Goal: Task Accomplishment & Management: Manage account settings

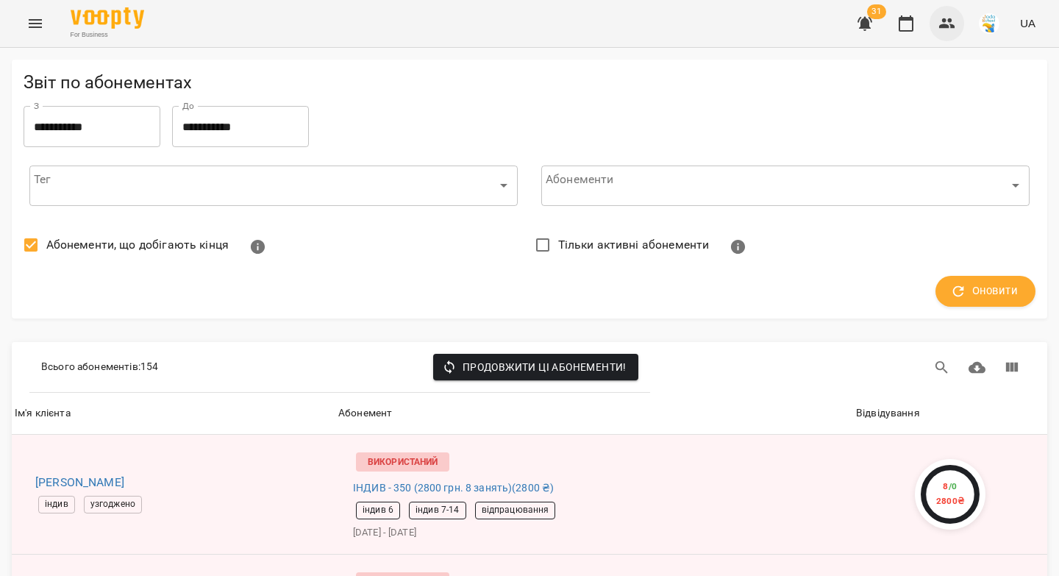
click at [940, 24] on icon "button" at bounding box center [947, 24] width 18 height 18
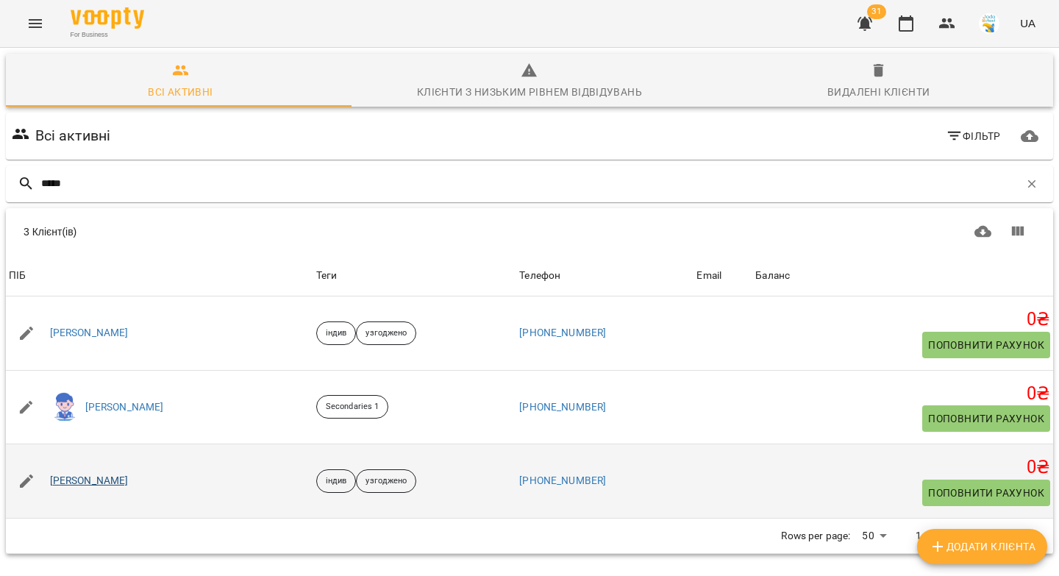
type input "*****"
click at [99, 485] on link "[PERSON_NAME]" at bounding box center [89, 481] width 79 height 15
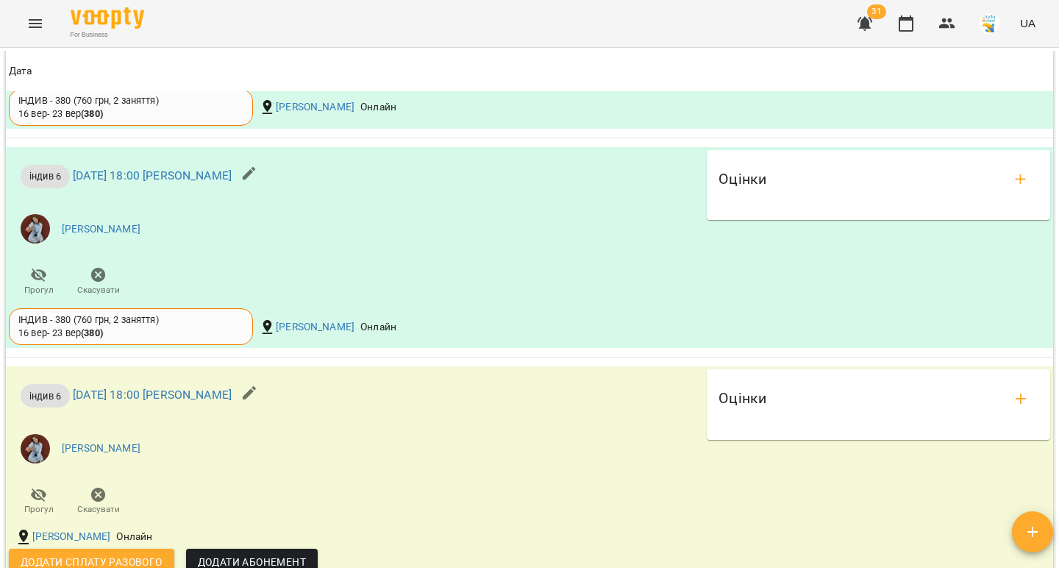
scroll to position [1279, 0]
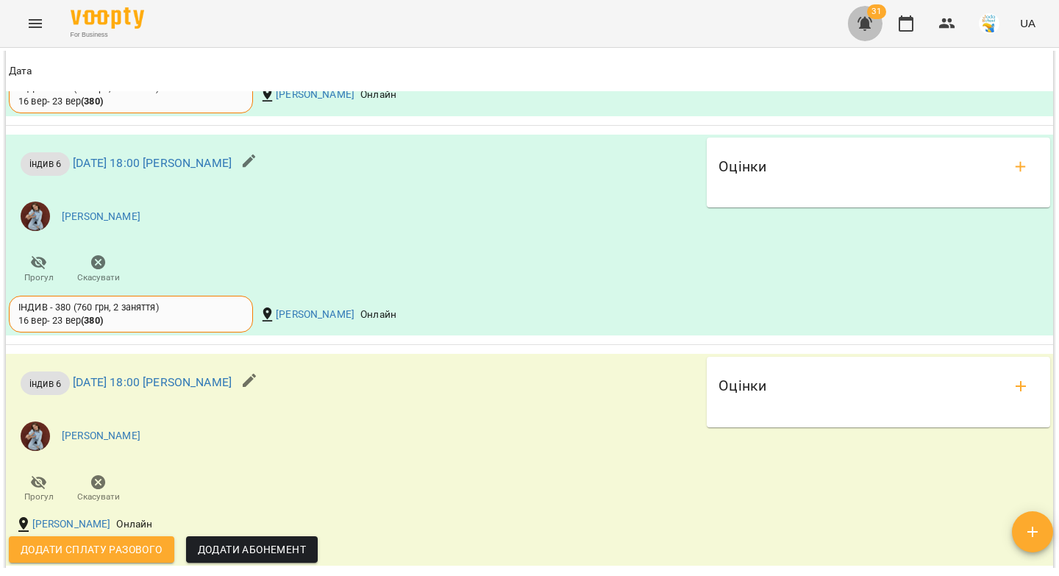
click at [868, 27] on icon "button" at bounding box center [864, 24] width 15 height 14
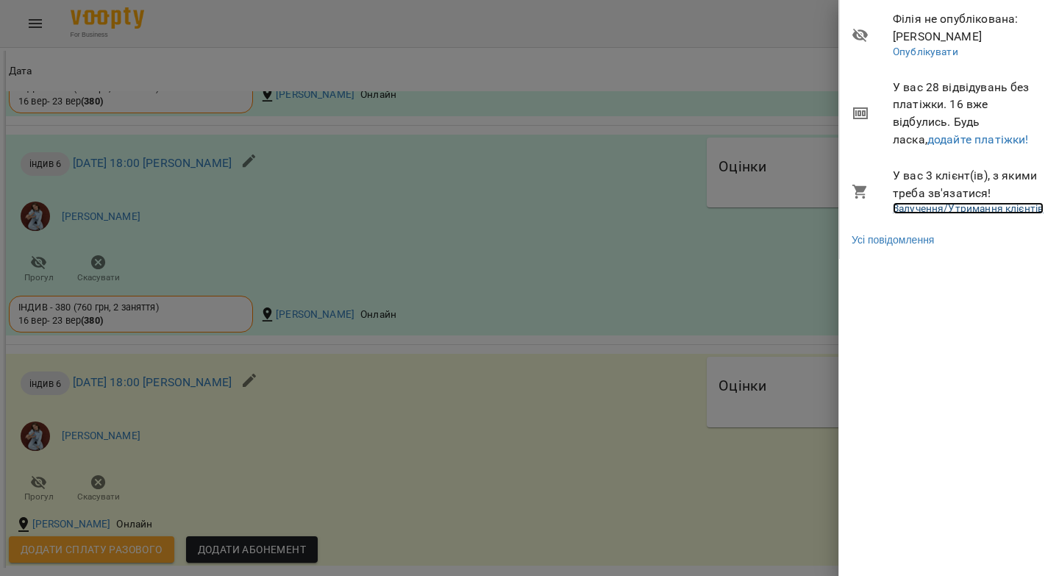
click at [935, 210] on link "Залучення/Утримання клієнтів" at bounding box center [968, 208] width 151 height 12
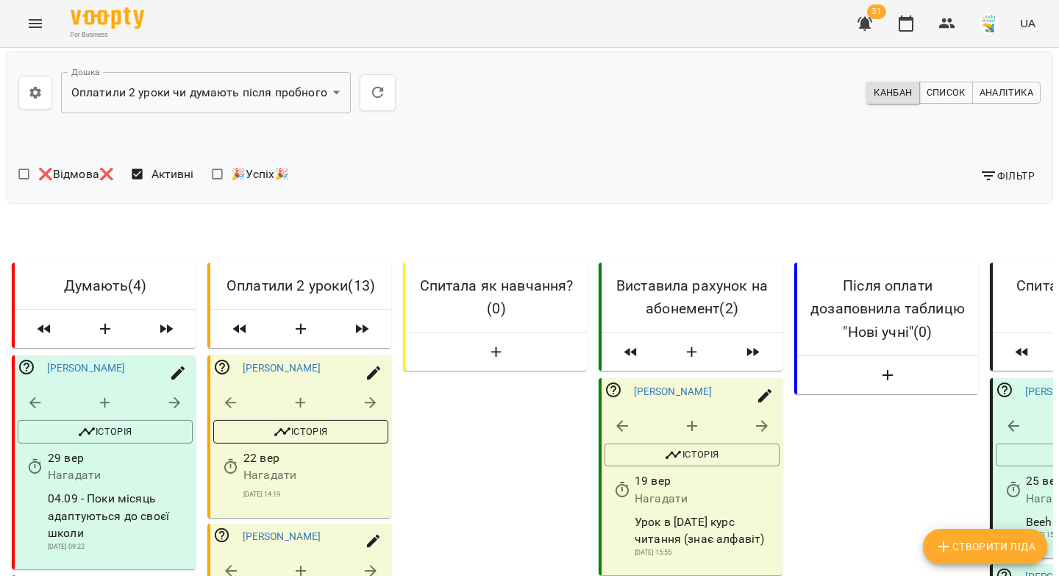
scroll to position [157, 0]
click at [377, 394] on icon "button" at bounding box center [371, 403] width 18 height 18
select select "*"
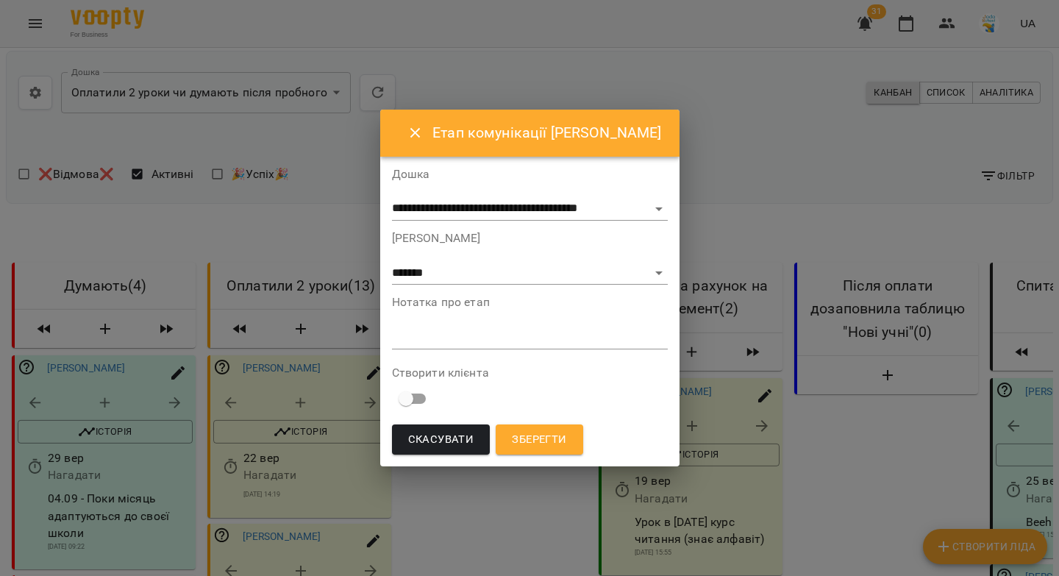
click at [409, 137] on icon "Close" at bounding box center [416, 133] width 18 height 18
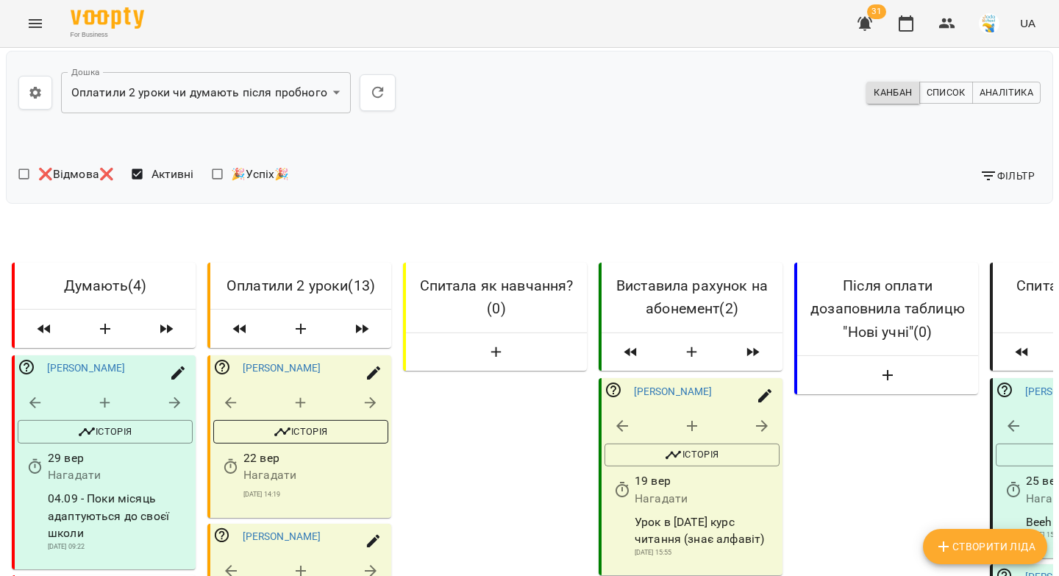
scroll to position [1653, 0]
select select "*"
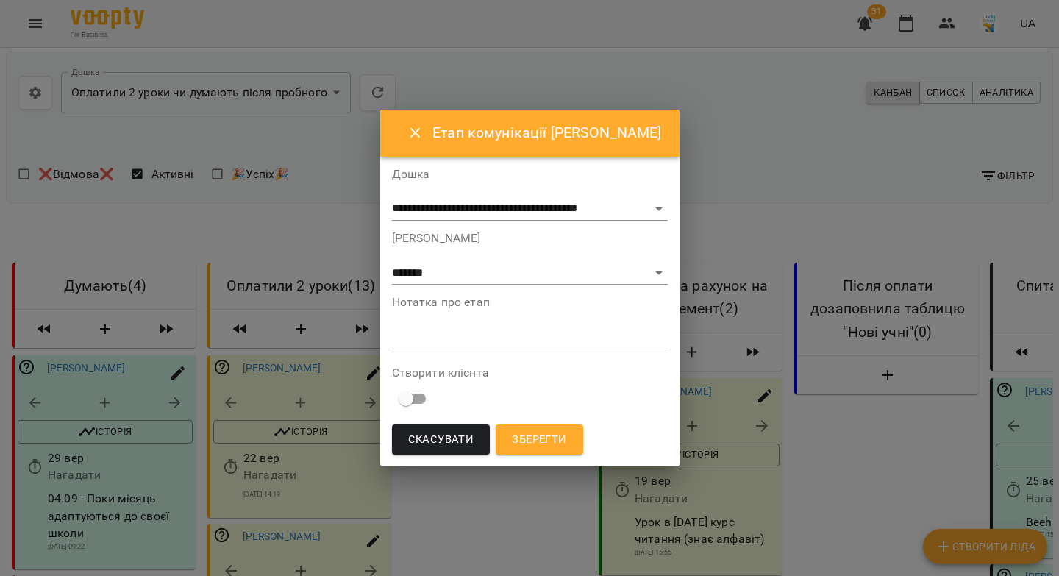
click at [447, 338] on textarea at bounding box center [530, 337] width 276 height 14
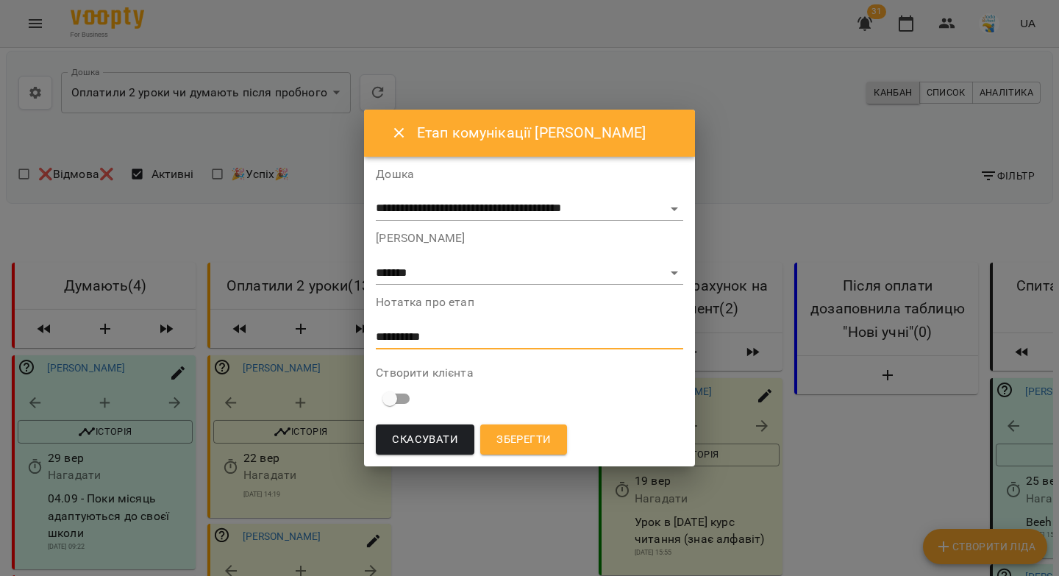
type textarea "**********"
click at [449, 277] on select "**********" at bounding box center [529, 274] width 307 height 24
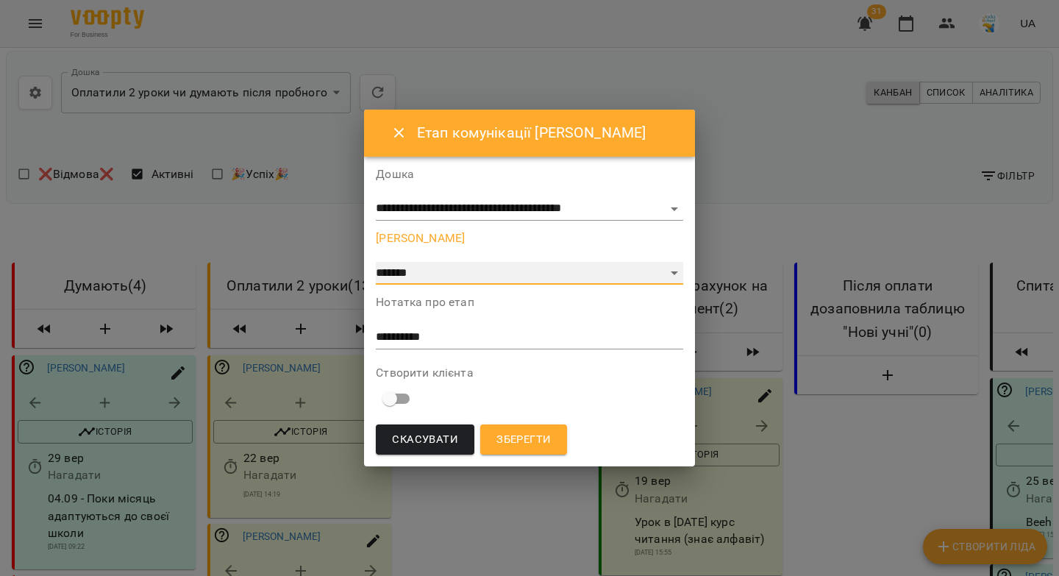
select select "*"
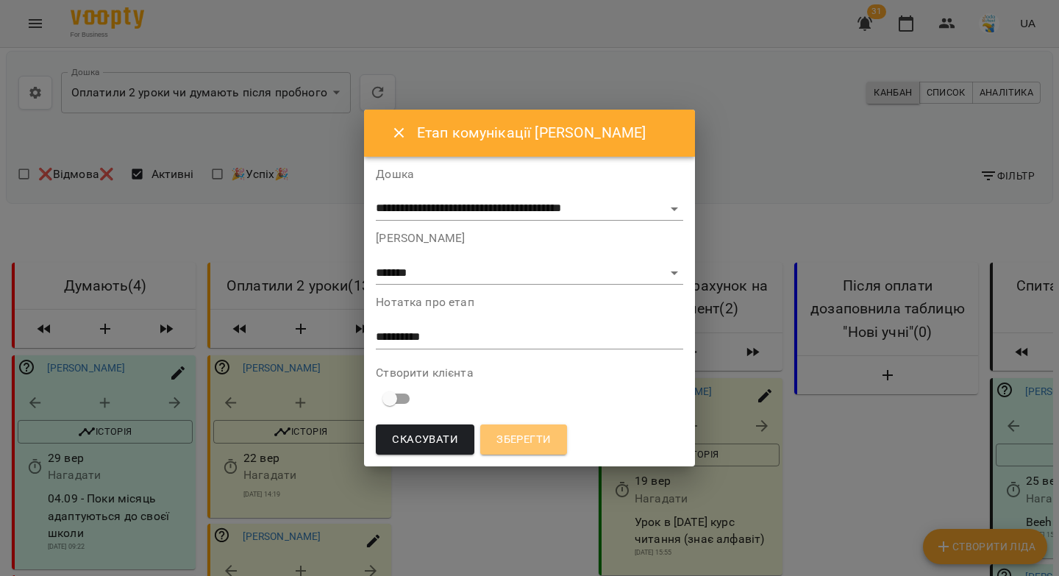
click at [531, 434] on span "Зберегти" at bounding box center [523, 439] width 54 height 19
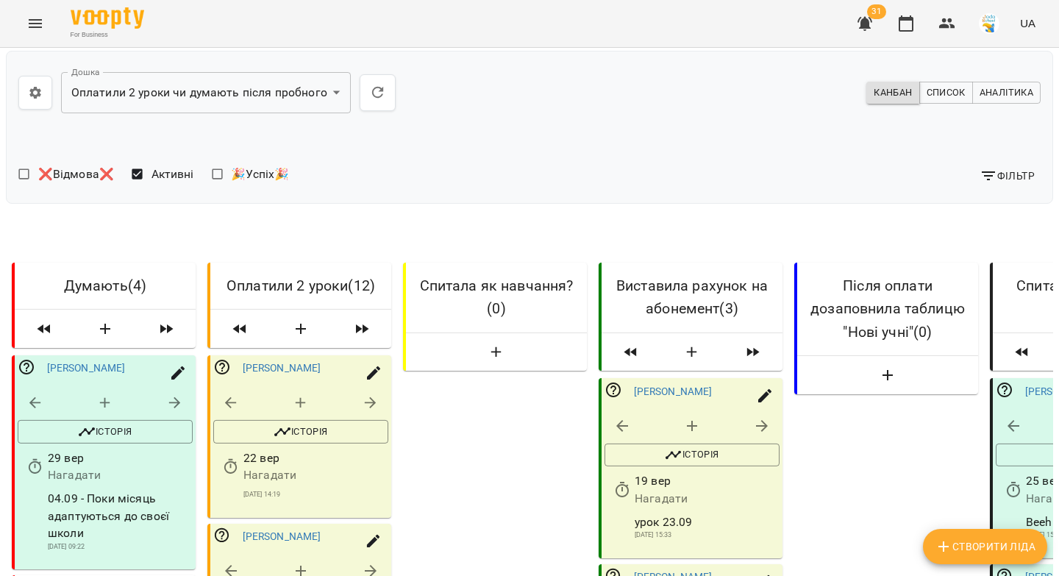
scroll to position [349, 0]
click at [629, 481] on icon "button" at bounding box center [622, 490] width 18 height 18
click at [646, 181] on input "**********" at bounding box center [687, 174] width 137 height 41
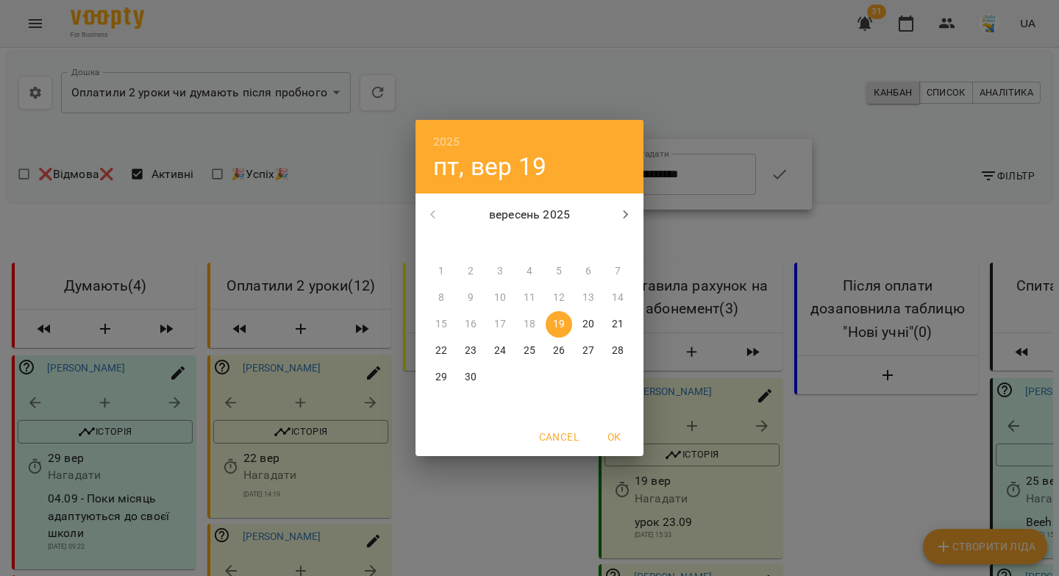
click at [443, 352] on p "22" at bounding box center [441, 350] width 12 height 15
type input "**********"
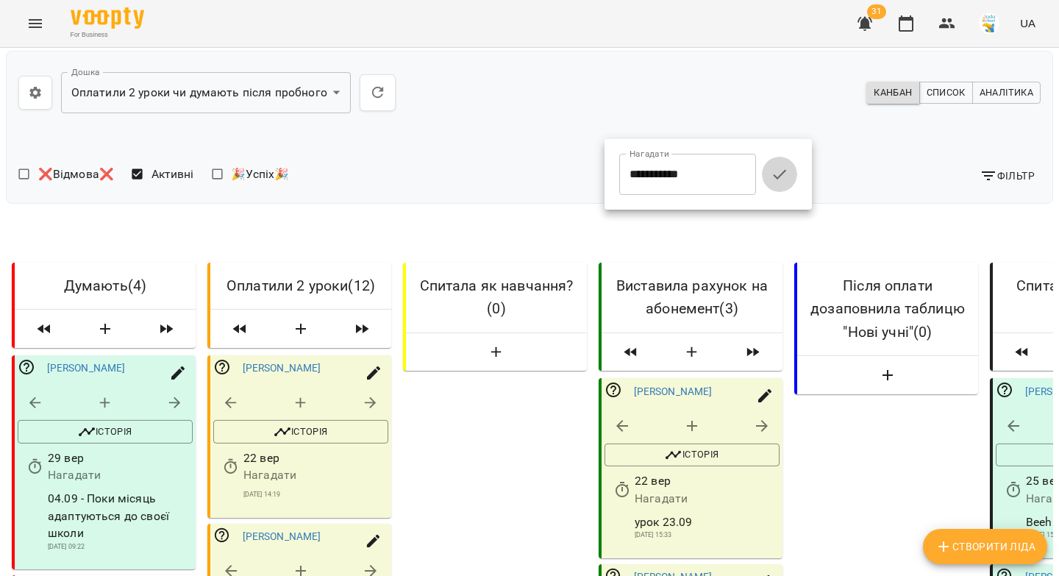
click at [785, 178] on icon "button" at bounding box center [780, 174] width 18 height 18
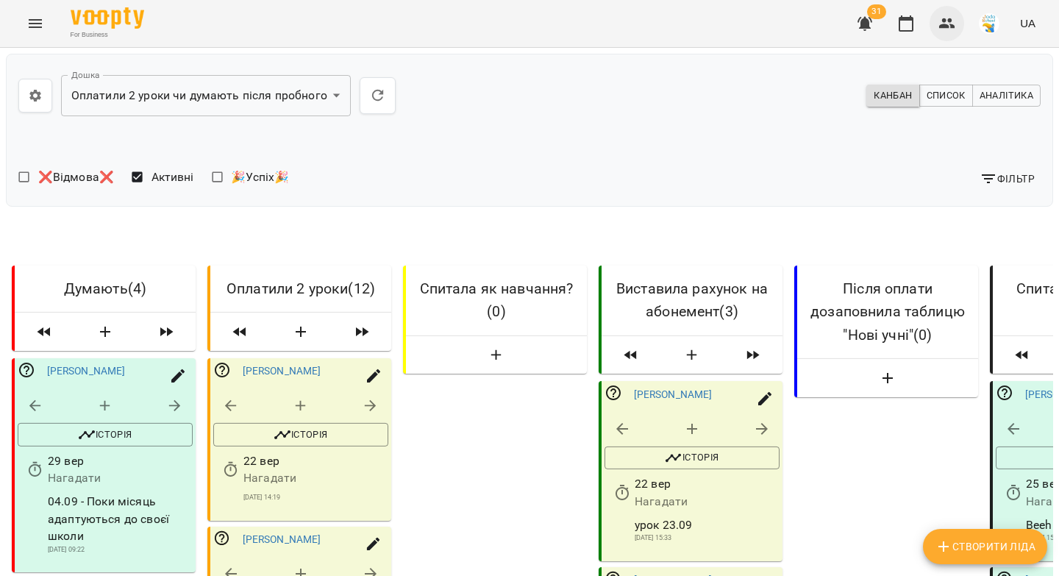
click at [950, 25] on icon "button" at bounding box center [947, 24] width 18 height 18
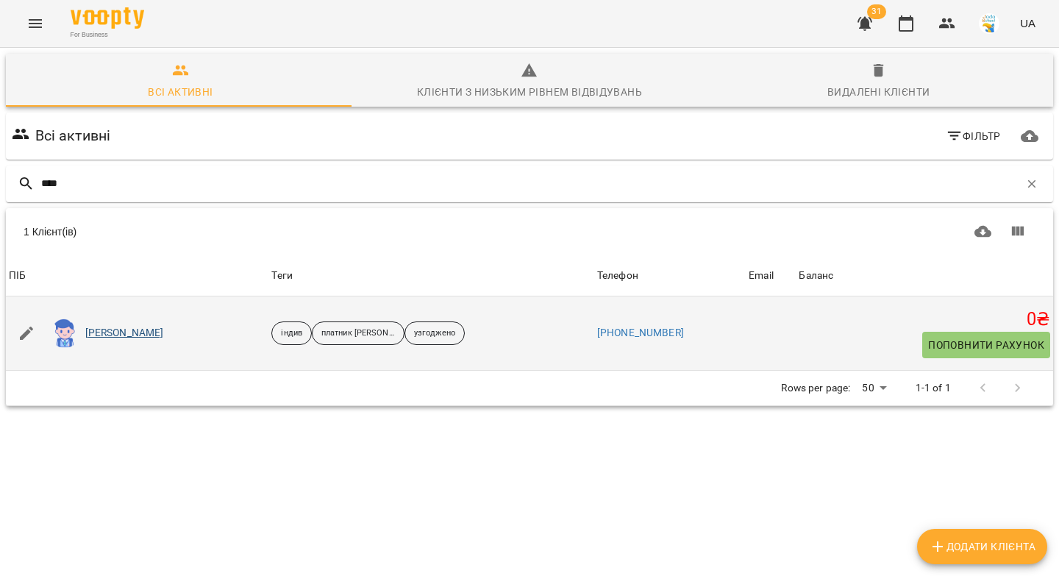
type input "****"
click at [106, 334] on link "Мирослава Зусько" at bounding box center [124, 333] width 79 height 15
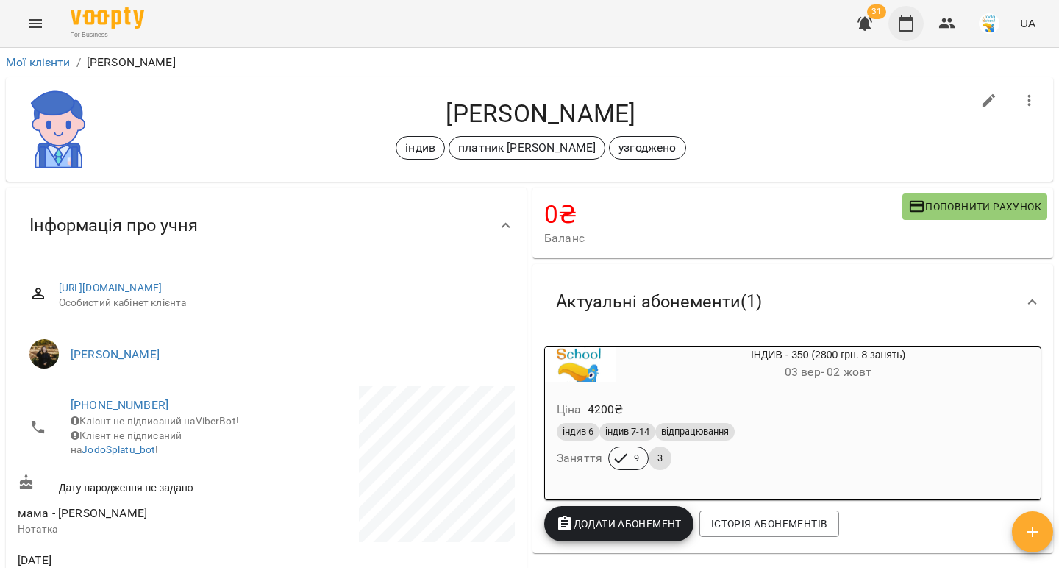
click at [903, 26] on icon "button" at bounding box center [906, 24] width 18 height 18
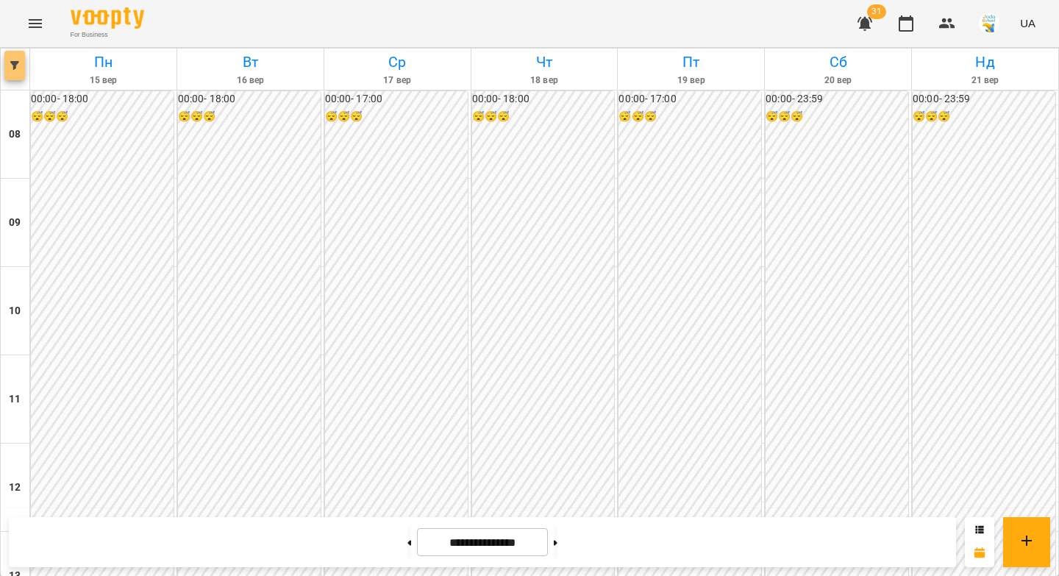
click at [10, 73] on button "button" at bounding box center [14, 65] width 21 height 29
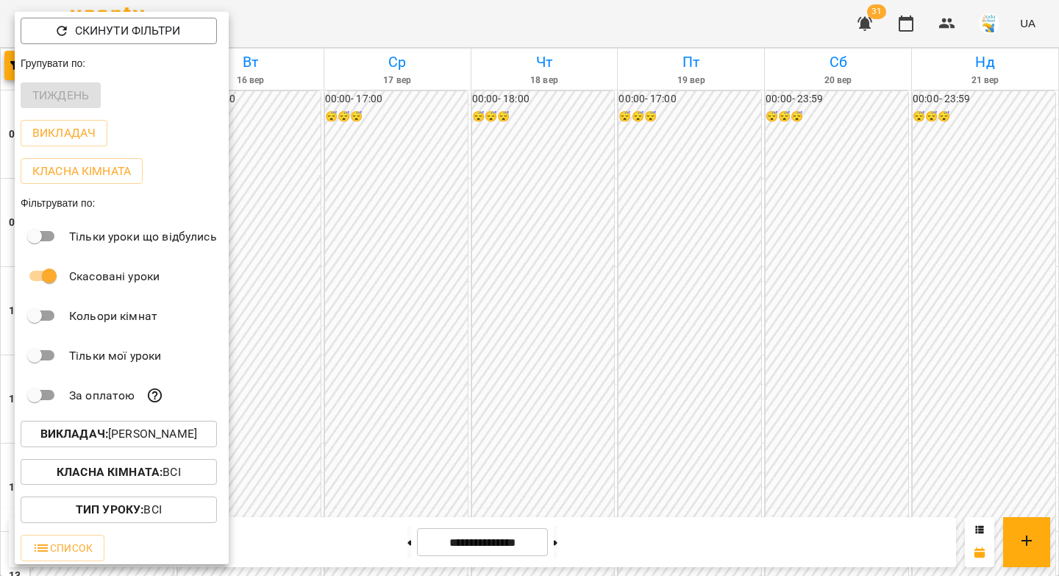
click at [71, 436] on b "Викладач :" at bounding box center [74, 434] width 68 height 14
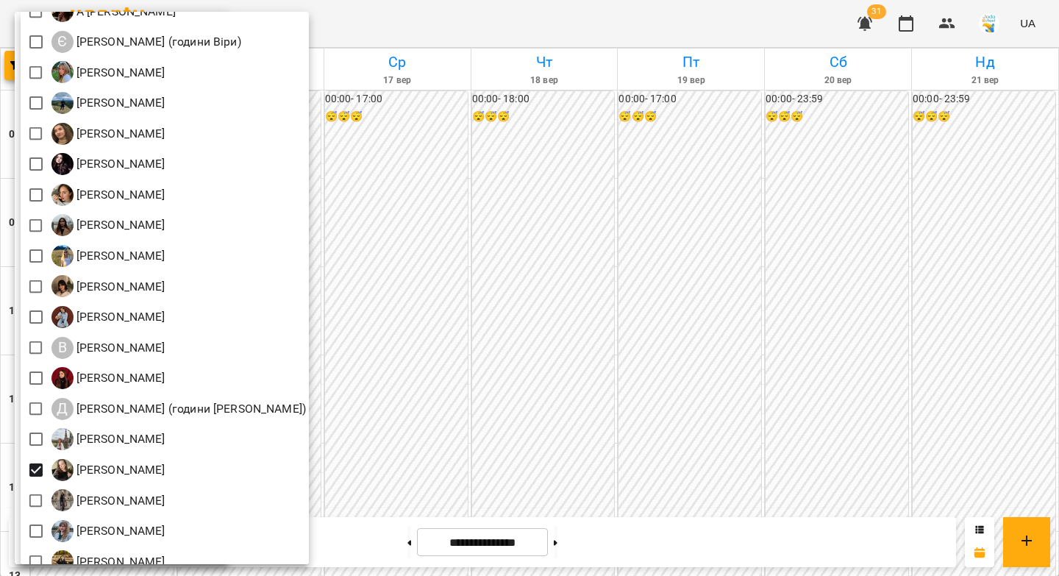
scroll to position [132, 0]
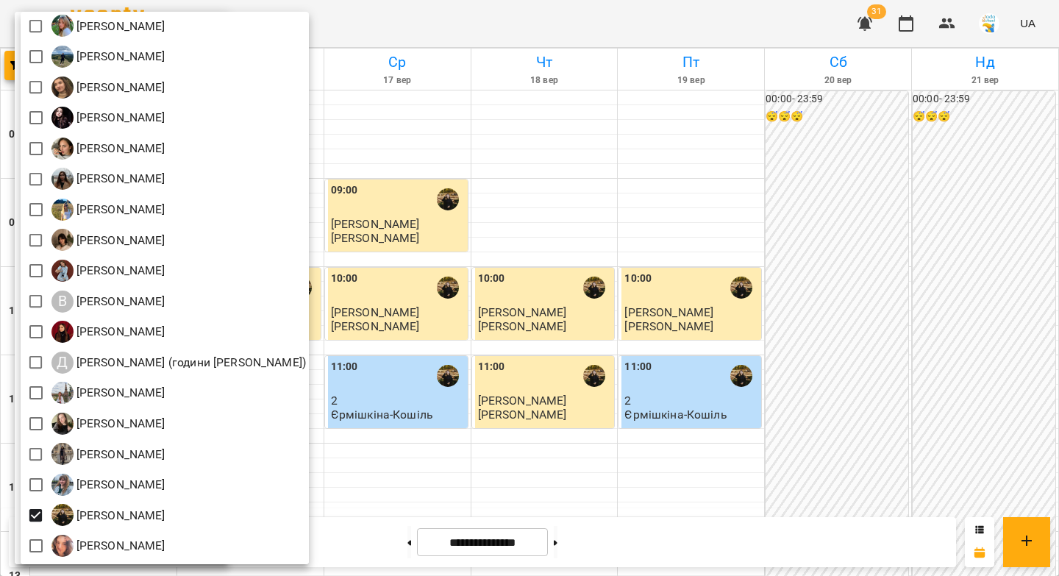
click at [545, 224] on div at bounding box center [529, 288] width 1059 height 576
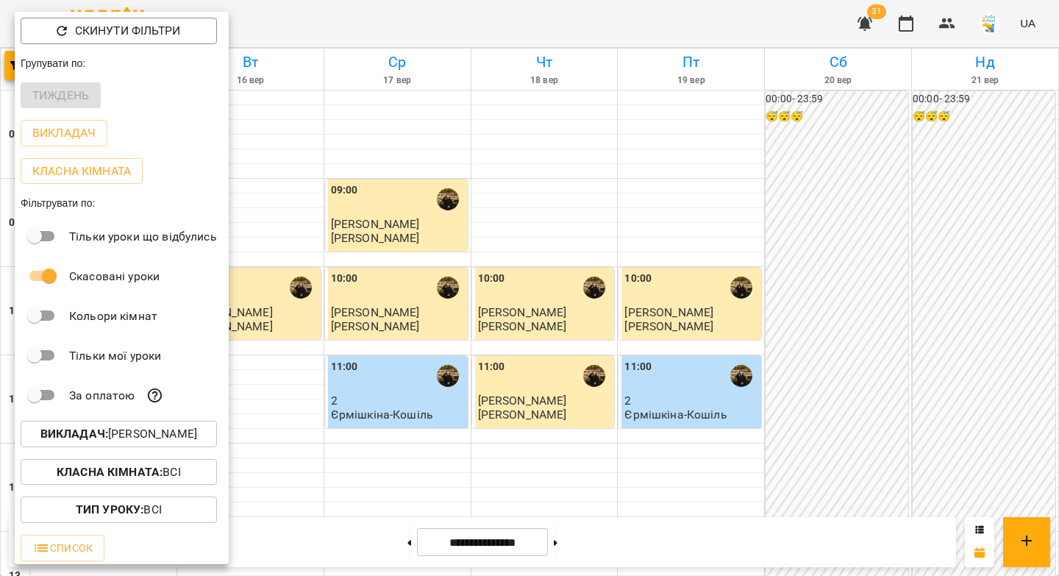
click at [545, 224] on div at bounding box center [529, 288] width 1059 height 576
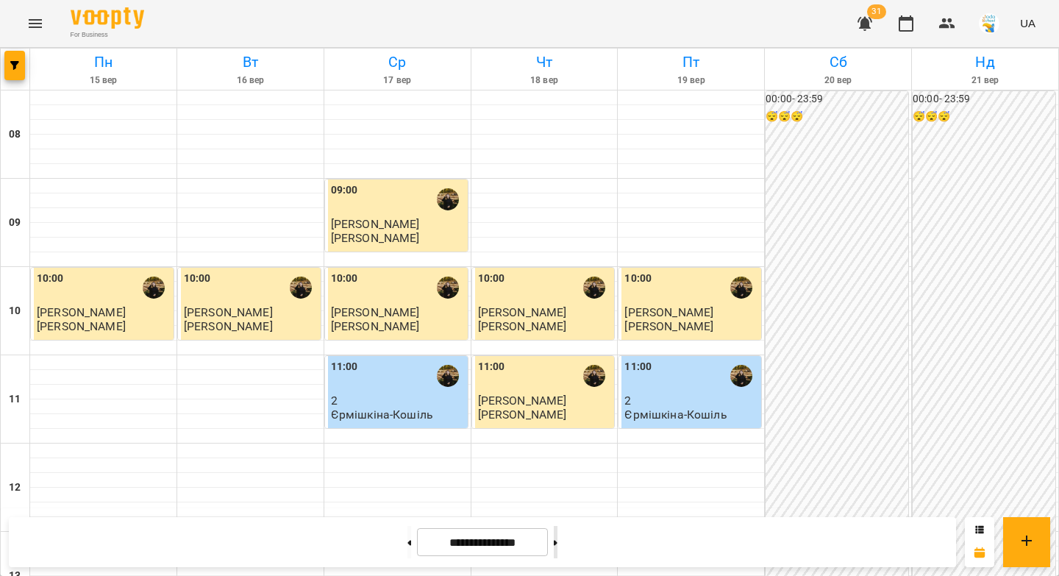
click at [557, 548] on button at bounding box center [556, 542] width 4 height 32
type input "**********"
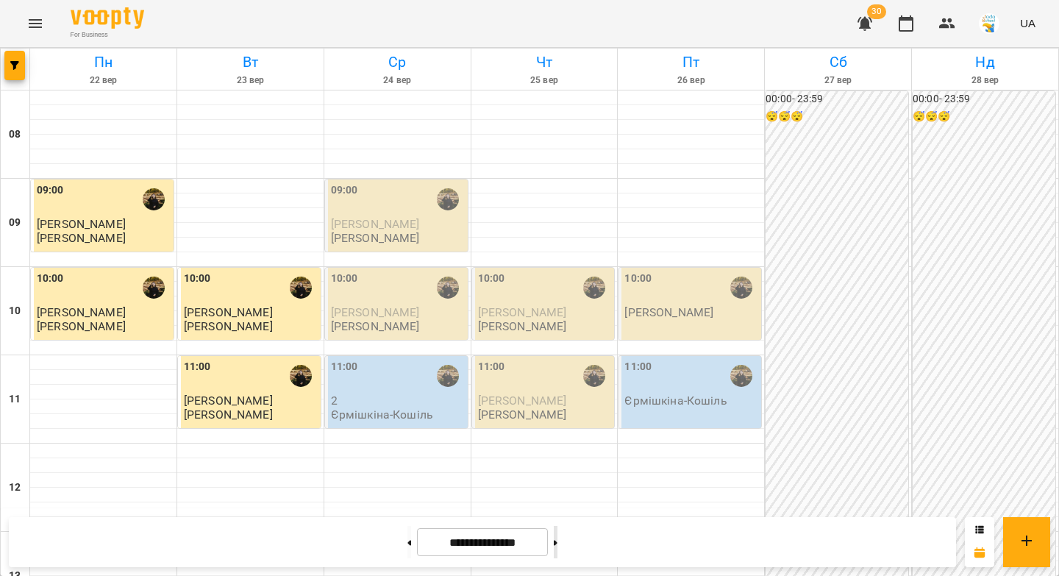
click at [557, 543] on button at bounding box center [556, 542] width 4 height 32
type input "**********"
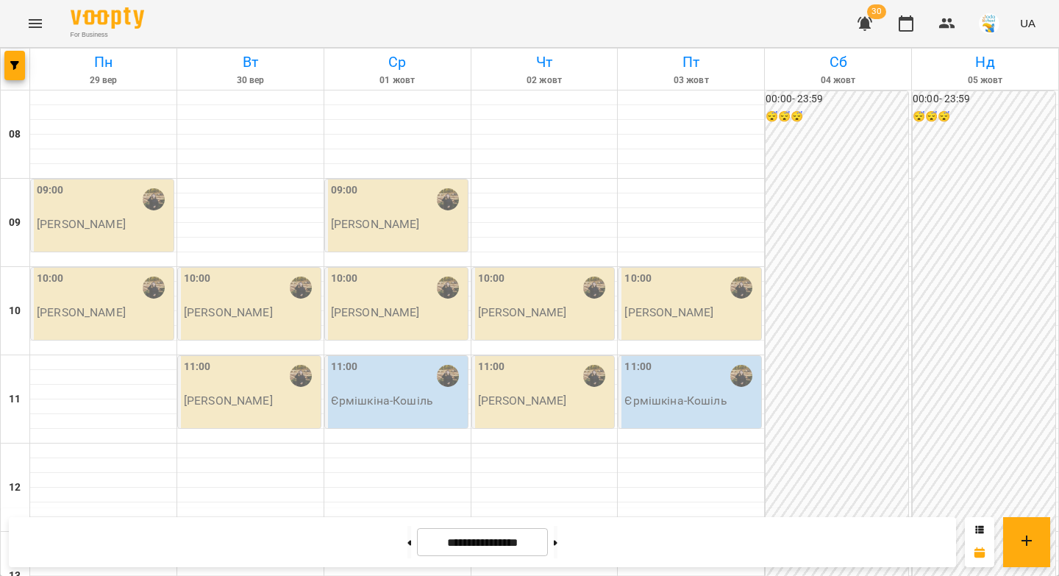
click at [109, 296] on div "10:00" at bounding box center [104, 288] width 134 height 34
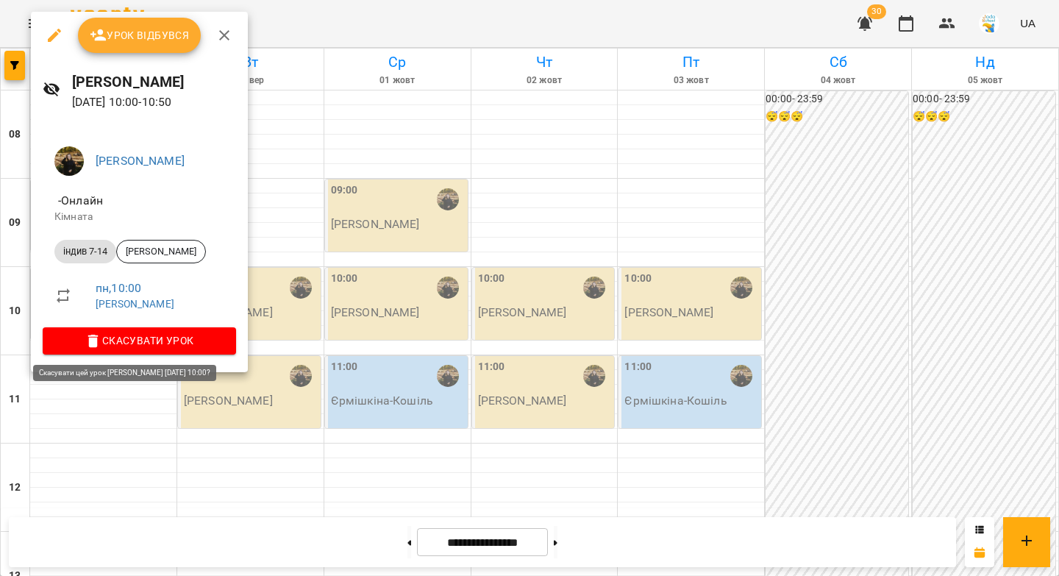
click at [115, 341] on span "Скасувати Урок" at bounding box center [139, 341] width 170 height 18
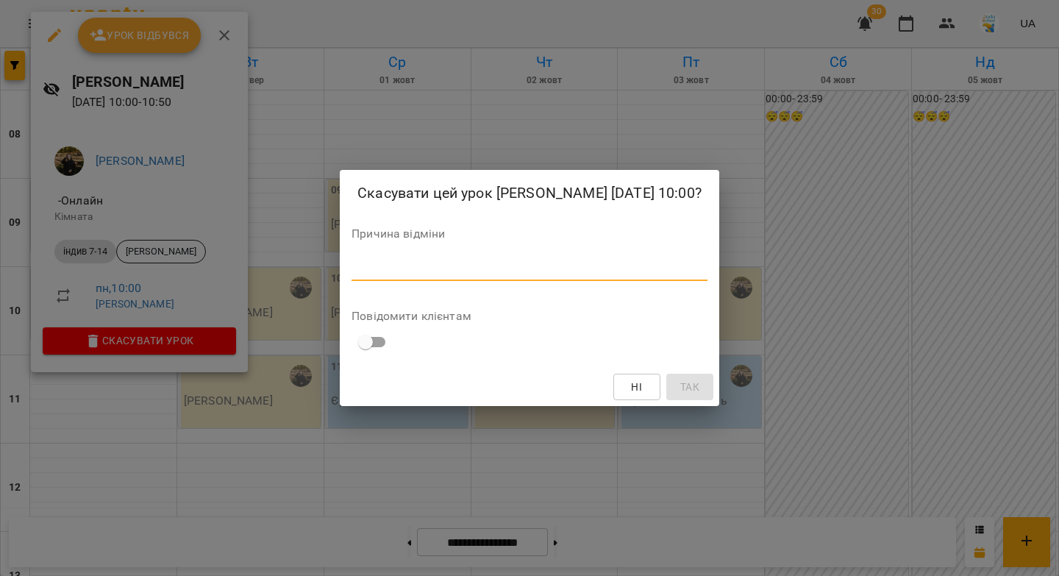
click at [373, 270] on textarea at bounding box center [530, 269] width 356 height 14
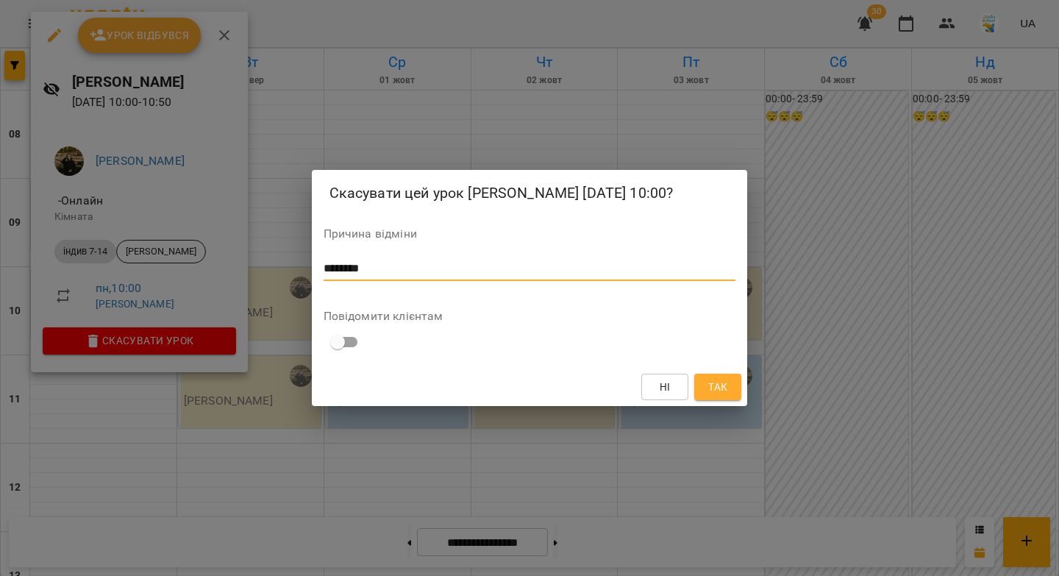
drag, startPoint x: 373, startPoint y: 271, endPoint x: 314, endPoint y: 274, distance: 58.9
click at [314, 274] on div "Скасувати цей урок Ферманюк Дарина 29 вер 2025 10:00? Причина відміни ******** …" at bounding box center [530, 288] width 436 height 236
type textarea "********"
click at [706, 382] on span "Так" at bounding box center [718, 387] width 24 height 18
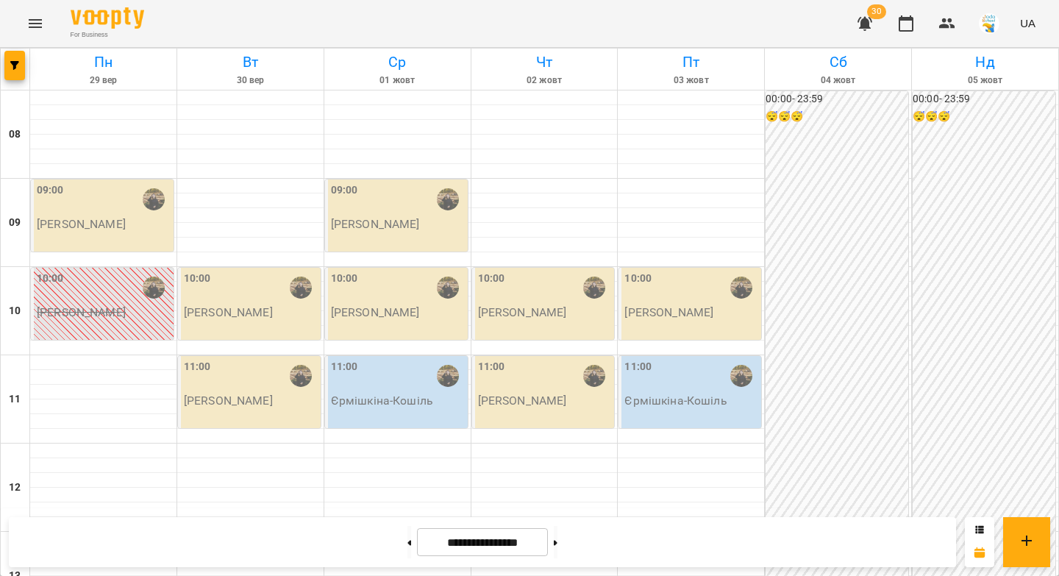
click at [431, 293] on div at bounding box center [448, 288] width 34 height 34
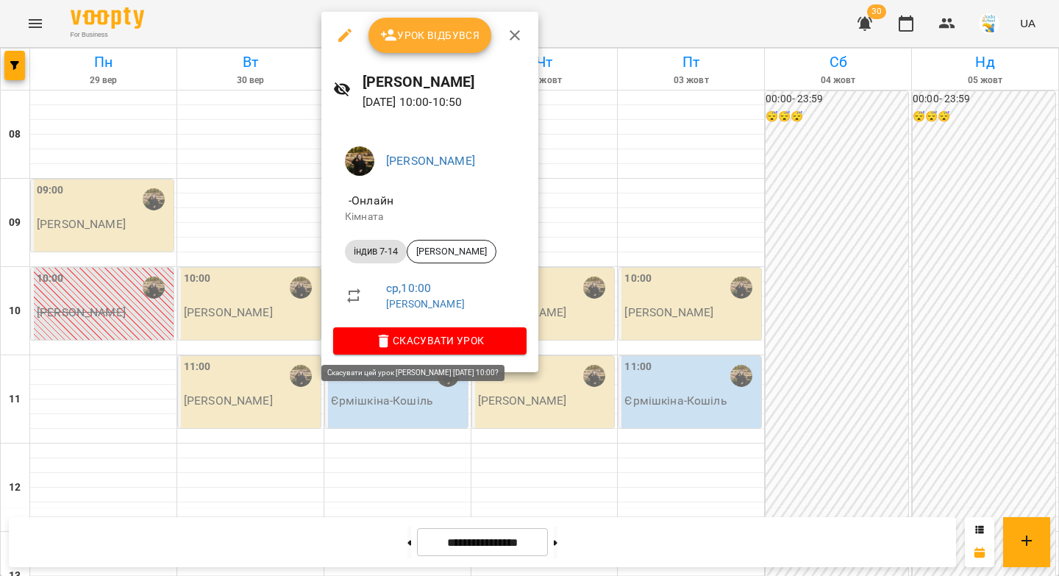
click at [413, 347] on span "Скасувати Урок" at bounding box center [430, 341] width 170 height 18
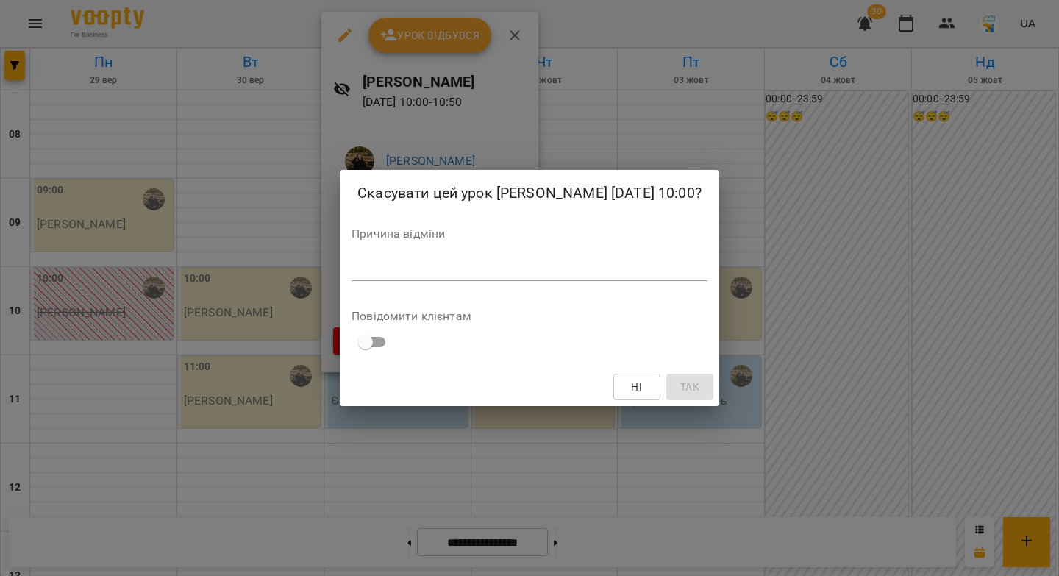
click at [407, 287] on div "Причина відміни *" at bounding box center [530, 257] width 356 height 59
click at [407, 281] on div "*" at bounding box center [530, 269] width 356 height 24
paste textarea "********"
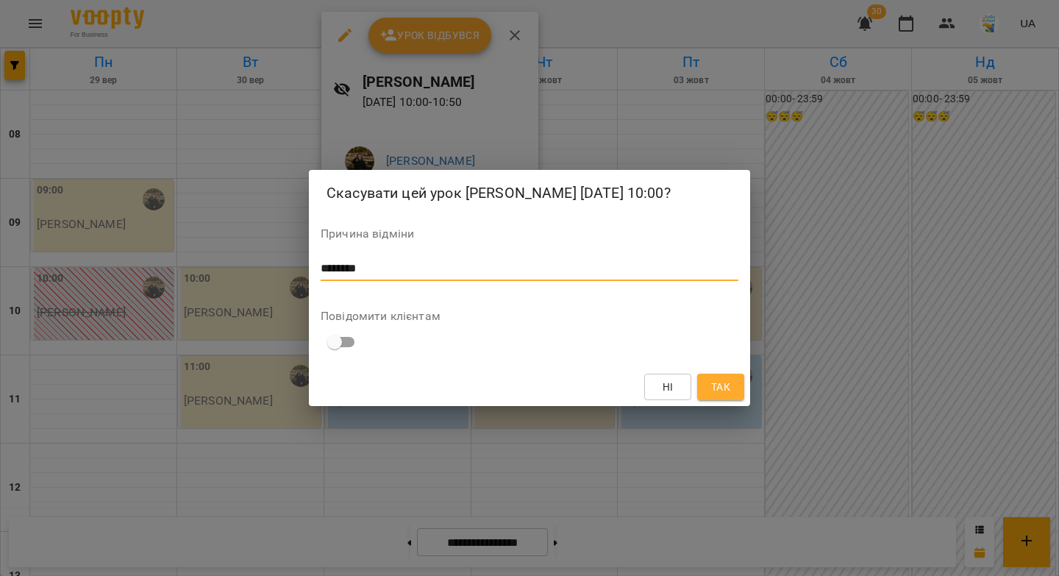
type textarea "********"
click at [718, 396] on span "Так" at bounding box center [720, 387] width 19 height 18
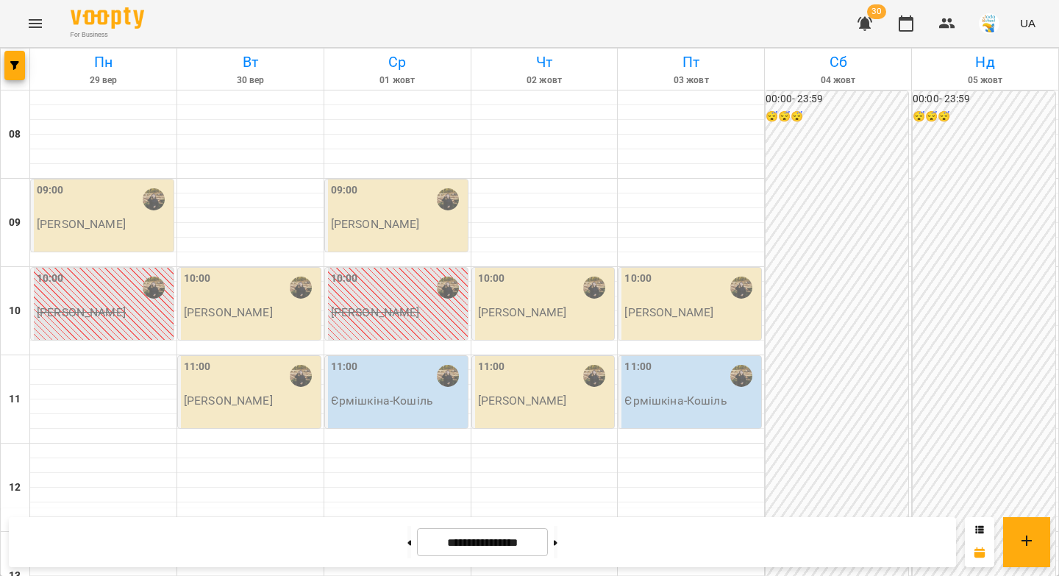
click at [711, 294] on div "10:00" at bounding box center [691, 288] width 134 height 34
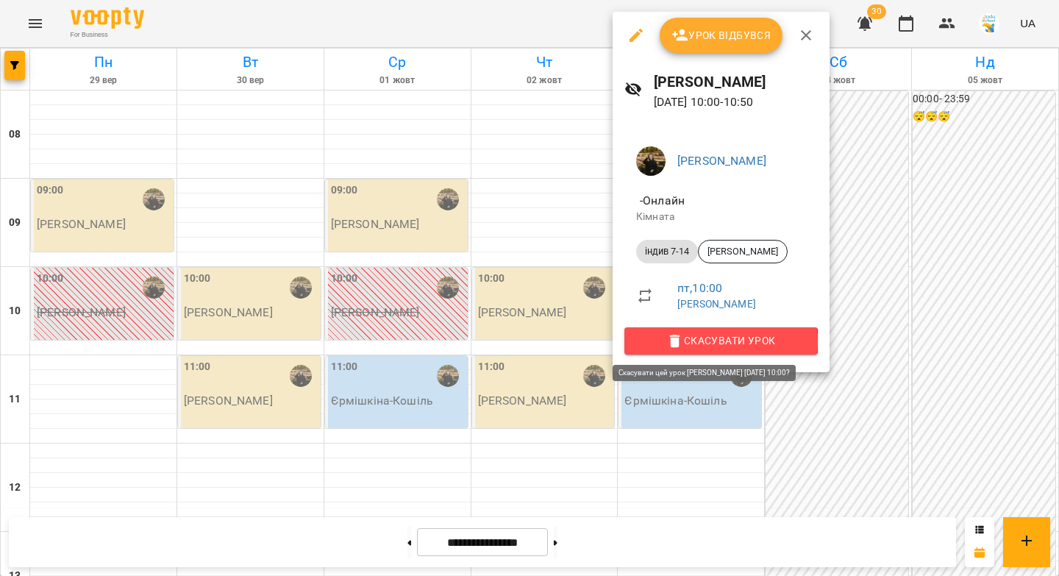
click at [698, 342] on span "Скасувати Урок" at bounding box center [721, 341] width 170 height 18
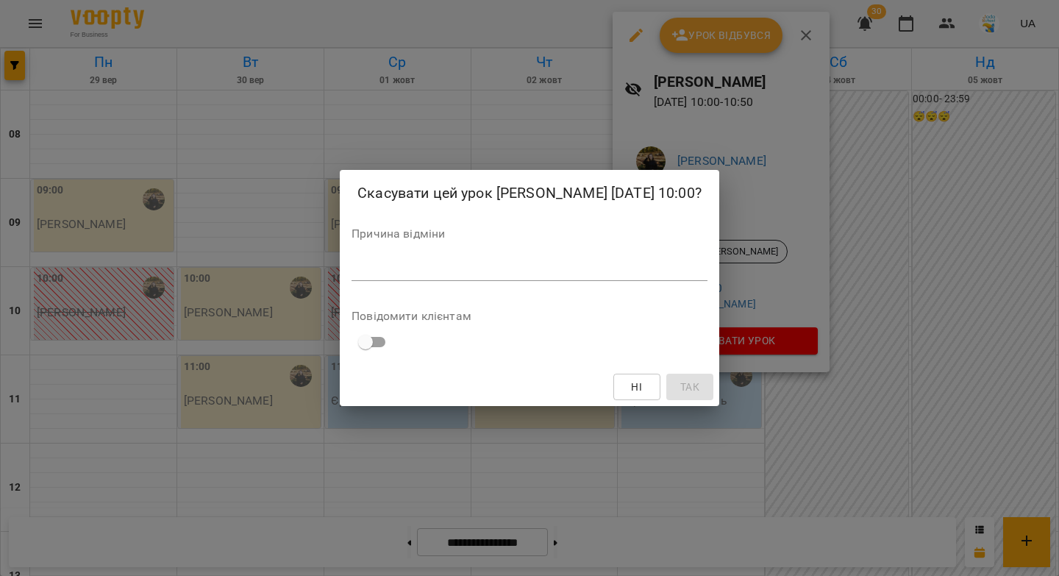
click at [627, 281] on div "*" at bounding box center [530, 269] width 356 height 24
paste textarea "********"
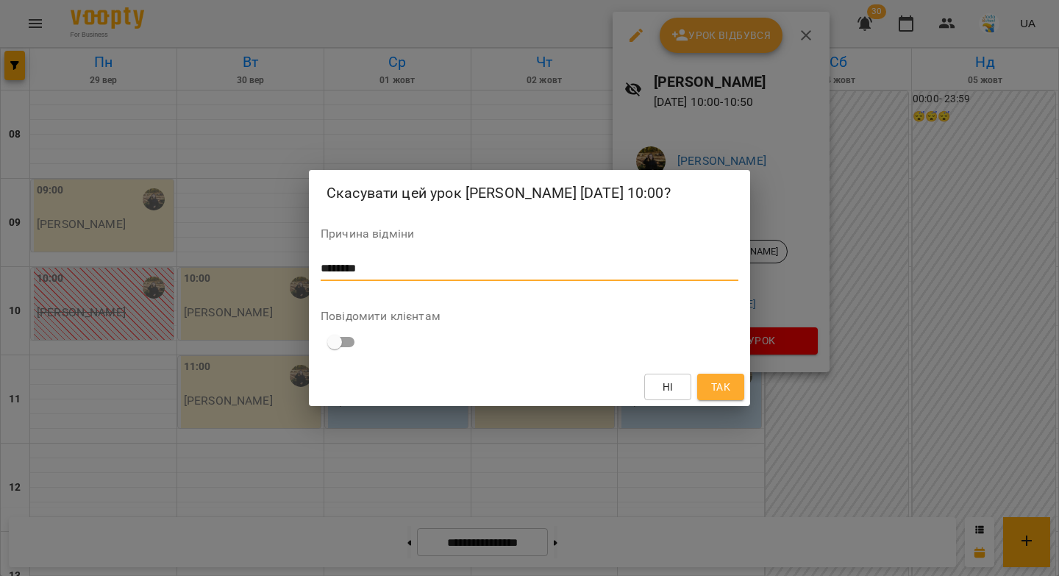
type textarea "********"
click at [728, 396] on span "Так" at bounding box center [720, 387] width 19 height 18
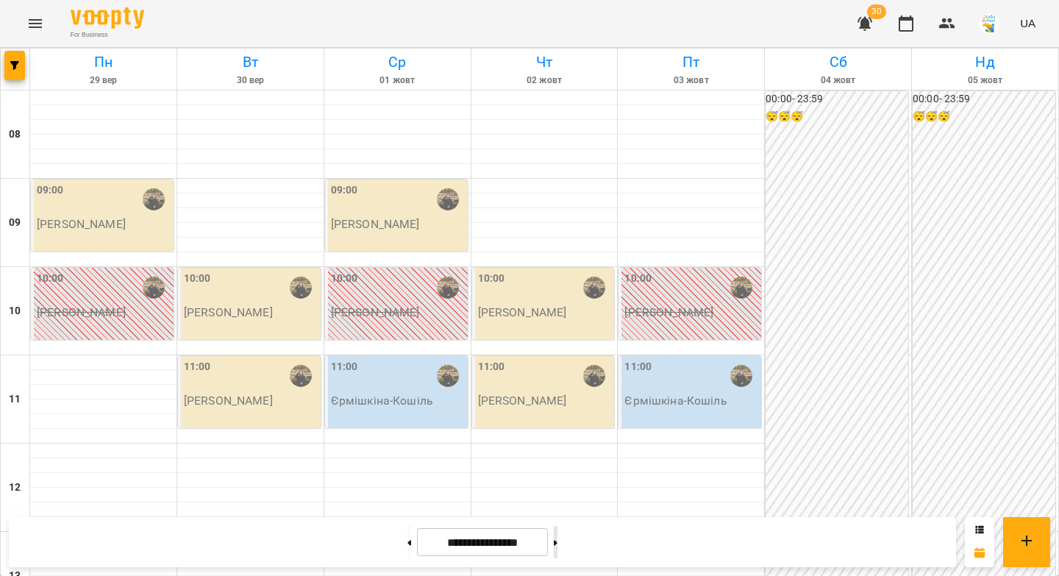
click at [557, 539] on button at bounding box center [556, 542] width 4 height 32
type input "**********"
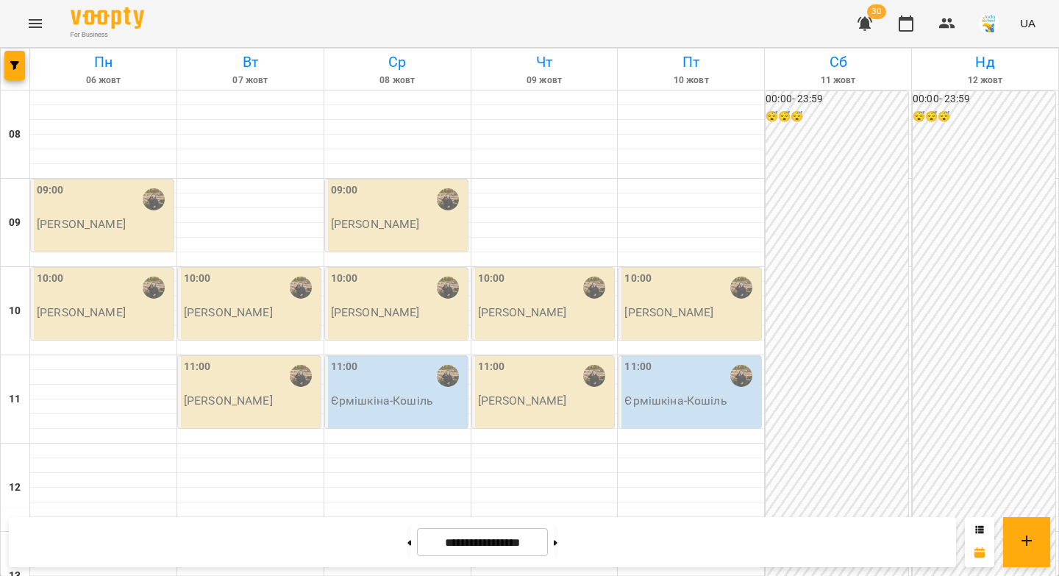
click at [101, 298] on div "10:00" at bounding box center [104, 288] width 134 height 34
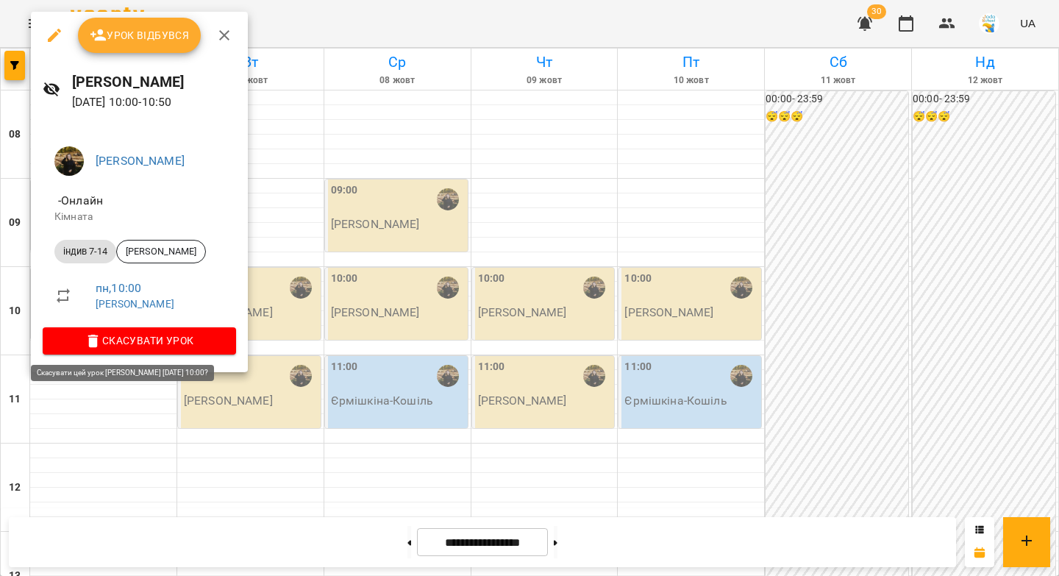
click at [126, 335] on span "Скасувати Урок" at bounding box center [139, 341] width 170 height 18
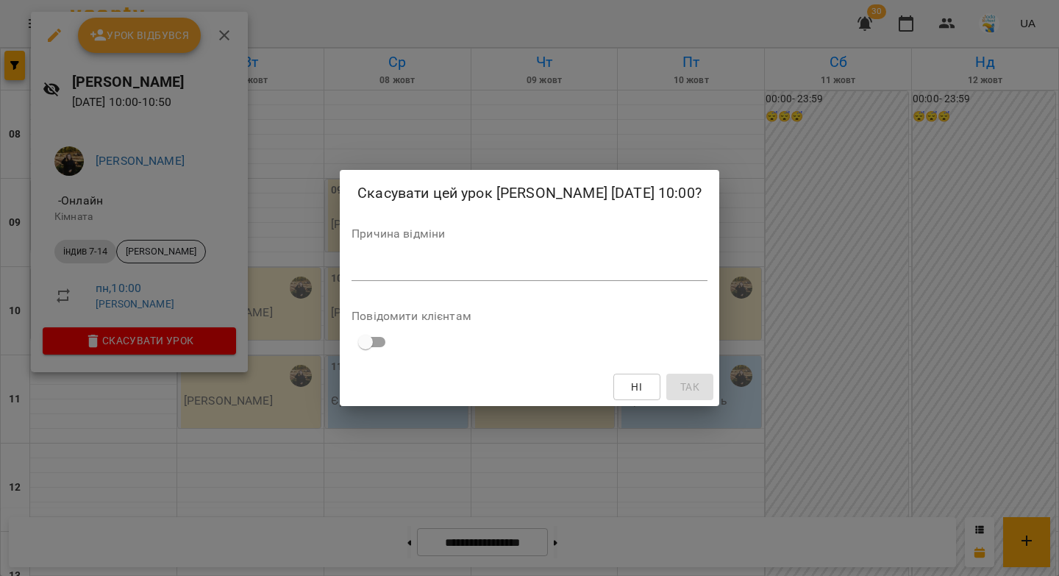
click at [378, 281] on div "*" at bounding box center [530, 269] width 356 height 24
paste textarea "********"
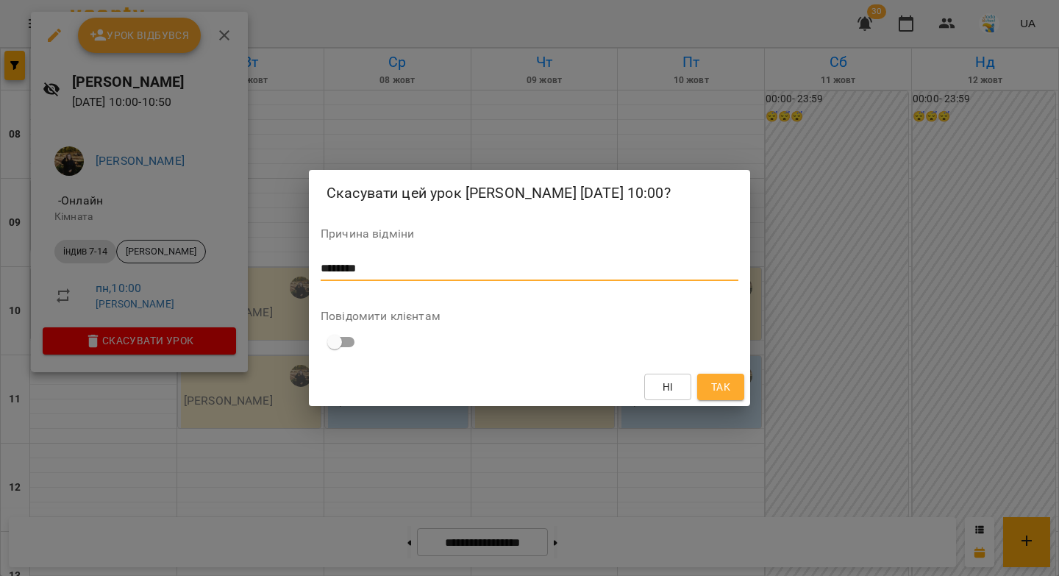
type textarea "********"
click at [716, 396] on span "Так" at bounding box center [720, 387] width 19 height 18
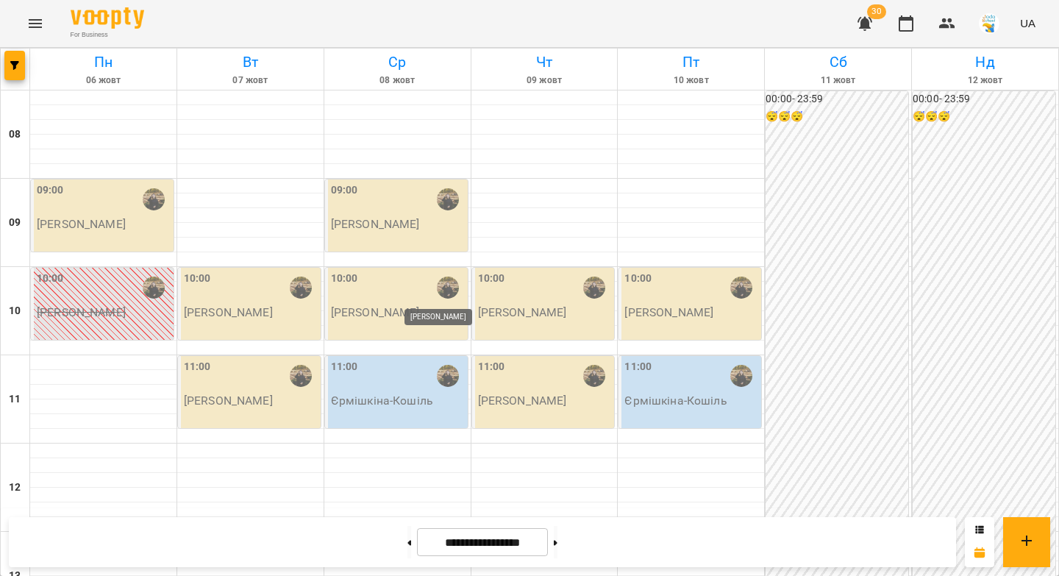
click at [438, 288] on img "Ферманюк Дарина" at bounding box center [448, 288] width 22 height 22
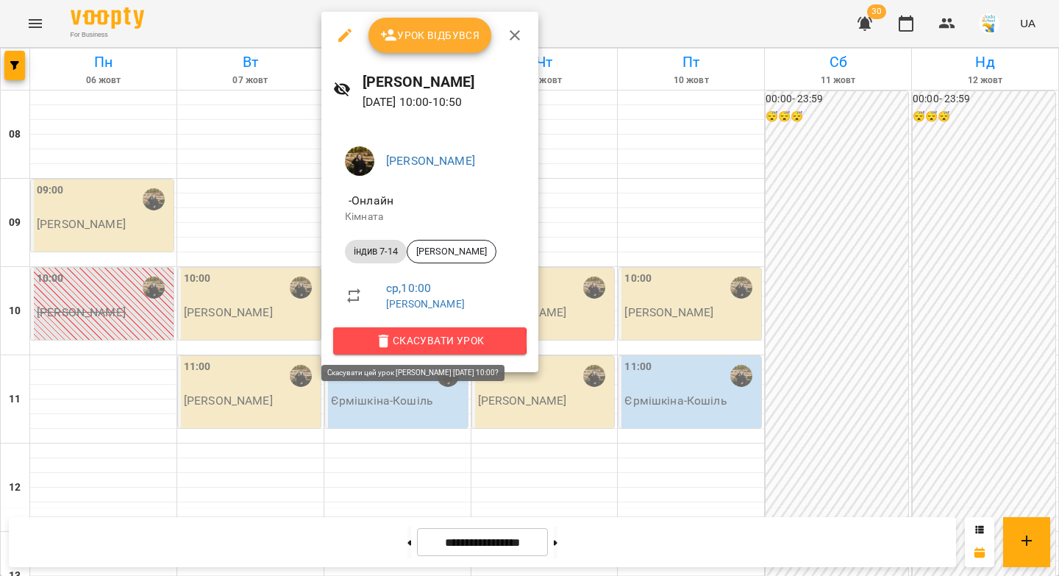
click at [423, 340] on span "Скасувати Урок" at bounding box center [430, 341] width 170 height 18
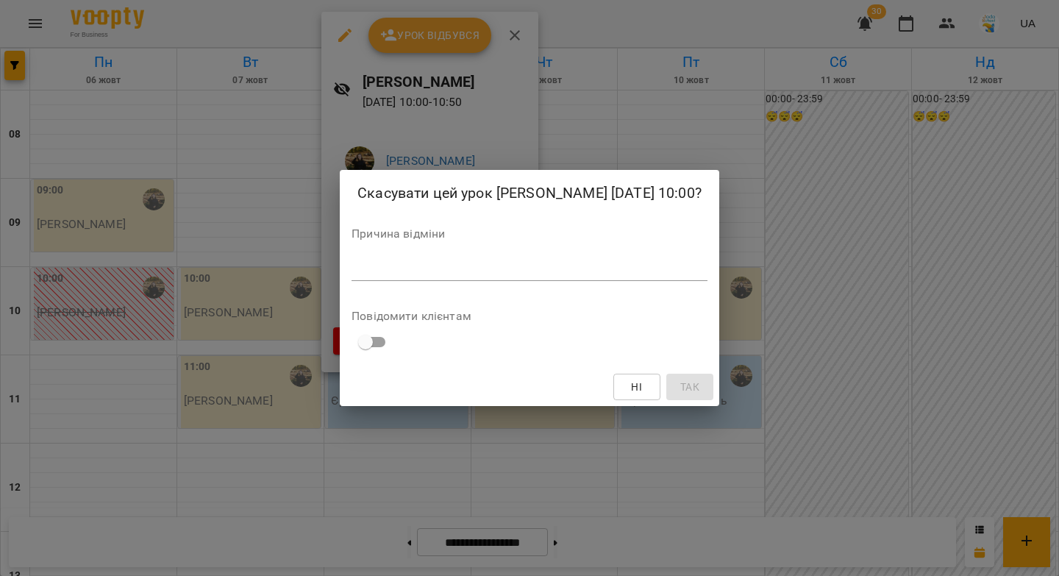
click at [454, 276] on textarea at bounding box center [530, 269] width 356 height 14
paste textarea "********"
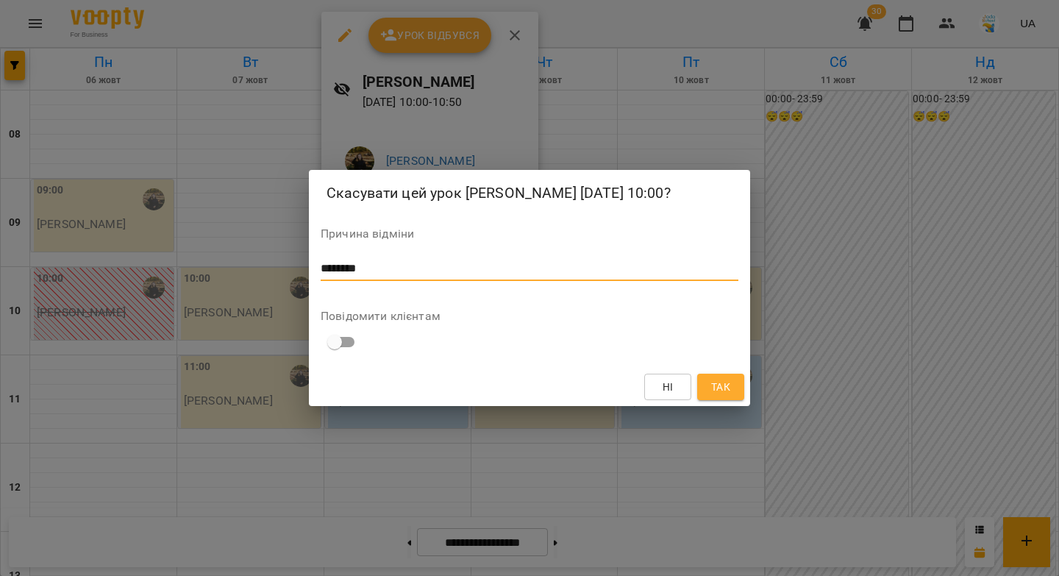
type textarea "********"
click at [731, 396] on span "Так" at bounding box center [721, 387] width 24 height 18
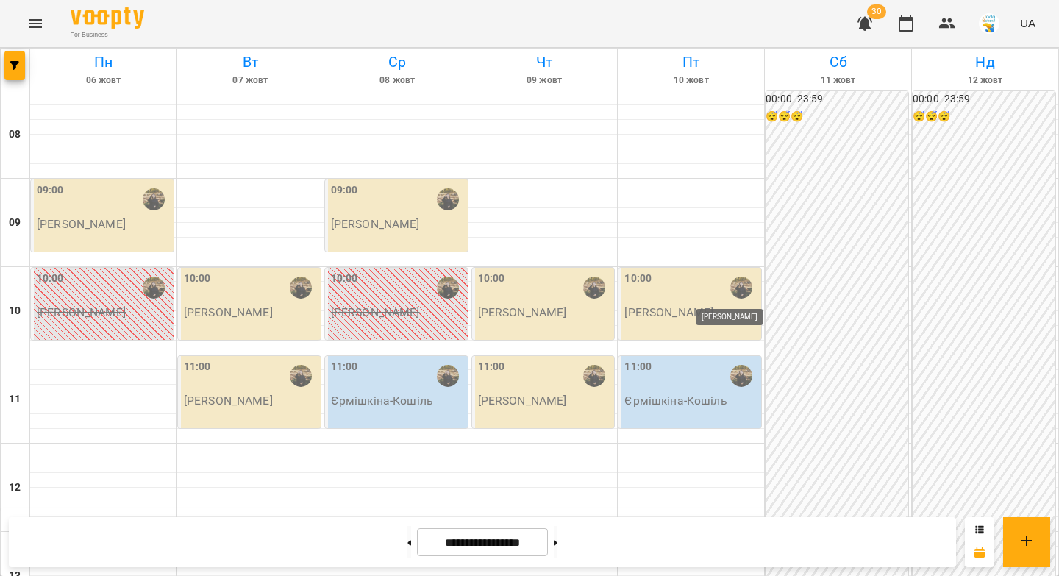
click at [730, 293] on img "Ферманюк Дарина" at bounding box center [741, 288] width 22 height 22
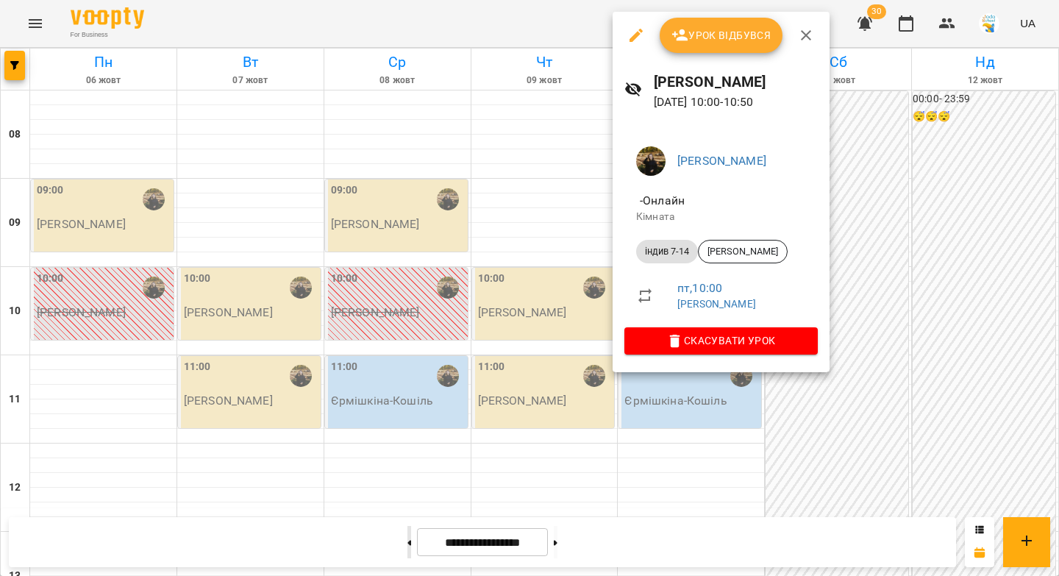
click at [399, 536] on div at bounding box center [529, 288] width 1059 height 576
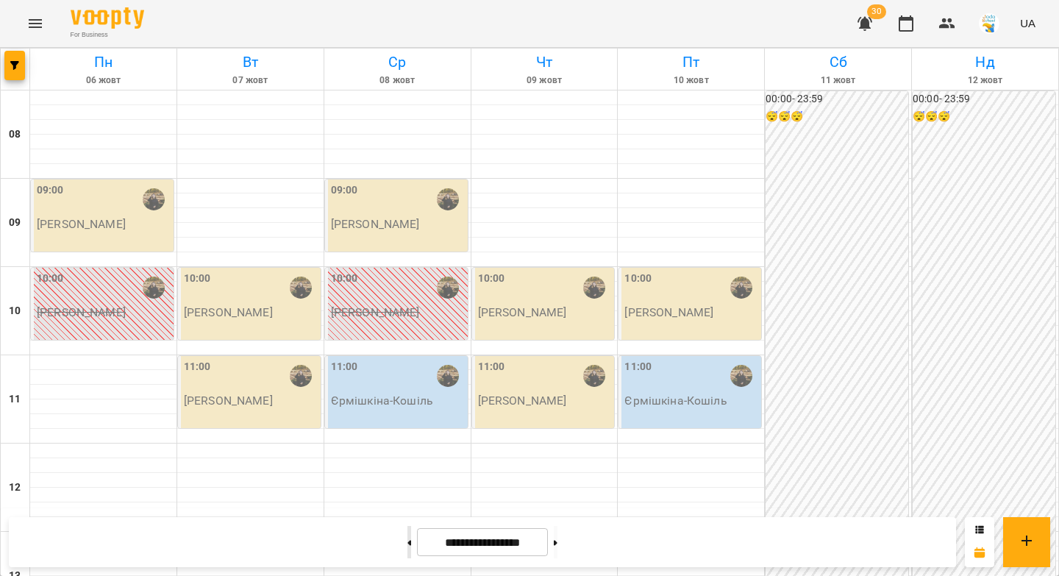
click at [408, 543] on icon at bounding box center [410, 542] width 4 height 5
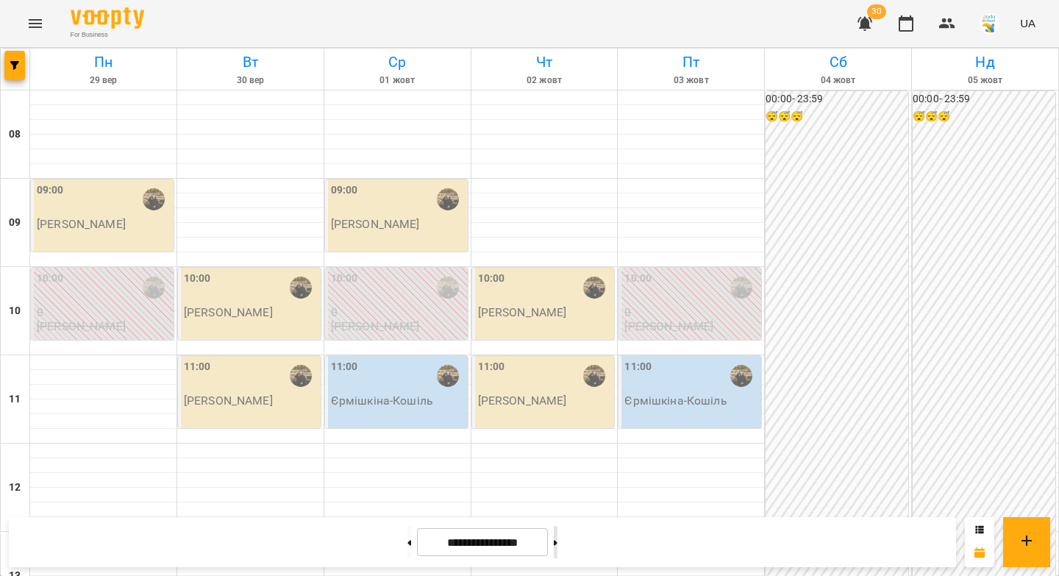
click at [557, 541] on button at bounding box center [556, 542] width 4 height 32
type input "**********"
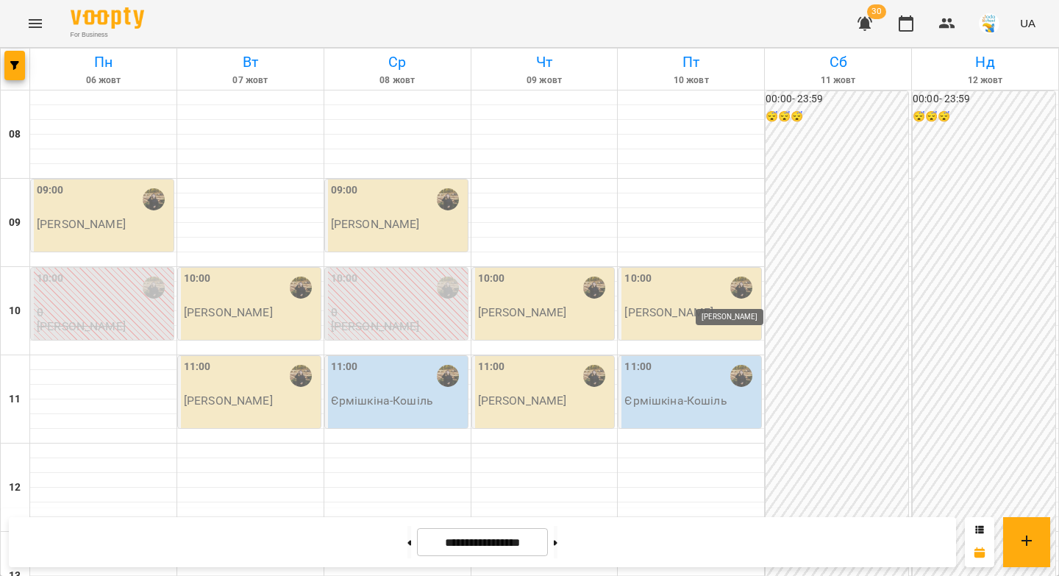
click at [731, 288] on img "Ферманюк Дарина" at bounding box center [741, 288] width 22 height 22
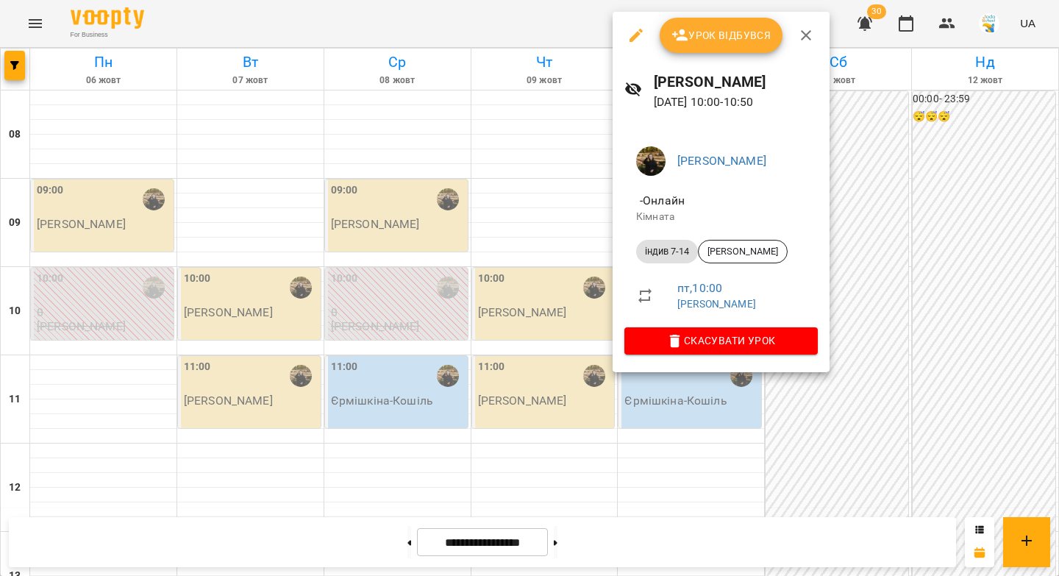
click at [687, 469] on div at bounding box center [529, 288] width 1059 height 576
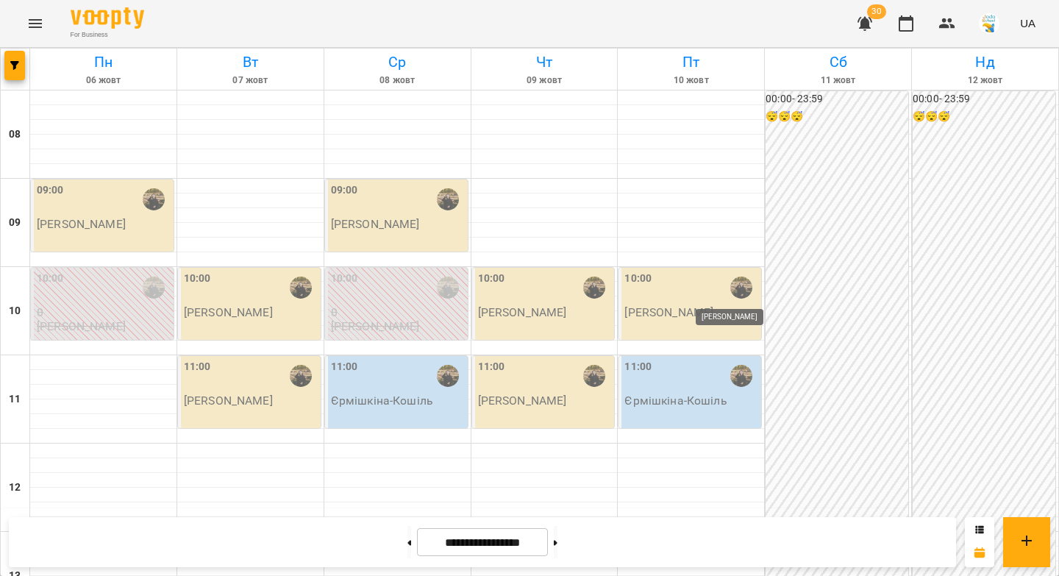
click at [730, 286] on img "Ферманюк Дарина" at bounding box center [741, 288] width 22 height 22
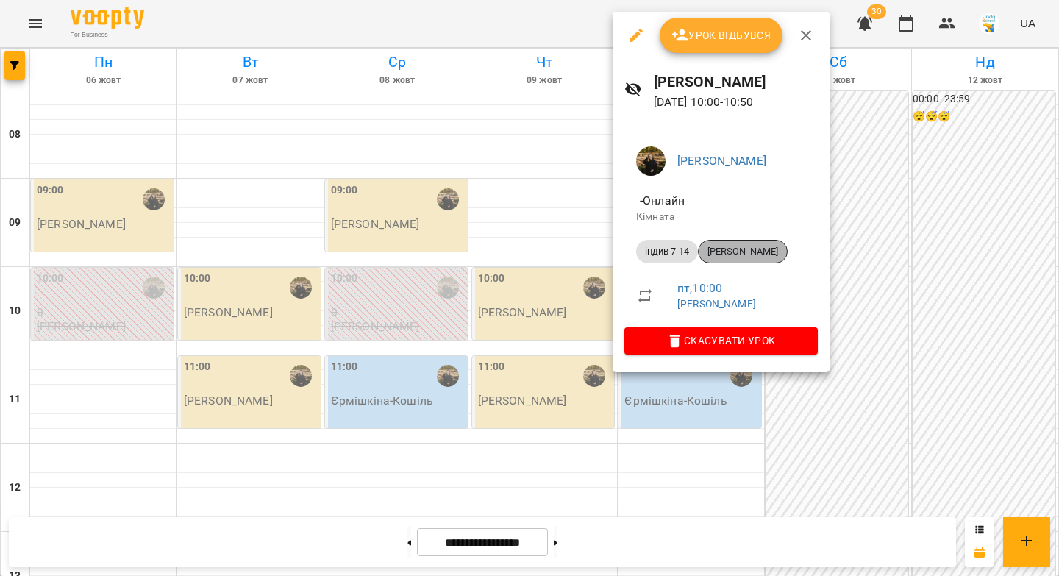
click at [724, 255] on span "[PERSON_NAME]" at bounding box center [743, 251] width 88 height 13
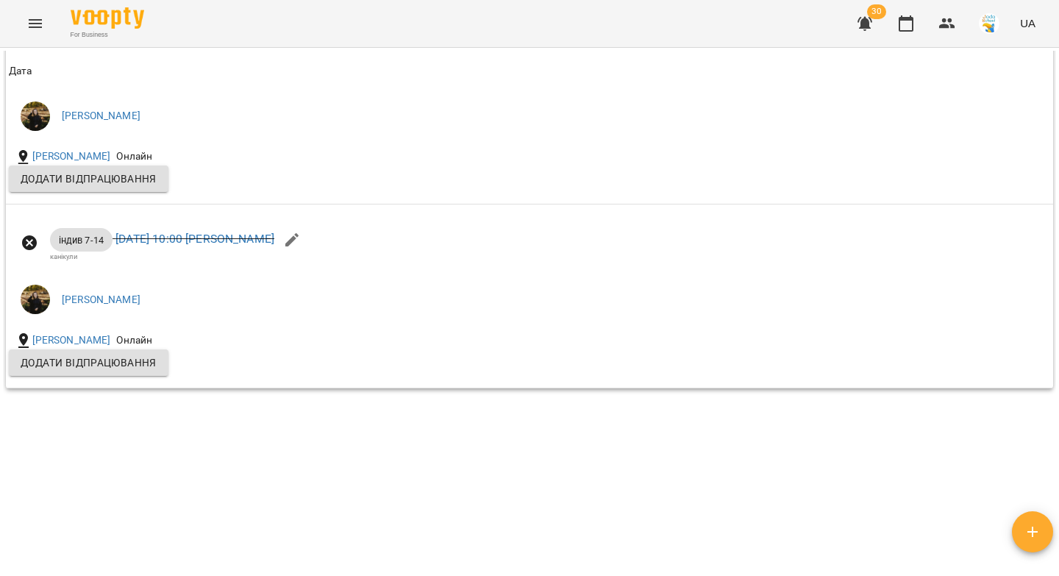
scroll to position [3198, 0]
click at [914, 25] on icon "button" at bounding box center [906, 24] width 18 height 18
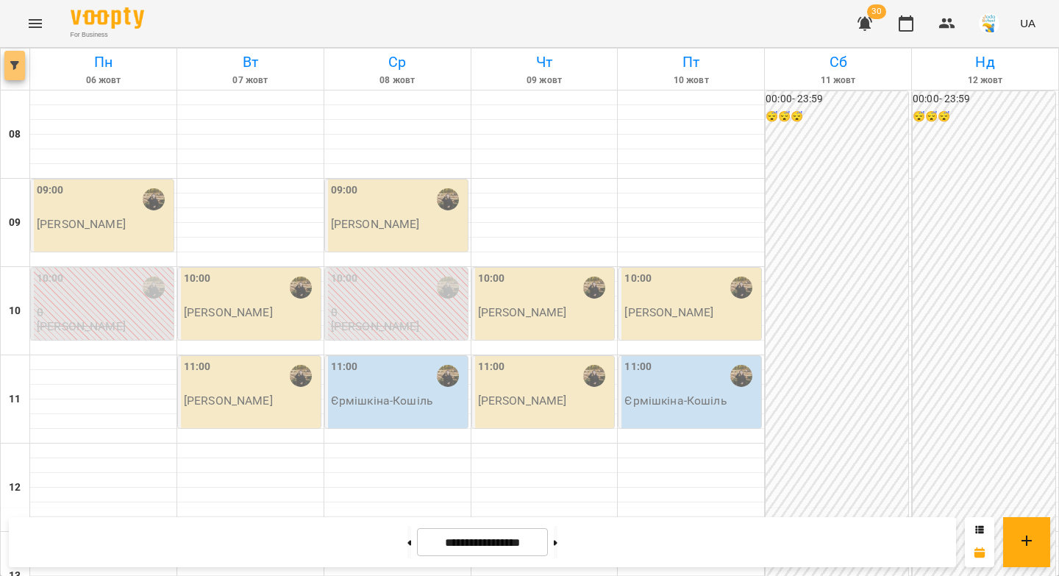
click at [12, 71] on button "button" at bounding box center [14, 65] width 21 height 29
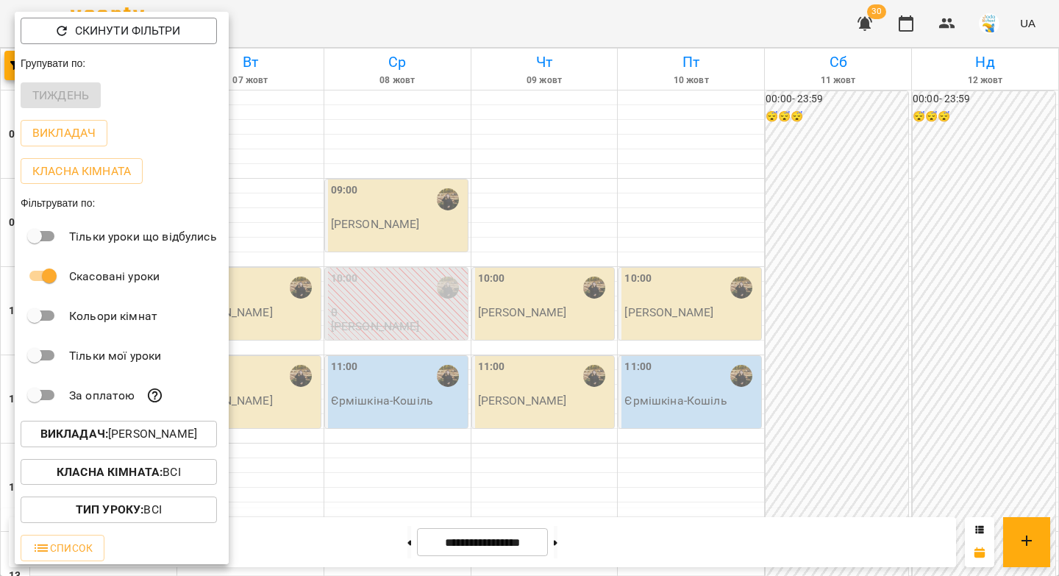
click at [291, 126] on div at bounding box center [529, 288] width 1059 height 576
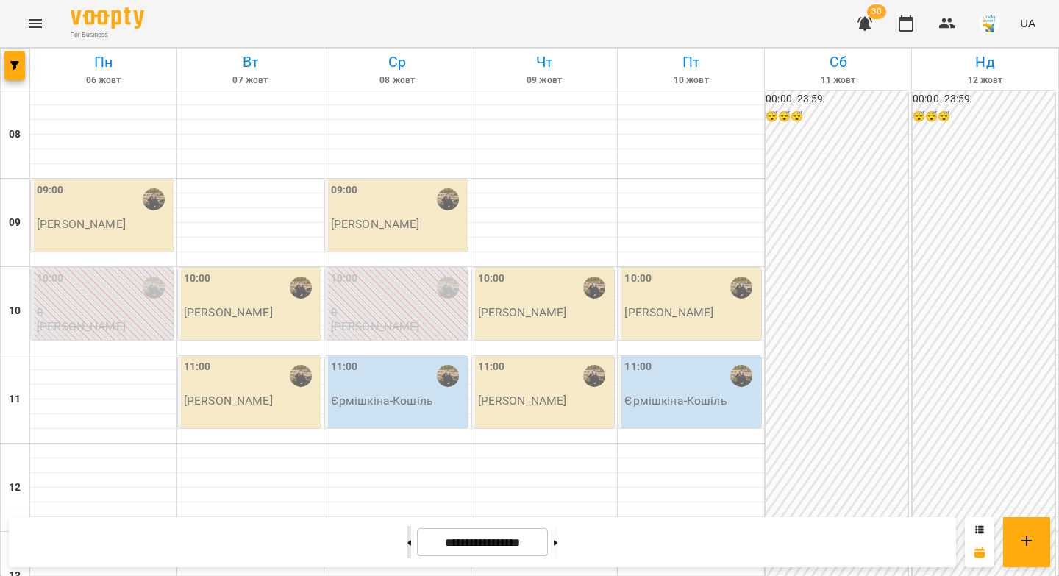
click at [407, 540] on button at bounding box center [409, 542] width 4 height 32
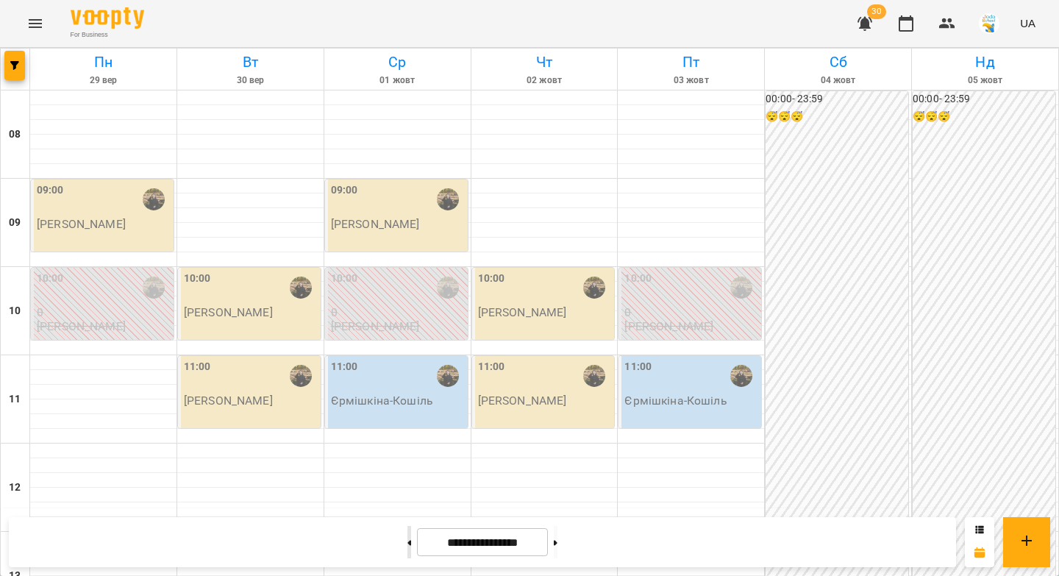
click at [407, 540] on button at bounding box center [409, 542] width 4 height 32
type input "**********"
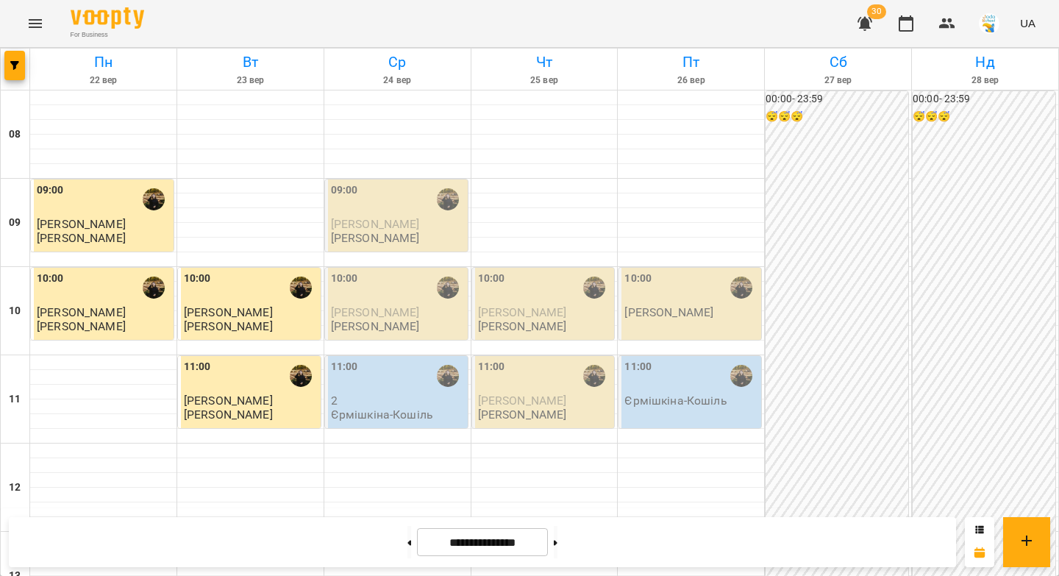
scroll to position [434, 0]
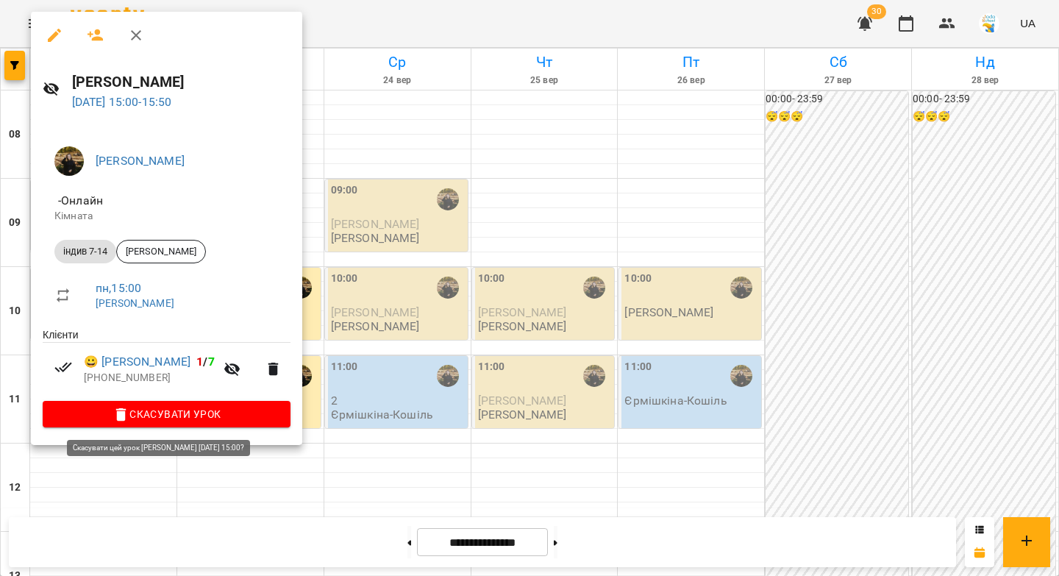
click at [154, 416] on span "Скасувати Урок" at bounding box center [166, 414] width 224 height 18
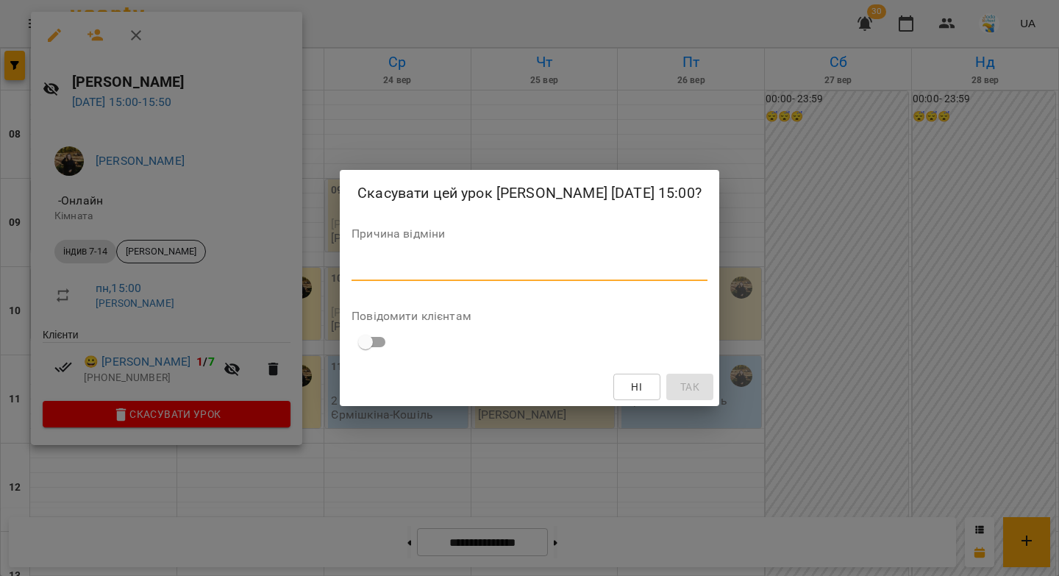
click at [390, 271] on textarea at bounding box center [530, 269] width 356 height 14
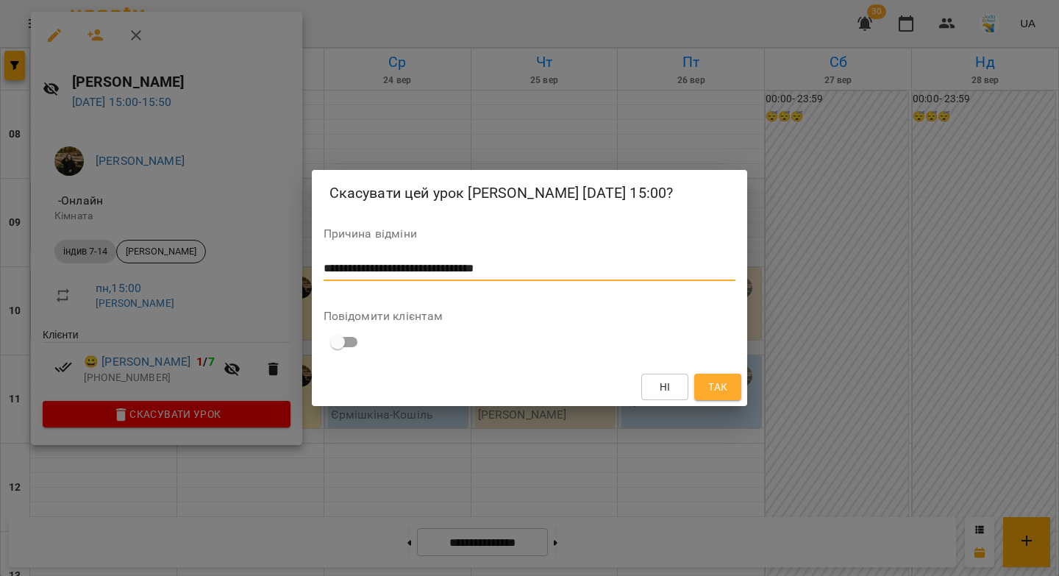
click at [415, 271] on textarea "**********" at bounding box center [530, 269] width 413 height 14
drag, startPoint x: 532, startPoint y: 268, endPoint x: 321, endPoint y: 271, distance: 211.1
click at [321, 271] on div "**********" at bounding box center [530, 288] width 436 height 236
type textarea "**********"
click at [728, 382] on span "Так" at bounding box center [718, 387] width 24 height 18
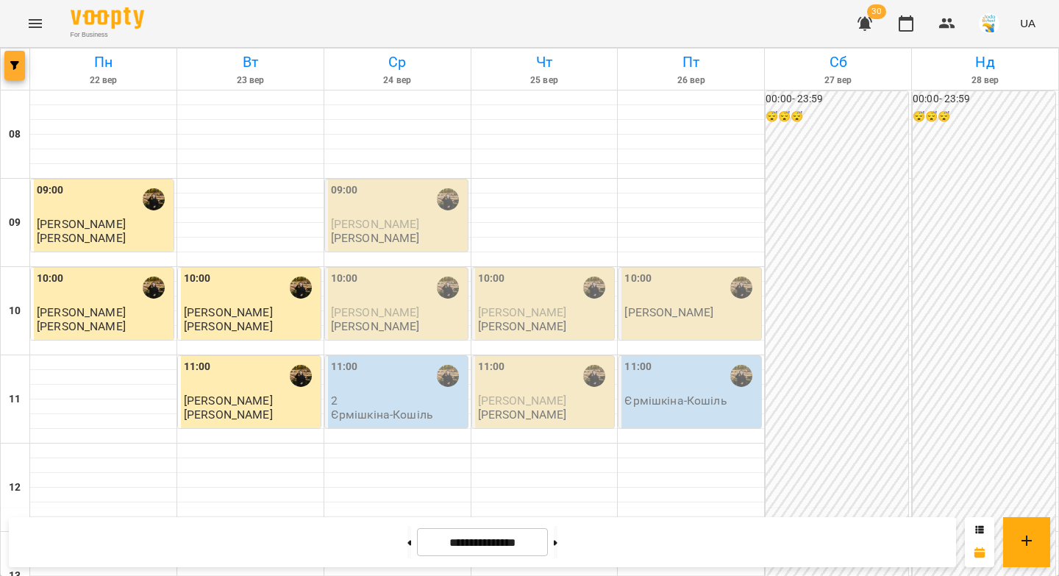
click at [11, 69] on icon "button" at bounding box center [14, 65] width 9 height 9
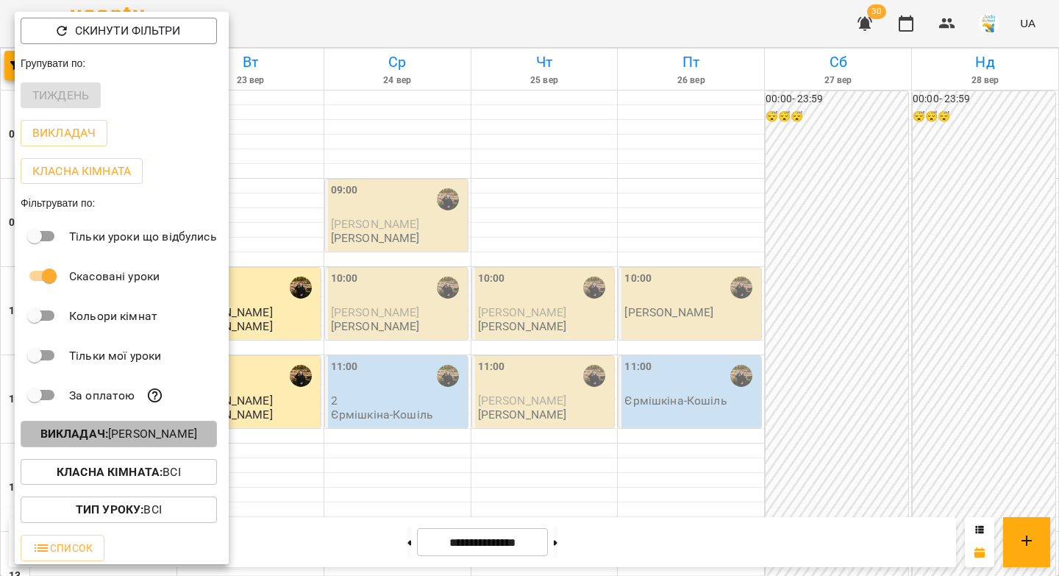
click at [98, 435] on b "Викладач :" at bounding box center [74, 434] width 68 height 14
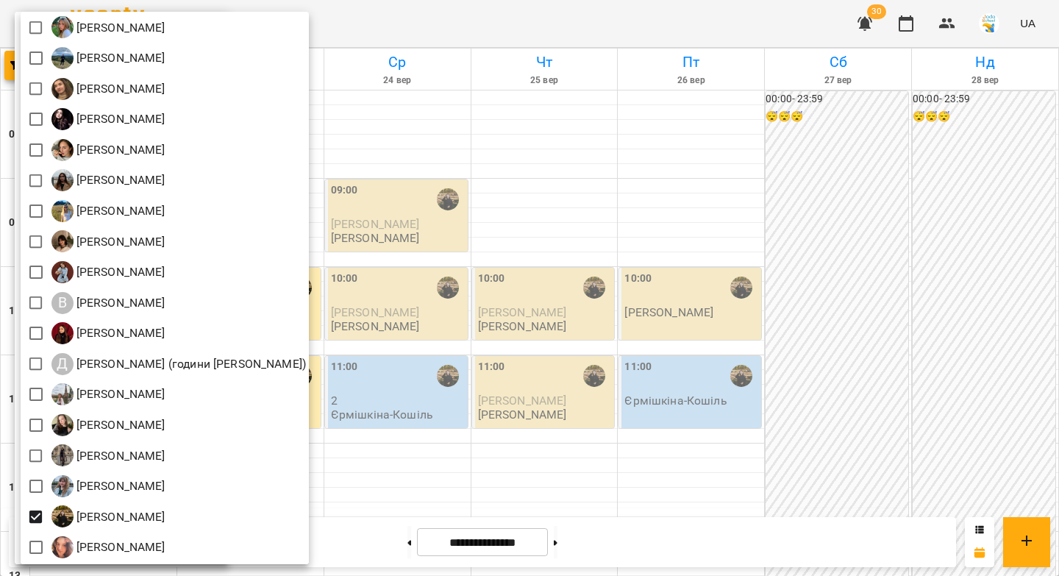
scroll to position [132, 0]
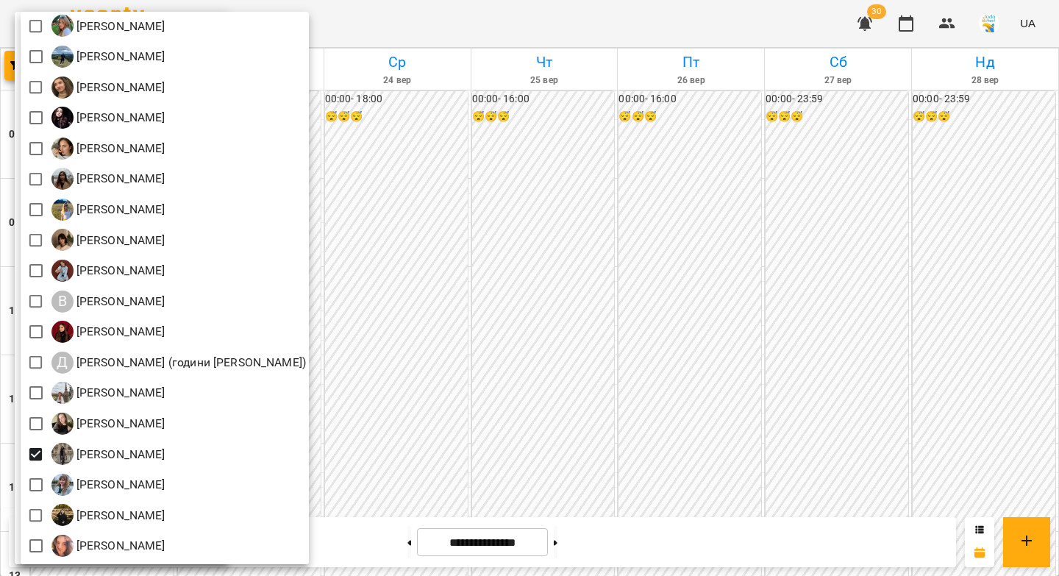
click at [396, 292] on div at bounding box center [529, 288] width 1059 height 576
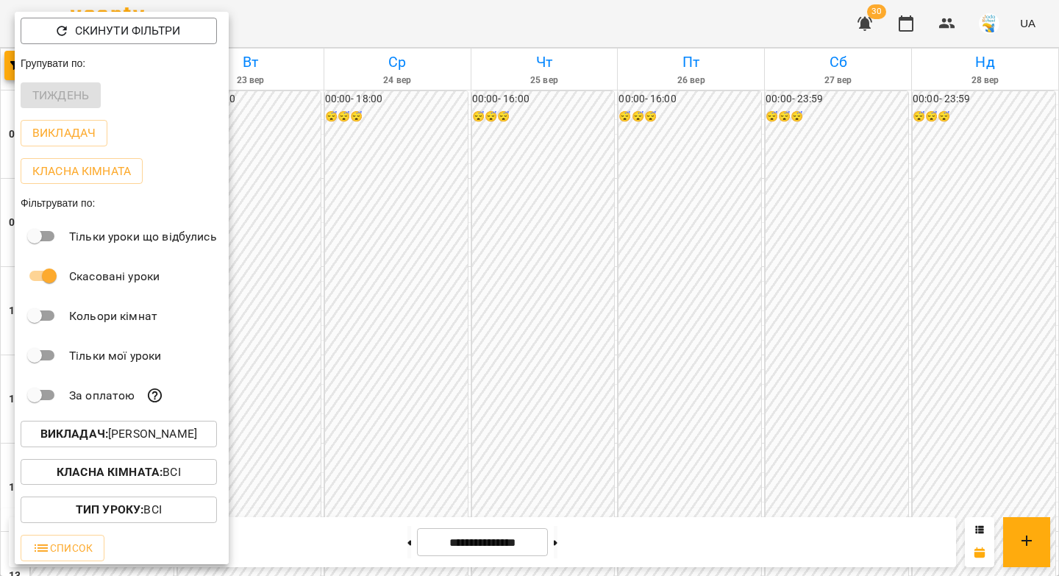
click at [388, 301] on div at bounding box center [529, 288] width 1059 height 576
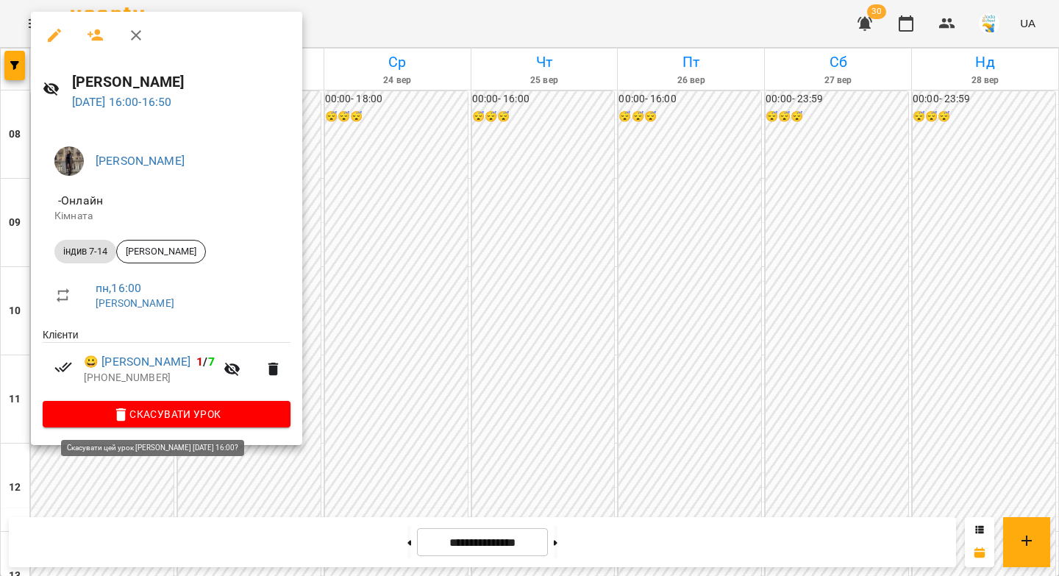
click at [208, 421] on span "Скасувати Урок" at bounding box center [166, 414] width 224 height 18
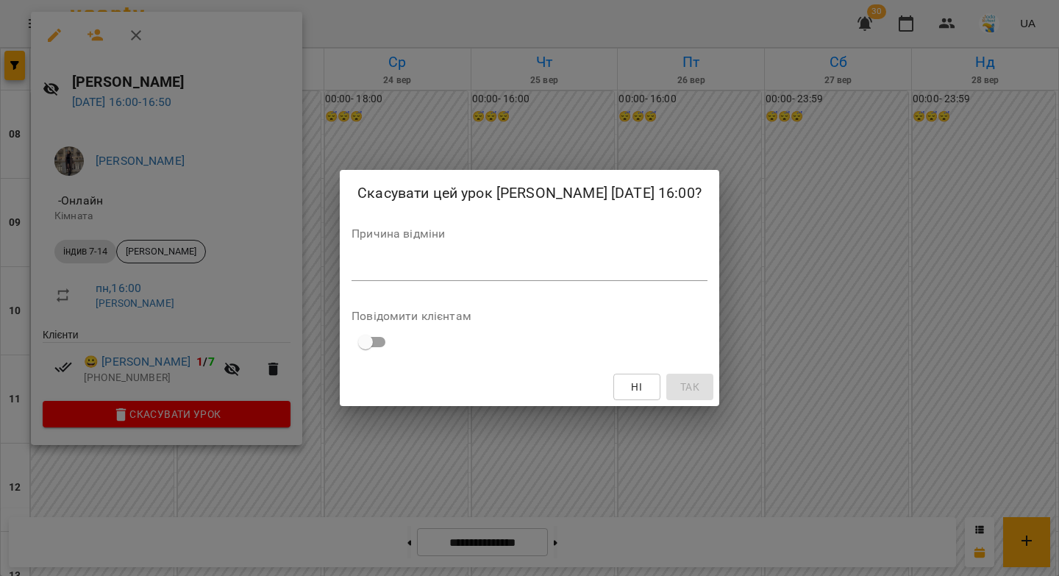
click at [352, 276] on div "*" at bounding box center [530, 269] width 356 height 24
paste textarea "**********"
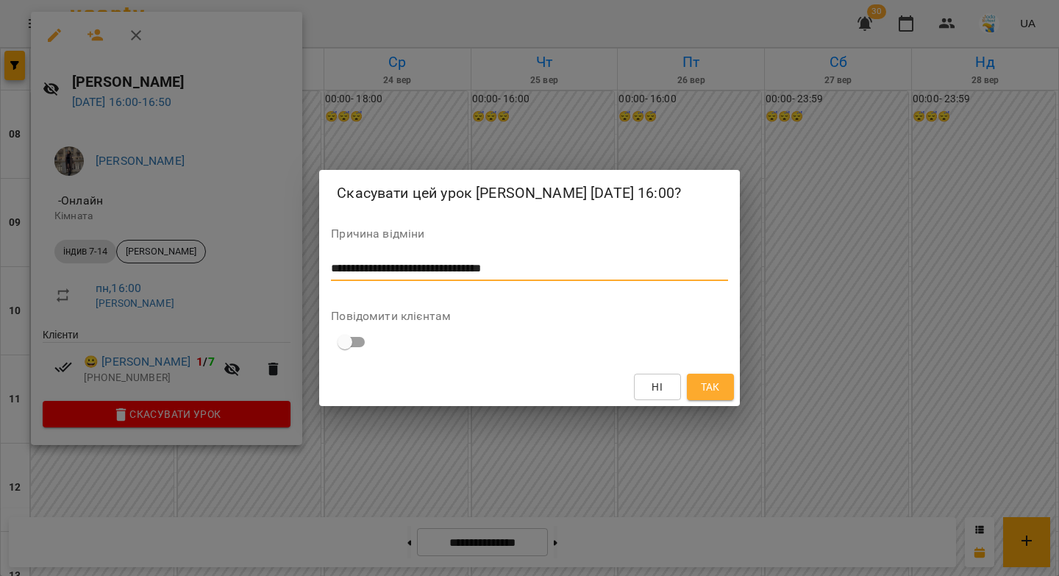
type textarea "**********"
click at [706, 385] on span "Так" at bounding box center [710, 387] width 19 height 18
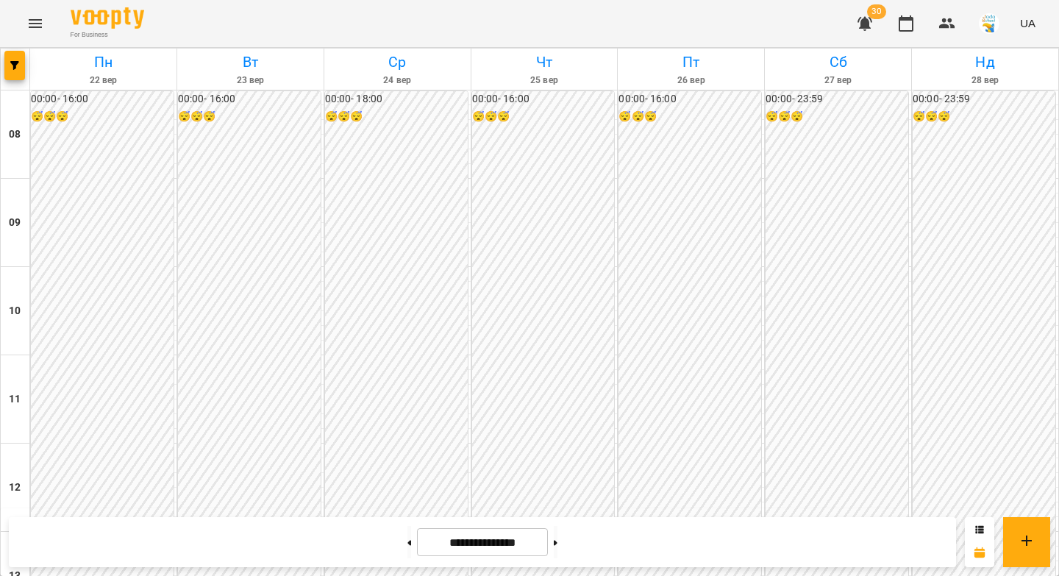
click at [871, 24] on icon "button" at bounding box center [865, 24] width 18 height 18
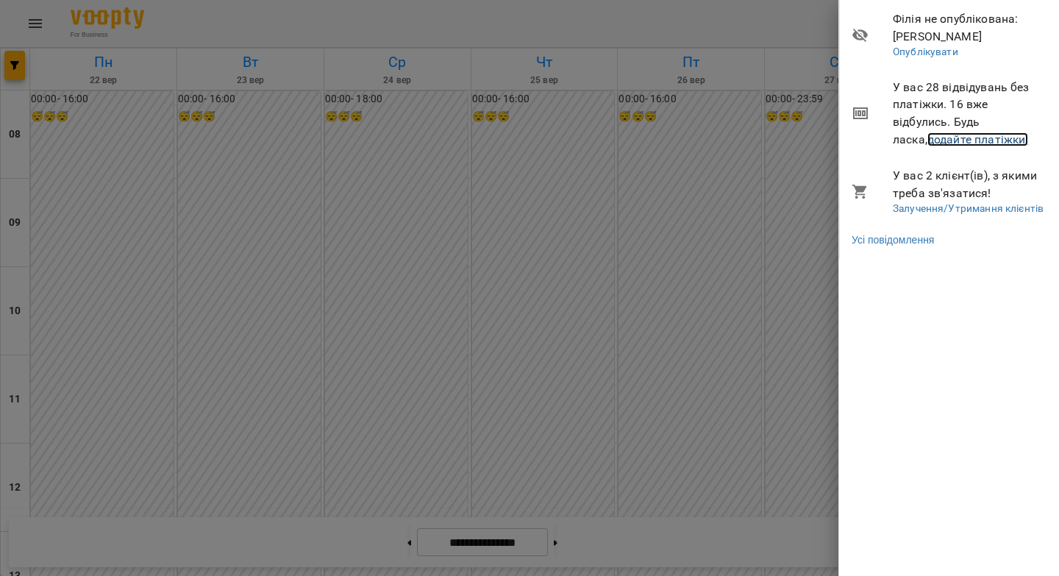
click at [927, 140] on link "додайте платіжки!" at bounding box center [977, 139] width 101 height 14
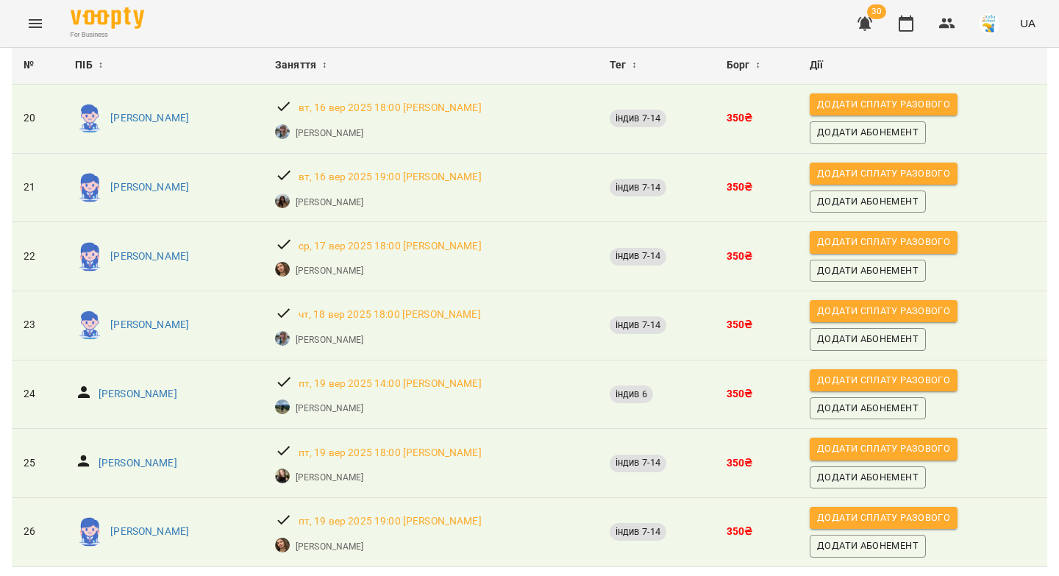
scroll to position [1288, 0]
click at [859, 26] on icon "button" at bounding box center [865, 24] width 18 height 18
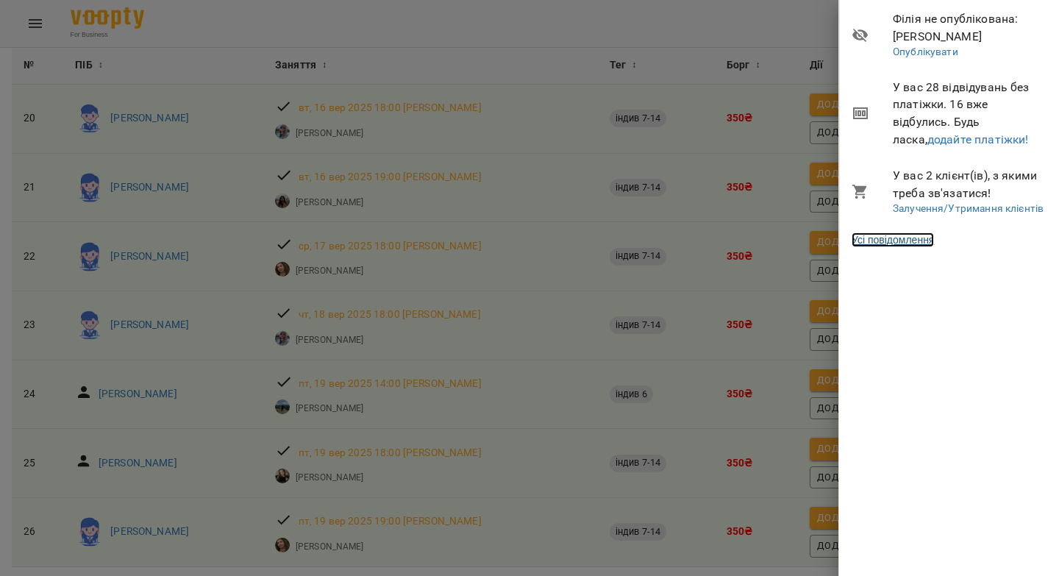
click at [920, 237] on link "Усі повідомлення" at bounding box center [893, 239] width 82 height 15
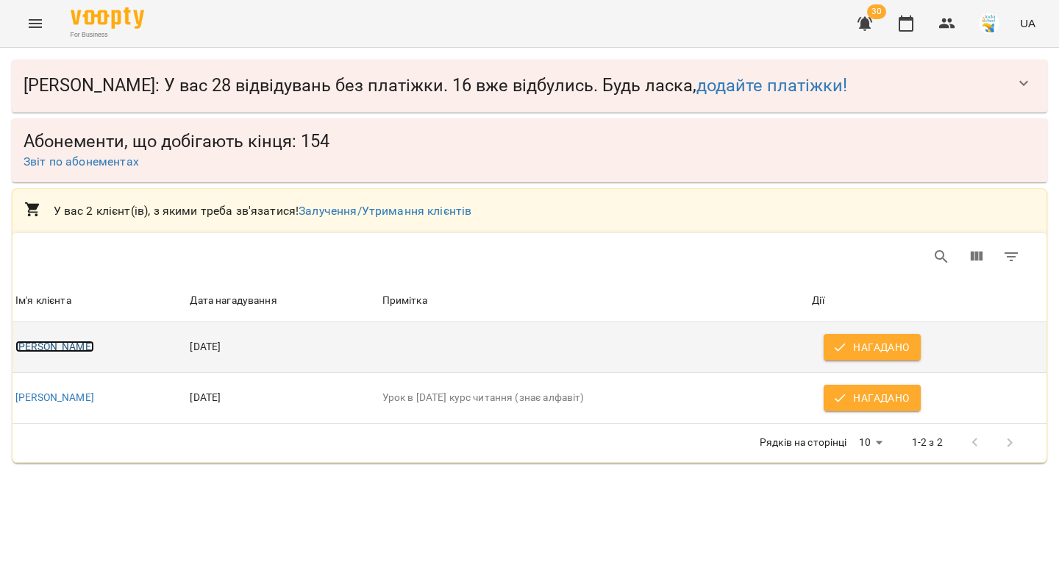
click at [85, 347] on link "Єгор Кравченко" at bounding box center [54, 346] width 79 height 12
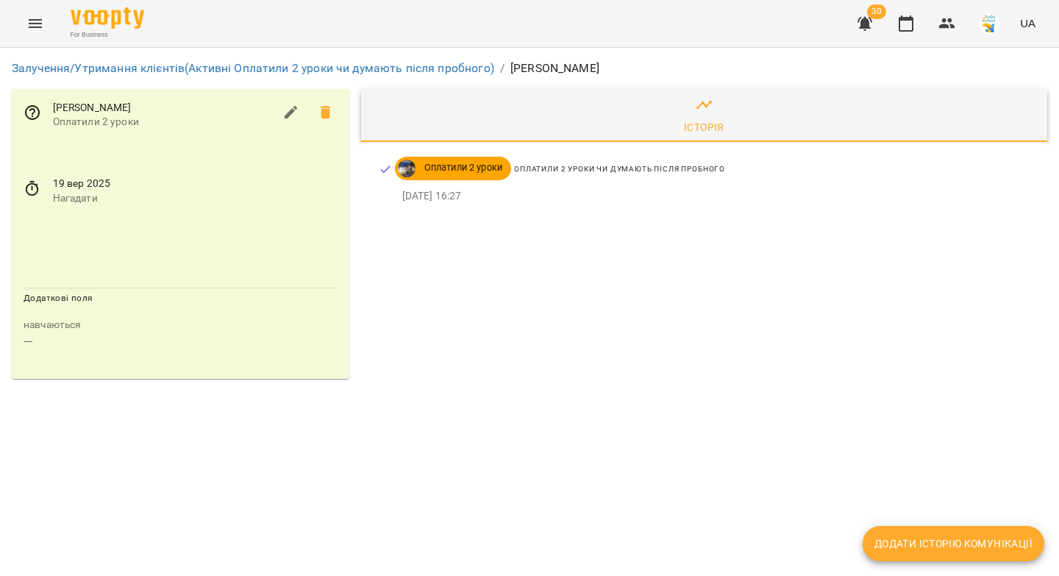
drag, startPoint x: 132, startPoint y: 110, endPoint x: 48, endPoint y: 103, distance: 84.8
click at [48, 103] on div "Єгор Кравченко Оплатили 2 уроки" at bounding box center [181, 115] width 338 height 53
copy span "Єгор Кравченко"
click at [38, 192] on icon at bounding box center [32, 188] width 13 height 15
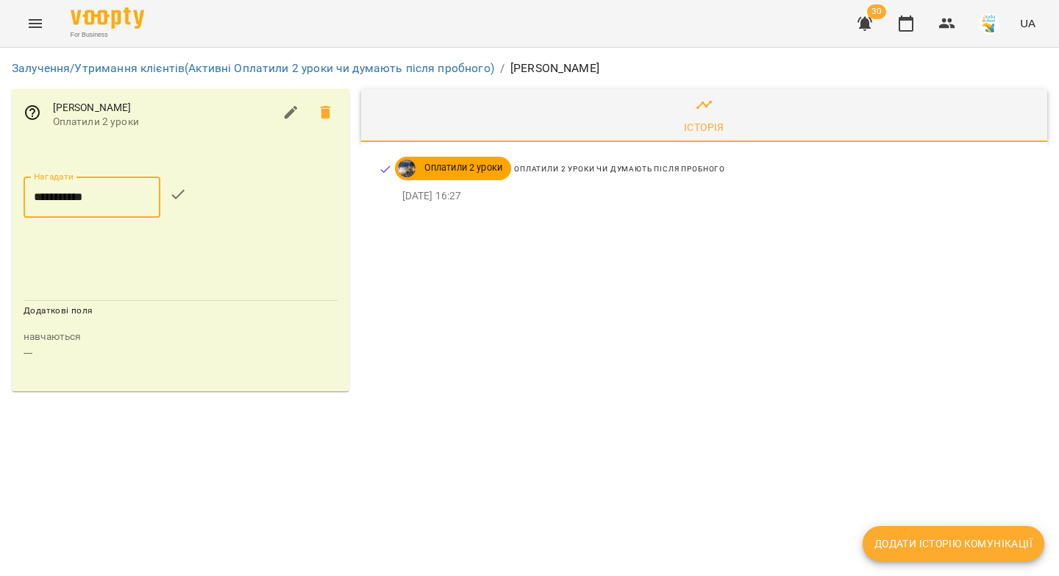
click at [53, 192] on input "**********" at bounding box center [92, 196] width 137 height 41
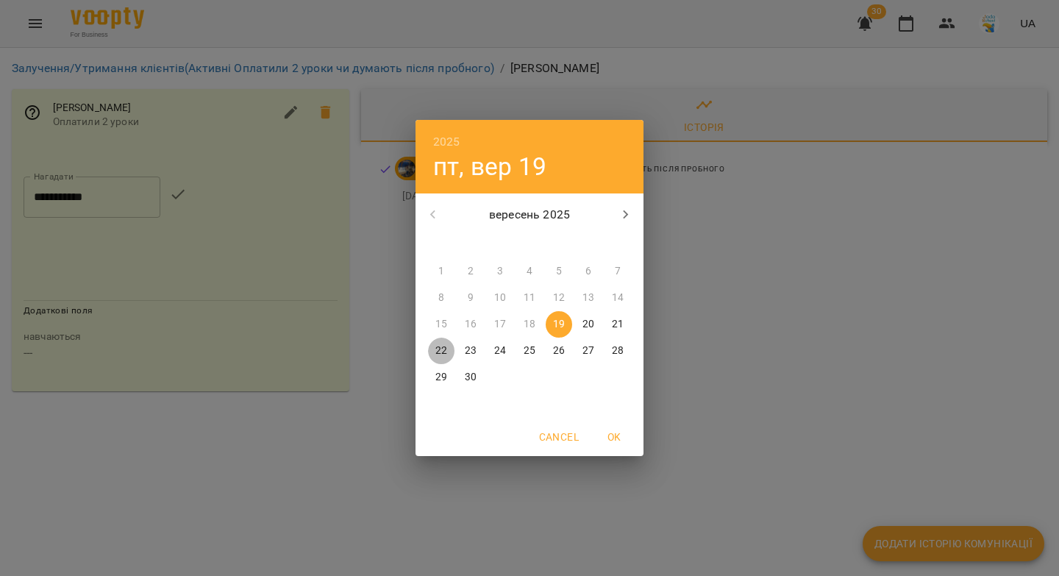
click at [443, 353] on p "22" at bounding box center [441, 350] width 12 height 15
type input "**********"
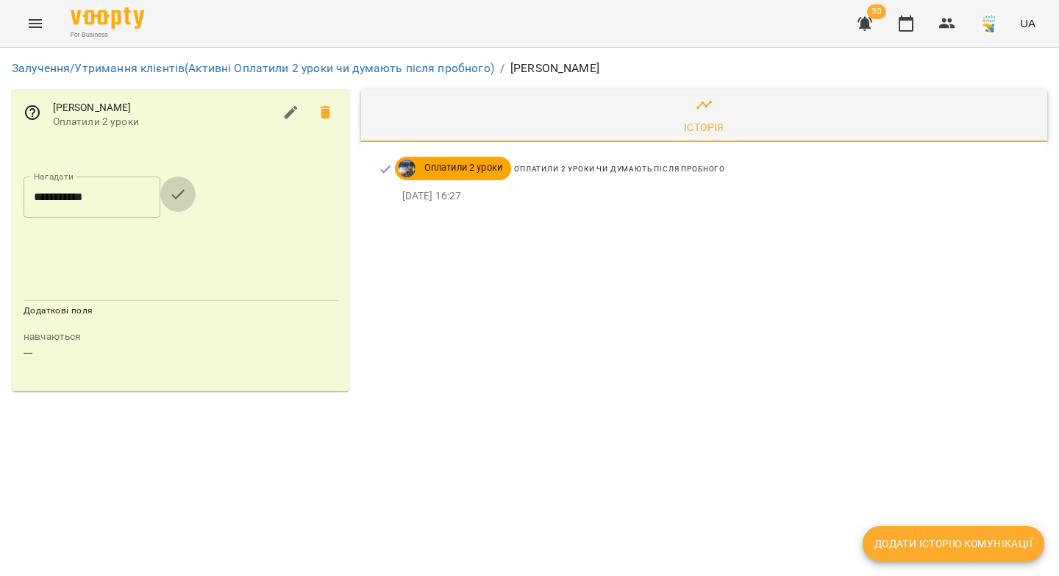
click at [187, 197] on icon "button" at bounding box center [178, 194] width 18 height 18
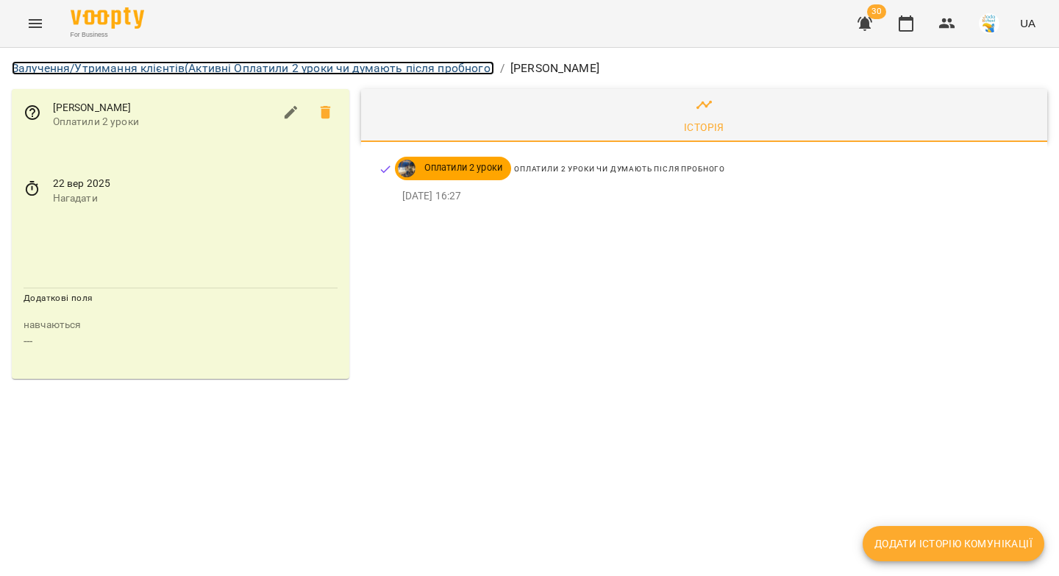
click at [319, 67] on link "Залучення/Утримання клієнтів (Активні Оплатили 2 уроки чи думають після пробног…" at bounding box center [253, 68] width 482 height 14
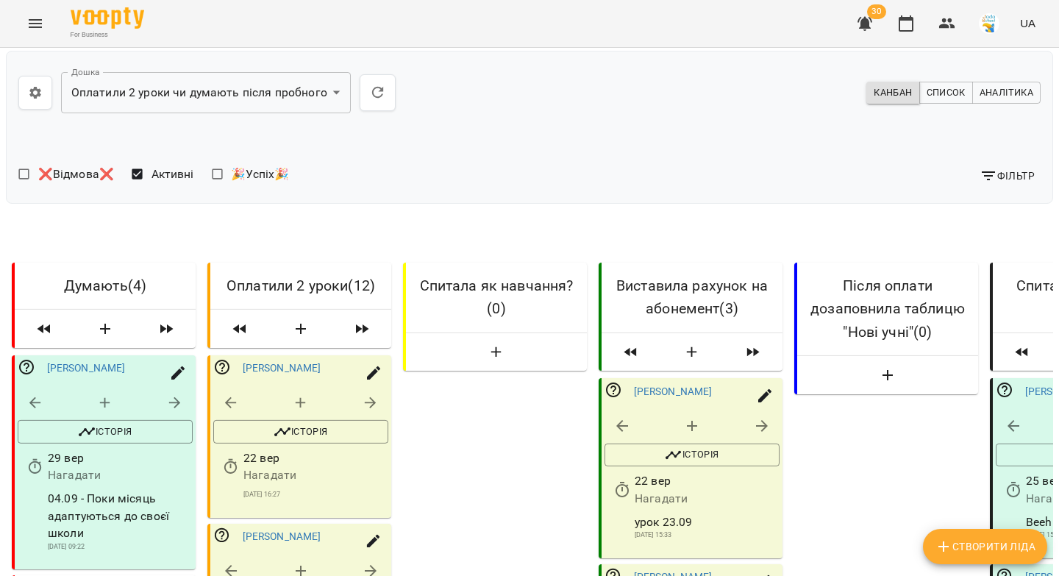
scroll to position [225, 0]
click at [374, 394] on icon "button" at bounding box center [371, 403] width 18 height 18
select select "*"
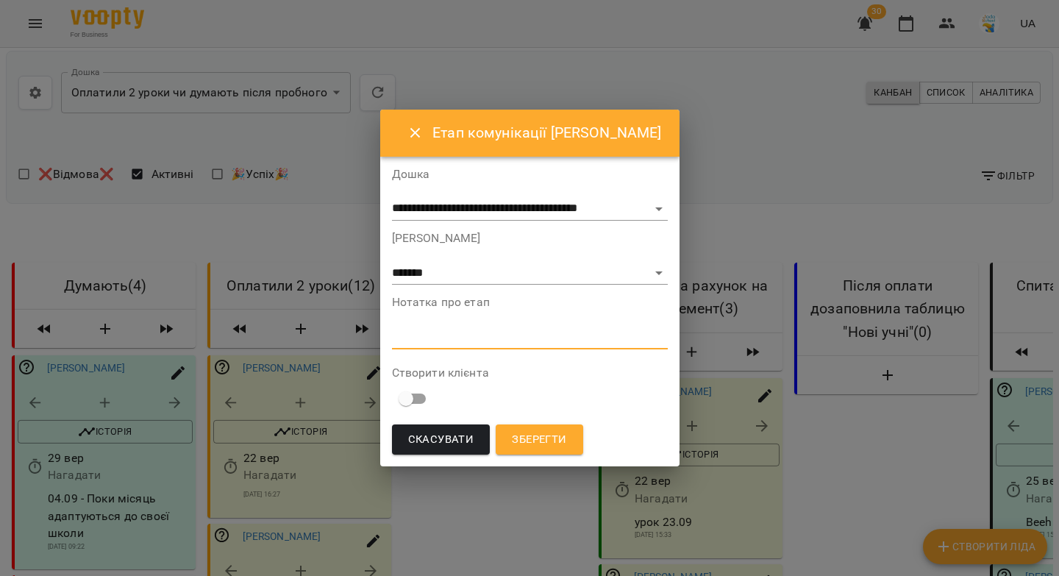
click at [454, 335] on textarea at bounding box center [530, 337] width 276 height 14
type textarea "**********"
click at [545, 439] on span "Зберегти" at bounding box center [538, 439] width 54 height 19
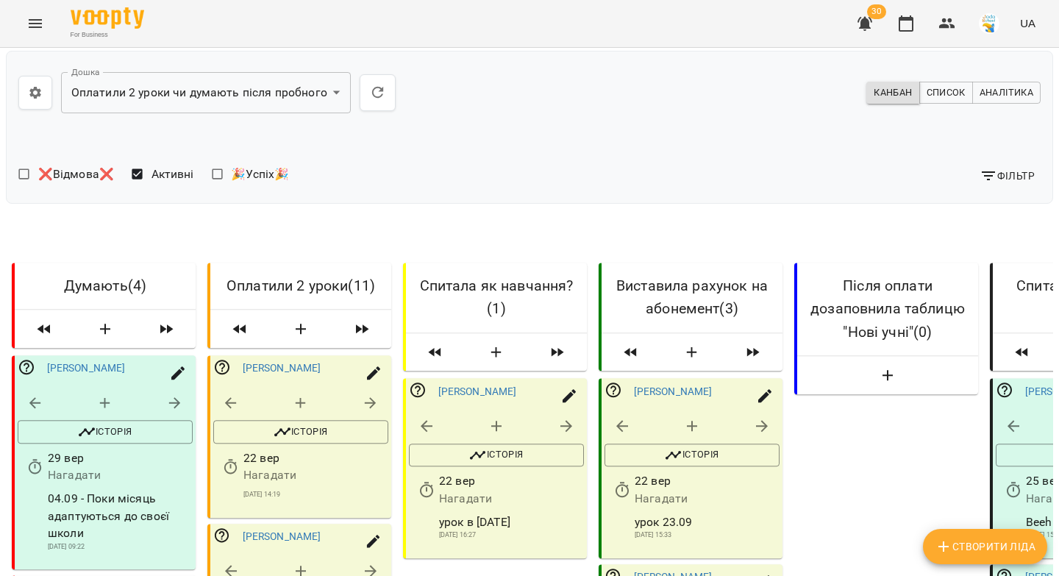
scroll to position [223, 0]
click at [620, 481] on icon "button" at bounding box center [622, 490] width 18 height 18
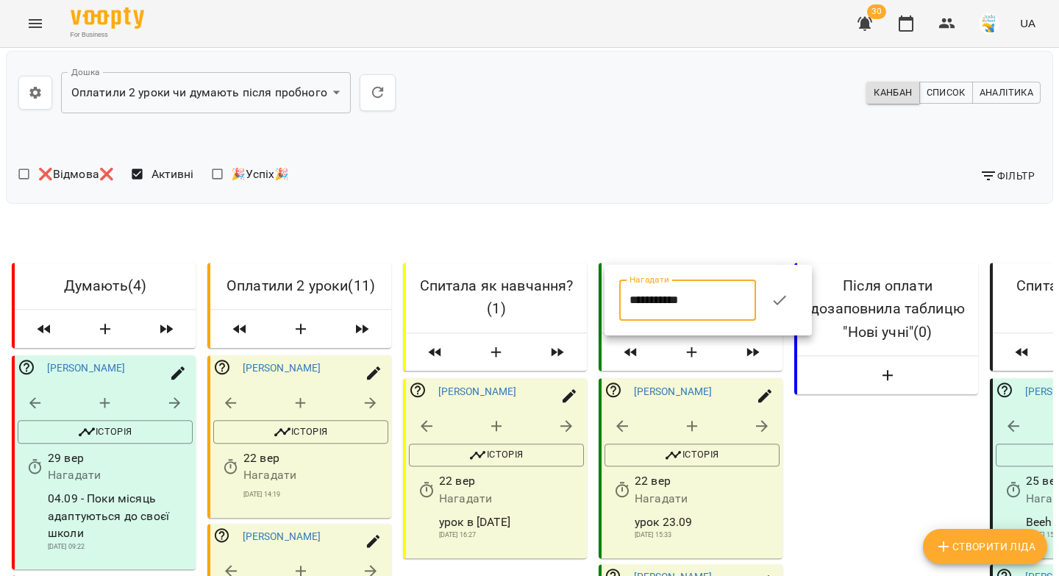
click at [632, 302] on input "**********" at bounding box center [687, 299] width 137 height 41
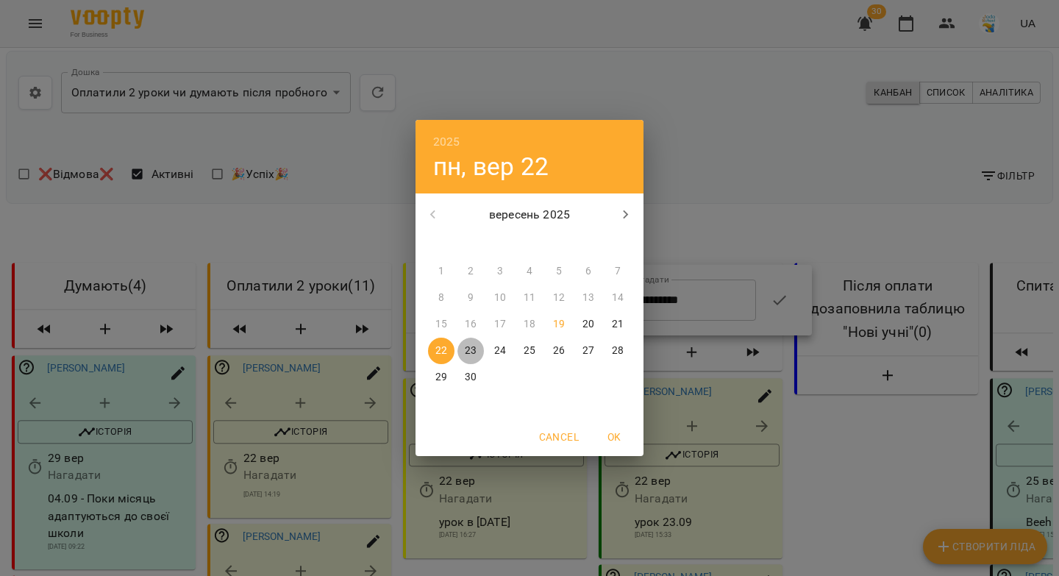
click at [467, 348] on p "23" at bounding box center [471, 350] width 12 height 15
type input "**********"
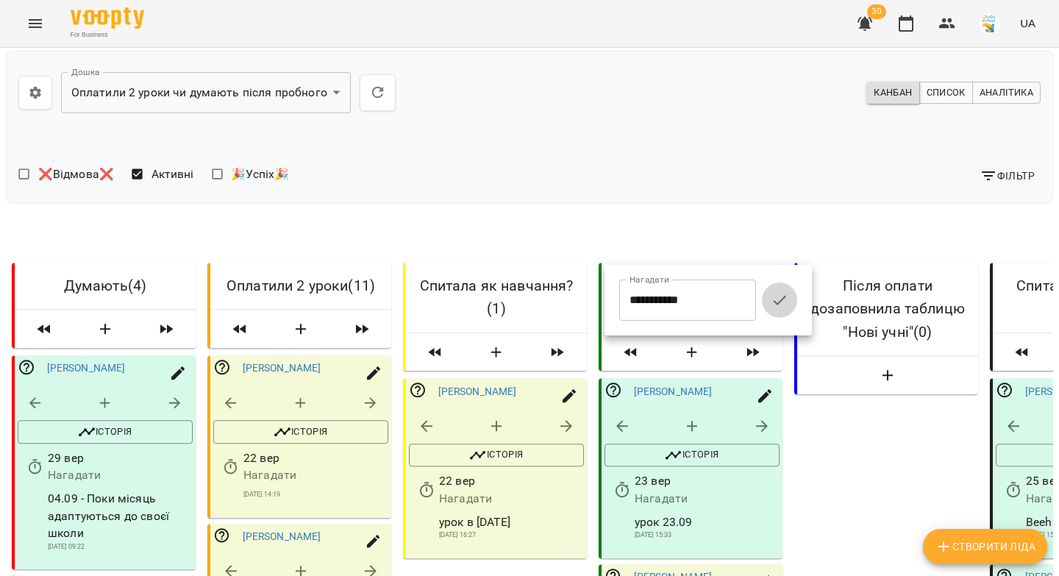
click at [786, 307] on icon "button" at bounding box center [780, 300] width 18 height 18
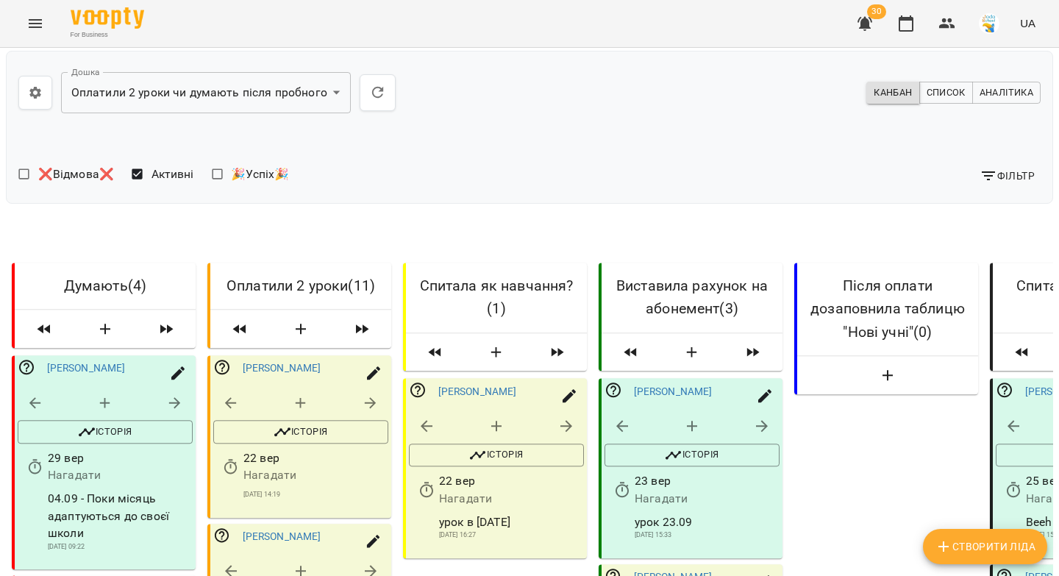
scroll to position [0, 0]
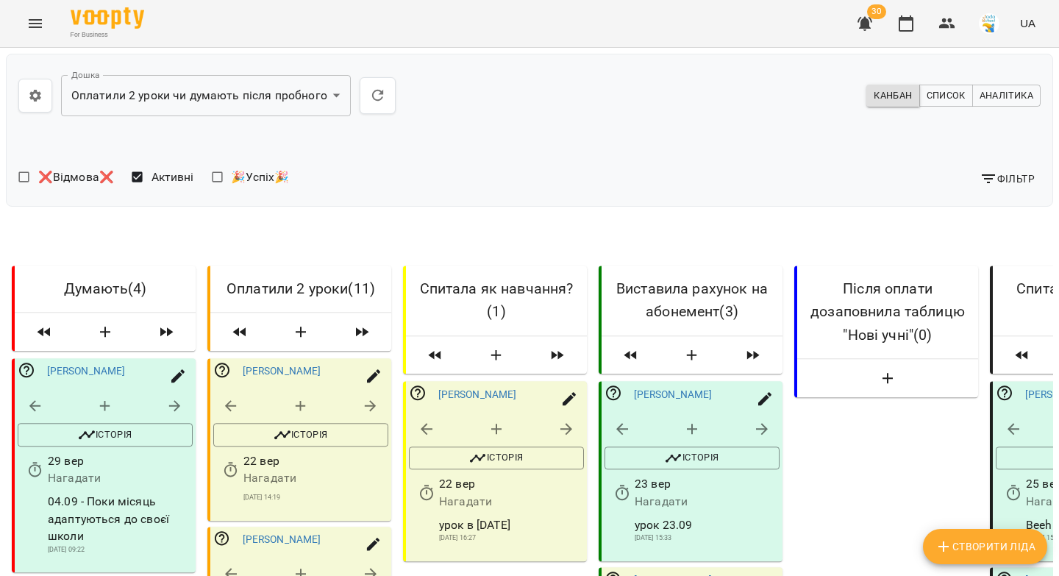
click at [865, 27] on icon "button" at bounding box center [864, 24] width 15 height 14
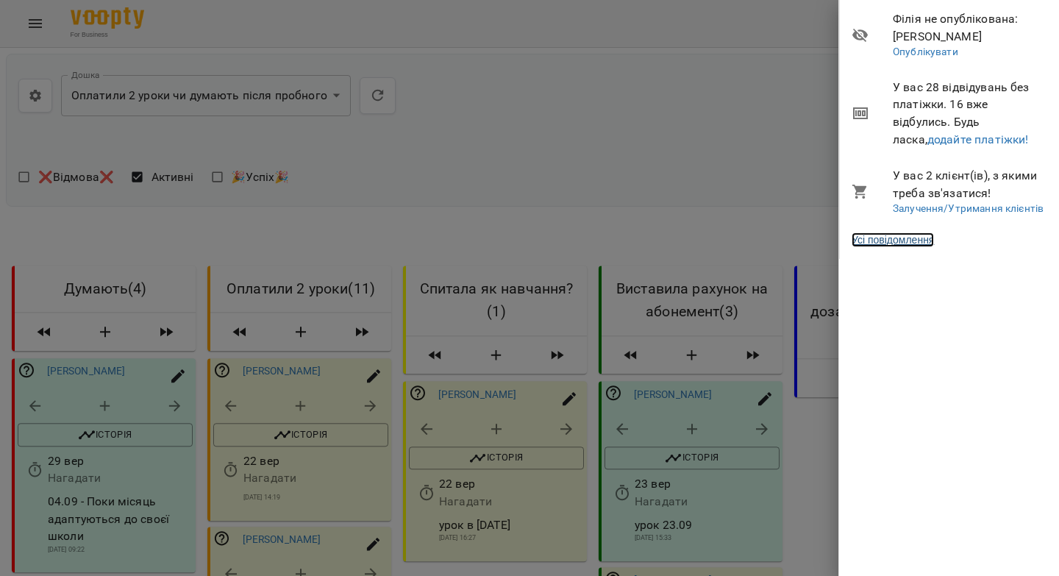
drag, startPoint x: 895, startPoint y: 238, endPoint x: 621, endPoint y: 196, distance: 277.5
click at [895, 238] on link "Усі повідомлення" at bounding box center [893, 239] width 82 height 15
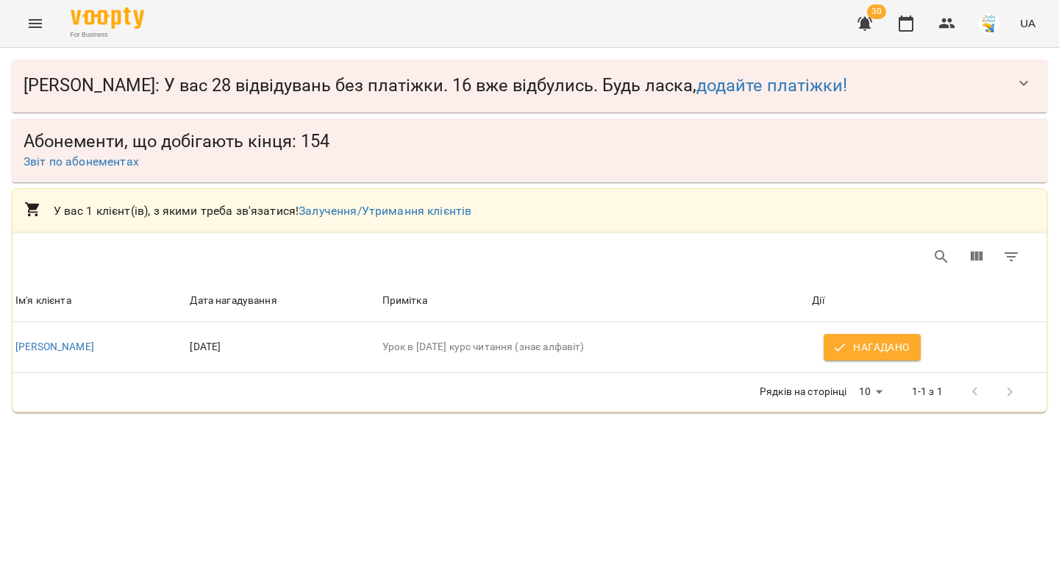
click at [37, 21] on icon "Menu" at bounding box center [35, 24] width 18 height 18
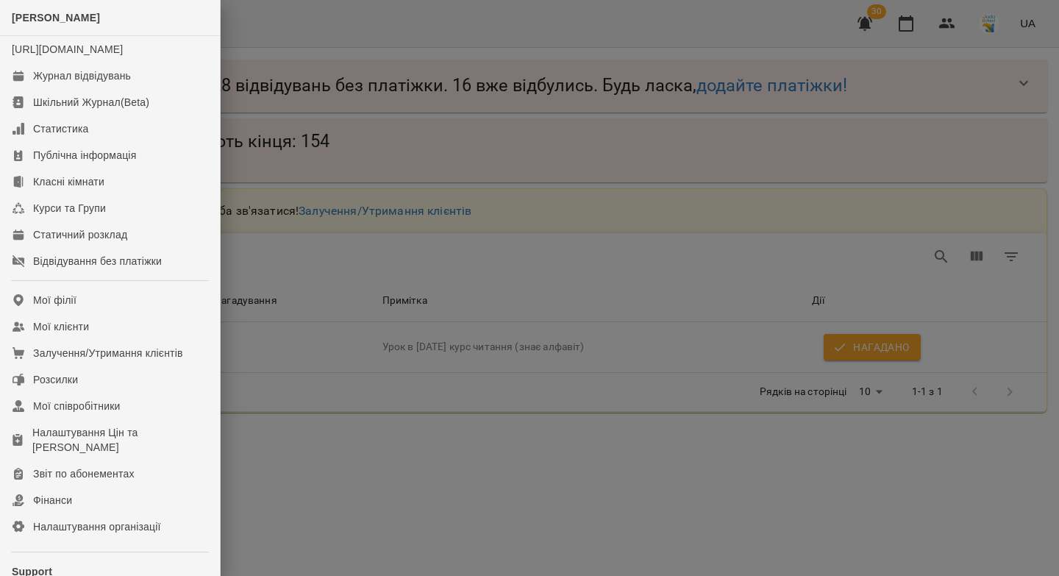
click at [931, 26] on div at bounding box center [529, 288] width 1059 height 576
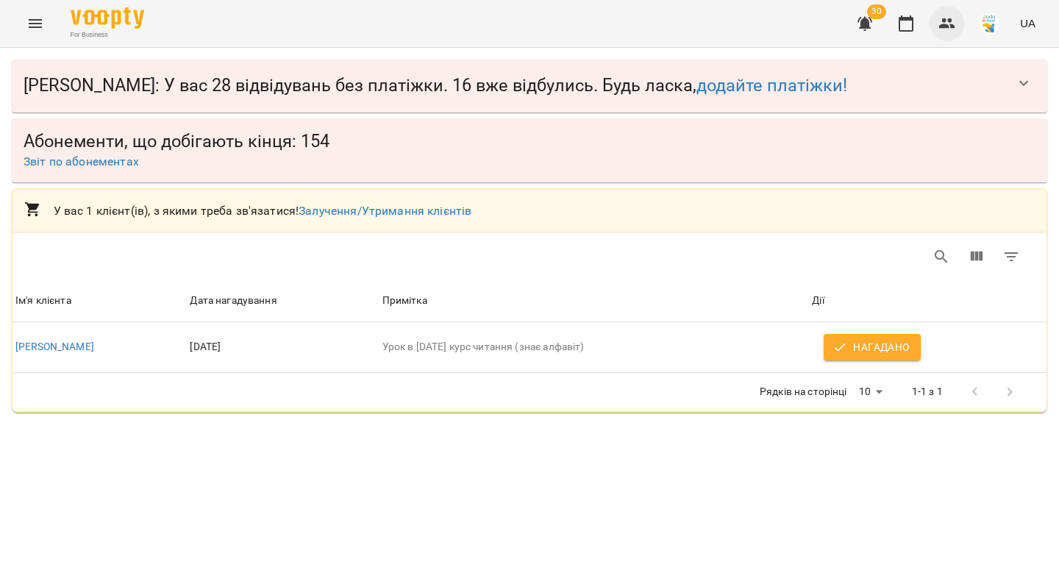
click at [945, 24] on icon "button" at bounding box center [947, 23] width 16 height 10
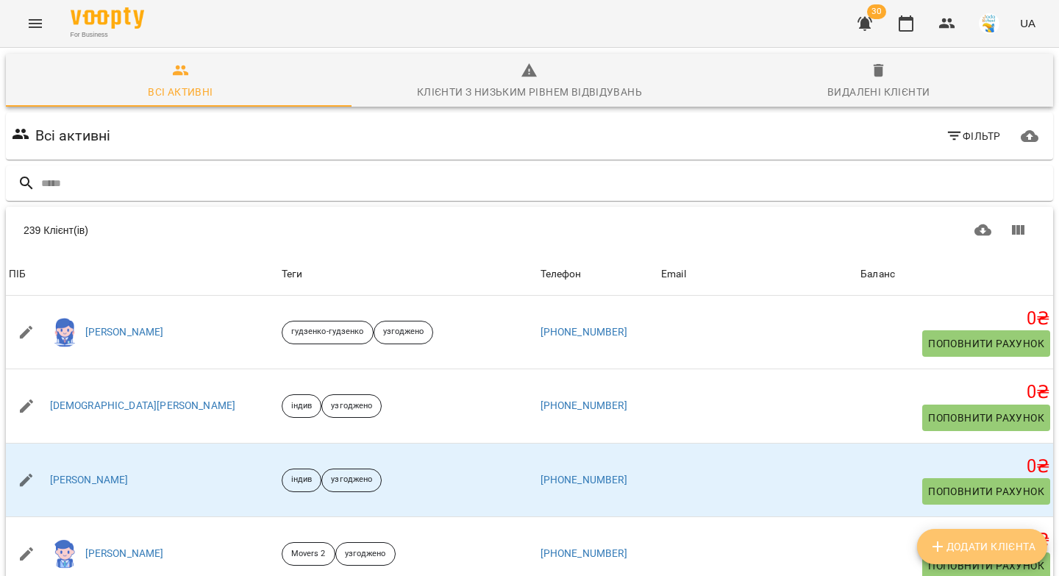
click at [961, 554] on span "Додати клієнта" at bounding box center [982, 547] width 107 height 18
select select "**"
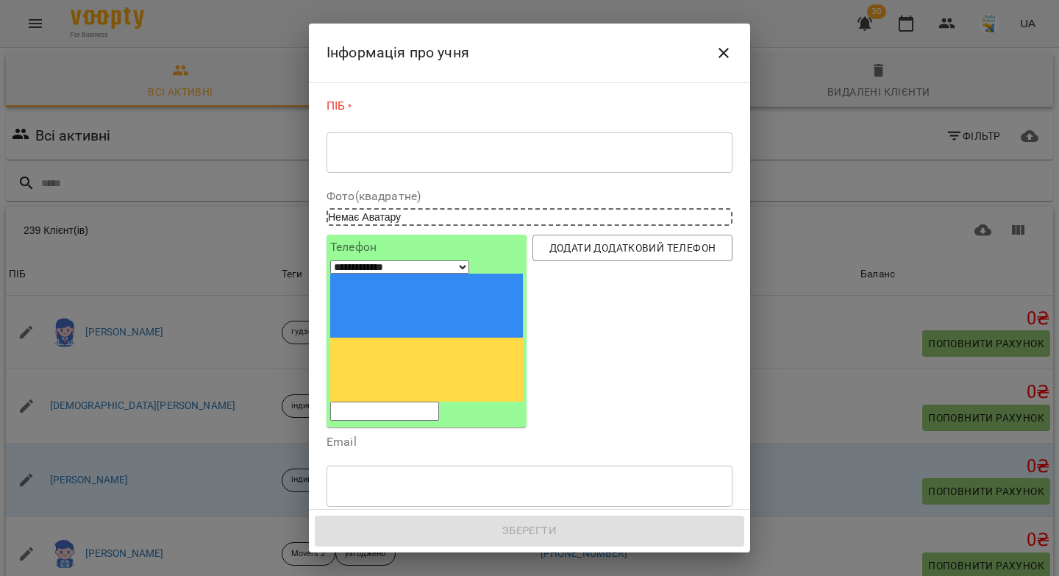
click at [579, 159] on textarea at bounding box center [529, 153] width 385 height 14
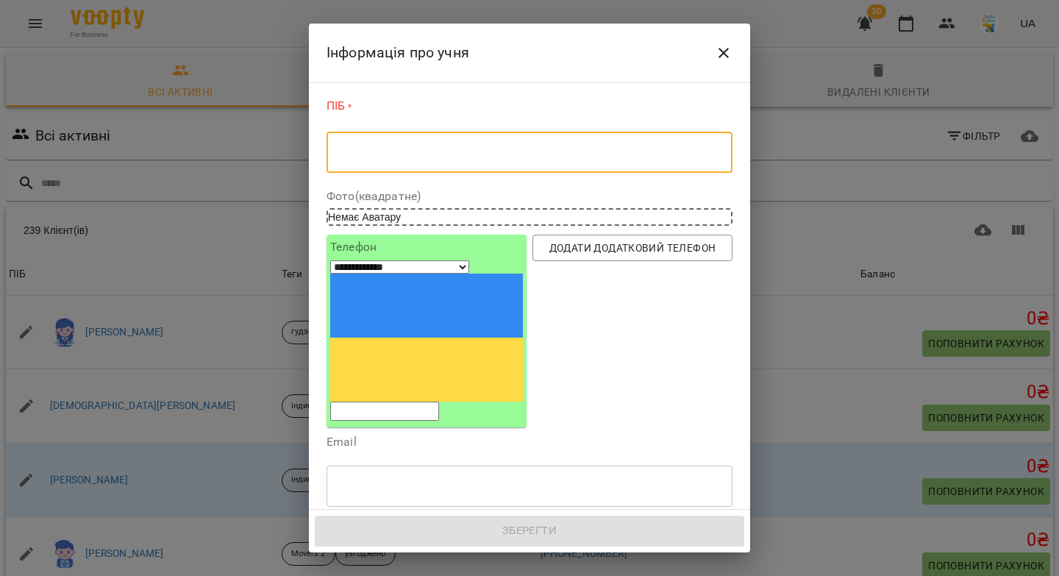
paste textarea "**********"
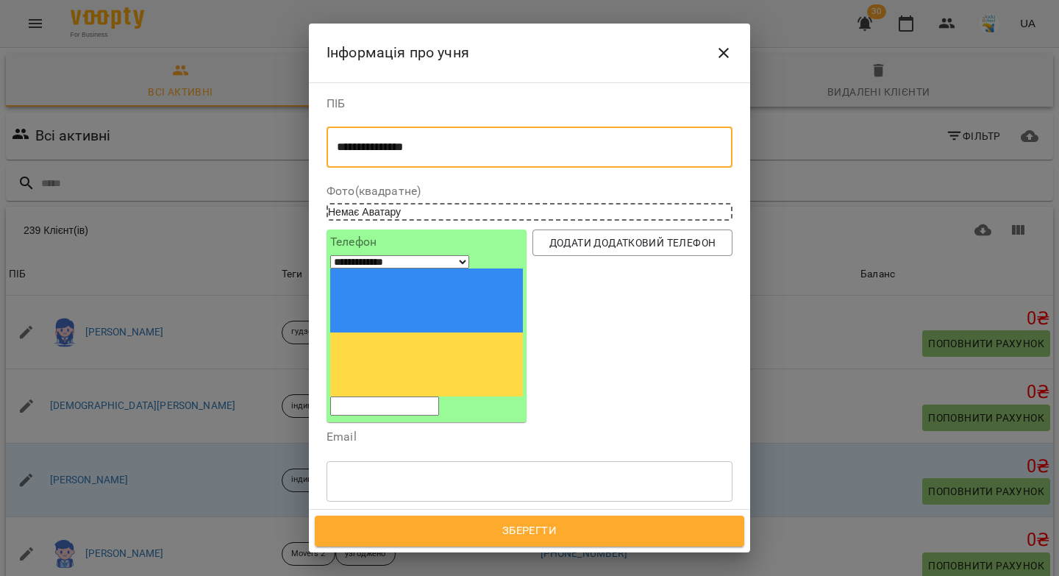
type textarea "**********"
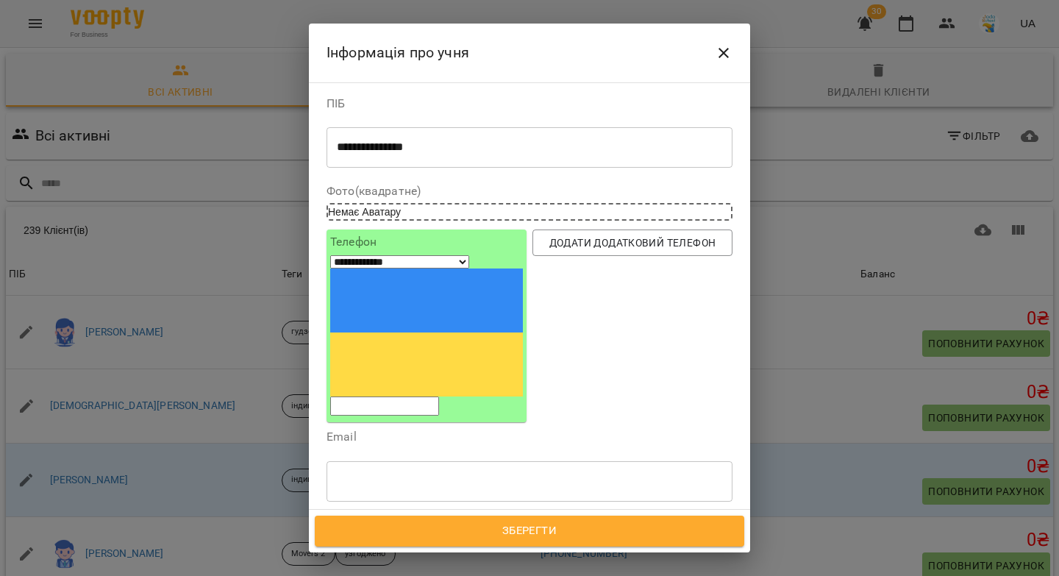
click at [402, 396] on input "tel" at bounding box center [384, 405] width 109 height 19
paste input "*********"
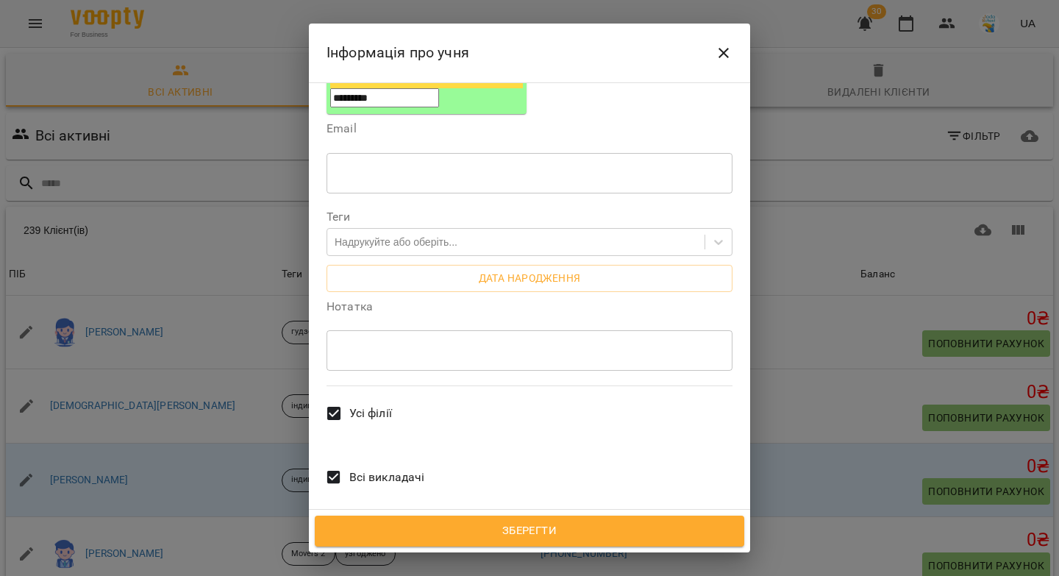
scroll to position [280, 0]
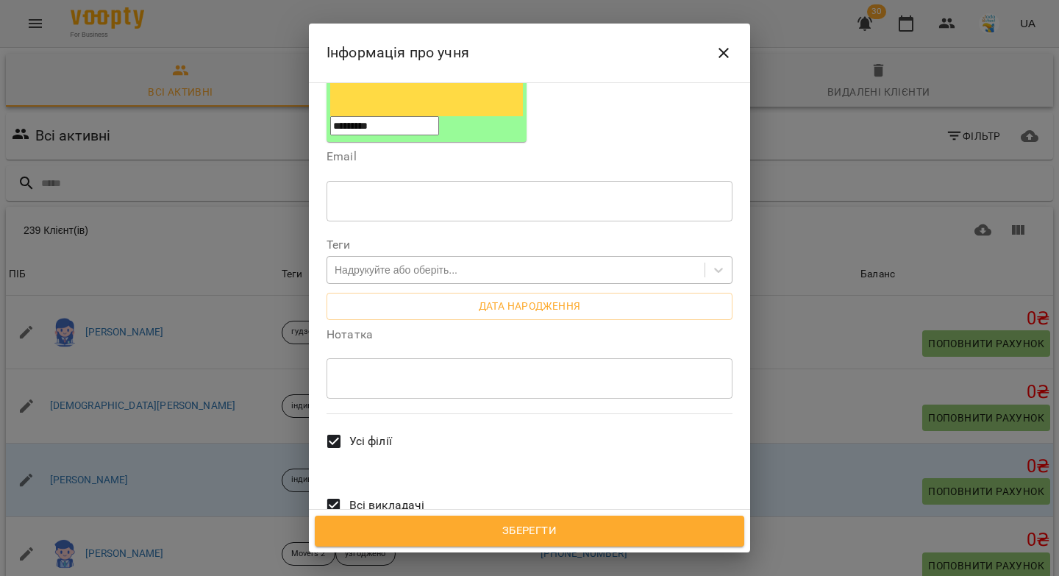
type input "*********"
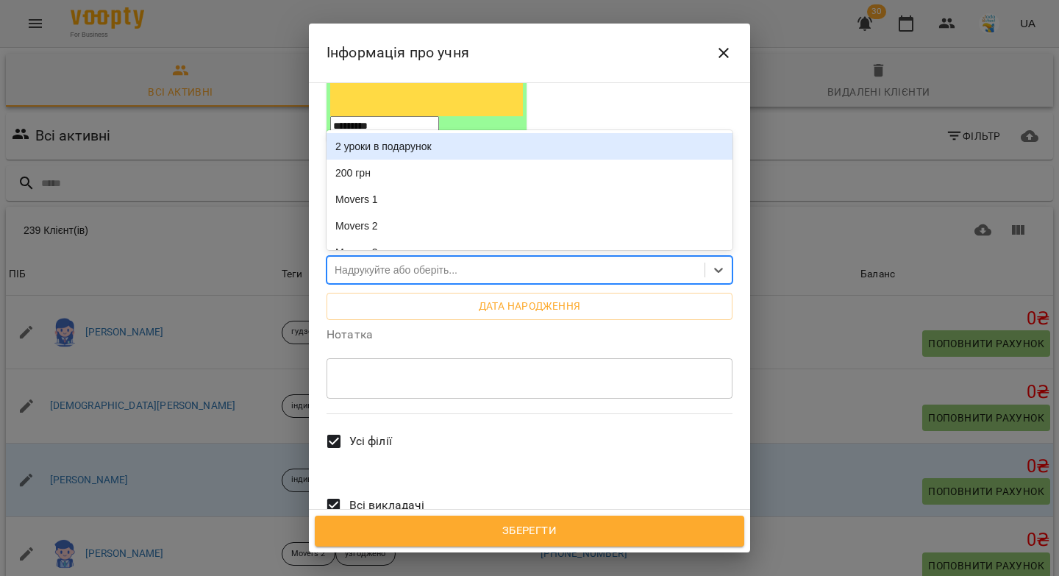
click at [393, 263] on div "Надрукуйте або оберіть..." at bounding box center [396, 270] width 123 height 15
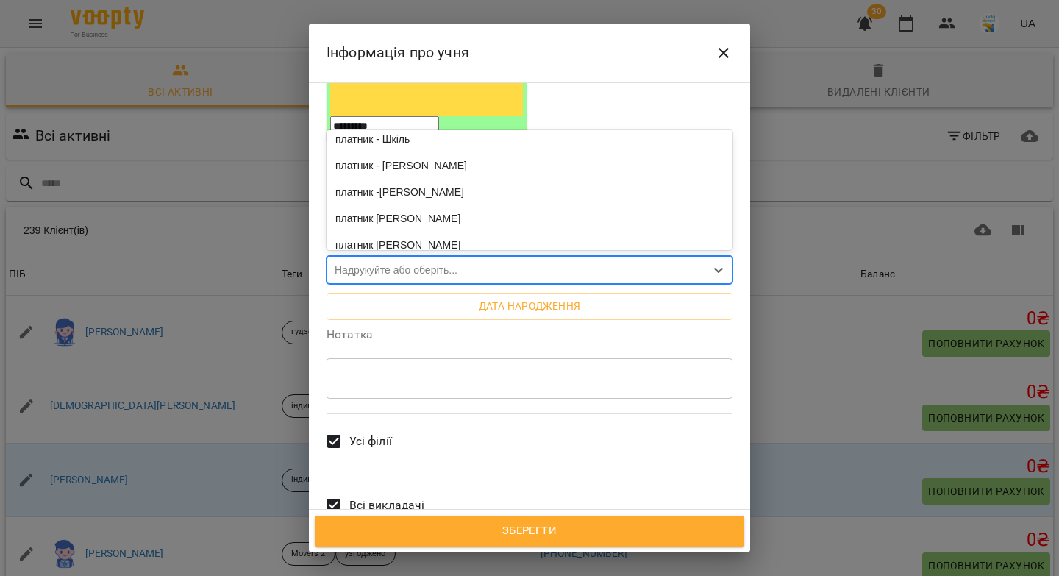
scroll to position [1942, 0]
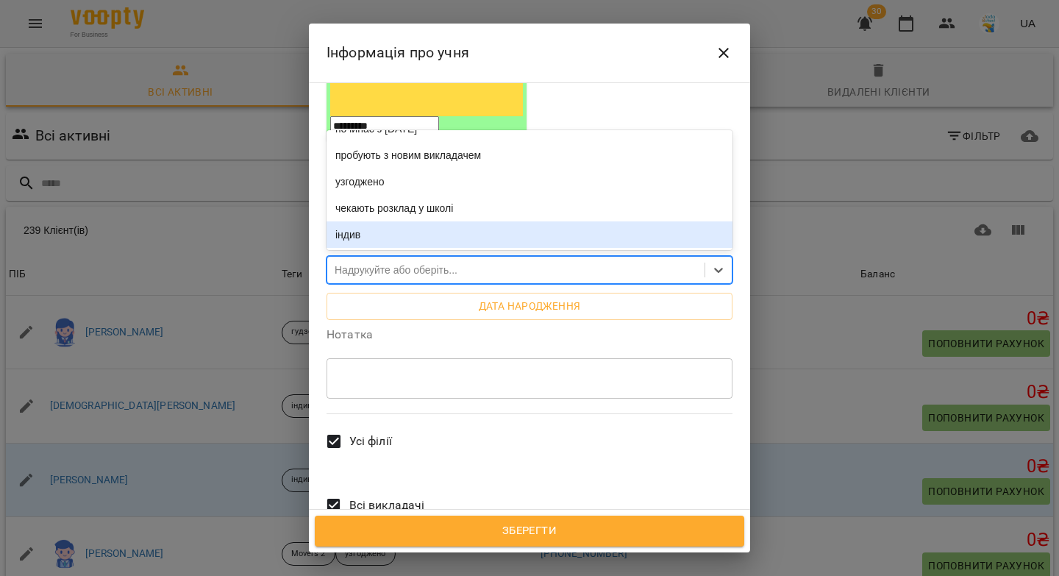
click at [374, 221] on div "індив" at bounding box center [530, 234] width 406 height 26
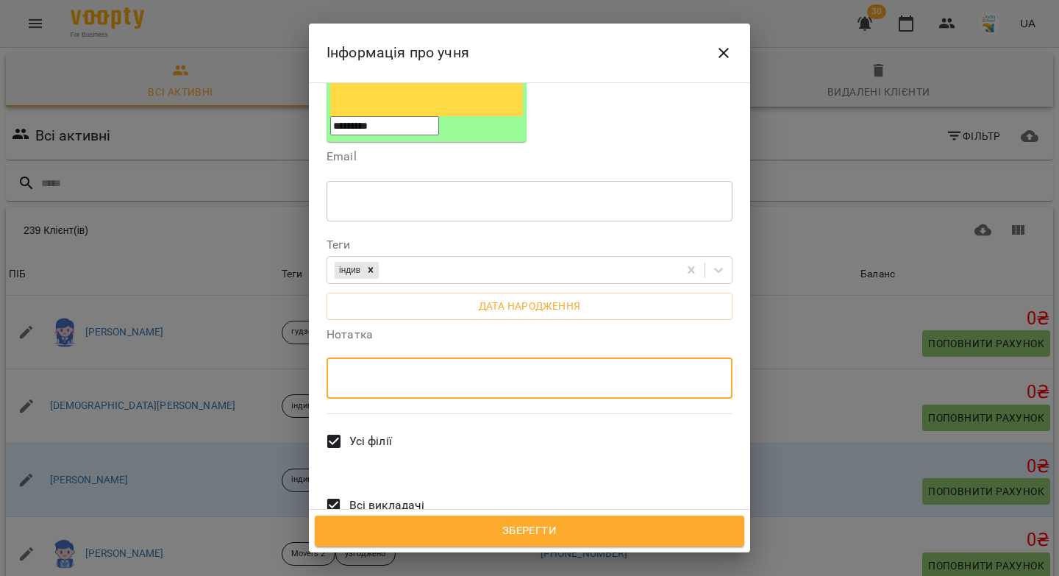
click at [373, 371] on textarea at bounding box center [529, 378] width 385 height 14
type textarea "**********"
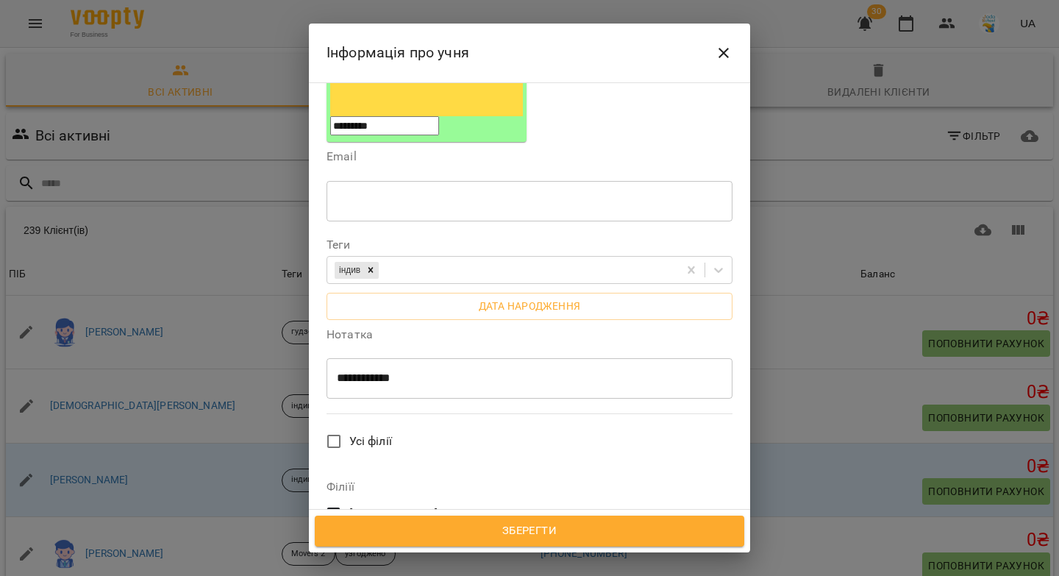
scroll to position [1095, 0]
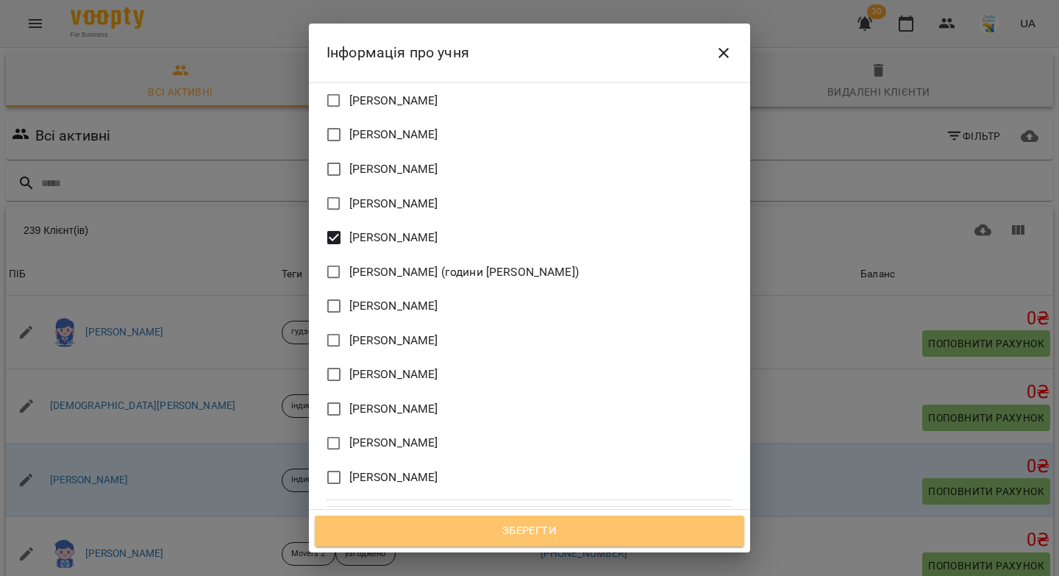
click at [466, 524] on span "Зберегти" at bounding box center [529, 530] width 397 height 19
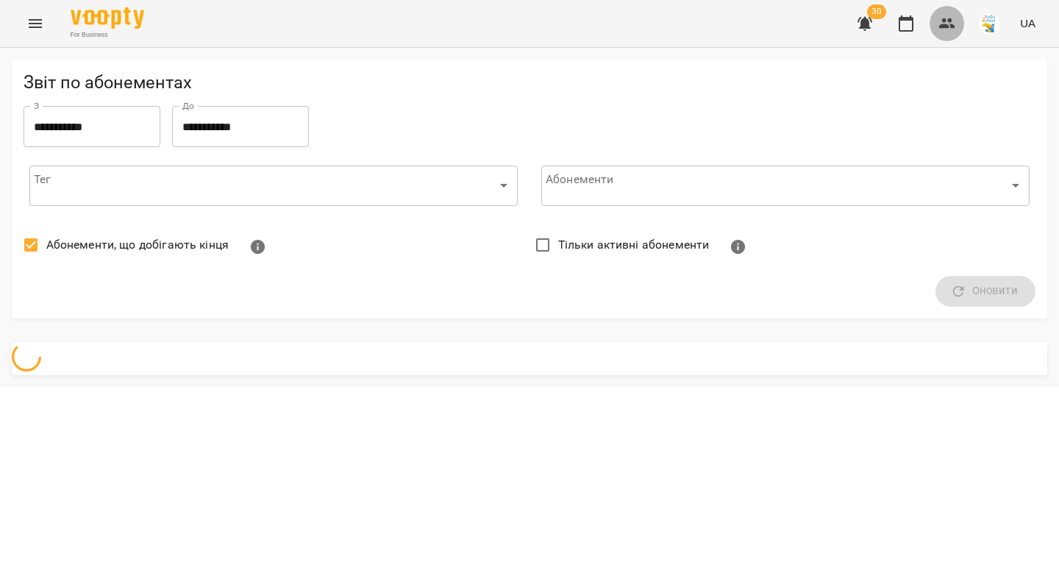
click at [949, 22] on icon "button" at bounding box center [947, 24] width 18 height 18
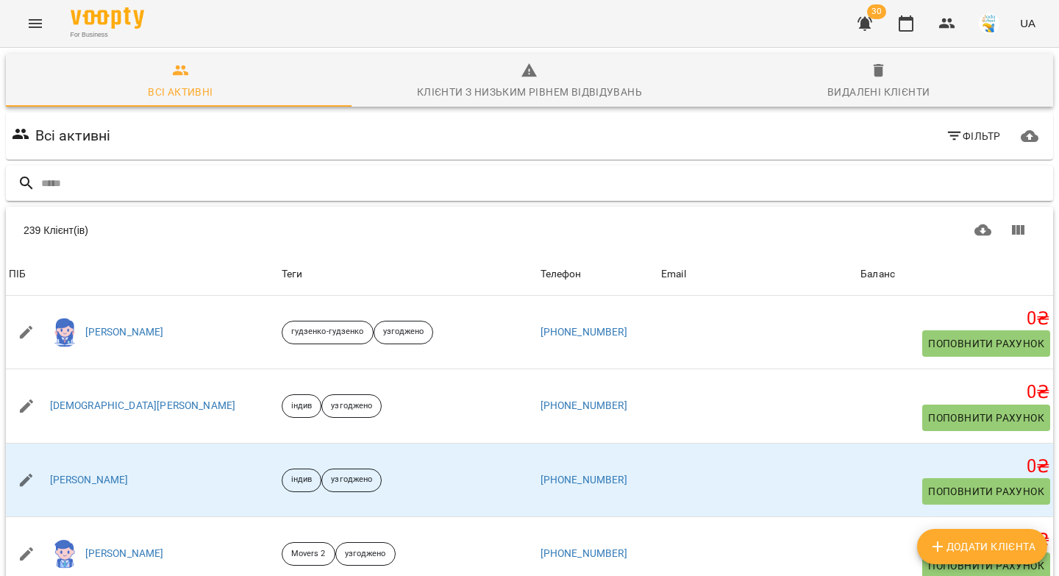
click at [418, 194] on input "text" at bounding box center [544, 183] width 1006 height 24
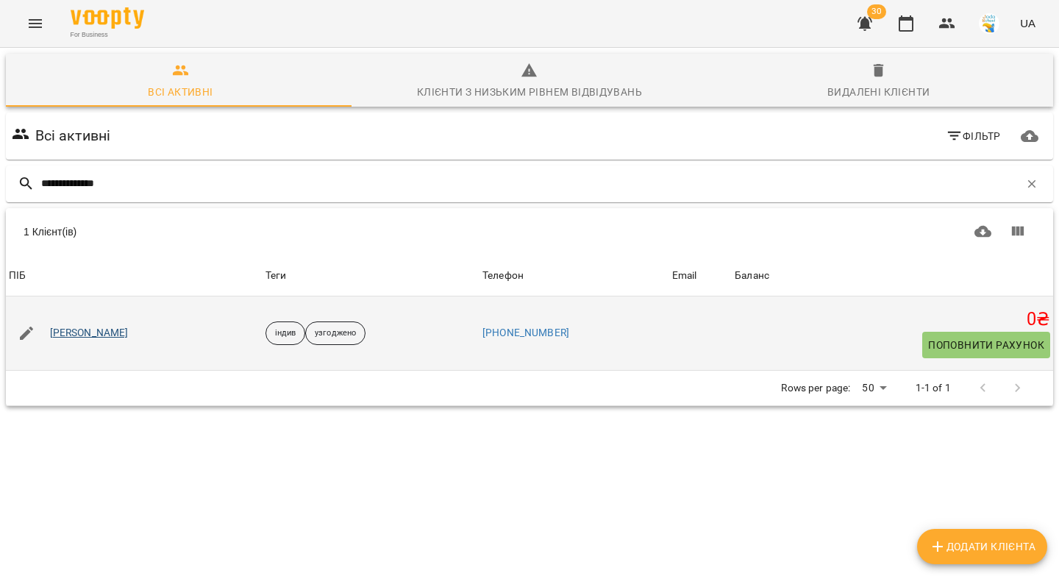
type input "**********"
click at [65, 332] on link "[PERSON_NAME]" at bounding box center [89, 333] width 79 height 15
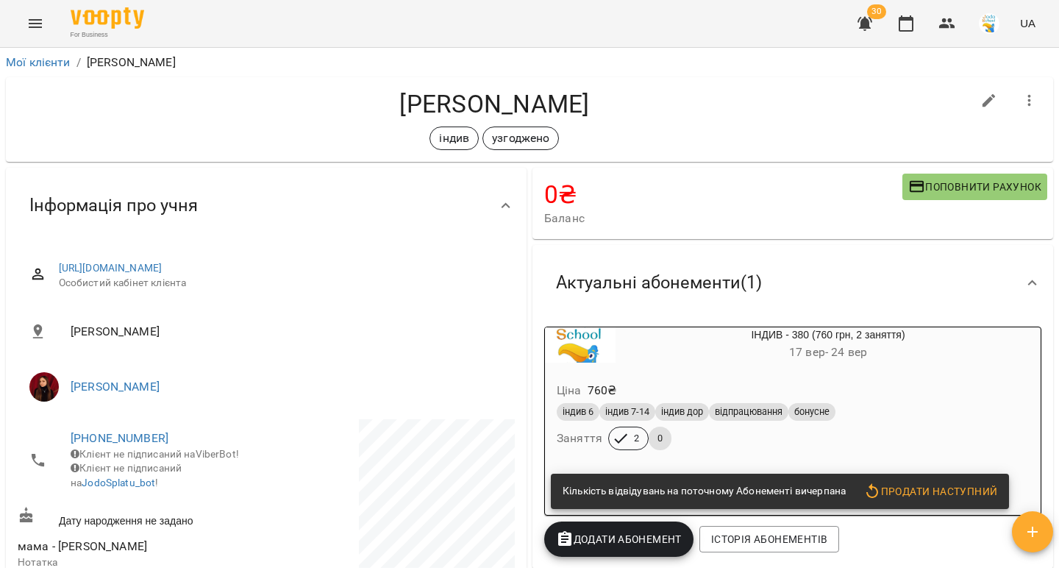
drag, startPoint x: 584, startPoint y: 104, endPoint x: 398, endPoint y: 104, distance: 186.1
click at [398, 104] on h4 "[PERSON_NAME]" at bounding box center [495, 104] width 954 height 30
copy h4 "[PERSON_NAME]"
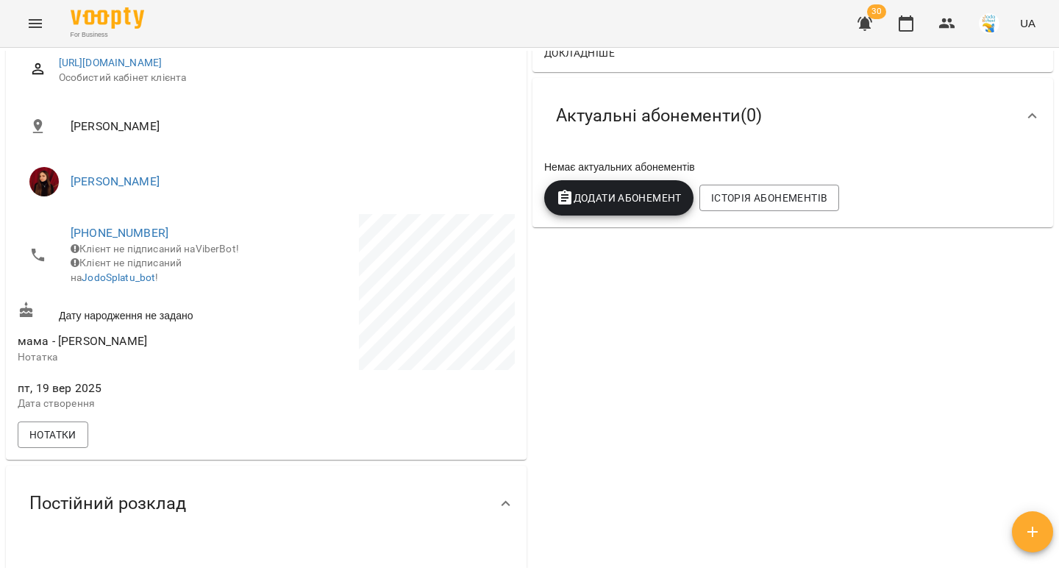
scroll to position [294, 0]
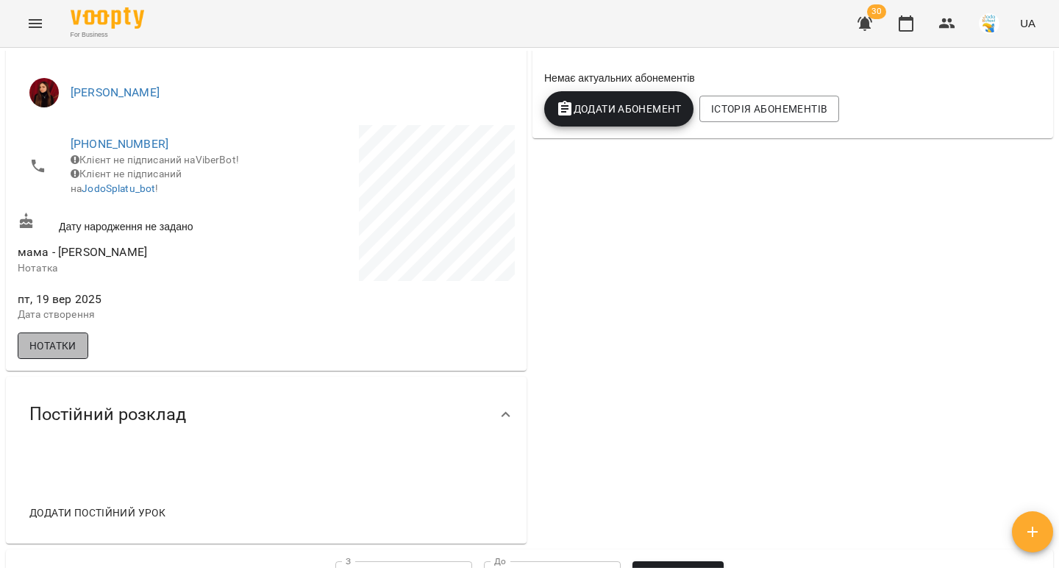
click at [63, 354] on span "Нотатки" at bounding box center [52, 346] width 47 height 18
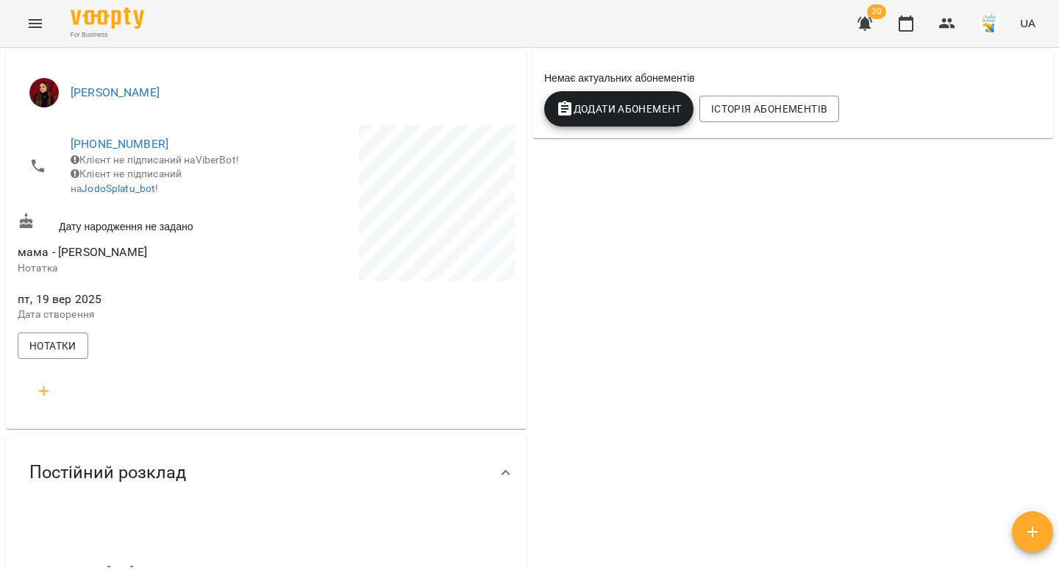
click at [41, 400] on icon "button" at bounding box center [44, 391] width 18 height 18
click at [63, 457] on input "text" at bounding box center [108, 450] width 116 height 24
type input "***"
click at [69, 526] on div "*" at bounding box center [108, 525] width 116 height 24
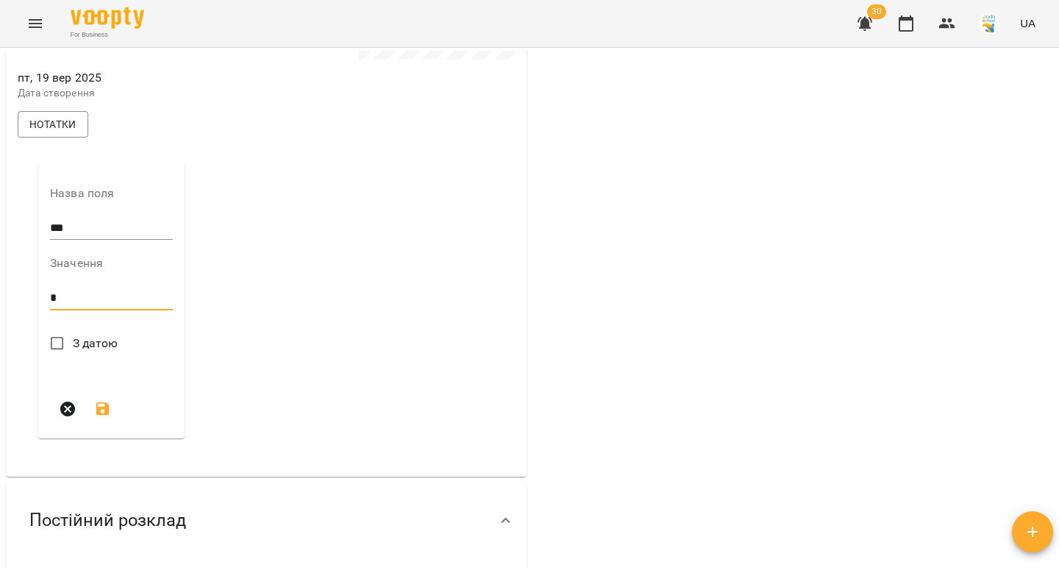
scroll to position [594, 0]
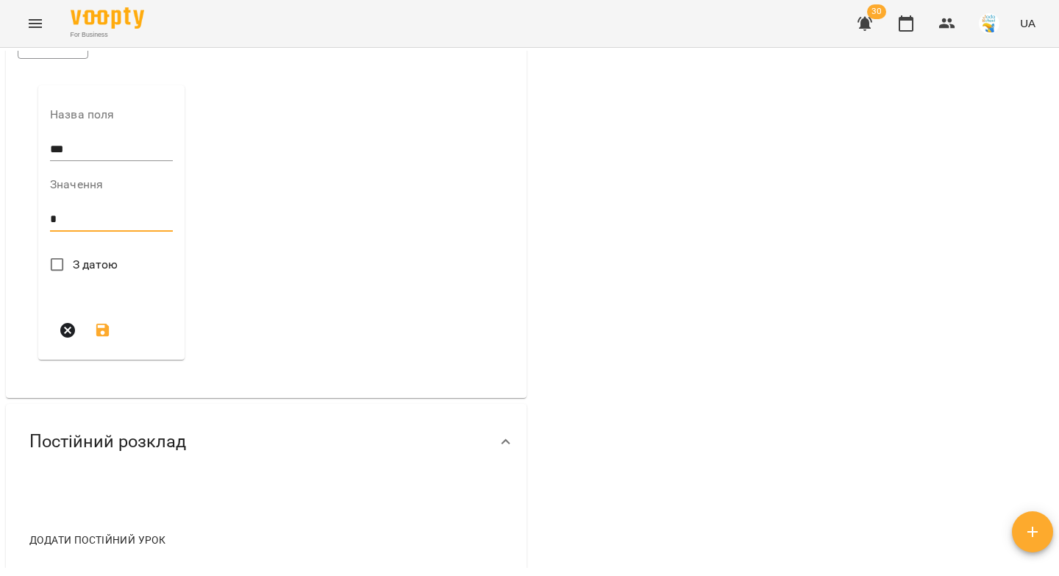
type textarea "*"
click at [107, 337] on icon "submit" at bounding box center [102, 330] width 13 height 13
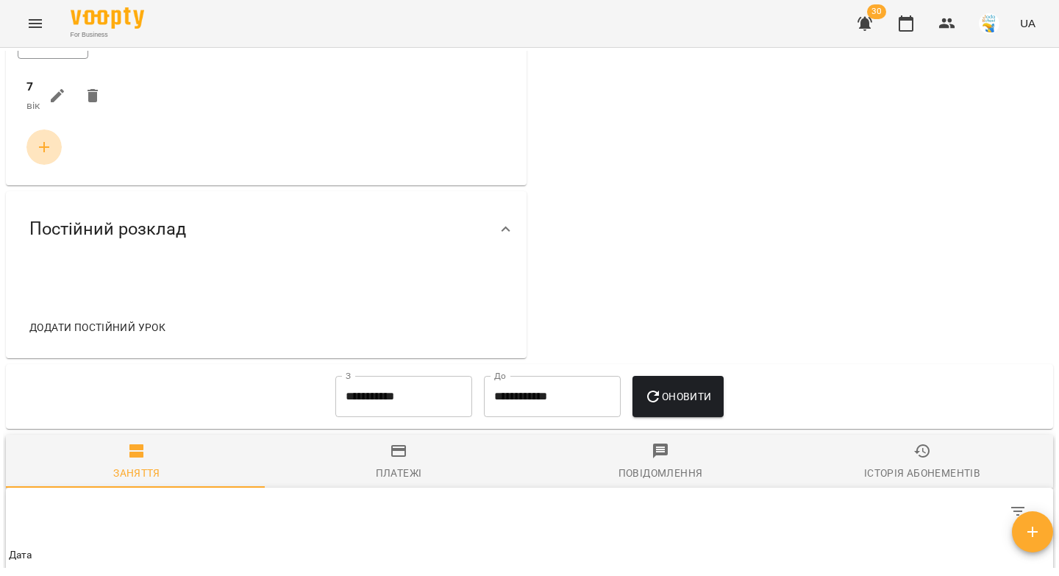
click at [49, 156] on icon "button" at bounding box center [44, 147] width 18 height 18
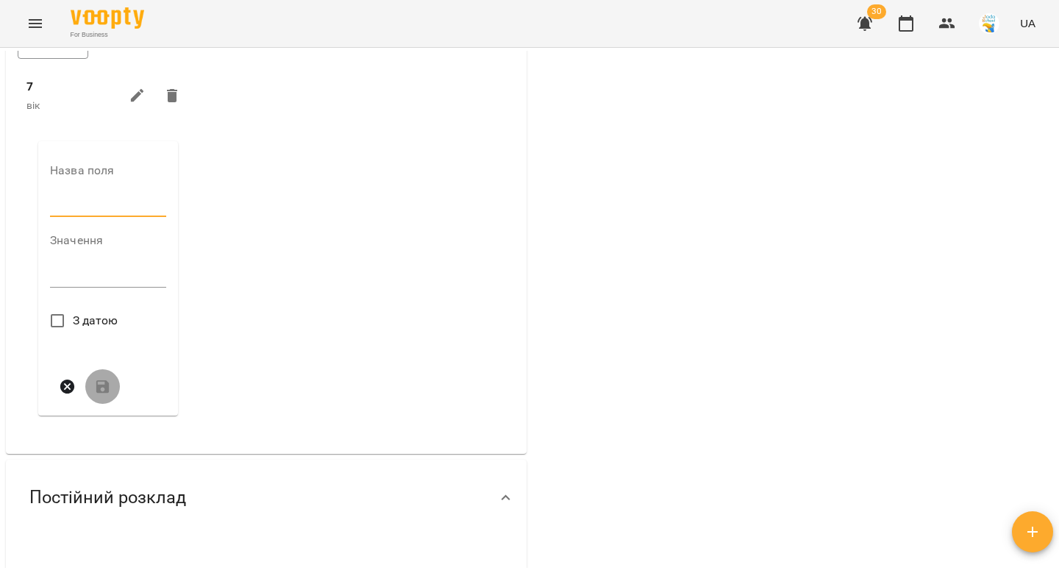
click at [58, 218] on input "text" at bounding box center [108, 206] width 116 height 24
type input "****"
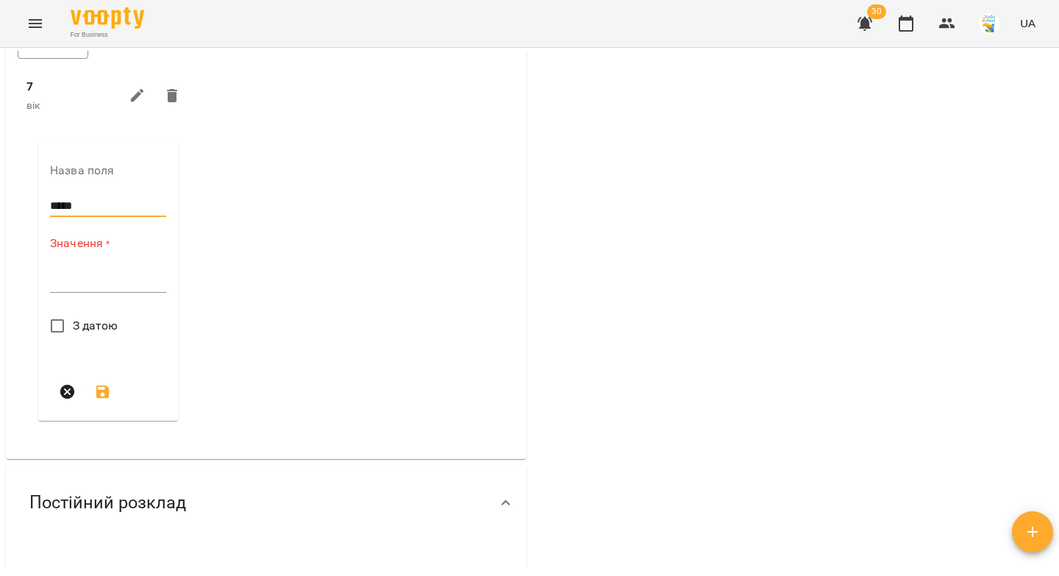
click at [71, 288] on textarea at bounding box center [108, 281] width 116 height 14
paste textarea "**********"
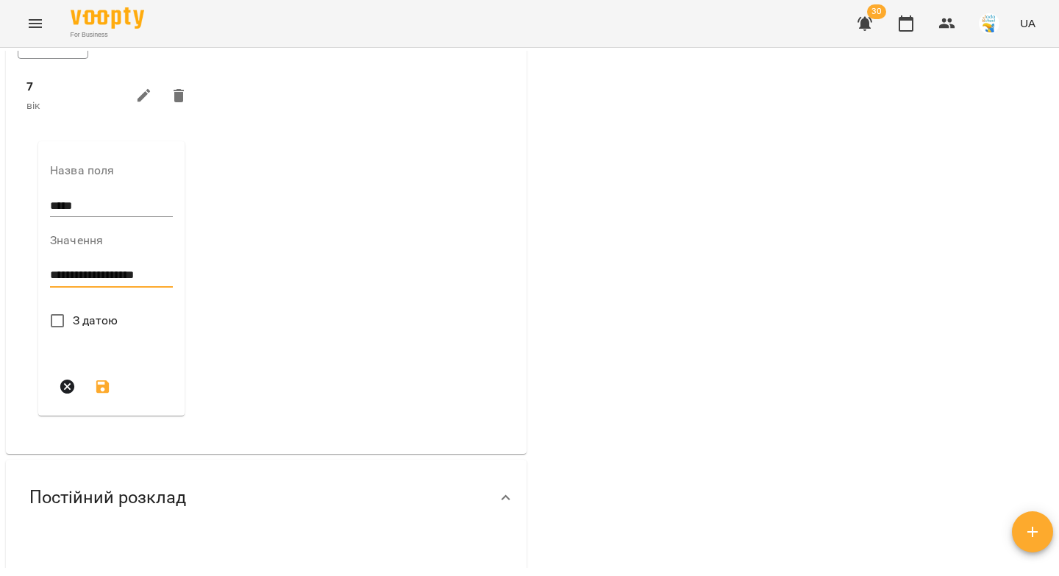
type textarea "**********"
click at [98, 396] on icon "submit" at bounding box center [103, 387] width 18 height 18
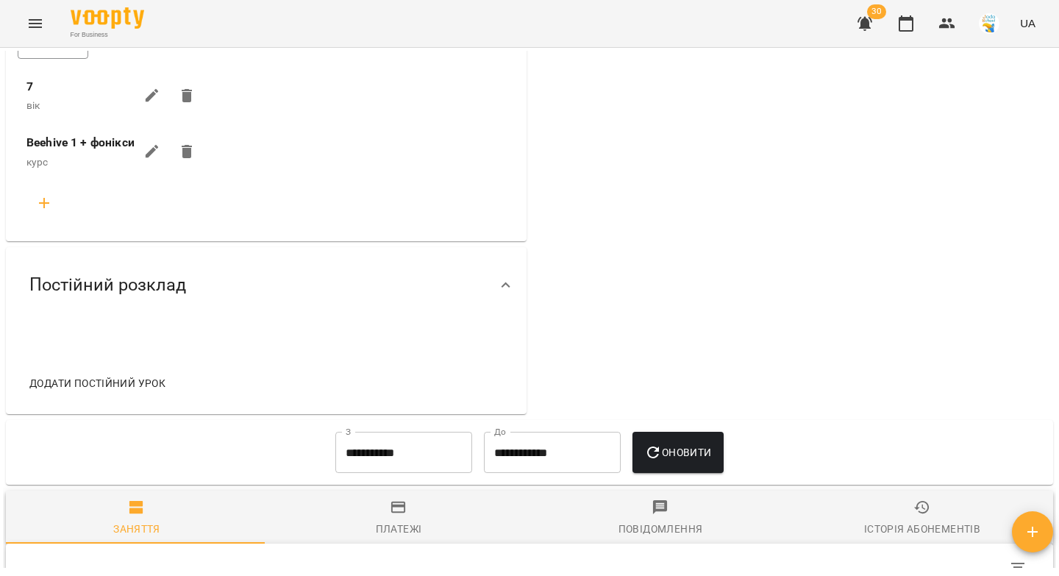
click at [99, 392] on span "Додати постійний урок" at bounding box center [97, 383] width 136 height 18
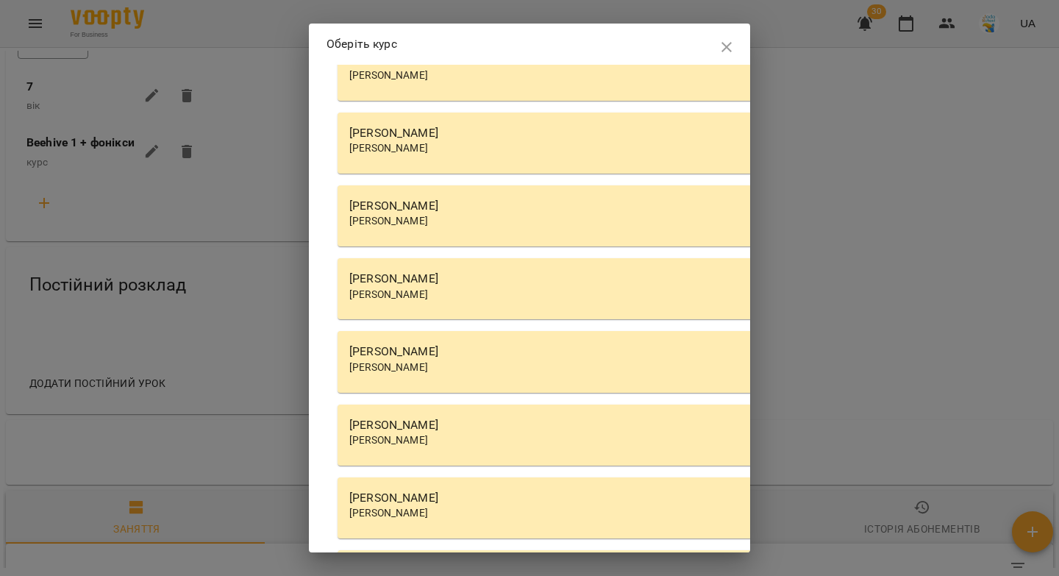
scroll to position [4232, 0]
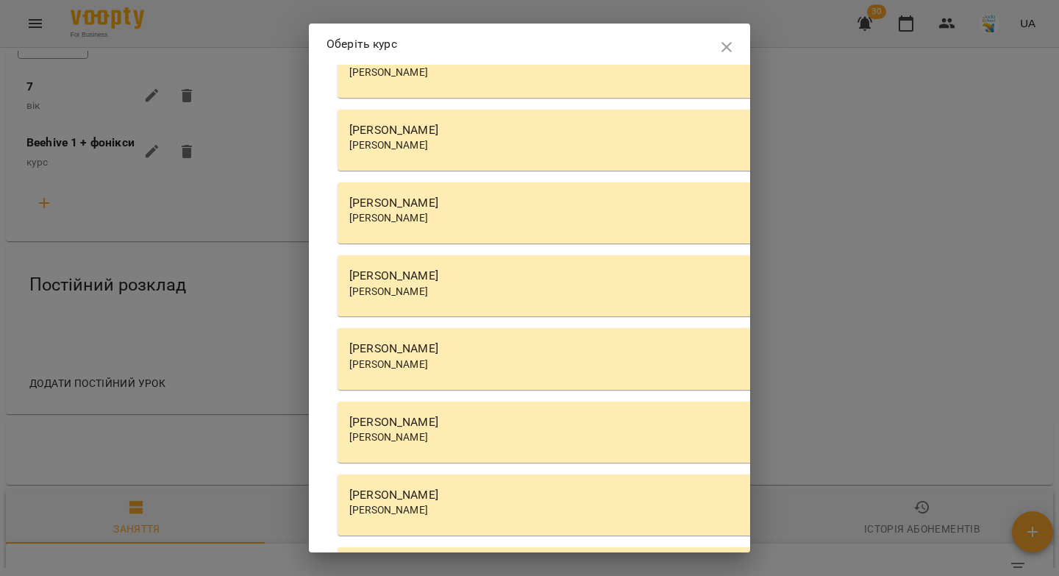
click at [446, 344] on div "[PERSON_NAME]" at bounding box center [756, 349] width 815 height 18
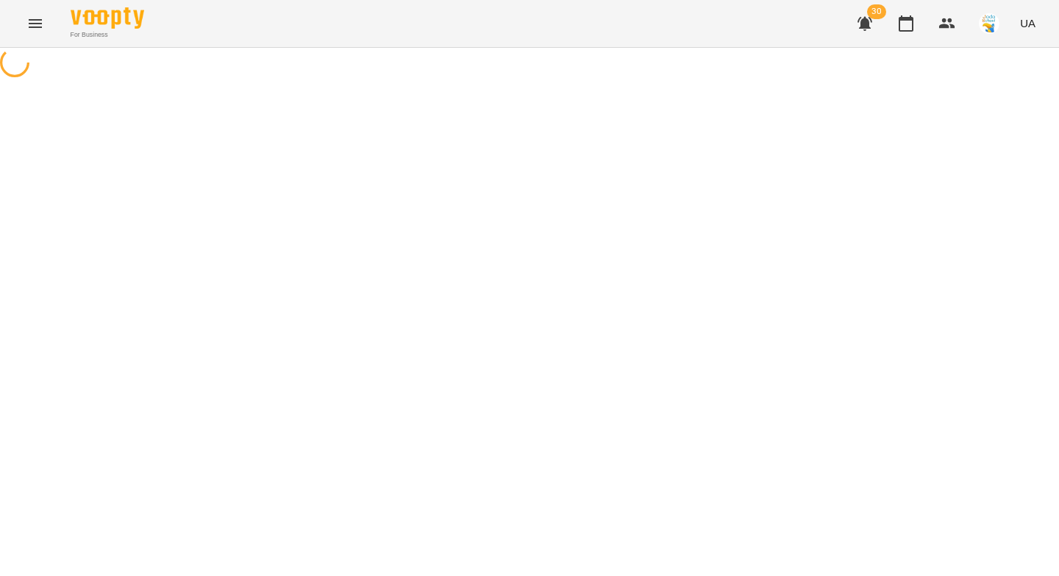
select select "********"
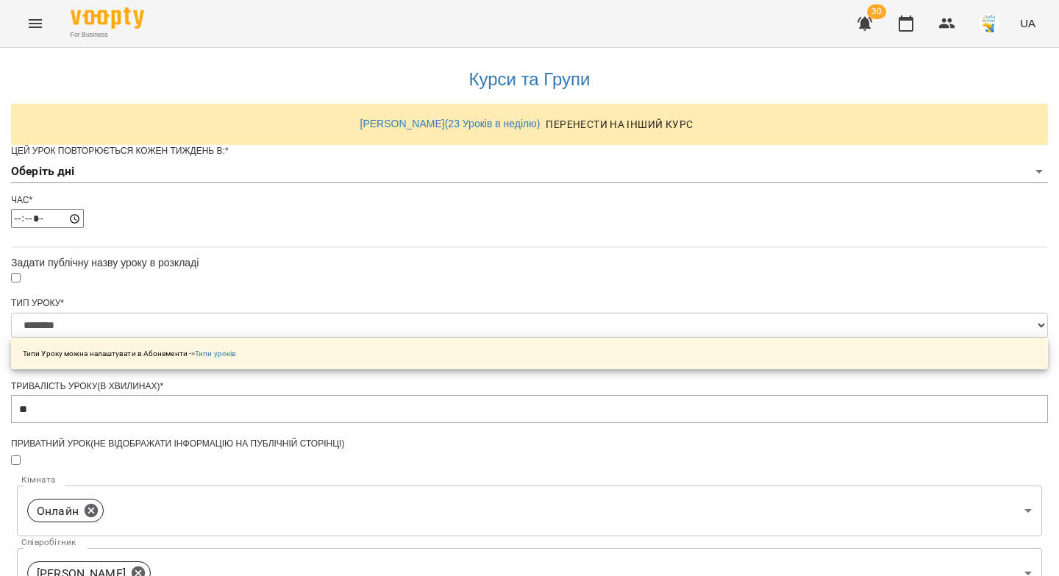
click at [394, 199] on body "**********" at bounding box center [529, 474] width 1059 height 948
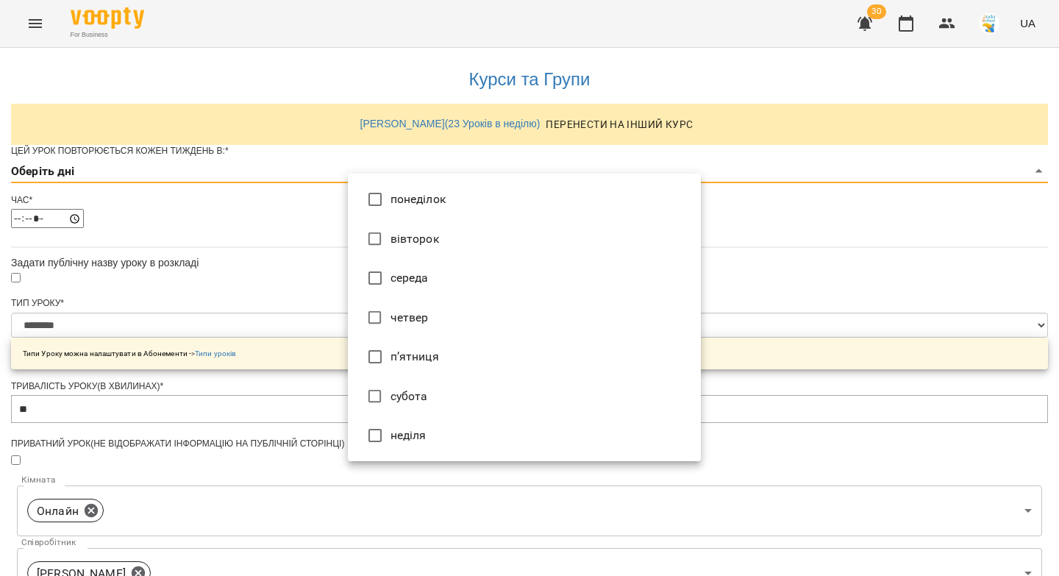
type input "*"
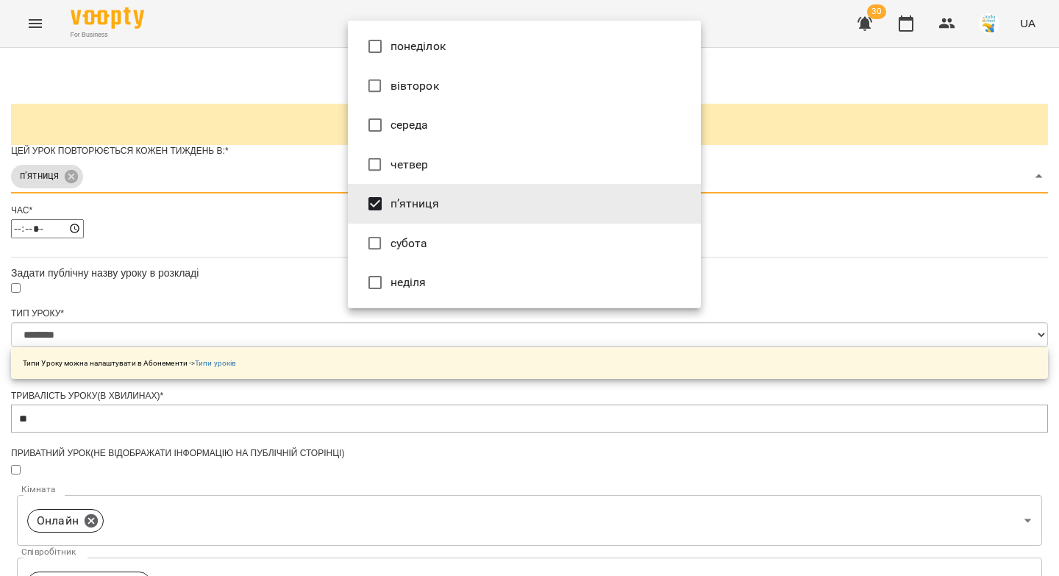
click at [302, 293] on div at bounding box center [529, 288] width 1059 height 576
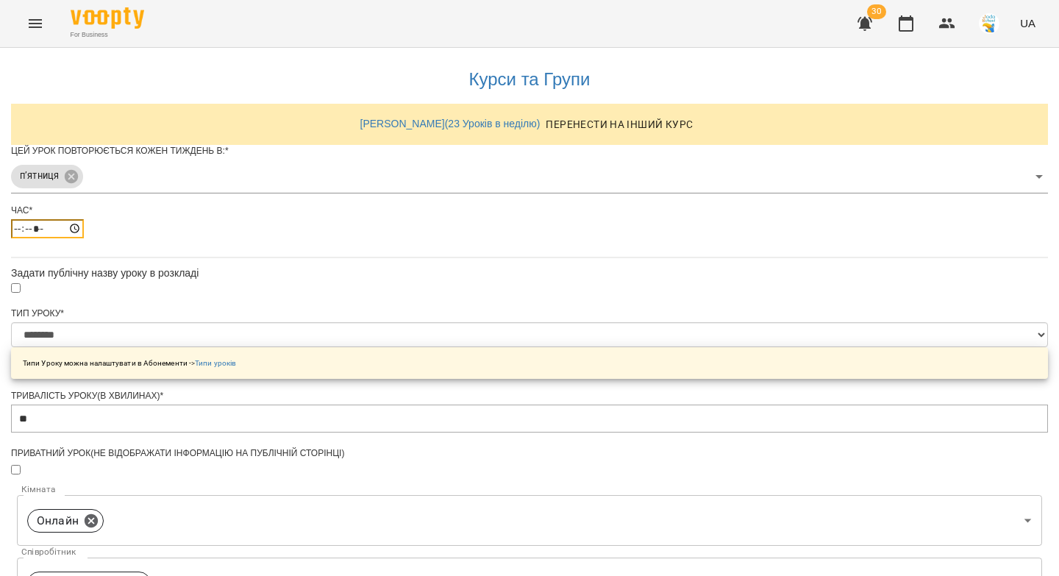
click at [84, 238] on input "*****" at bounding box center [47, 228] width 73 height 19
type input "*****"
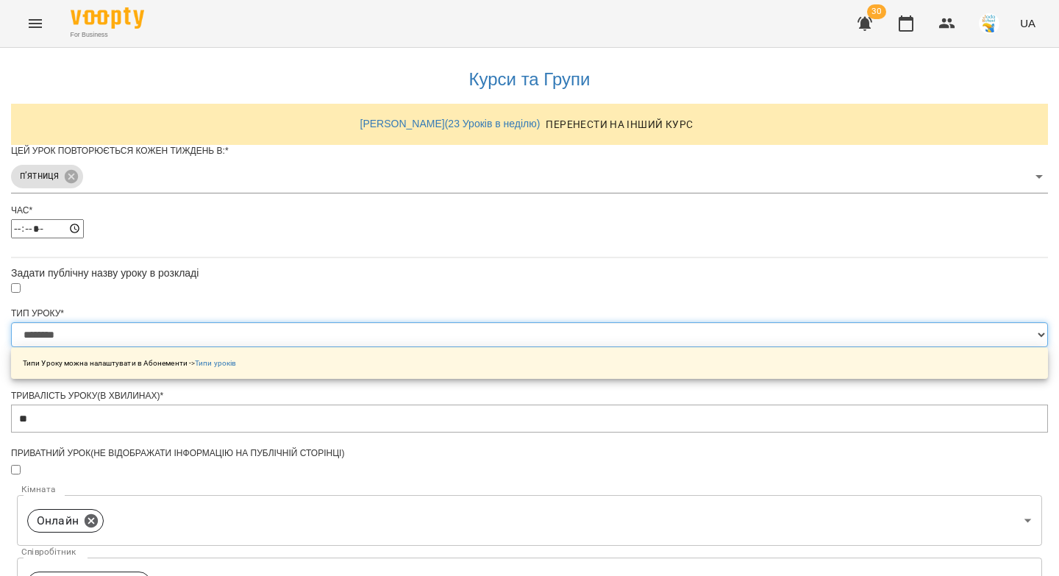
click at [368, 347] on select "**********" at bounding box center [529, 334] width 1037 height 25
select select "**********"
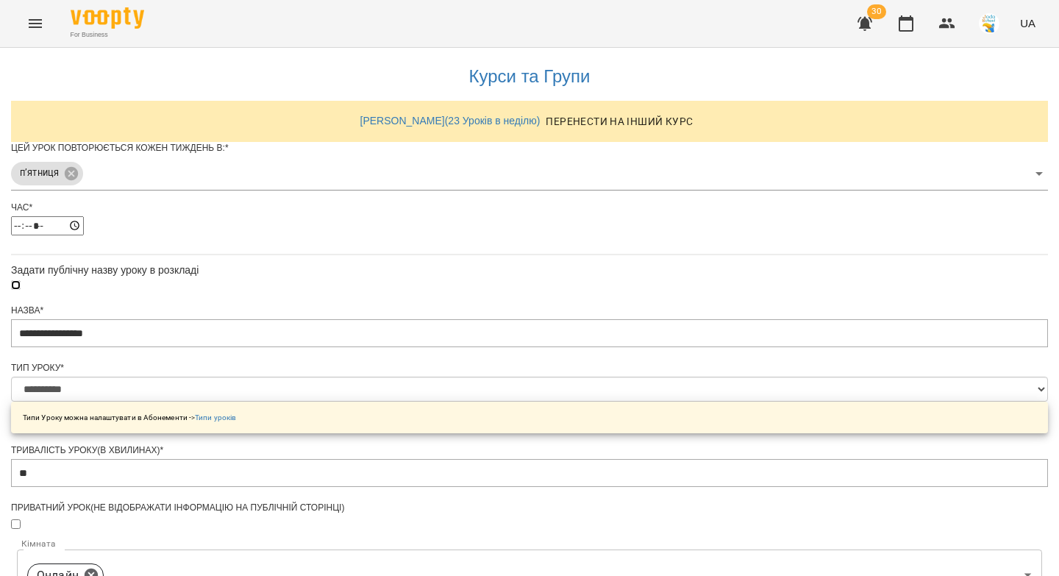
scroll to position [549, 0]
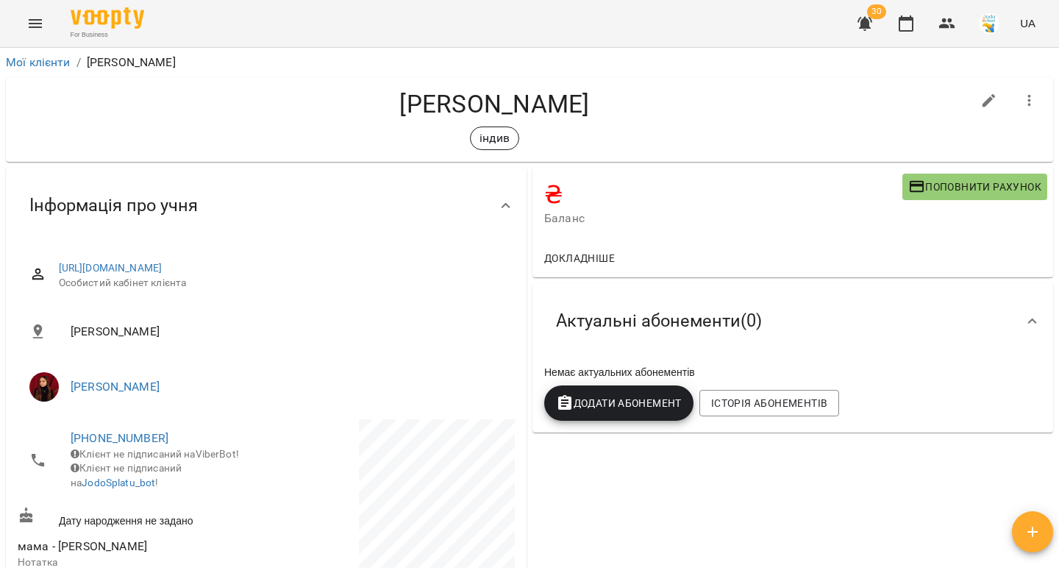
click at [604, 408] on span "Додати Абонемент" at bounding box center [619, 403] width 126 height 18
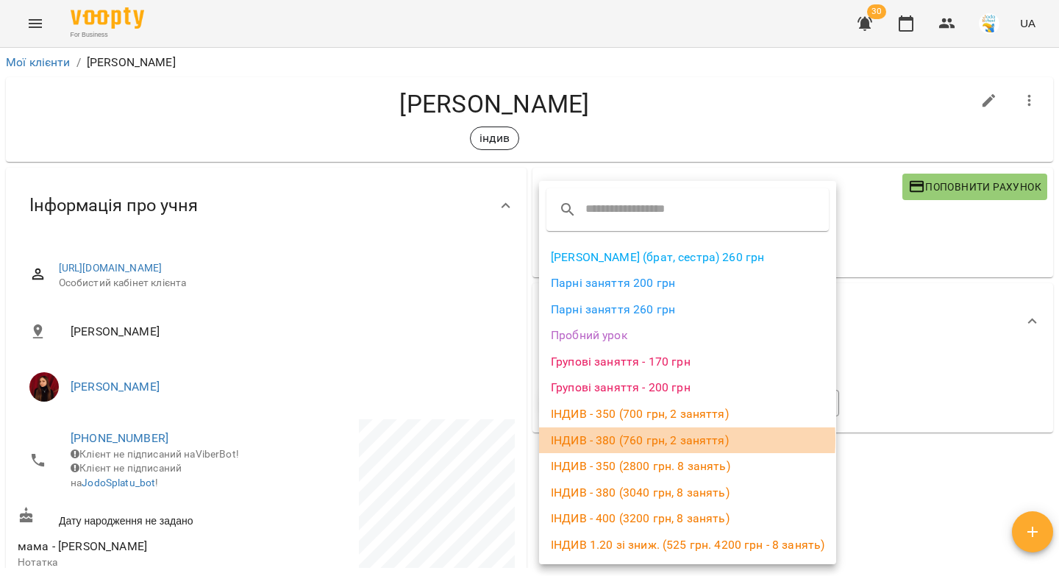
click at [627, 440] on li "ІНДИВ - 380 (760 грн, 2 заняття)" at bounding box center [687, 440] width 297 height 26
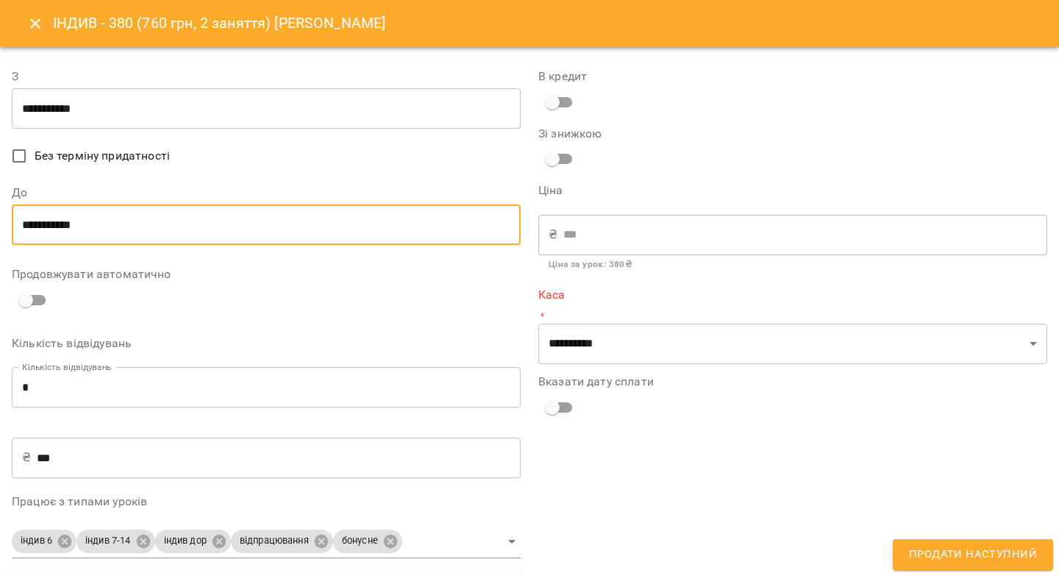
click at [155, 217] on input "**********" at bounding box center [266, 224] width 509 height 41
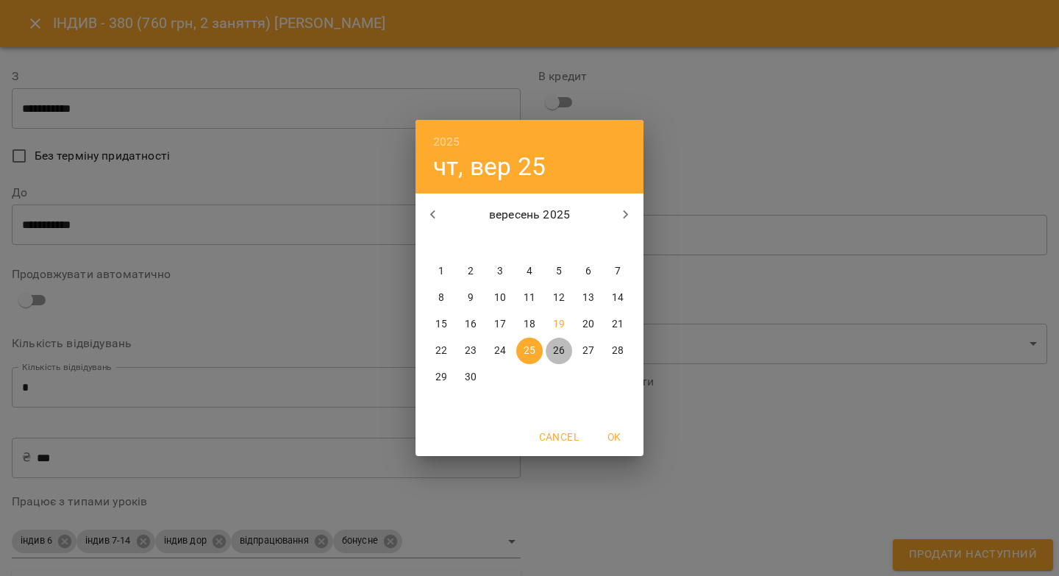
click at [558, 352] on p "26" at bounding box center [559, 350] width 12 height 15
type input "**********"
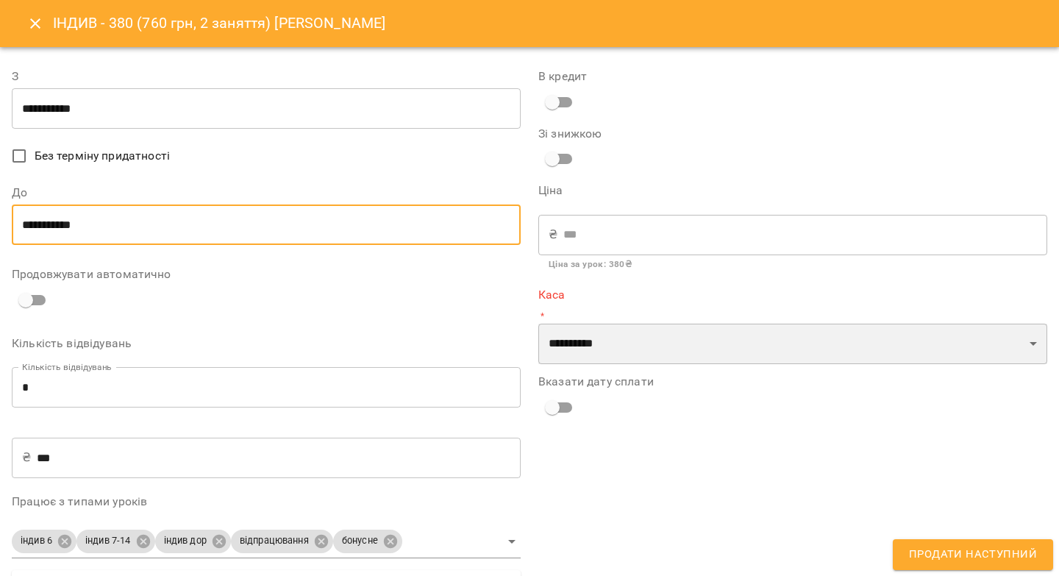
click at [557, 344] on select "**********" at bounding box center [792, 344] width 509 height 41
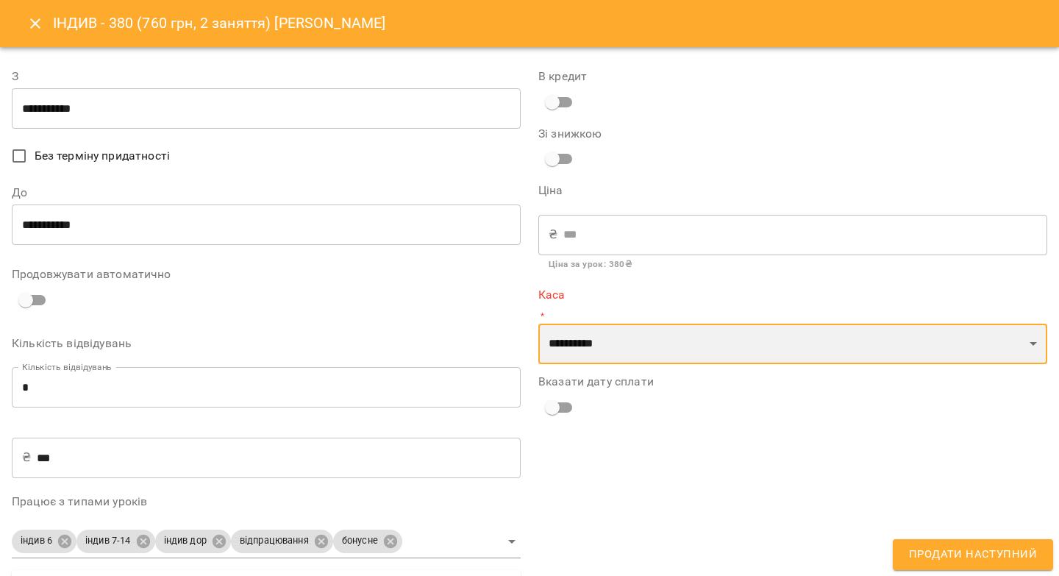
select select "****"
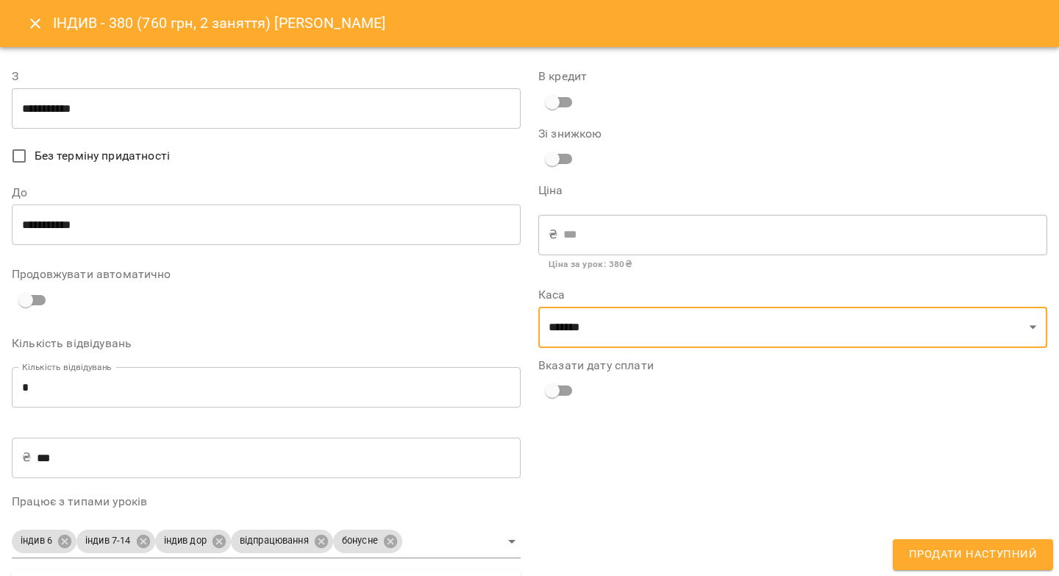
click at [278, 219] on input "**********" at bounding box center [266, 224] width 509 height 41
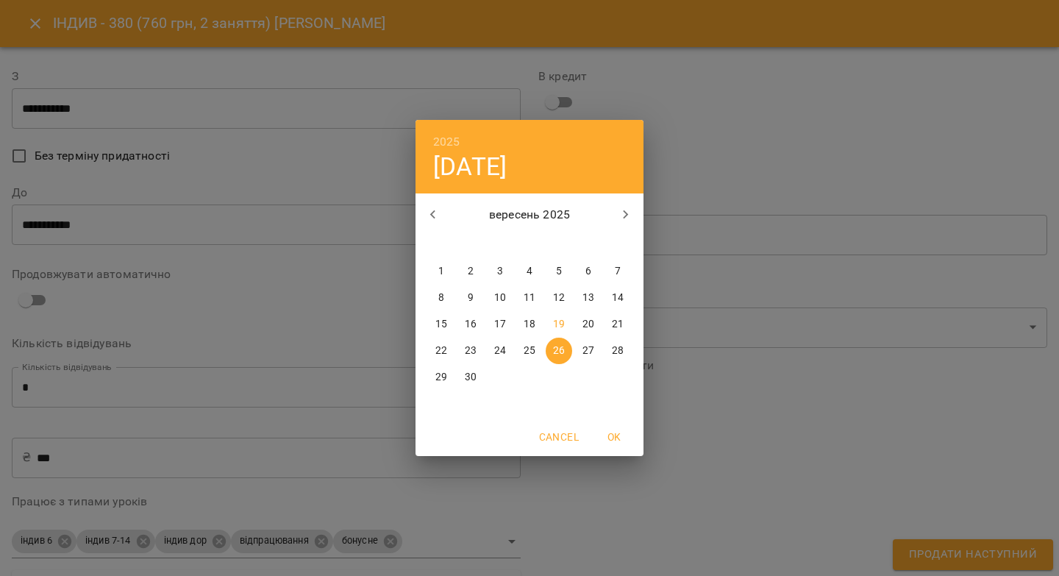
click at [627, 215] on icon "button" at bounding box center [626, 214] width 5 height 9
click at [560, 269] on p "3" at bounding box center [559, 271] width 6 height 15
type input "**********"
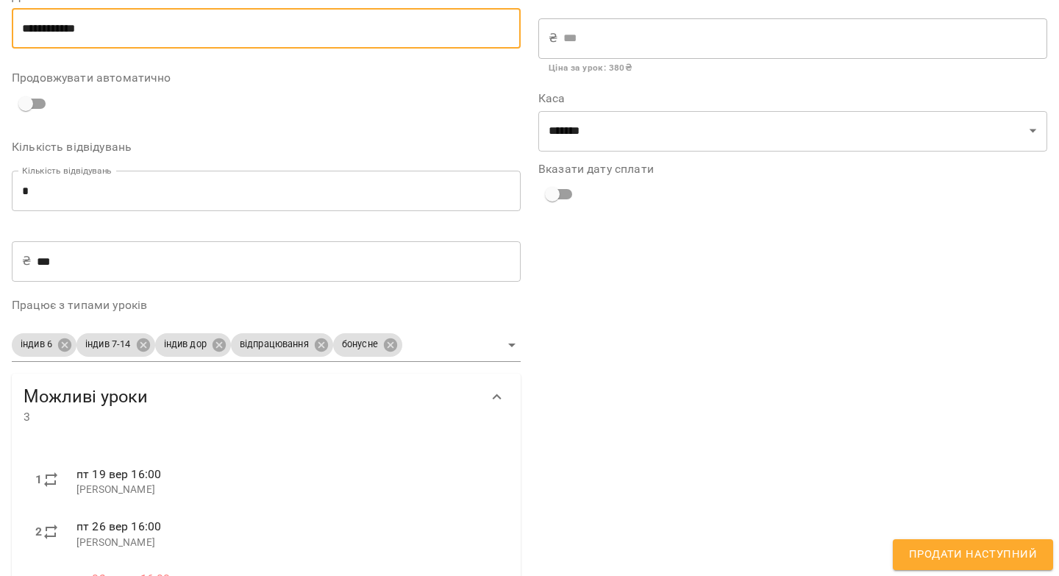
scroll to position [268, 0]
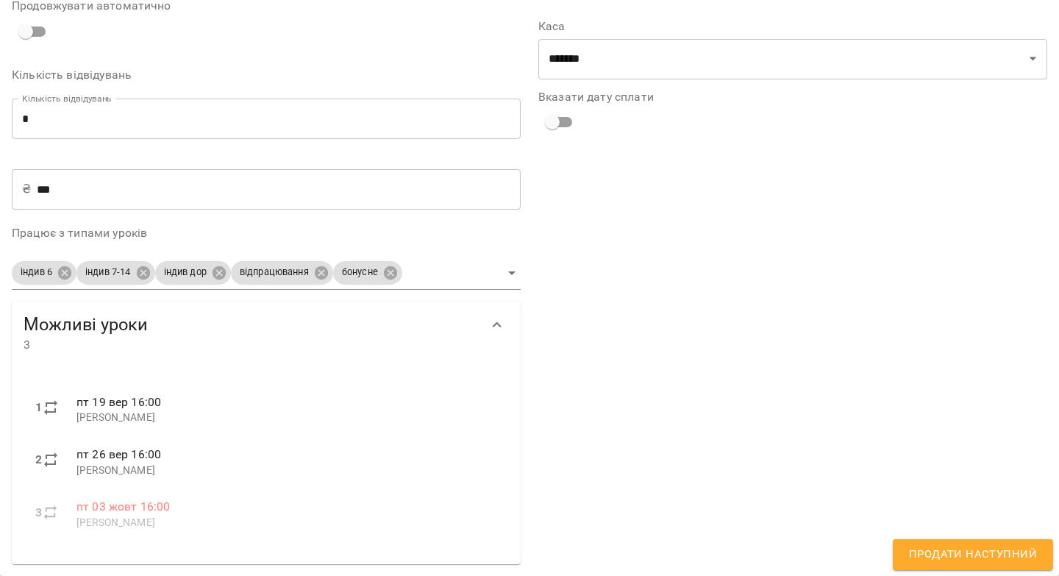
click at [944, 551] on span "Продати наступний" at bounding box center [973, 554] width 128 height 19
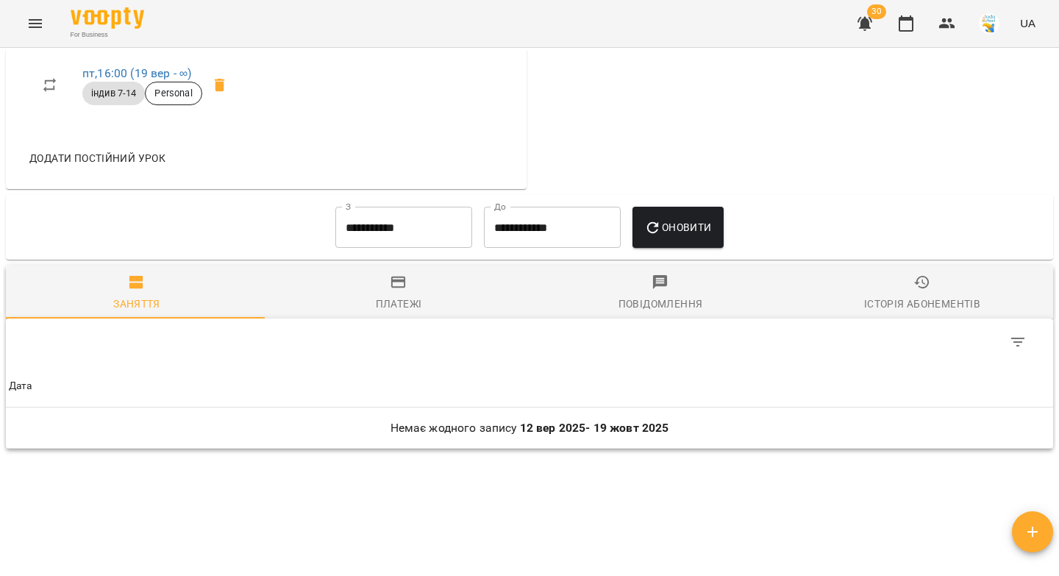
scroll to position [0, 0]
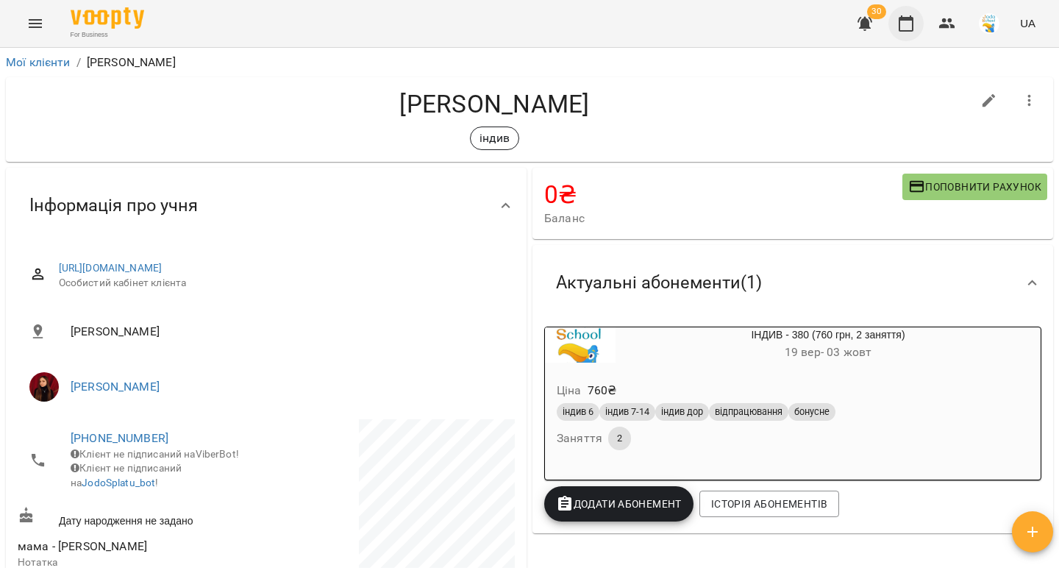
click at [907, 22] on icon "button" at bounding box center [906, 24] width 18 height 18
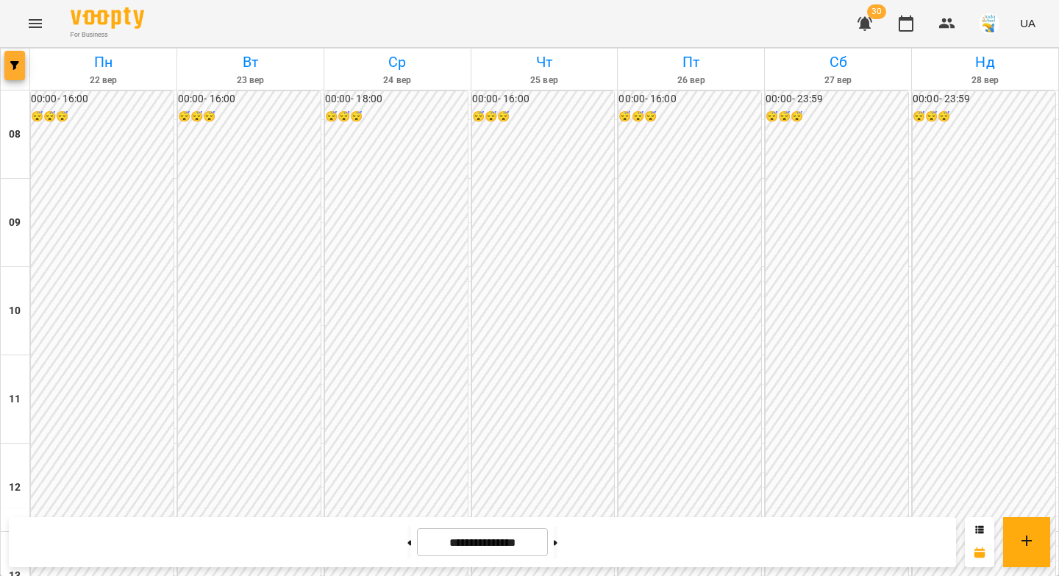
click at [21, 65] on span "button" at bounding box center [14, 65] width 21 height 9
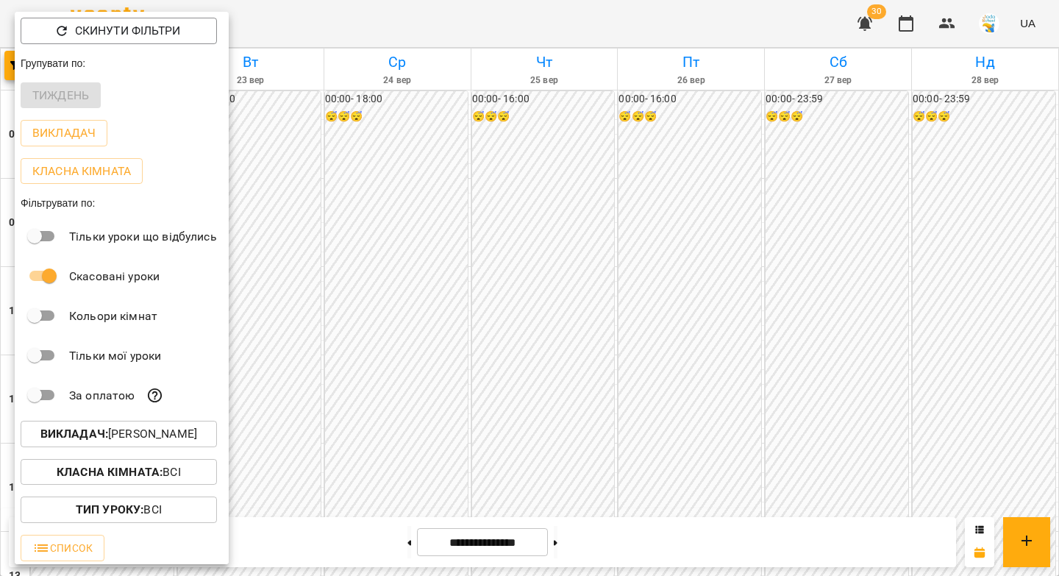
click at [141, 443] on p "Викладач : Сніжана Кіндрат" at bounding box center [118, 434] width 157 height 18
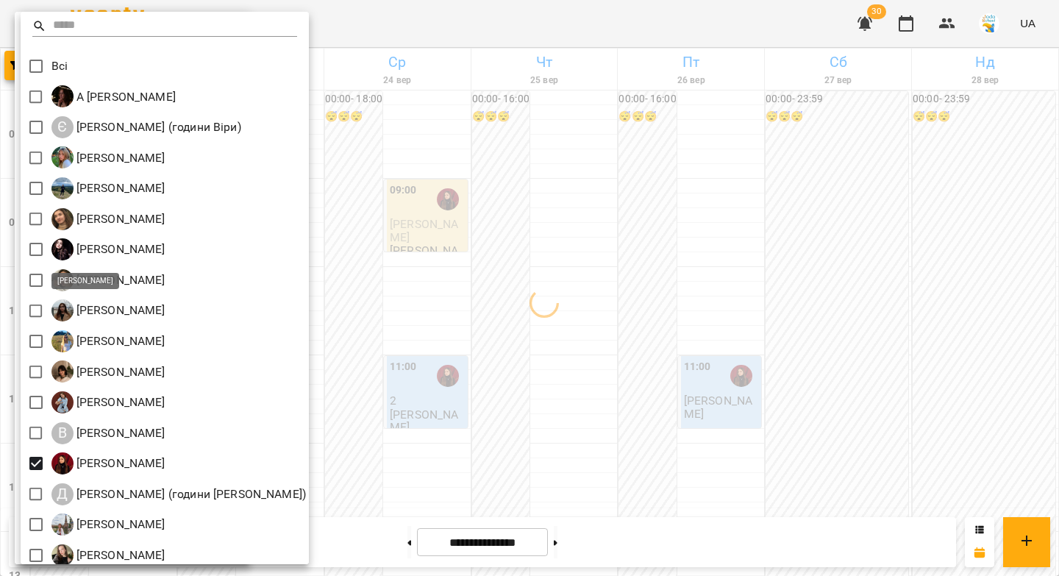
scroll to position [132, 0]
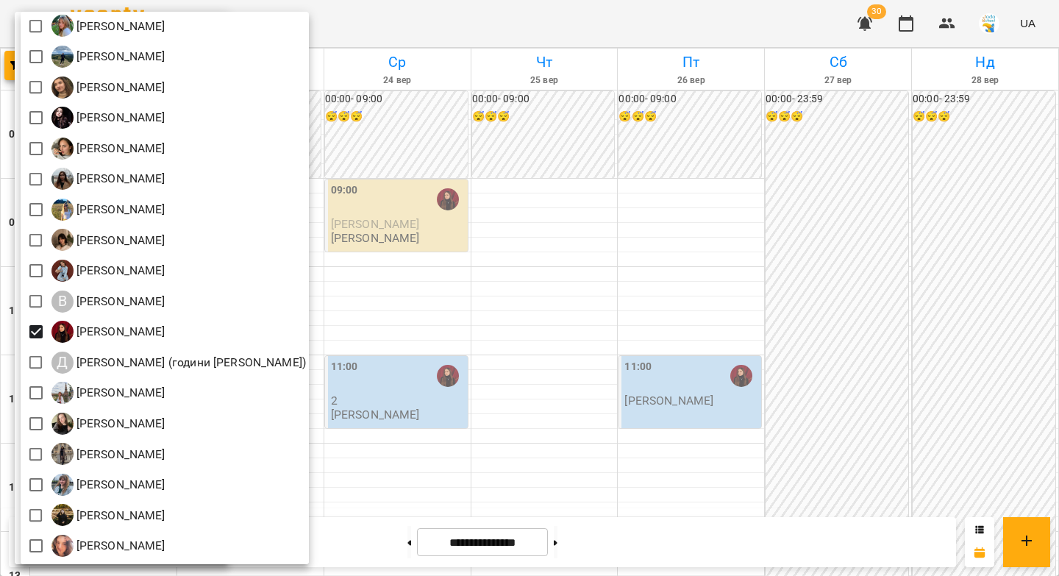
click at [596, 351] on div at bounding box center [529, 288] width 1059 height 576
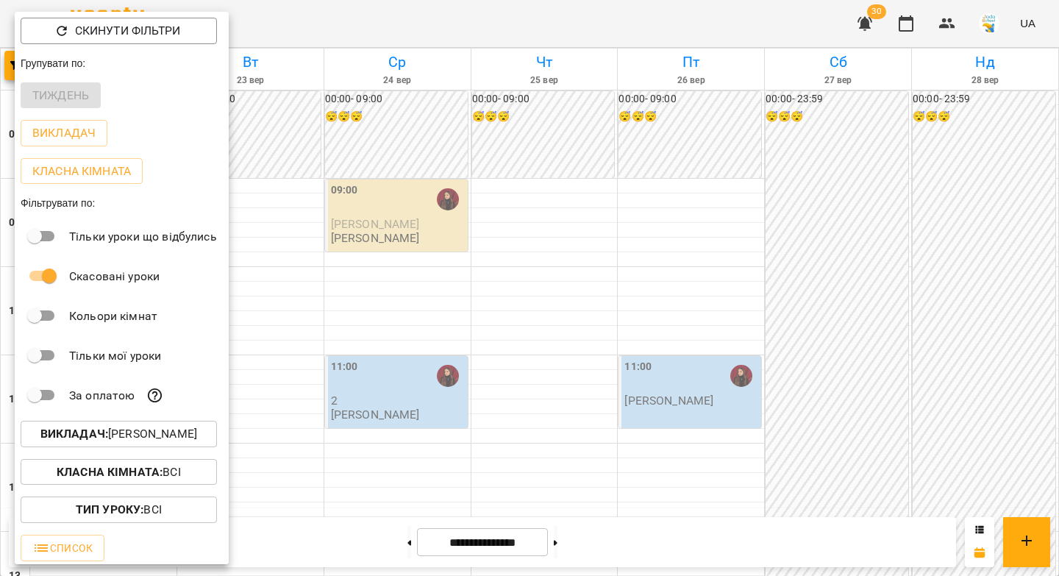
click at [586, 371] on div at bounding box center [529, 288] width 1059 height 576
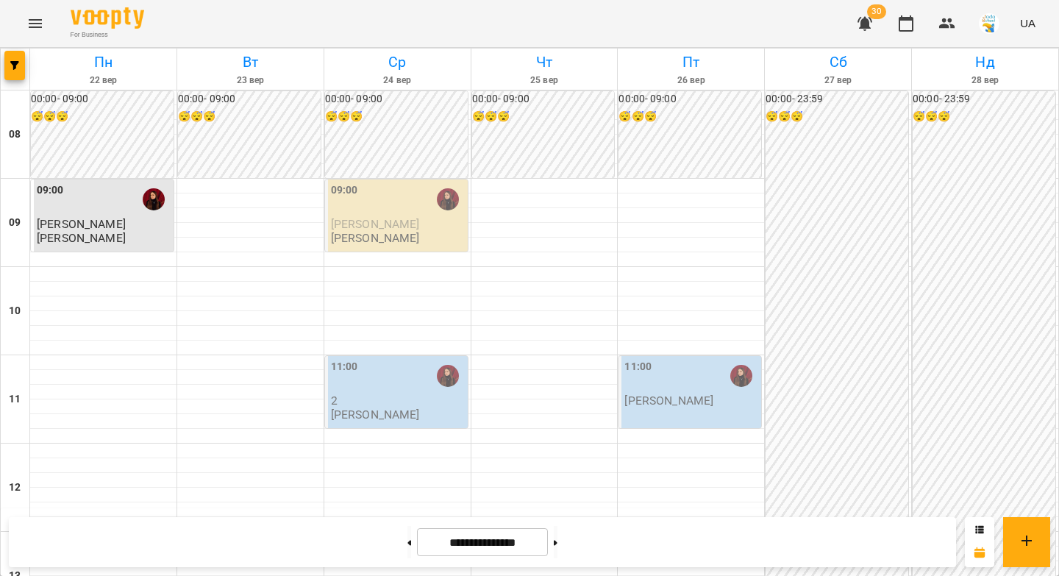
scroll to position [171, 0]
click at [407, 540] on icon at bounding box center [409, 543] width 4 height 6
type input "**********"
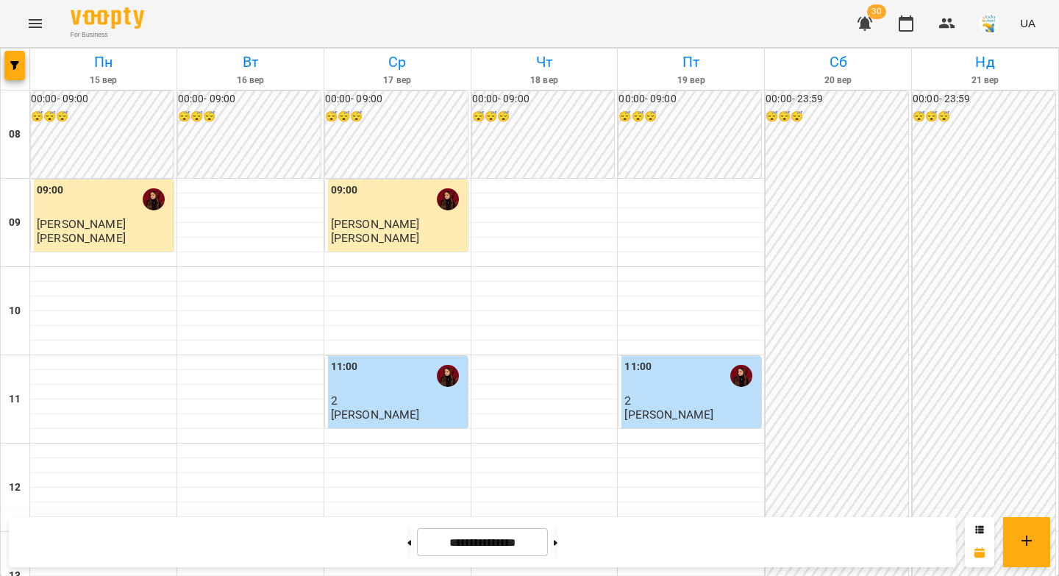
scroll to position [509, 0]
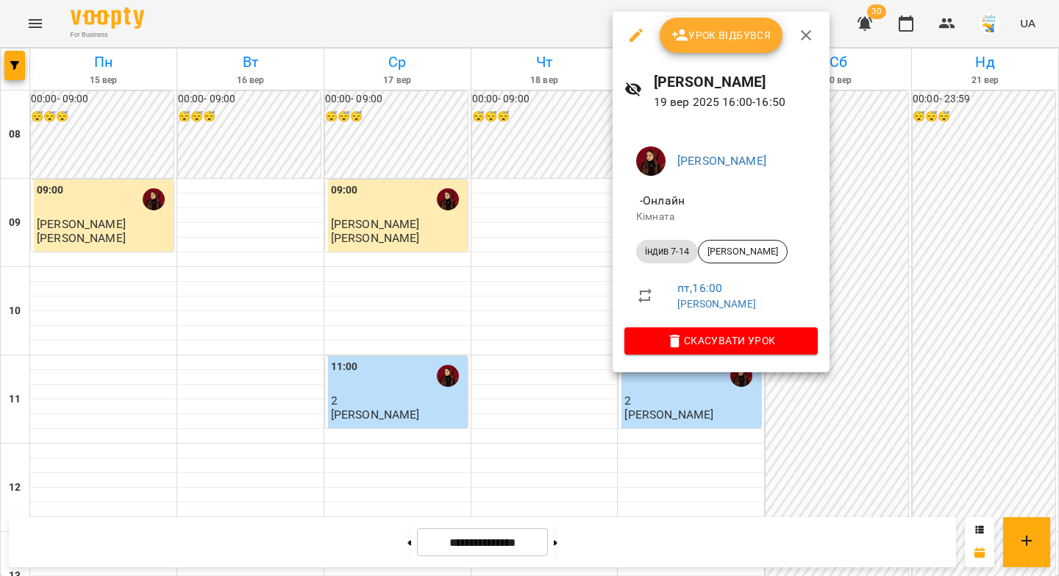
click at [735, 52] on button "Урок відбувся" at bounding box center [722, 35] width 124 height 35
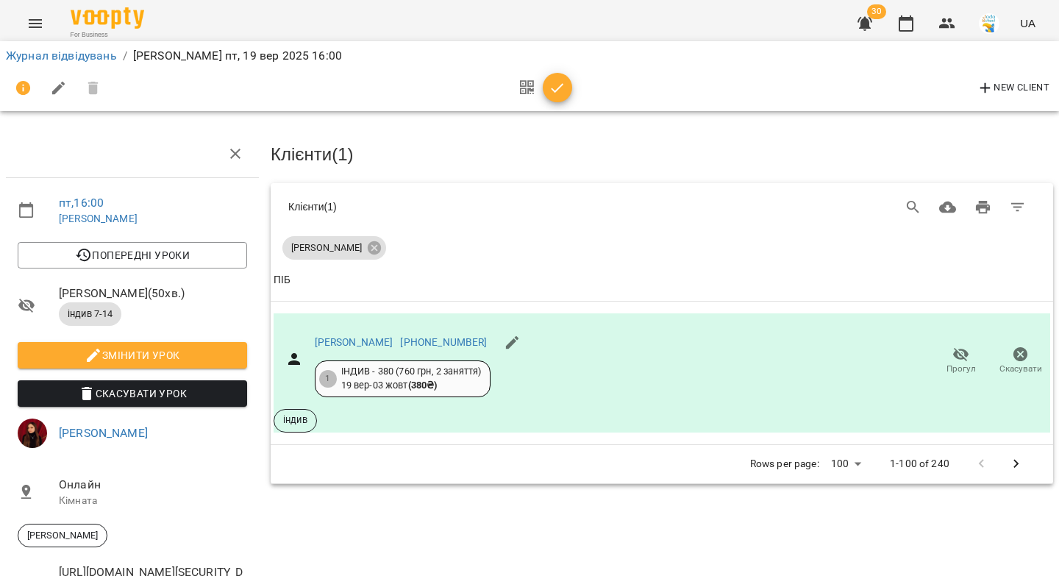
click at [557, 81] on icon "button" at bounding box center [558, 88] width 18 height 18
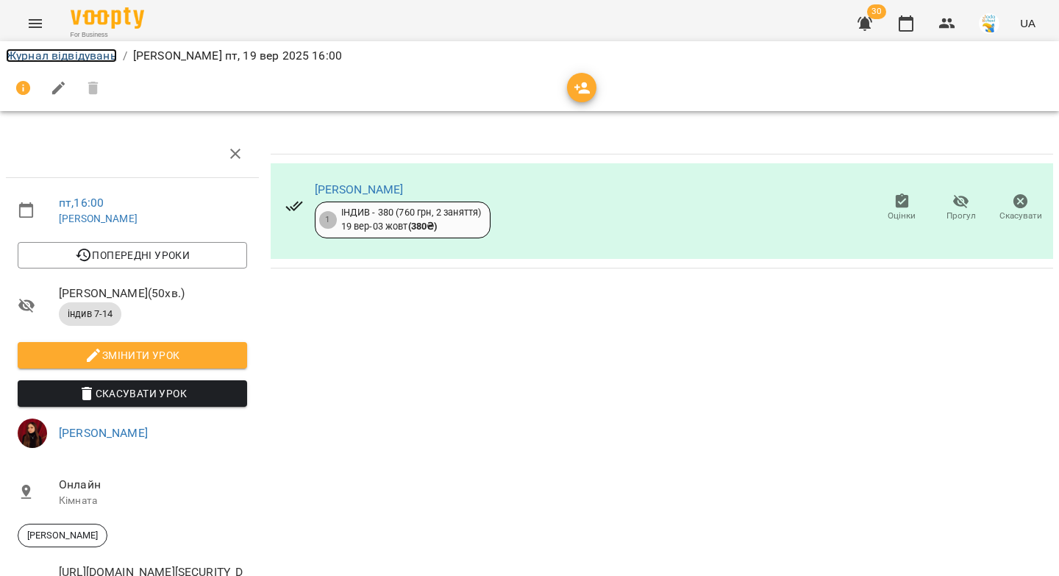
click at [96, 52] on link "Журнал відвідувань" at bounding box center [61, 56] width 111 height 14
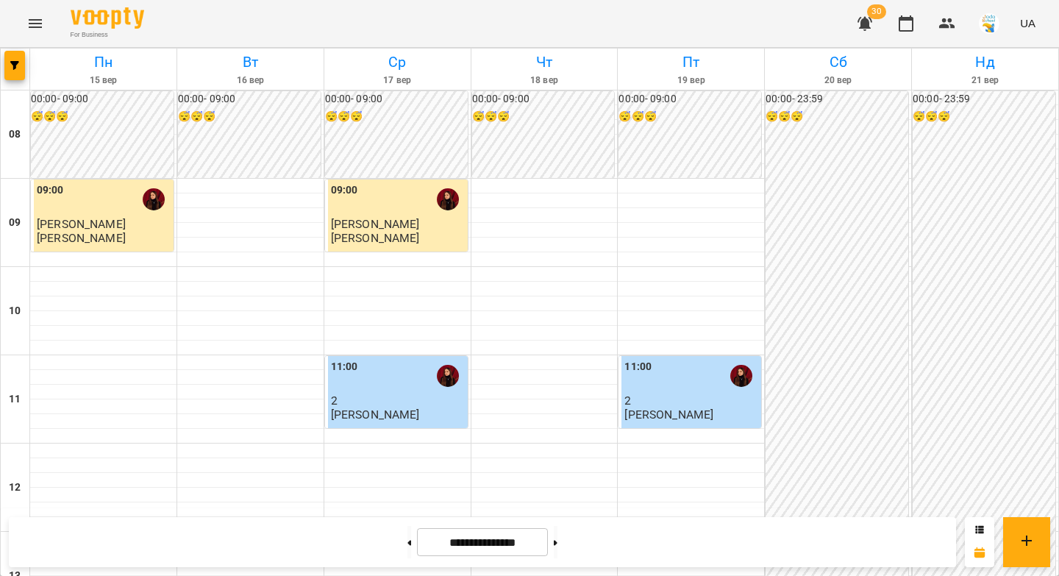
scroll to position [539, 0]
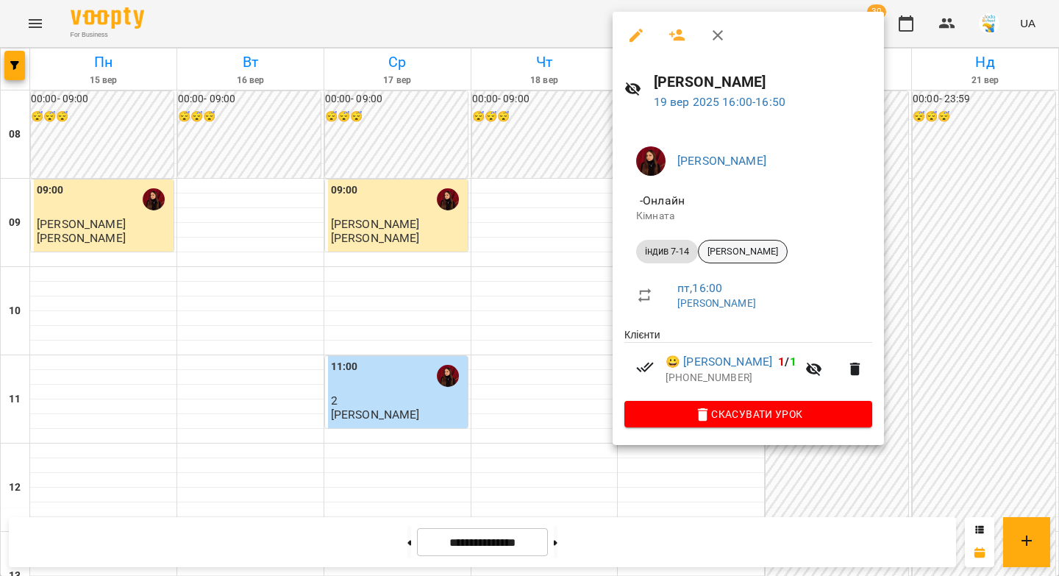
click at [727, 252] on span "Матвій Князевич" at bounding box center [743, 251] width 88 height 13
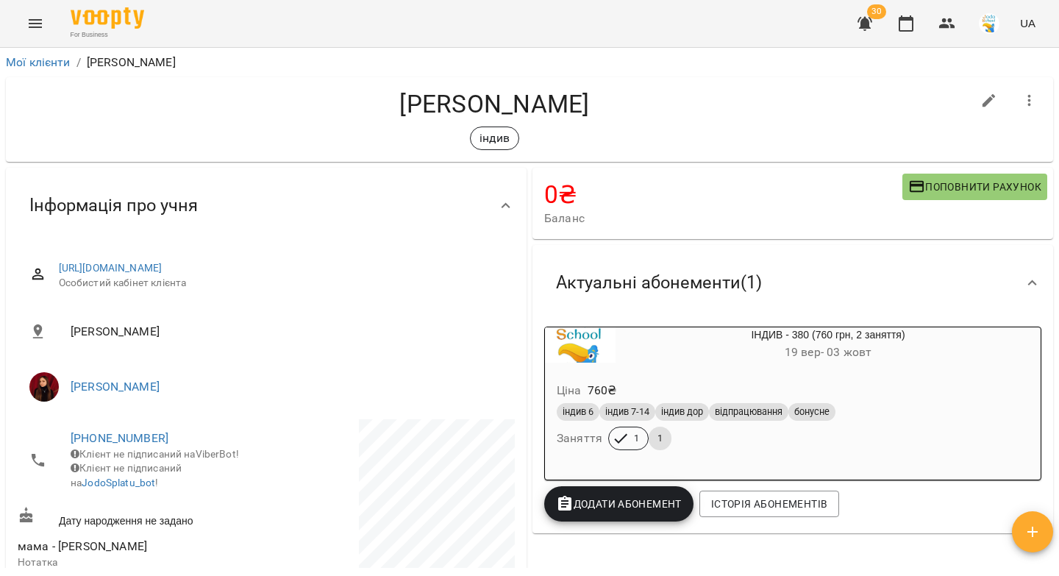
drag, startPoint x: 602, startPoint y: 101, endPoint x: 391, endPoint y: 90, distance: 210.6
click at [391, 90] on h4 "Матвій Князевич" at bounding box center [495, 104] width 954 height 30
copy h4 "Матвій Князевич"
drag, startPoint x: 112, startPoint y: 384, endPoint x: 239, endPoint y: 317, distance: 143.7
click at [112, 384] on link "[PERSON_NAME]" at bounding box center [115, 386] width 89 height 14
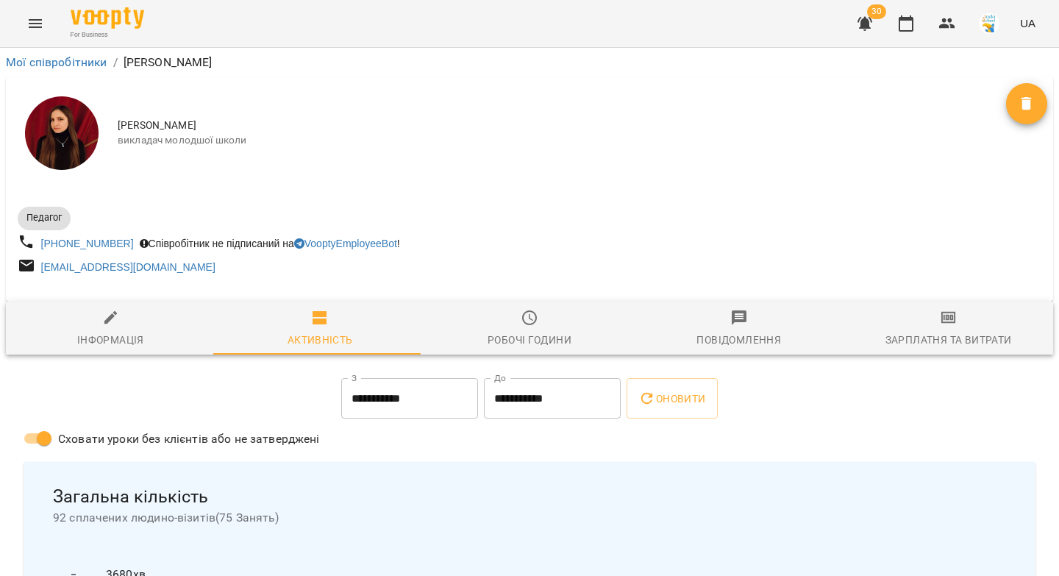
drag, startPoint x: 126, startPoint y: 61, endPoint x: 240, endPoint y: 70, distance: 113.6
click at [240, 70] on ol "Мої співробітники / Дарина Бондаренко" at bounding box center [529, 63] width 1047 height 18
copy p "[PERSON_NAME]"
click at [110, 327] on icon "button" at bounding box center [111, 318] width 18 height 18
select select "**"
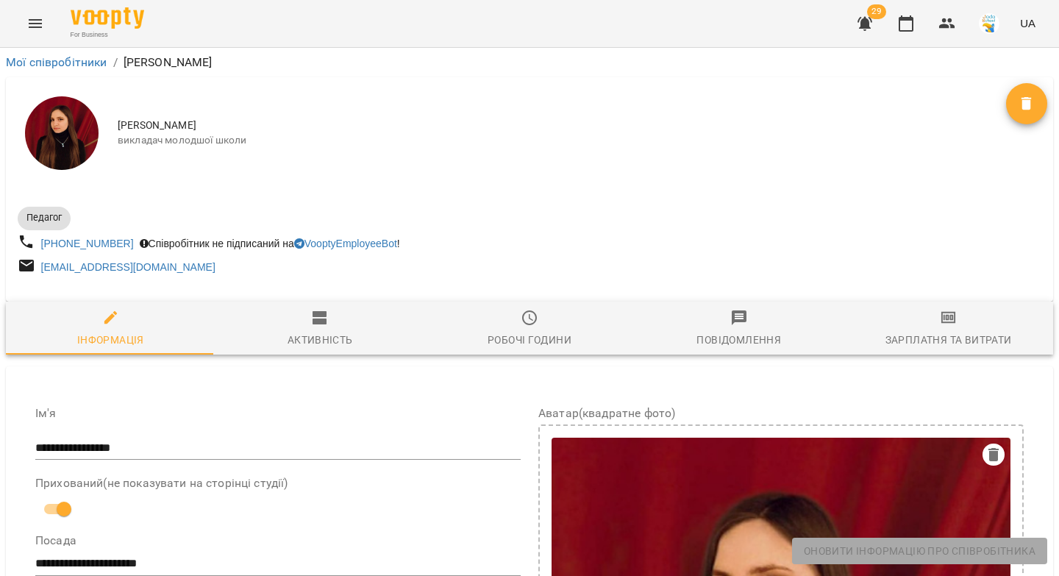
drag, startPoint x: 106, startPoint y: 320, endPoint x: 174, endPoint y: 266, distance: 86.4
click at [106, 320] on icon "button" at bounding box center [111, 318] width 18 height 18
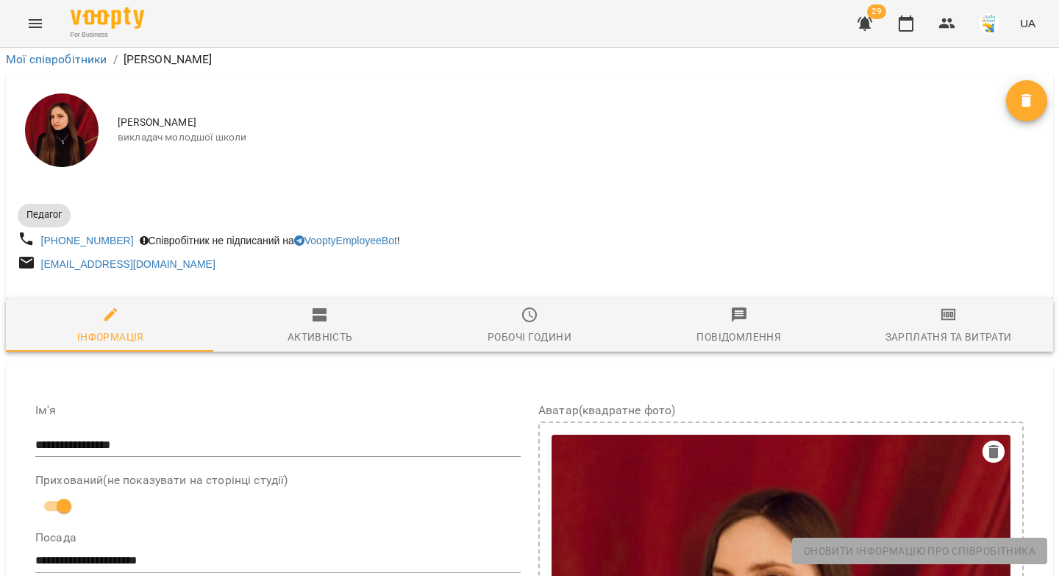
scroll to position [749, 0]
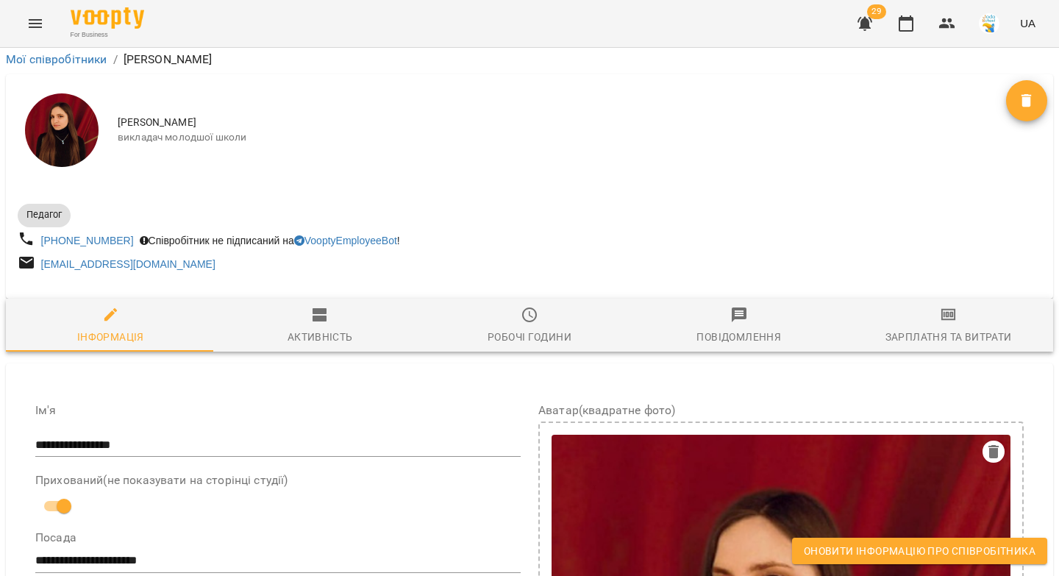
drag, startPoint x: 146, startPoint y: 170, endPoint x: 321, endPoint y: 190, distance: 175.5
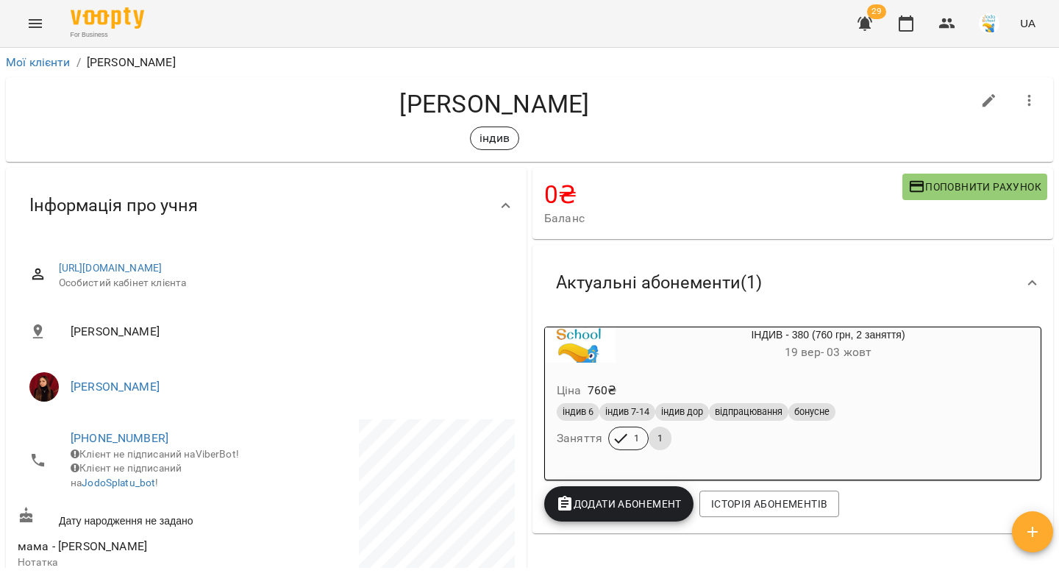
drag, startPoint x: 592, startPoint y: 103, endPoint x: 370, endPoint y: 98, distance: 222.1
click at [370, 98] on h4 "[PERSON_NAME]" at bounding box center [495, 104] width 954 height 30
copy h4 "[PERSON_NAME]"
click at [163, 265] on link "https://www.voopty.com.ua/client/6508853668c8b131c452b550/68ccfbe690d2e95af46c1…" at bounding box center [111, 268] width 104 height 12
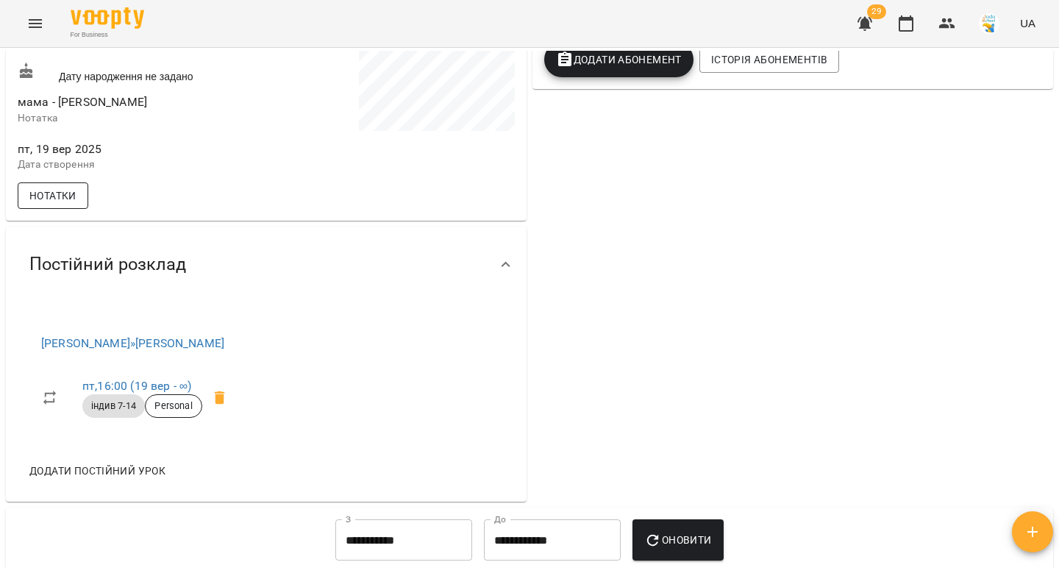
click at [46, 204] on span "Нотатки" at bounding box center [52, 196] width 47 height 18
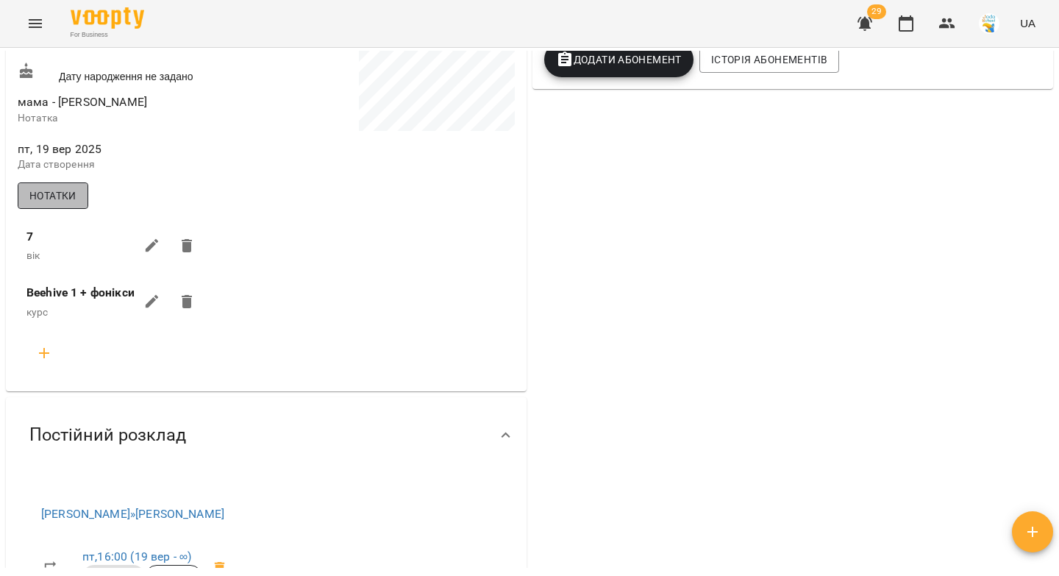
click at [46, 204] on span "Нотатки" at bounding box center [52, 196] width 47 height 18
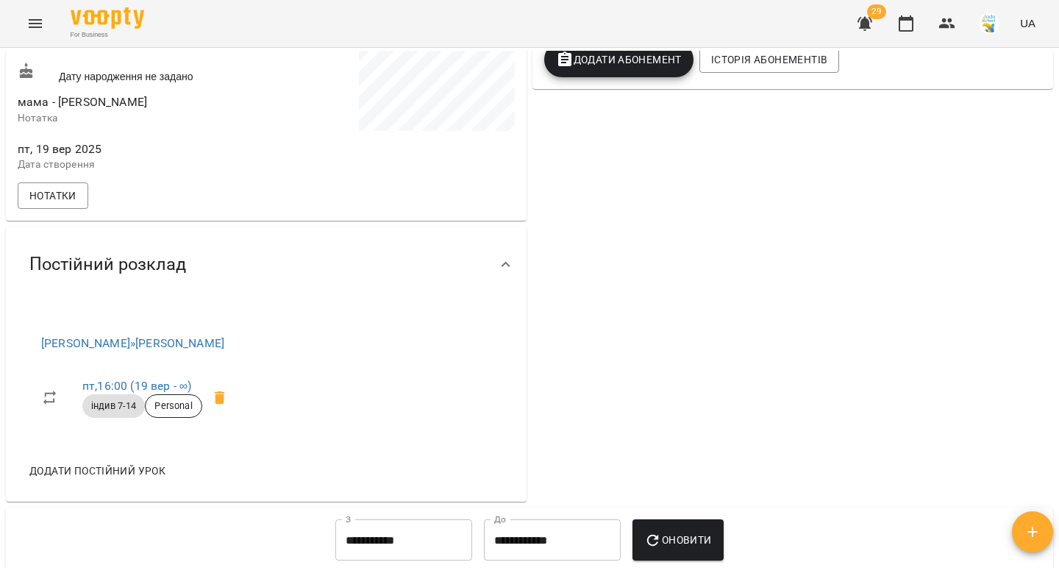
scroll to position [0, 0]
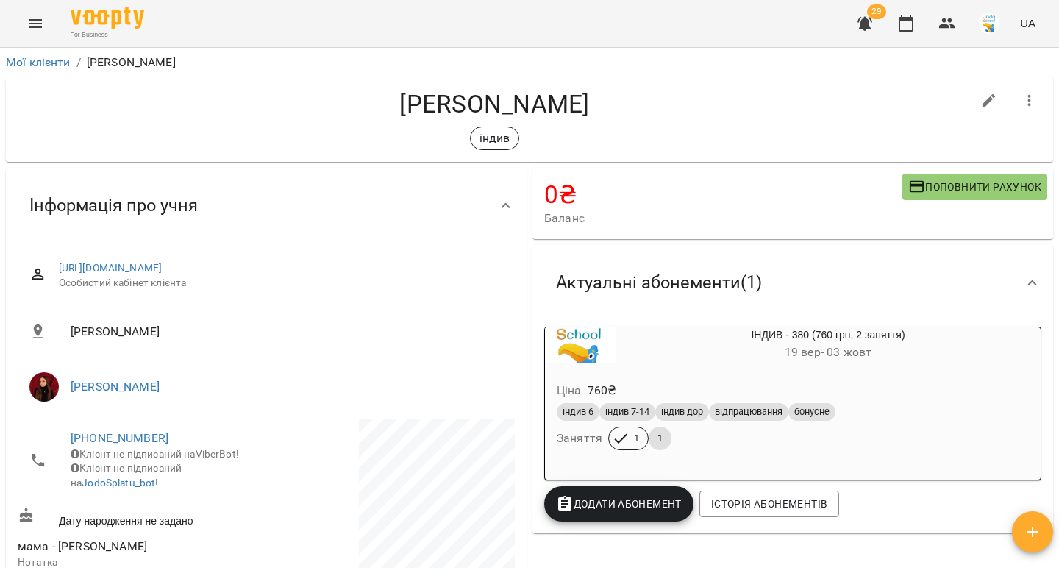
click at [602, 101] on h4 "Матвій Князевич" at bounding box center [495, 104] width 954 height 30
click at [602, 109] on h4 "Матвій Князевич" at bounding box center [495, 104] width 954 height 30
drag, startPoint x: 592, startPoint y: 108, endPoint x: 390, endPoint y: 107, distance: 202.2
click at [390, 107] on h4 "Матвій Князевич" at bounding box center [495, 104] width 954 height 30
copy h4 "Матвій Князевич"
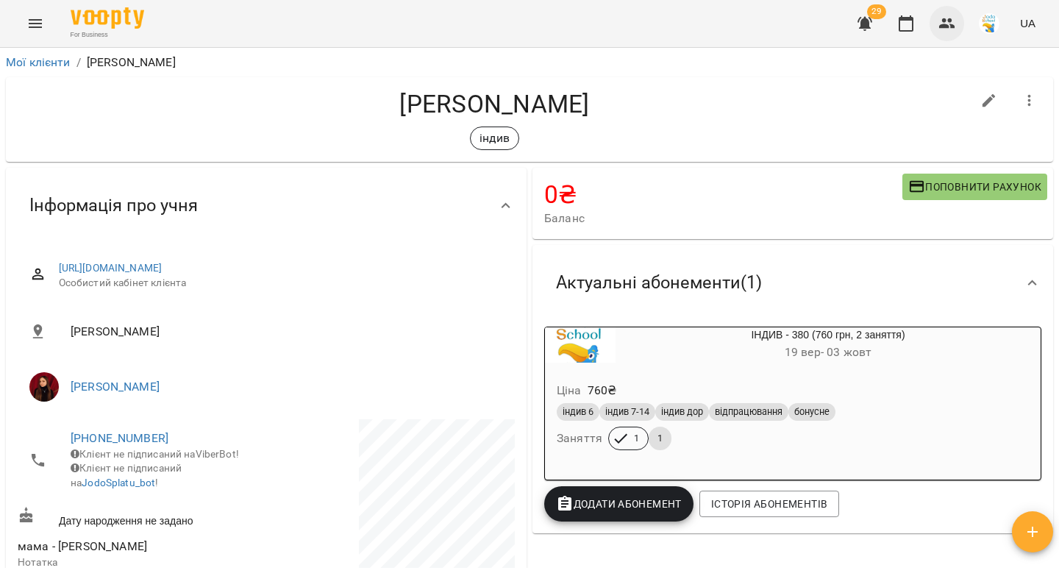
click at [953, 24] on icon "button" at bounding box center [947, 24] width 18 height 18
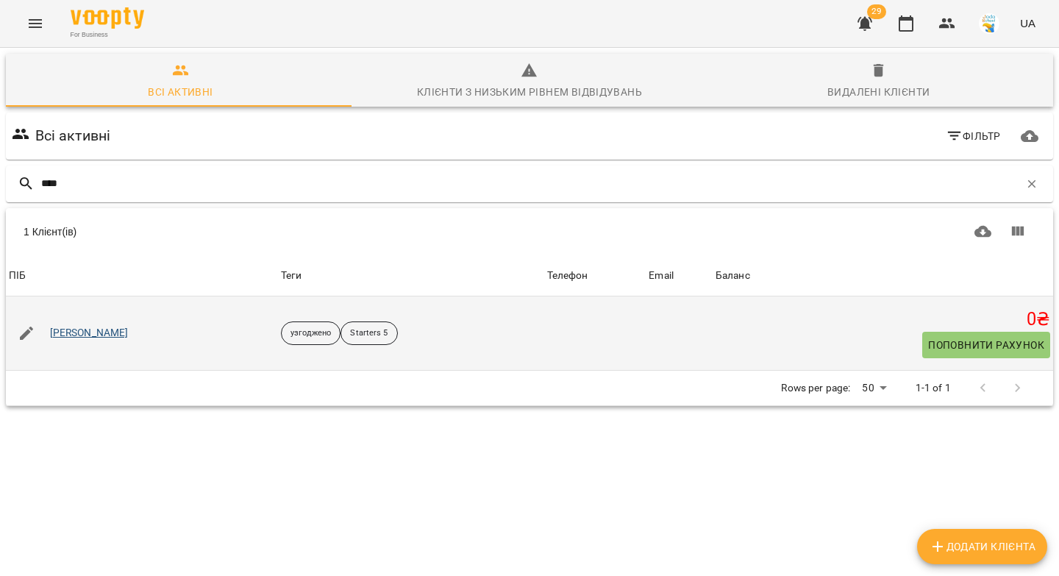
type input "****"
click at [71, 332] on link "Микола Базь" at bounding box center [89, 333] width 79 height 15
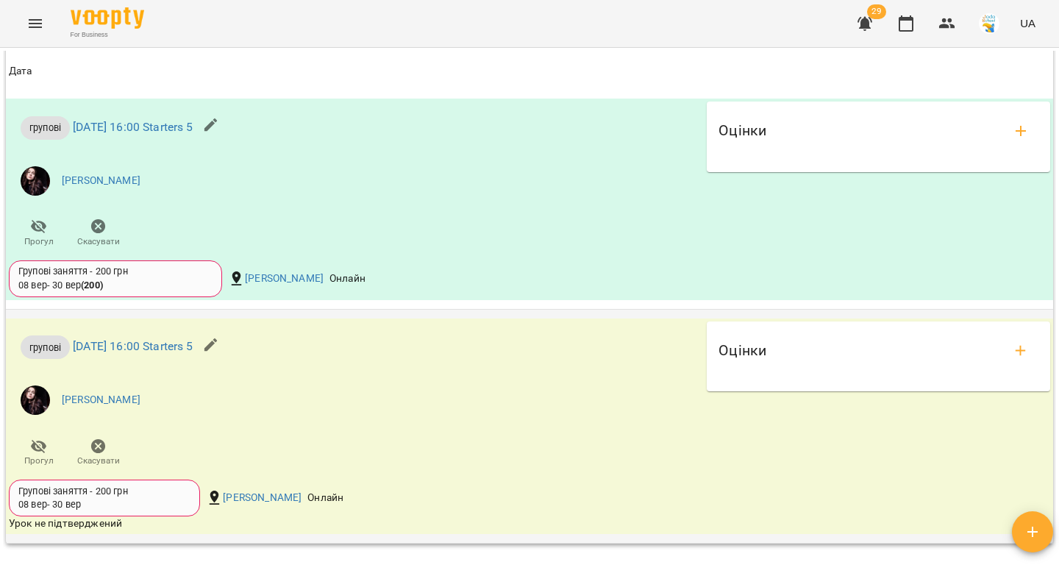
scroll to position [1548, 0]
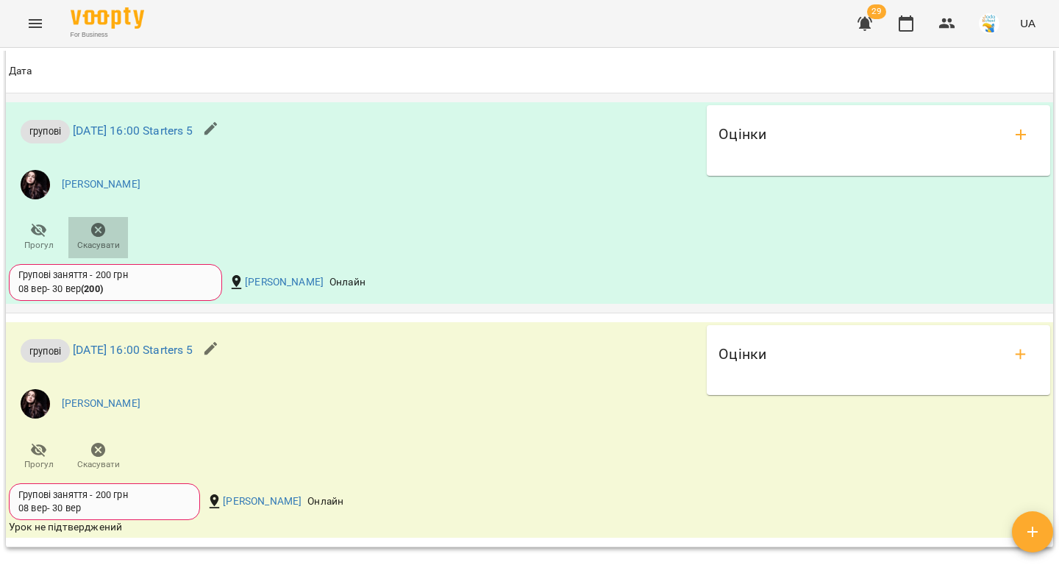
click at [98, 228] on icon "button" at bounding box center [99, 230] width 18 height 18
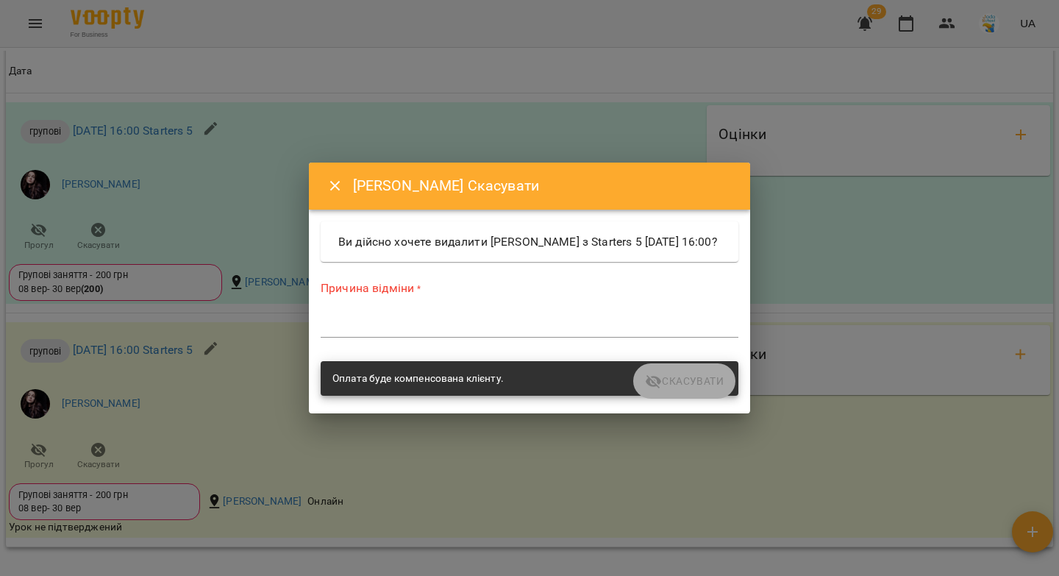
click at [443, 338] on div "*" at bounding box center [530, 326] width 418 height 24
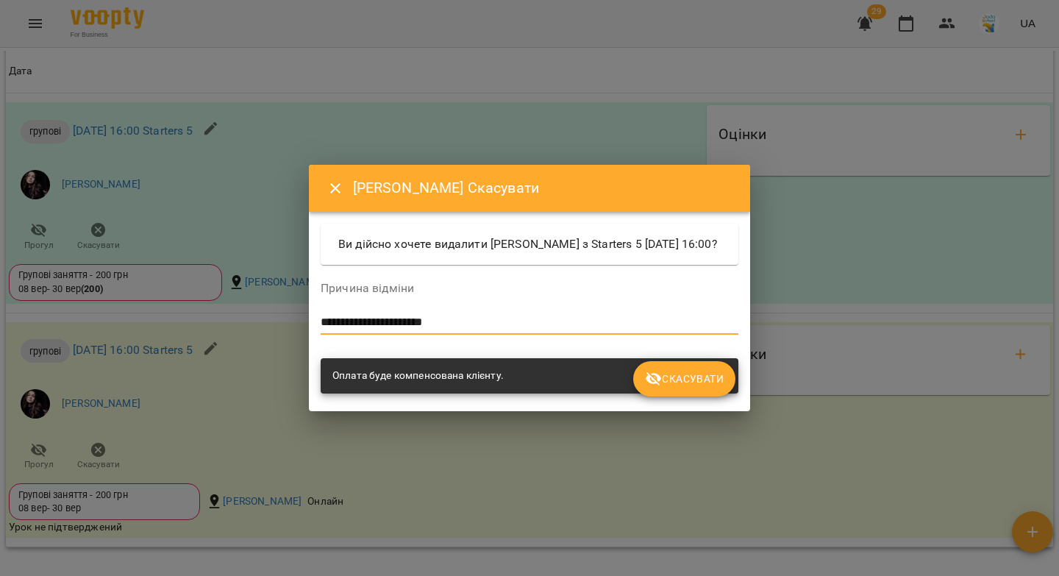
click at [357, 329] on textarea "**********" at bounding box center [530, 322] width 418 height 14
click at [0, 0] on lt-span "* *********" at bounding box center [0, 0] width 0 height 0
type textarea "**********"
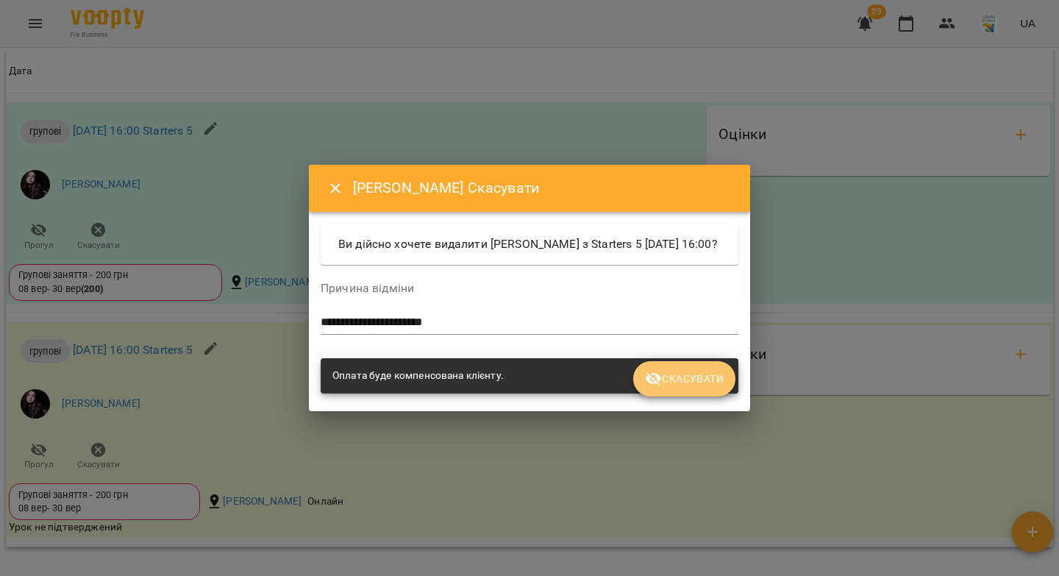
click at [689, 388] on span "Скасувати" at bounding box center [684, 379] width 79 height 18
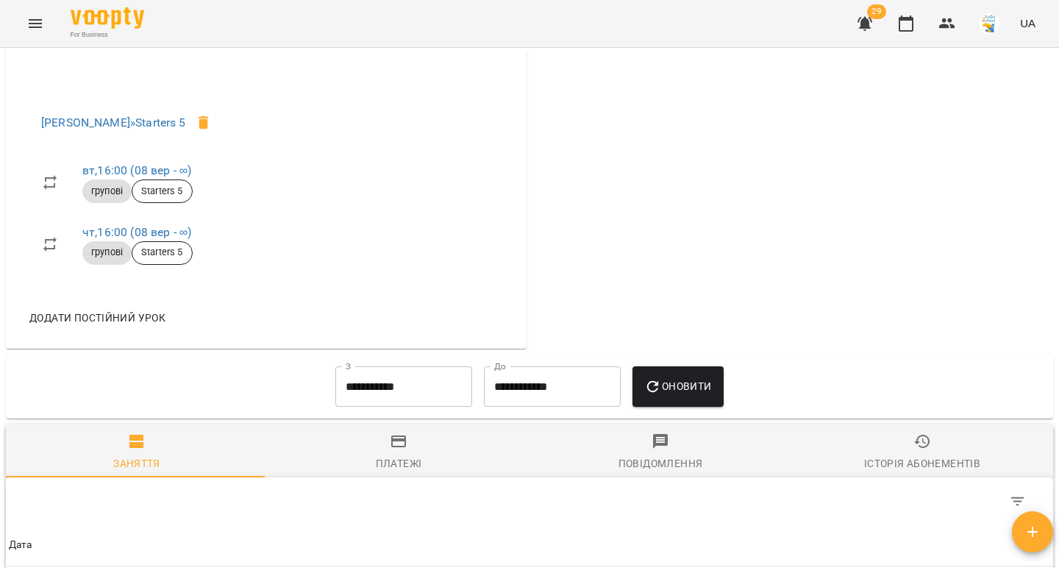
scroll to position [0, 0]
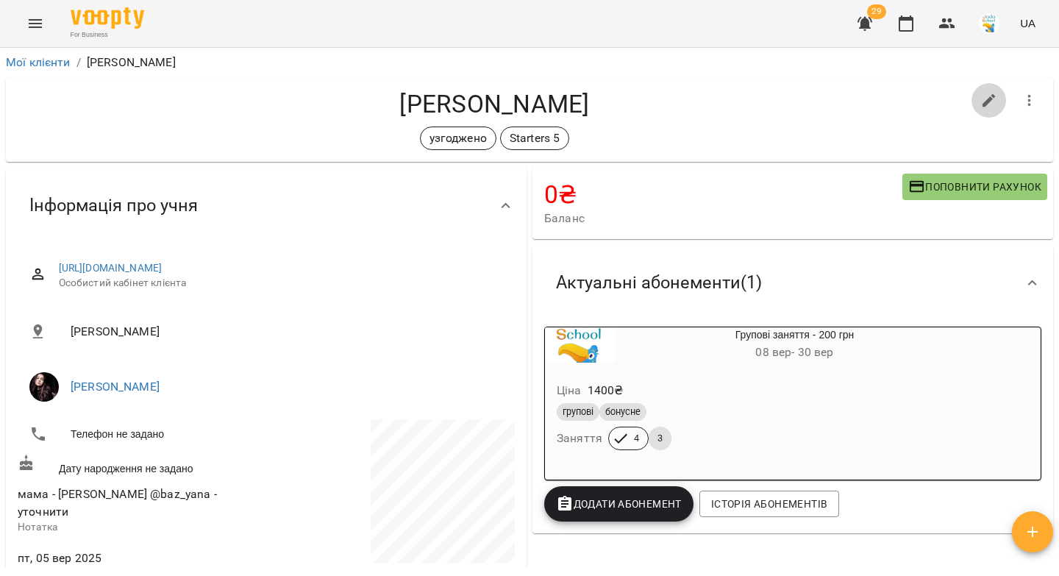
click at [985, 99] on icon "button" at bounding box center [989, 101] width 18 height 18
select select "**"
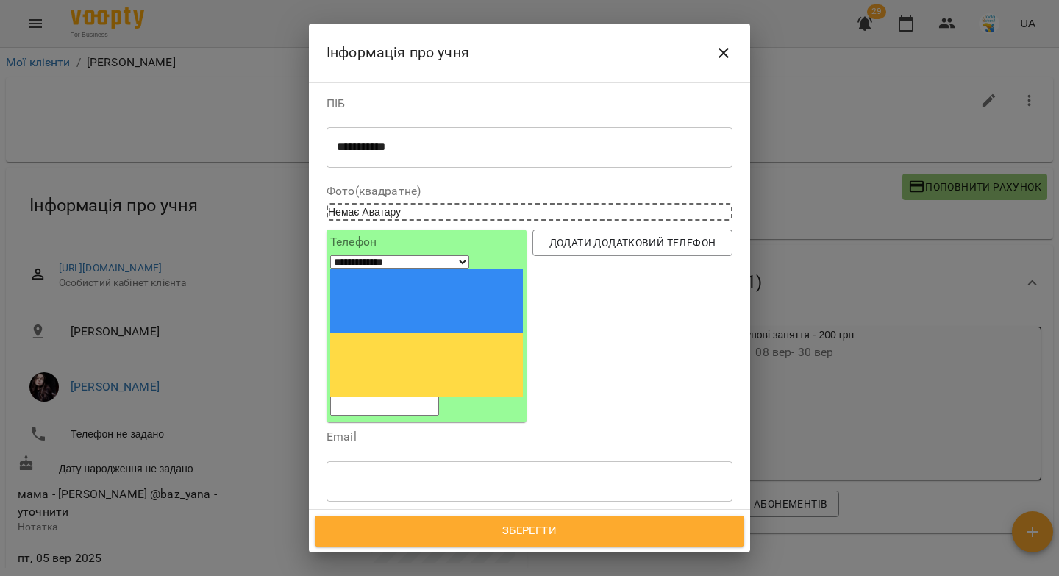
click at [457, 548] on icon at bounding box center [454, 550] width 5 height 5
click at [468, 538] on div "узгоджено" at bounding box center [502, 550] width 351 height 24
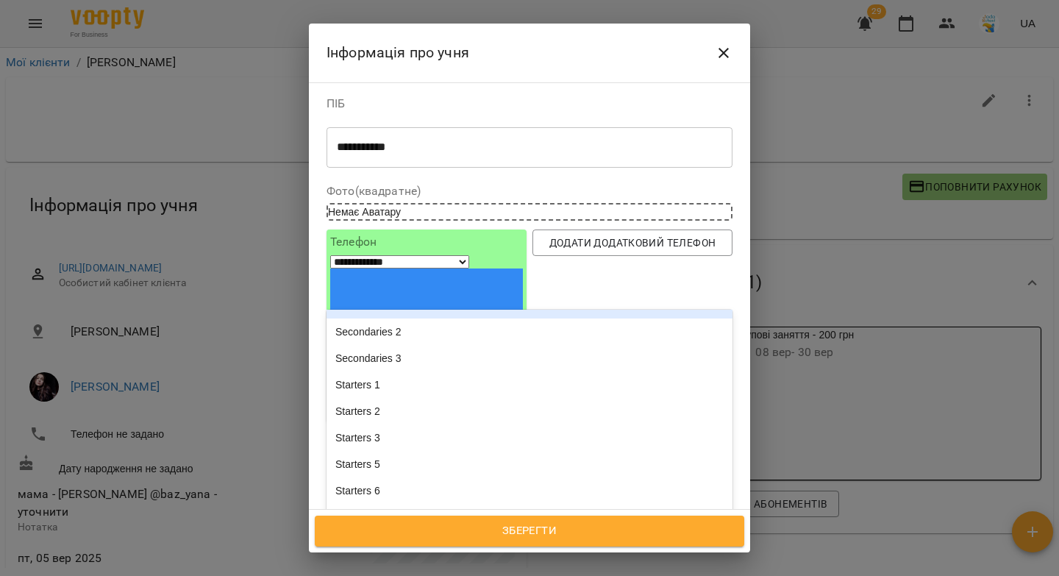
scroll to position [188, 0]
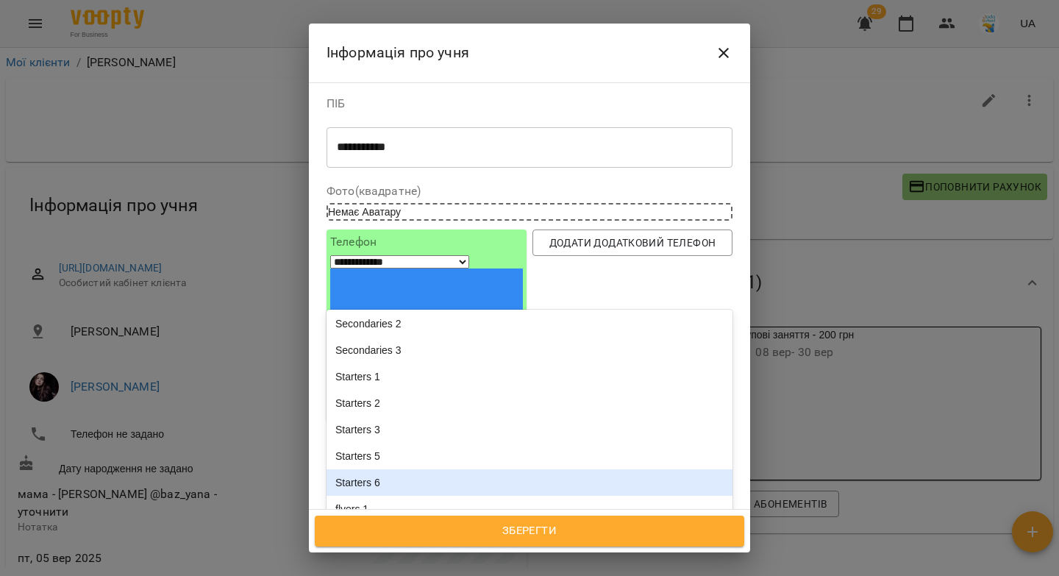
click at [468, 469] on div "Starters 6" at bounding box center [530, 482] width 406 height 26
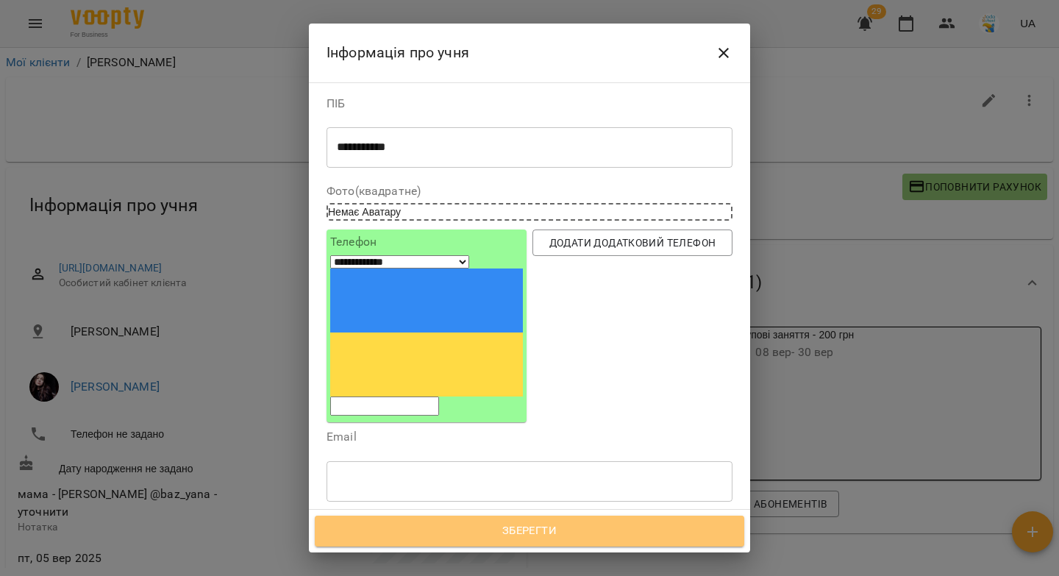
drag, startPoint x: 496, startPoint y: 529, endPoint x: 502, endPoint y: 520, distance: 10.9
click at [496, 529] on span "Зберегти" at bounding box center [529, 530] width 397 height 19
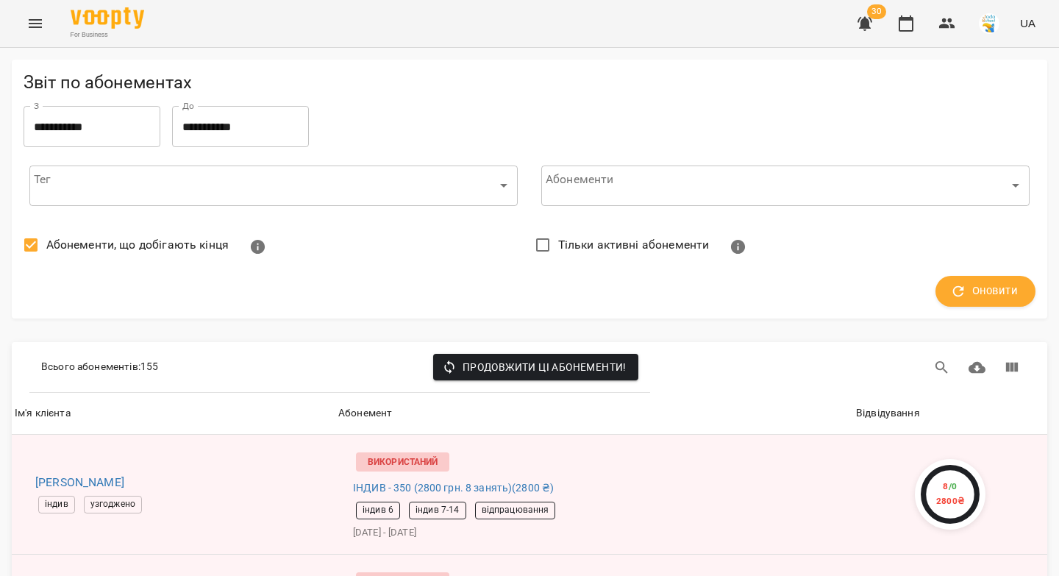
click at [38, 18] on icon "Menu" at bounding box center [35, 24] width 18 height 18
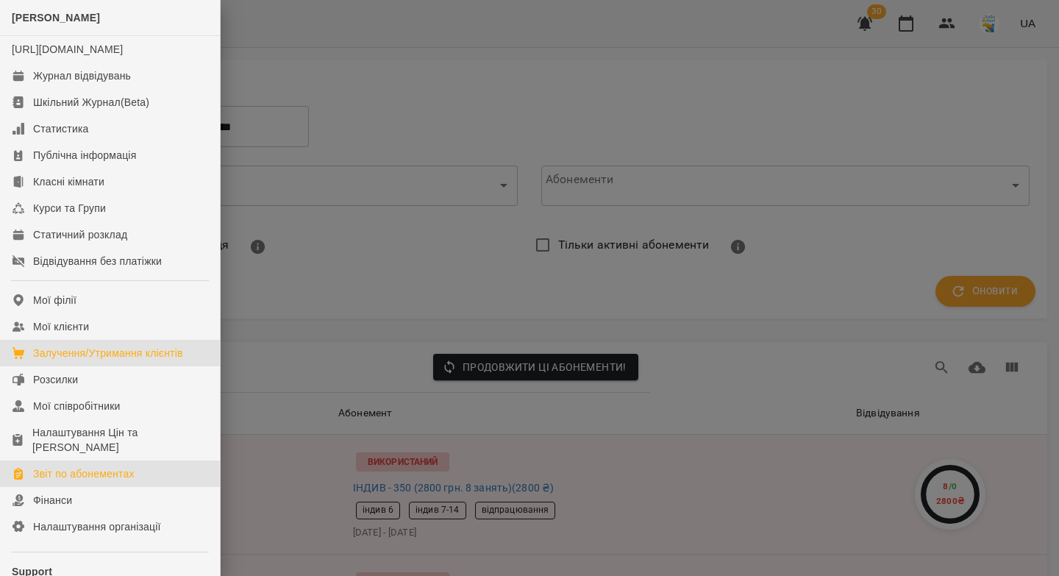
click at [65, 360] on div "Залучення/Утримання клієнтів" at bounding box center [108, 353] width 150 height 15
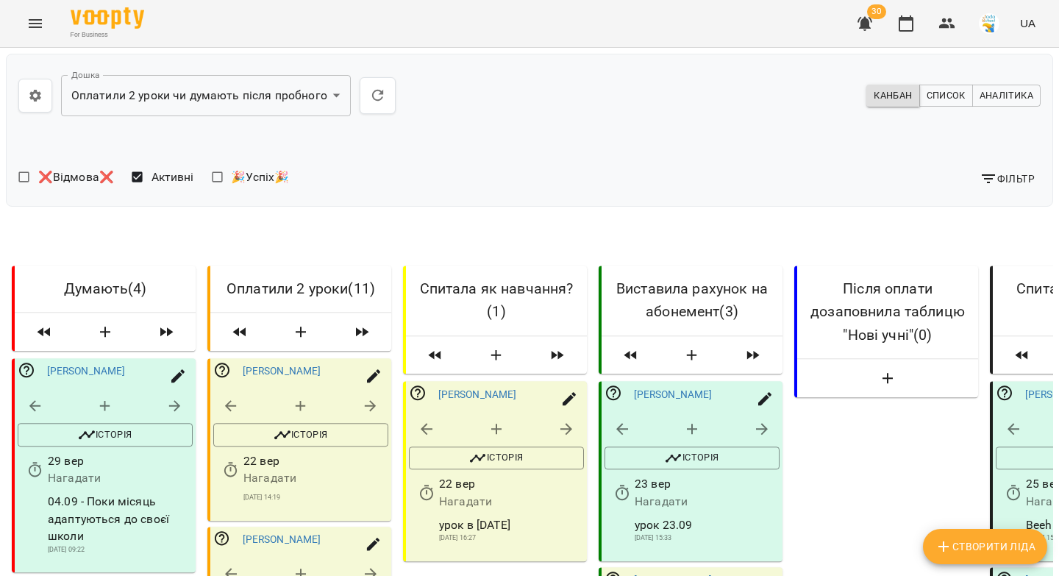
click at [296, 341] on icon "button" at bounding box center [301, 333] width 18 height 18
select select "*"
select select "**"
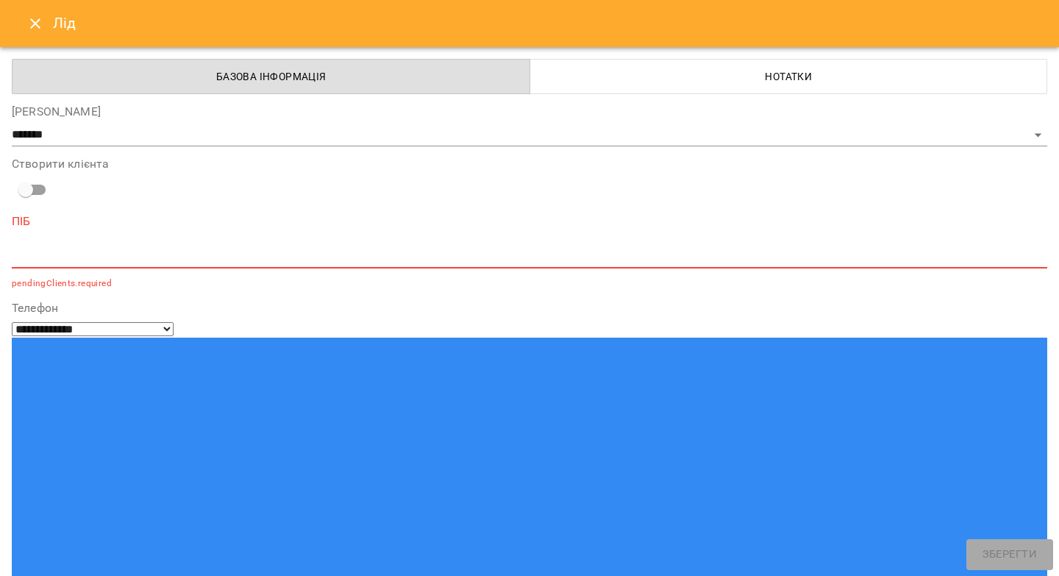
click at [313, 250] on textarea at bounding box center [529, 256] width 1035 height 14
paste textarea "**********"
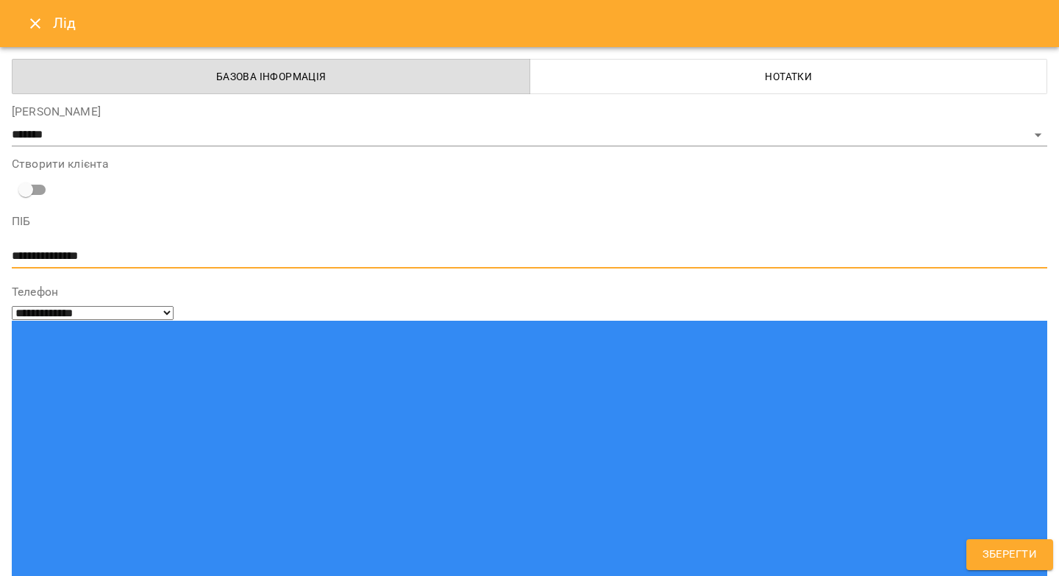
type textarea "**********"
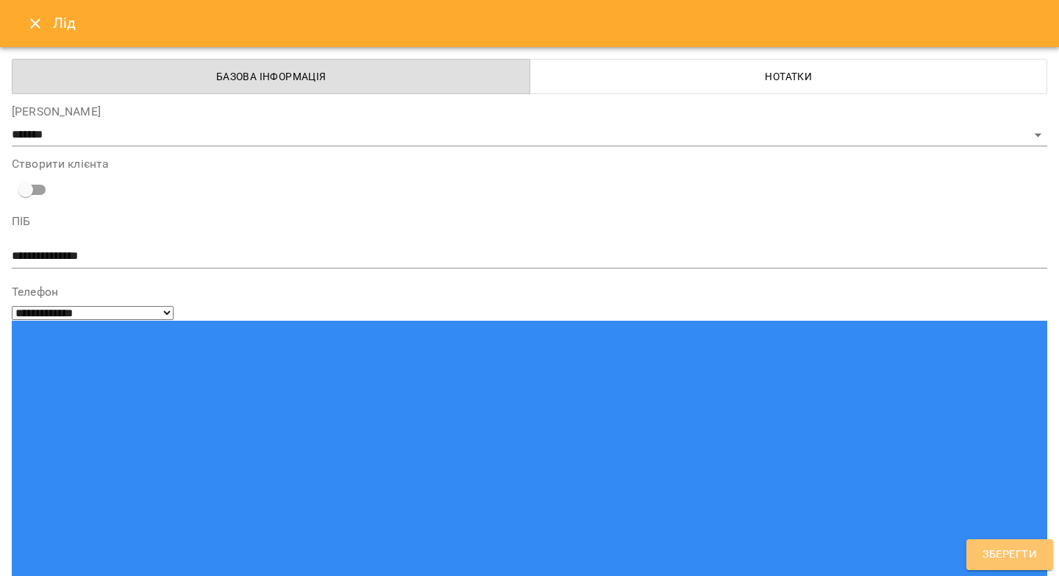
click at [996, 560] on span "Зберегти" at bounding box center [1009, 554] width 54 height 19
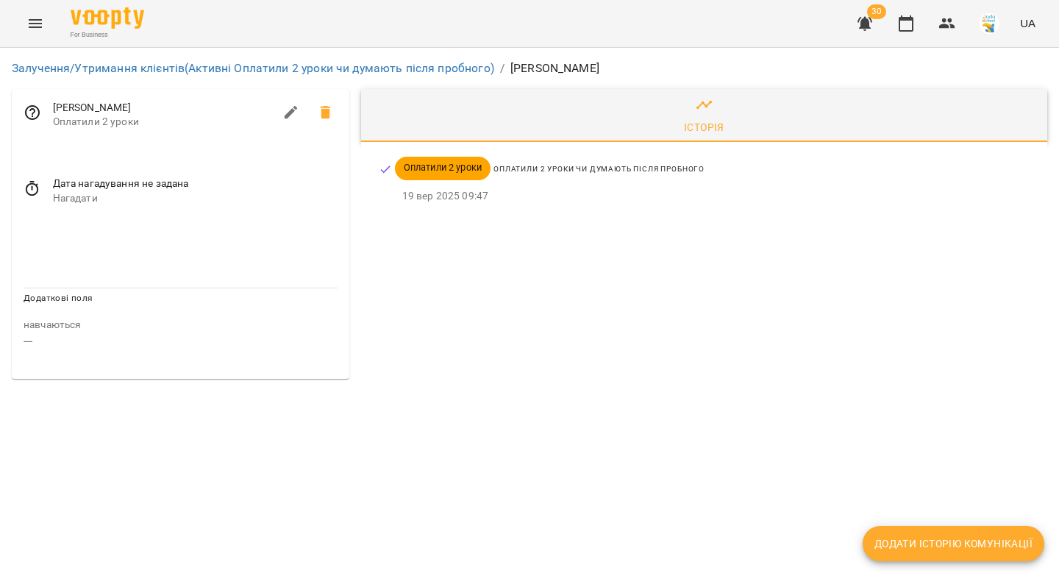
click at [39, 189] on icon at bounding box center [33, 189] width 18 height 18
click at [53, 202] on input "**********" at bounding box center [92, 196] width 137 height 41
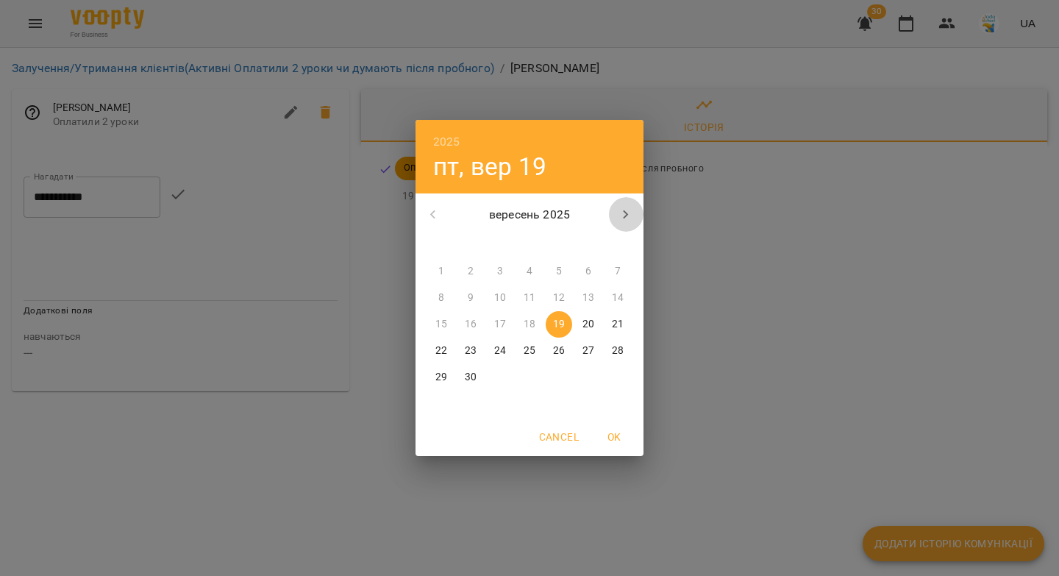
click at [628, 214] on icon "button" at bounding box center [626, 214] width 5 height 9
click at [560, 268] on p "3" at bounding box center [559, 271] width 6 height 15
type input "**********"
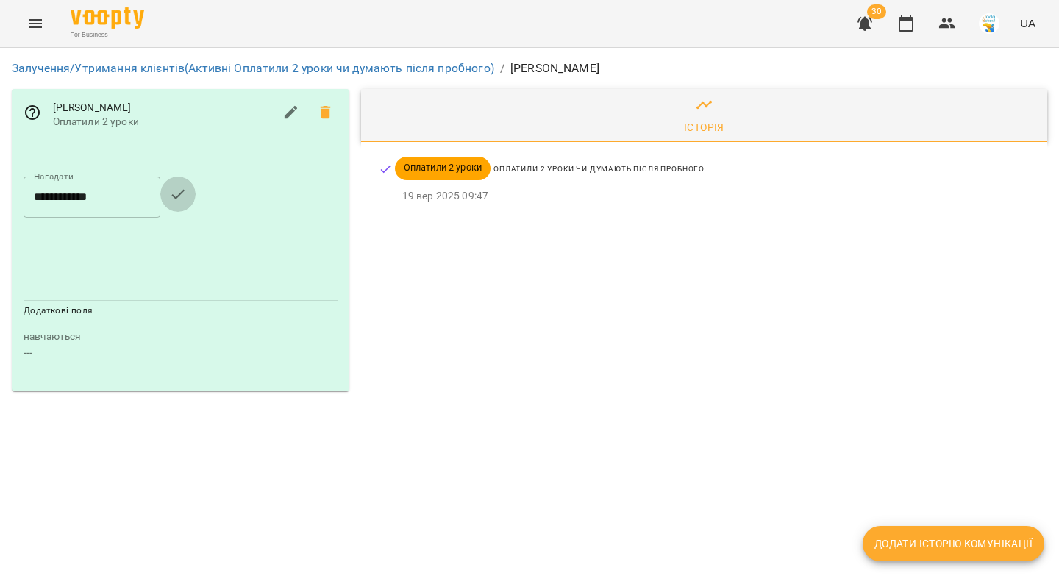
click at [180, 200] on icon "button" at bounding box center [178, 194] width 18 height 18
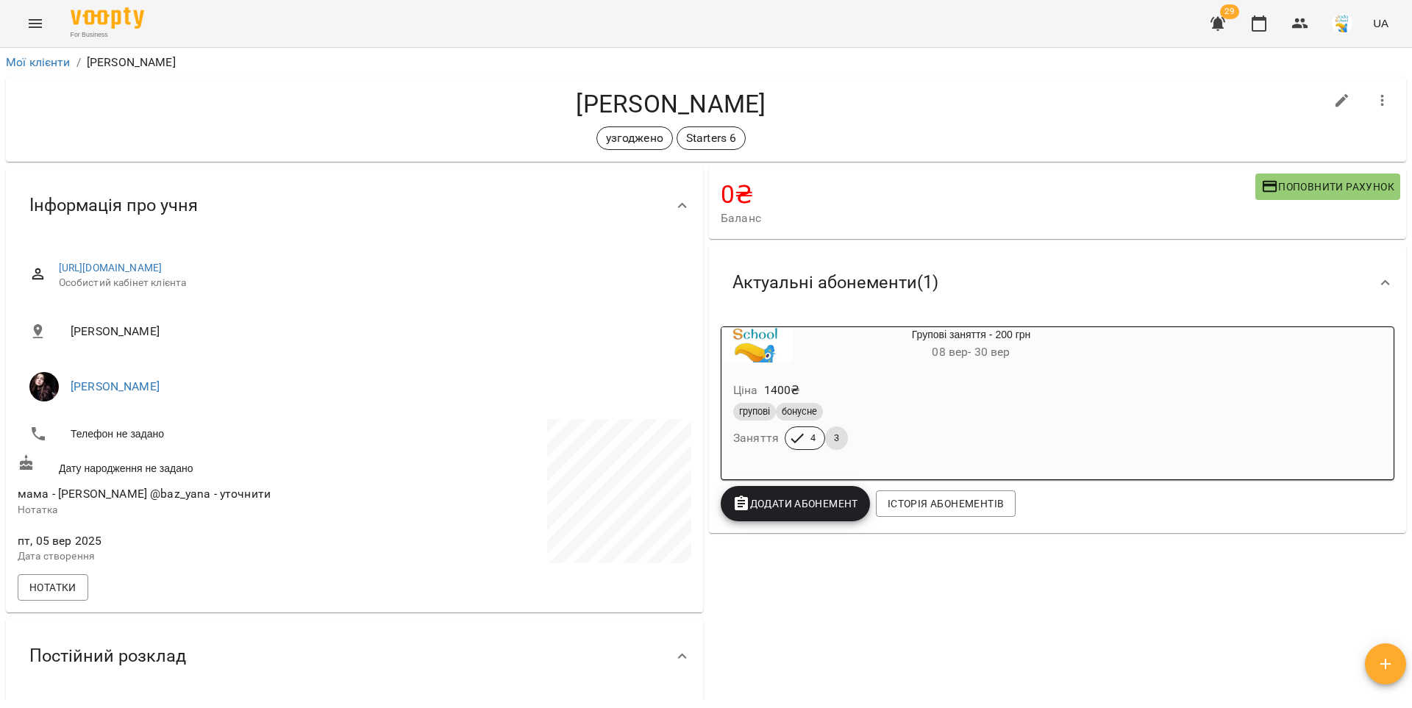
click at [1058, 24] on icon "button" at bounding box center [1218, 24] width 18 height 18
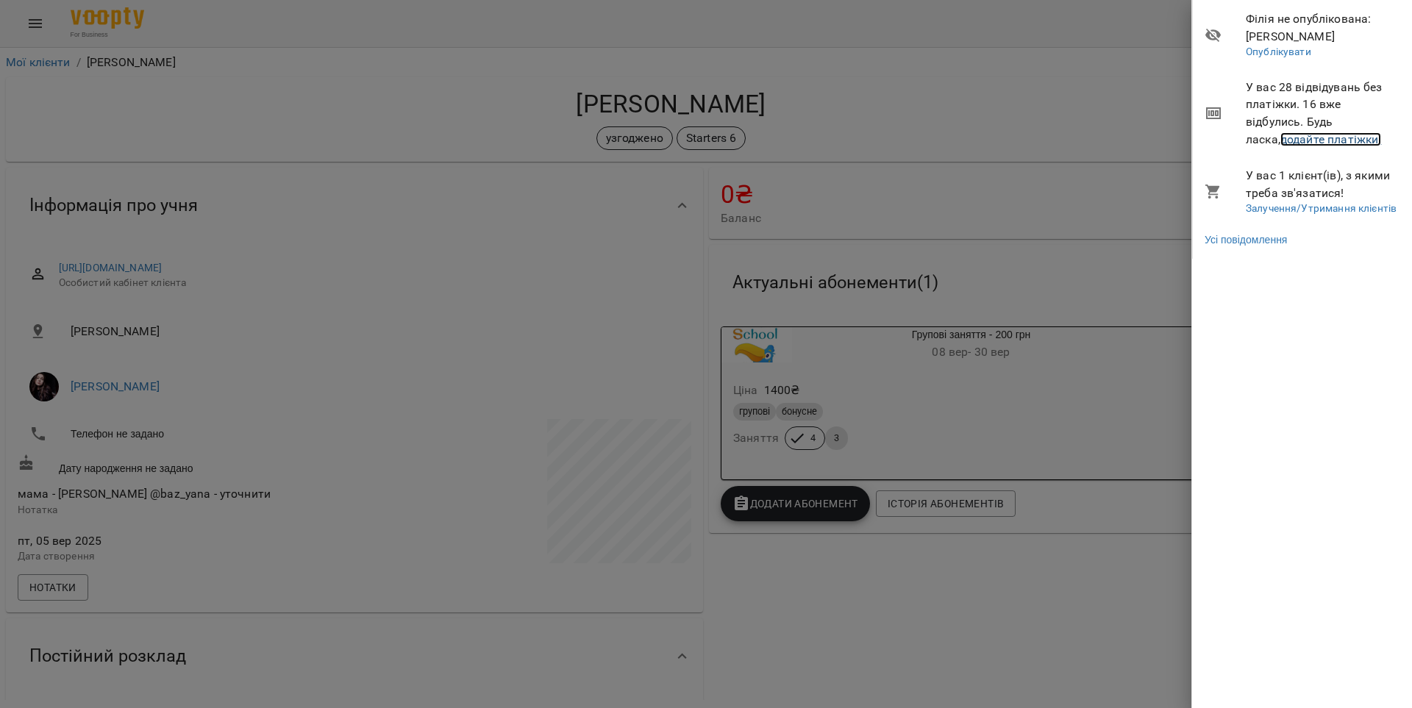
click at [1058, 143] on link "додайте платіжки!" at bounding box center [1330, 139] width 101 height 14
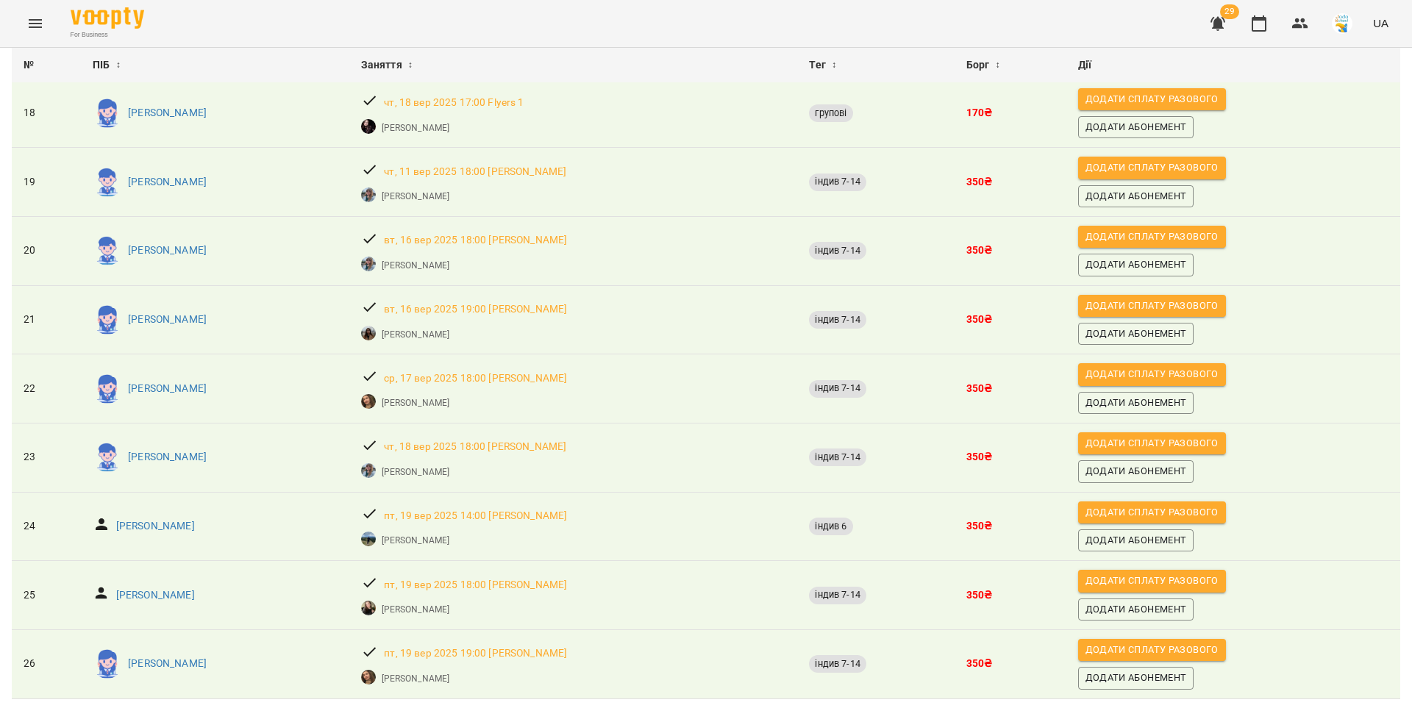
scroll to position [1155, 0]
click at [1058, 24] on icon "button" at bounding box center [1259, 24] width 18 height 18
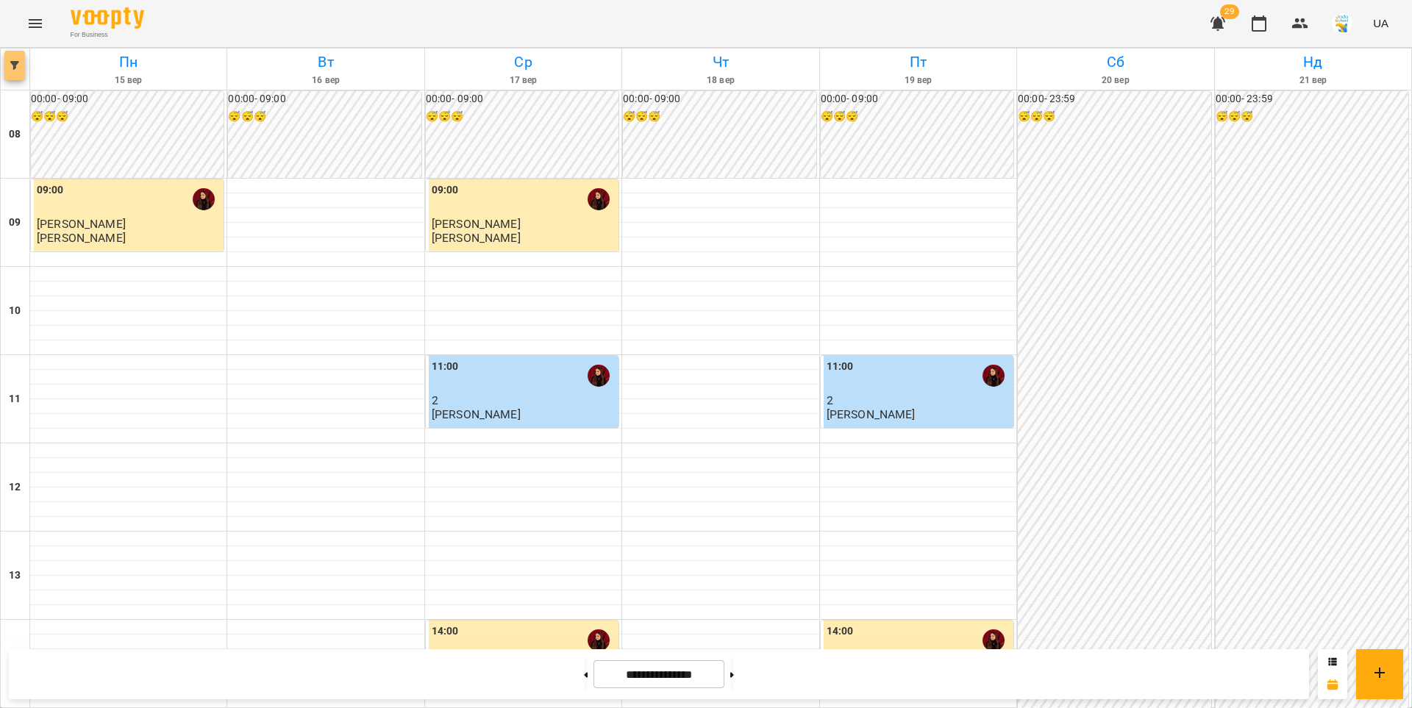
click at [9, 68] on span "button" at bounding box center [14, 65] width 21 height 9
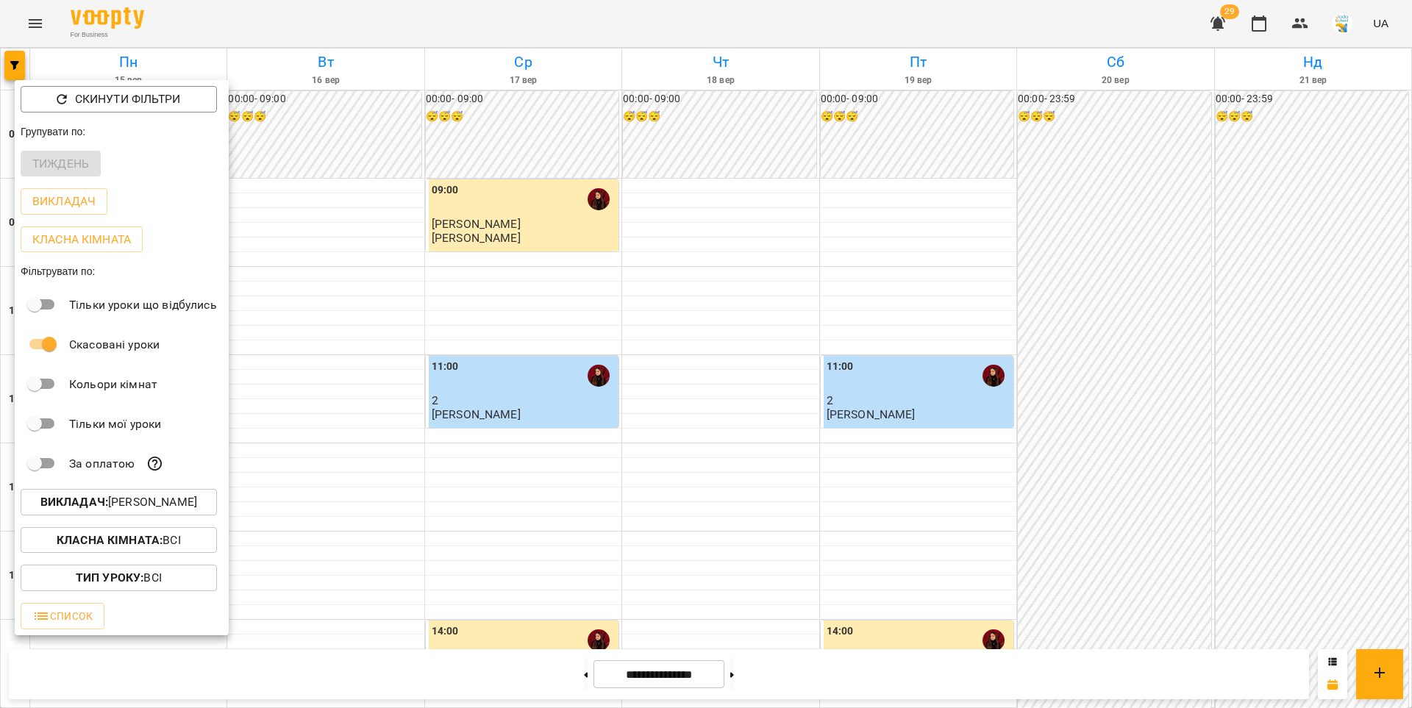
click at [156, 510] on p "Викладач : [PERSON_NAME]" at bounding box center [118, 502] width 157 height 18
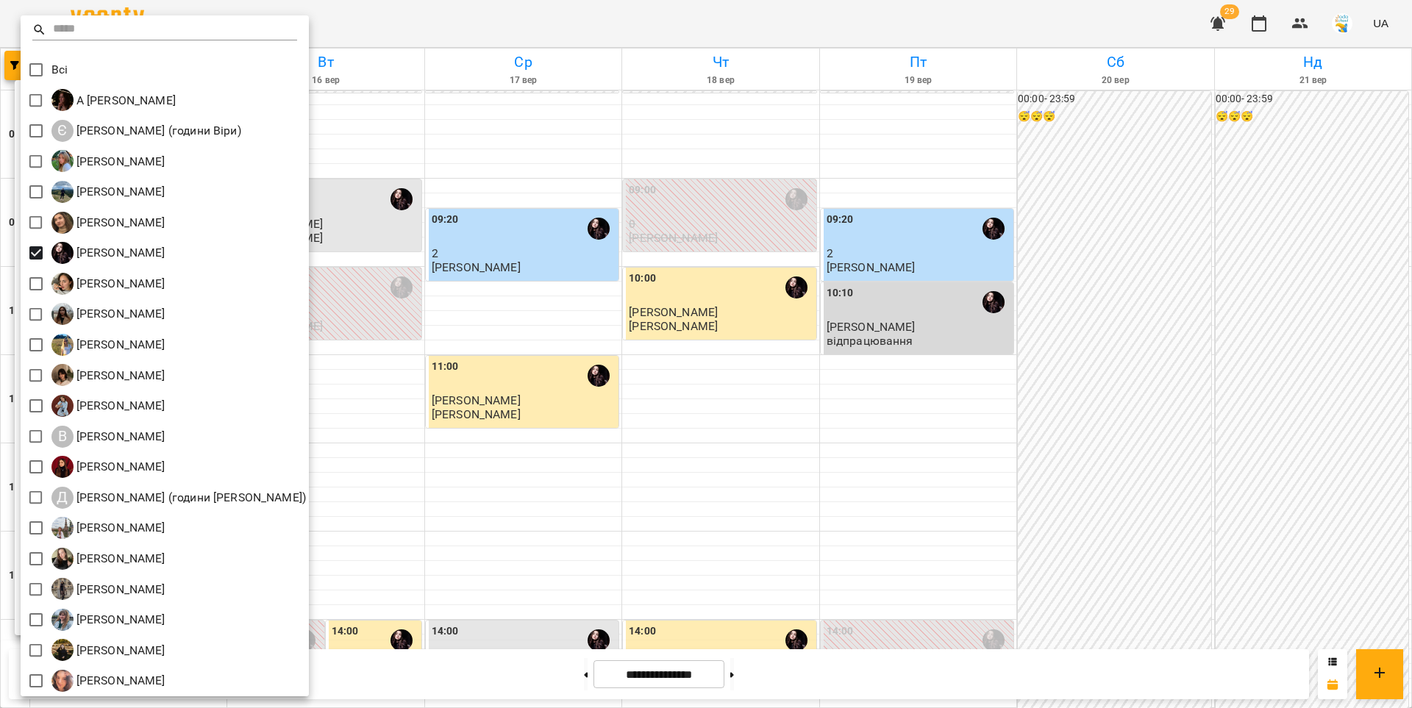
drag, startPoint x: 769, startPoint y: 676, endPoint x: 752, endPoint y: 675, distance: 16.9
click at [768, 575] on div at bounding box center [706, 354] width 1412 height 708
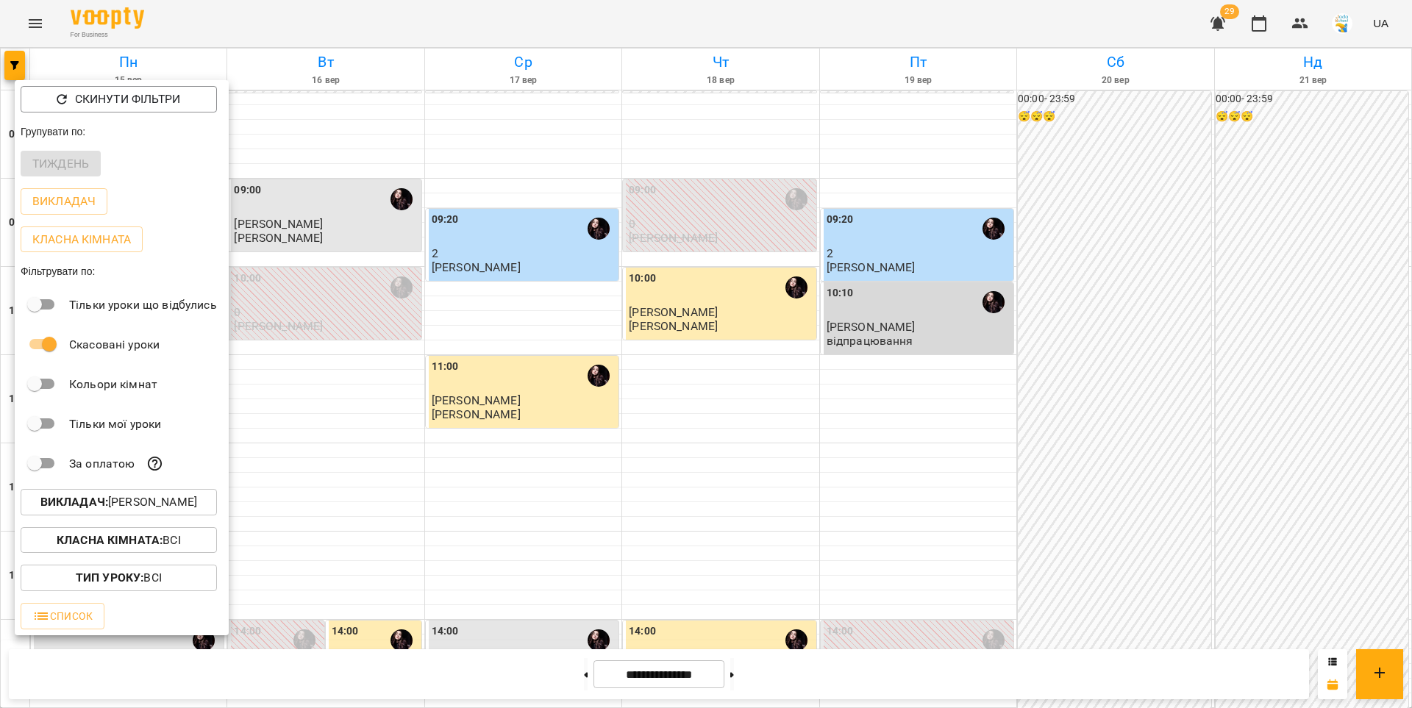
click at [752, 575] on div "Всі А [PERSON_NAME] Є [PERSON_NAME] (години [PERSON_NAME]) [PERSON_NAME] [PERSO…" at bounding box center [706, 354] width 1412 height 708
click at [746, 575] on div at bounding box center [706, 354] width 1412 height 708
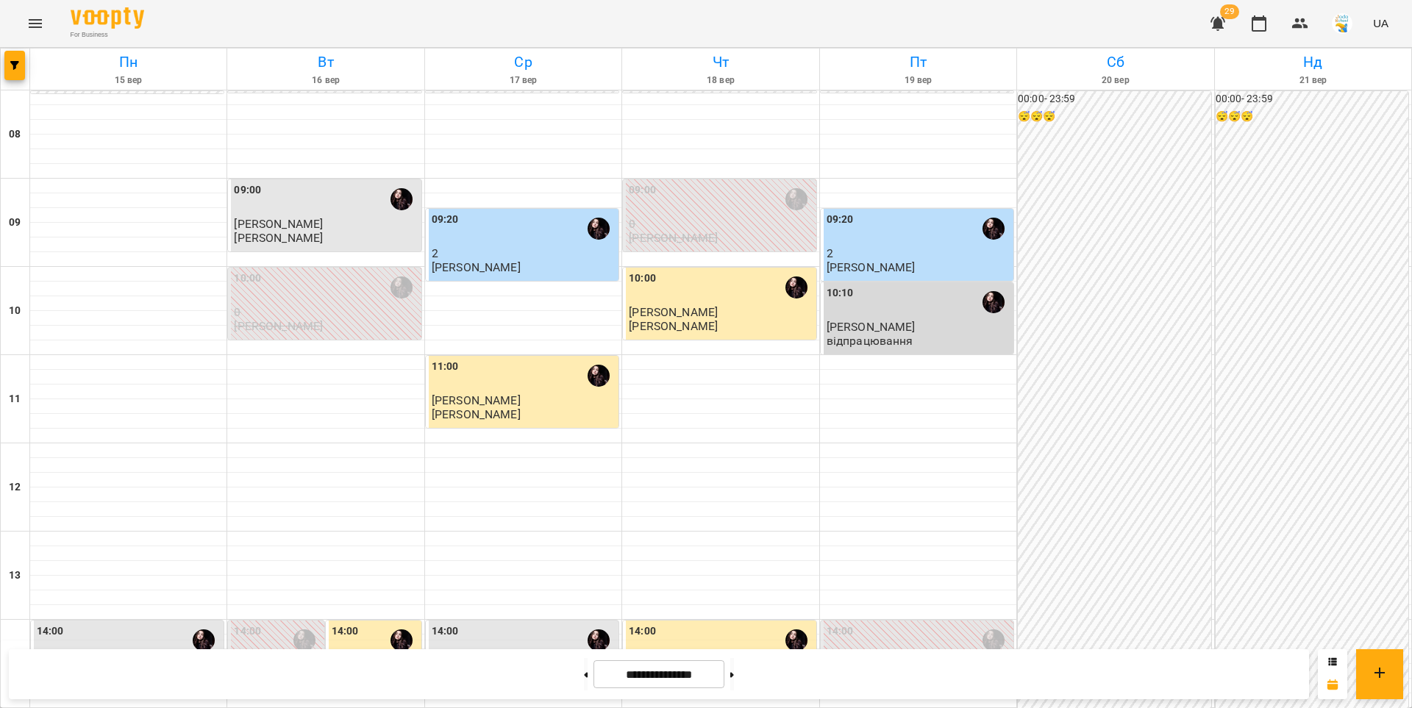
click at [734, 575] on icon at bounding box center [732, 674] width 4 height 5
type input "**********"
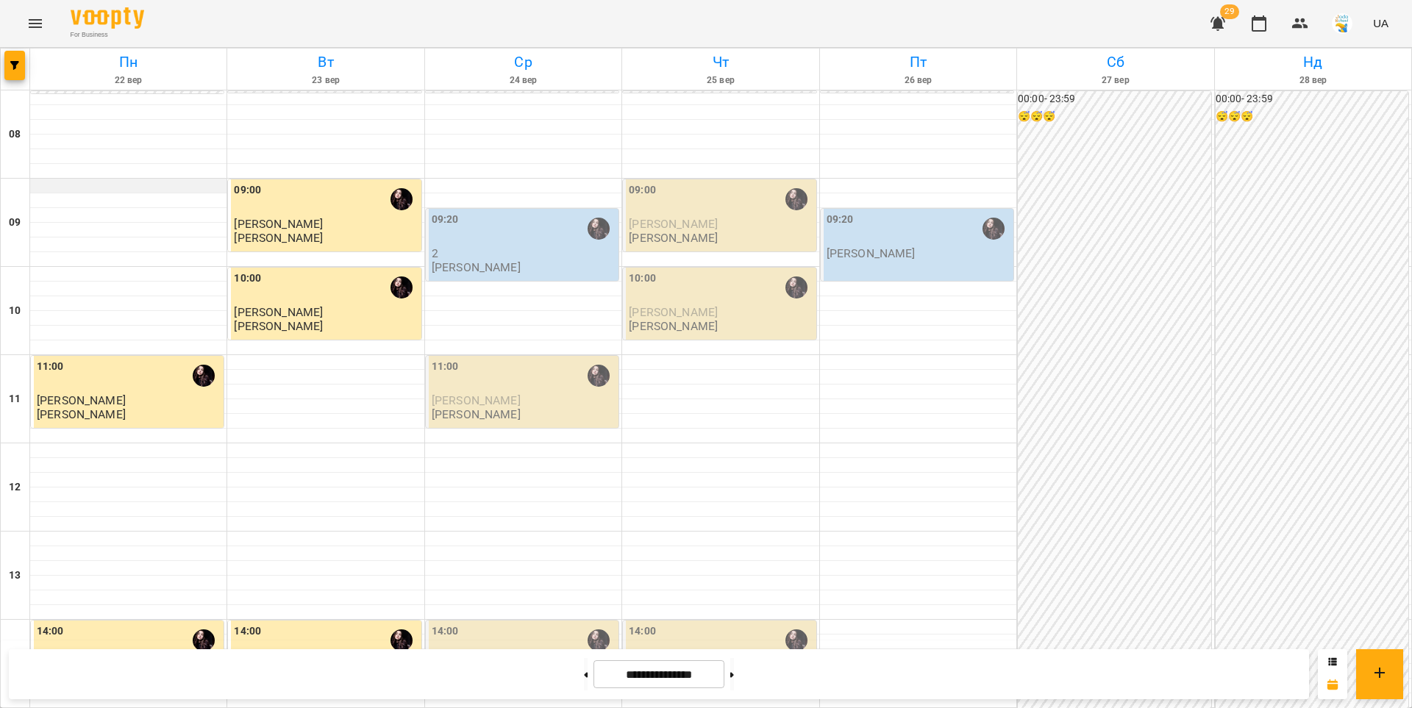
click at [40, 185] on div at bounding box center [128, 186] width 196 height 15
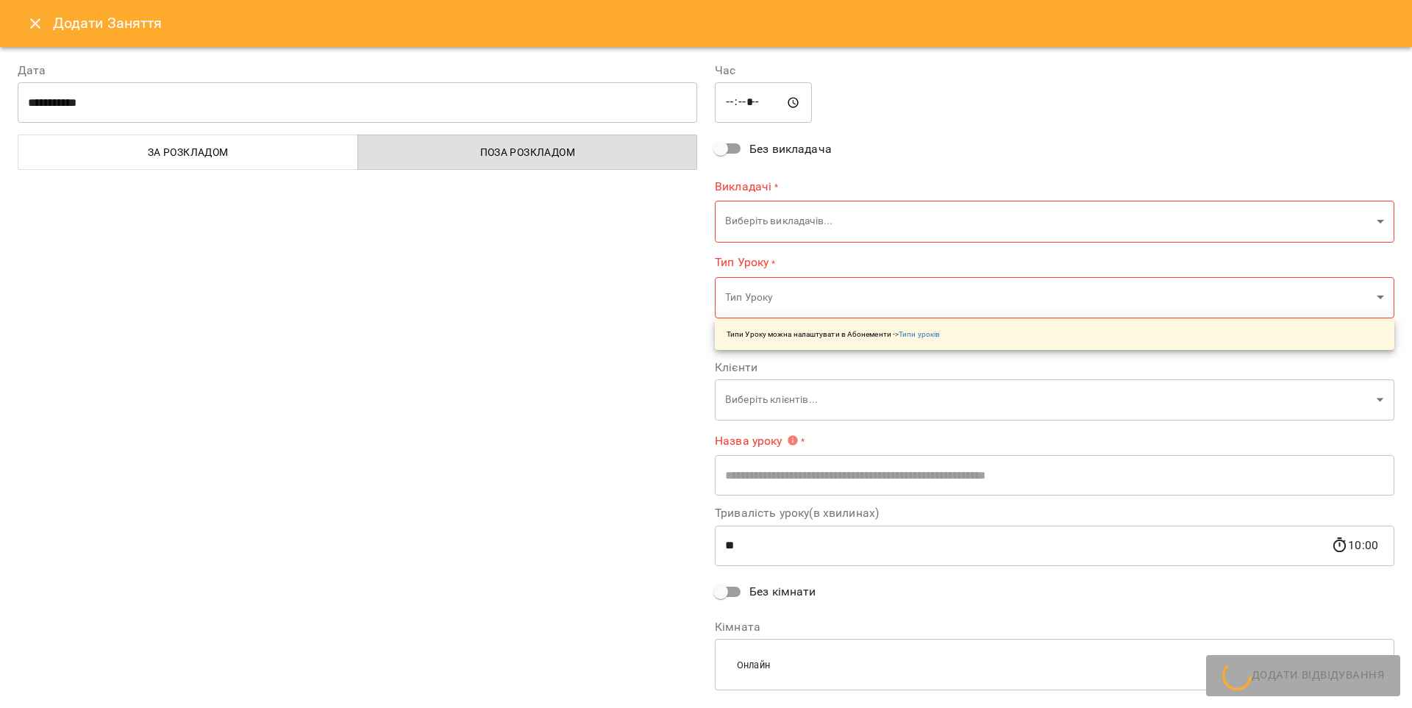
type input "**********"
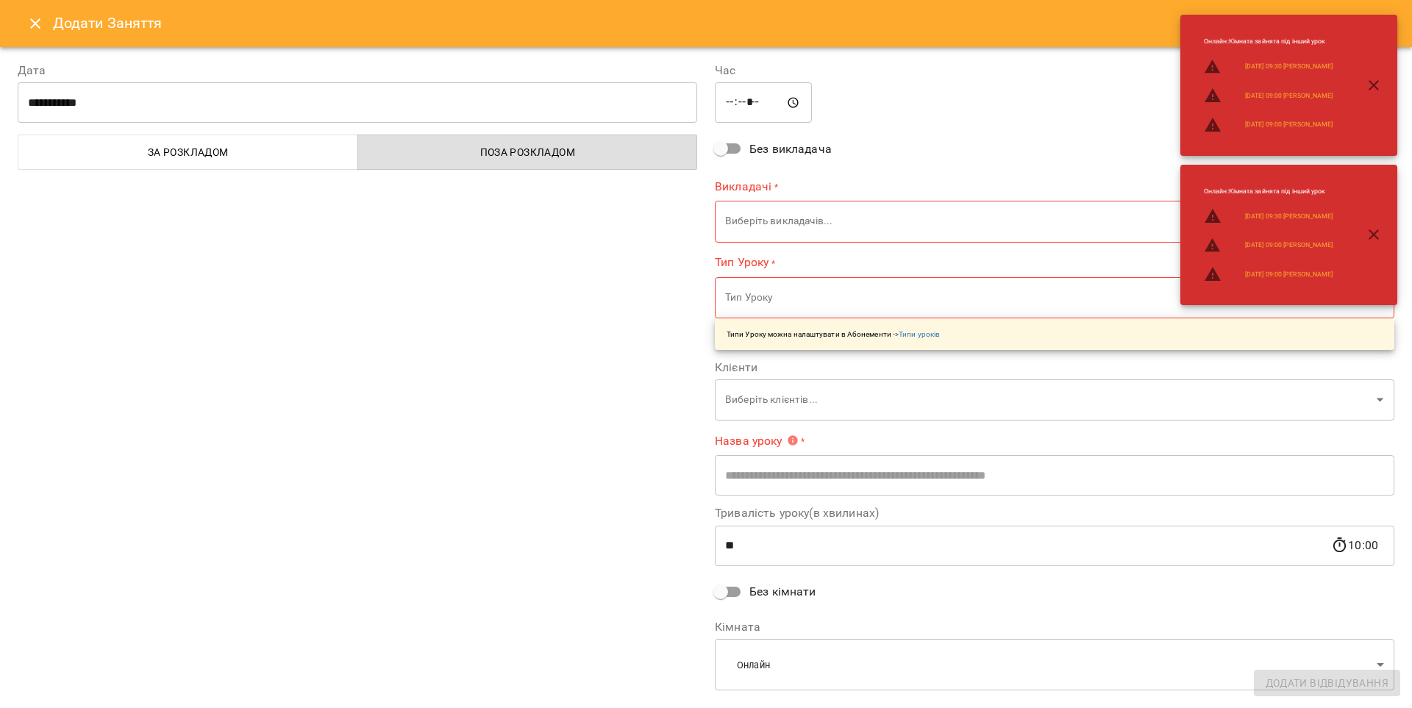
click at [741, 218] on body "For Business 29 UA [DATE] [DATE] [DATE] [DATE] [DATE] [DATE] Нд [DATE] 09 10 11…" at bounding box center [706, 696] width 1412 height 1392
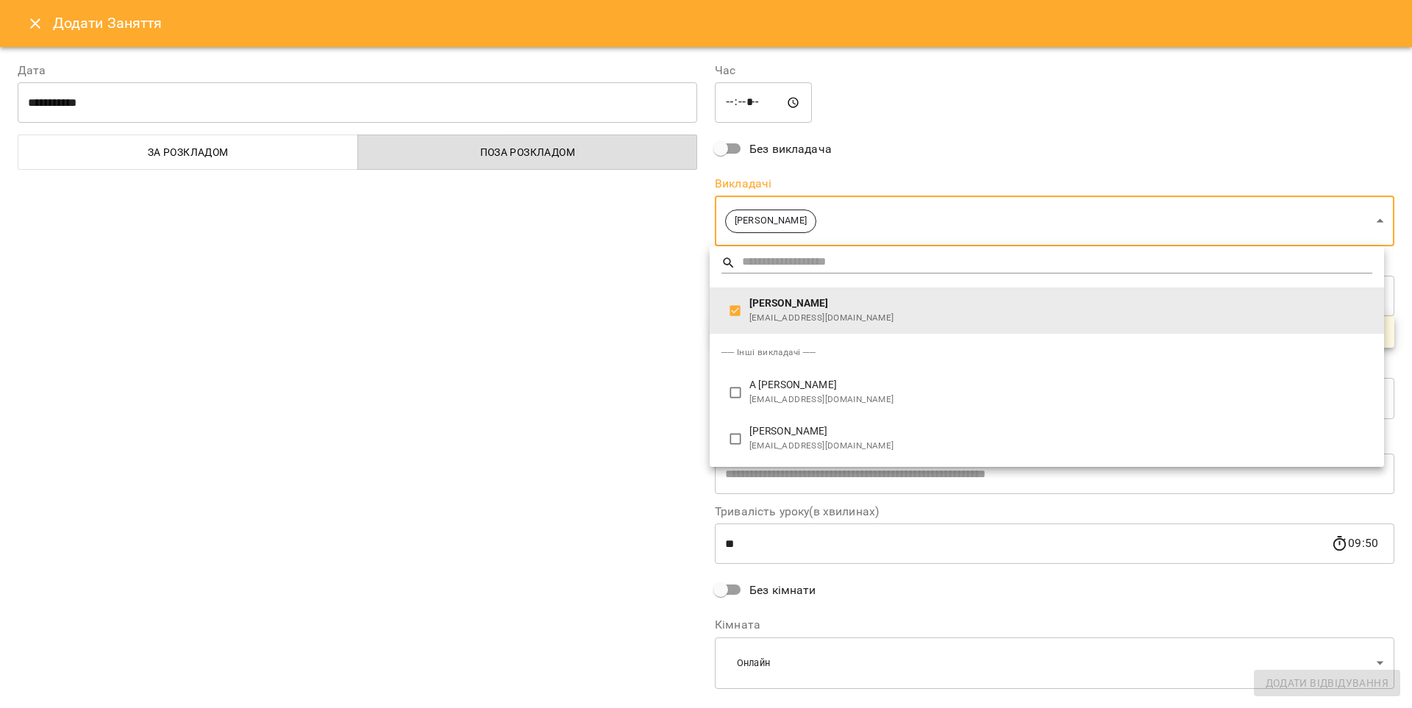
type input "**********"
type input "**"
type input "**********"
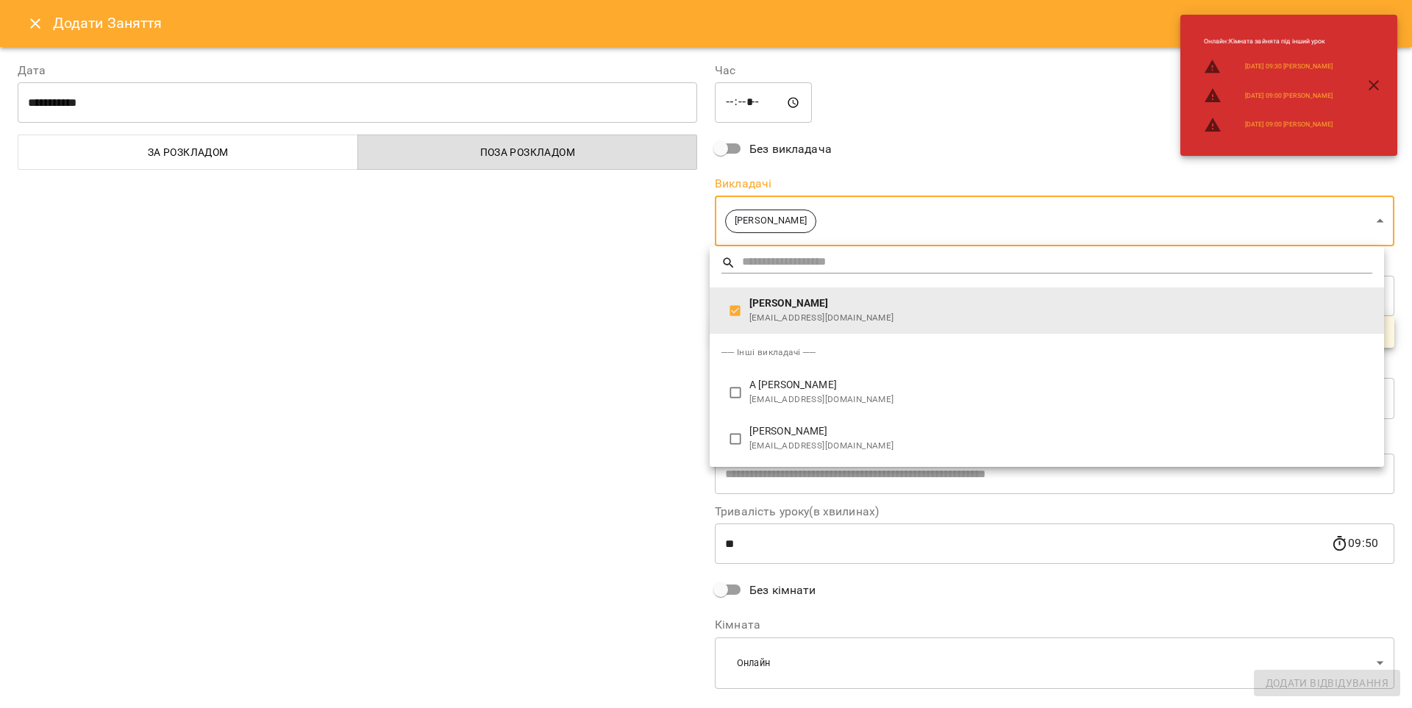
click at [574, 340] on div at bounding box center [706, 354] width 1412 height 708
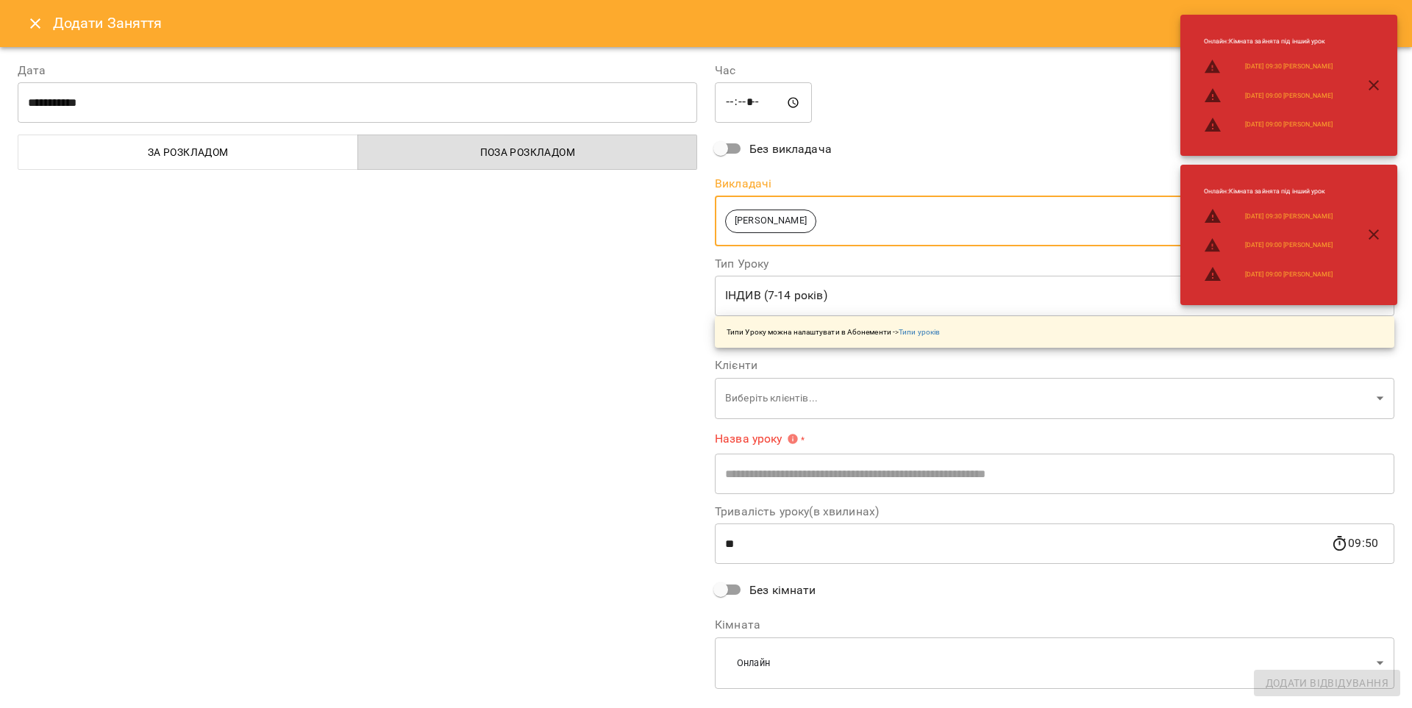
click at [752, 294] on body "For Business 29 UA [DATE] [DATE] [DATE] [DATE] [DATE] [DATE] Нд [DATE] 09 10 11…" at bounding box center [706, 696] width 1412 height 1392
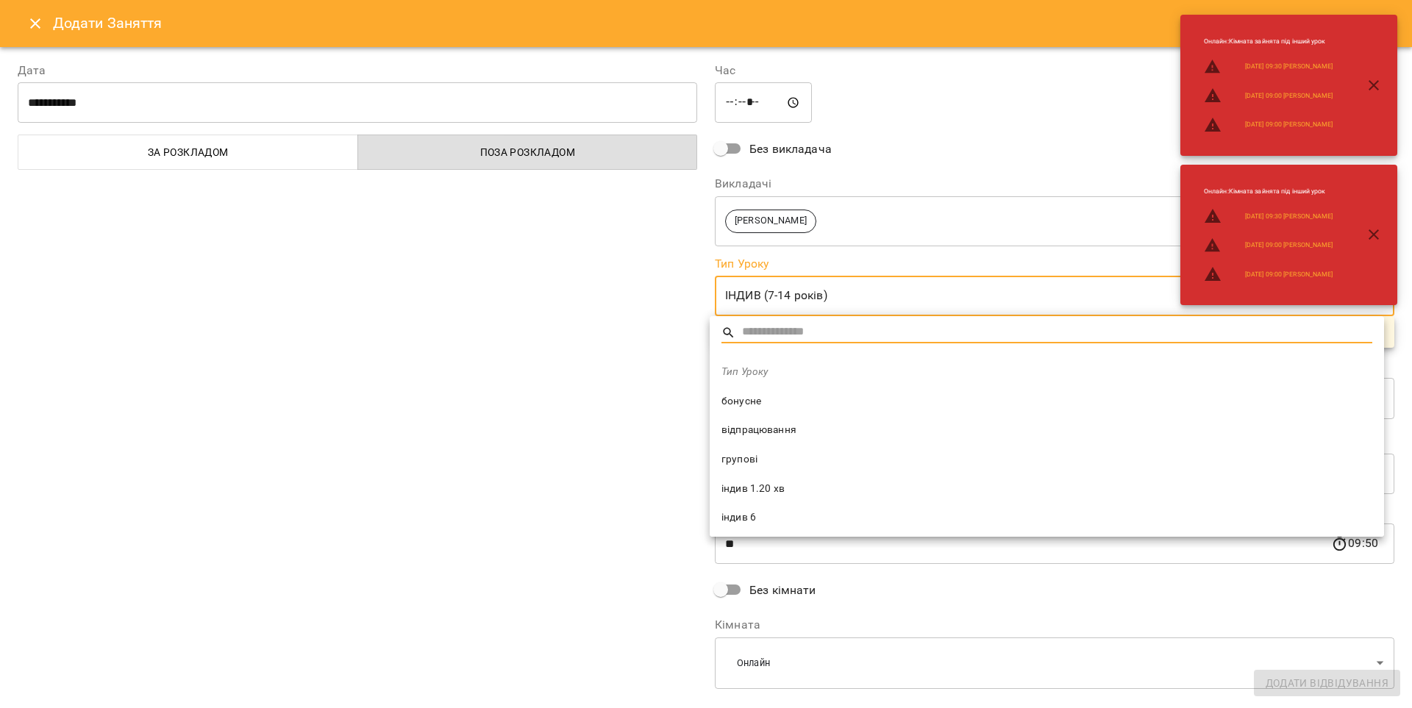
click at [760, 432] on span "відпрацювання" at bounding box center [1046, 430] width 651 height 15
type input "**********"
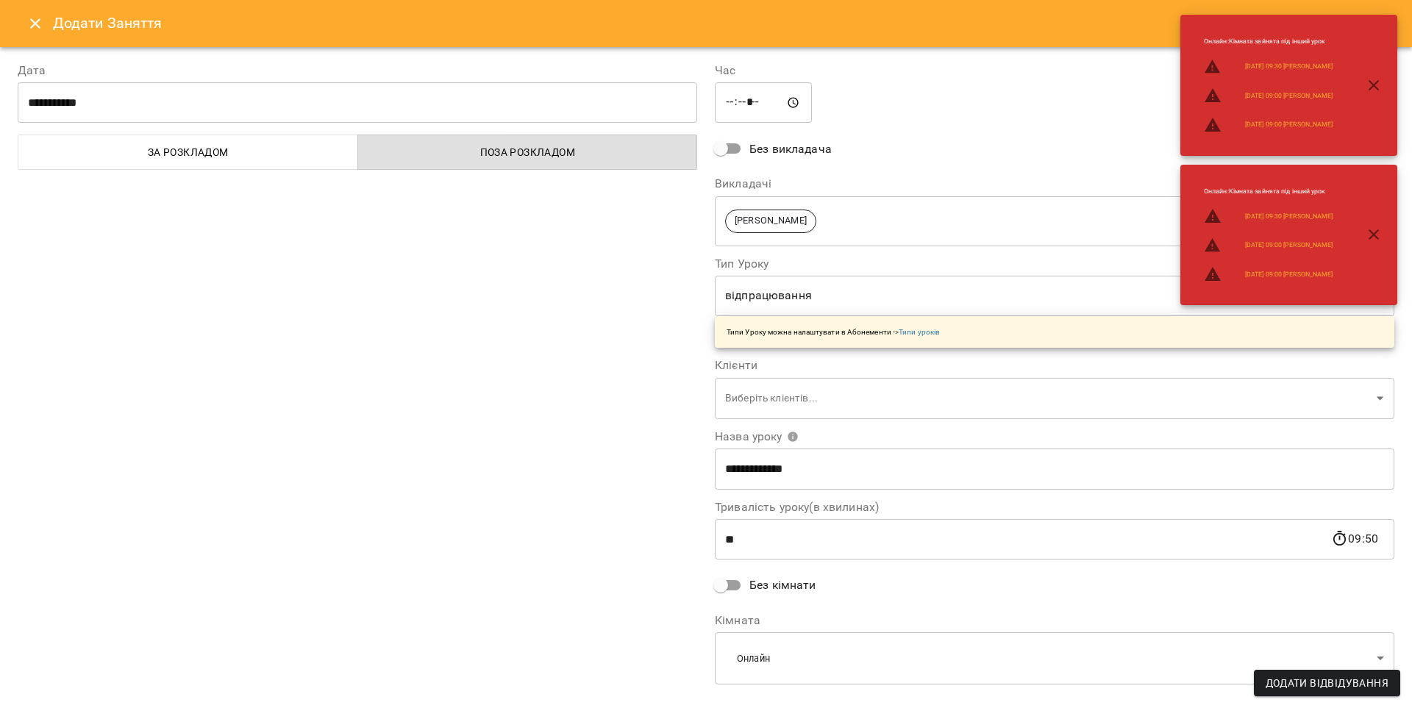
click at [610, 396] on div "**********" at bounding box center [357, 374] width 697 height 661
click at [769, 384] on body "For Business 29 UA [DATE] [DATE] [DATE] [DATE] [DATE] [DATE] Нд [DATE] 09 10 11…" at bounding box center [706, 696] width 1412 height 1392
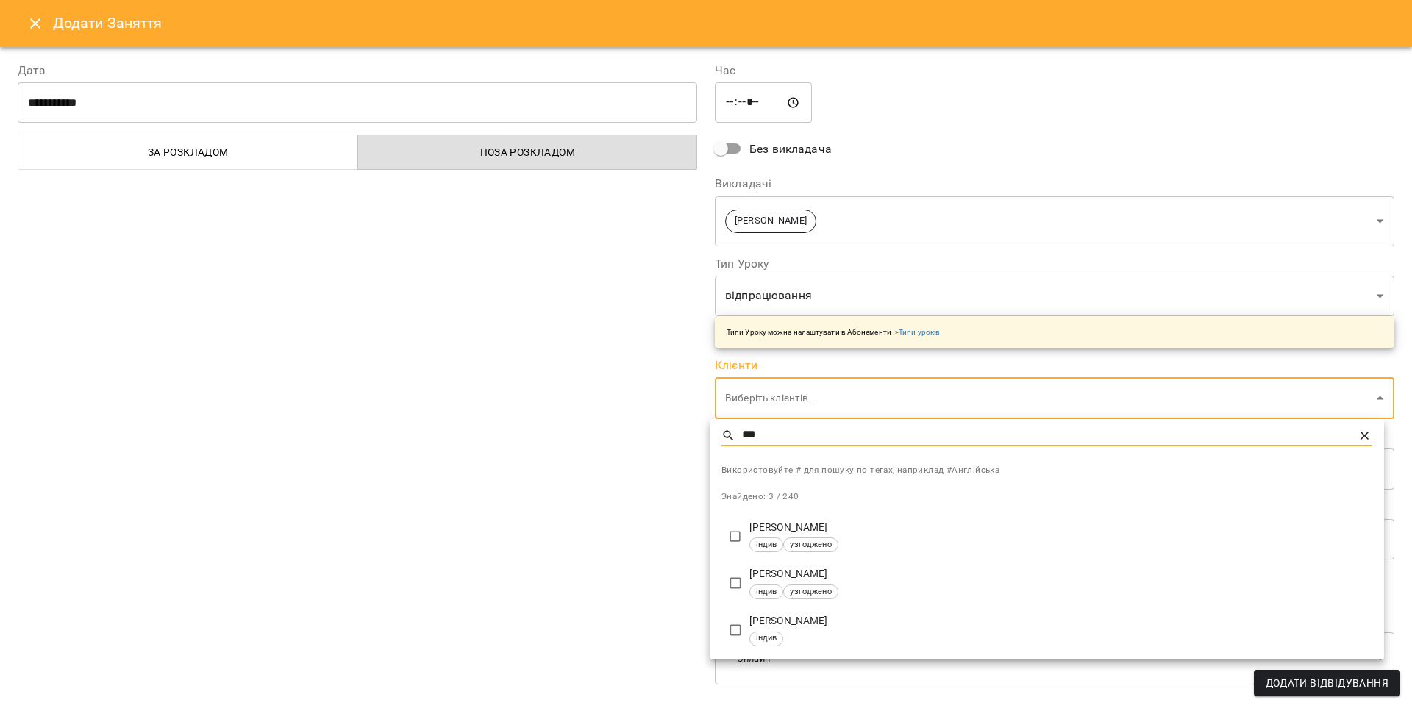
type input "***"
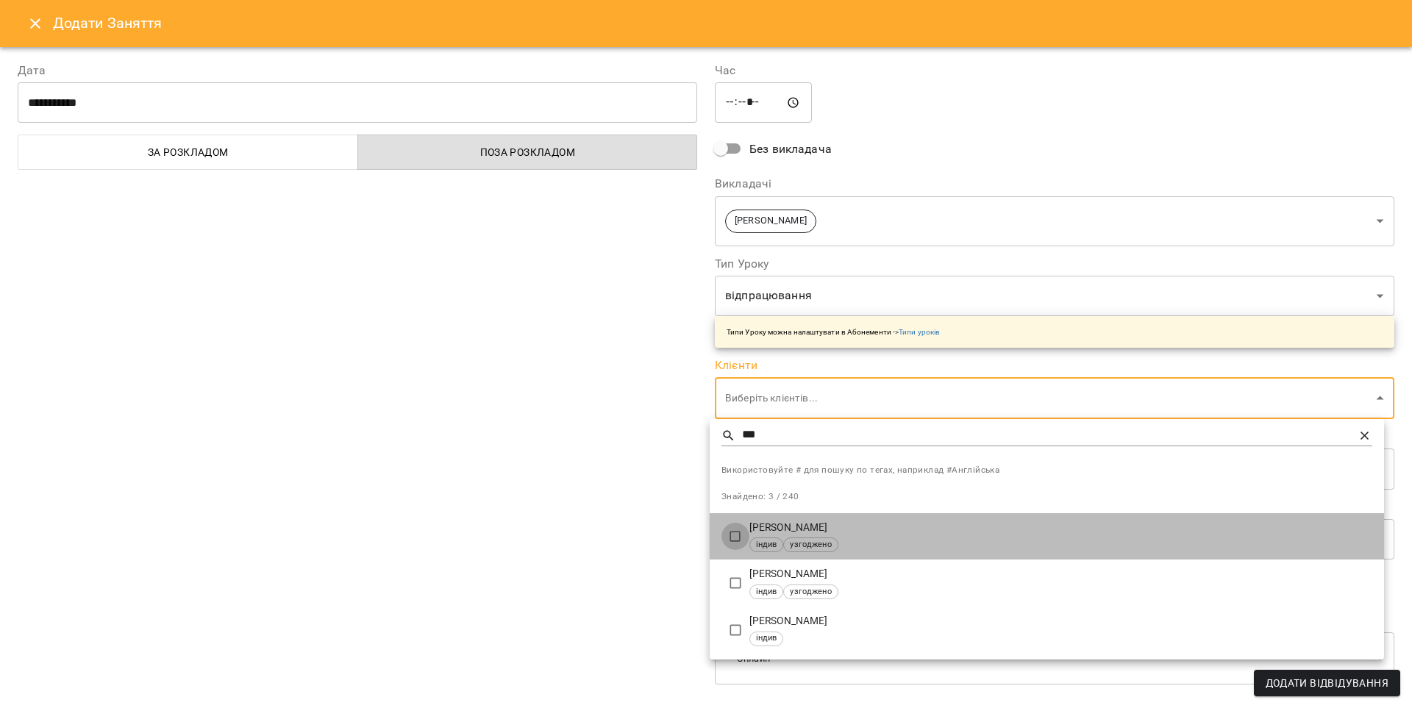
type input "**********"
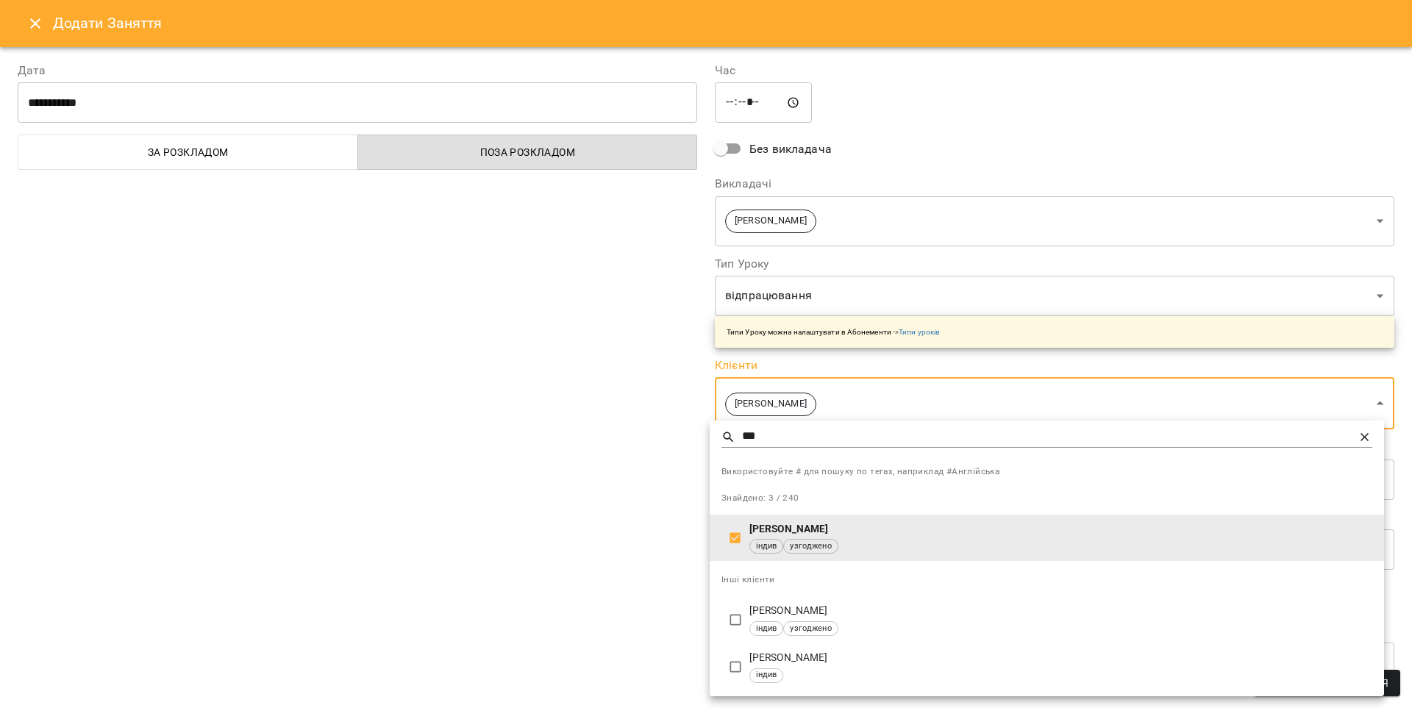
click at [583, 349] on div at bounding box center [706, 354] width 1412 height 708
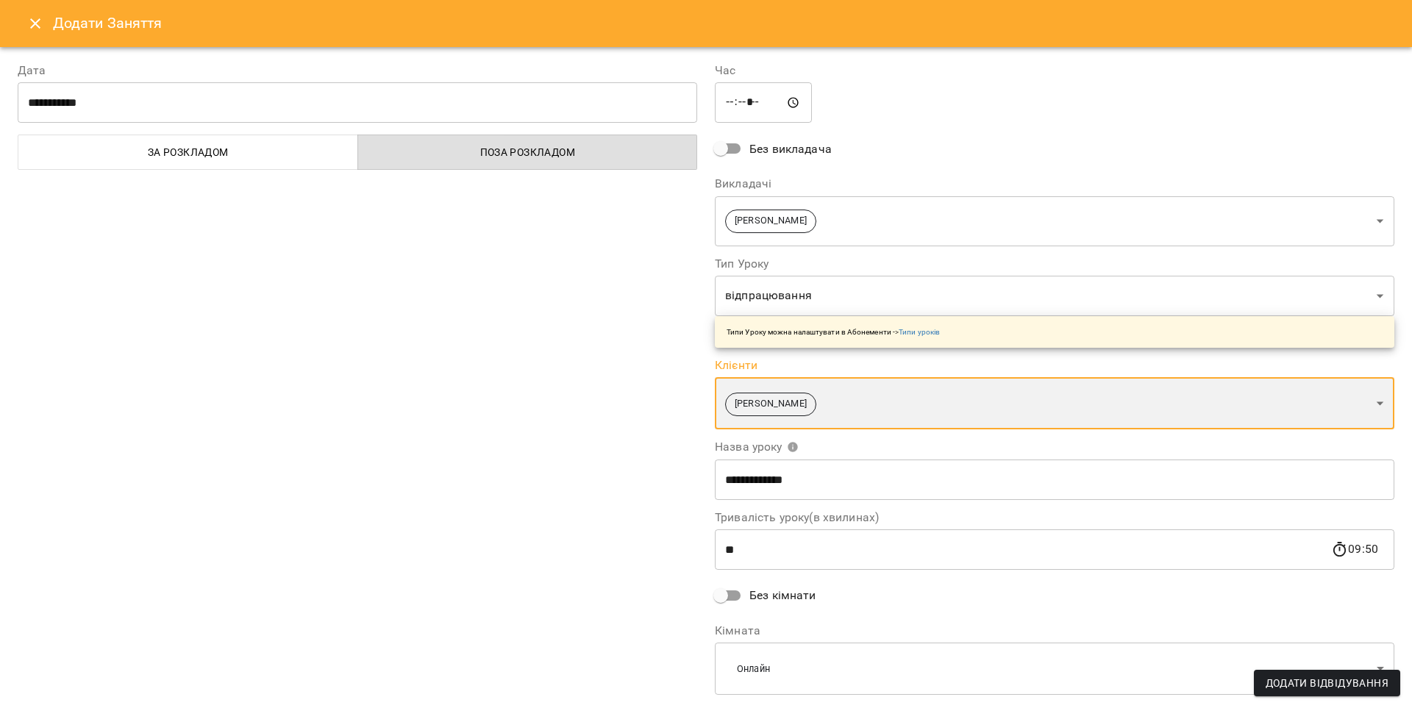
scroll to position [37, 0]
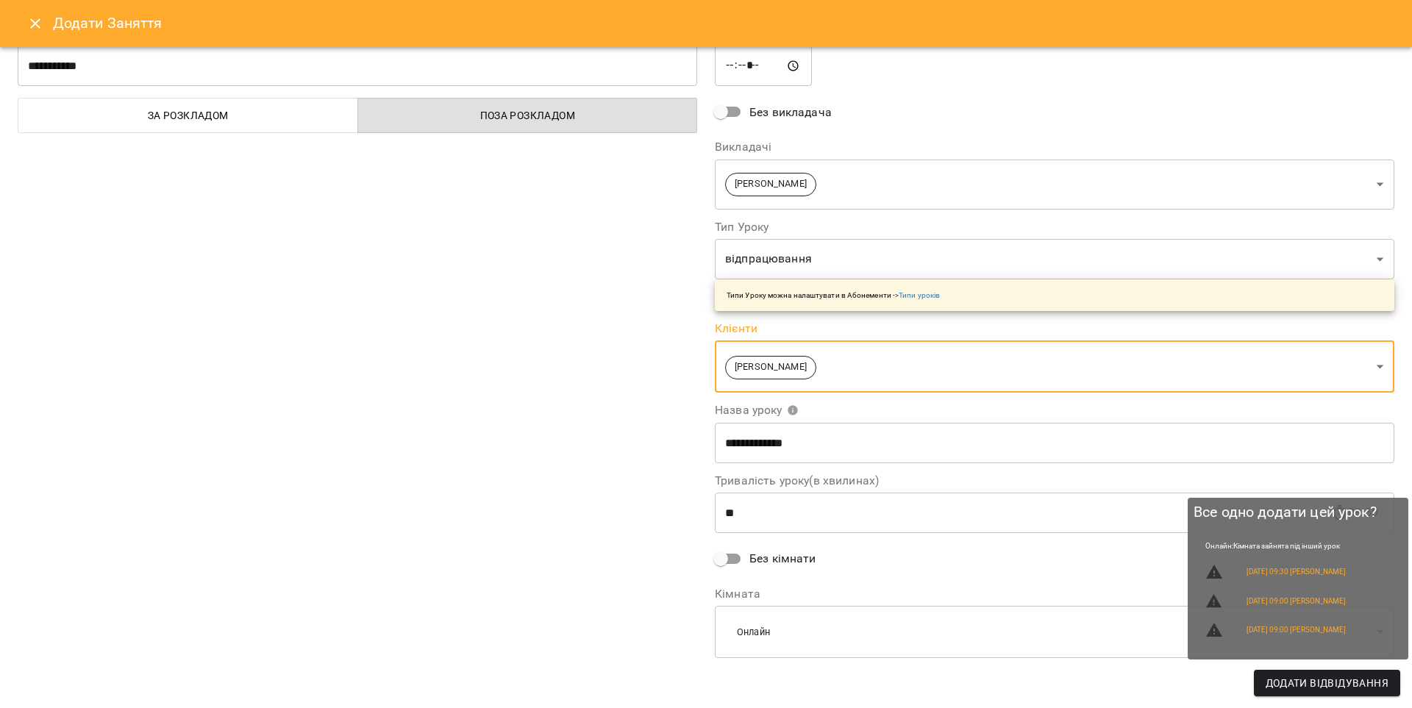
click at [1058, 575] on span "Додати Відвідування" at bounding box center [1327, 683] width 123 height 18
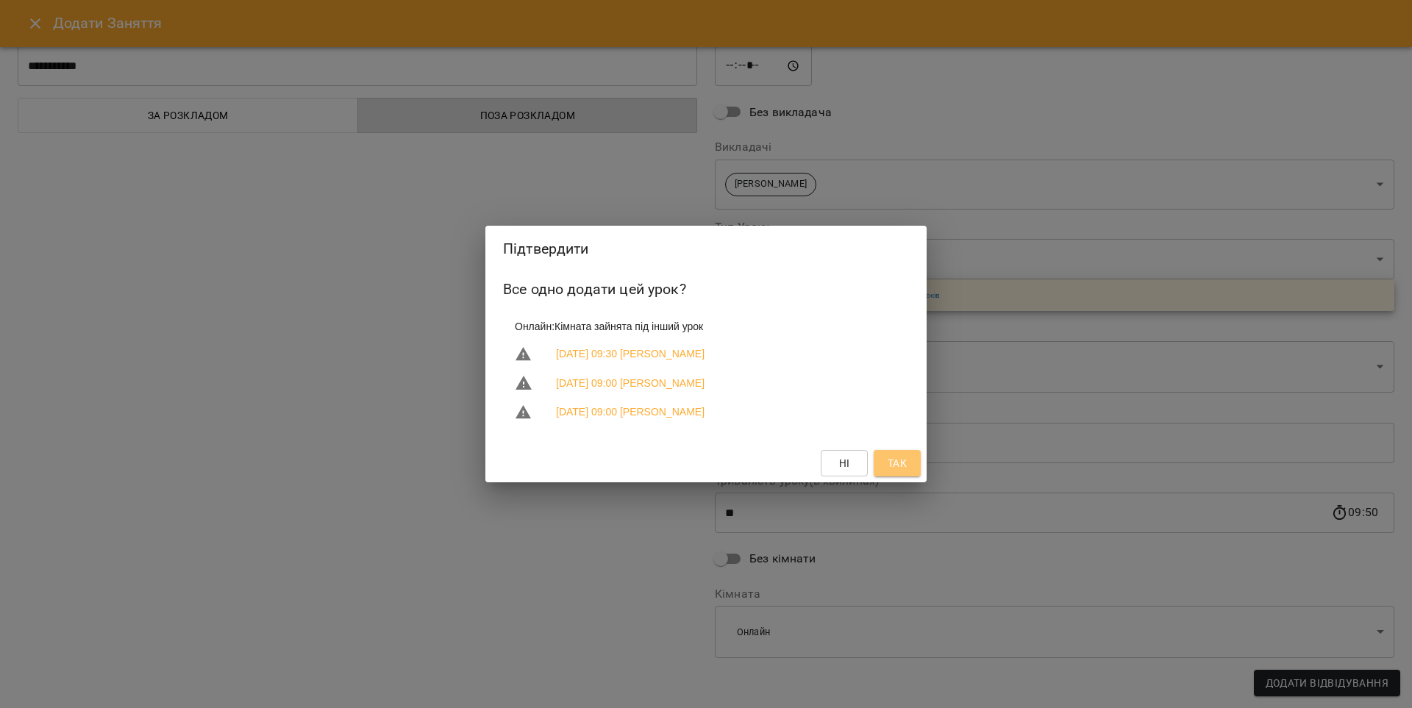
click at [891, 471] on span "Так" at bounding box center [897, 463] width 19 height 18
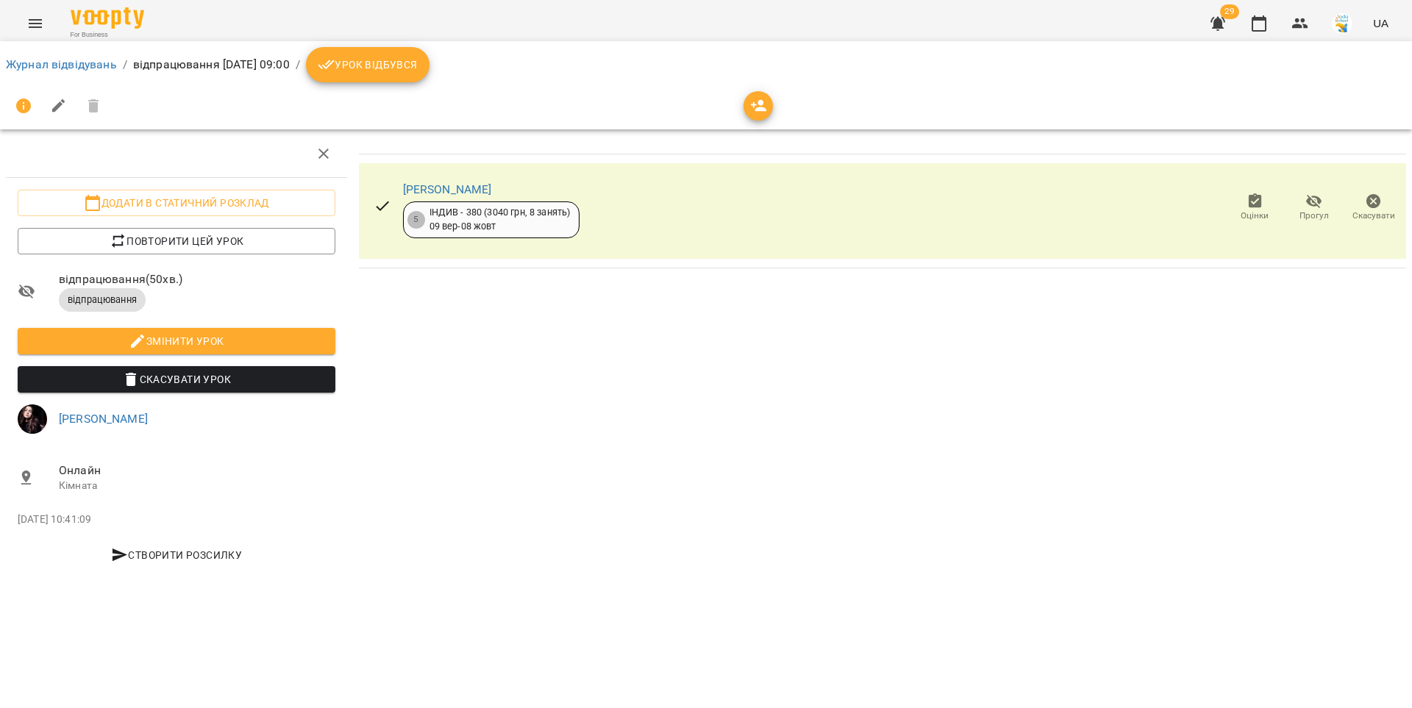
click at [335, 65] on icon "breadcrumb" at bounding box center [327, 65] width 18 height 18
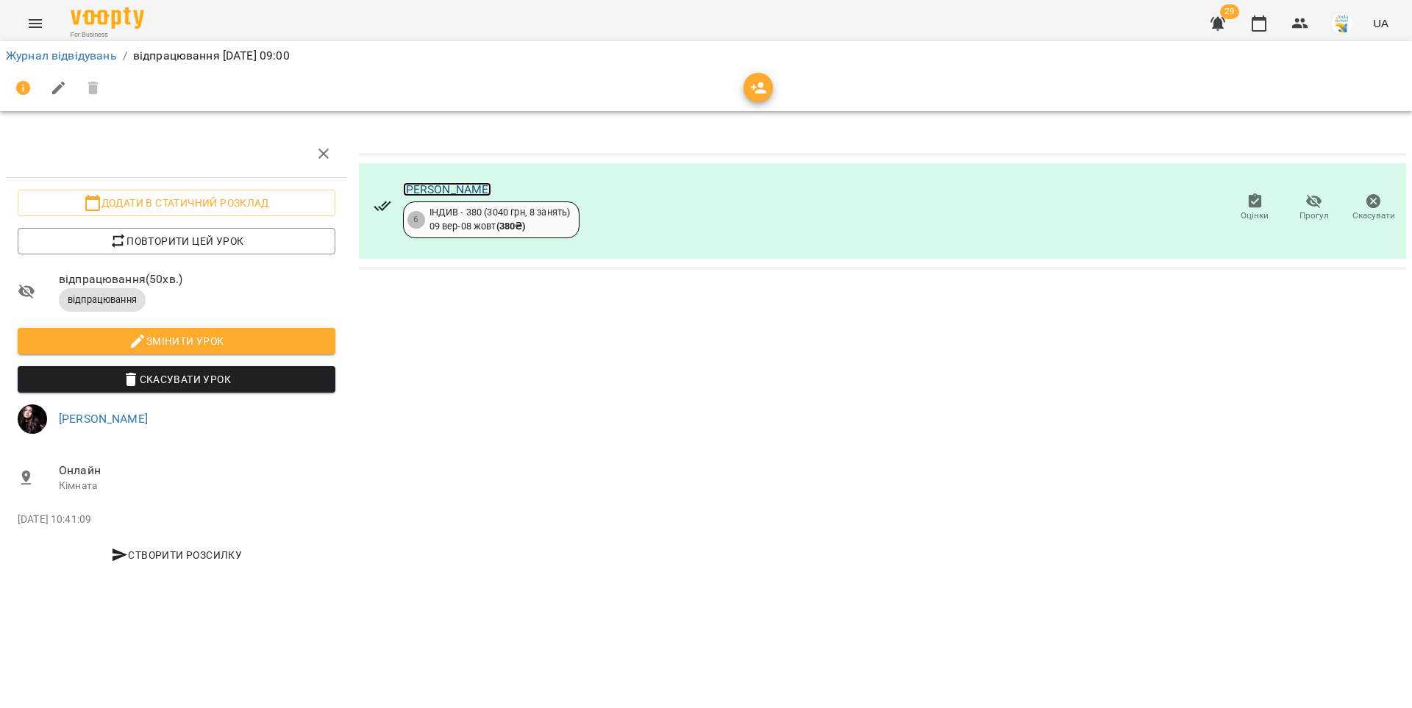
click at [482, 186] on link "[PERSON_NAME]" at bounding box center [447, 189] width 89 height 14
click at [43, 55] on link "Журнал відвідувань" at bounding box center [61, 56] width 111 height 14
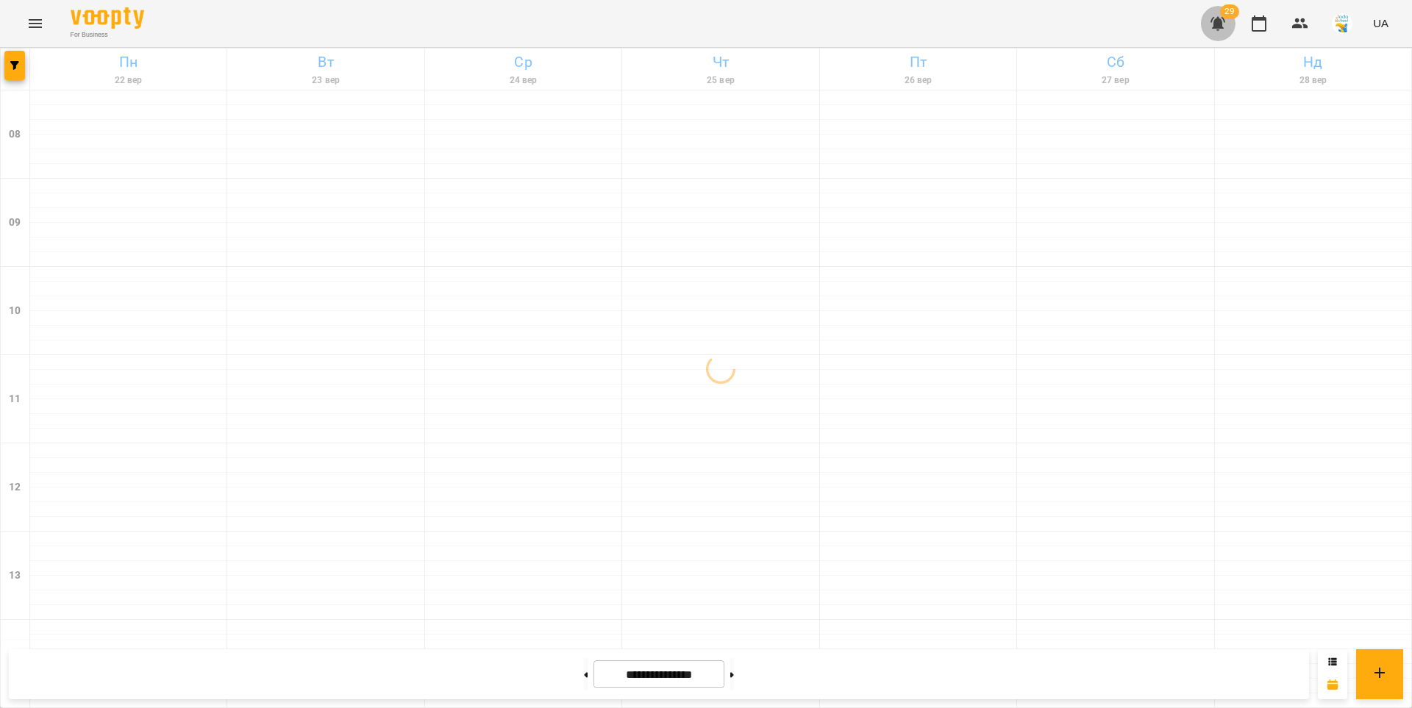
click at [1215, 27] on icon "button" at bounding box center [1217, 24] width 15 height 14
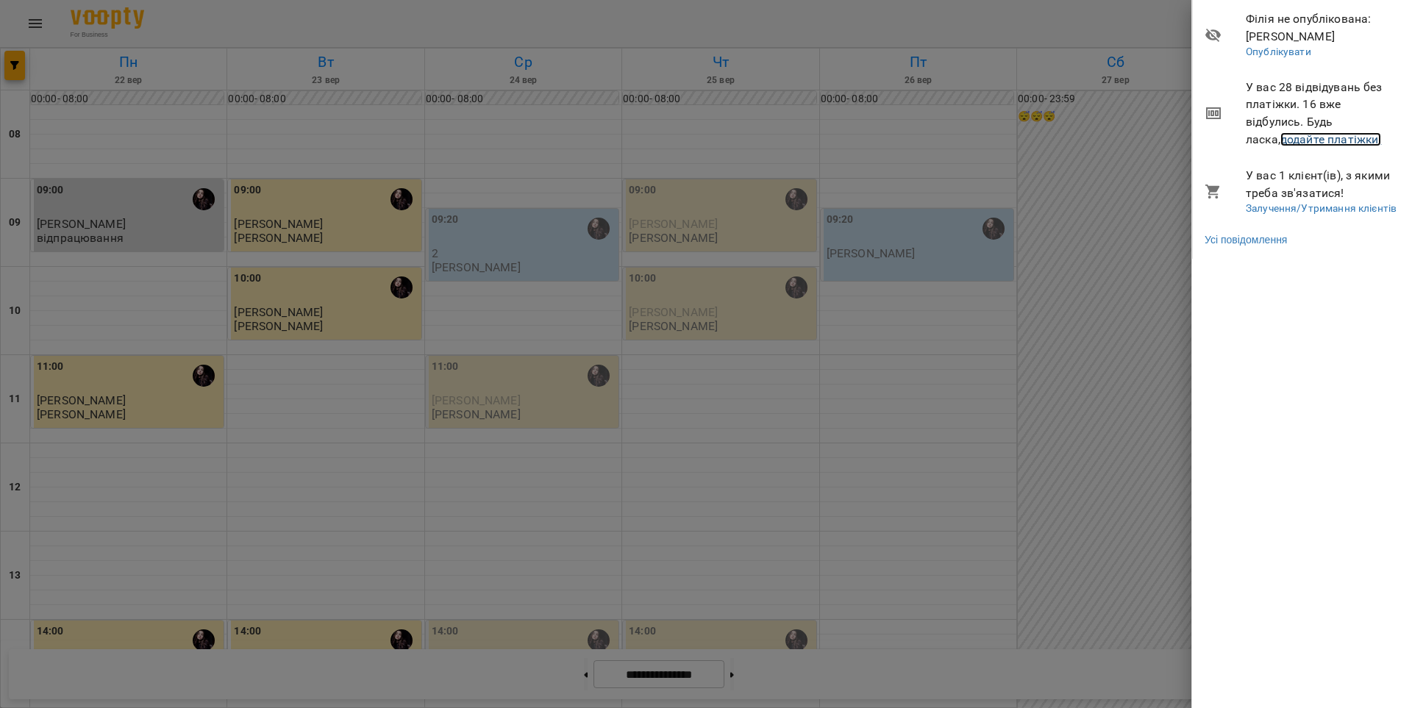
click at [1280, 143] on link "додайте платіжки!" at bounding box center [1330, 139] width 101 height 14
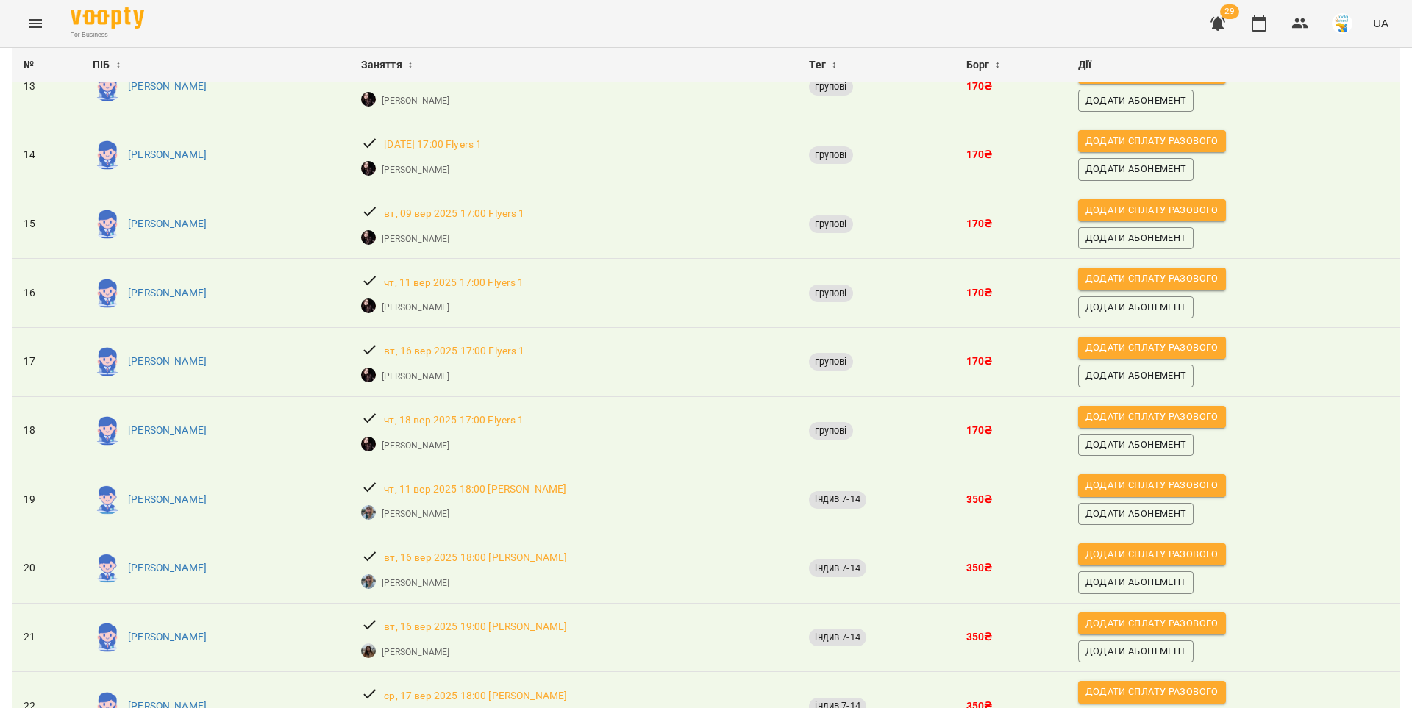
scroll to position [1155, 0]
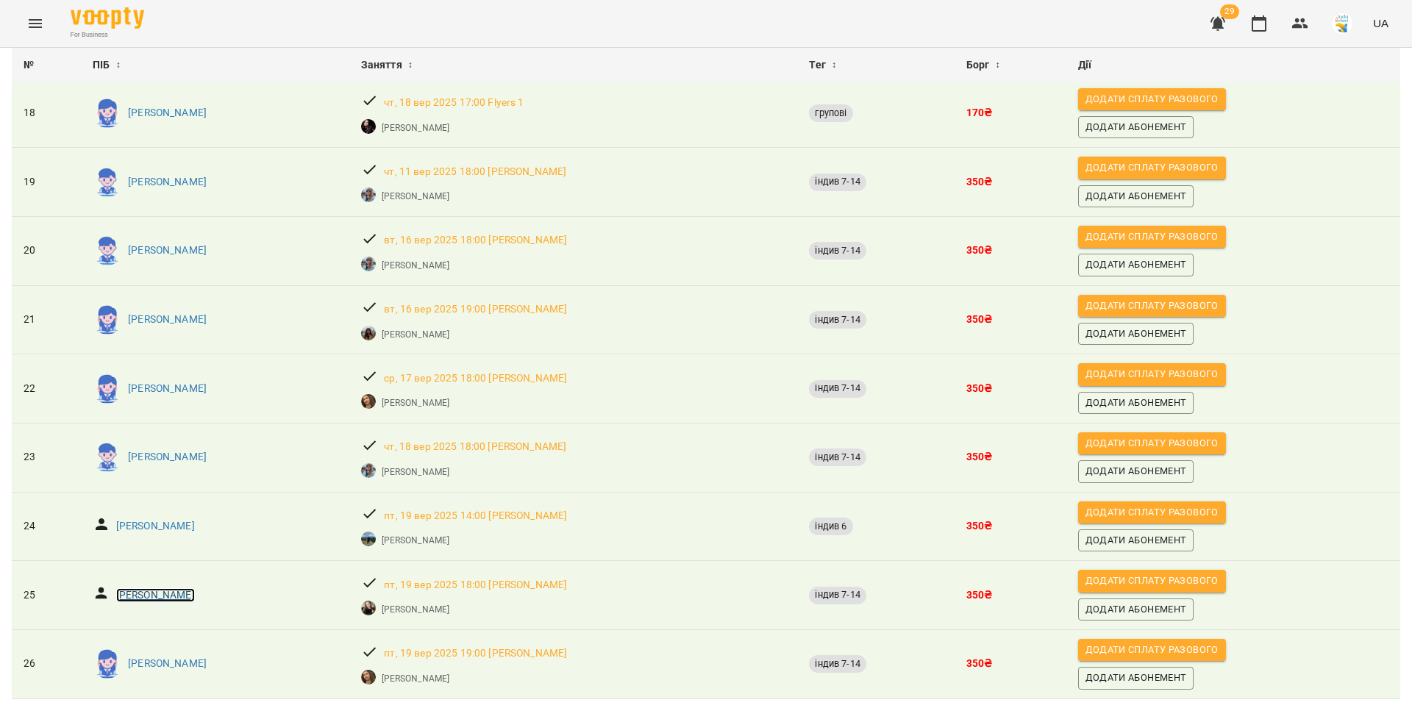
click at [156, 588] on p "[PERSON_NAME]" at bounding box center [155, 595] width 79 height 15
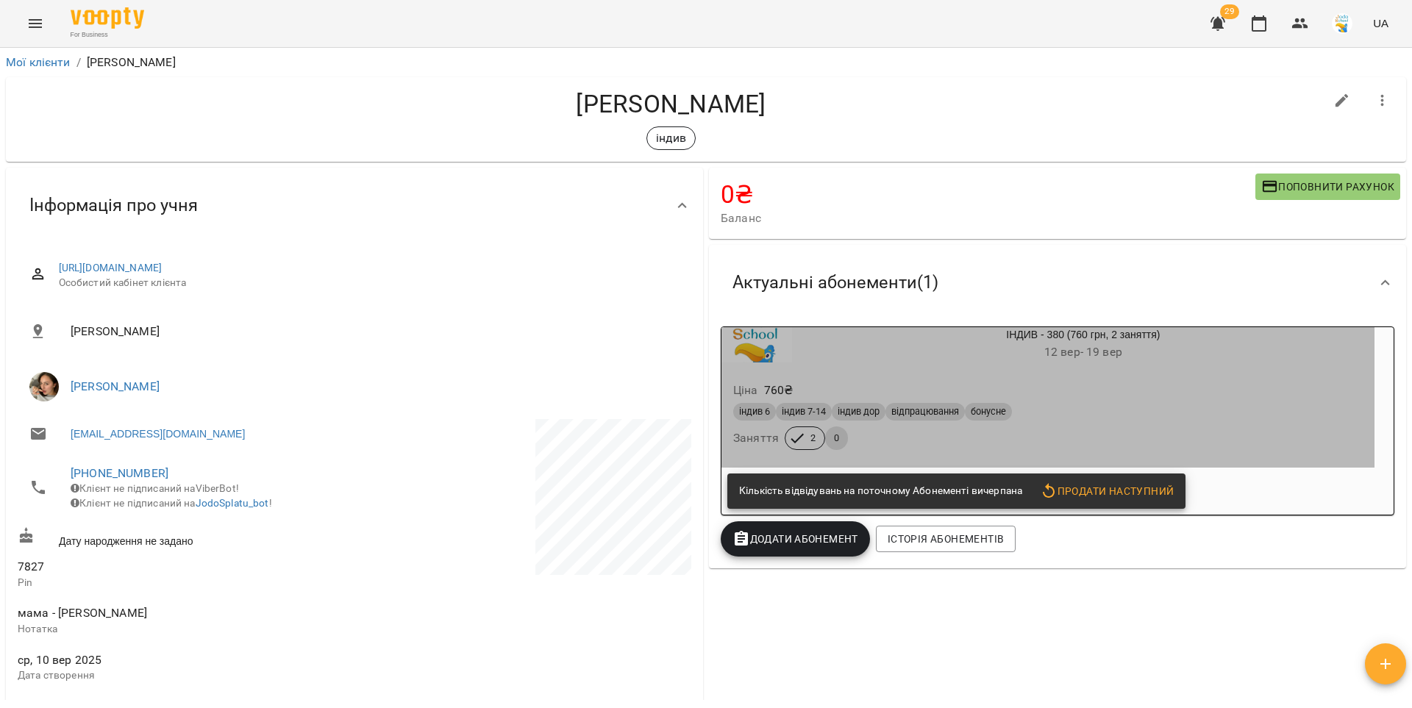
click at [1097, 387] on div "Ціна 760 ₴" at bounding box center [1047, 390] width 635 height 26
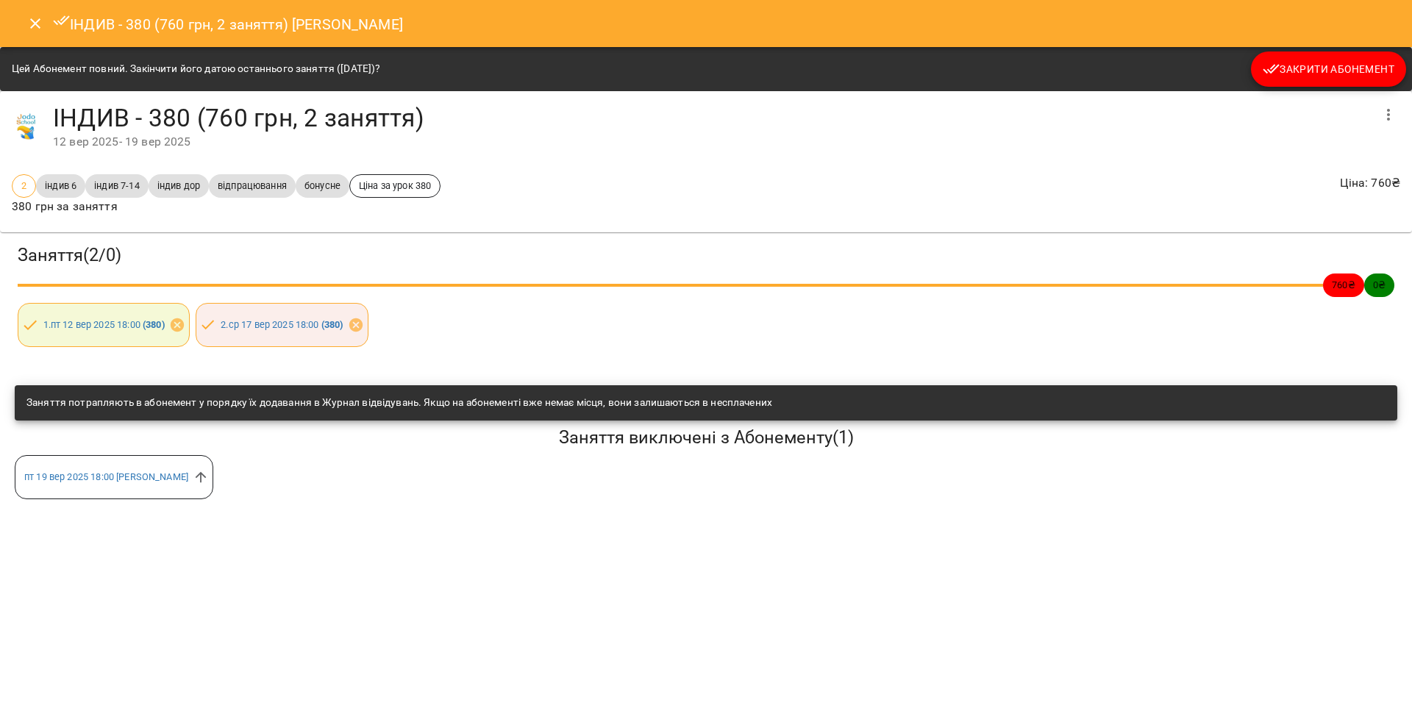
click at [1300, 68] on span "Закрити Абонемент" at bounding box center [1329, 69] width 132 height 18
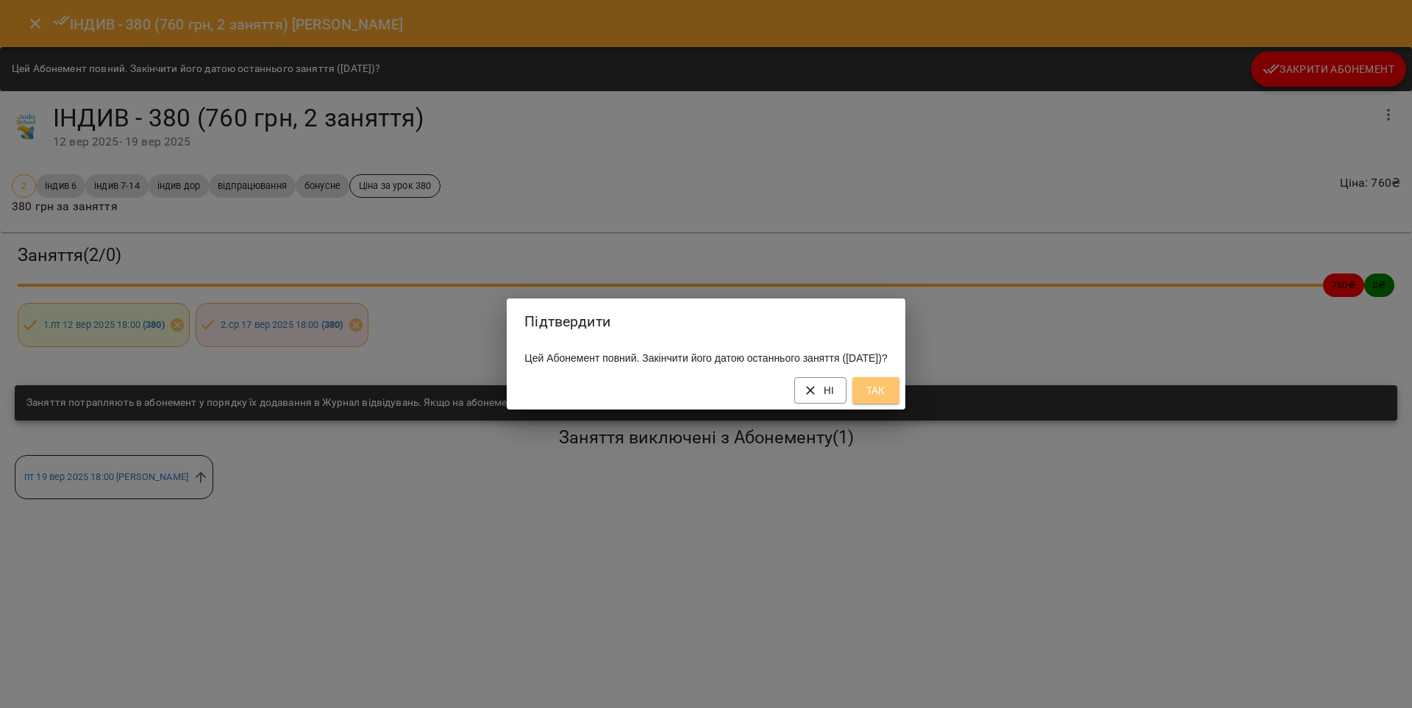
click at [888, 399] on span "Так" at bounding box center [876, 391] width 24 height 18
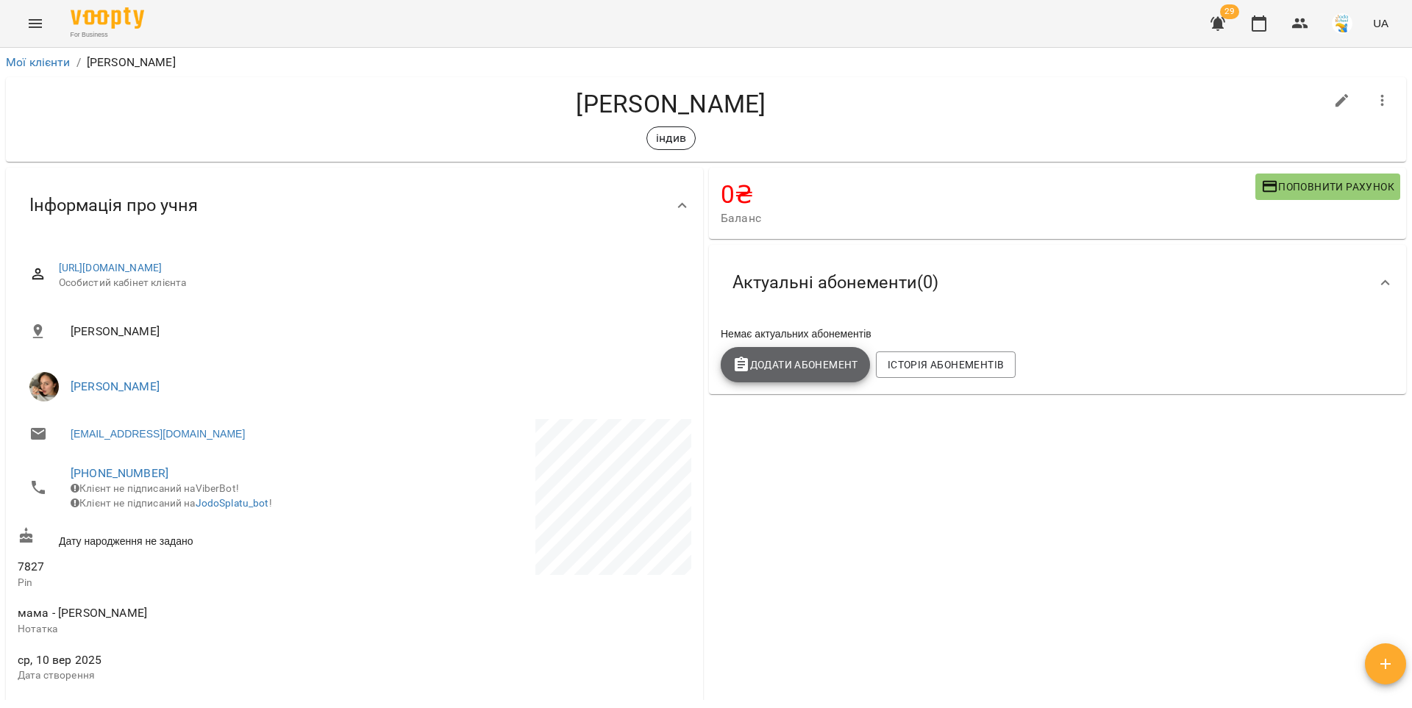
click at [832, 368] on span "Додати Абонемент" at bounding box center [795, 365] width 126 height 18
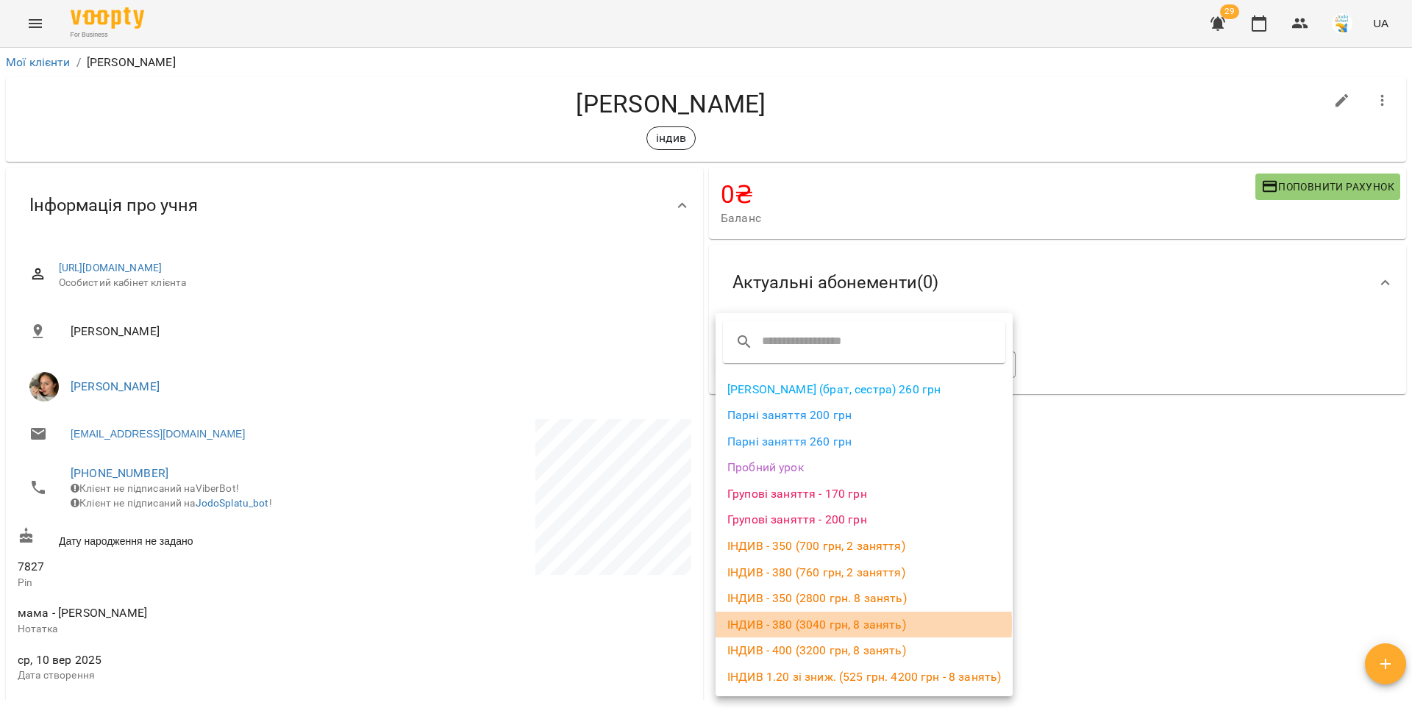
click at [793, 625] on li "ІНДИВ - 380 (3040 грн, 8 занять)" at bounding box center [864, 625] width 297 height 26
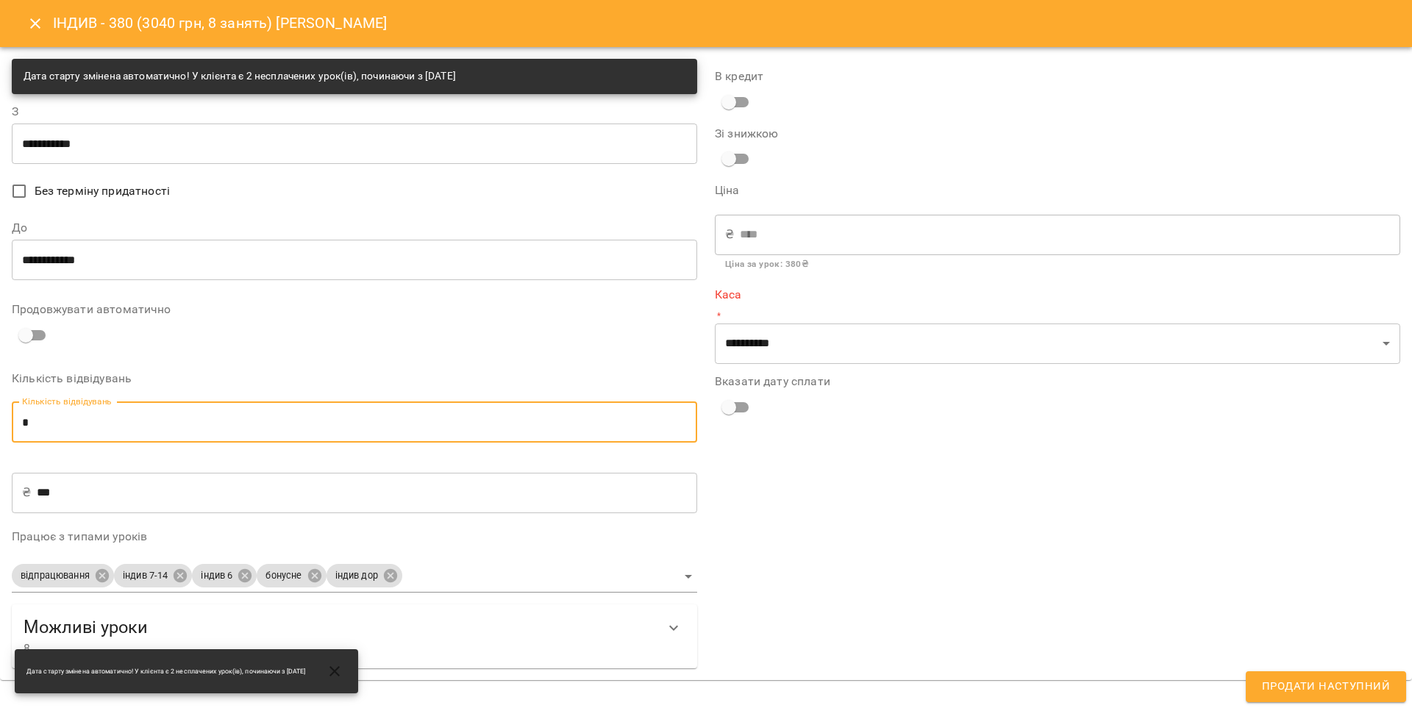
drag, startPoint x: 26, startPoint y: 425, endPoint x: 16, endPoint y: 424, distance: 9.7
click at [16, 424] on input "*" at bounding box center [354, 422] width 685 height 41
type input "*"
type input "****"
type input "*"
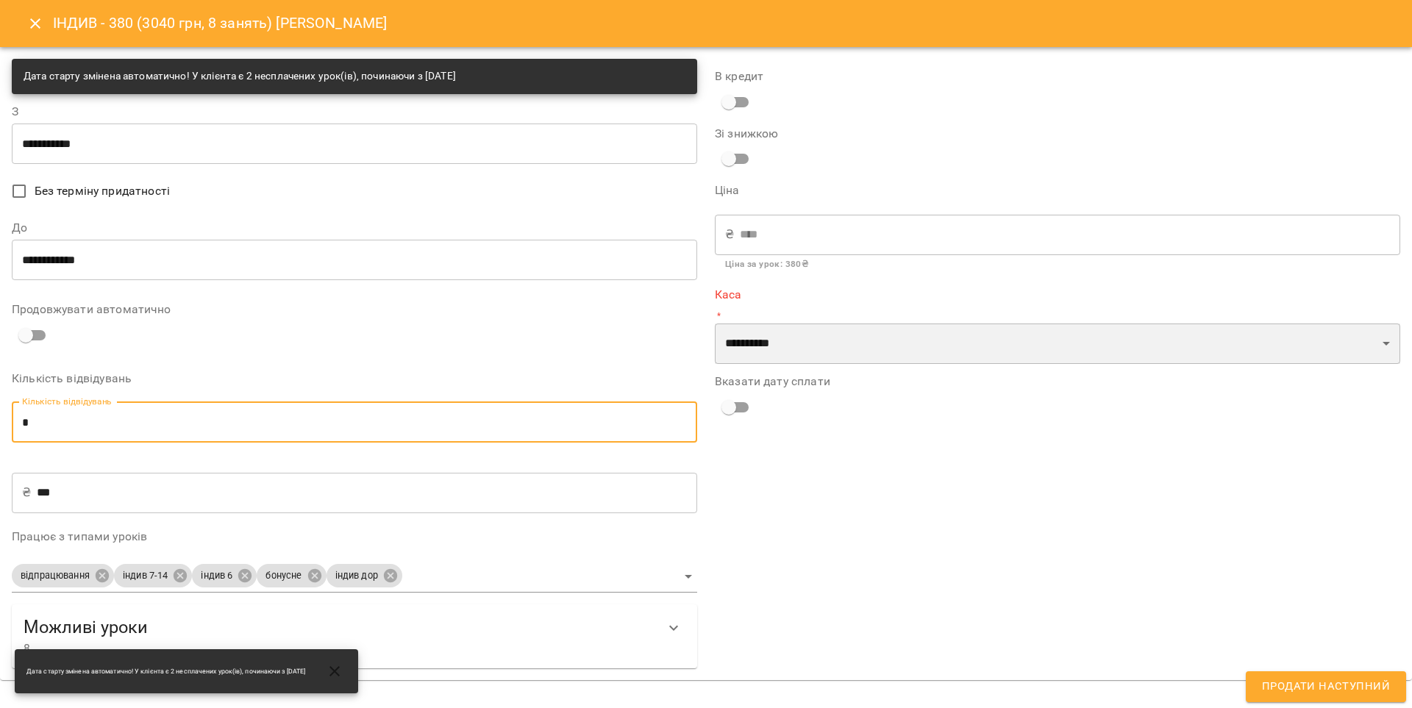
click at [824, 342] on select "**********" at bounding box center [1057, 344] width 685 height 41
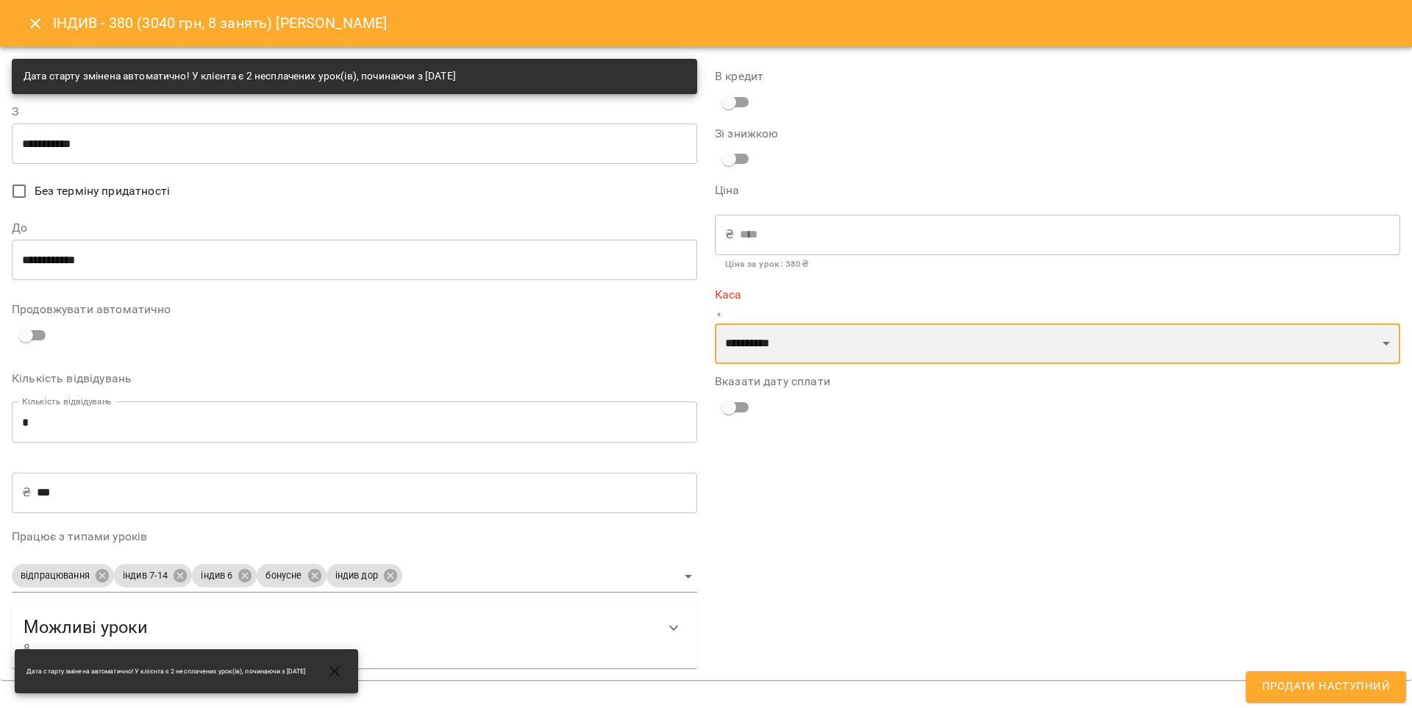
select select "****"
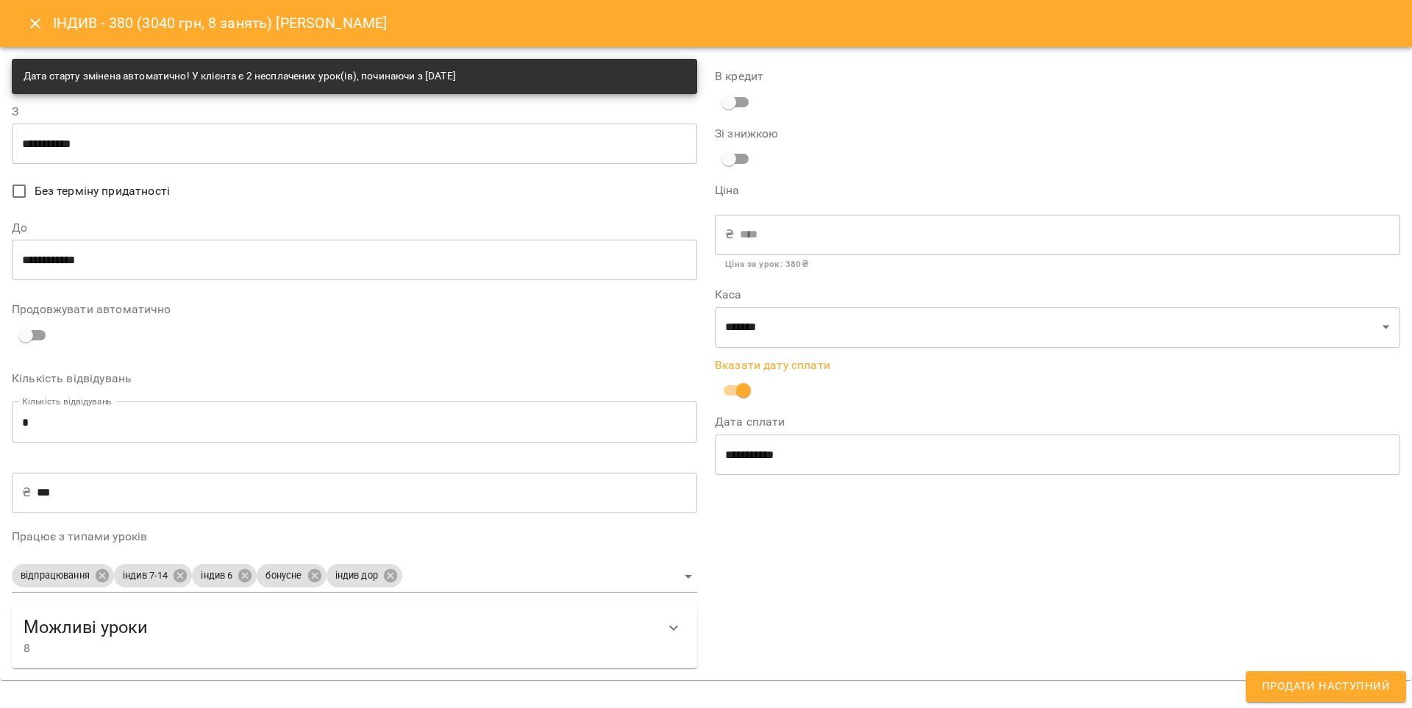
click at [1304, 702] on button "Продати наступний" at bounding box center [1326, 686] width 160 height 31
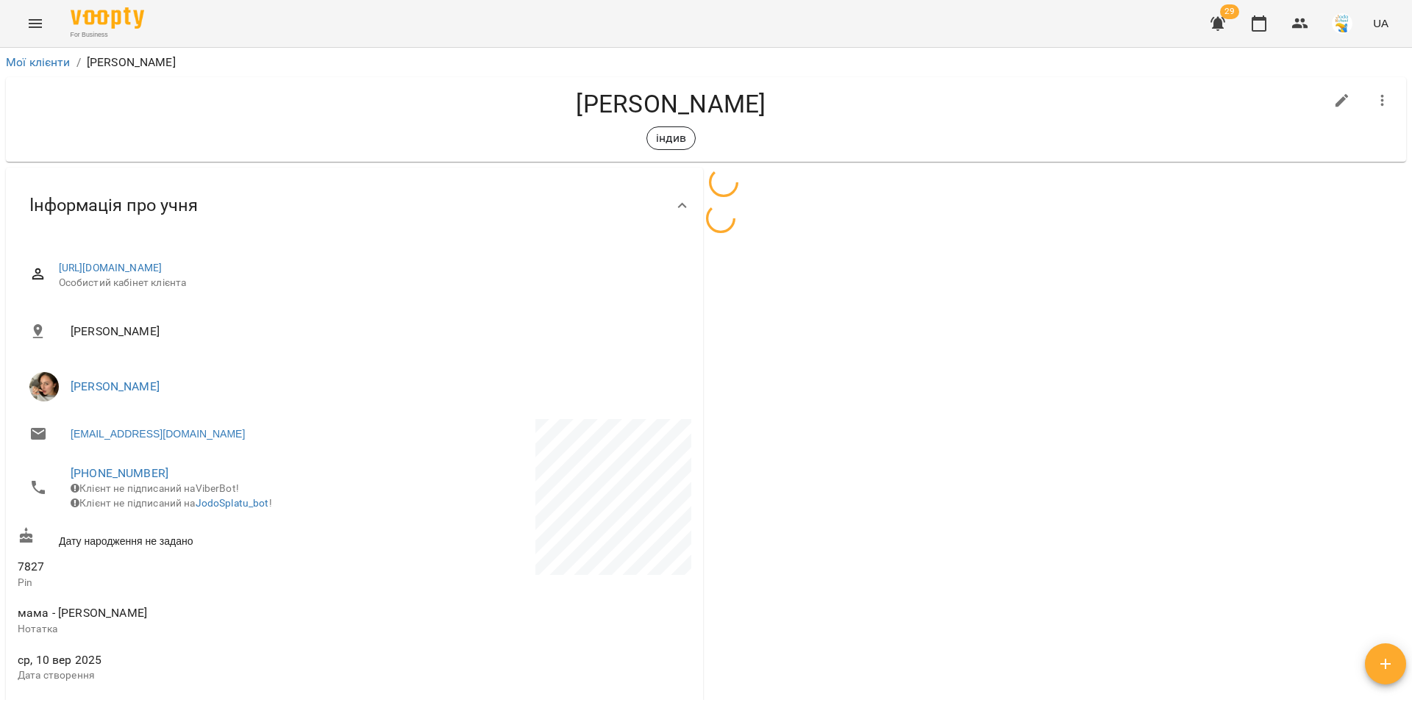
click at [1216, 27] on icon "button" at bounding box center [1217, 24] width 15 height 14
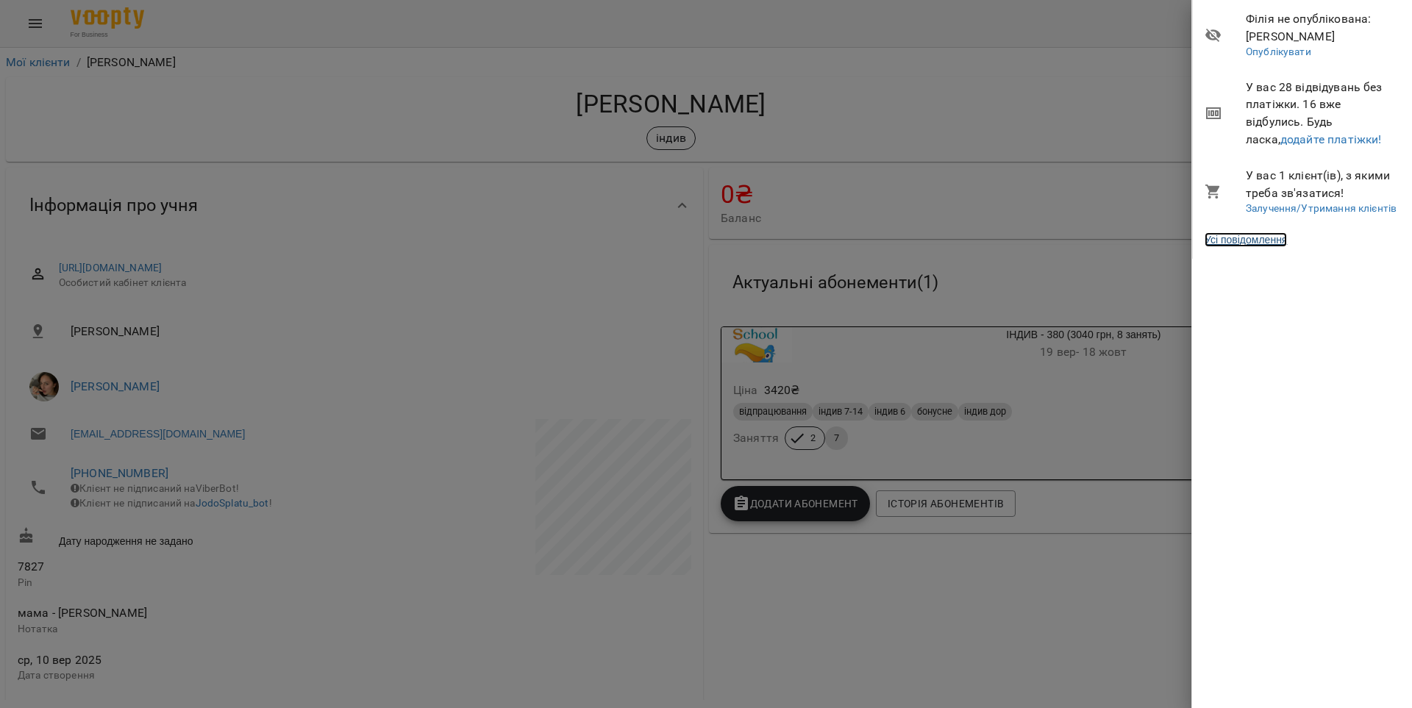
click at [1271, 243] on link "Усі повідомлення" at bounding box center [1246, 239] width 82 height 15
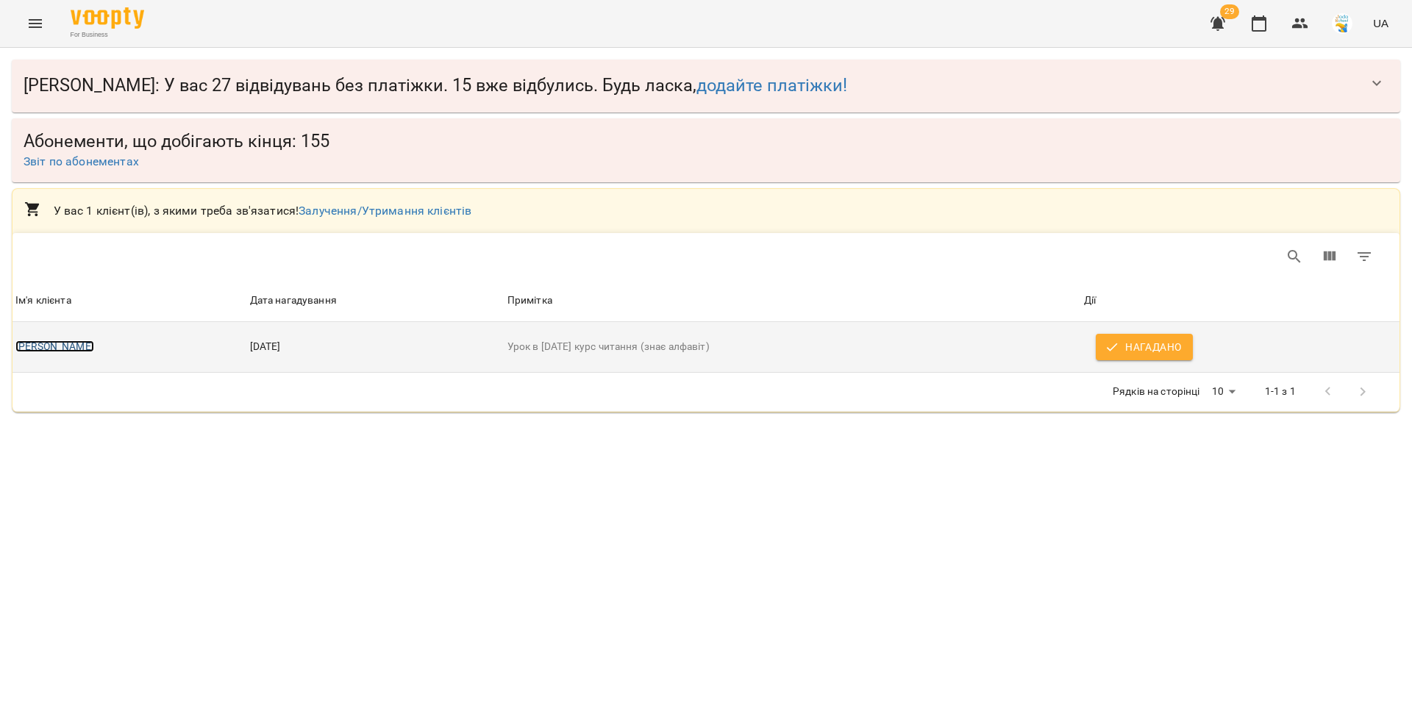
click at [60, 348] on link "[PERSON_NAME]" at bounding box center [54, 346] width 79 height 12
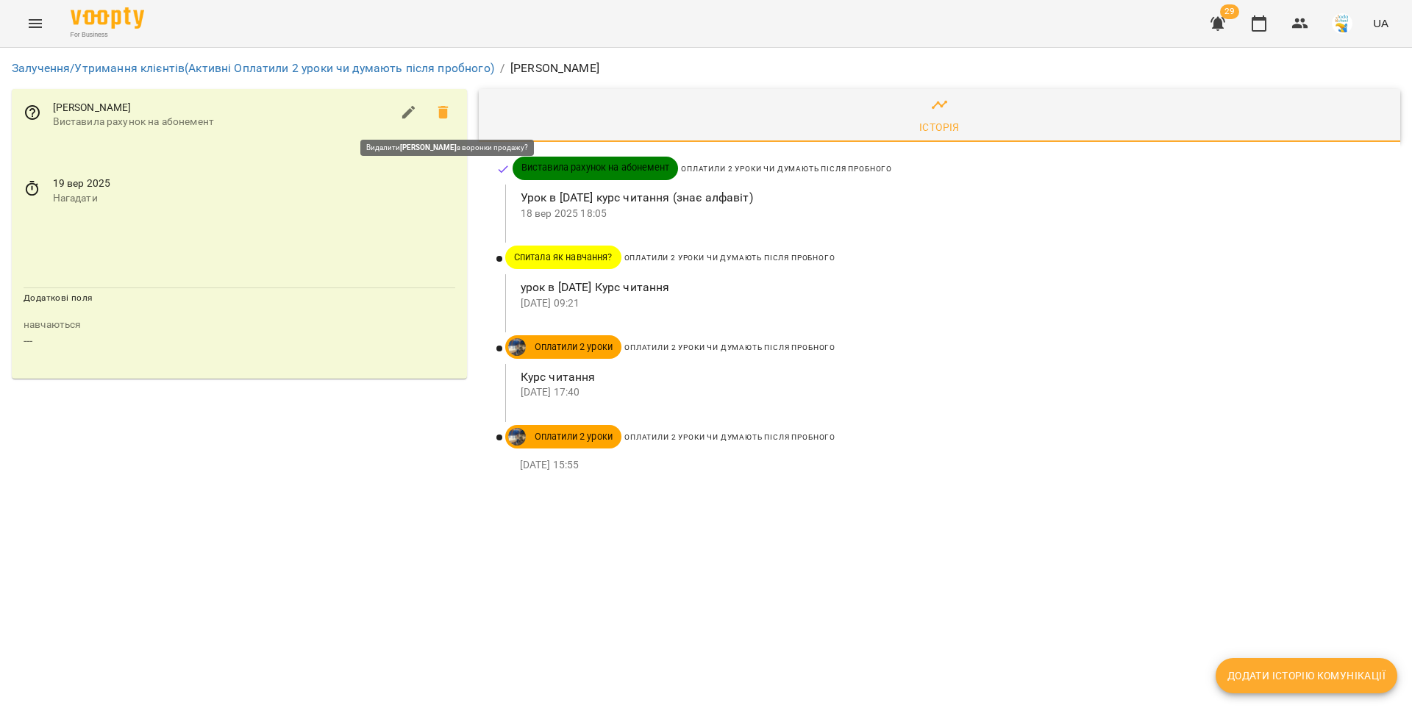
click at [438, 109] on icon at bounding box center [444, 113] width 18 height 18
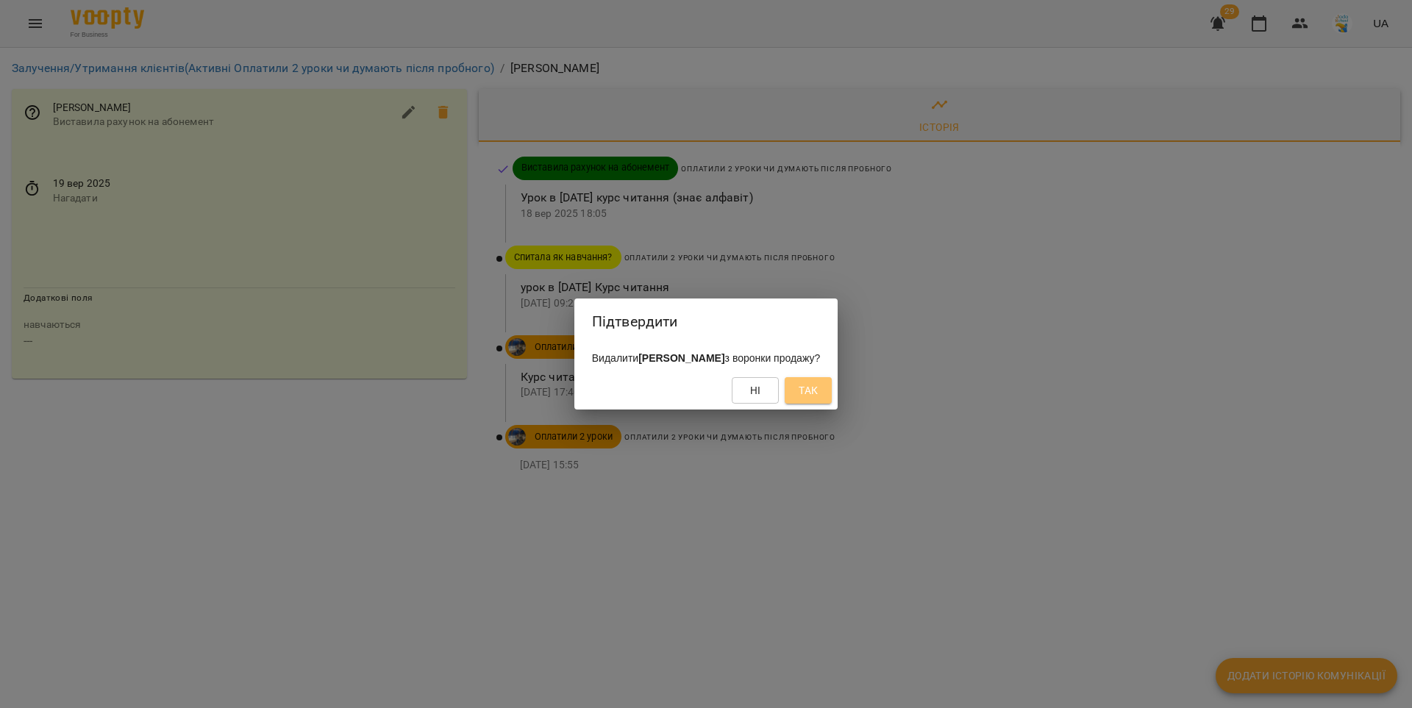
click at [809, 382] on button "Так" at bounding box center [808, 390] width 47 height 26
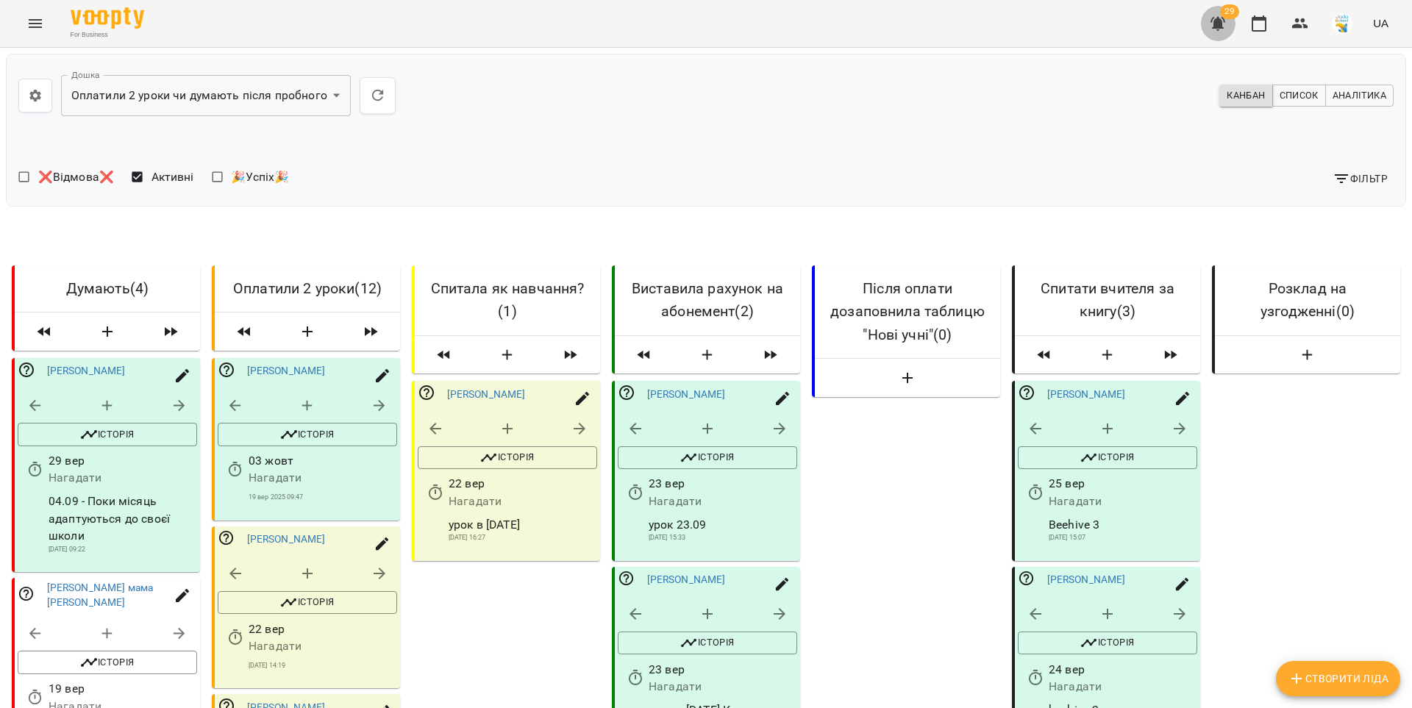
click at [1224, 26] on icon "button" at bounding box center [1218, 24] width 18 height 18
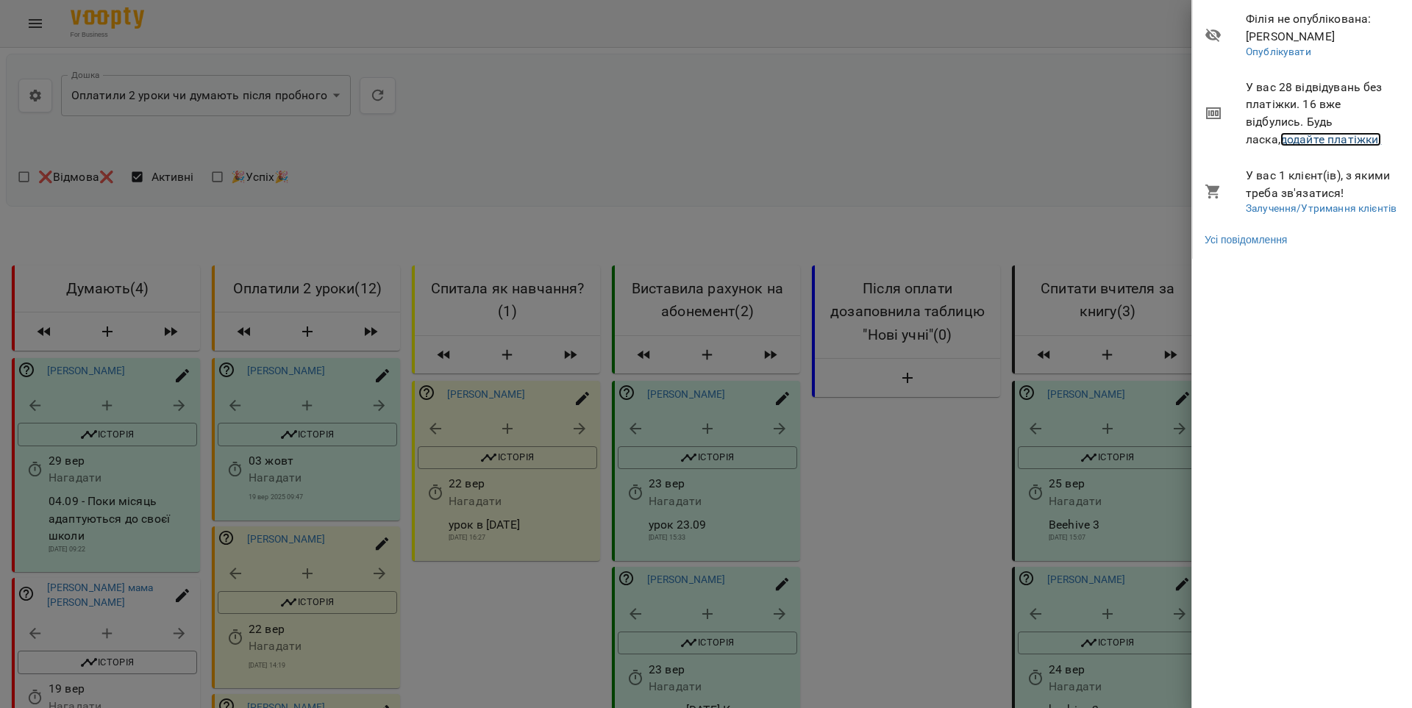
click at [1282, 141] on link "додайте платіжки!" at bounding box center [1330, 139] width 101 height 14
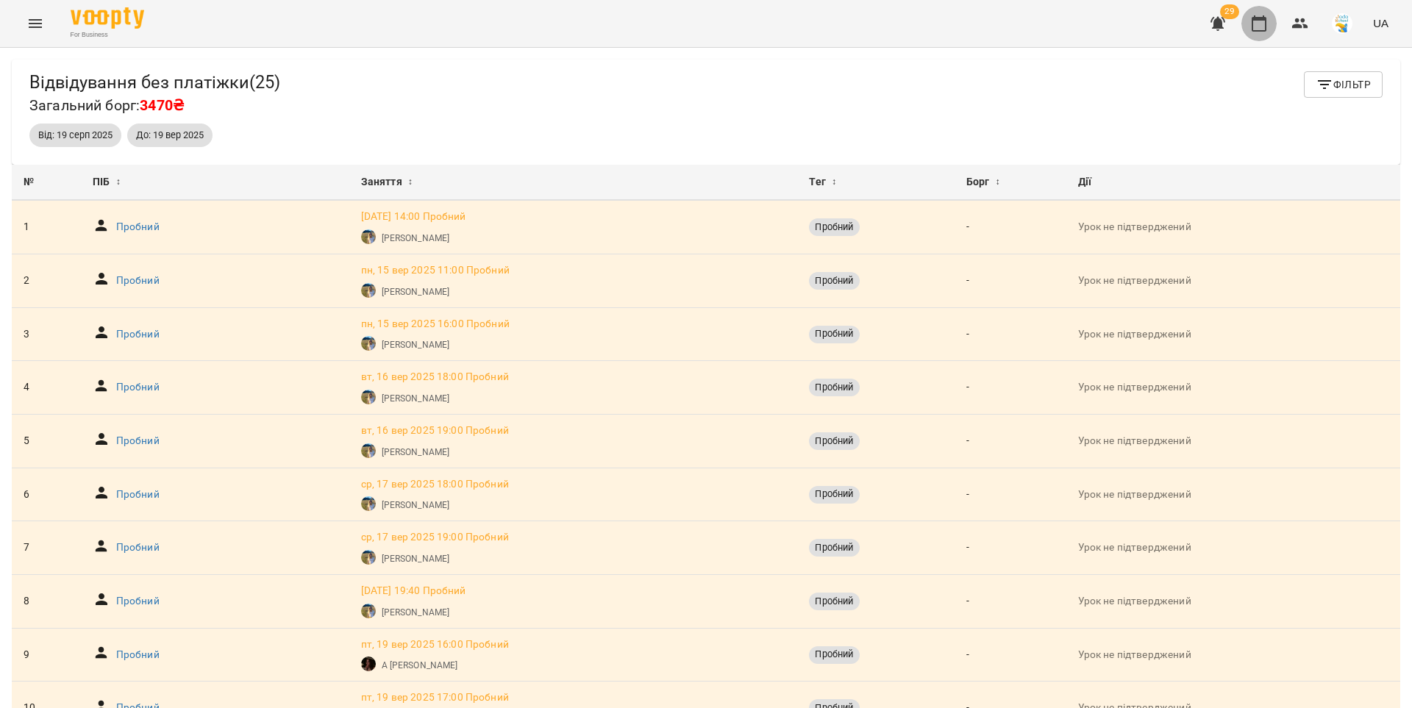
click at [1262, 28] on icon "button" at bounding box center [1259, 24] width 18 height 18
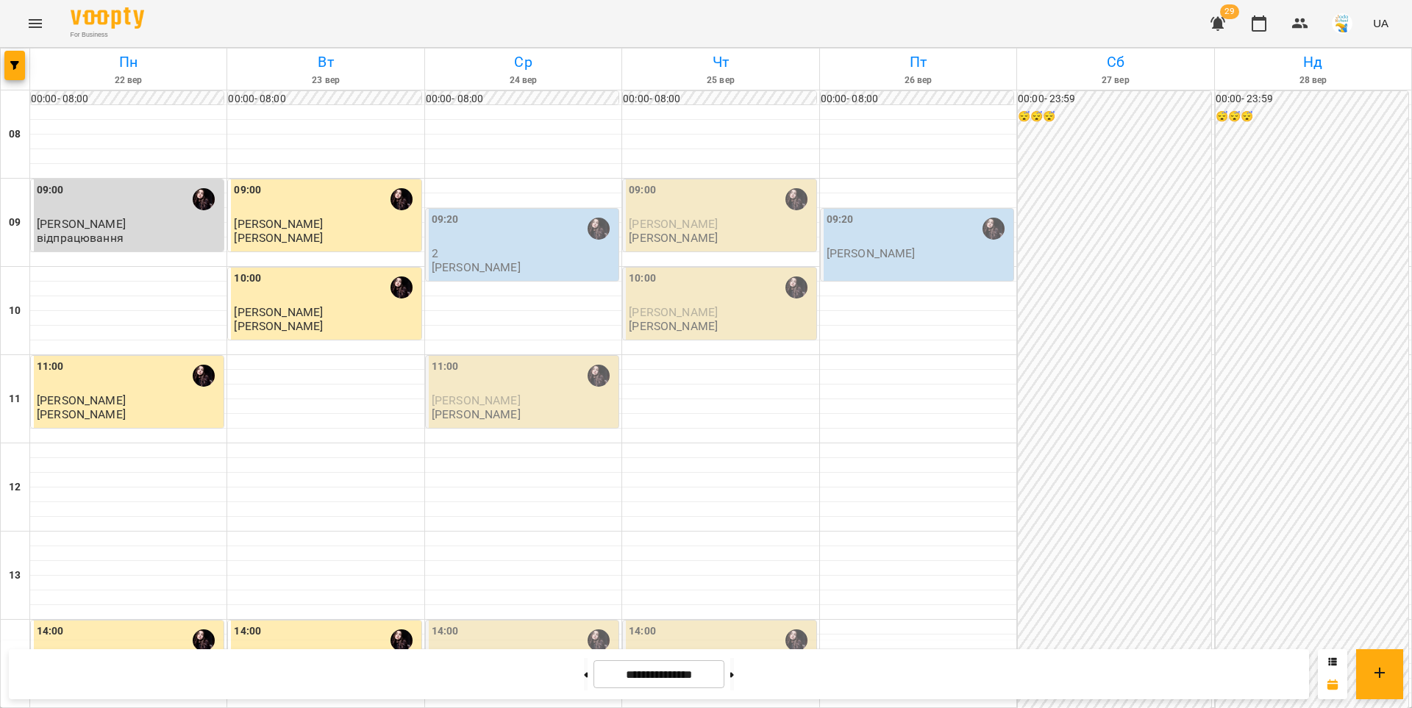
click at [495, 244] on div "09:20" at bounding box center [524, 229] width 184 height 34
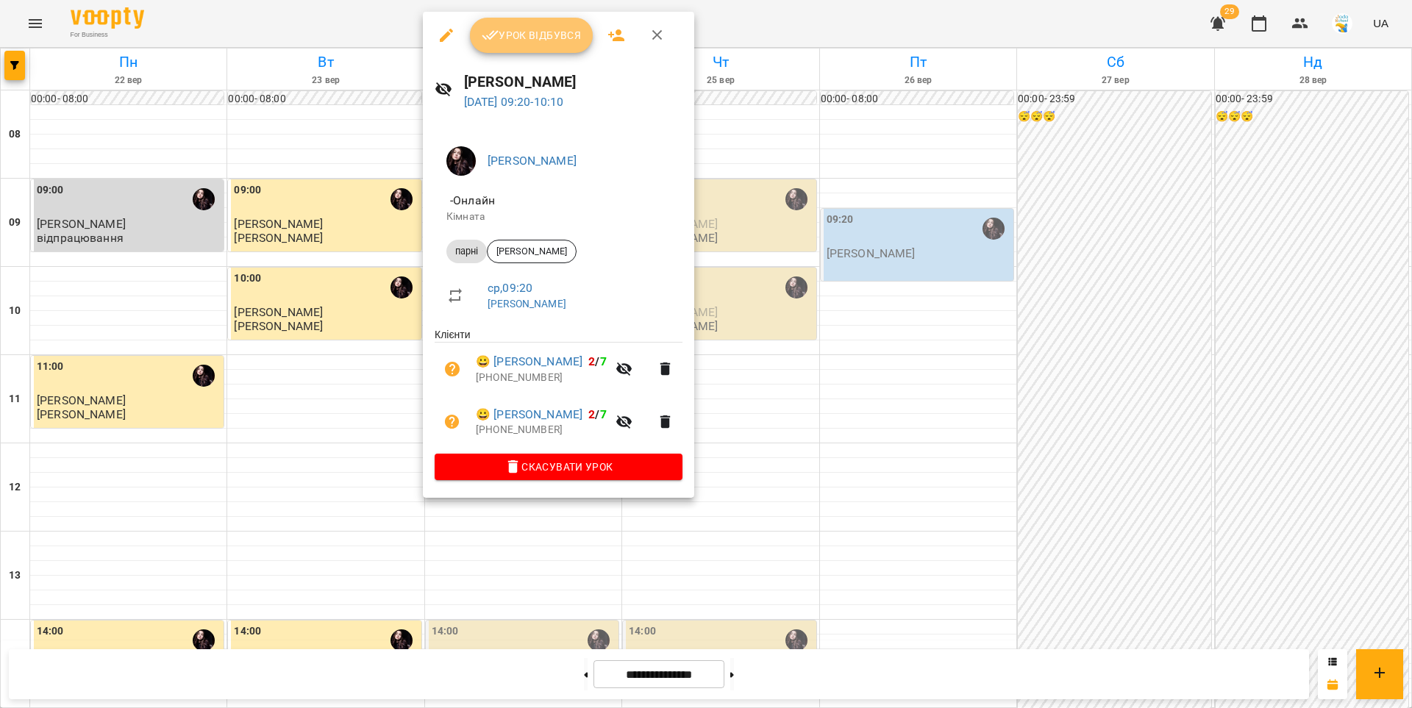
click at [526, 43] on span "Урок відбувся" at bounding box center [532, 35] width 100 height 18
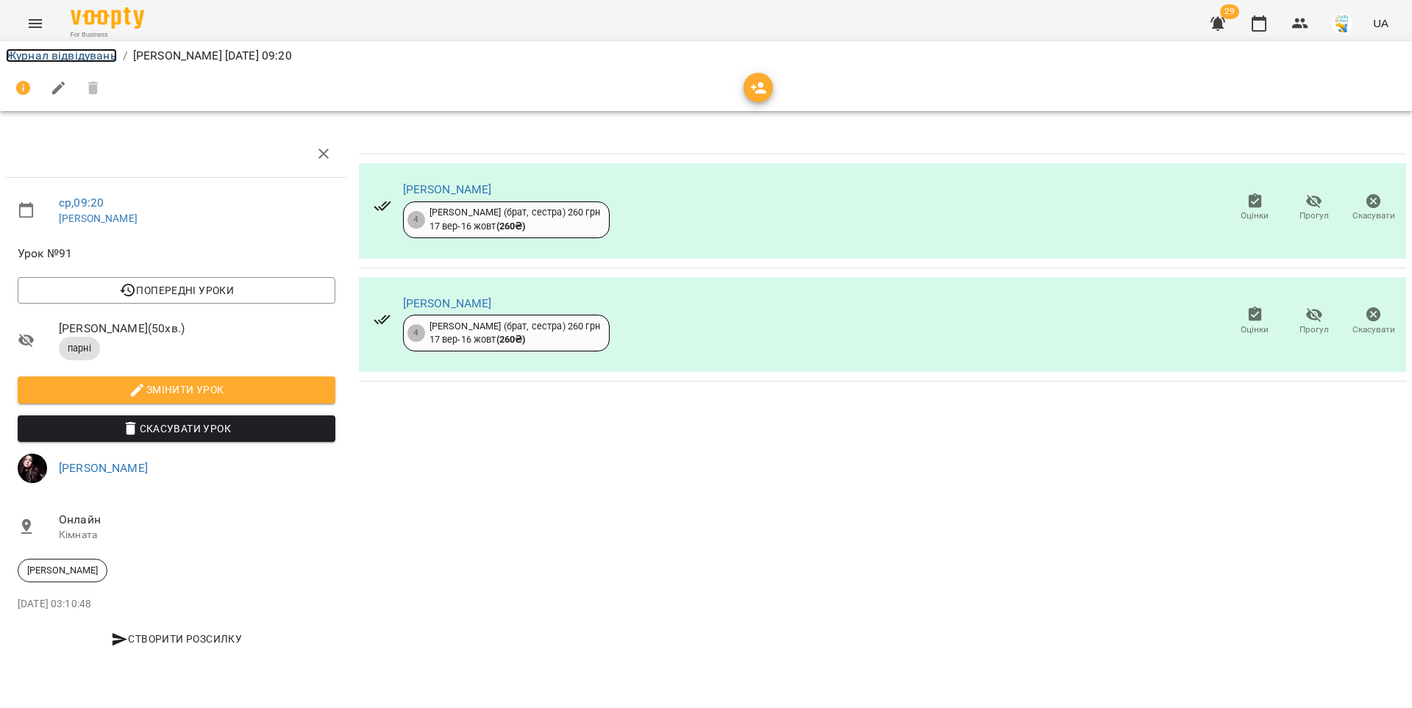
click at [76, 57] on link "Журнал відвідувань" at bounding box center [61, 56] width 111 height 14
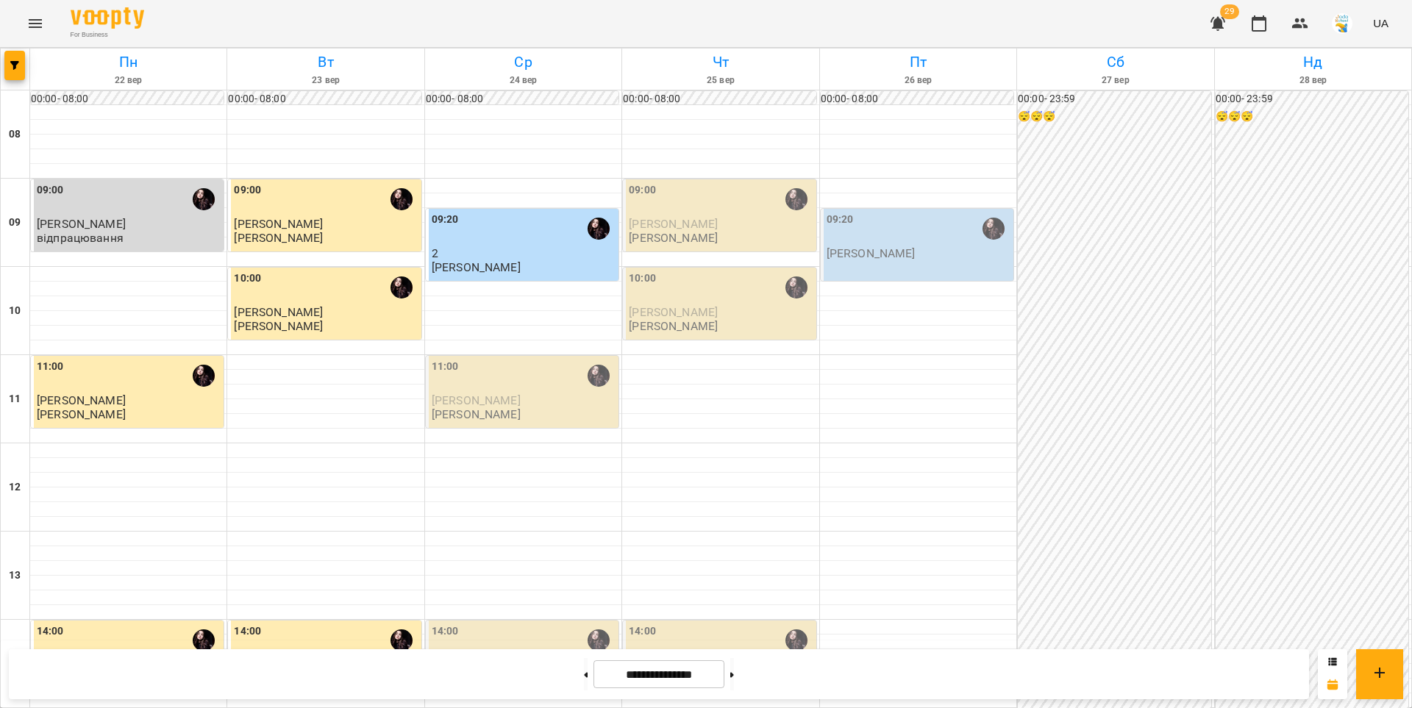
click at [658, 202] on div "09:00" at bounding box center [721, 199] width 184 height 34
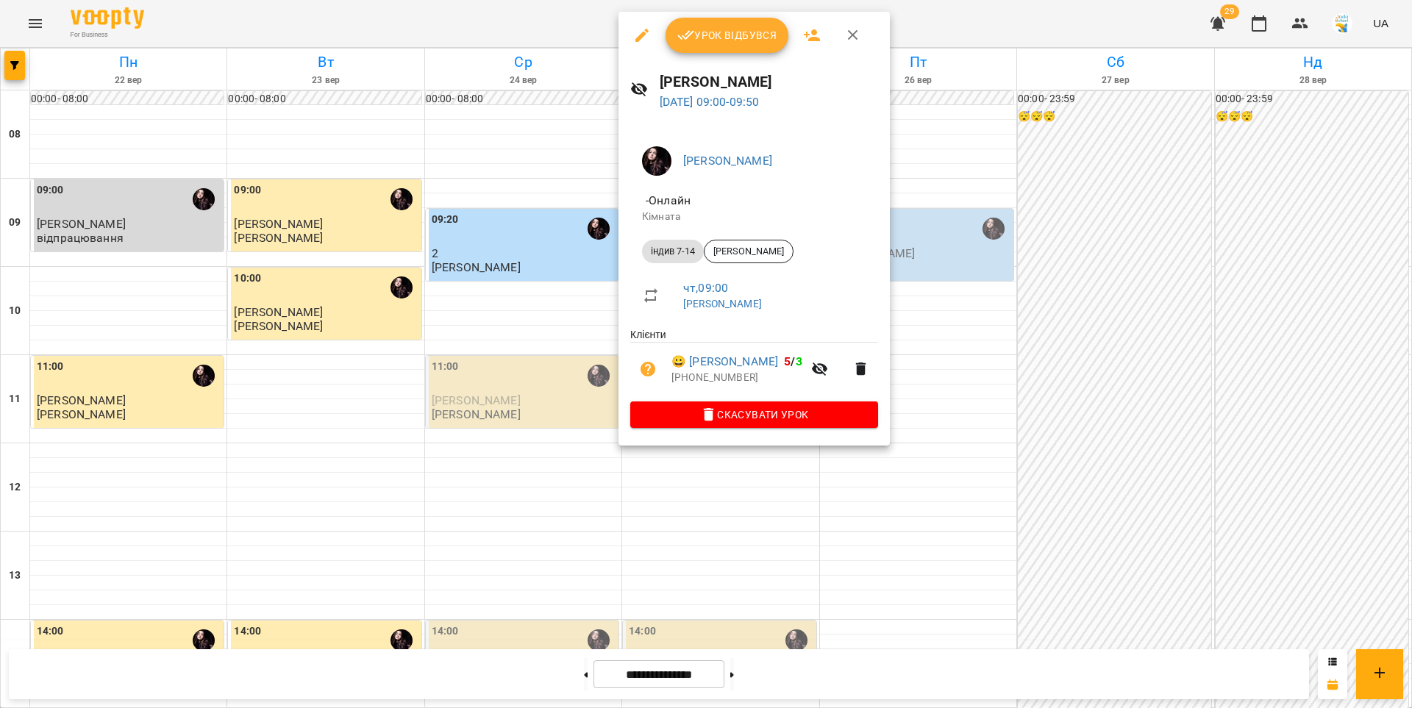
click at [703, 41] on span "Урок відбувся" at bounding box center [727, 35] width 100 height 18
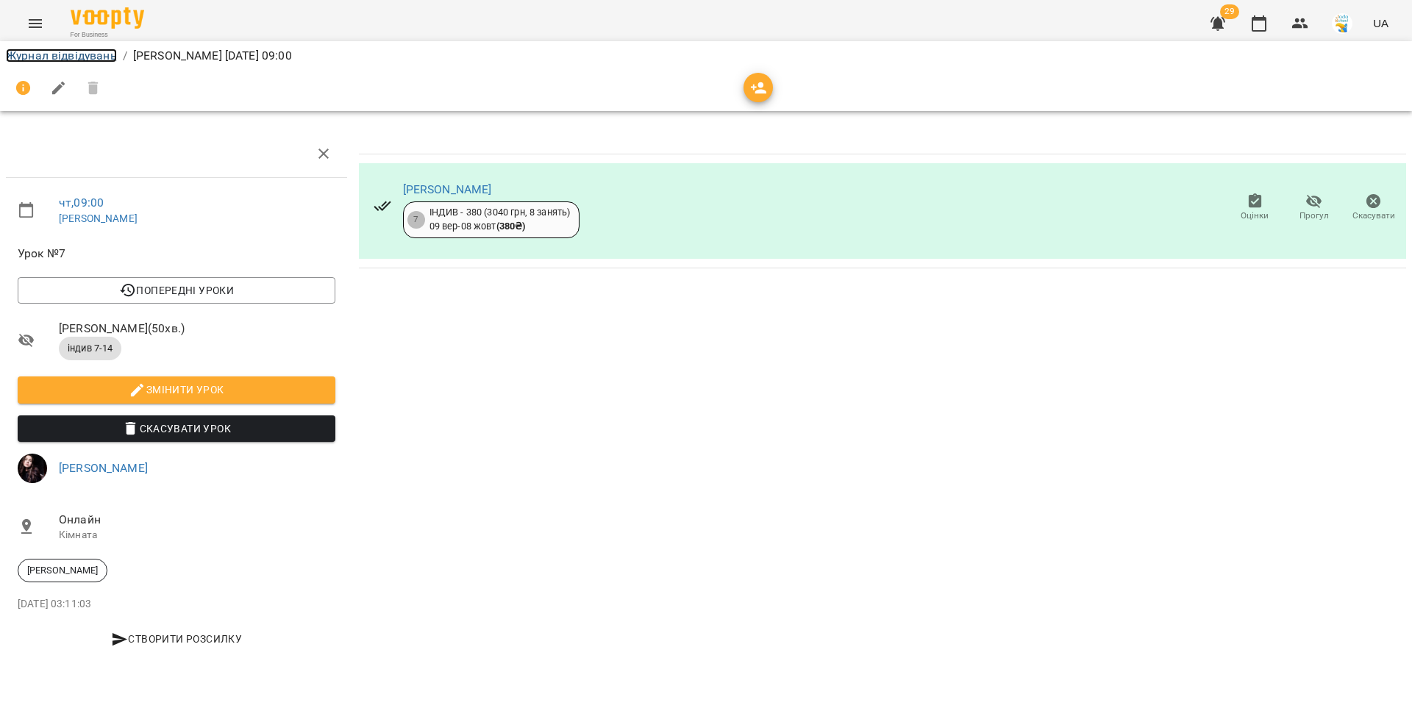
click at [59, 52] on link "Журнал відвідувань" at bounding box center [61, 56] width 111 height 14
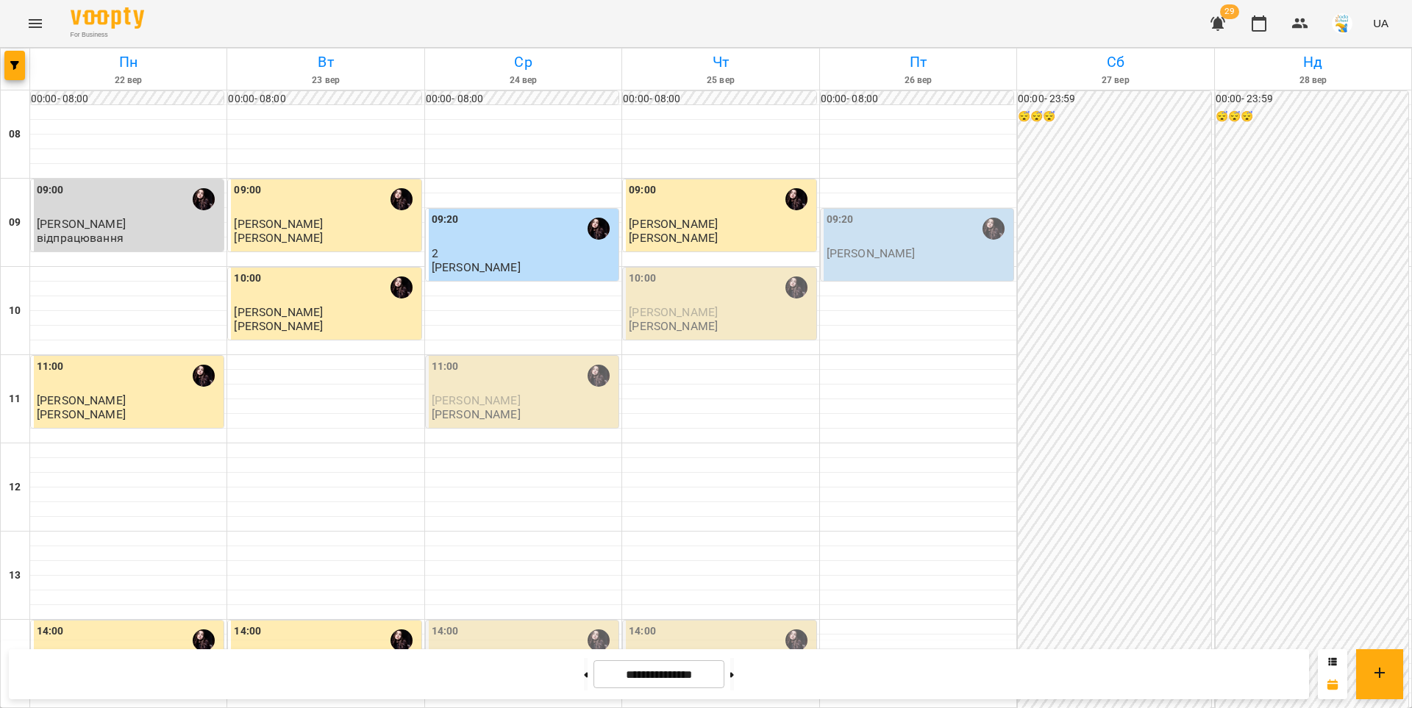
click at [672, 296] on div "10:00" at bounding box center [721, 288] width 184 height 34
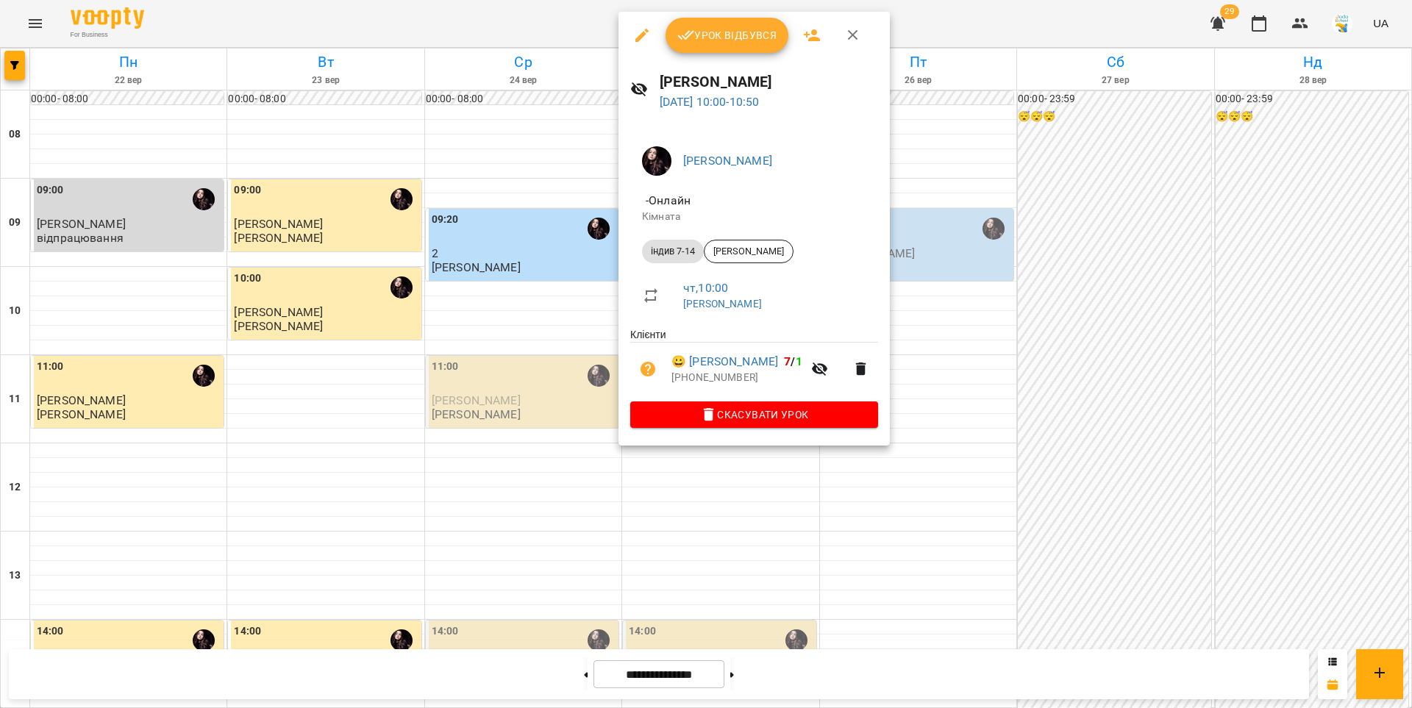
click at [721, 38] on span "Урок відбувся" at bounding box center [727, 35] width 100 height 18
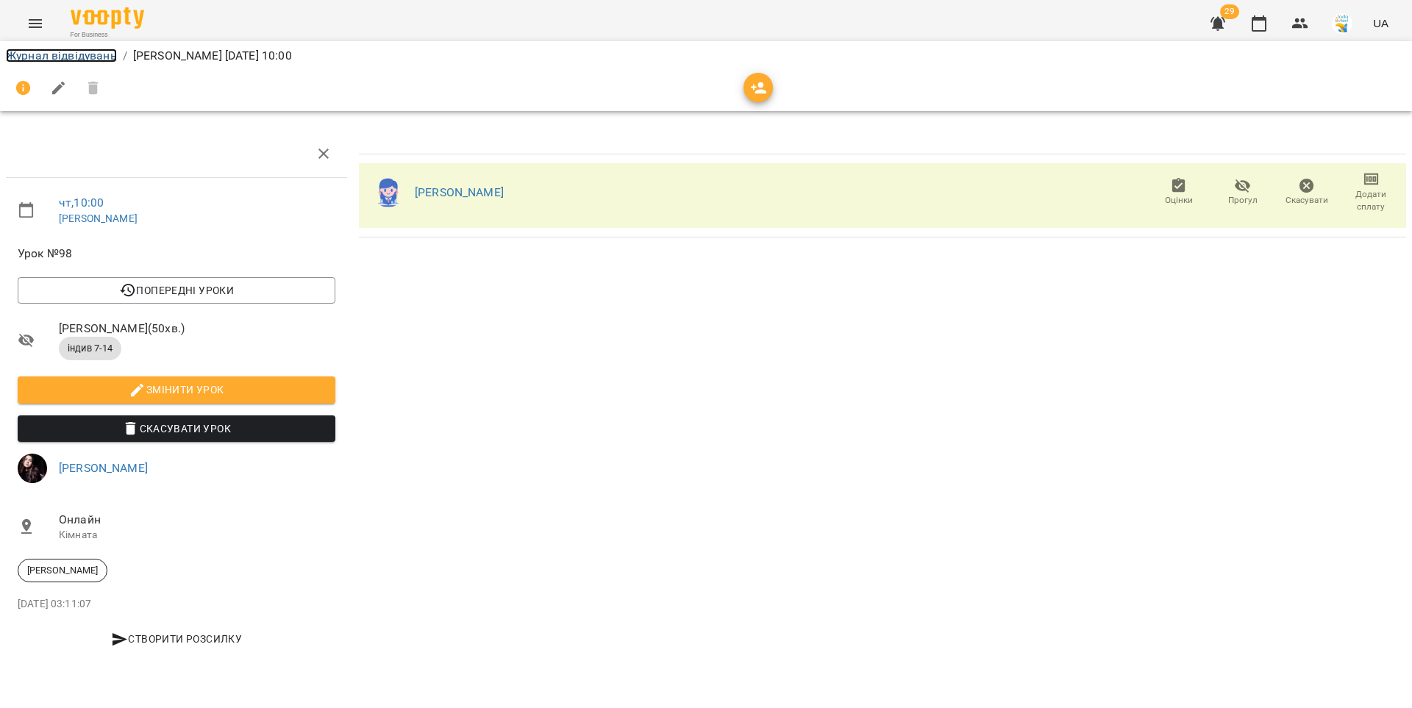
click at [100, 57] on link "Журнал відвідувань" at bounding box center [61, 56] width 111 height 14
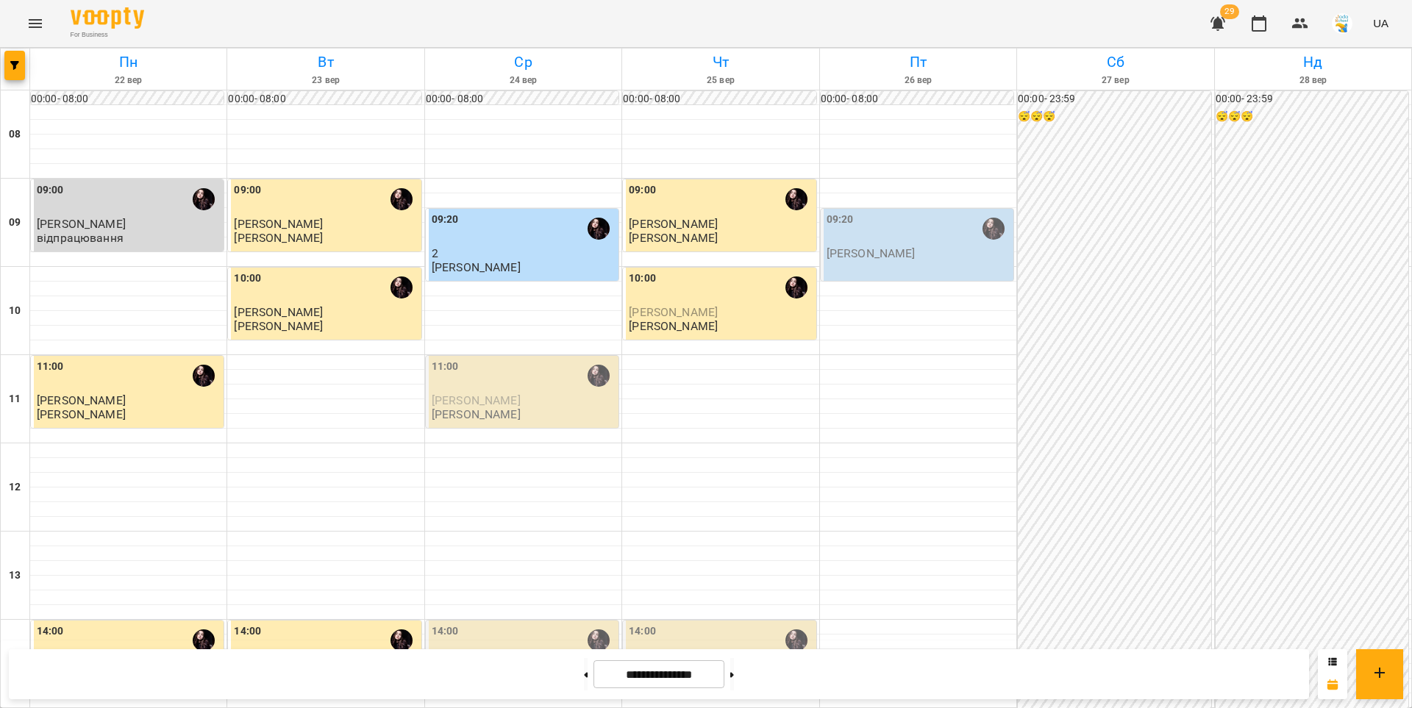
click at [541, 388] on div "11:00" at bounding box center [524, 376] width 184 height 34
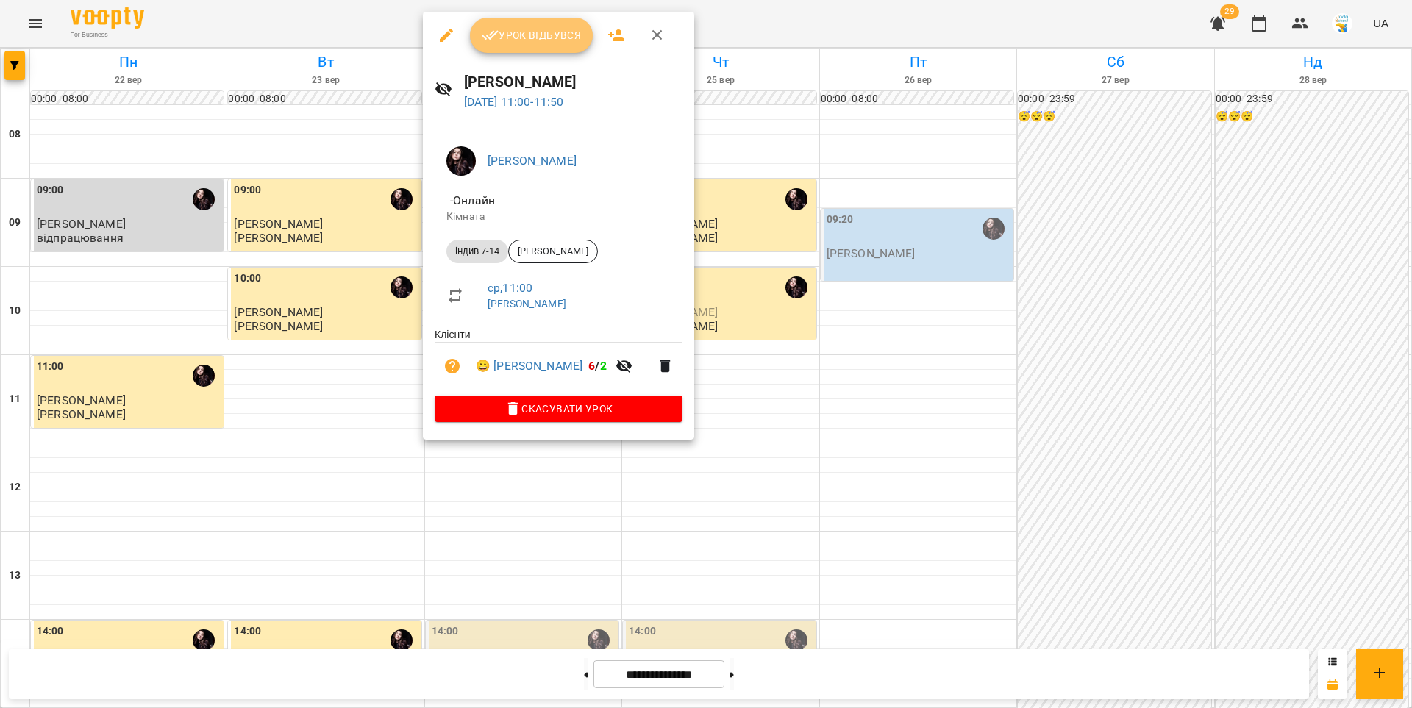
click at [554, 43] on span "Урок відбувся" at bounding box center [532, 35] width 100 height 18
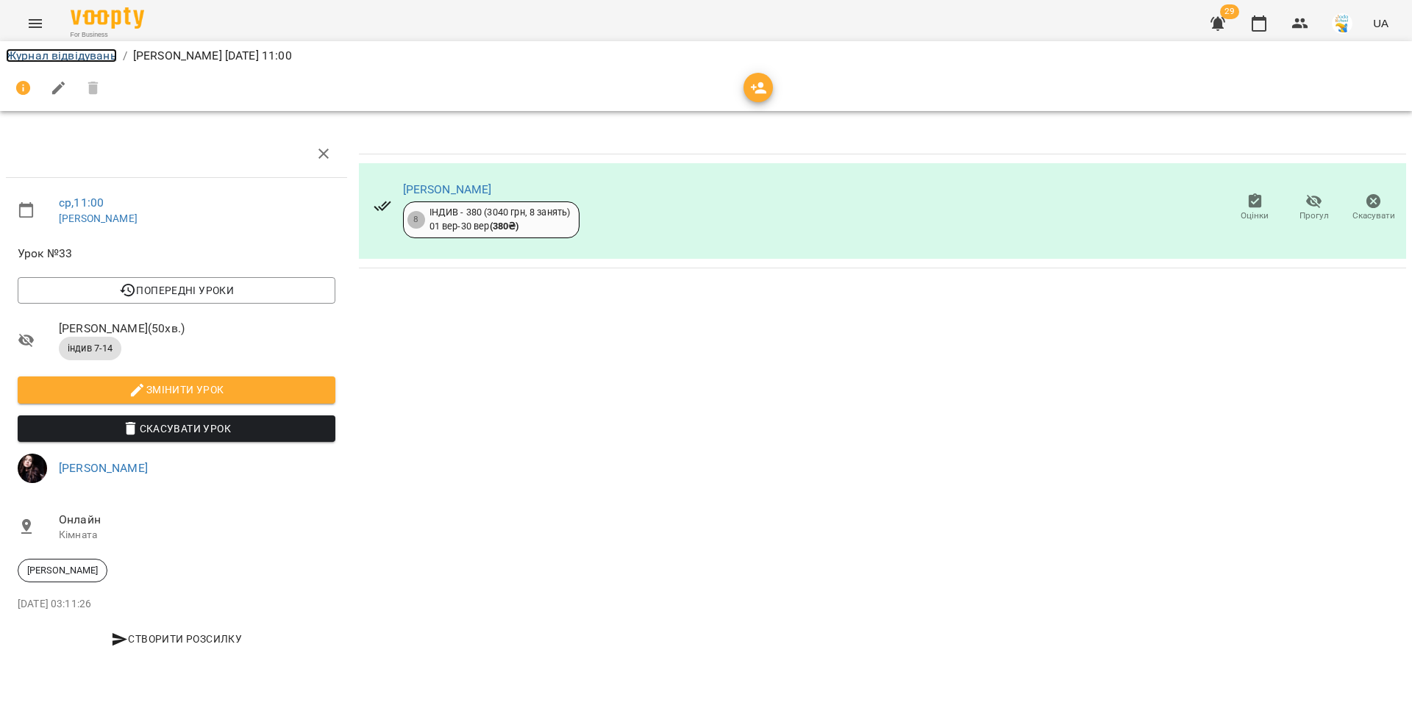
click at [110, 59] on link "Журнал відвідувань" at bounding box center [61, 56] width 111 height 14
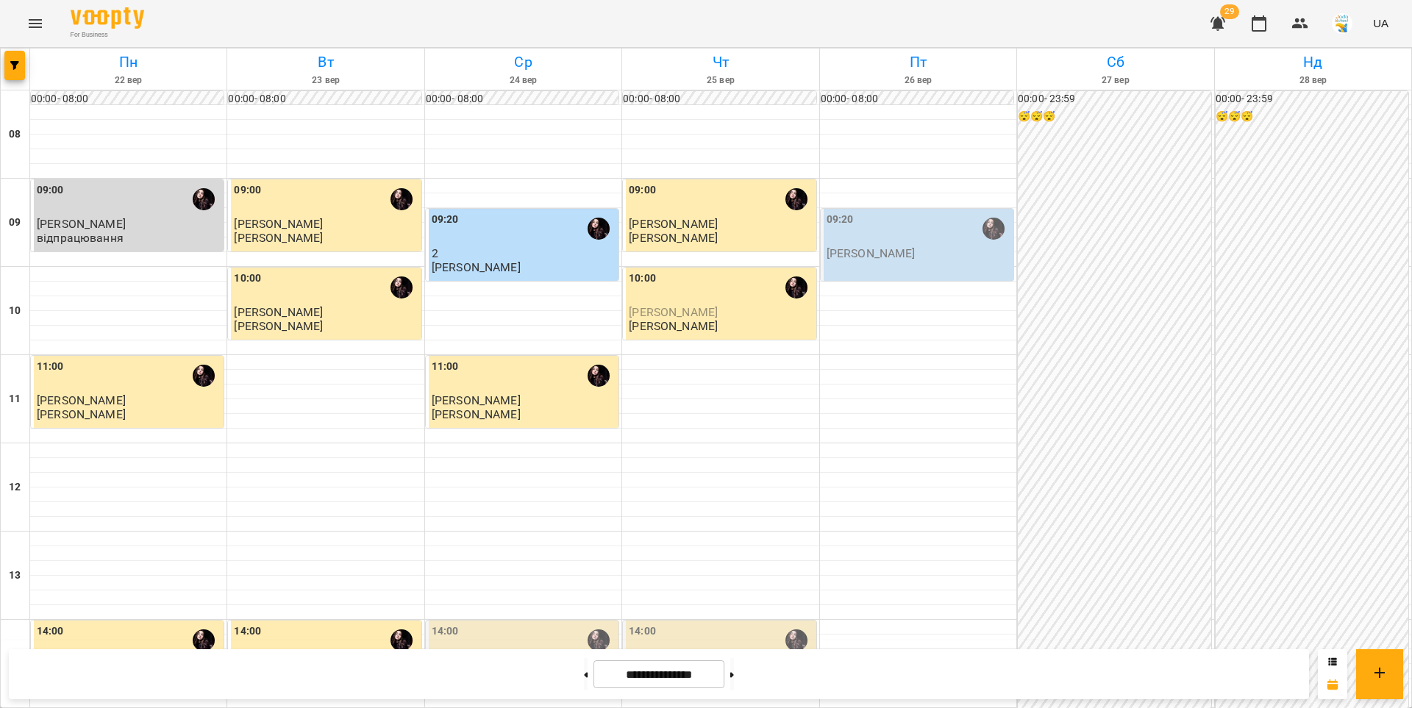
scroll to position [471, 0]
click at [533, 624] on div "14:00" at bounding box center [524, 641] width 184 height 34
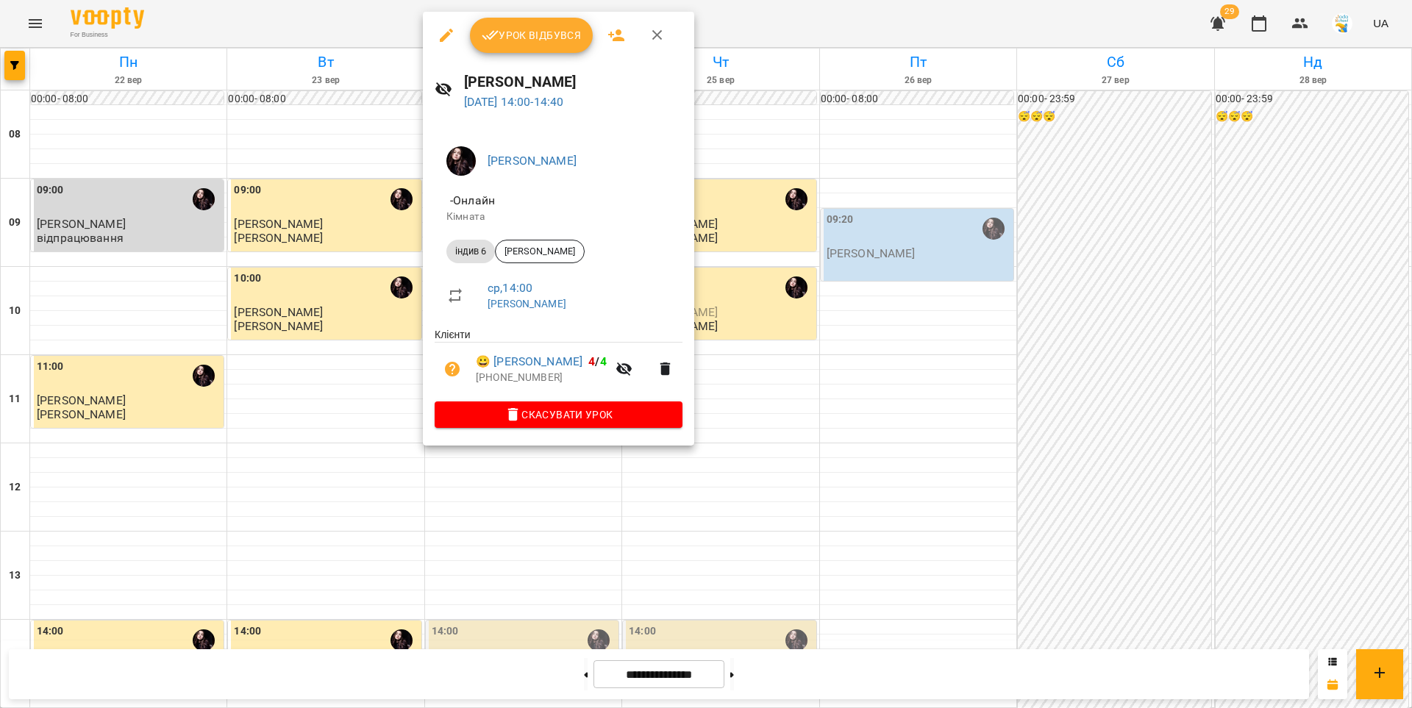
click at [504, 47] on button "Урок відбувся" at bounding box center [532, 35] width 124 height 35
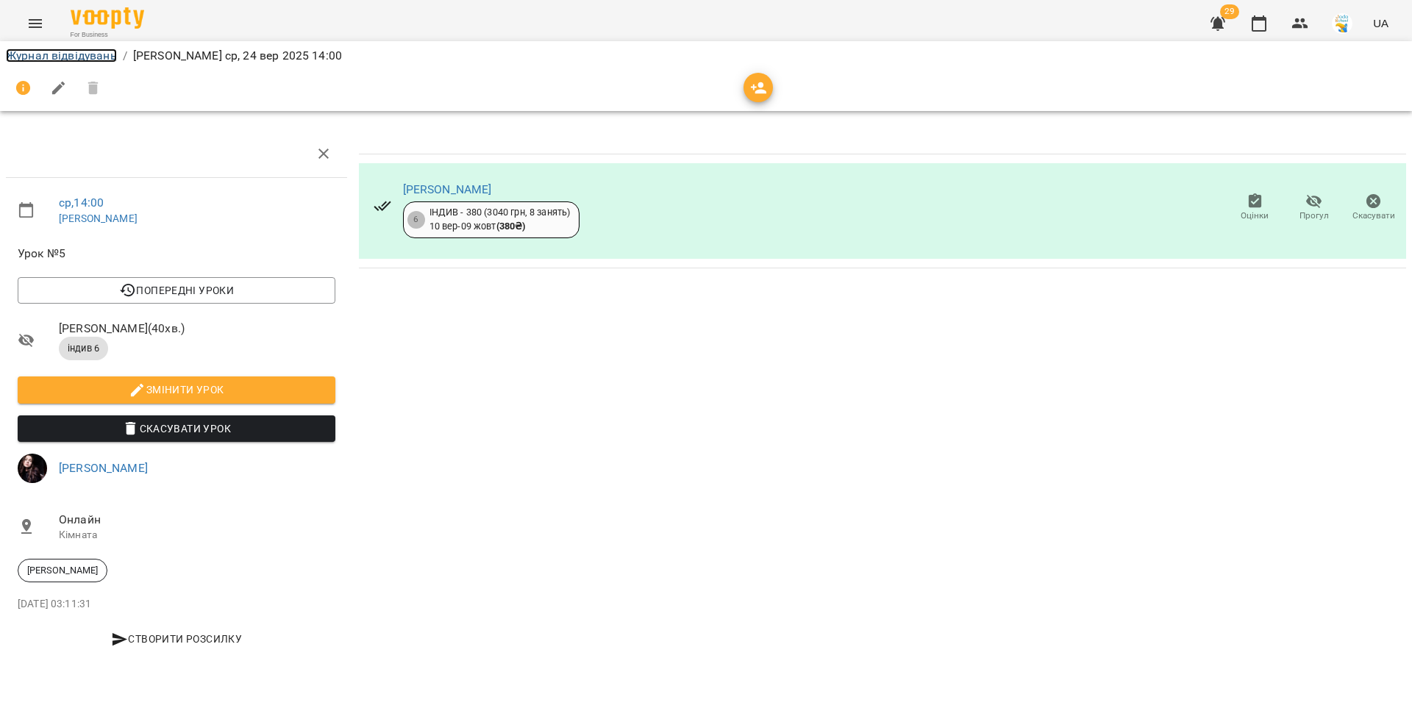
click at [69, 58] on link "Журнал відвідувань" at bounding box center [61, 56] width 111 height 14
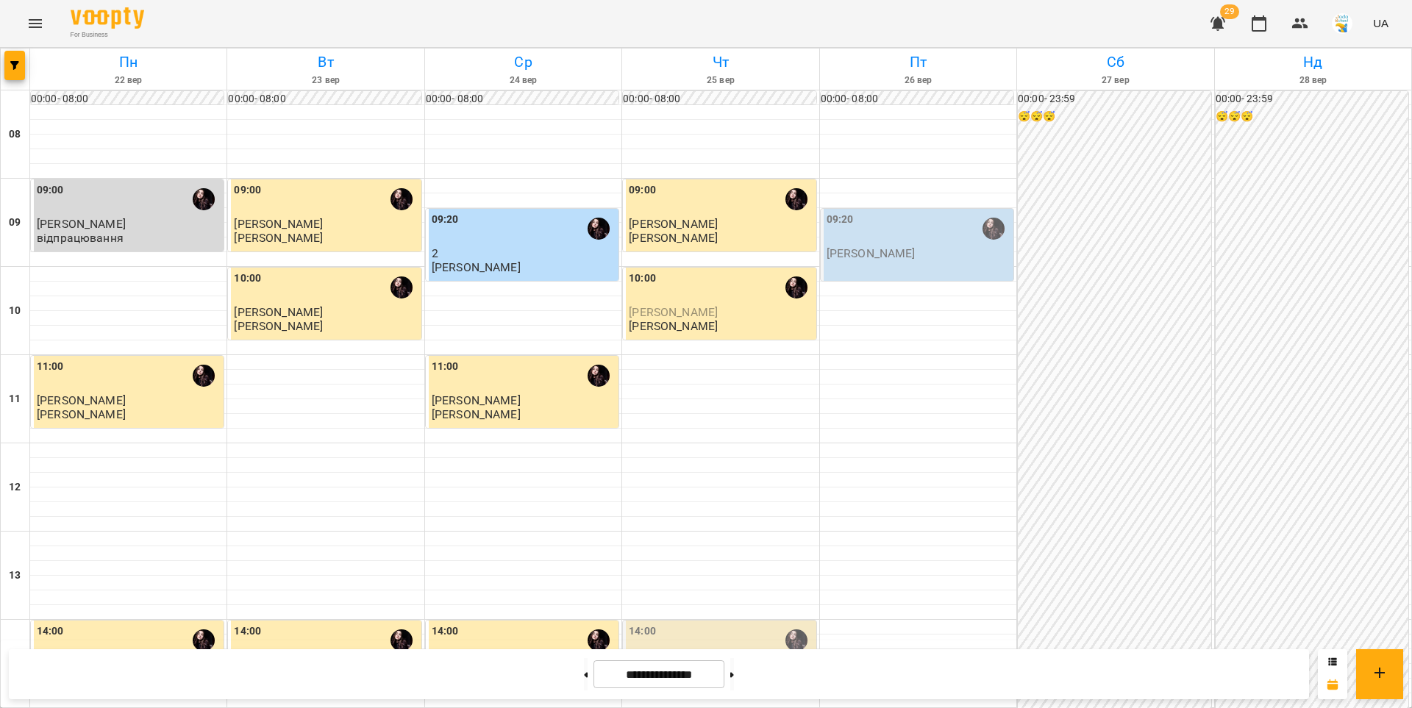
scroll to position [568, 0]
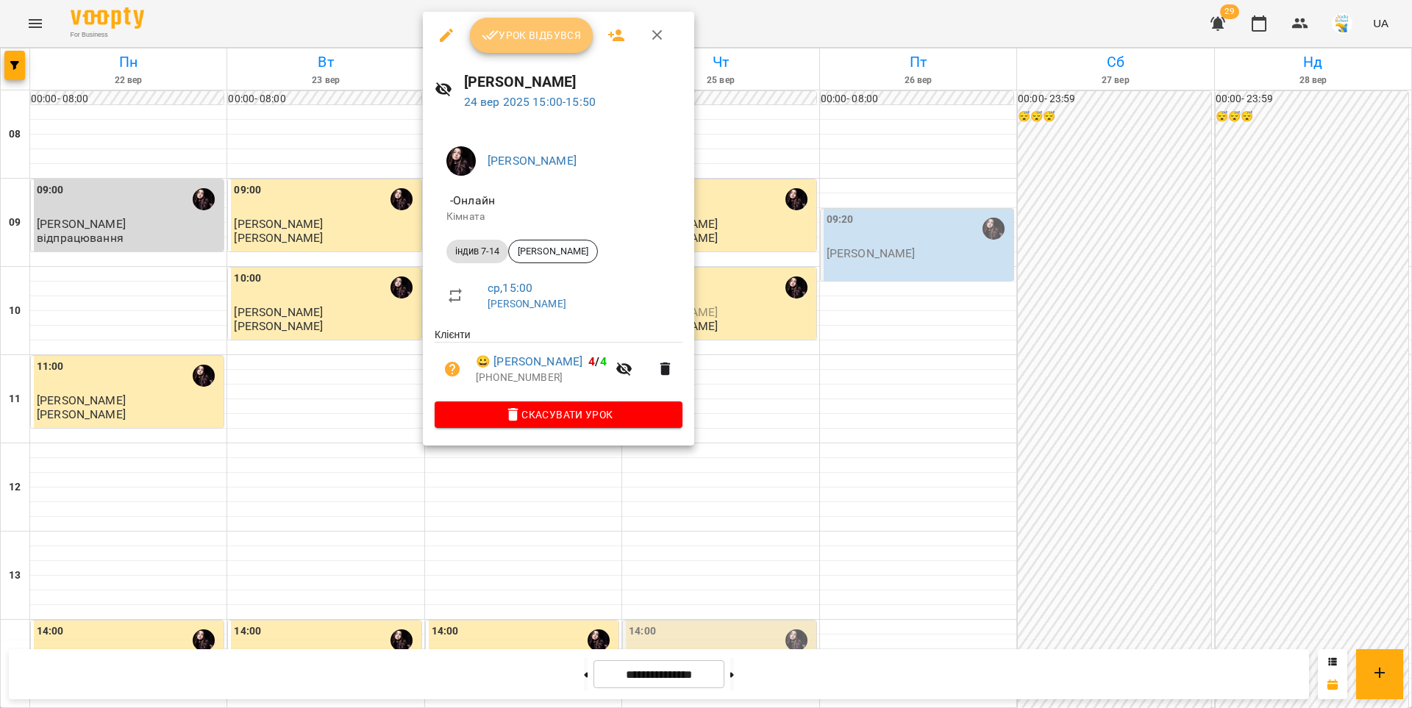
click at [532, 37] on span "Урок відбувся" at bounding box center [532, 35] width 100 height 18
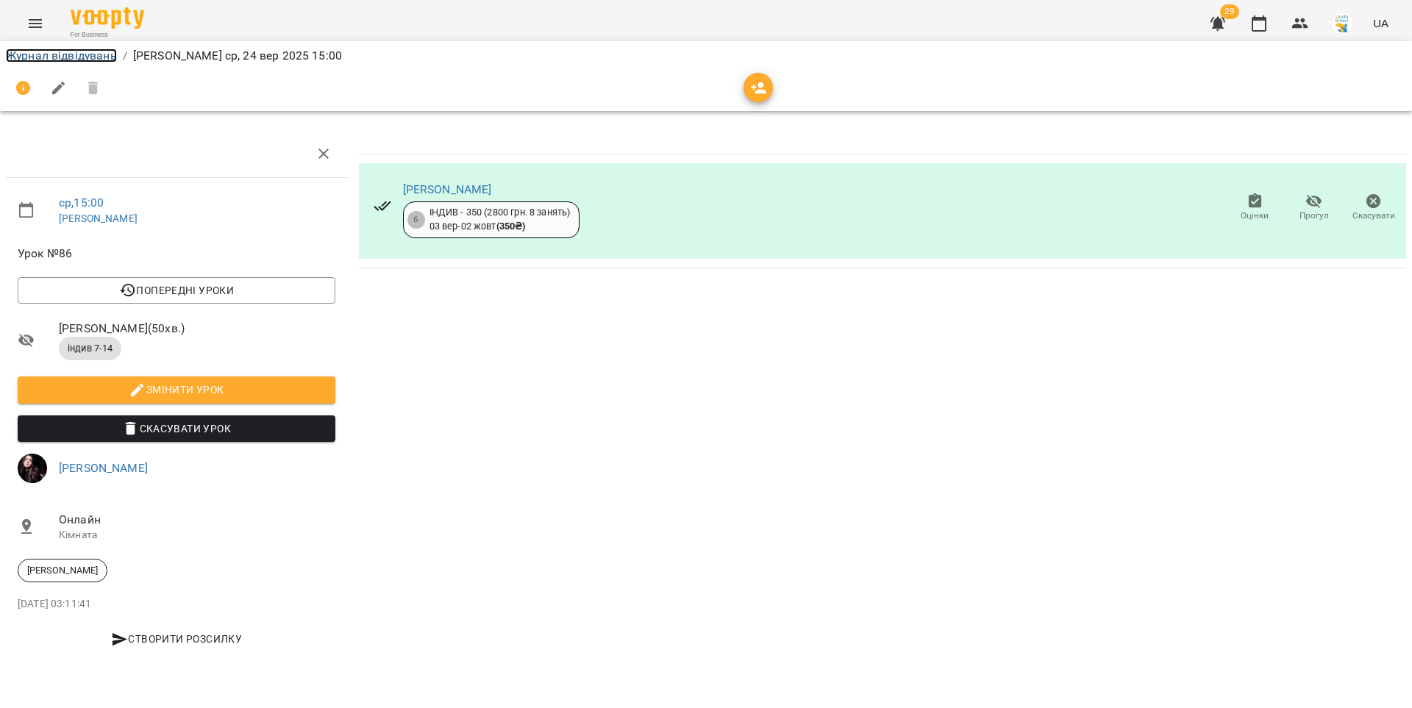
click at [57, 57] on link "Журнал відвідувань" at bounding box center [61, 56] width 111 height 14
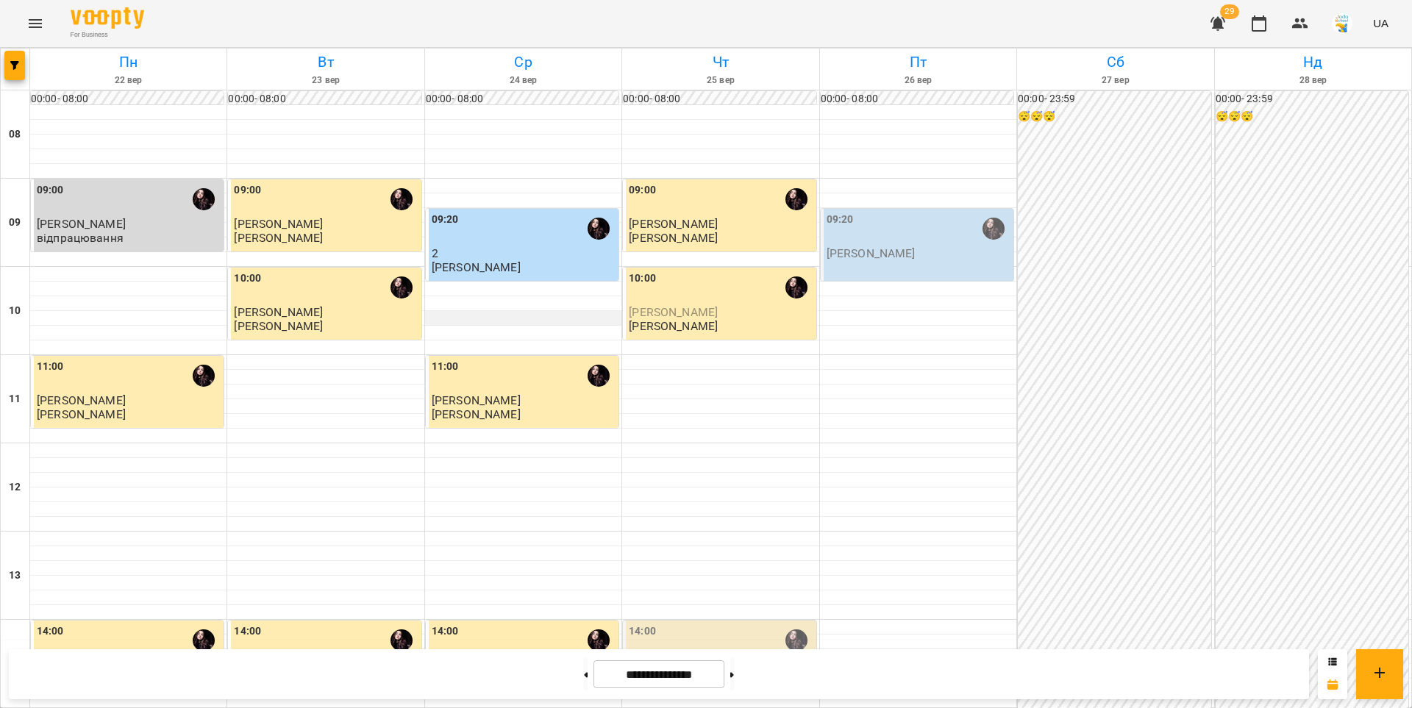
scroll to position [684, 0]
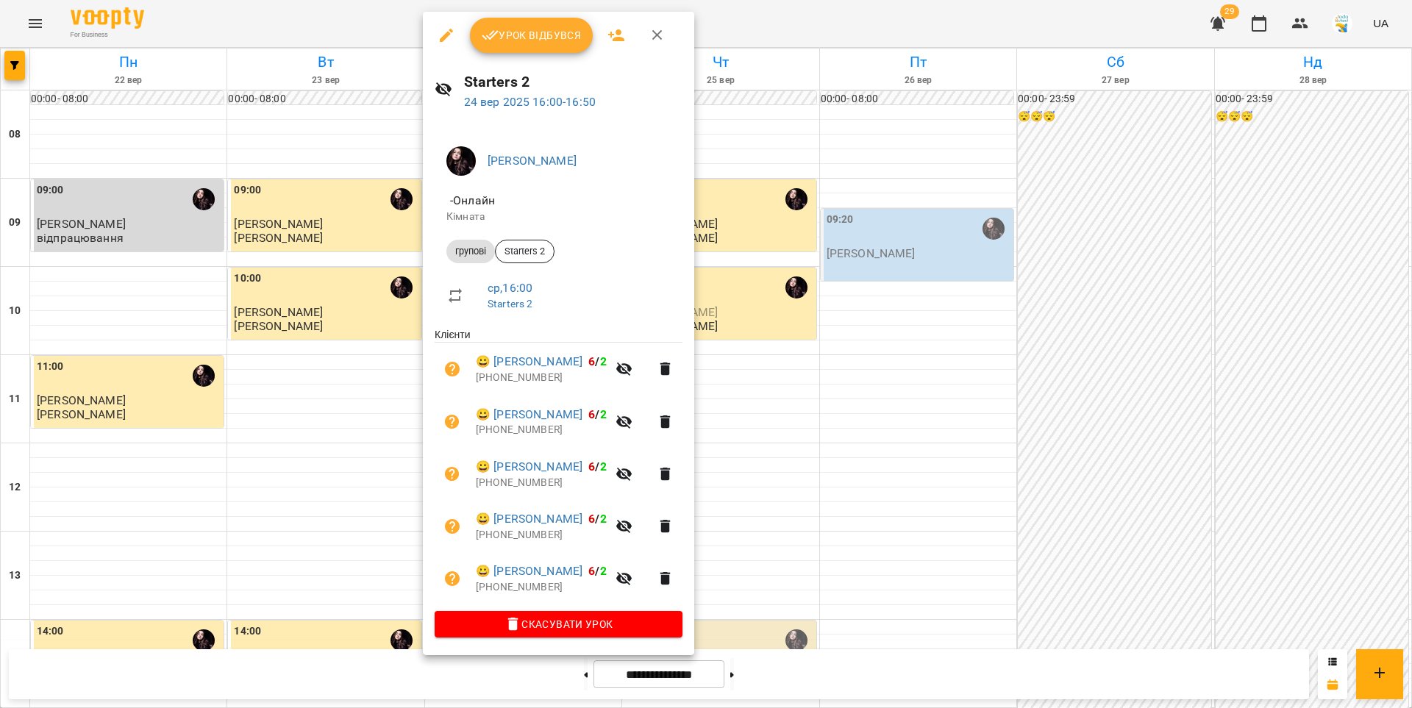
click at [526, 47] on button "Урок відбувся" at bounding box center [532, 35] width 124 height 35
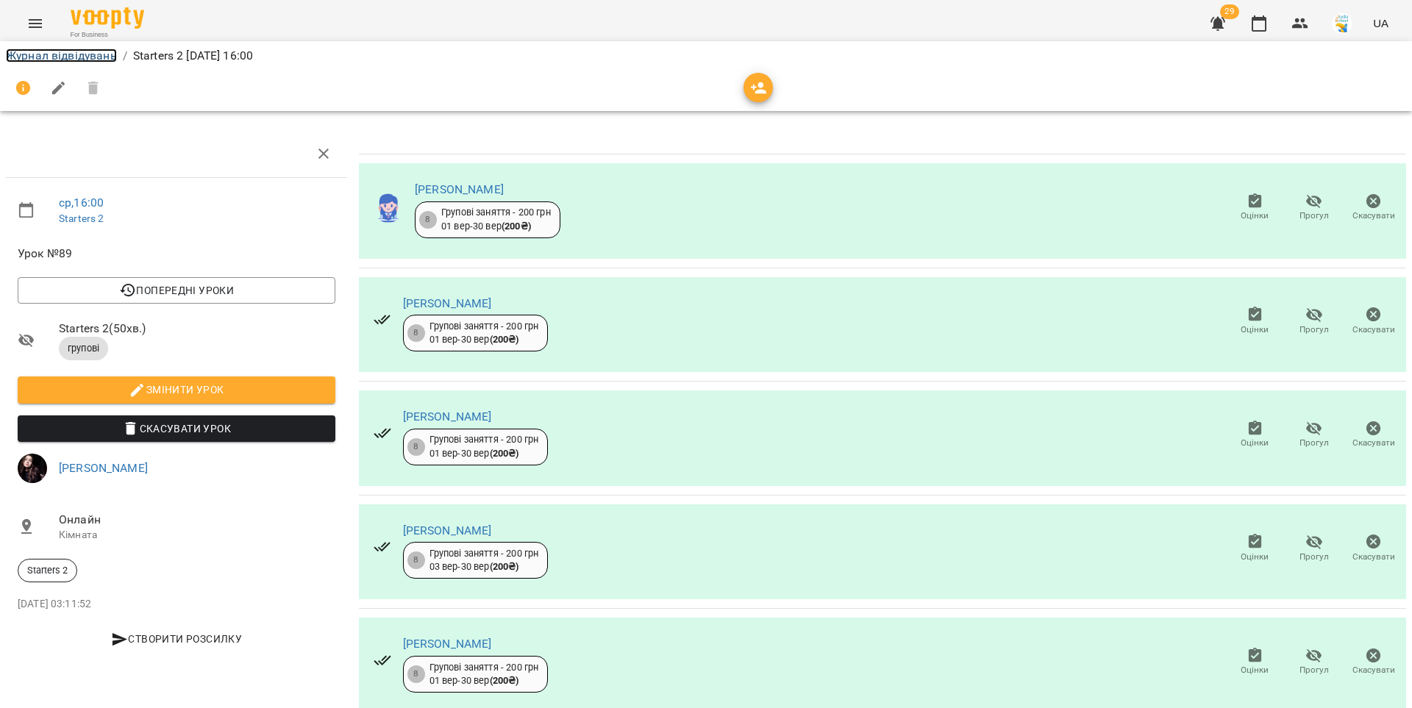
click at [78, 52] on link "Журнал відвідувань" at bounding box center [61, 56] width 111 height 14
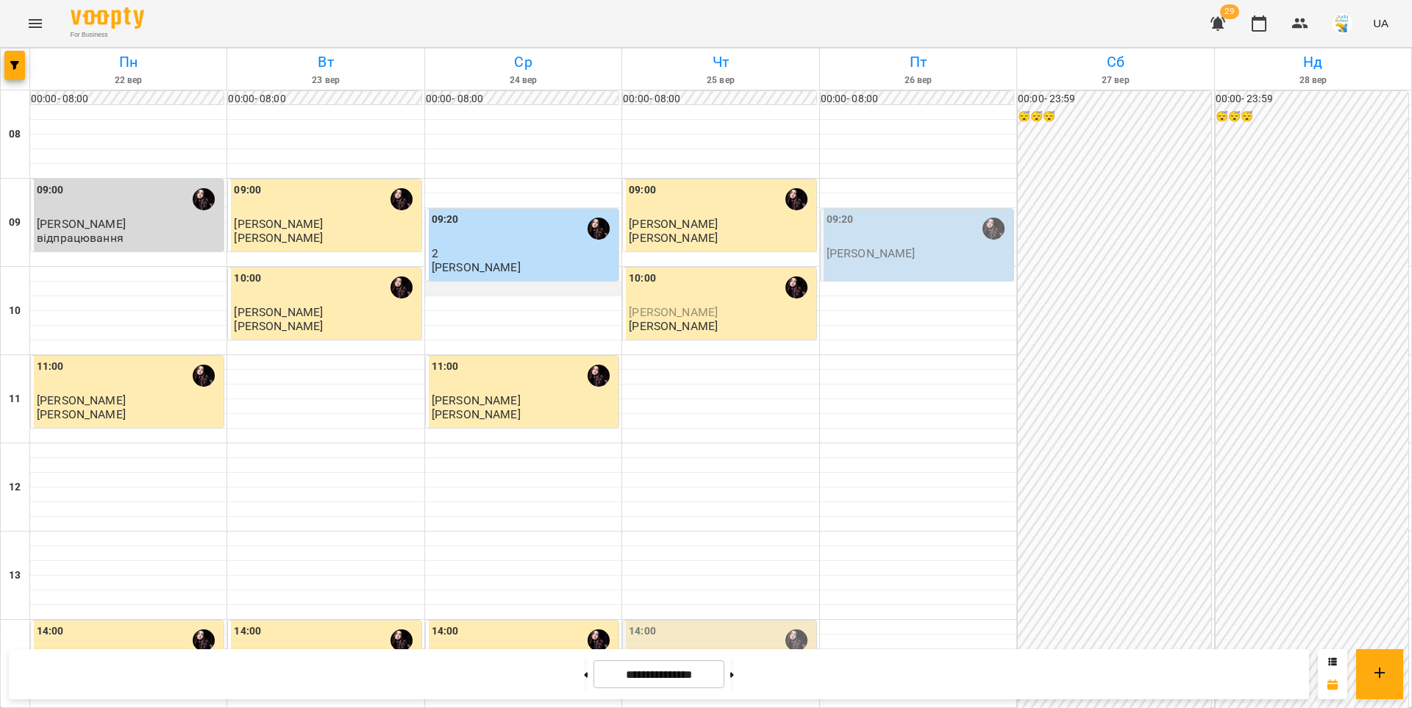
scroll to position [684, 0]
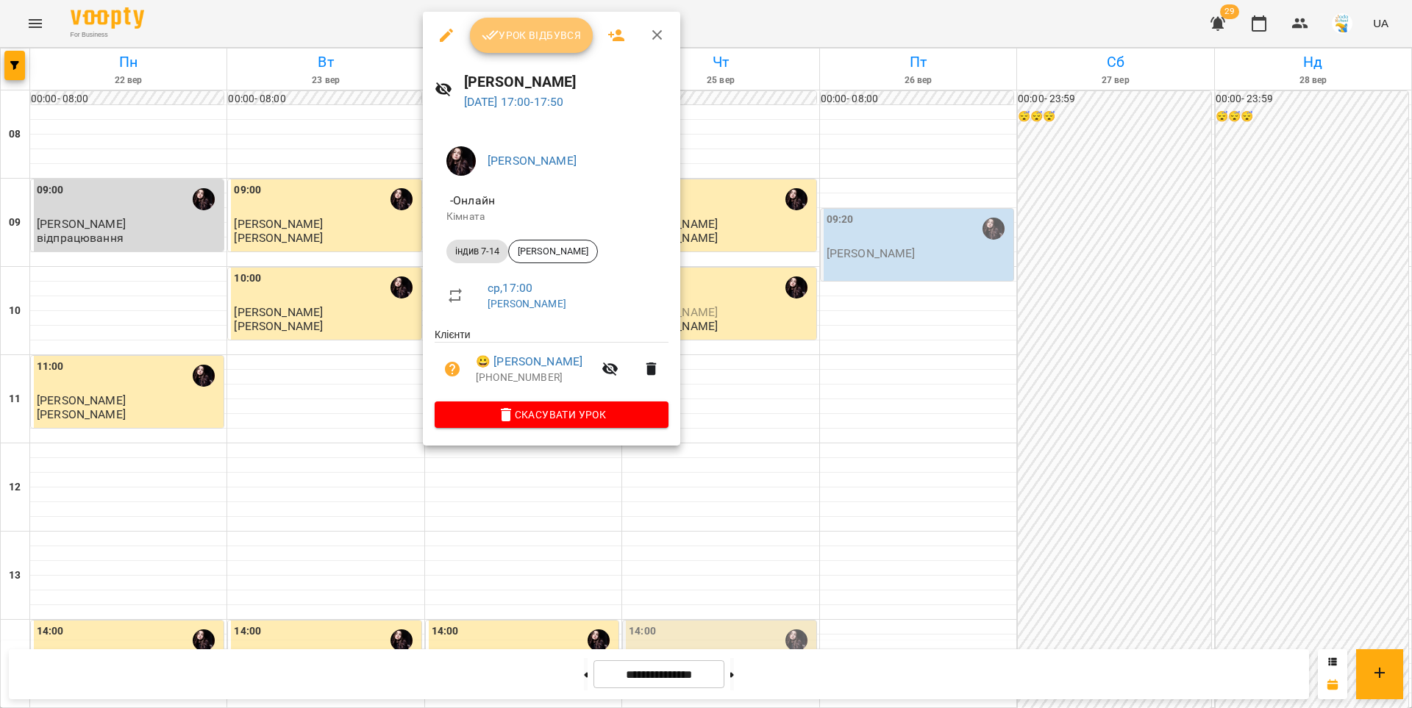
click at [539, 40] on span "Урок відбувся" at bounding box center [532, 35] width 100 height 18
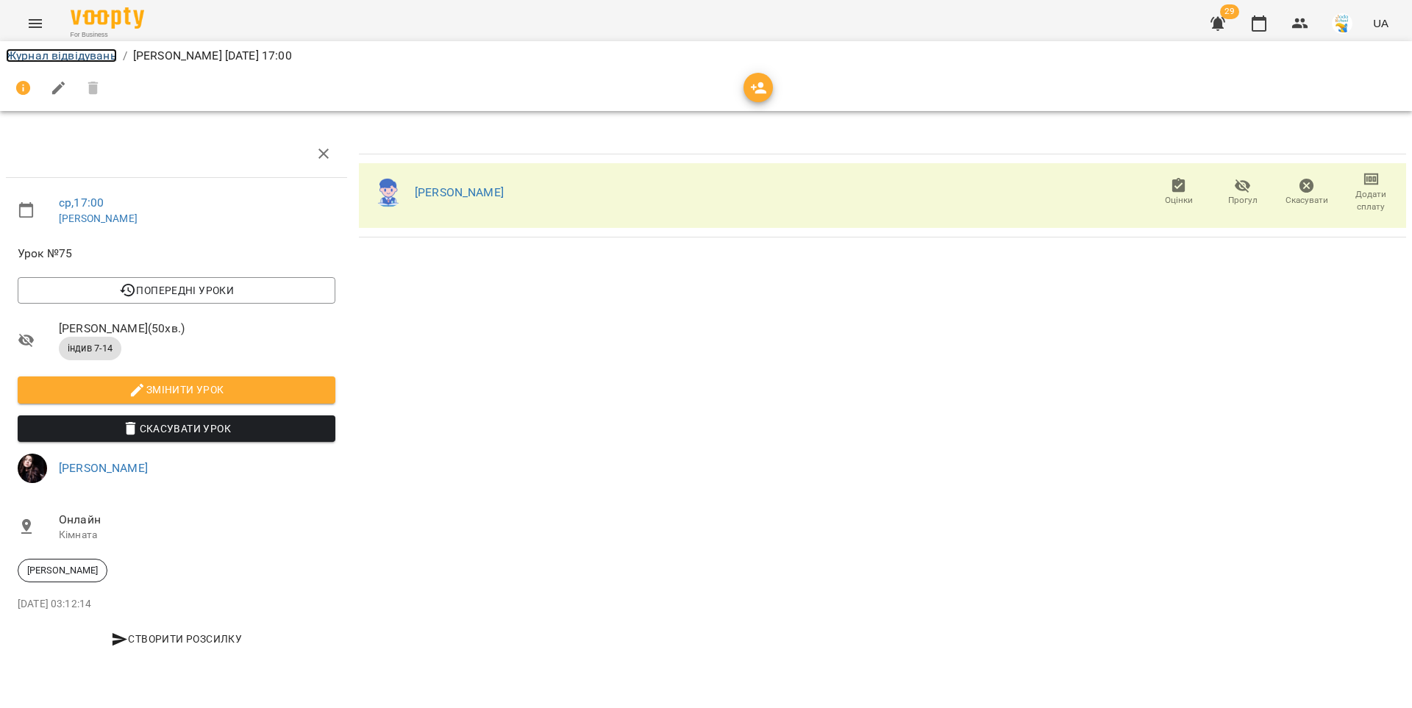
click at [98, 57] on link "Журнал відвідувань" at bounding box center [61, 56] width 111 height 14
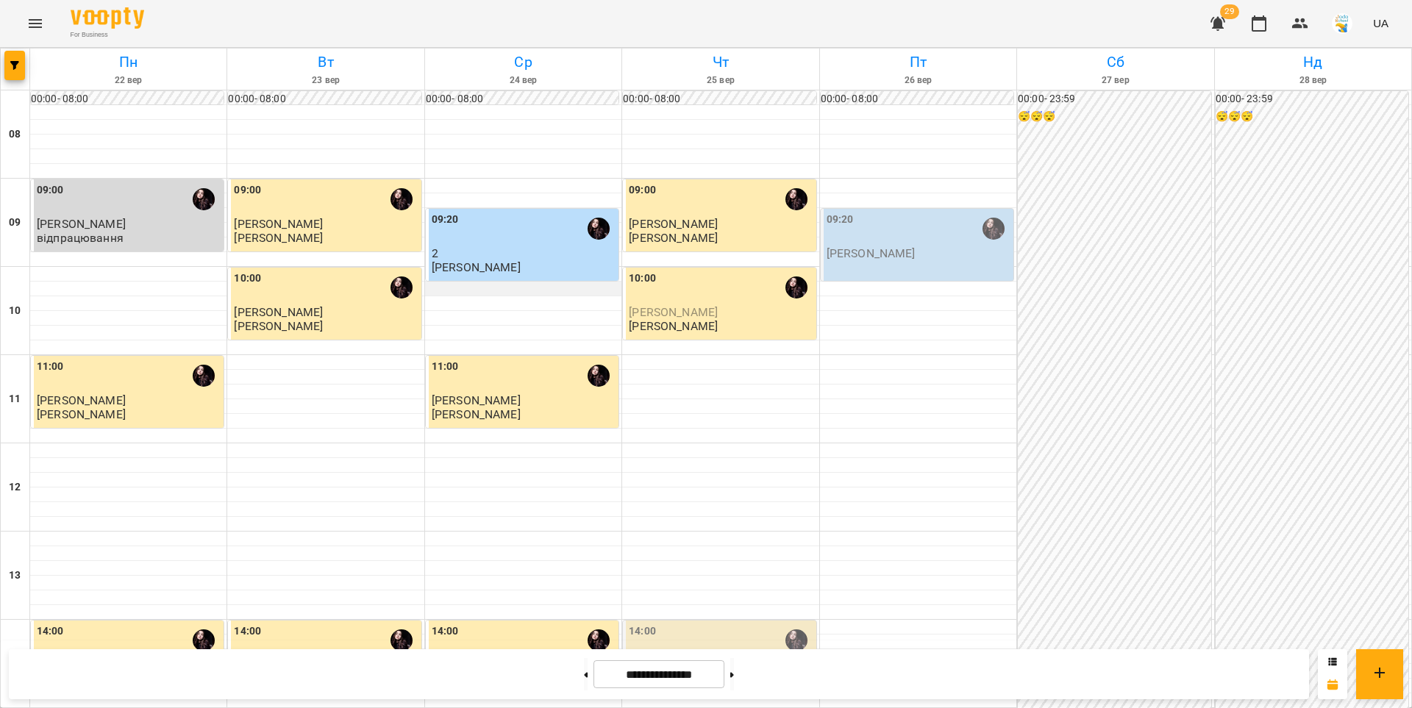
scroll to position [684, 0]
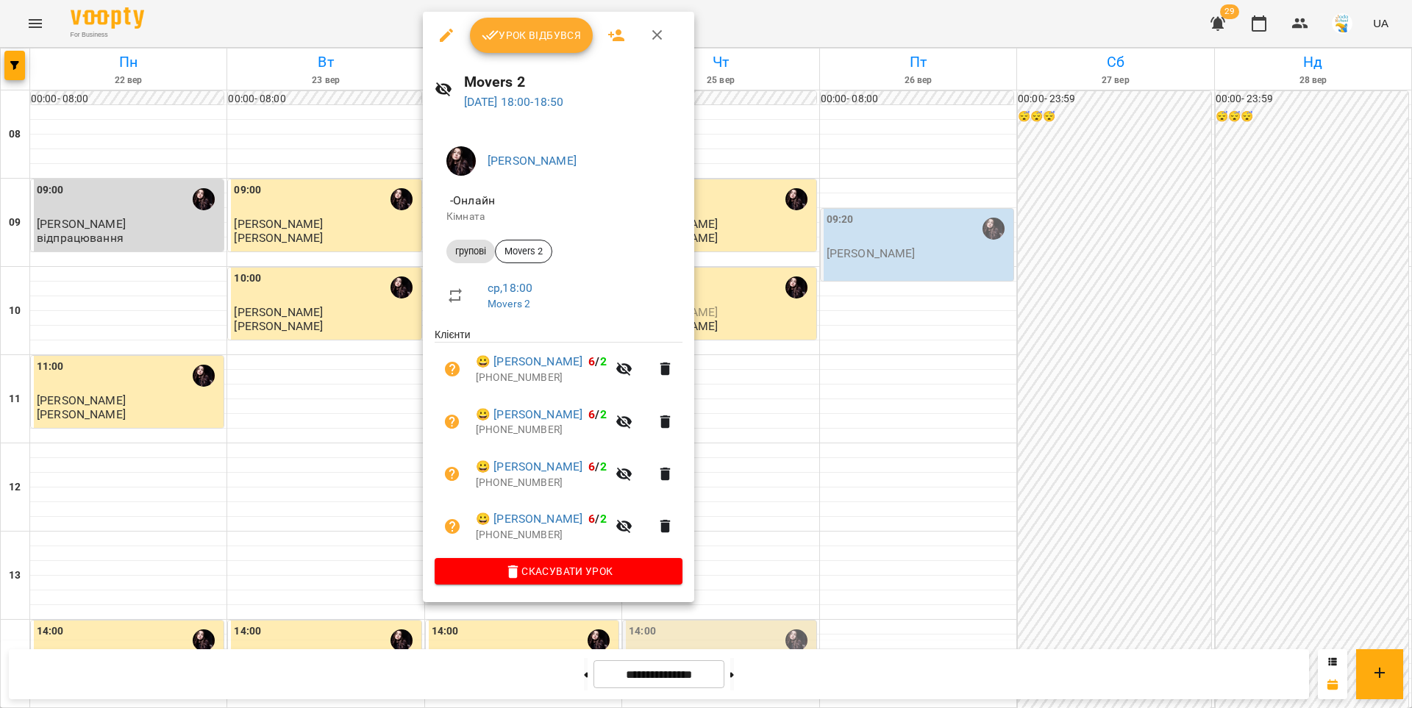
click at [520, 41] on span "Урок відбувся" at bounding box center [532, 35] width 100 height 18
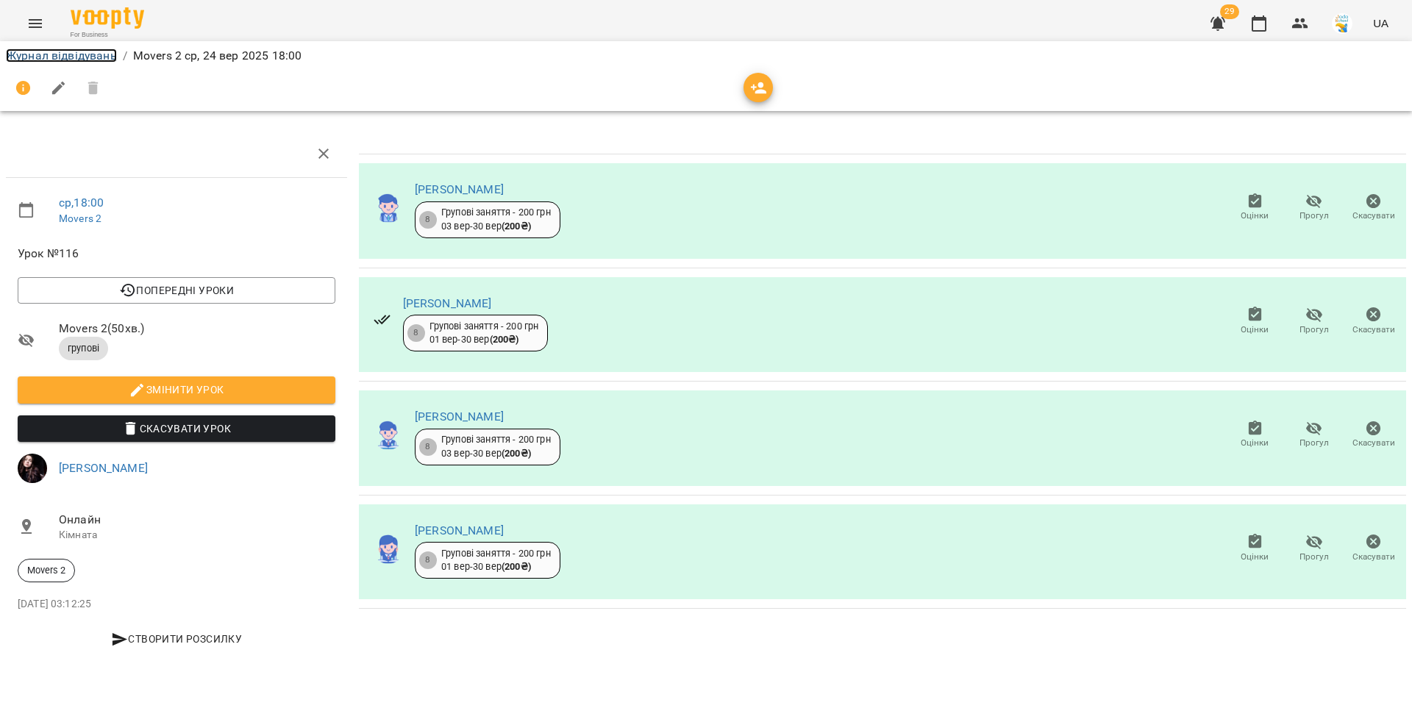
click at [101, 57] on link "Журнал відвідувань" at bounding box center [61, 56] width 111 height 14
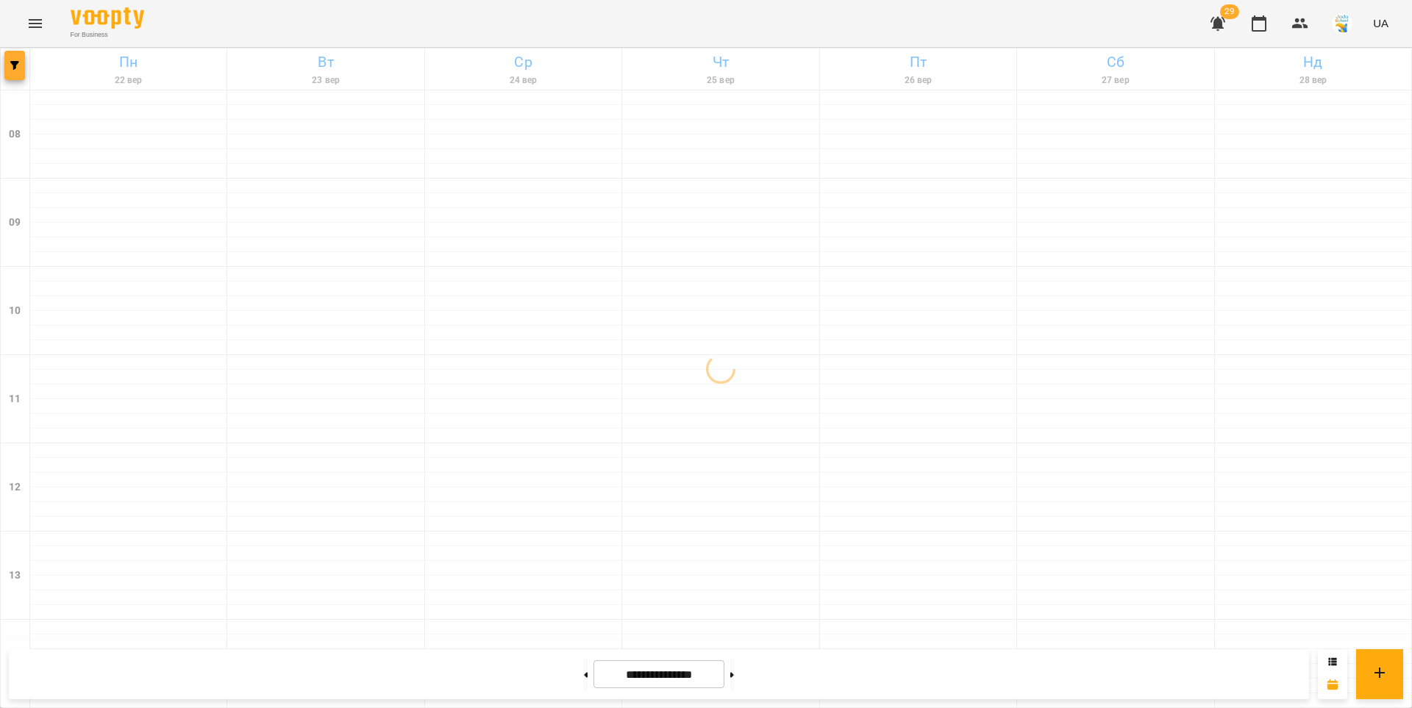
click at [17, 71] on button "button" at bounding box center [14, 65] width 21 height 29
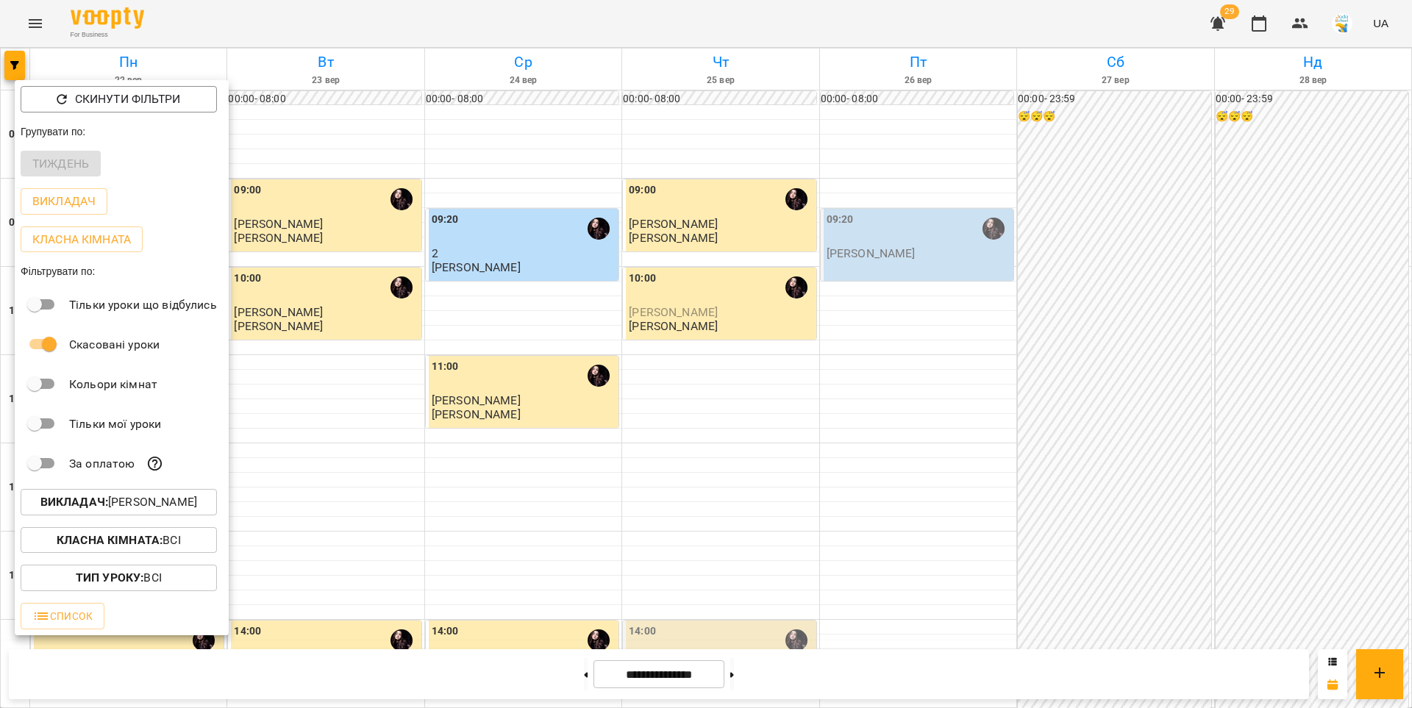
click at [143, 500] on p "Викладач : [PERSON_NAME]" at bounding box center [118, 502] width 157 height 18
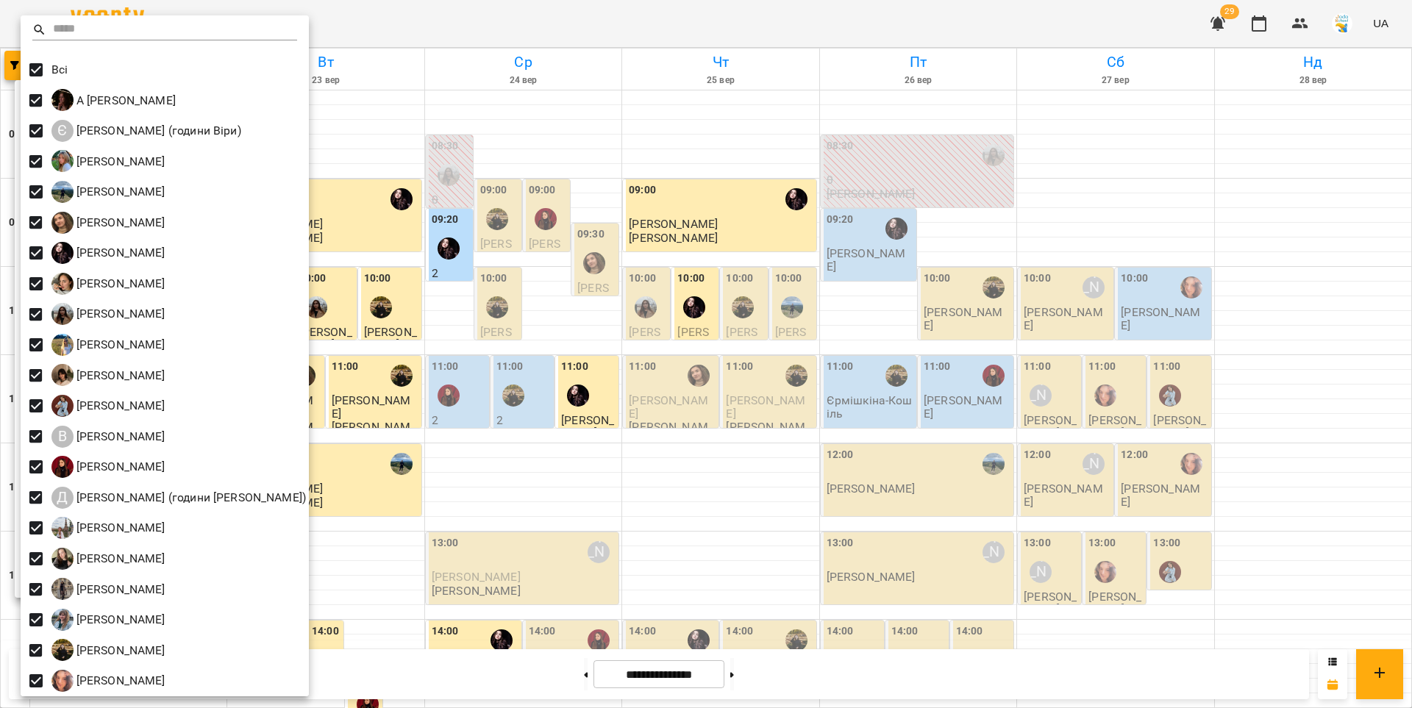
click at [522, 65] on div at bounding box center [706, 354] width 1412 height 708
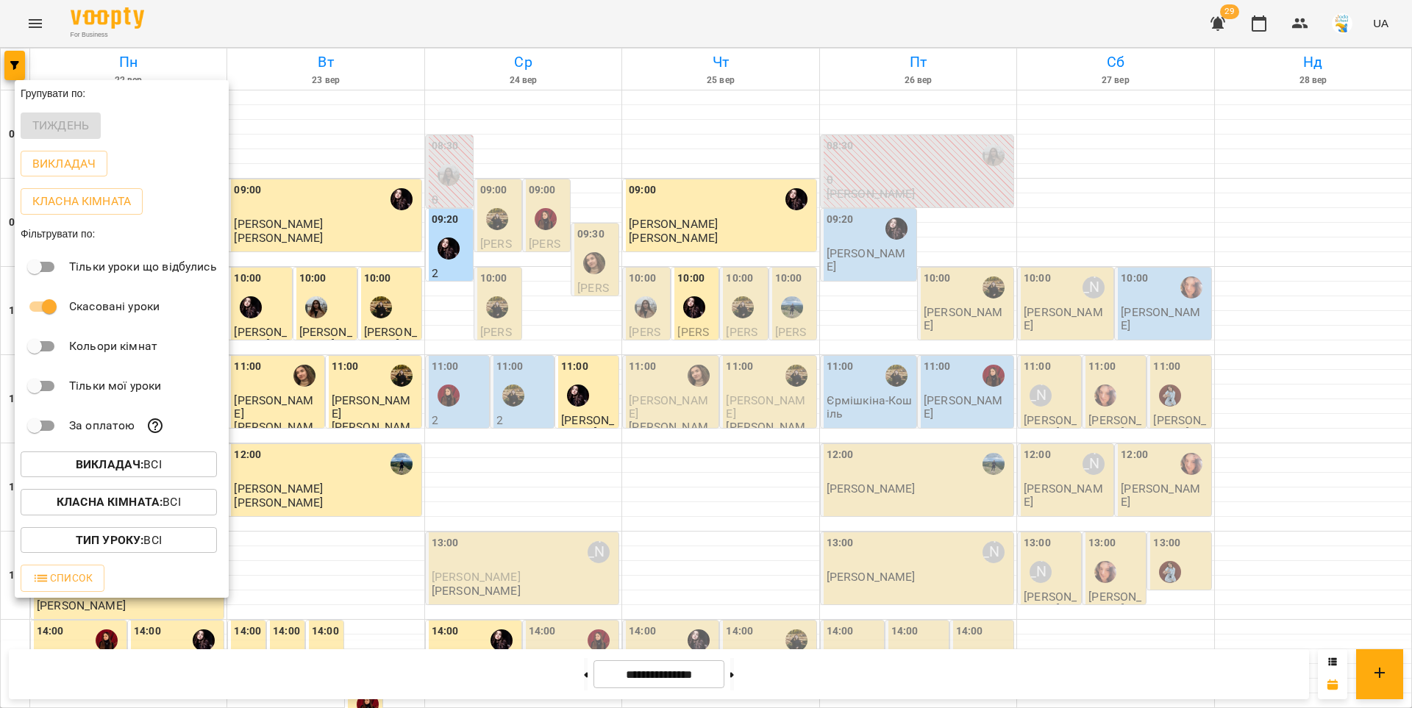
click at [519, 60] on div at bounding box center [706, 354] width 1412 height 708
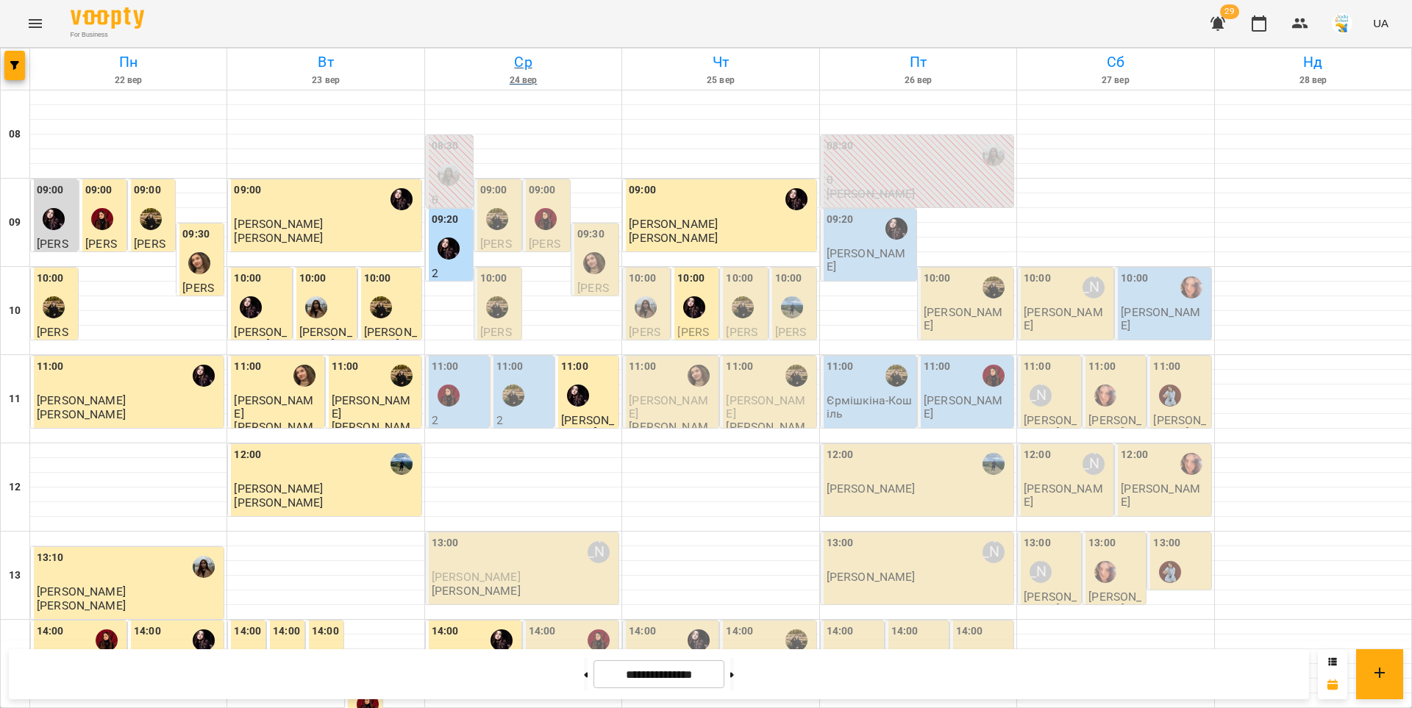
click at [517, 62] on h6 "Ср" at bounding box center [523, 62] width 192 height 23
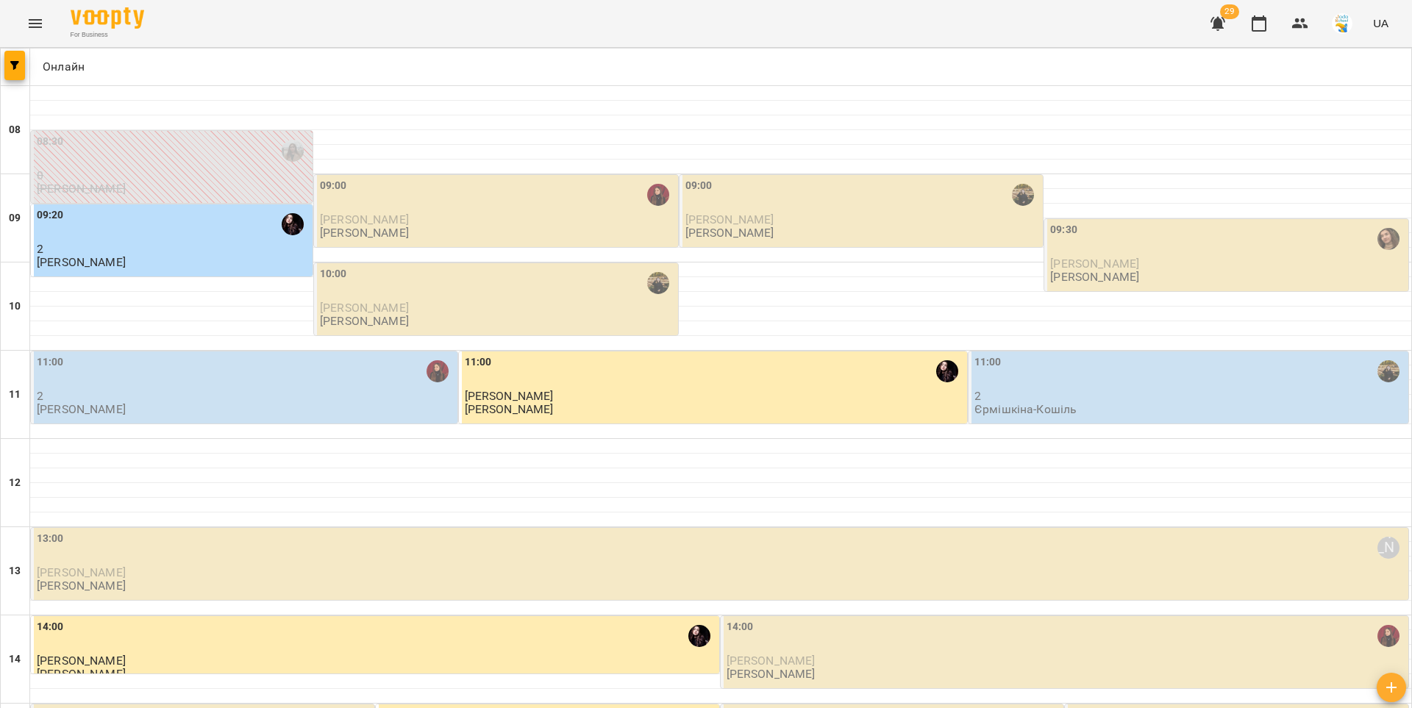
click at [404, 217] on span "[PERSON_NAME]" at bounding box center [364, 220] width 89 height 14
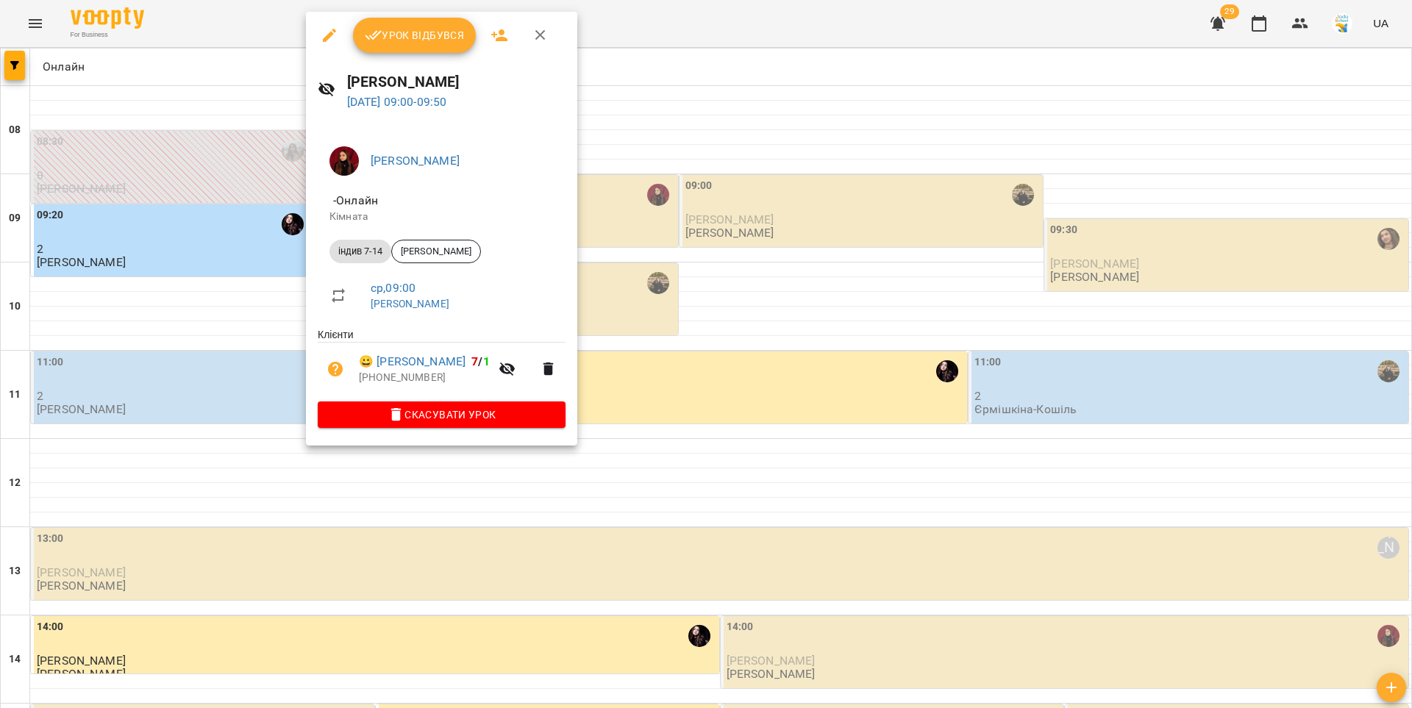
click at [435, 40] on span "Урок відбувся" at bounding box center [415, 35] width 100 height 18
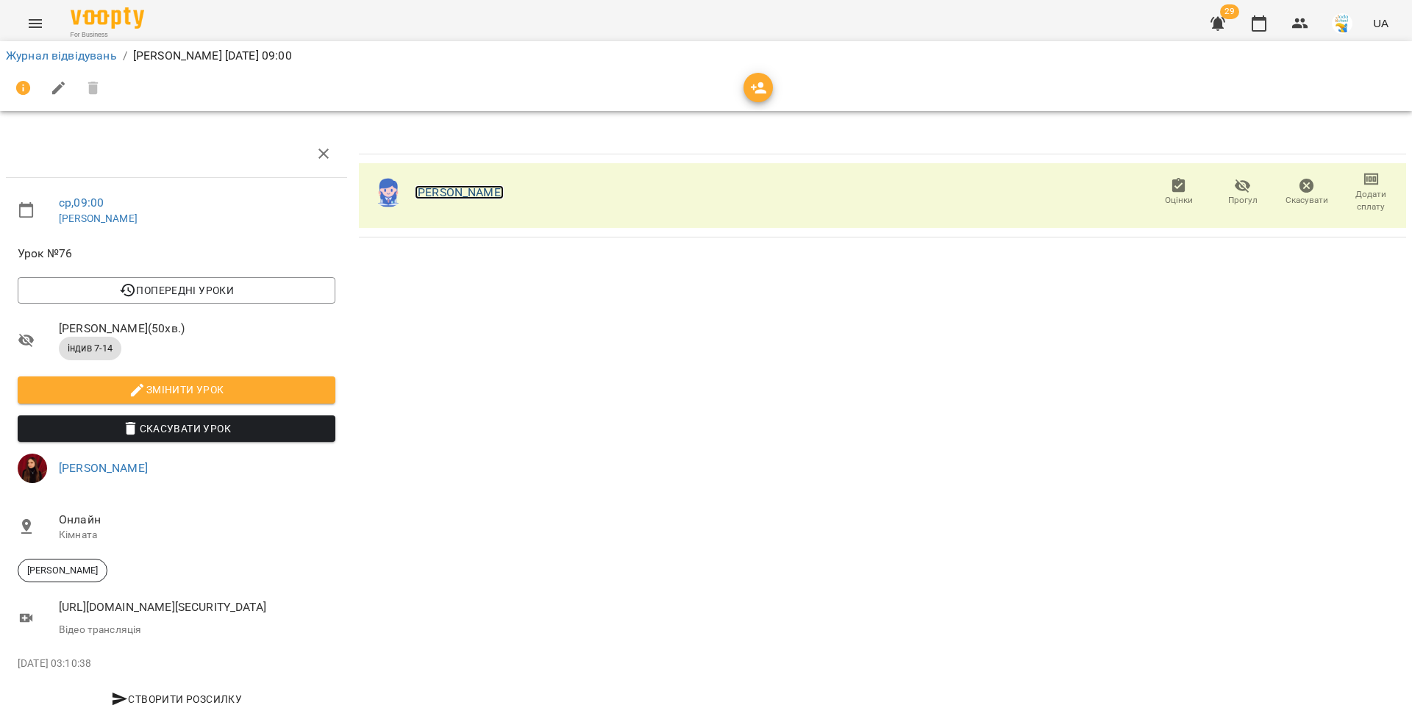
click at [448, 190] on link "[PERSON_NAME]" at bounding box center [459, 192] width 89 height 14
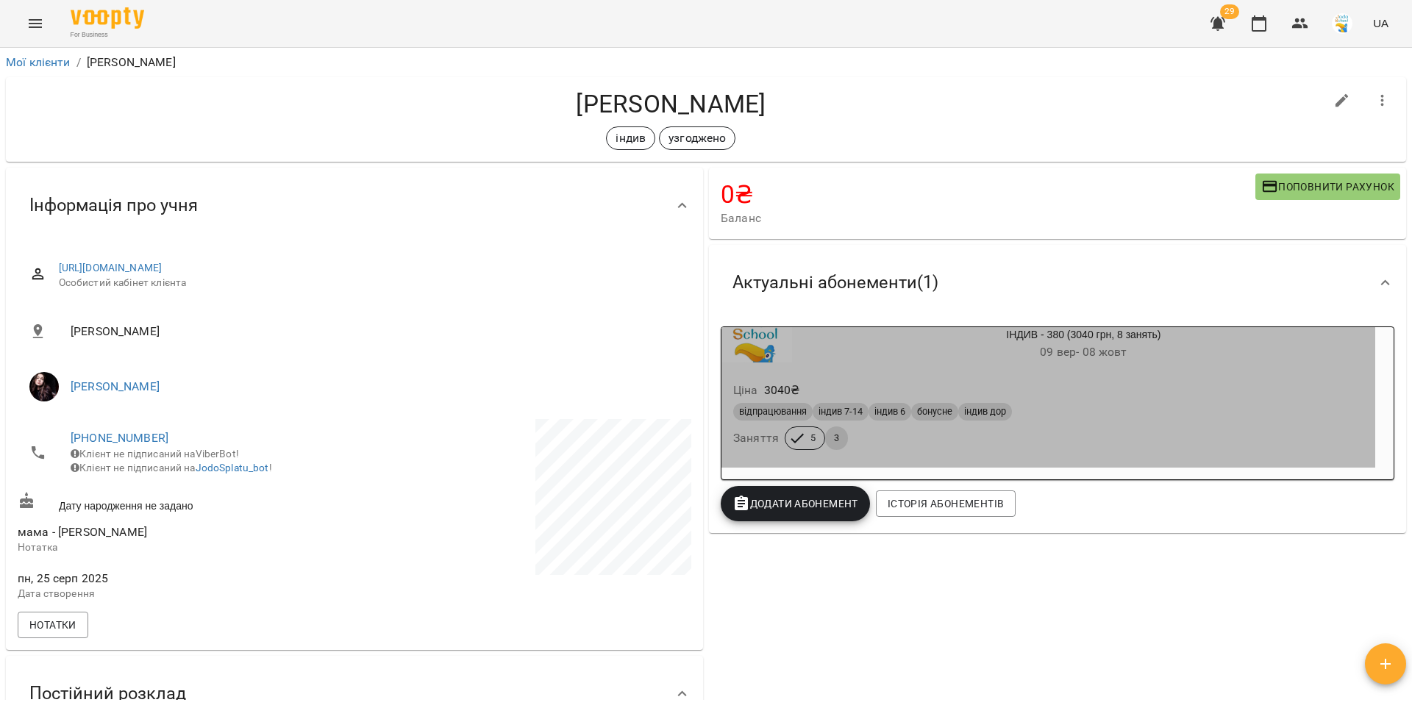
click at [963, 386] on div "Ціна 3040 ₴" at bounding box center [1048, 390] width 636 height 26
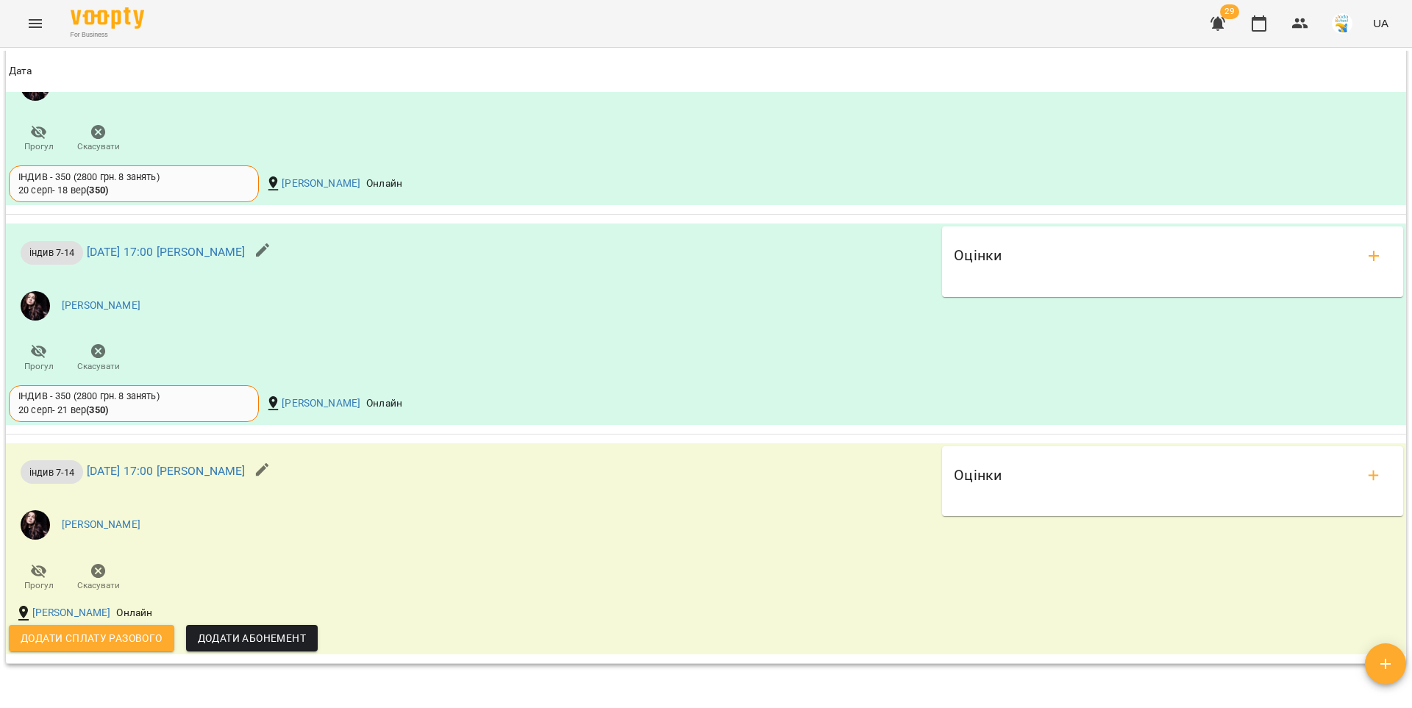
scroll to position [1415, 0]
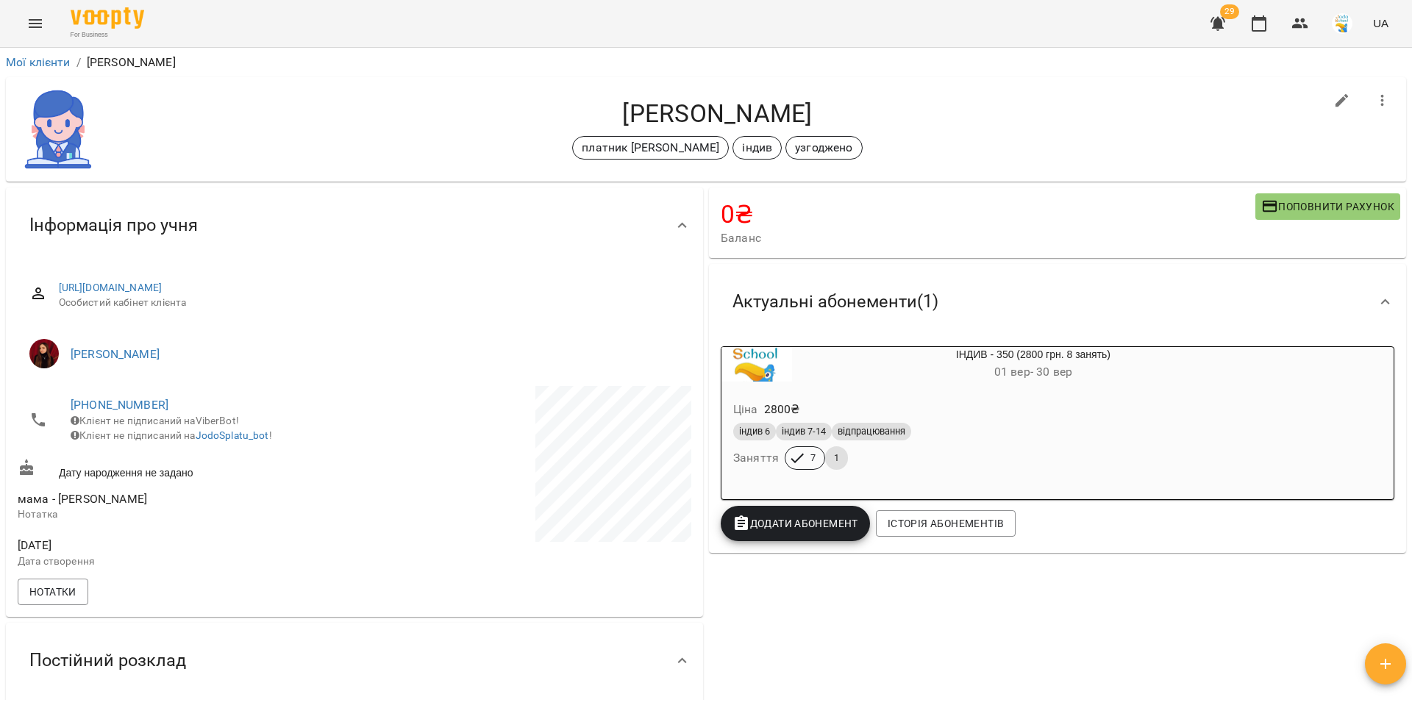
click at [905, 390] on div "Ціна 2800 ₴ індив 6 індив 7-14 відпрацювання Заняття 7 1" at bounding box center [997, 438] width 553 height 100
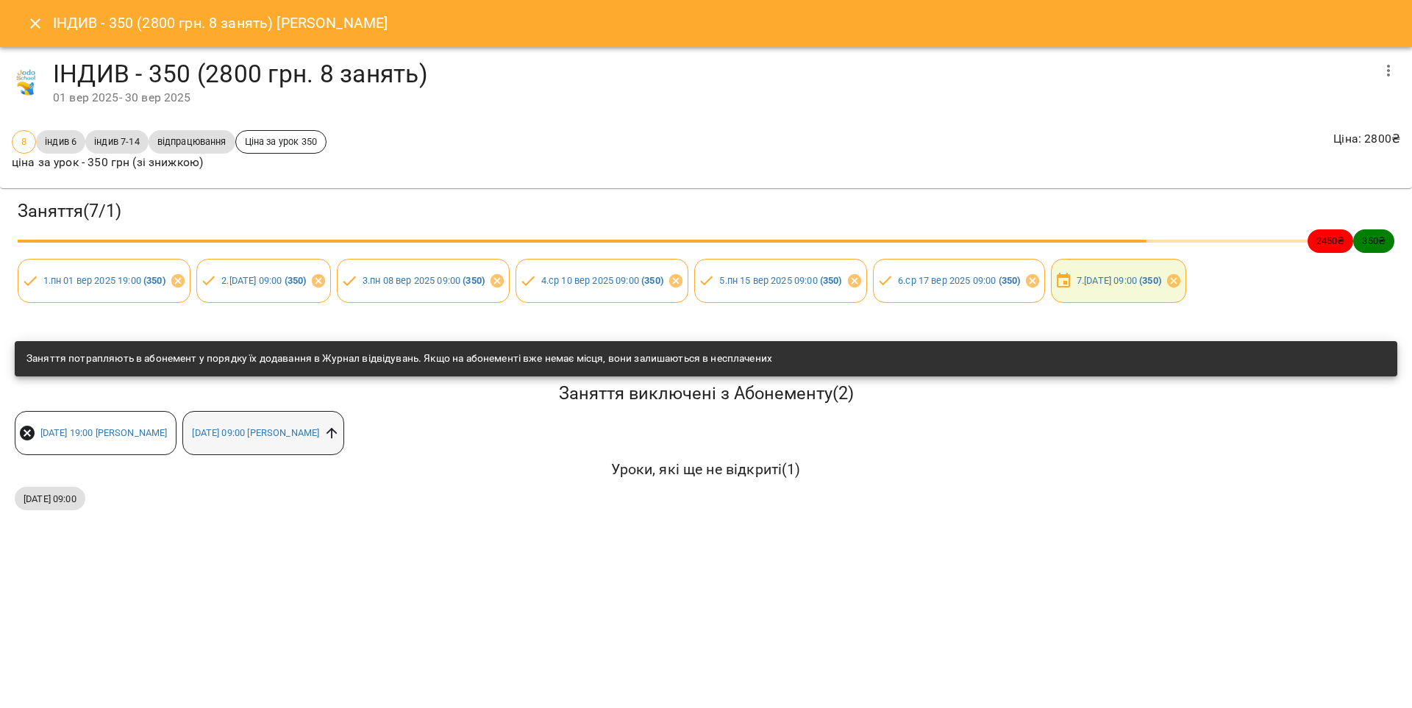
click at [338, 435] on icon at bounding box center [332, 433] width 11 height 11
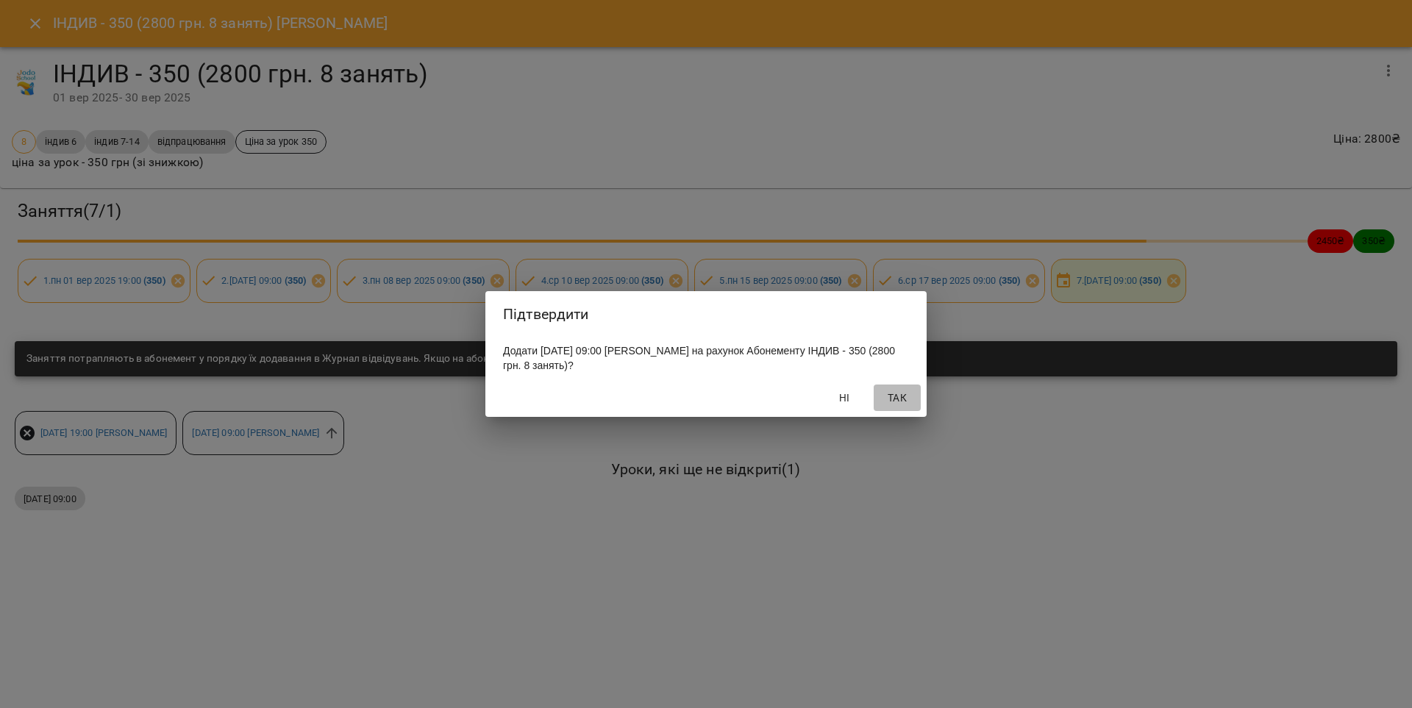
click at [886, 398] on span "Так" at bounding box center [897, 398] width 35 height 18
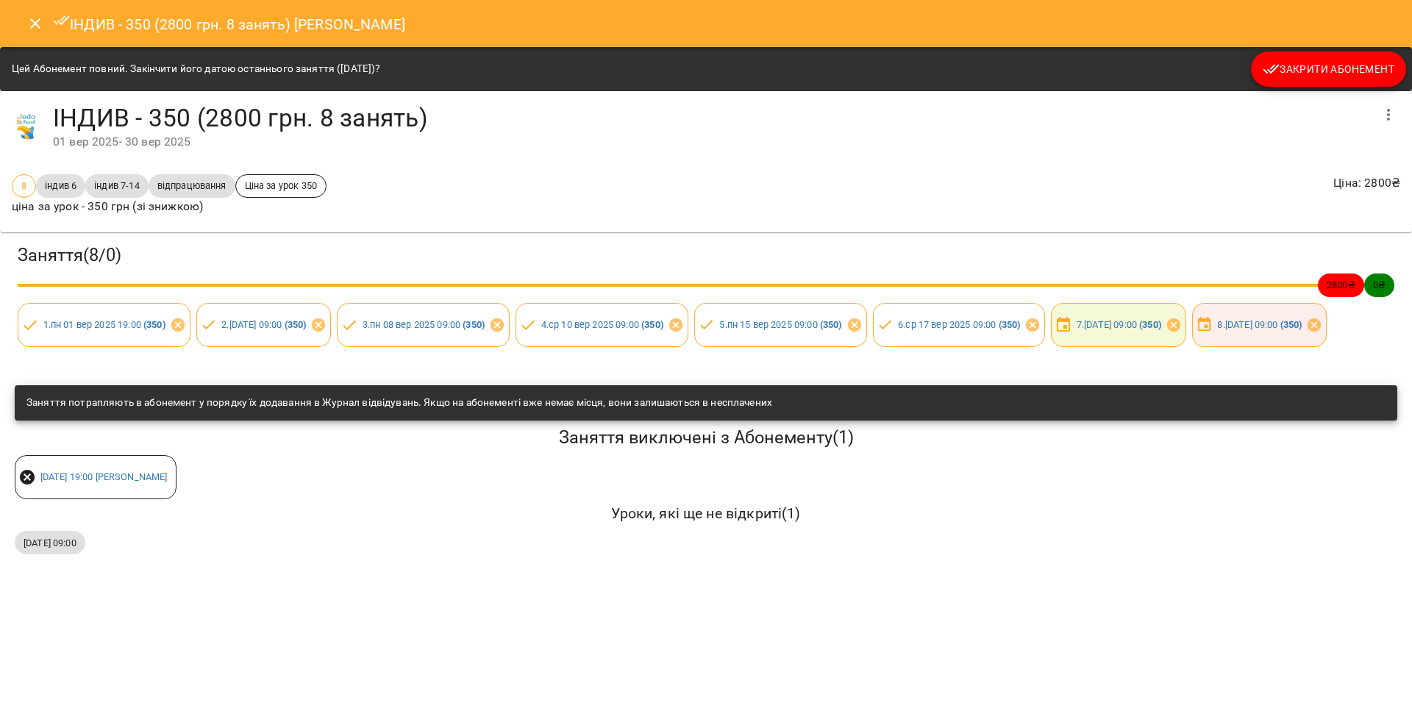
click at [38, 26] on icon "Close" at bounding box center [35, 24] width 18 height 18
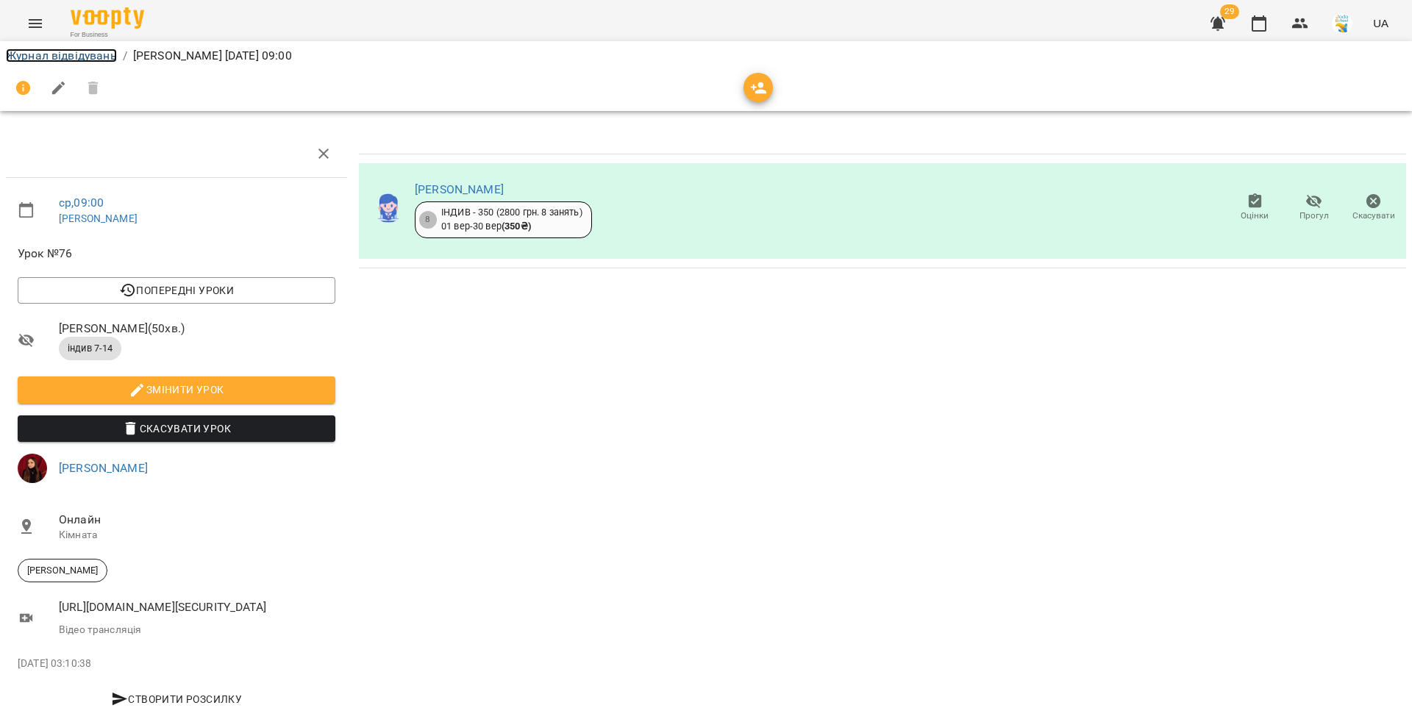
click at [77, 58] on link "Журнал відвідувань" at bounding box center [61, 56] width 111 height 14
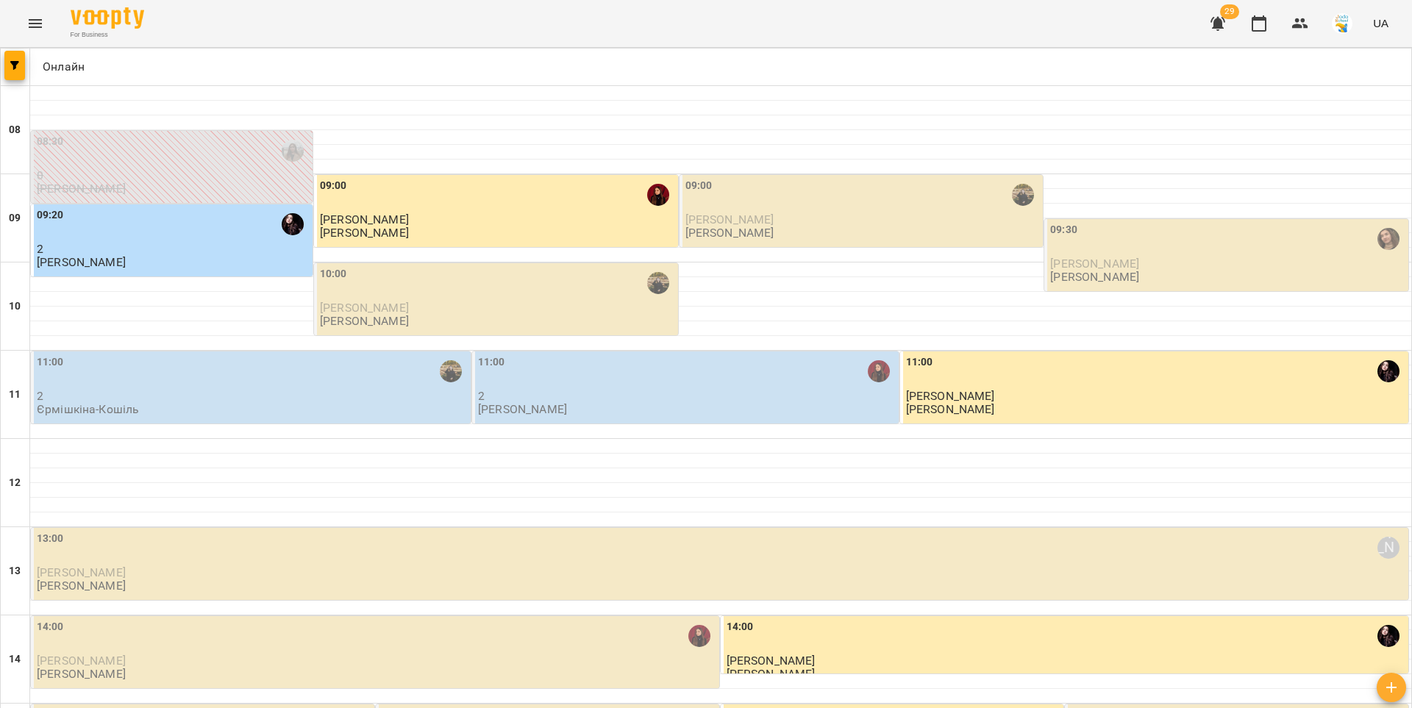
click at [882, 207] on div "09:00" at bounding box center [862, 195] width 355 height 34
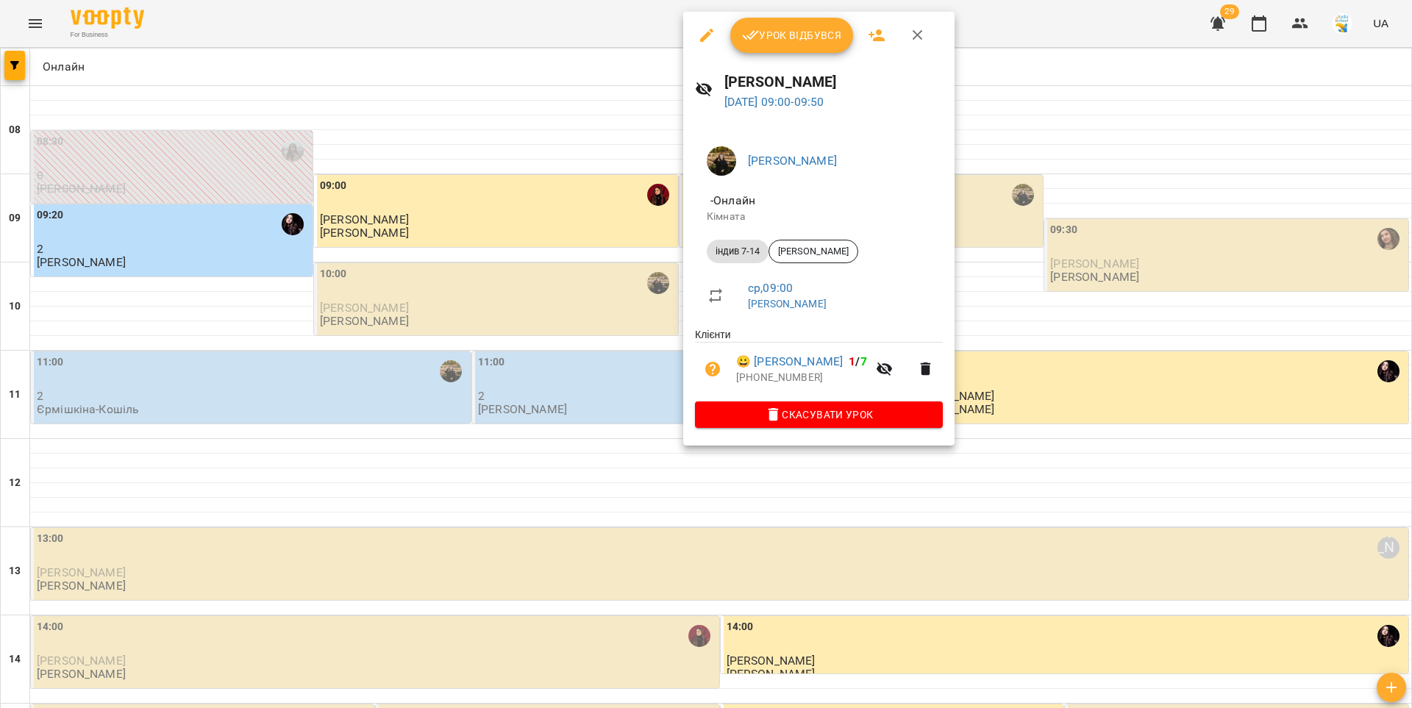
click at [777, 43] on span "Урок відбувся" at bounding box center [792, 35] width 100 height 18
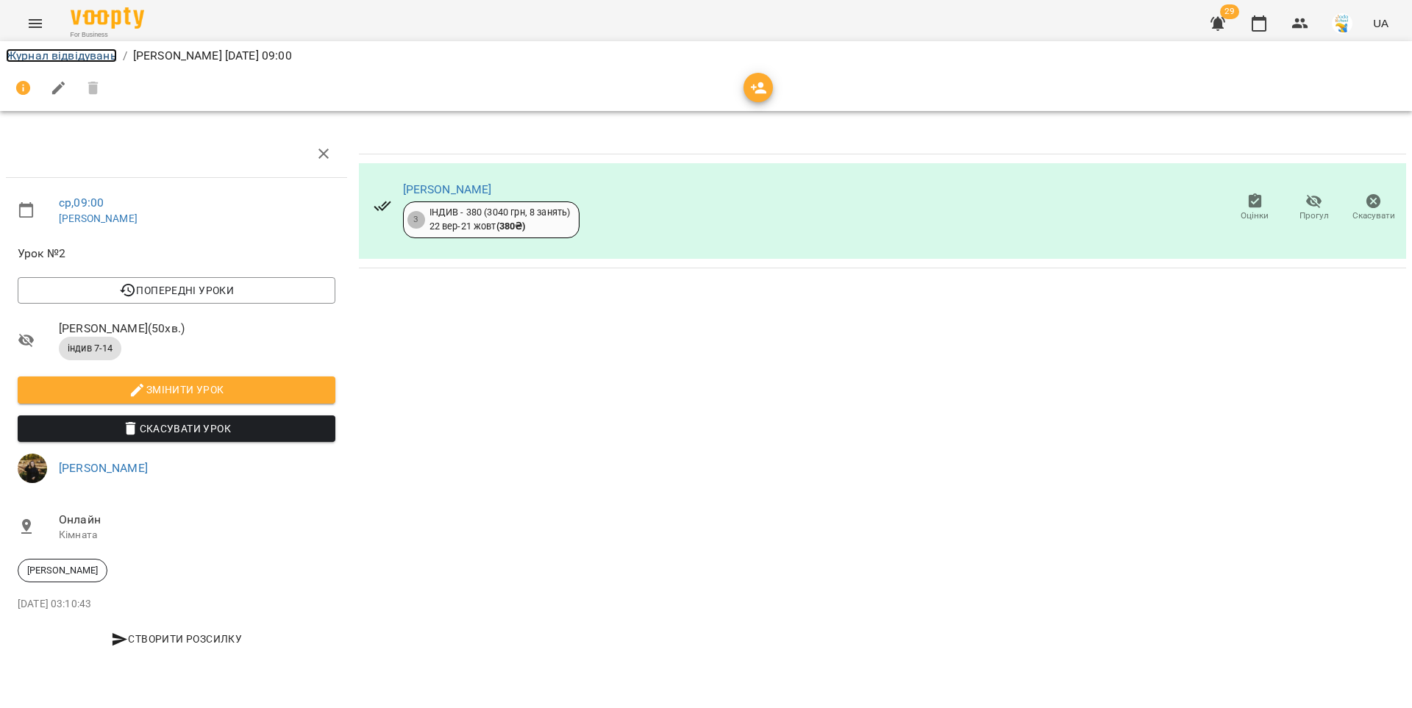
click at [96, 57] on link "Журнал відвідувань" at bounding box center [61, 56] width 111 height 14
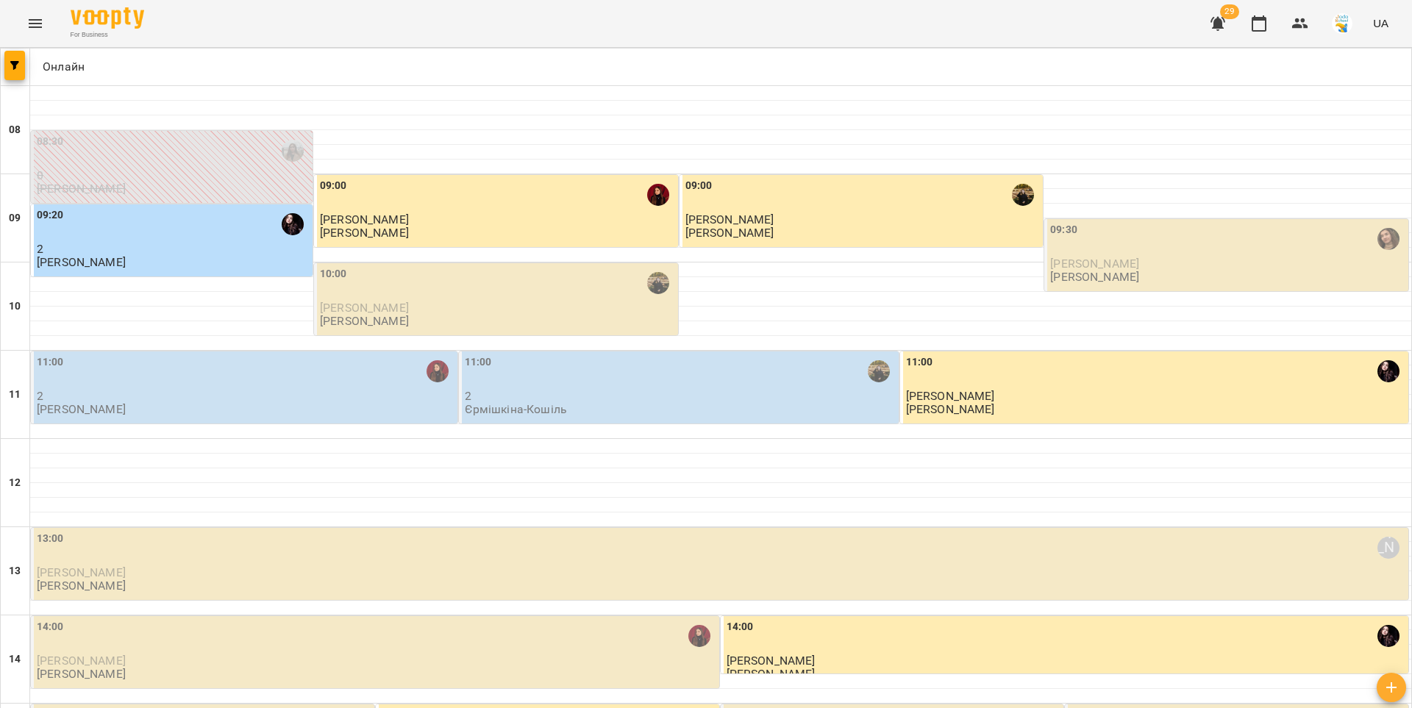
click at [1090, 260] on span "[PERSON_NAME]" at bounding box center [1094, 264] width 89 height 14
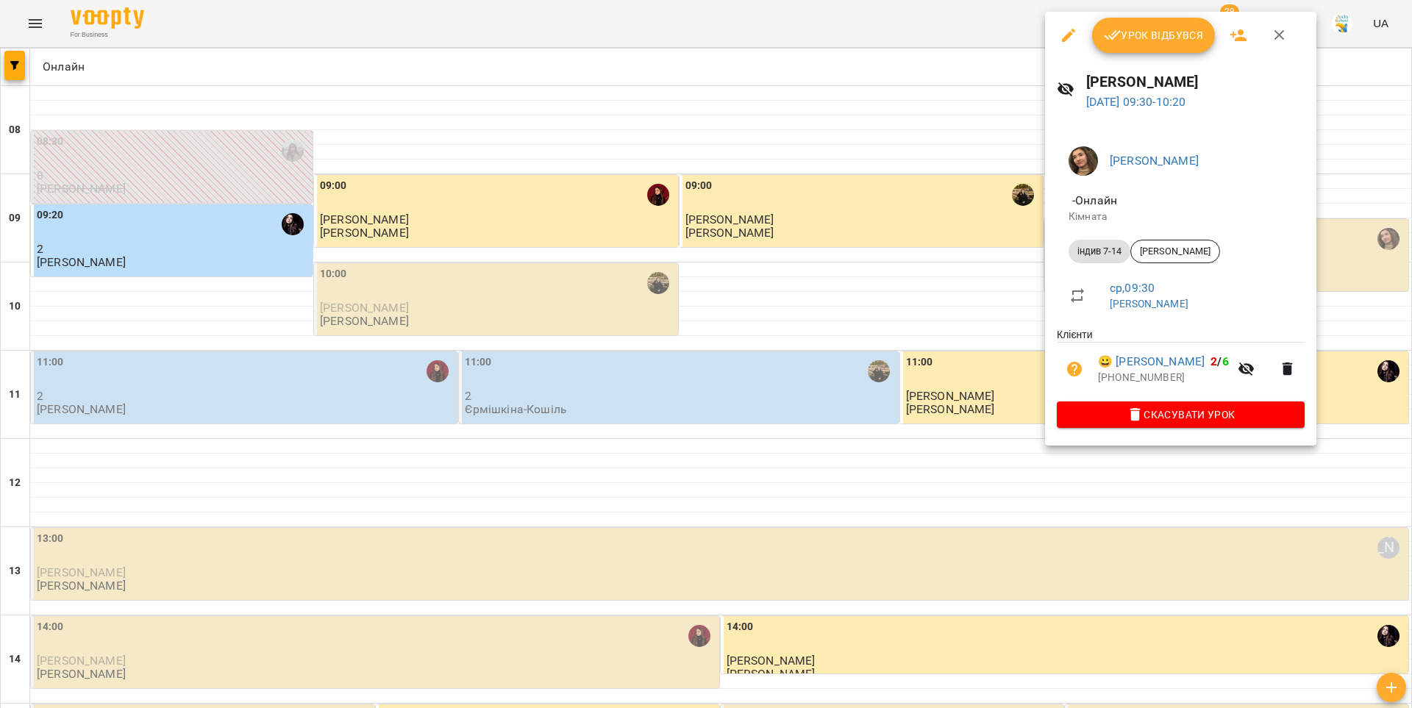
click at [1110, 38] on icon "button" at bounding box center [1112, 36] width 17 height 10
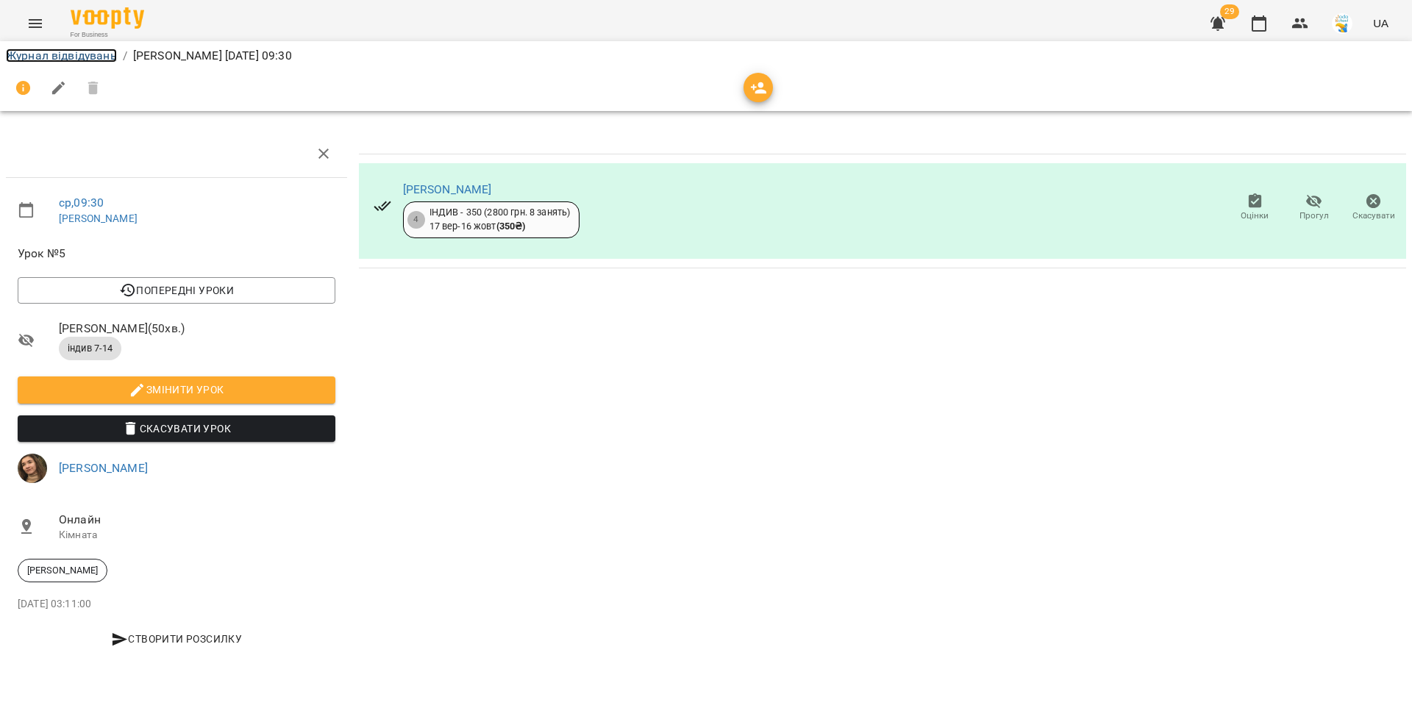
click at [101, 54] on link "Журнал відвідувань" at bounding box center [61, 56] width 111 height 14
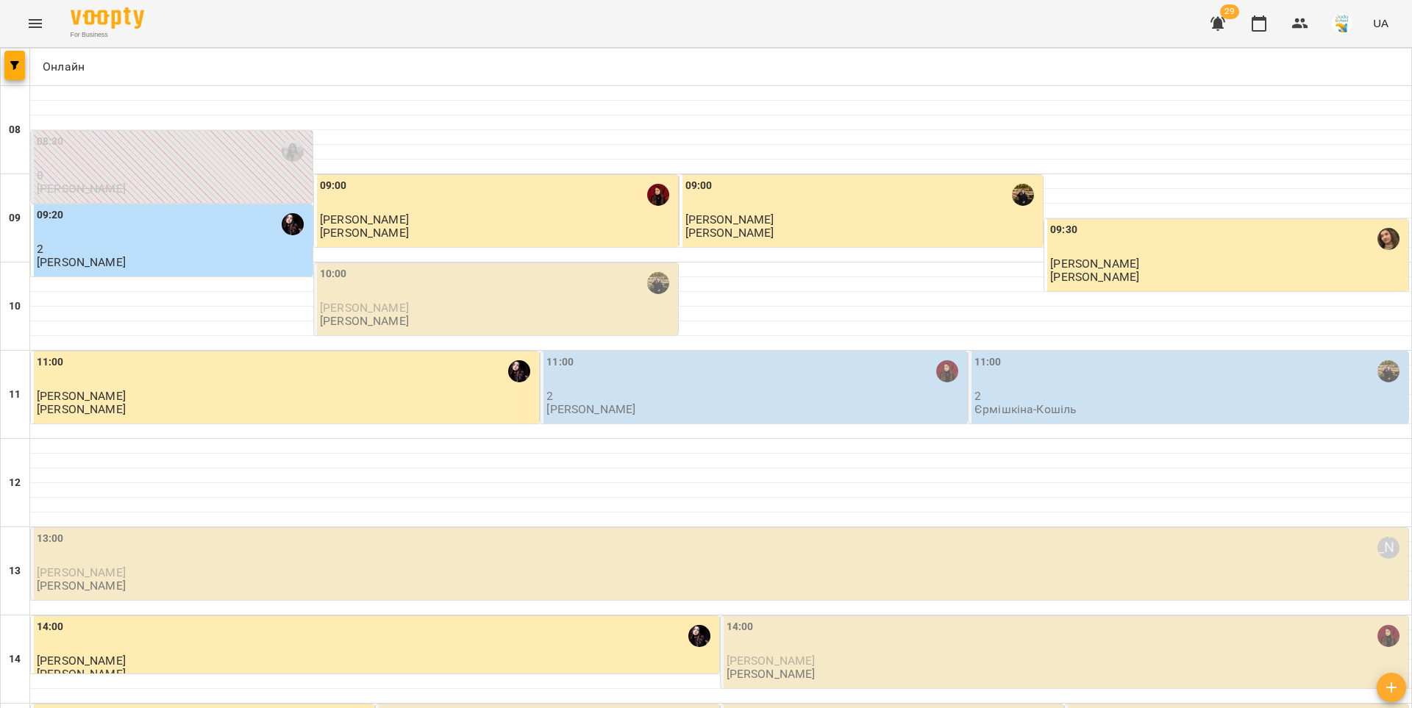
click at [544, 287] on div "10:00" at bounding box center [497, 283] width 355 height 34
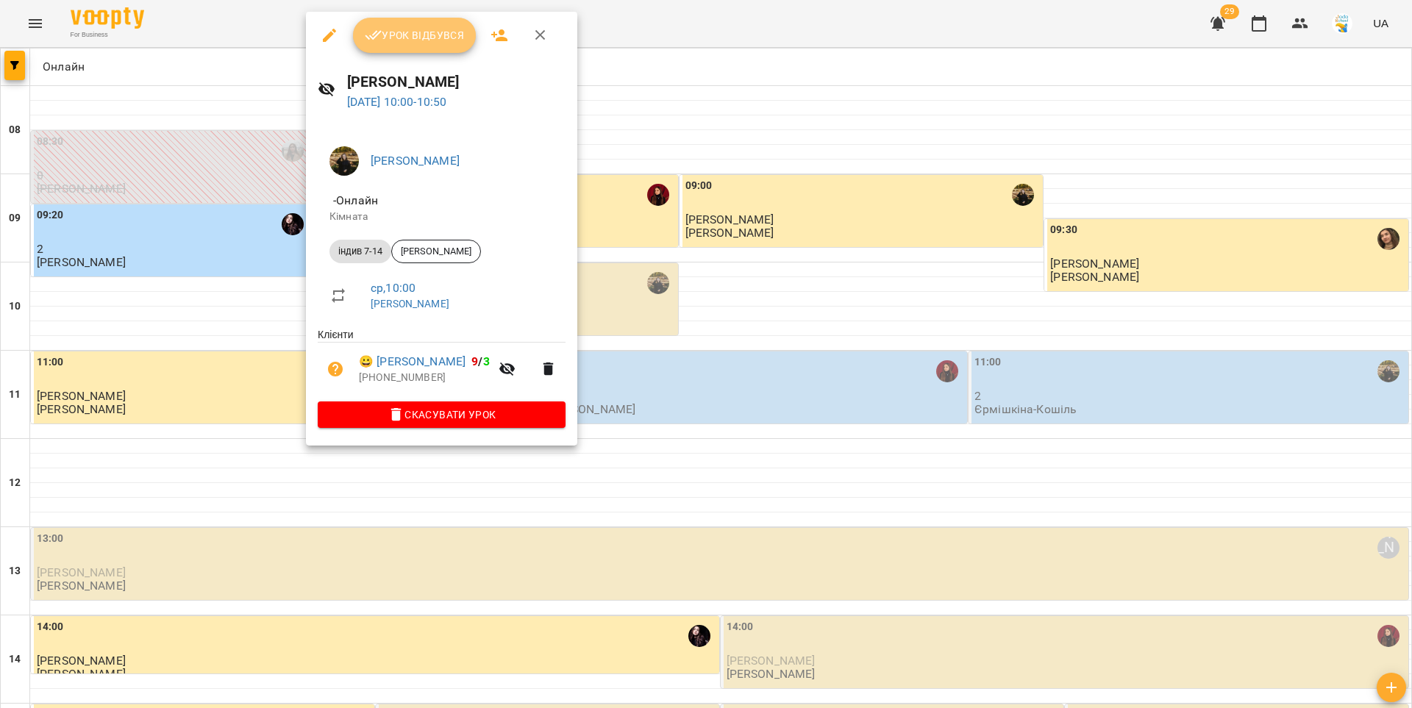
click at [432, 49] on button "Урок відбувся" at bounding box center [415, 35] width 124 height 35
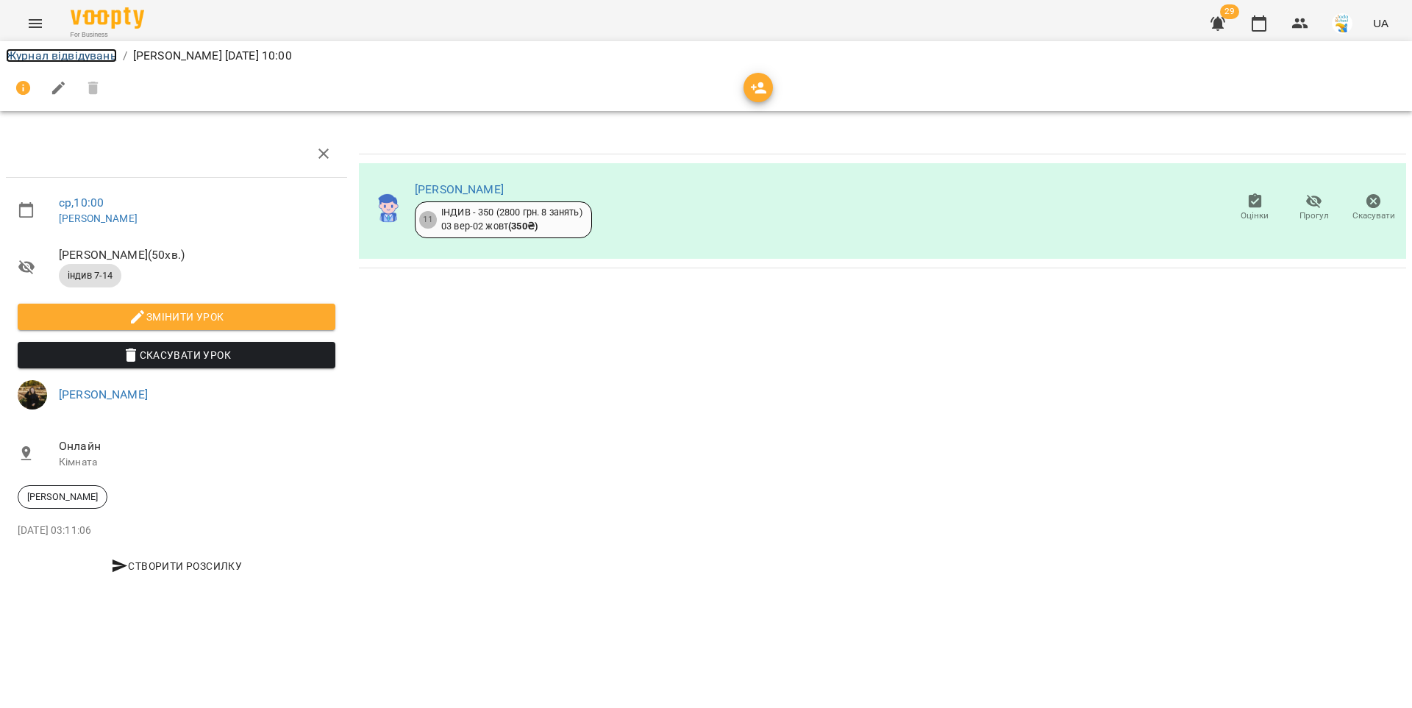
click at [85, 58] on link "Журнал відвідувань" at bounding box center [61, 56] width 111 height 14
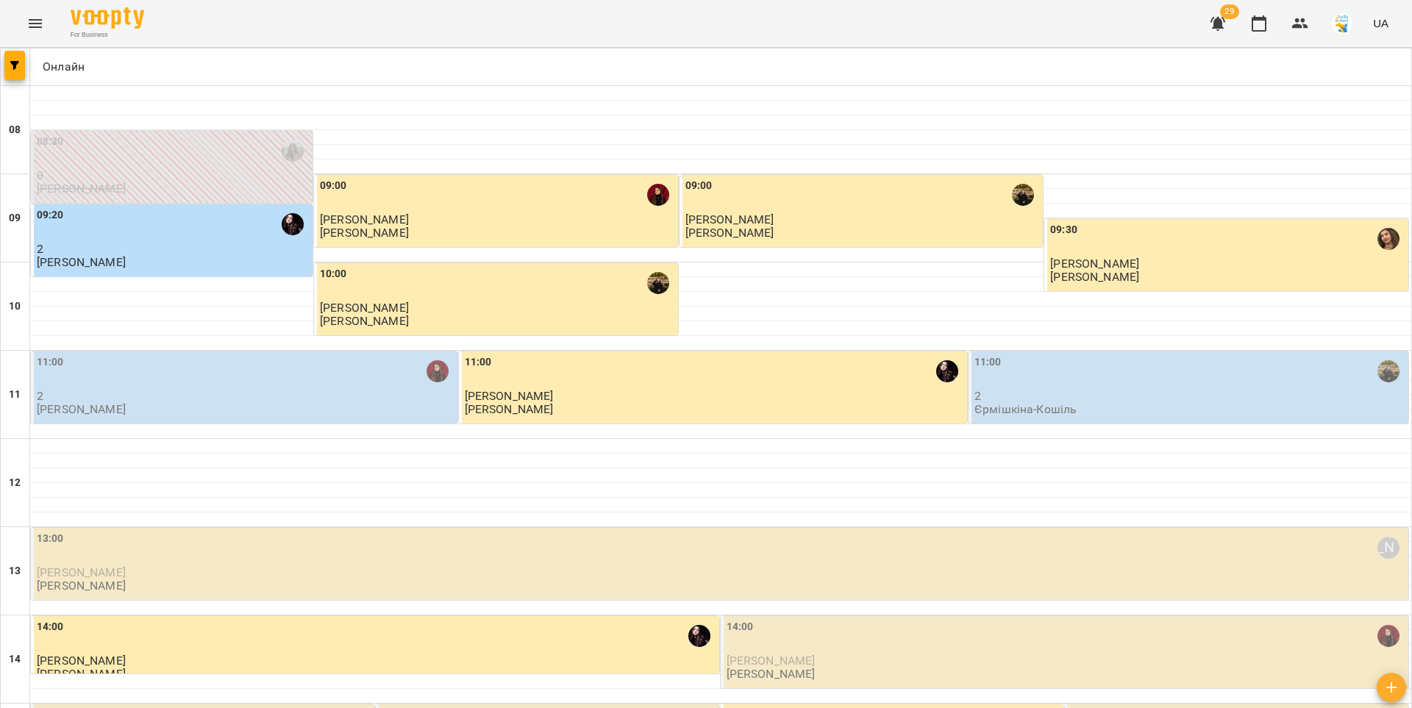
scroll to position [117, 0]
click at [303, 390] on p "2" at bounding box center [246, 396] width 418 height 13
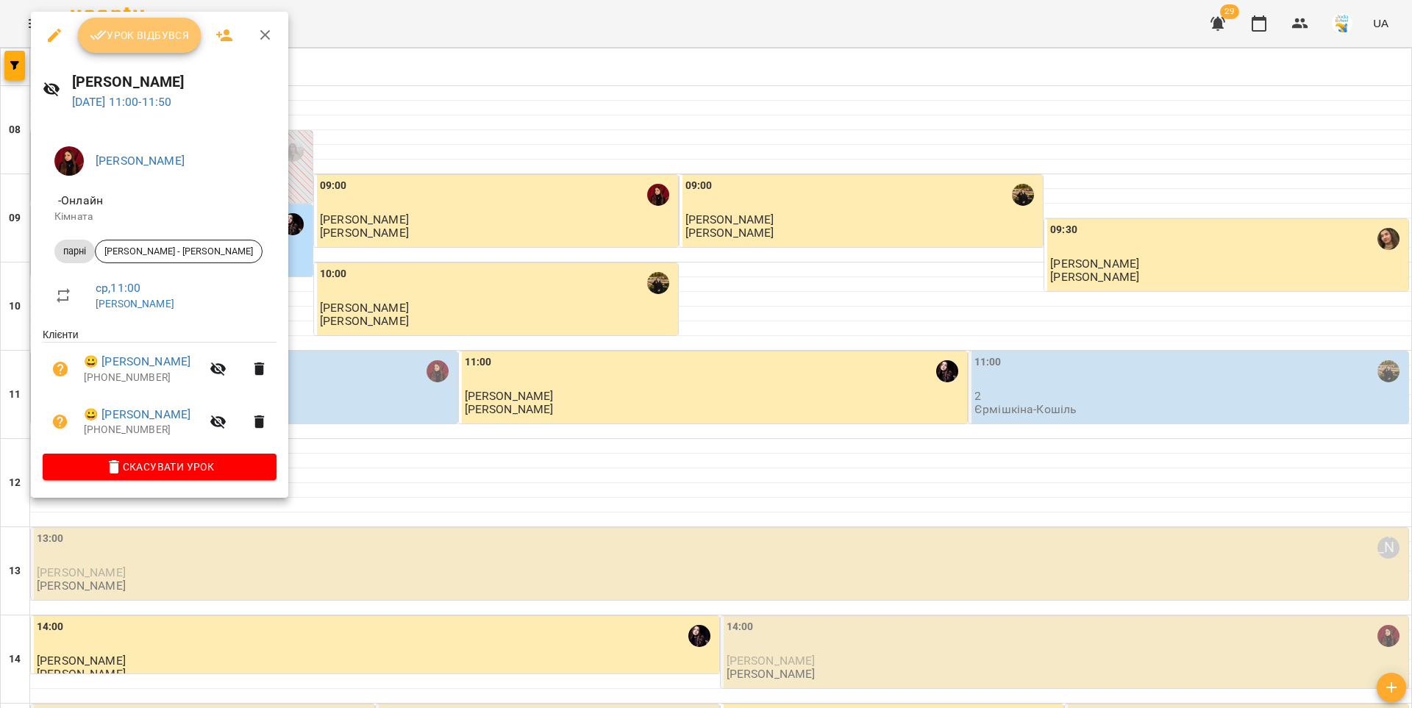
click at [126, 45] on button "Урок відбувся" at bounding box center [140, 35] width 124 height 35
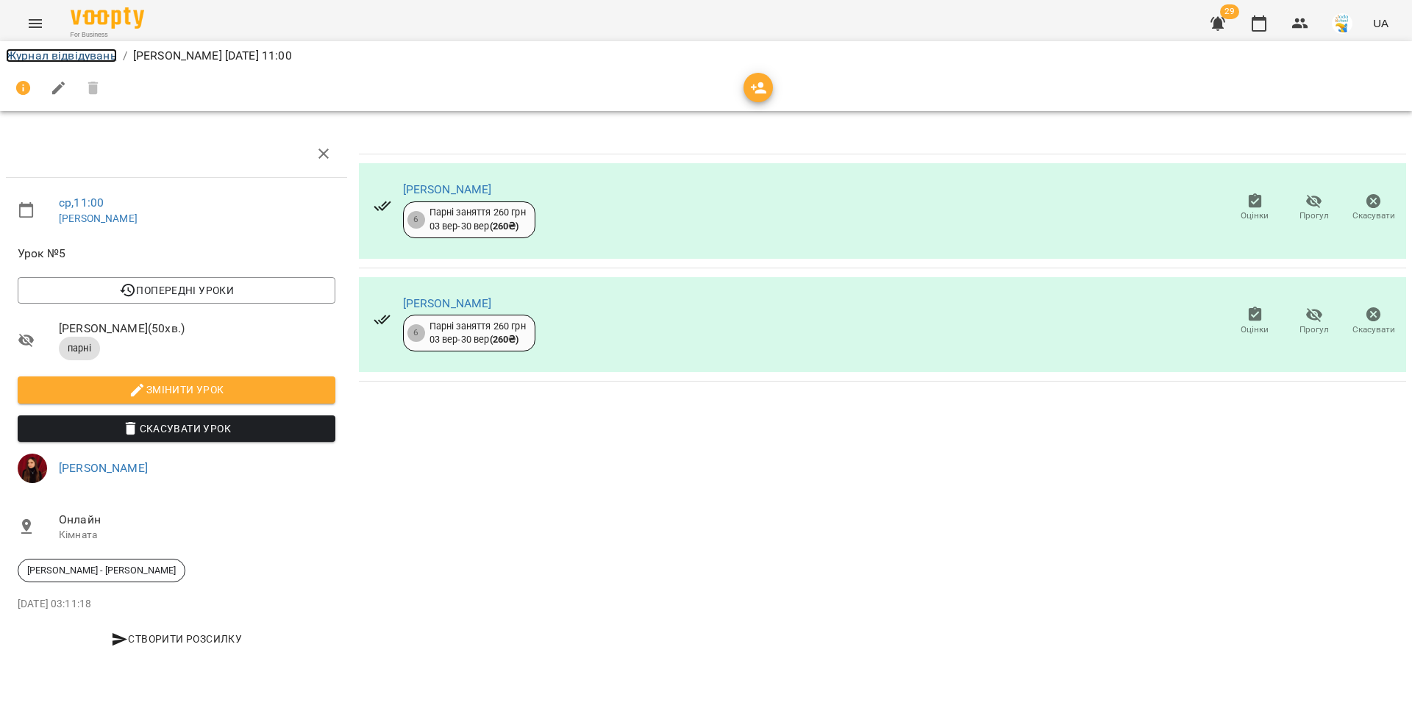
click at [81, 53] on link "Журнал відвідувань" at bounding box center [61, 56] width 111 height 14
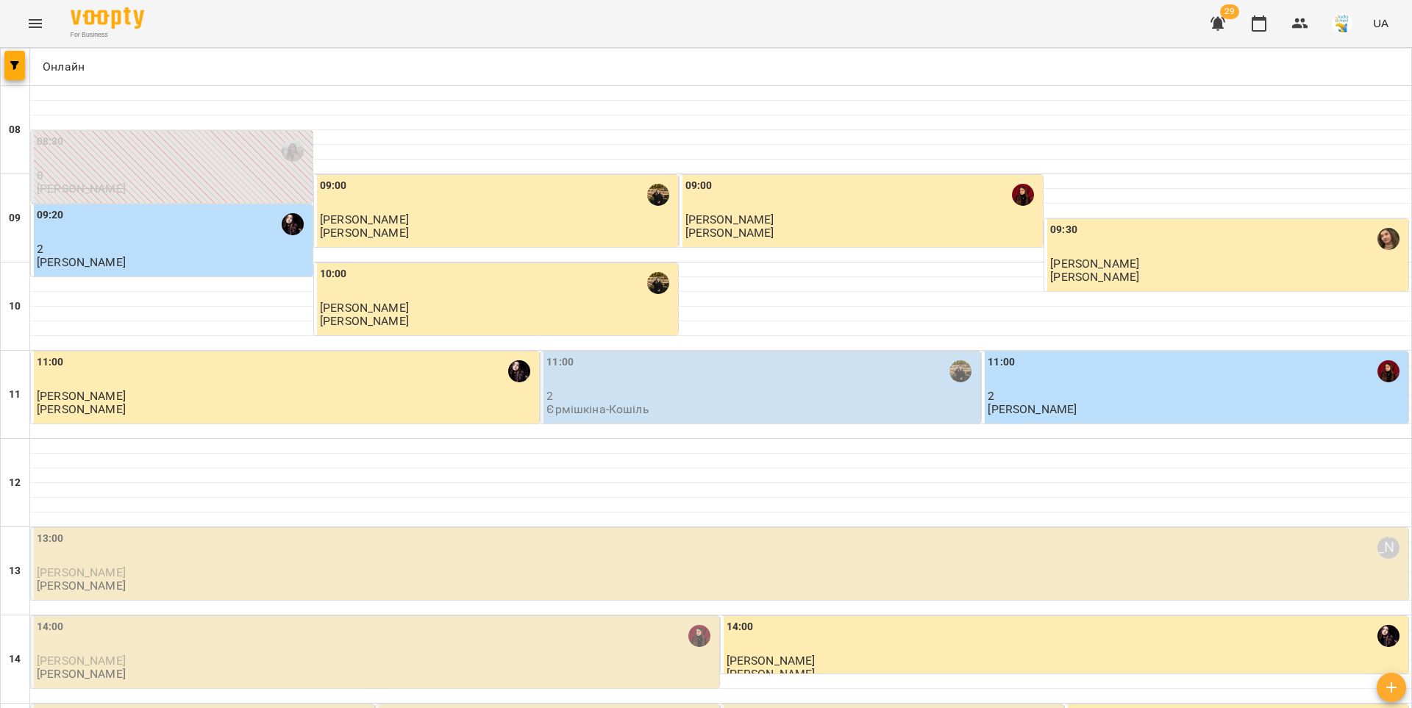
click at [779, 382] on div "11:00" at bounding box center [761, 371] width 431 height 34
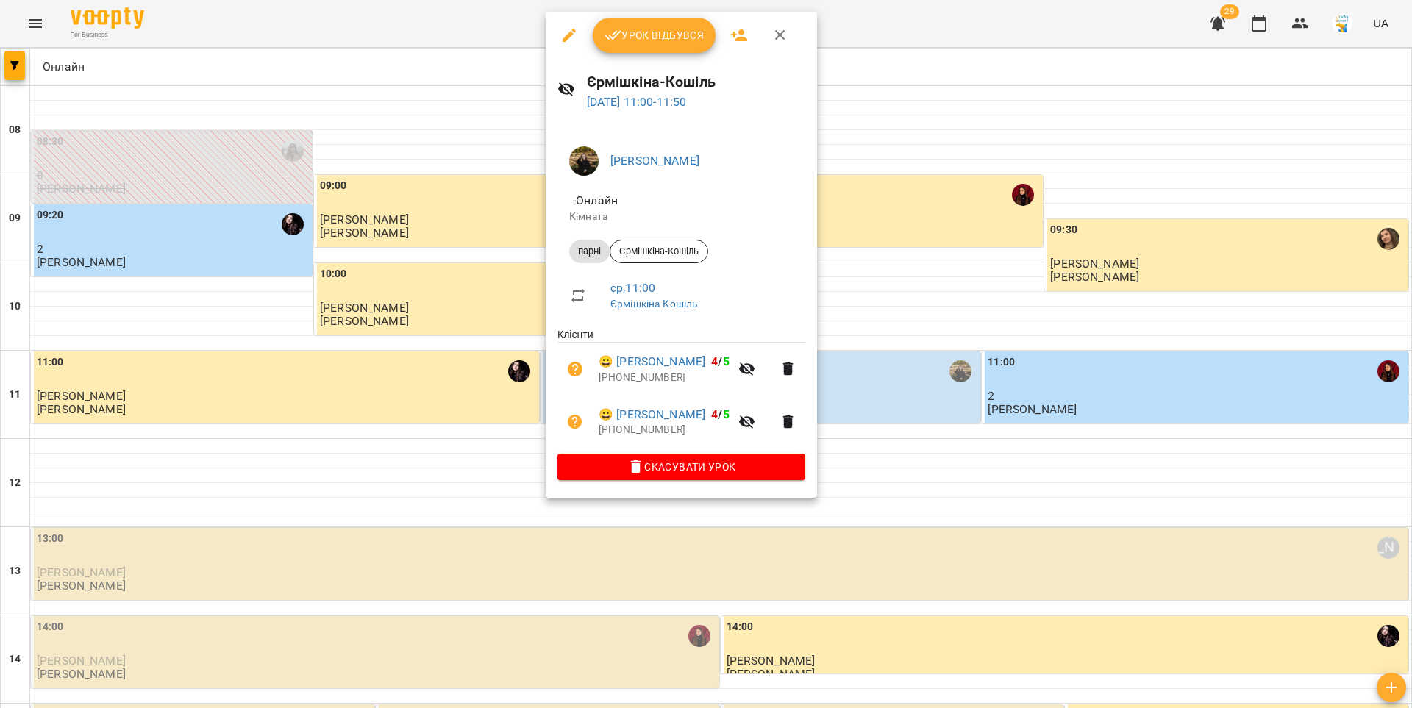
click at [684, 47] on button "Урок відбувся" at bounding box center [655, 35] width 124 height 35
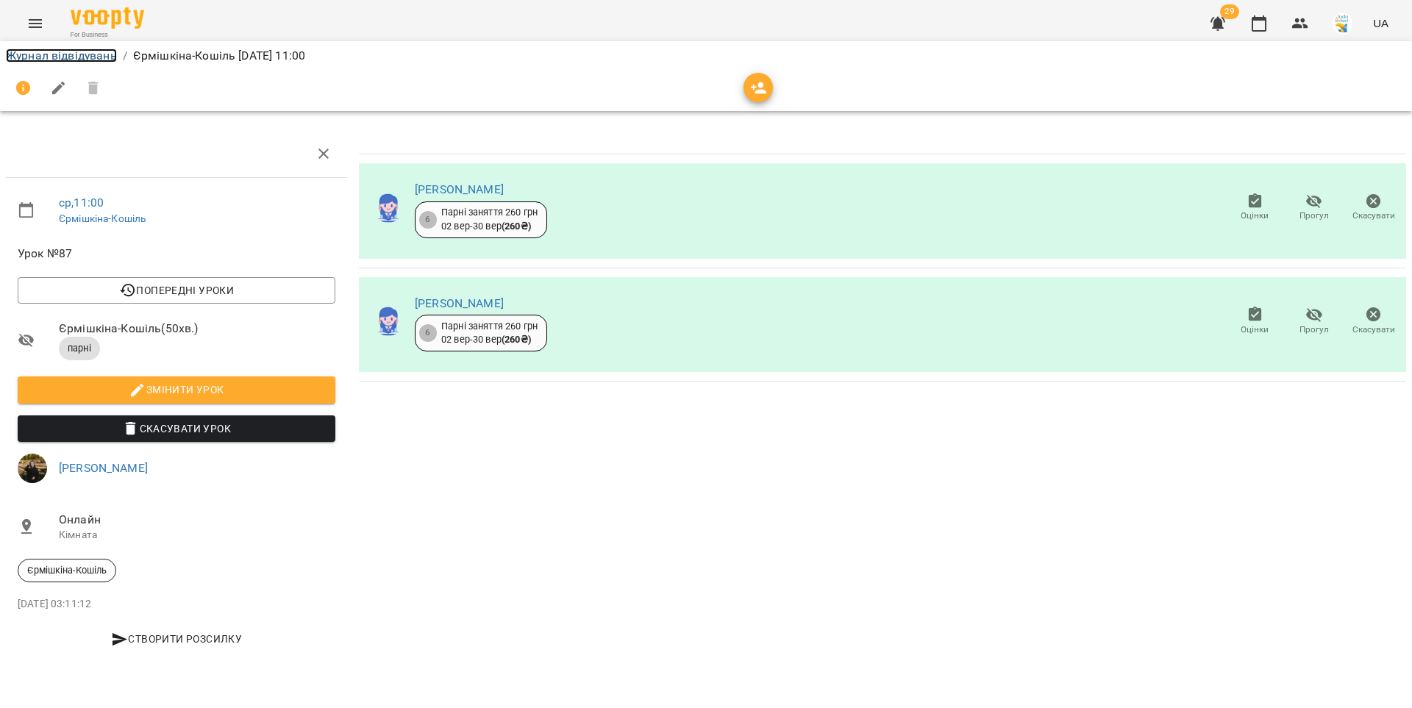
click at [79, 56] on link "Журнал відвідувань" at bounding box center [61, 56] width 111 height 14
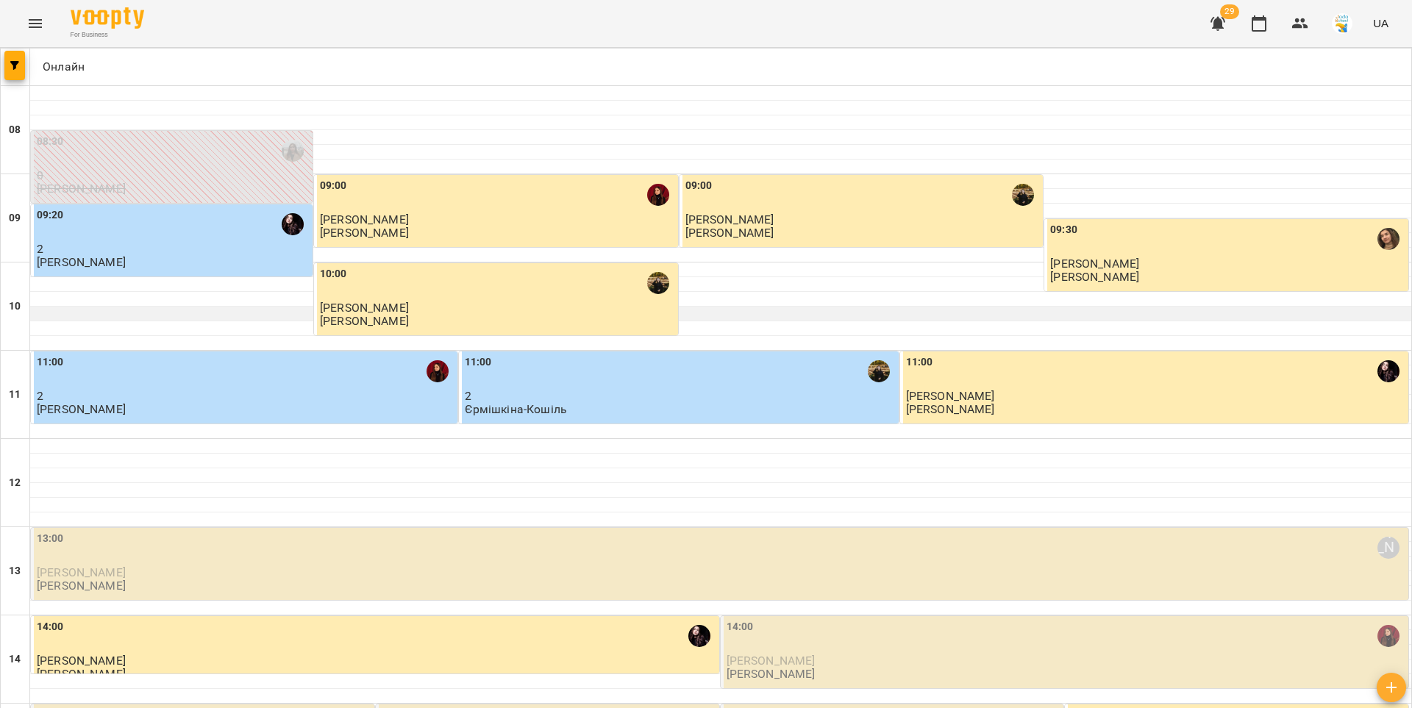
scroll to position [75, 0]
click at [560, 531] on div "13:00 Вікторія Половинка" at bounding box center [721, 548] width 1369 height 34
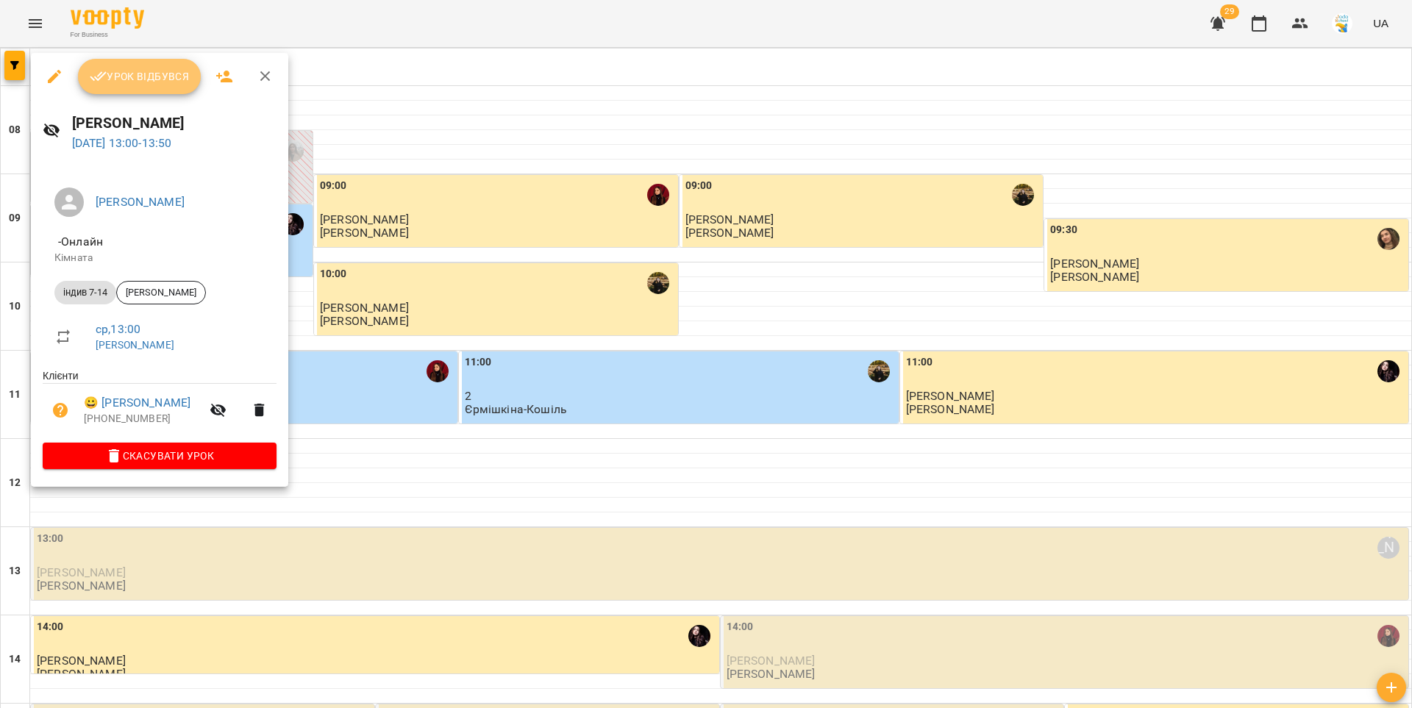
click at [130, 85] on span "Урок відбувся" at bounding box center [140, 77] width 100 height 18
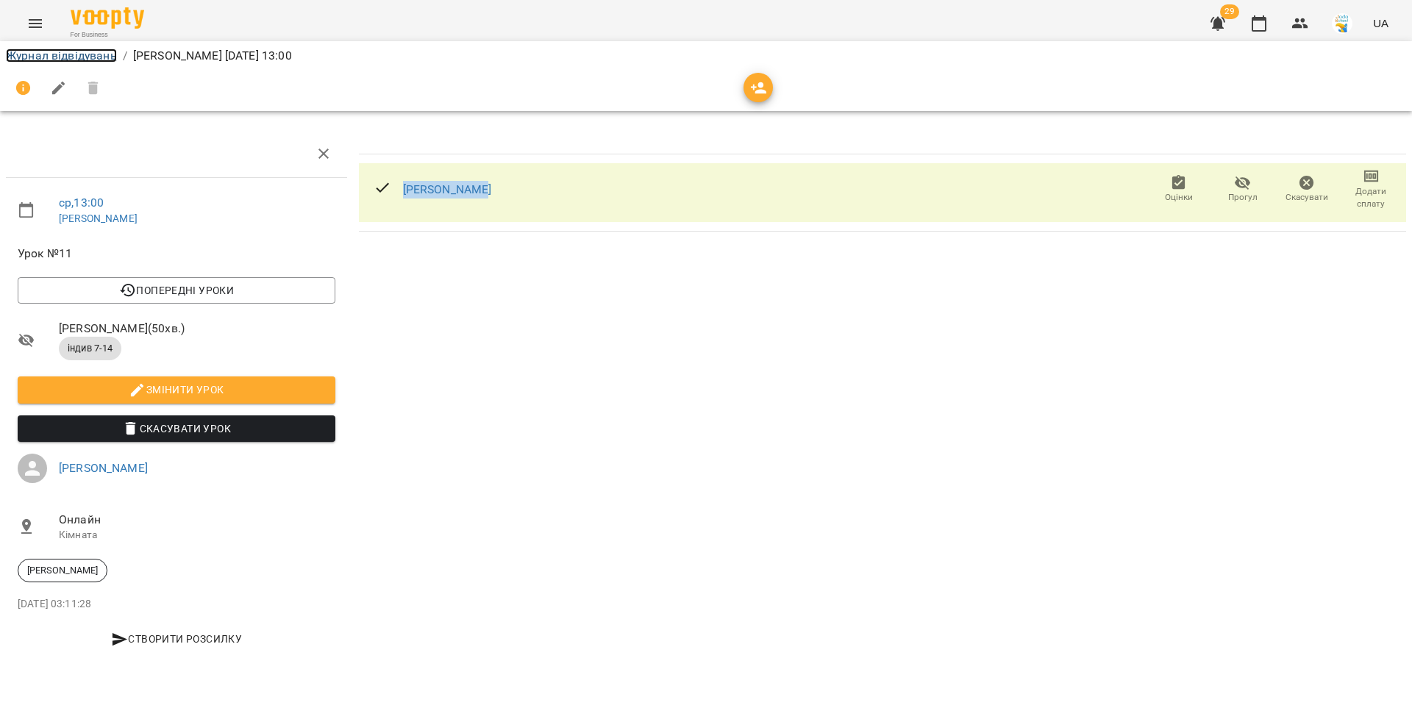
click at [44, 56] on link "Журнал відвідувань" at bounding box center [61, 56] width 111 height 14
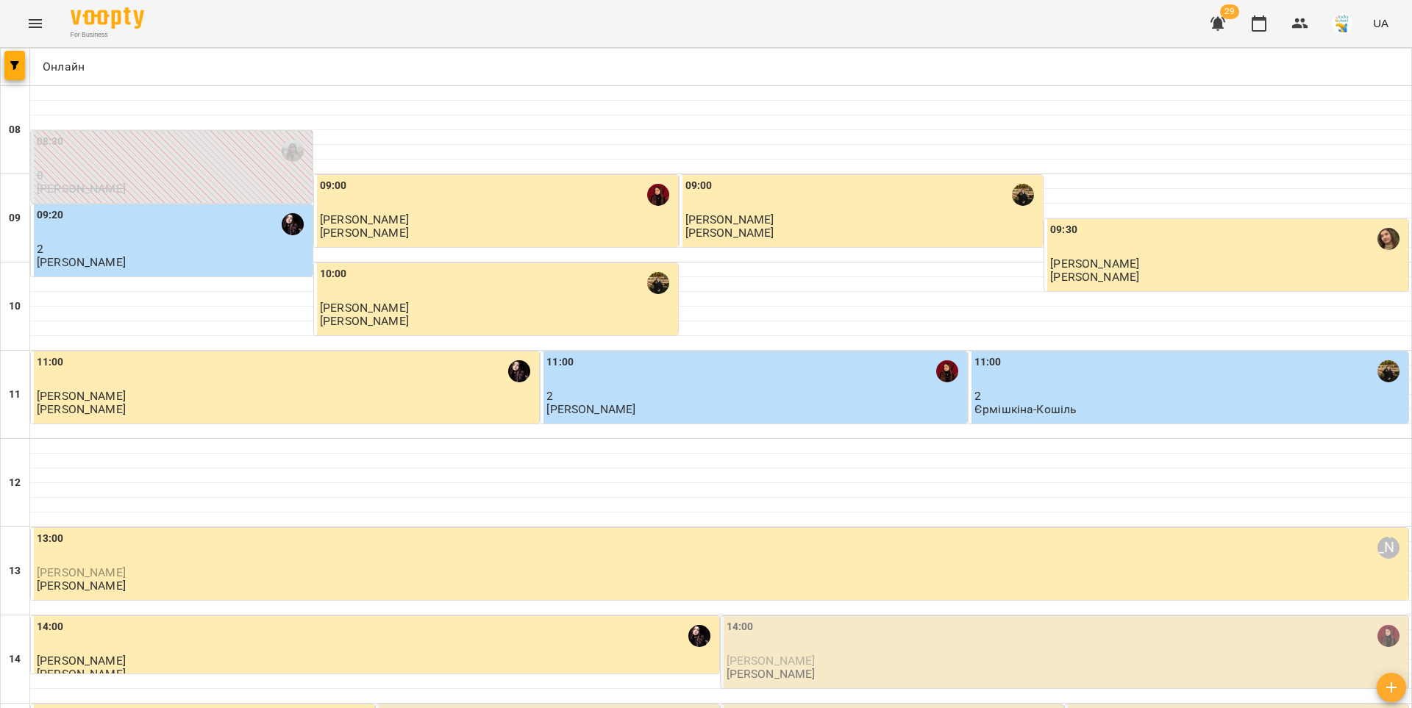
scroll to position [336, 0]
click at [792, 668] on p "[PERSON_NAME]" at bounding box center [771, 674] width 89 height 13
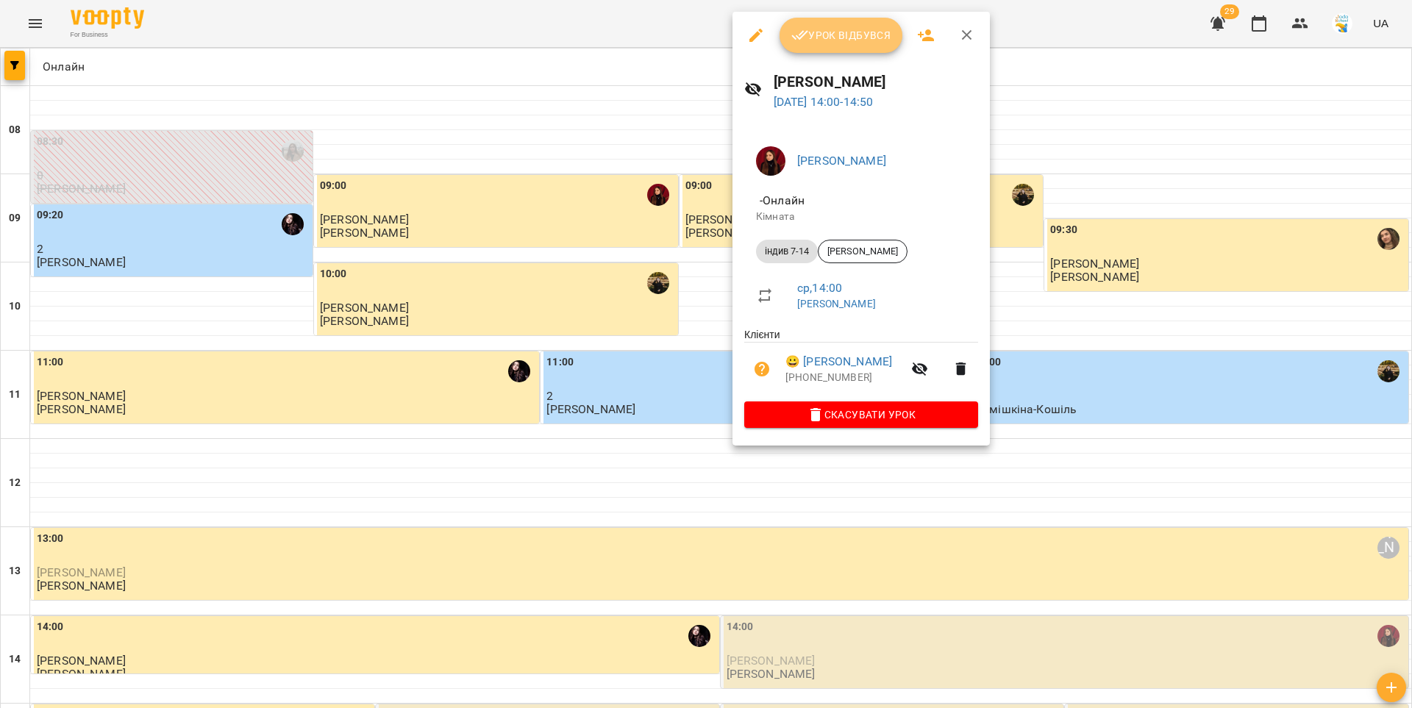
click at [816, 38] on span "Урок відбувся" at bounding box center [841, 35] width 100 height 18
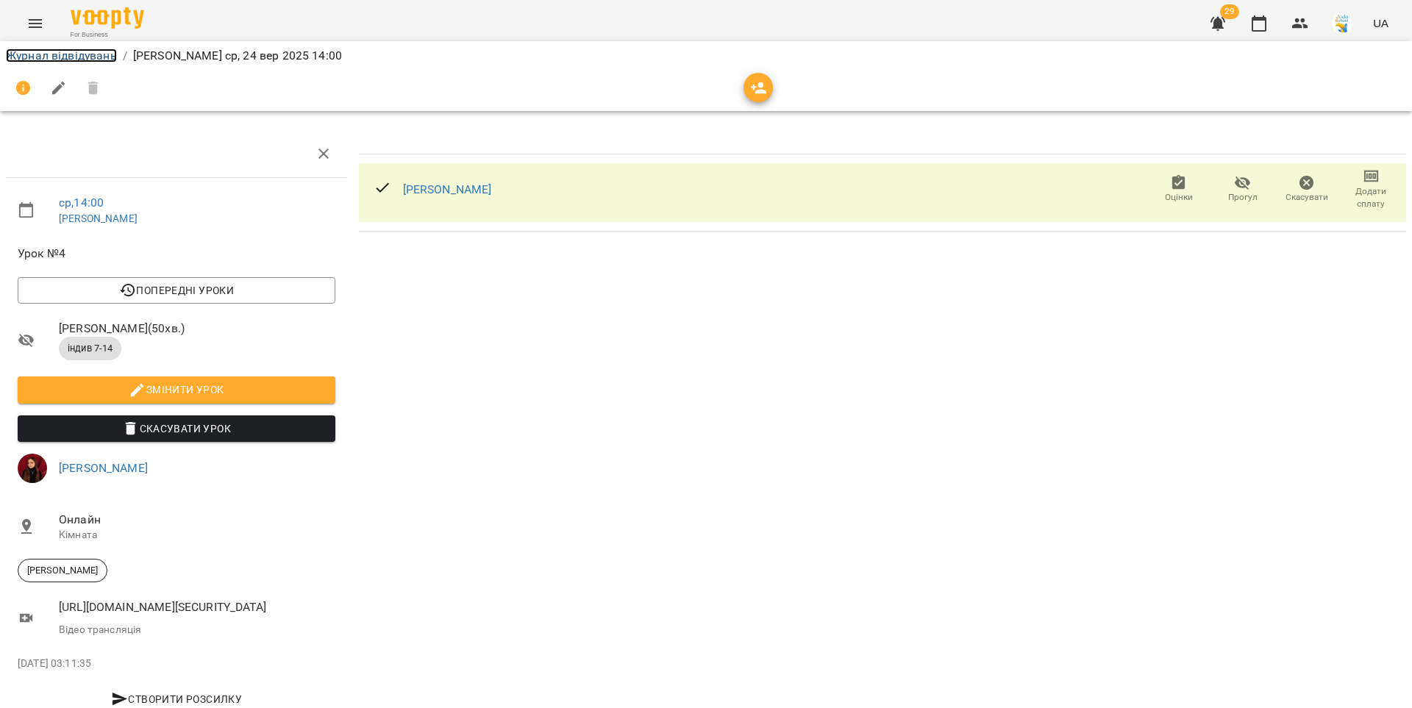
click at [31, 54] on link "Журнал відвідувань" at bounding box center [61, 56] width 111 height 14
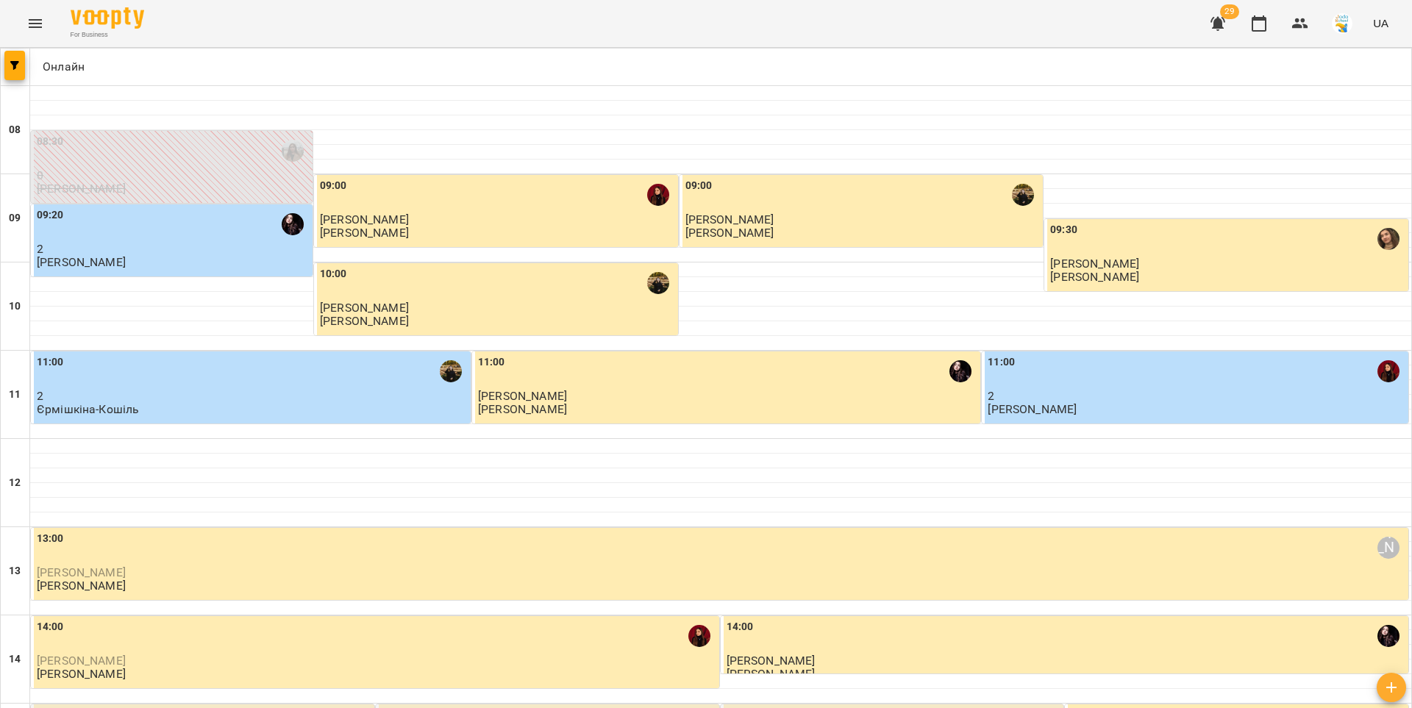
scroll to position [401, 0]
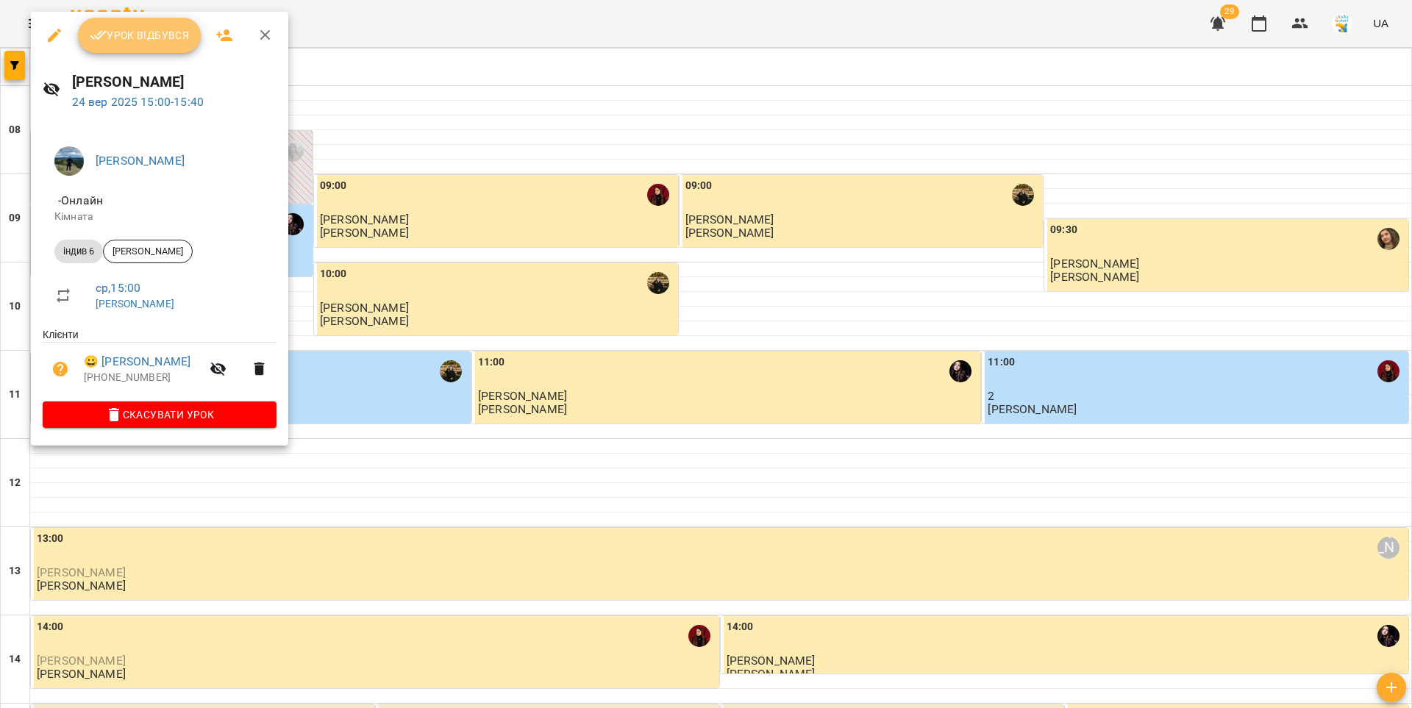
click at [114, 32] on span "Урок відбувся" at bounding box center [140, 35] width 100 height 18
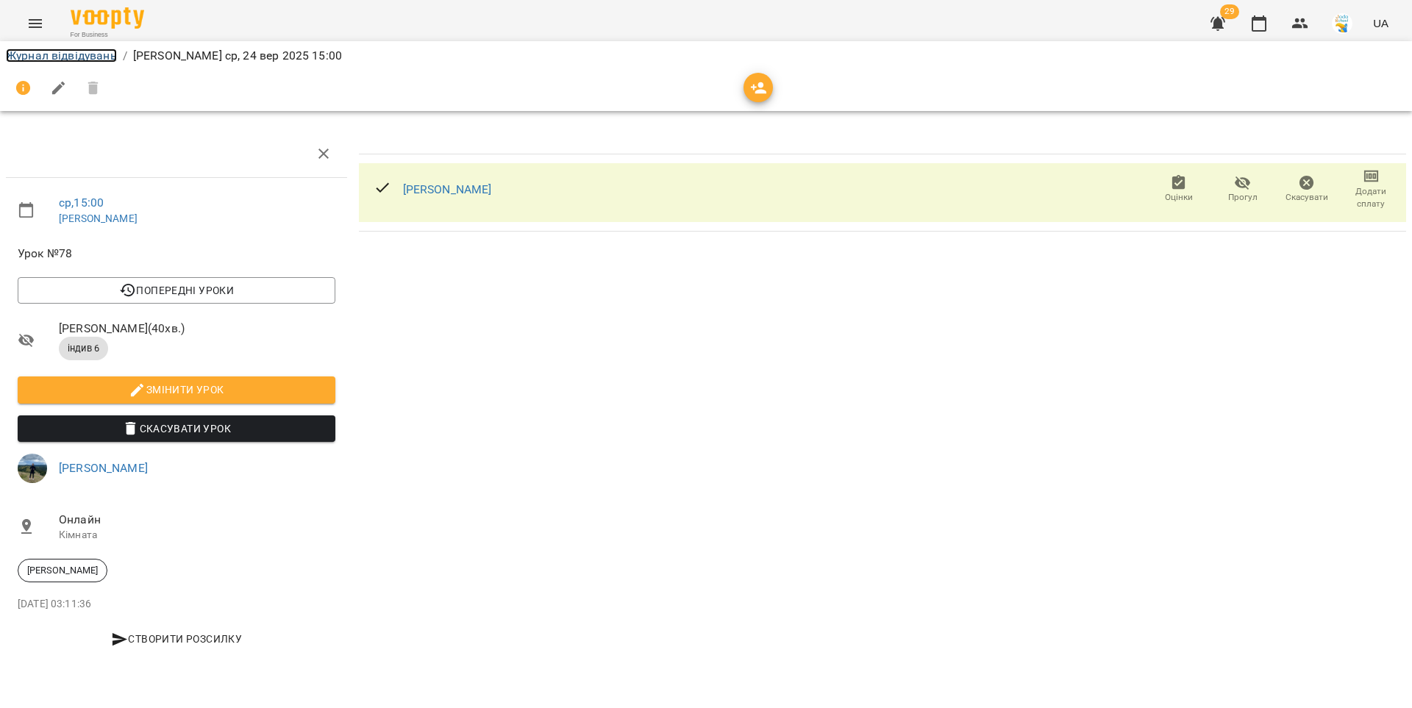
click at [47, 56] on link "Журнал відвідувань" at bounding box center [61, 56] width 111 height 14
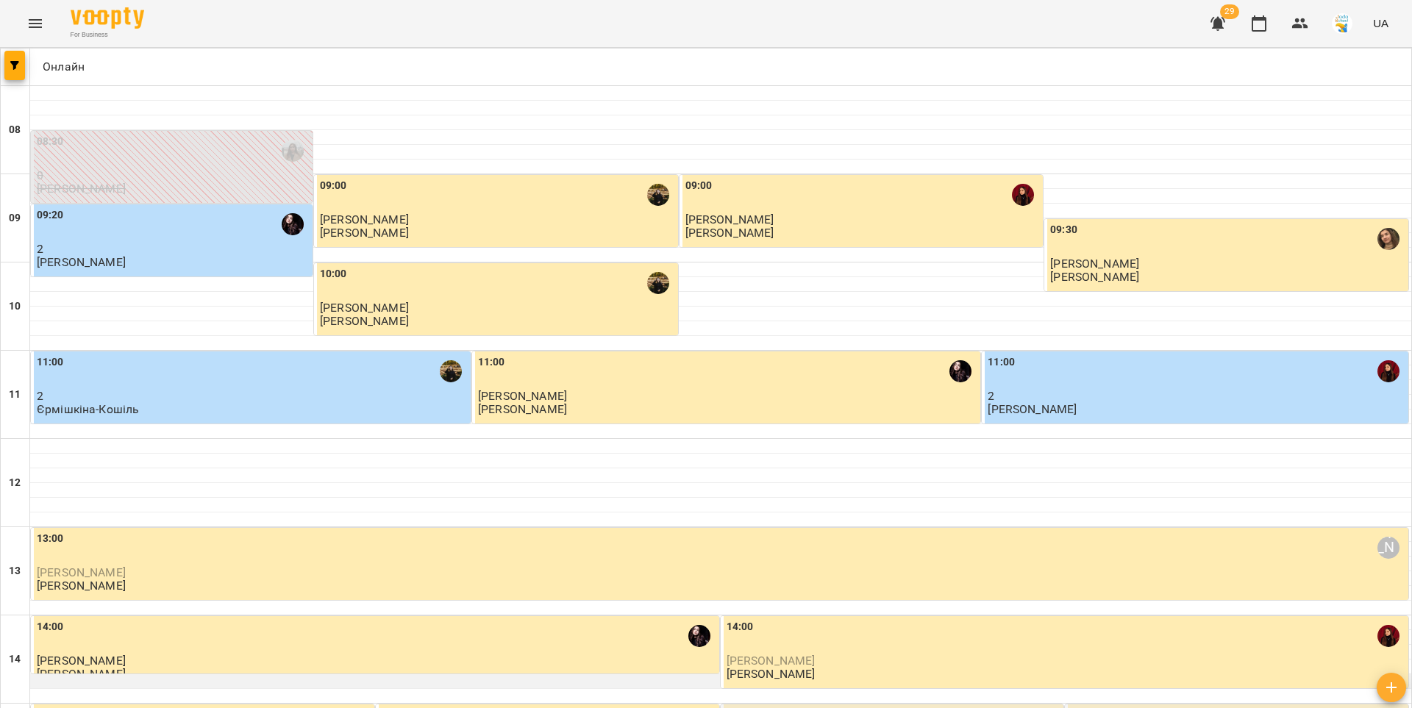
scroll to position [313, 0]
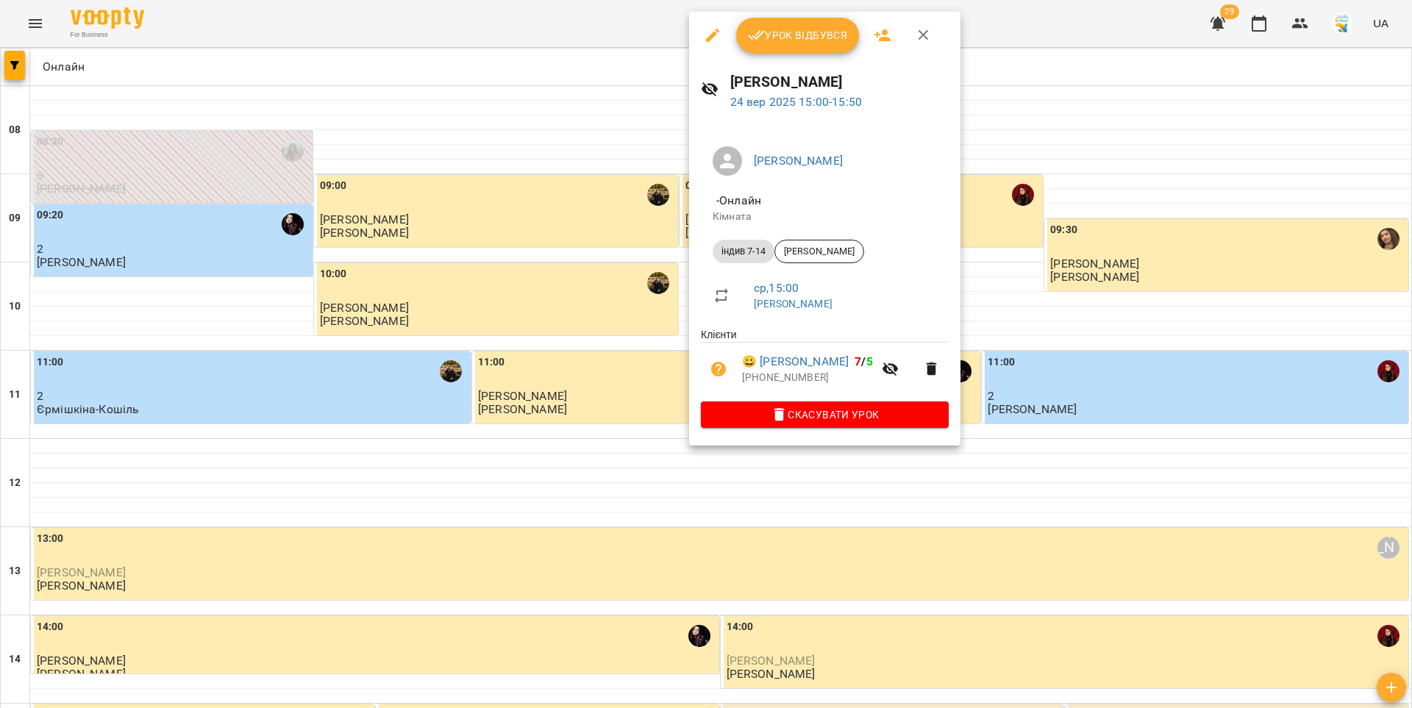
click at [781, 37] on span "Урок відбувся" at bounding box center [798, 35] width 100 height 18
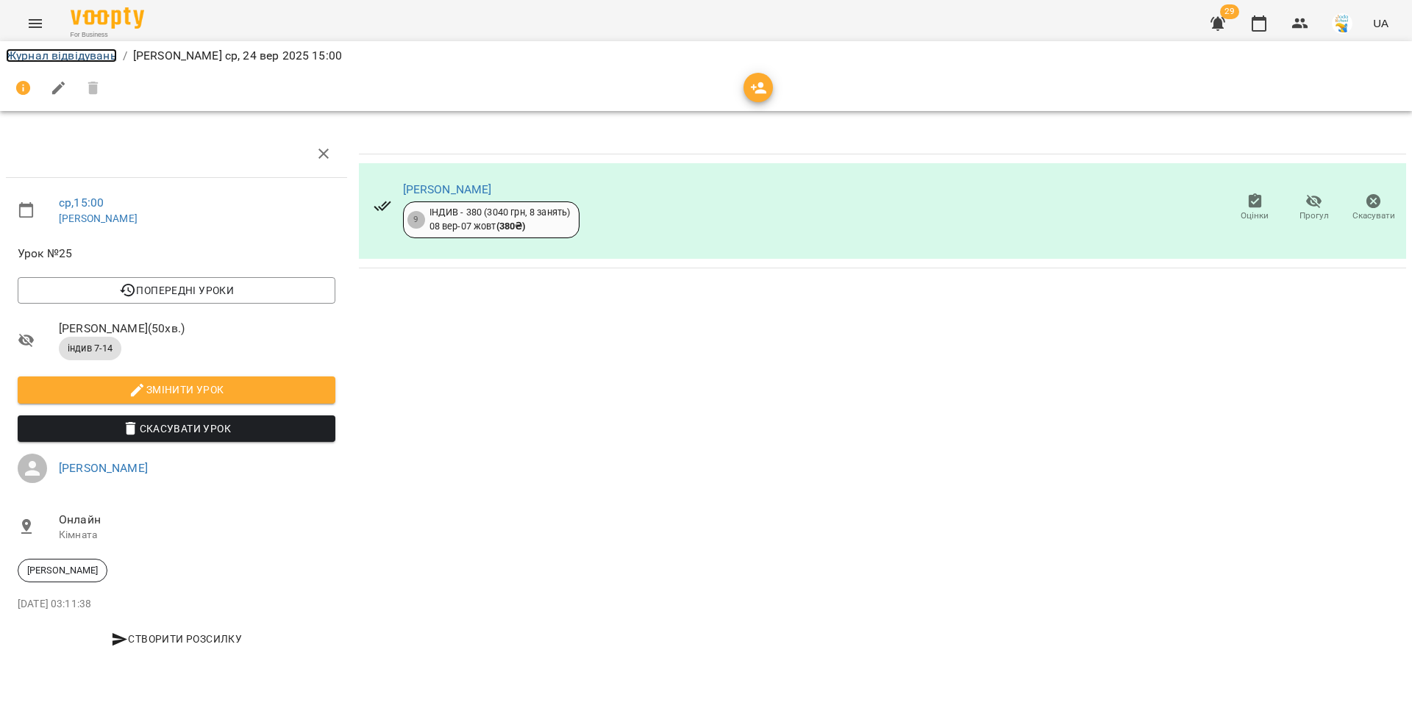
click at [40, 53] on link "Журнал відвідувань" at bounding box center [61, 56] width 111 height 14
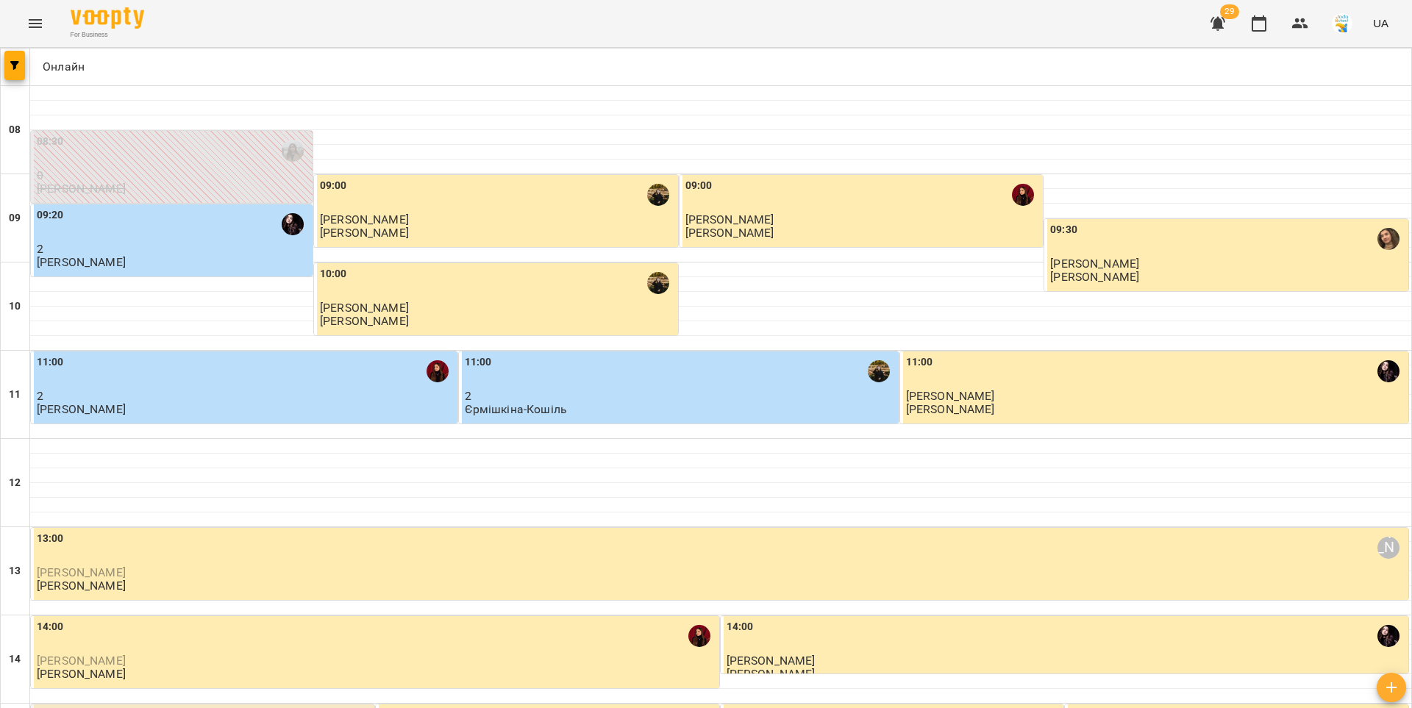
type input "**********"
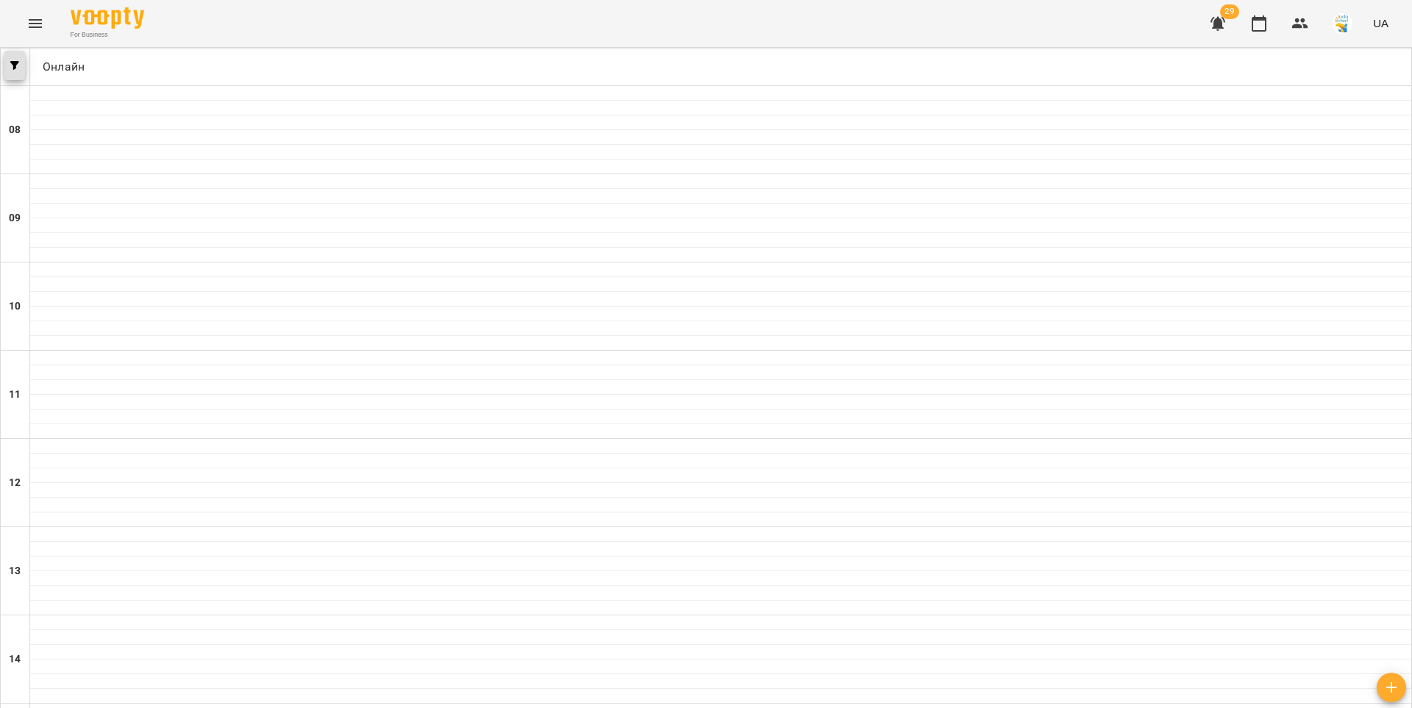
click at [7, 69] on span "button" at bounding box center [14, 65] width 21 height 9
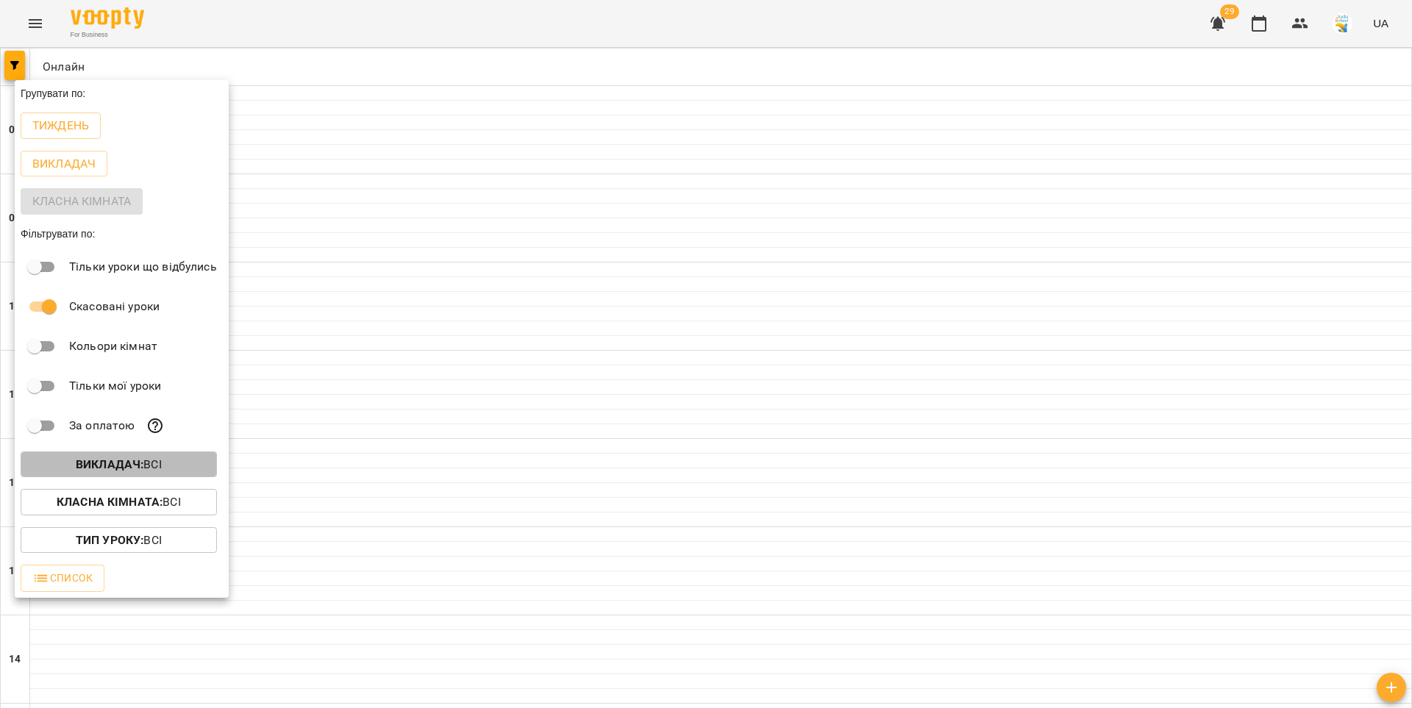
click at [77, 467] on b "Викладач :" at bounding box center [110, 464] width 68 height 14
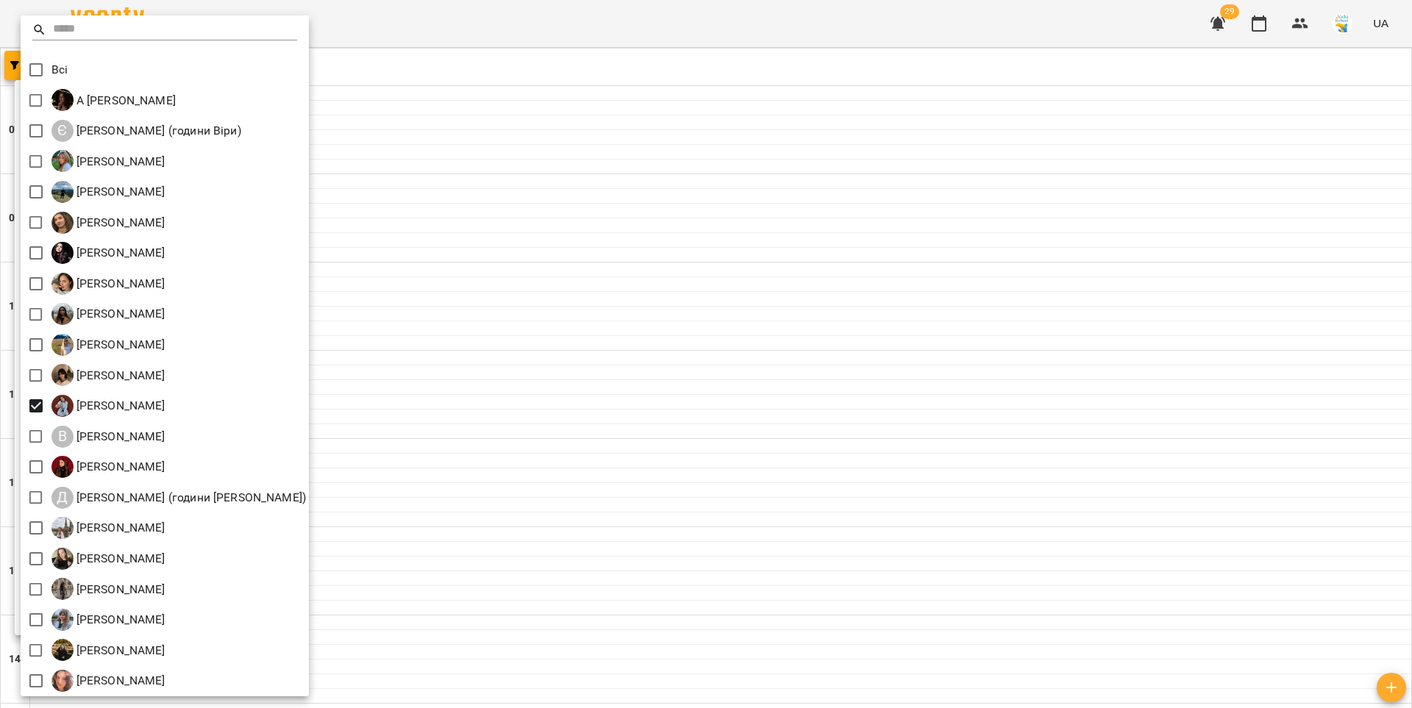
click at [518, 348] on div at bounding box center [706, 354] width 1412 height 708
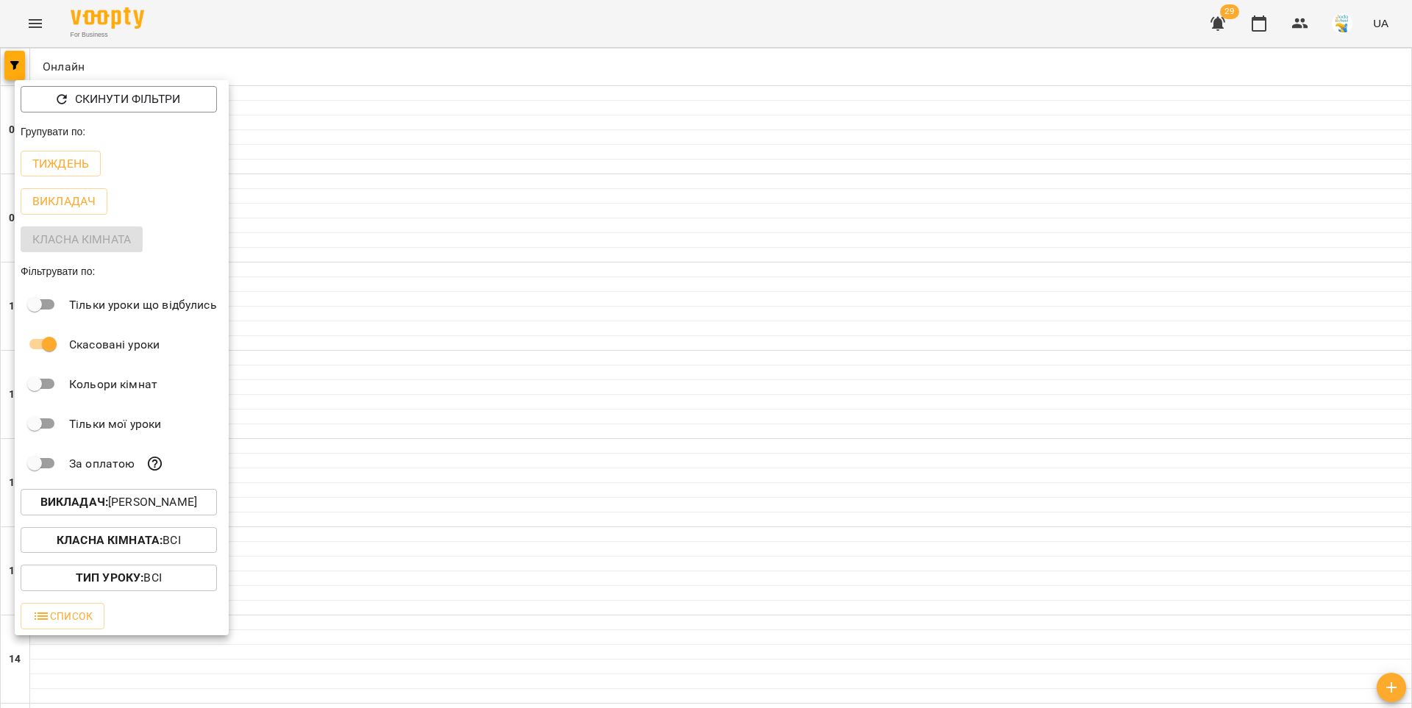
click at [499, 353] on div at bounding box center [706, 354] width 1412 height 708
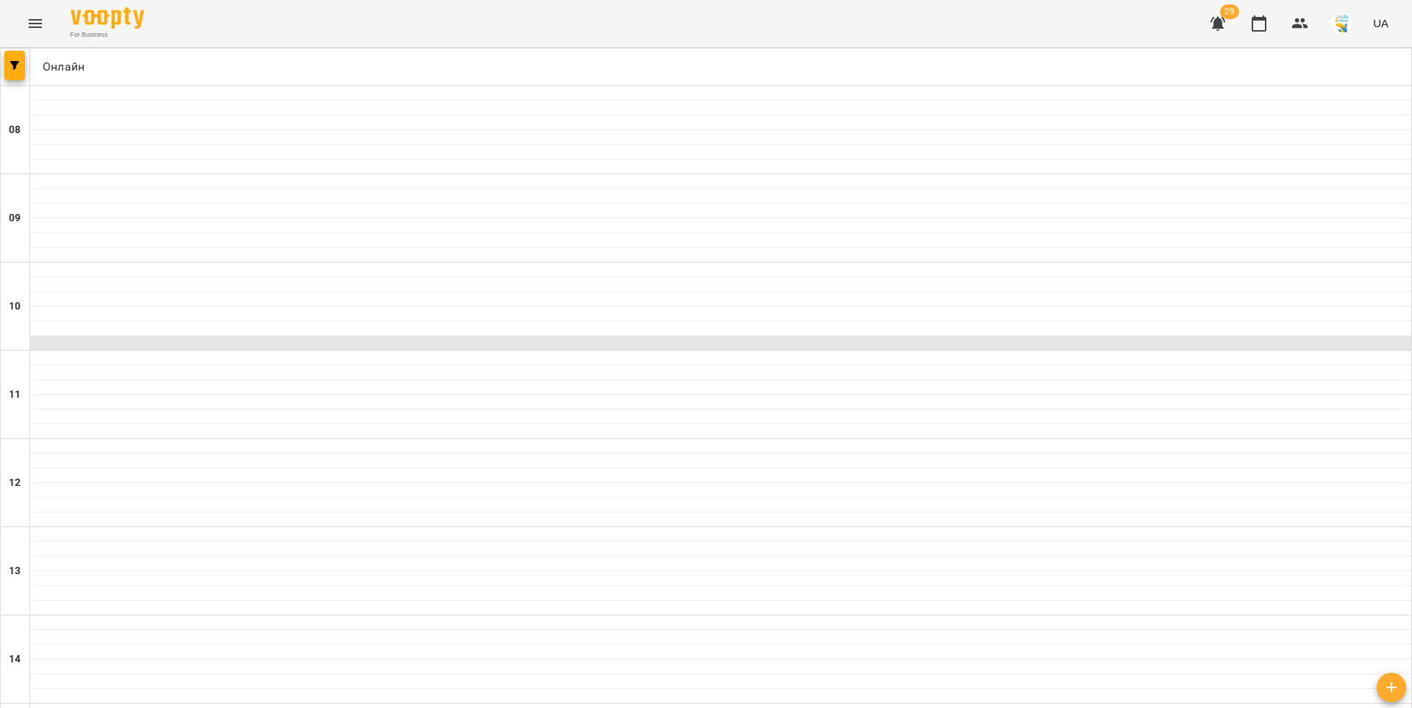
scroll to position [711, 0]
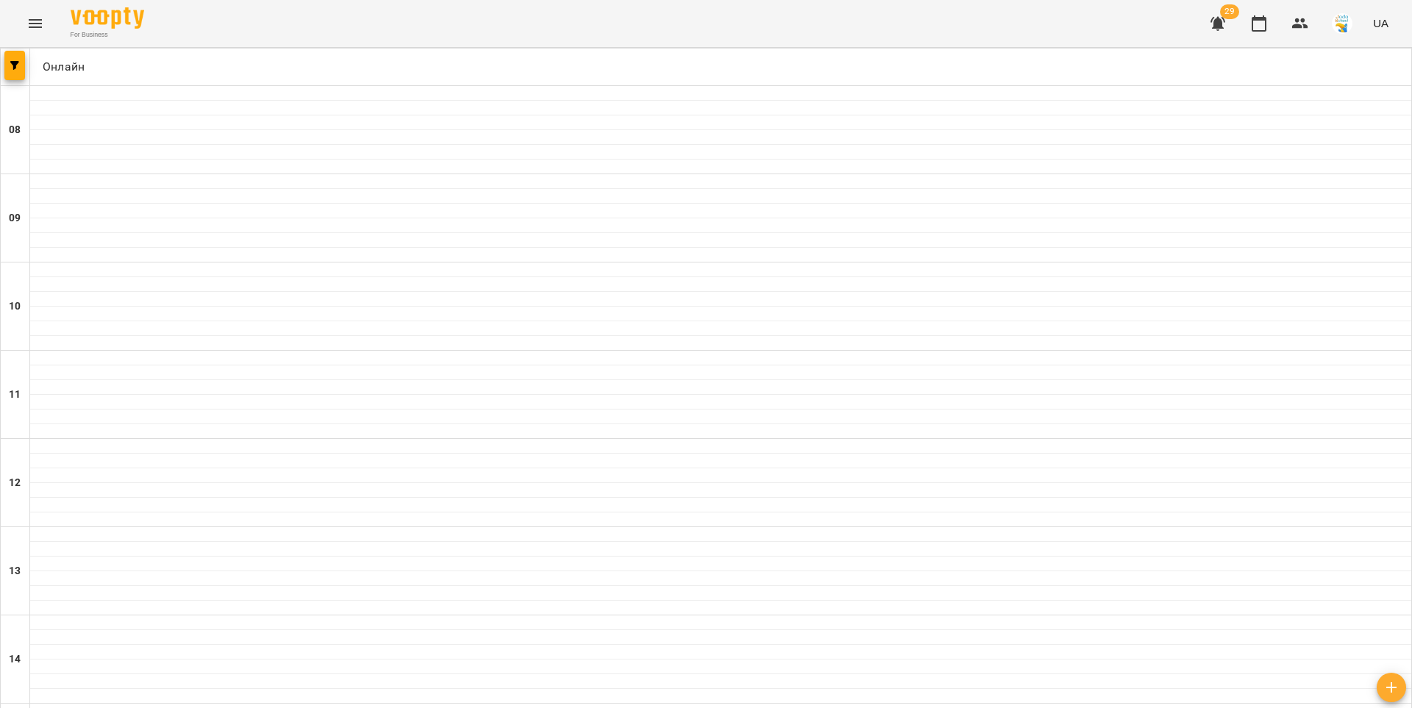
click at [18, 62] on icon "button" at bounding box center [14, 65] width 9 height 9
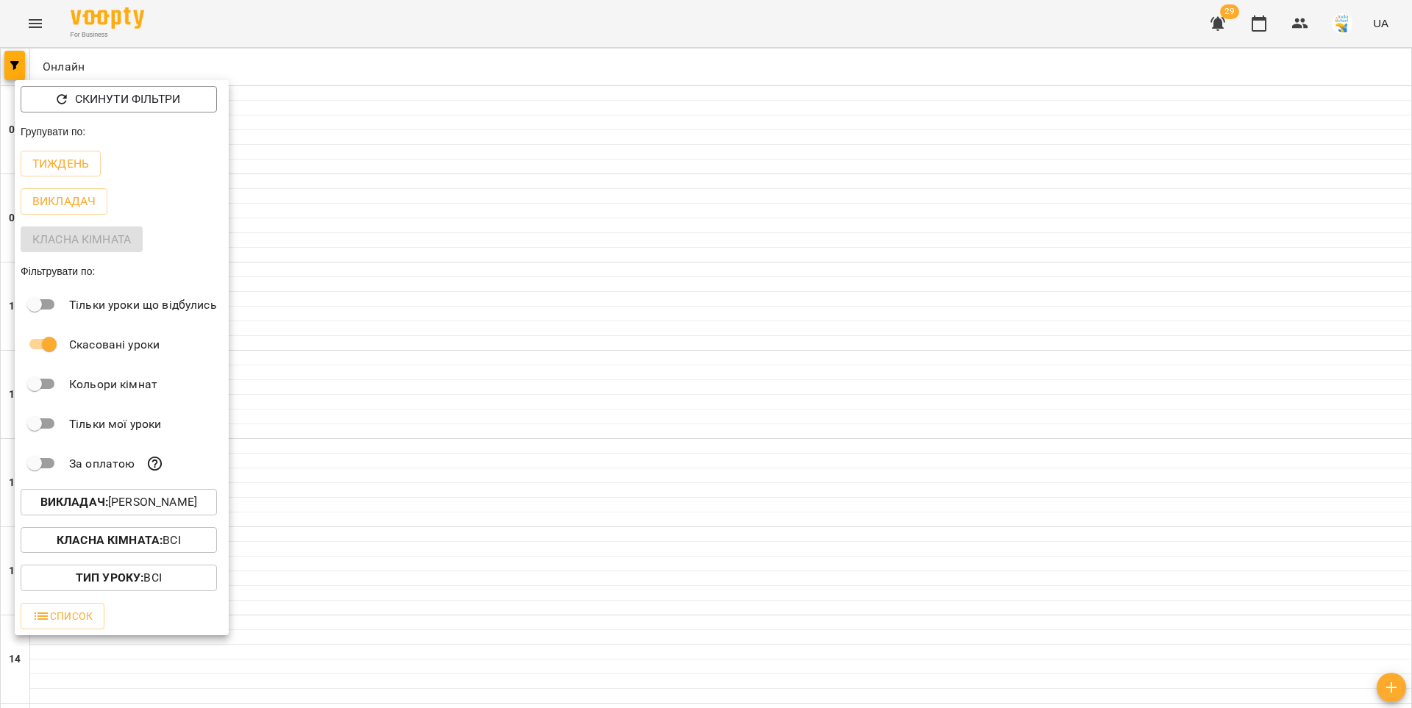
click at [299, 257] on div at bounding box center [706, 354] width 1412 height 708
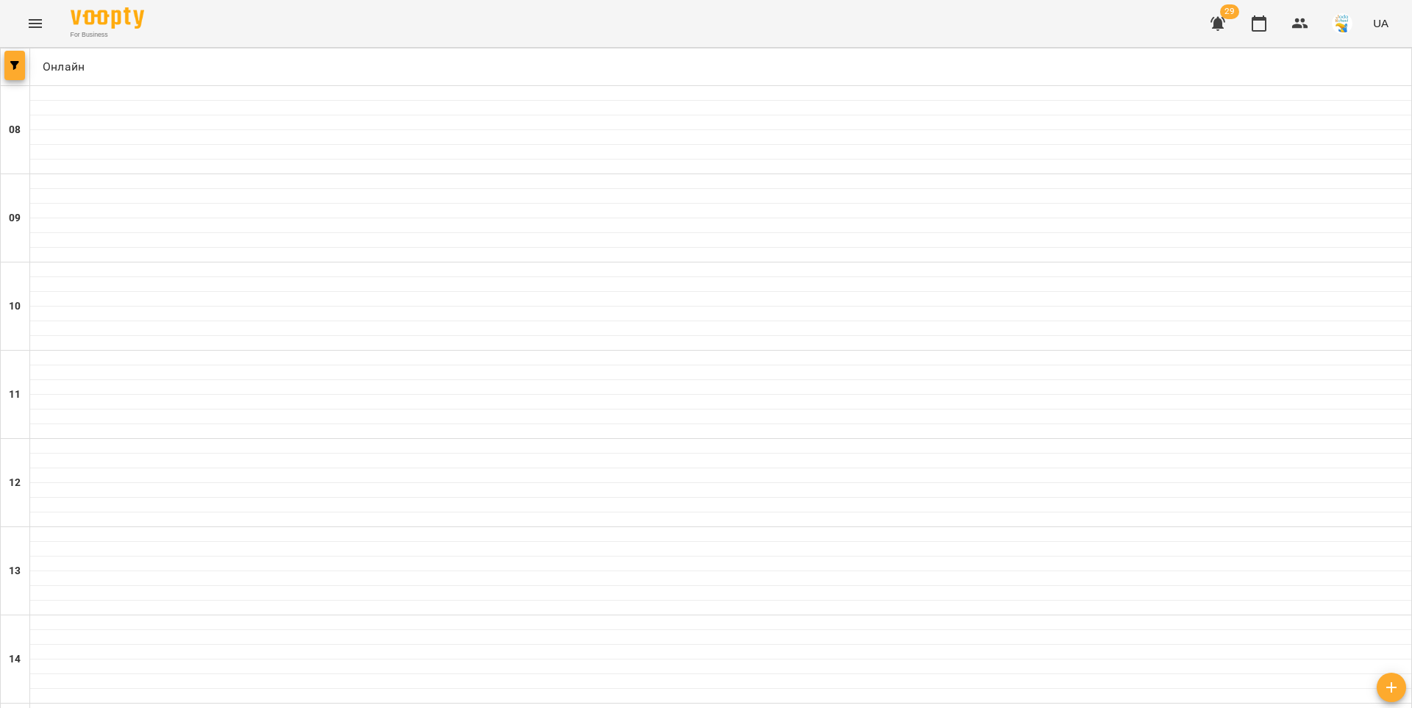
click at [9, 71] on button "button" at bounding box center [14, 65] width 21 height 29
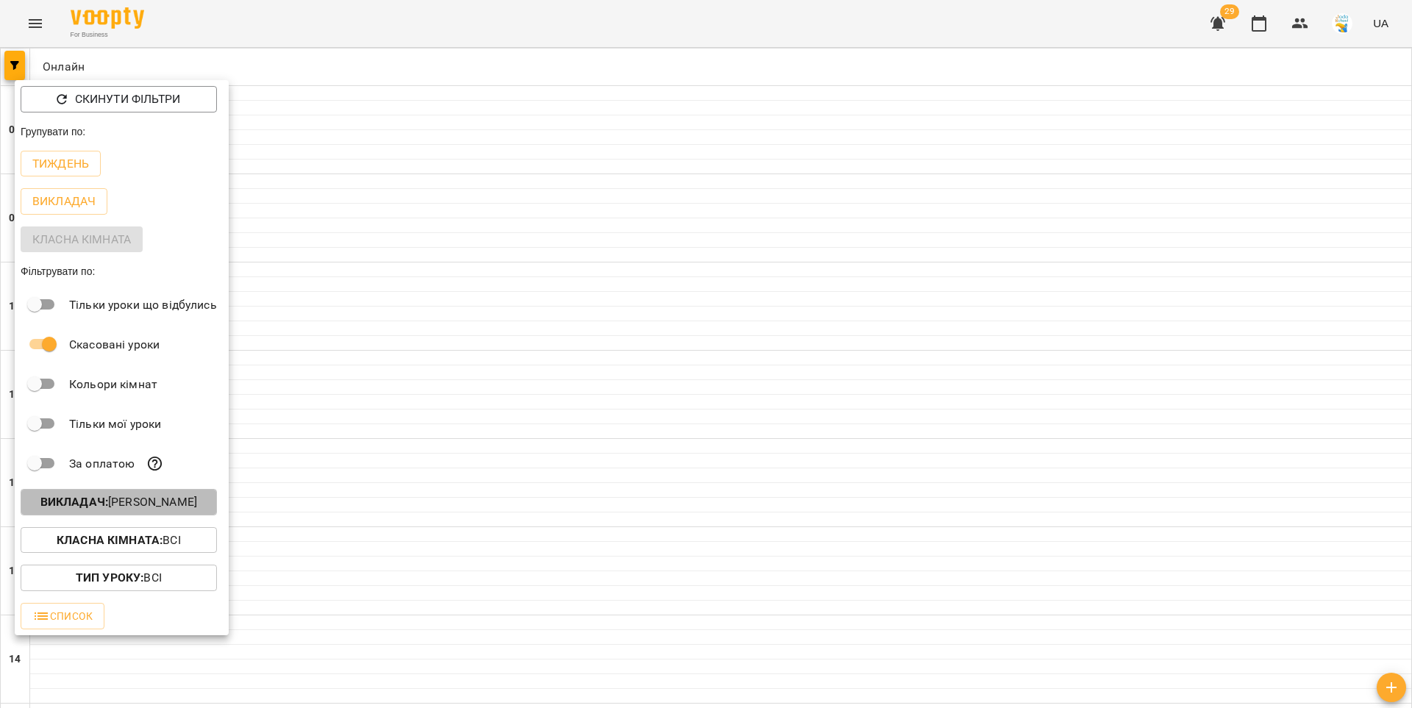
click at [144, 506] on p "Викладач : Вікторія Мельничук" at bounding box center [118, 502] width 157 height 18
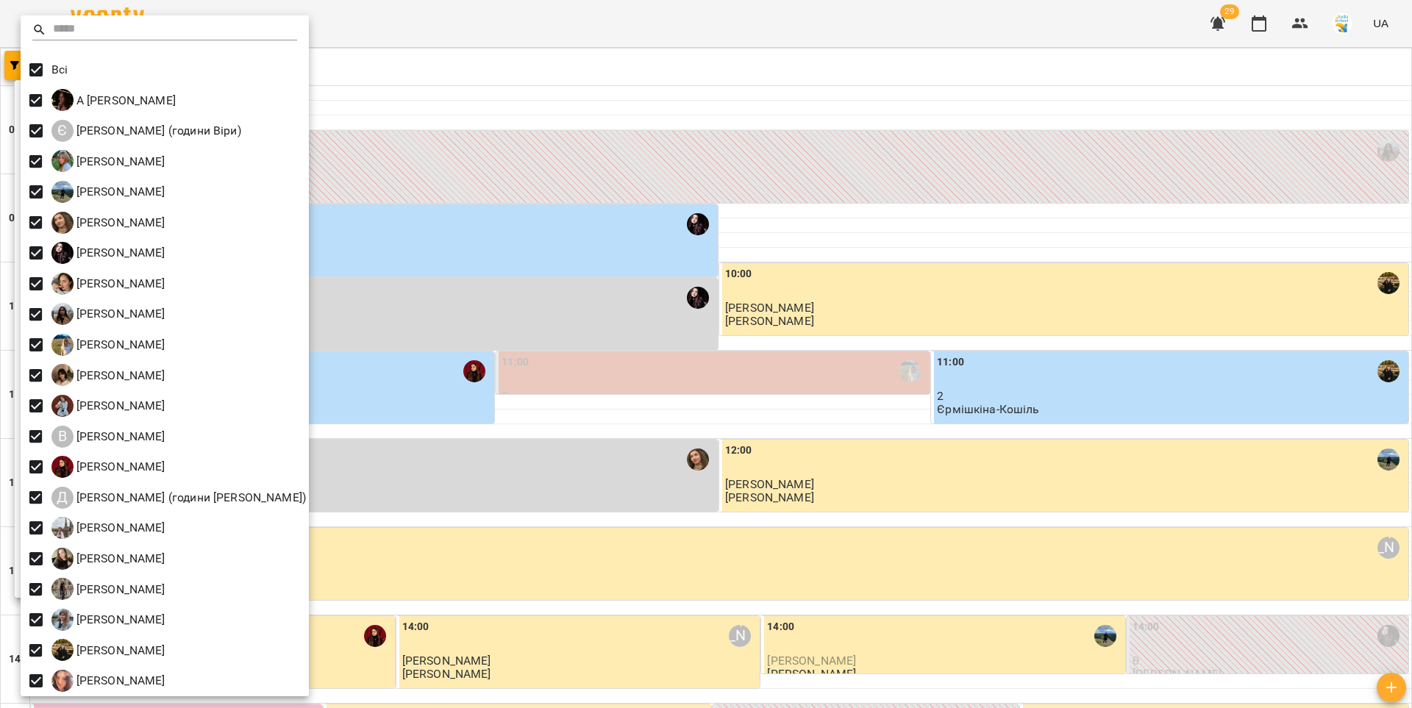
click at [724, 206] on div at bounding box center [706, 354] width 1412 height 708
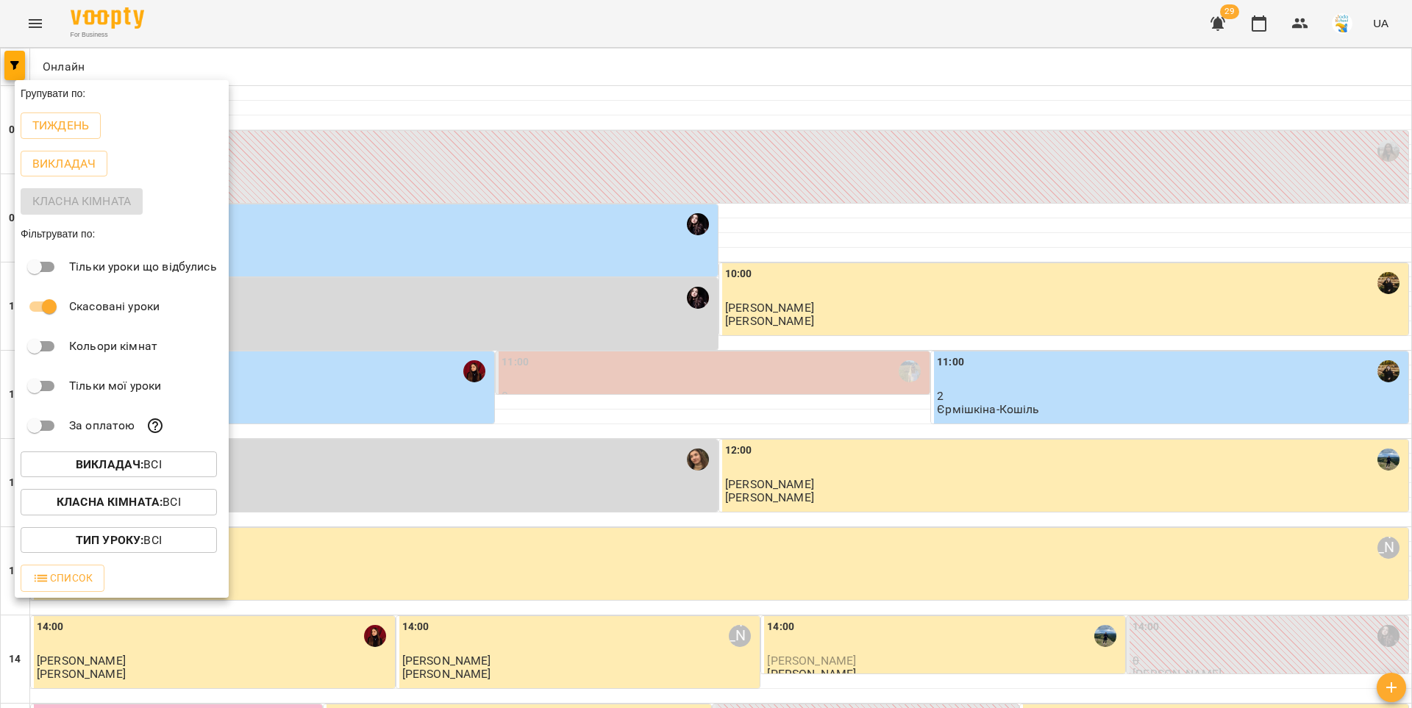
click at [770, 254] on div at bounding box center [706, 354] width 1412 height 708
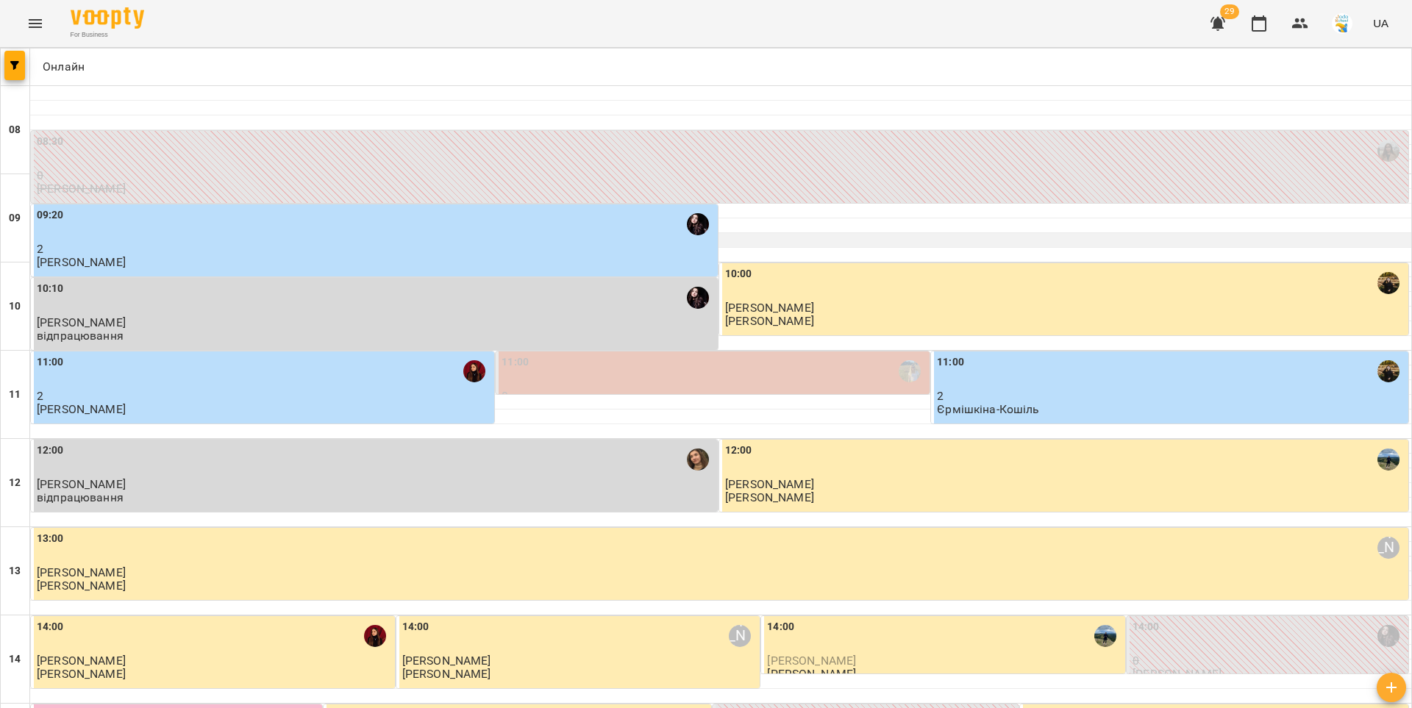
scroll to position [599, 0]
click at [1303, 19] on icon "button" at bounding box center [1300, 23] width 16 height 10
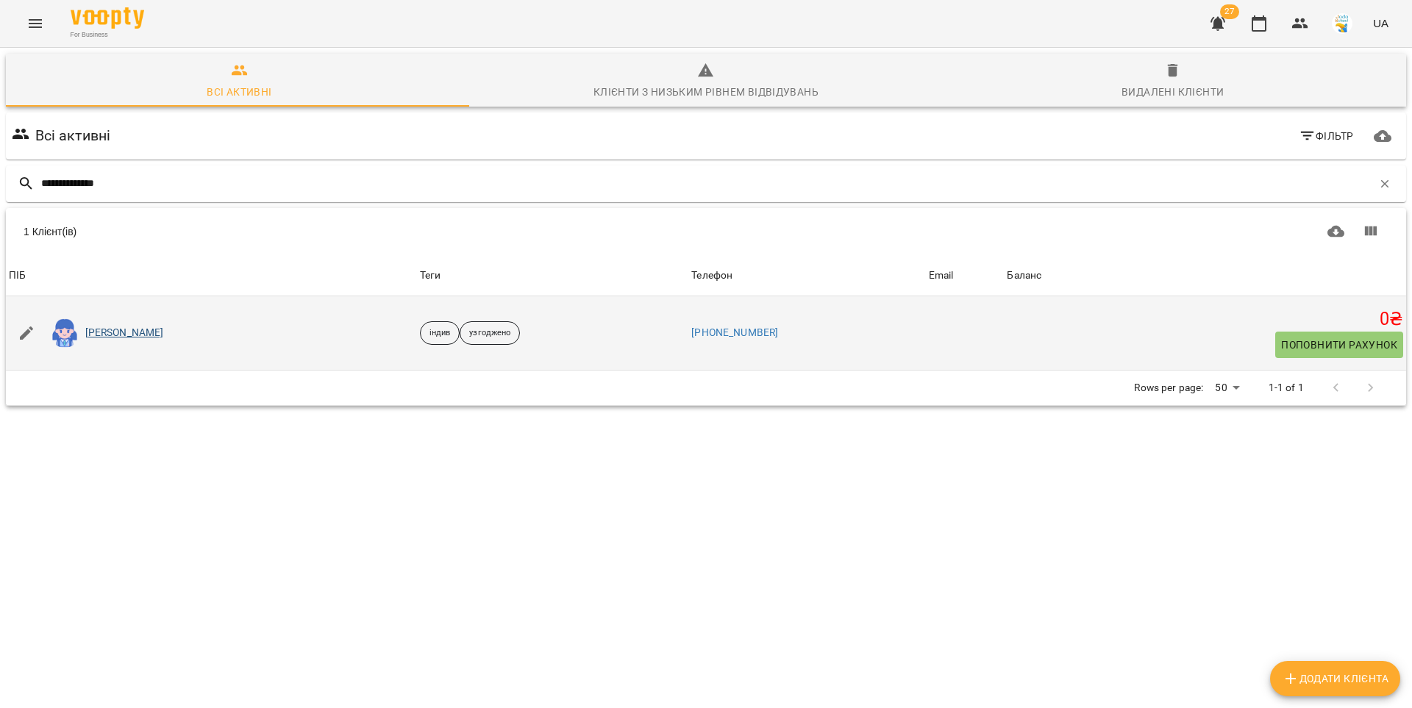
type input "**********"
click at [128, 334] on link "Марія Дубініна" at bounding box center [124, 333] width 79 height 15
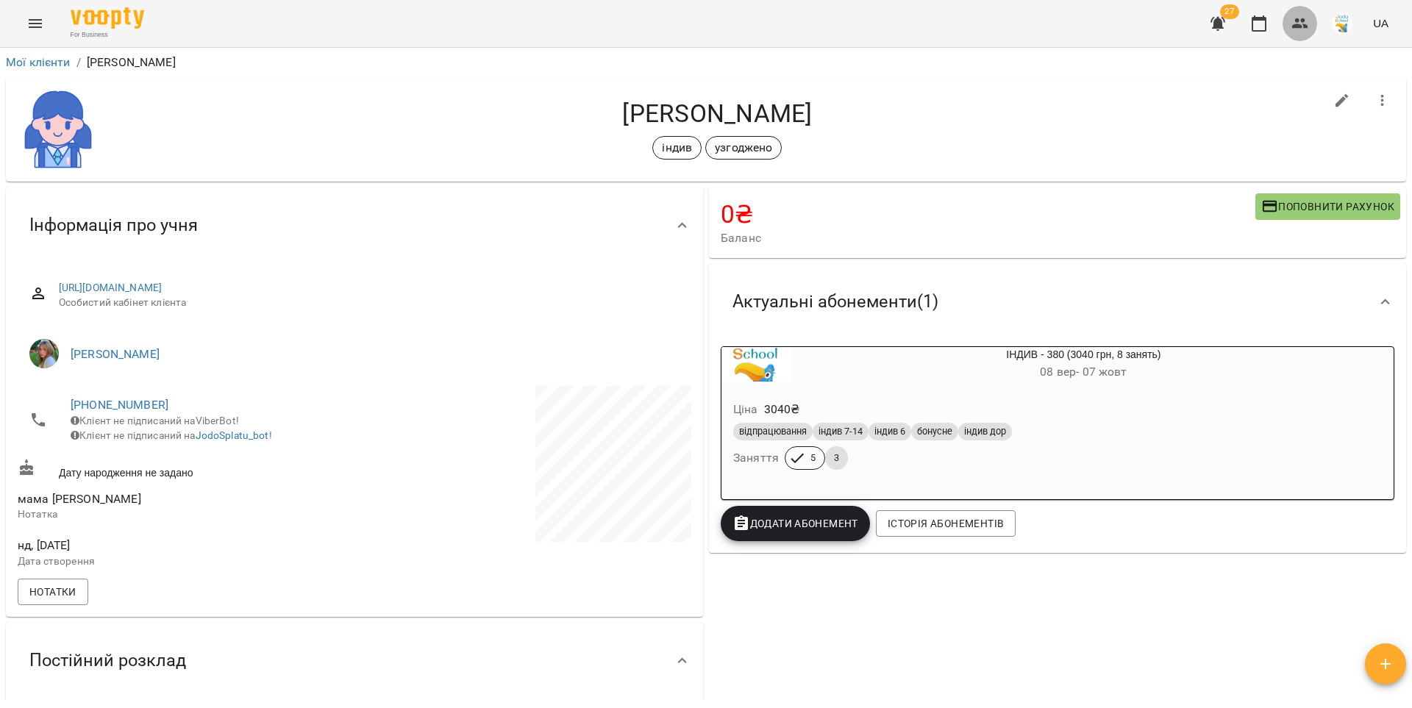
click at [1301, 22] on icon "button" at bounding box center [1300, 24] width 18 height 18
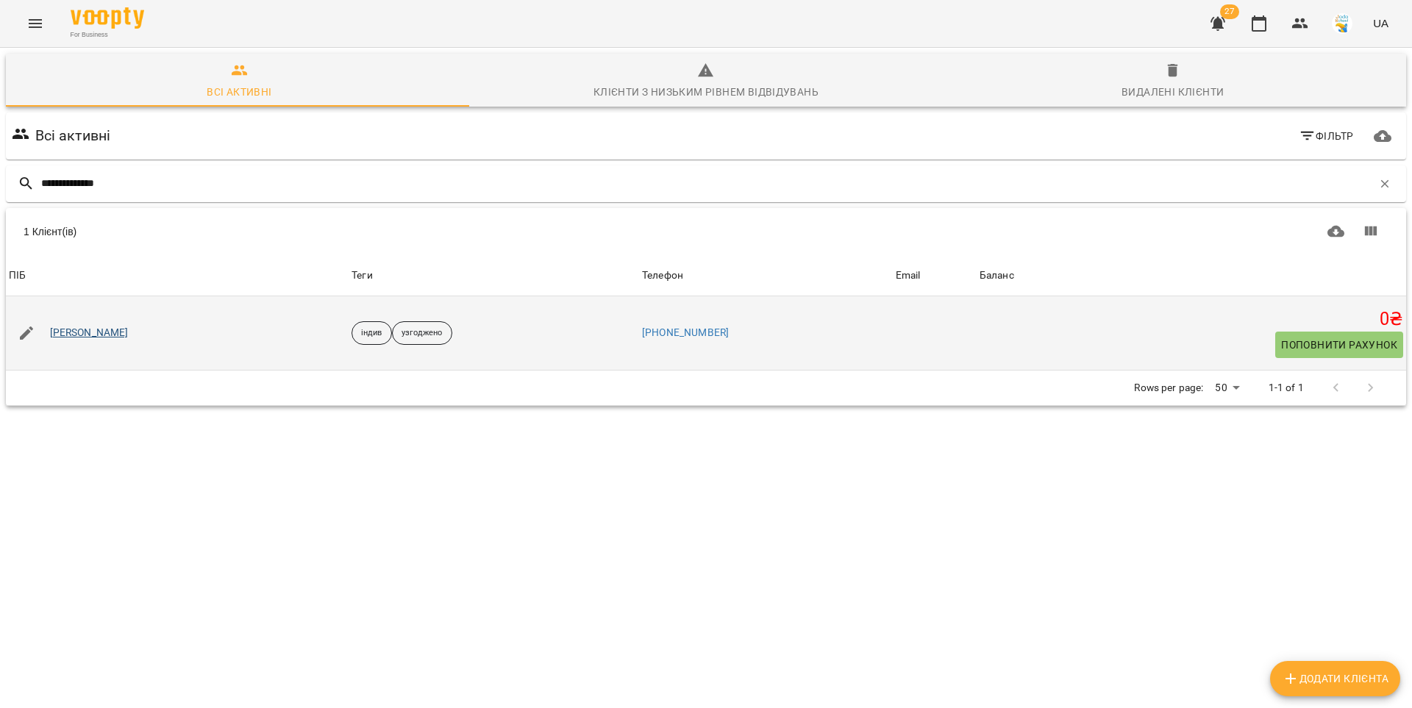
type input "**********"
click at [96, 338] on link "Софія Ткаченко" at bounding box center [89, 333] width 79 height 15
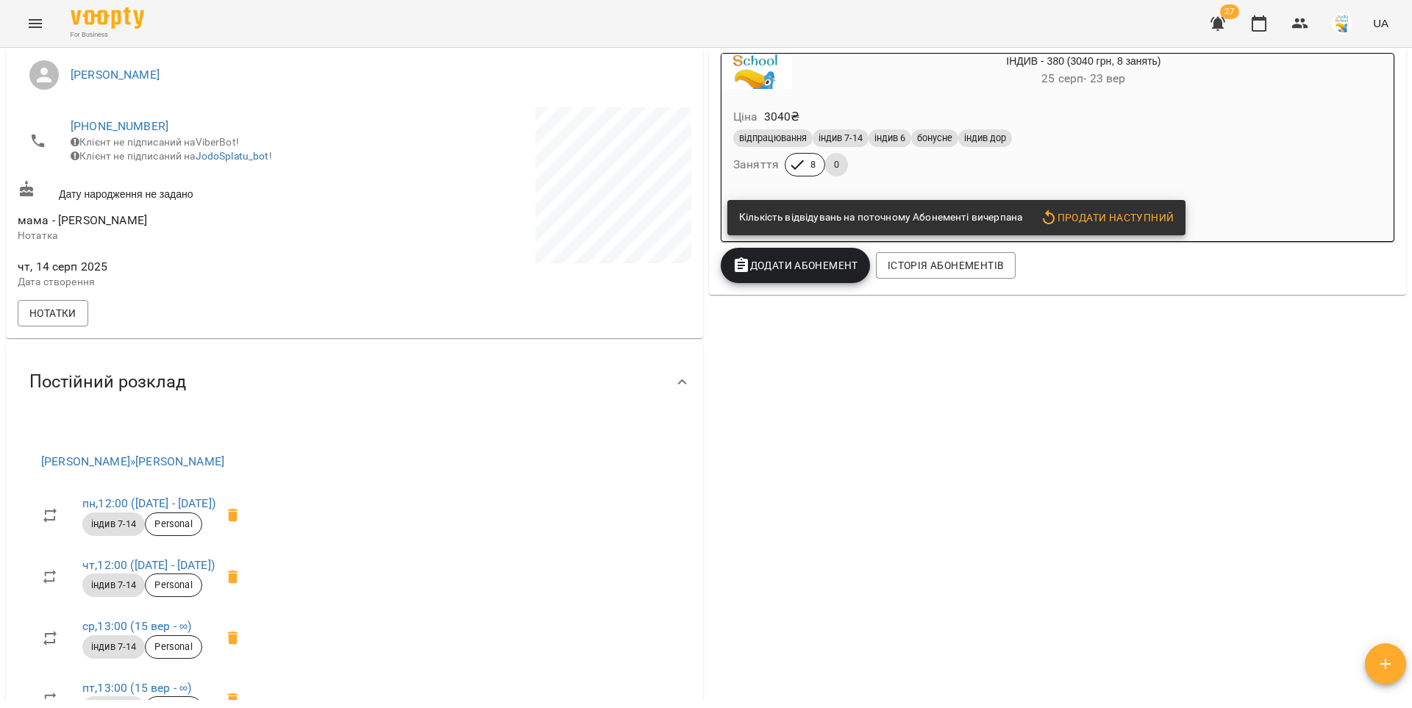
scroll to position [92, 0]
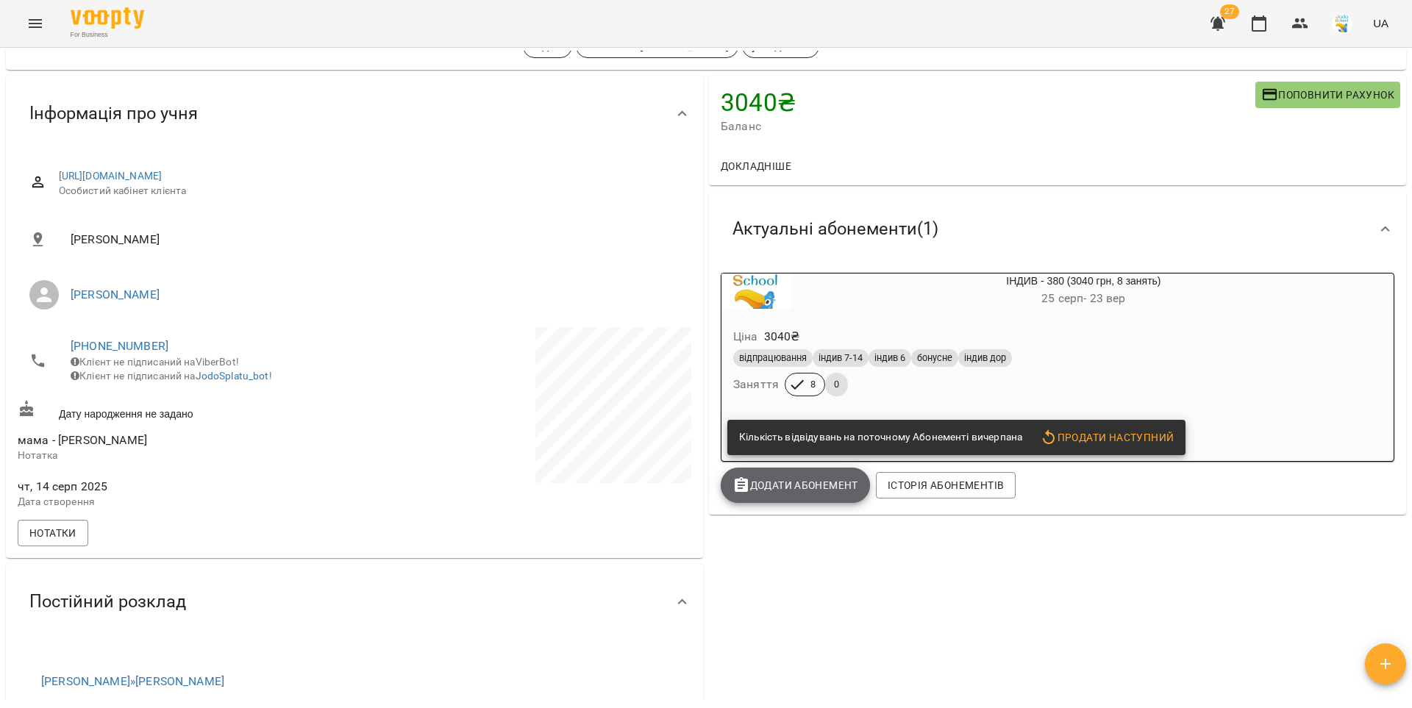
click at [802, 494] on span "Додати Абонемент" at bounding box center [795, 486] width 126 height 18
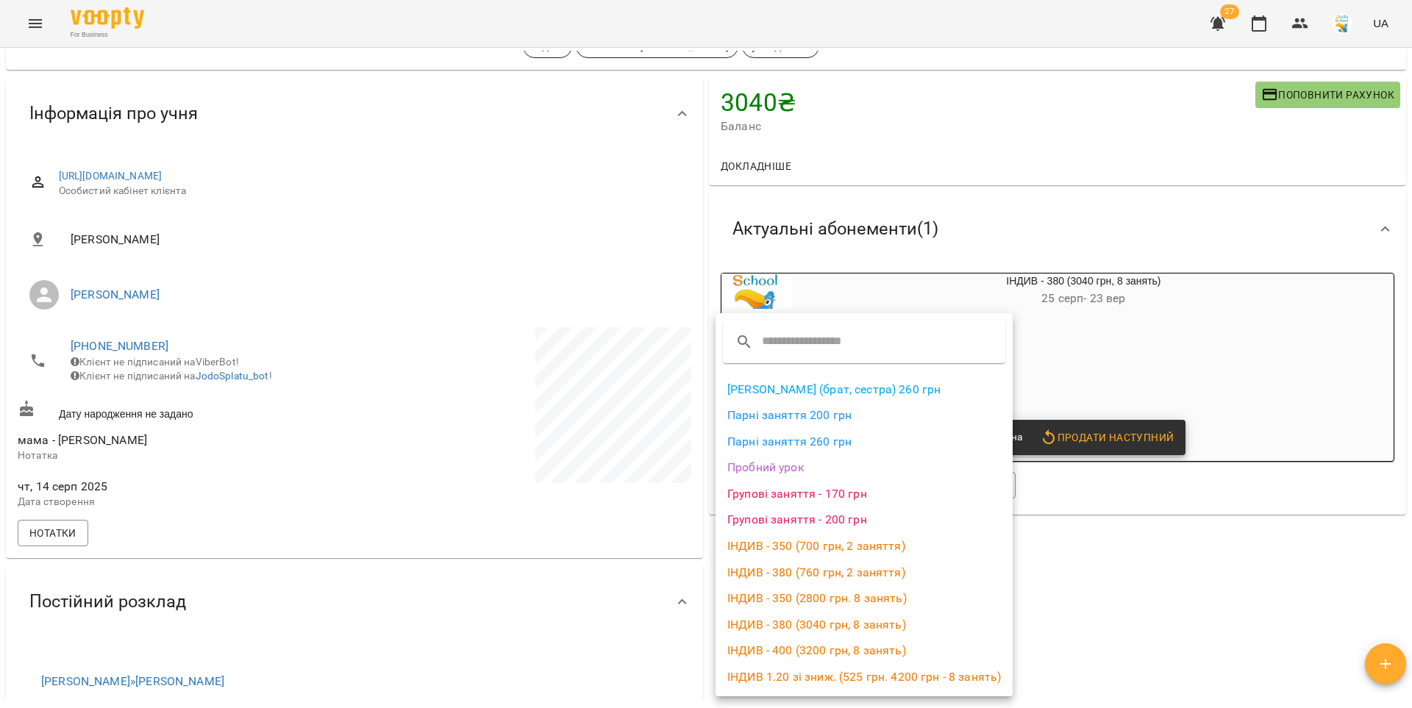
click at [808, 624] on li "ІНДИВ - 380 (3040 грн, 8 занять)" at bounding box center [864, 625] width 297 height 26
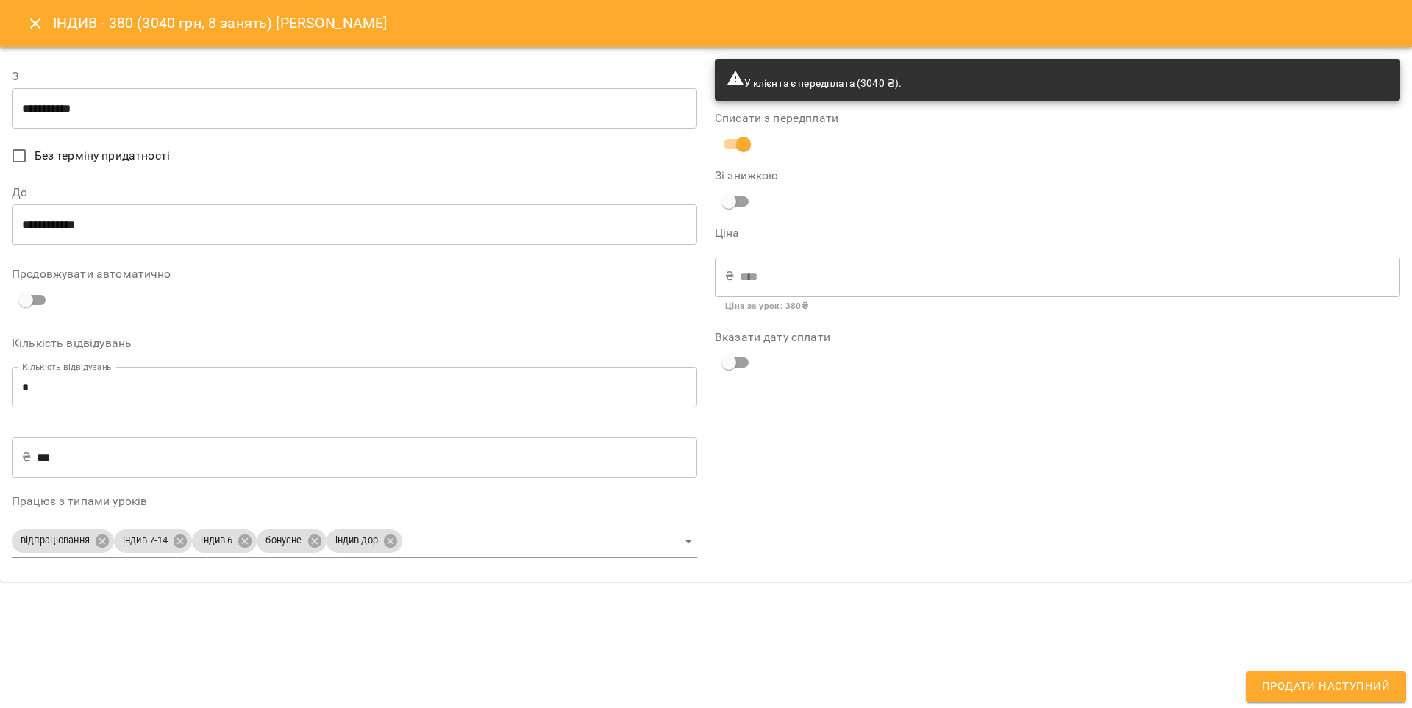
type input "**********"
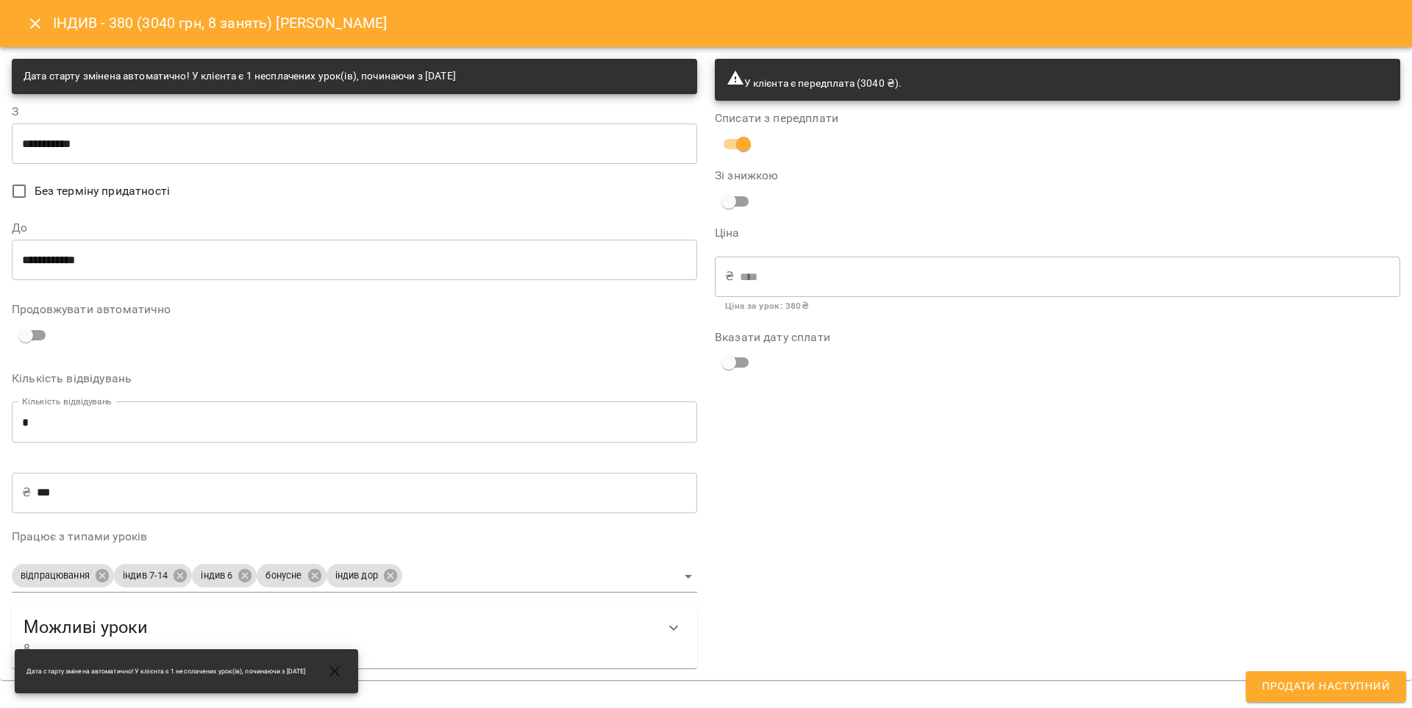
click at [203, 268] on input "**********" at bounding box center [354, 259] width 685 height 41
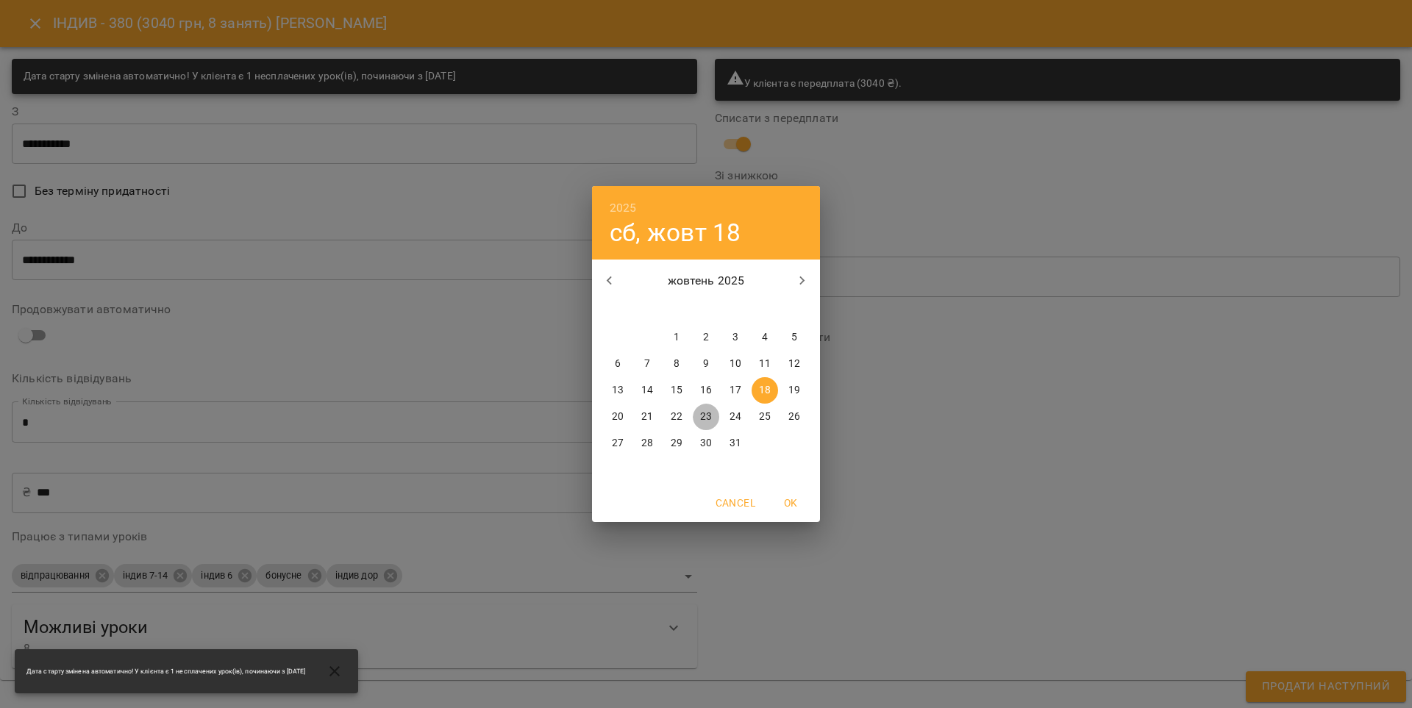
click at [701, 417] on p "23" at bounding box center [706, 417] width 12 height 15
type input "**********"
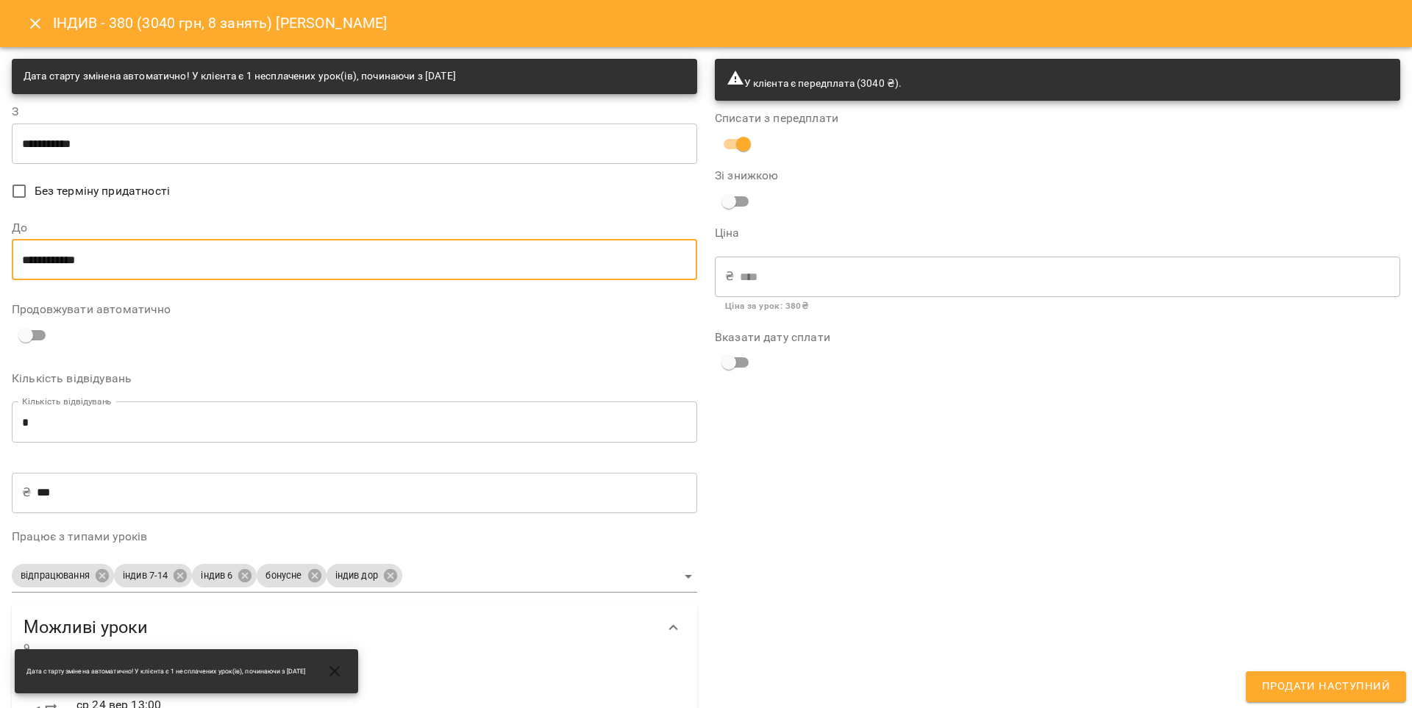
click at [1279, 696] on span "Продати наступний" at bounding box center [1326, 686] width 128 height 19
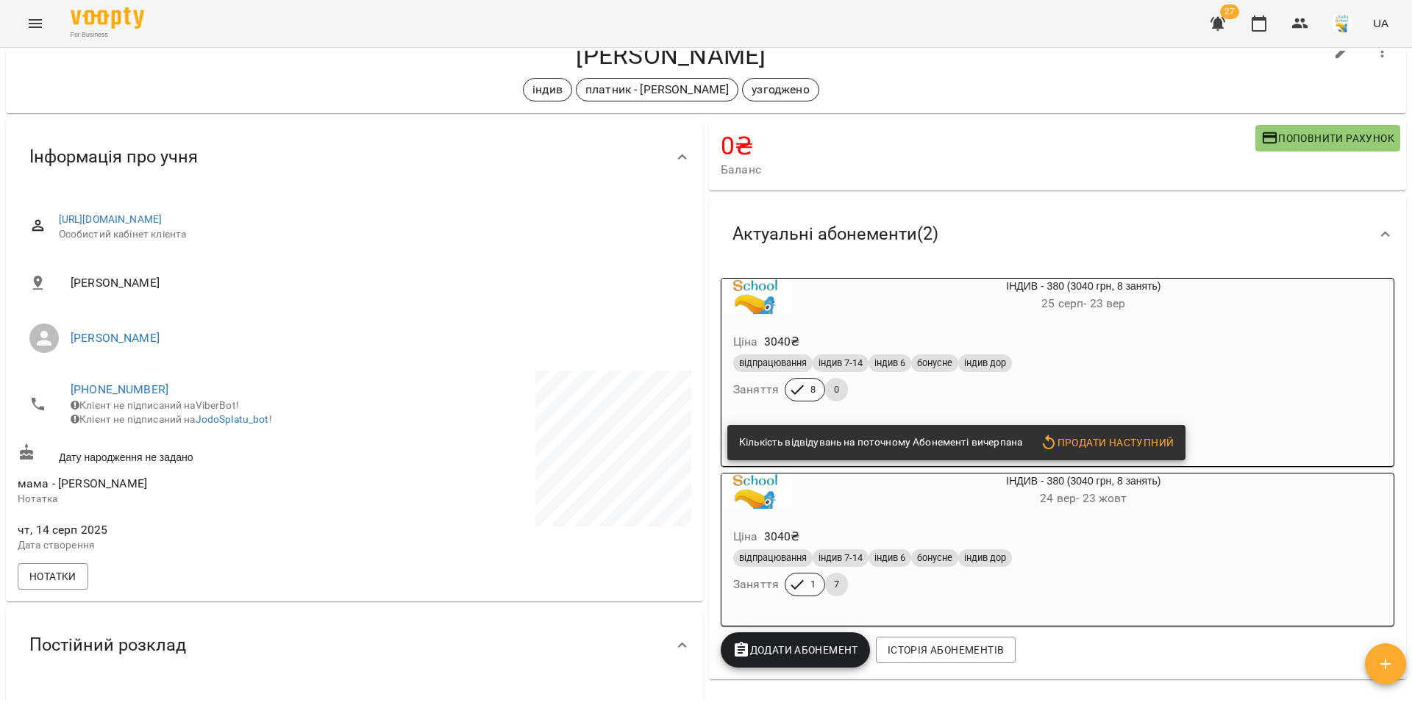
scroll to position [0, 0]
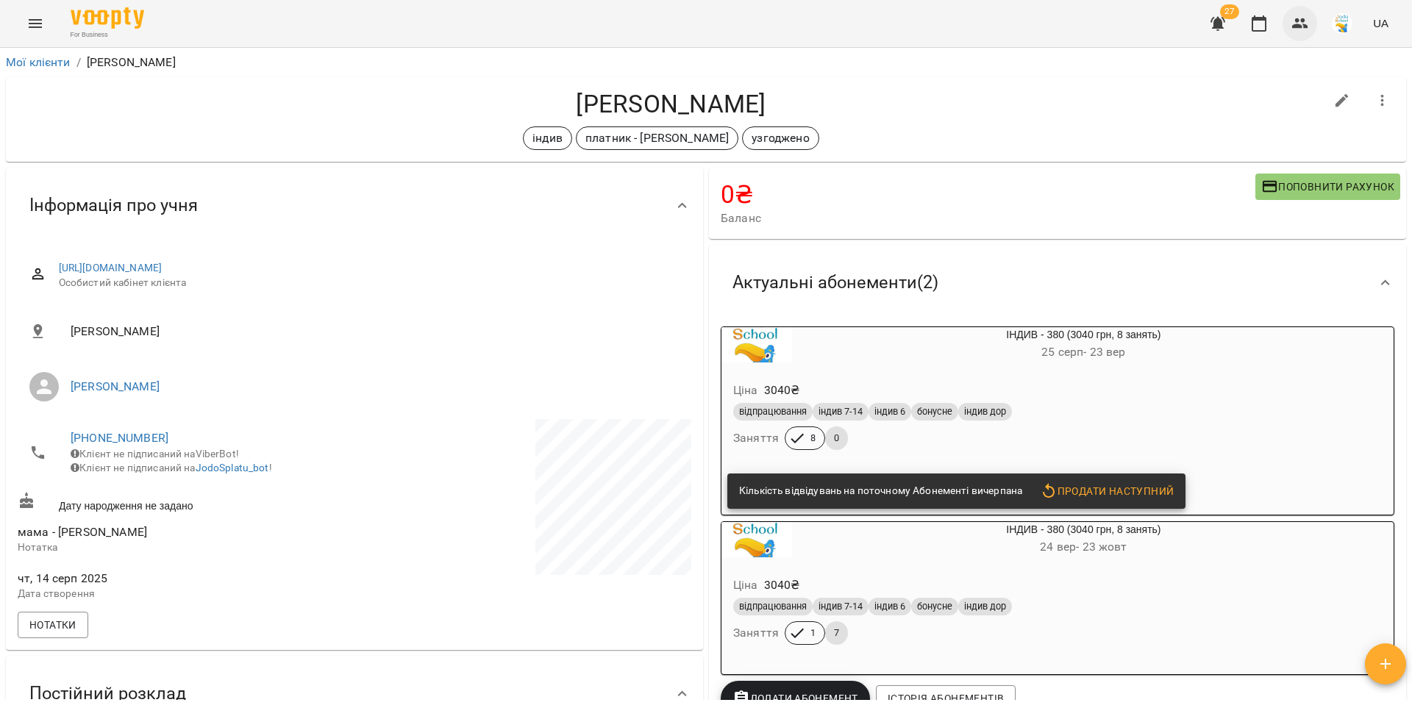
click at [1296, 21] on icon "button" at bounding box center [1300, 23] width 16 height 10
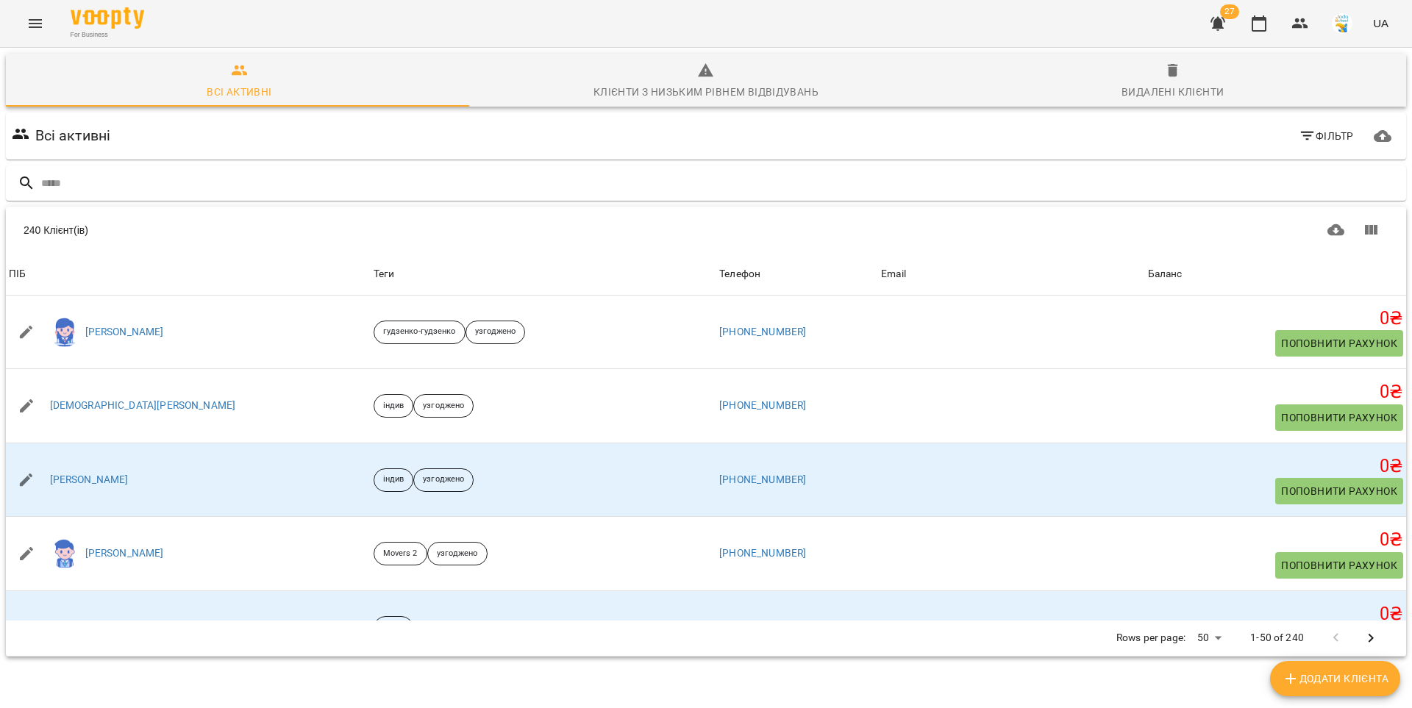
click at [31, 26] on icon "Menu" at bounding box center [35, 24] width 18 height 18
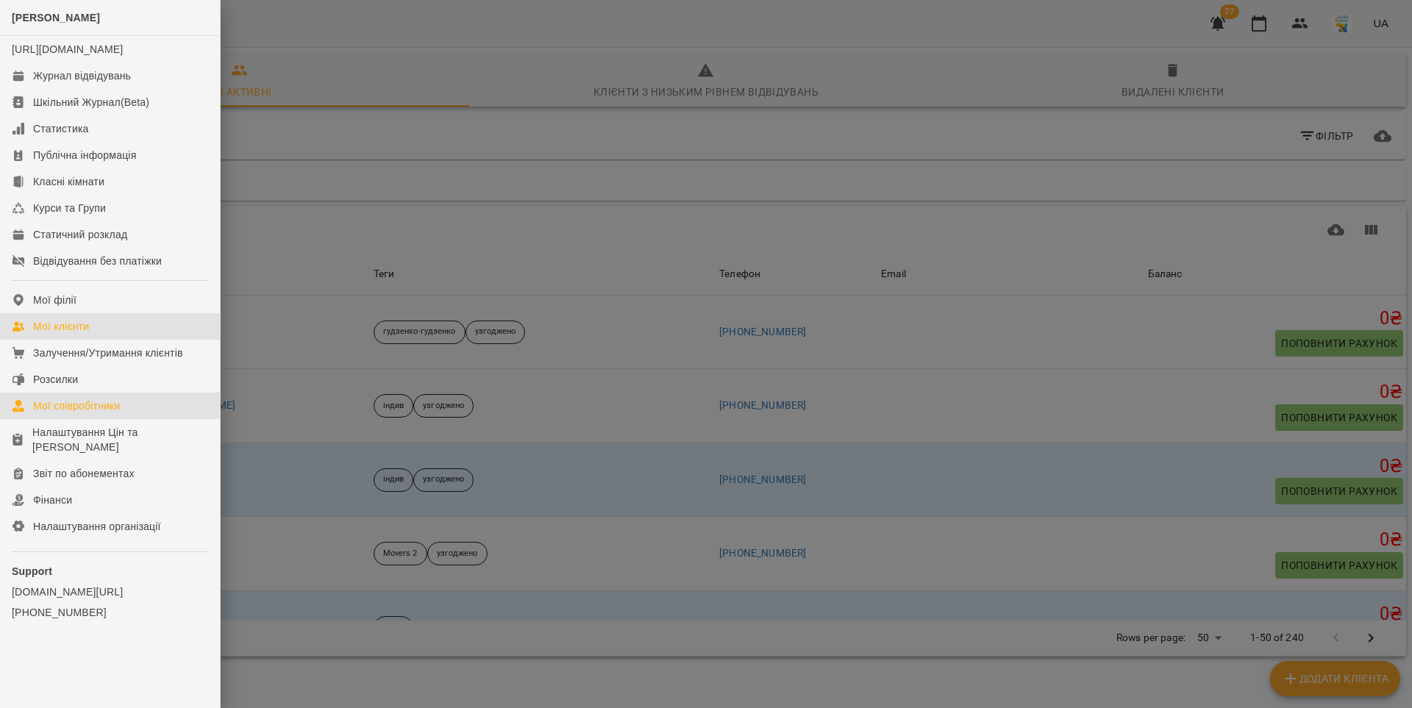
click at [92, 413] on div "Мої співробітники" at bounding box center [77, 406] width 88 height 15
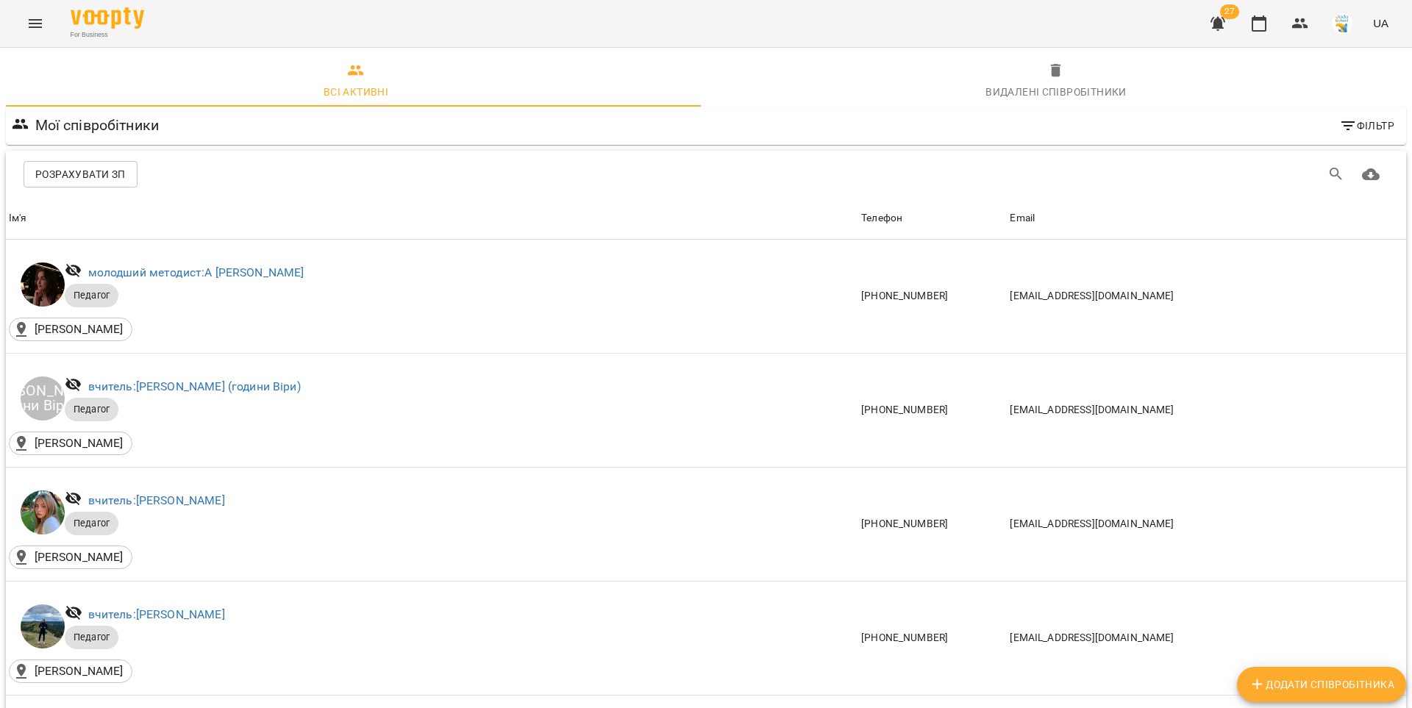
scroll to position [1269, 0]
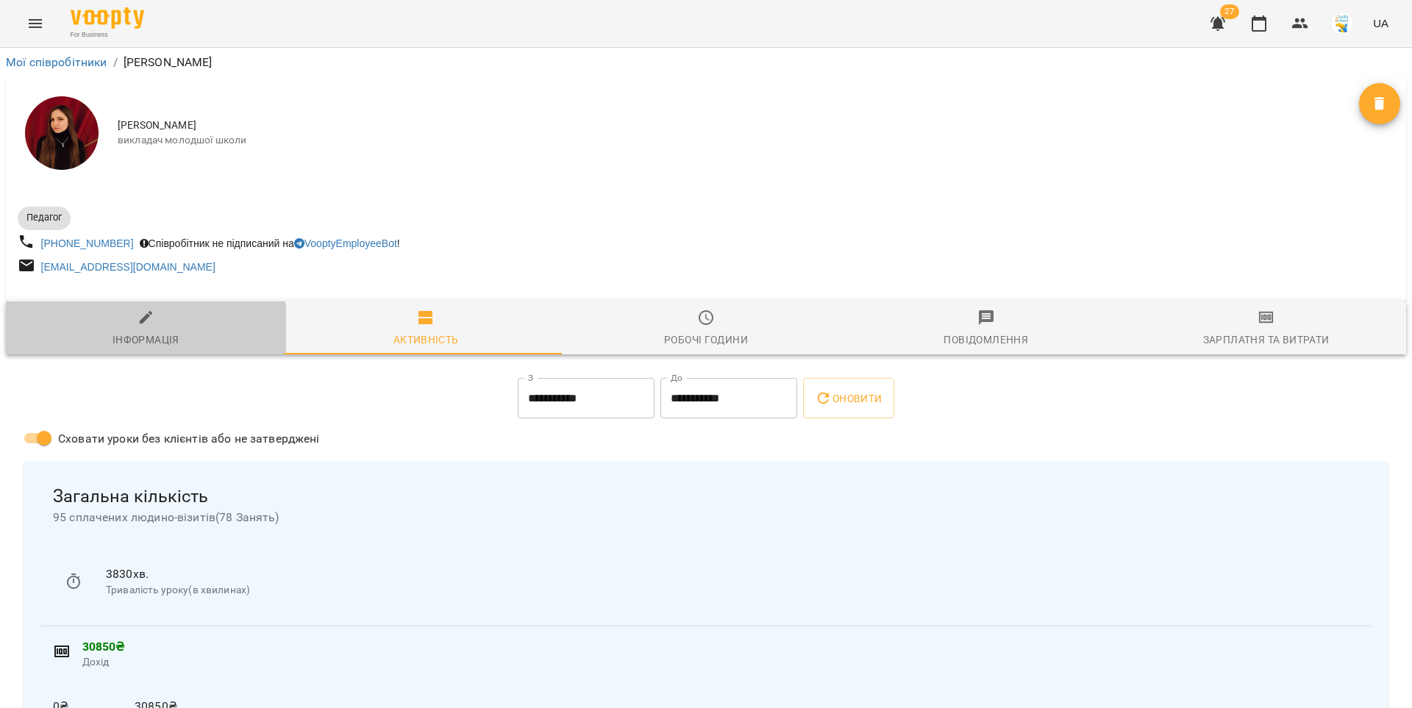
click at [141, 331] on span "Інформація" at bounding box center [146, 329] width 263 height 40
select select "**"
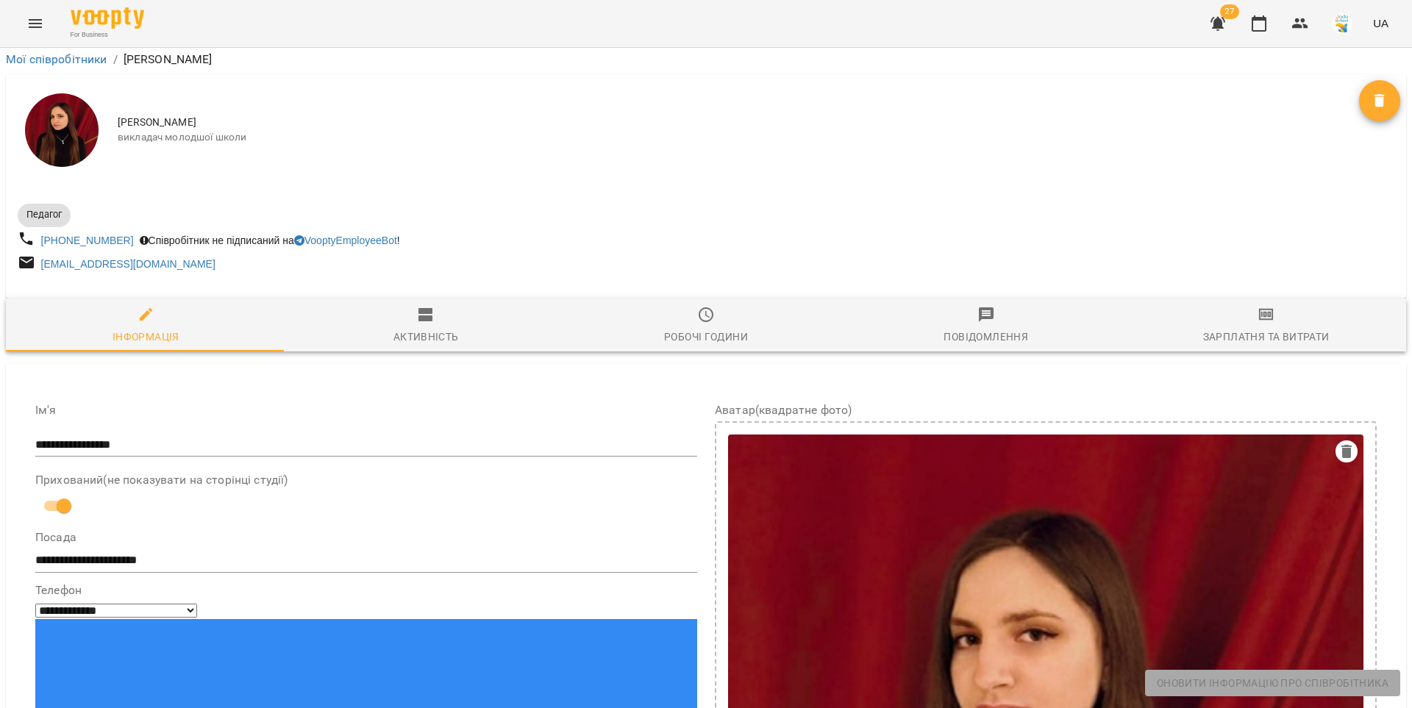
scroll to position [390, 0]
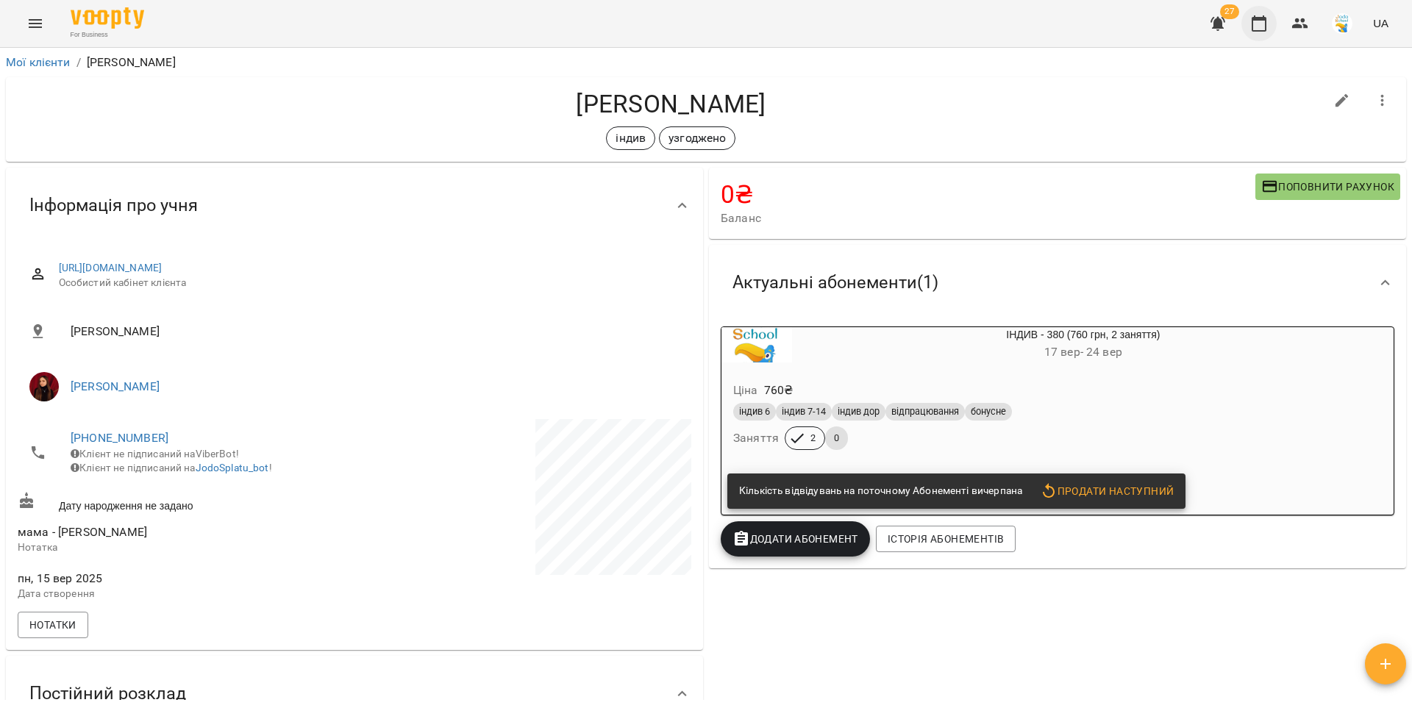
click at [1249, 25] on button "button" at bounding box center [1258, 23] width 35 height 35
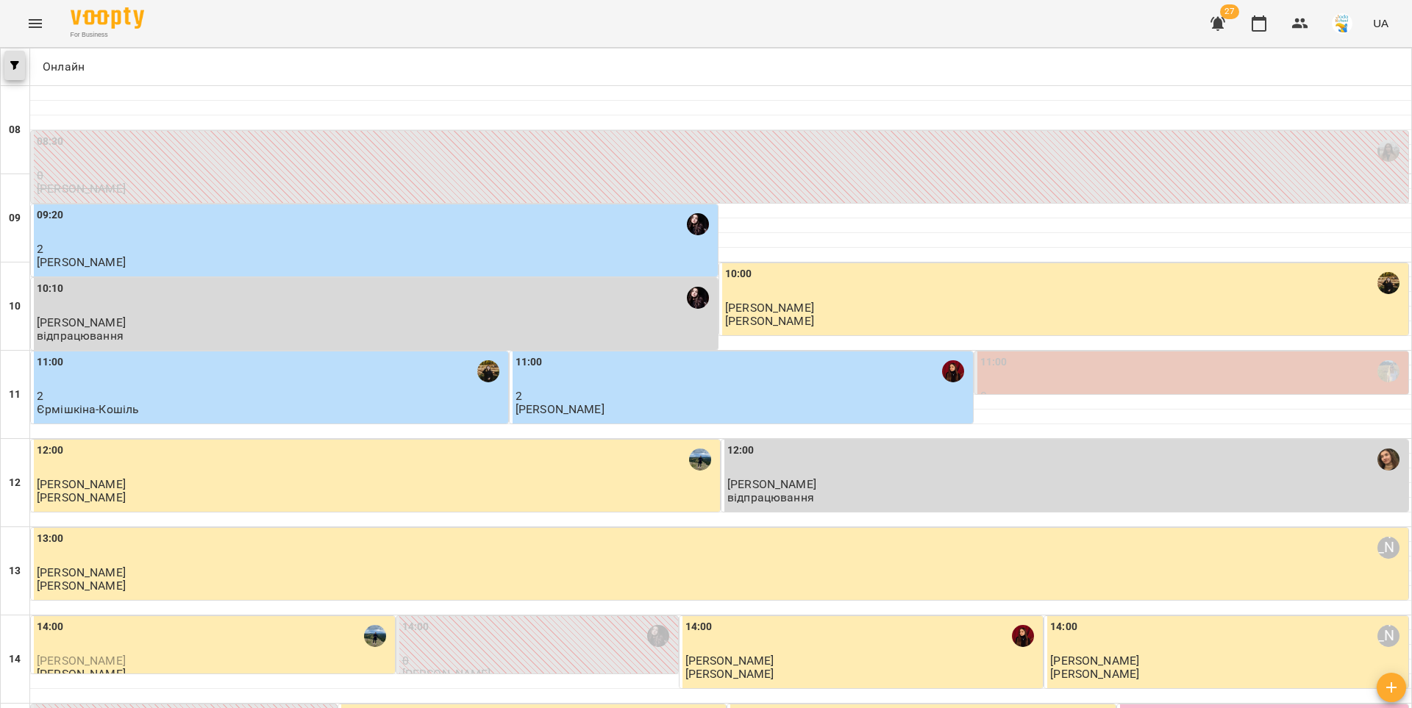
click at [19, 70] on button "button" at bounding box center [14, 65] width 21 height 29
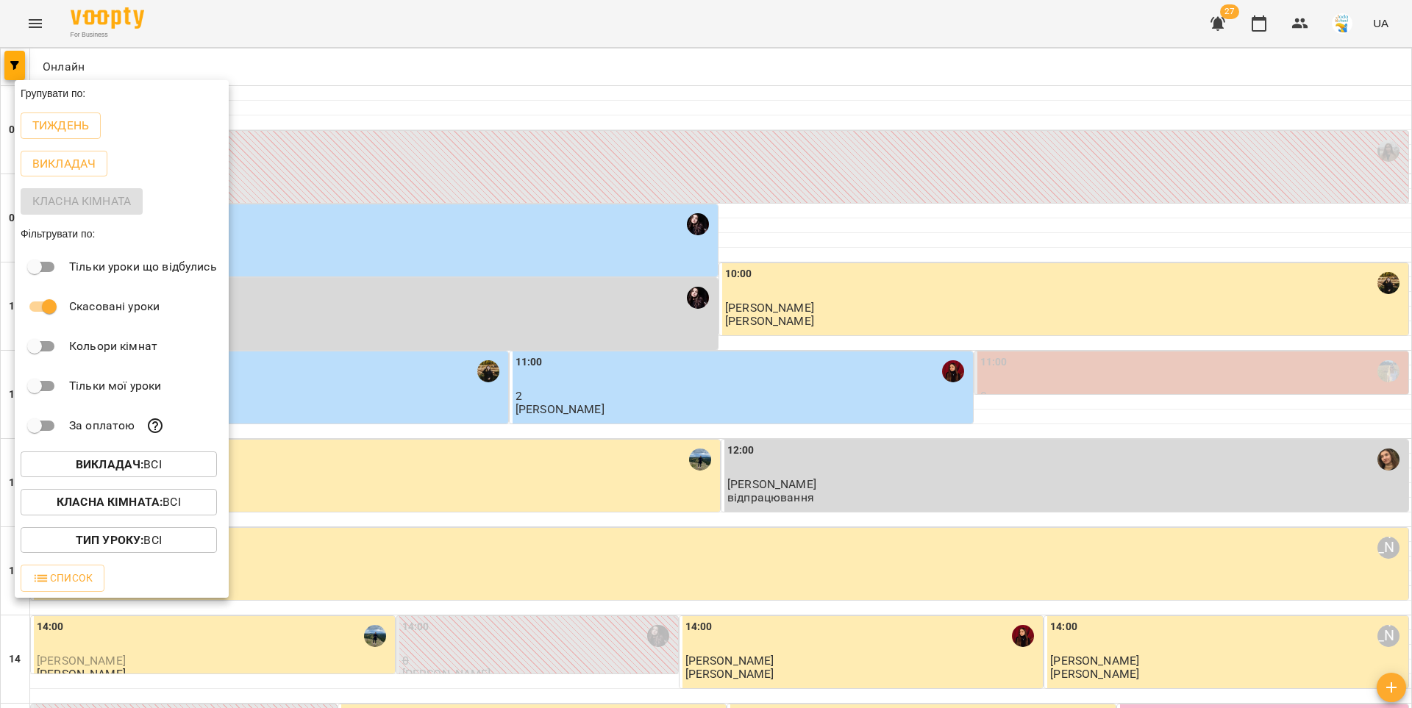
click at [138, 463] on b "Викладач :" at bounding box center [110, 464] width 68 height 14
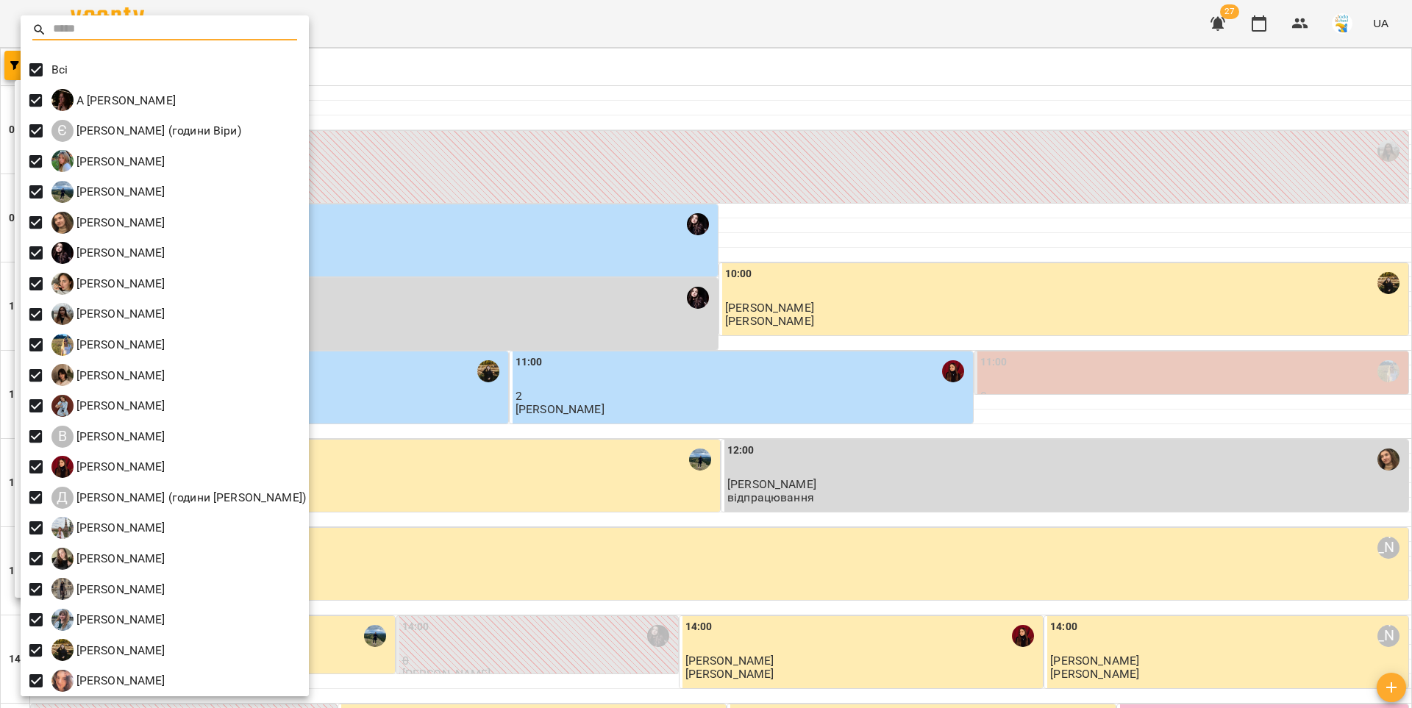
click at [1309, 24] on div at bounding box center [706, 354] width 1412 height 708
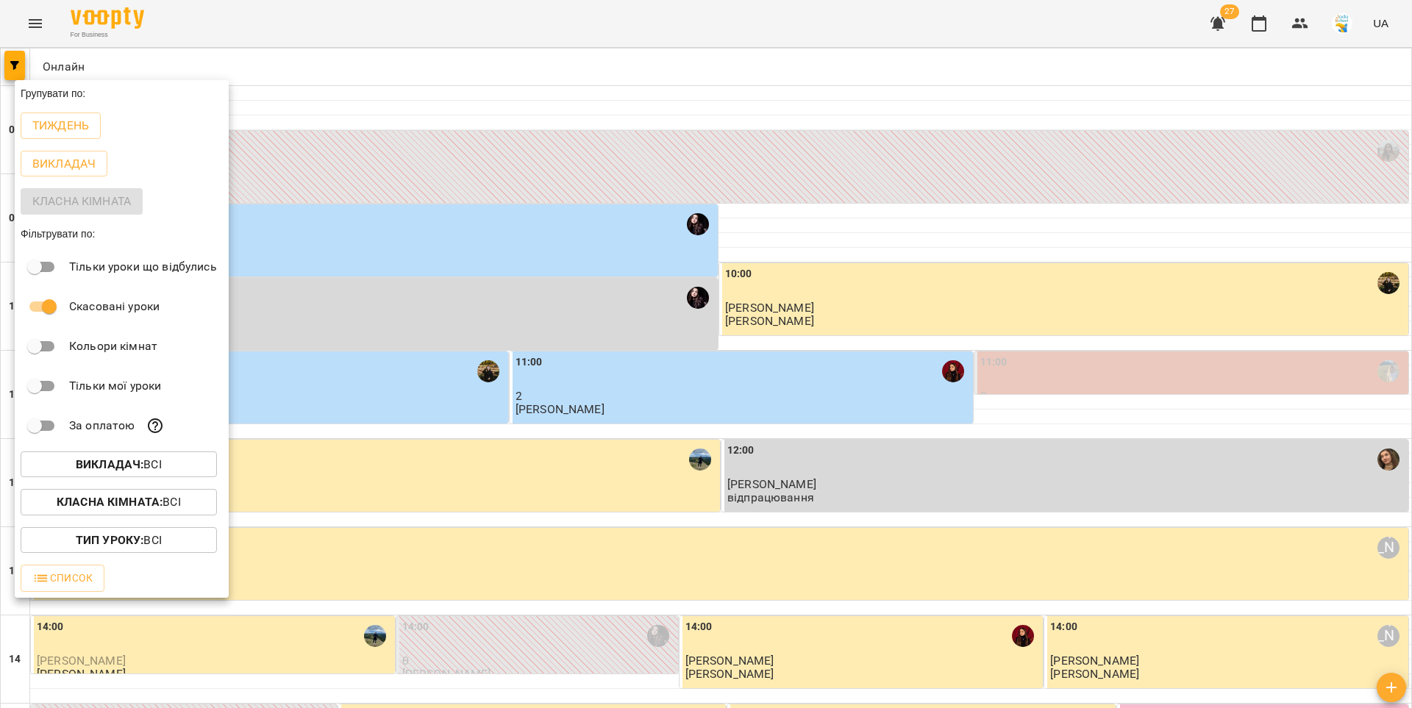
click at [1299, 21] on div at bounding box center [706, 354] width 1412 height 708
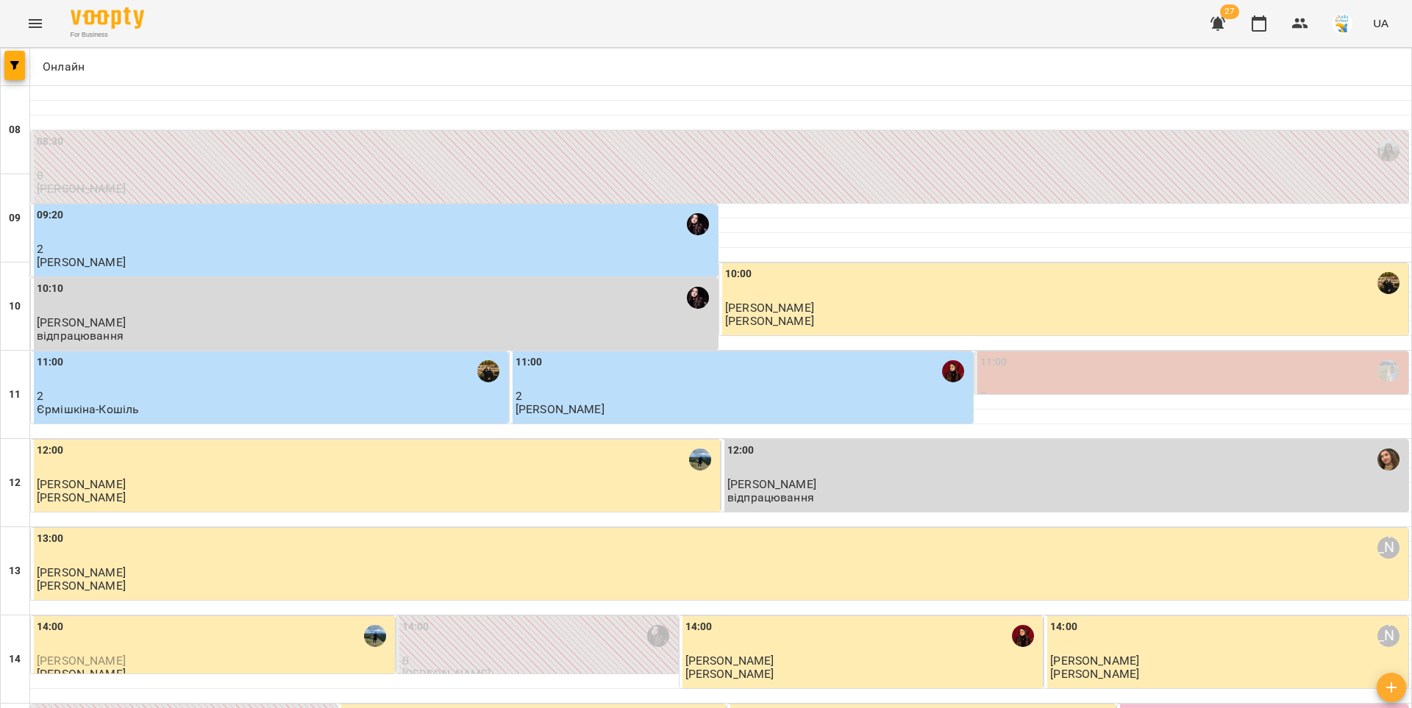
click at [1300, 24] on icon "button" at bounding box center [1300, 24] width 18 height 18
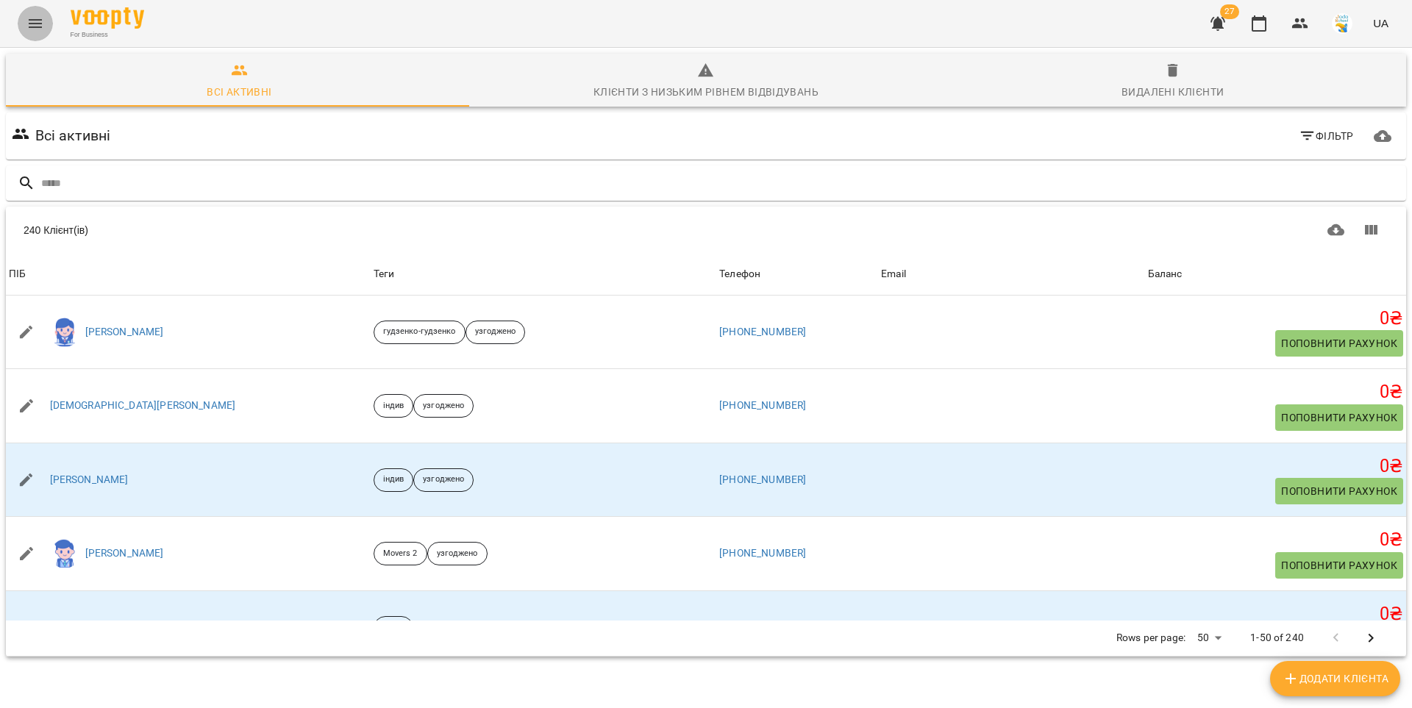
click at [38, 26] on icon "Menu" at bounding box center [35, 23] width 13 height 9
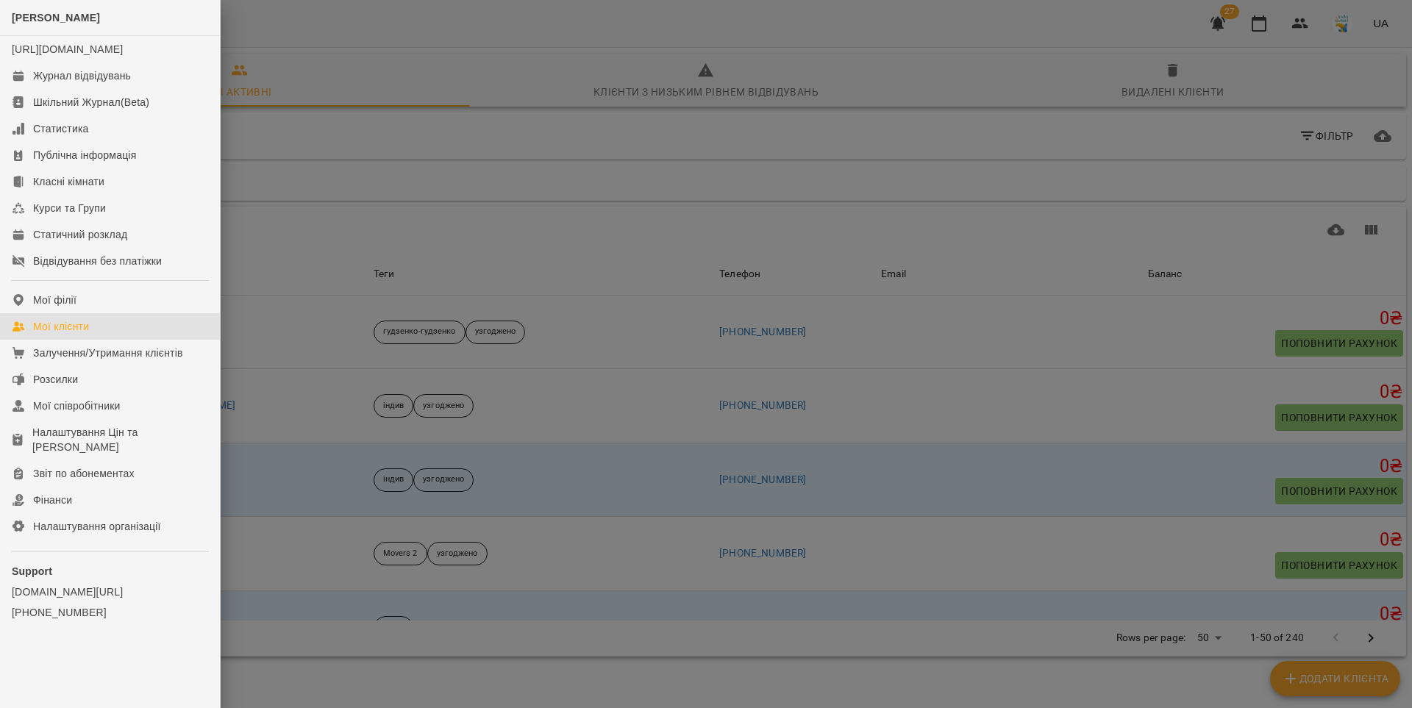
drag, startPoint x: 421, startPoint y: 55, endPoint x: 392, endPoint y: 90, distance: 45.9
click at [421, 55] on div at bounding box center [706, 354] width 1412 height 708
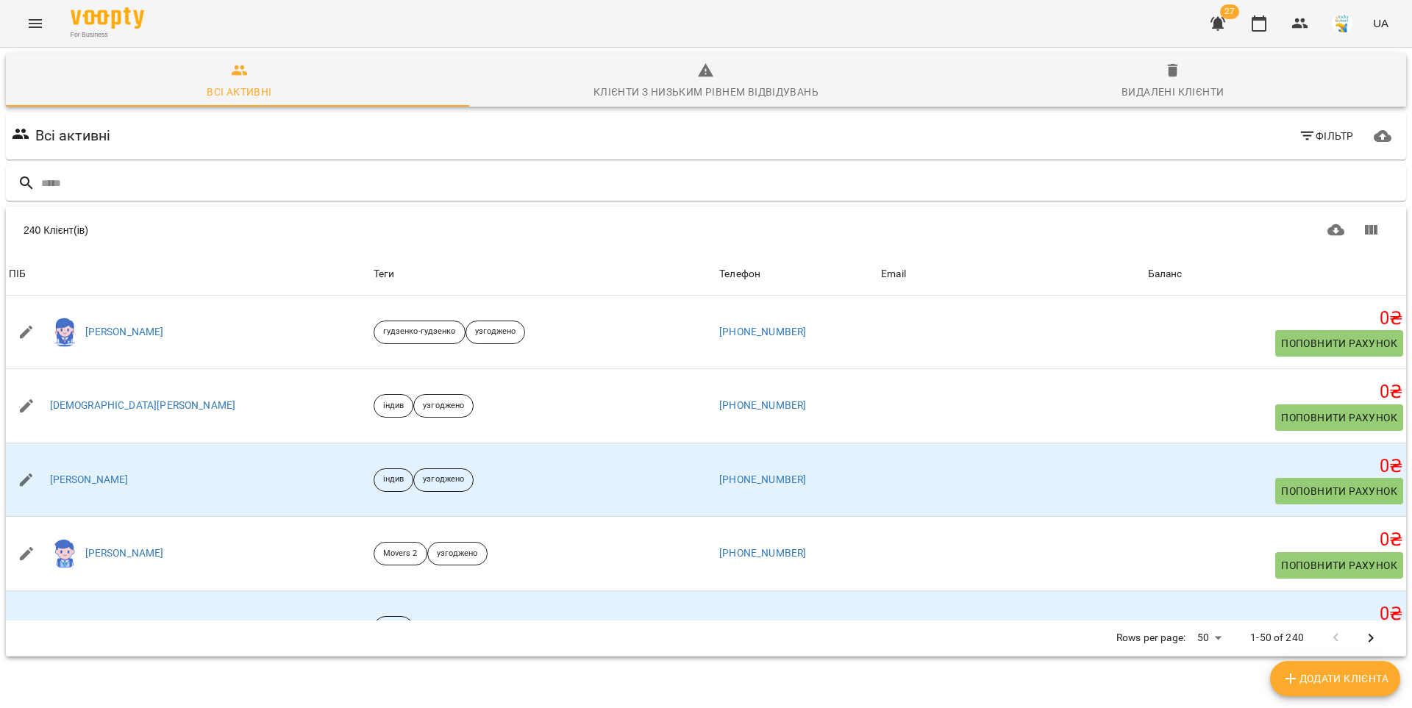
drag, startPoint x: 1260, startPoint y: 23, endPoint x: 1239, endPoint y: 25, distance: 21.4
click at [1260, 22] on icon "button" at bounding box center [1259, 24] width 18 height 18
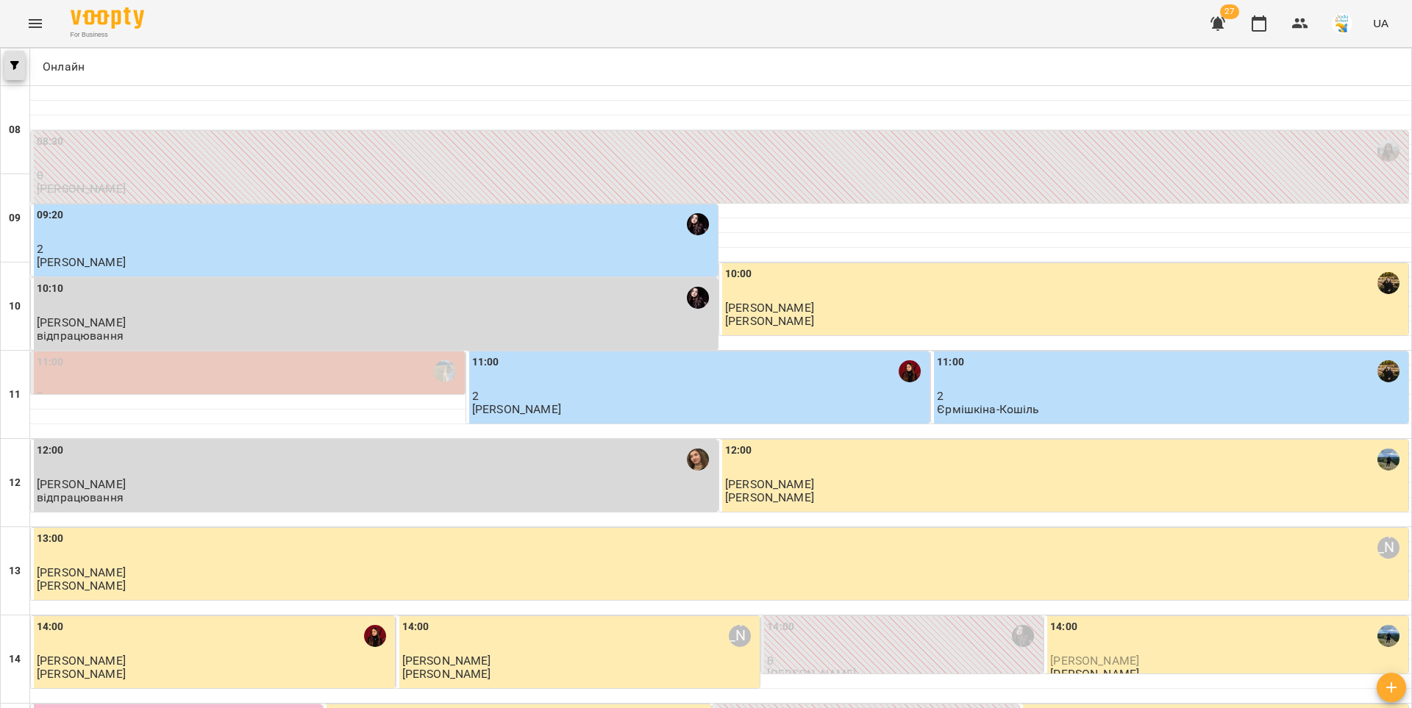
click at [18, 65] on icon "button" at bounding box center [14, 65] width 9 height 9
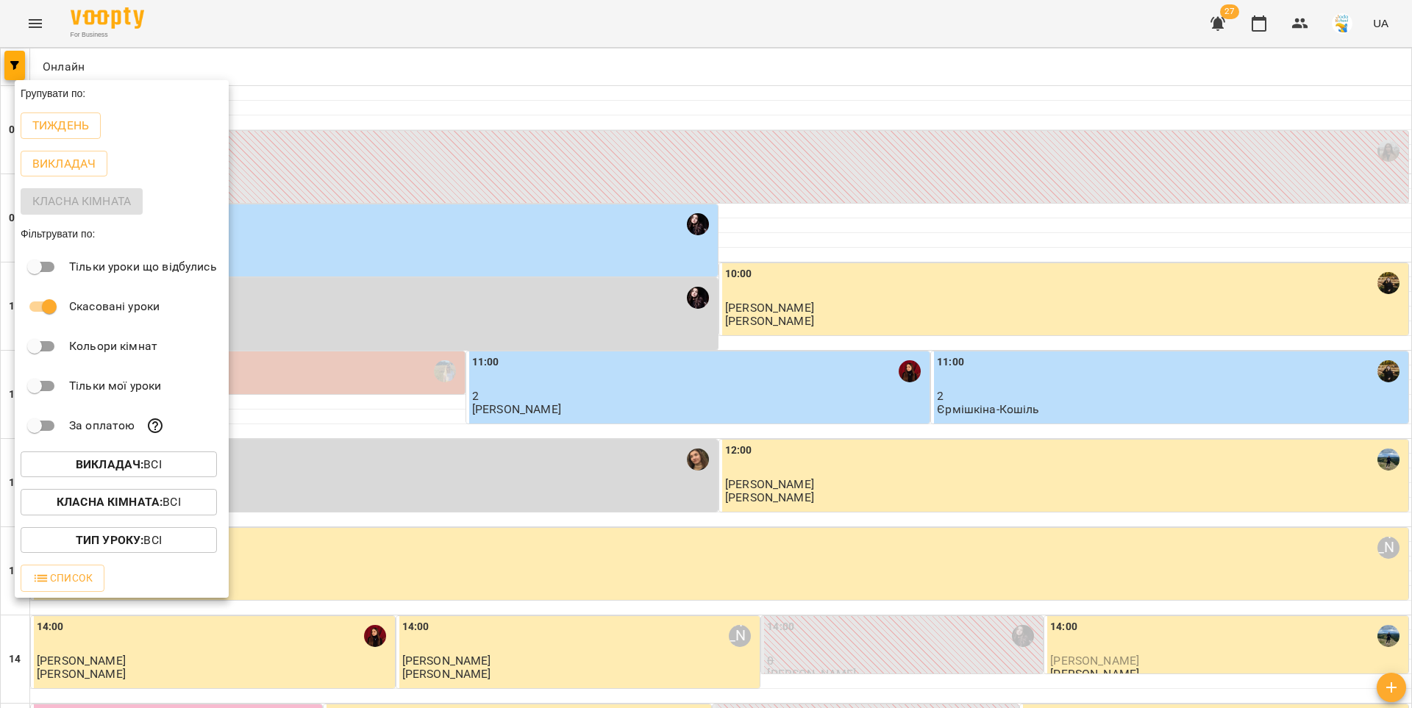
click at [152, 471] on p "Викладач : Всі" at bounding box center [119, 465] width 86 height 18
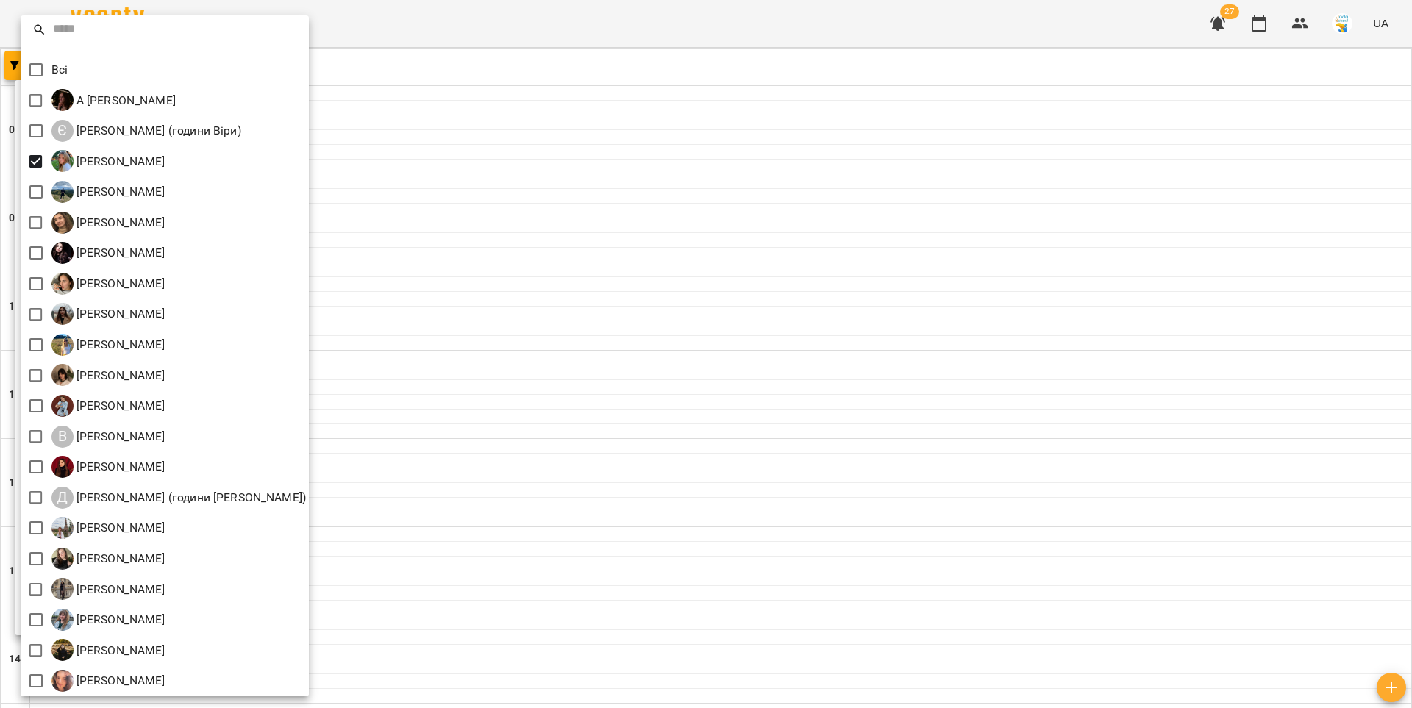
click at [507, 157] on div at bounding box center [706, 354] width 1412 height 708
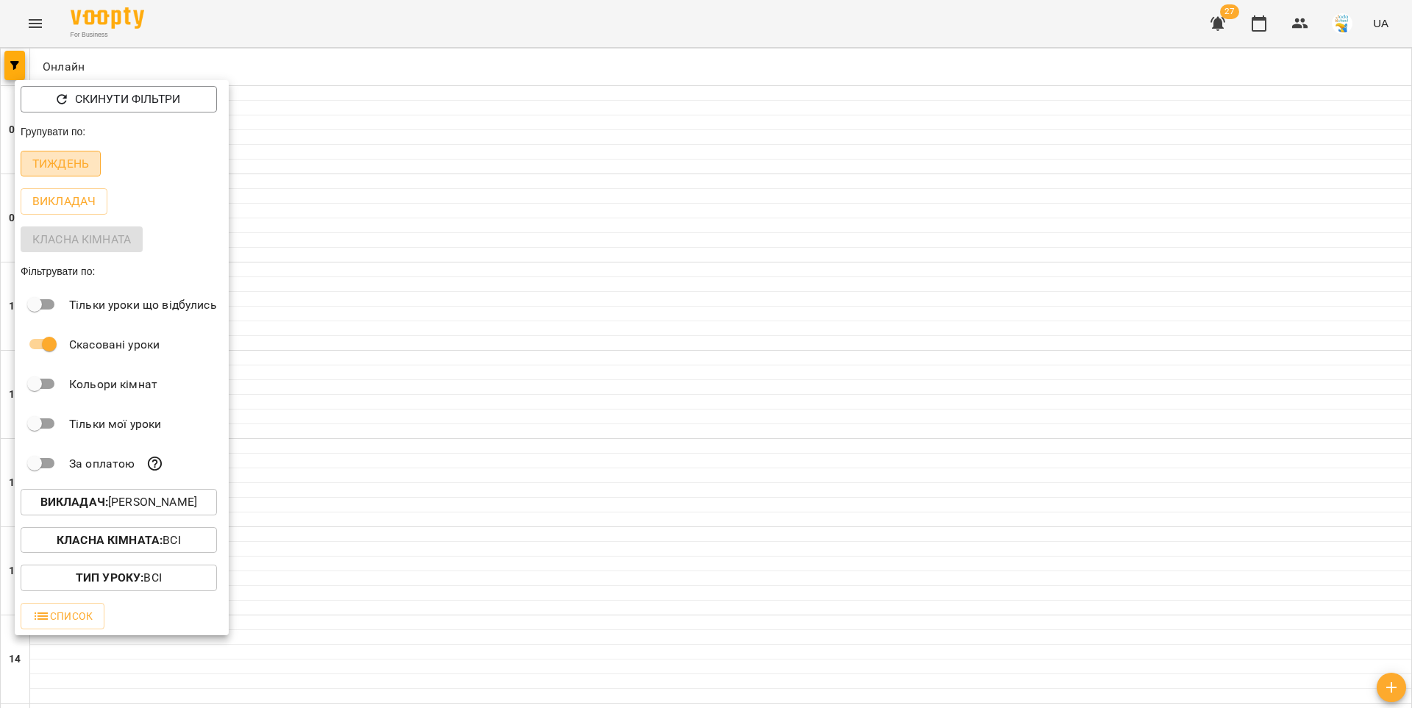
click at [68, 162] on p "Тиждень" at bounding box center [60, 164] width 57 height 18
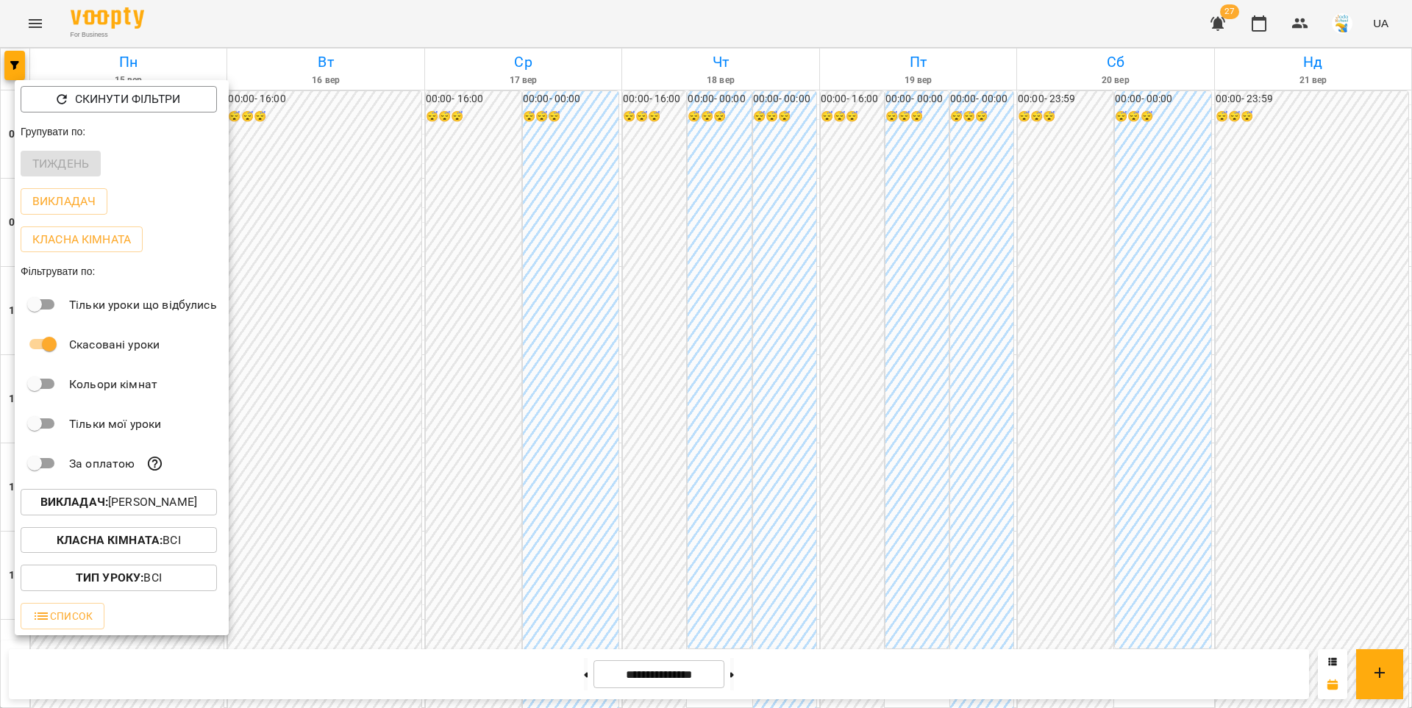
click at [567, 678] on div at bounding box center [706, 354] width 1412 height 708
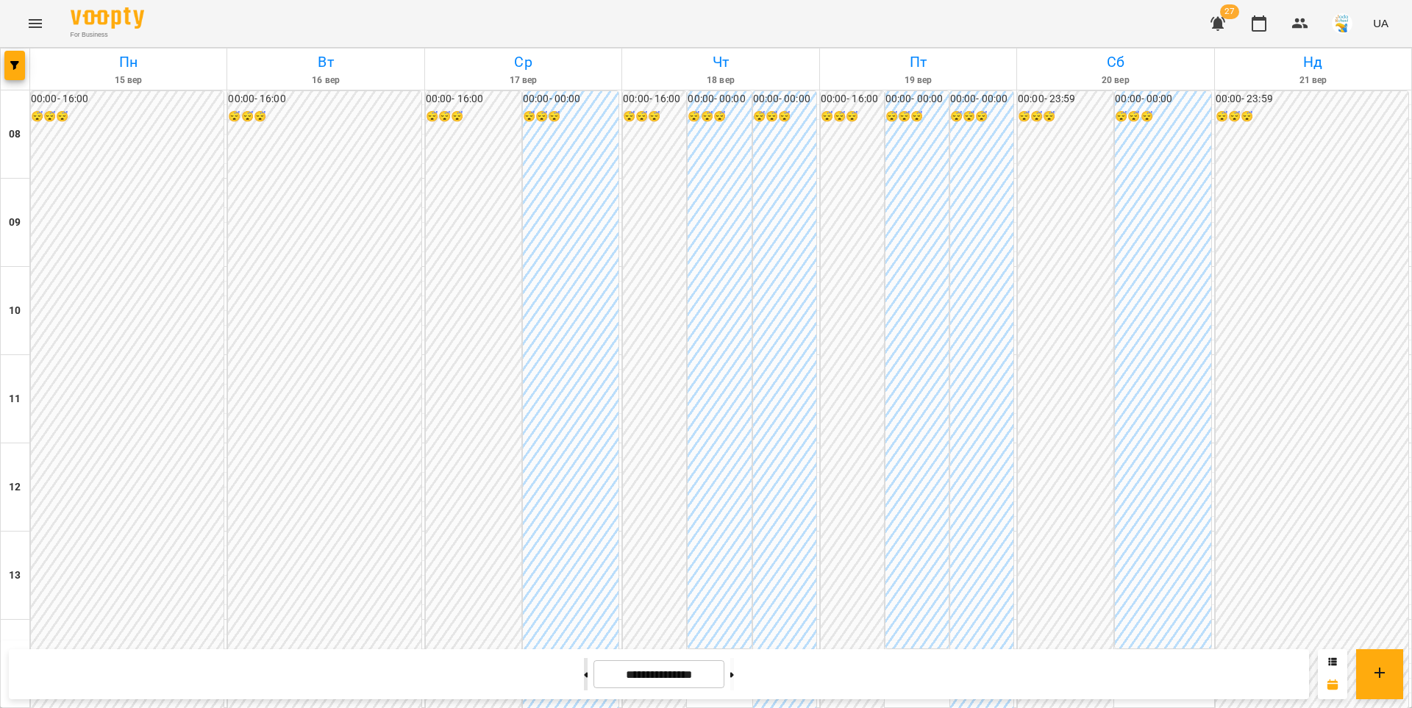
click at [584, 679] on button at bounding box center [586, 674] width 4 height 32
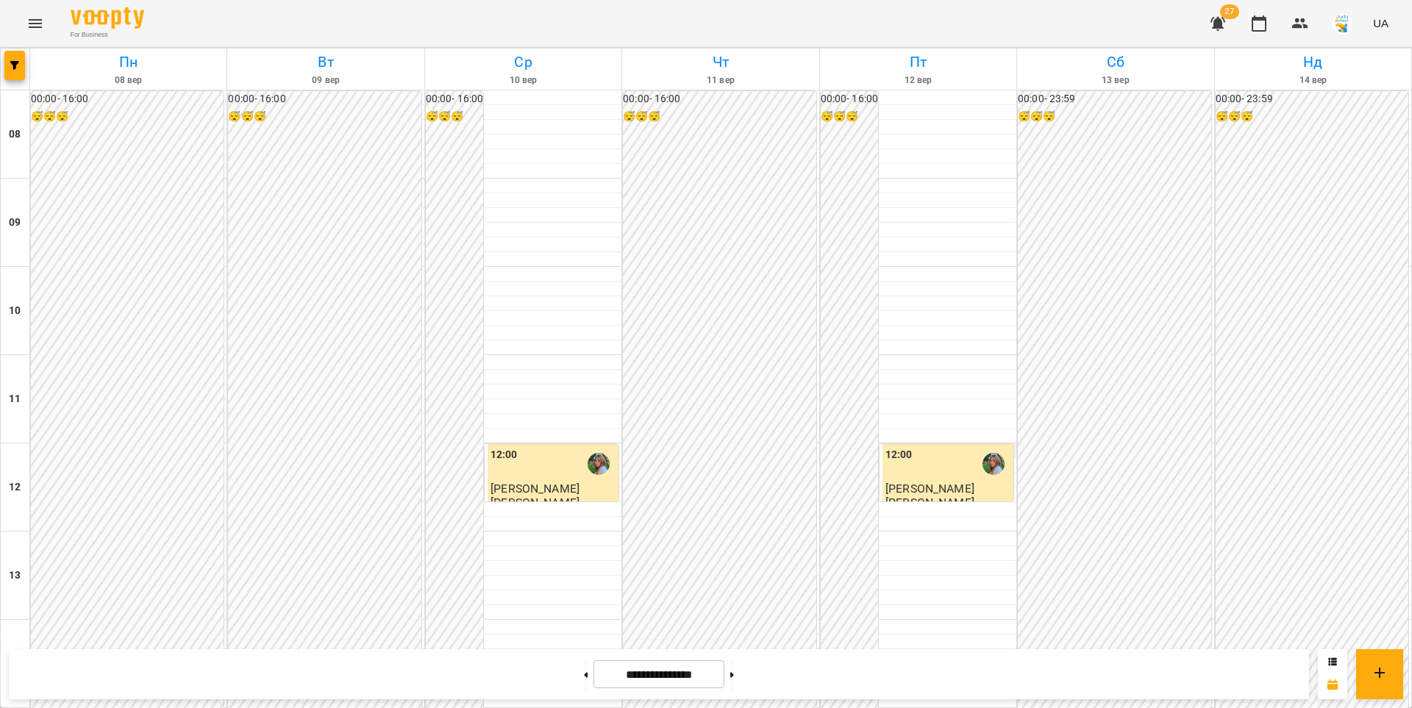
scroll to position [555, 0]
click at [11, 66] on icon "button" at bounding box center [14, 65] width 9 height 9
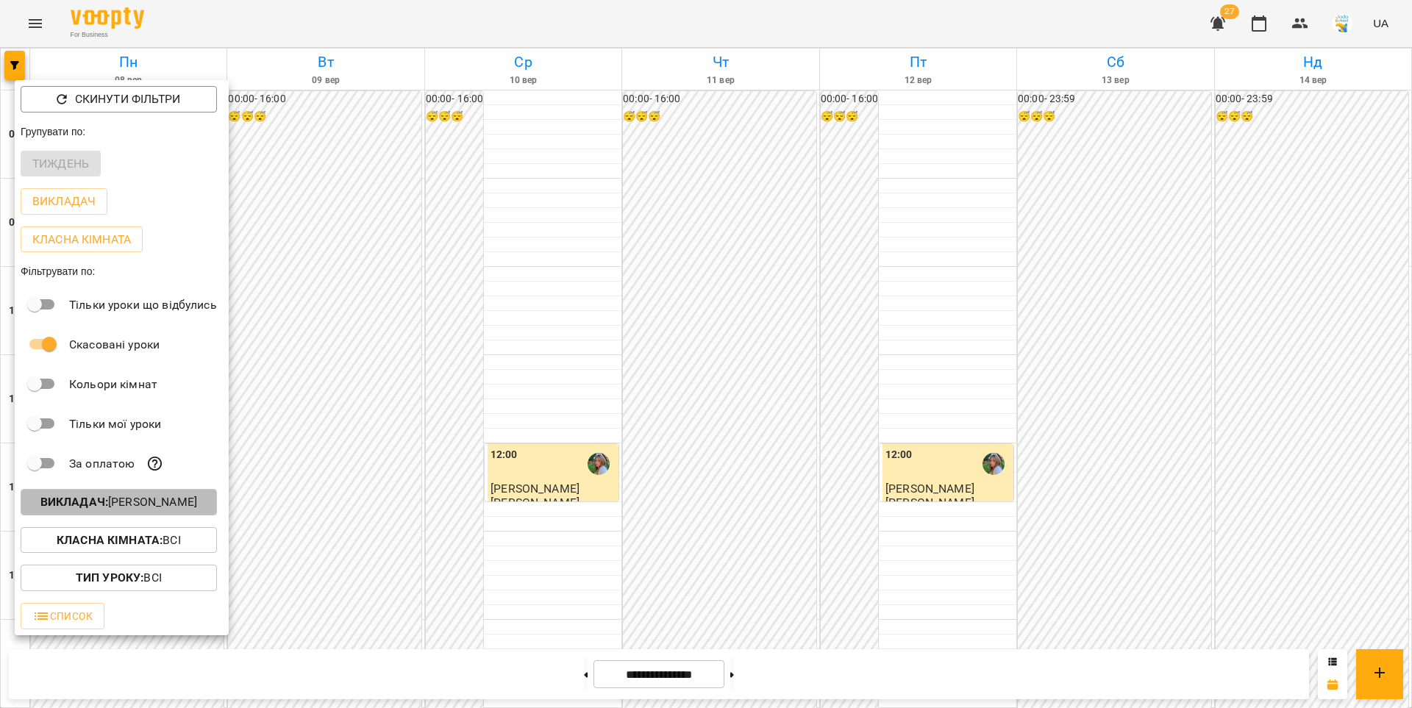
click at [125, 502] on p "Викладач : [PERSON_NAME]" at bounding box center [118, 502] width 157 height 18
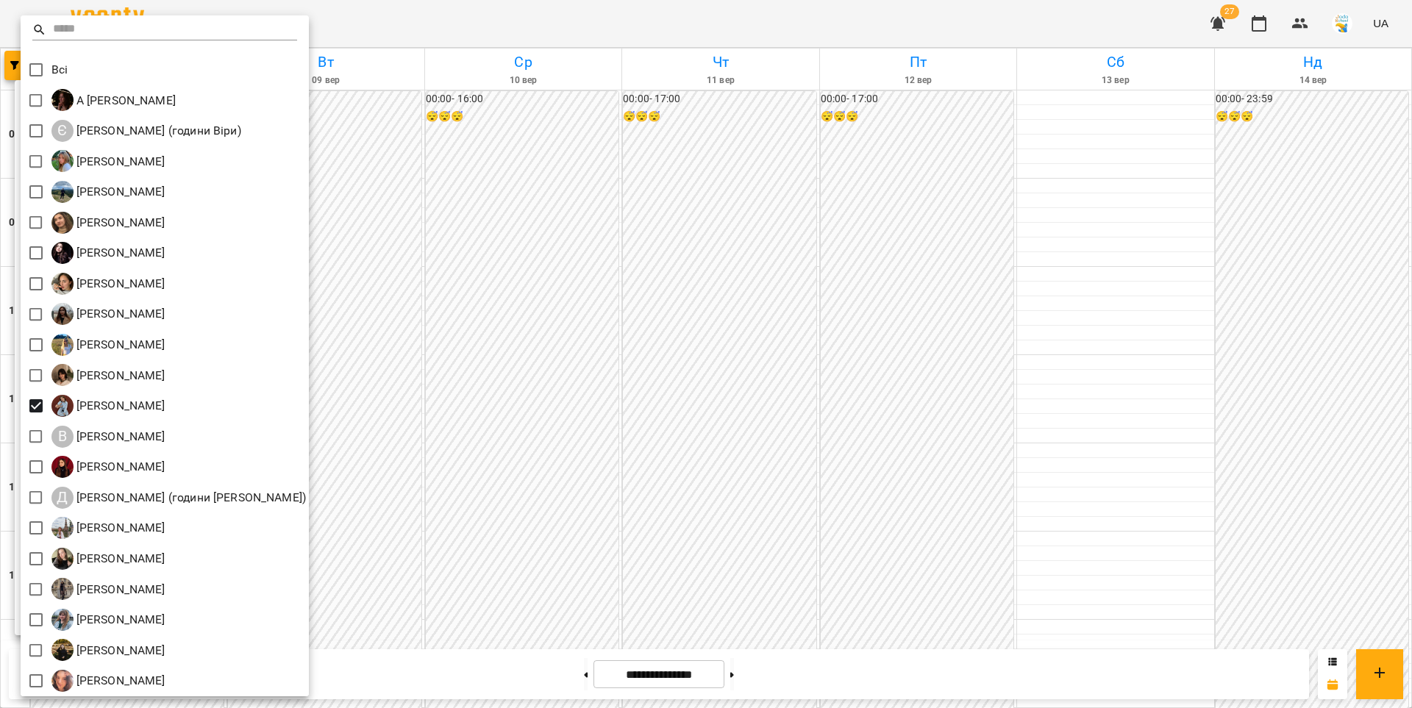
click at [746, 664] on div at bounding box center [706, 354] width 1412 height 708
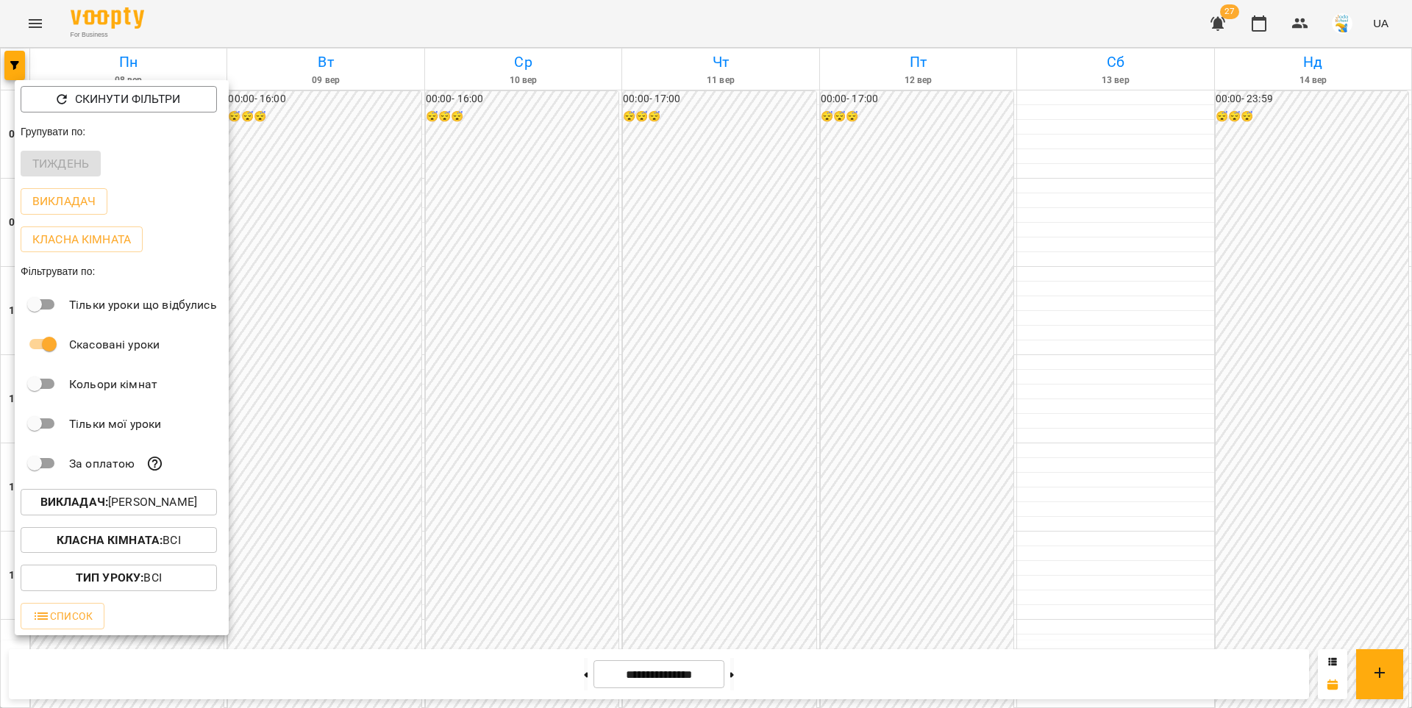
click at [752, 675] on div at bounding box center [706, 354] width 1412 height 708
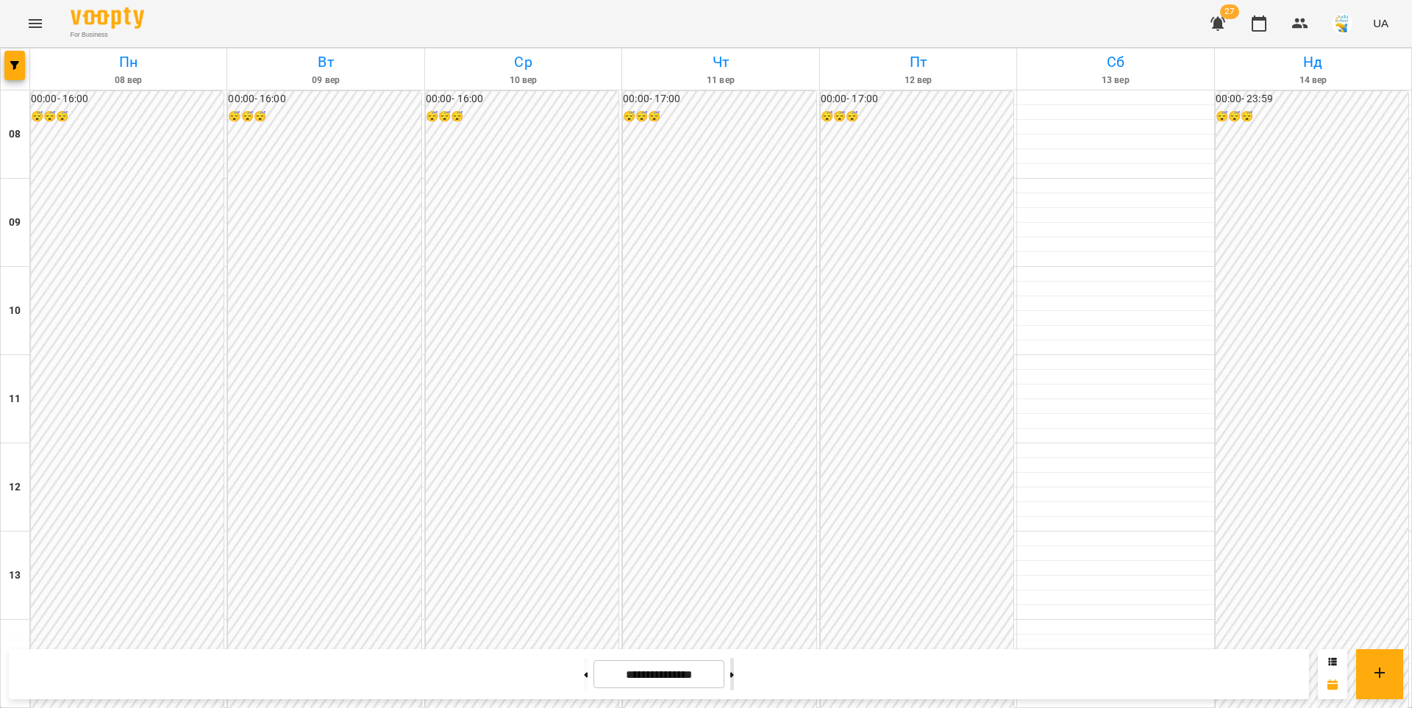
click at [734, 678] on button at bounding box center [732, 674] width 4 height 32
type input "**********"
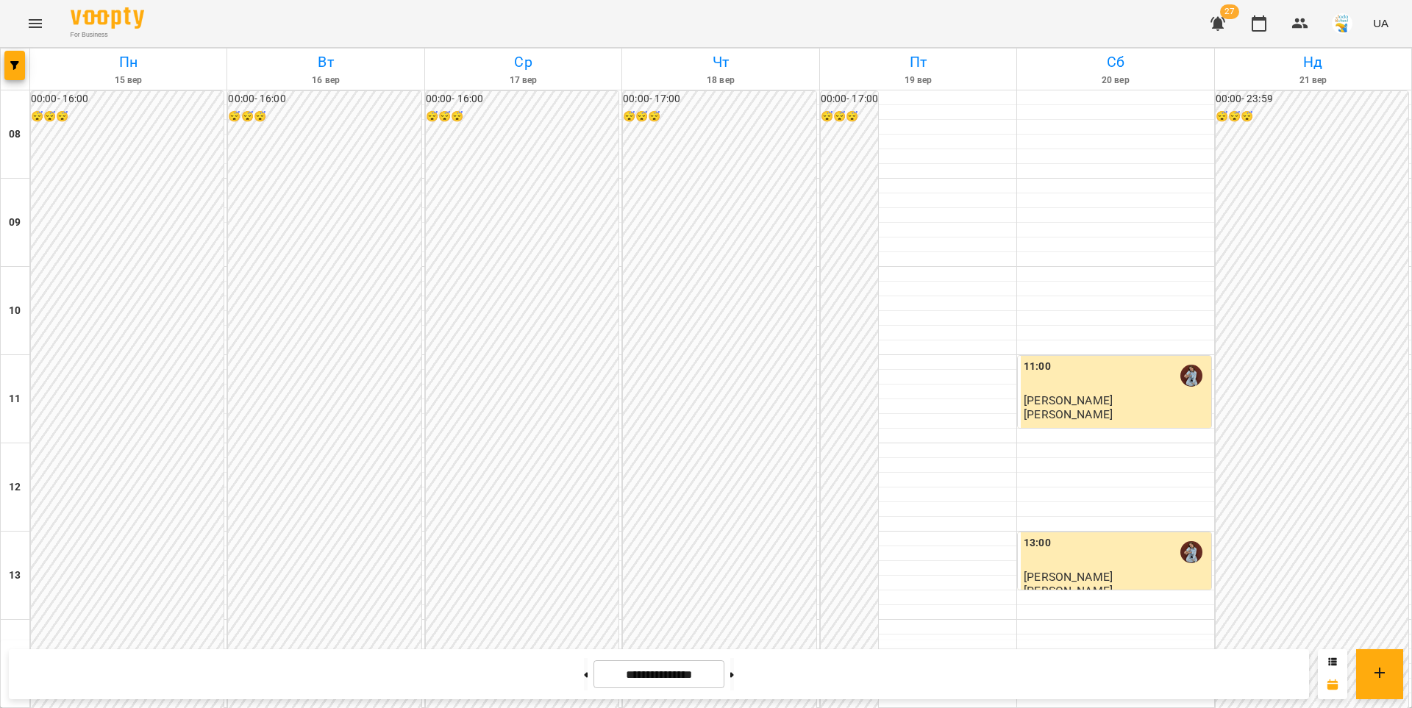
scroll to position [684, 0]
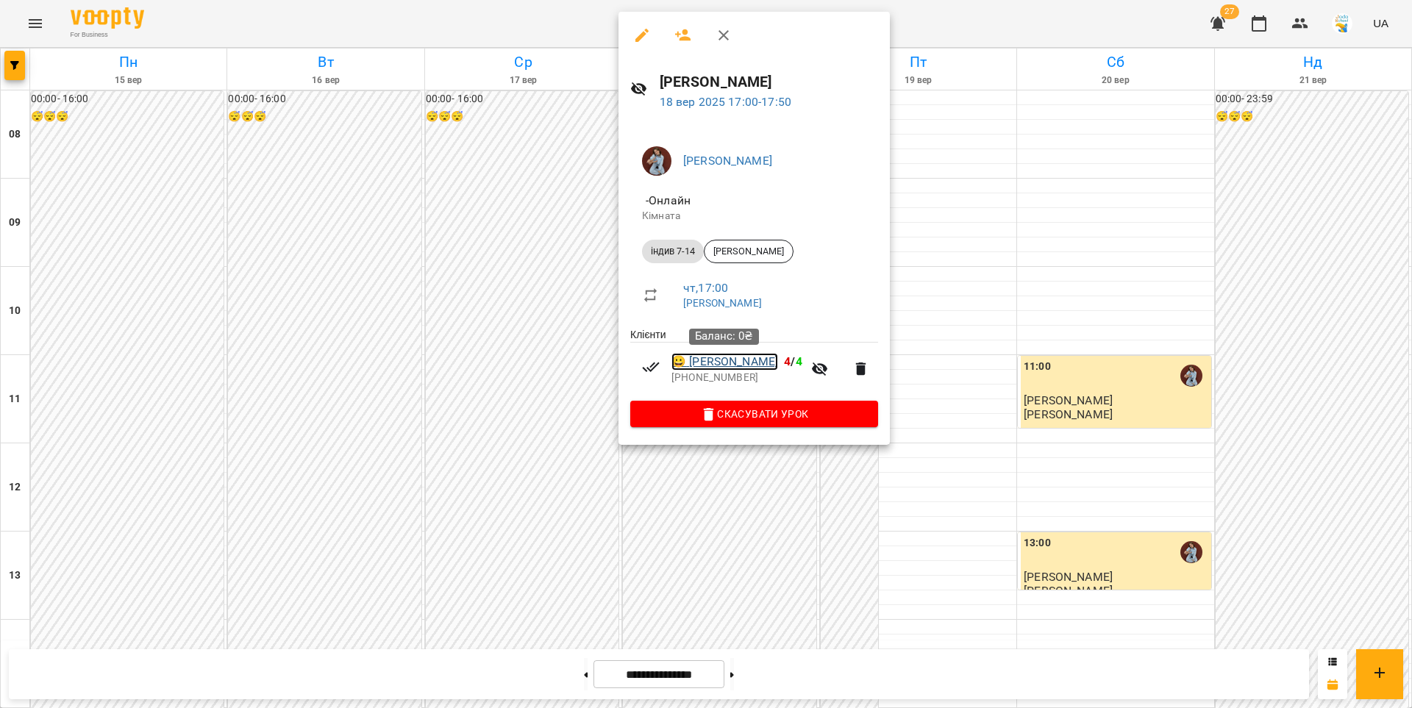
click at [712, 366] on link "😀 Софія Ткаченко" at bounding box center [724, 362] width 107 height 18
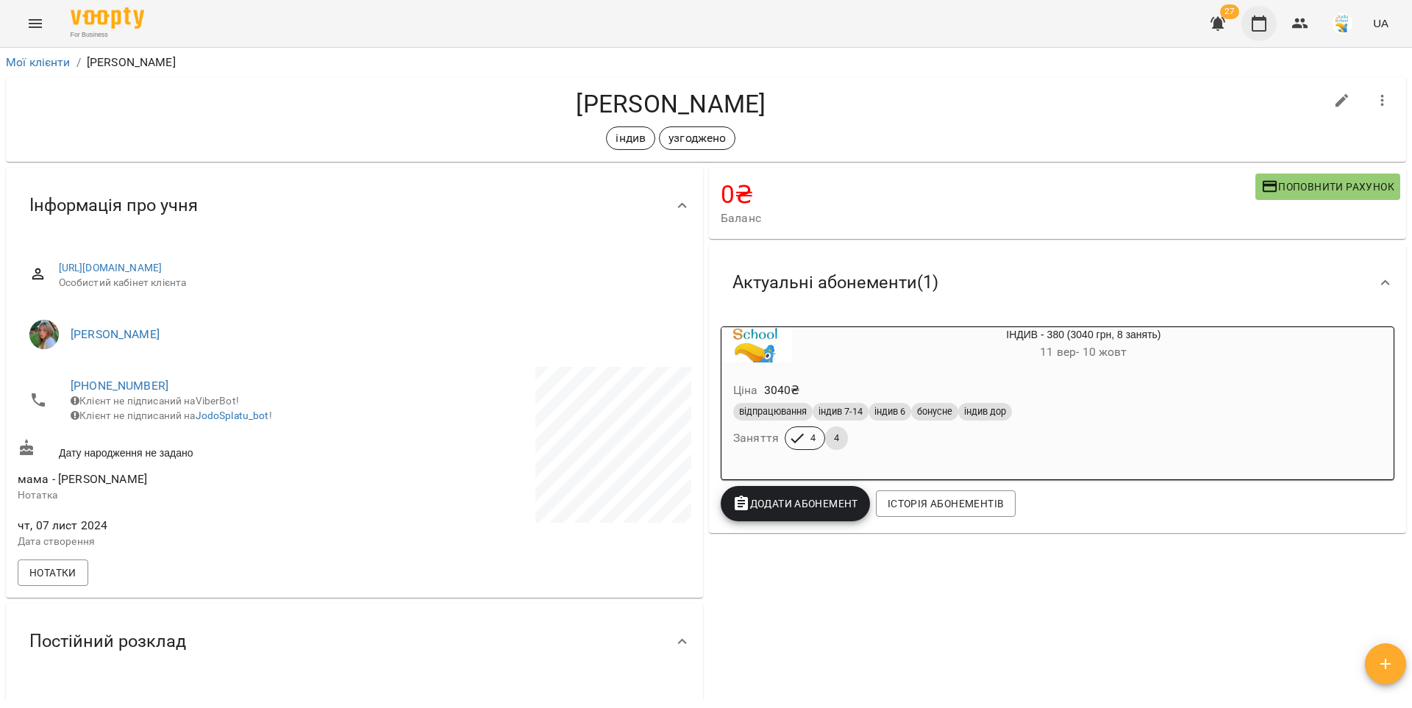
click at [1255, 22] on icon "button" at bounding box center [1259, 24] width 18 height 18
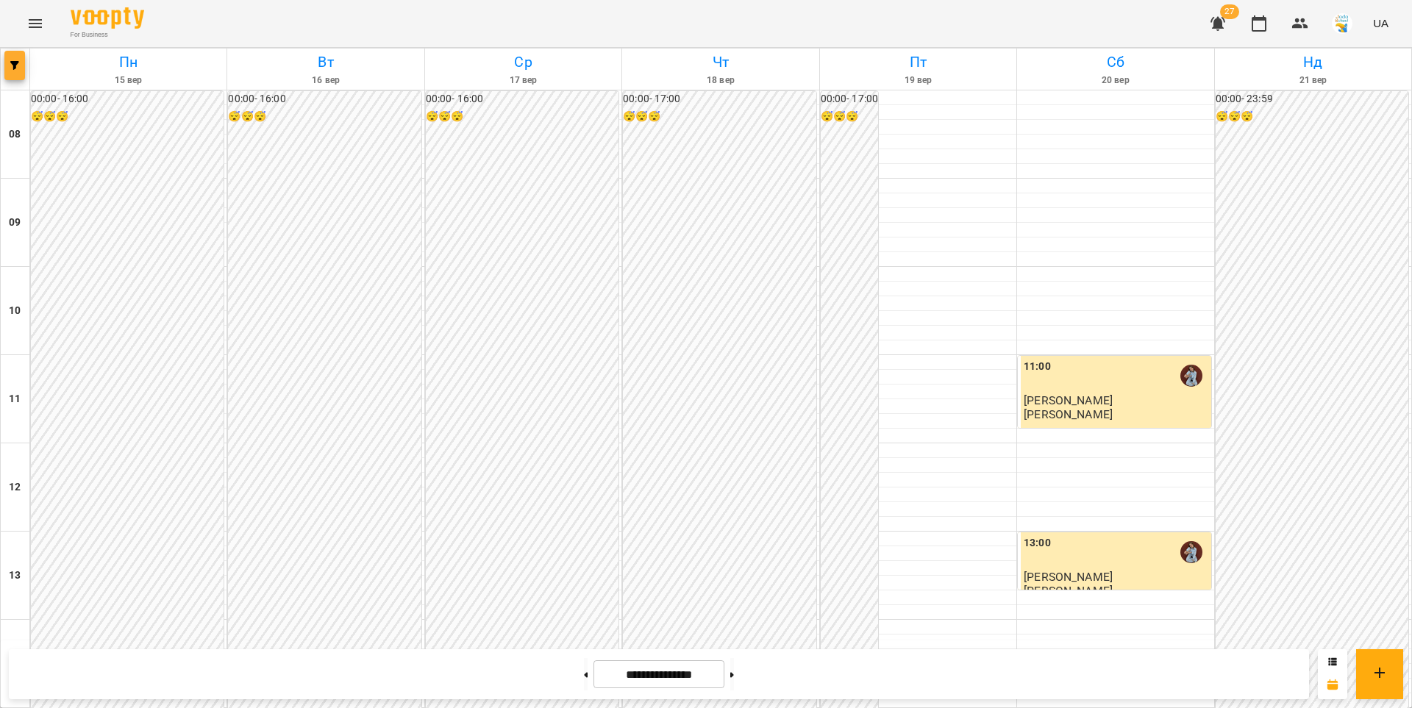
click at [7, 69] on span "button" at bounding box center [14, 65] width 21 height 9
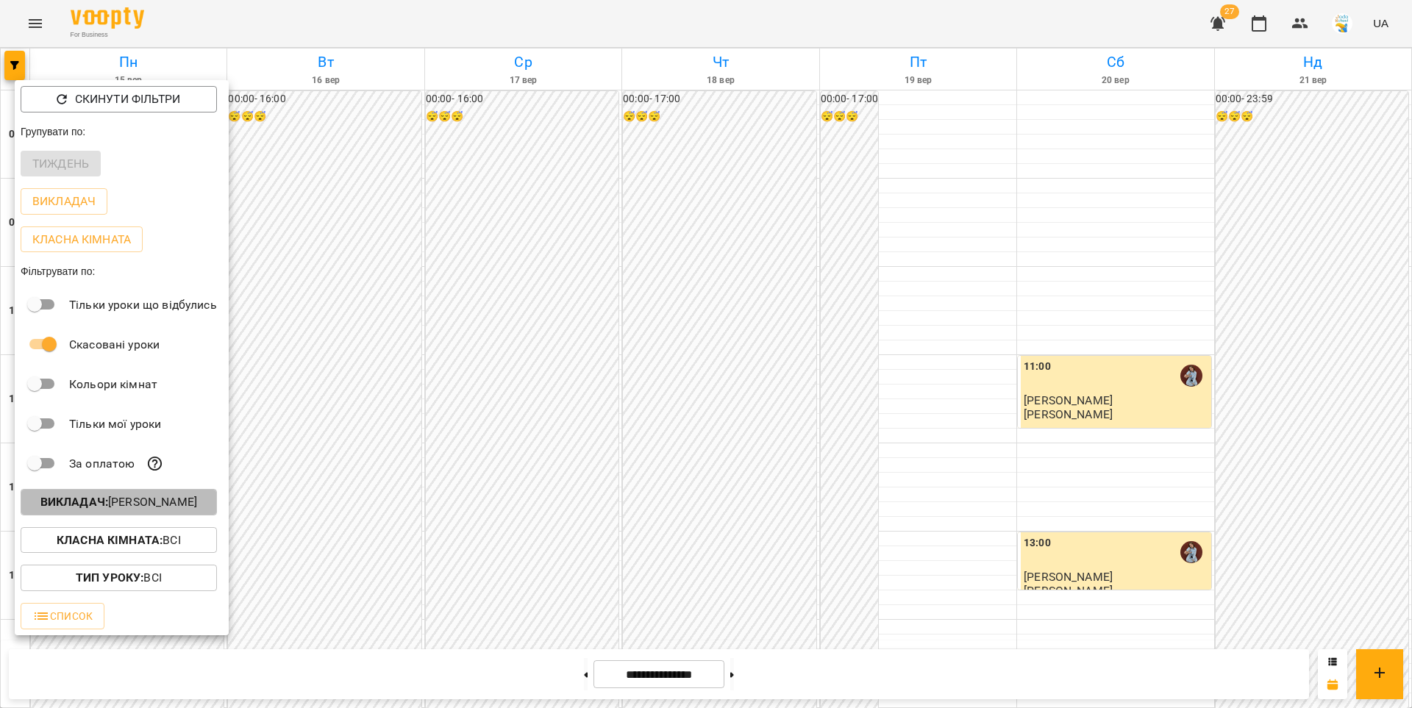
click at [145, 506] on p "Викладач : Вікторія Мельничук" at bounding box center [118, 502] width 157 height 18
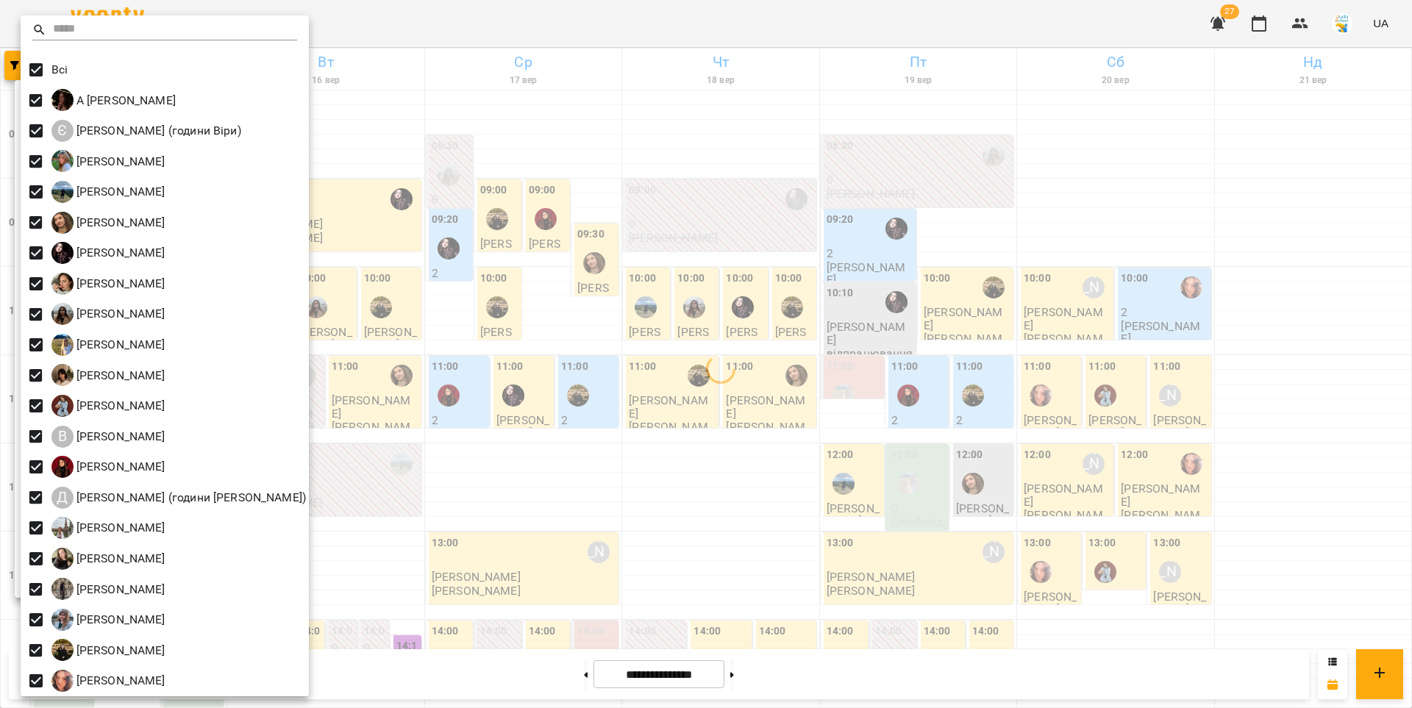
click at [545, 101] on div at bounding box center [706, 354] width 1412 height 708
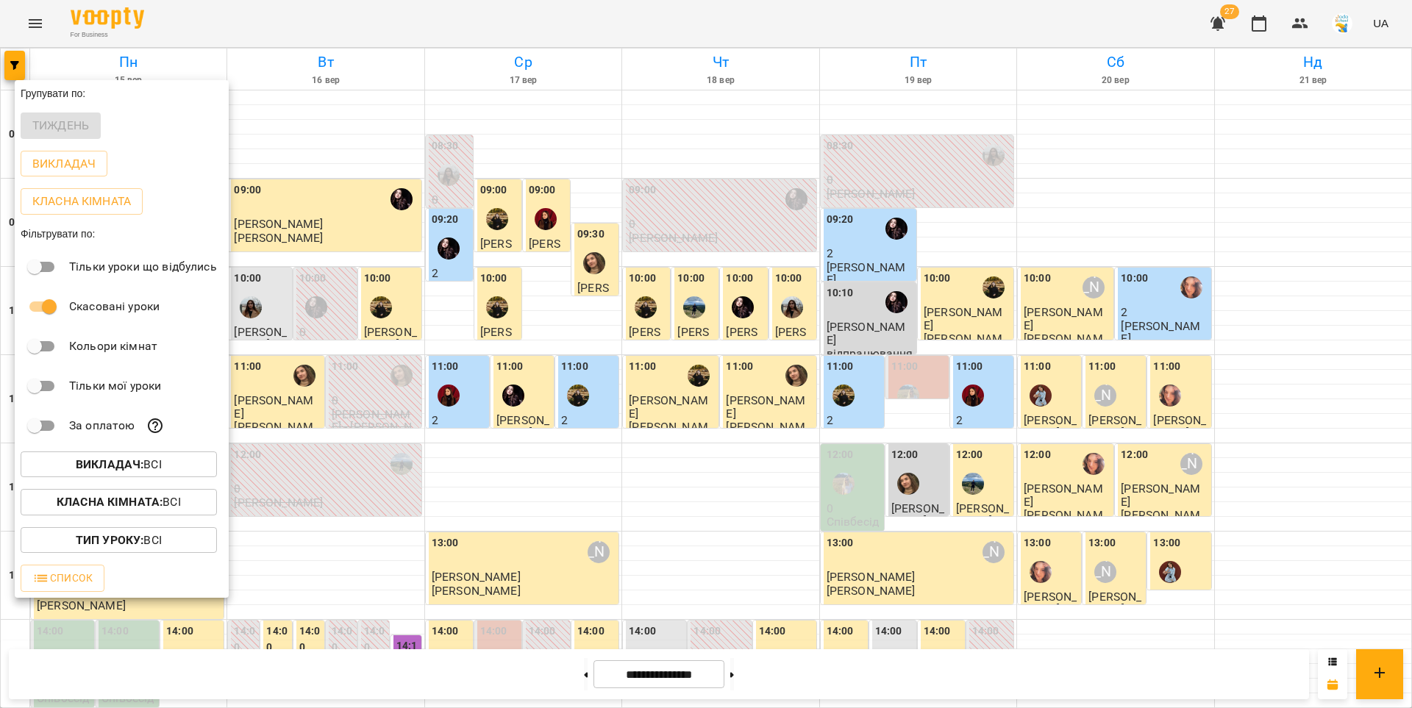
click at [553, 126] on div at bounding box center [706, 354] width 1412 height 708
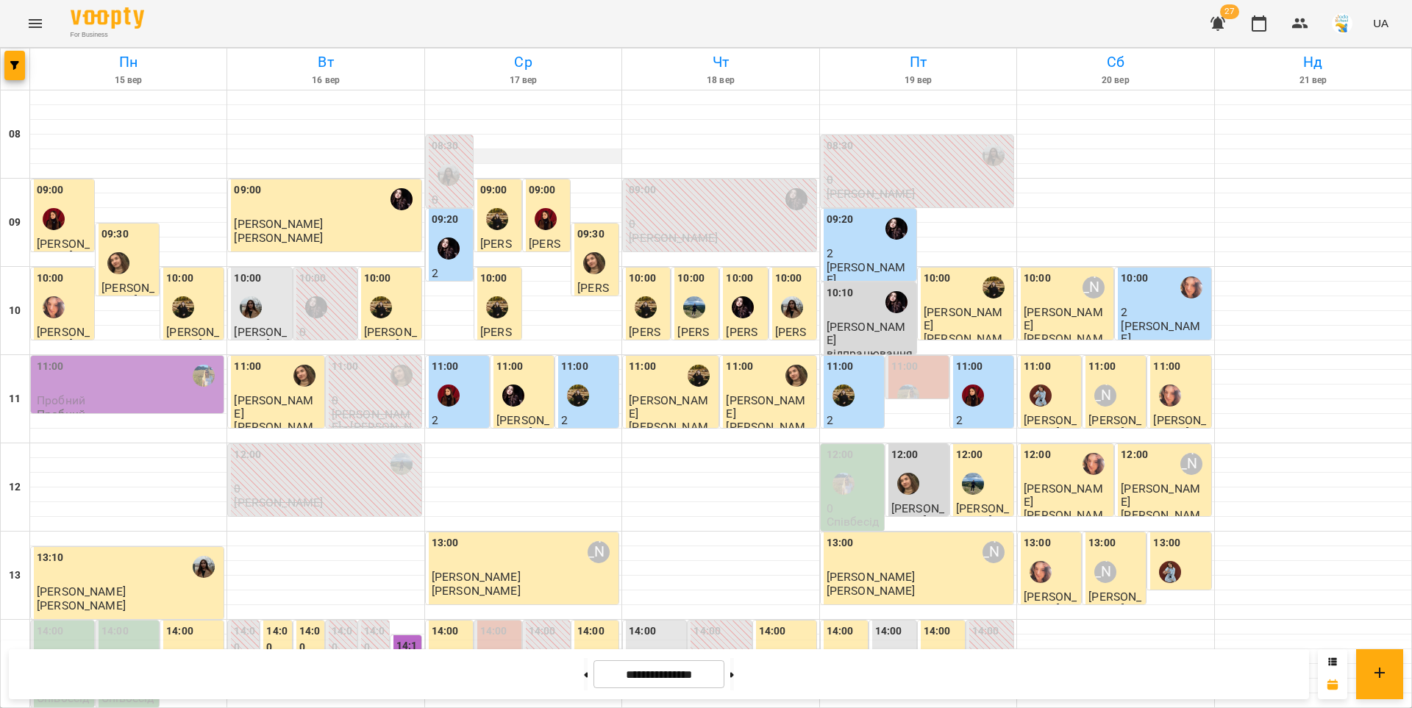
scroll to position [684, 0]
click at [734, 674] on button at bounding box center [732, 674] width 4 height 32
type input "**********"
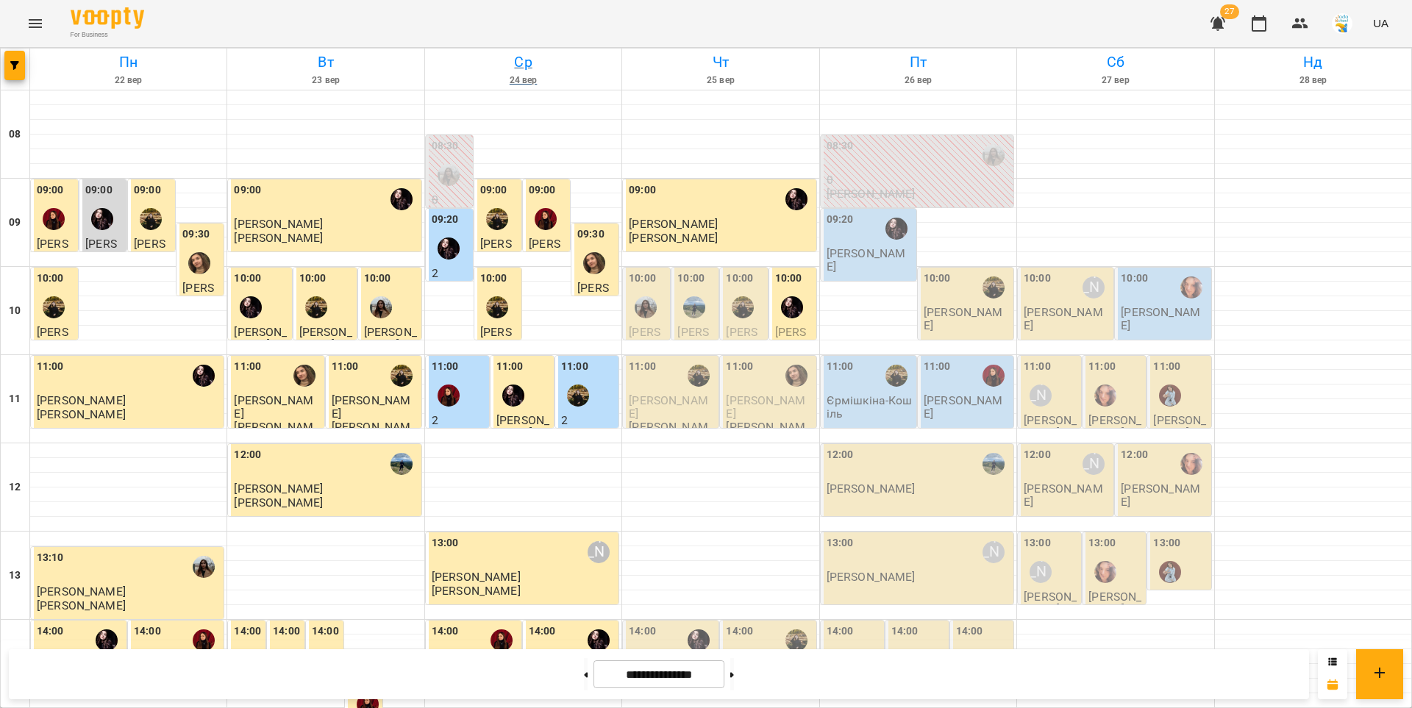
click at [513, 61] on h6 "Ср" at bounding box center [523, 62] width 192 height 23
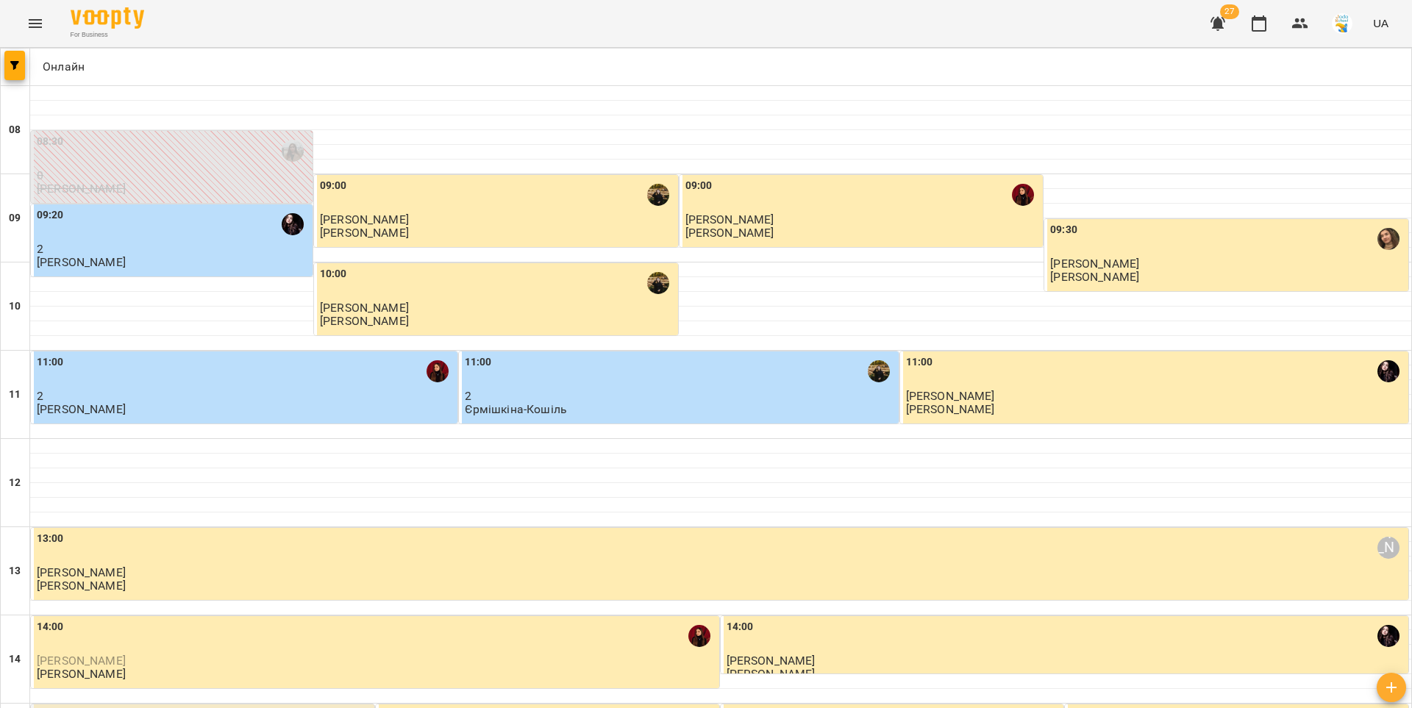
scroll to position [263, 0]
click at [92, 654] on span "Єгор Кравченко" at bounding box center [81, 661] width 89 height 14
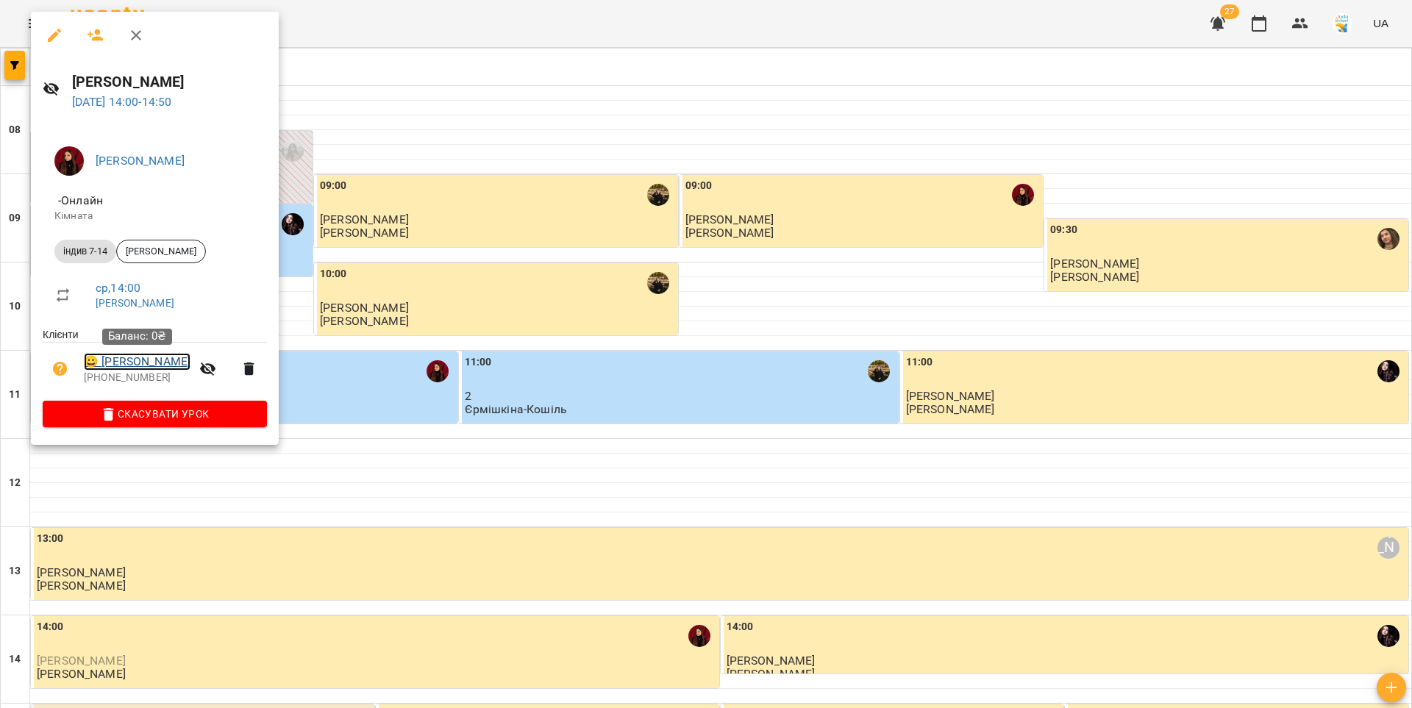
click at [132, 359] on link "😀 Єгор Кравченко" at bounding box center [137, 362] width 107 height 18
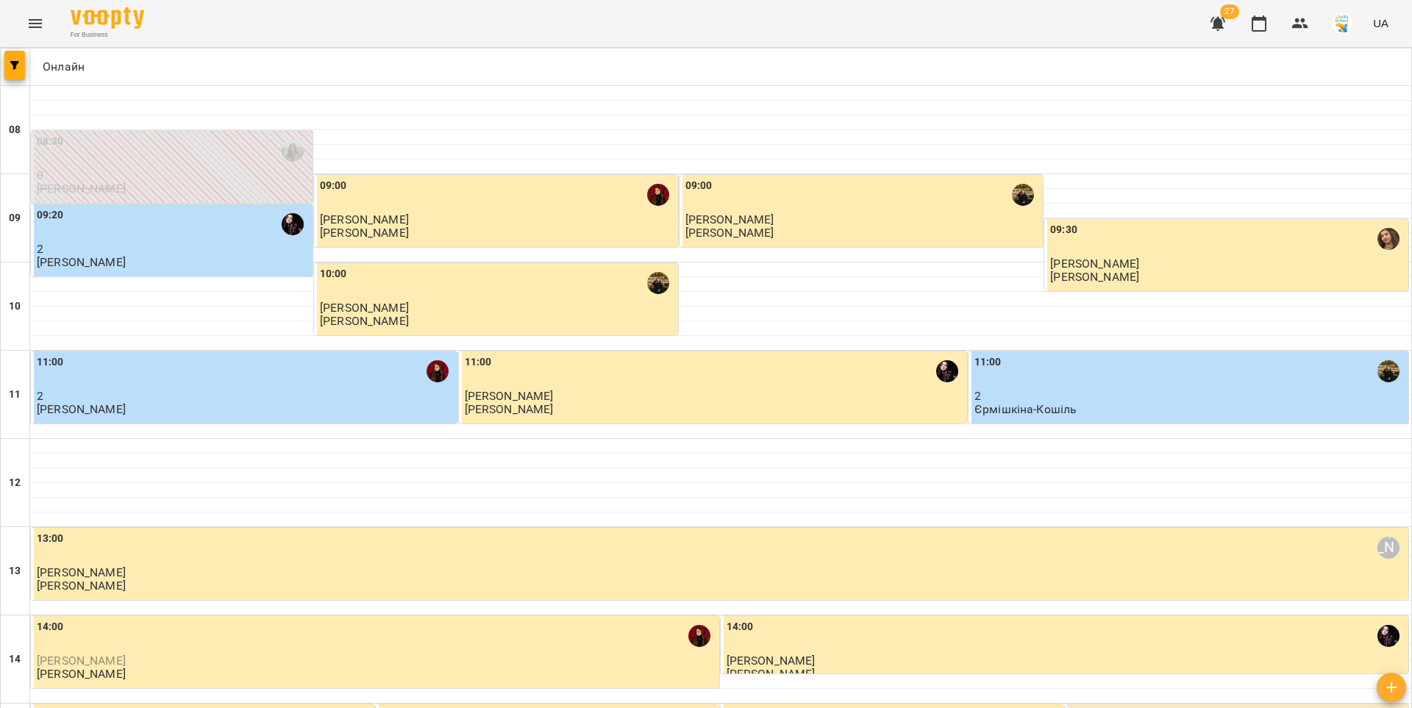
scroll to position [427, 0]
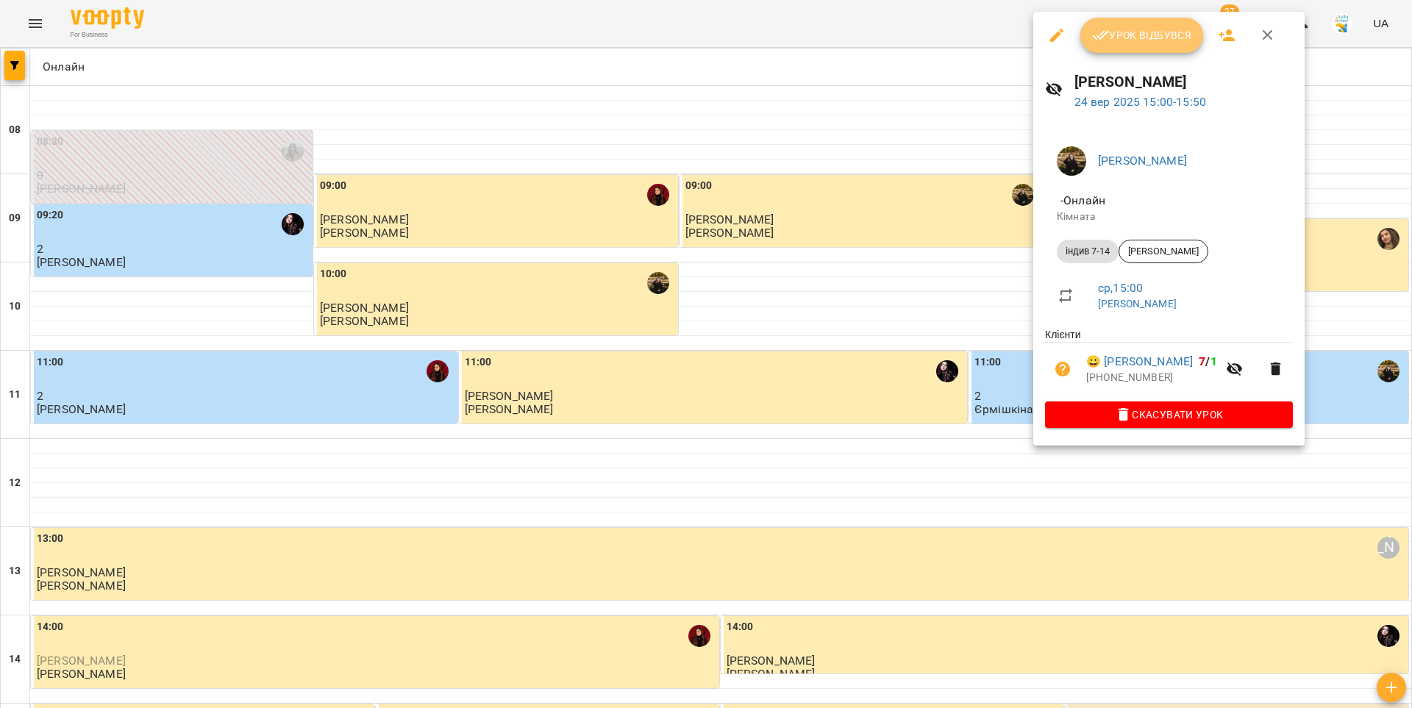
click at [1136, 46] on button "Урок відбувся" at bounding box center [1142, 35] width 124 height 35
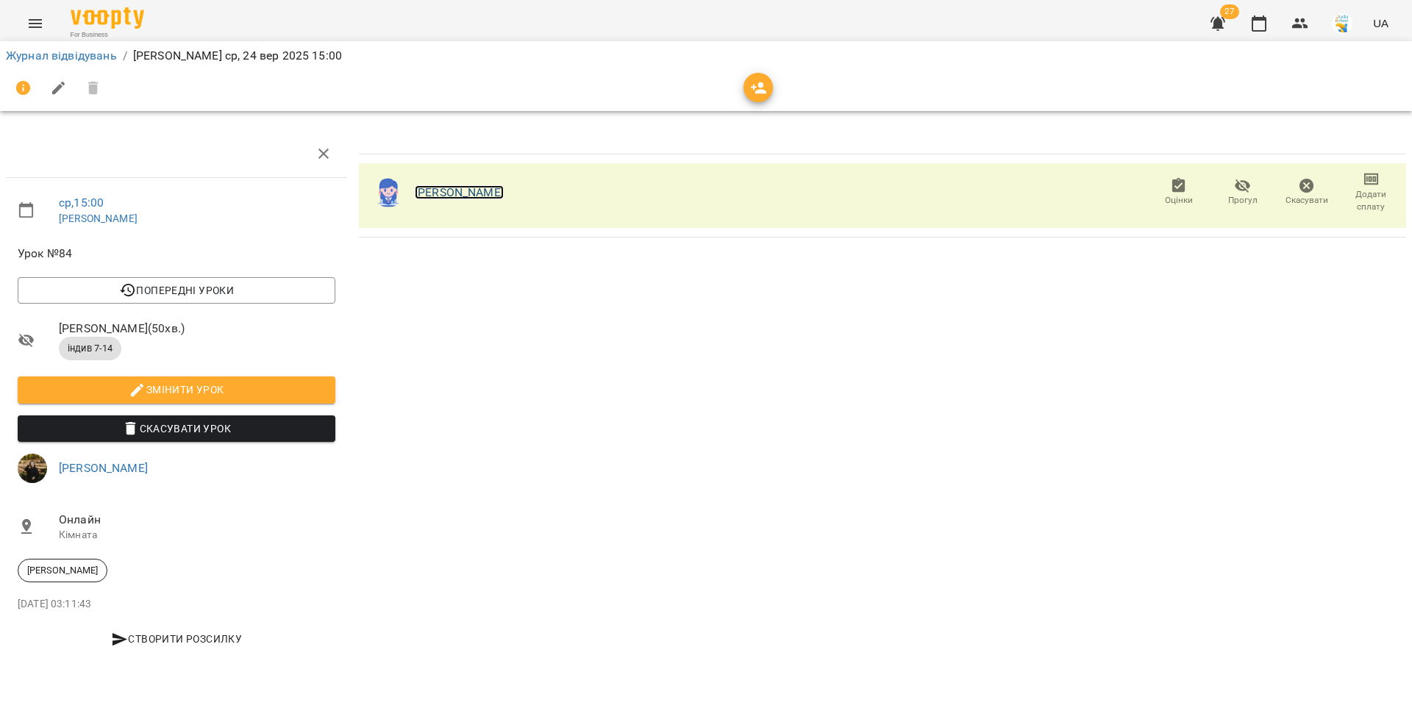
click at [446, 197] on link "Варвара Борса" at bounding box center [459, 192] width 89 height 14
click at [90, 60] on link "Журнал відвідувань" at bounding box center [61, 56] width 111 height 14
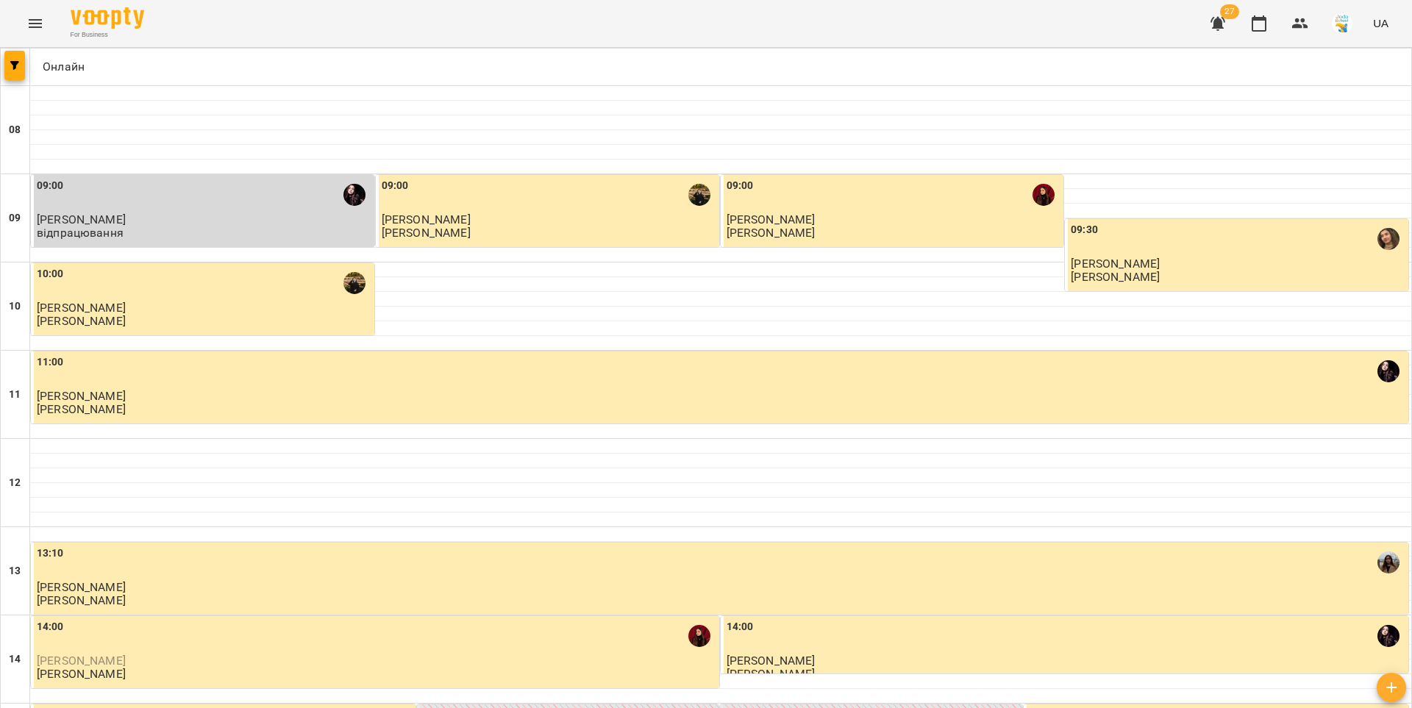
type input "**********"
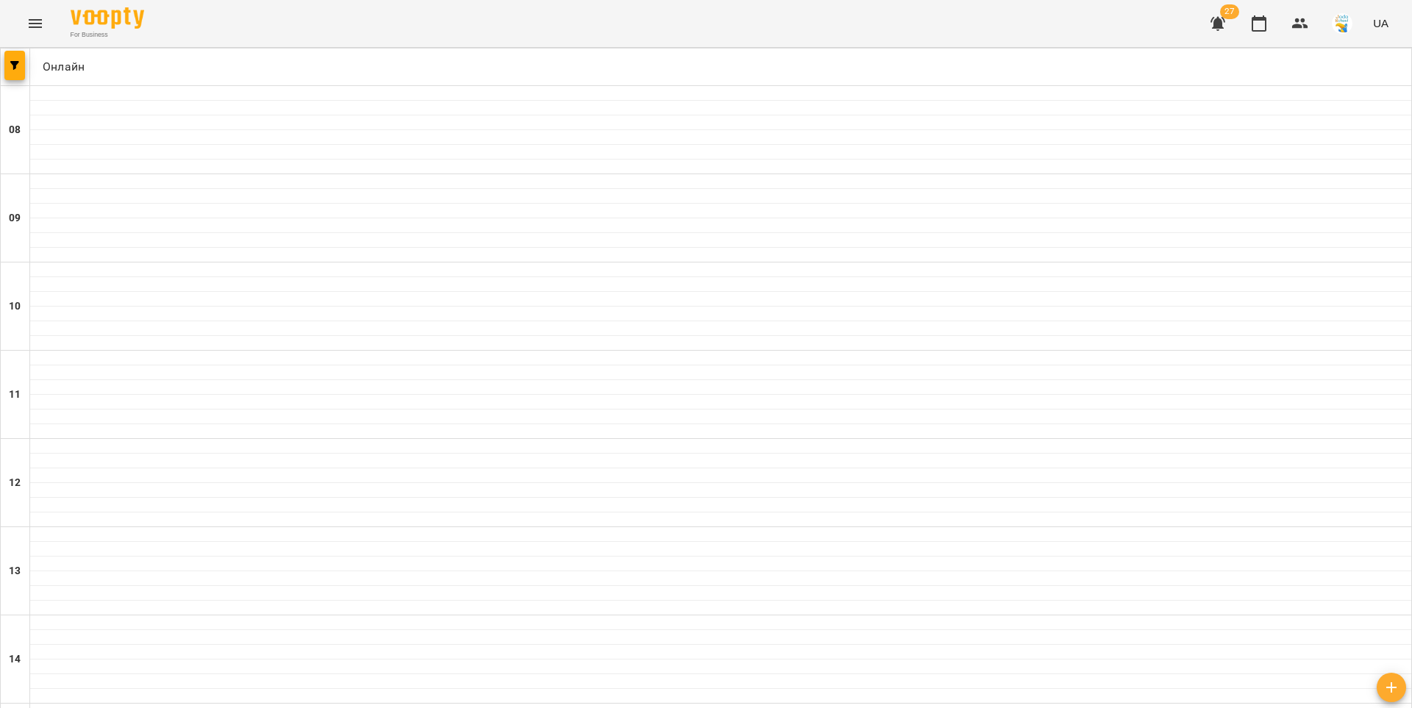
drag, startPoint x: 842, startPoint y: 629, endPoint x: 843, endPoint y: 591, distance: 38.3
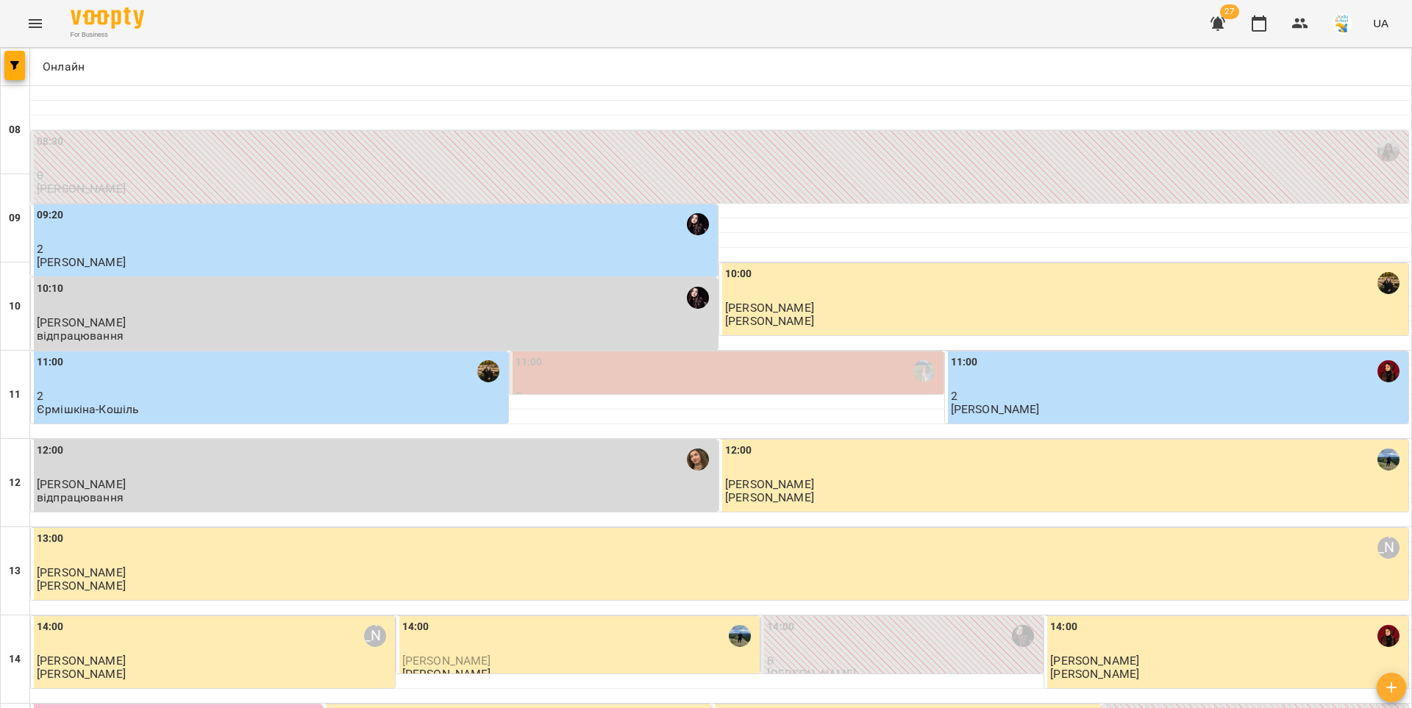
scroll to position [508, 0]
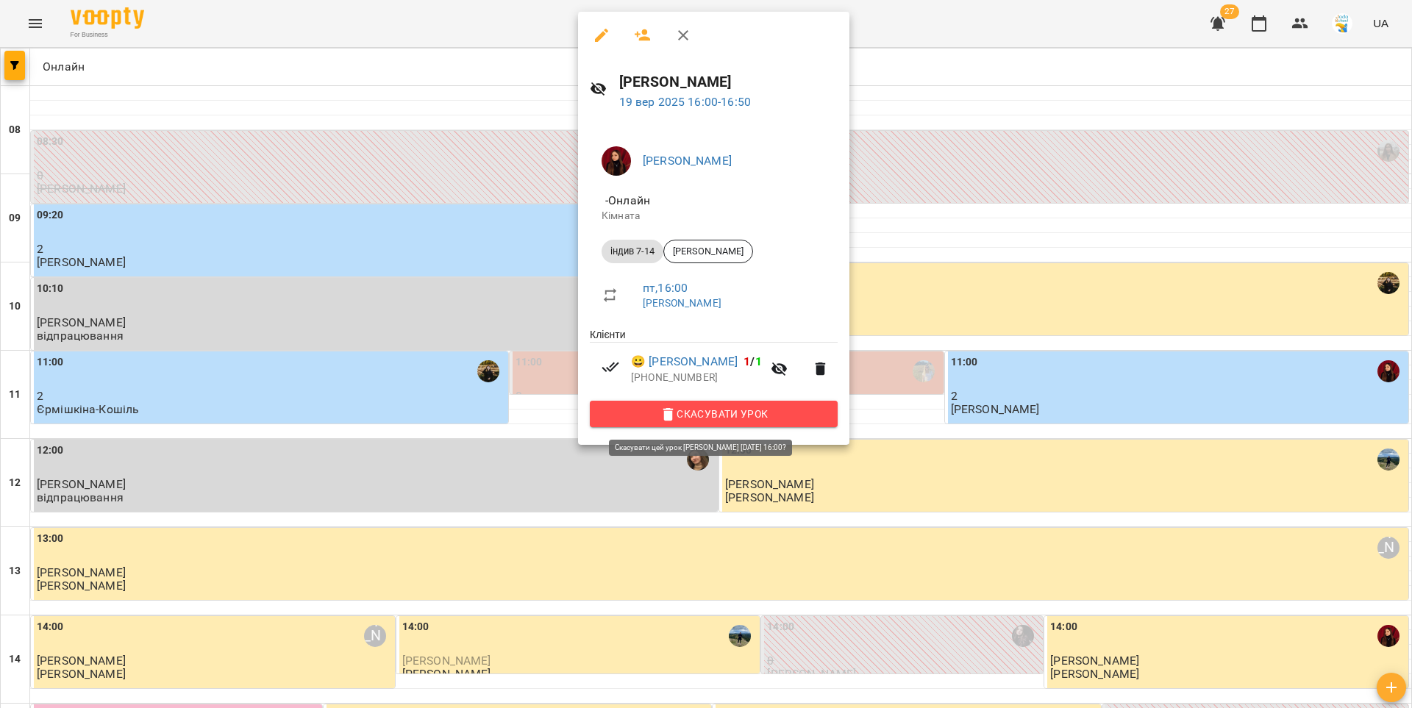
click at [698, 427] on button "Скасувати Урок" at bounding box center [714, 414] width 248 height 26
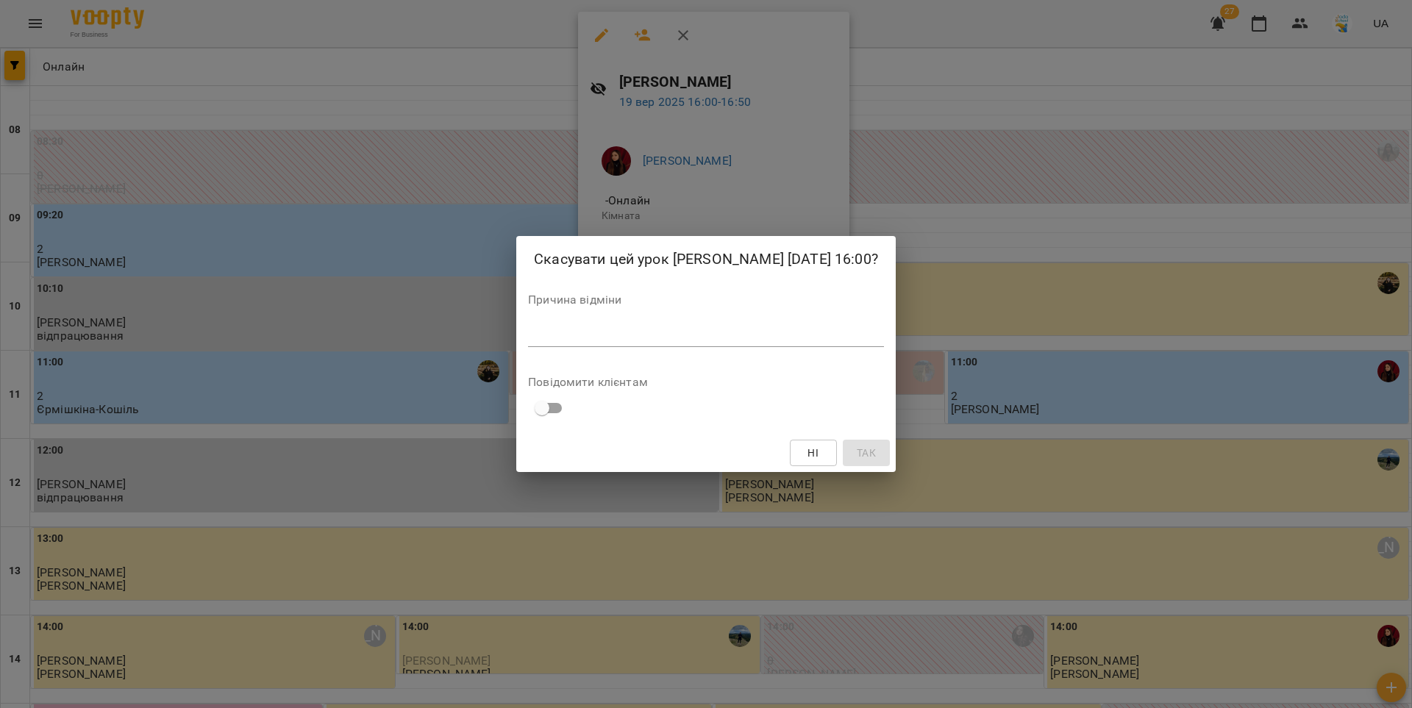
click at [694, 342] on textarea at bounding box center [706, 335] width 356 height 14
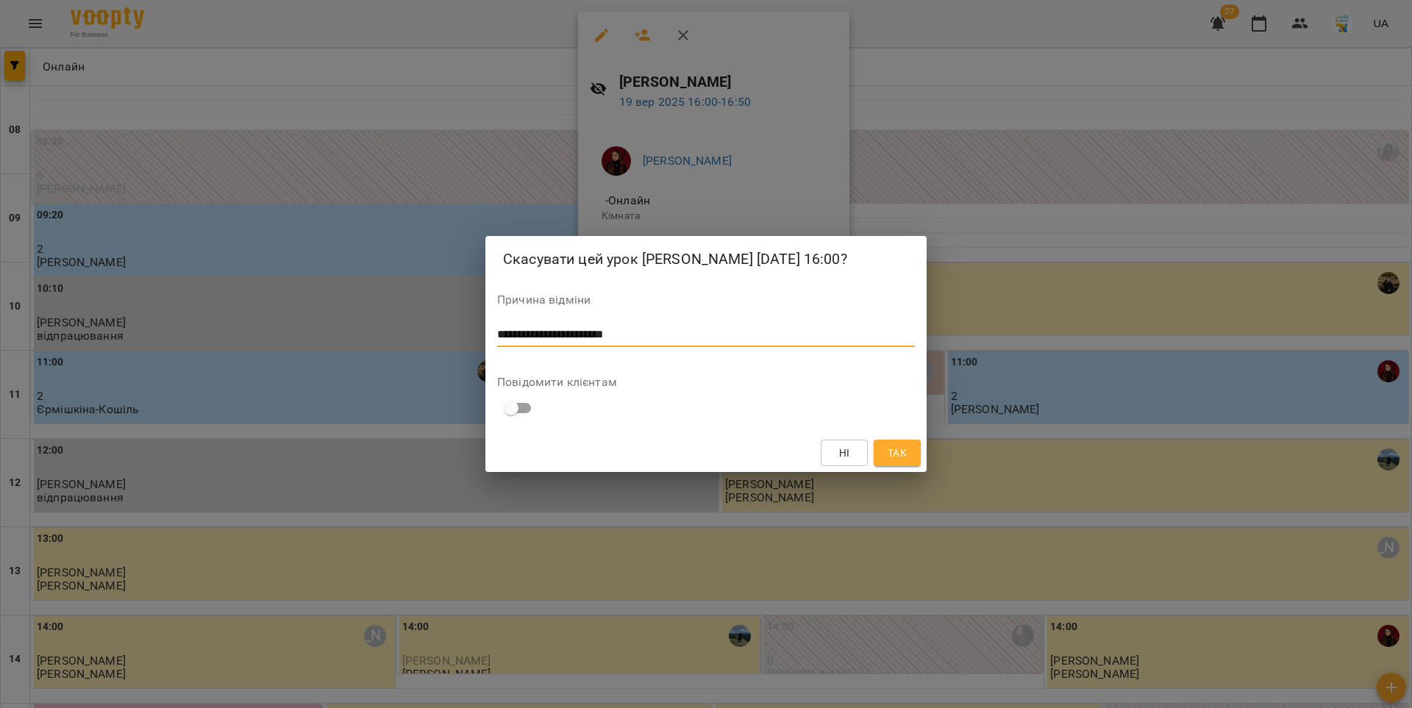
click at [558, 342] on textarea "**********" at bounding box center [706, 335] width 418 height 14
click at [0, 0] on lt-strong "****" at bounding box center [0, 0] width 0 height 0
click at [607, 342] on textarea "**********" at bounding box center [706, 335] width 418 height 14
click at [0, 0] on lt-span "*** *****" at bounding box center [0, 0] width 0 height 0
type textarea "**********"
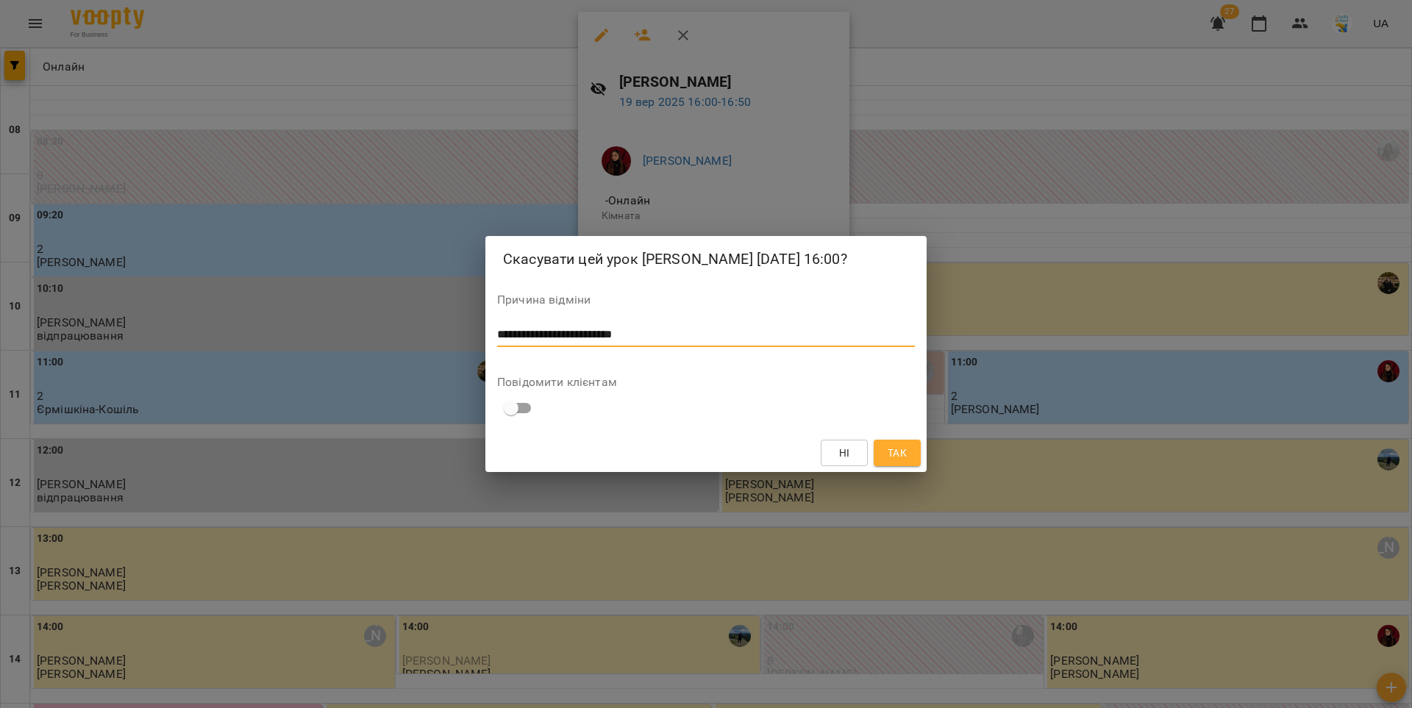
click at [899, 462] on span "Так" at bounding box center [897, 453] width 19 height 18
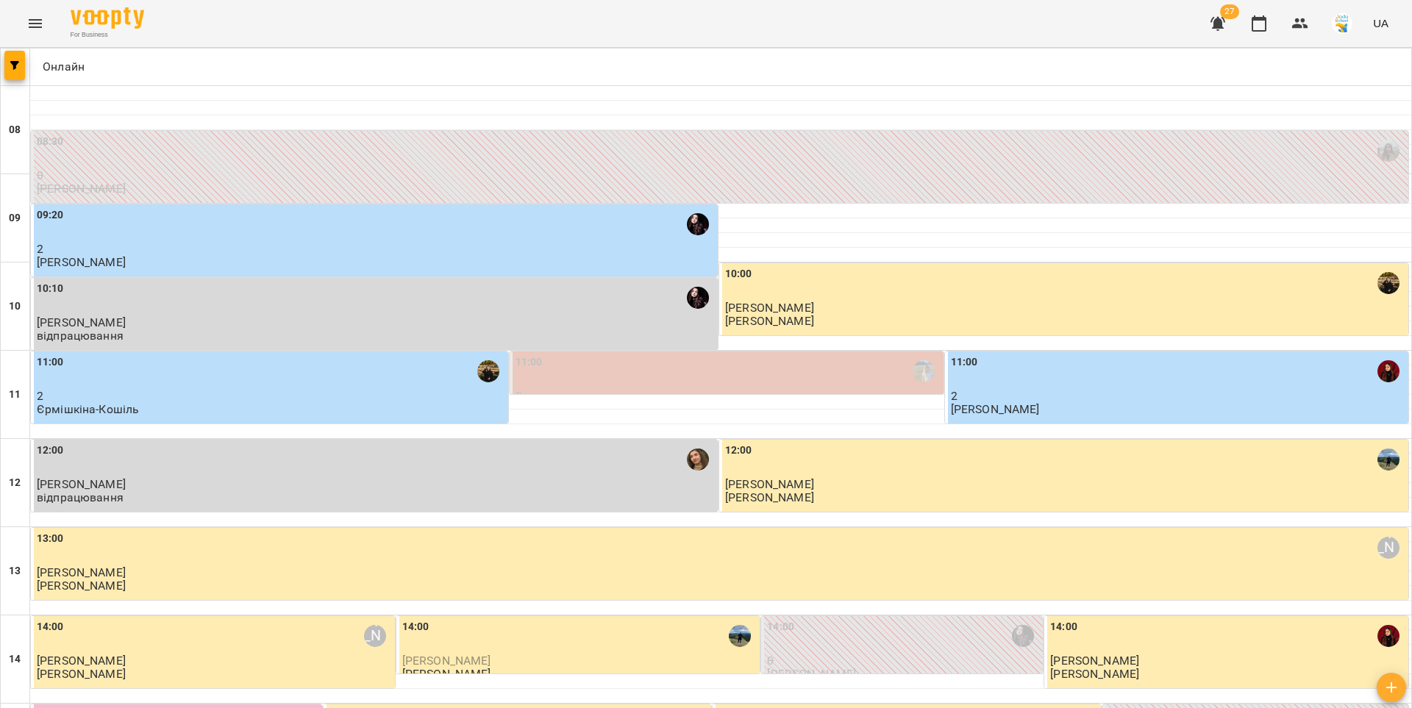
type input "**********"
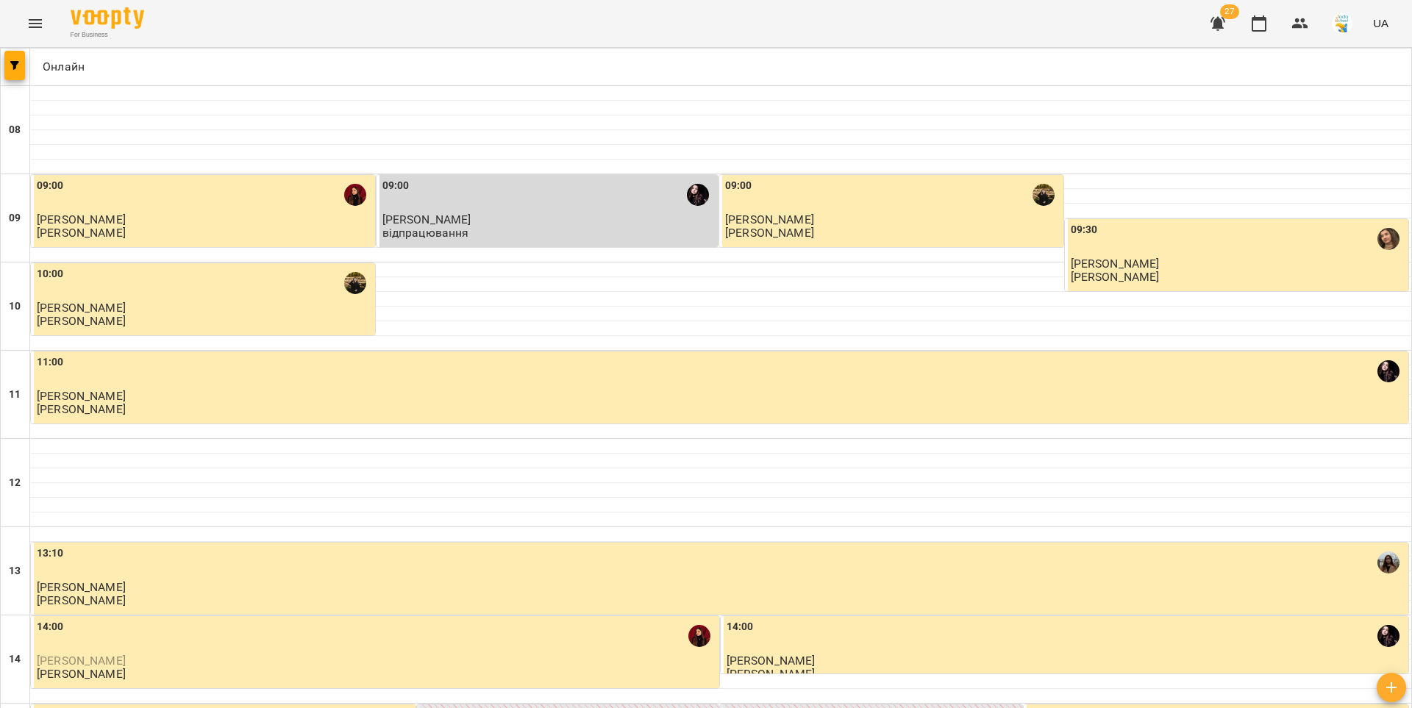
type input "**********"
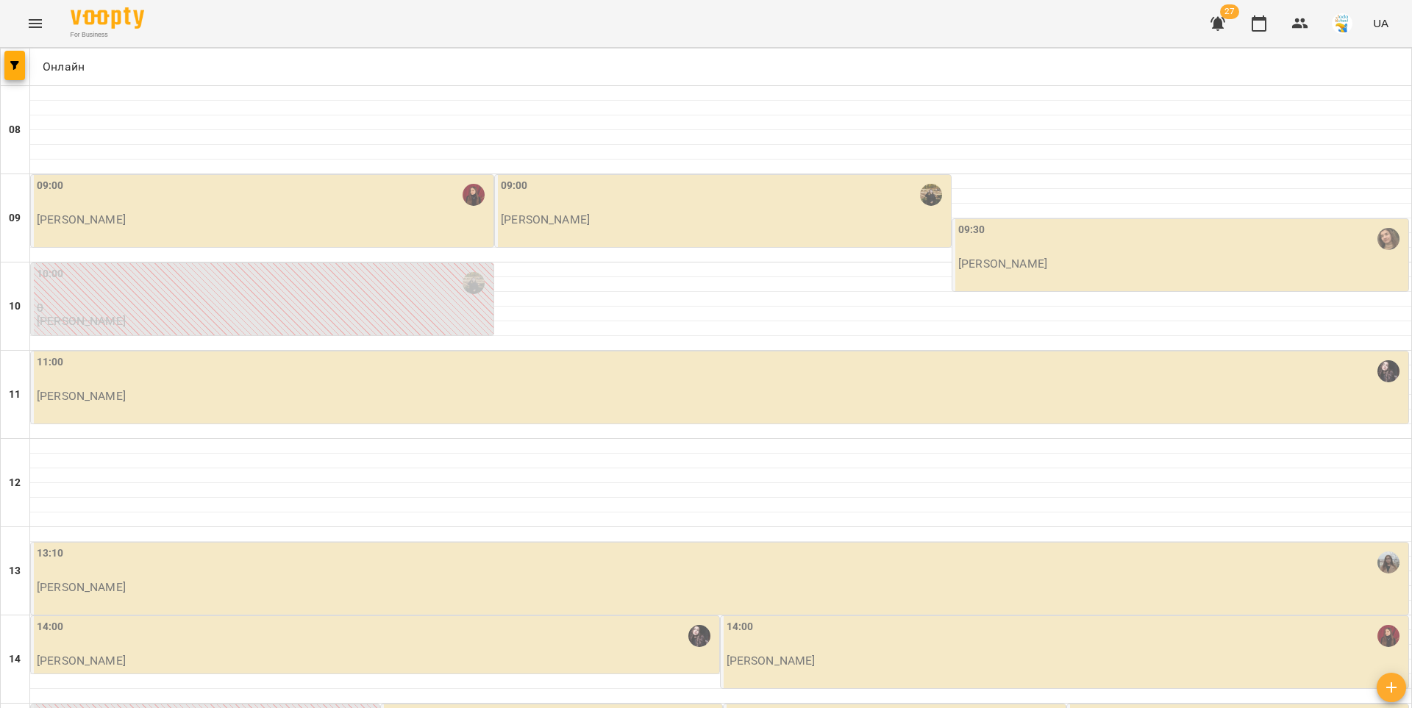
type input "**********"
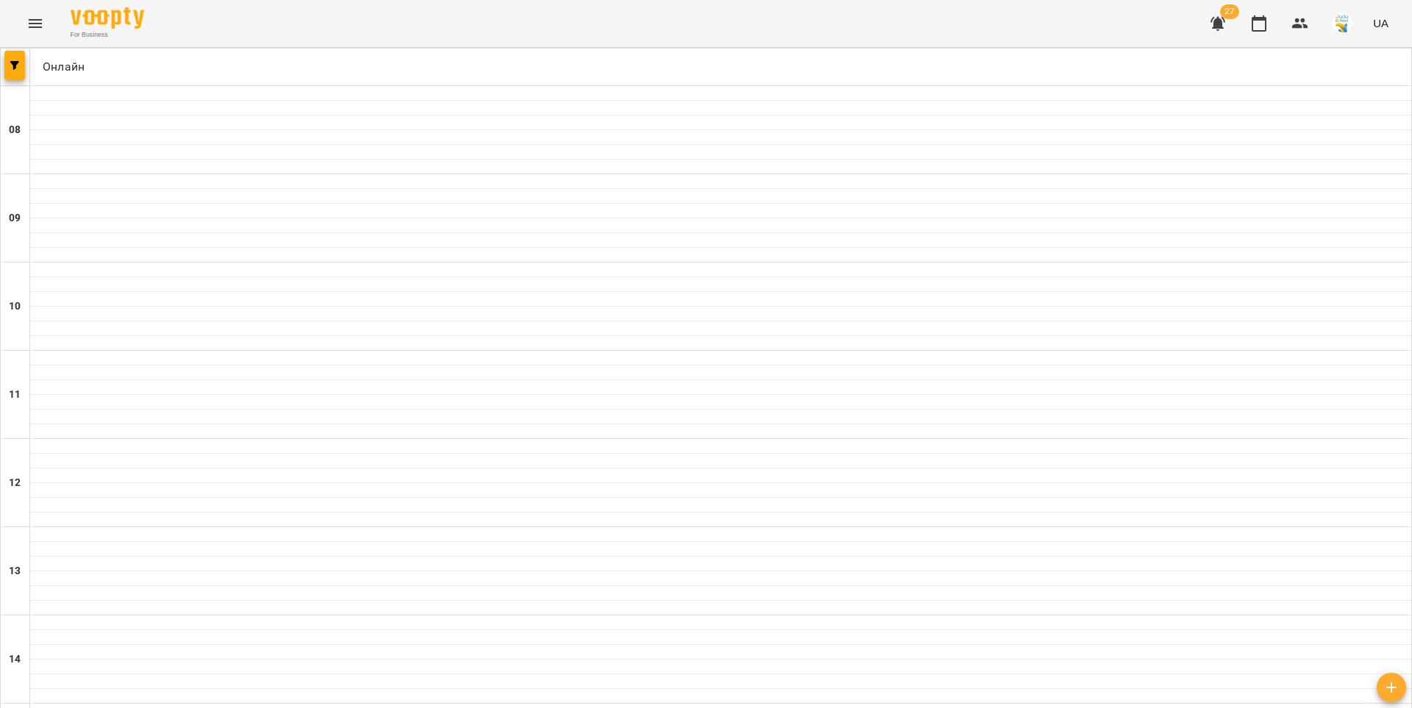
type input "**********"
click at [10, 63] on icon "button" at bounding box center [14, 65] width 9 height 9
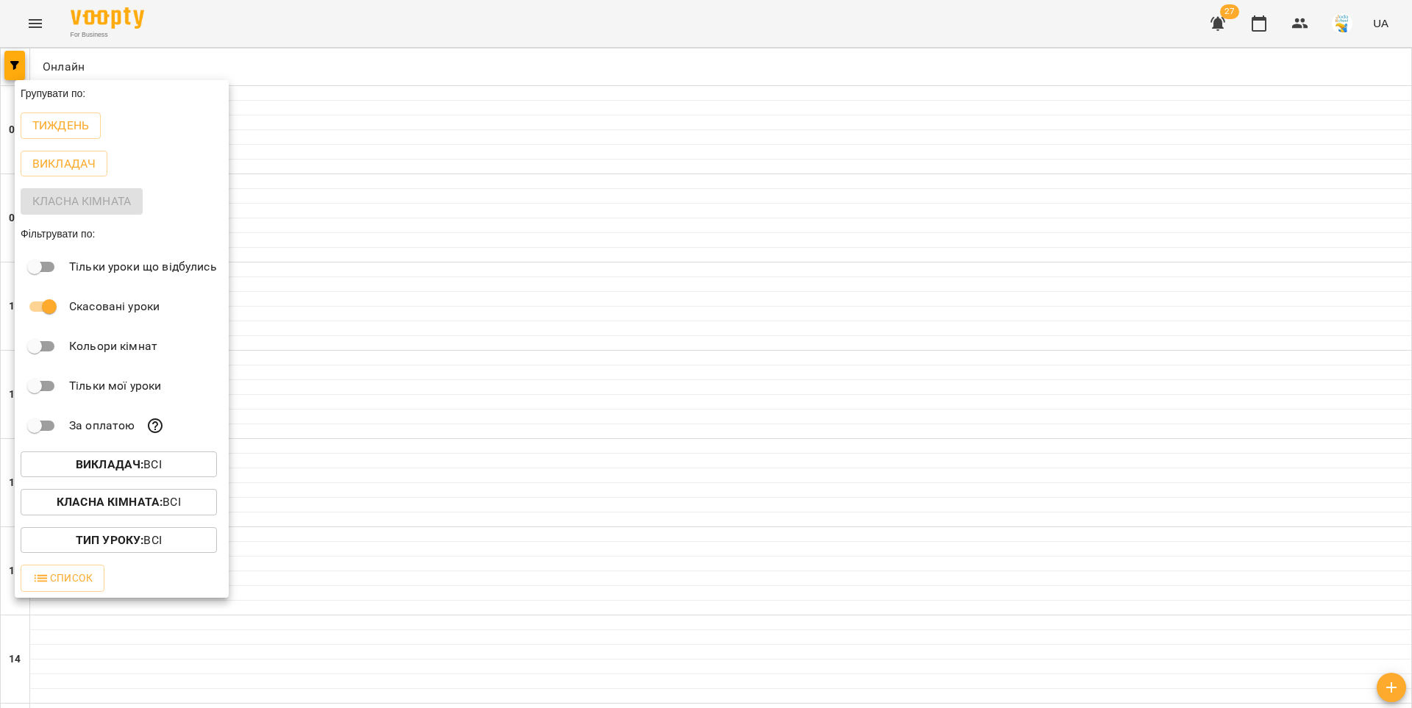
click at [555, 389] on div at bounding box center [706, 354] width 1412 height 708
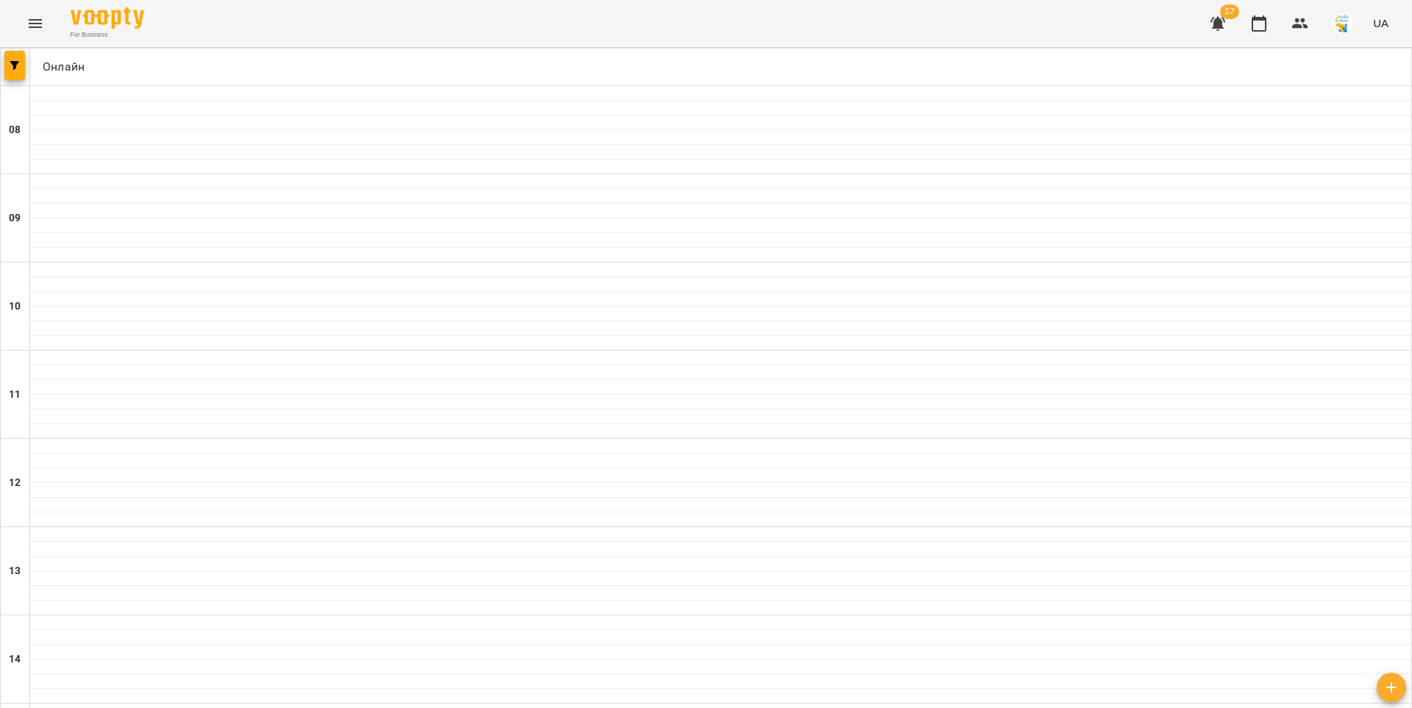
type input "**********"
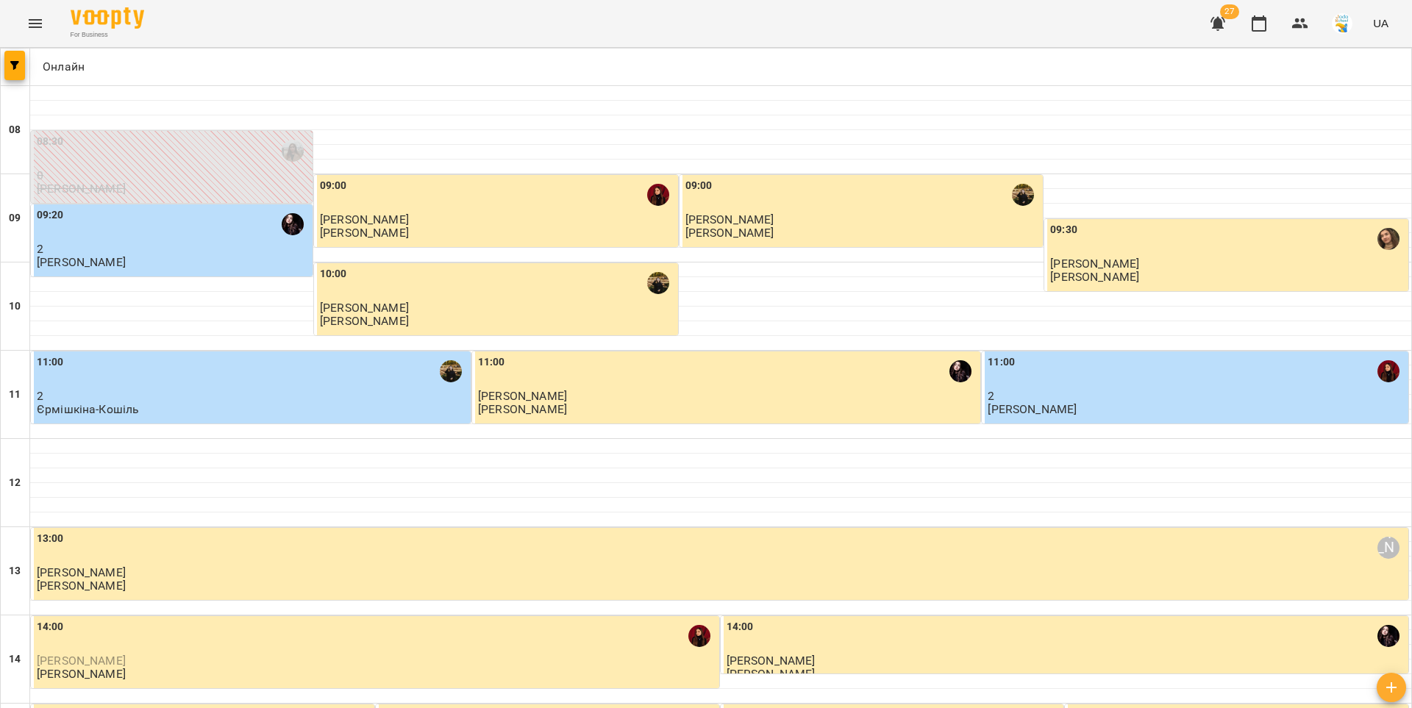
scroll to position [396, 0]
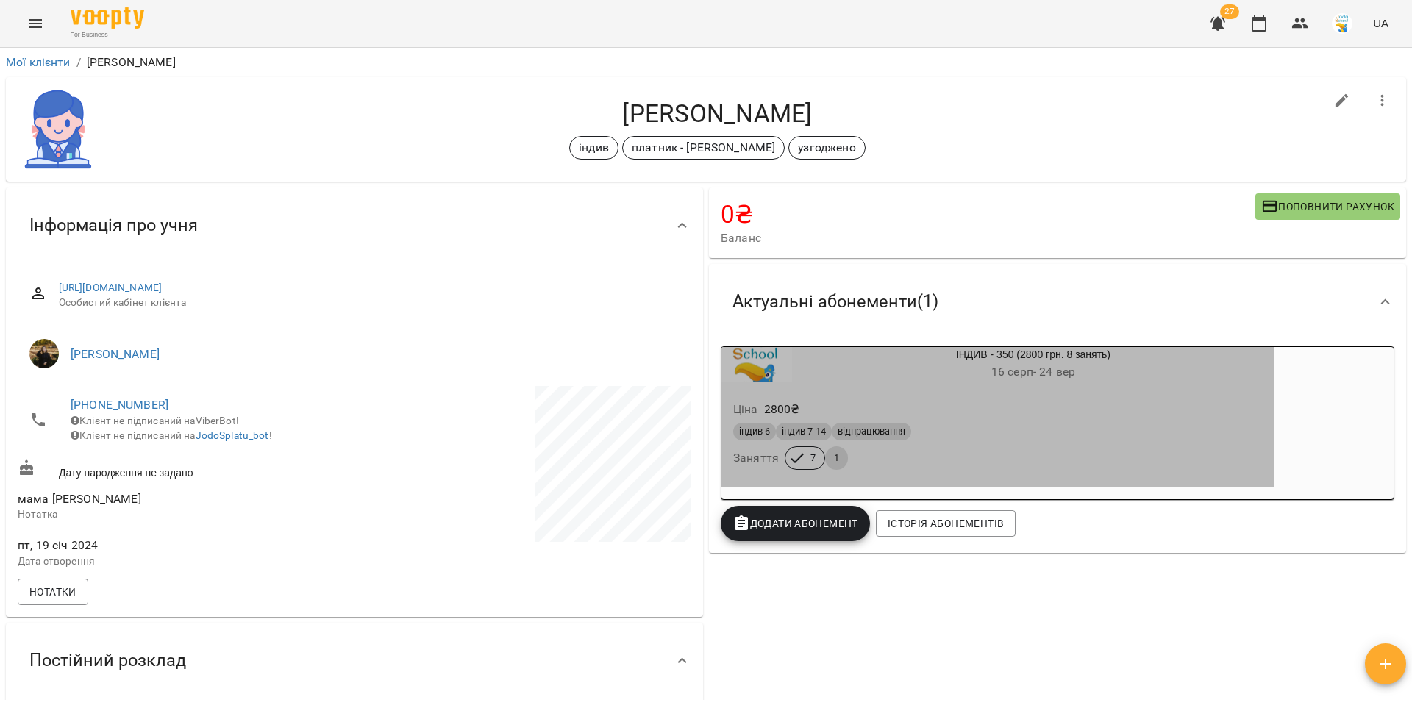
click at [1020, 426] on div "індив 6 індив 7-14 відпрацювання" at bounding box center [997, 432] width 529 height 18
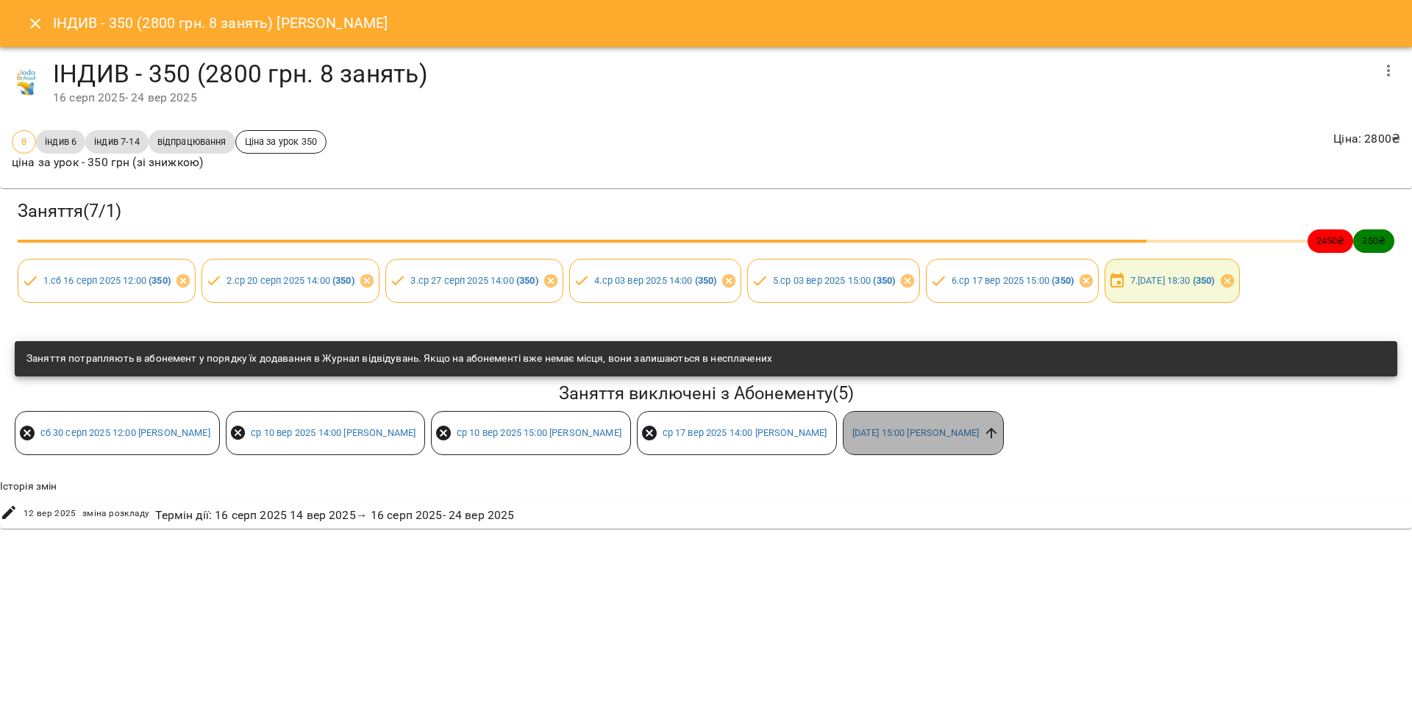
click at [997, 431] on icon at bounding box center [991, 433] width 11 height 11
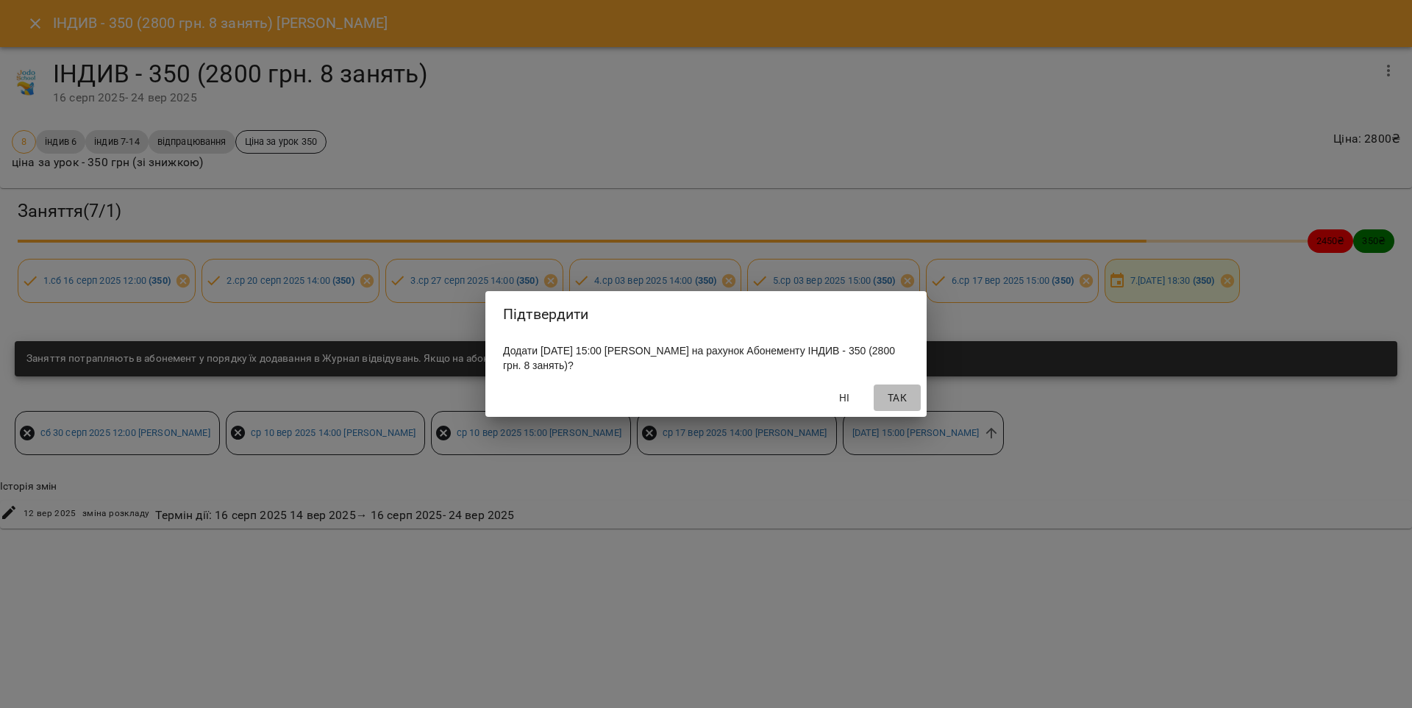
click at [898, 398] on span "Так" at bounding box center [897, 398] width 35 height 18
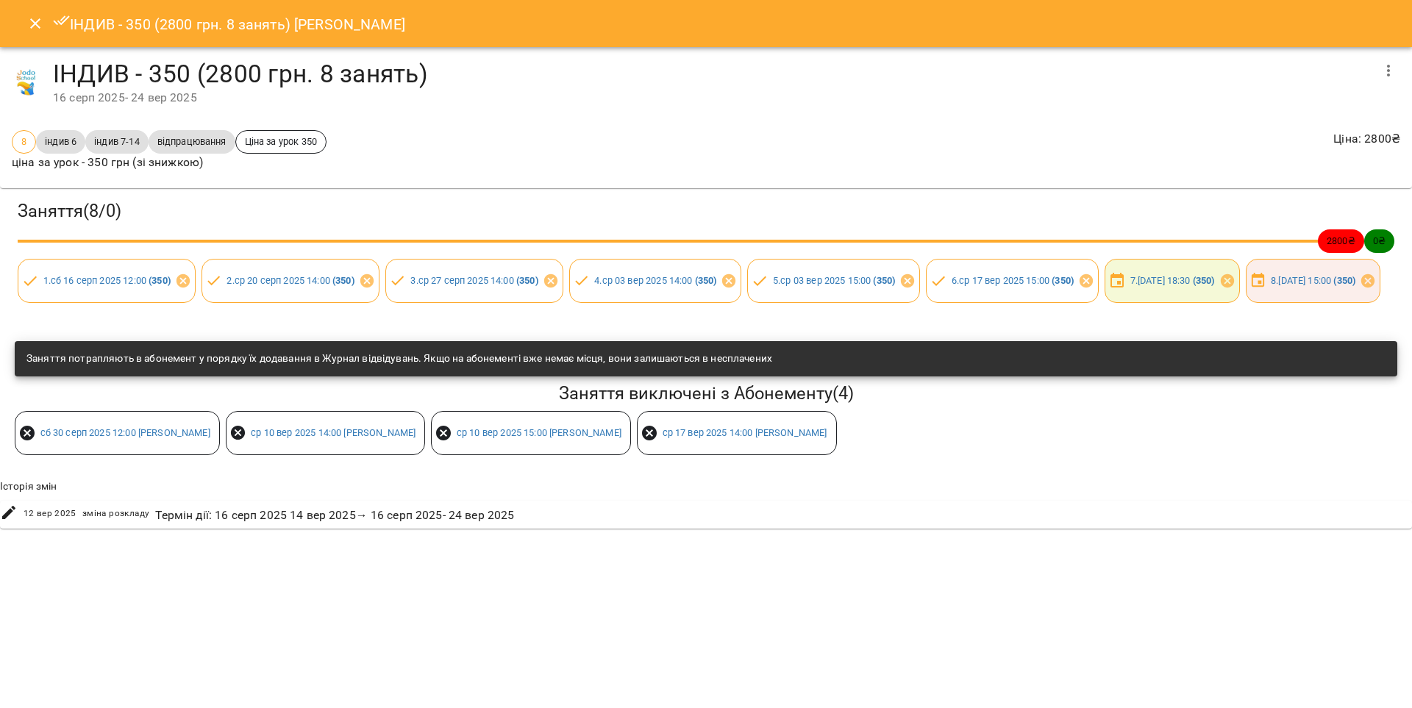
click at [32, 24] on icon "Close" at bounding box center [35, 24] width 18 height 18
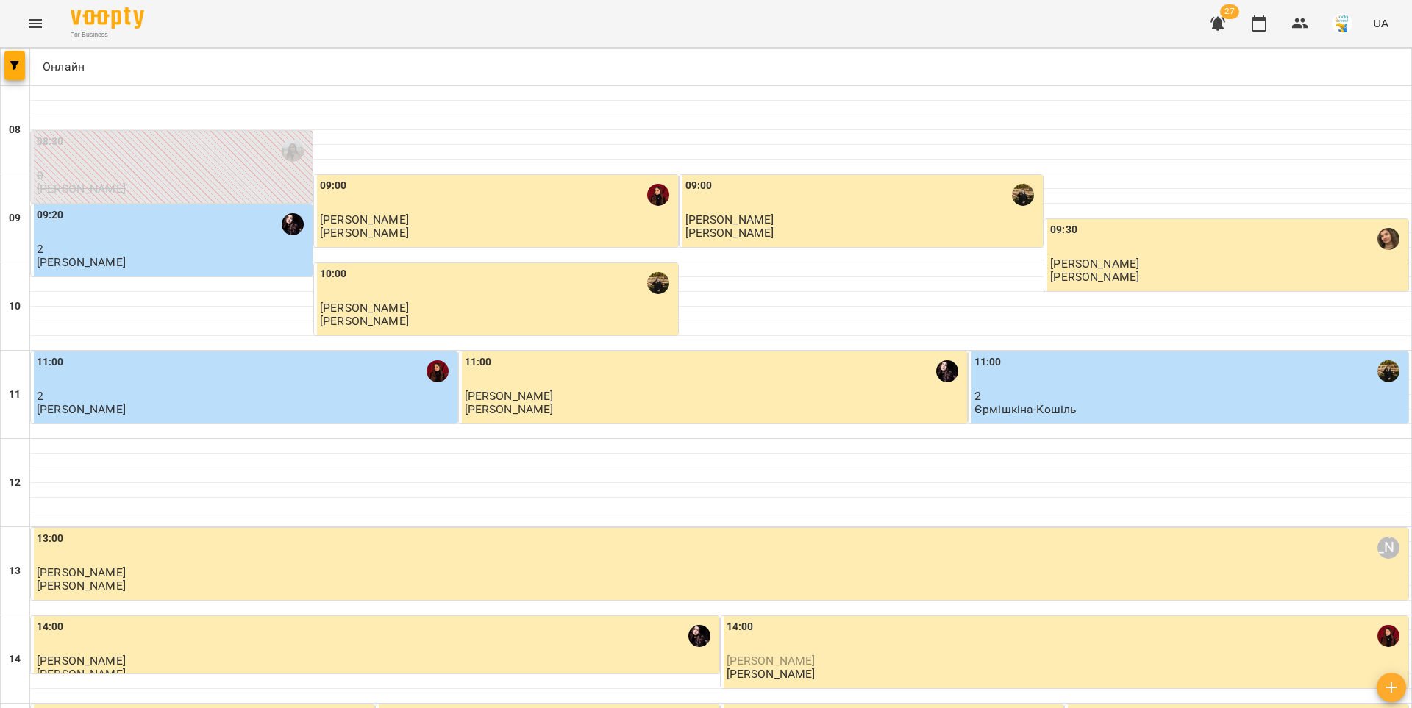
scroll to position [557, 0]
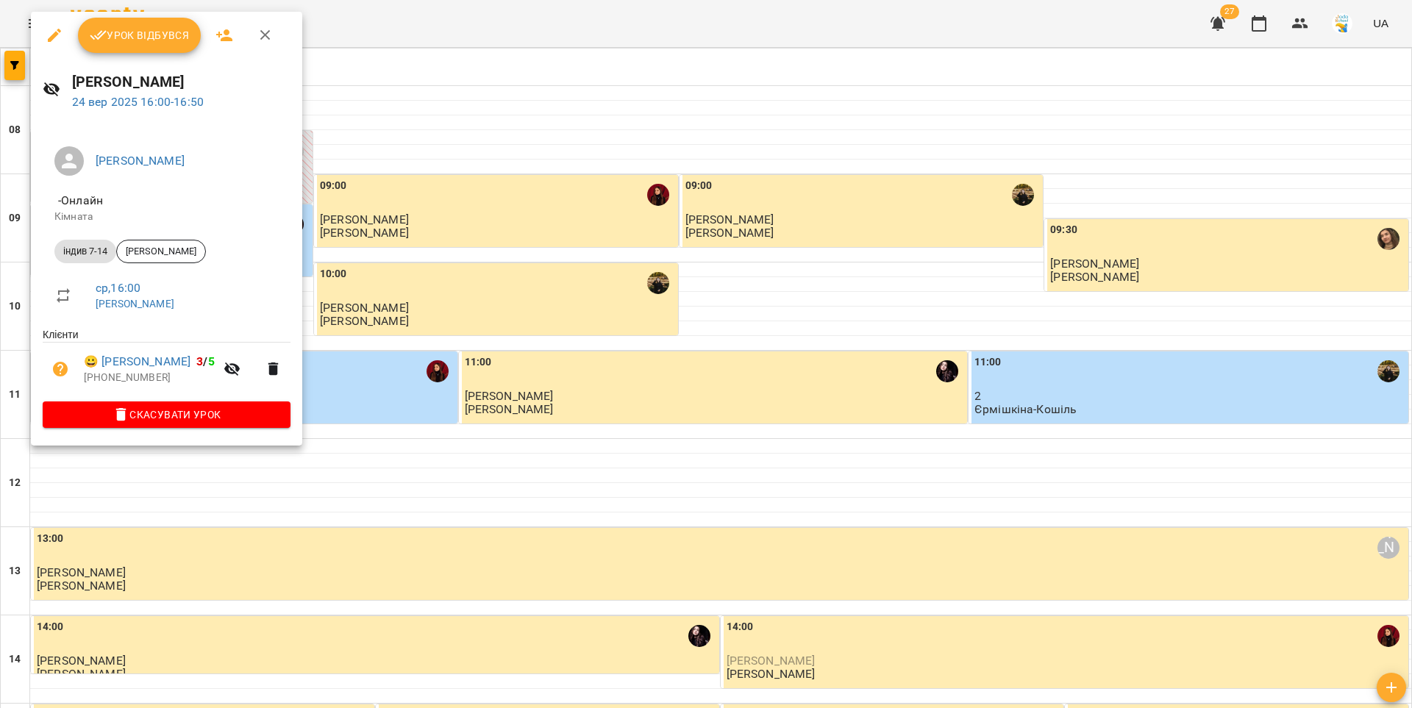
click at [126, 40] on span "Урок відбувся" at bounding box center [140, 35] width 100 height 18
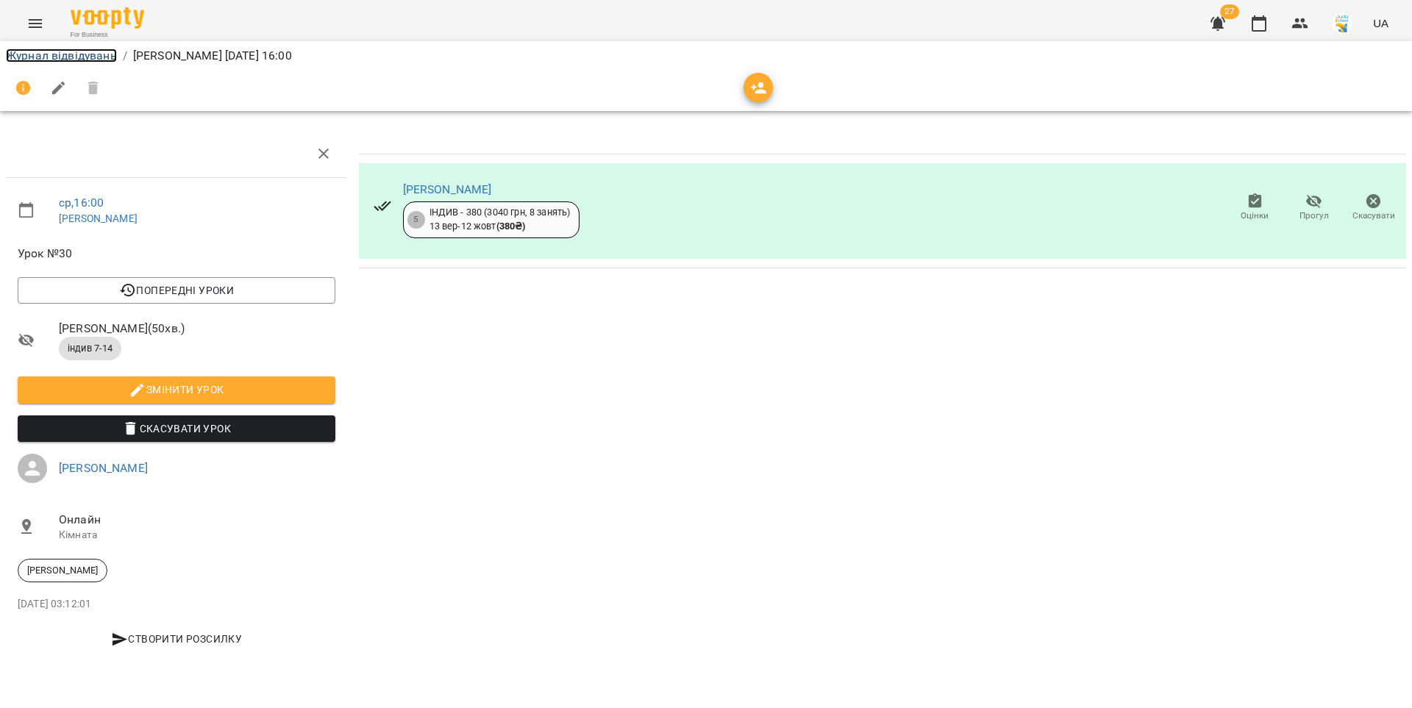
click at [83, 56] on link "Журнал відвідувань" at bounding box center [61, 56] width 111 height 14
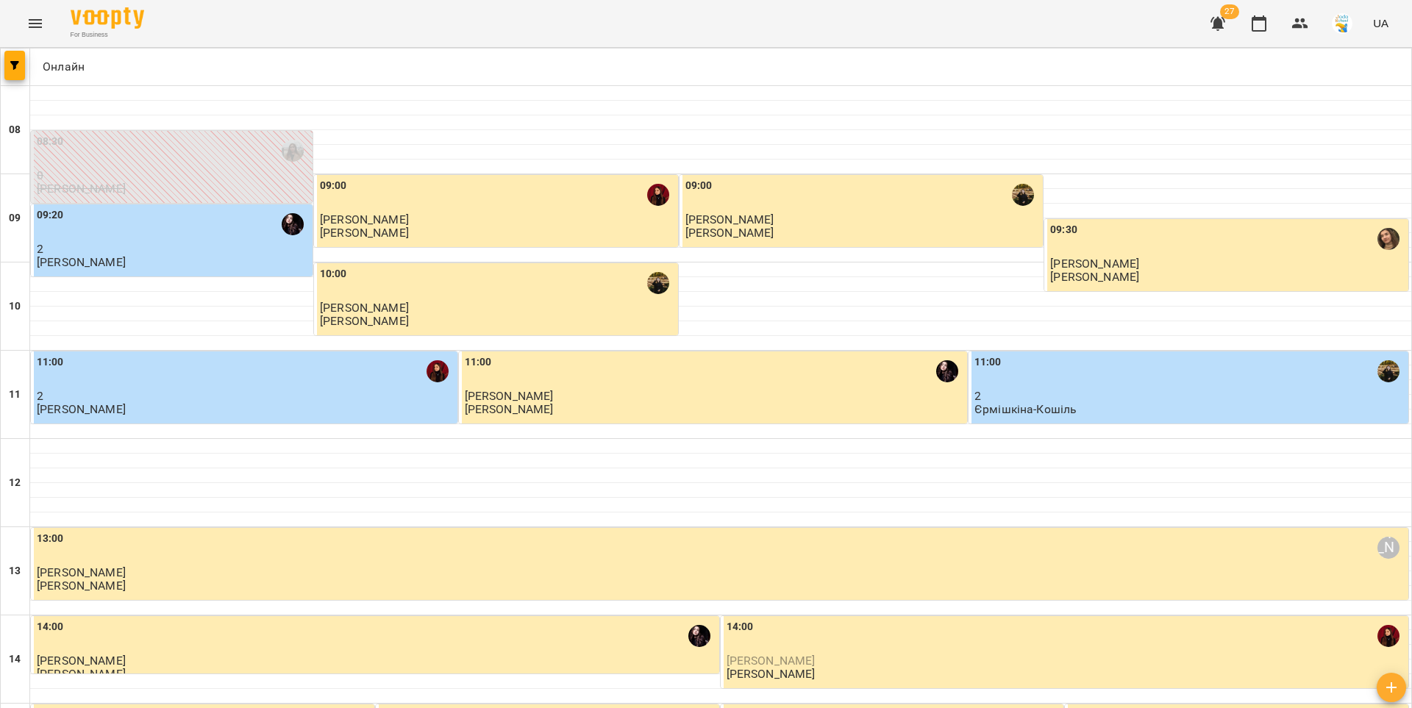
scroll to position [579, 0]
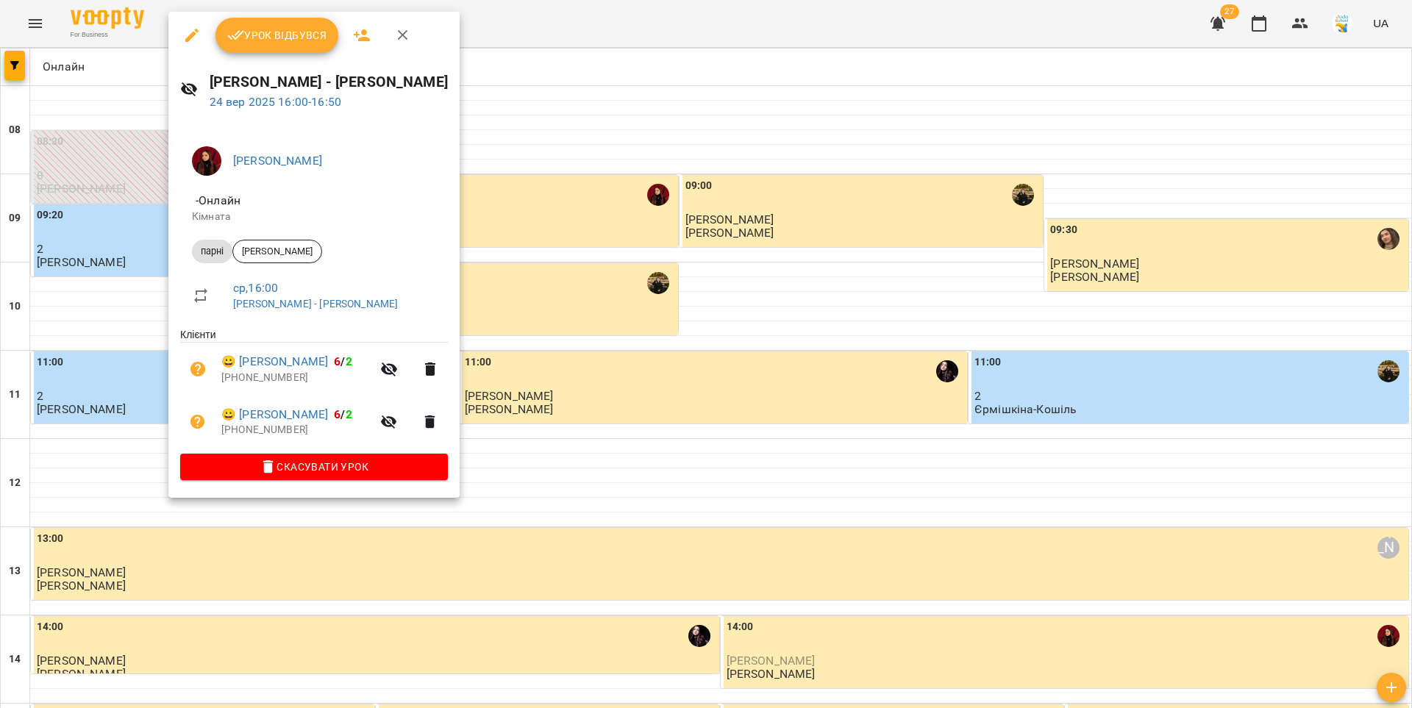
click at [252, 35] on span "Урок відбувся" at bounding box center [277, 35] width 100 height 18
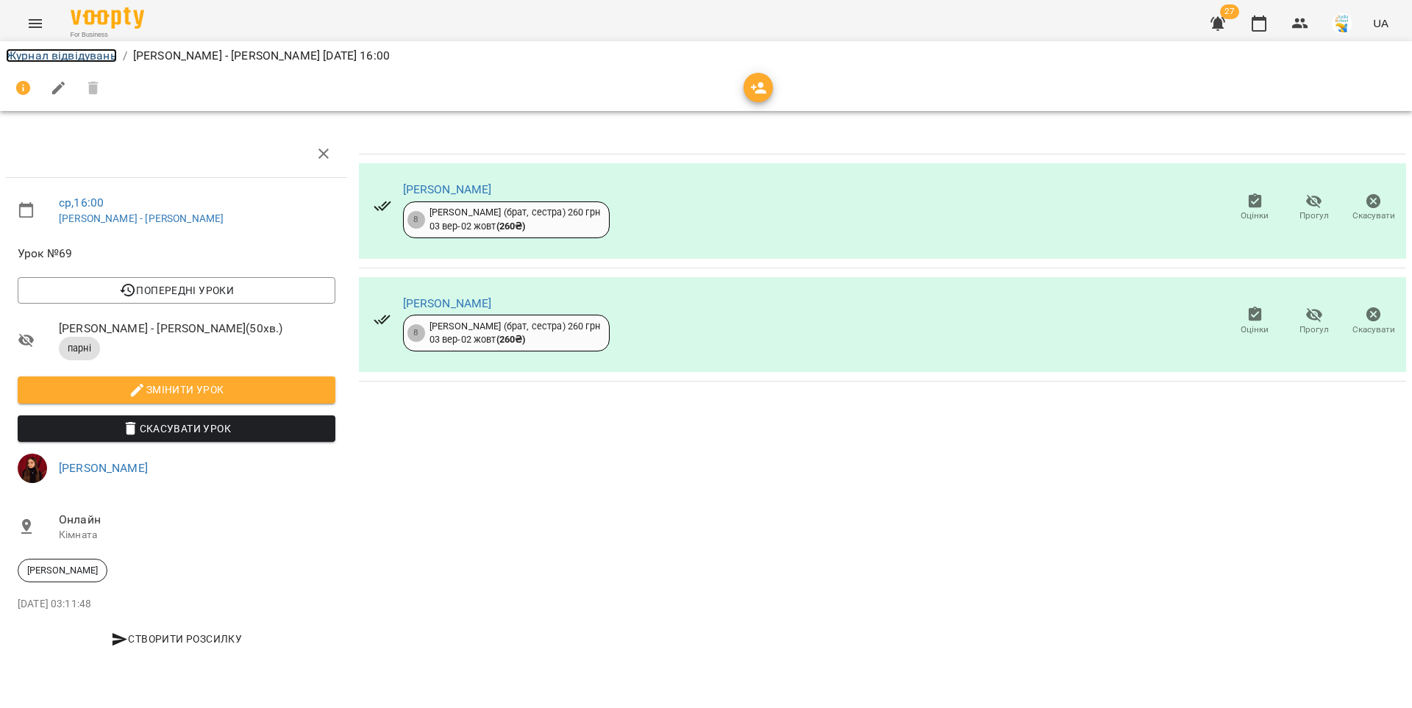
click at [67, 58] on link "Журнал відвідувань" at bounding box center [61, 56] width 111 height 14
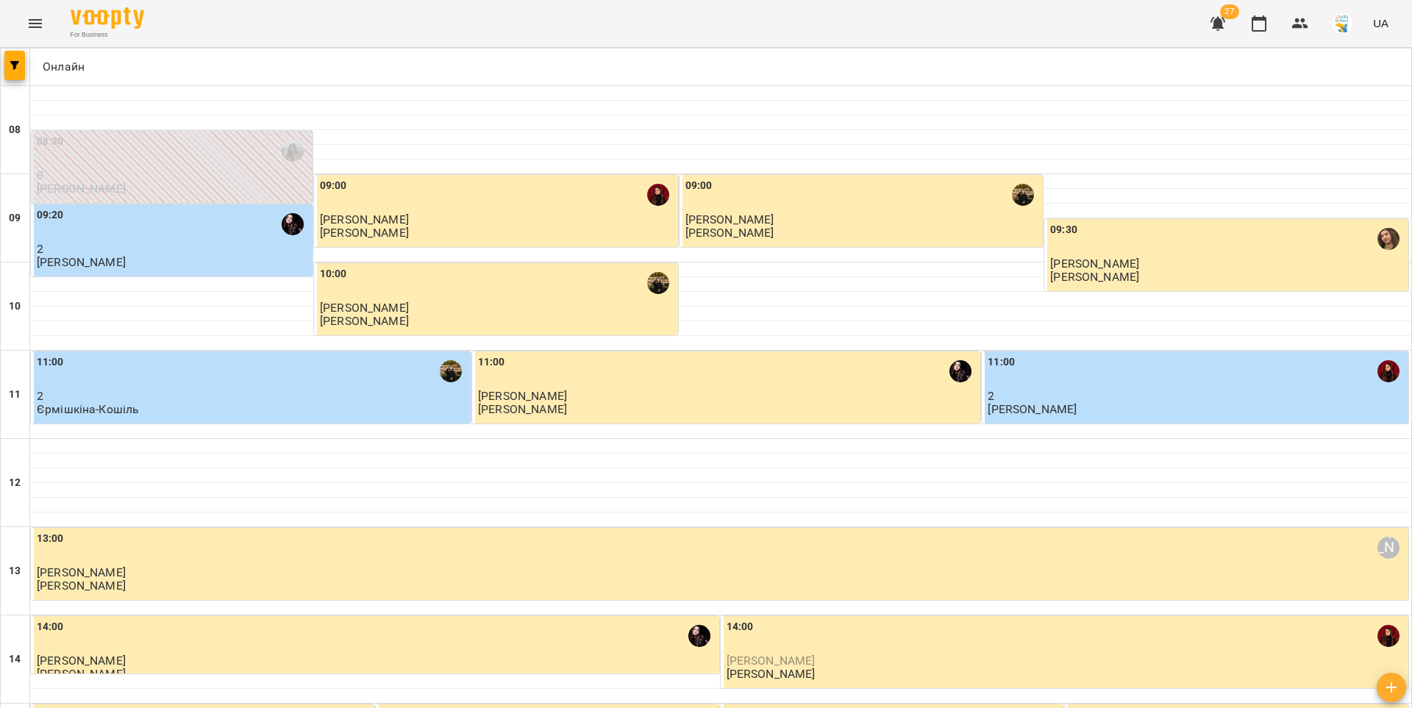
scroll to position [354, 0]
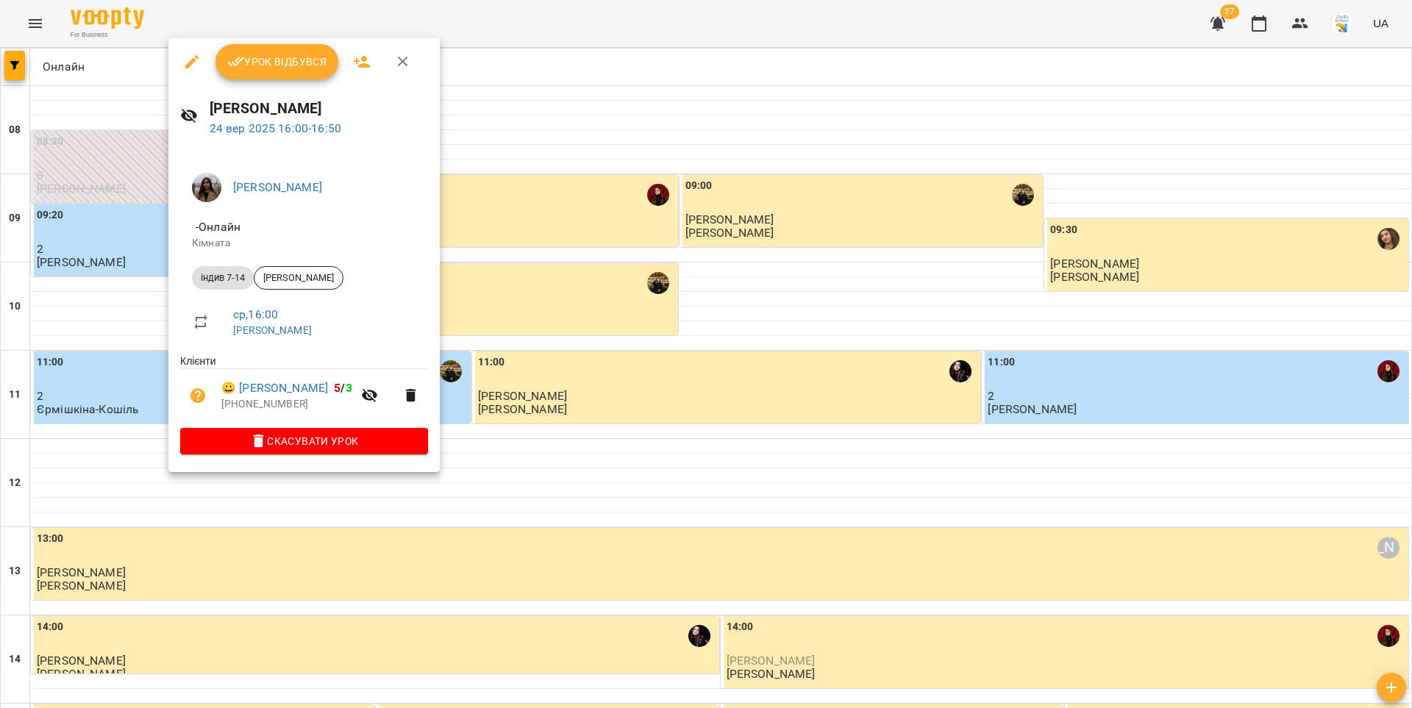
click at [279, 57] on span "Урок відбувся" at bounding box center [277, 62] width 100 height 18
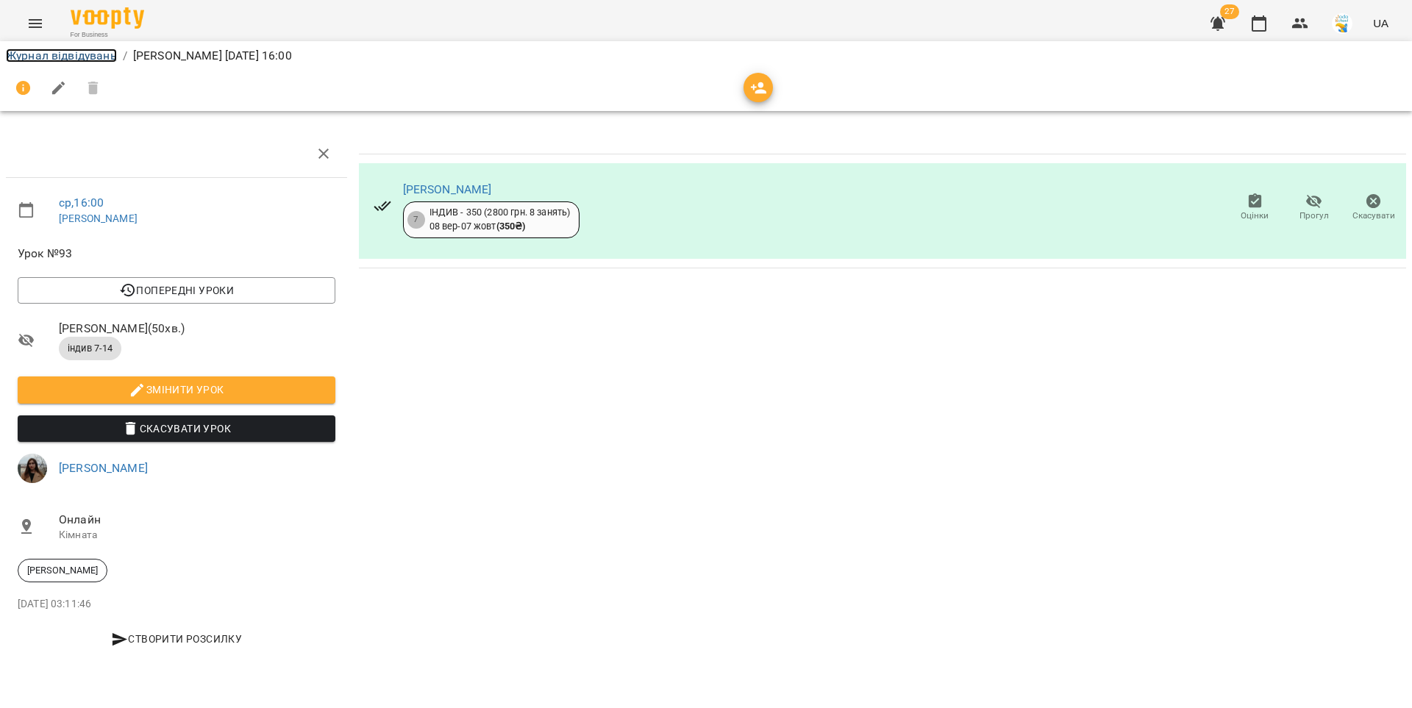
click at [82, 54] on link "Журнал відвідувань" at bounding box center [61, 56] width 111 height 14
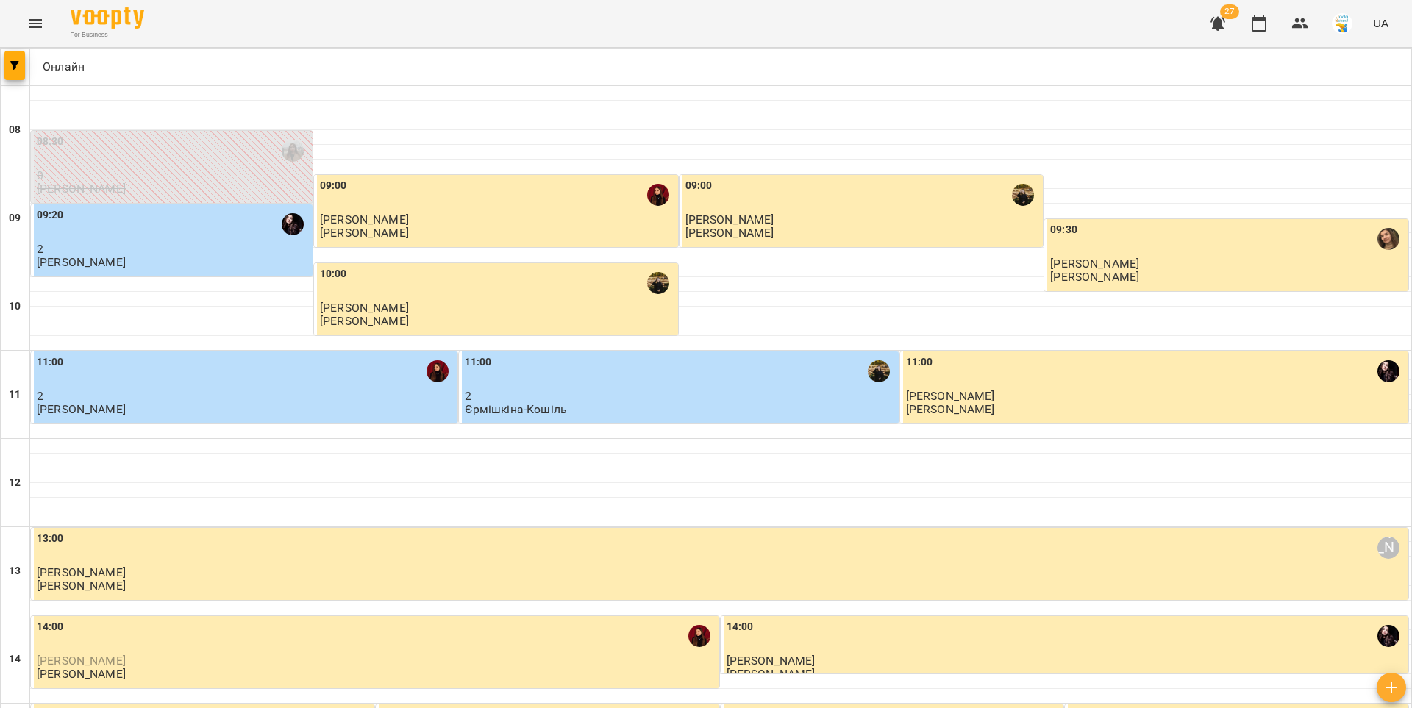
scroll to position [592, 0]
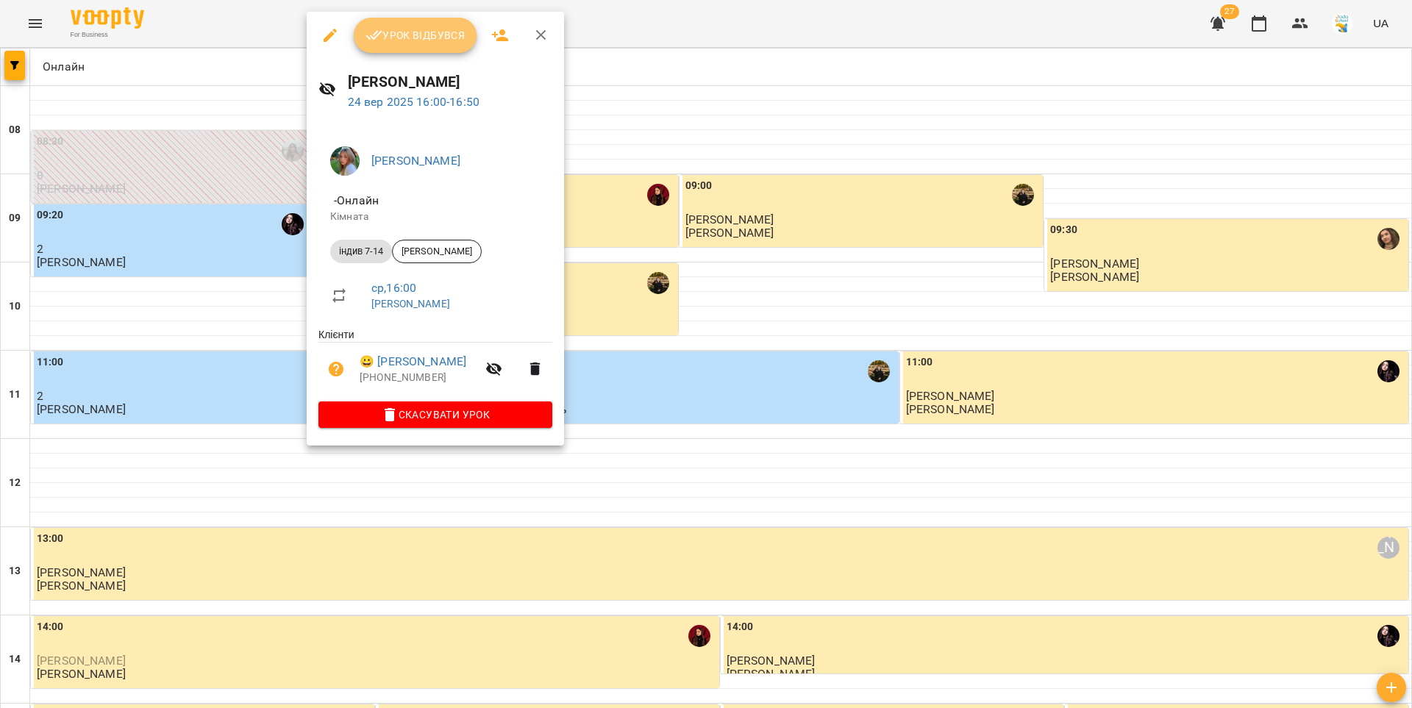
click at [457, 35] on span "Урок відбувся" at bounding box center [415, 35] width 100 height 18
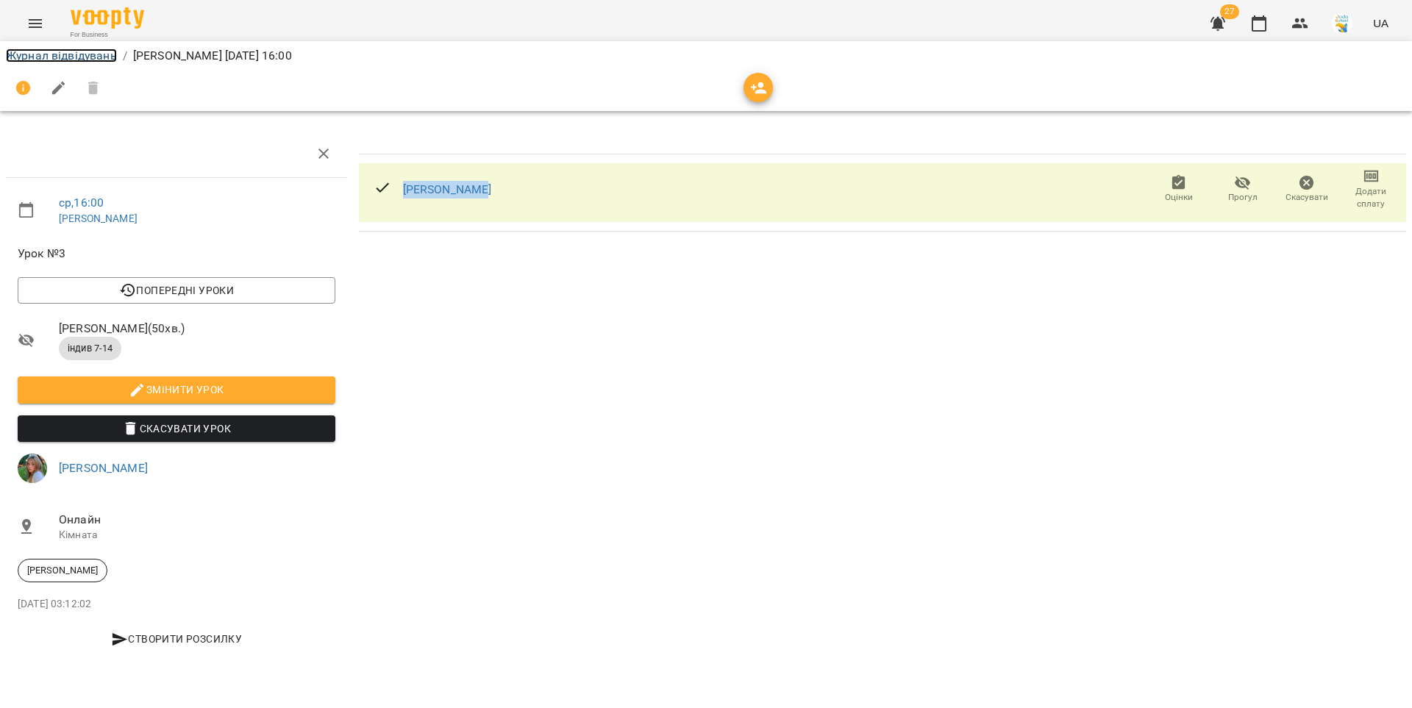
drag, startPoint x: 92, startPoint y: 57, endPoint x: 139, endPoint y: 88, distance: 56.3
click at [92, 57] on link "Журнал відвідувань" at bounding box center [61, 56] width 111 height 14
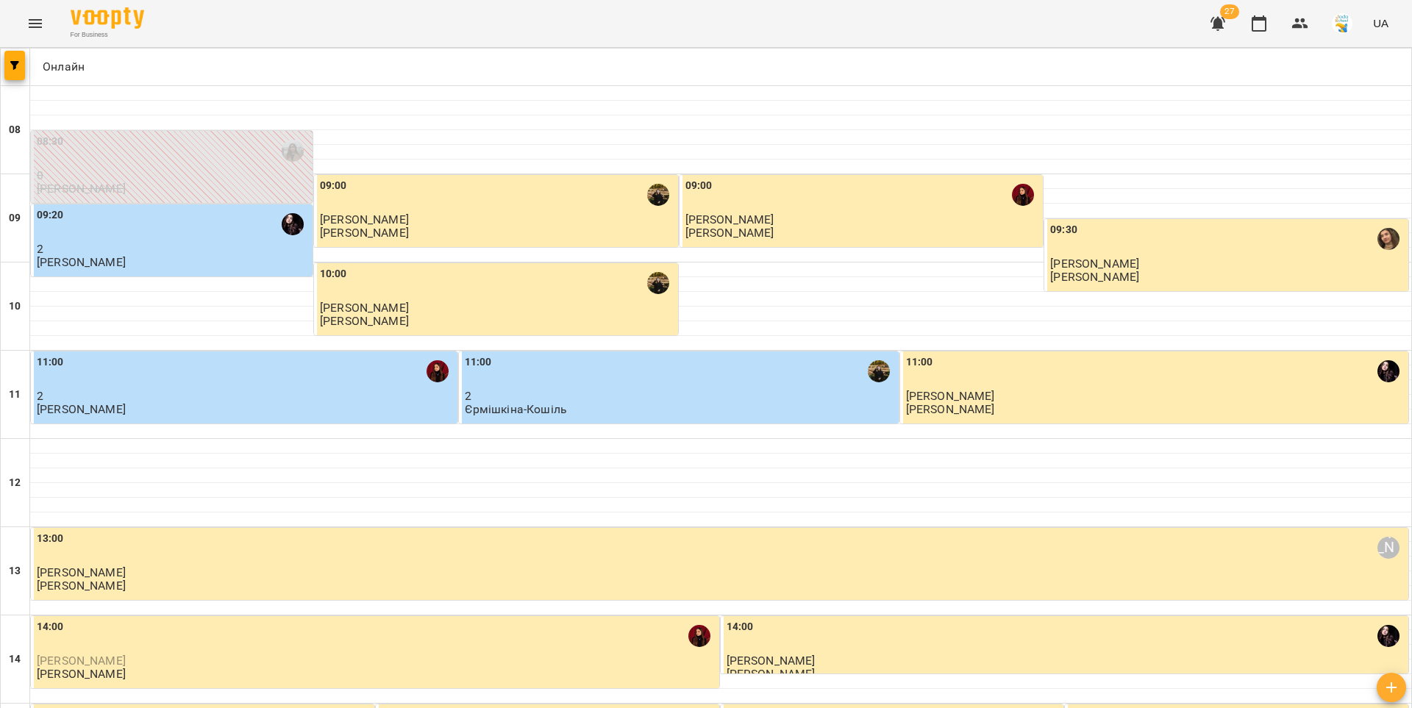
scroll to position [585, 0]
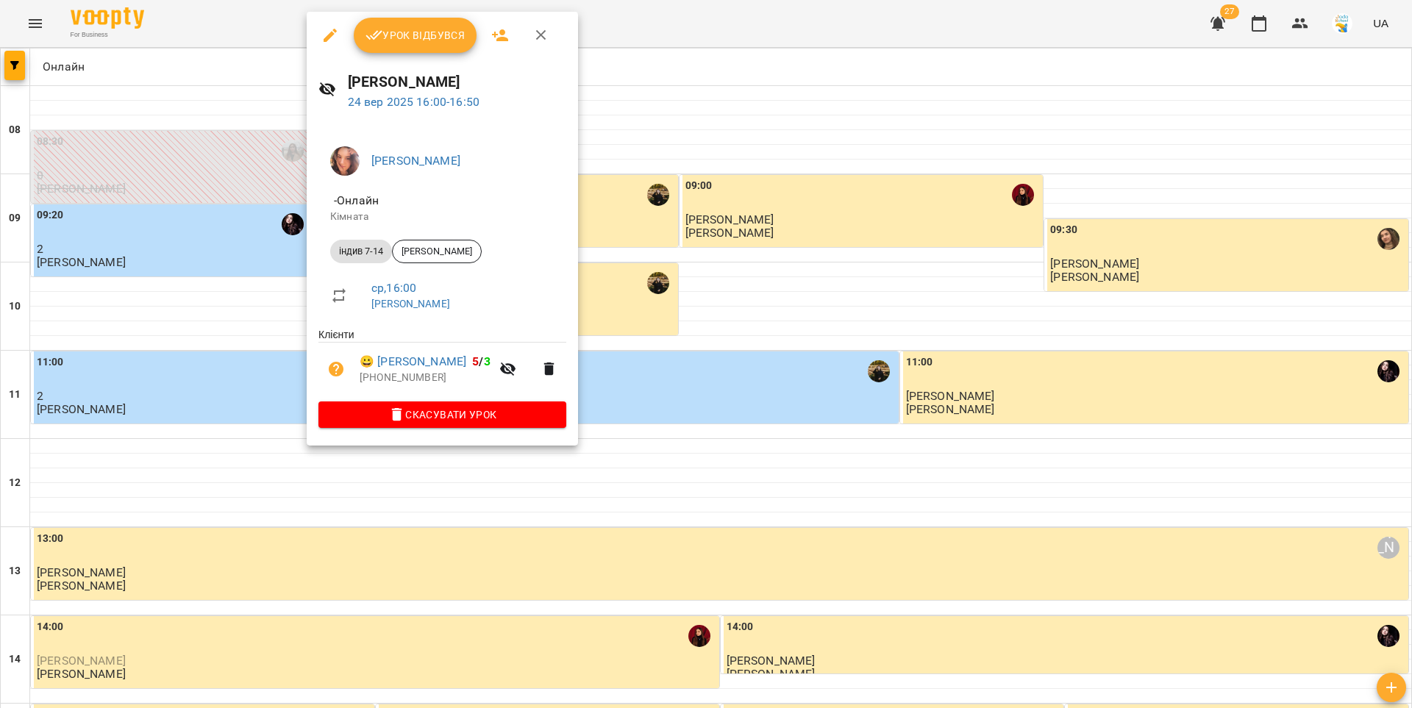
click at [391, 35] on span "Урок відбувся" at bounding box center [415, 35] width 100 height 18
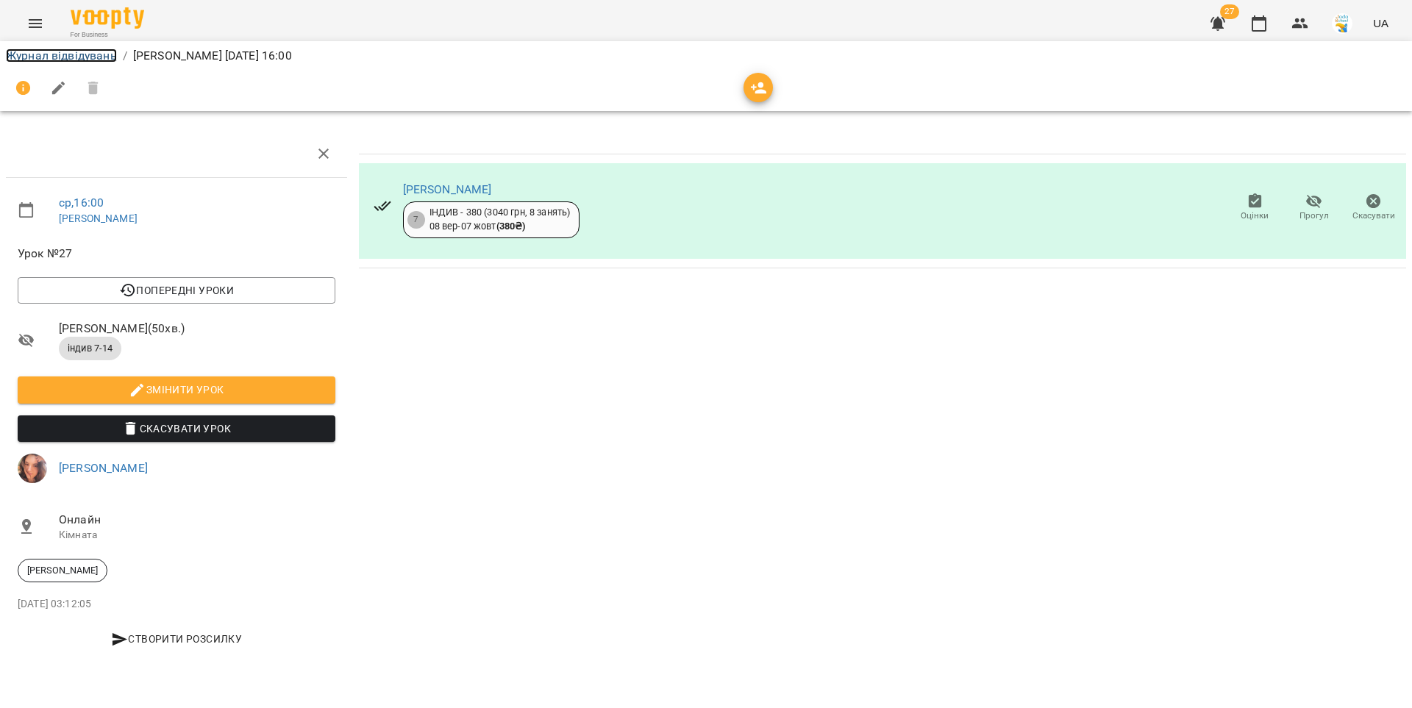
click at [95, 56] on link "Журнал відвідувань" at bounding box center [61, 56] width 111 height 14
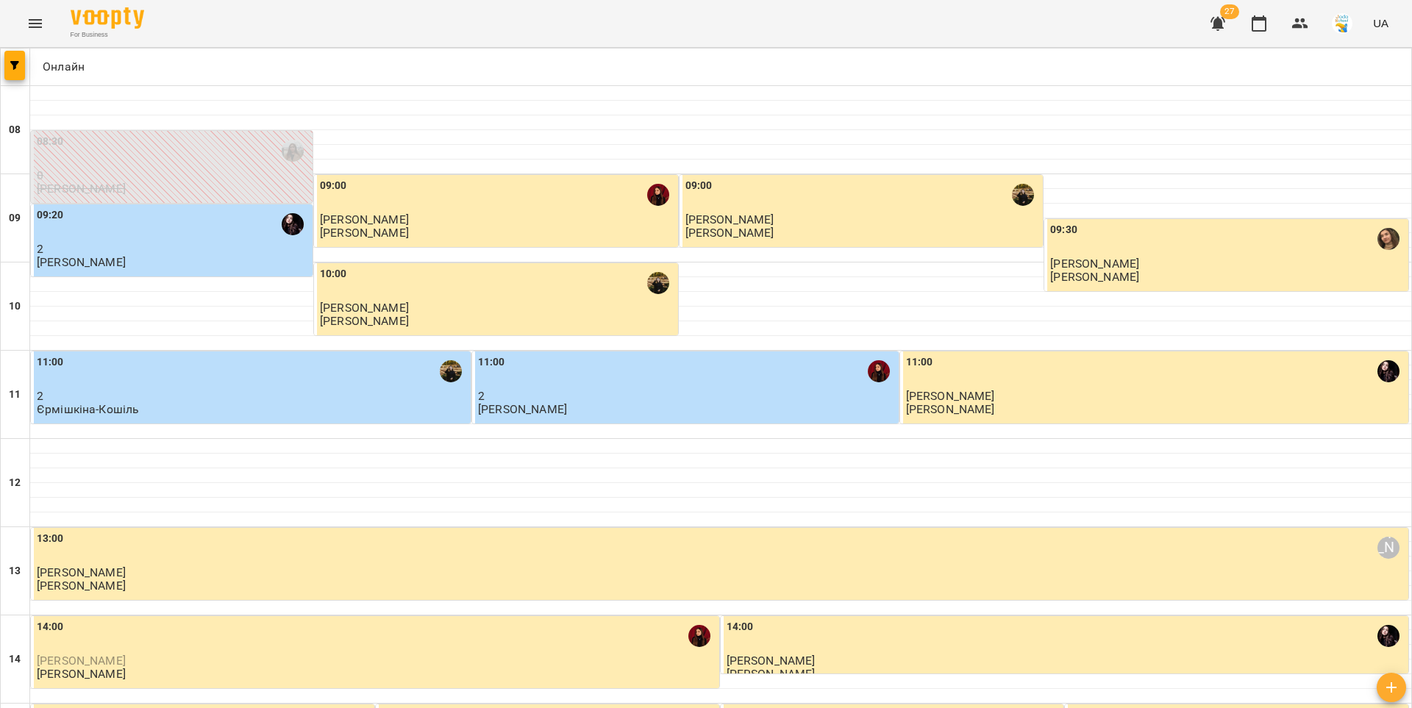
scroll to position [650, 0]
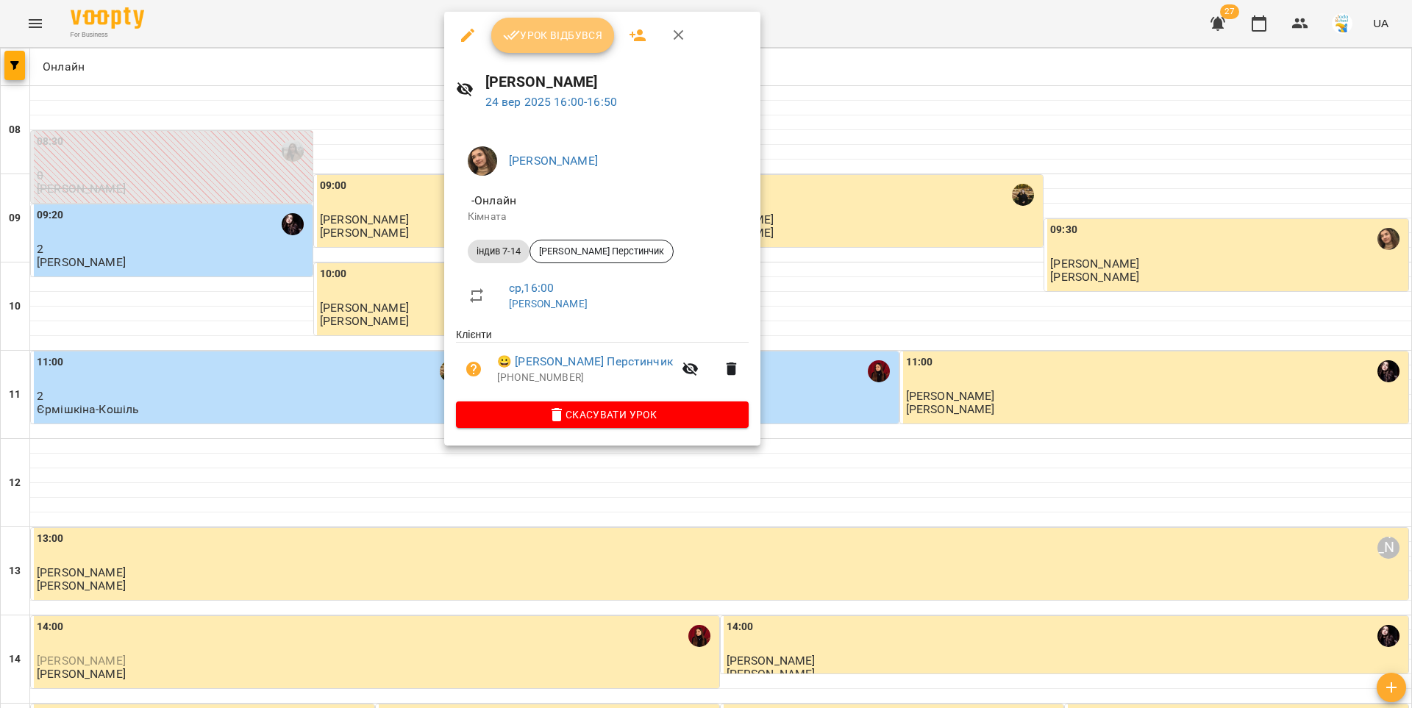
click at [543, 32] on span "Урок відбувся" at bounding box center [553, 35] width 100 height 18
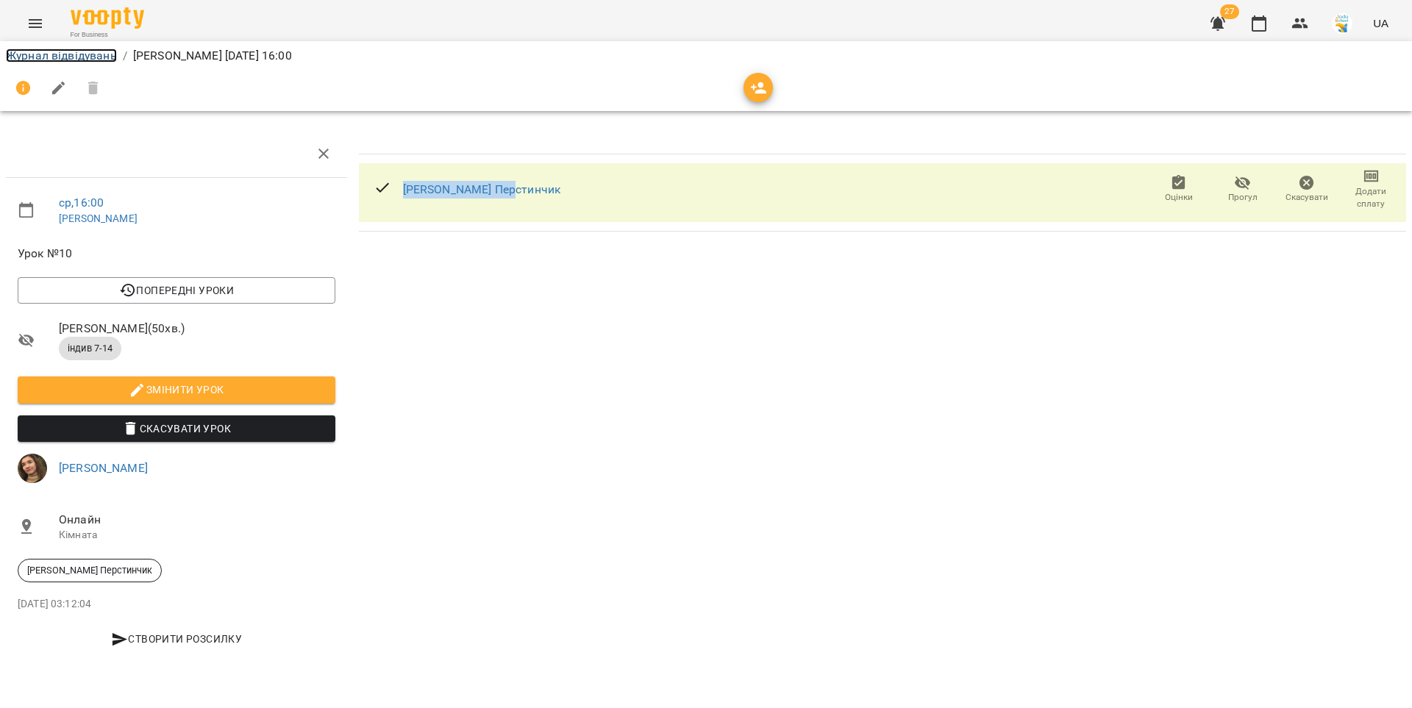
click at [94, 57] on link "Журнал відвідувань" at bounding box center [61, 56] width 111 height 14
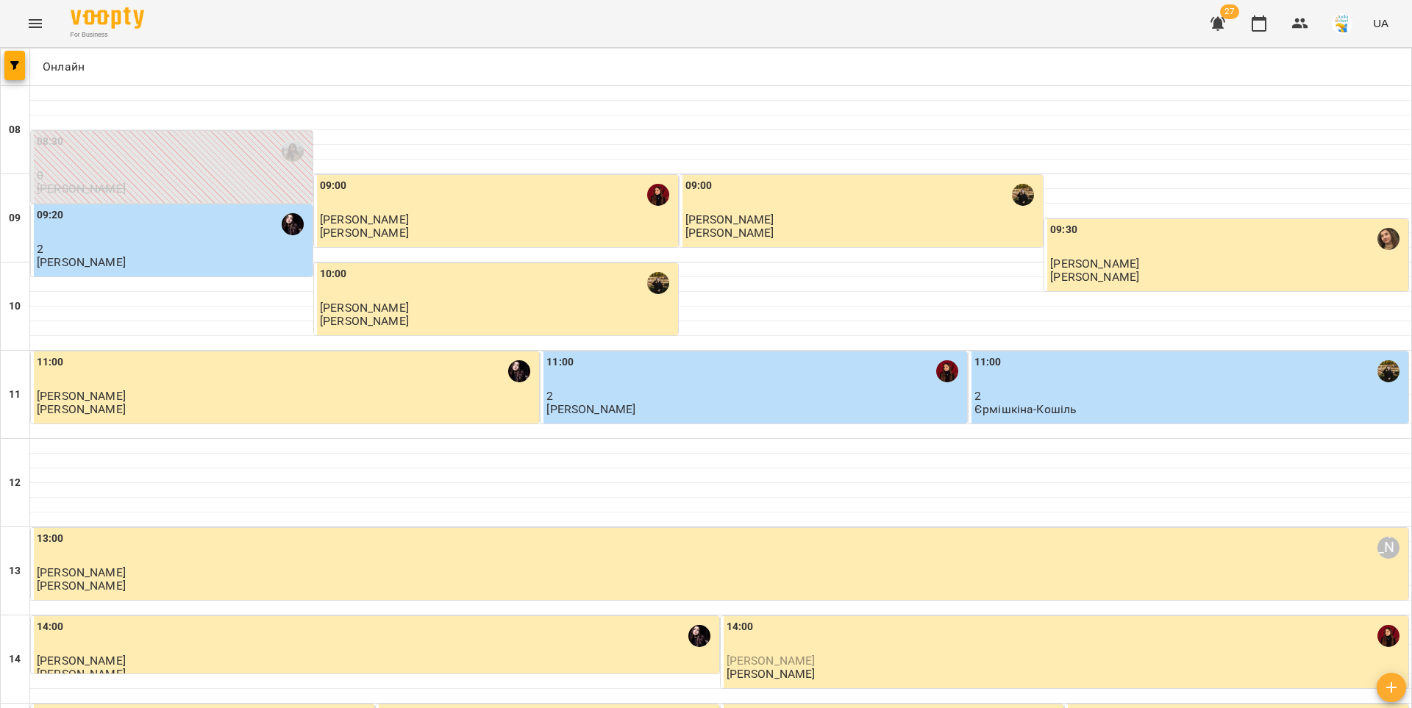
scroll to position [574, 0]
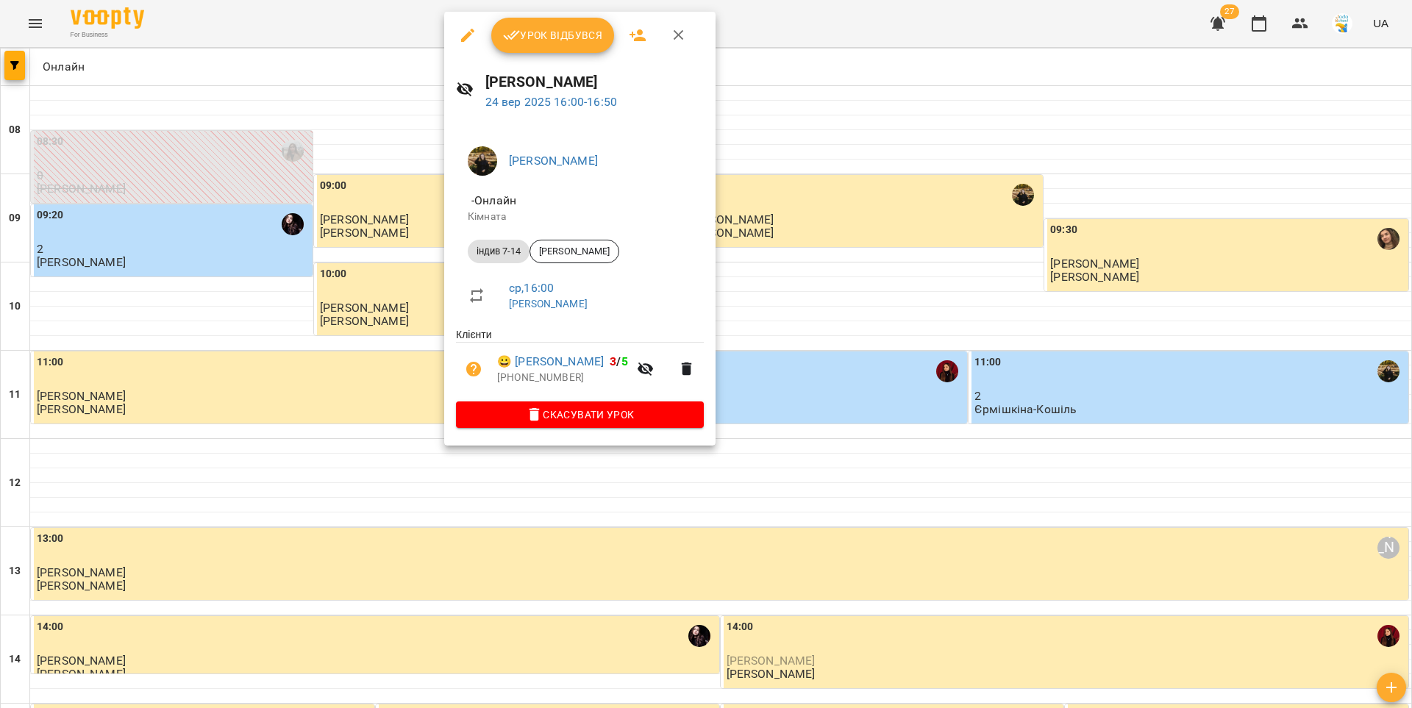
click at [538, 42] on span "Урок відбувся" at bounding box center [553, 35] width 100 height 18
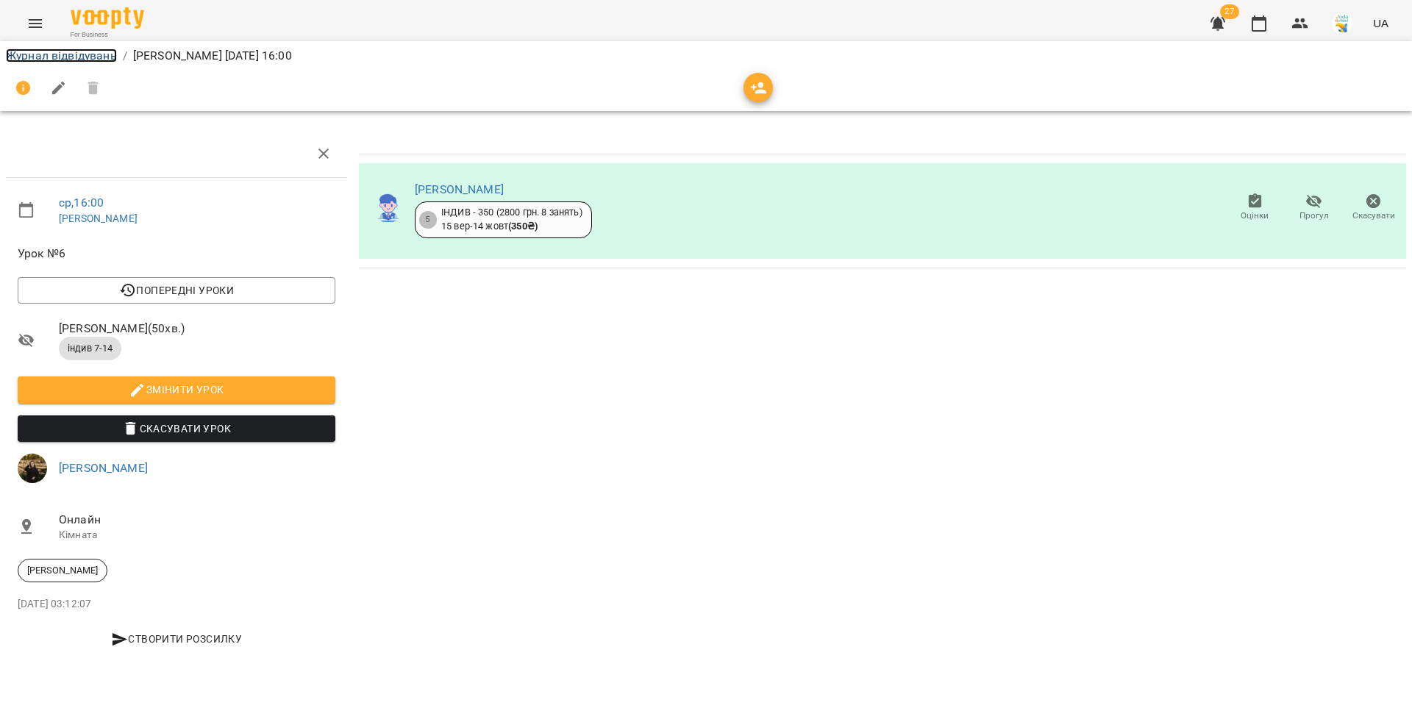
click at [83, 55] on link "Журнал відвідувань" at bounding box center [61, 56] width 111 height 14
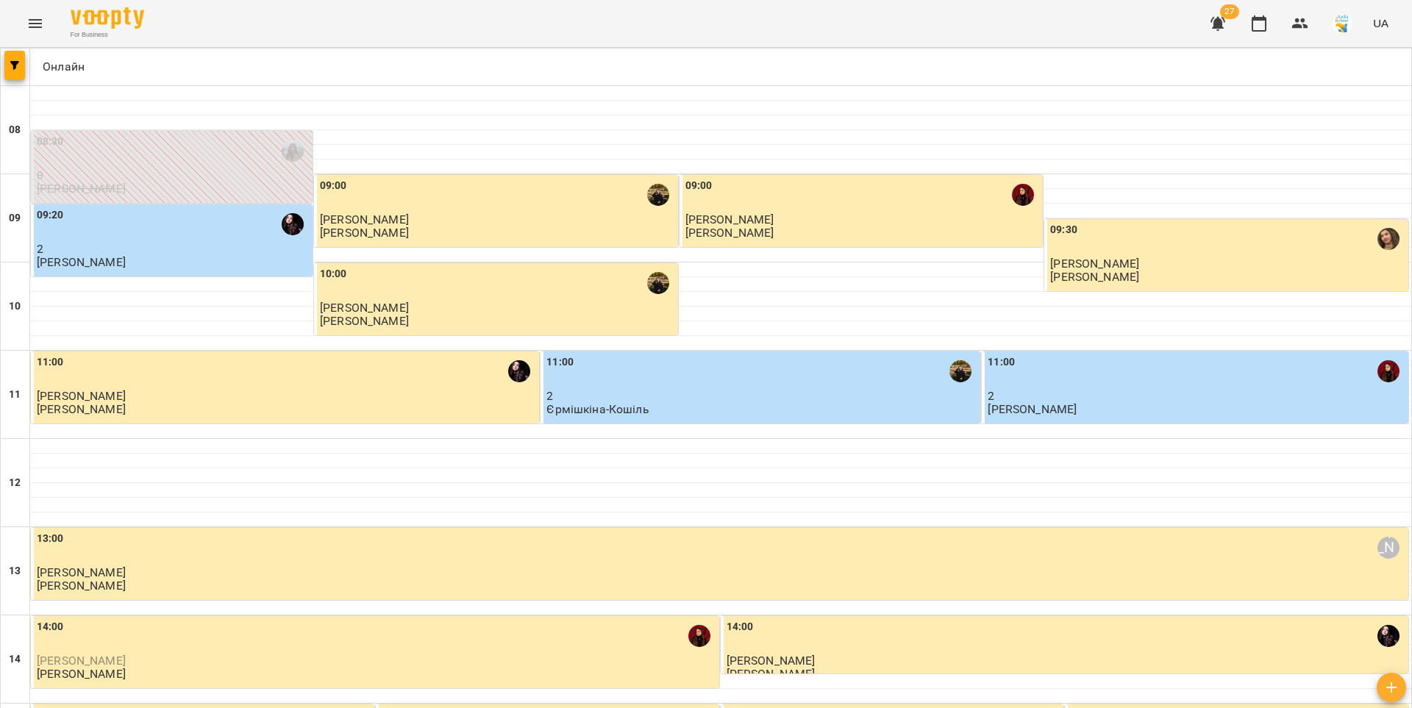
scroll to position [577, 0]
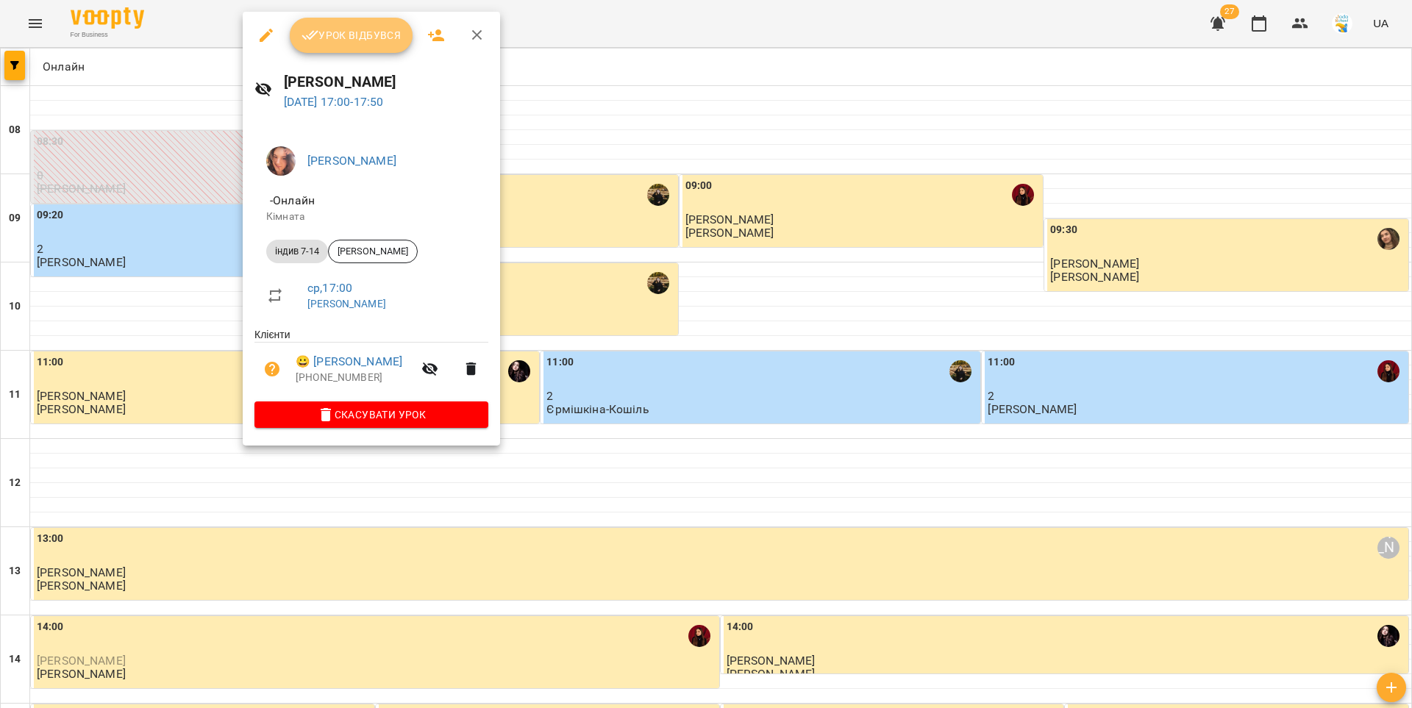
click at [330, 41] on span "Урок відбувся" at bounding box center [352, 35] width 100 height 18
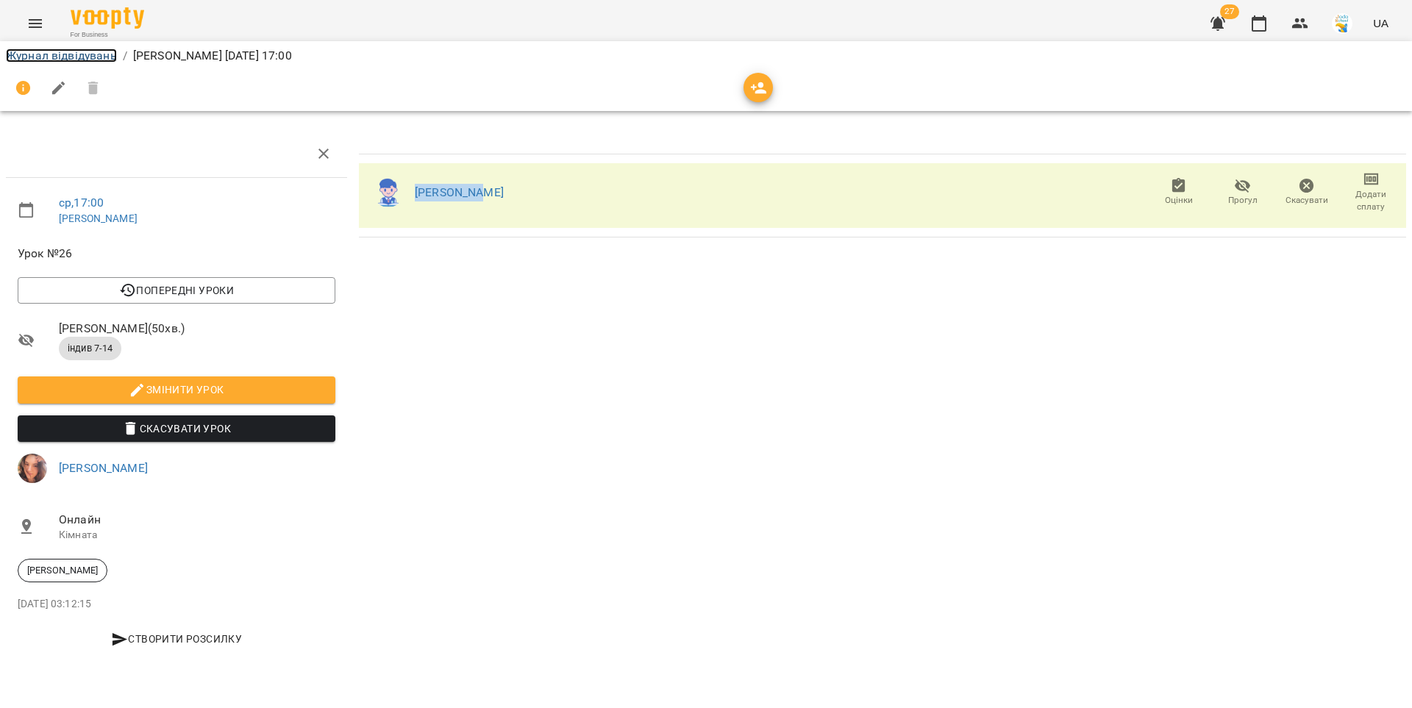
click at [90, 50] on link "Журнал відвідувань" at bounding box center [61, 56] width 111 height 14
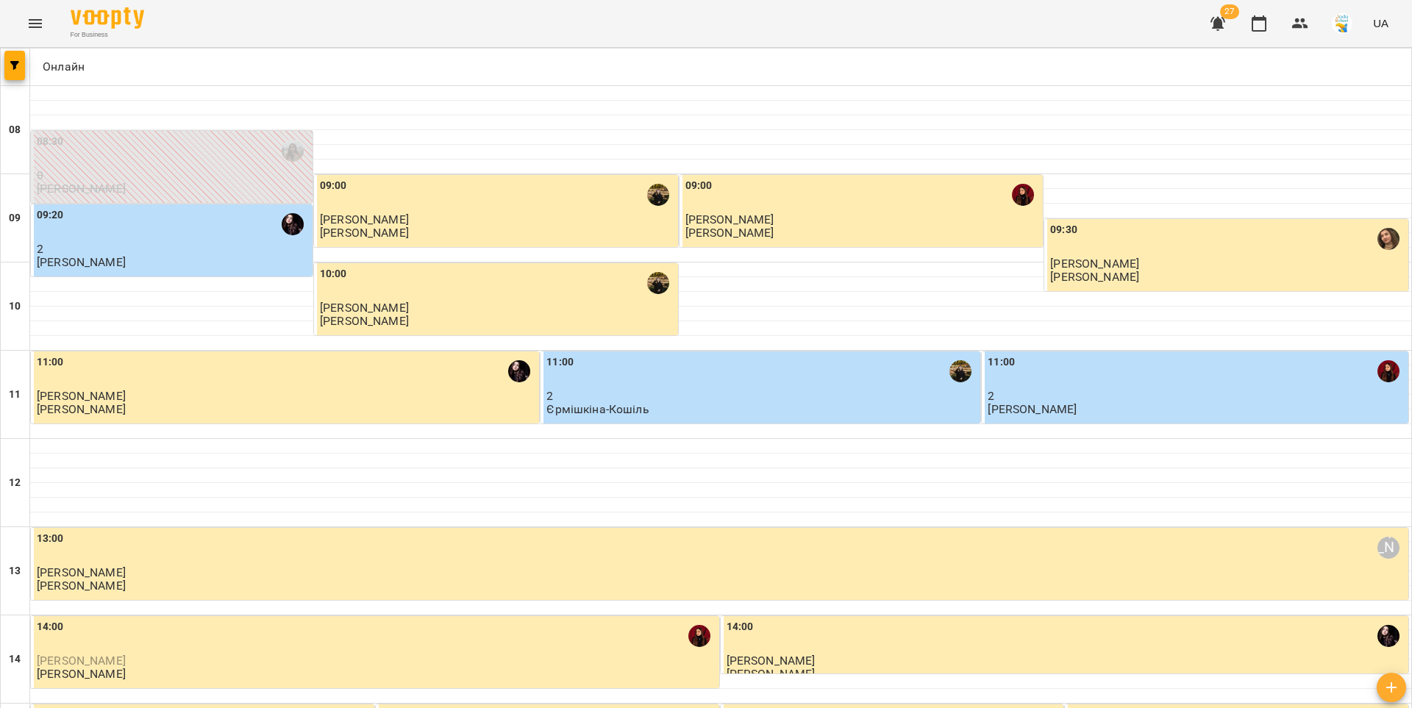
scroll to position [599, 0]
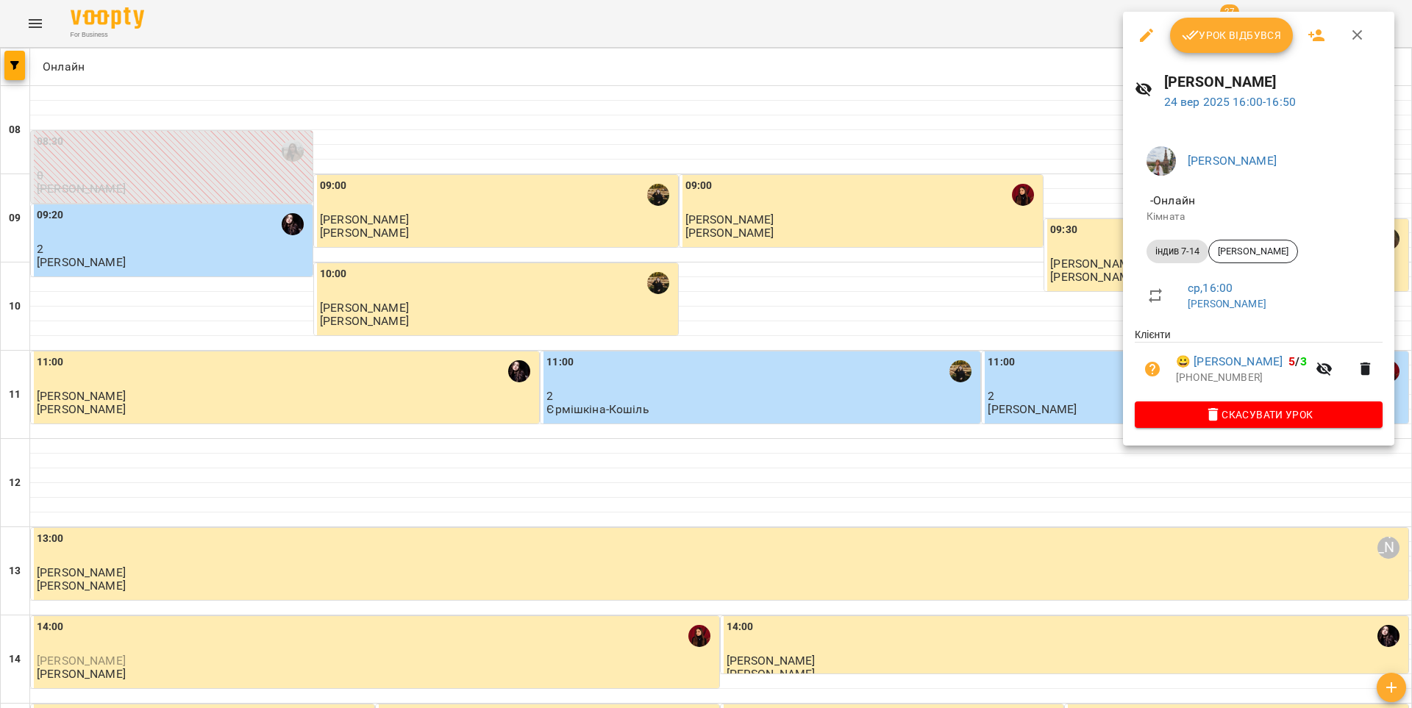
click at [1187, 31] on icon "button" at bounding box center [1191, 35] width 18 height 18
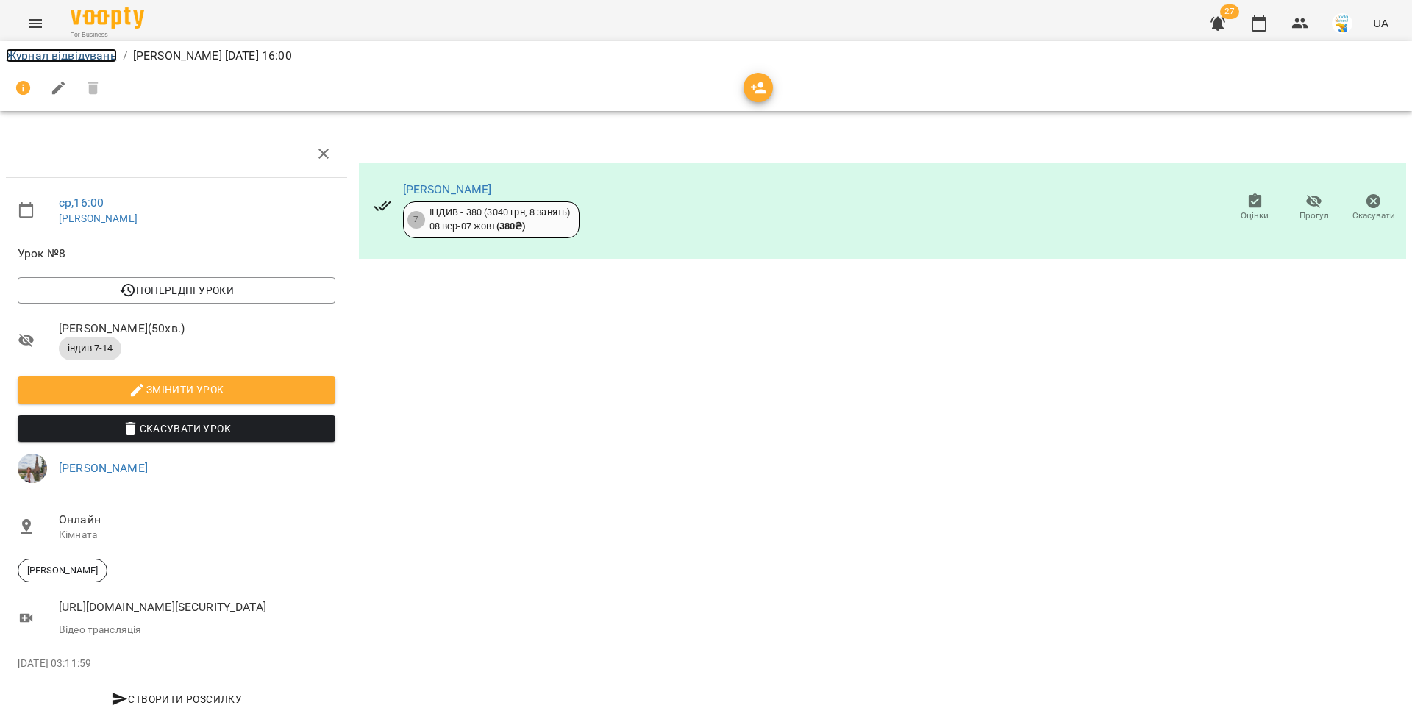
click at [75, 60] on link "Журнал відвідувань" at bounding box center [61, 56] width 111 height 14
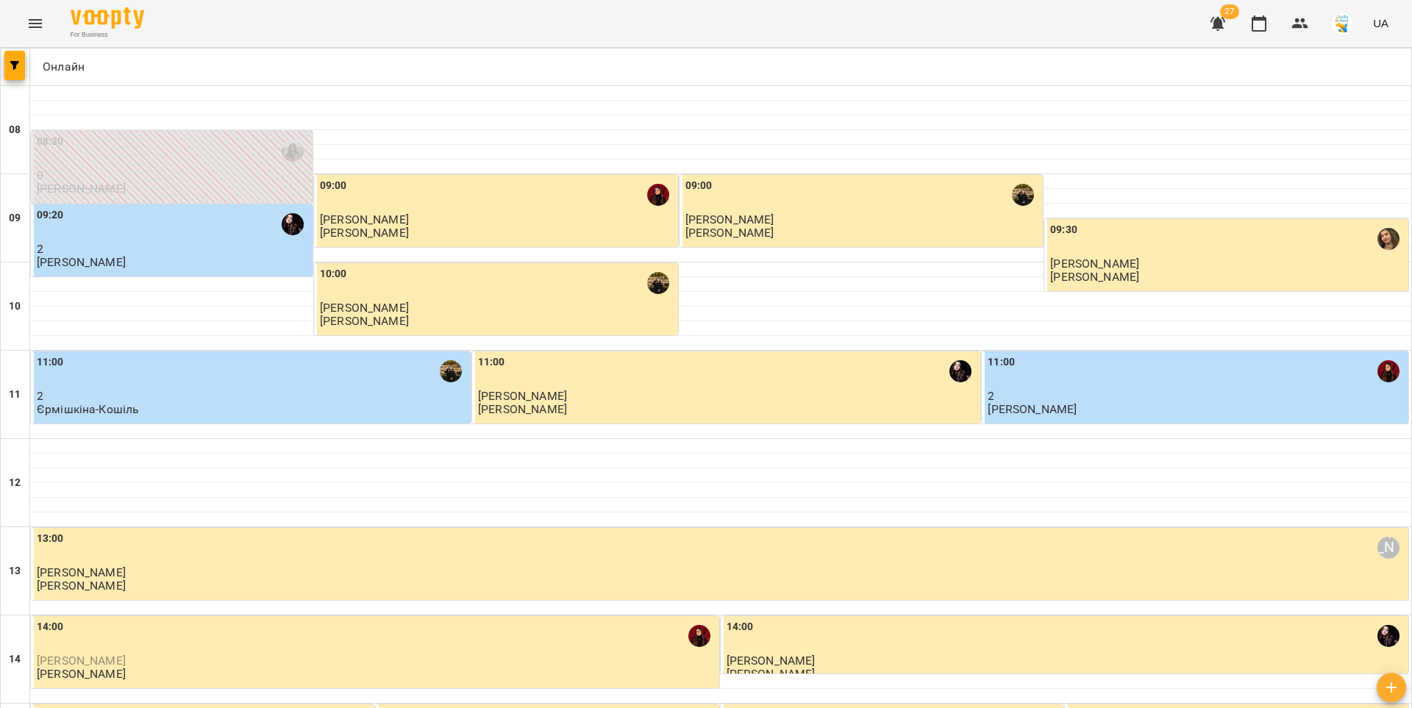
scroll to position [711, 0]
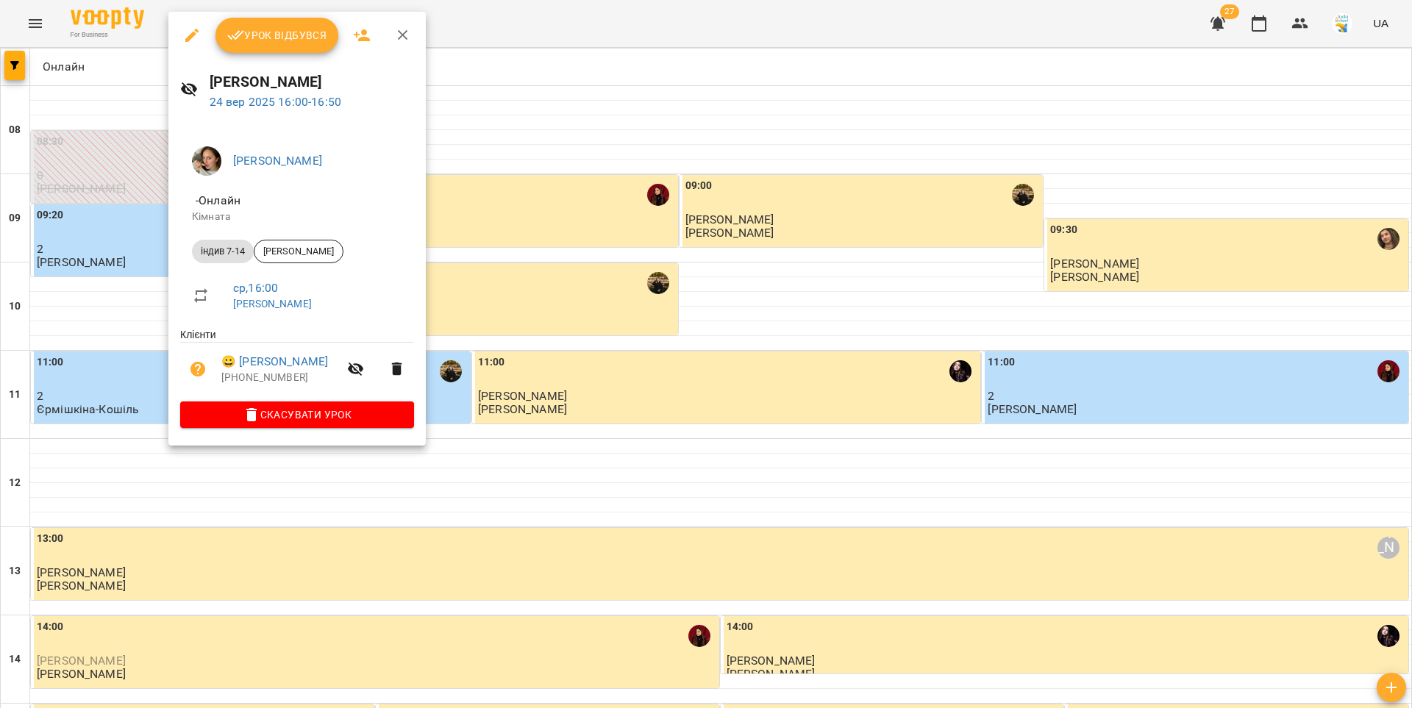
click at [249, 45] on button "Урок відбувся" at bounding box center [277, 35] width 124 height 35
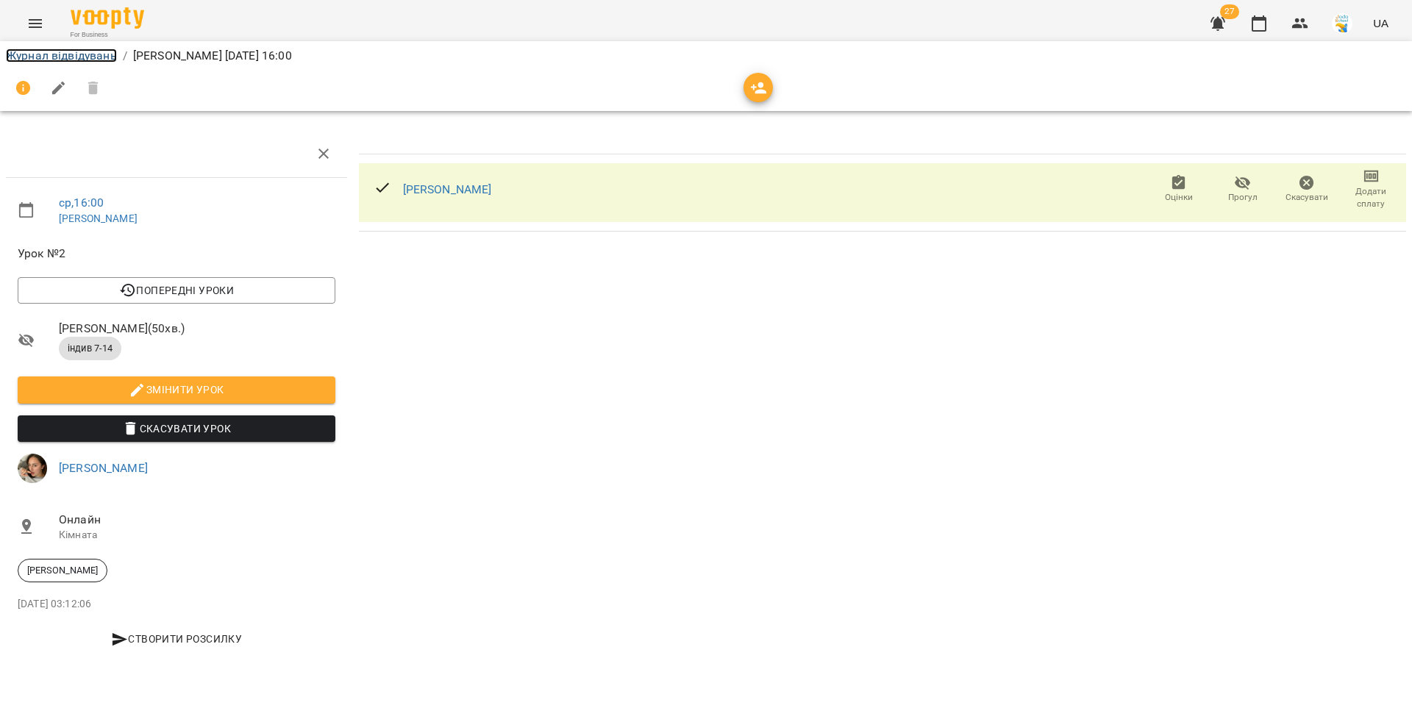
click at [94, 54] on link "Журнал відвідувань" at bounding box center [61, 56] width 111 height 14
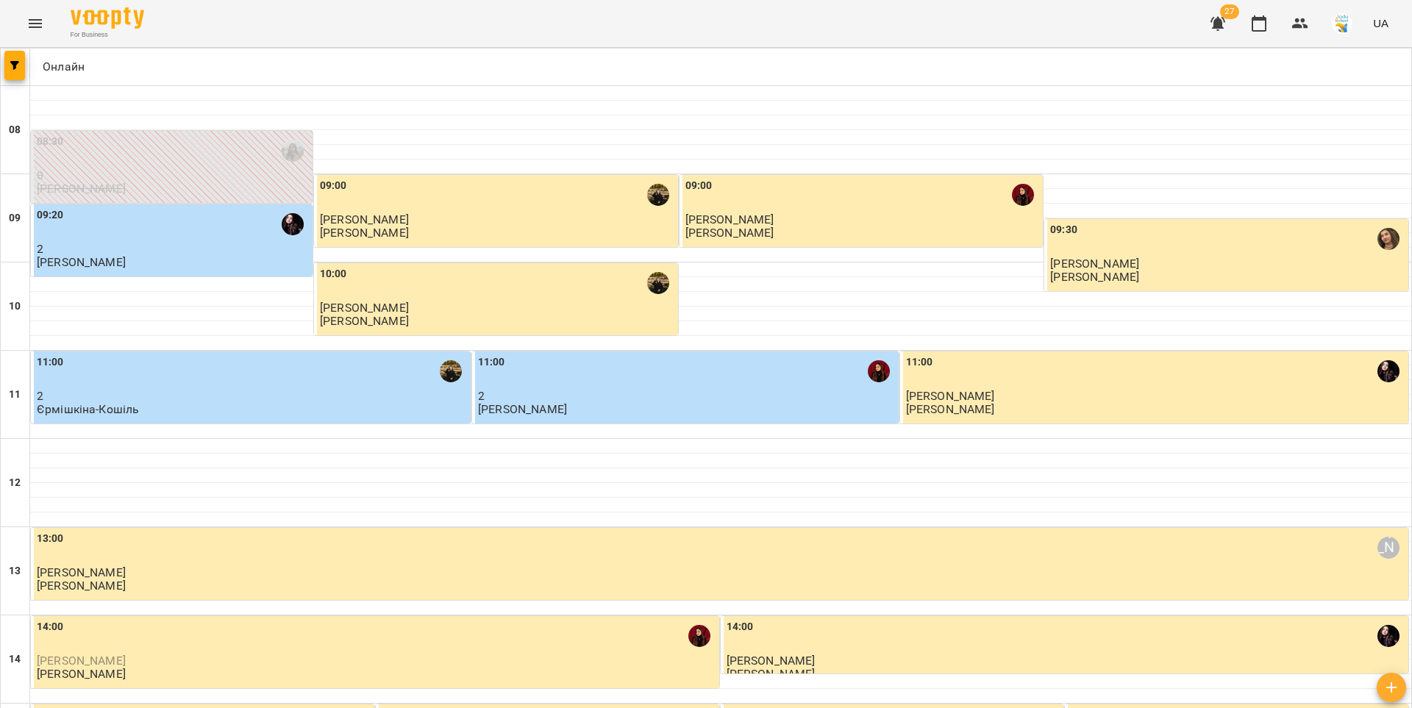
scroll to position [642, 0]
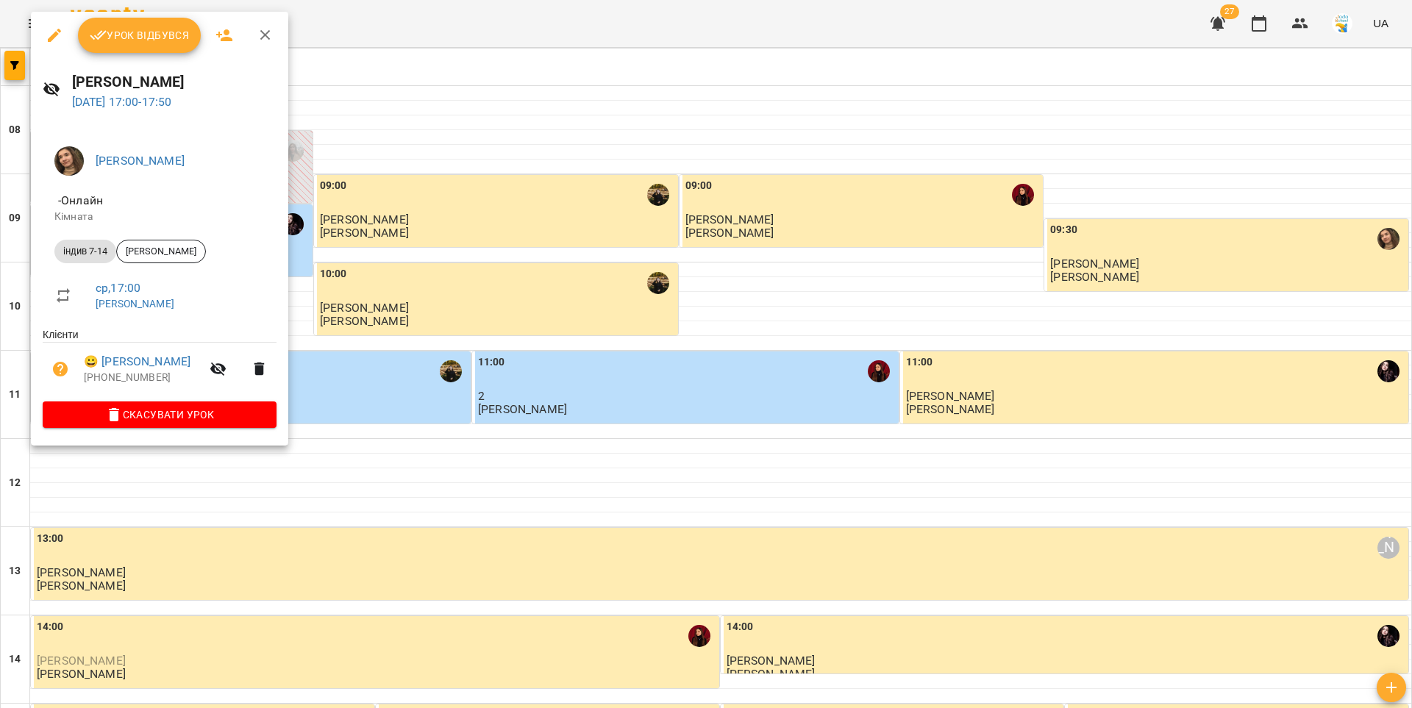
click at [171, 38] on span "Урок відбувся" at bounding box center [140, 35] width 100 height 18
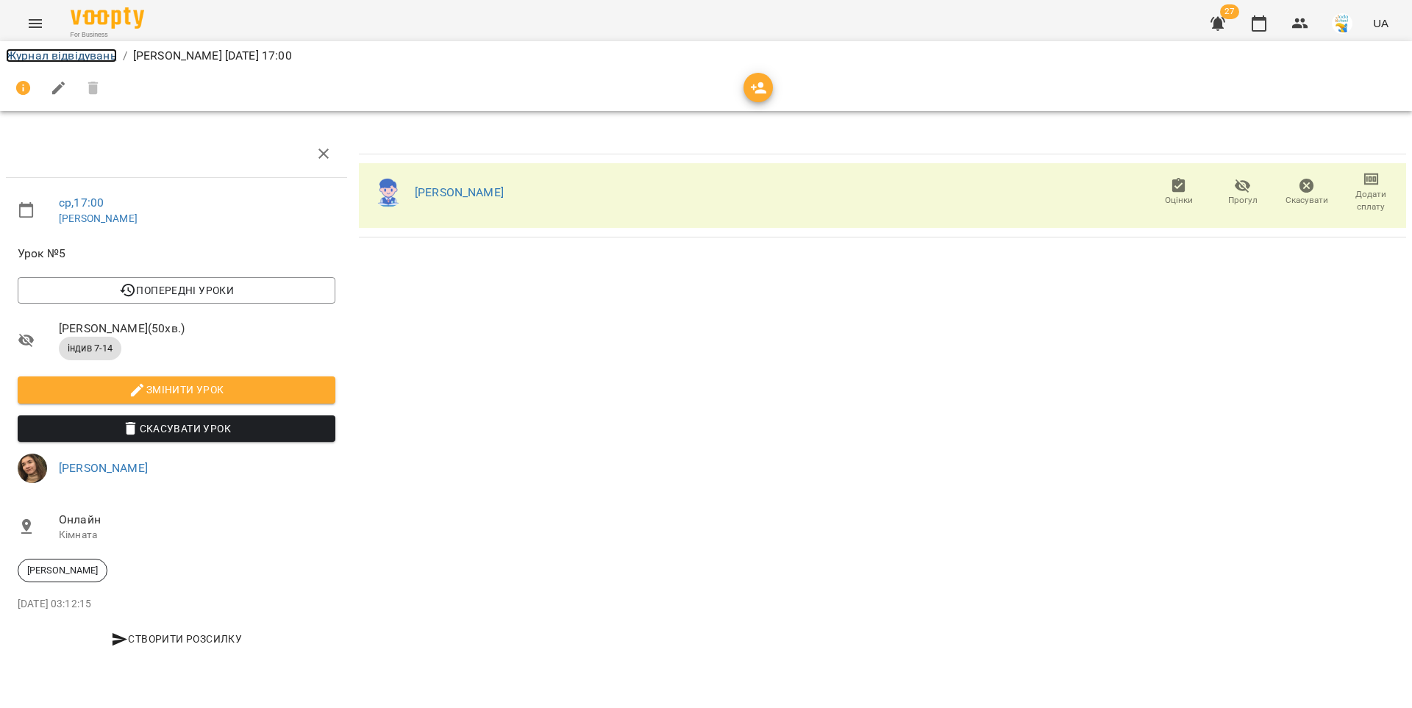
click at [98, 55] on link "Журнал відвідувань" at bounding box center [61, 56] width 111 height 14
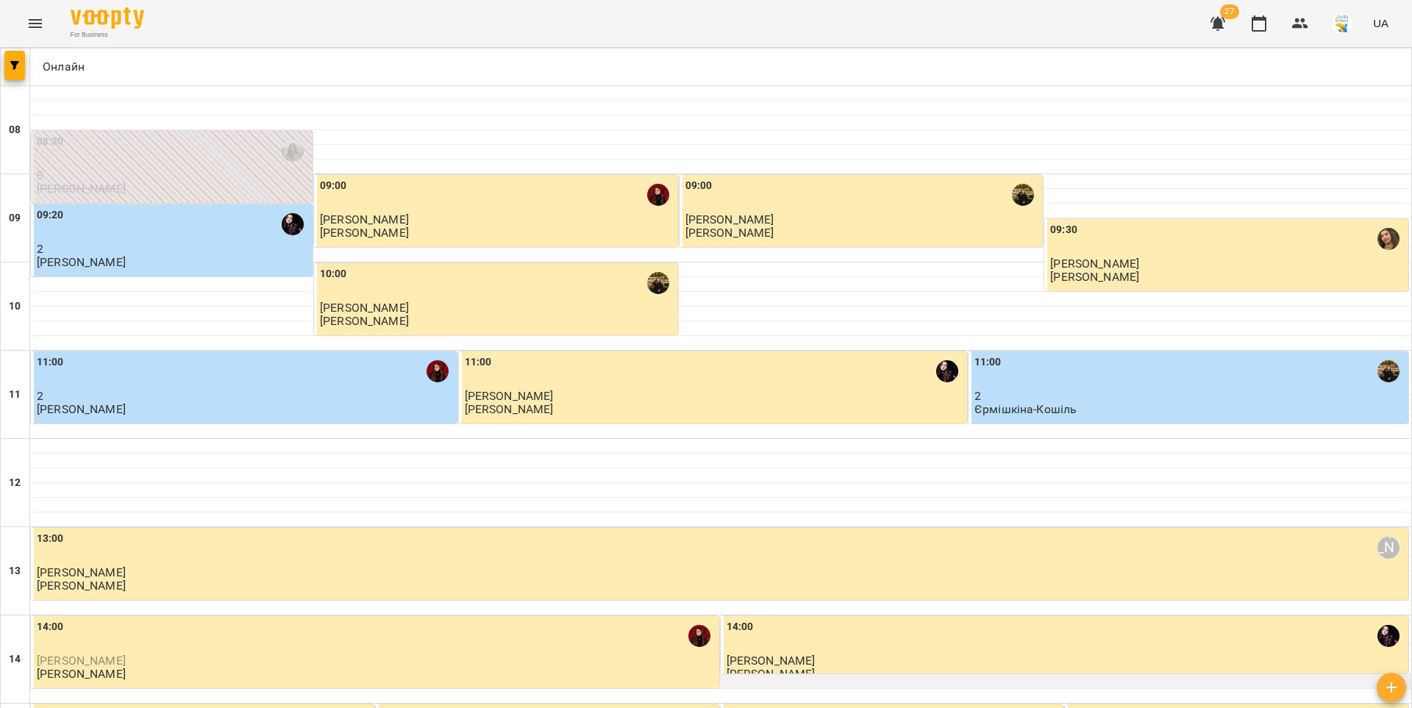
scroll to position [632, 0]
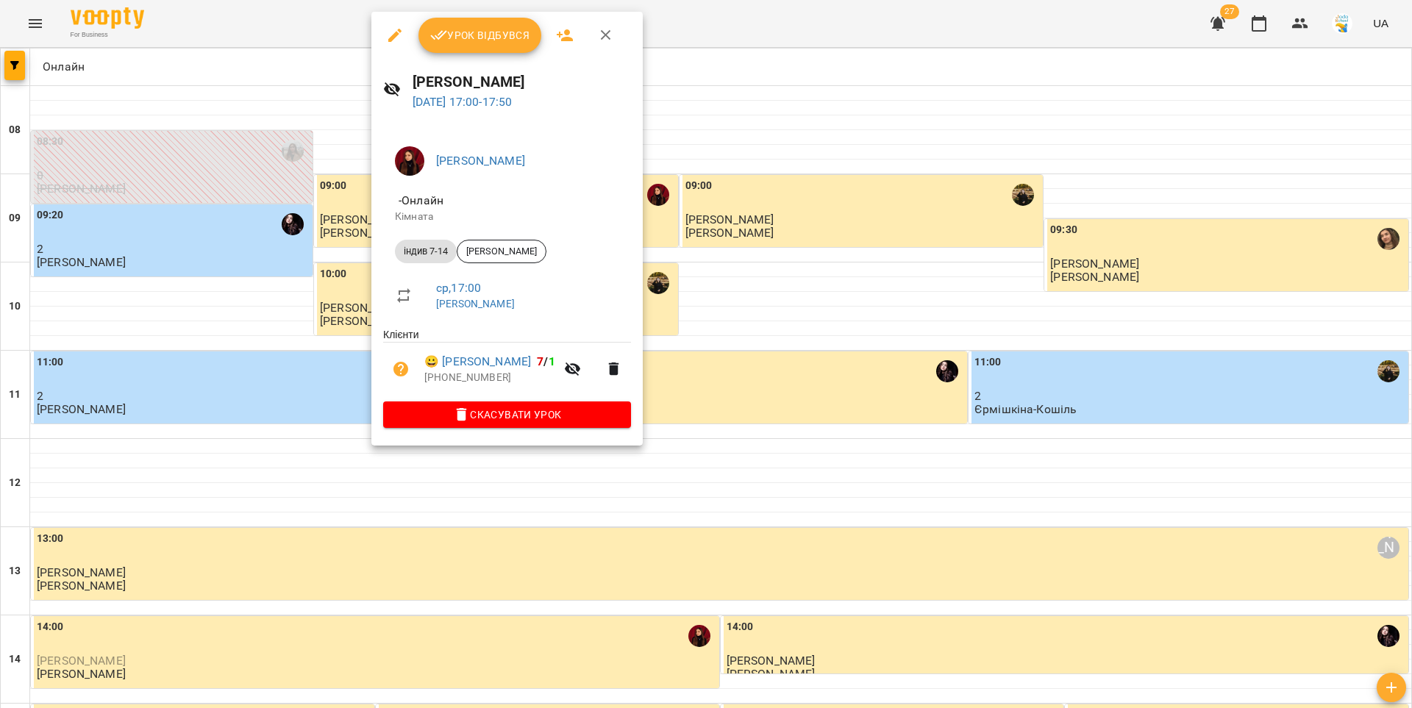
click at [453, 38] on span "Урок відбувся" at bounding box center [480, 35] width 100 height 18
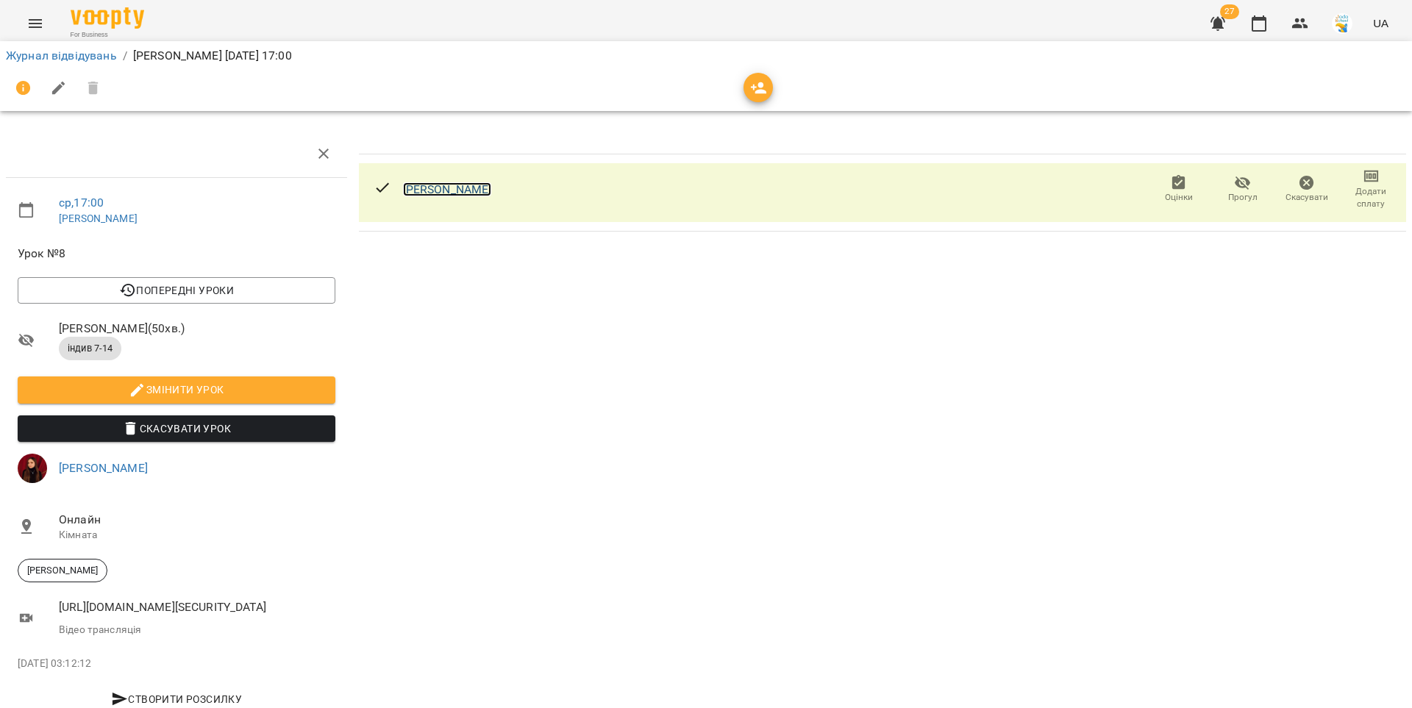
click at [446, 188] on link "[PERSON_NAME]" at bounding box center [447, 189] width 89 height 14
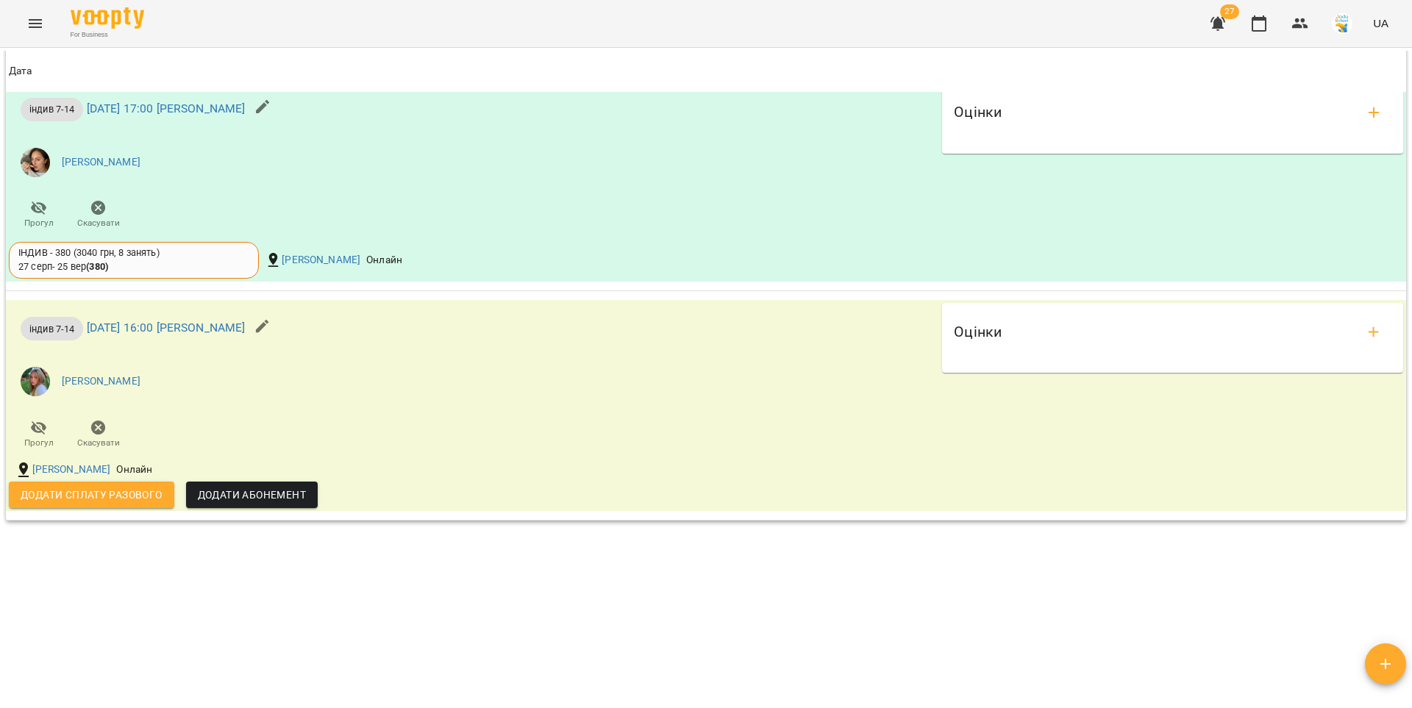
scroll to position [1090, 0]
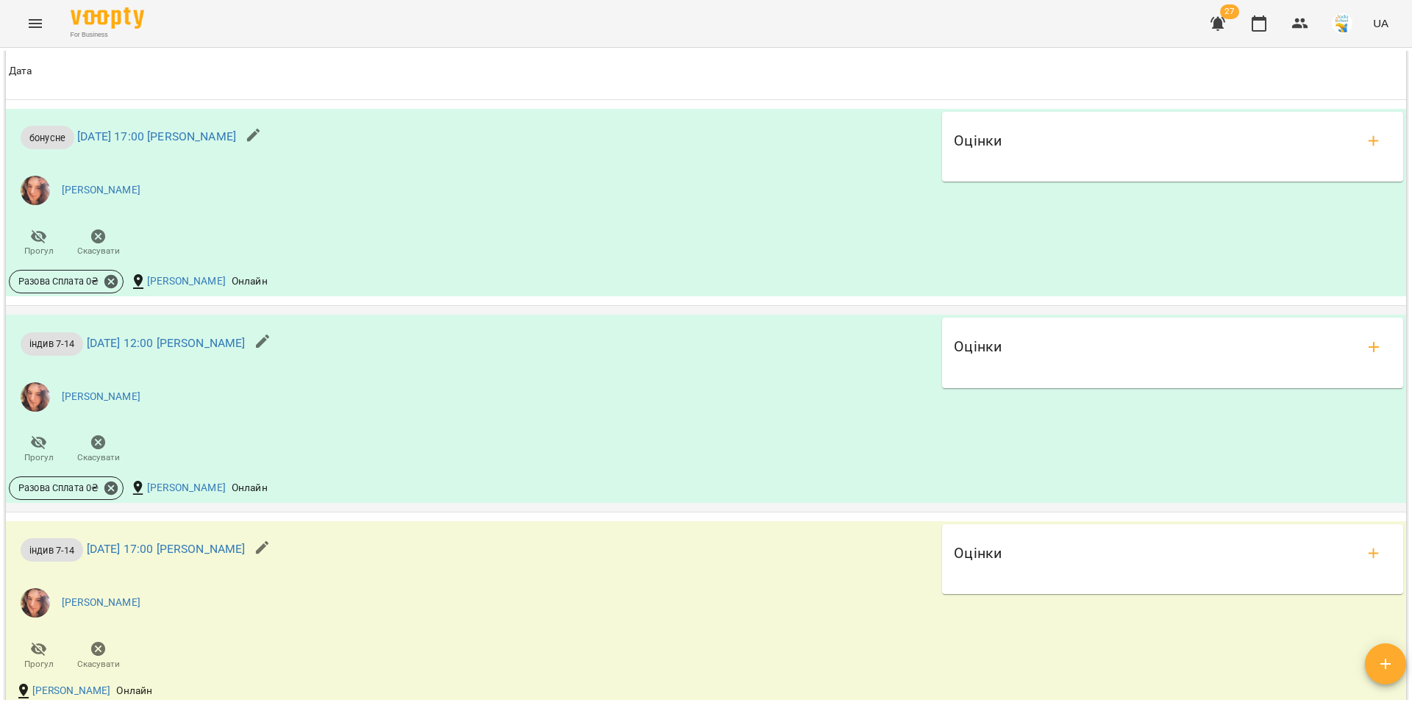
scroll to position [1335, 0]
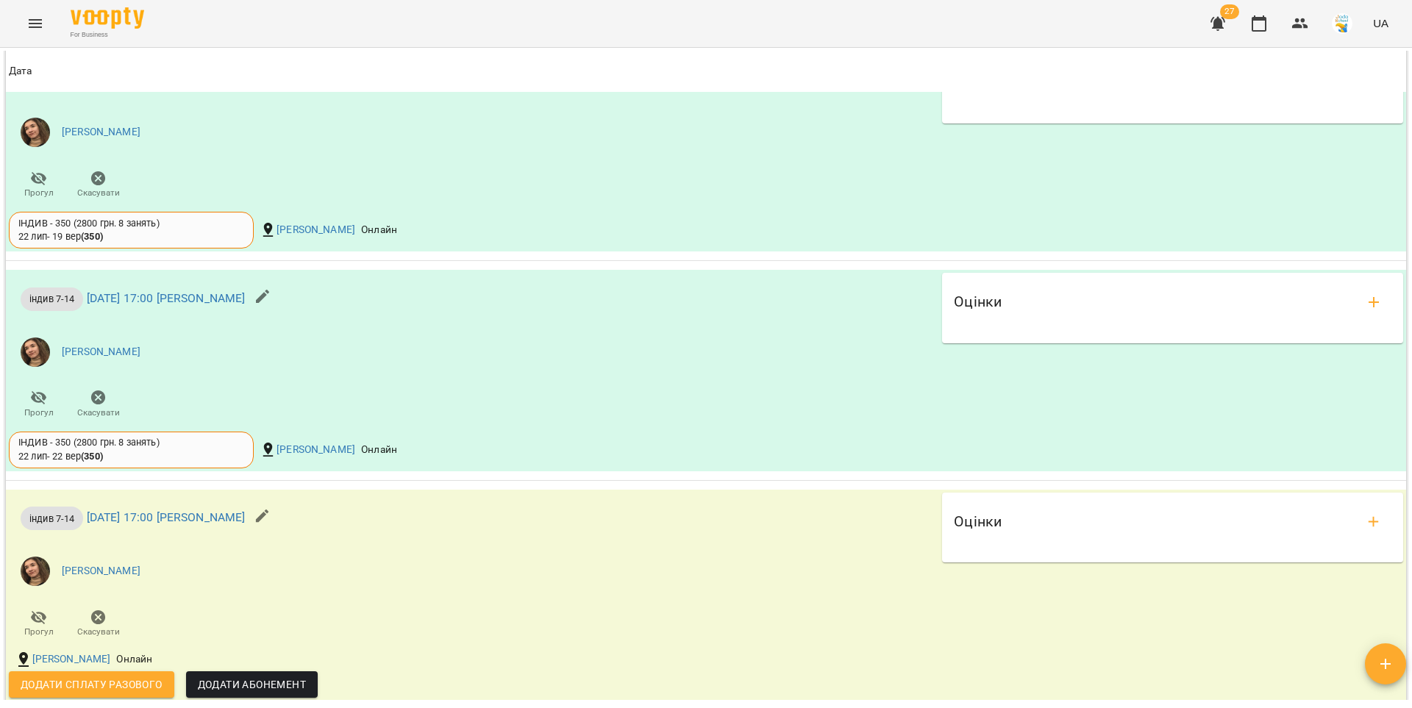
scroll to position [1359, 0]
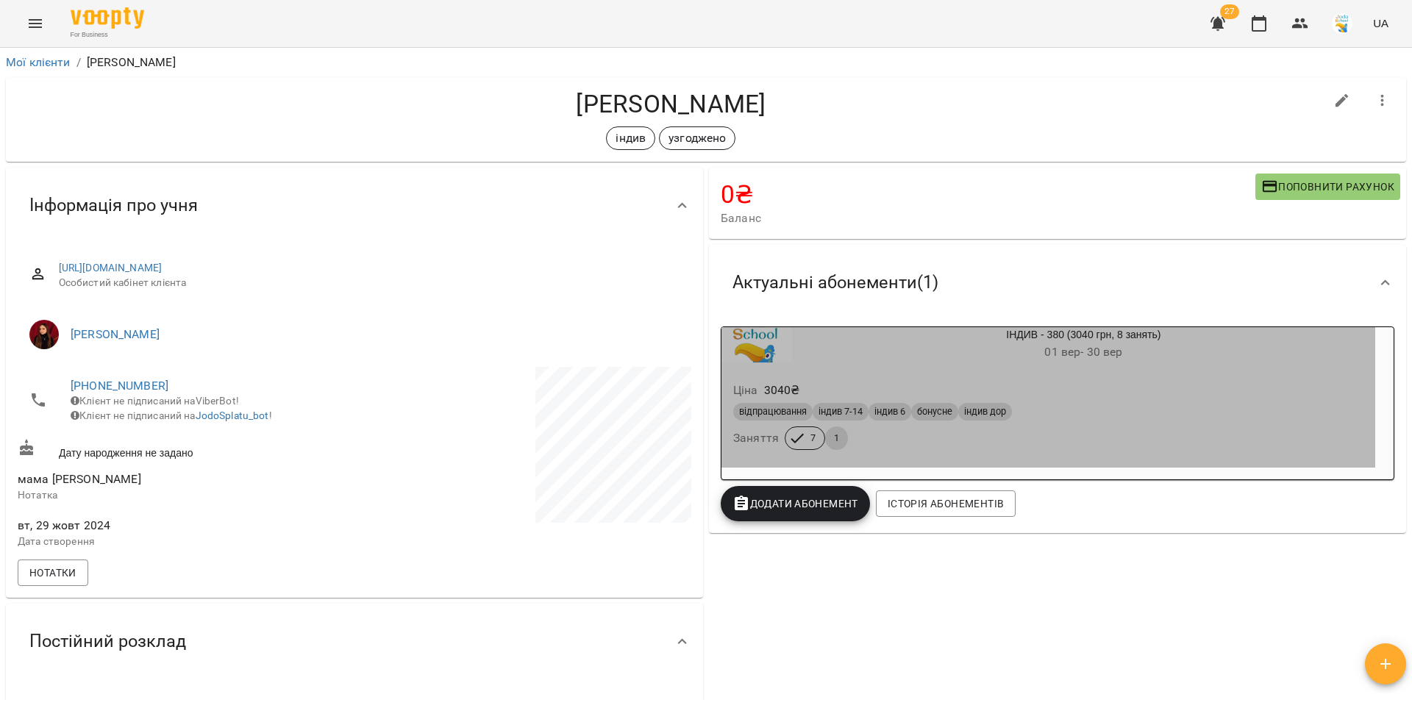
click at [917, 377] on div "Ціна 3040 ₴ відпрацювання індив 7-14 індив 6 бонусне індив дор Заняття 7 1" at bounding box center [1048, 418] width 654 height 100
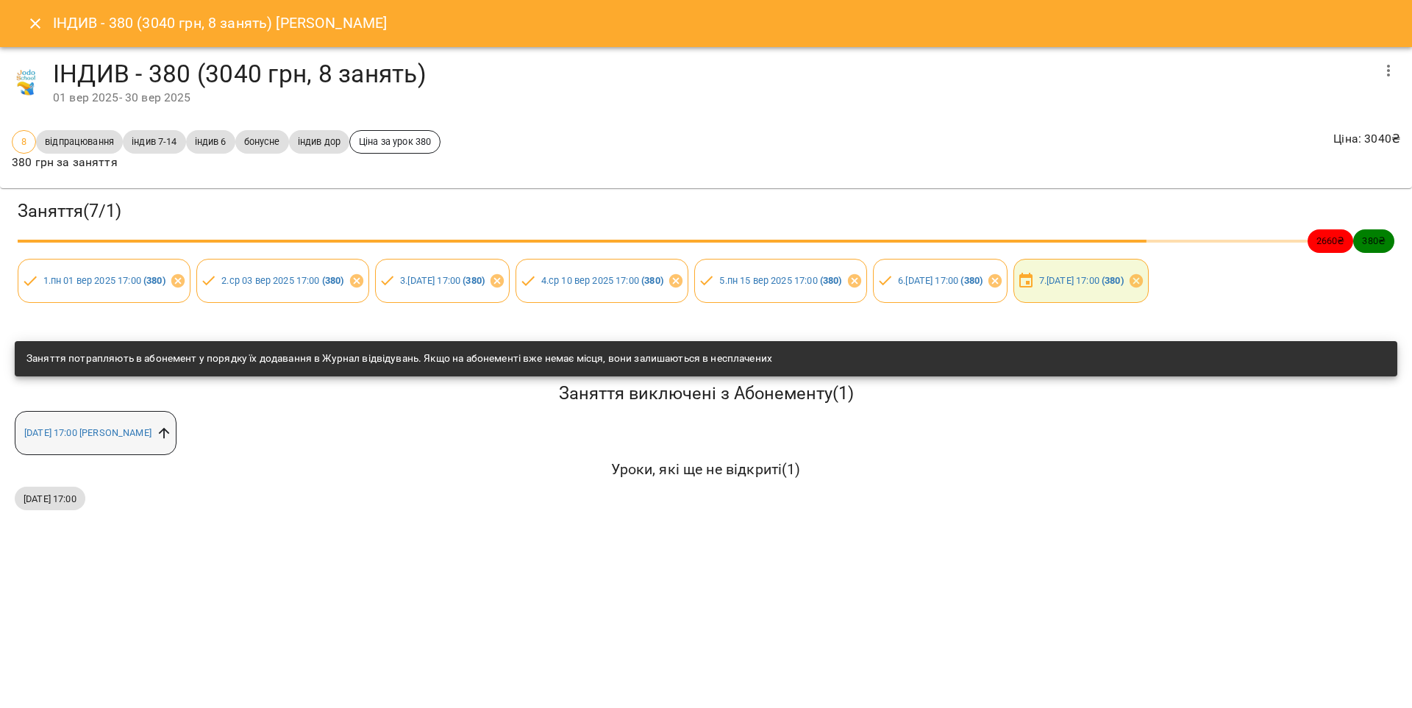
click at [172, 435] on icon at bounding box center [164, 433] width 16 height 16
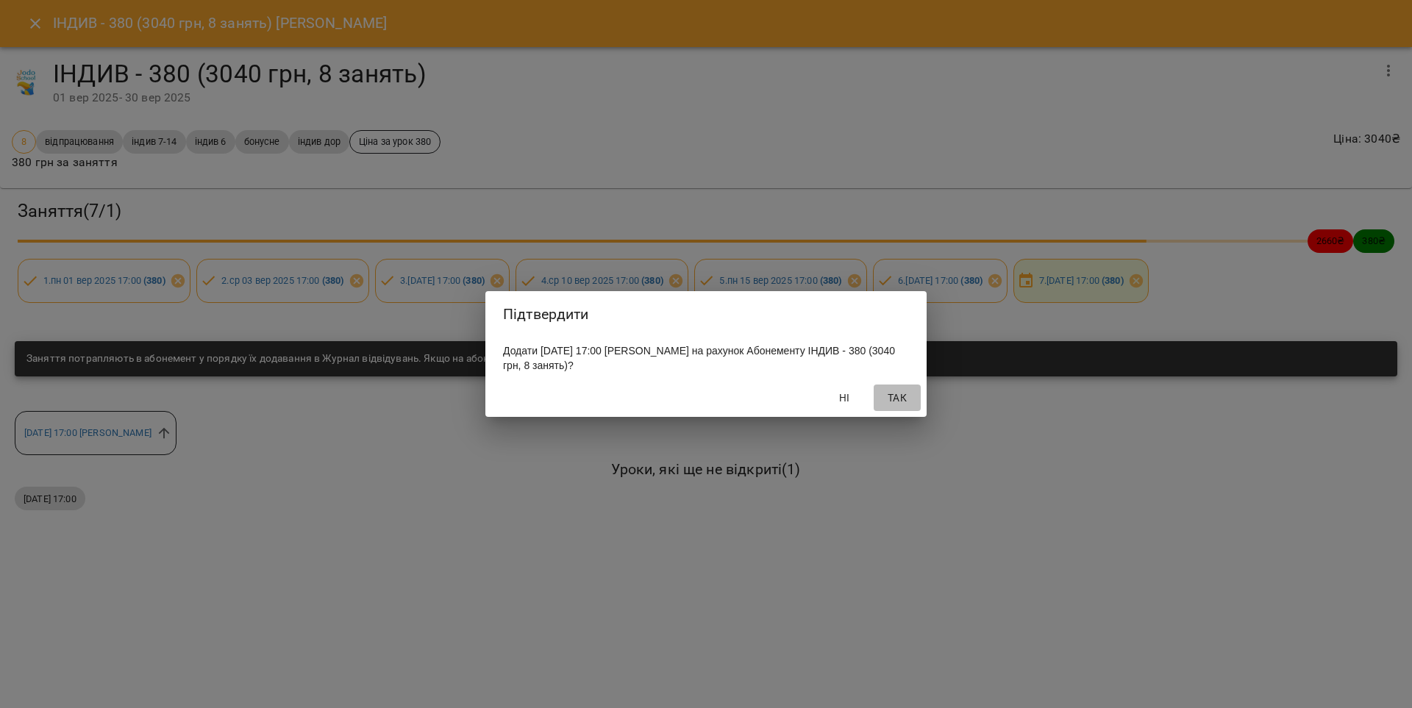
click at [902, 404] on span "Так" at bounding box center [897, 398] width 35 height 18
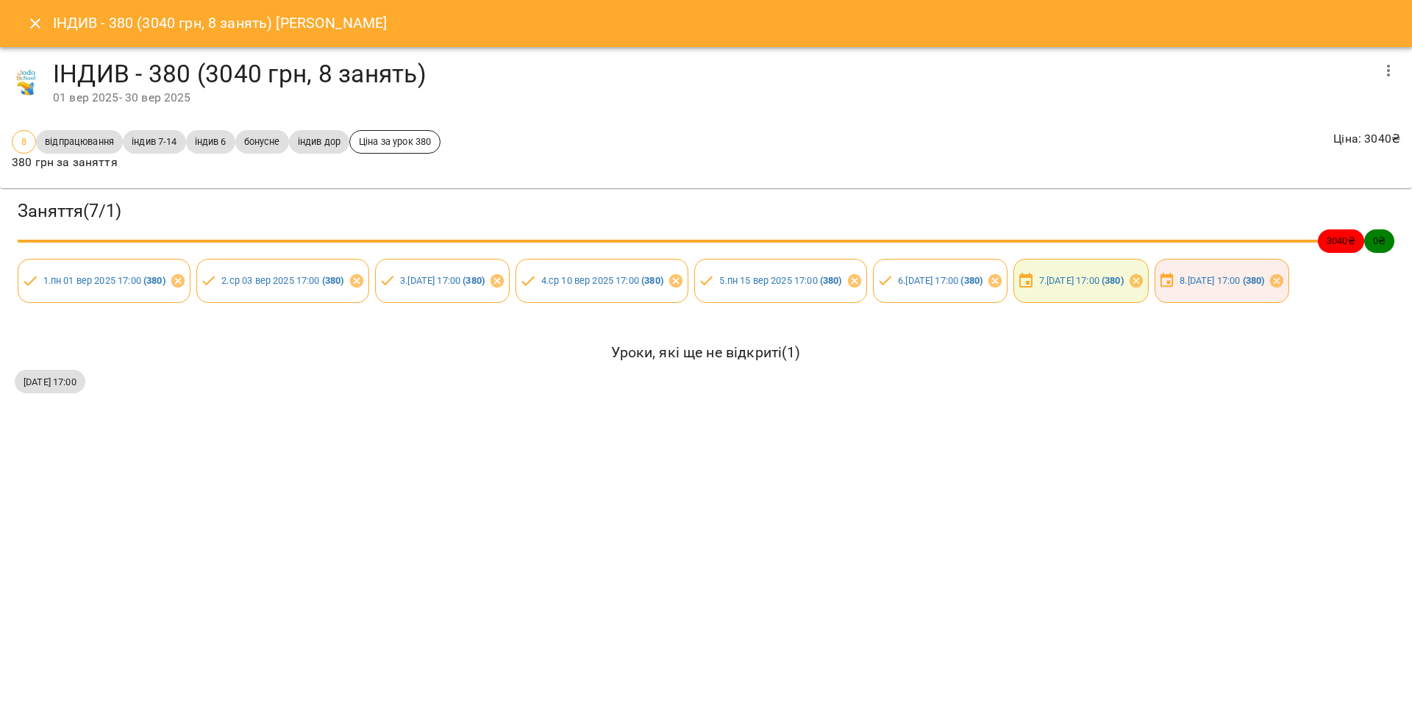
click at [38, 32] on button "Close" at bounding box center [35, 23] width 35 height 35
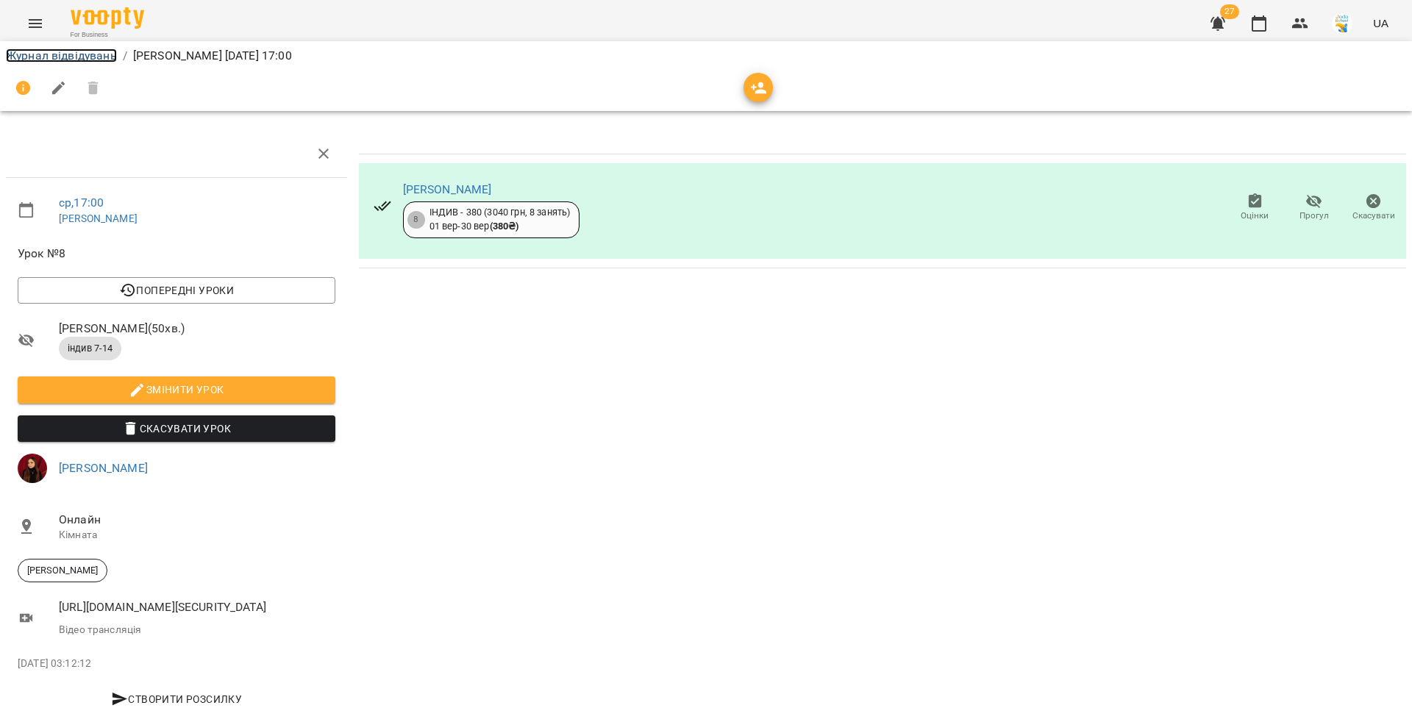
click at [106, 57] on link "Журнал відвідувань" at bounding box center [61, 56] width 111 height 14
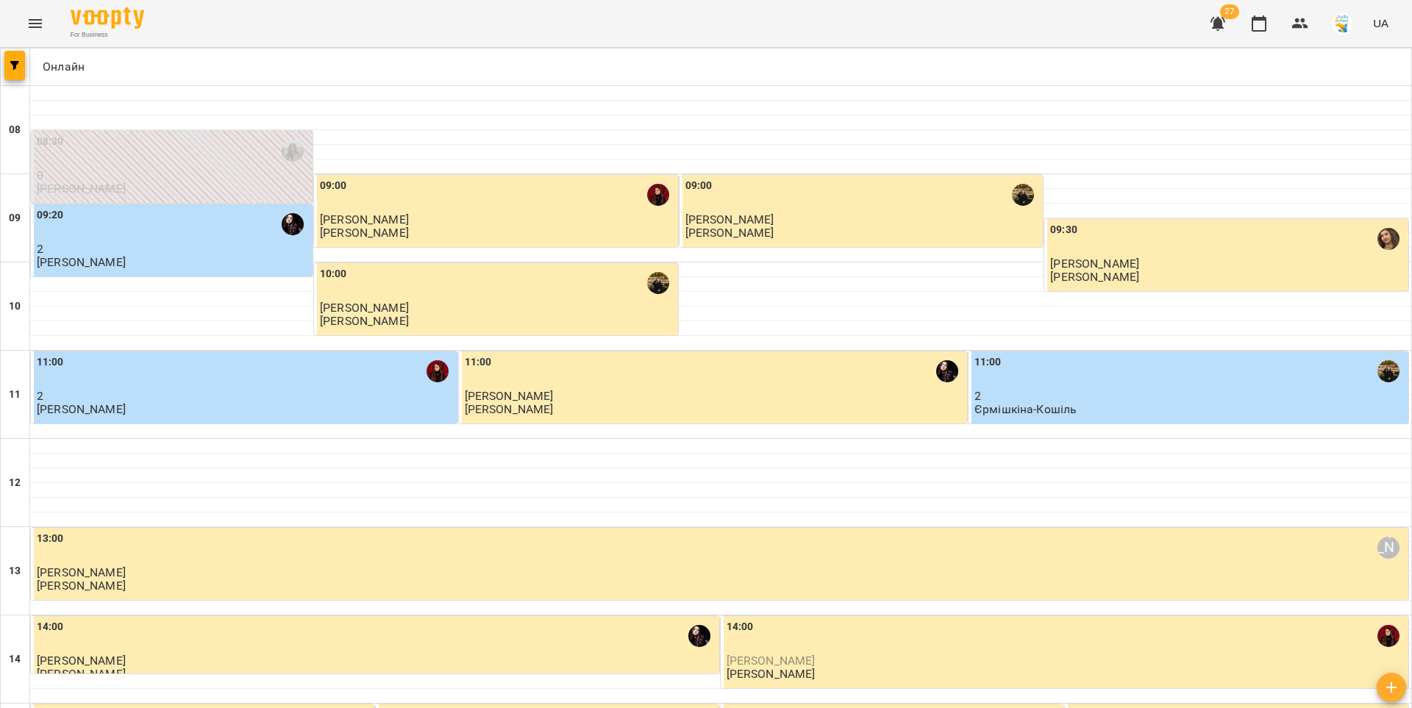
scroll to position [608, 0]
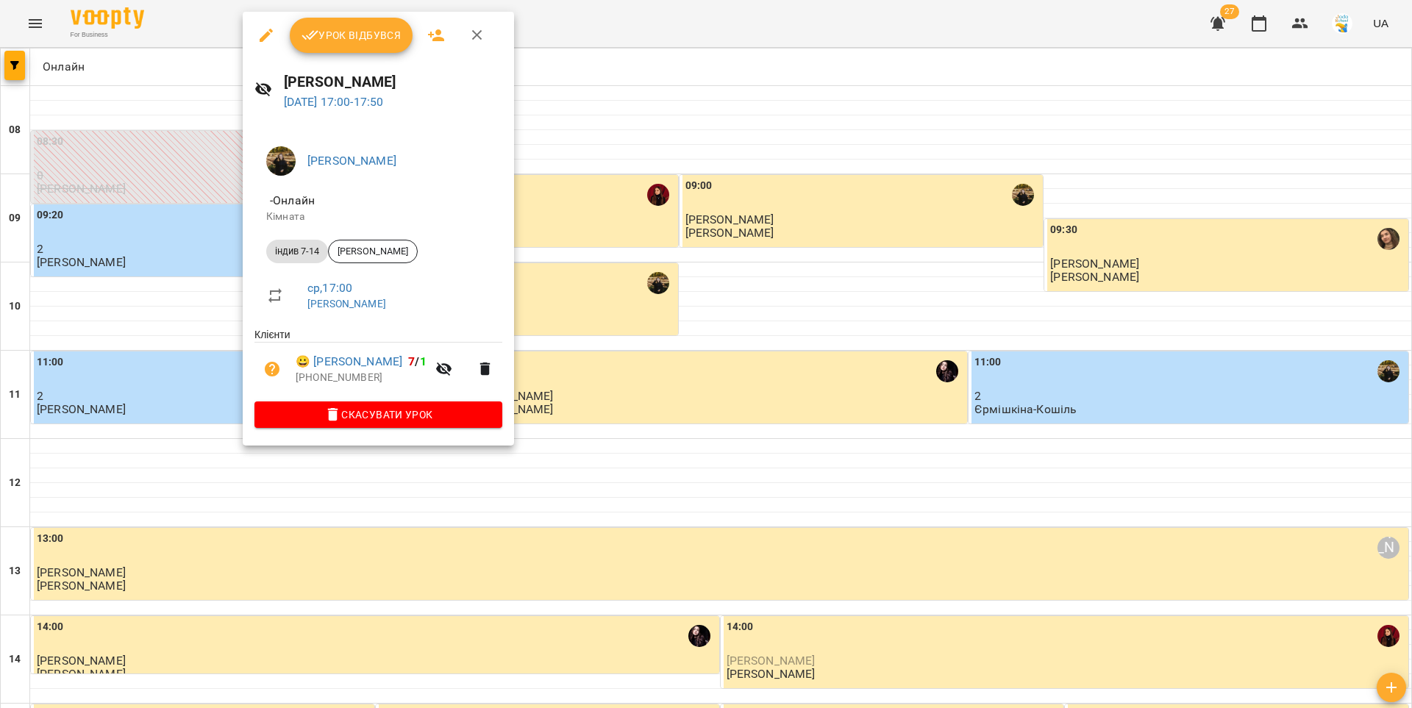
click at [367, 31] on span "Урок відбувся" at bounding box center [352, 35] width 100 height 18
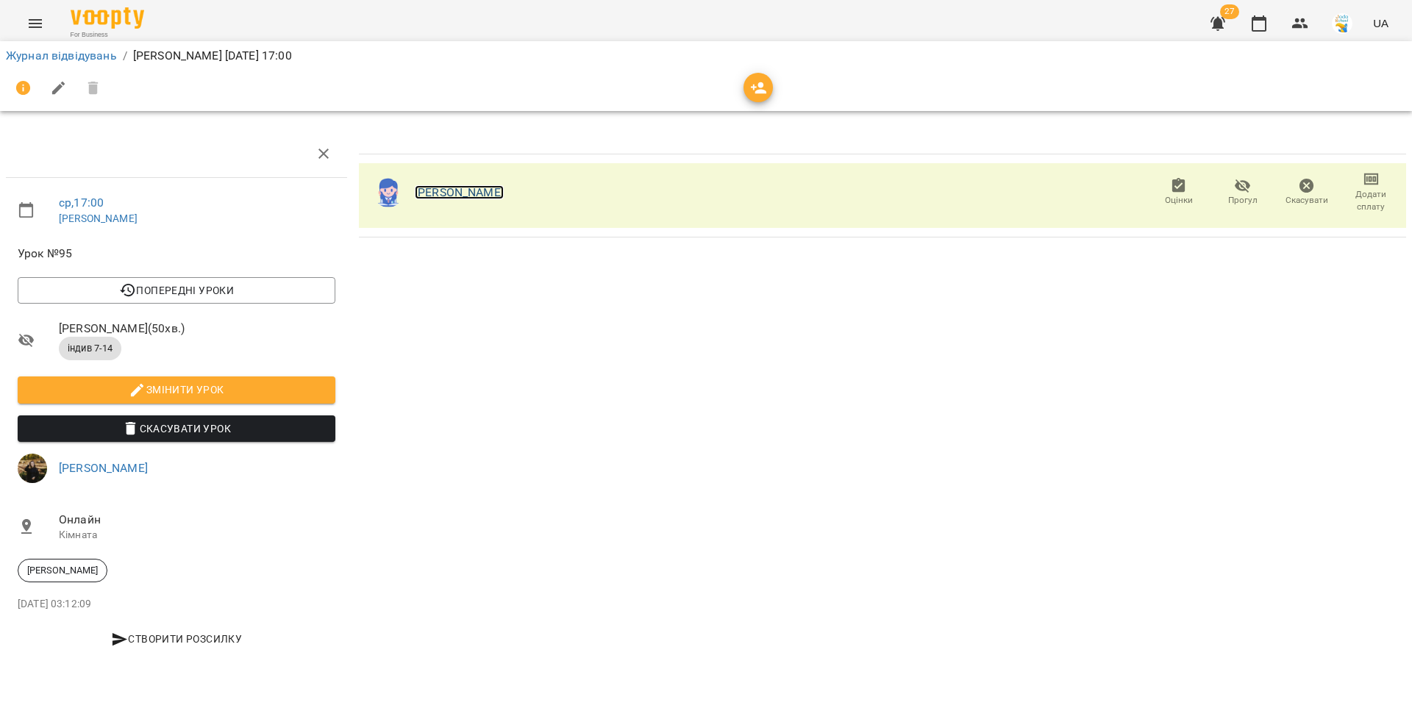
click at [446, 189] on link "[PERSON_NAME]" at bounding box center [459, 192] width 89 height 14
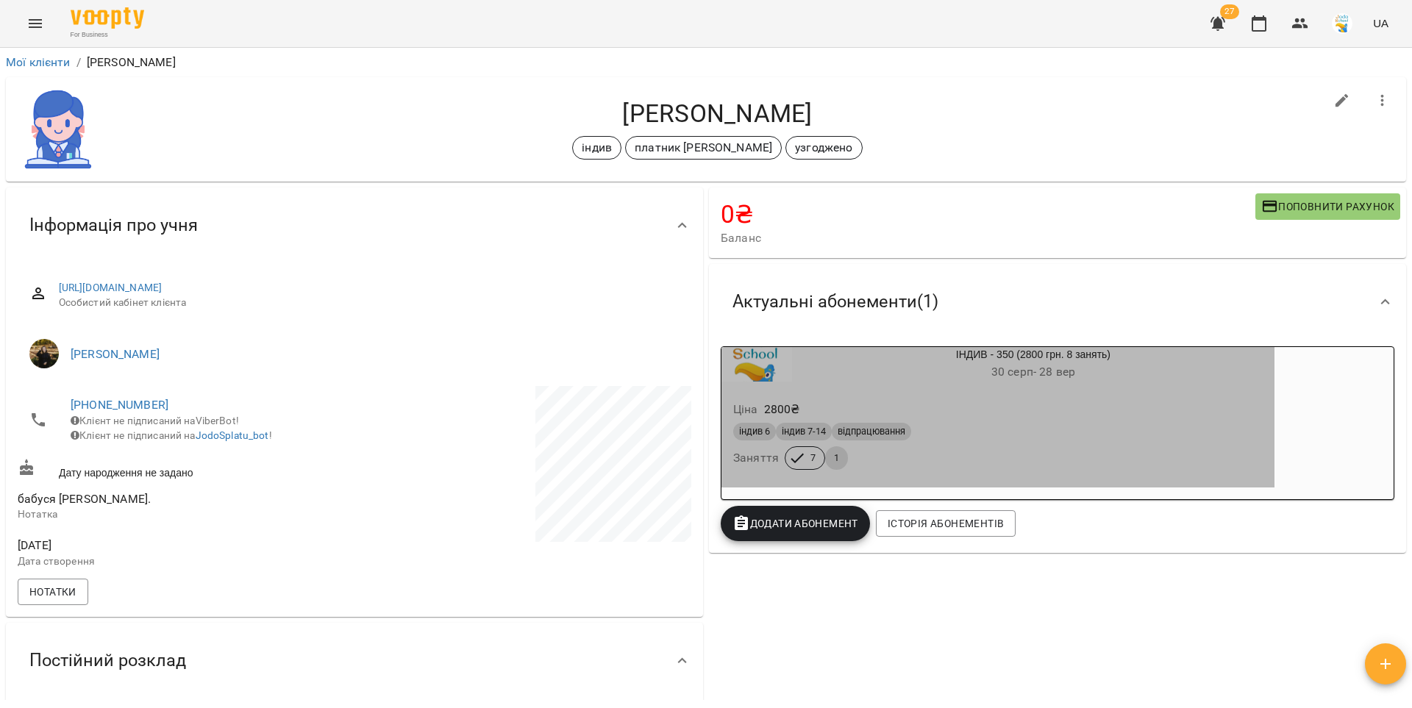
click at [988, 413] on div "Ціна 2800 ₴" at bounding box center [997, 409] width 535 height 26
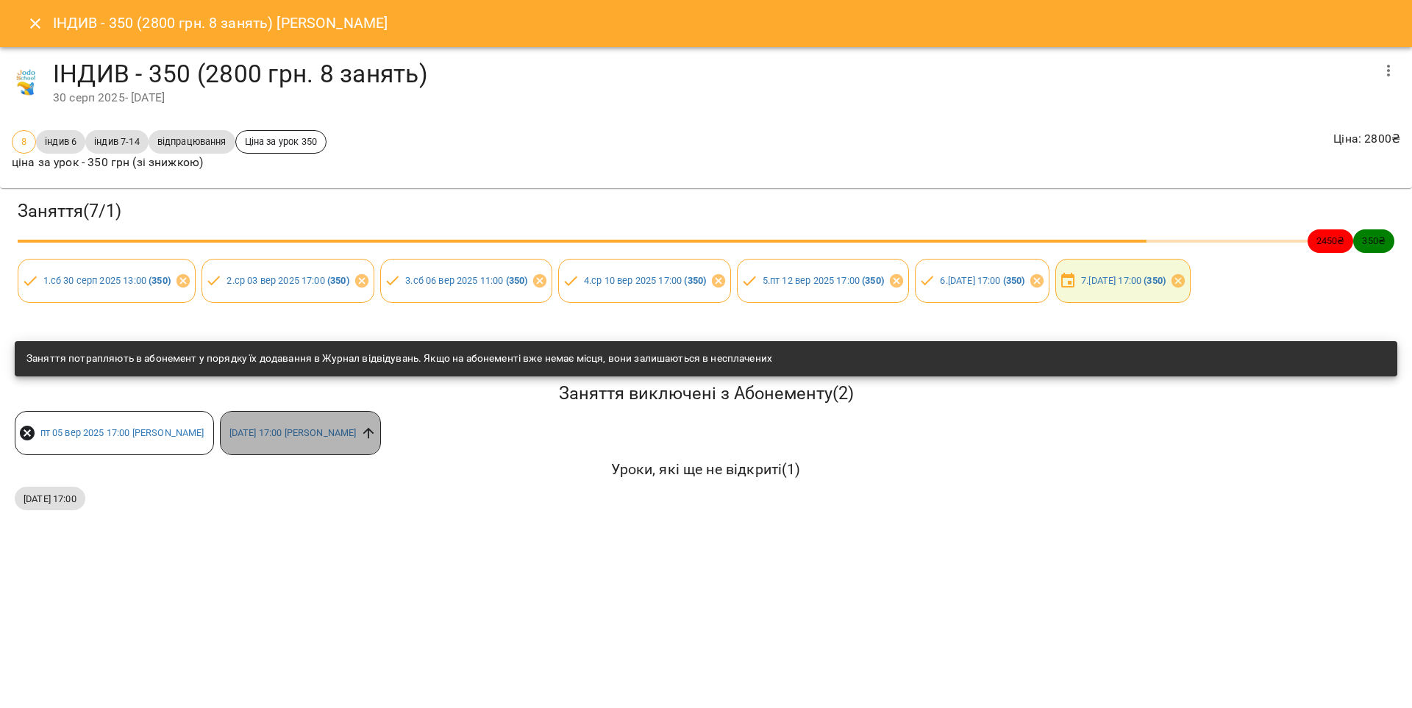
click at [377, 435] on icon at bounding box center [368, 433] width 16 height 16
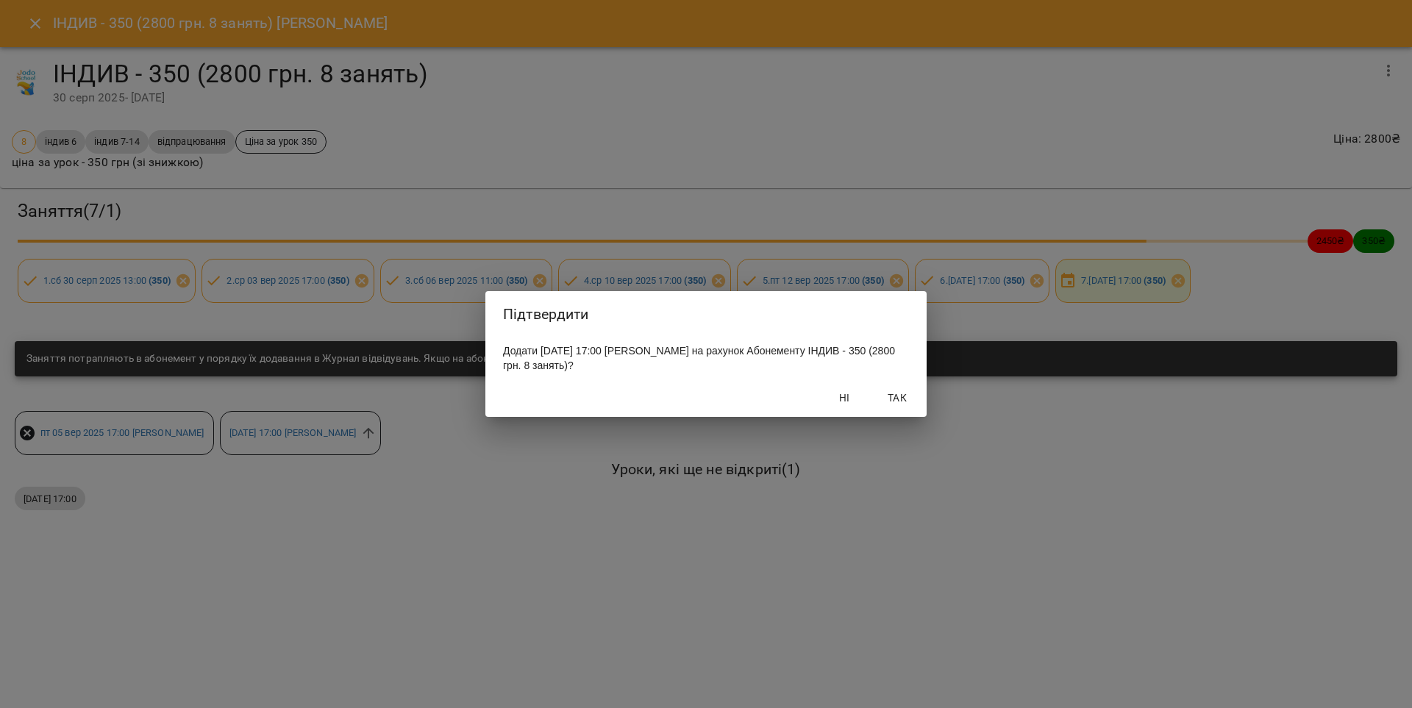
click at [893, 399] on span "Так" at bounding box center [897, 398] width 35 height 18
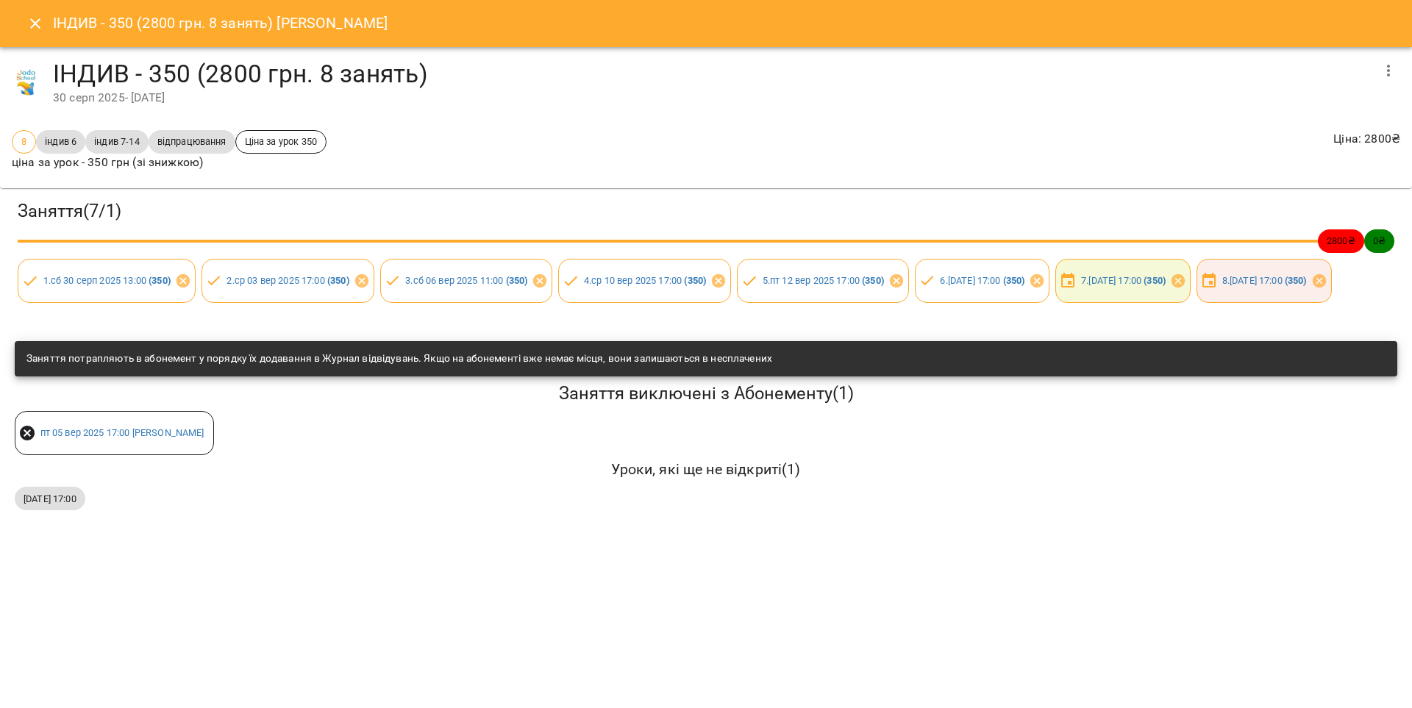
click at [36, 28] on icon "Close" at bounding box center [35, 24] width 18 height 18
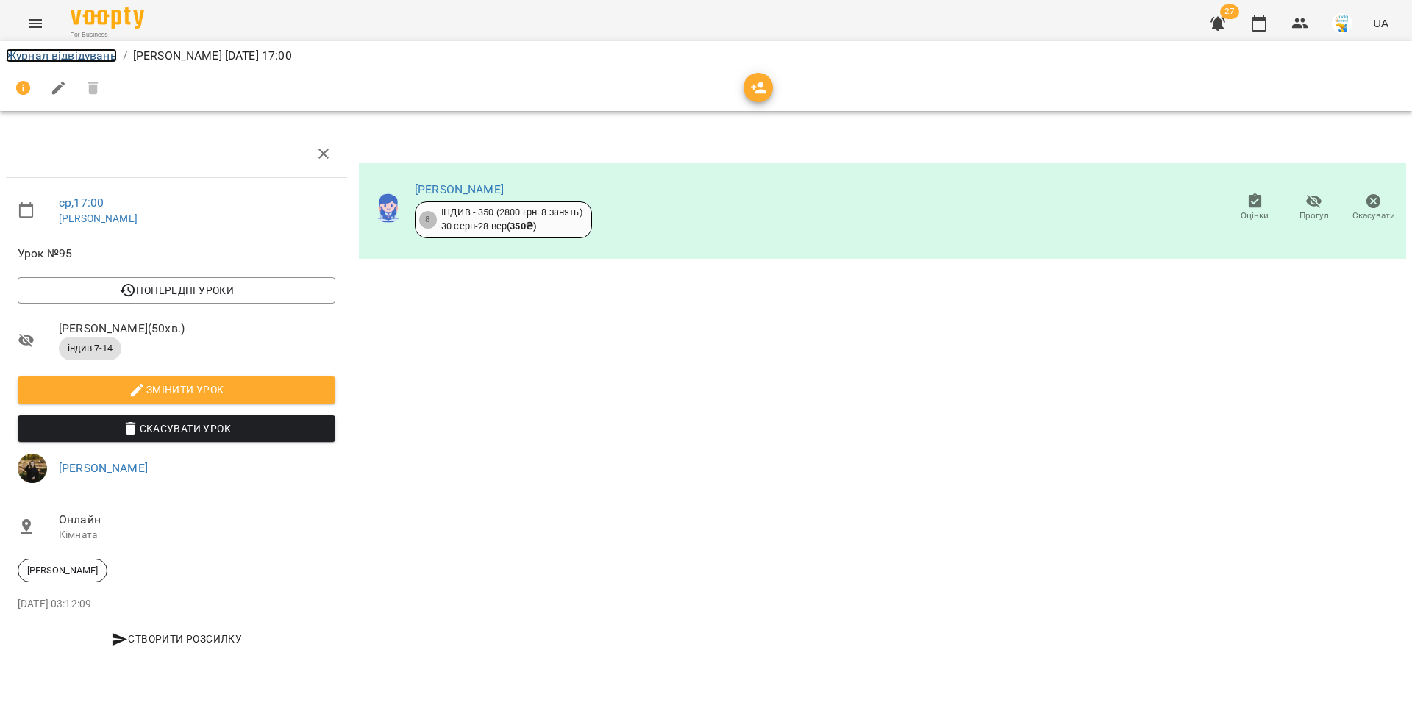
click at [82, 54] on link "Журнал відвідувань" at bounding box center [61, 56] width 111 height 14
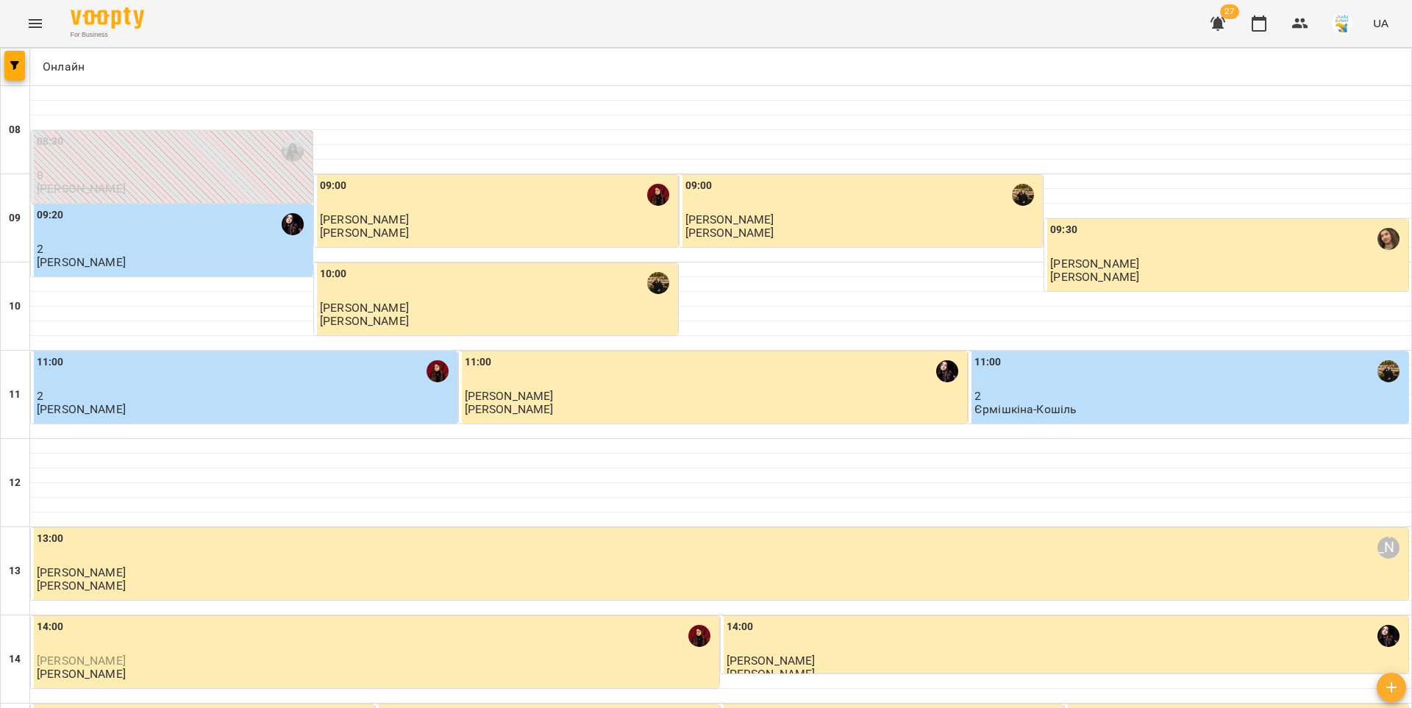
scroll to position [624, 0]
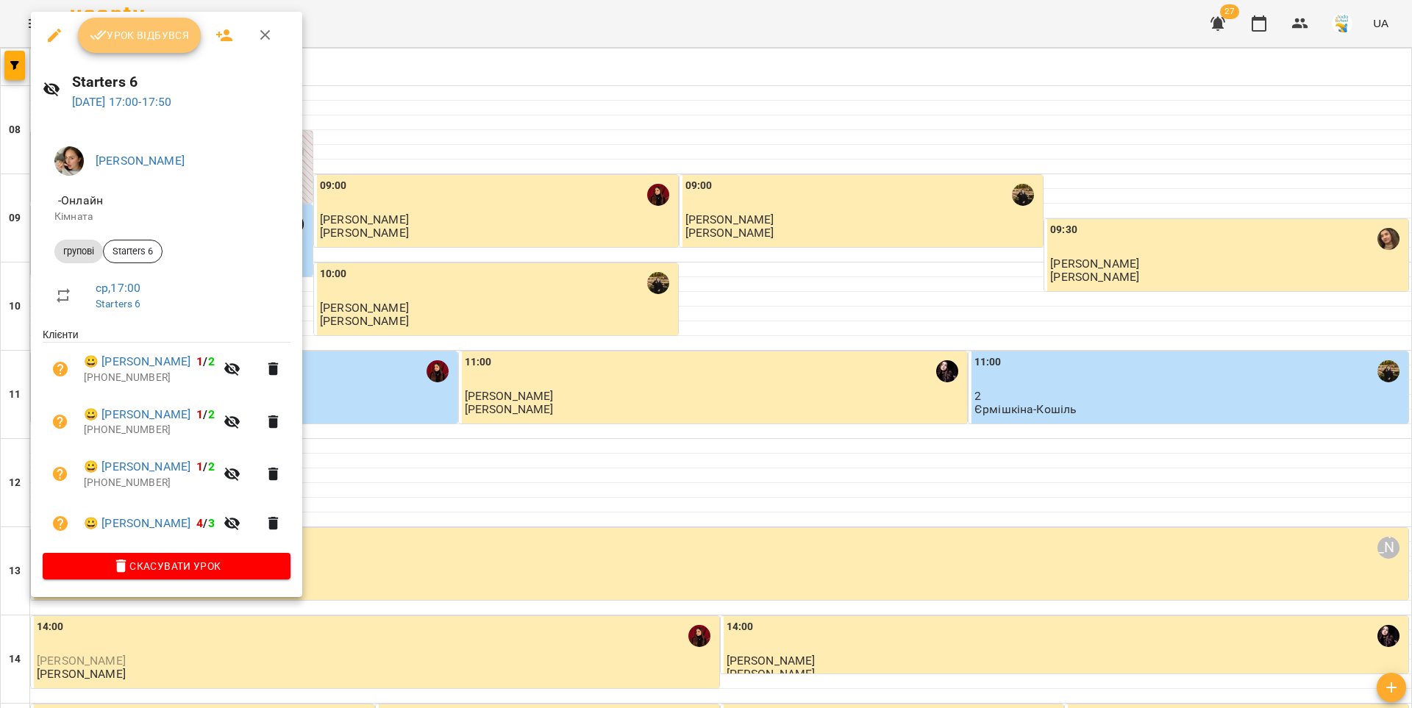
click at [115, 42] on span "Урок відбувся" at bounding box center [140, 35] width 100 height 18
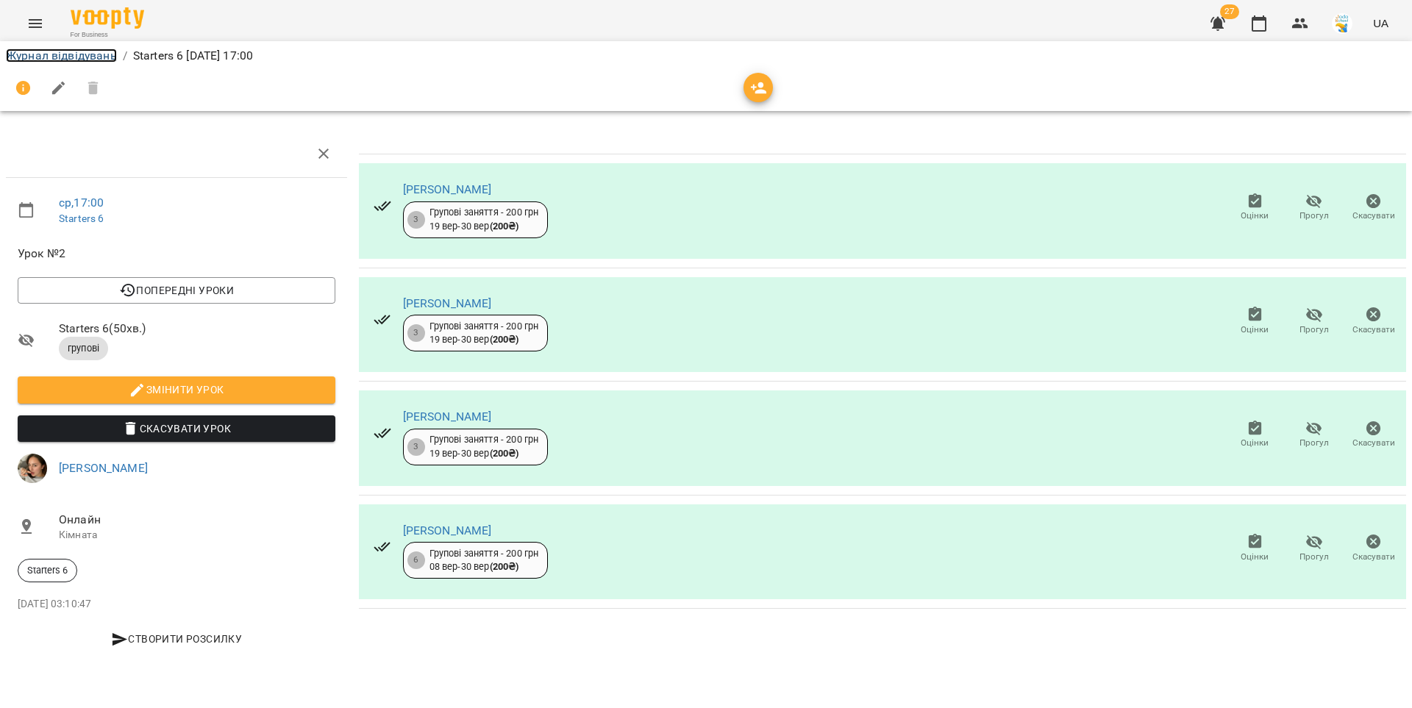
click at [82, 54] on link "Журнал відвідувань" at bounding box center [61, 56] width 111 height 14
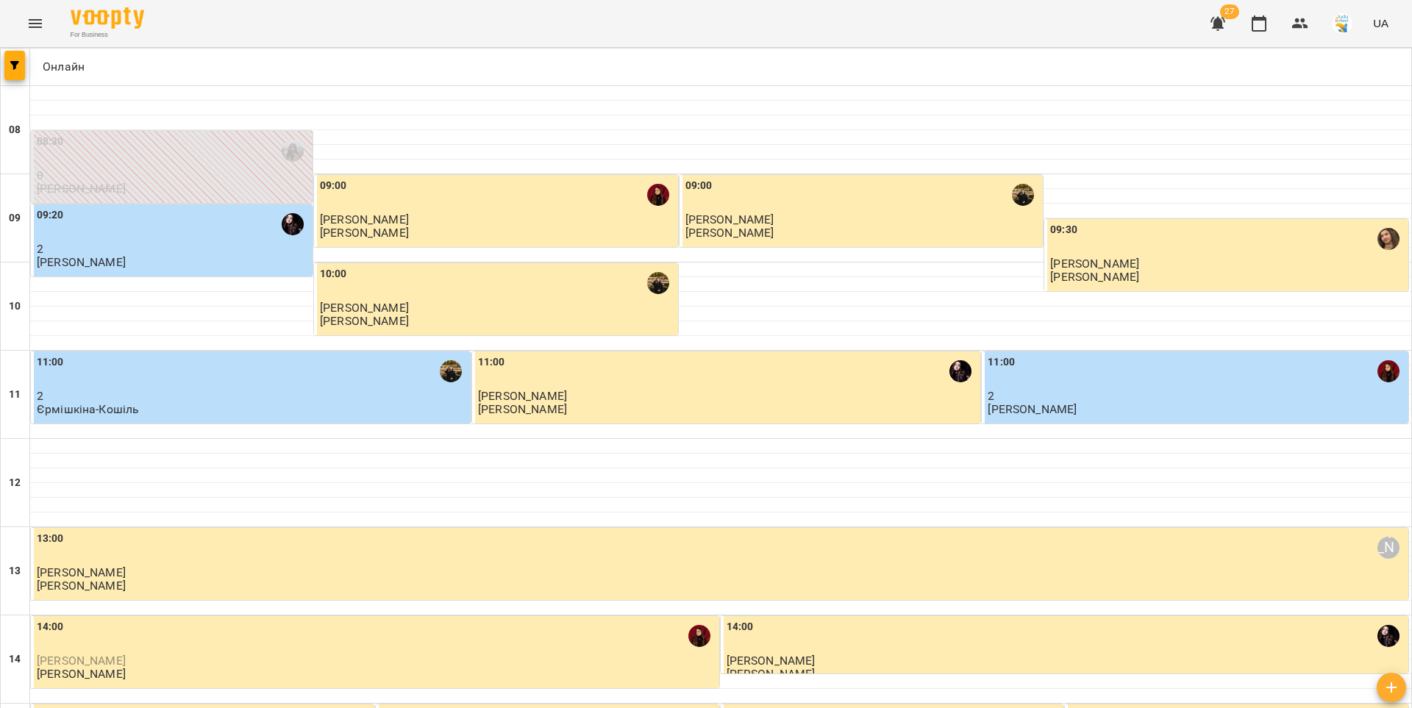
scroll to position [711, 0]
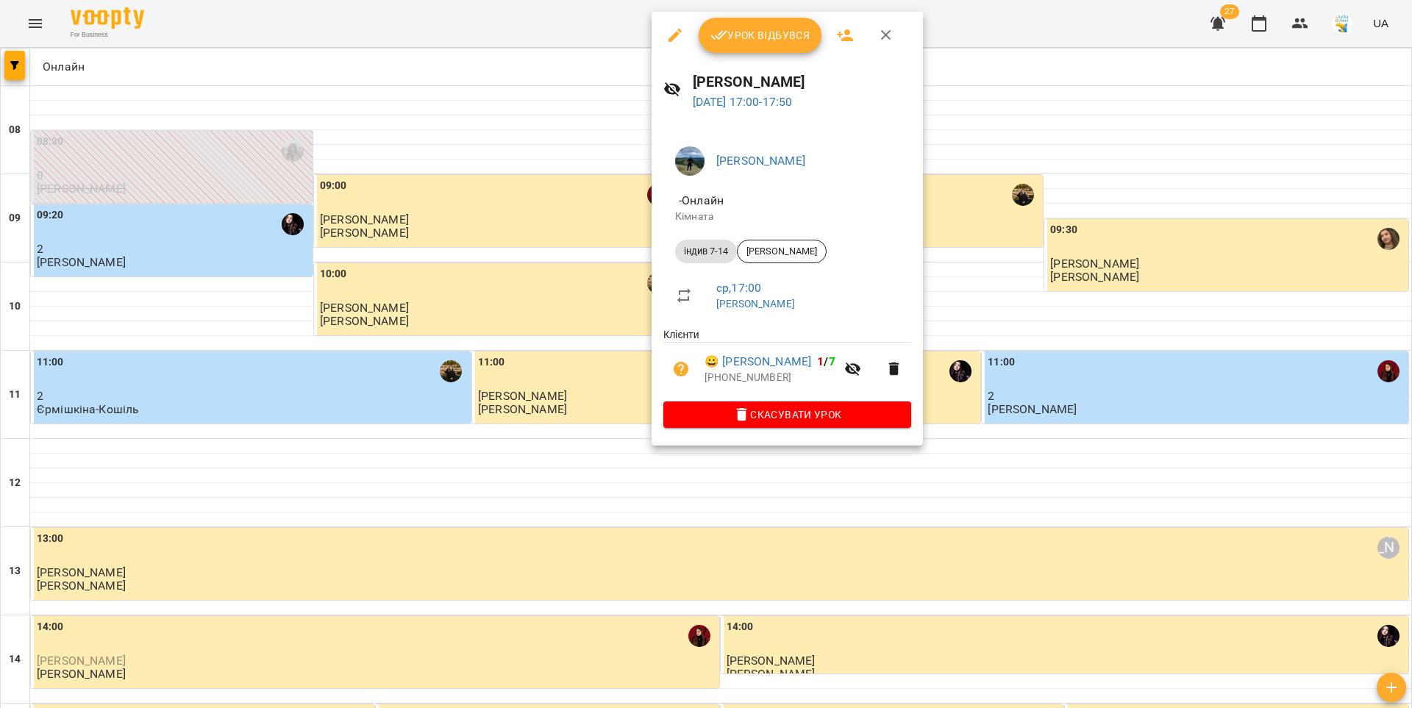
click at [739, 36] on span "Урок відбувся" at bounding box center [760, 35] width 100 height 18
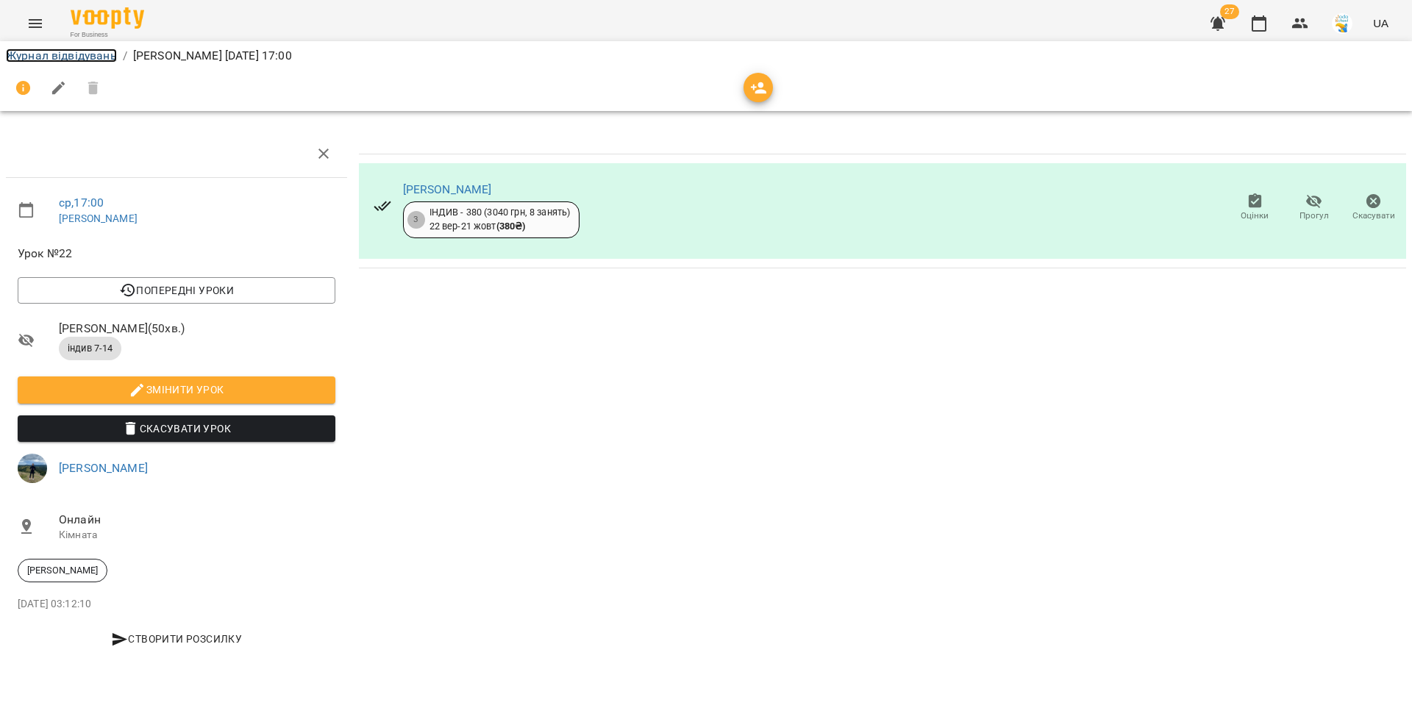
click at [97, 59] on link "Журнал відвідувань" at bounding box center [61, 56] width 111 height 14
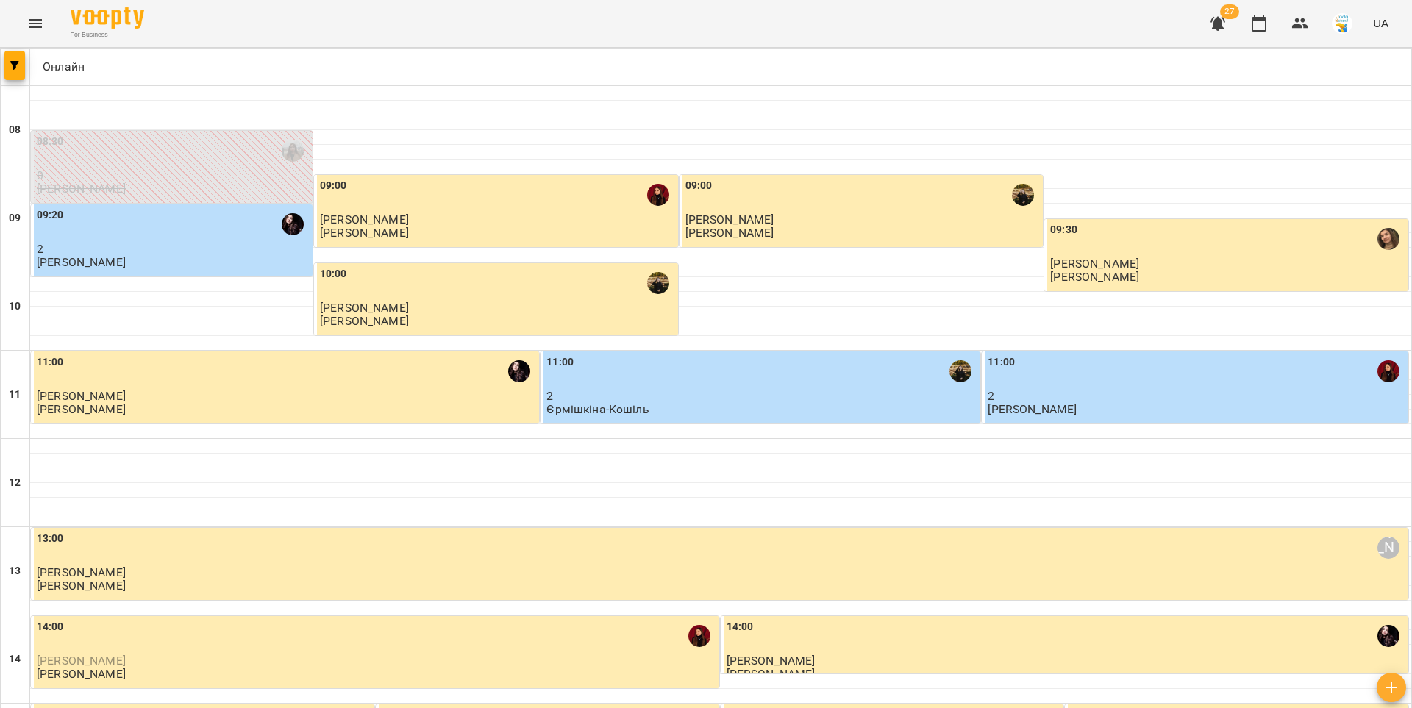
scroll to position [711, 0]
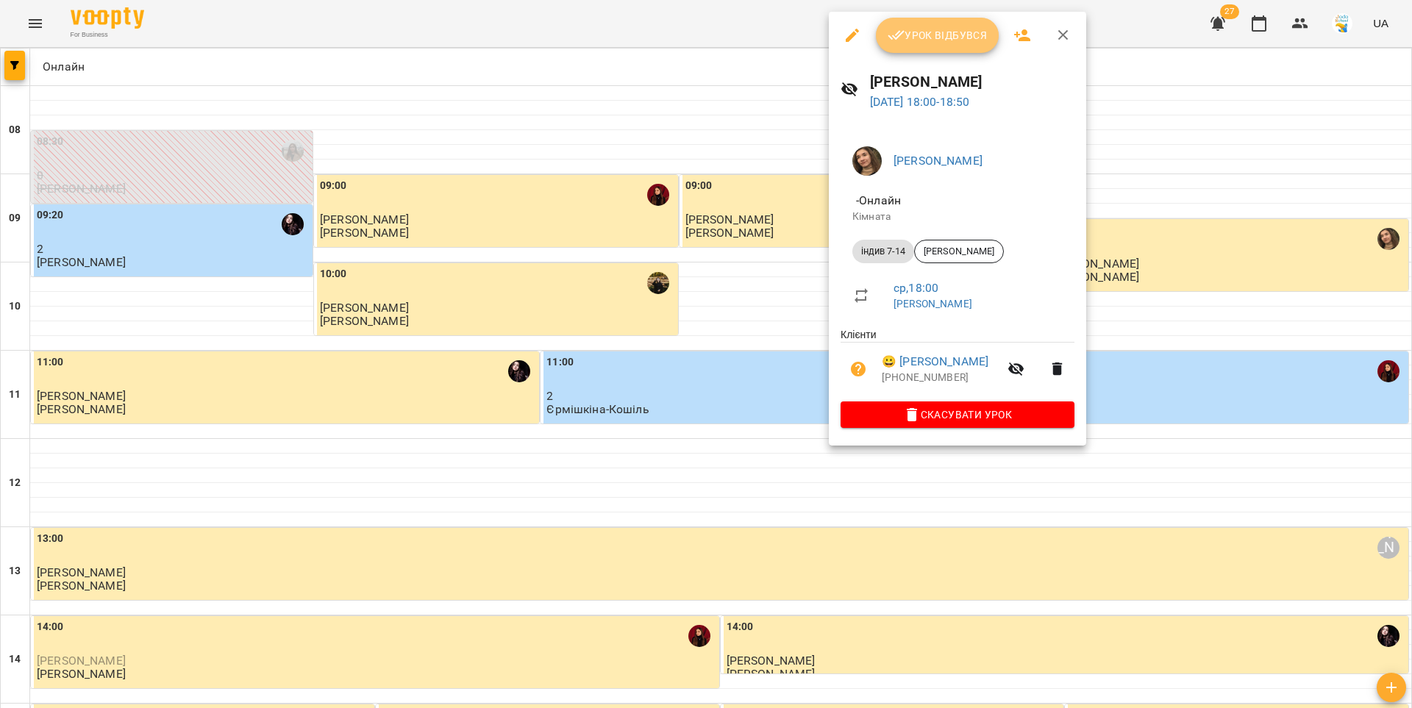
click at [921, 29] on span "Урок відбувся" at bounding box center [938, 35] width 100 height 18
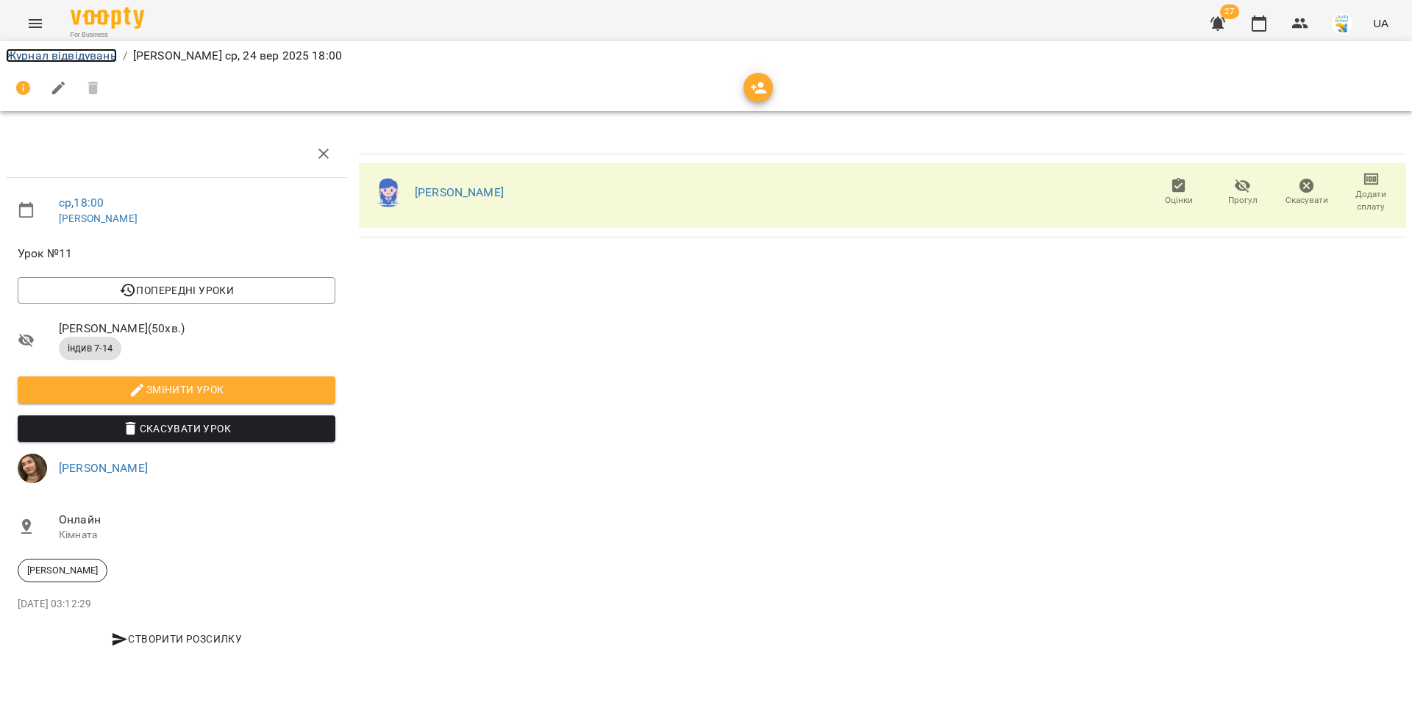
click at [106, 55] on link "Журнал відвідувань" at bounding box center [61, 56] width 111 height 14
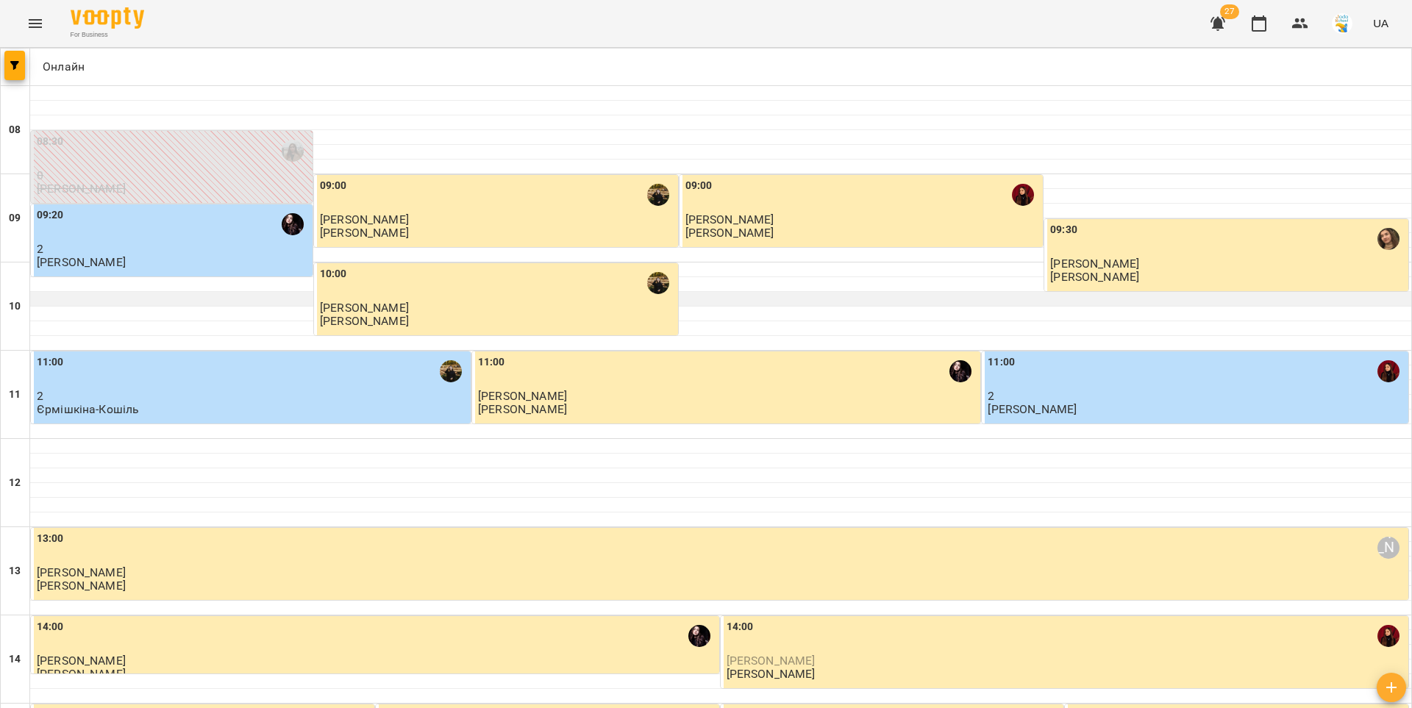
scroll to position [711, 0]
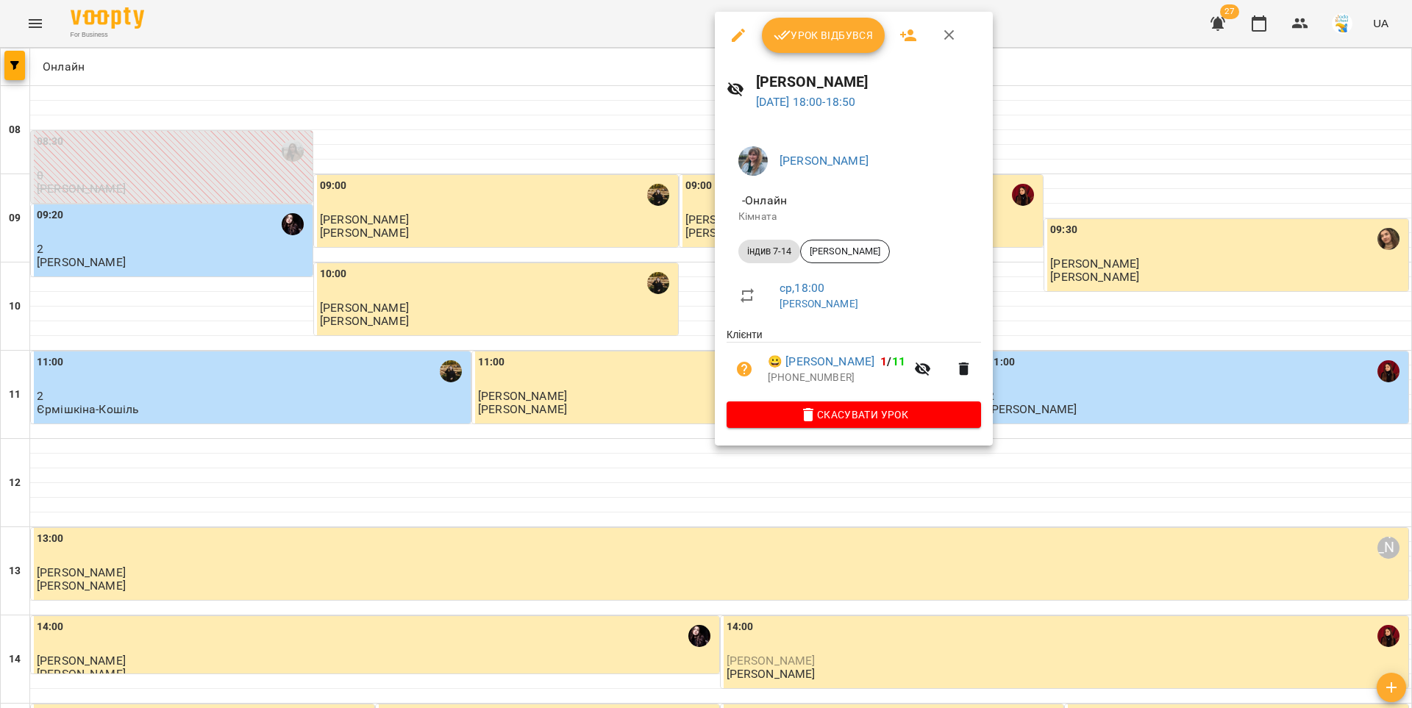
click at [811, 43] on span "Урок відбувся" at bounding box center [824, 35] width 100 height 18
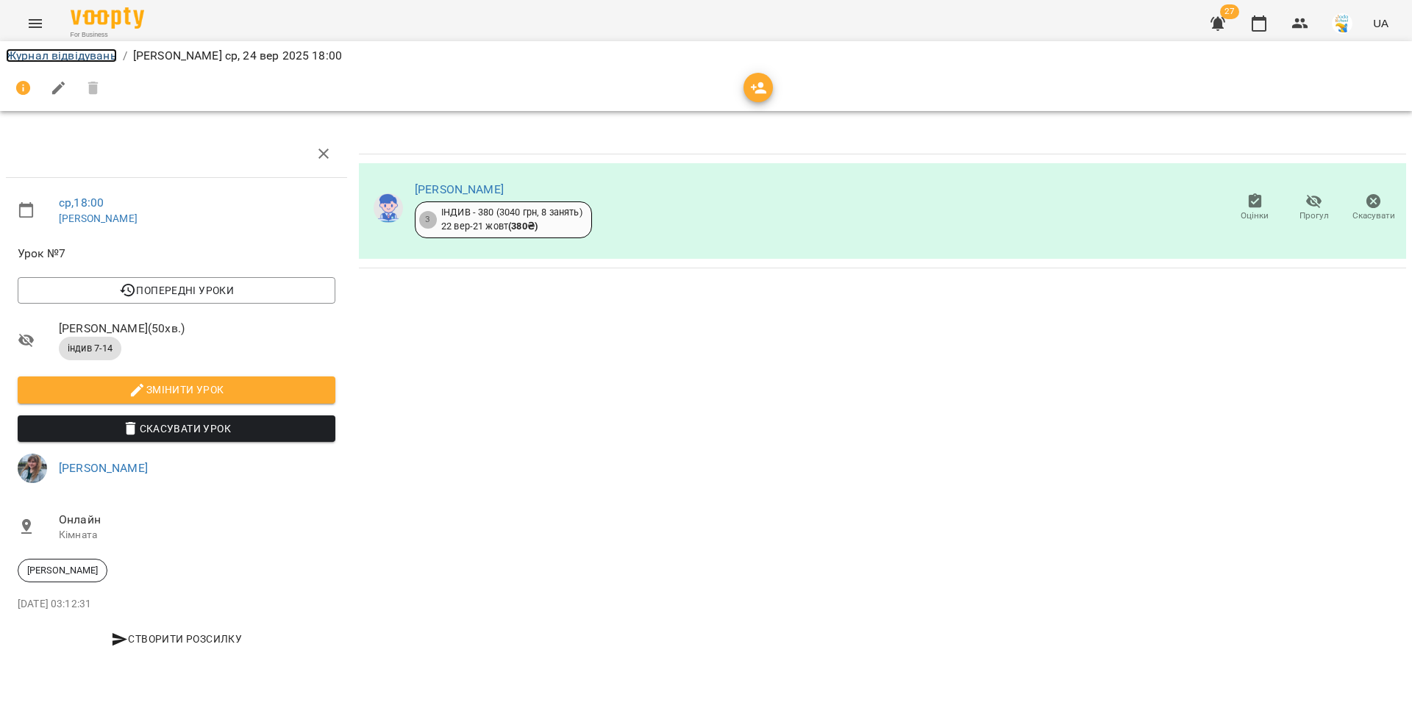
click at [78, 56] on link "Журнал відвідувань" at bounding box center [61, 56] width 111 height 14
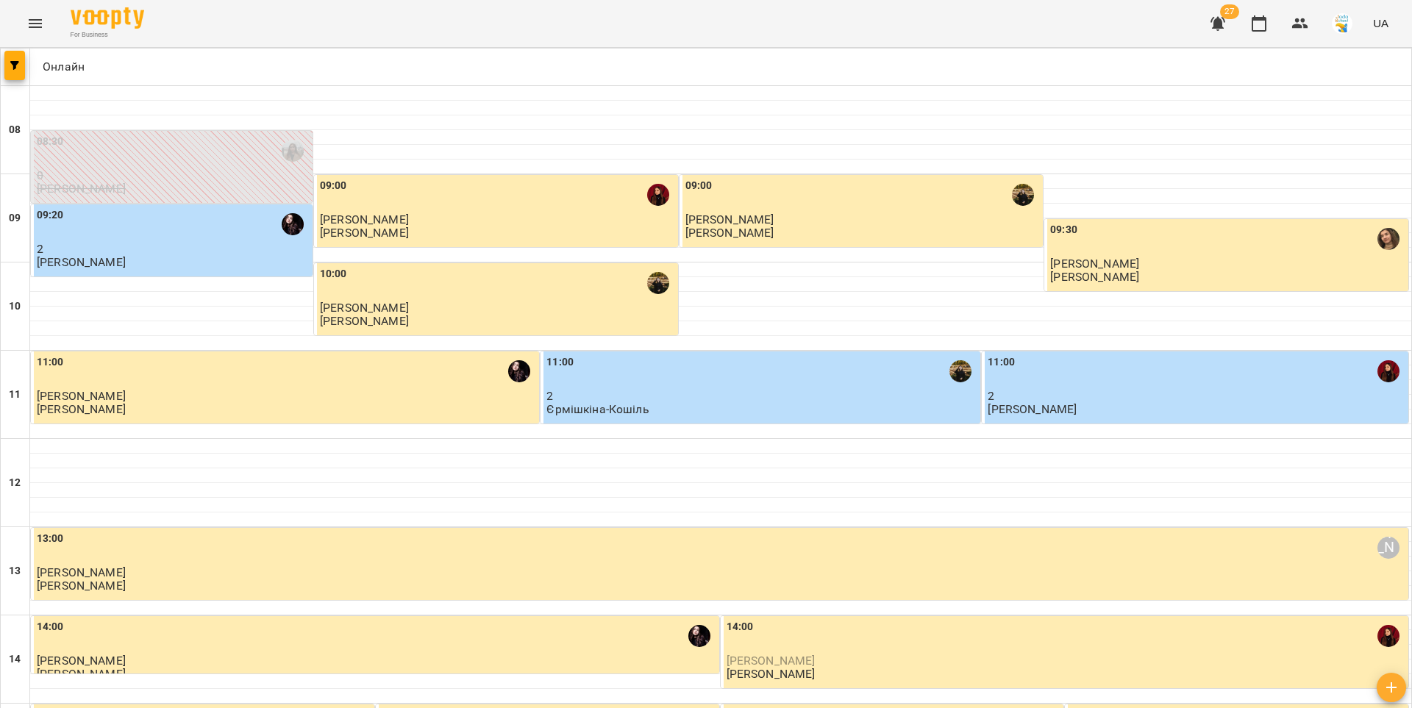
scroll to position [711, 0]
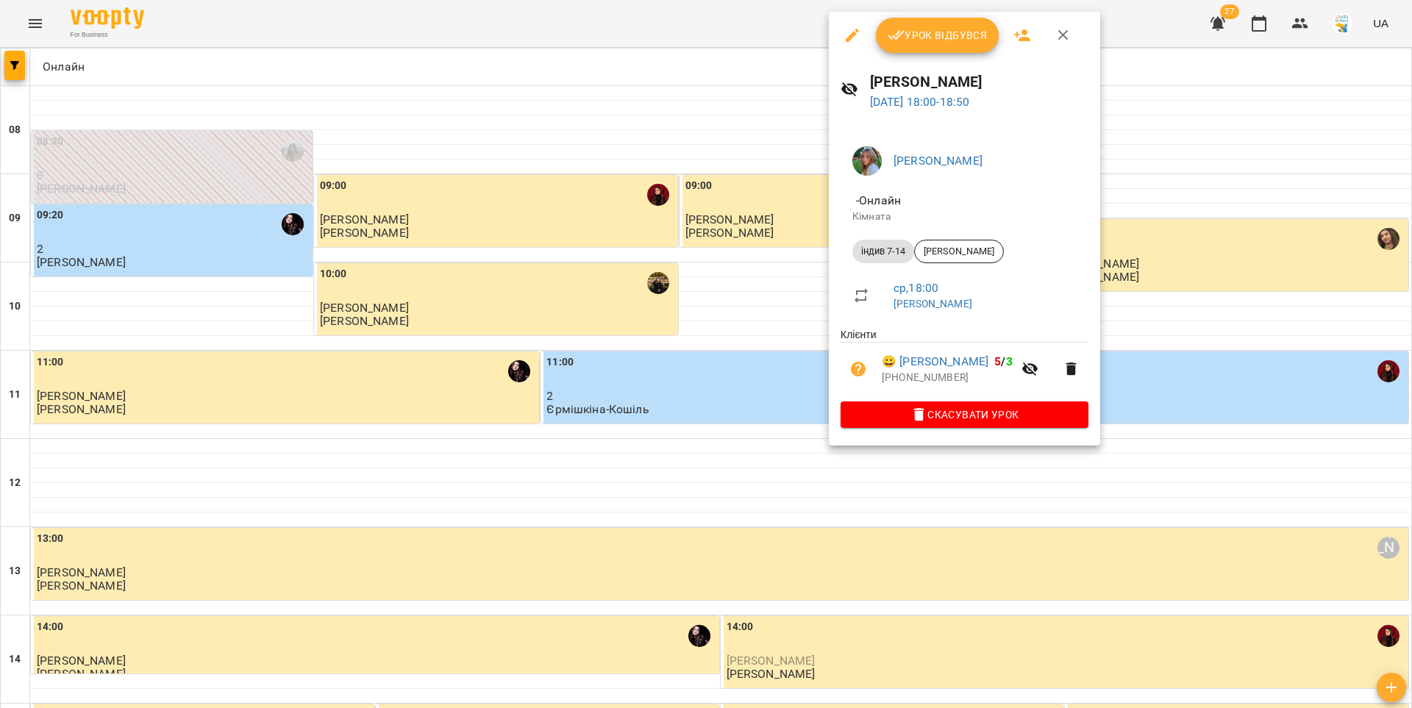
click at [918, 39] on span "Урок відбувся" at bounding box center [938, 35] width 100 height 18
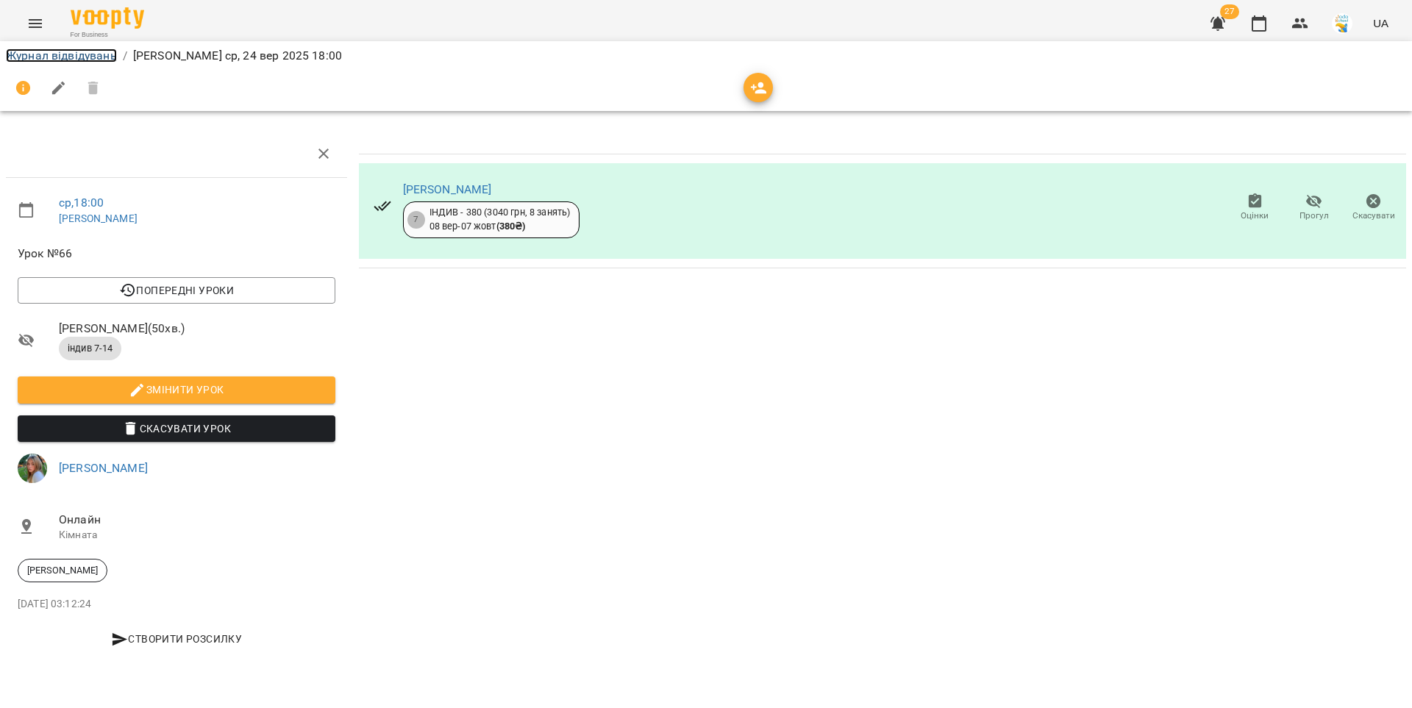
click at [106, 57] on link "Журнал відвідувань" at bounding box center [61, 56] width 111 height 14
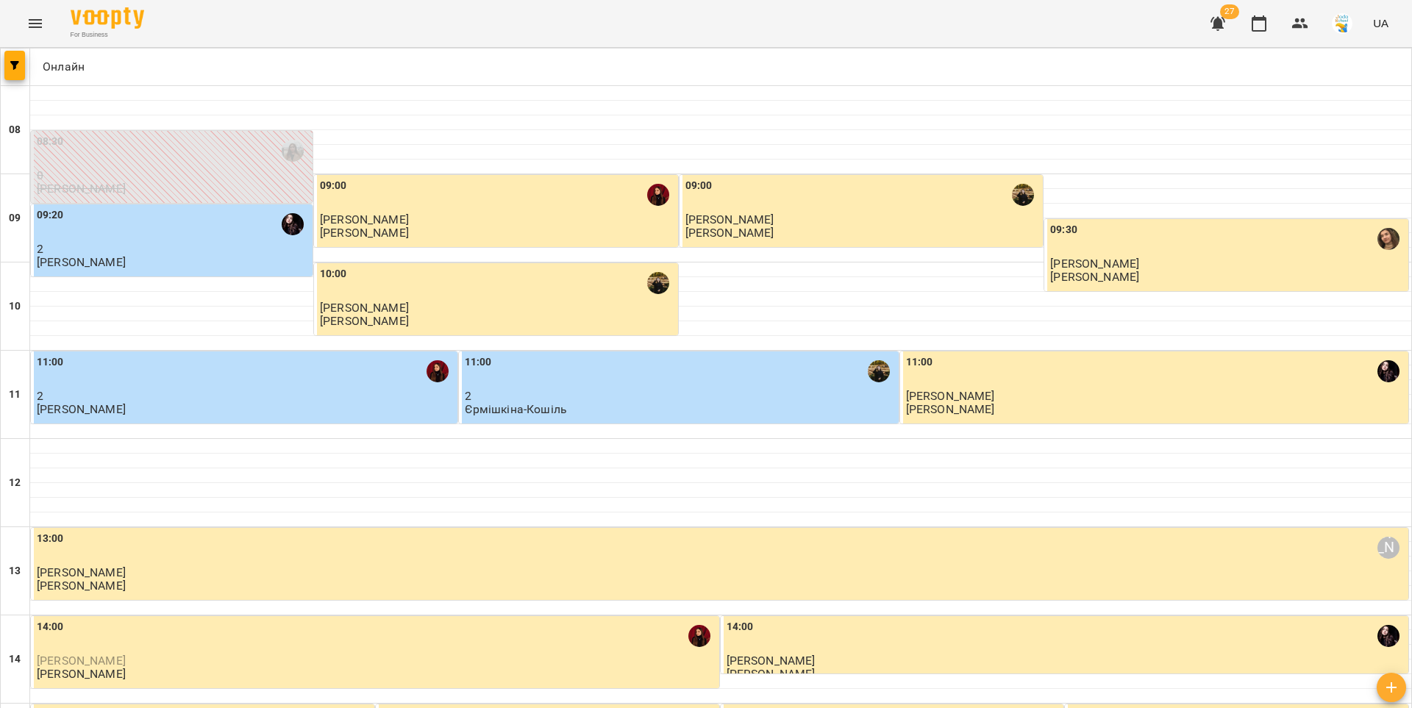
scroll to position [711, 0]
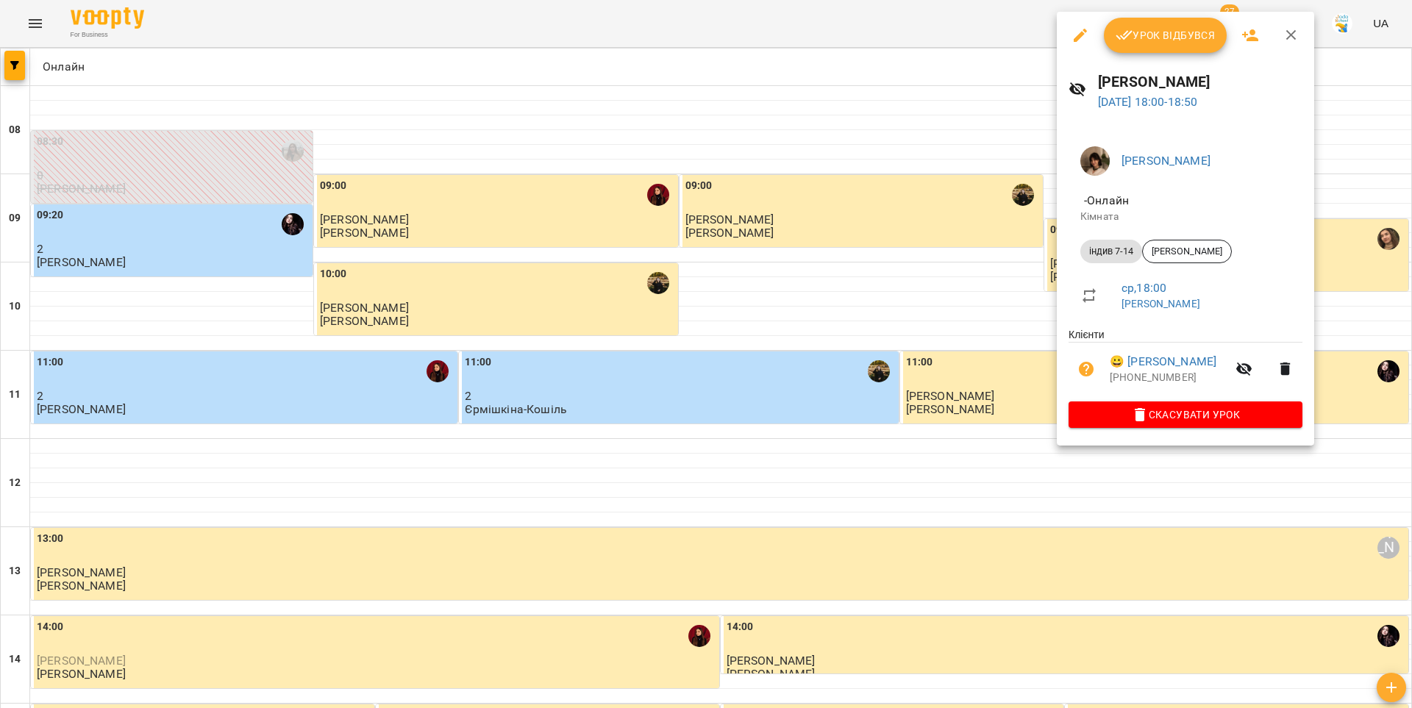
click at [1137, 37] on span "Урок відбувся" at bounding box center [1166, 35] width 100 height 18
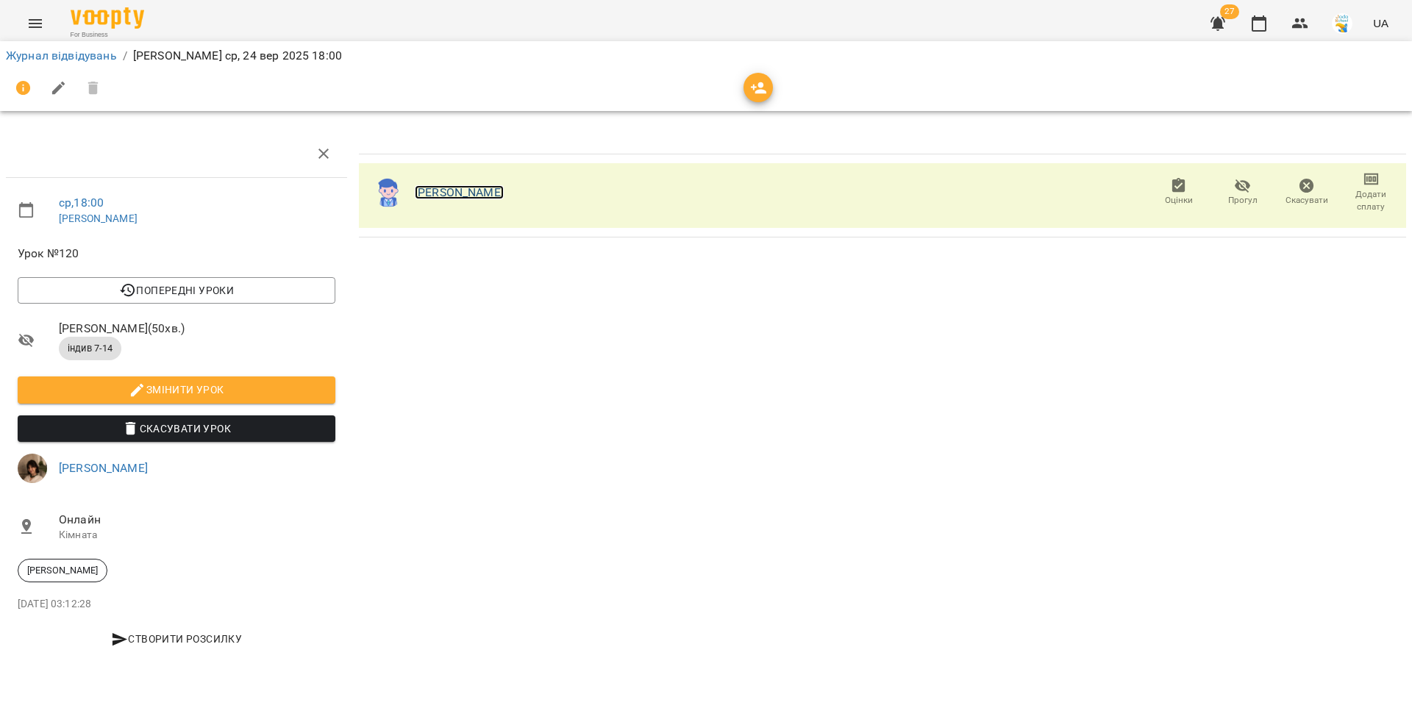
click at [437, 190] on link "[PERSON_NAME]" at bounding box center [459, 192] width 89 height 14
click at [60, 56] on link "Журнал відвідувань" at bounding box center [61, 56] width 111 height 14
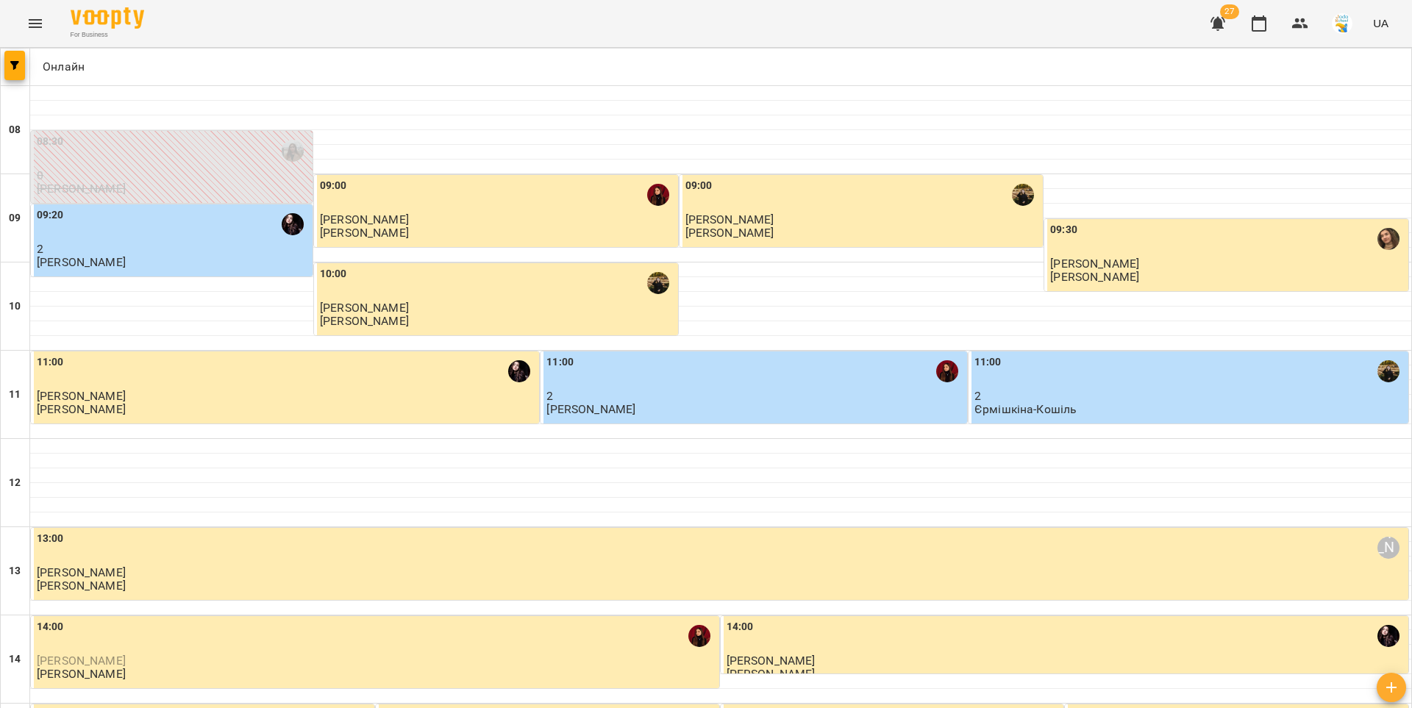
scroll to position [711, 0]
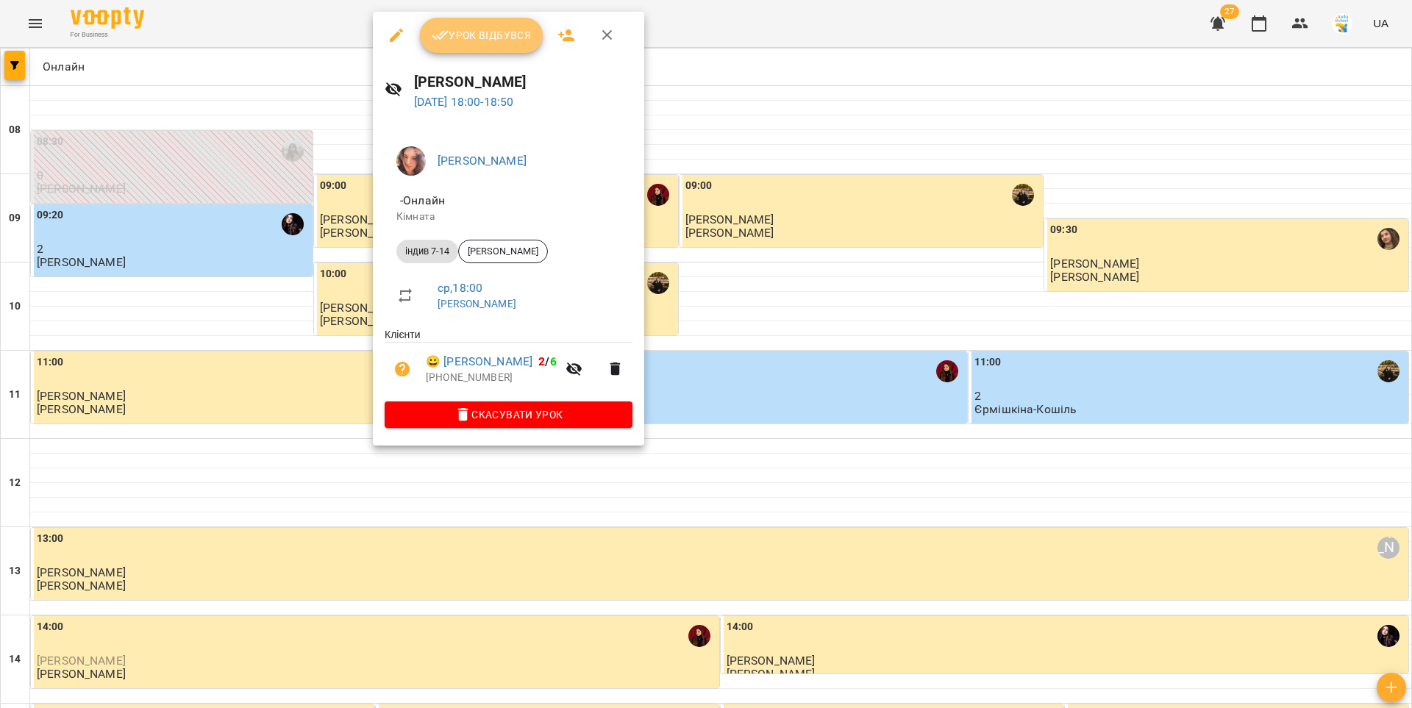
click at [469, 38] on span "Урок відбувся" at bounding box center [482, 35] width 100 height 18
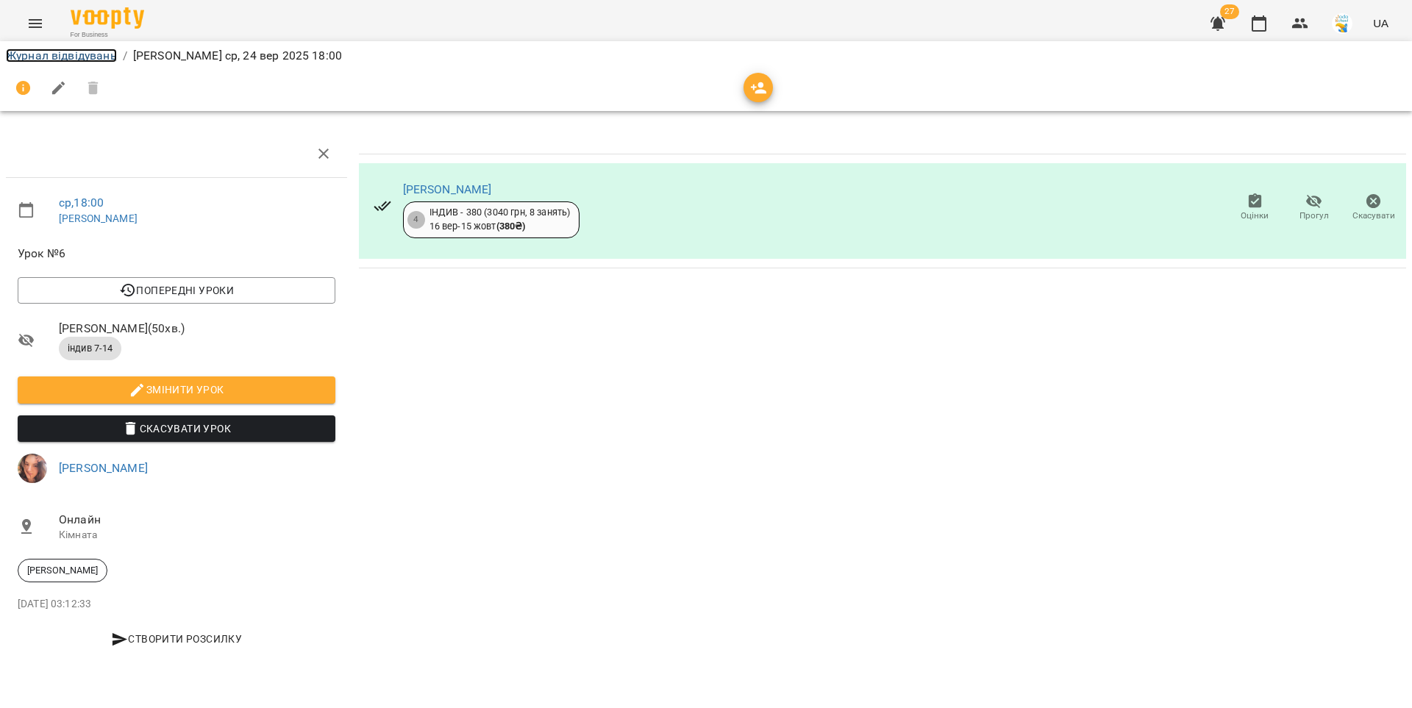
click at [99, 56] on link "Журнал відвідувань" at bounding box center [61, 56] width 111 height 14
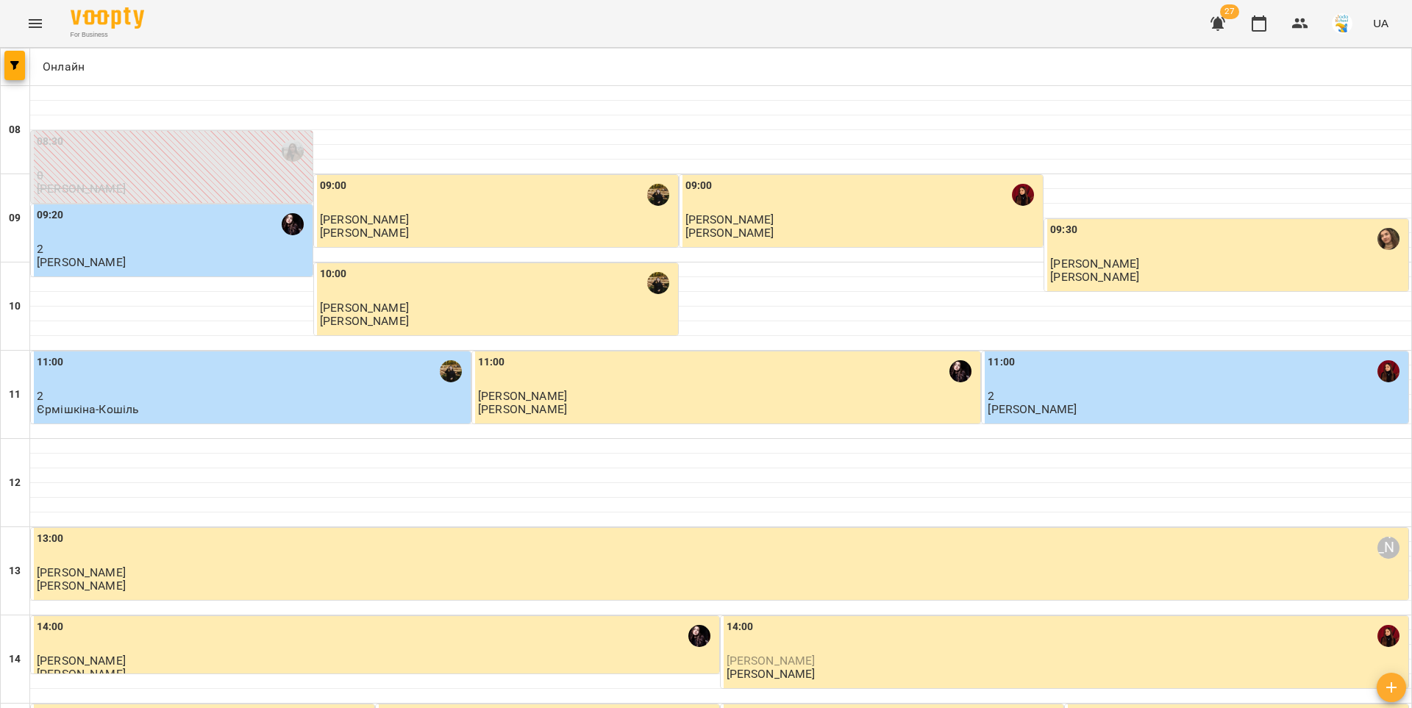
scroll to position [711, 0]
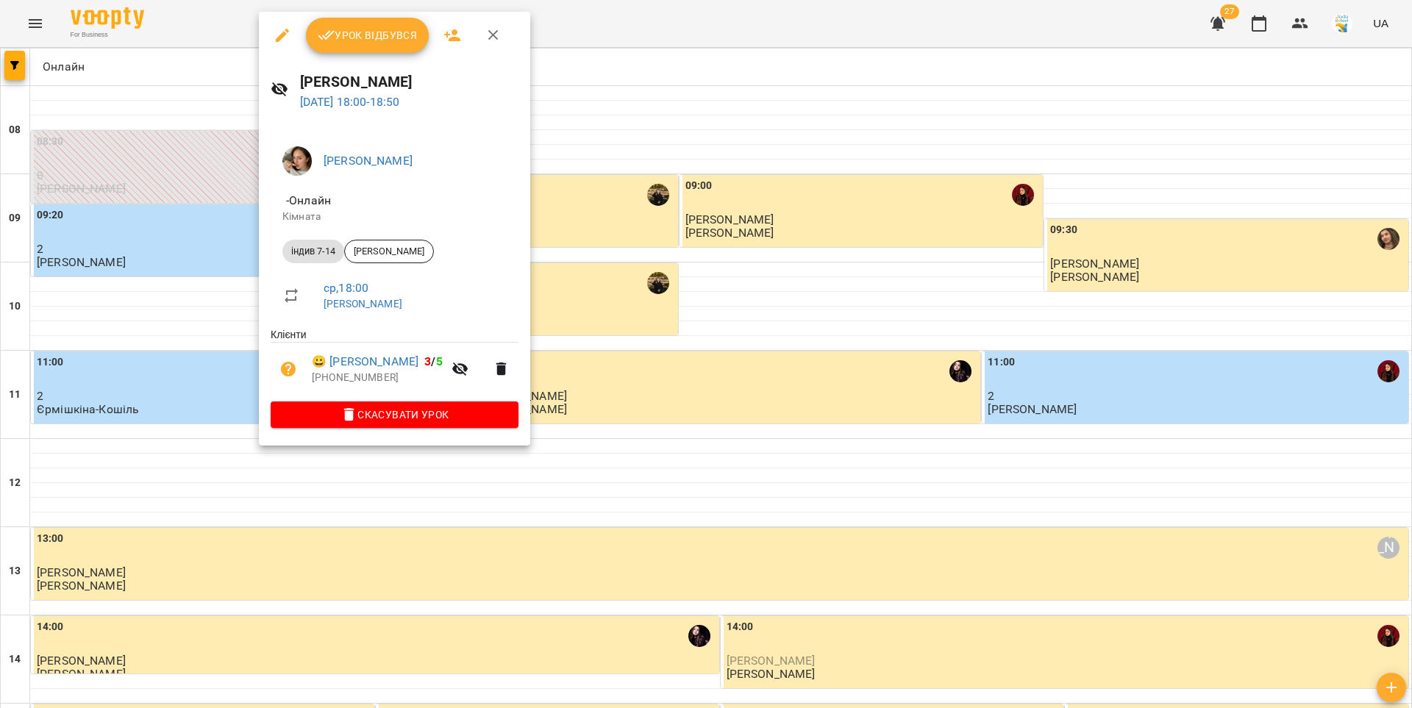
click at [394, 35] on span "Урок відбувся" at bounding box center [368, 35] width 100 height 18
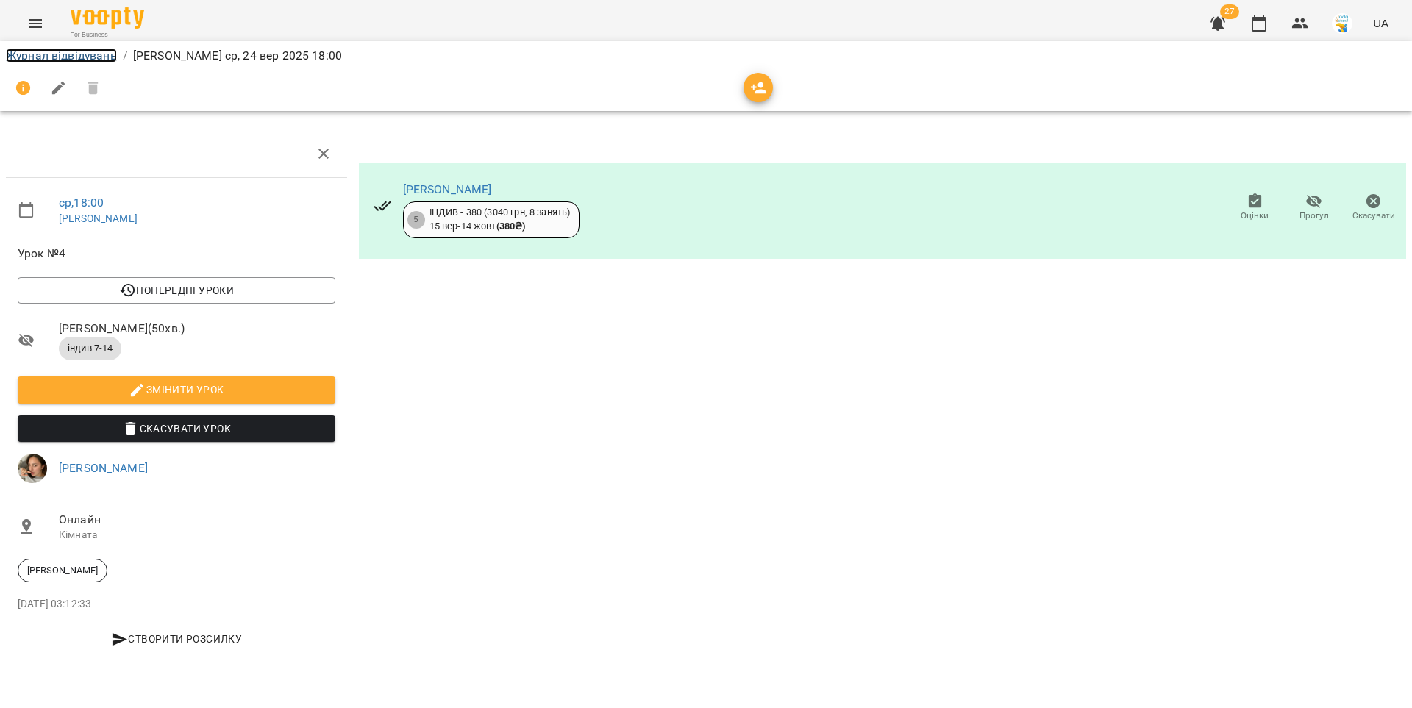
click at [95, 59] on link "Журнал відвідувань" at bounding box center [61, 56] width 111 height 14
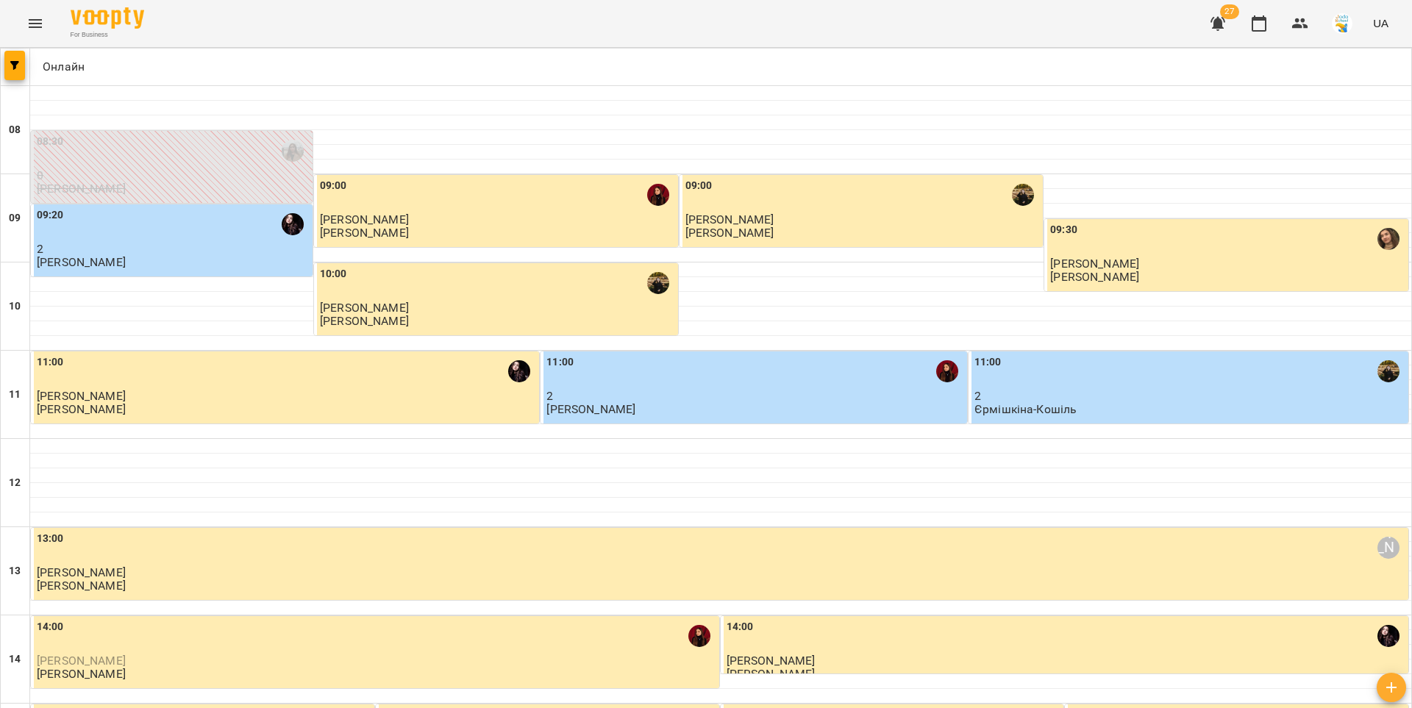
scroll to position [711, 0]
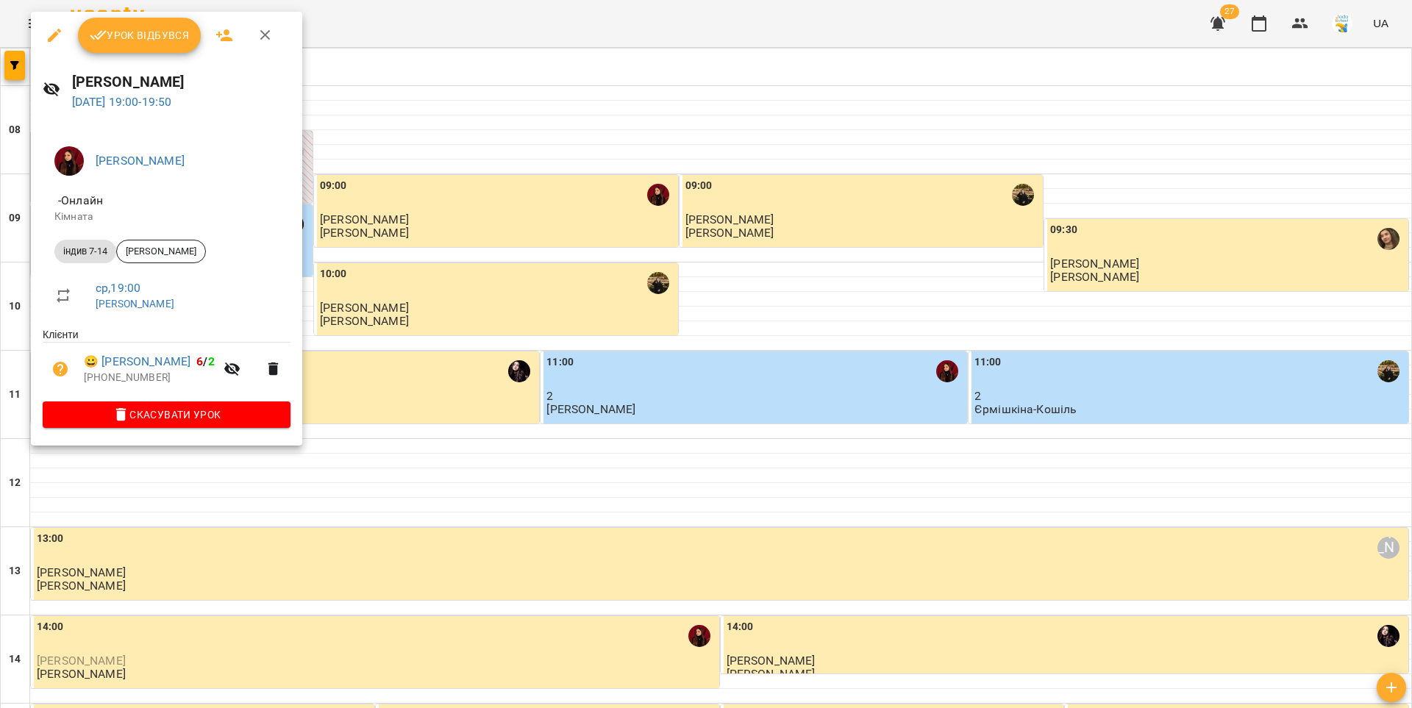
click at [182, 38] on span "Урок відбувся" at bounding box center [140, 35] width 100 height 18
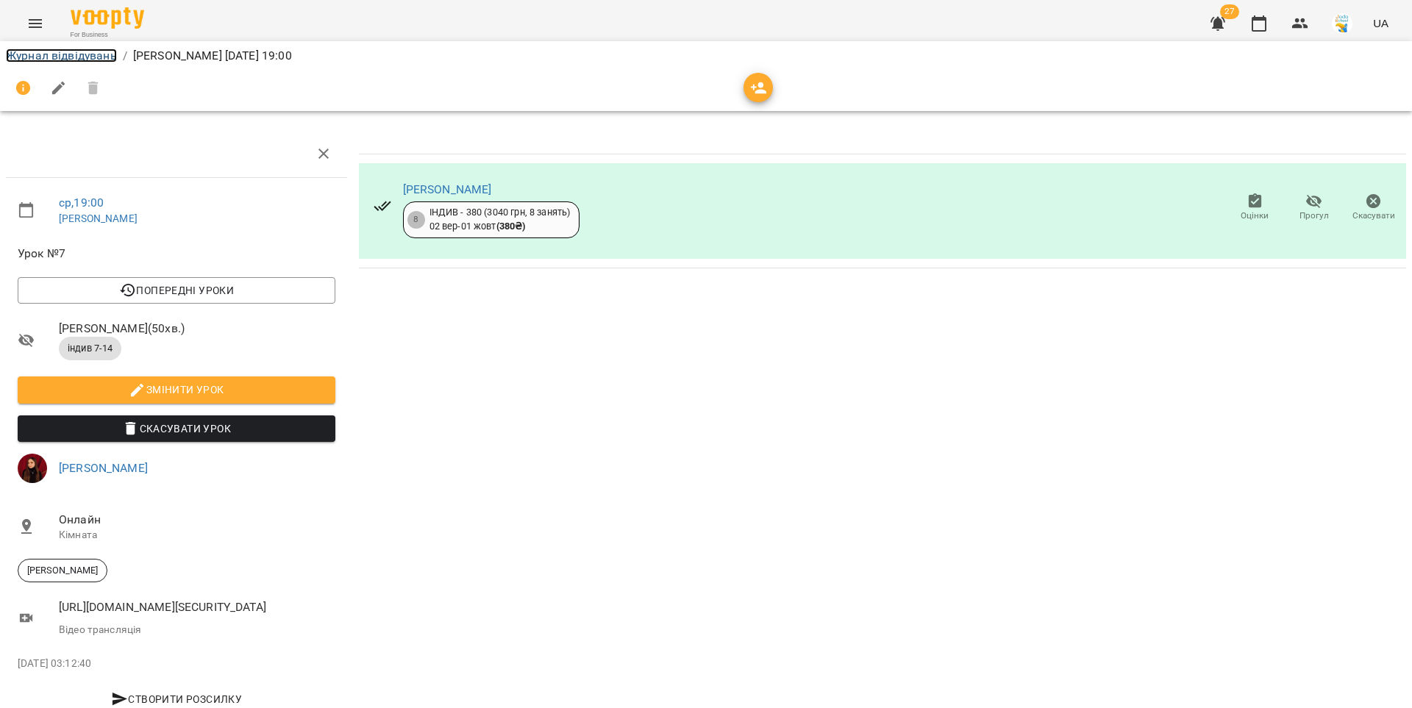
click at [101, 57] on link "Журнал відвідувань" at bounding box center [61, 56] width 111 height 14
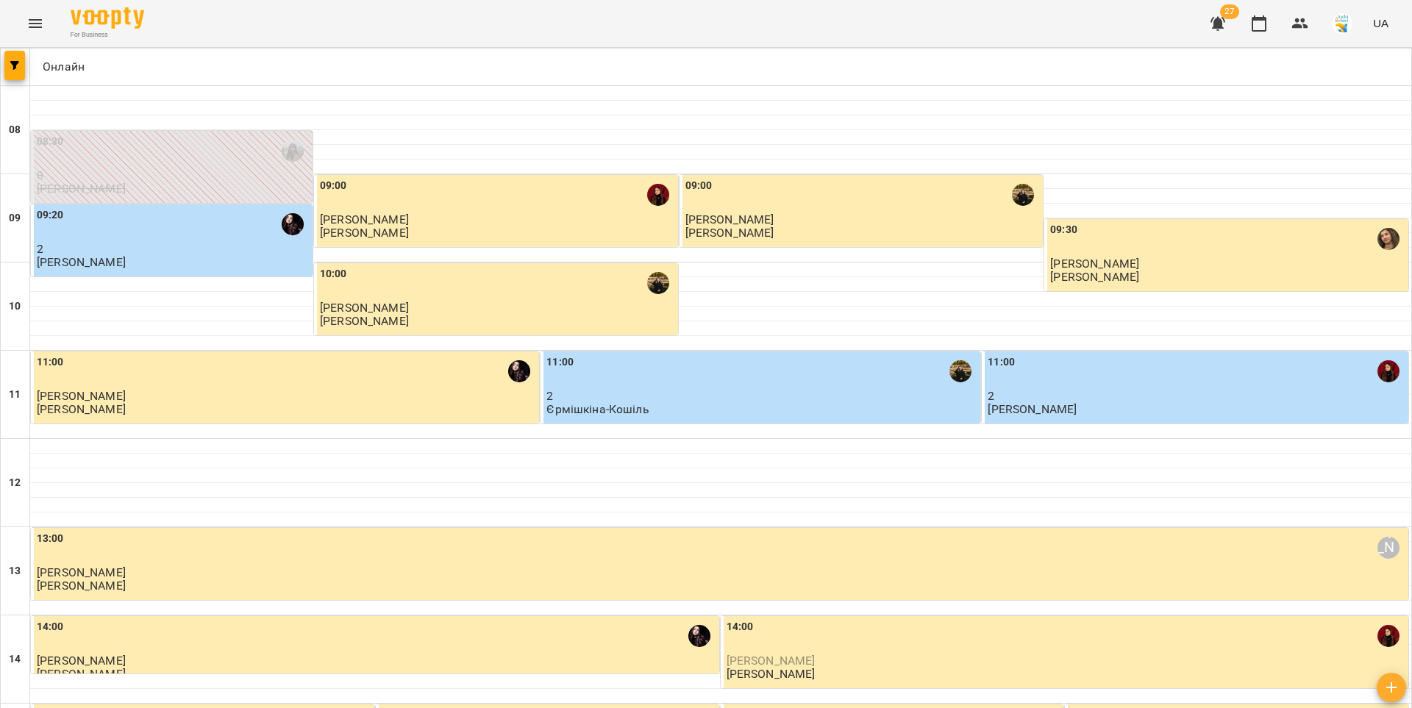
scroll to position [711, 0]
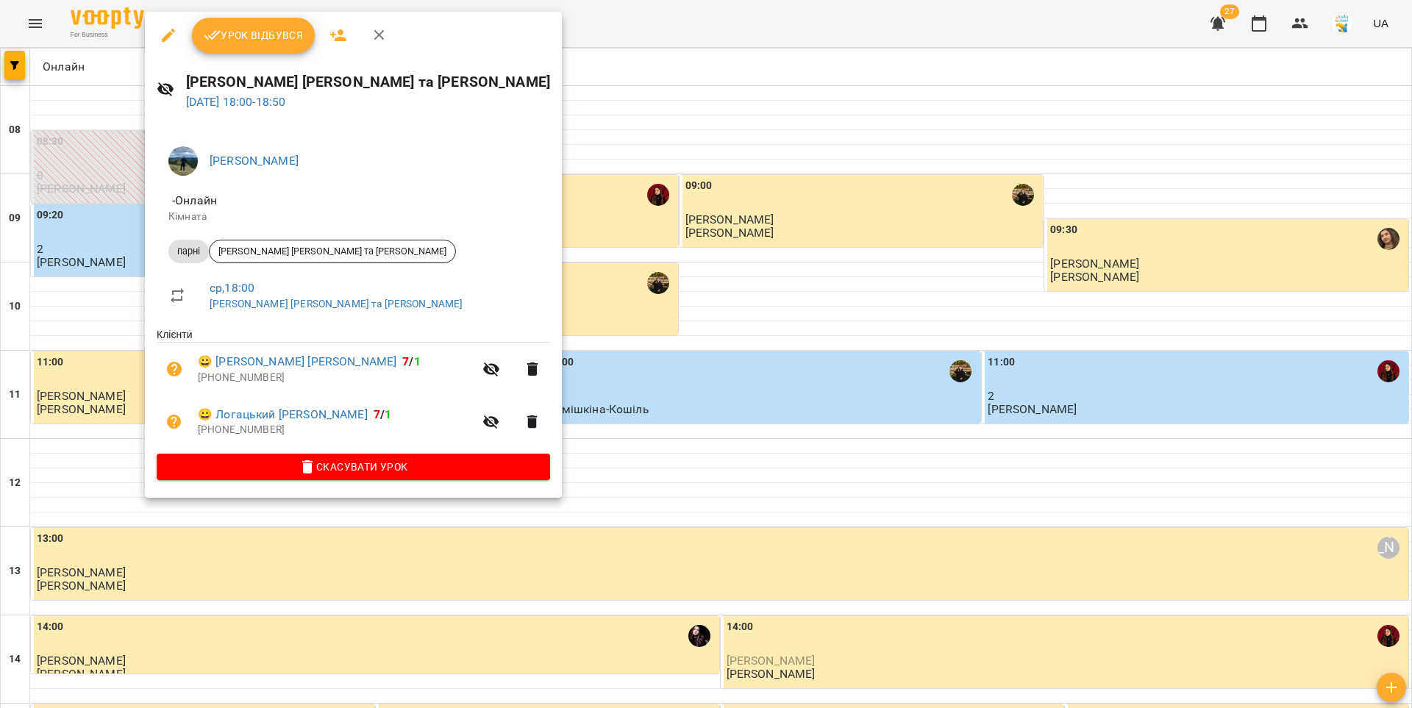
click at [247, 33] on span "Урок відбувся" at bounding box center [254, 35] width 100 height 18
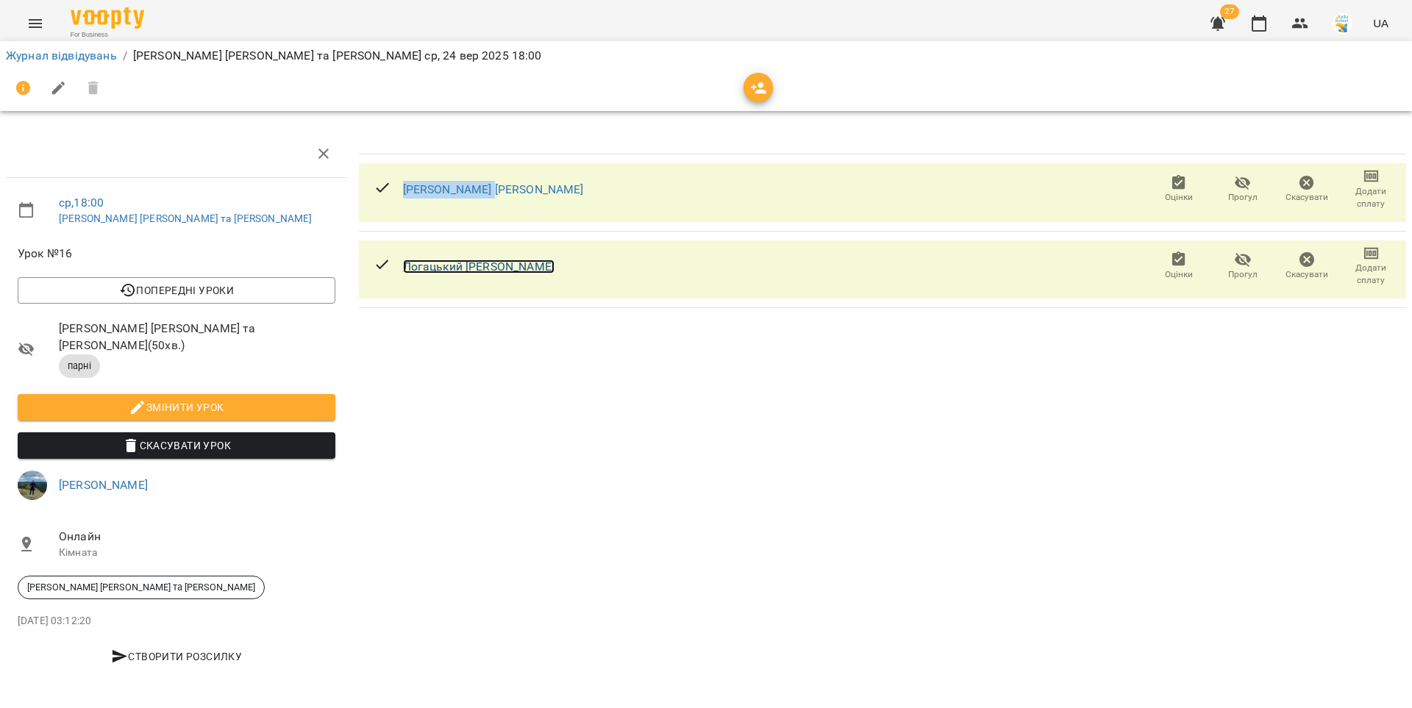
click at [451, 264] on link "Логацький Денис" at bounding box center [478, 267] width 151 height 14
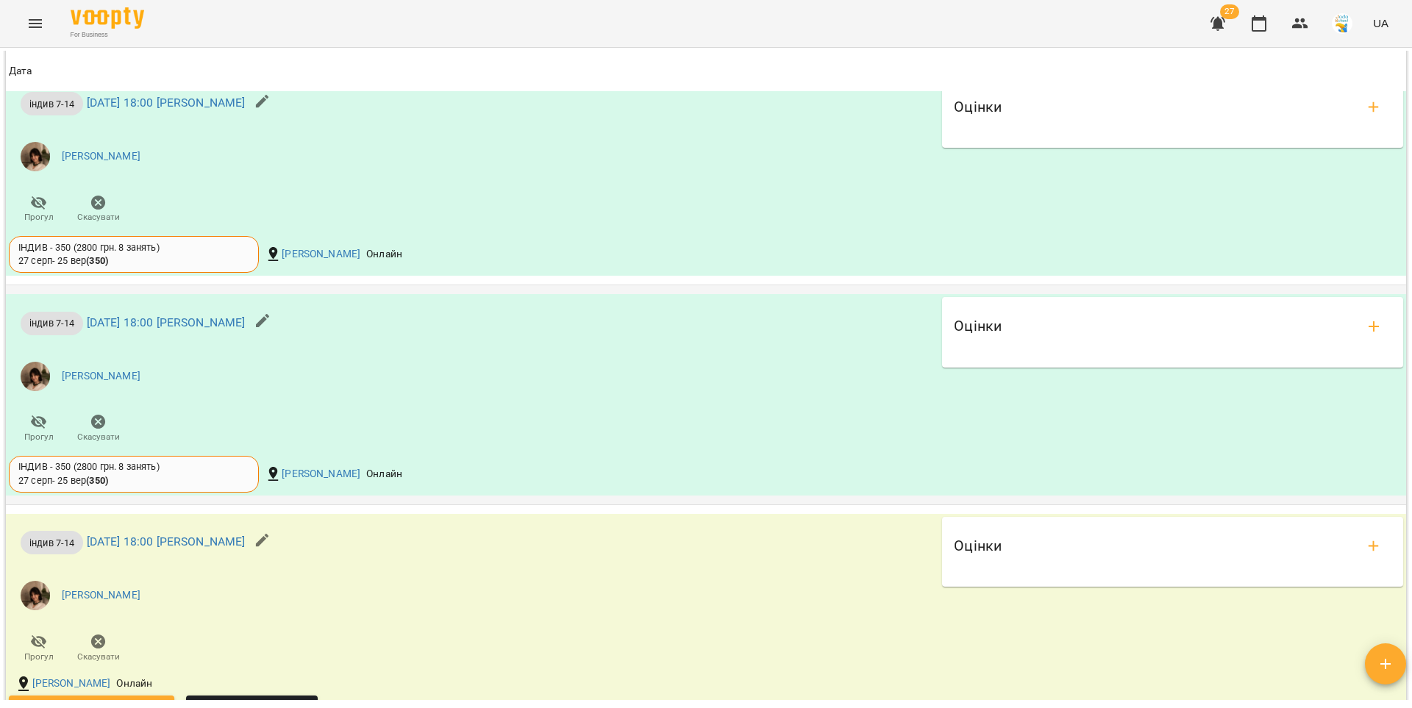
scroll to position [1569, 0]
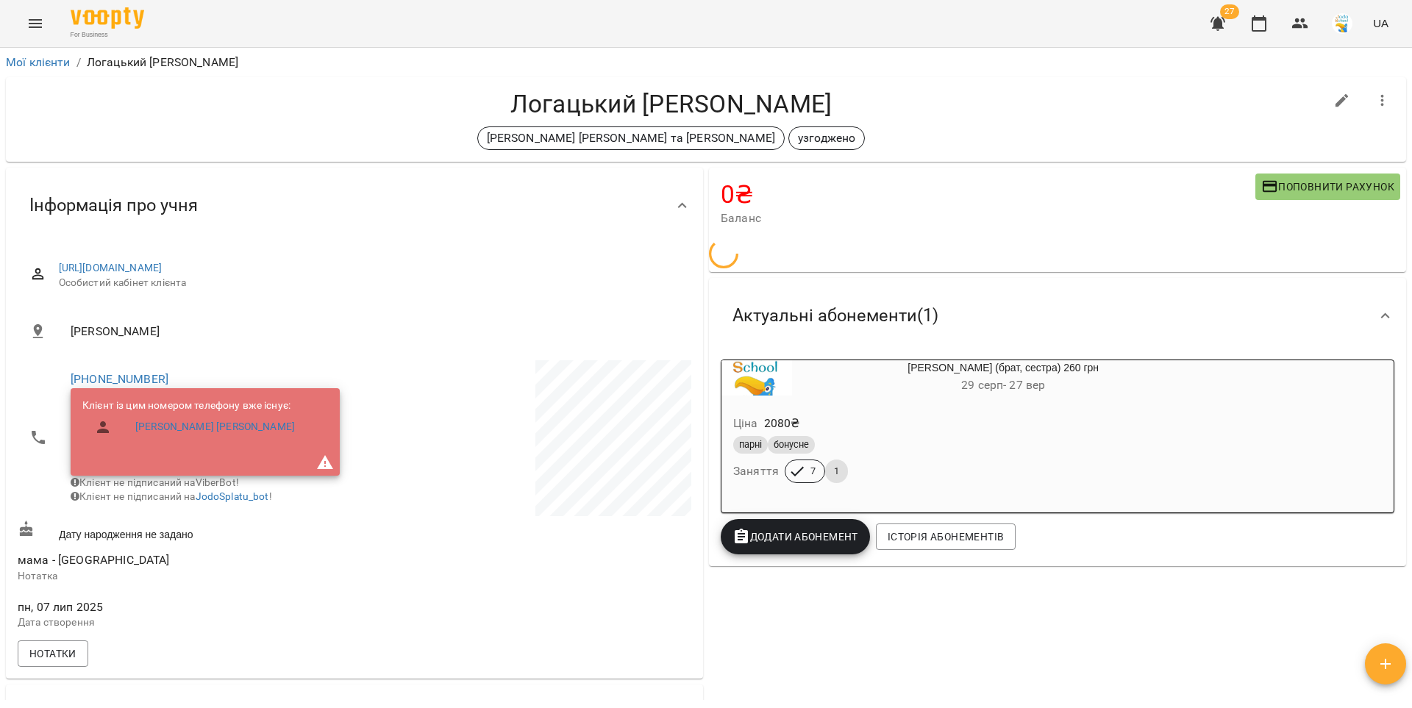
click at [885, 379] on h6 "29 серп - 27 вер" at bounding box center [1003, 385] width 422 height 21
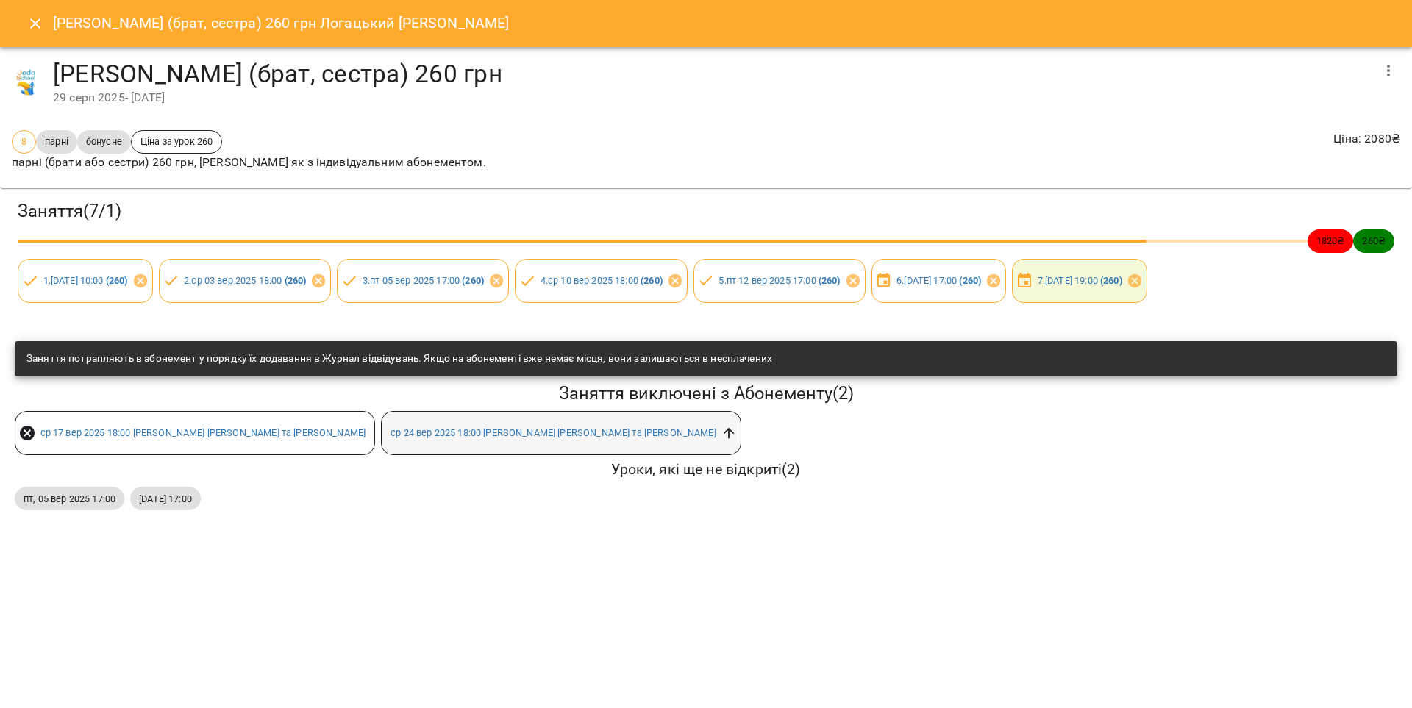
click at [723, 431] on icon at bounding box center [728, 433] width 11 height 11
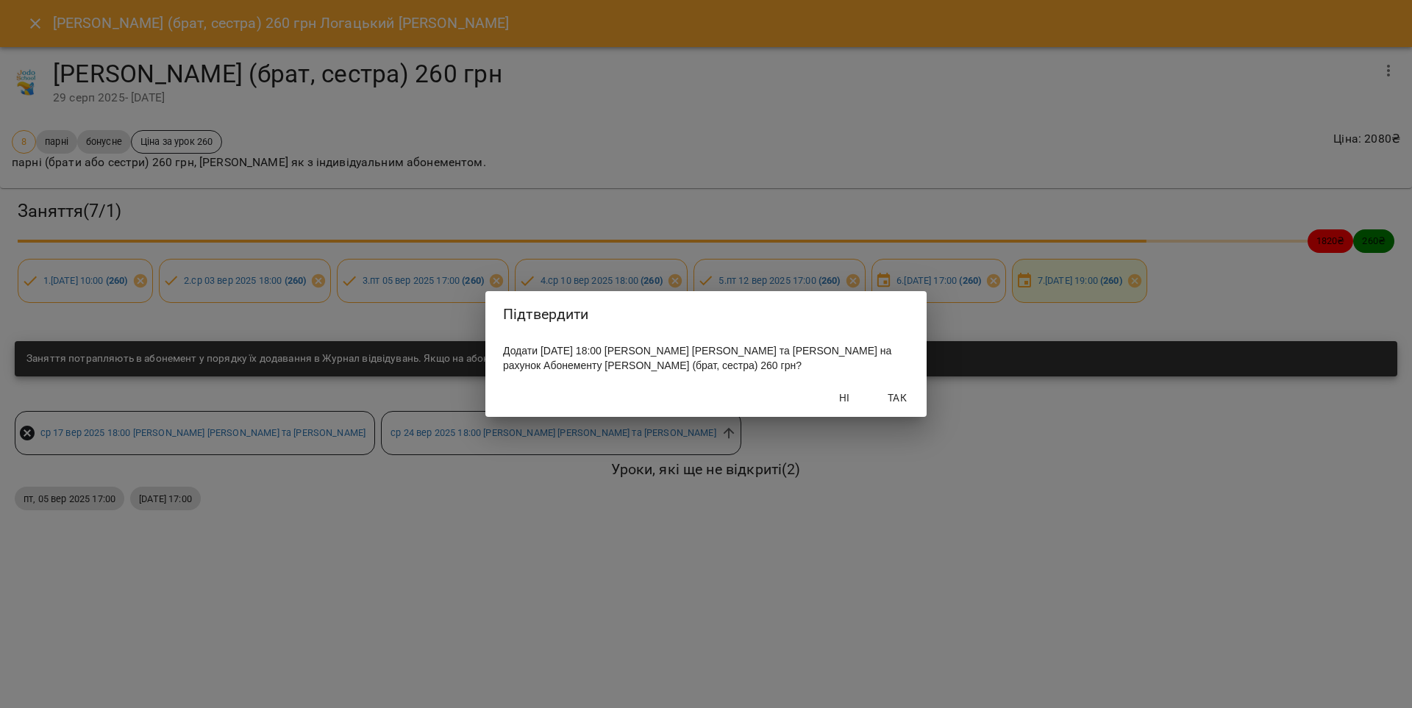
click at [897, 397] on span "Так" at bounding box center [897, 398] width 35 height 18
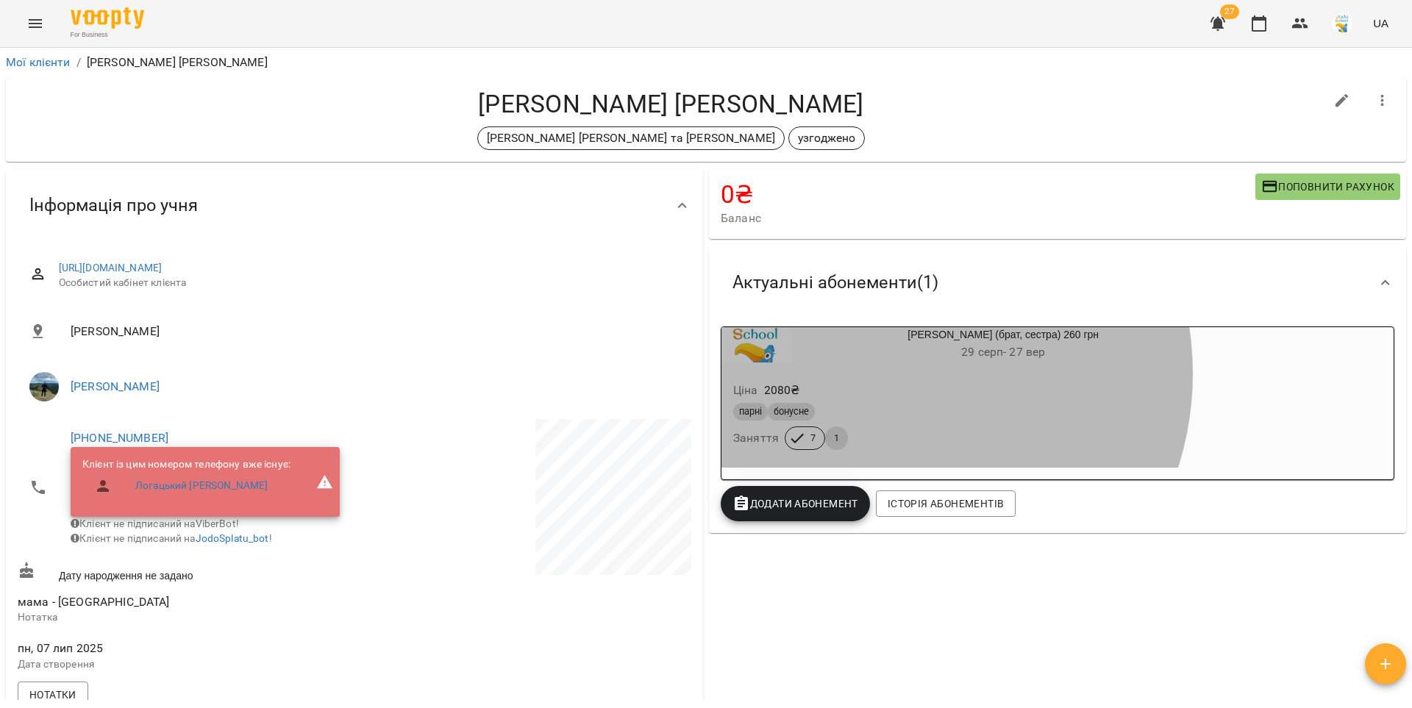
click at [878, 374] on div "Ціна 2080 ₴ парні бонусне Заняття 7 1" at bounding box center [967, 418] width 493 height 100
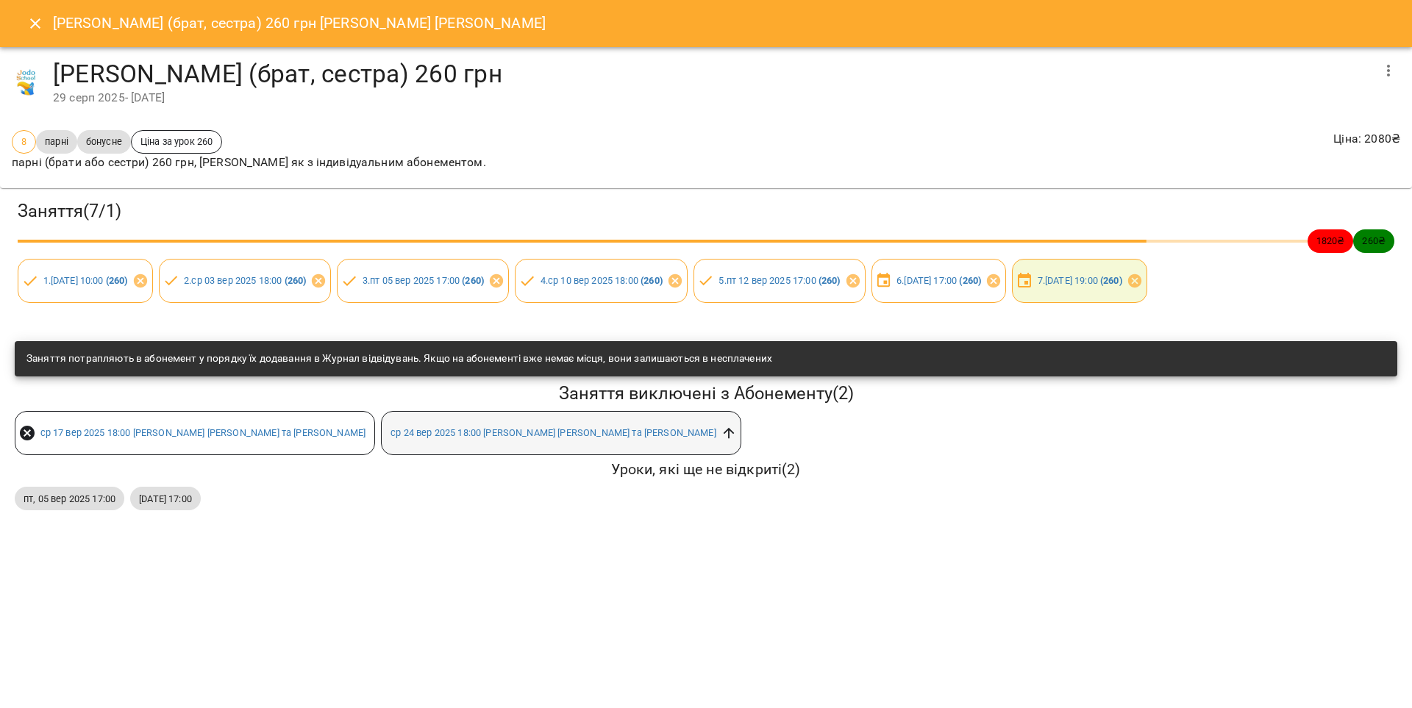
click at [721, 432] on icon at bounding box center [729, 433] width 16 height 16
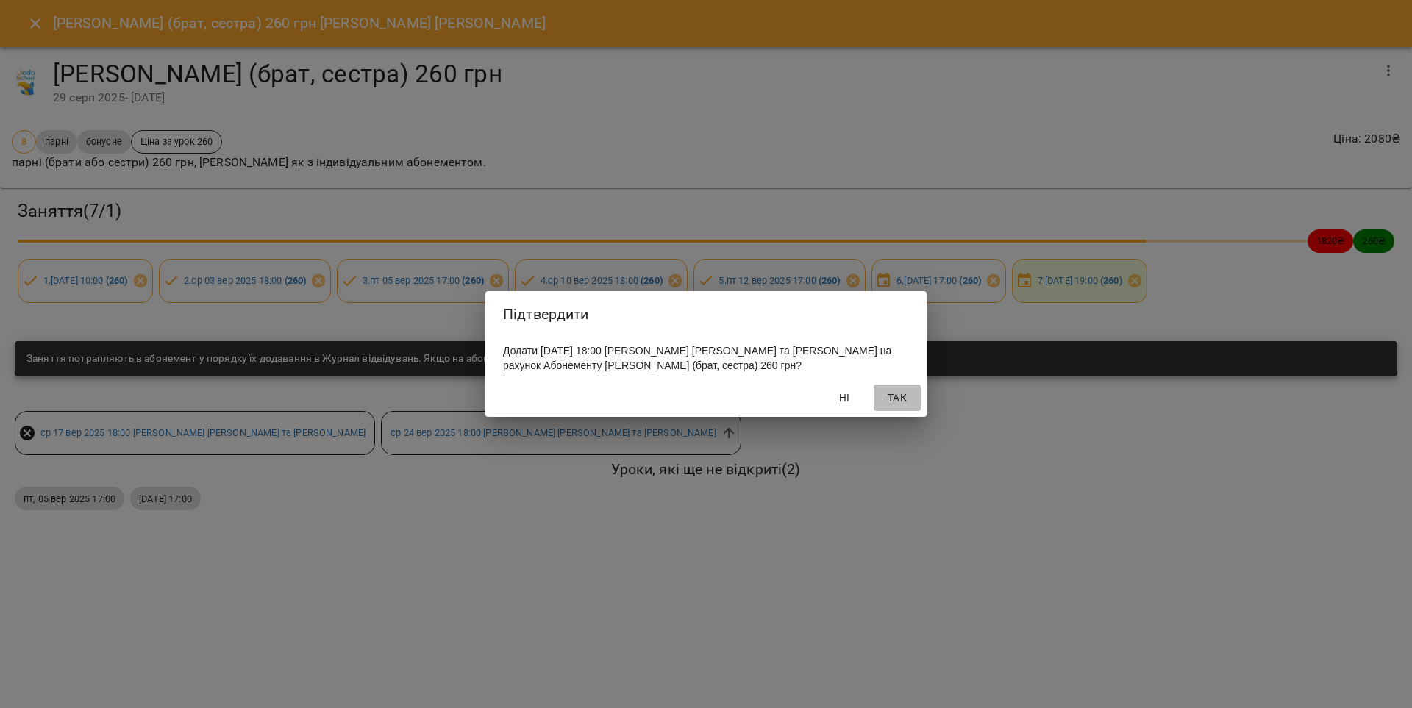
click at [890, 400] on span "Так" at bounding box center [897, 398] width 35 height 18
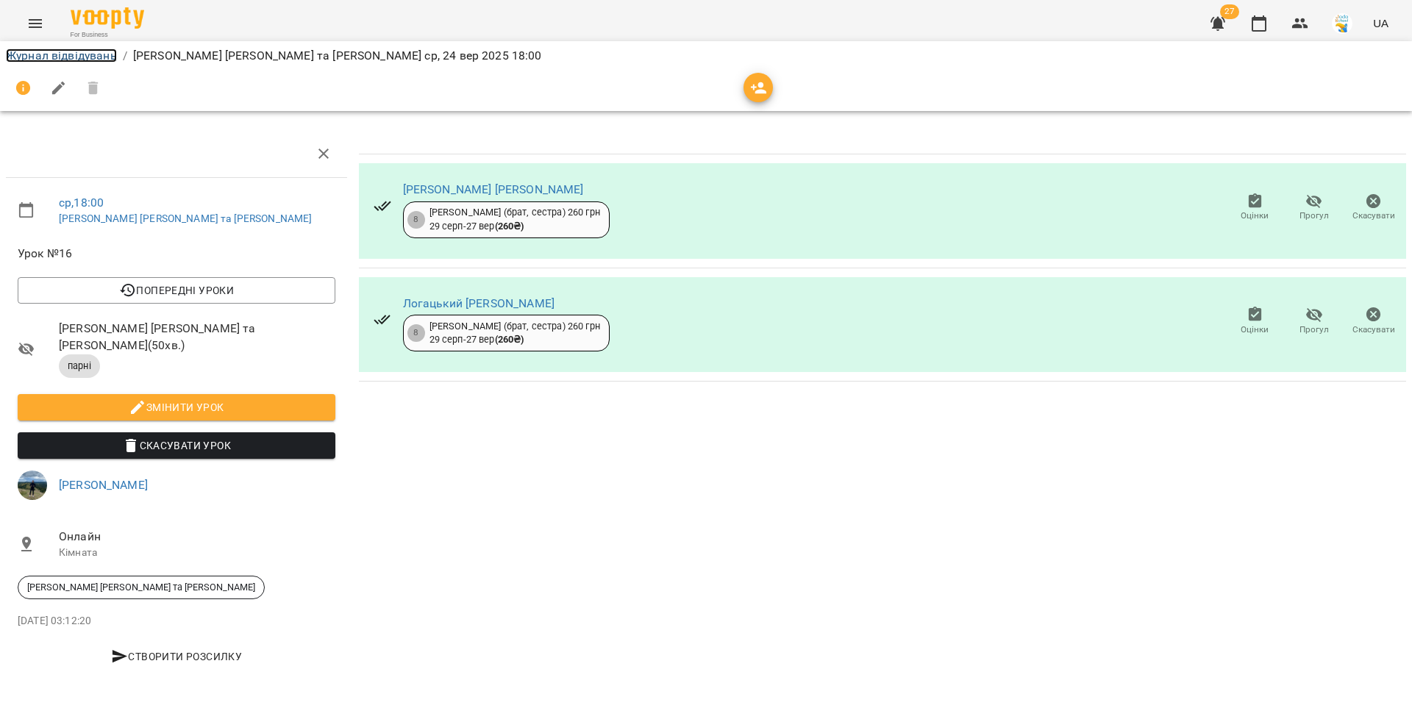
click at [90, 51] on link "Журнал відвідувань" at bounding box center [61, 56] width 111 height 14
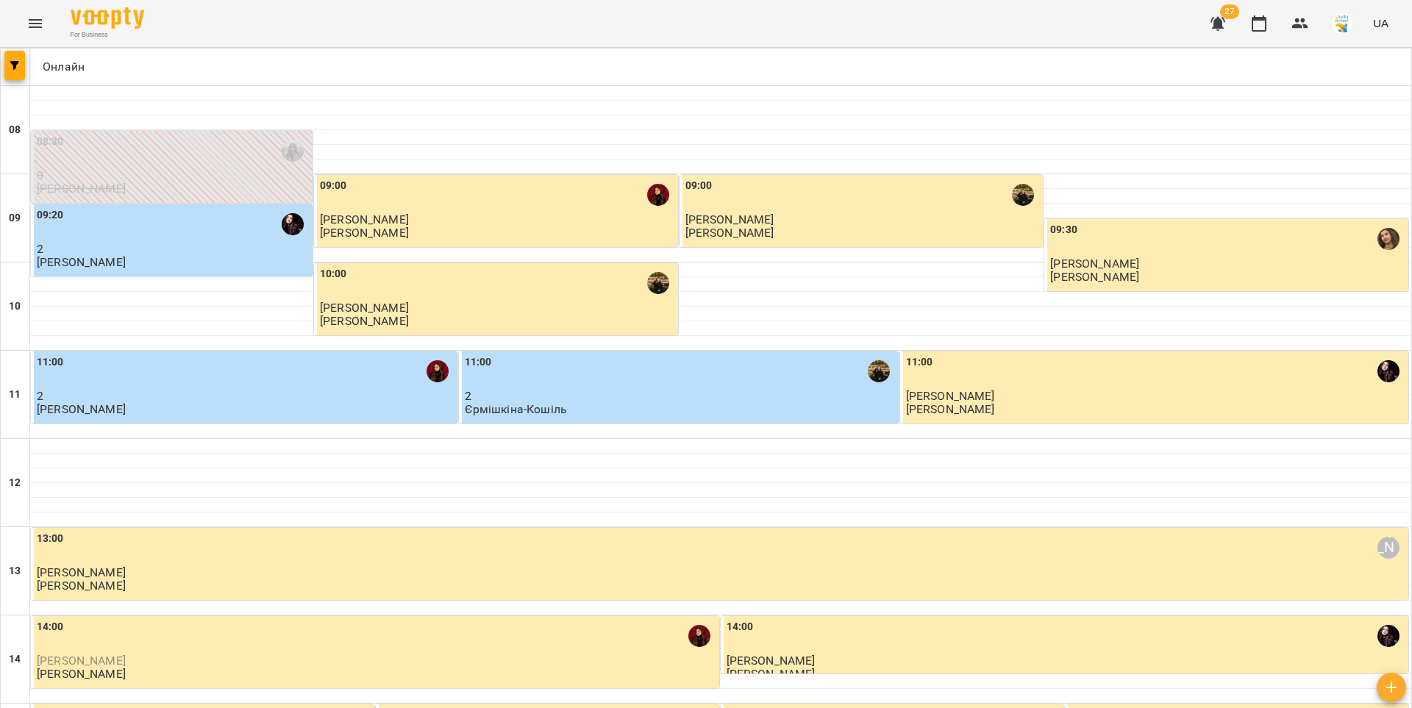
scroll to position [711, 0]
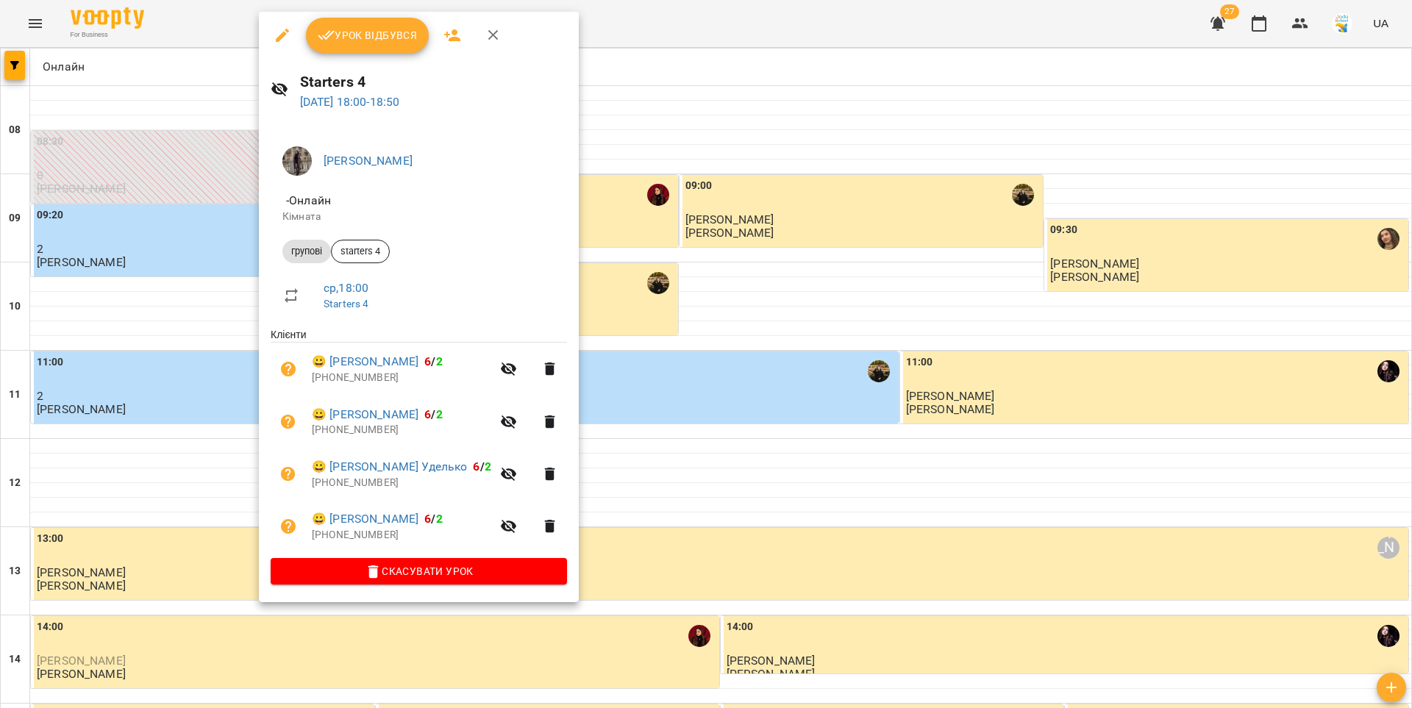
click at [342, 46] on button "Урок відбувся" at bounding box center [368, 35] width 124 height 35
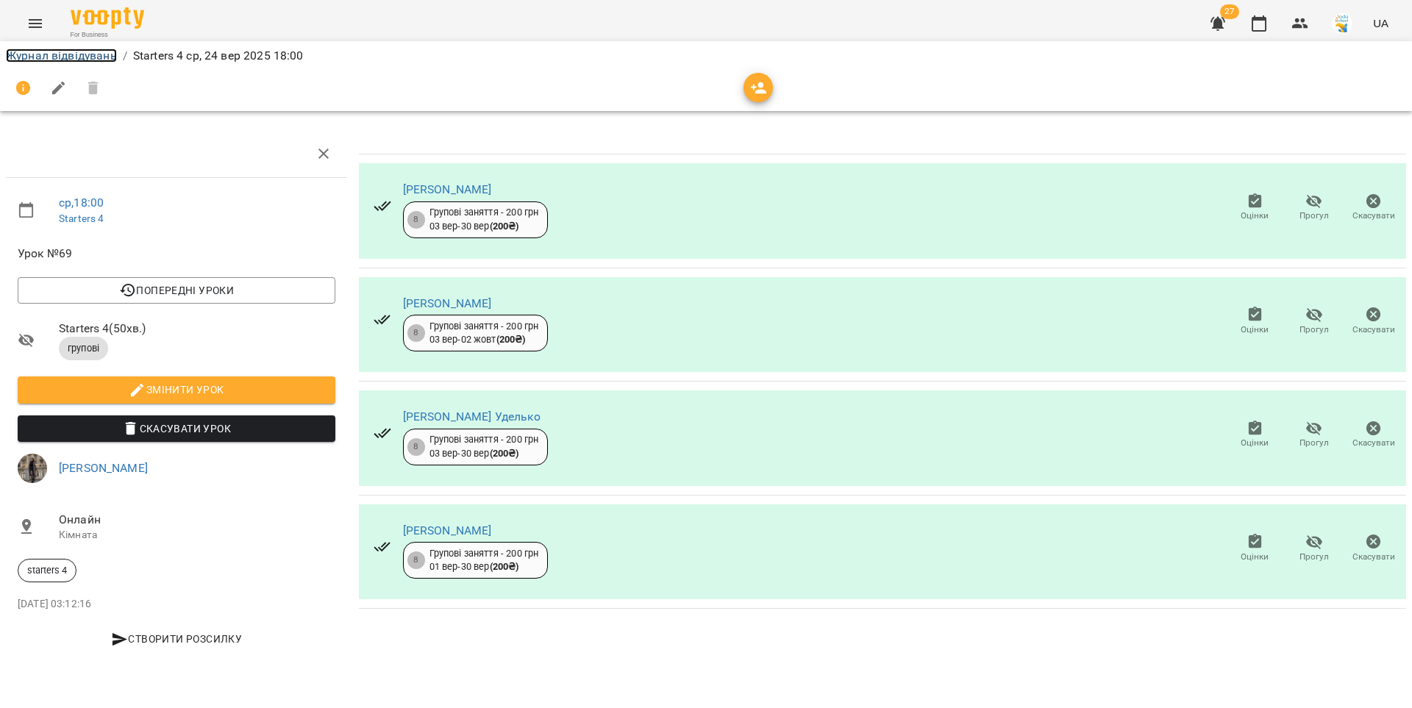
click at [108, 57] on link "Журнал відвідувань" at bounding box center [61, 56] width 111 height 14
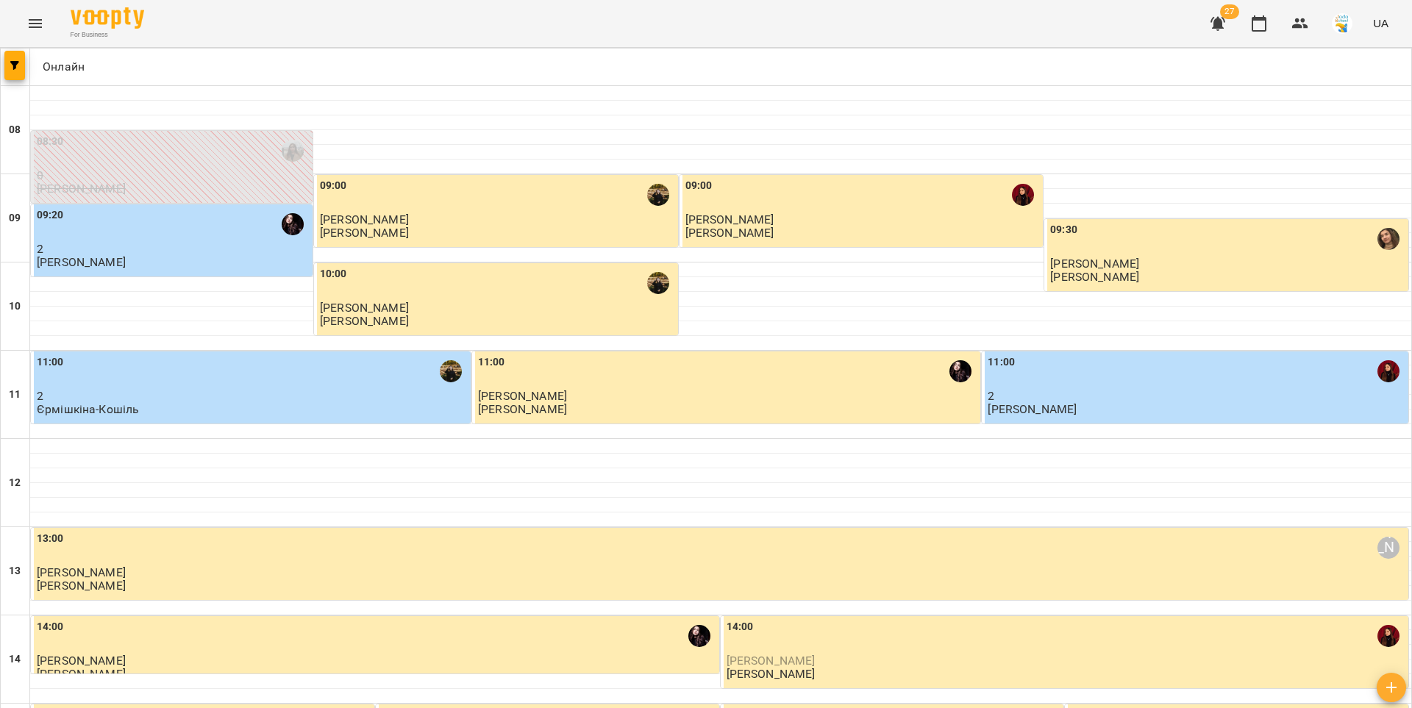
scroll to position [711, 0]
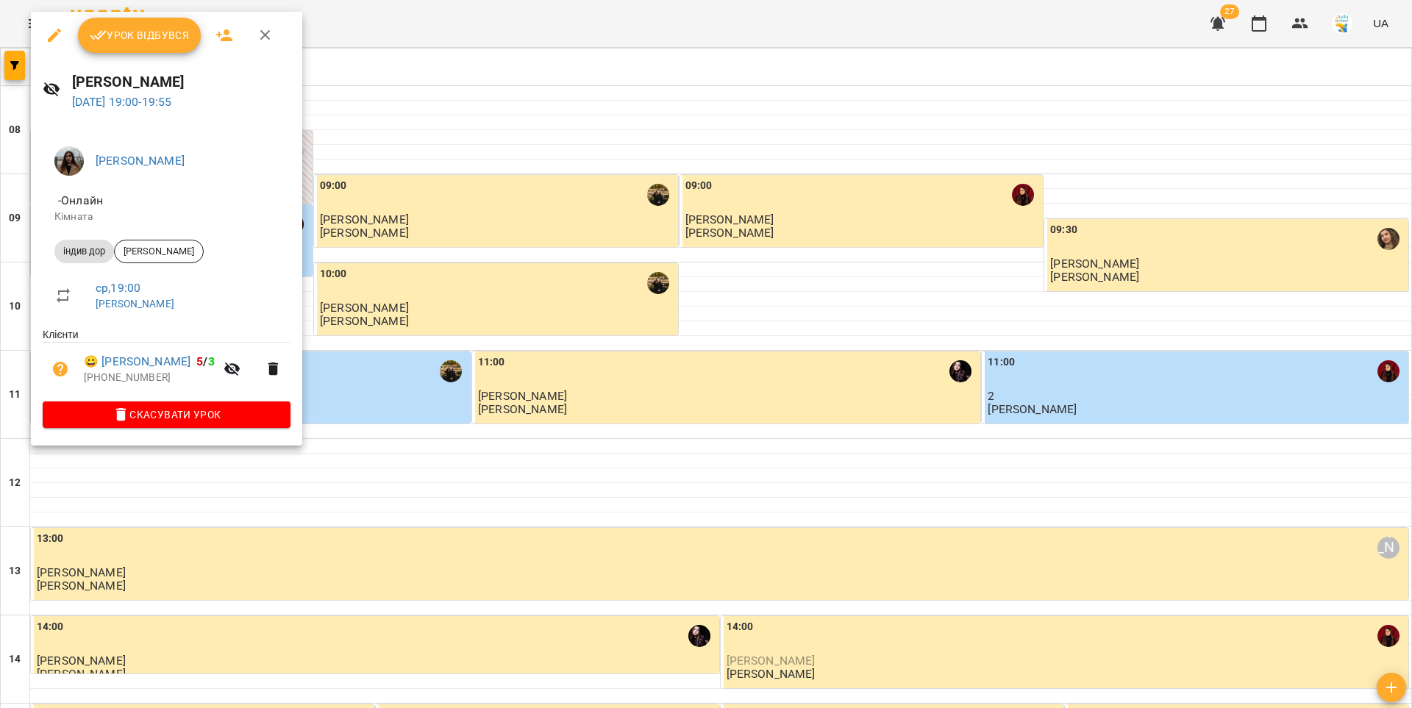
click at [140, 40] on span "Урок відбувся" at bounding box center [140, 35] width 100 height 18
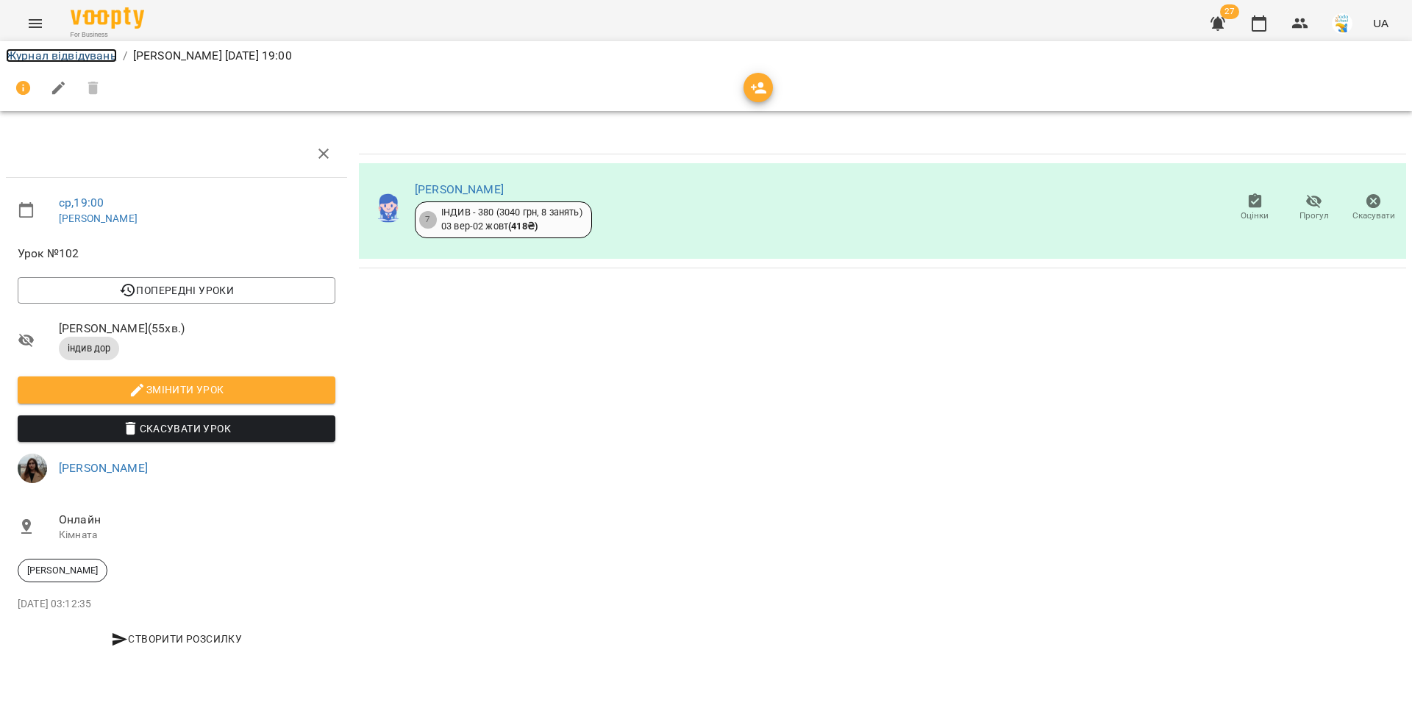
click at [85, 56] on link "Журнал відвідувань" at bounding box center [61, 56] width 111 height 14
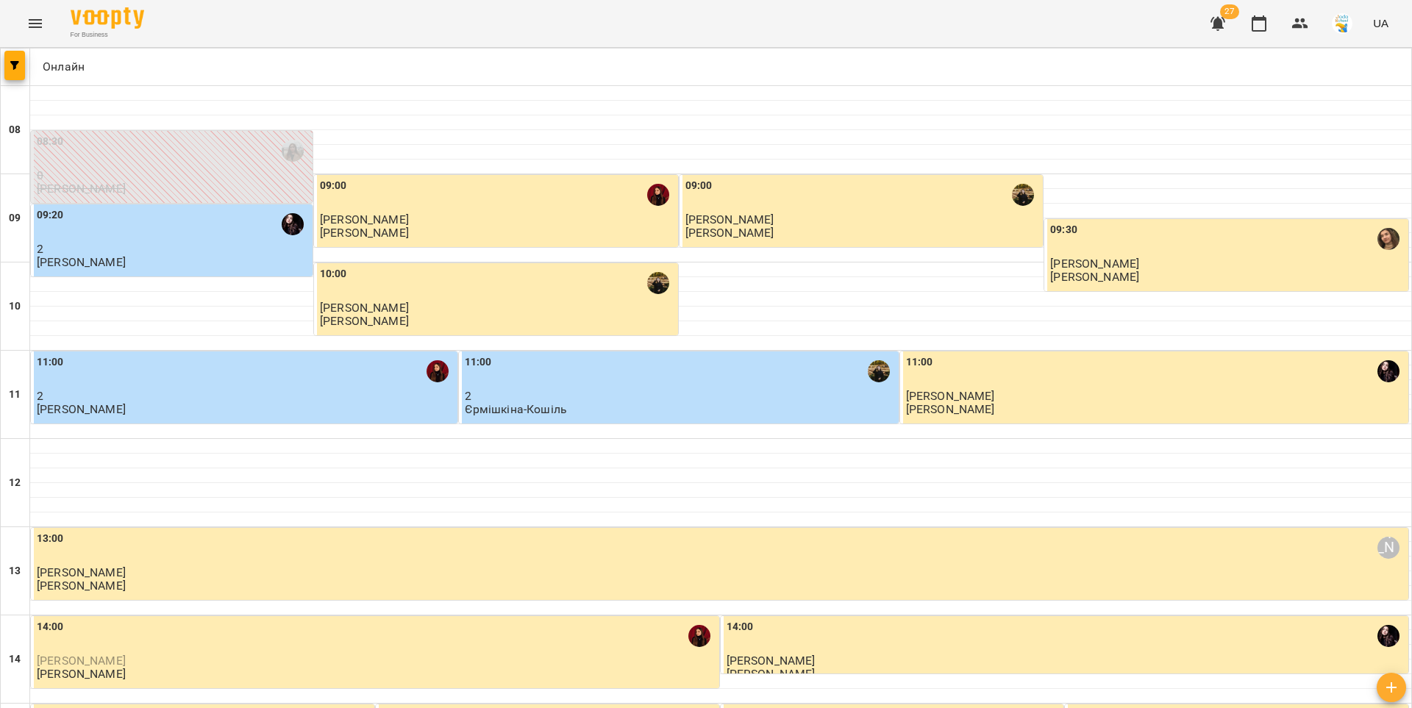
scroll to position [711, 0]
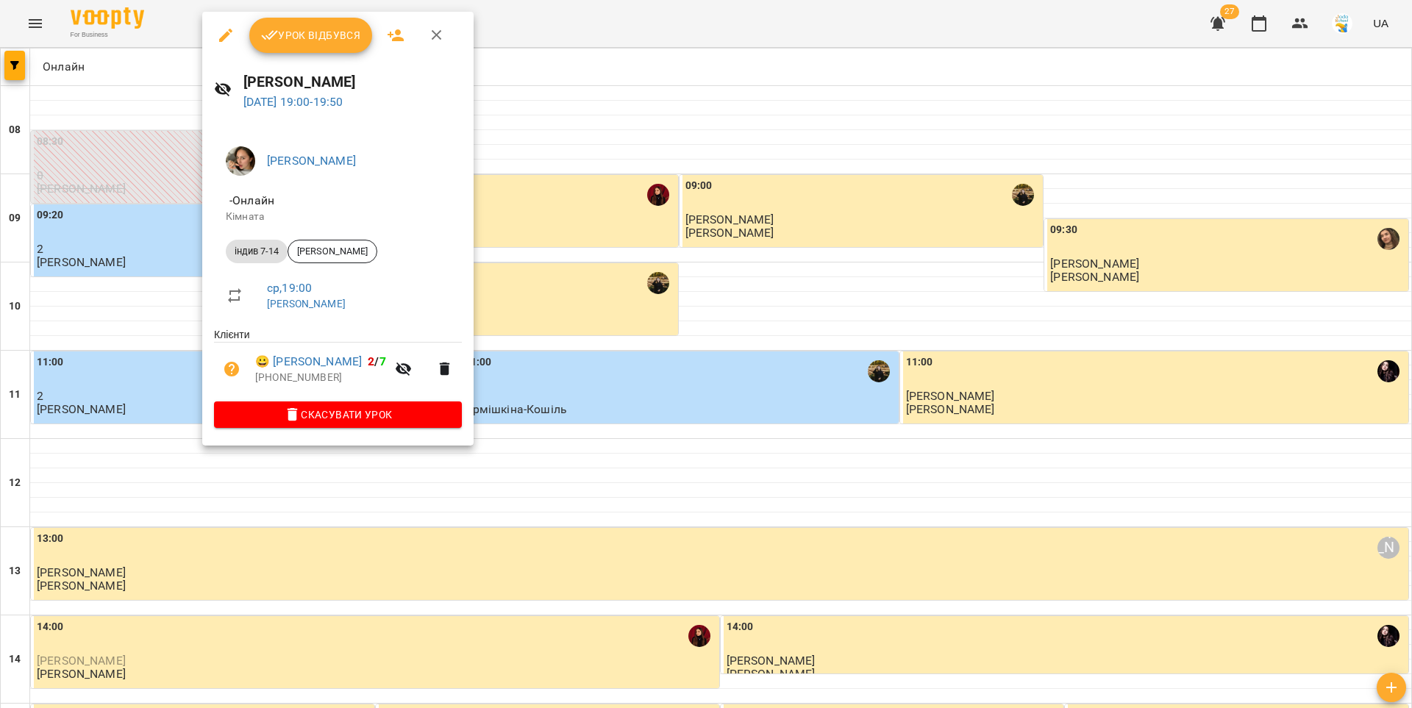
click at [312, 31] on span "Урок відбувся" at bounding box center [311, 35] width 100 height 18
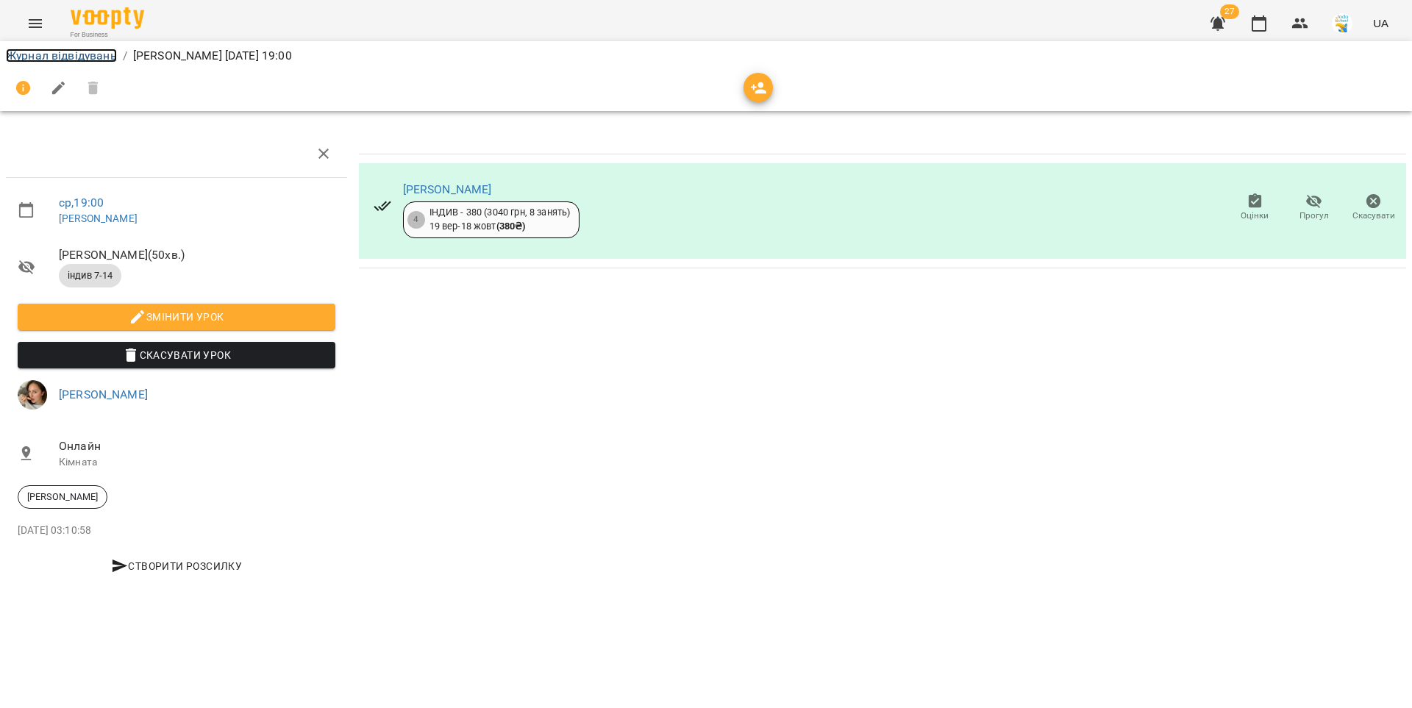
click at [77, 55] on link "Журнал відвідувань" at bounding box center [61, 56] width 111 height 14
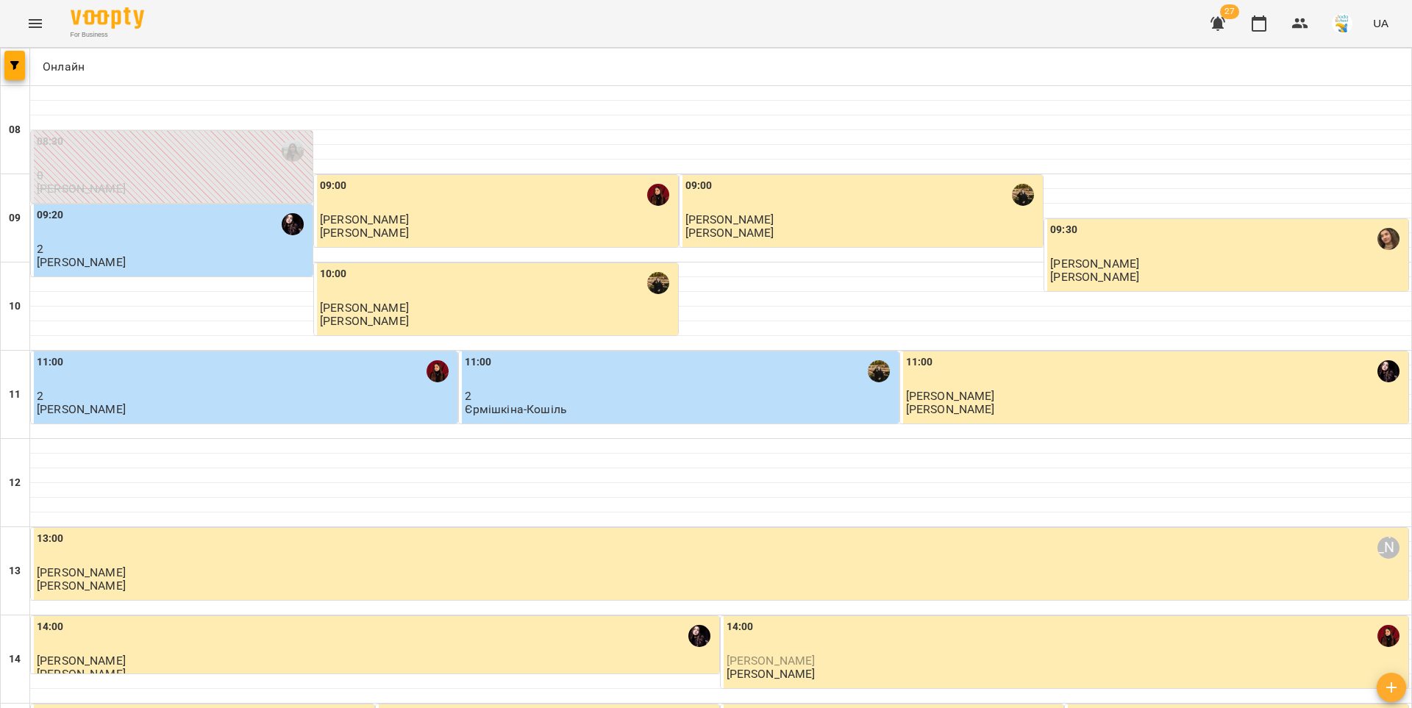
scroll to position [602, 0]
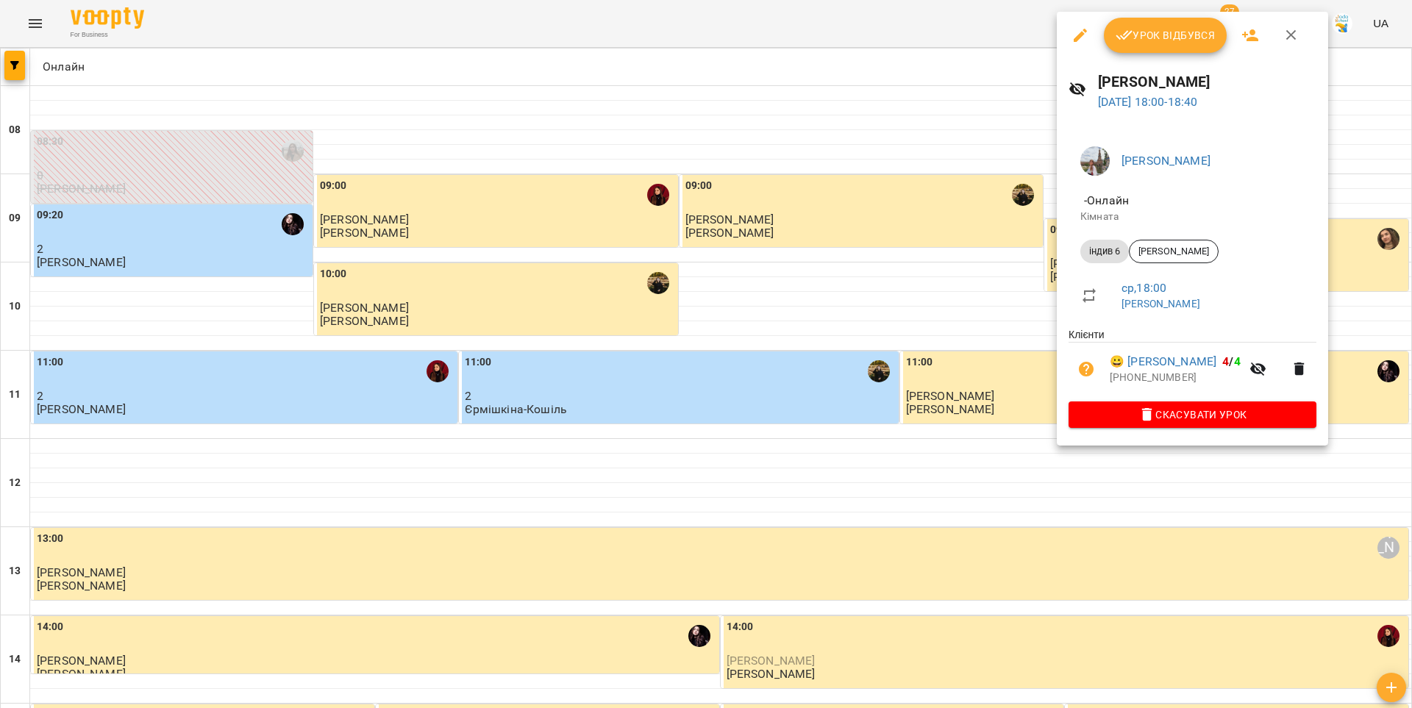
click at [1163, 37] on span "Урок відбувся" at bounding box center [1166, 35] width 100 height 18
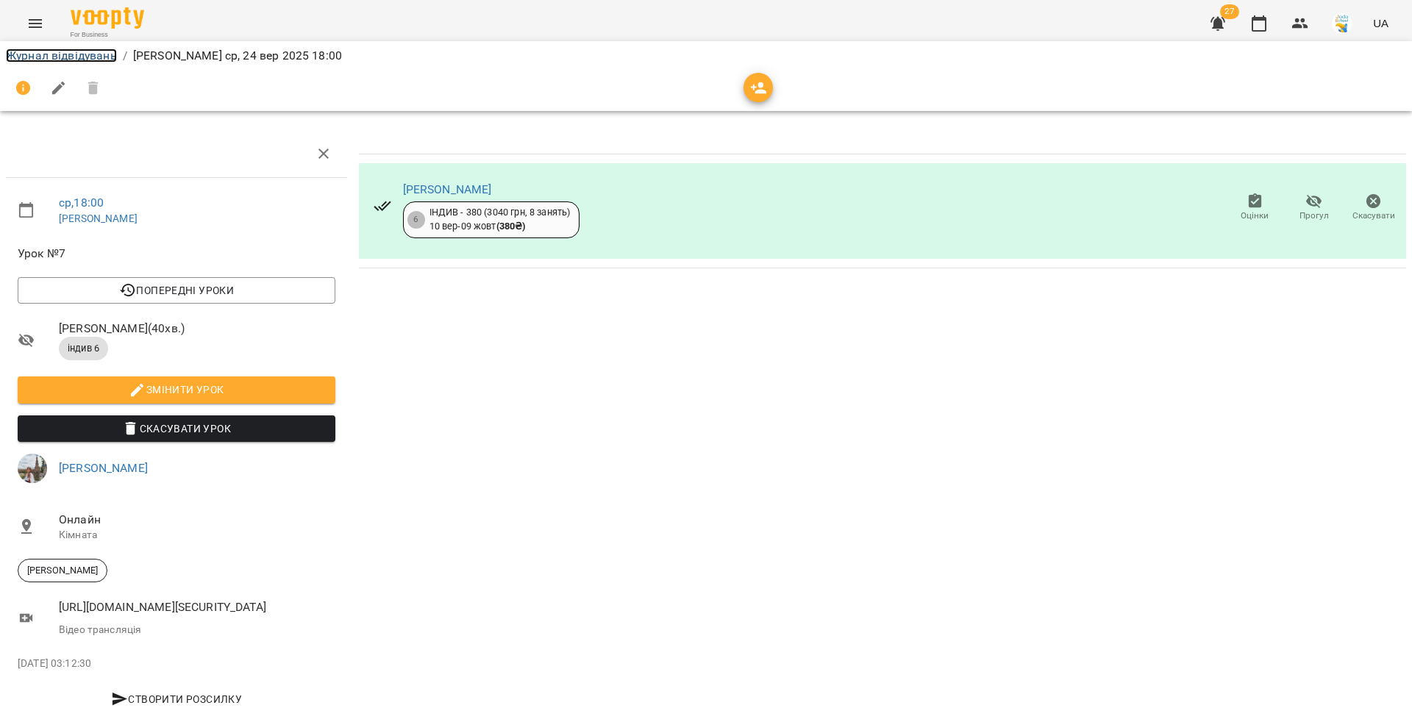
click at [81, 53] on link "Журнал відвідувань" at bounding box center [61, 56] width 111 height 14
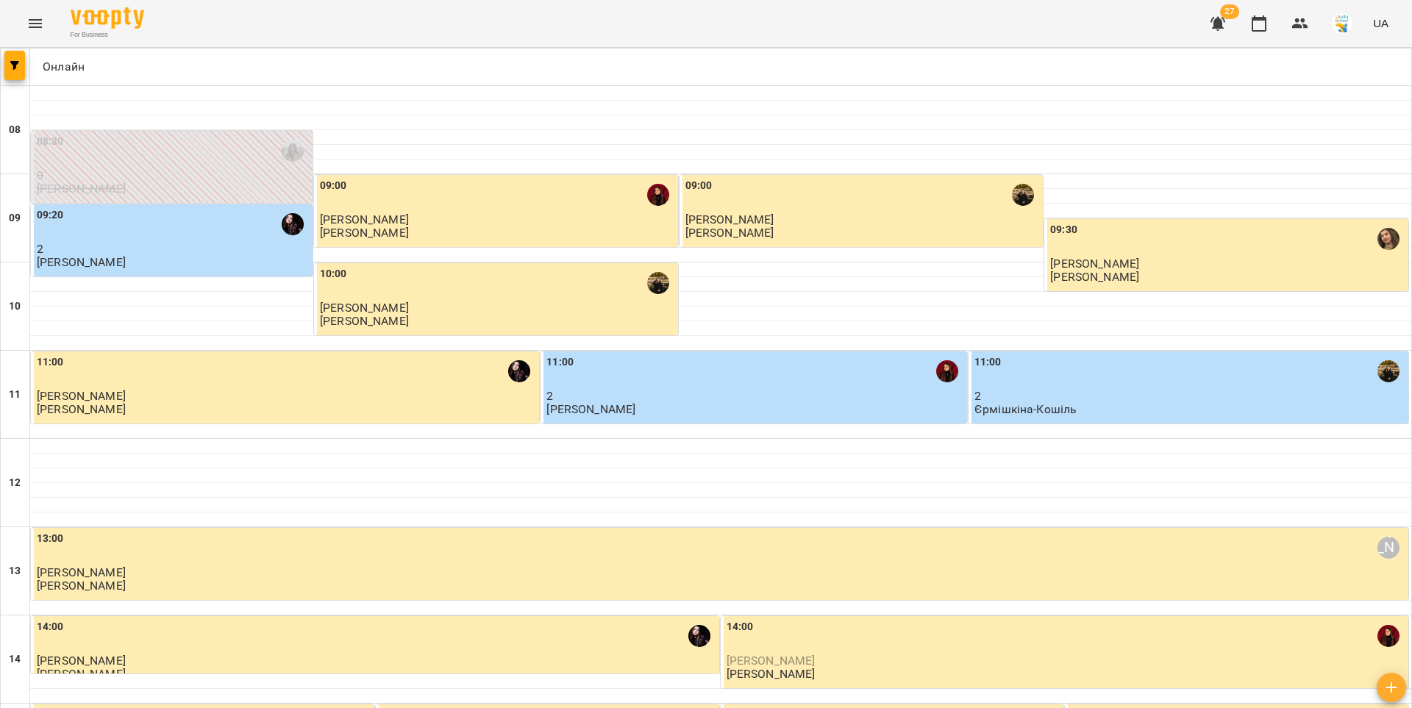
scroll to position [711, 0]
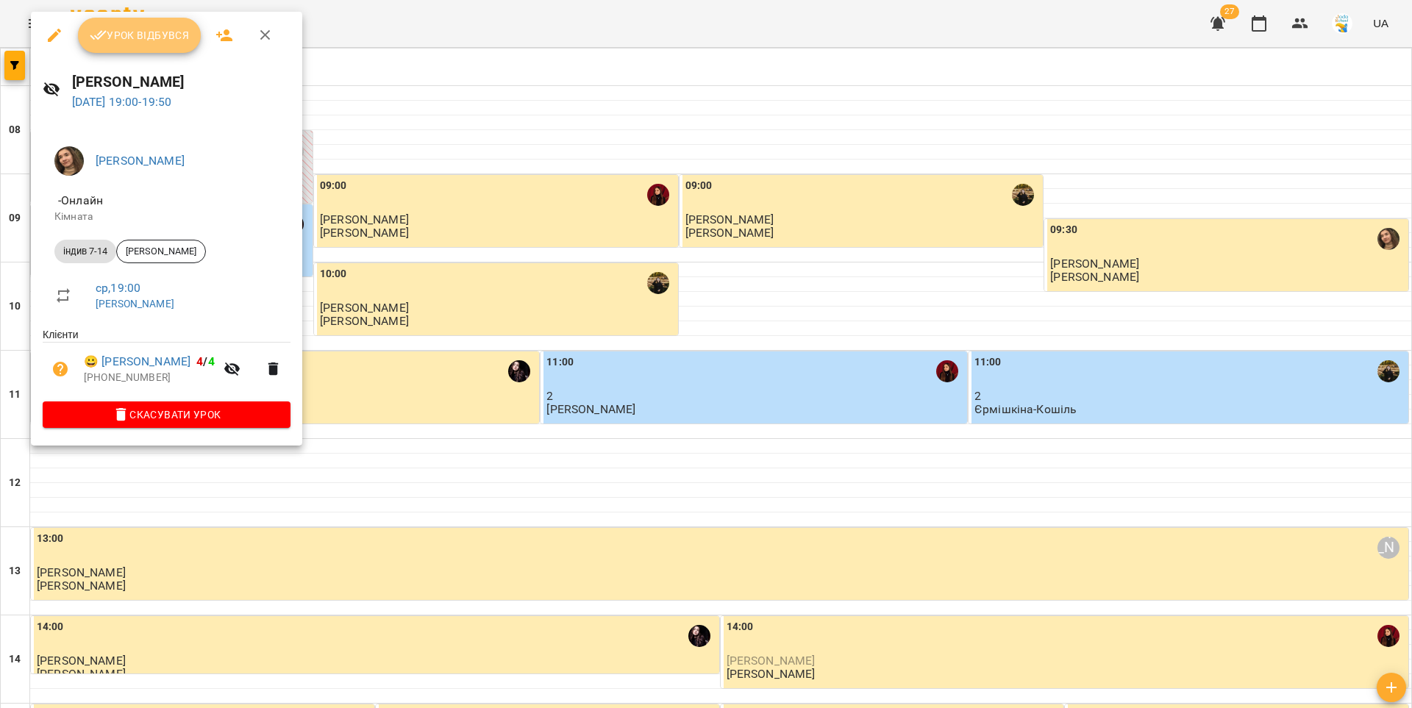
click at [154, 42] on span "Урок відбувся" at bounding box center [140, 35] width 100 height 18
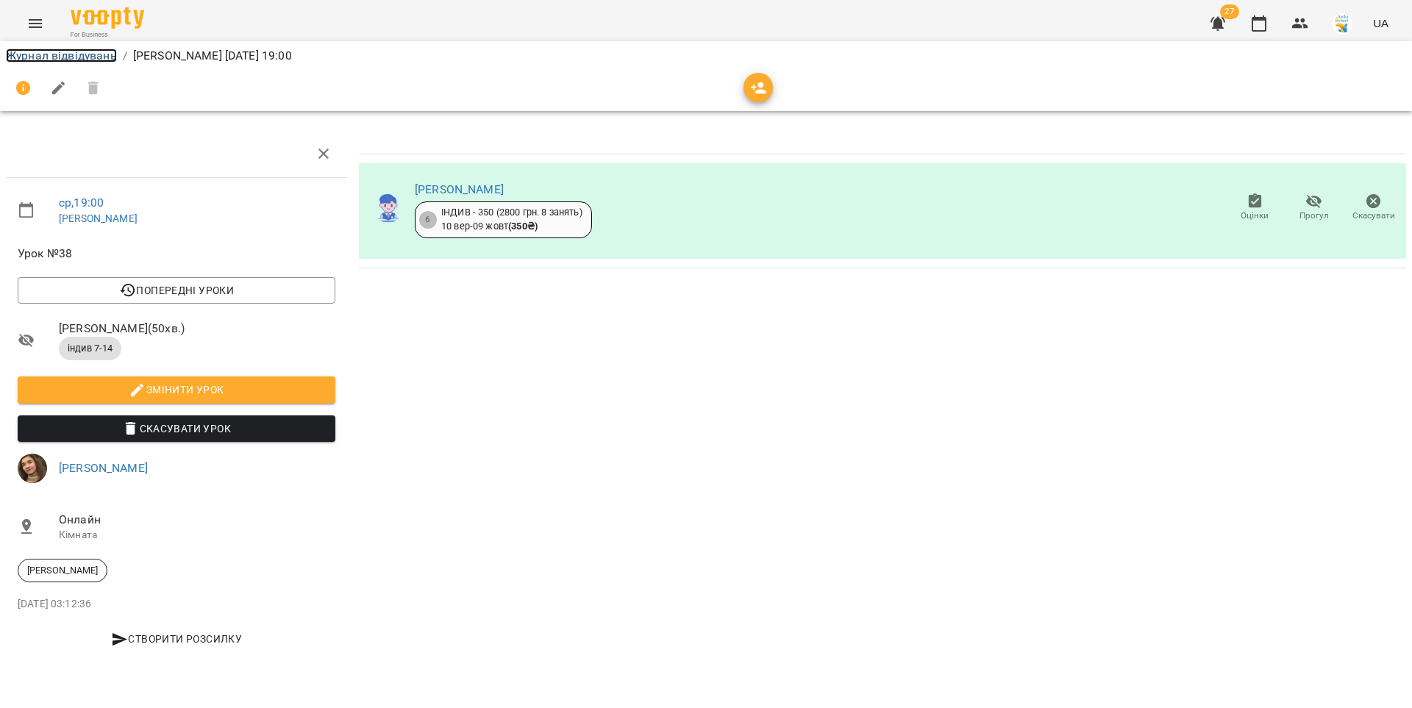
click at [101, 56] on link "Журнал відвідувань" at bounding box center [61, 56] width 111 height 14
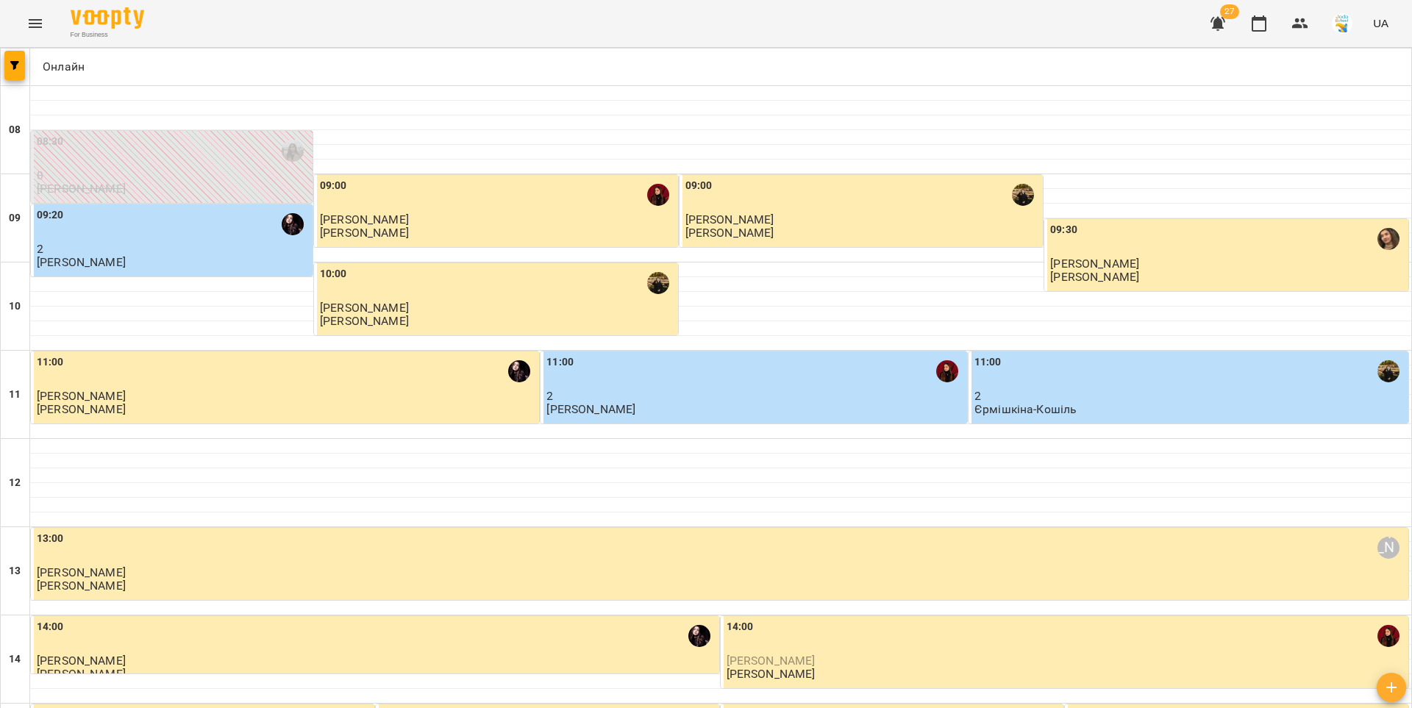
scroll to position [711, 0]
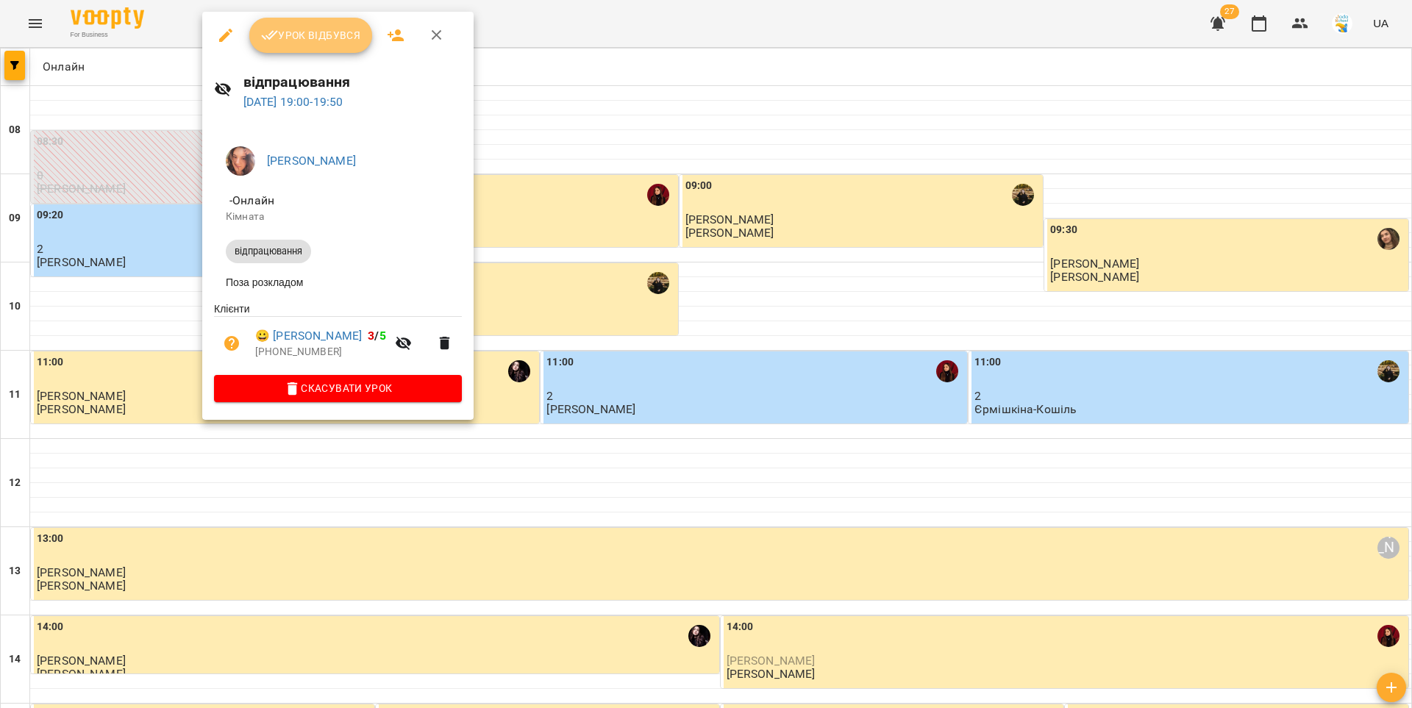
click at [292, 38] on span "Урок відбувся" at bounding box center [311, 35] width 100 height 18
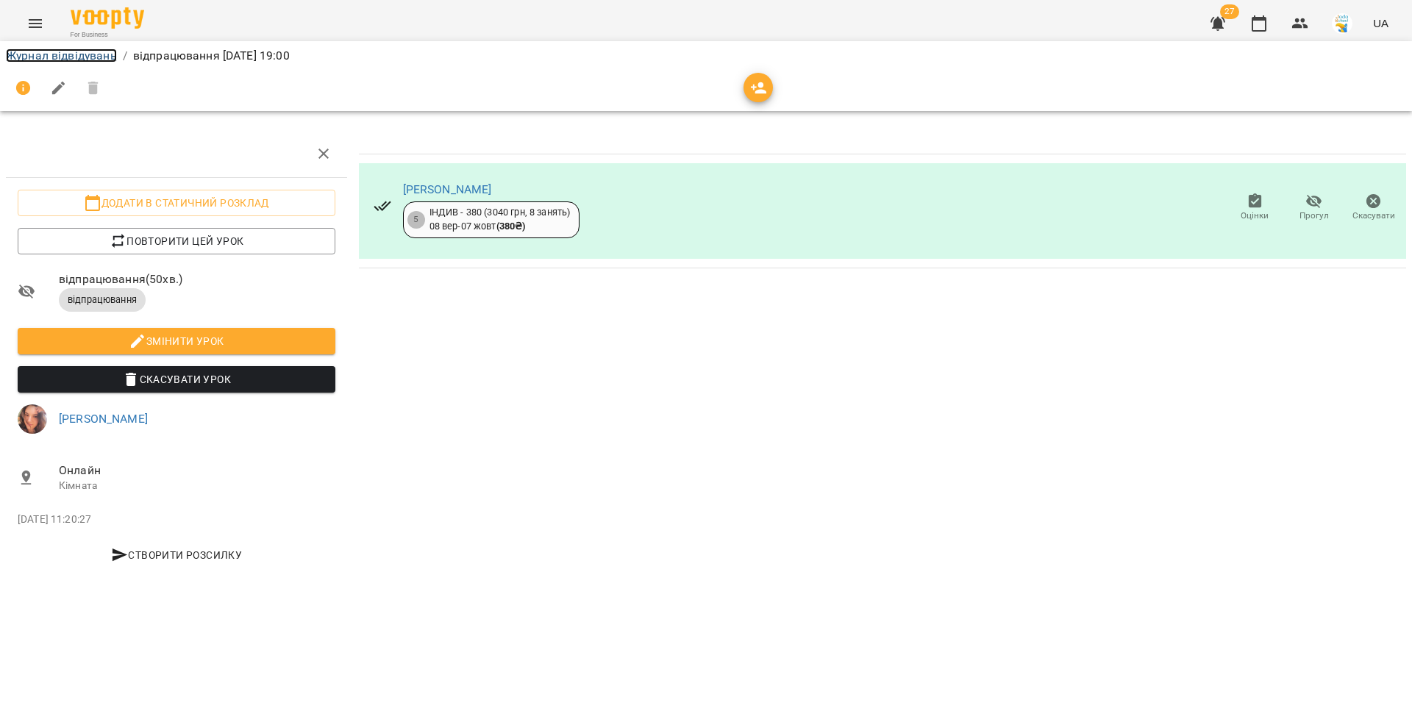
click at [99, 57] on link "Журнал відвідувань" at bounding box center [61, 56] width 111 height 14
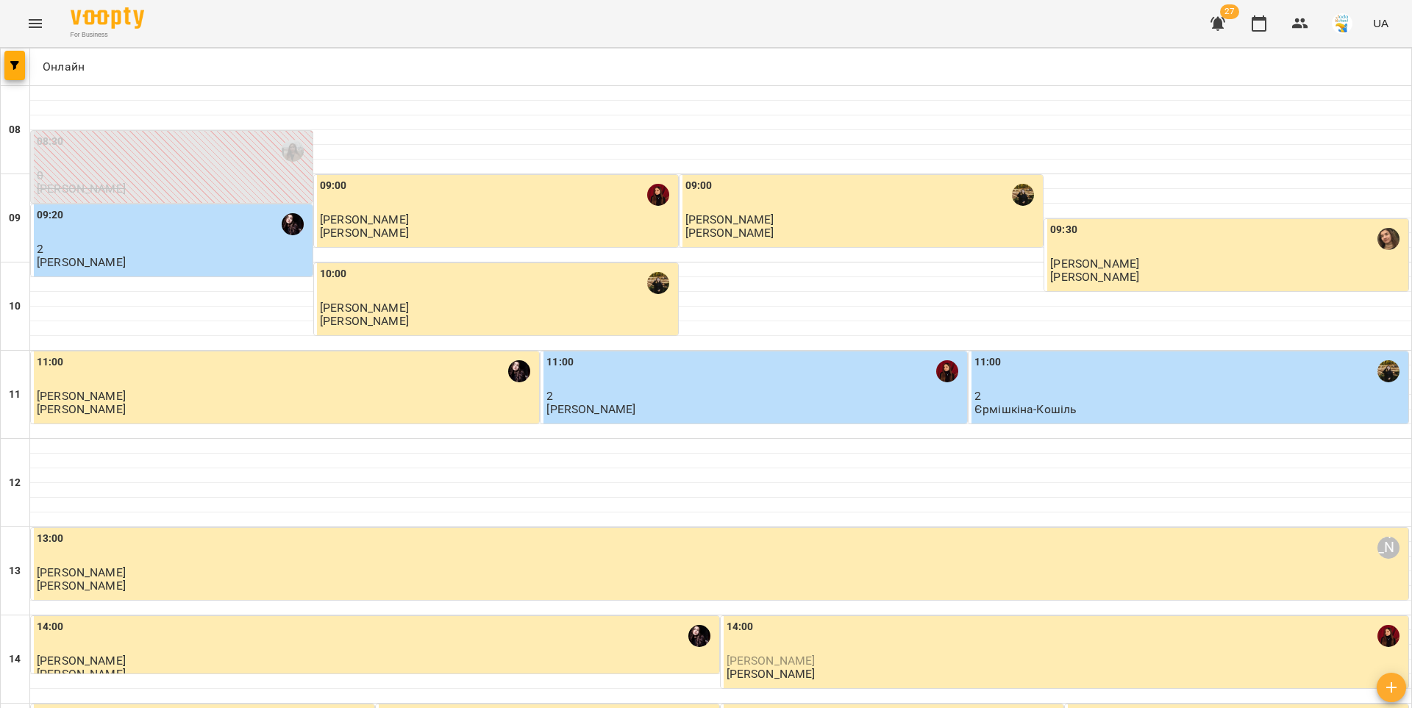
scroll to position [711, 0]
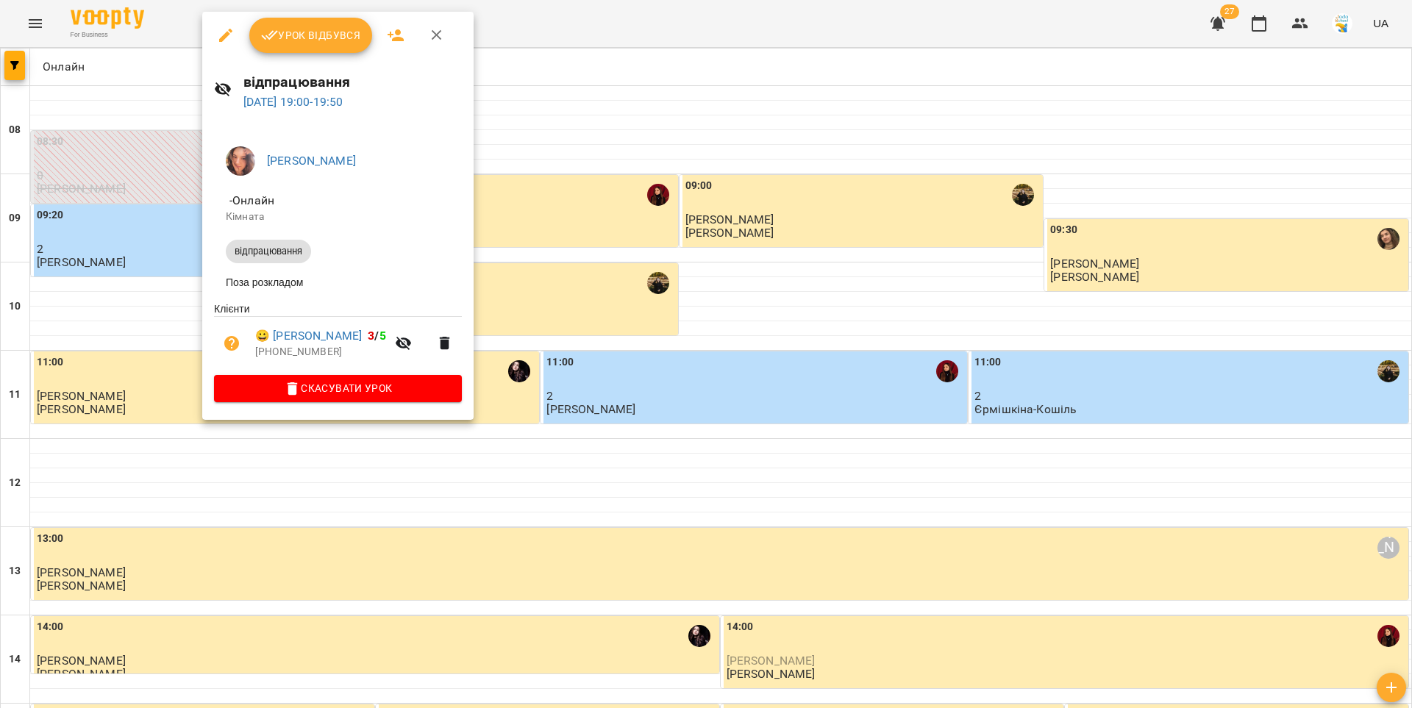
click at [319, 41] on span "Урок відбувся" at bounding box center [311, 35] width 100 height 18
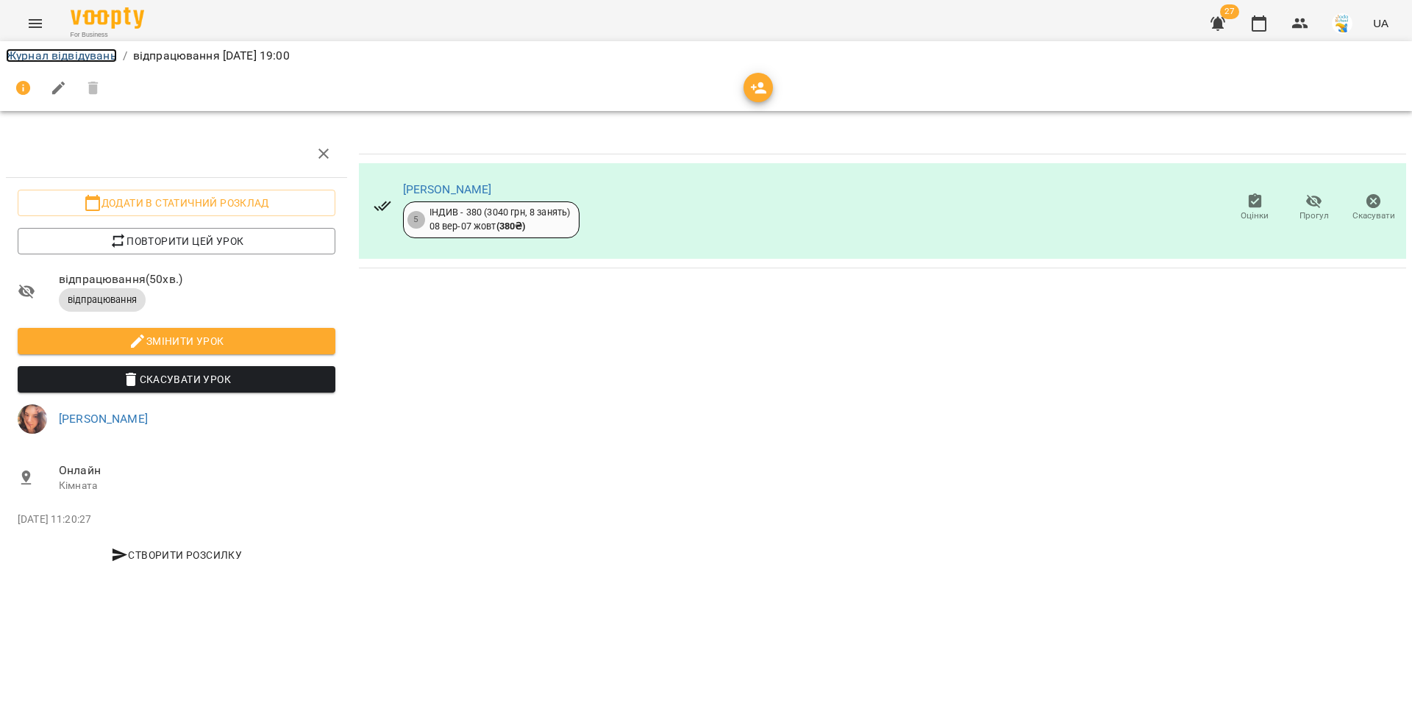
click at [78, 54] on link "Журнал відвідувань" at bounding box center [61, 56] width 111 height 14
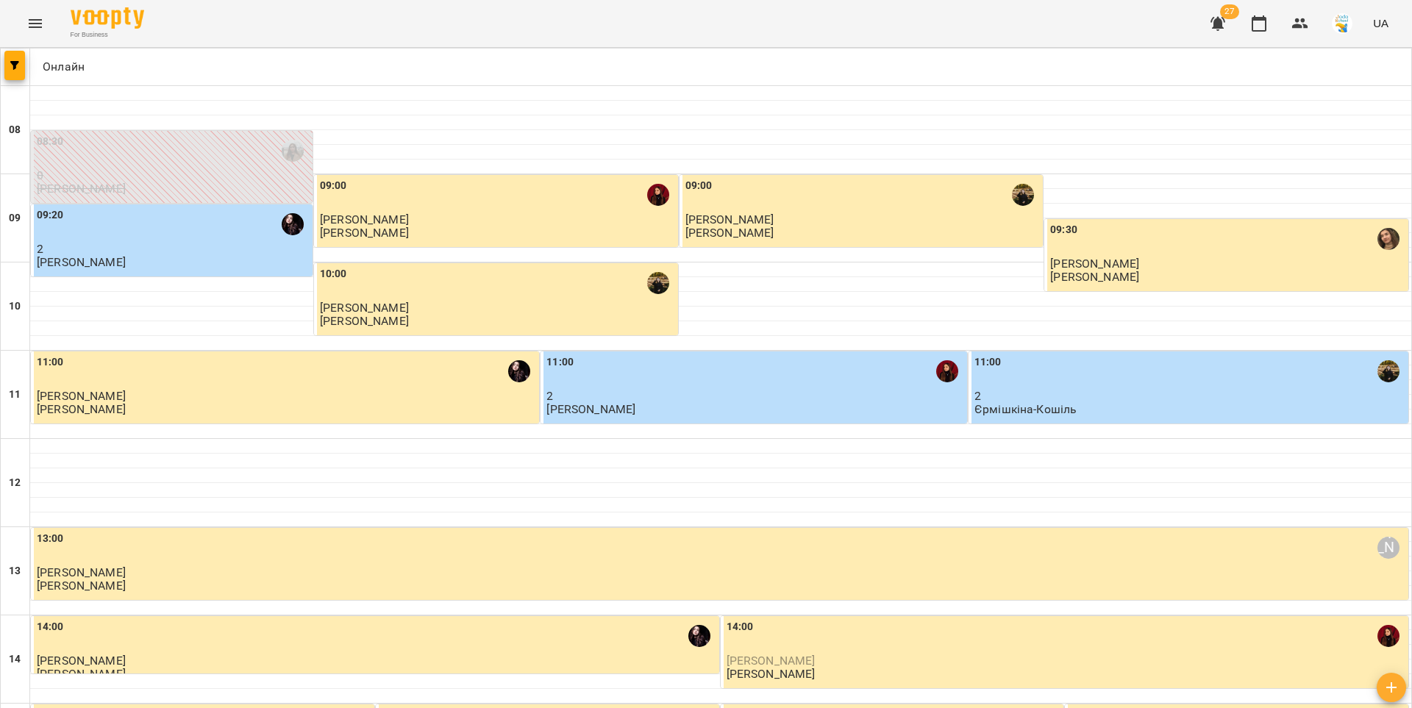
scroll to position [711, 0]
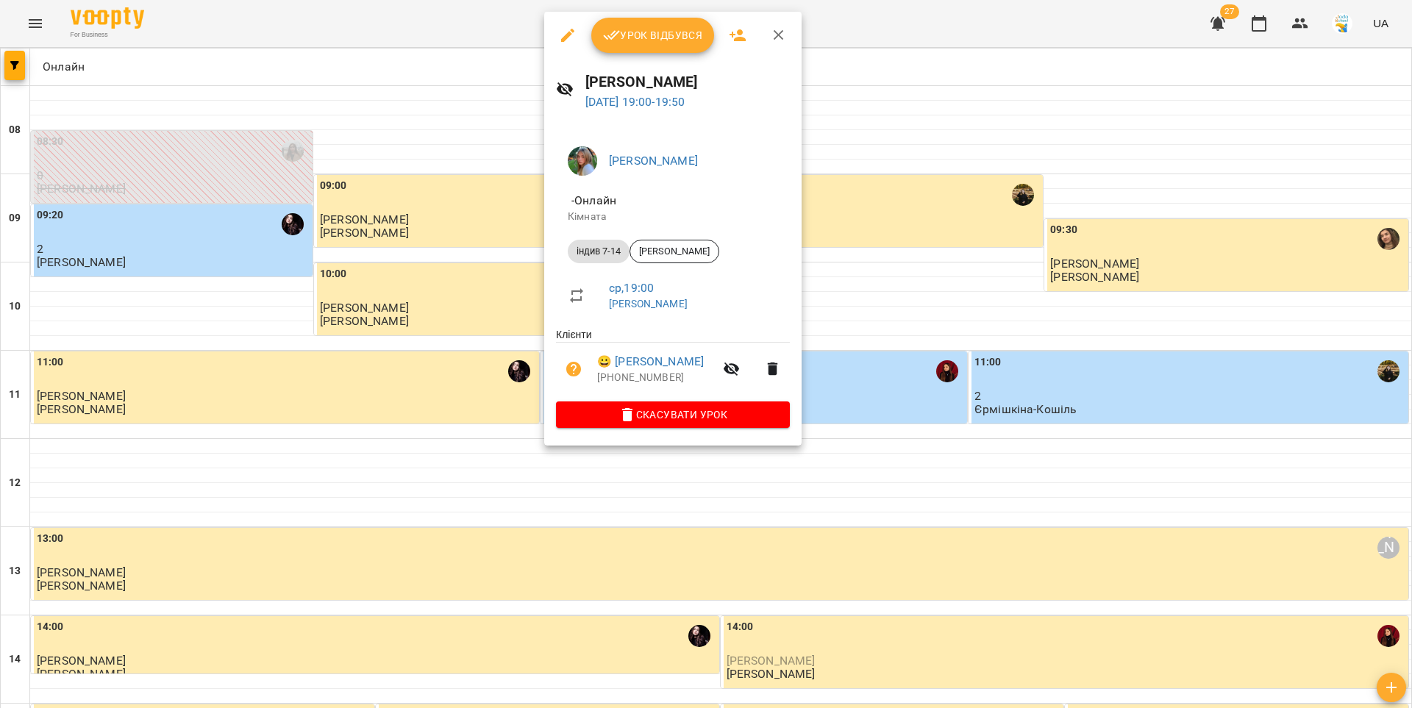
click at [663, 28] on span "Урок відбувся" at bounding box center [653, 35] width 100 height 18
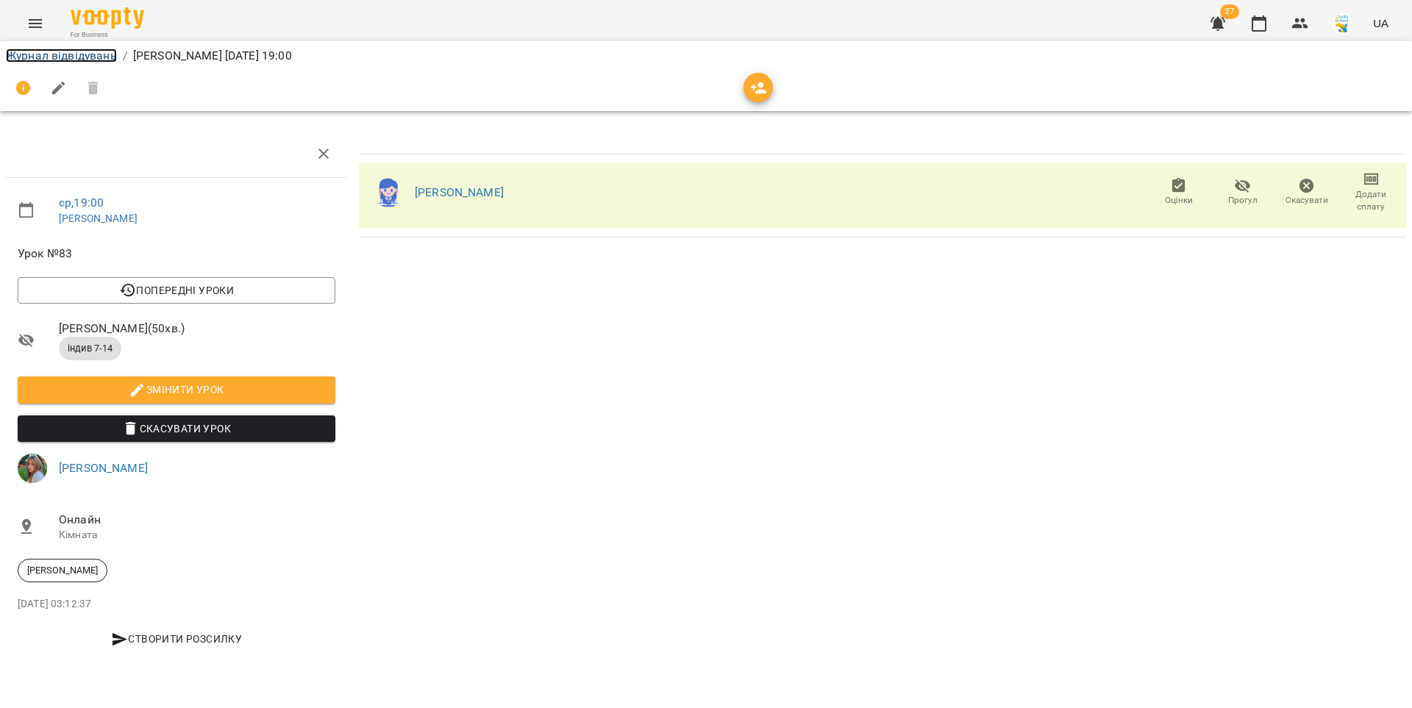
click at [73, 55] on link "Журнал відвідувань" at bounding box center [61, 56] width 111 height 14
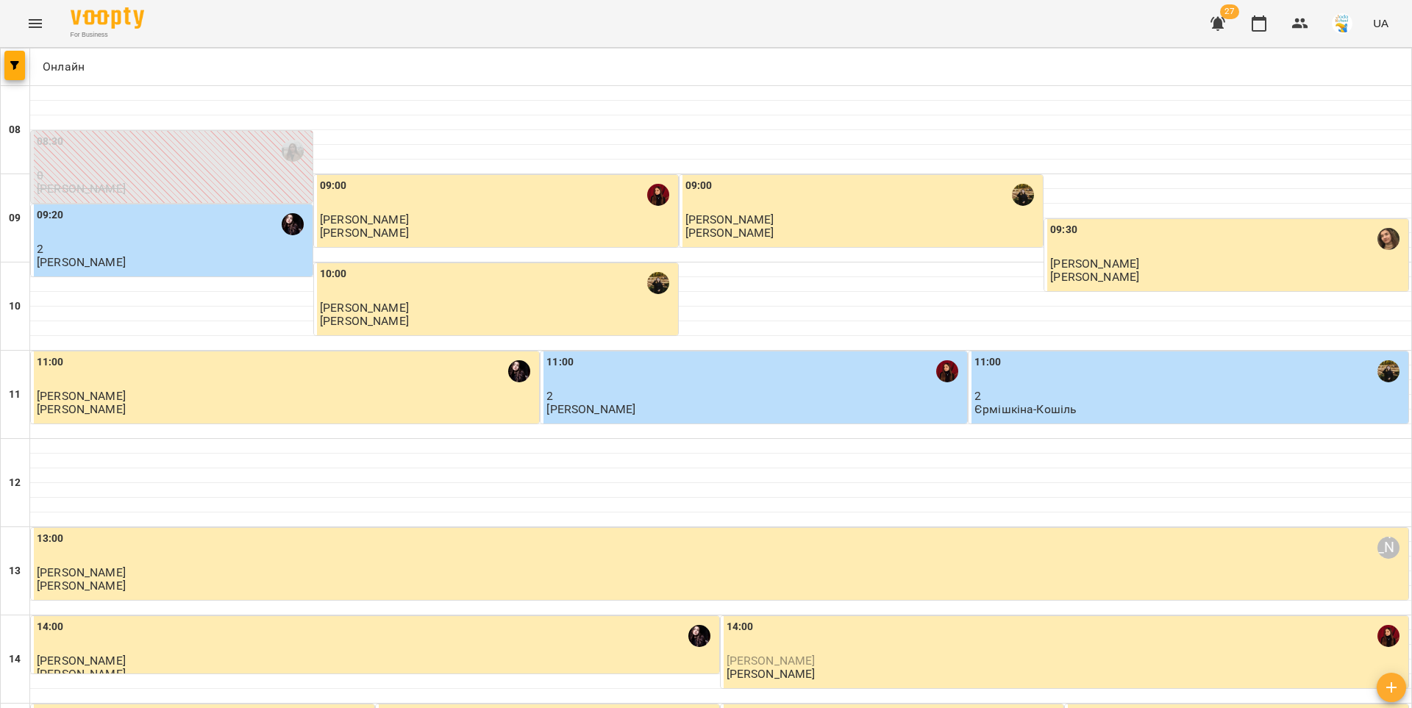
scroll to position [711, 0]
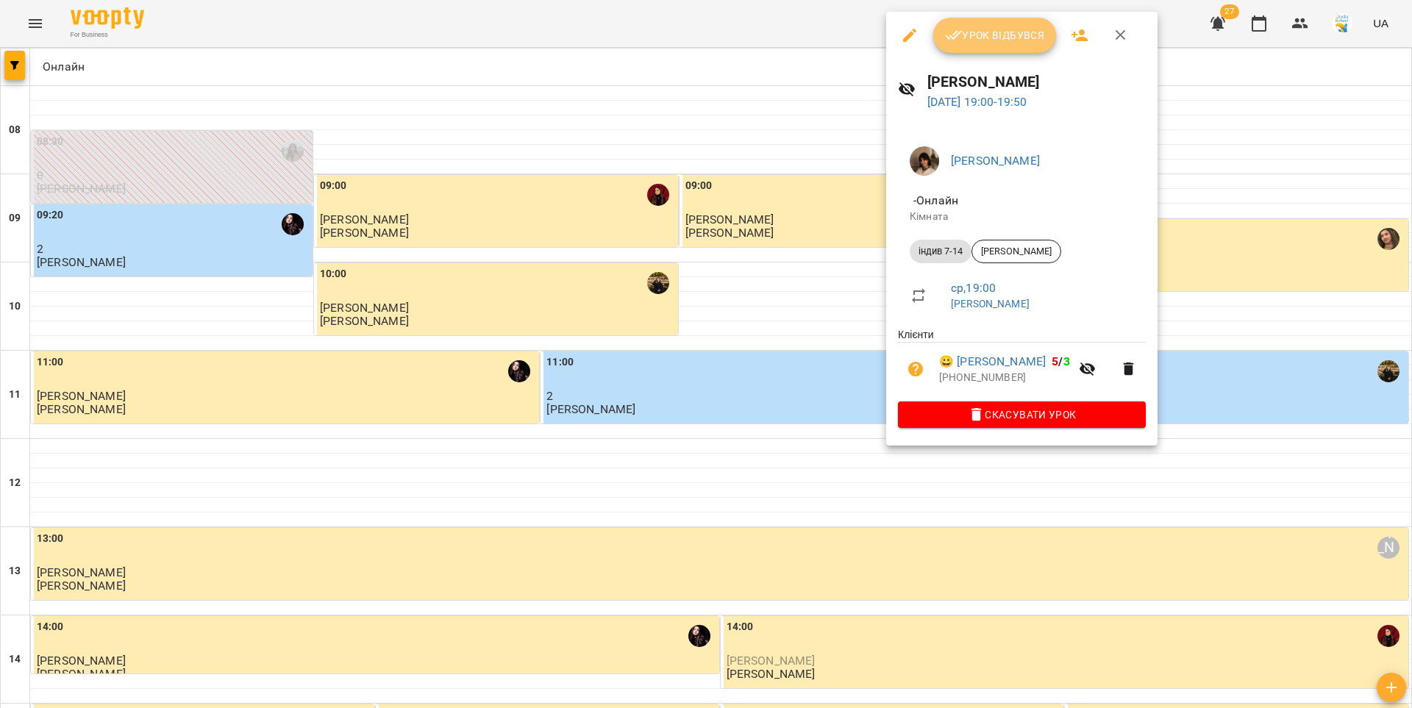
click at [962, 35] on span "Урок відбувся" at bounding box center [995, 35] width 100 height 18
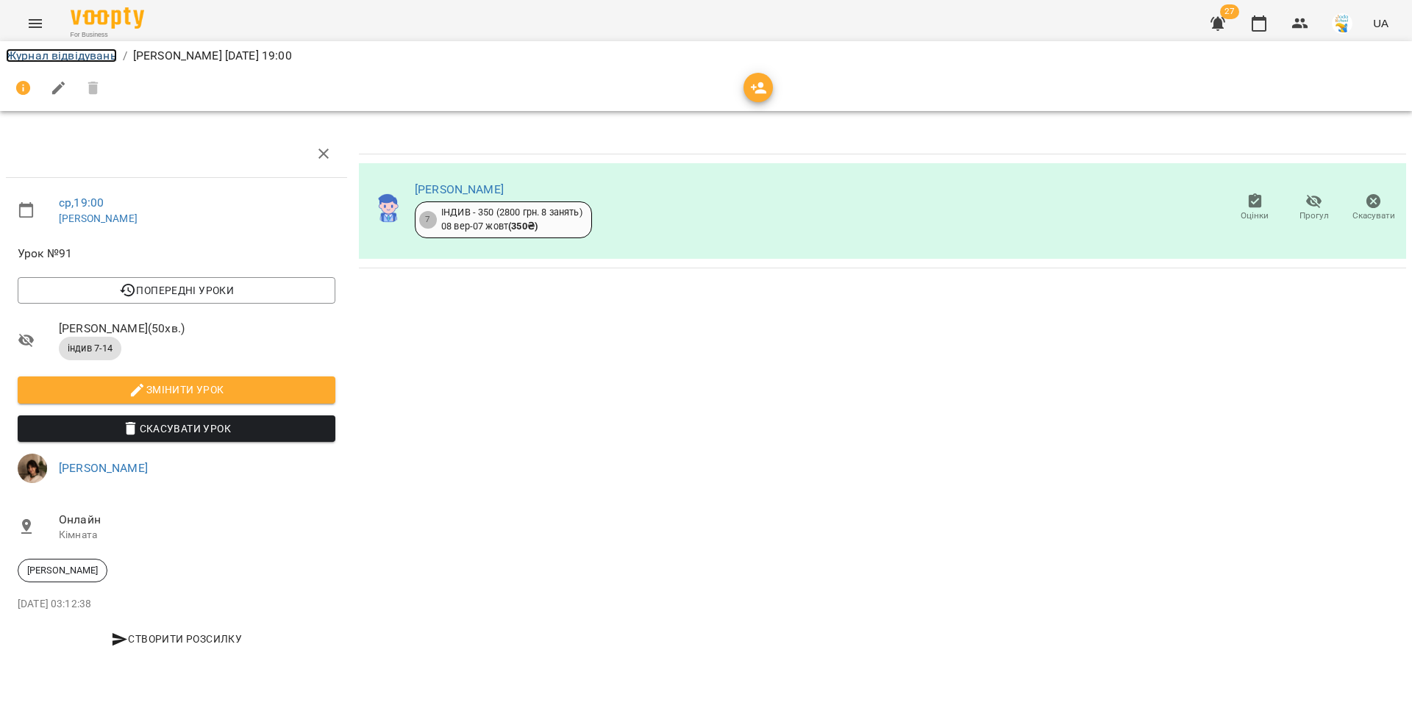
click at [79, 53] on link "Журнал відвідувань" at bounding box center [61, 56] width 111 height 14
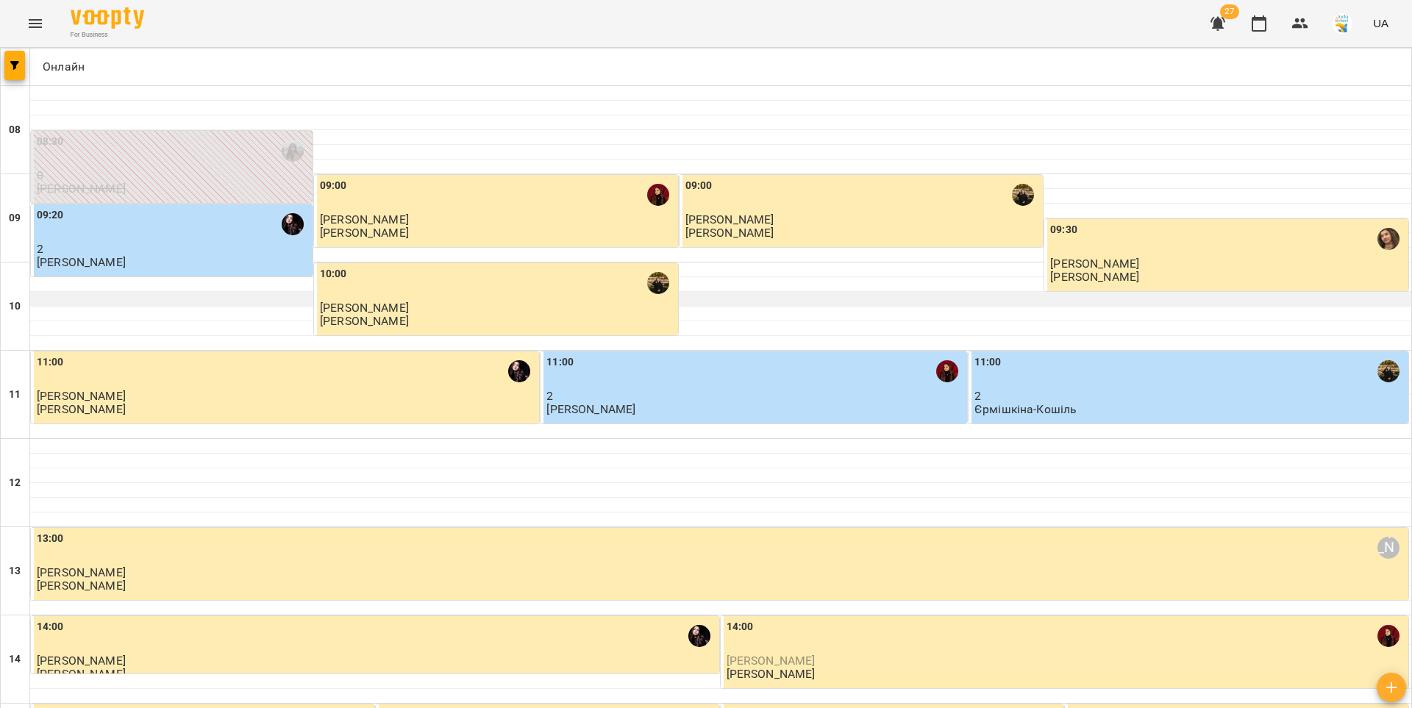
scroll to position [711, 0]
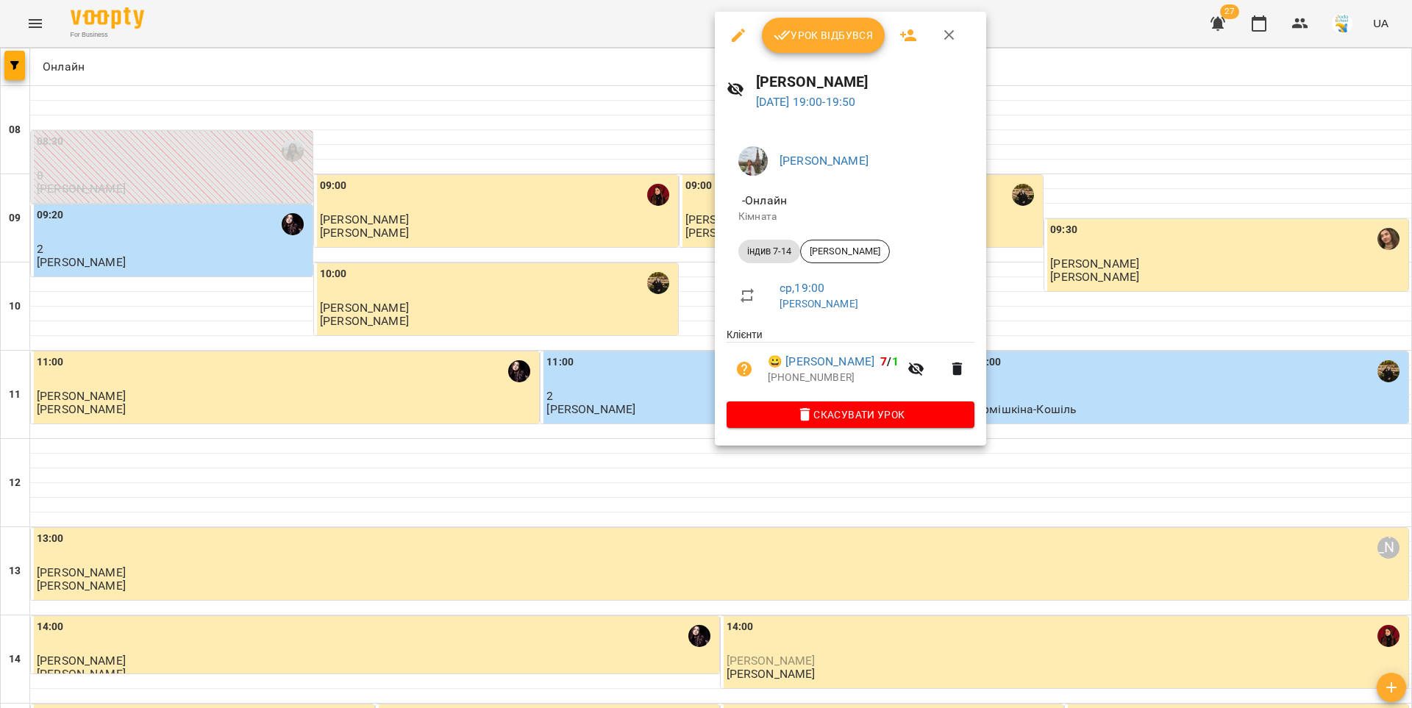
click at [514, 488] on div at bounding box center [706, 354] width 1412 height 708
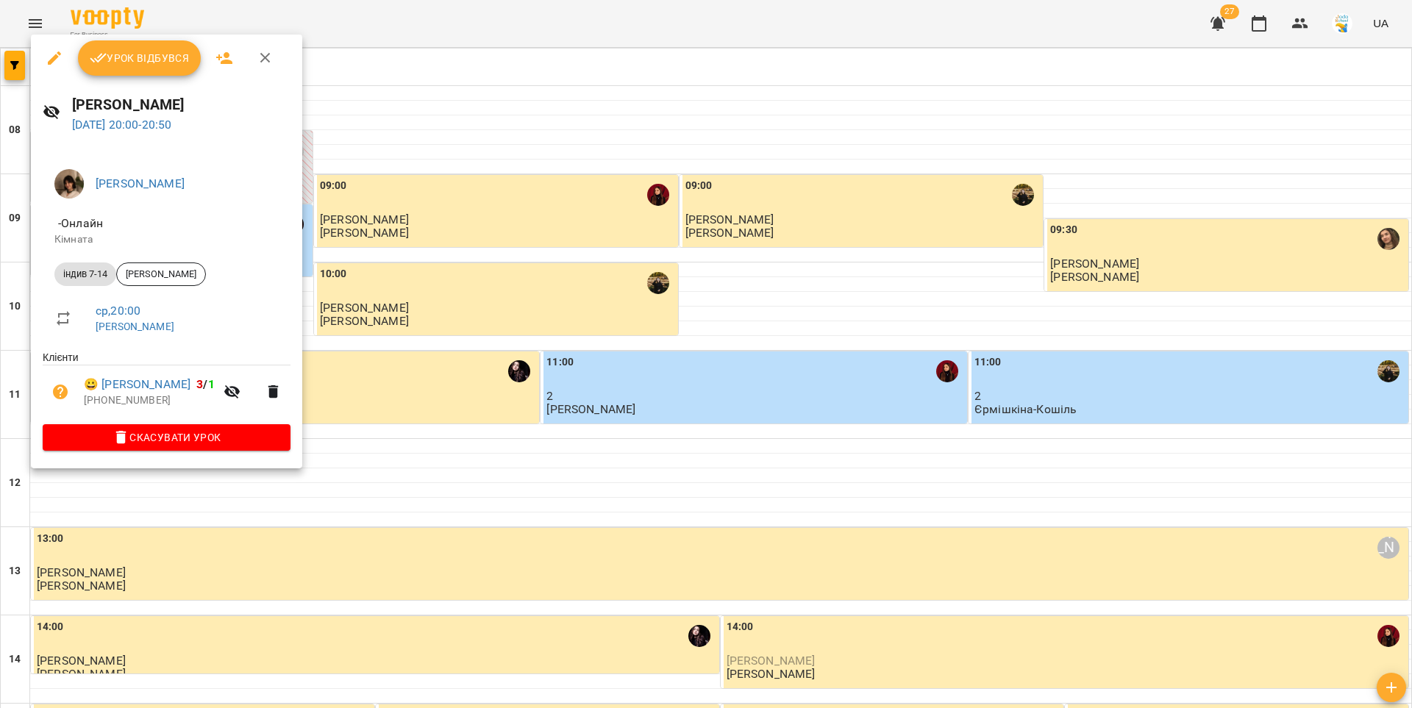
click at [174, 58] on span "Урок відбувся" at bounding box center [140, 58] width 100 height 18
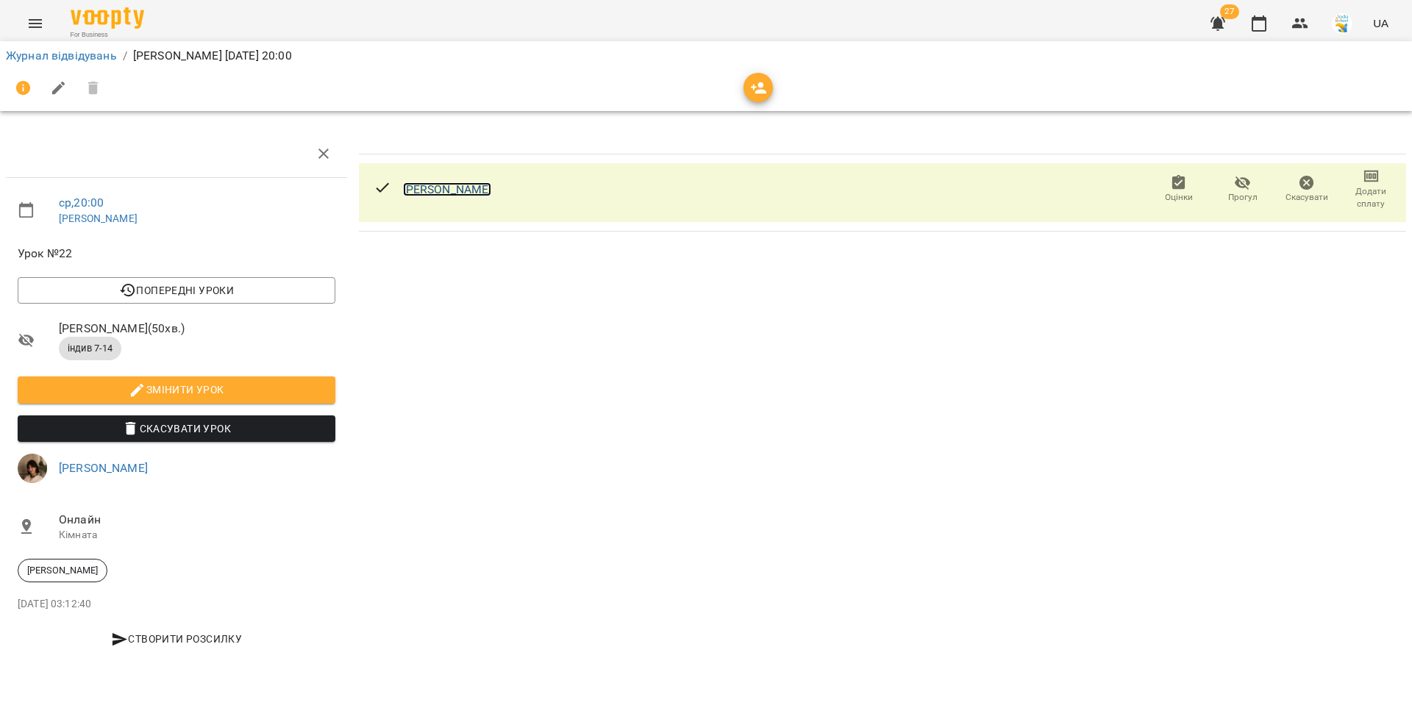
click at [424, 191] on link "[PERSON_NAME]" at bounding box center [447, 189] width 89 height 14
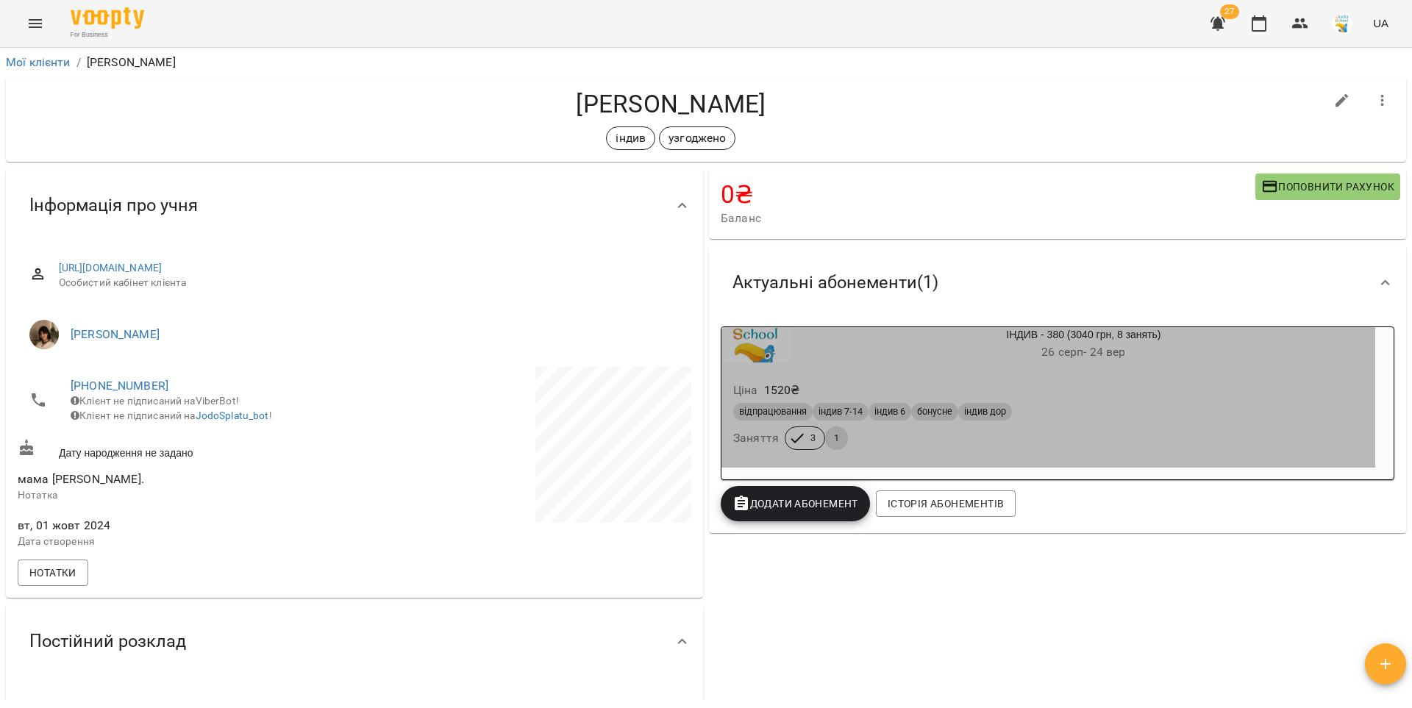
click at [1080, 402] on div "відпрацювання індив 7-14 індив 6 бонусне індив дор" at bounding box center [1048, 412] width 636 height 24
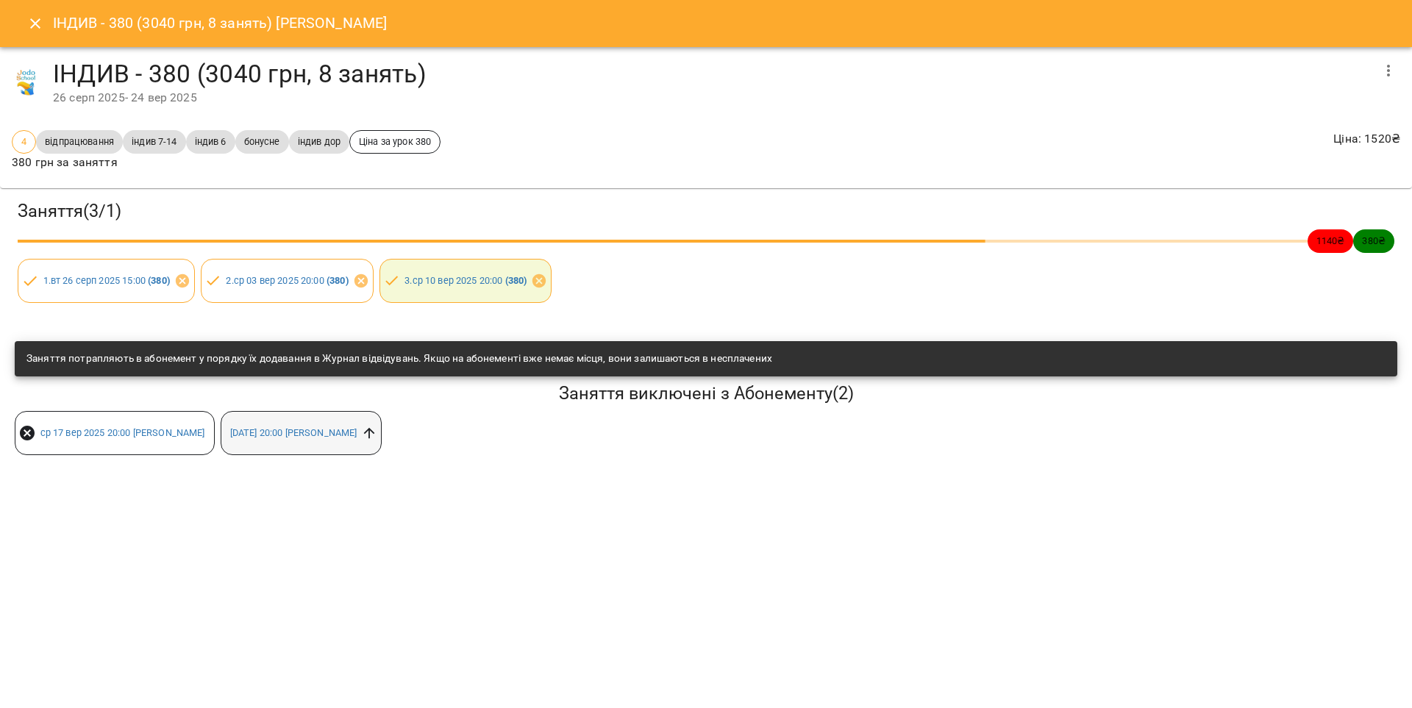
click at [377, 436] on icon at bounding box center [369, 433] width 16 height 16
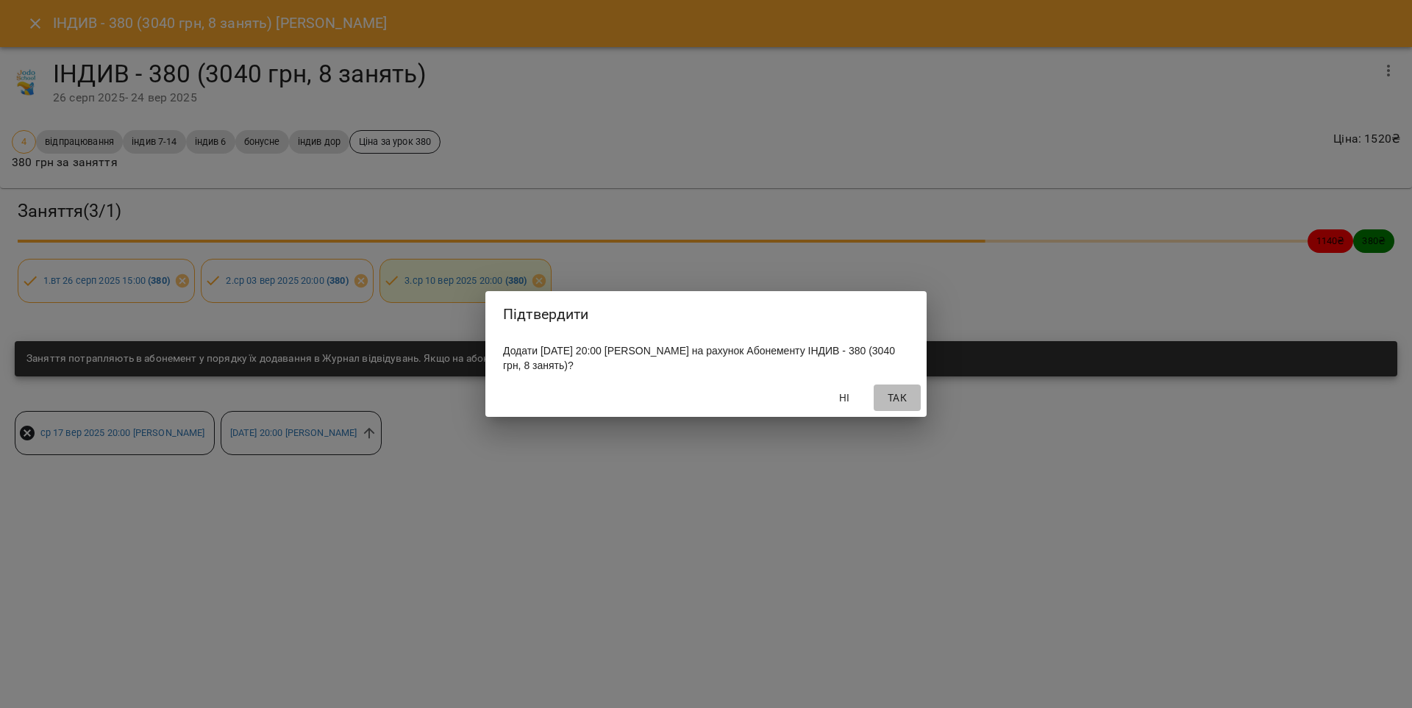
click at [874, 399] on button "Так" at bounding box center [897, 398] width 47 height 26
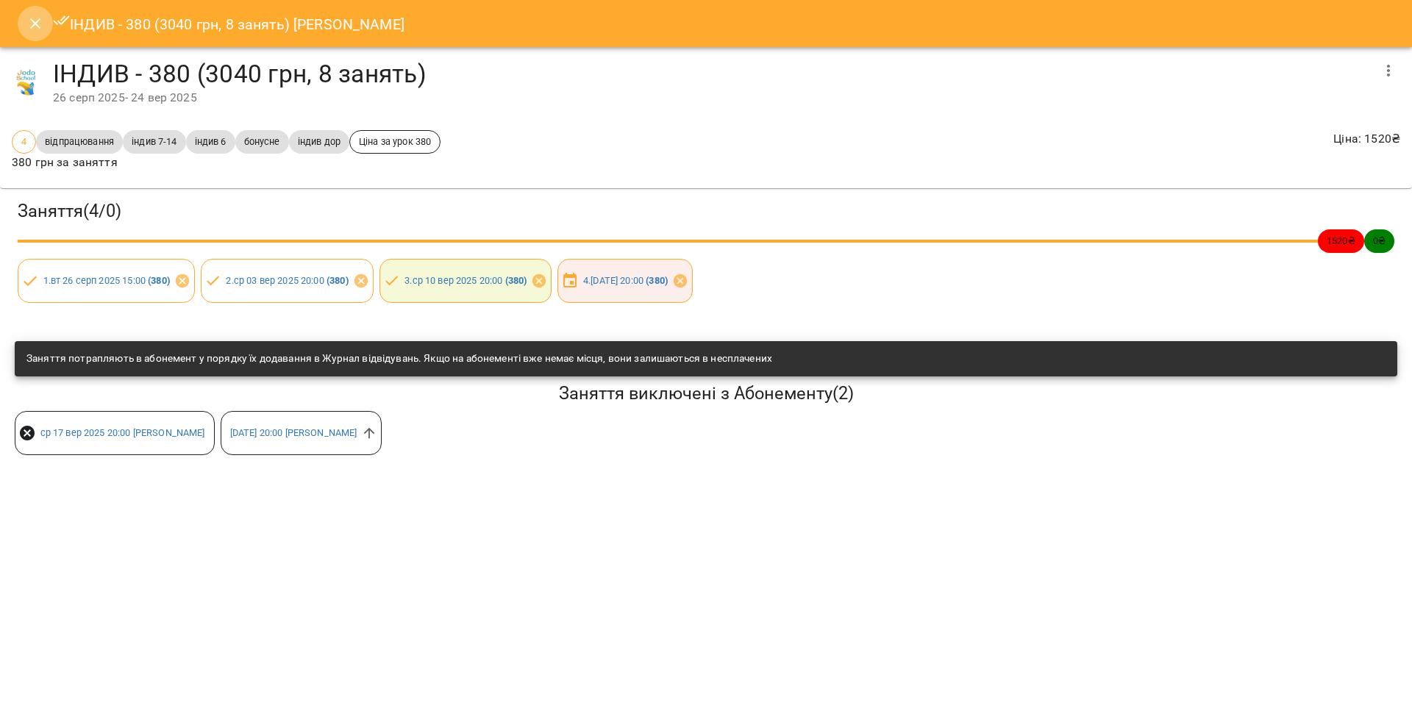
click at [40, 23] on icon "Close" at bounding box center [35, 24] width 18 height 18
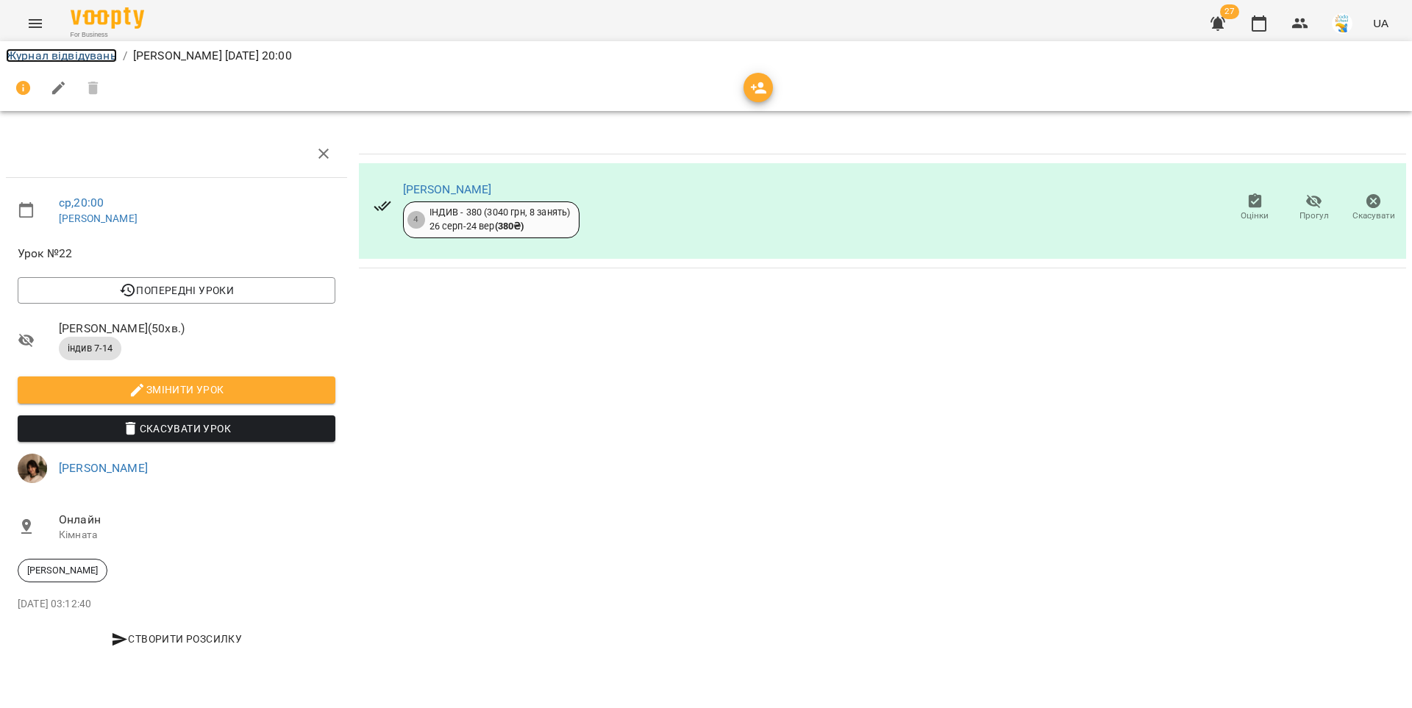
click at [99, 54] on link "Журнал відвідувань" at bounding box center [61, 56] width 111 height 14
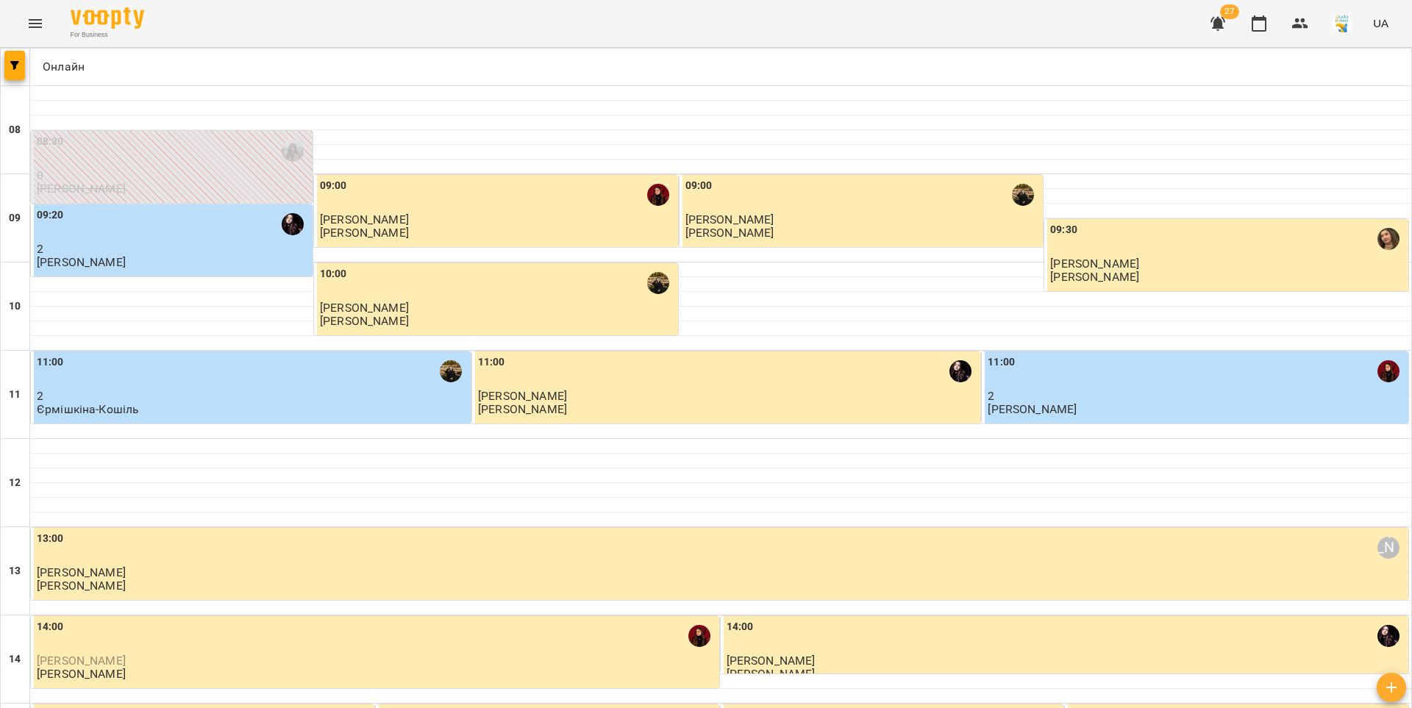
scroll to position [711, 0]
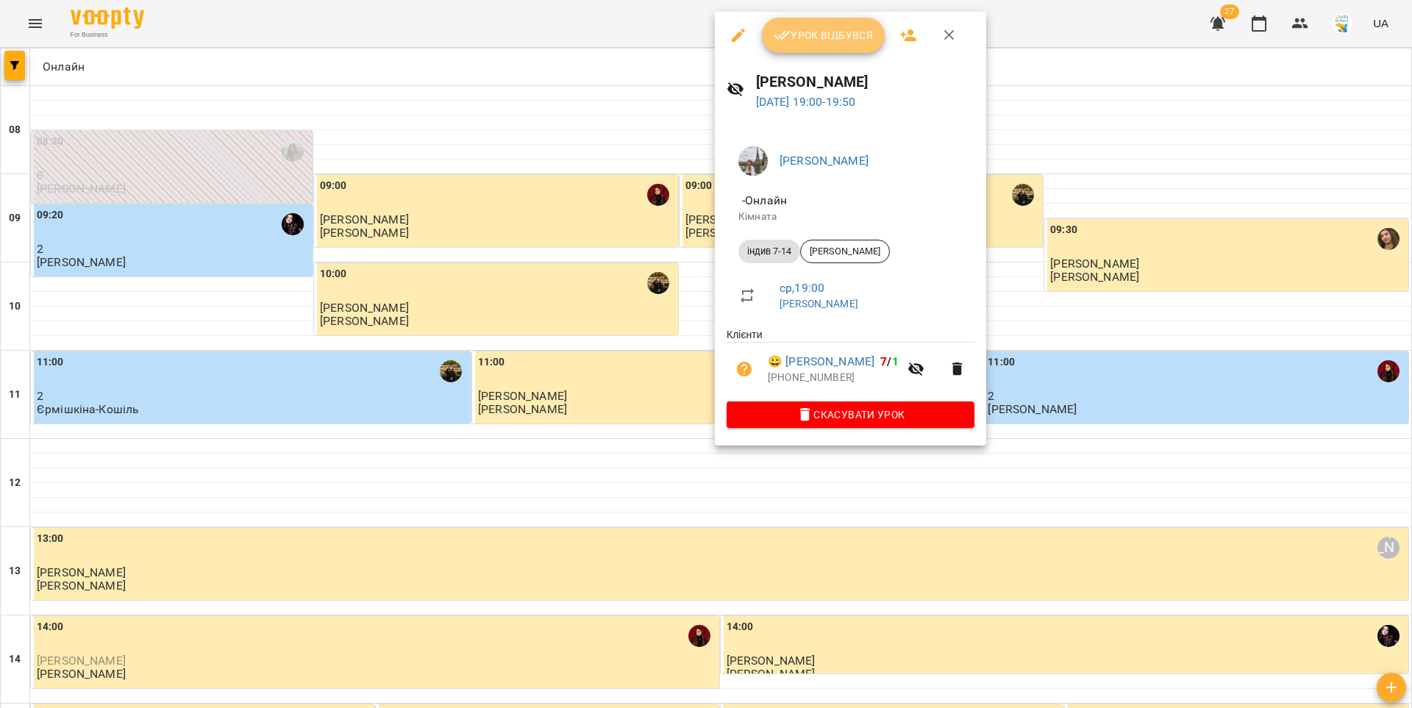
click at [841, 43] on span "Урок відбувся" at bounding box center [824, 35] width 100 height 18
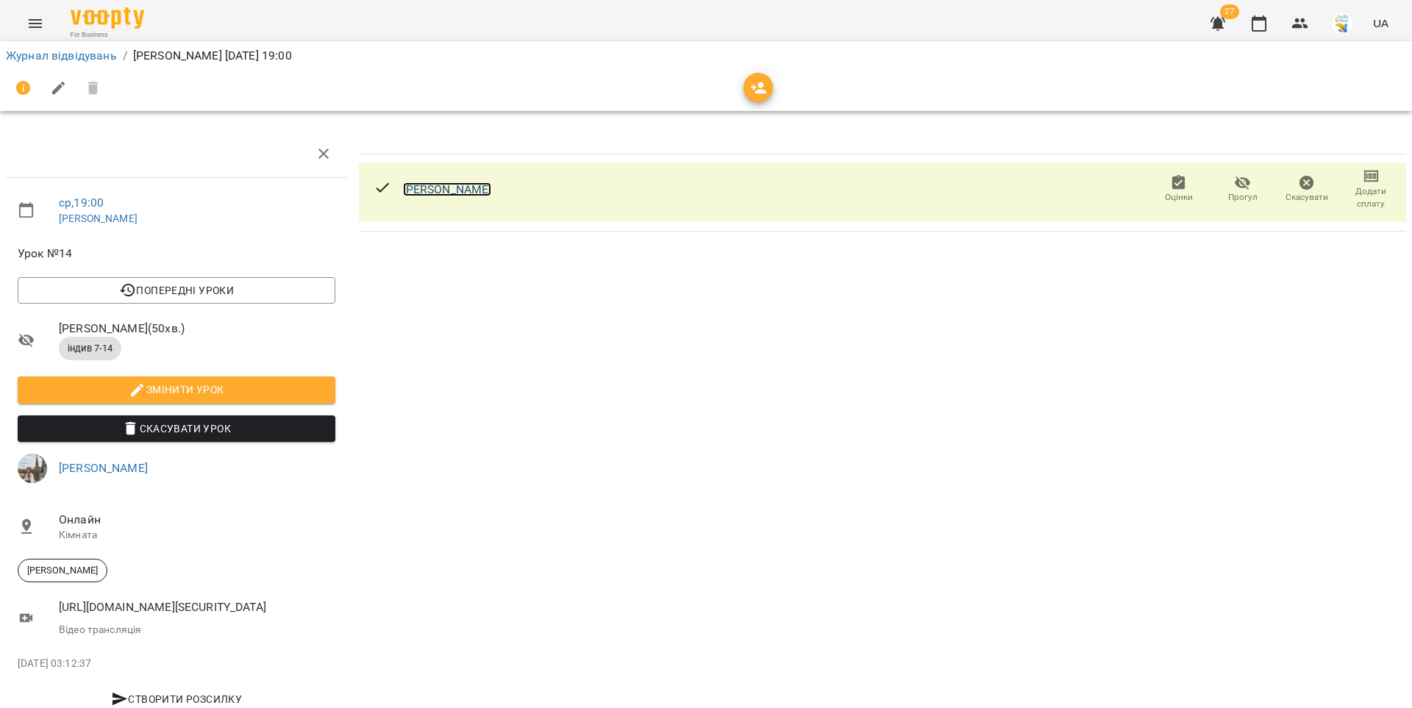
click at [415, 190] on link "[PERSON_NAME]" at bounding box center [447, 189] width 89 height 14
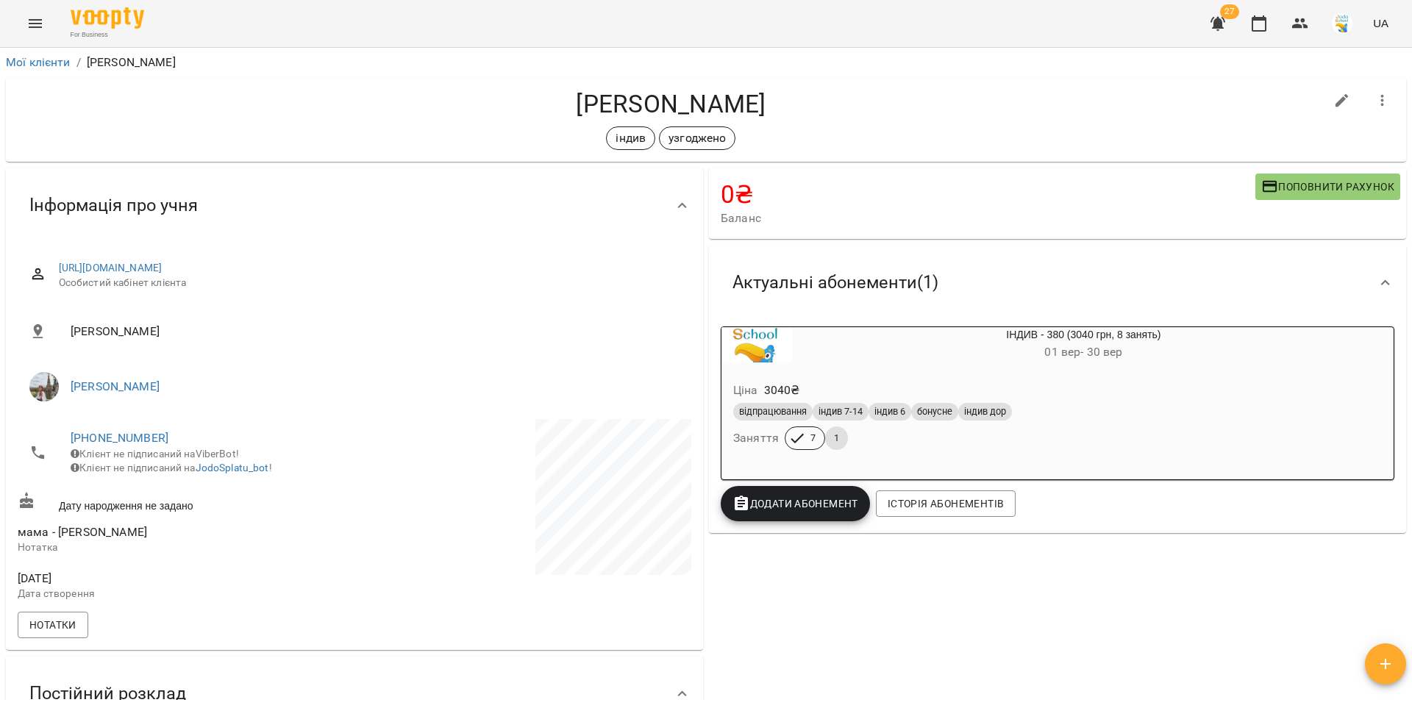
click at [1047, 377] on div "Ціна 3040 ₴ відпрацювання індив 7-14 індив 6 бонусне індив дор Заняття 7 1" at bounding box center [1048, 418] width 654 height 100
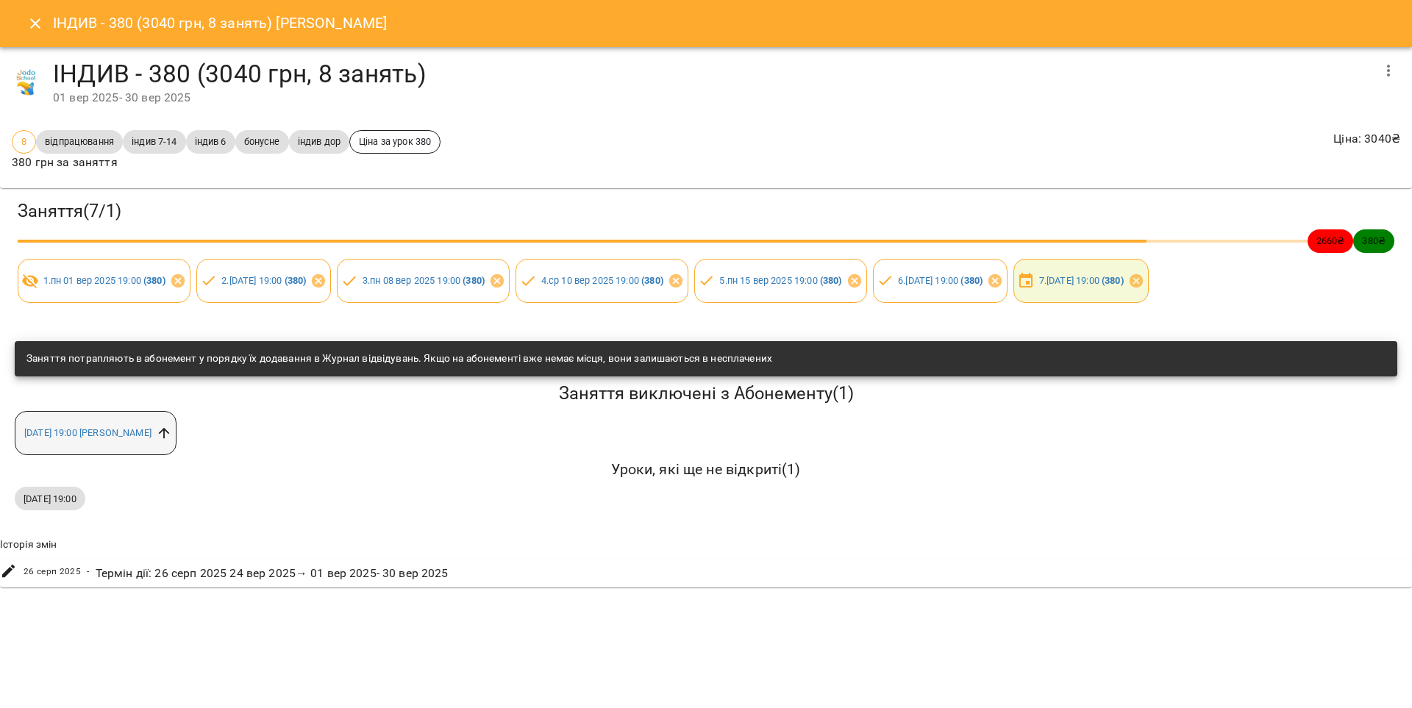
click at [172, 433] on icon at bounding box center [164, 433] width 16 height 16
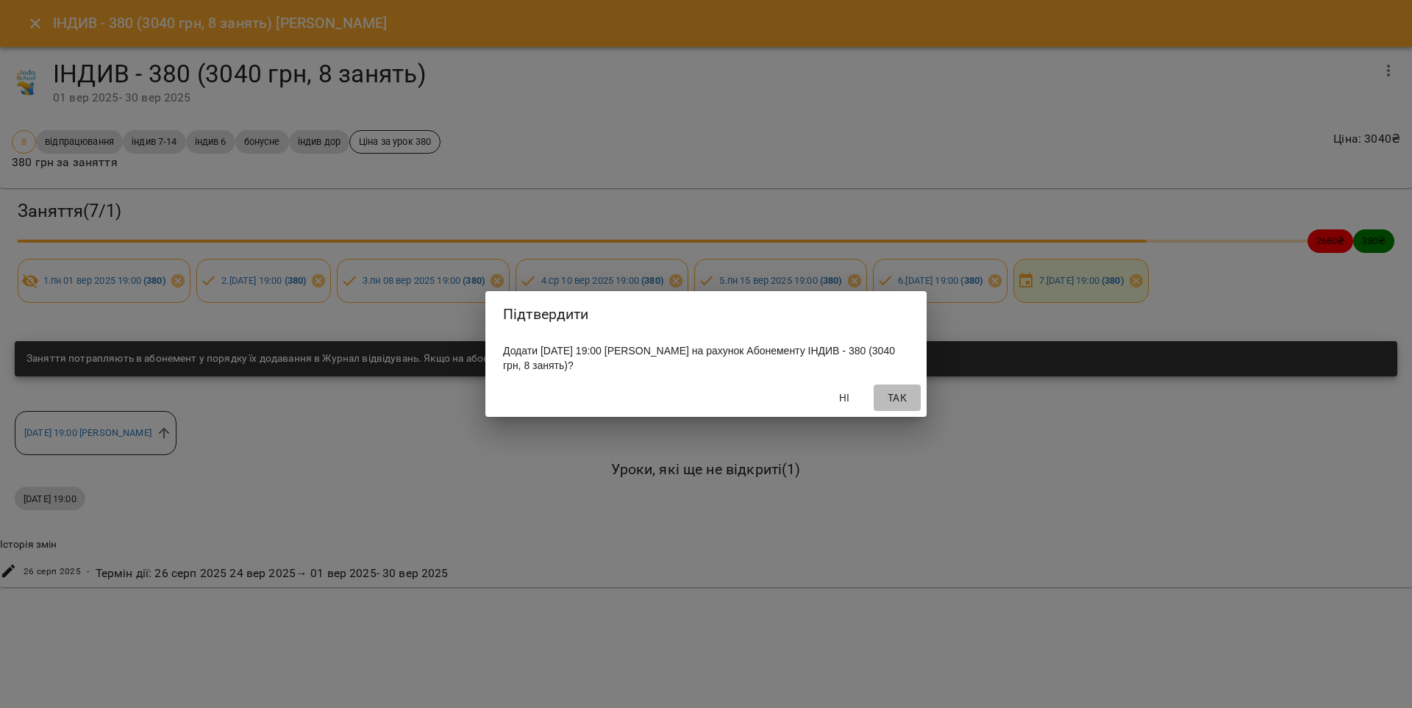
click at [899, 399] on span "Так" at bounding box center [897, 398] width 35 height 18
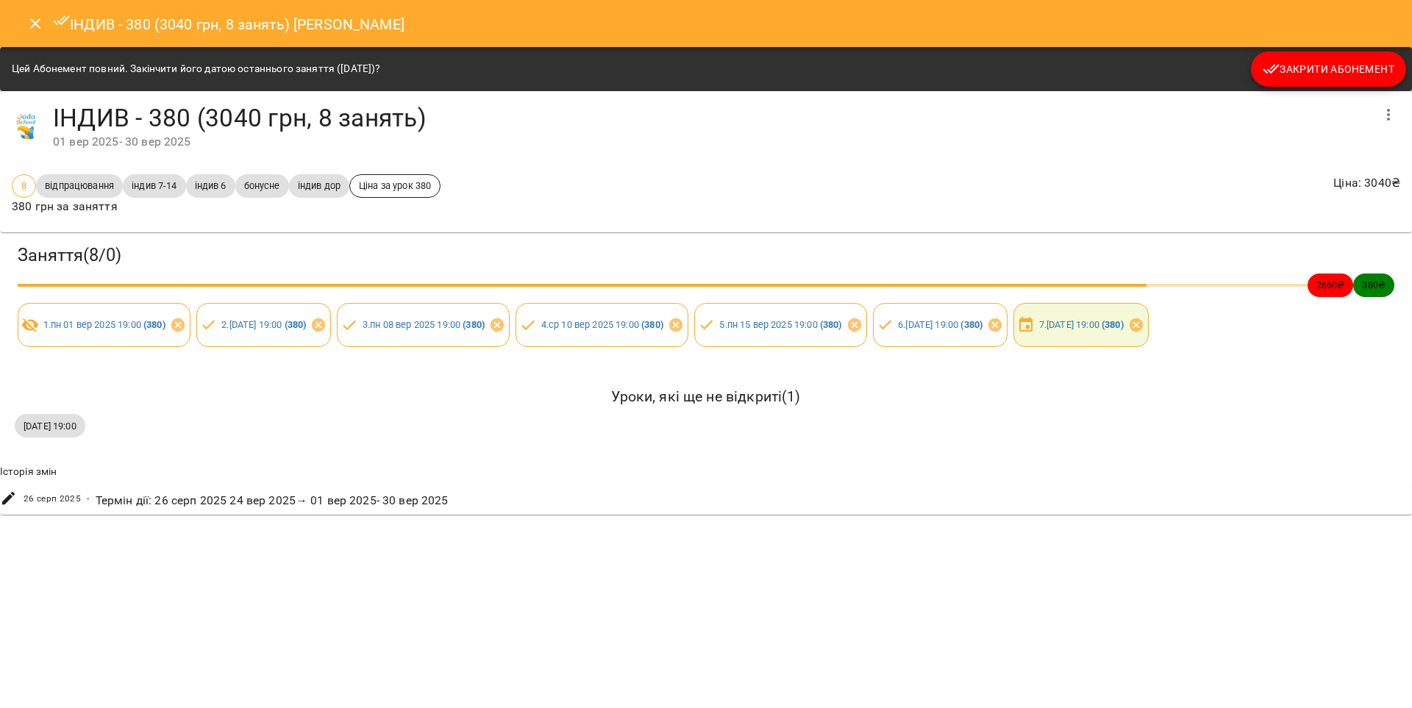
click at [39, 21] on icon "Close" at bounding box center [35, 24] width 18 height 18
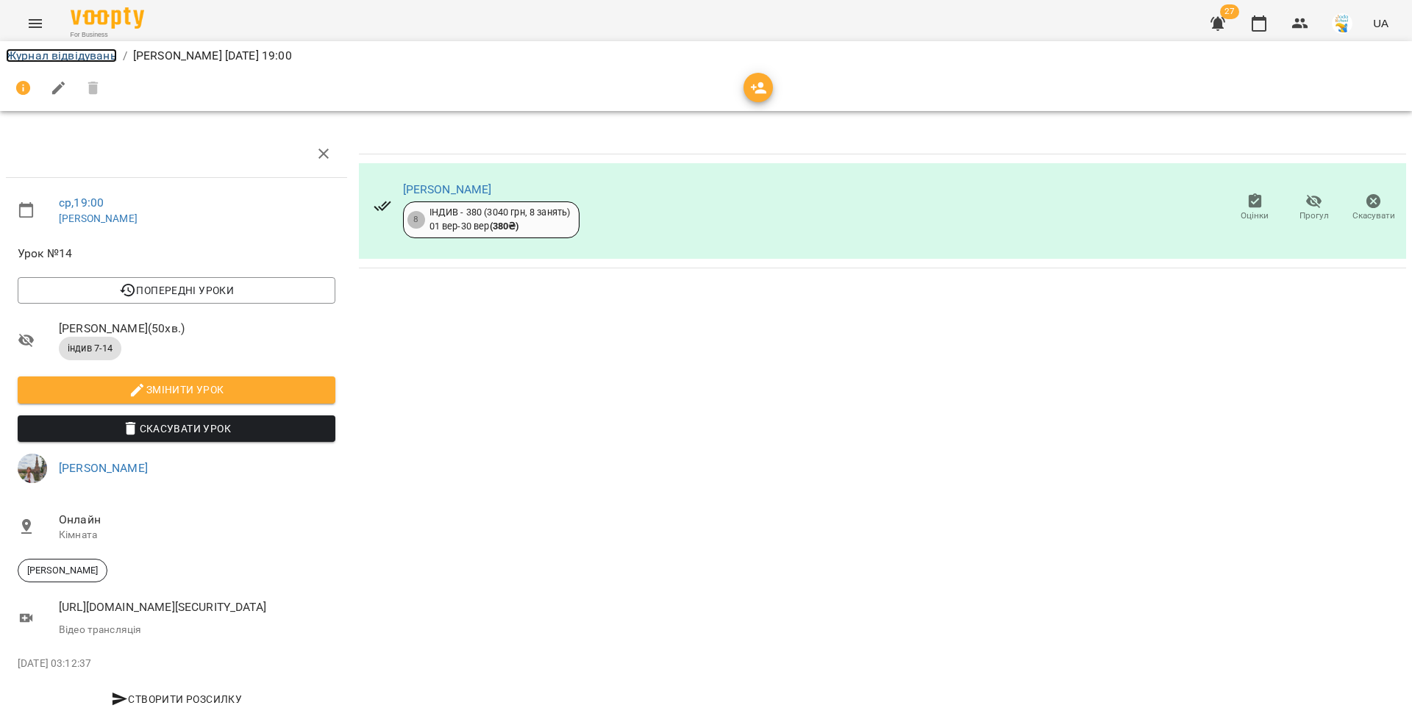
click at [76, 54] on link "Журнал відвідувань" at bounding box center [61, 56] width 111 height 14
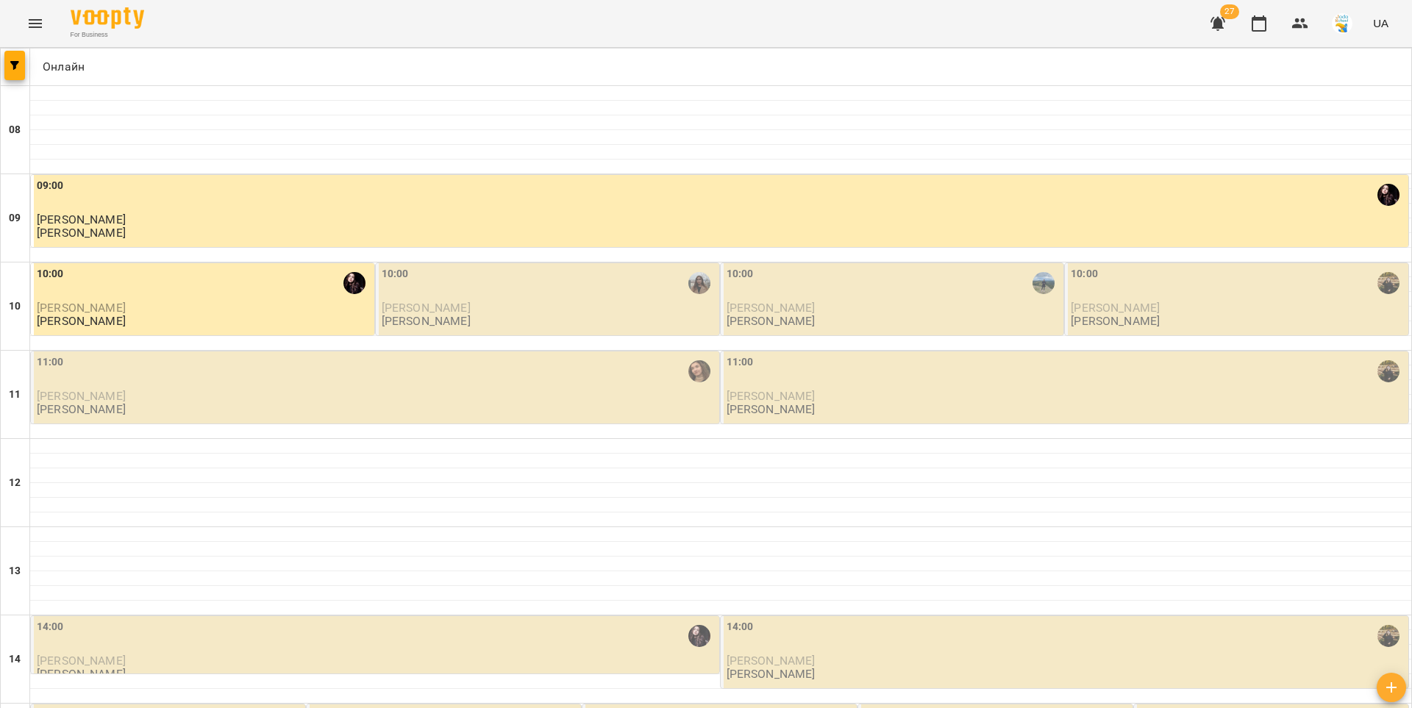
click at [510, 294] on div "10:00" at bounding box center [549, 283] width 335 height 34
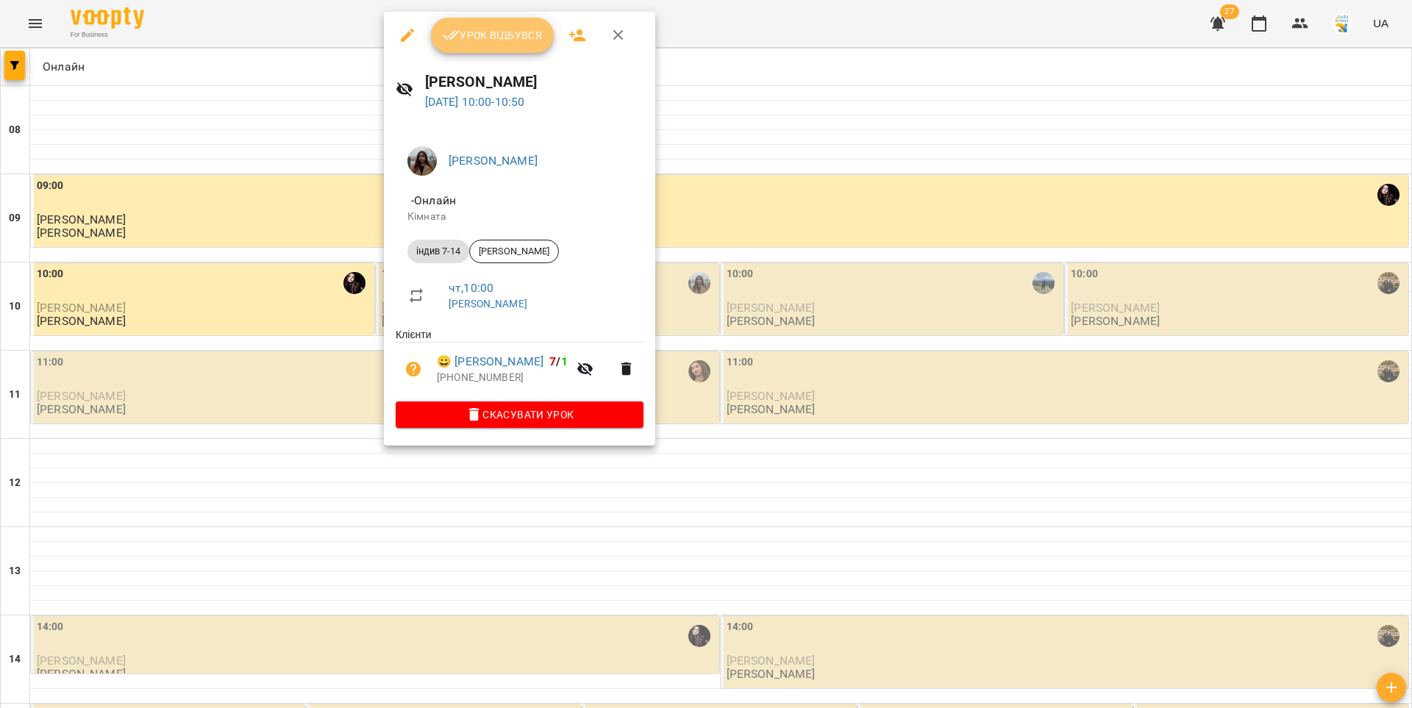
click at [478, 37] on span "Урок відбувся" at bounding box center [493, 35] width 100 height 18
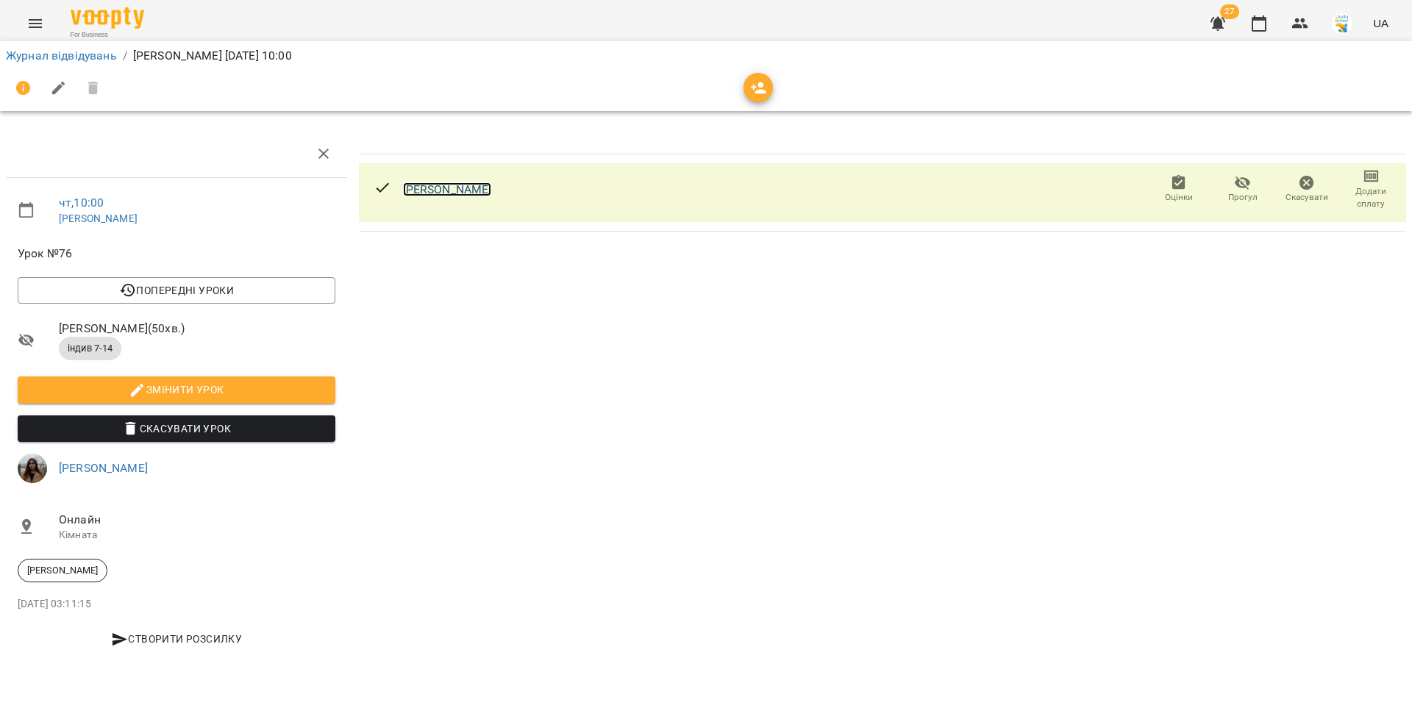
click at [479, 186] on link "[PERSON_NAME]" at bounding box center [447, 189] width 89 height 14
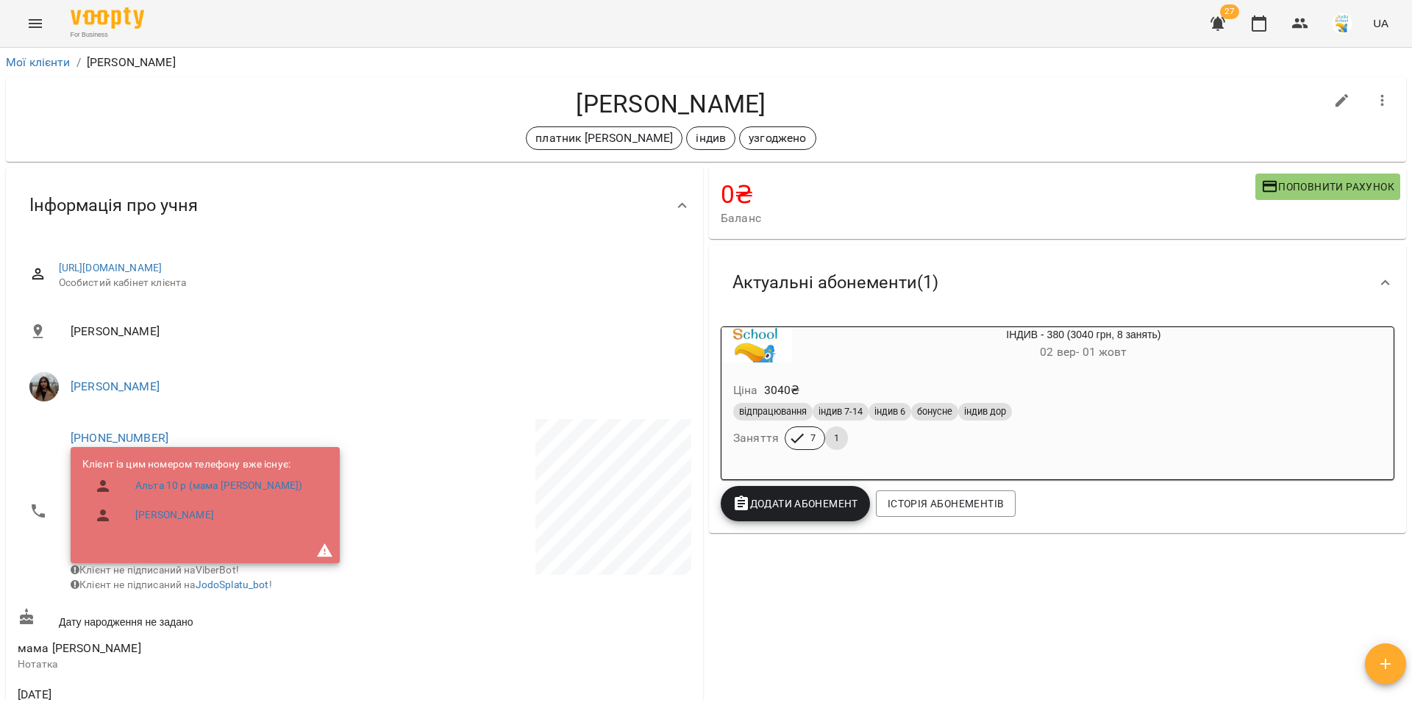
click at [884, 384] on div "Ціна 3040 ₴" at bounding box center [1048, 390] width 636 height 26
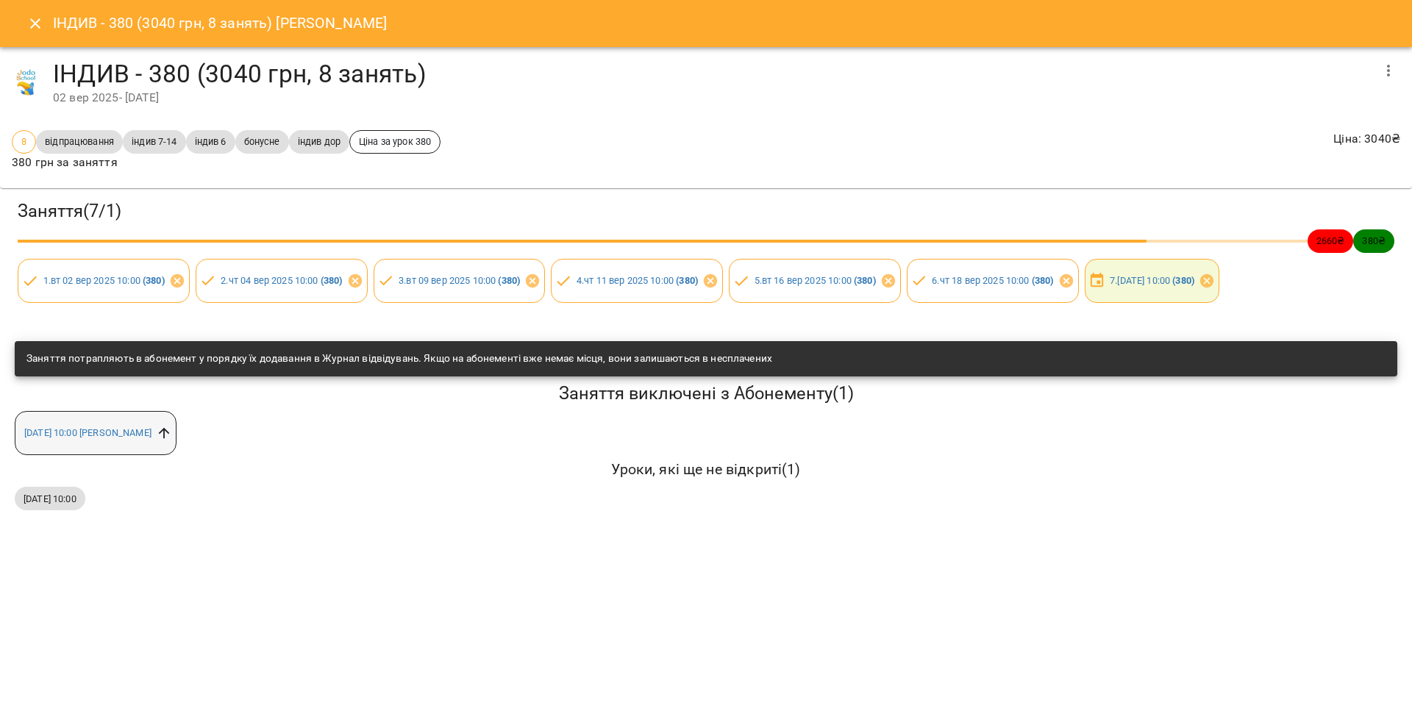
click at [172, 437] on icon at bounding box center [164, 433] width 16 height 16
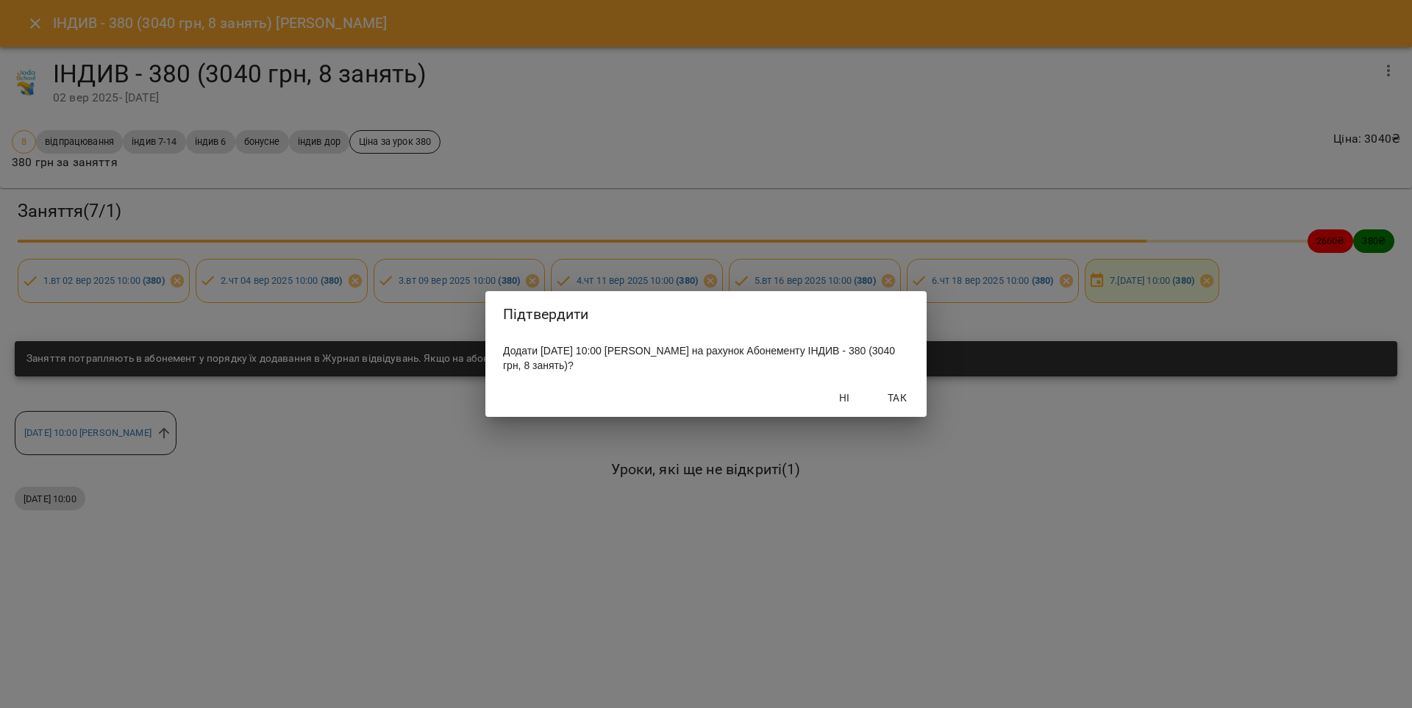
click at [882, 404] on span "Так" at bounding box center [897, 398] width 35 height 18
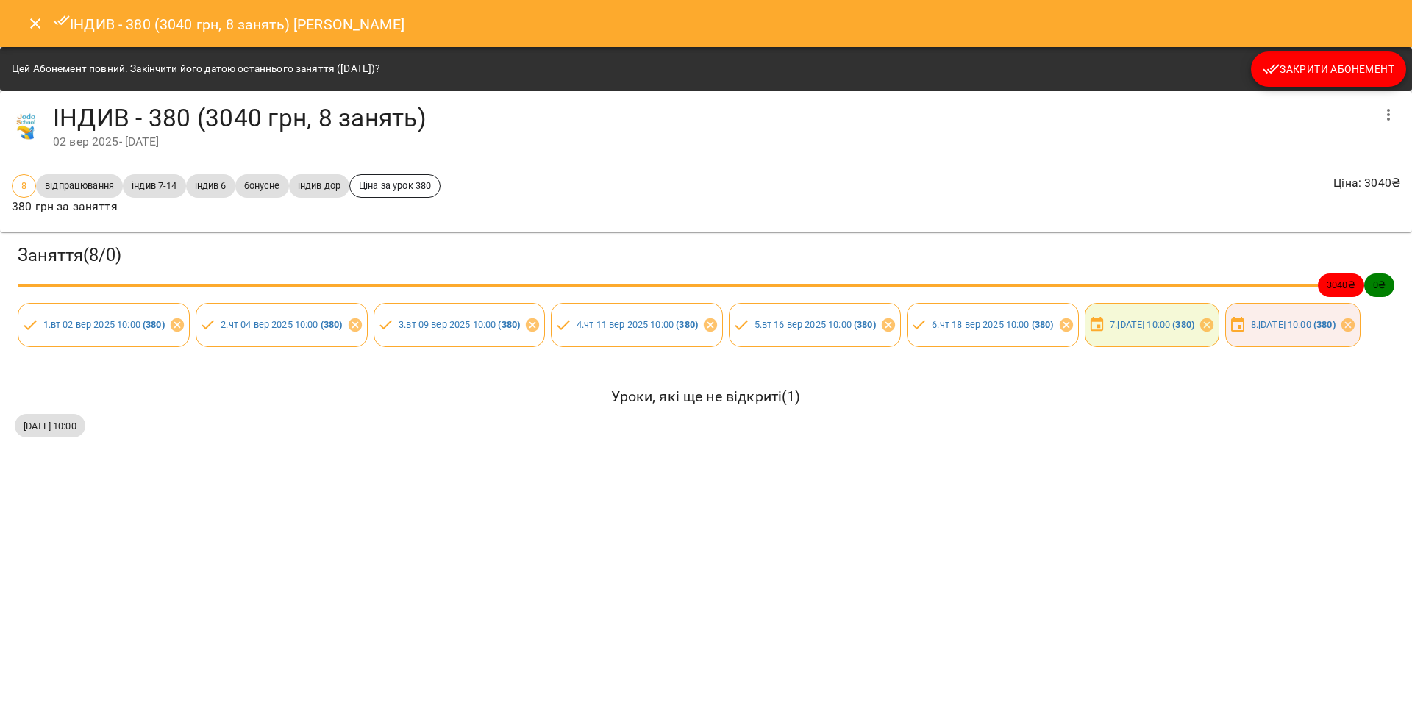
click at [27, 17] on icon "Close" at bounding box center [35, 24] width 18 height 18
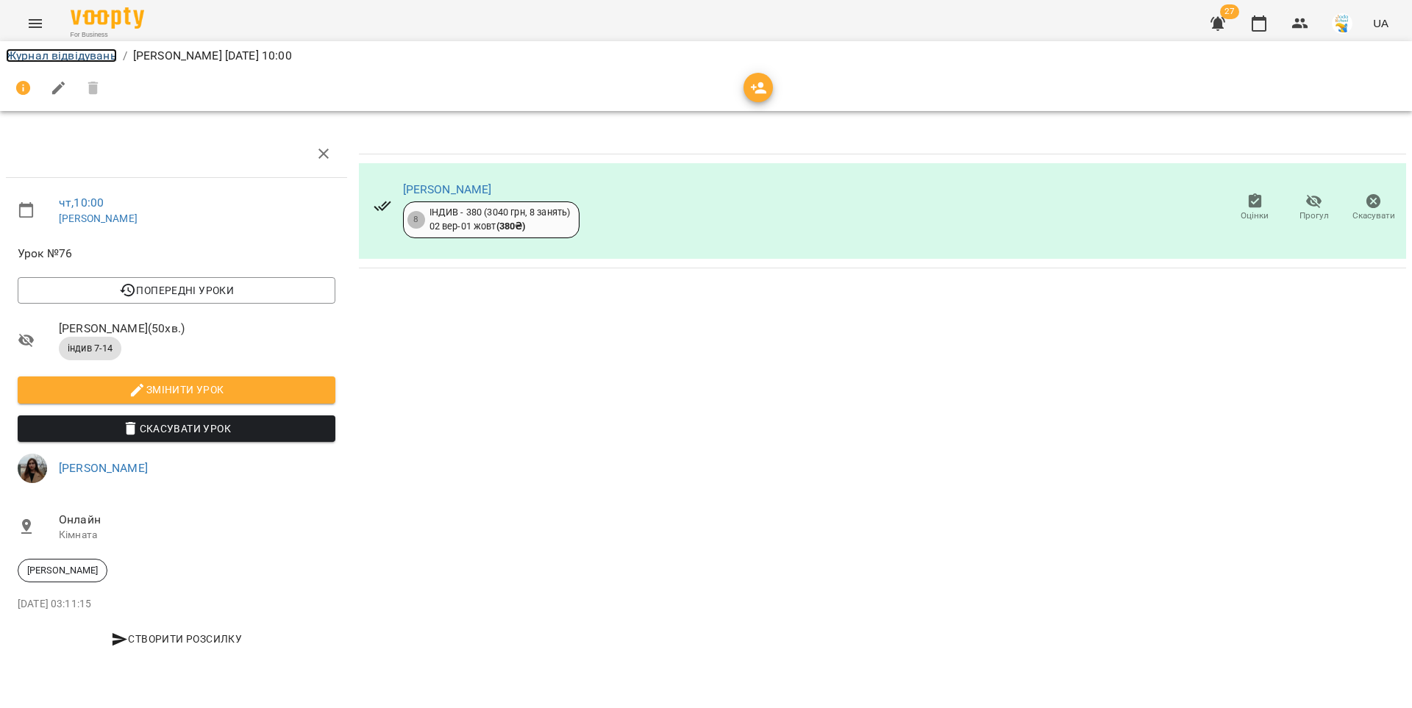
click at [78, 57] on link "Журнал відвідувань" at bounding box center [61, 56] width 111 height 14
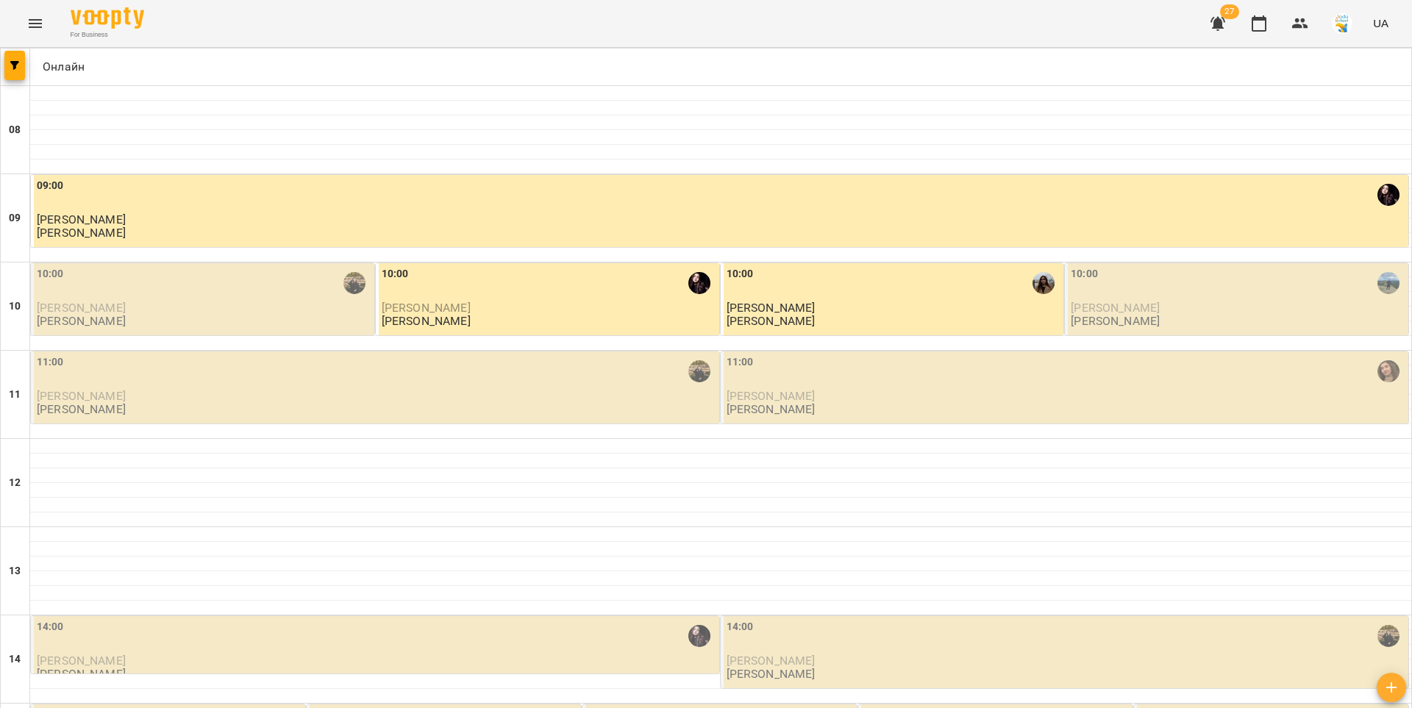
click at [160, 292] on div "10:00" at bounding box center [204, 283] width 335 height 34
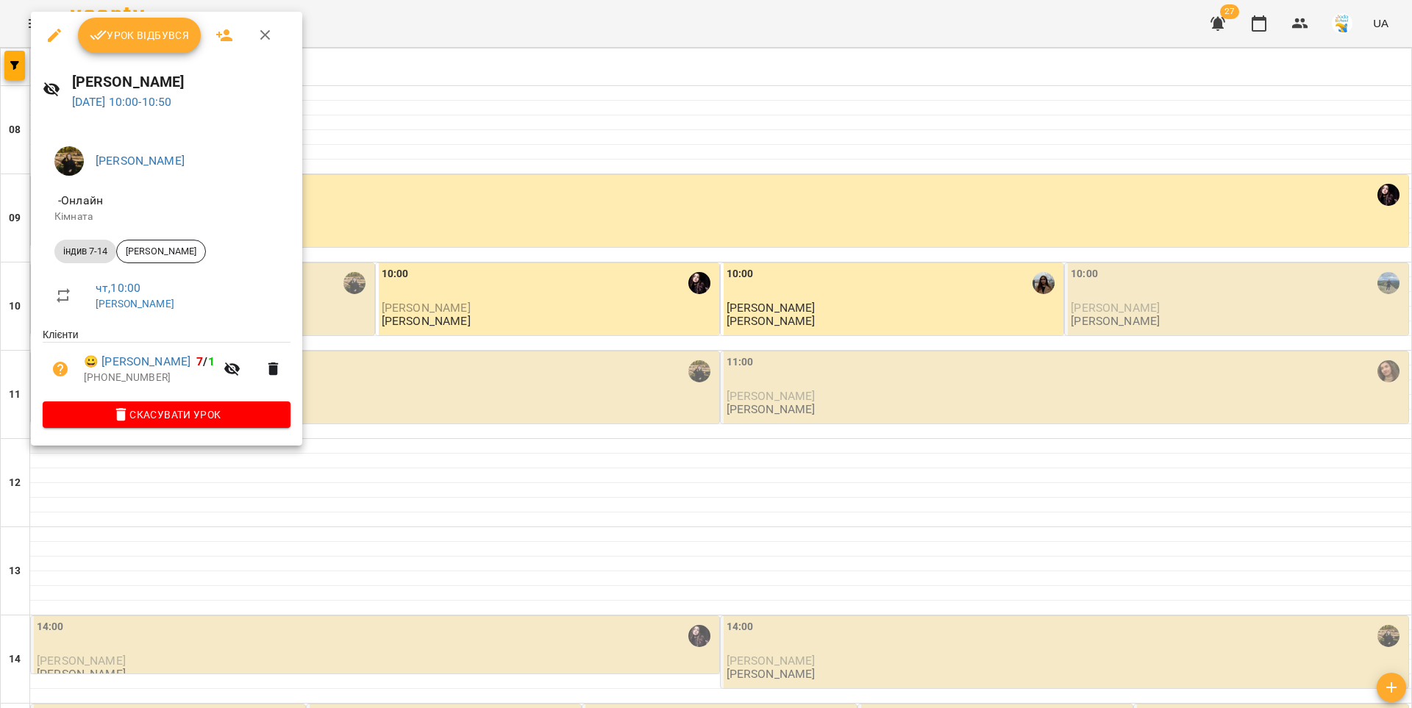
click at [135, 40] on span "Урок відбувся" at bounding box center [140, 35] width 100 height 18
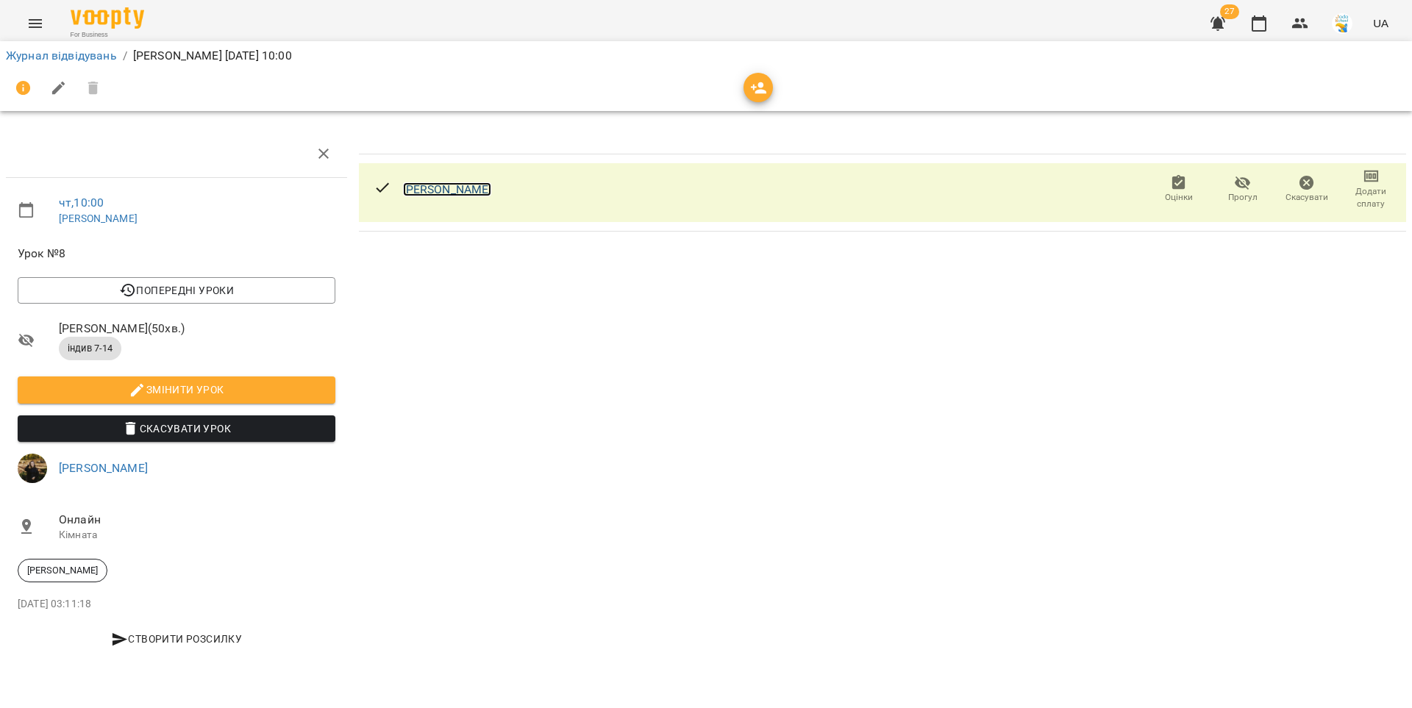
click at [410, 190] on link "[PERSON_NAME]" at bounding box center [447, 189] width 89 height 14
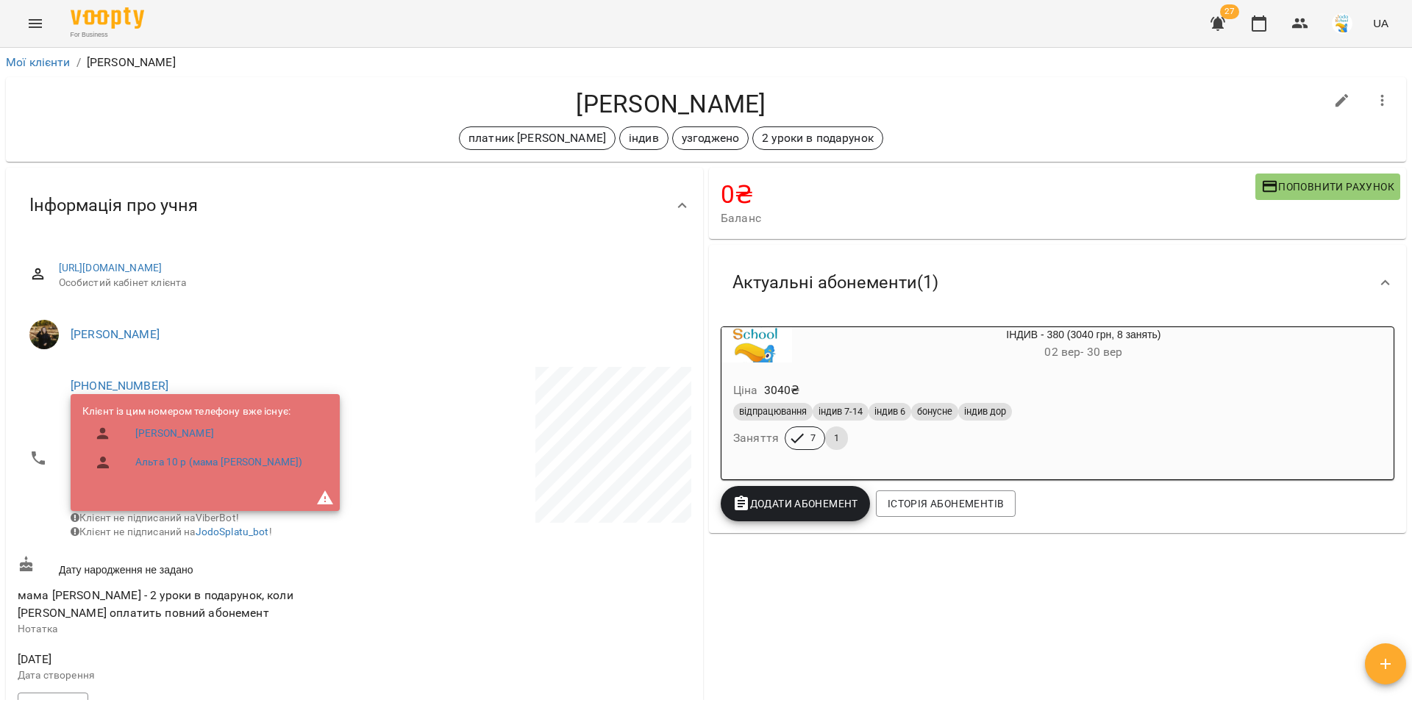
click at [980, 380] on div "Ціна 3040 ₴" at bounding box center [1048, 390] width 636 height 26
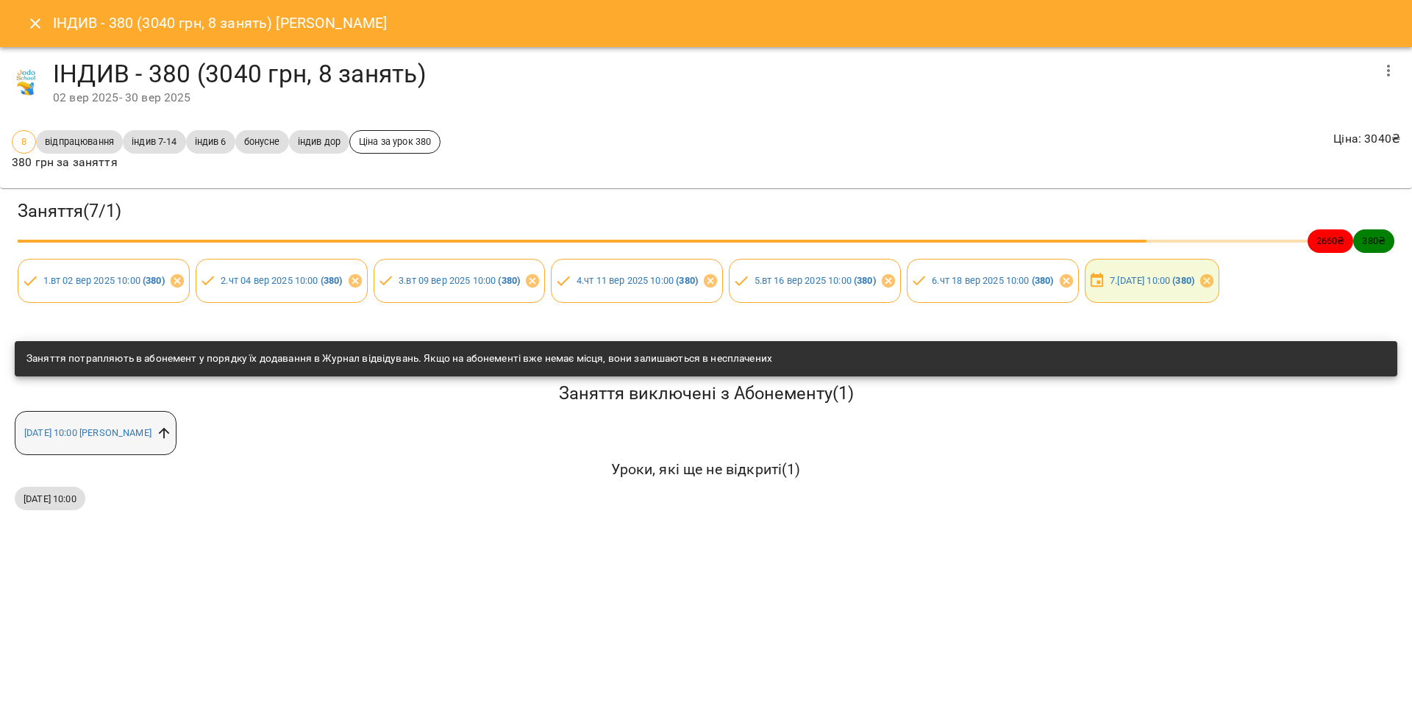
click at [172, 436] on icon at bounding box center [164, 433] width 16 height 16
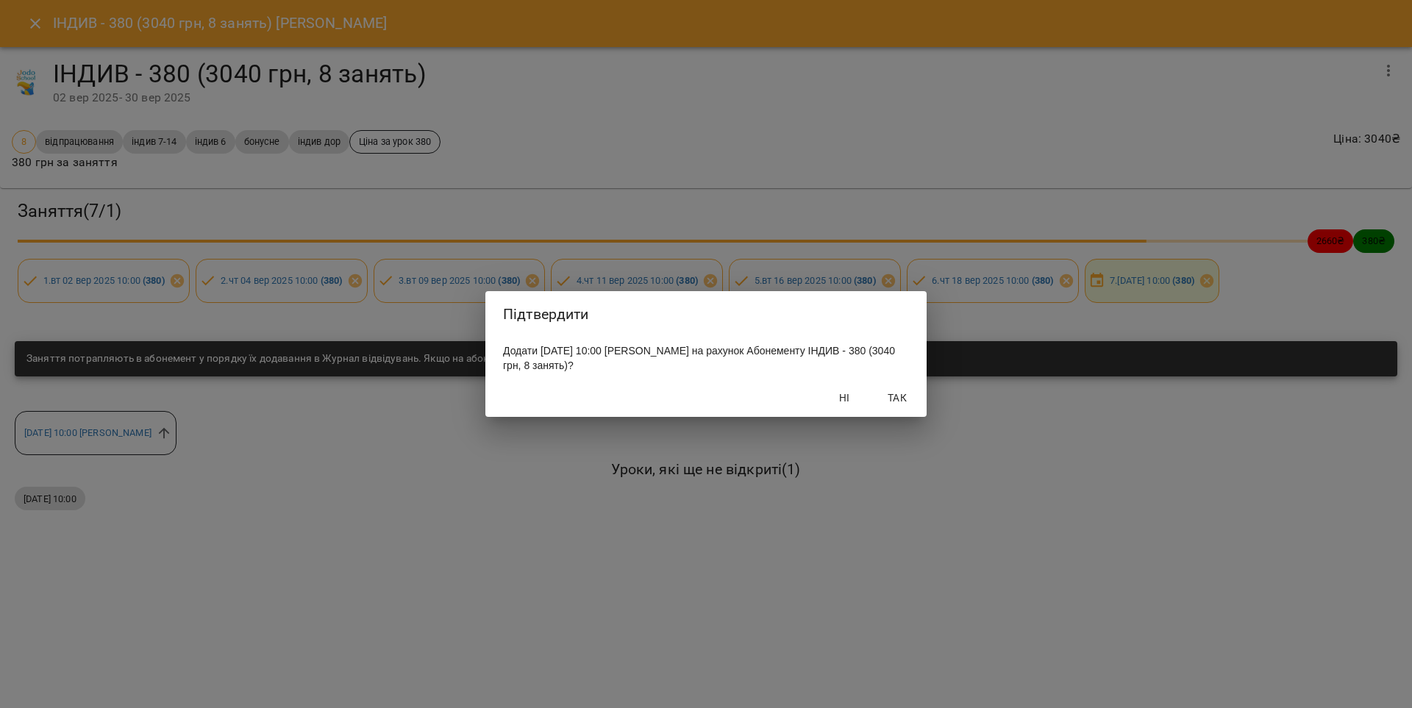
click at [895, 399] on span "Так" at bounding box center [897, 398] width 35 height 18
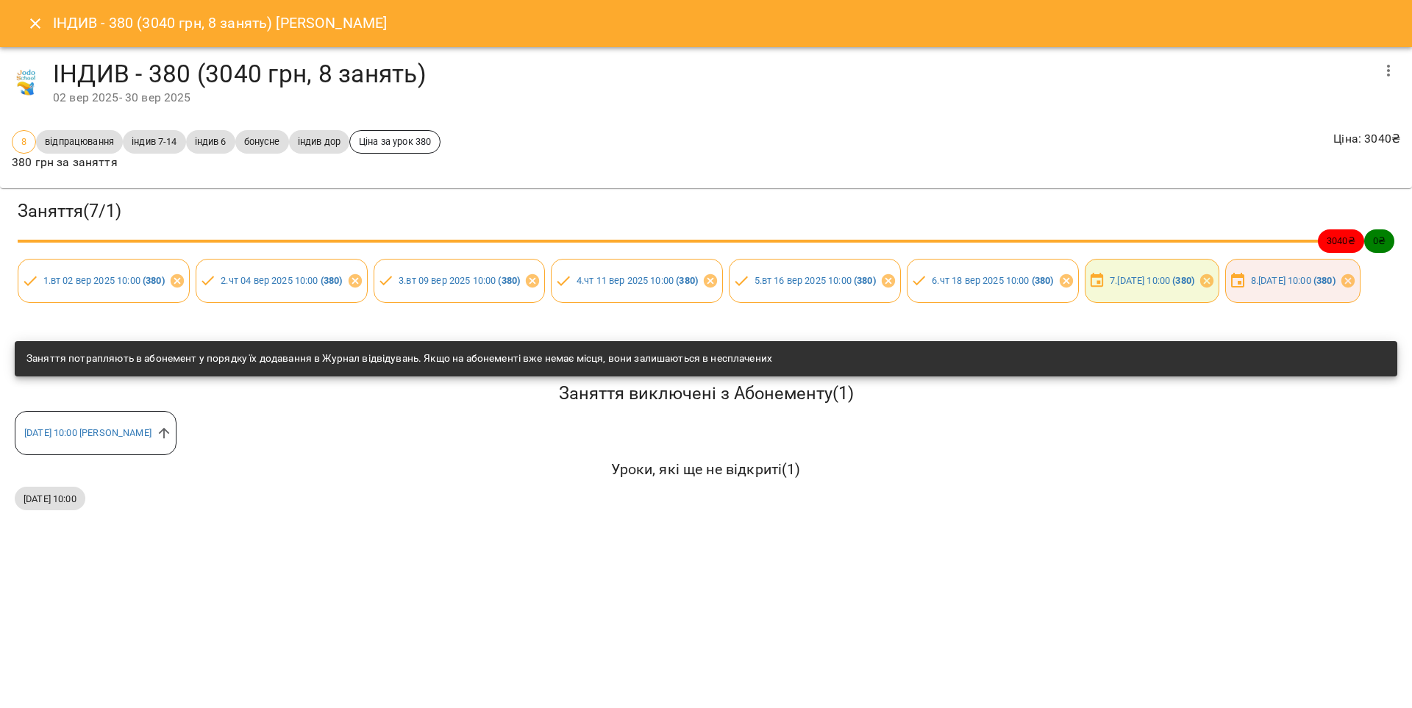
click at [43, 20] on button "Close" at bounding box center [35, 23] width 35 height 35
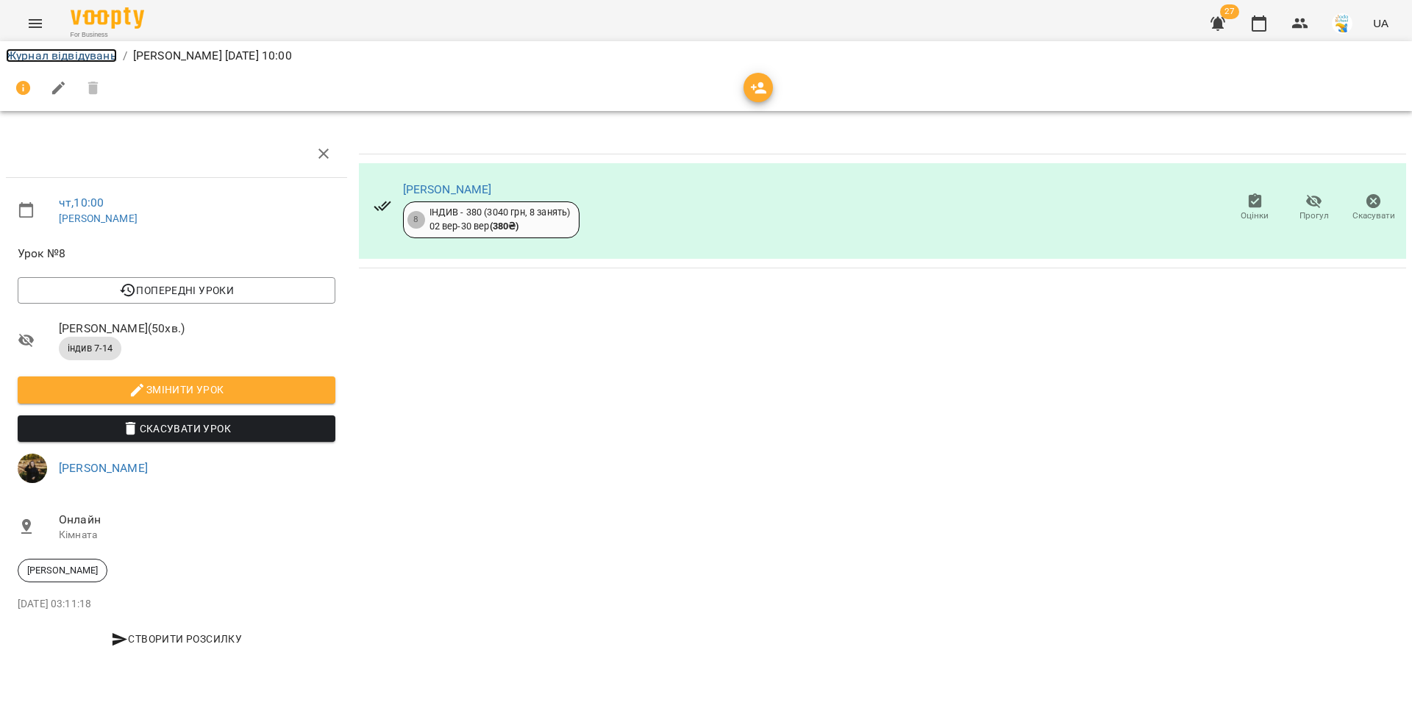
click at [50, 56] on link "Журнал відвідувань" at bounding box center [61, 56] width 111 height 14
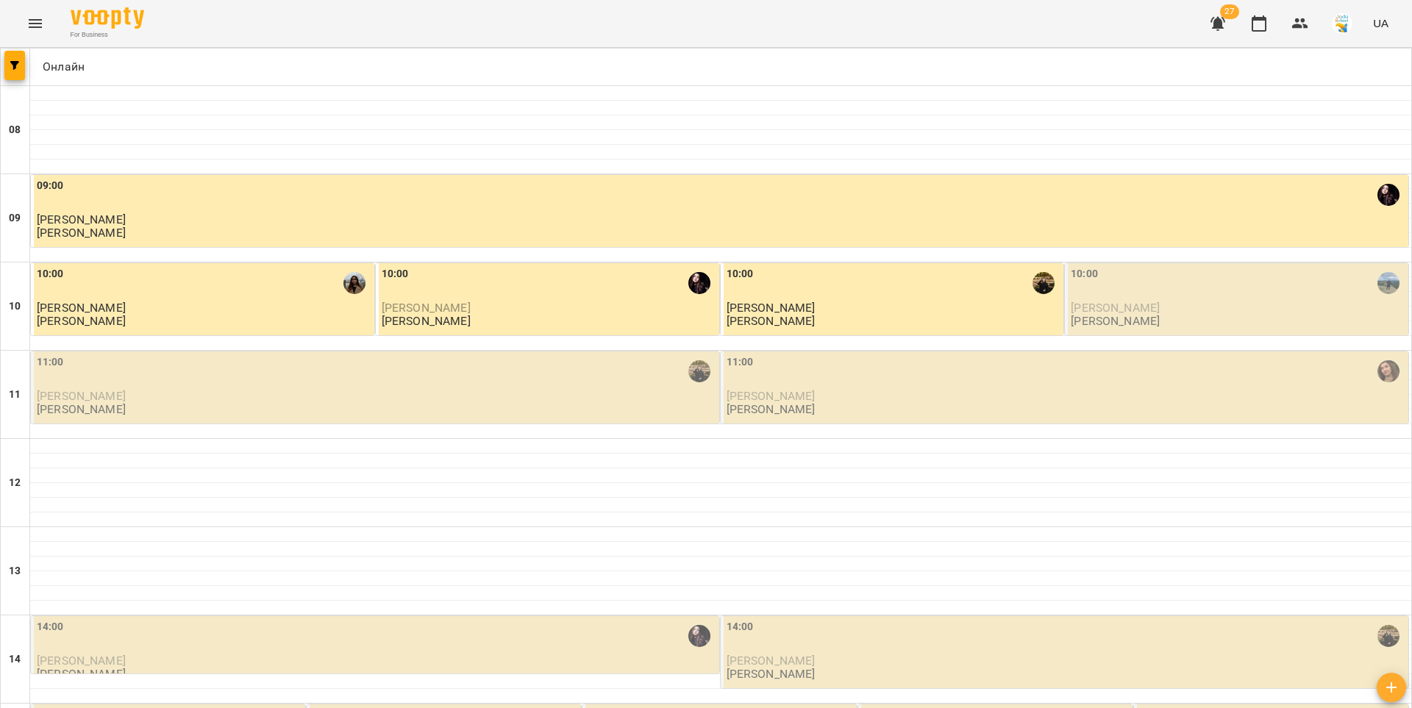
click at [534, 304] on p "[PERSON_NAME]" at bounding box center [549, 308] width 335 height 13
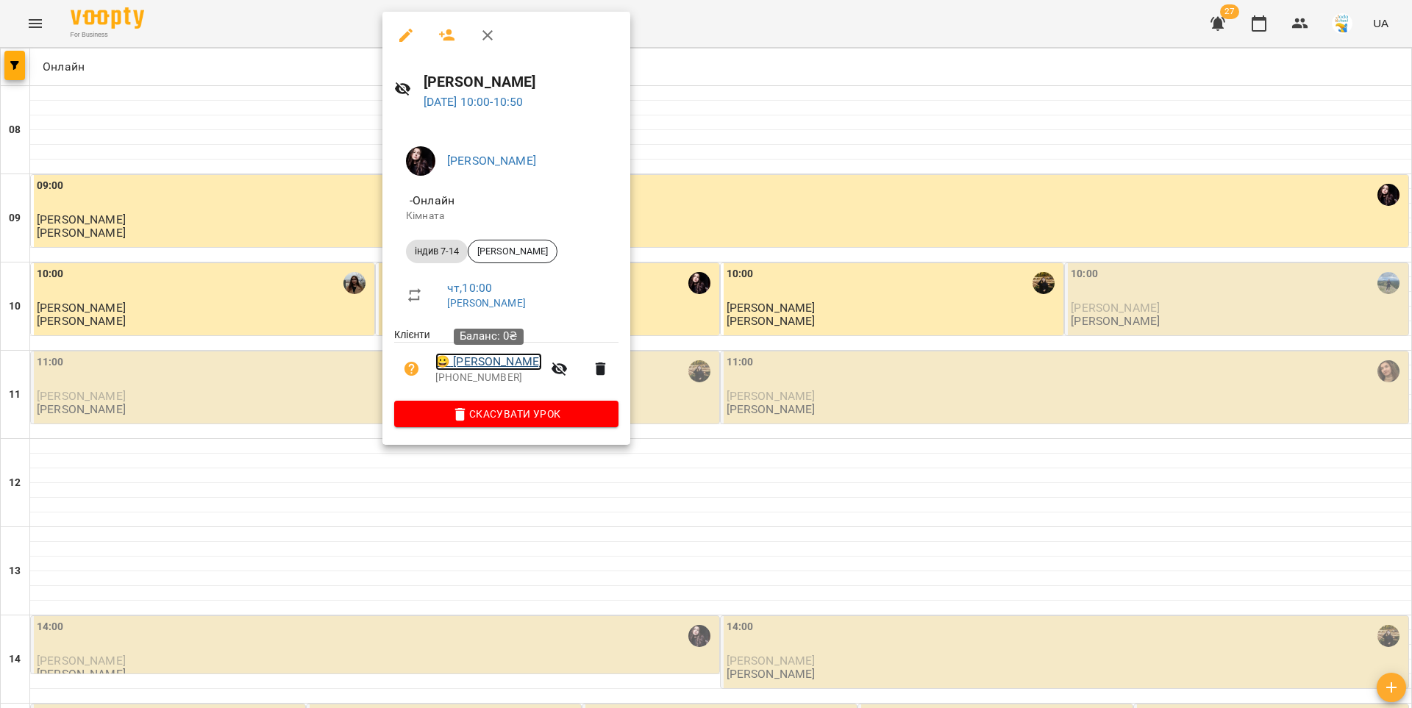
click at [506, 365] on link "😀 [PERSON_NAME]" at bounding box center [488, 362] width 107 height 18
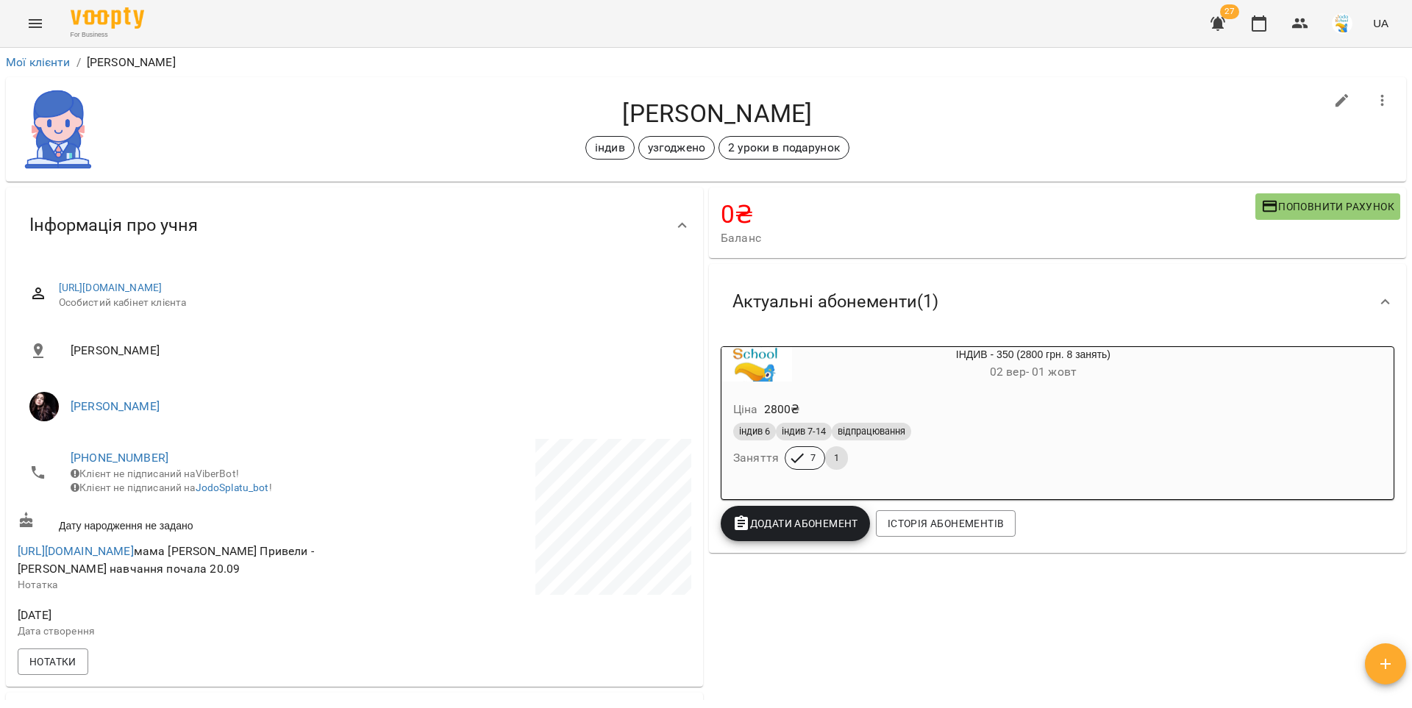
click at [1000, 397] on div "Ціна 2800 ₴ індив 6 індив 7-14 відпрацювання Заняття 7 1" at bounding box center [997, 438] width 553 height 100
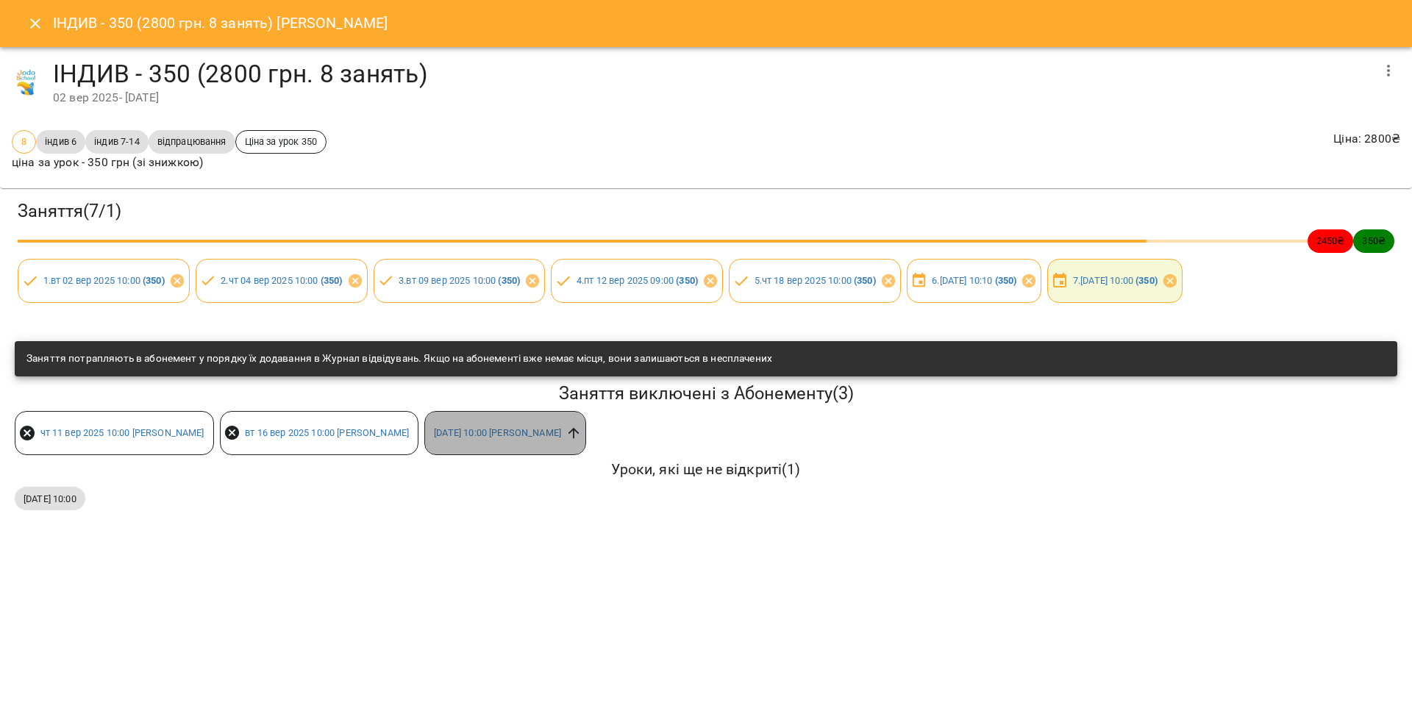
click at [582, 437] on icon at bounding box center [574, 433] width 16 height 16
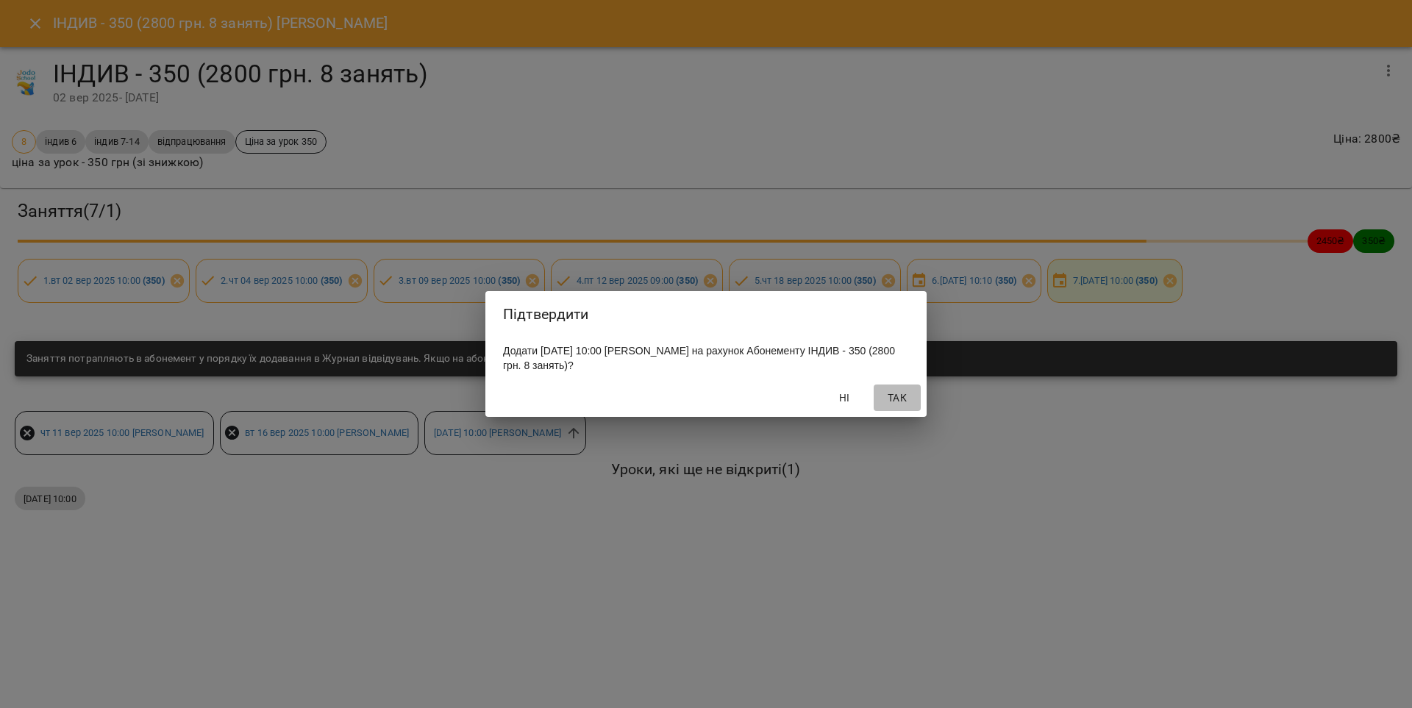
click at [897, 399] on span "Так" at bounding box center [897, 398] width 35 height 18
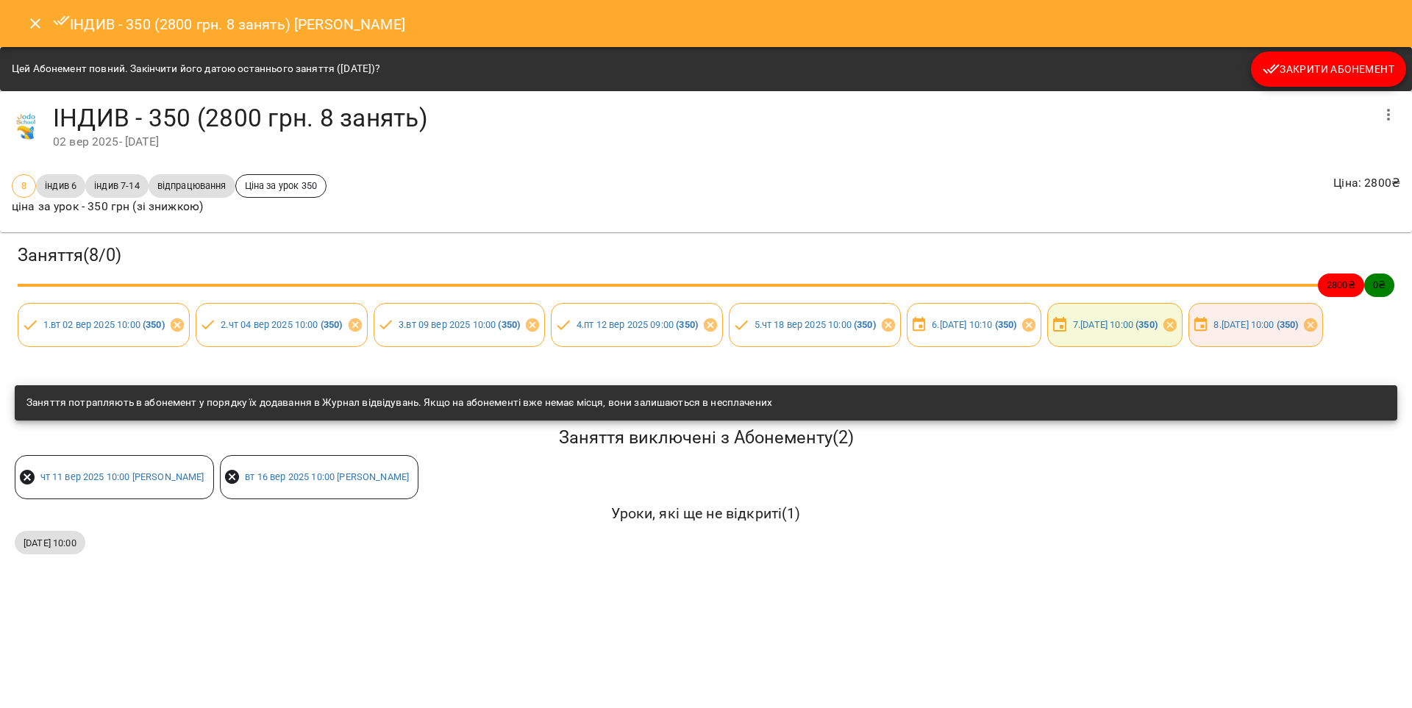
click at [36, 21] on icon "Close" at bounding box center [35, 23] width 10 height 10
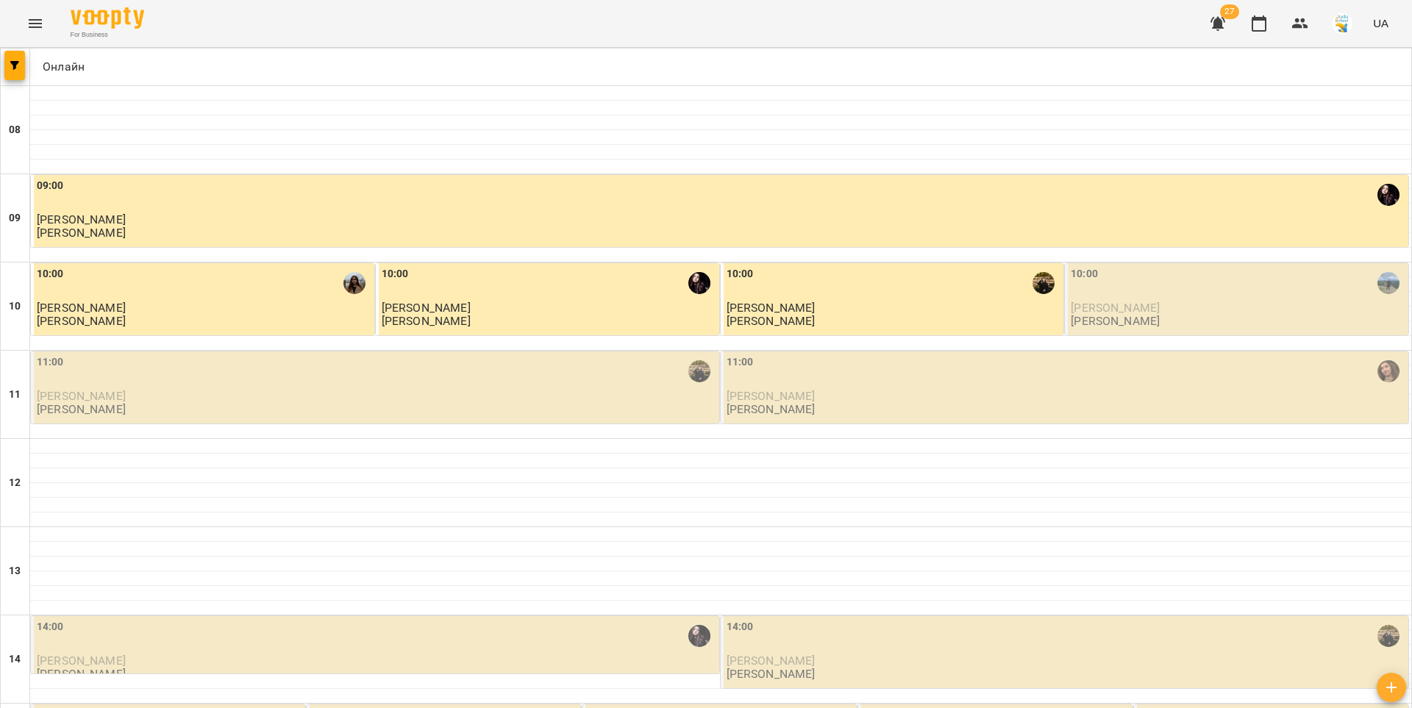
click at [1147, 292] on div "10:00" at bounding box center [1238, 283] width 335 height 34
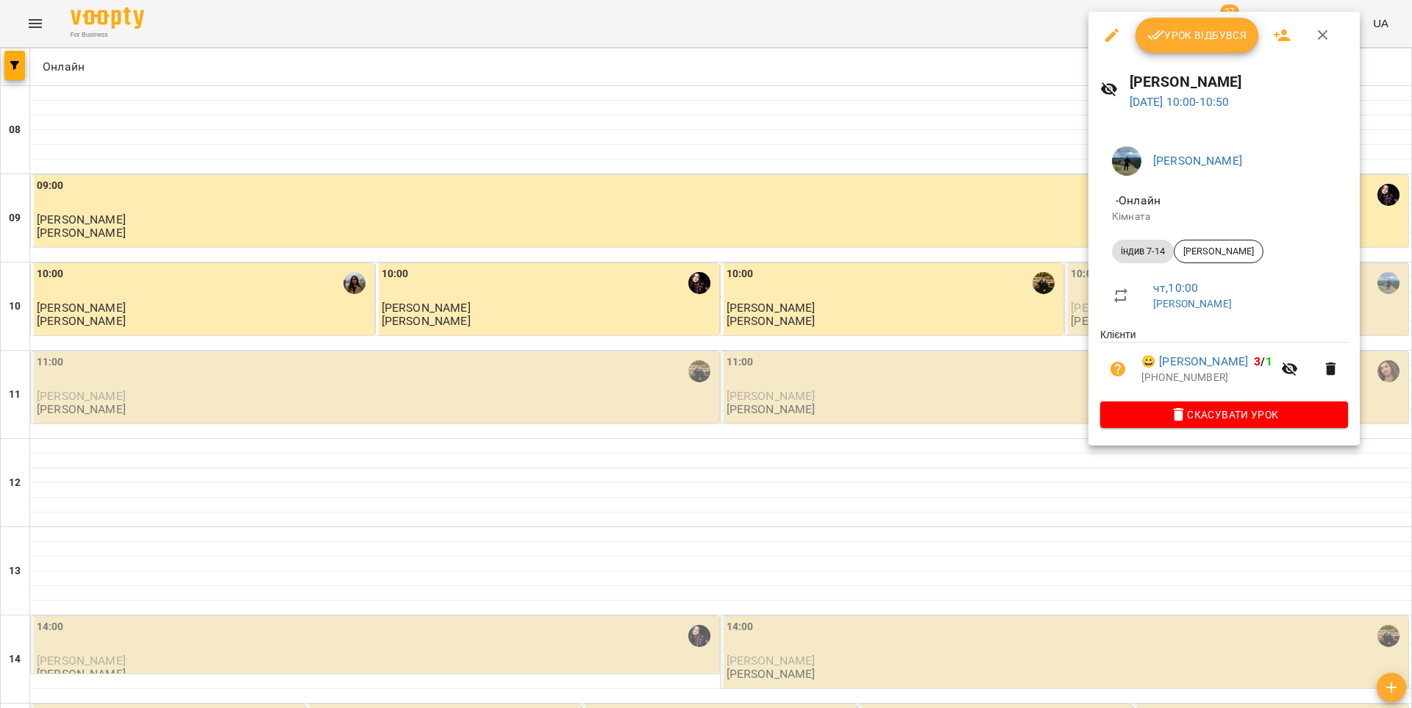
click at [1182, 39] on span "Урок відбувся" at bounding box center [1197, 35] width 100 height 18
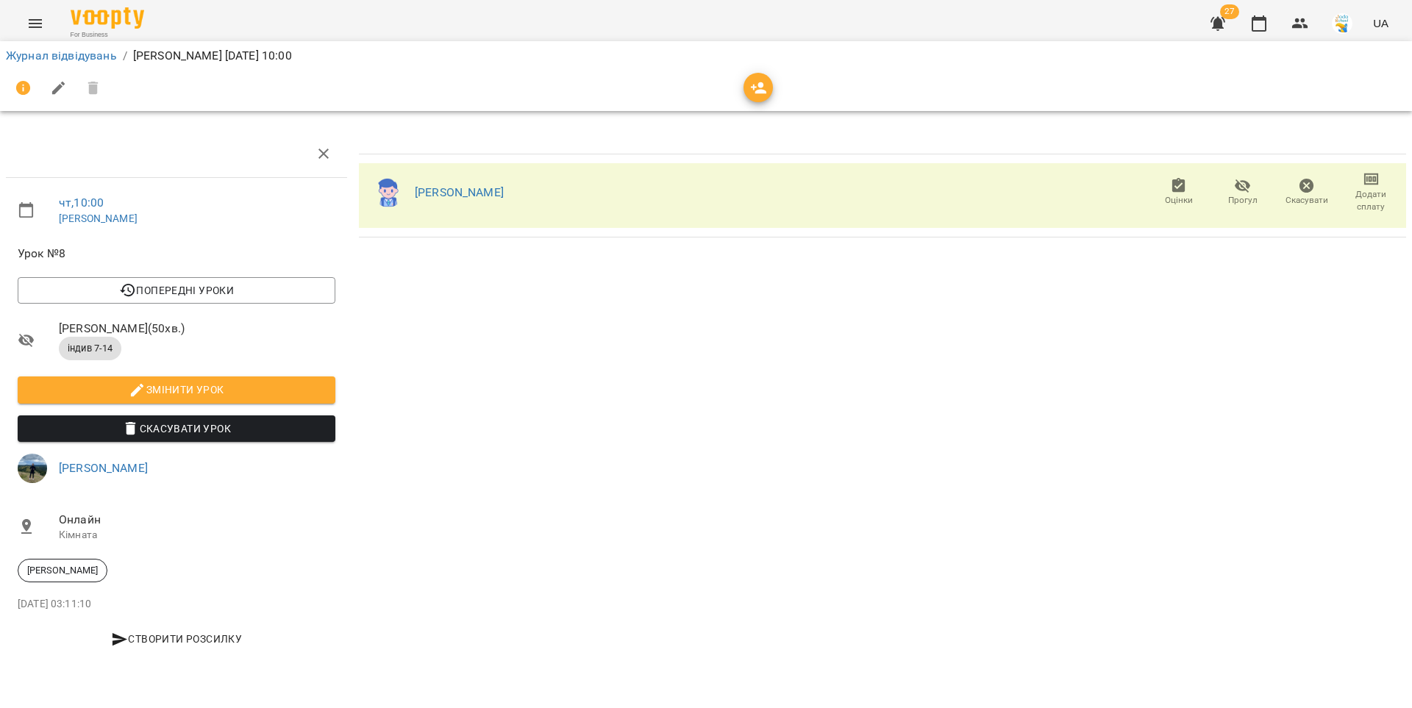
click at [799, 203] on div "Олександр Лебідь Оцінки Прогул Скасувати Додати сплату" at bounding box center [882, 195] width 1047 height 65
click at [494, 196] on link "[PERSON_NAME]" at bounding box center [459, 192] width 89 height 14
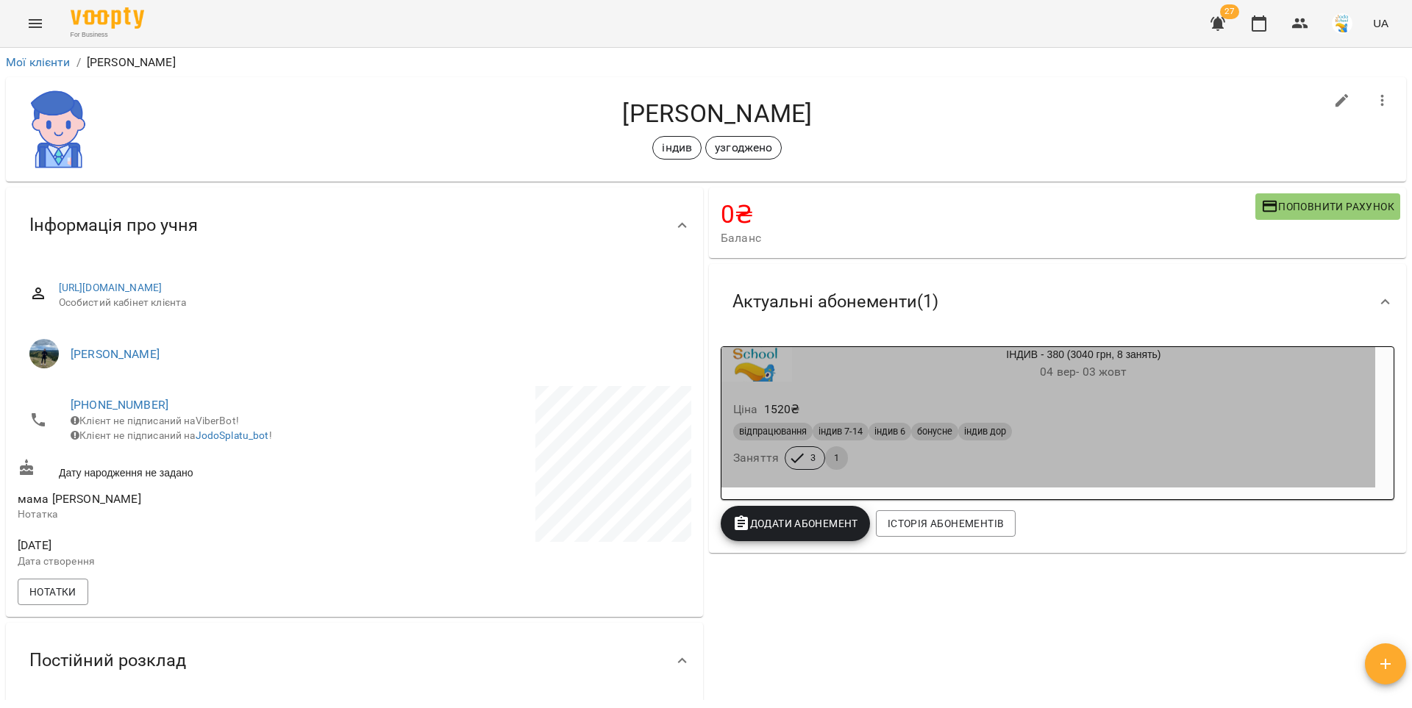
click at [1077, 422] on div "відпрацювання індив 7-14 індив 6 бонусне індив дор" at bounding box center [1048, 432] width 636 height 24
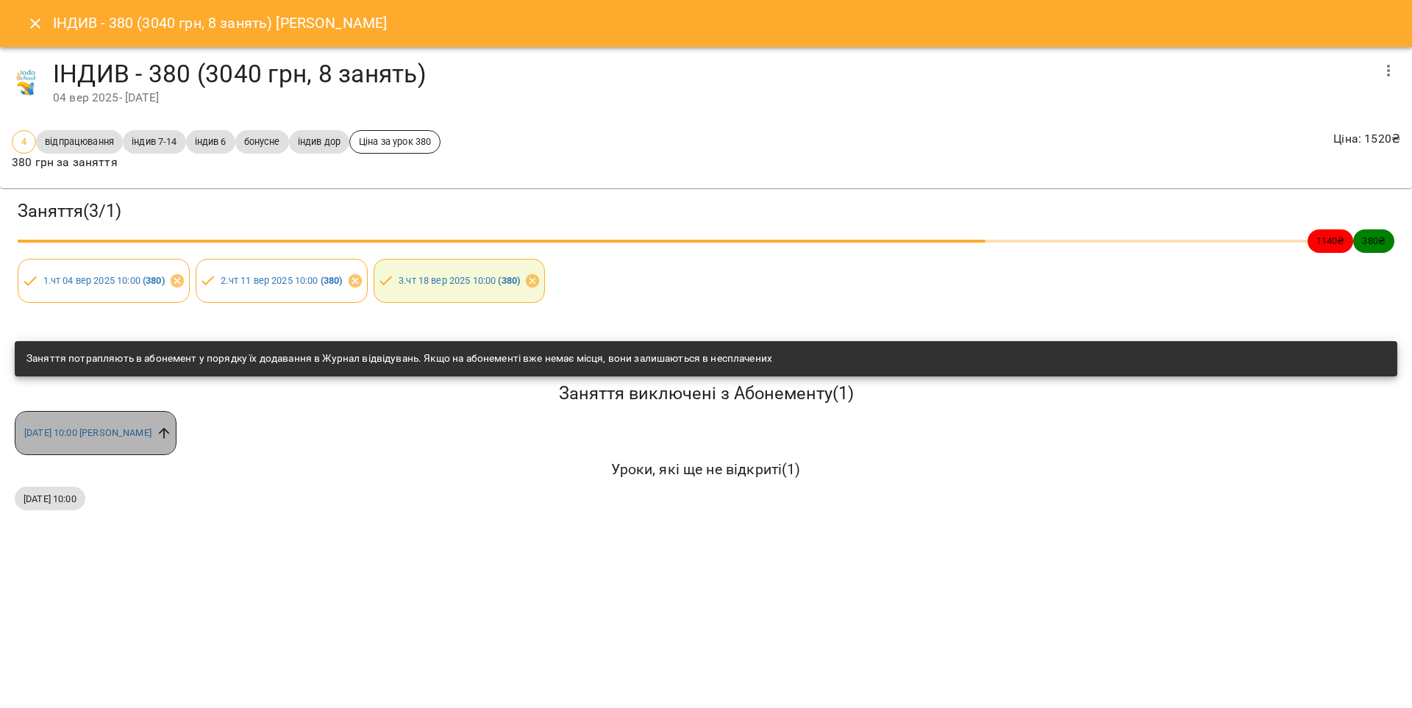
click at [170, 431] on icon at bounding box center [164, 433] width 11 height 11
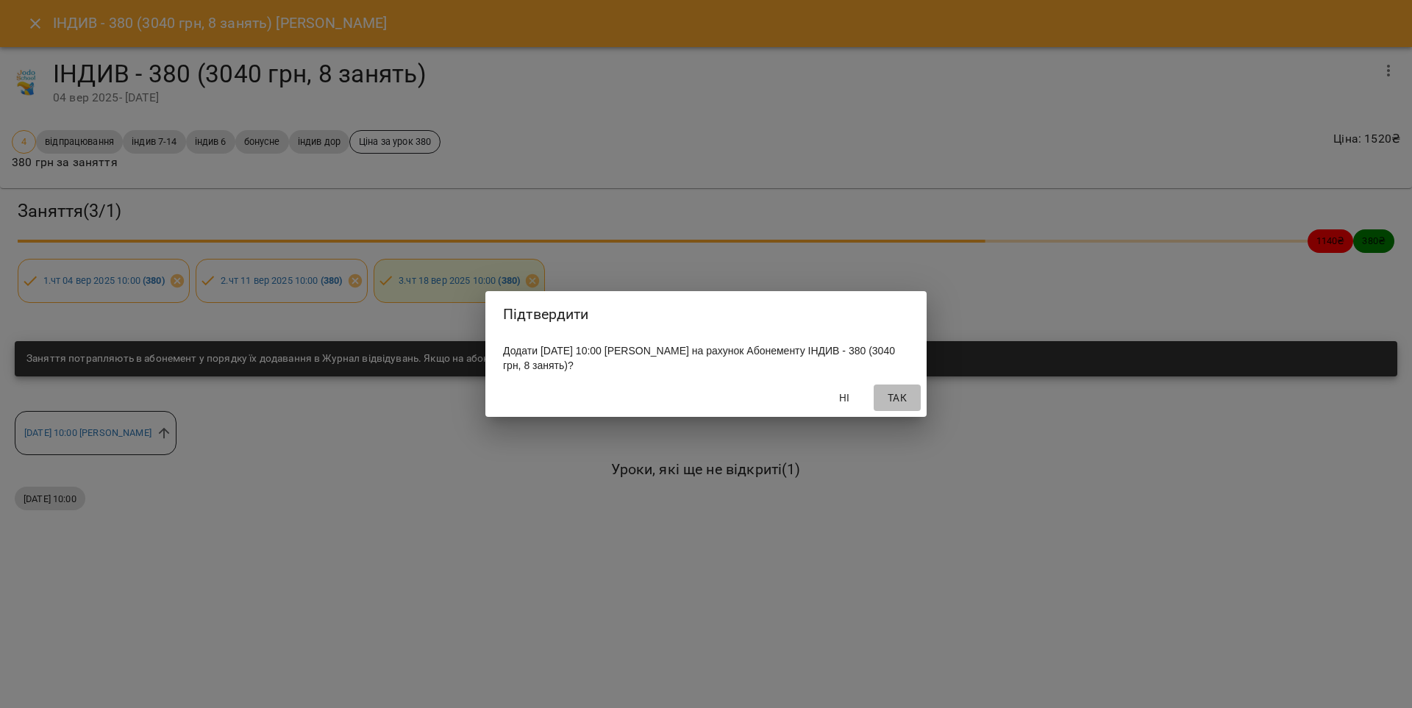
click at [889, 398] on span "Так" at bounding box center [897, 398] width 35 height 18
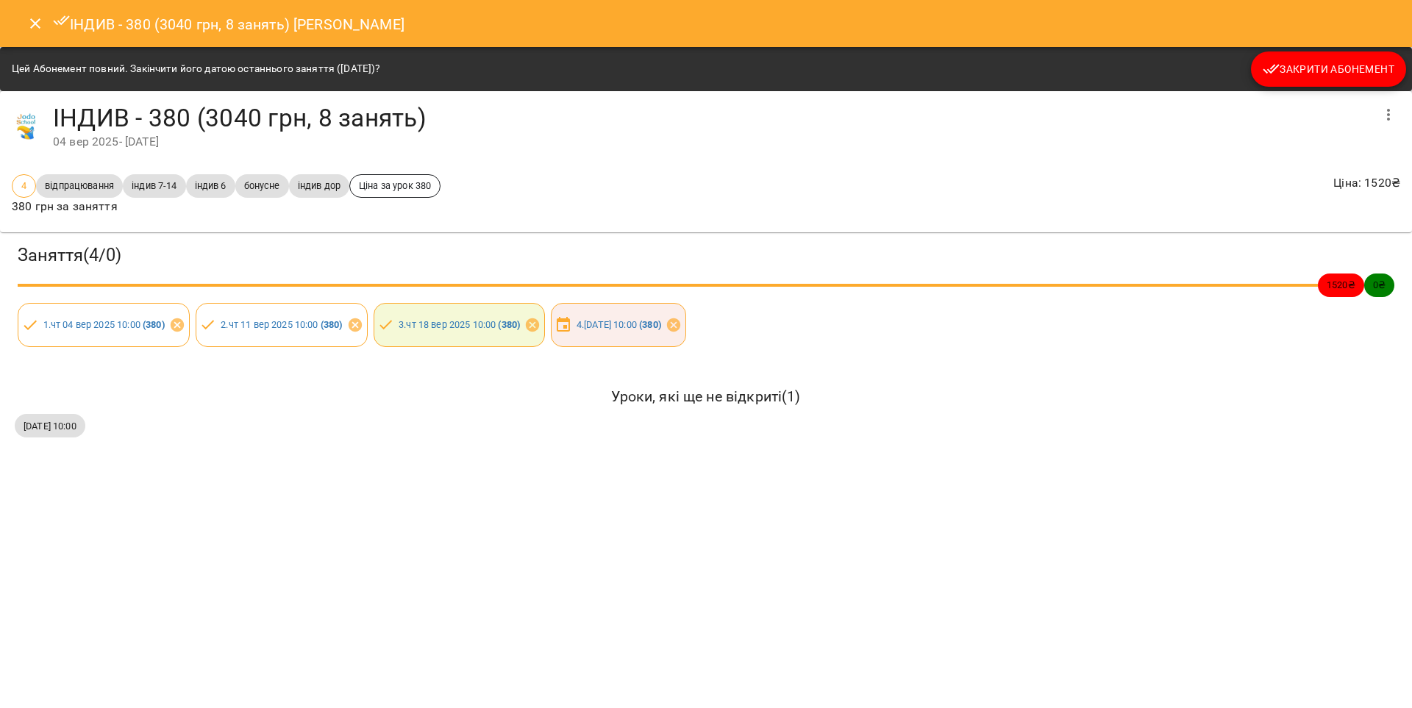
click at [31, 18] on icon "Close" at bounding box center [35, 24] width 18 height 18
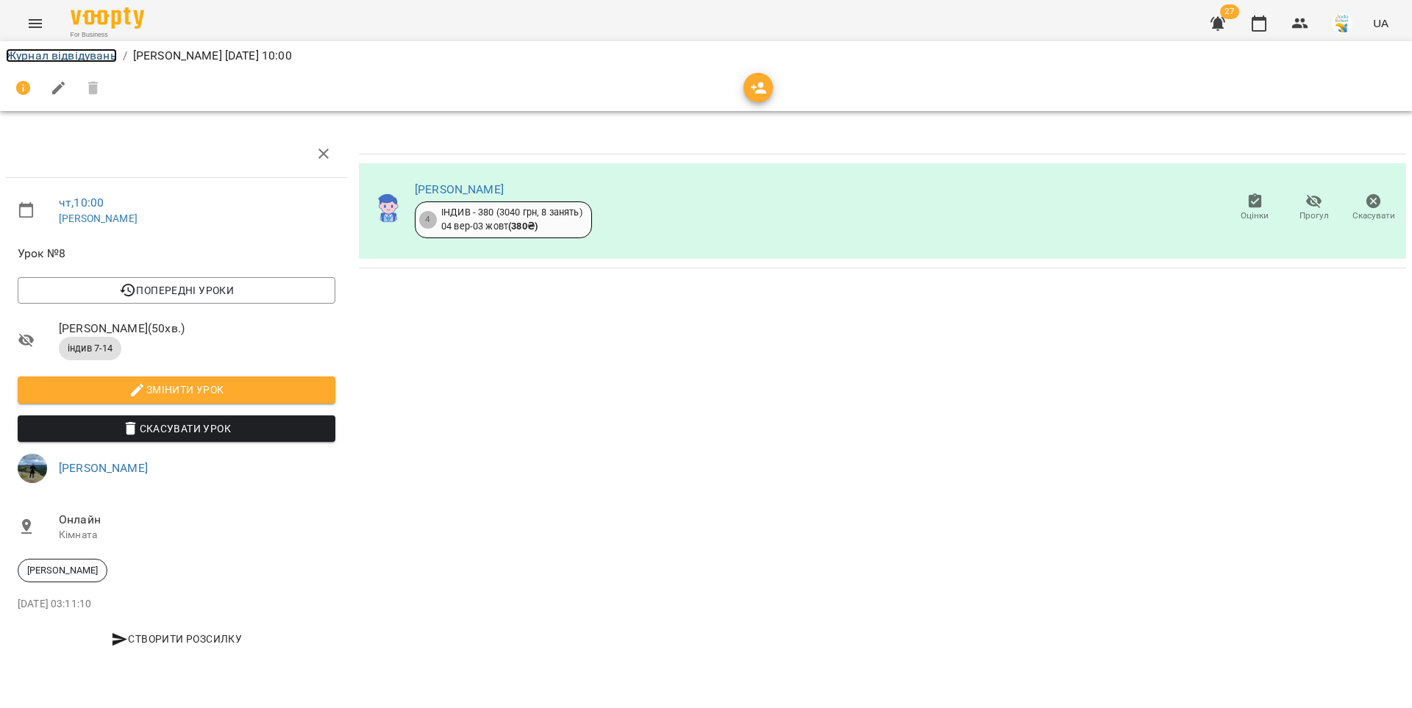
click at [54, 57] on link "Журнал відвідувань" at bounding box center [61, 56] width 111 height 14
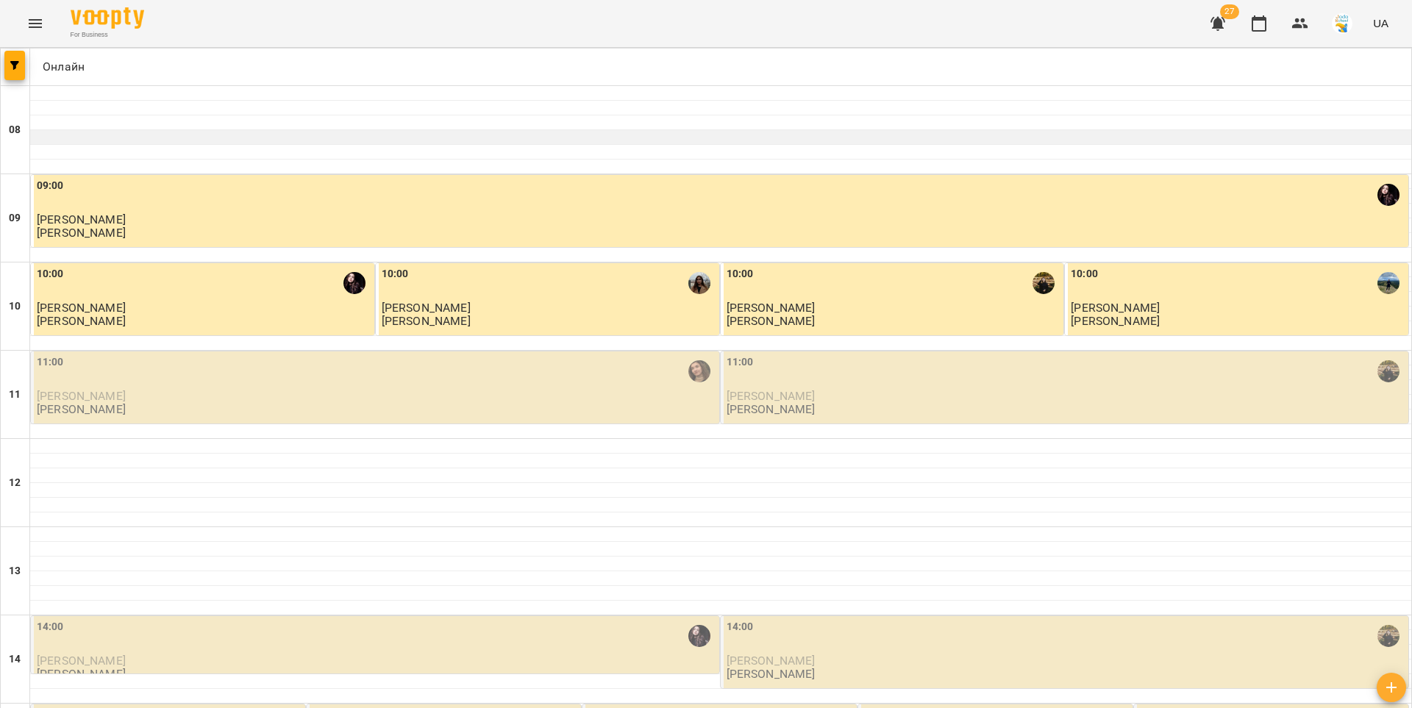
scroll to position [95, 0]
click at [352, 390] on p "Каріна Загоруйко" at bounding box center [376, 396] width 679 height 13
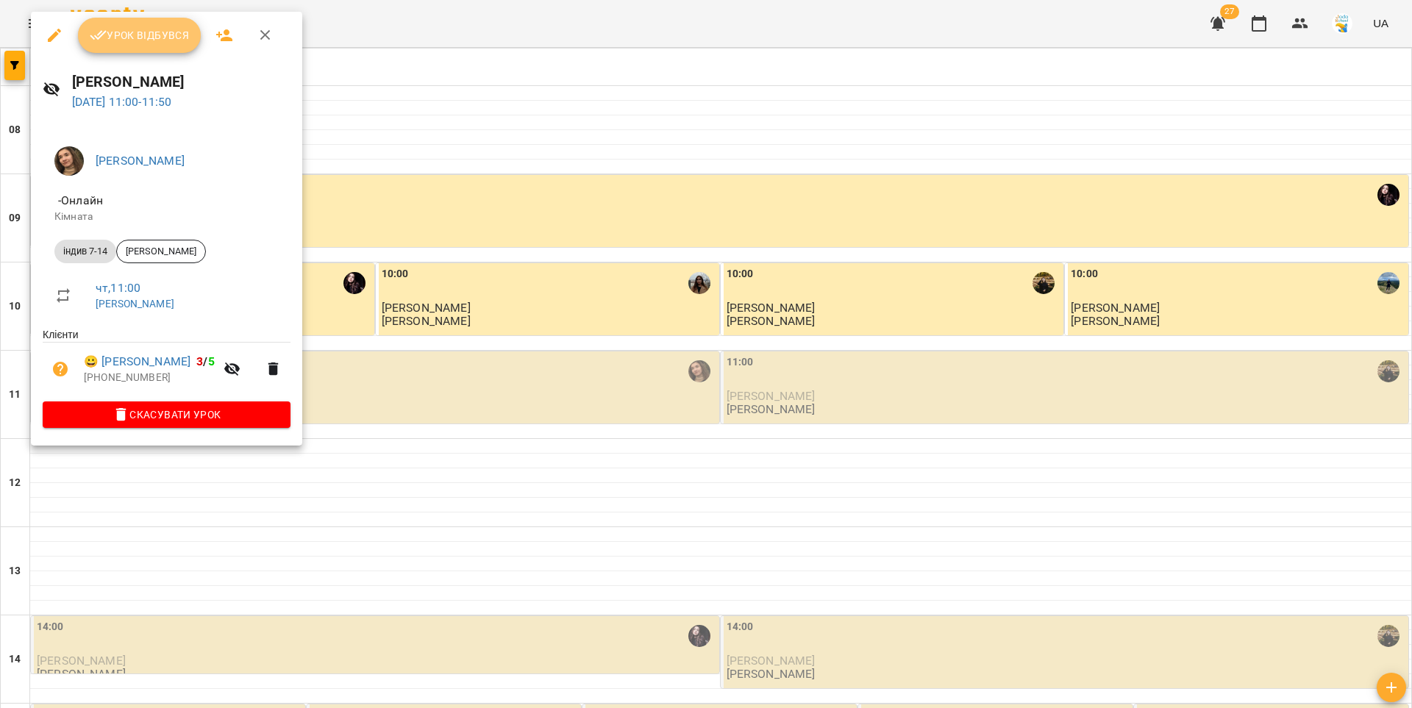
click at [148, 35] on span "Урок відбувся" at bounding box center [140, 35] width 100 height 18
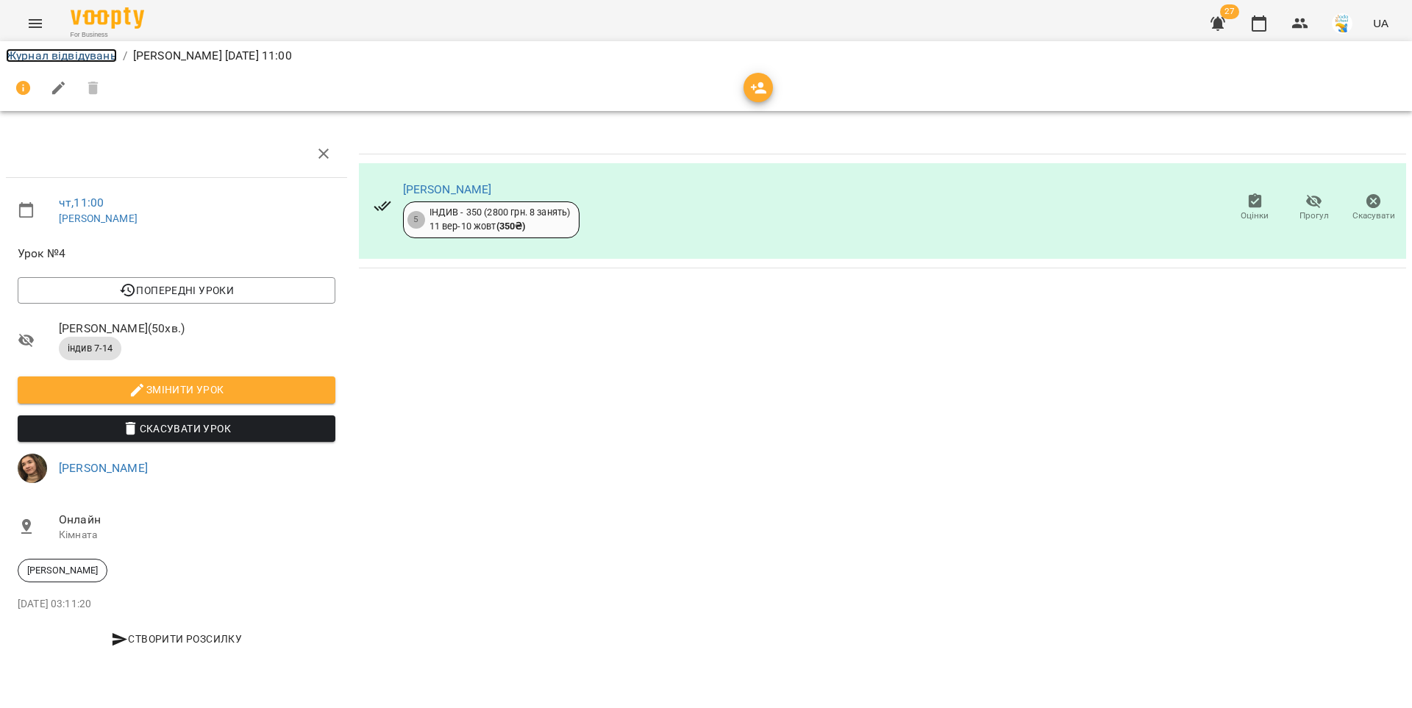
click at [101, 50] on link "Журнал відвідувань" at bounding box center [61, 56] width 111 height 14
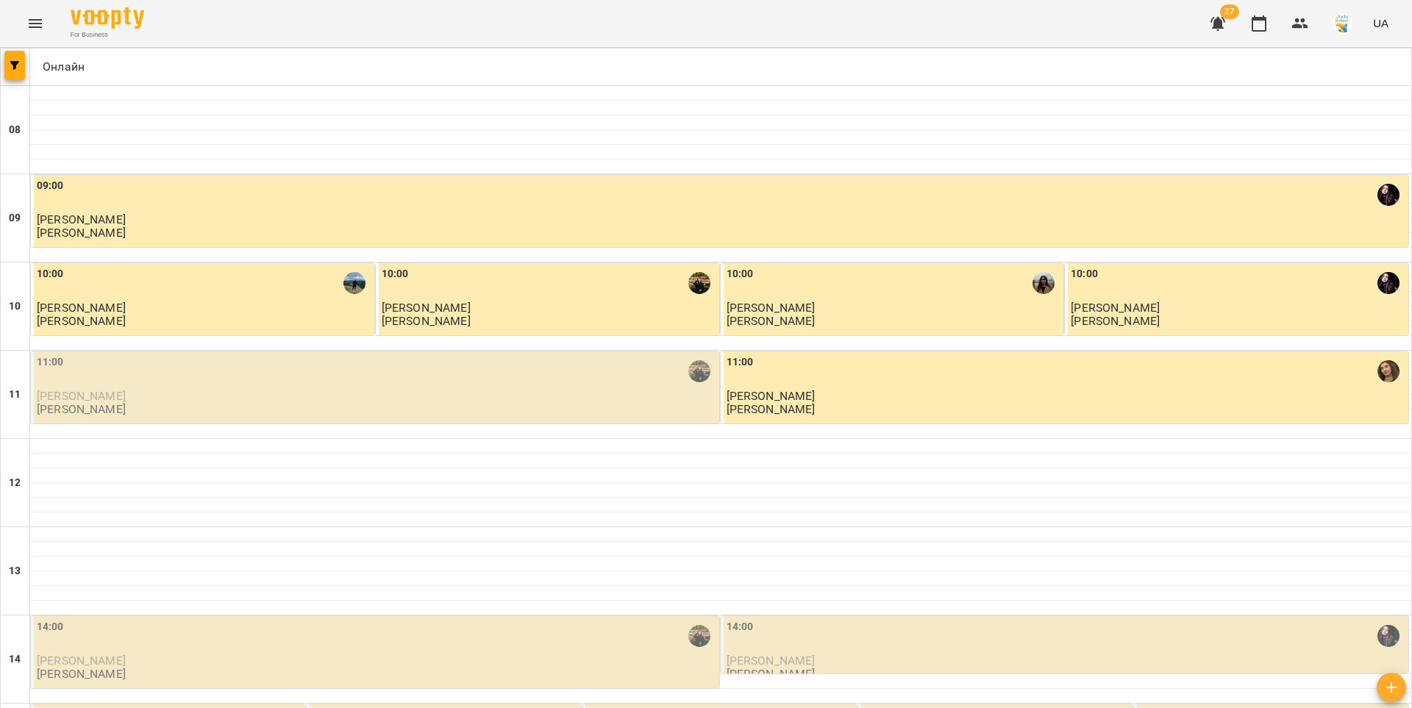
click at [599, 403] on div "11:00 Крістіна Борисова Ферманюк Дарина" at bounding box center [376, 385] width 679 height 63
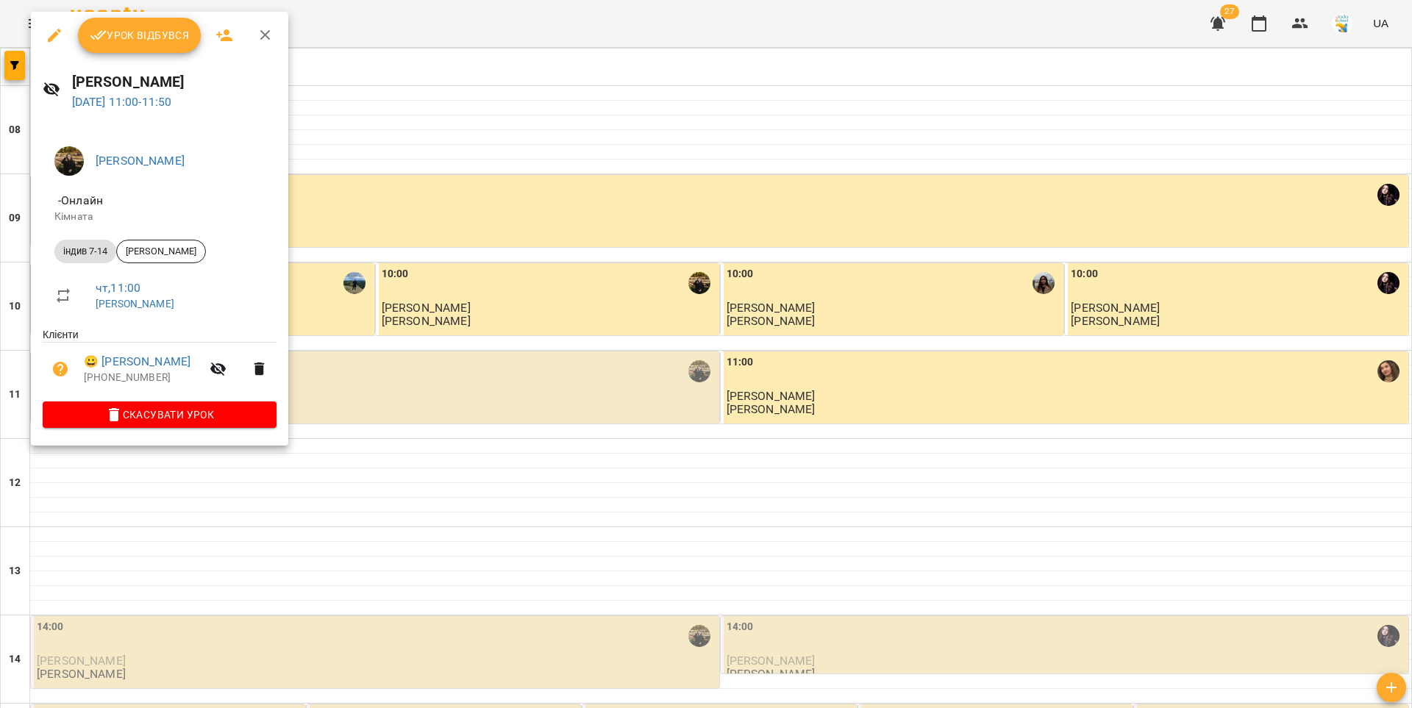
click at [171, 26] on span "Урок відбувся" at bounding box center [140, 35] width 100 height 18
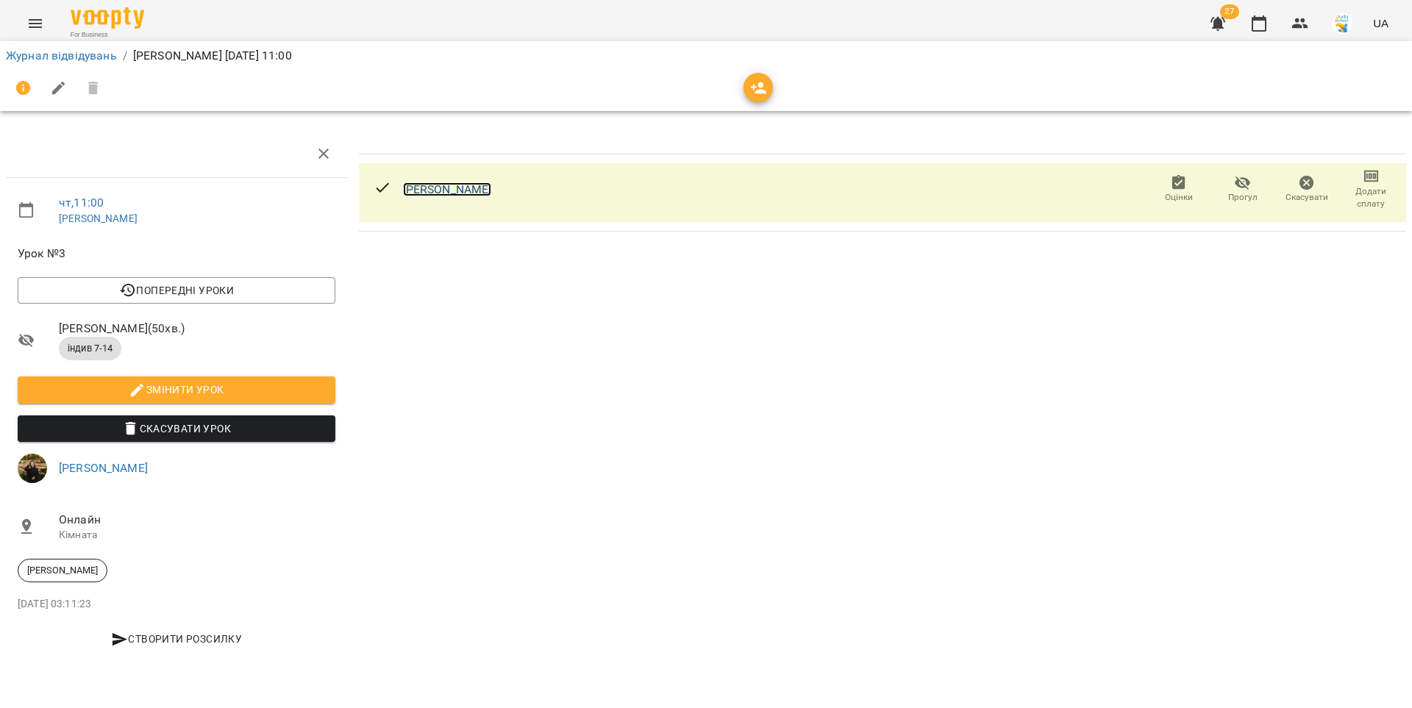
click at [432, 189] on link "Крістіна Борисова" at bounding box center [447, 189] width 89 height 14
click at [72, 47] on li "Журнал відвідувань" at bounding box center [61, 56] width 111 height 18
click at [71, 53] on link "Журнал відвідувань" at bounding box center [61, 56] width 111 height 14
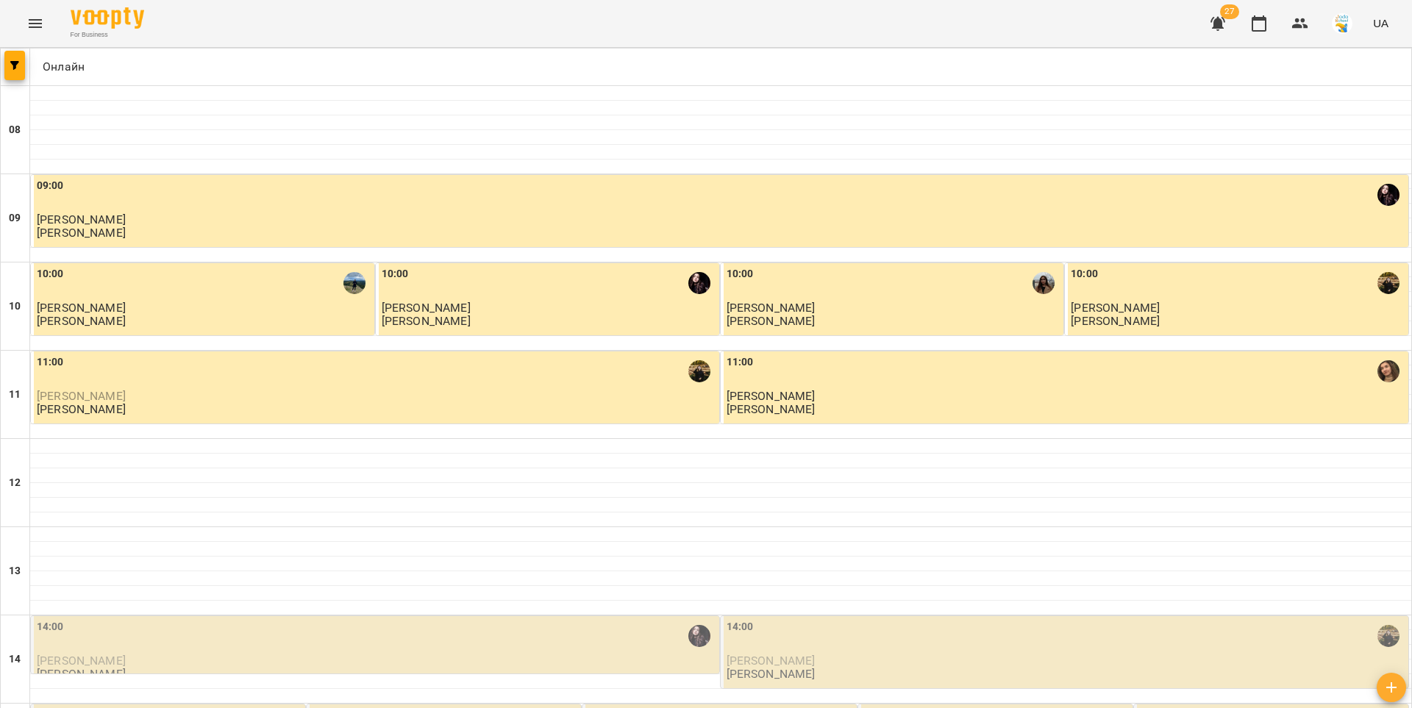
scroll to position [444, 0]
click at [421, 654] on p "[PERSON_NAME]" at bounding box center [376, 660] width 679 height 13
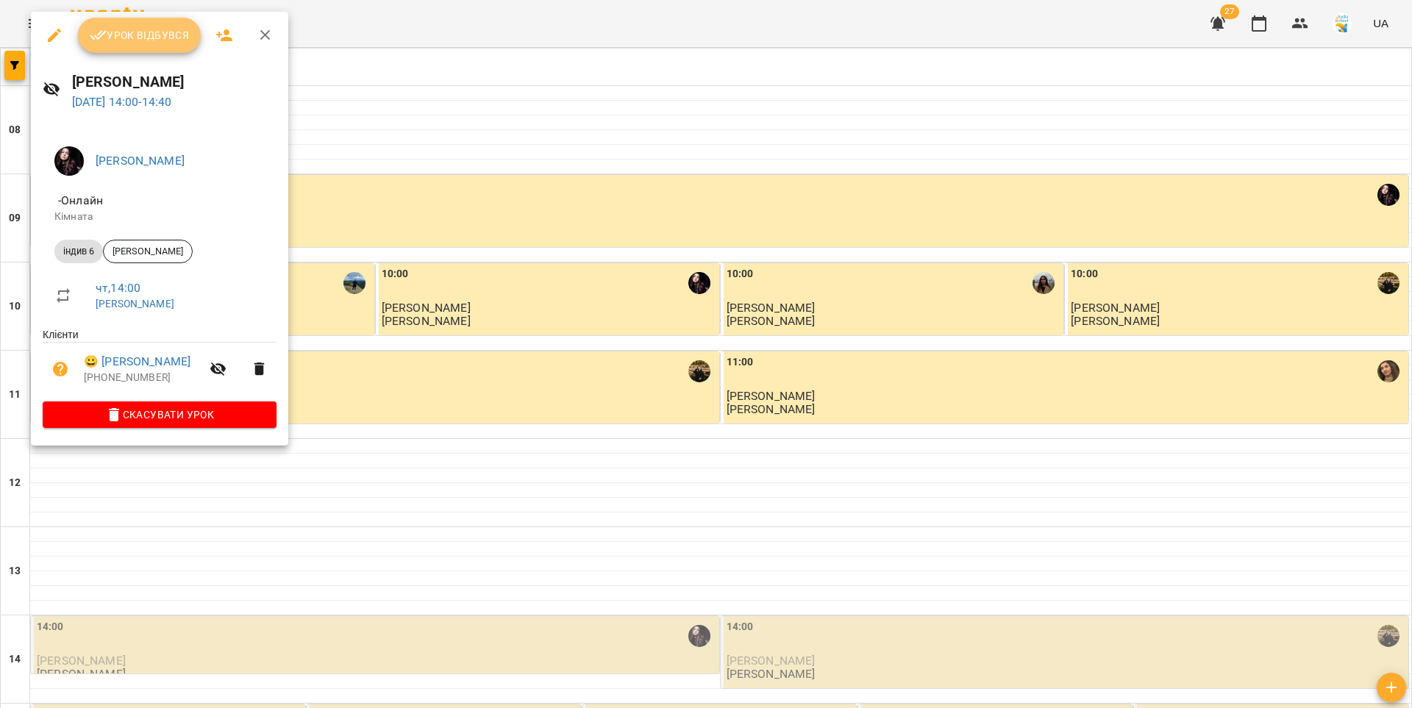
click at [163, 32] on span "Урок відбувся" at bounding box center [140, 35] width 100 height 18
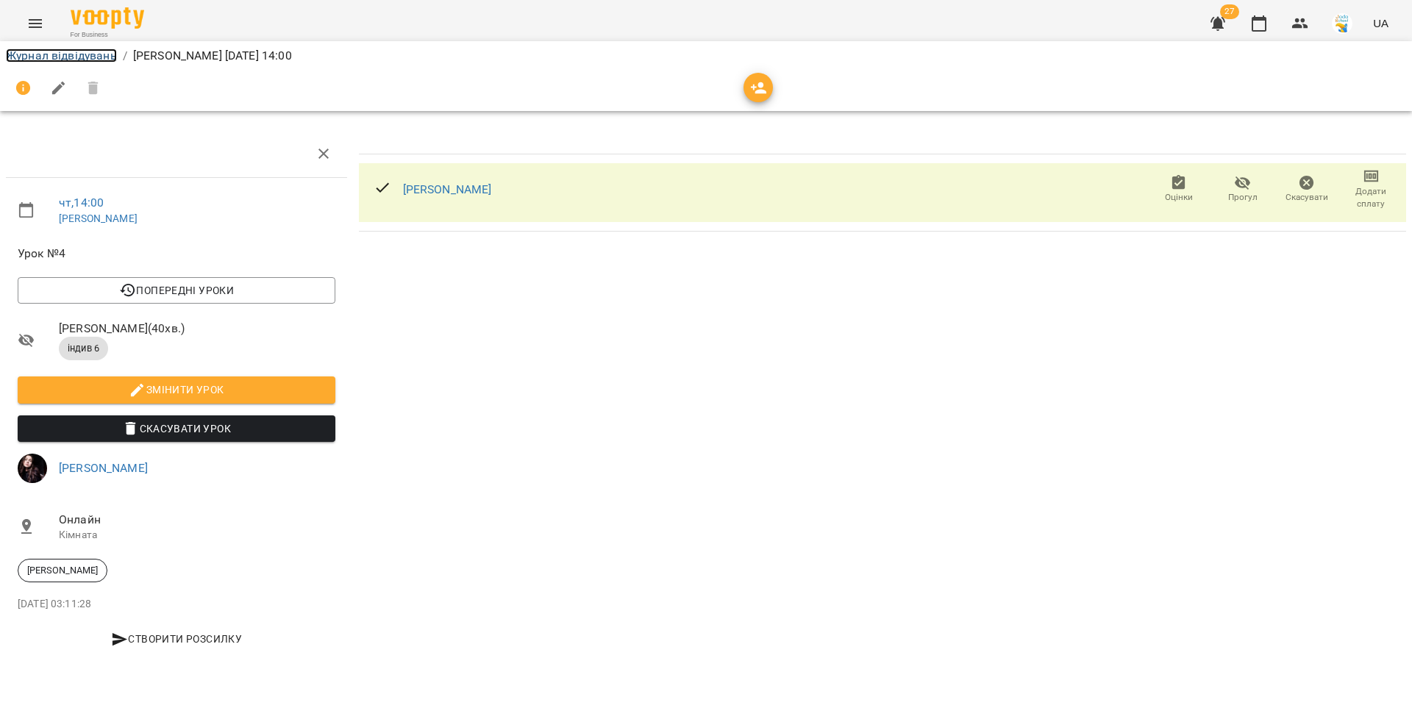
click at [58, 59] on link "Журнал відвідувань" at bounding box center [61, 56] width 111 height 14
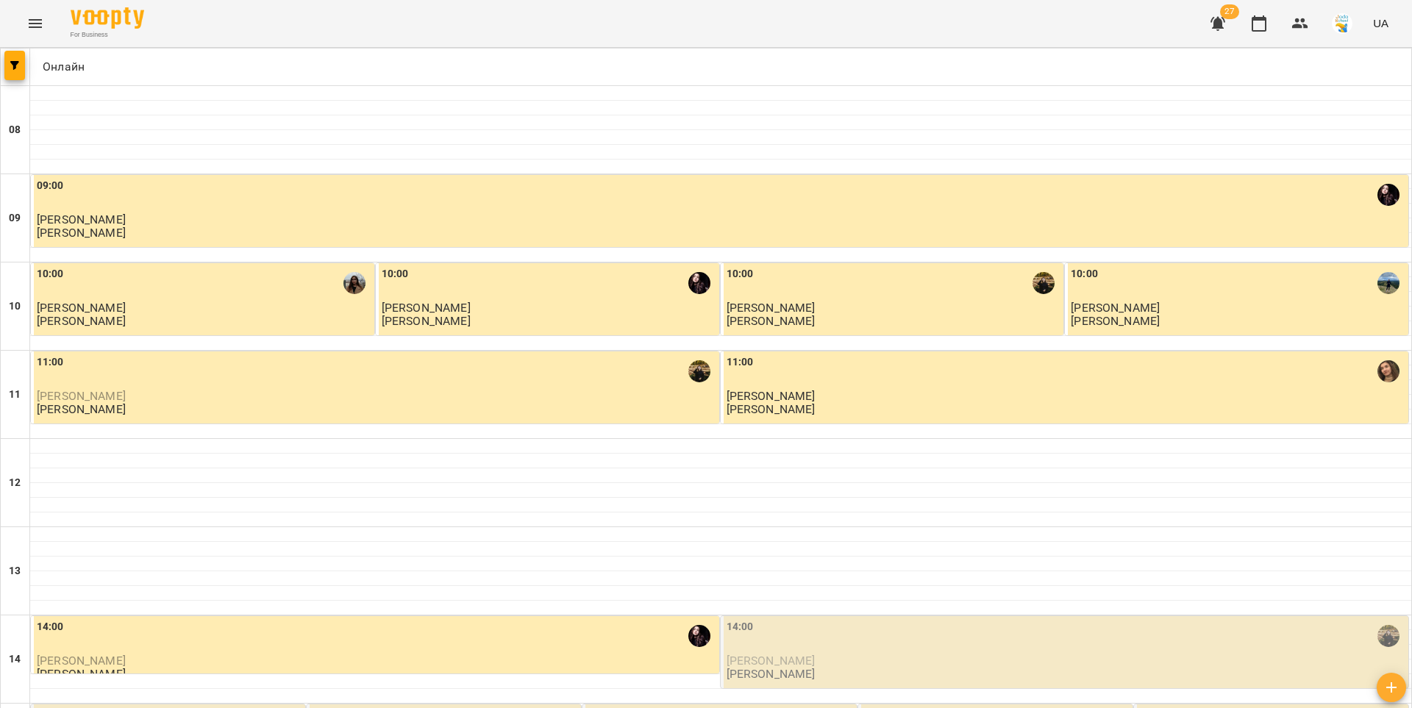
scroll to position [431, 0]
click at [771, 619] on div "14:00" at bounding box center [1066, 636] width 679 height 34
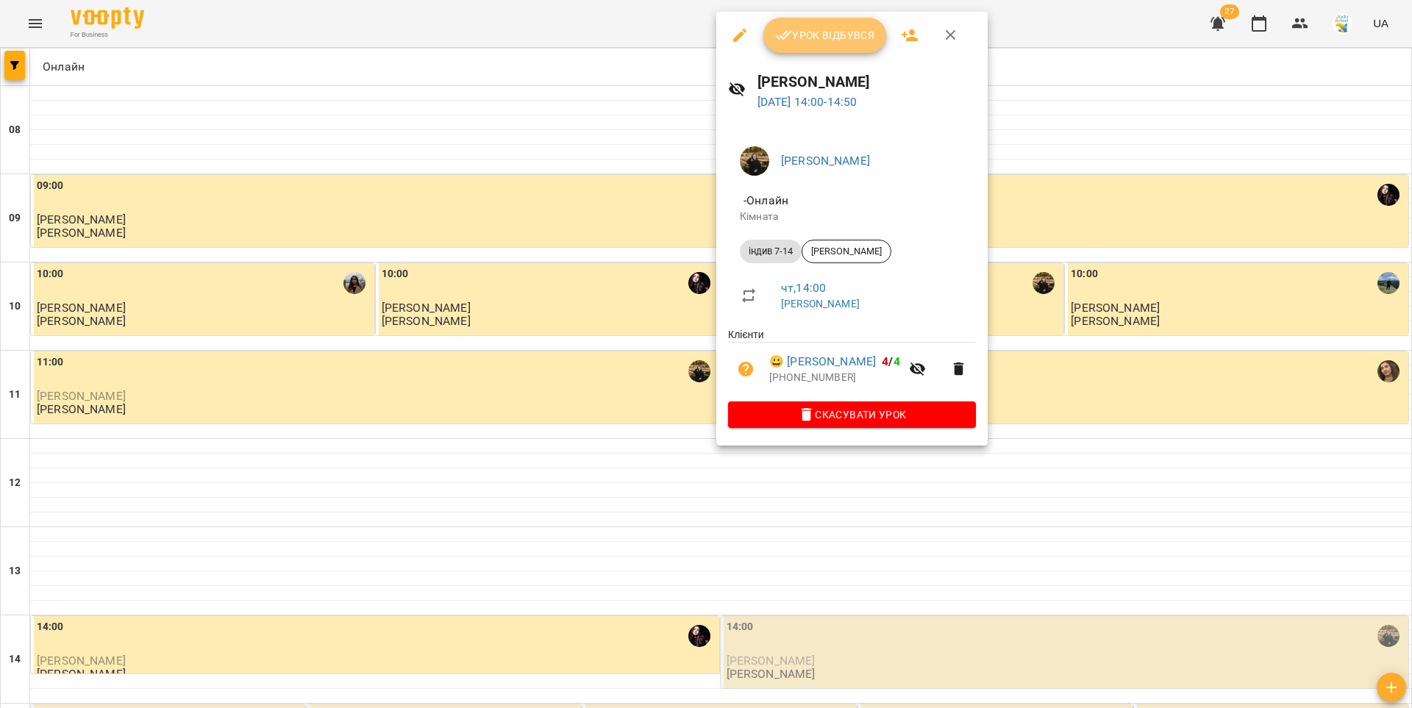
click at [820, 42] on span "Урок відбувся" at bounding box center [825, 35] width 100 height 18
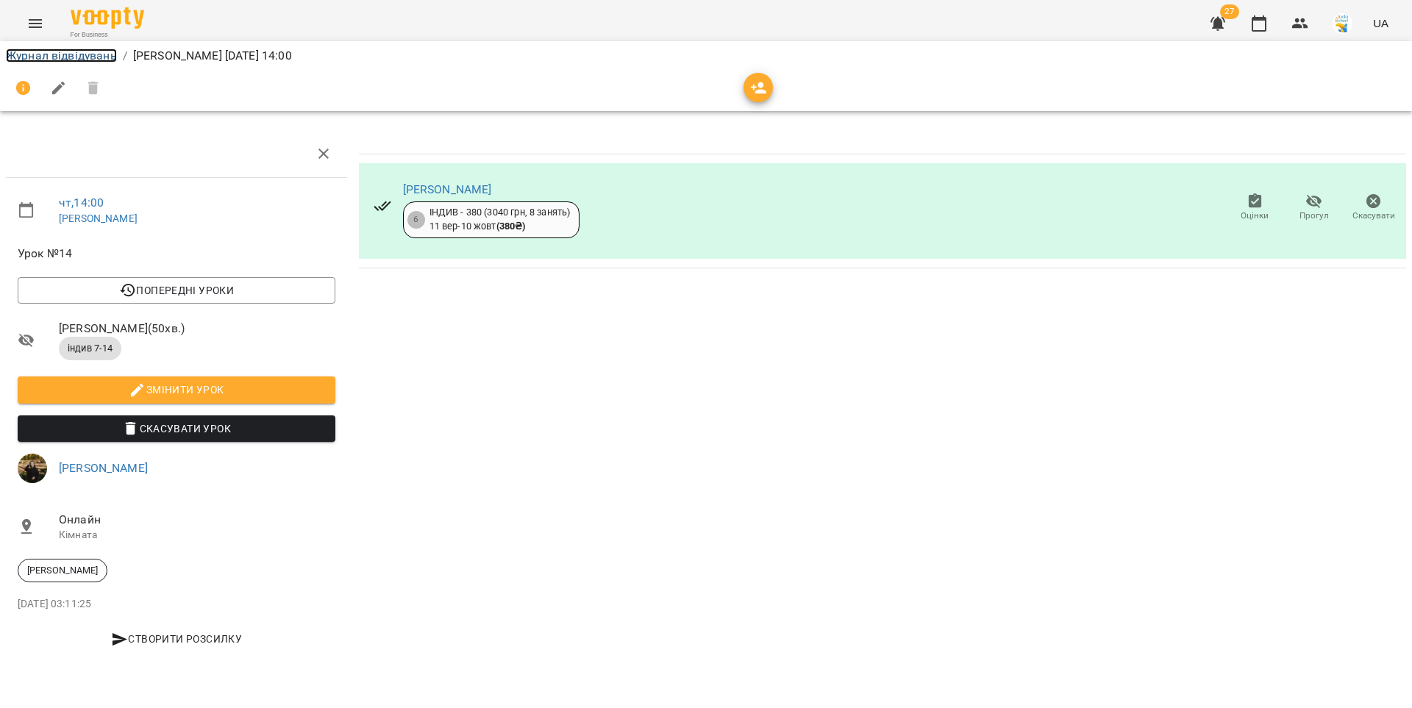
click at [100, 55] on link "Журнал відвідувань" at bounding box center [61, 56] width 111 height 14
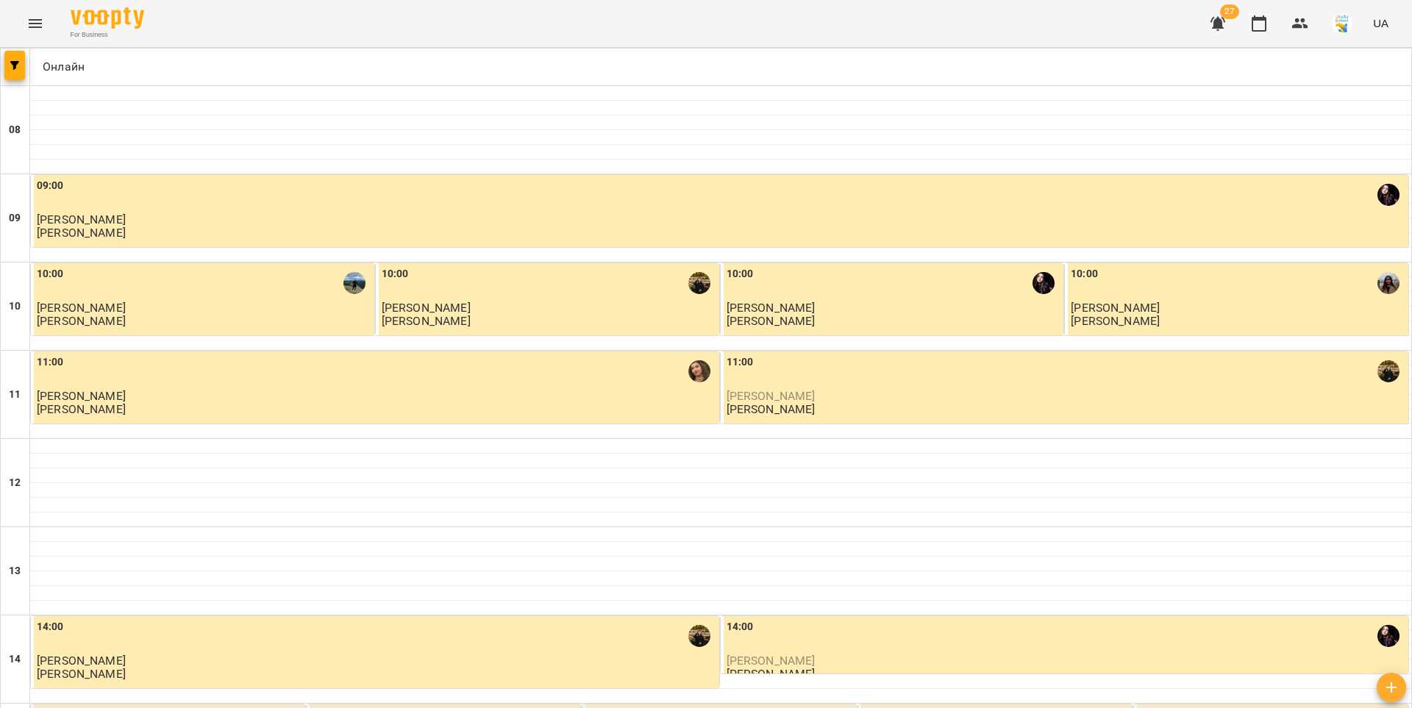
scroll to position [285, 0]
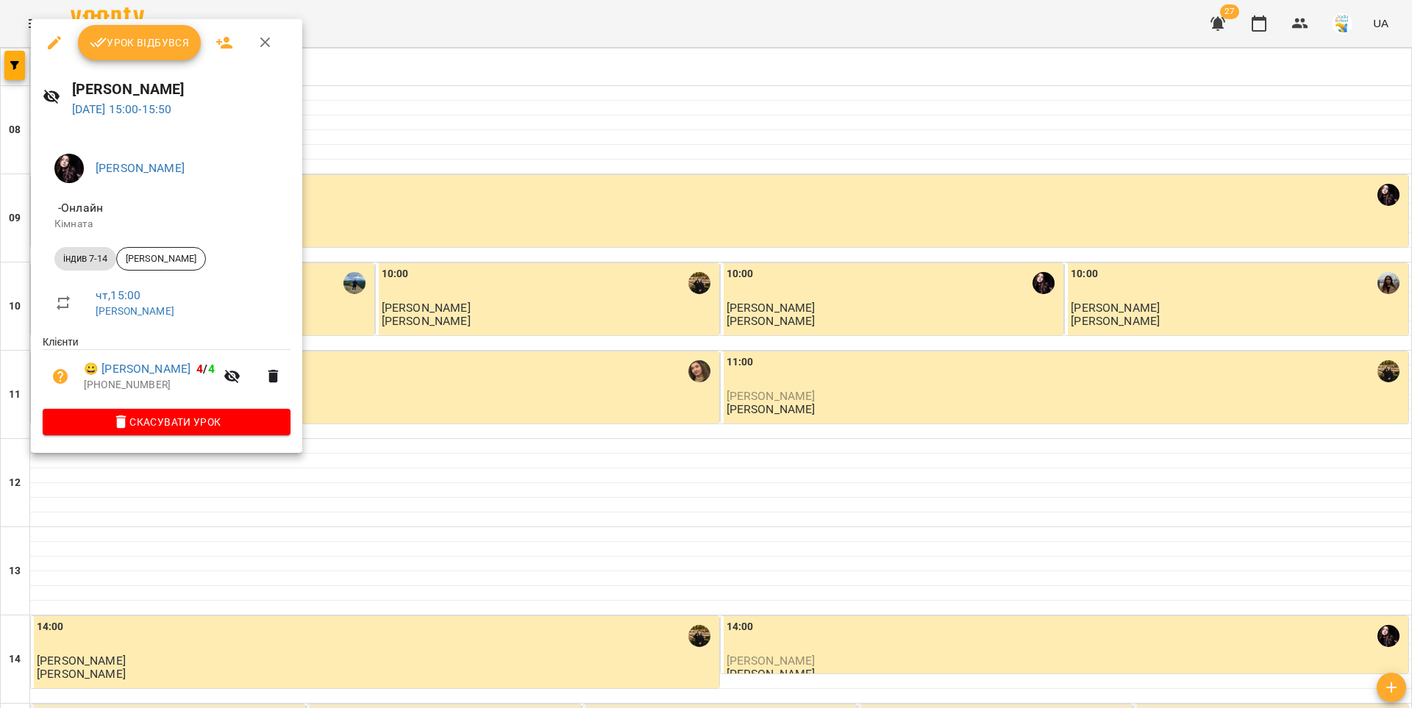
click at [113, 39] on span "Урок відбувся" at bounding box center [140, 43] width 100 height 18
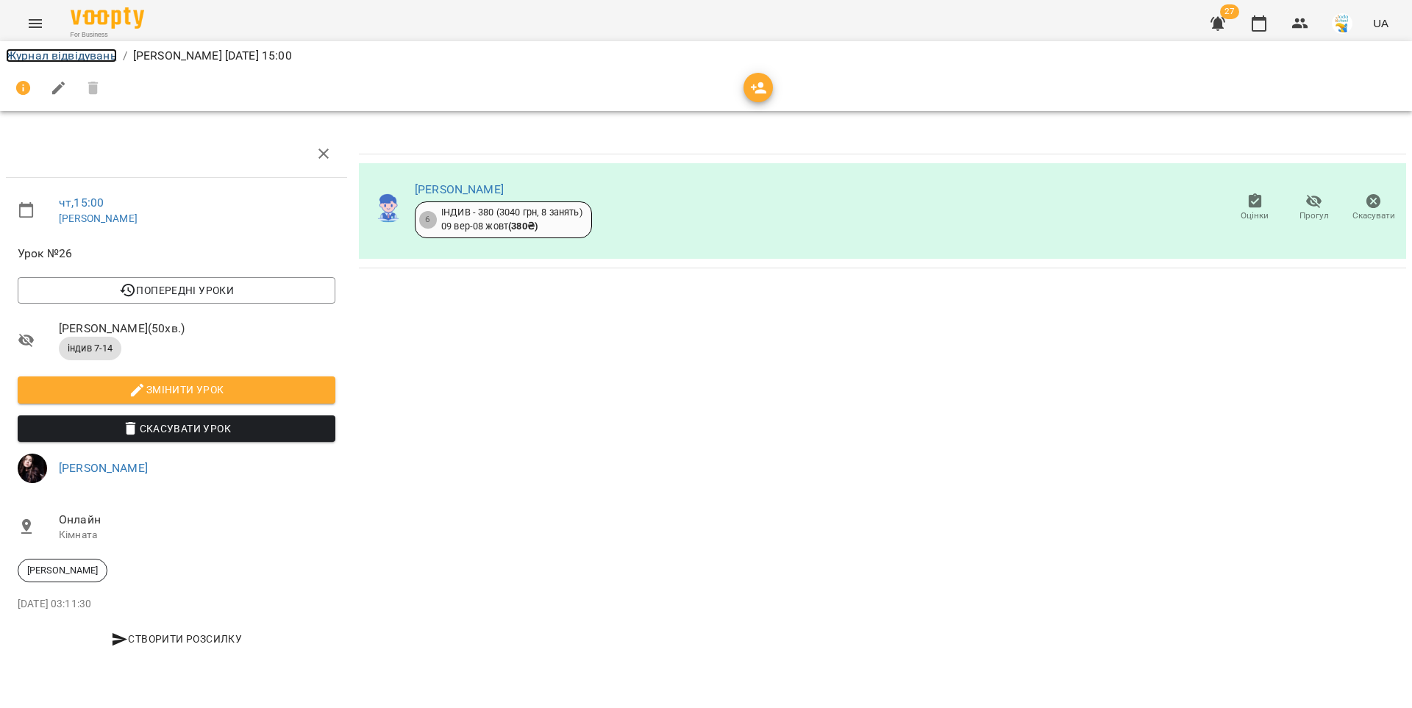
click at [68, 58] on link "Журнал відвідувань" at bounding box center [61, 56] width 111 height 14
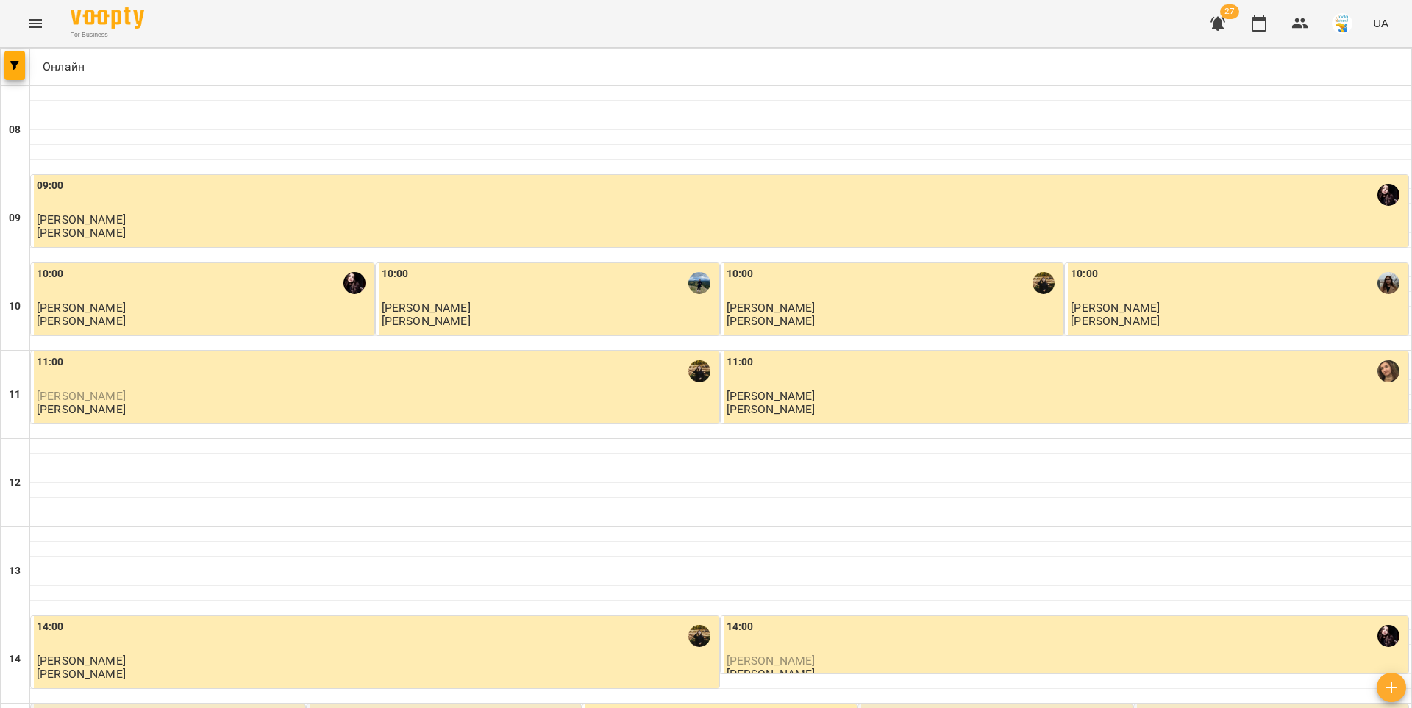
scroll to position [396, 0]
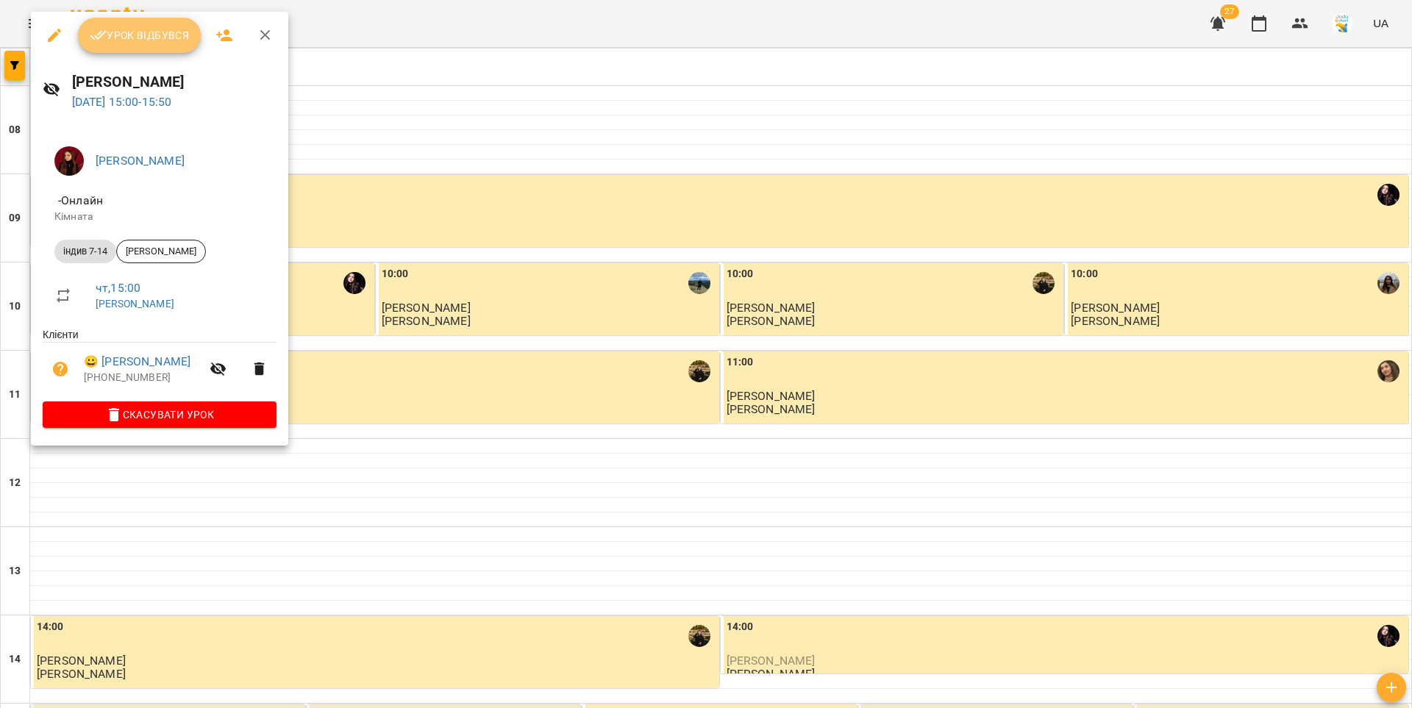
click at [154, 44] on button "Урок відбувся" at bounding box center [140, 35] width 124 height 35
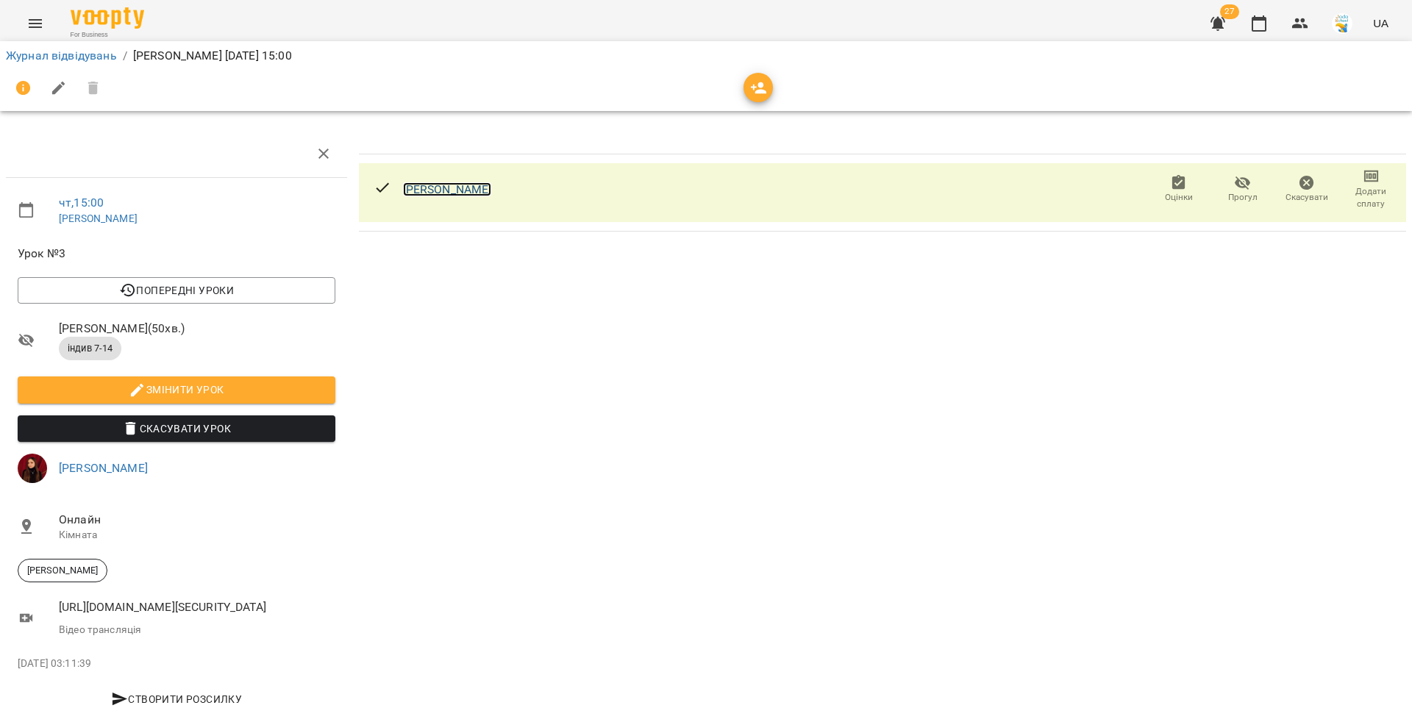
click at [424, 185] on link "Єгор Морогов" at bounding box center [447, 189] width 89 height 14
click at [55, 62] on link "Журнал відвідувань" at bounding box center [61, 56] width 111 height 14
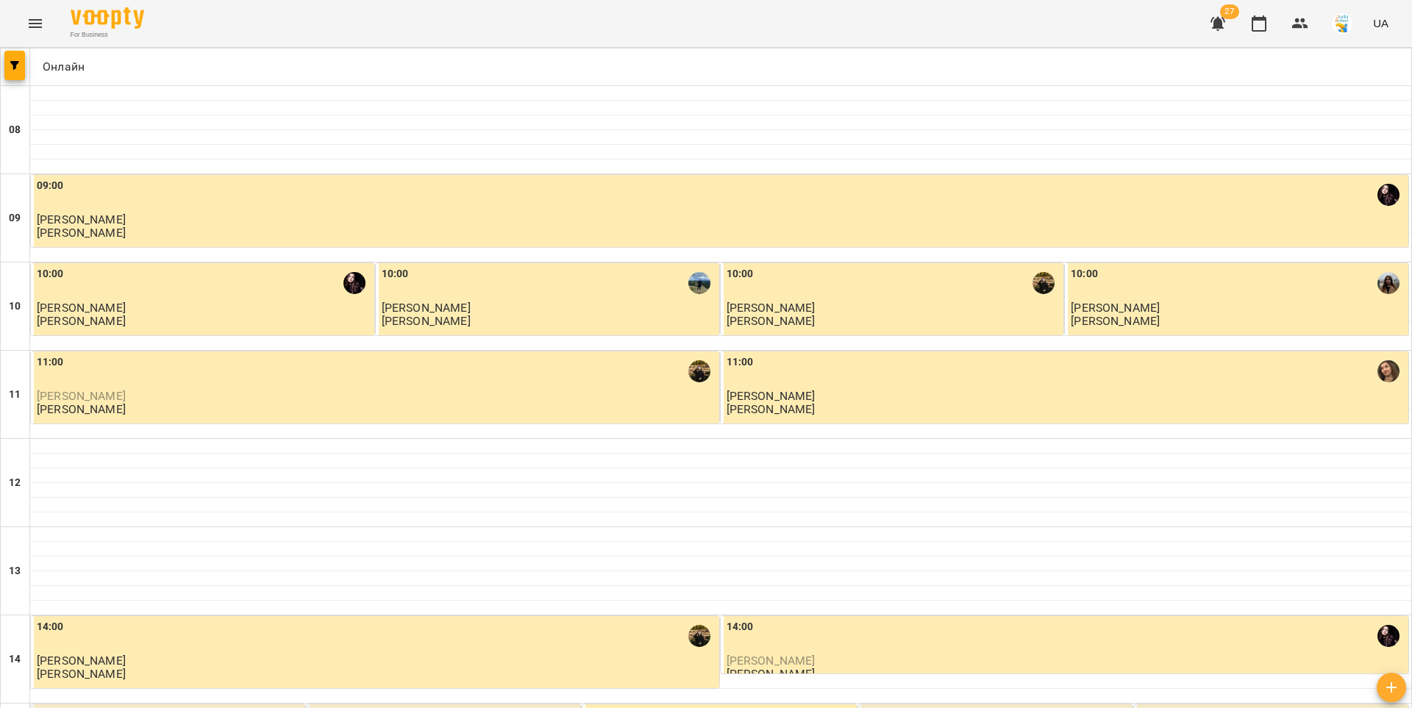
scroll to position [437, 0]
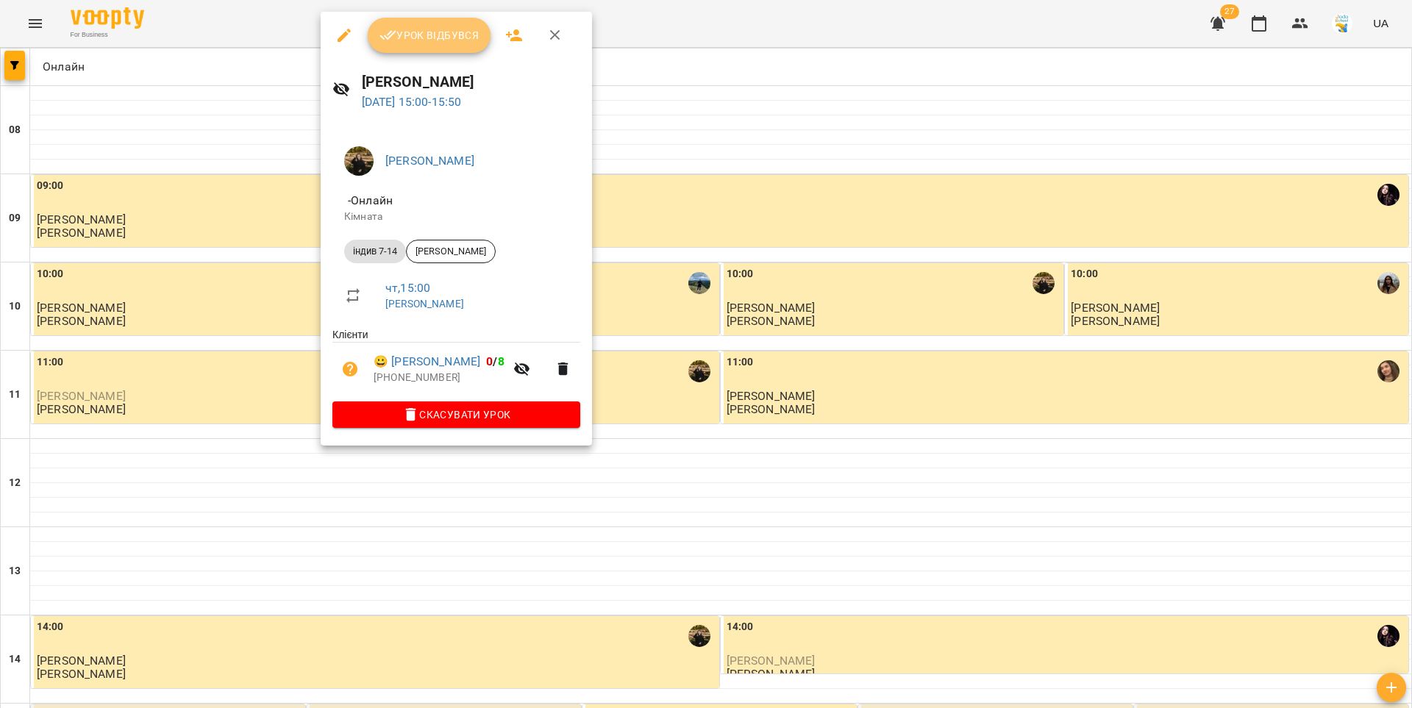
click at [423, 38] on span "Урок відбувся" at bounding box center [429, 35] width 100 height 18
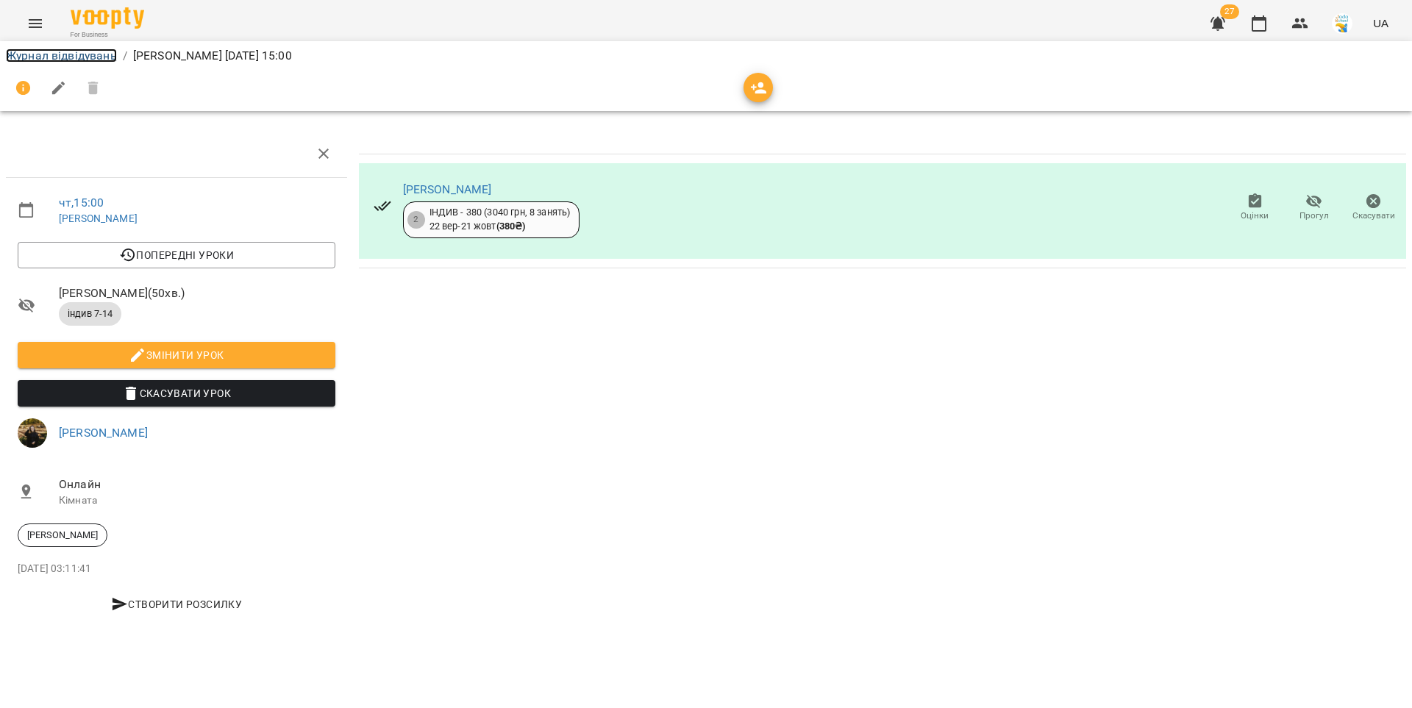
click at [102, 54] on link "Журнал відвідувань" at bounding box center [61, 56] width 111 height 14
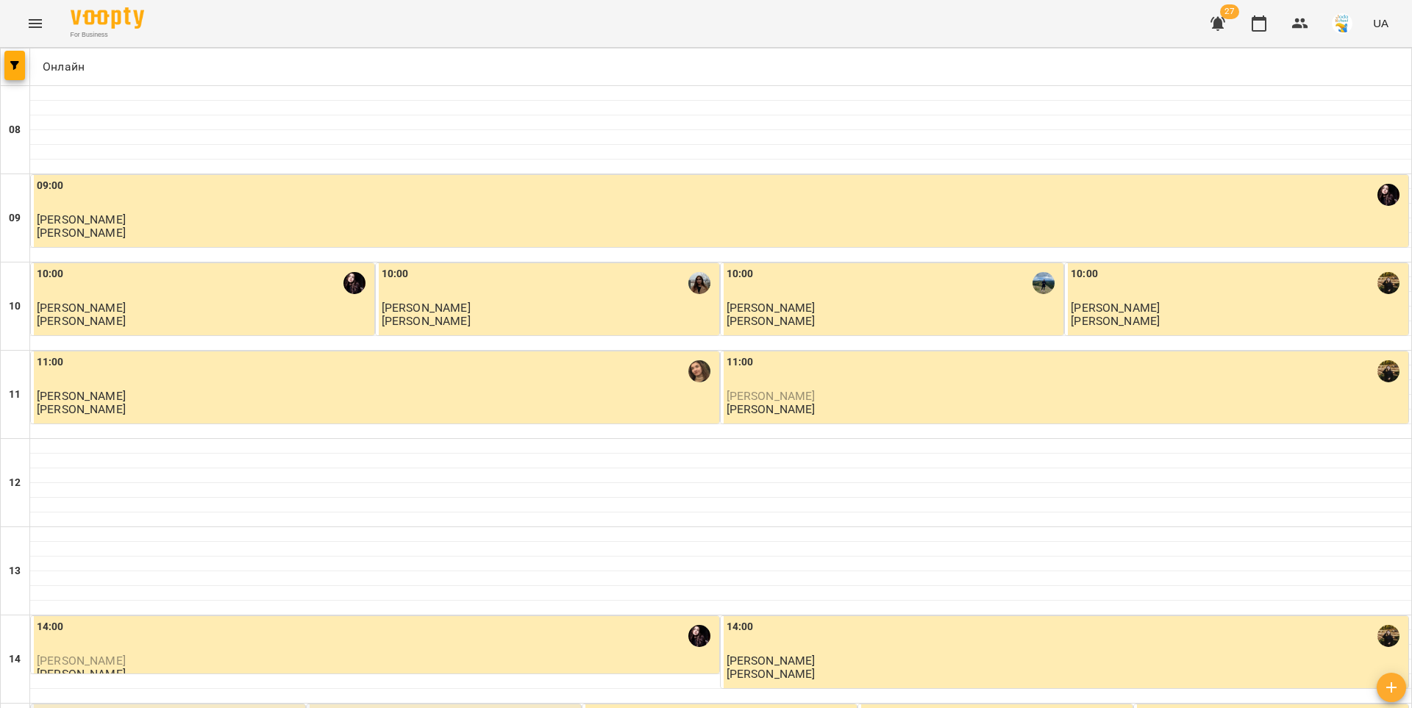
scroll to position [427, 0]
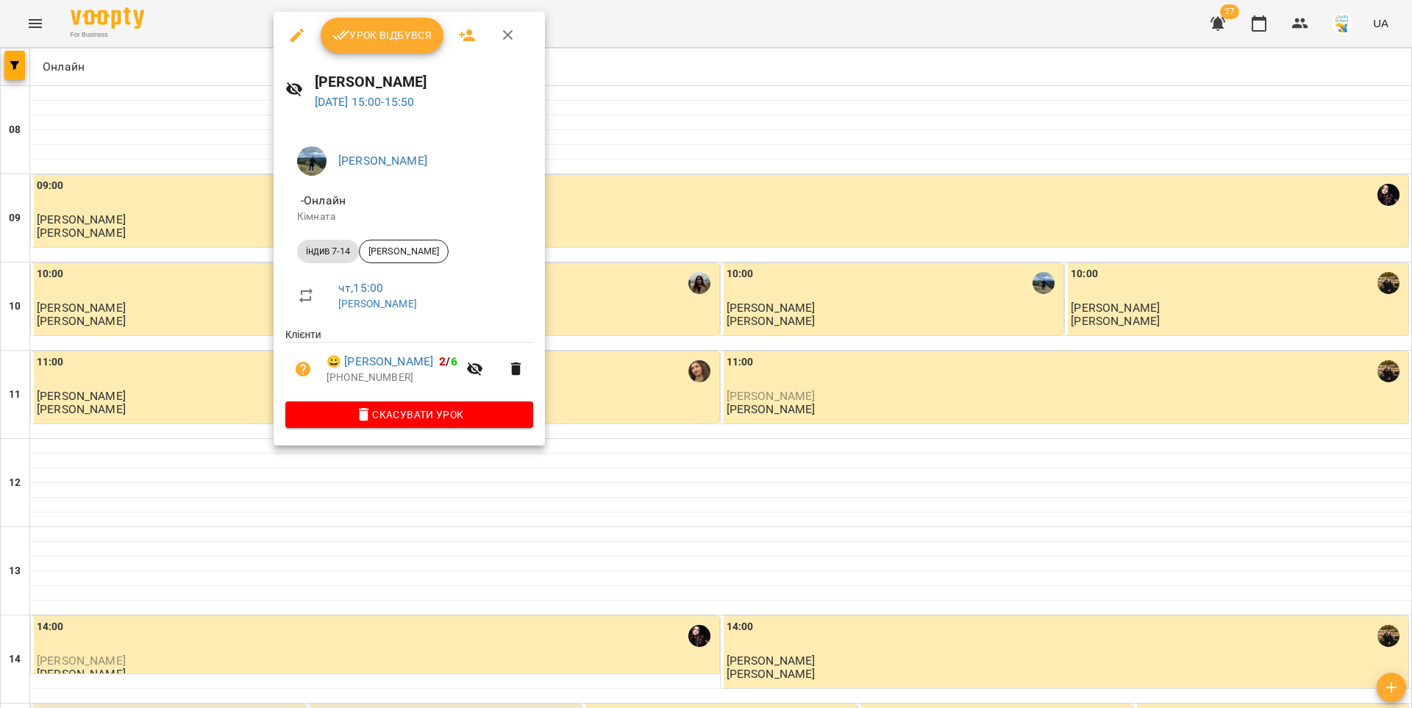
click at [367, 38] on span "Урок відбувся" at bounding box center [382, 35] width 100 height 18
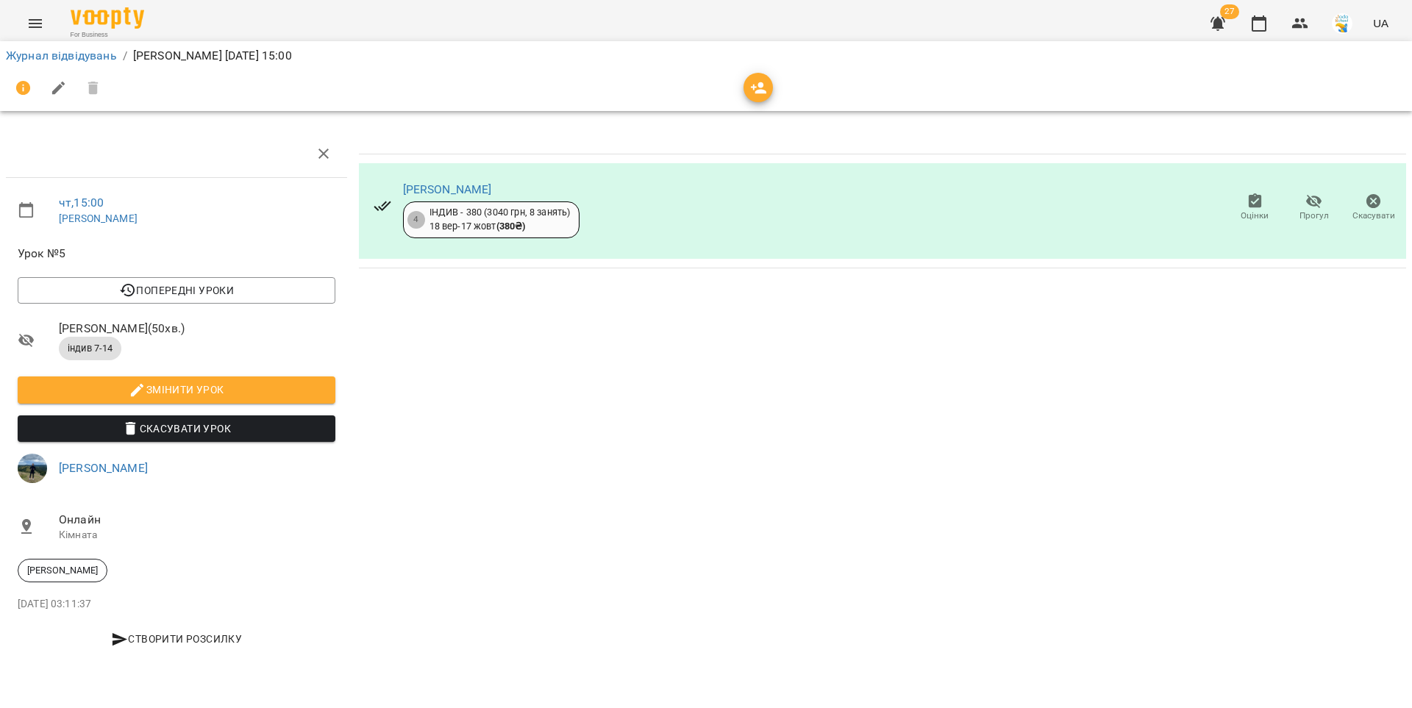
click at [97, 45] on div "Журнал відвідувань / Ілля Родін чт, 25 вер 2025 15:00" at bounding box center [706, 56] width 1406 height 24
click at [99, 54] on link "Журнал відвідувань" at bounding box center [61, 56] width 111 height 14
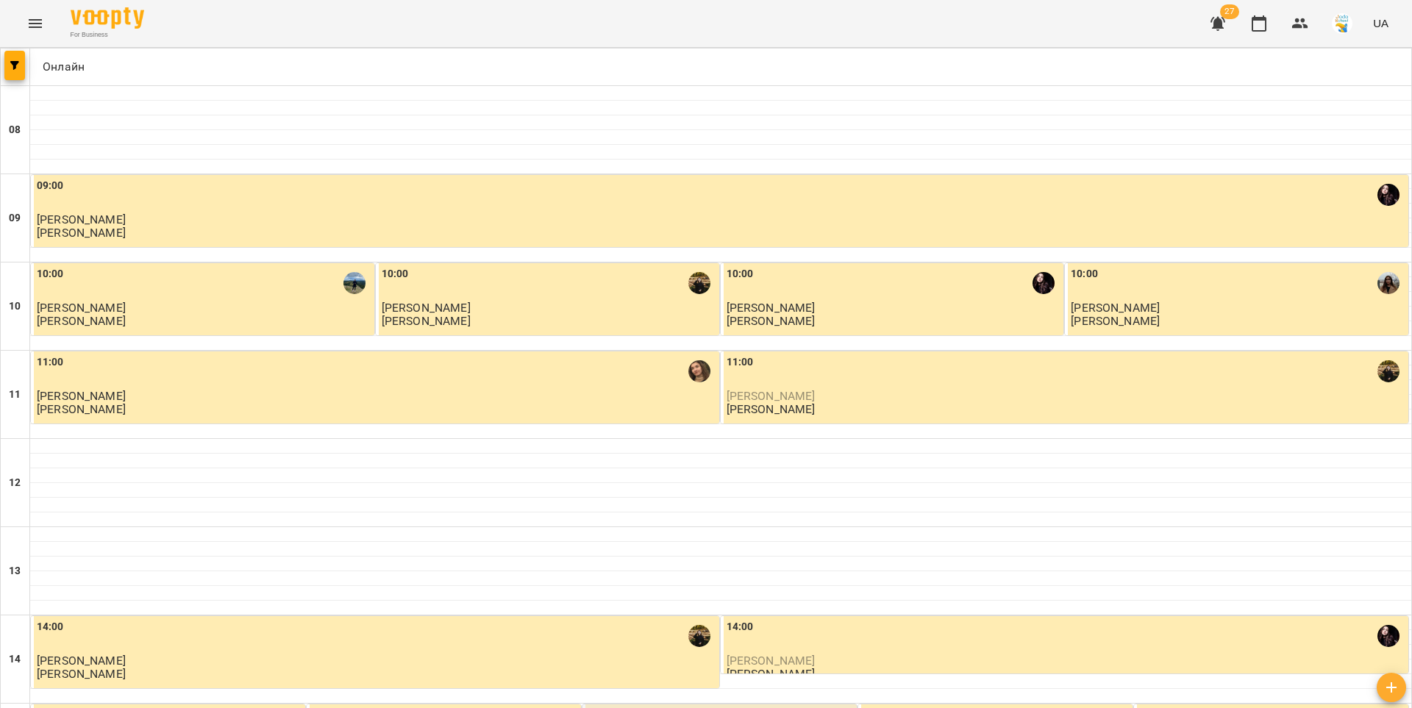
scroll to position [358, 0]
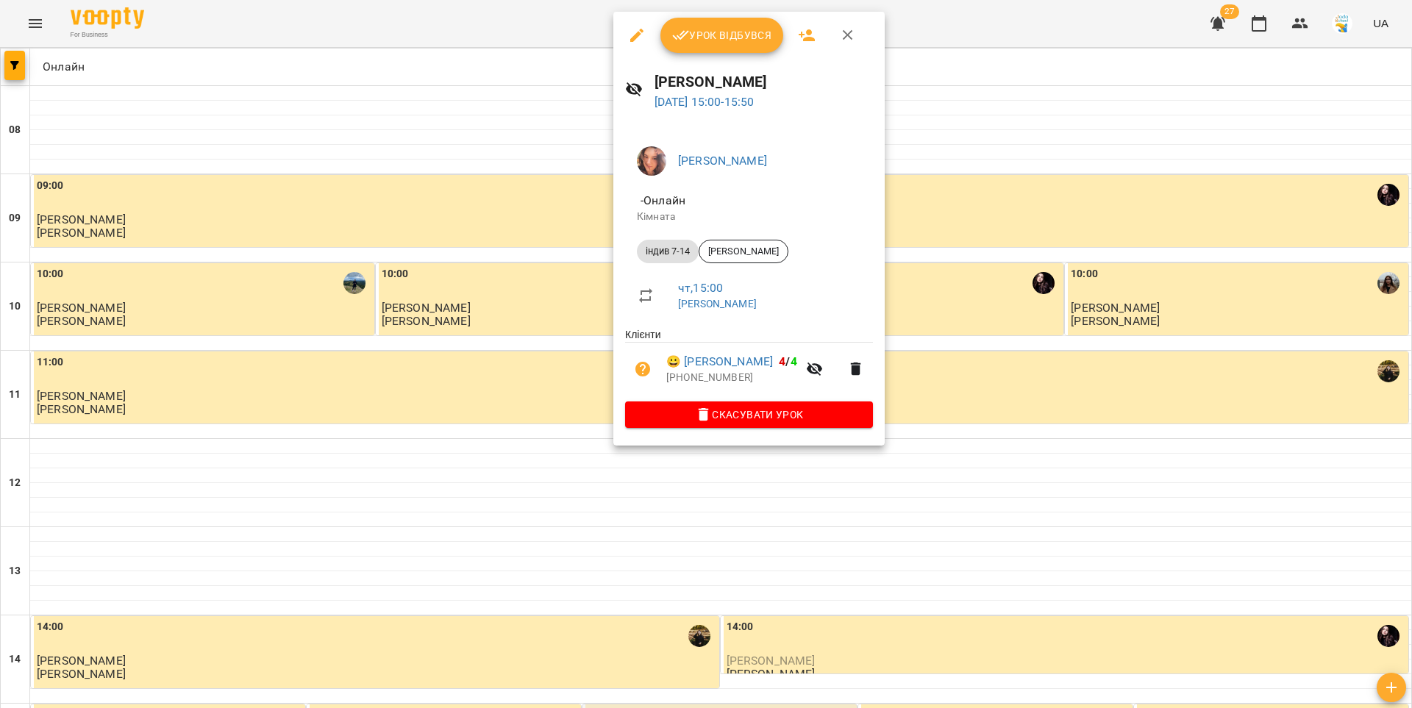
click at [693, 33] on span "Урок відбувся" at bounding box center [722, 35] width 100 height 18
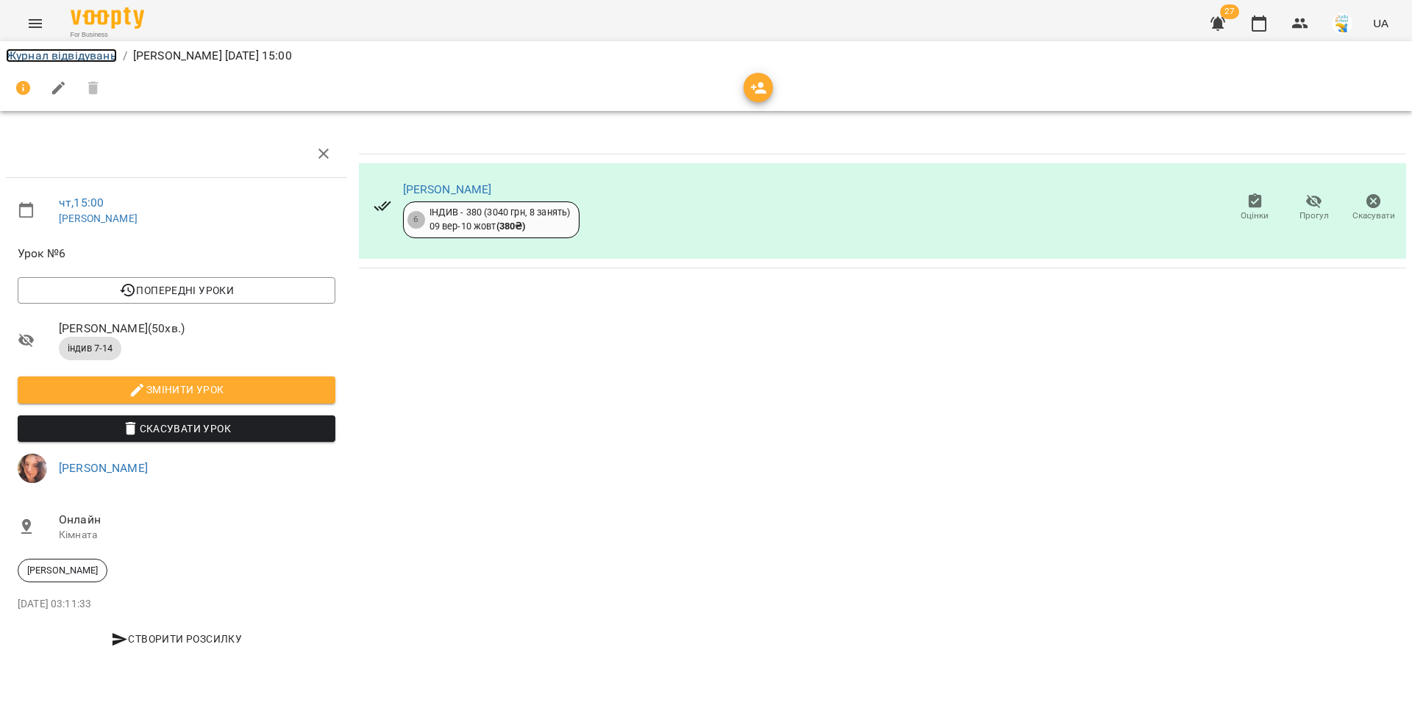
click at [101, 51] on link "Журнал відвідувань" at bounding box center [61, 56] width 111 height 14
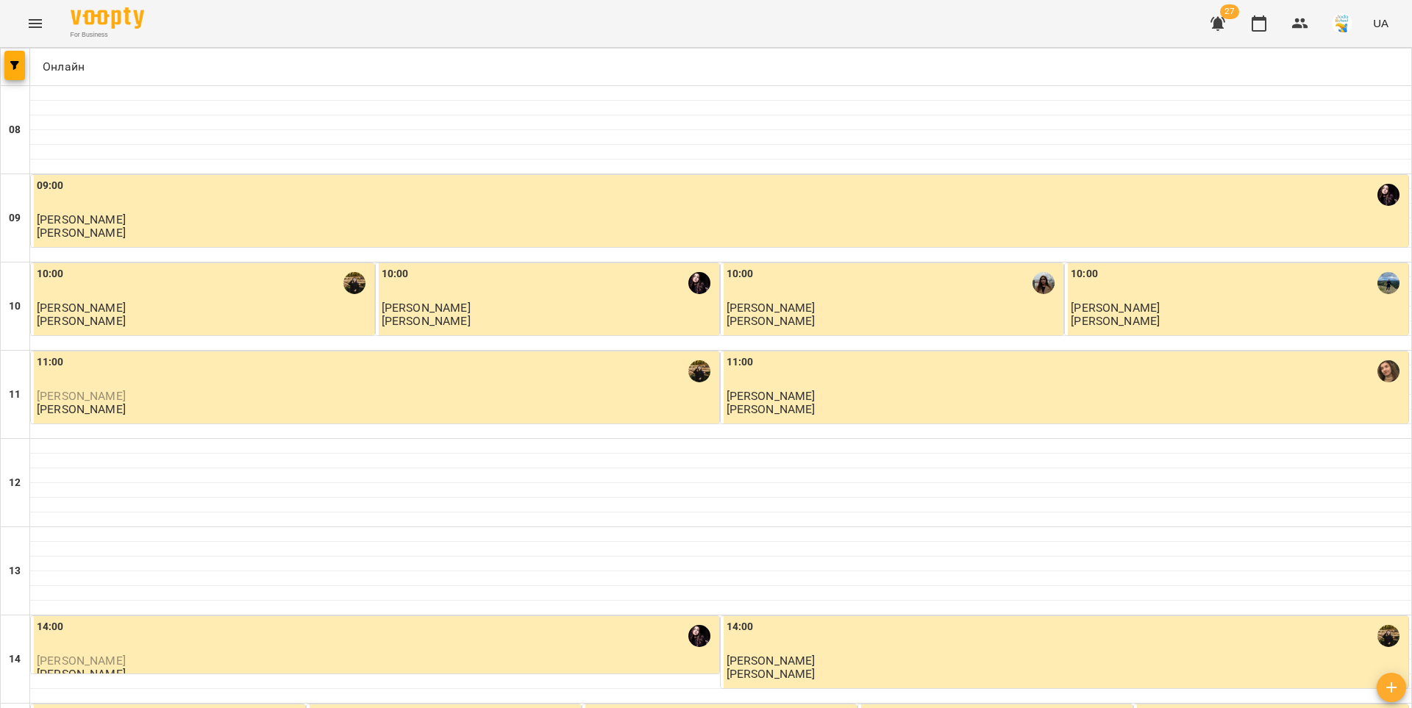
scroll to position [581, 0]
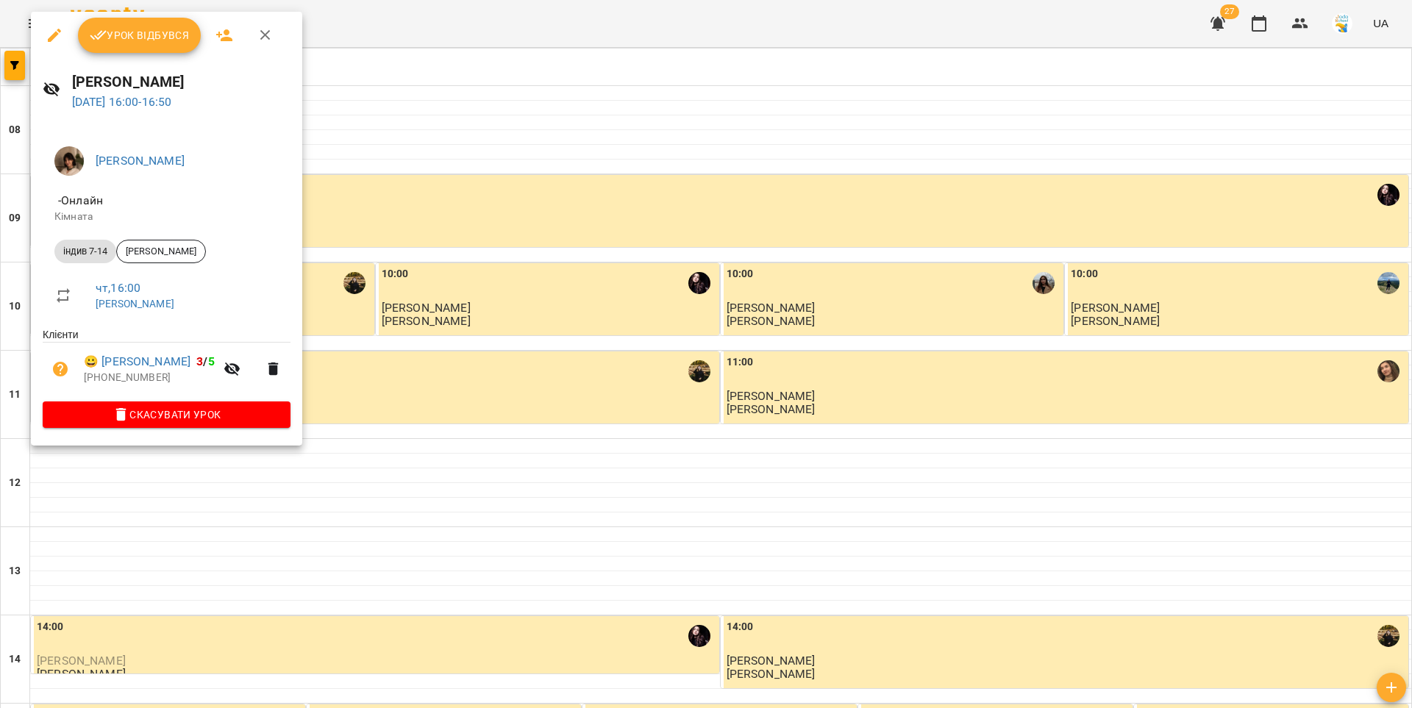
click at [126, 38] on span "Урок відбувся" at bounding box center [140, 35] width 100 height 18
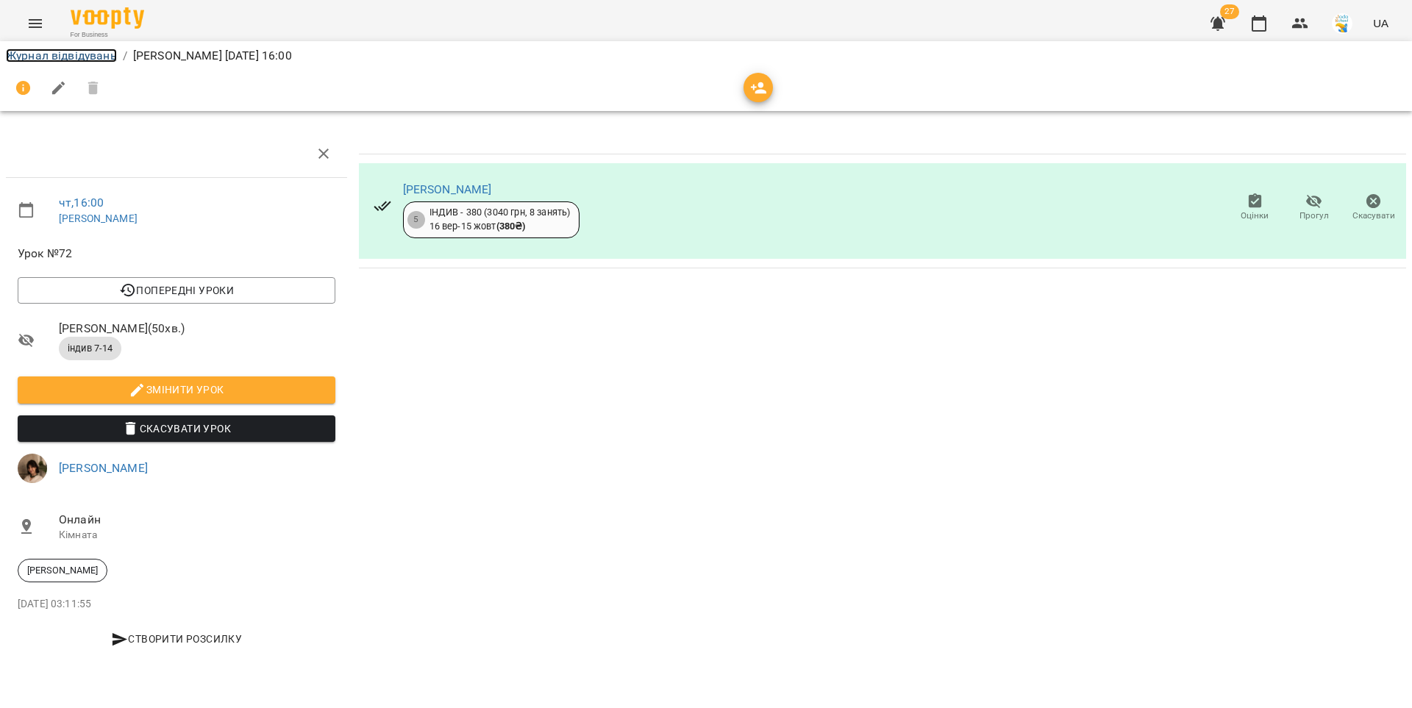
click at [98, 51] on link "Журнал відвідувань" at bounding box center [61, 56] width 111 height 14
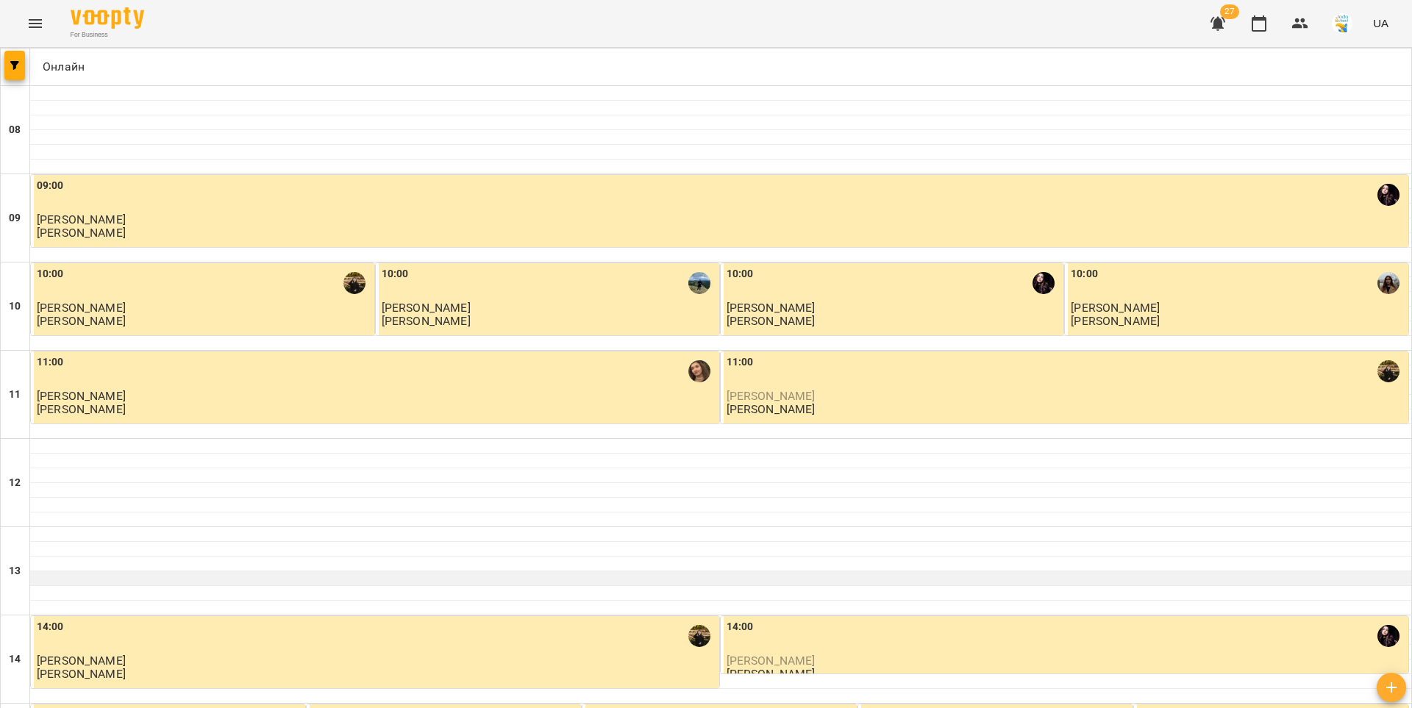
scroll to position [578, 0]
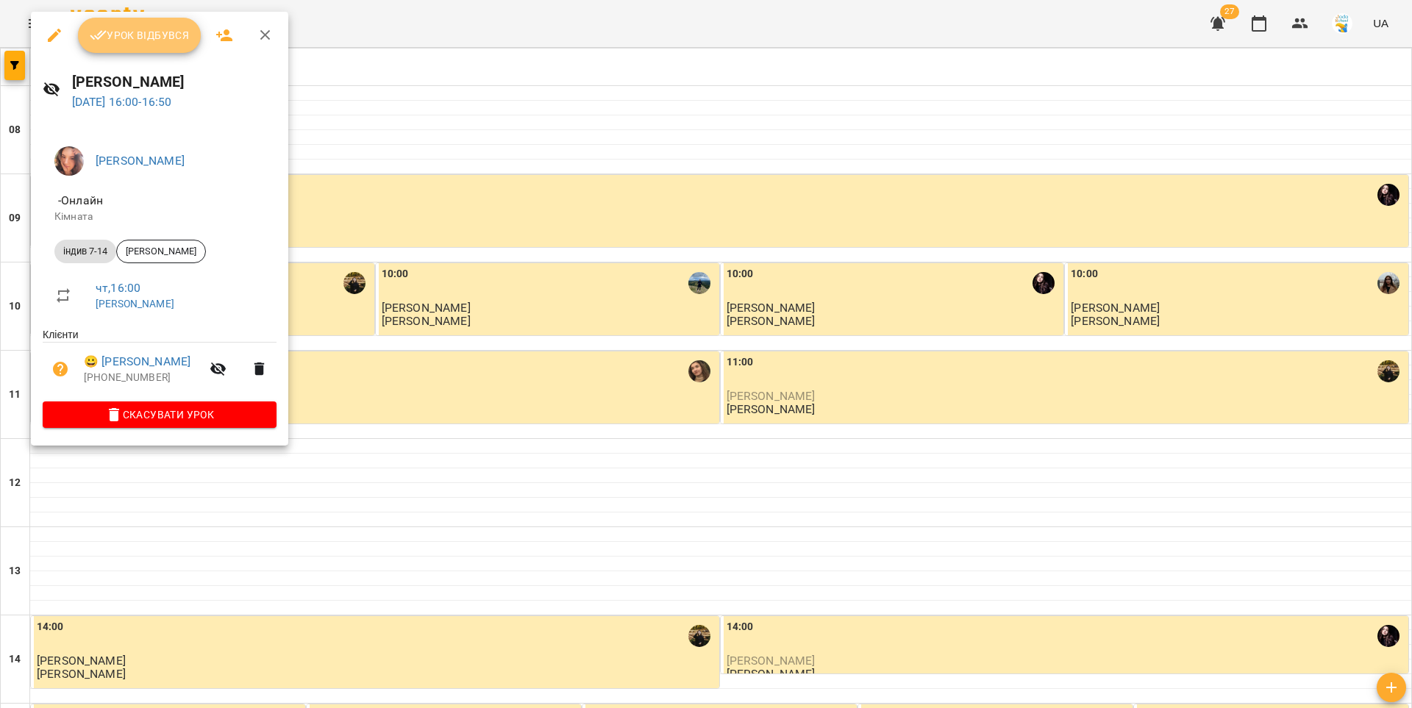
click at [140, 42] on span "Урок відбувся" at bounding box center [140, 35] width 100 height 18
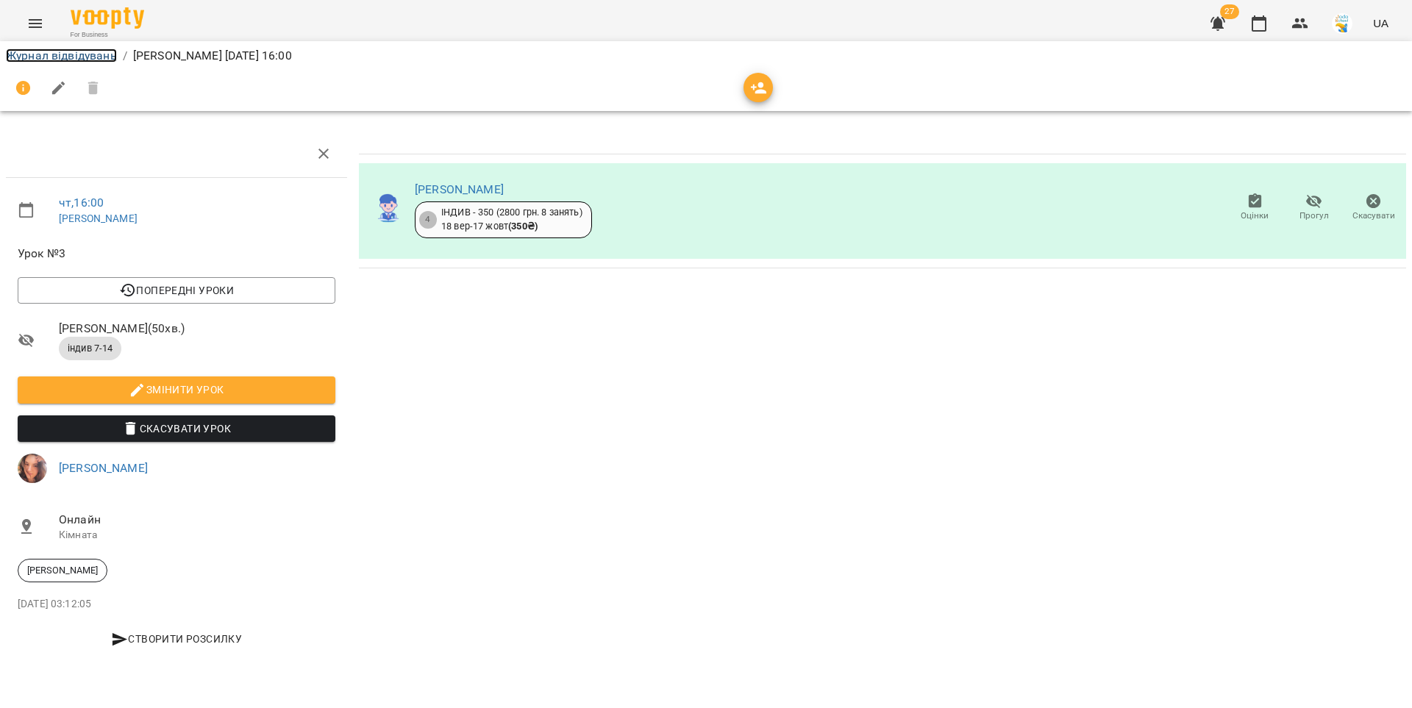
click at [90, 55] on link "Журнал відвідувань" at bounding box center [61, 56] width 111 height 14
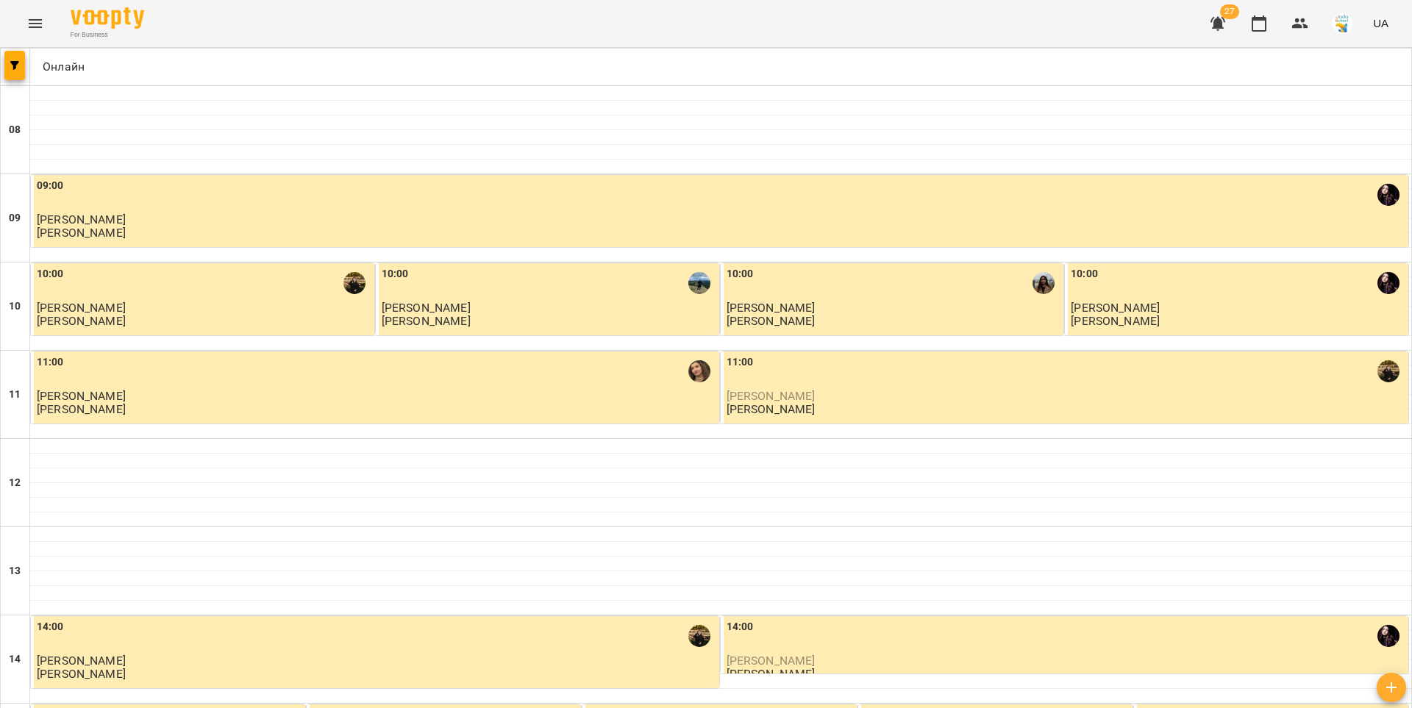
scroll to position [590, 0]
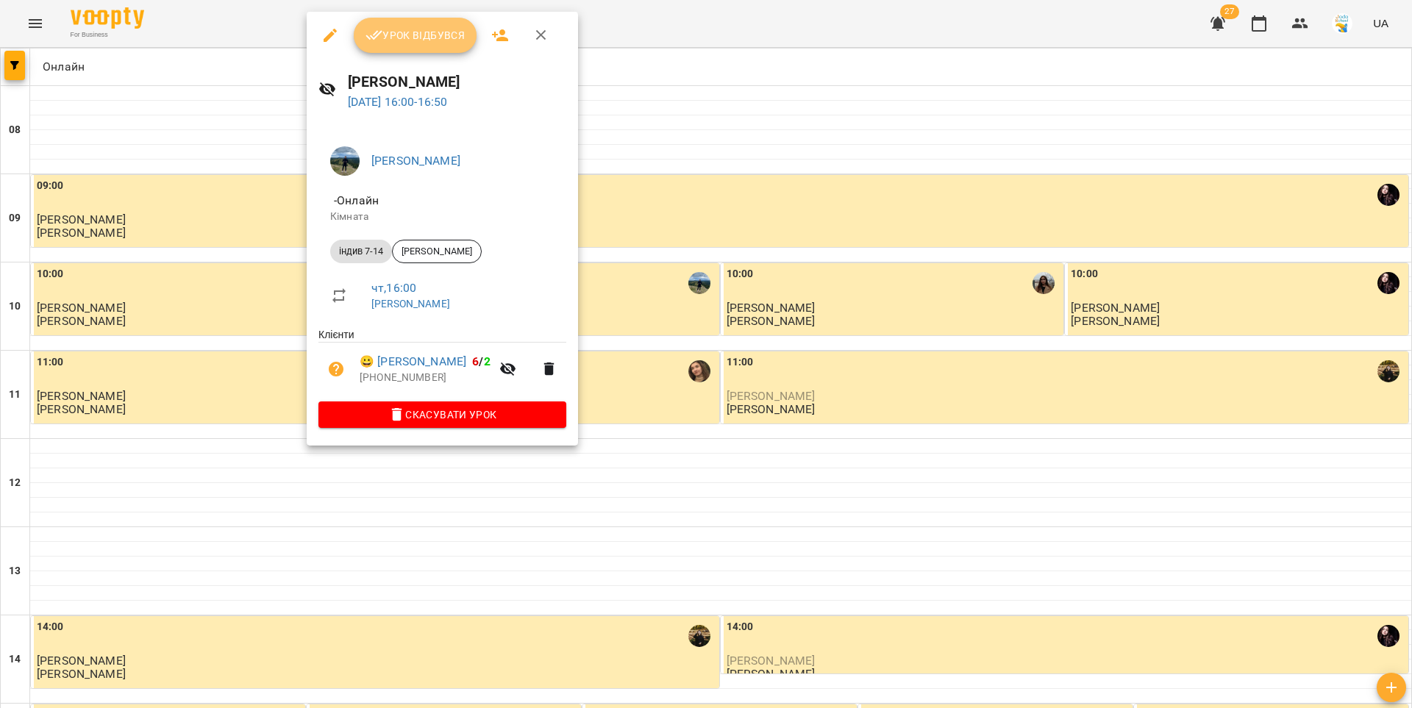
click at [400, 47] on button "Урок відбувся" at bounding box center [416, 35] width 124 height 35
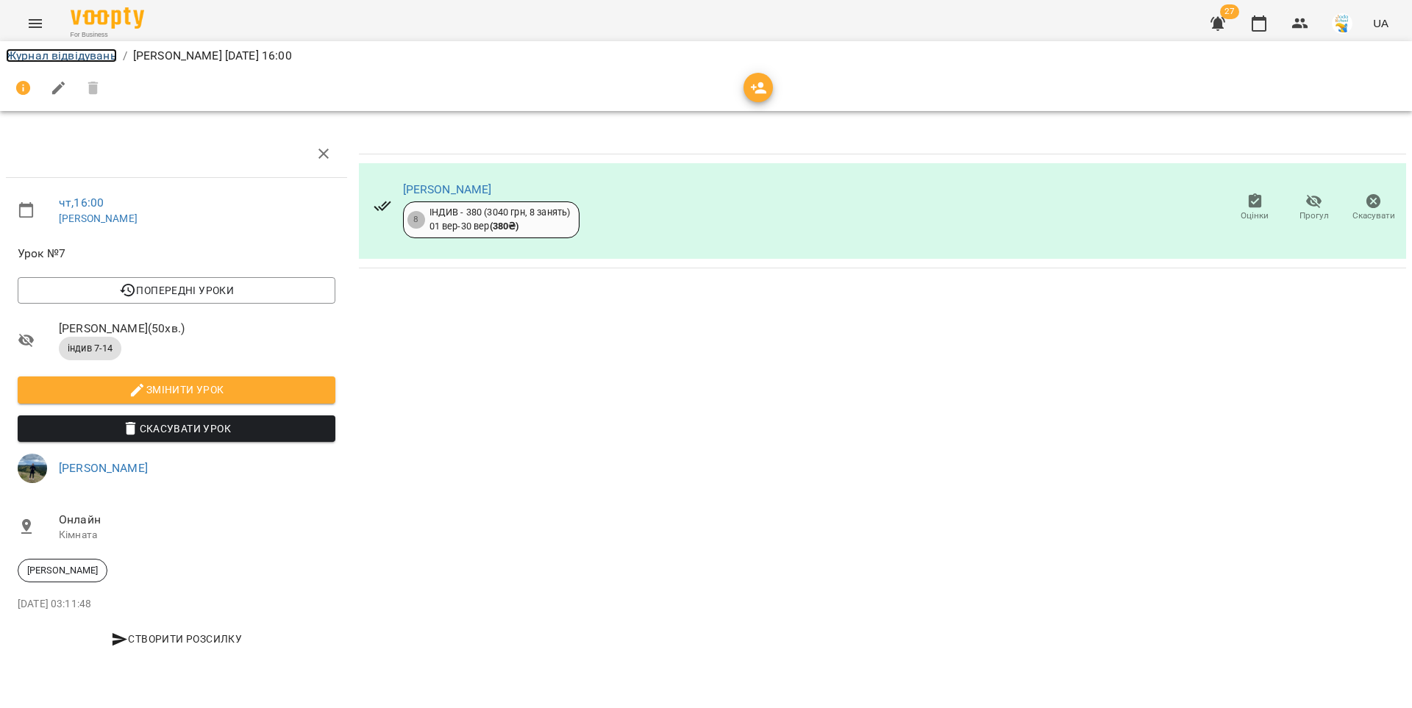
click at [50, 59] on link "Журнал відвідувань" at bounding box center [61, 56] width 111 height 14
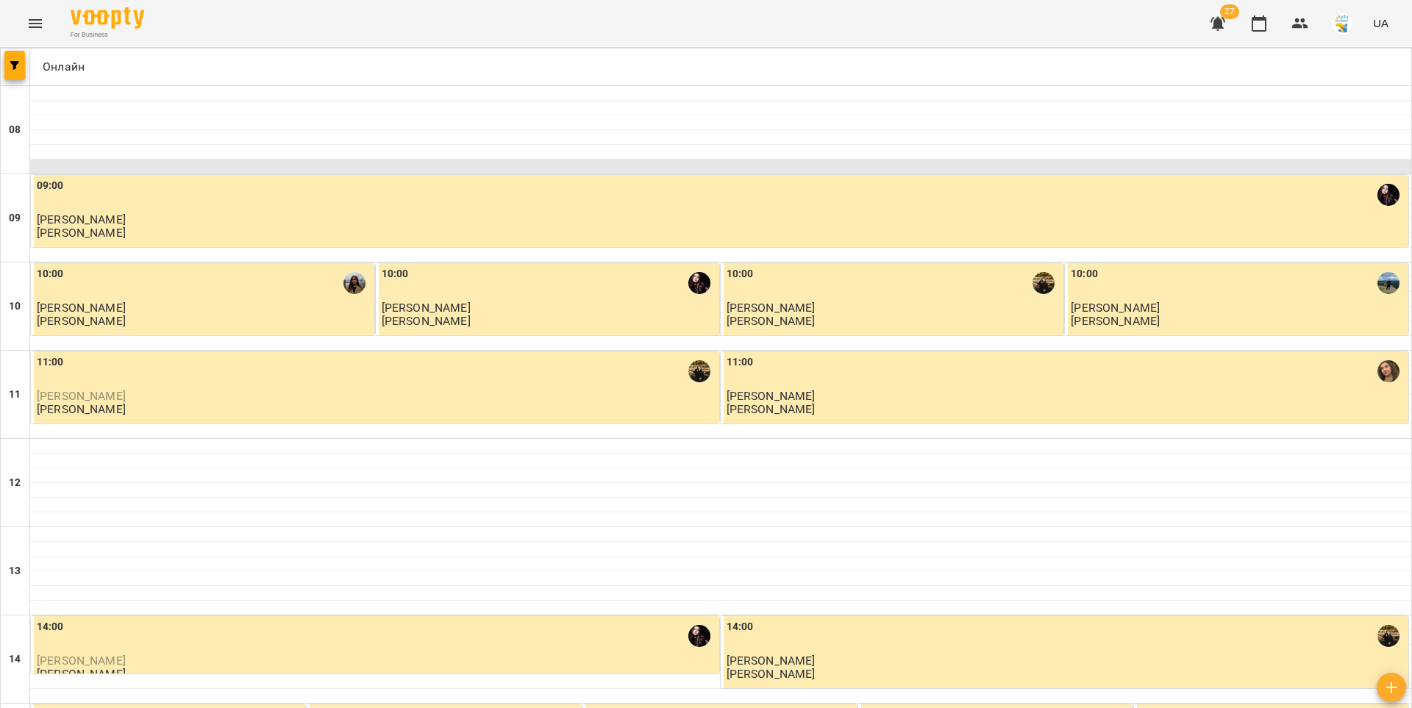
scroll to position [508, 0]
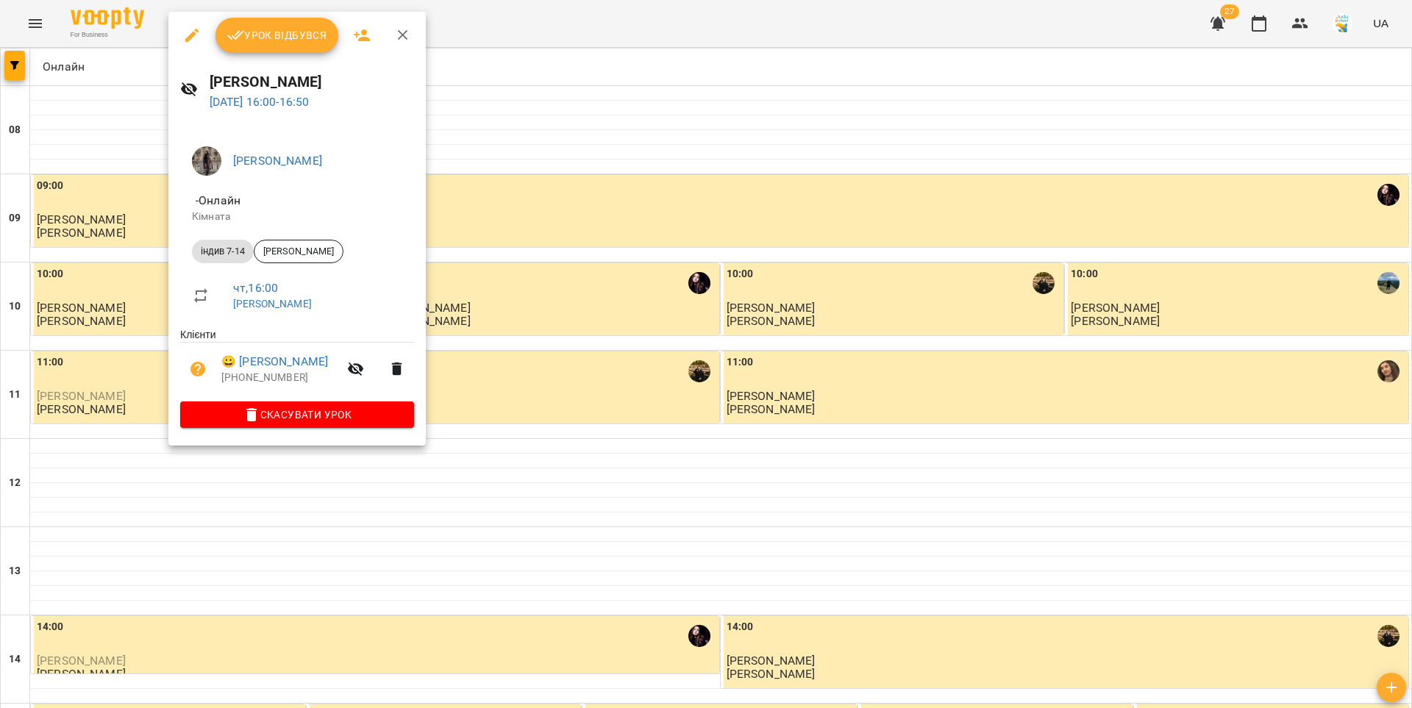
click at [260, 40] on span "Урок відбувся" at bounding box center [277, 35] width 100 height 18
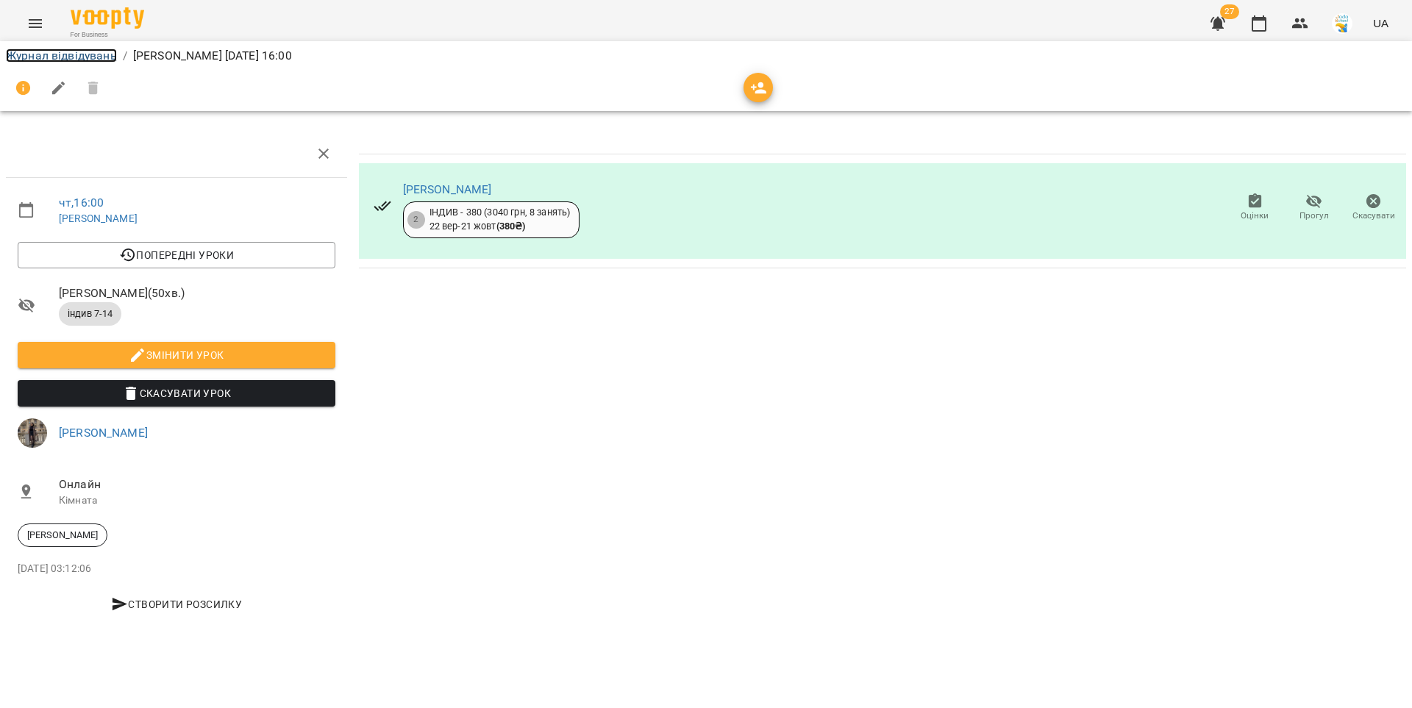
click at [90, 56] on link "Журнал відвідувань" at bounding box center [61, 56] width 111 height 14
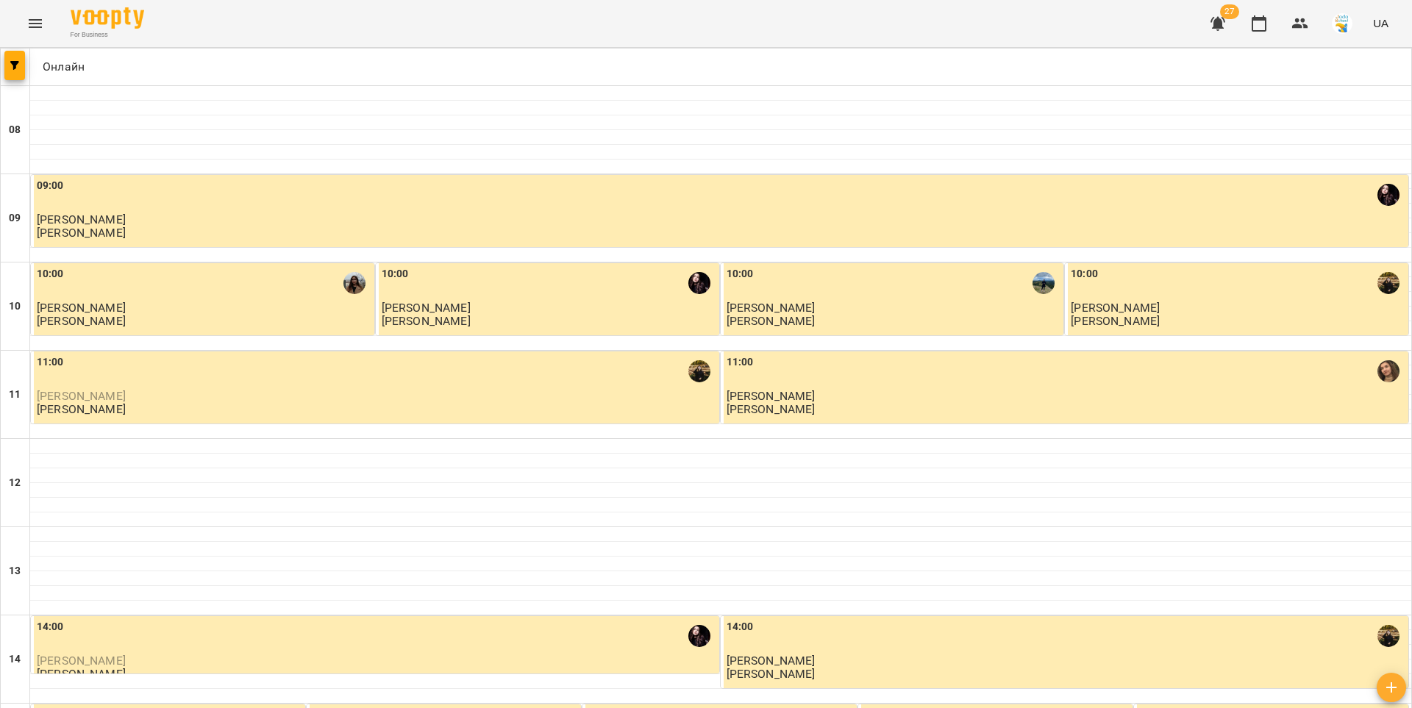
scroll to position [559, 0]
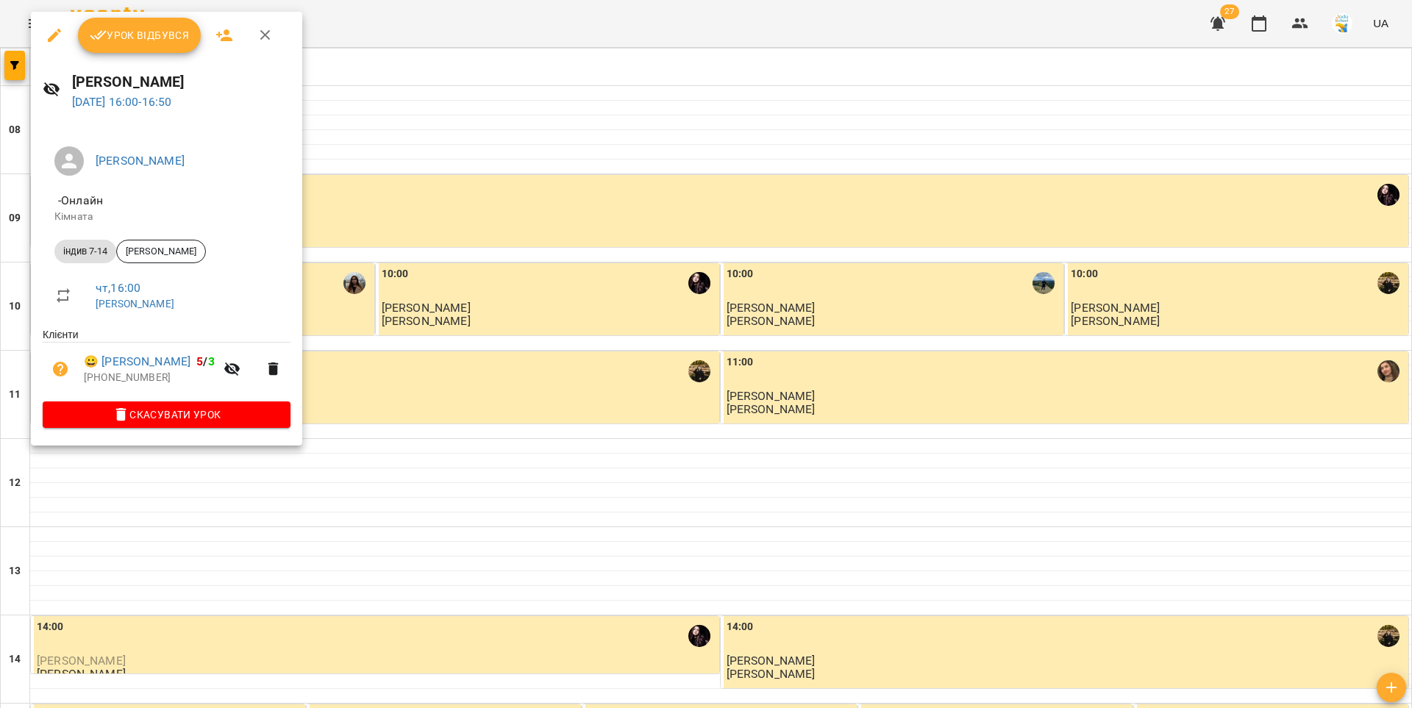
click at [160, 46] on button "Урок відбувся" at bounding box center [140, 35] width 124 height 35
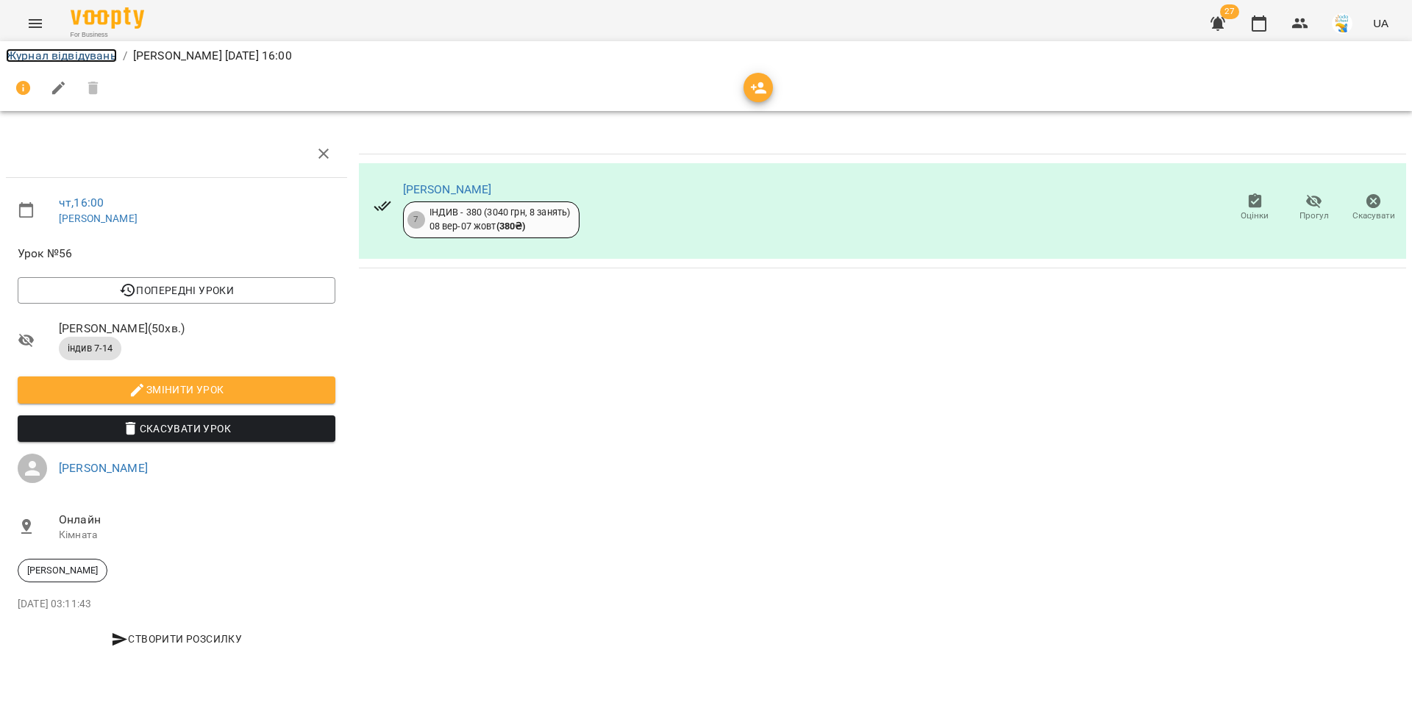
click at [71, 60] on link "Журнал відвідувань" at bounding box center [61, 56] width 111 height 14
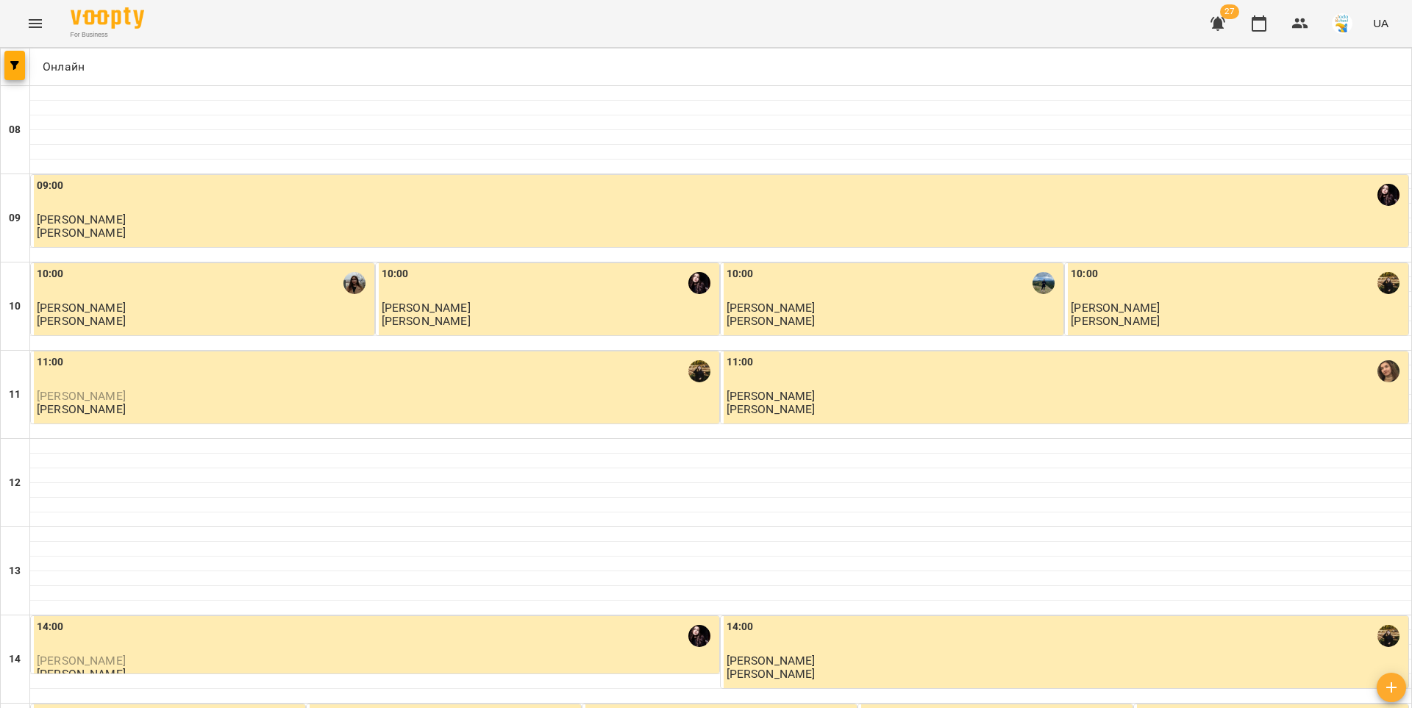
scroll to position [598, 0]
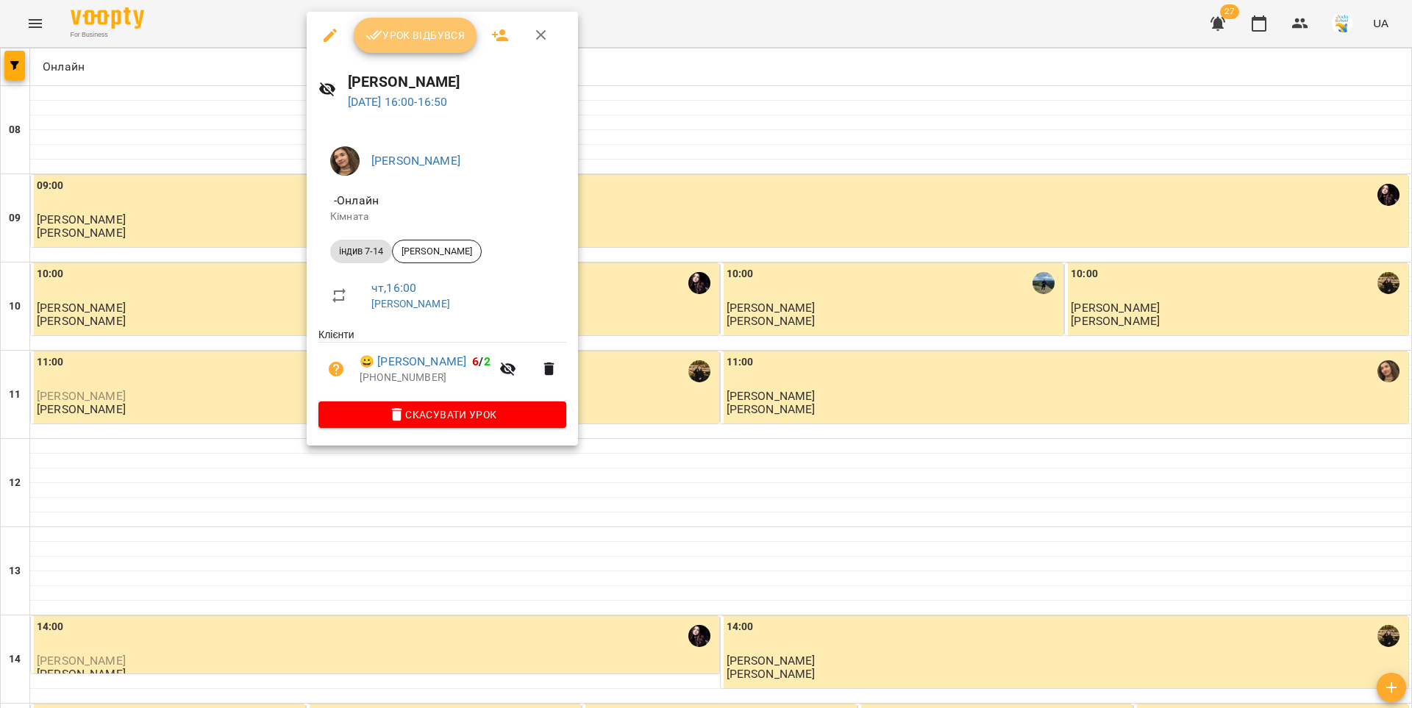
click at [376, 33] on icon "button" at bounding box center [373, 36] width 17 height 10
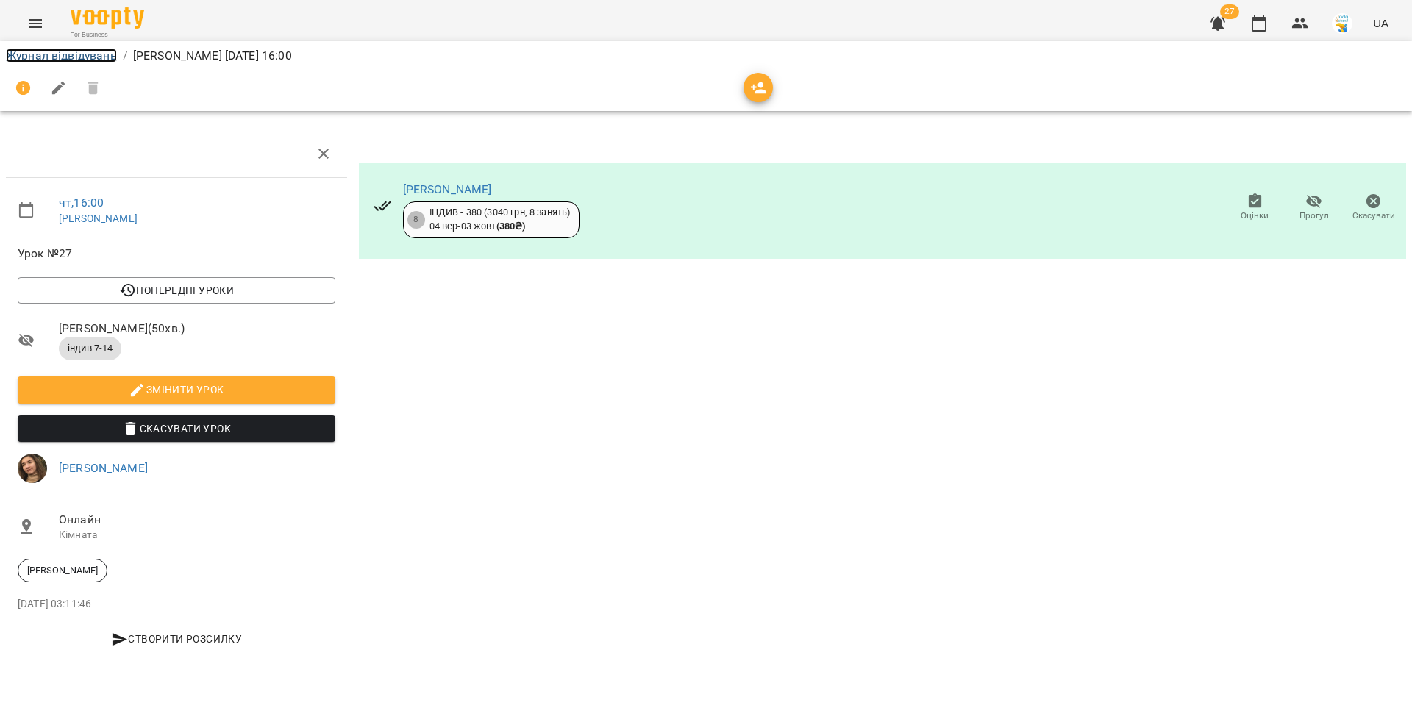
click at [85, 61] on link "Журнал відвідувань" at bounding box center [61, 56] width 111 height 14
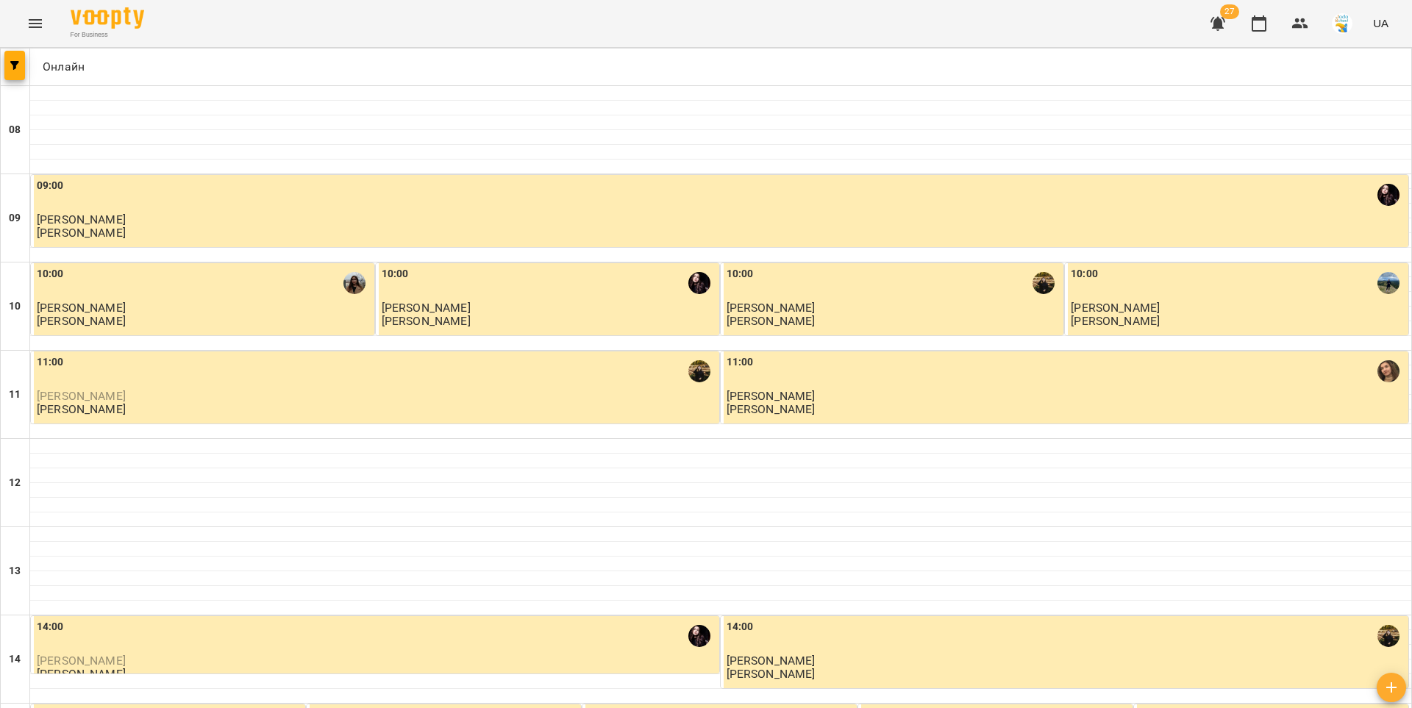
scroll to position [711, 0]
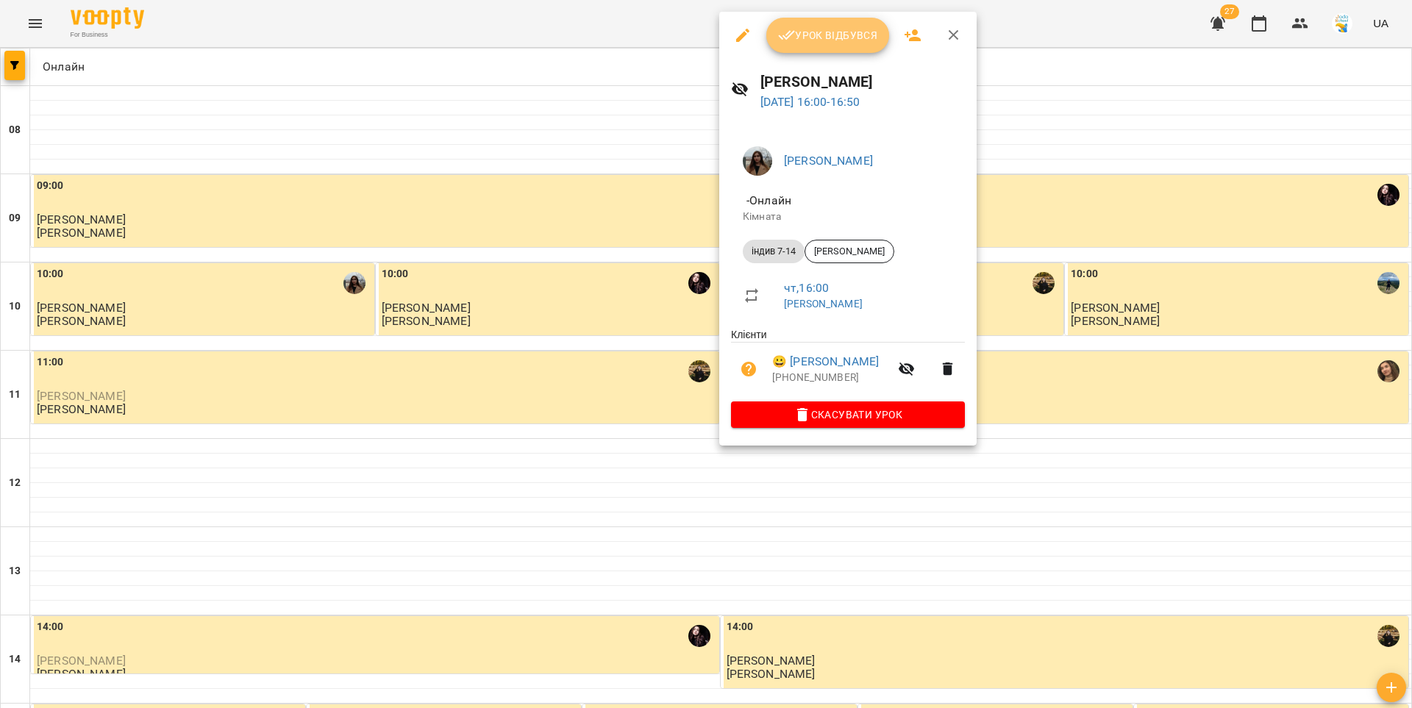
click at [813, 38] on span "Урок відбувся" at bounding box center [828, 35] width 100 height 18
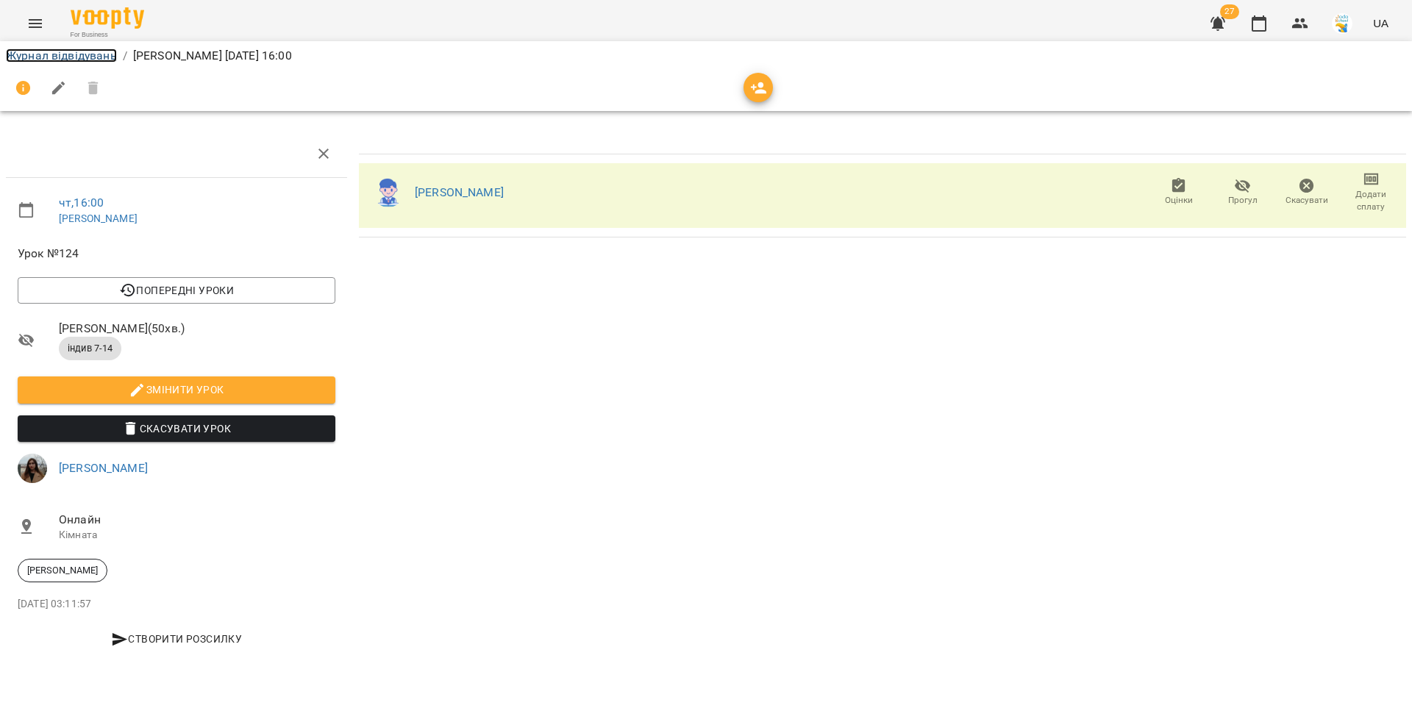
click at [73, 57] on link "Журнал відвідувань" at bounding box center [61, 56] width 111 height 14
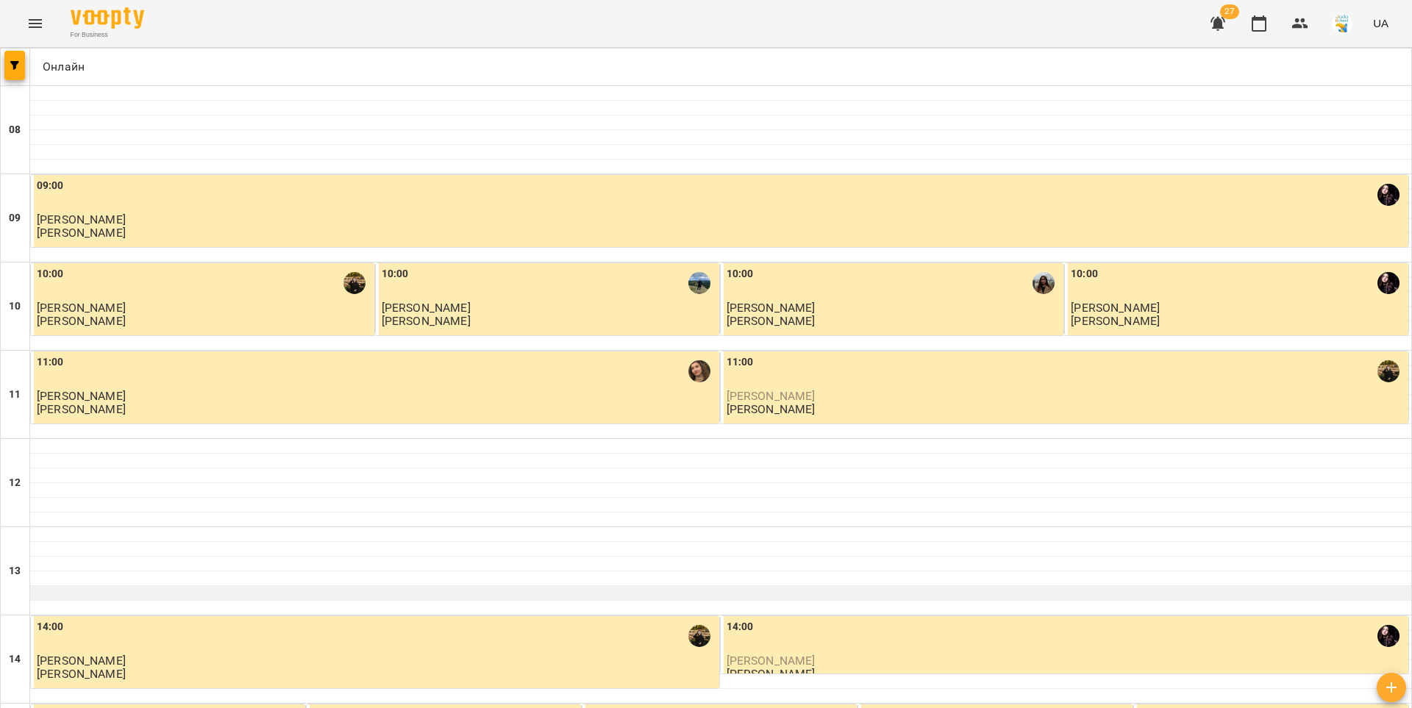
scroll to position [648, 0]
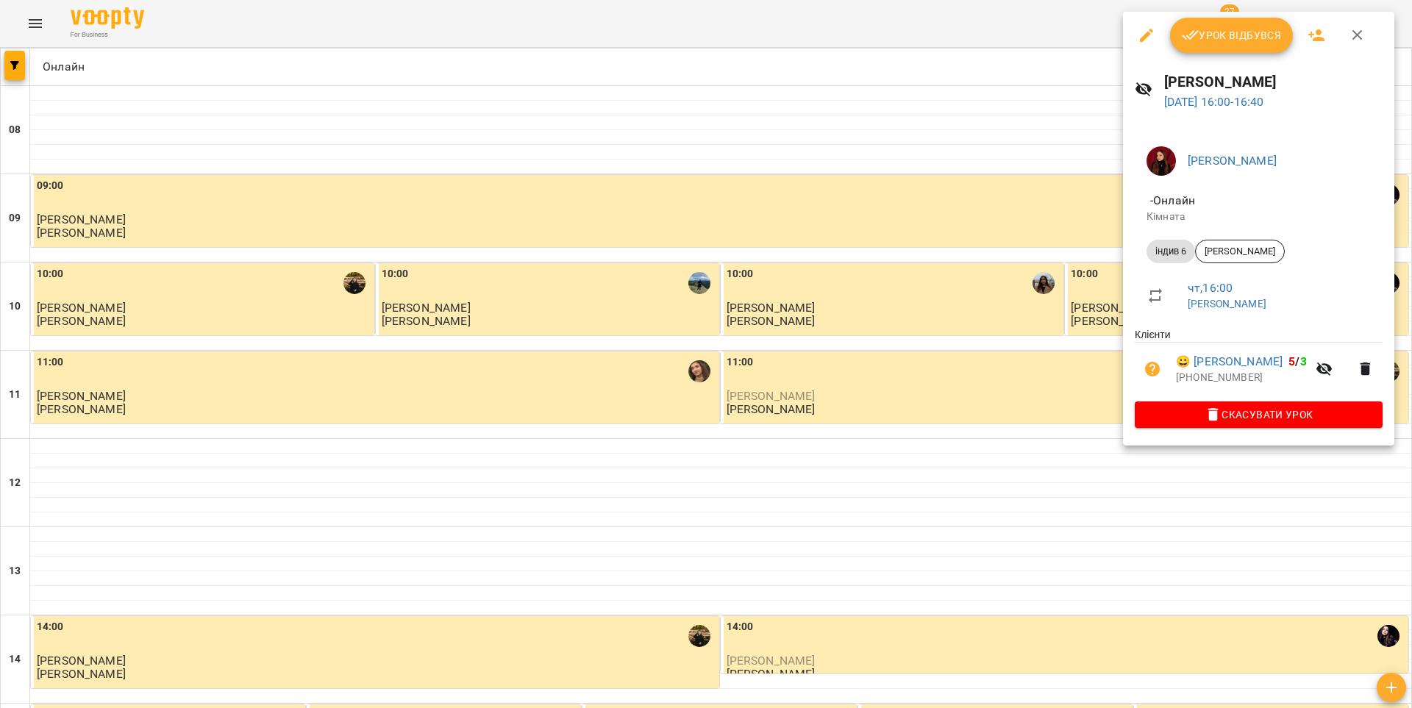
click at [1199, 28] on span "Урок відбувся" at bounding box center [1232, 35] width 100 height 18
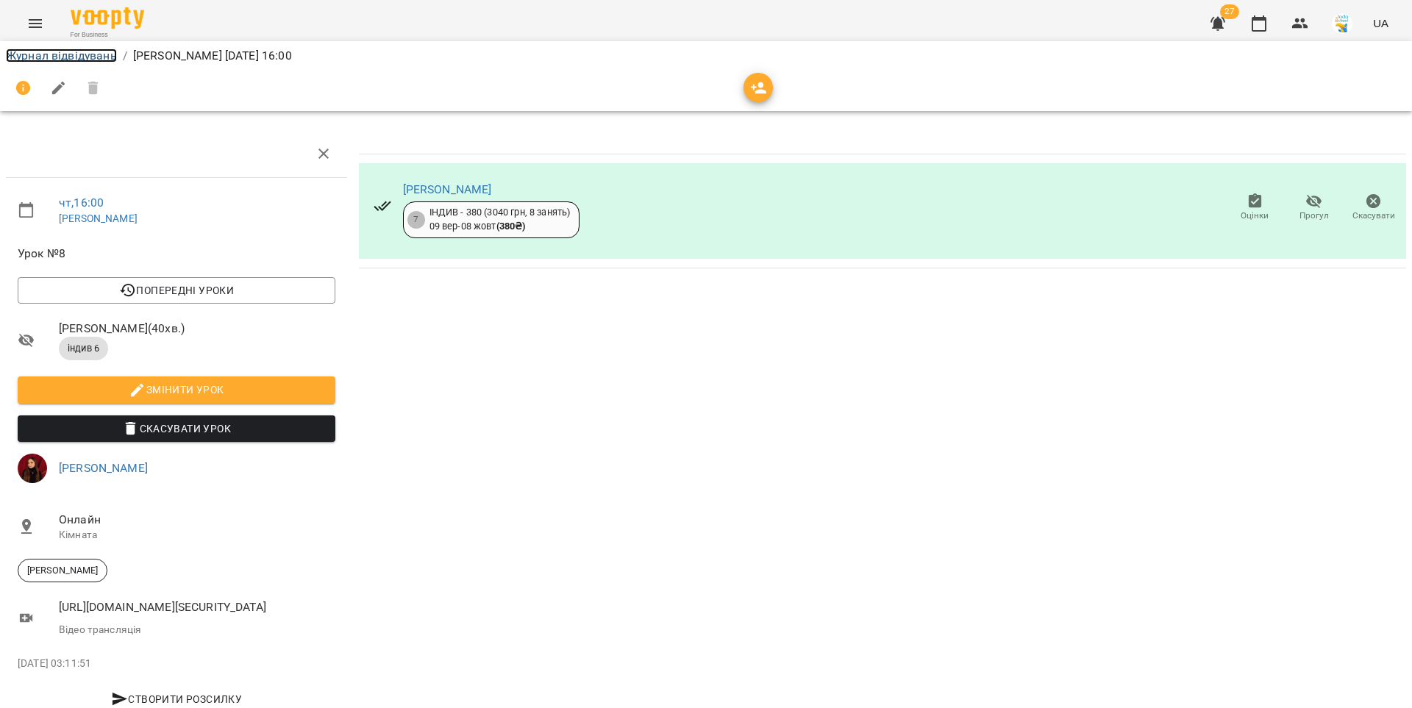
click at [96, 49] on link "Журнал відвідувань" at bounding box center [61, 56] width 111 height 14
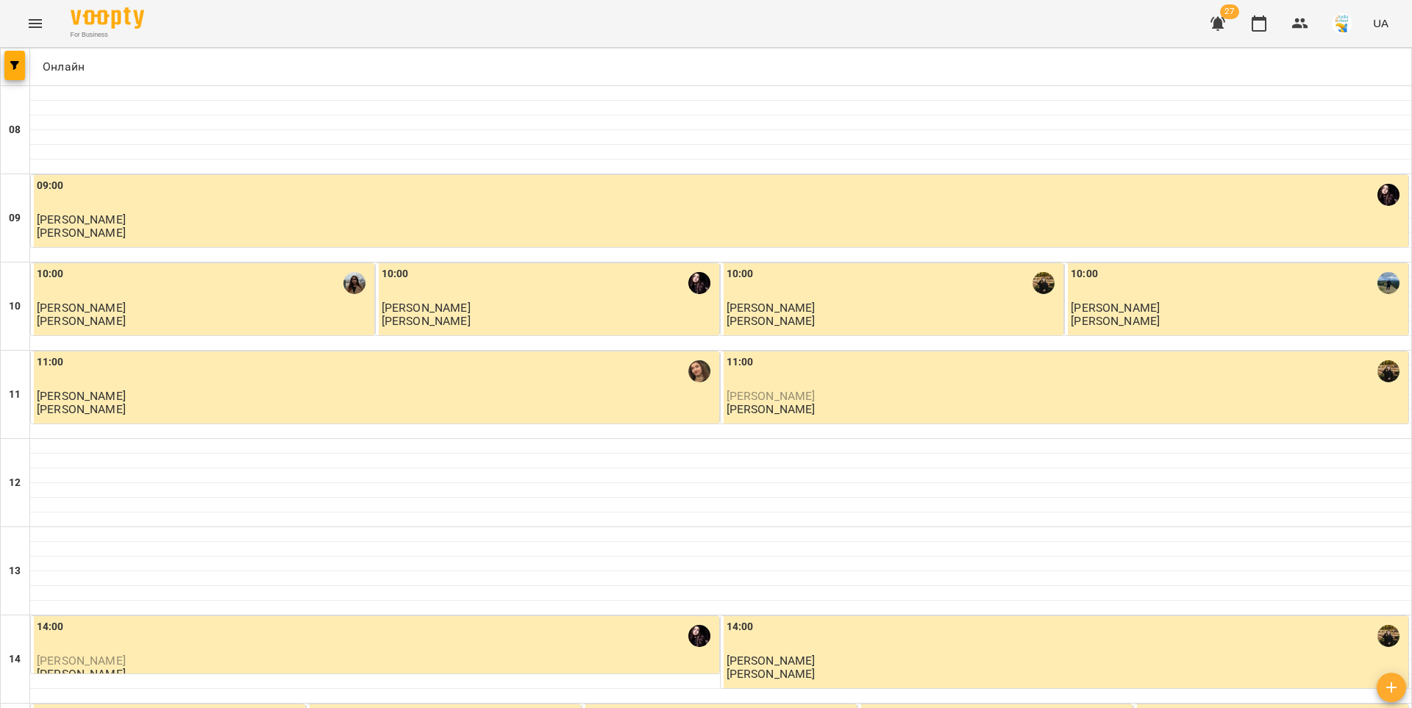
scroll to position [492, 0]
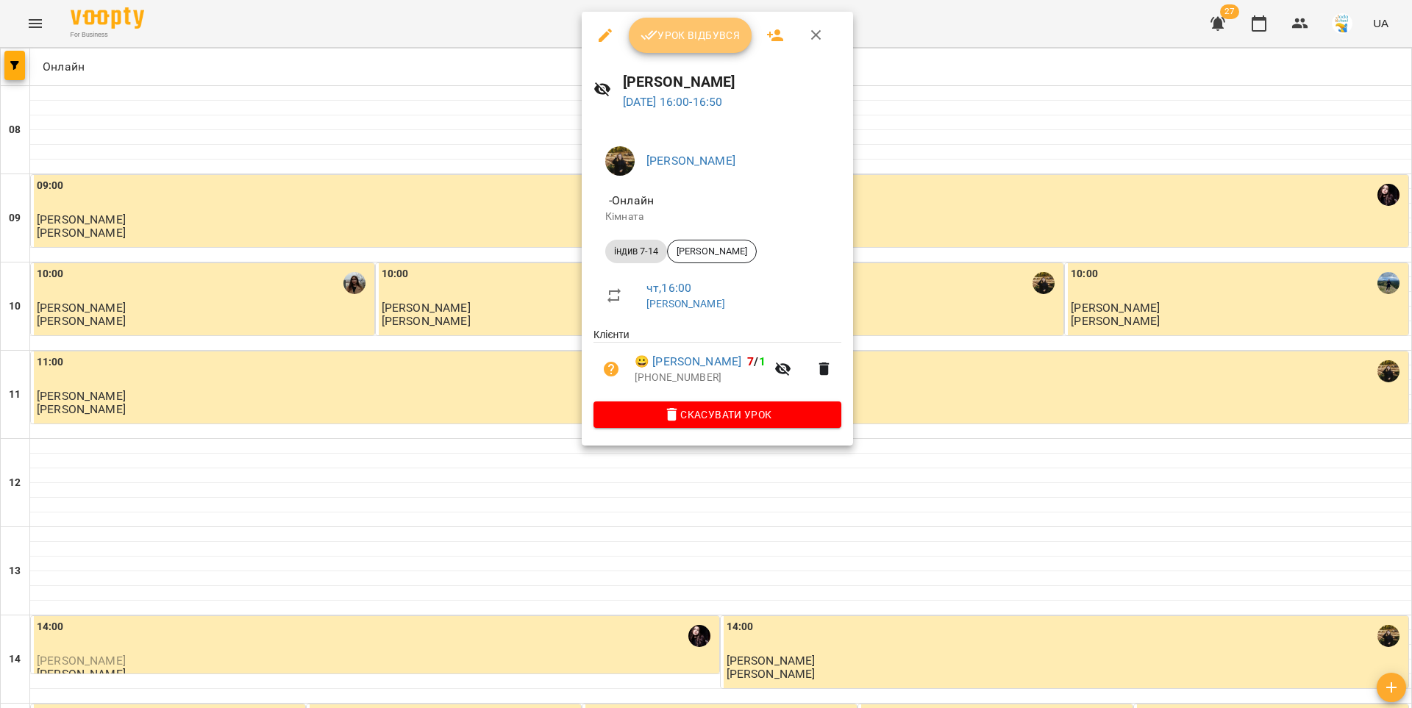
click at [677, 33] on span "Урок відбувся" at bounding box center [691, 35] width 100 height 18
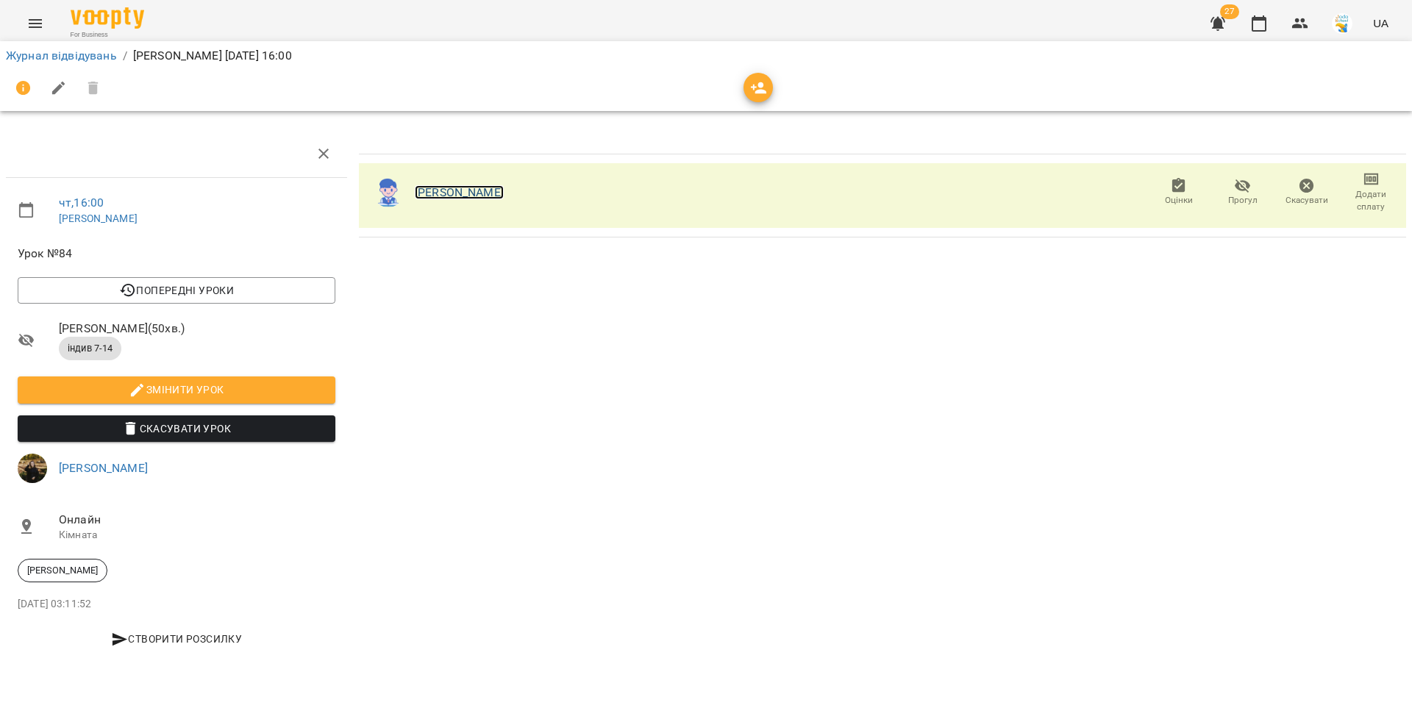
click at [429, 193] on link "Платон Фесенко" at bounding box center [459, 192] width 89 height 14
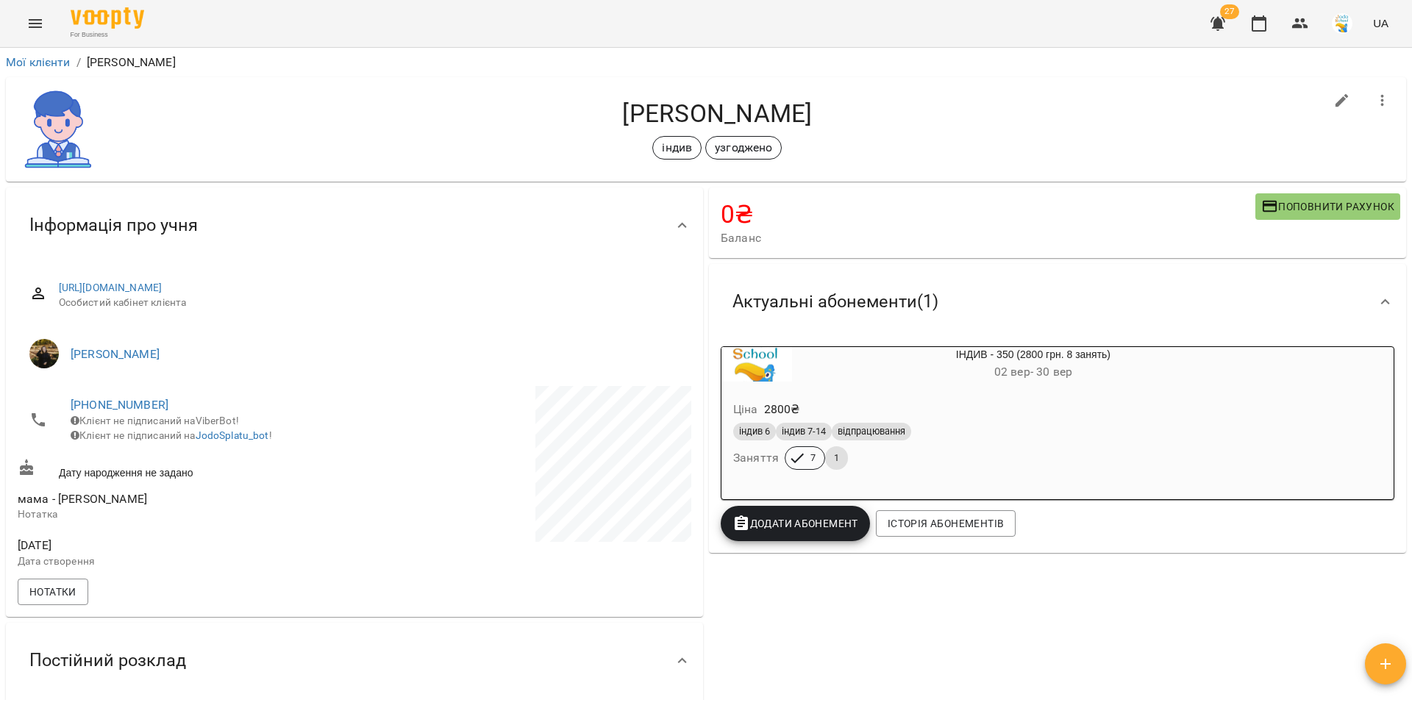
click at [951, 378] on h6 "02 вер - 30 вер" at bounding box center [1033, 372] width 482 height 21
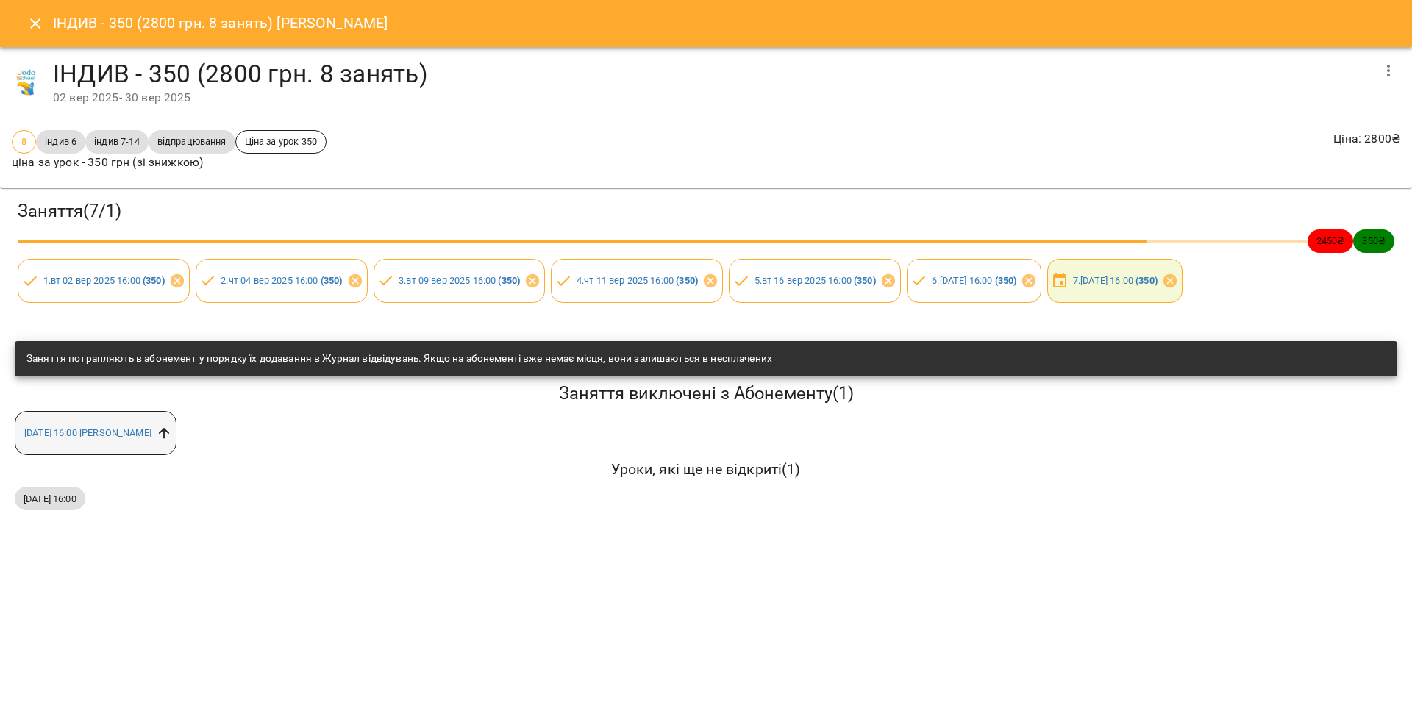
click at [172, 435] on icon at bounding box center [164, 433] width 16 height 16
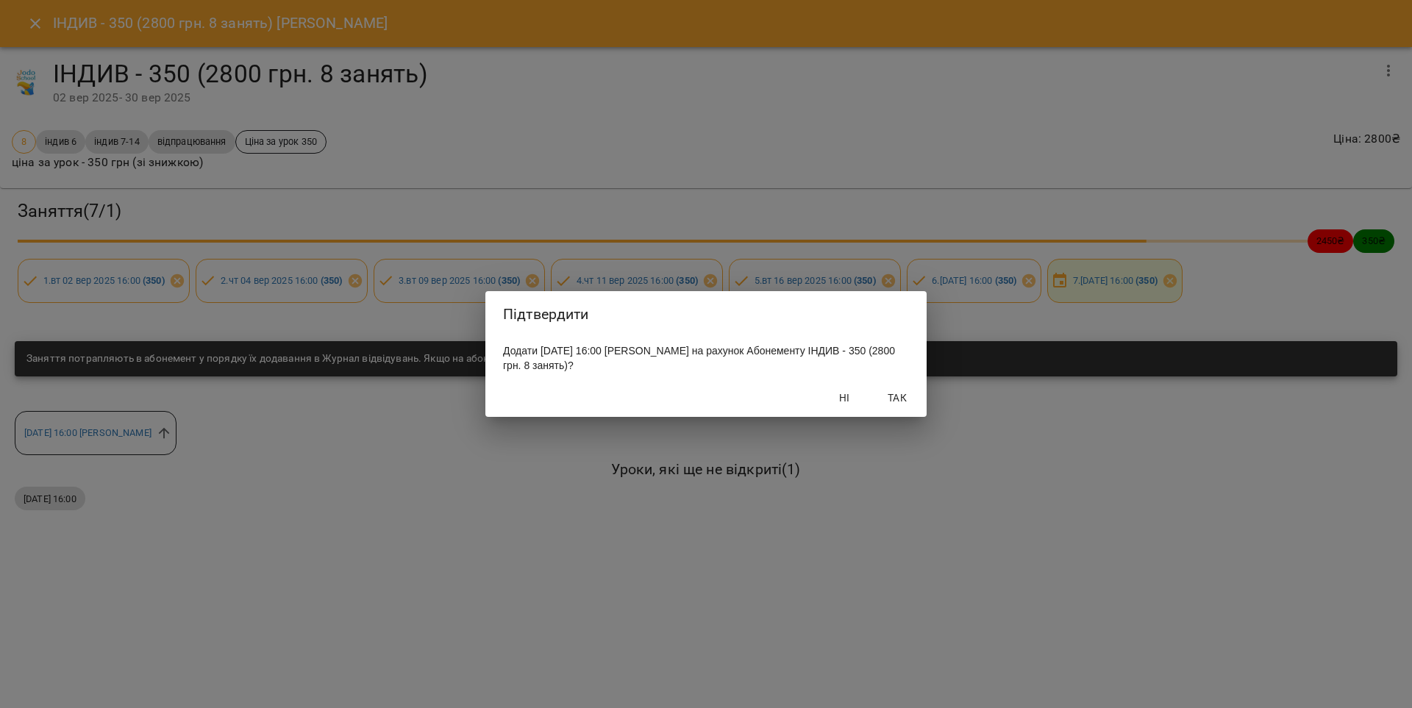
click at [903, 402] on span "Так" at bounding box center [897, 398] width 35 height 18
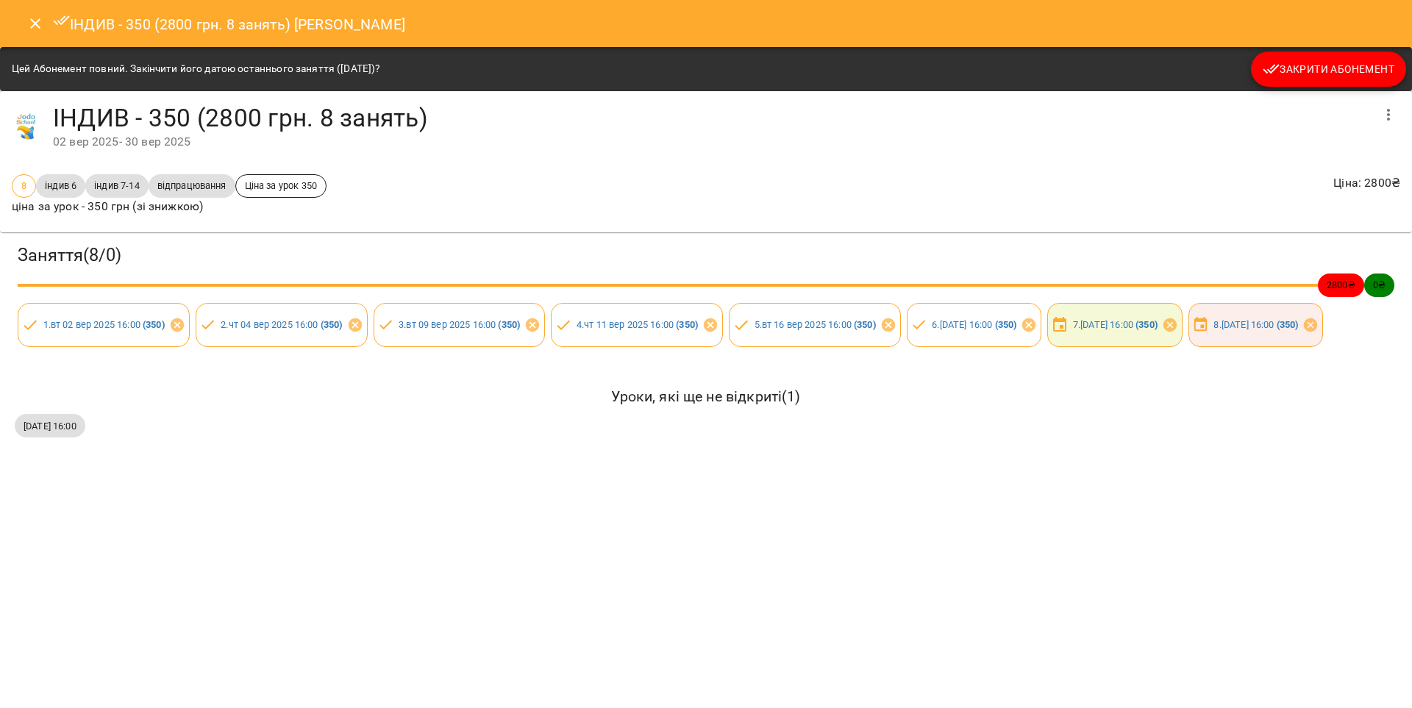
click at [32, 26] on icon "Close" at bounding box center [35, 23] width 10 height 10
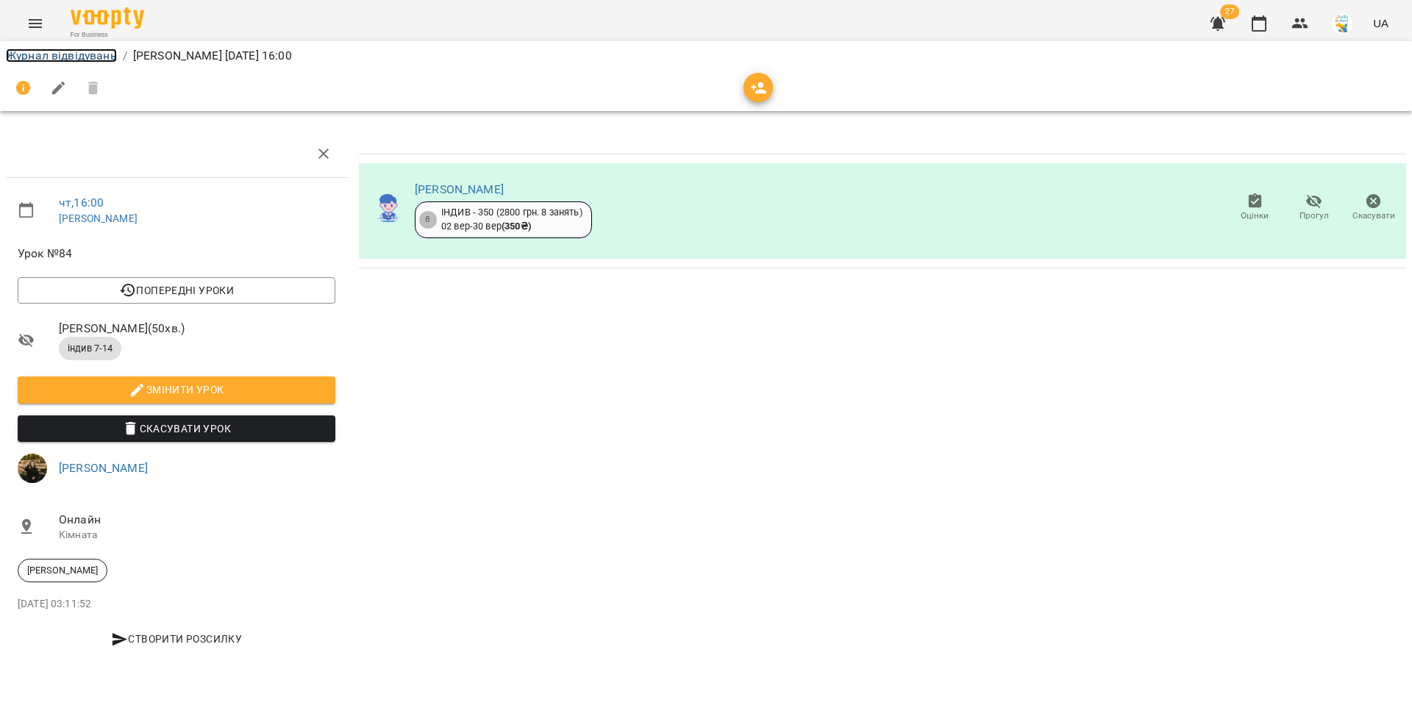
click at [65, 54] on link "Журнал відвідувань" at bounding box center [61, 56] width 111 height 14
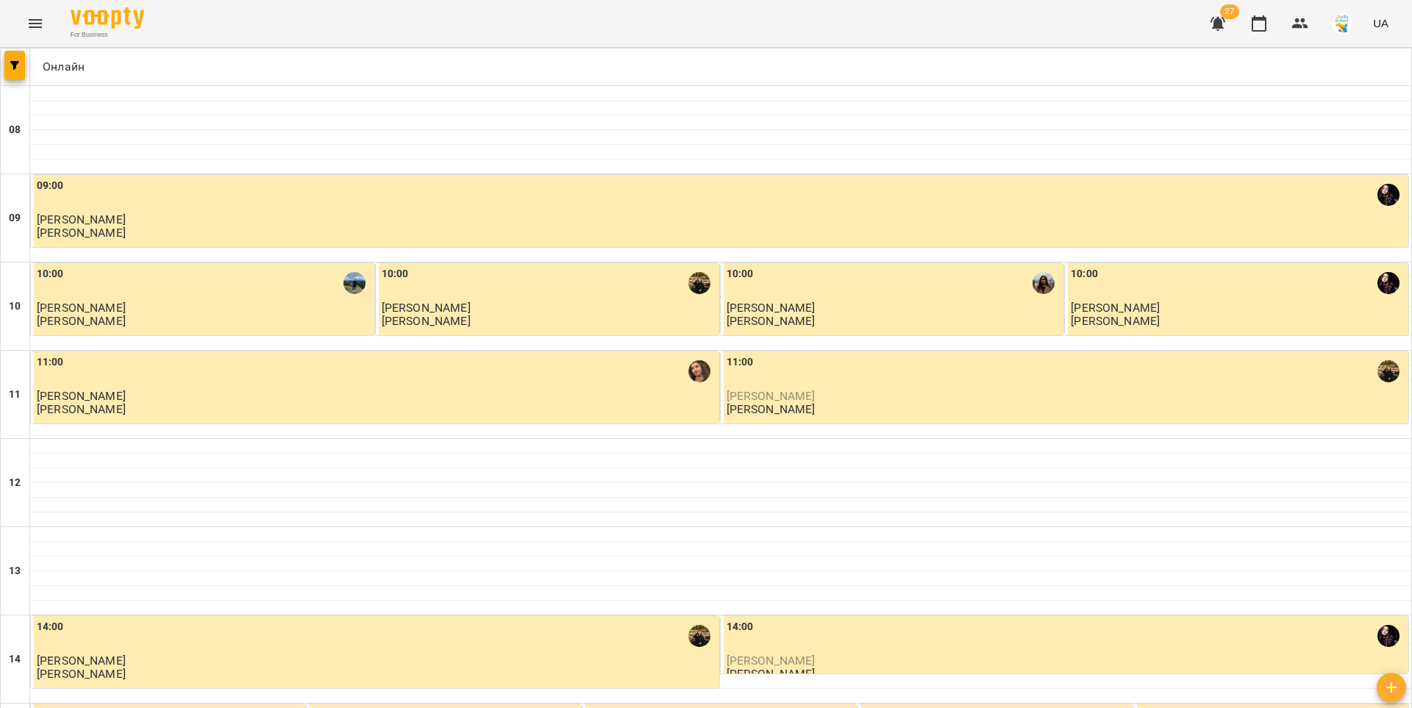
scroll to position [486, 0]
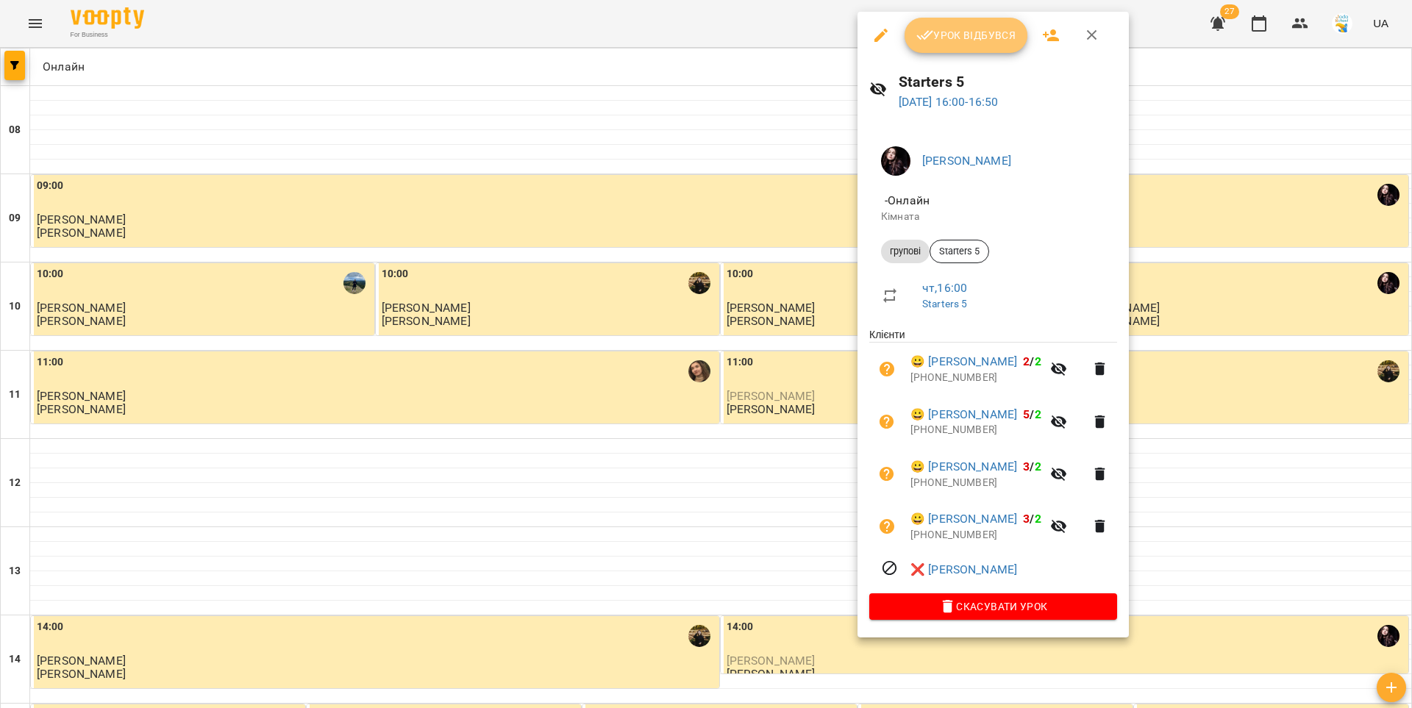
click at [947, 48] on button "Урок відбувся" at bounding box center [967, 35] width 124 height 35
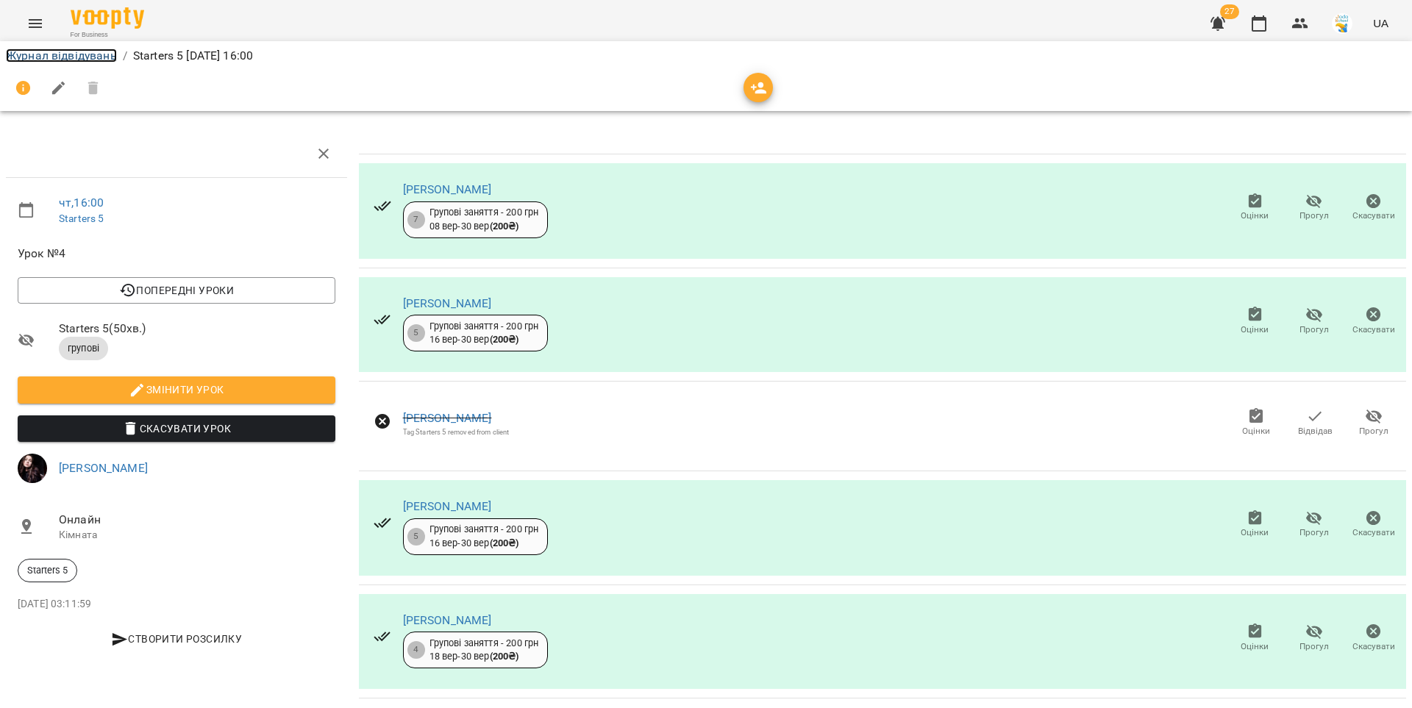
click at [54, 53] on link "Журнал відвідувань" at bounding box center [61, 56] width 111 height 14
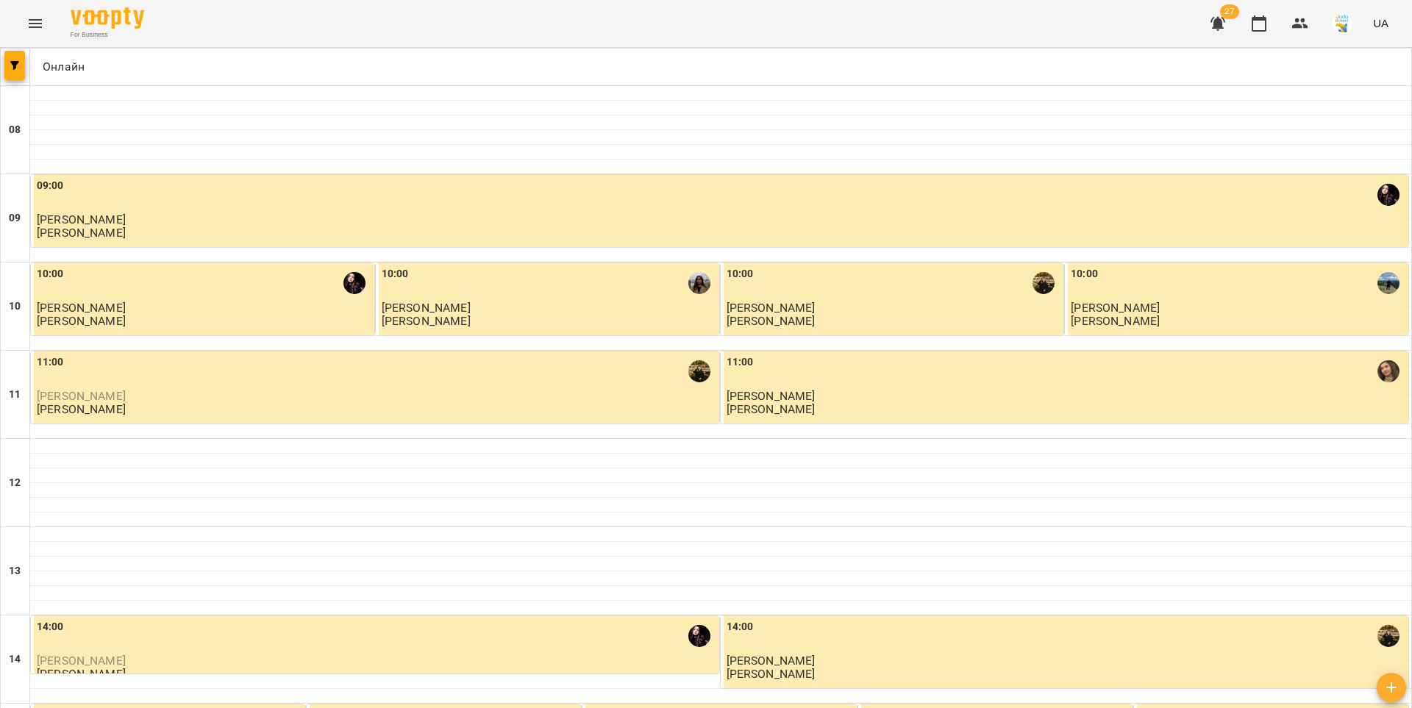
scroll to position [552, 0]
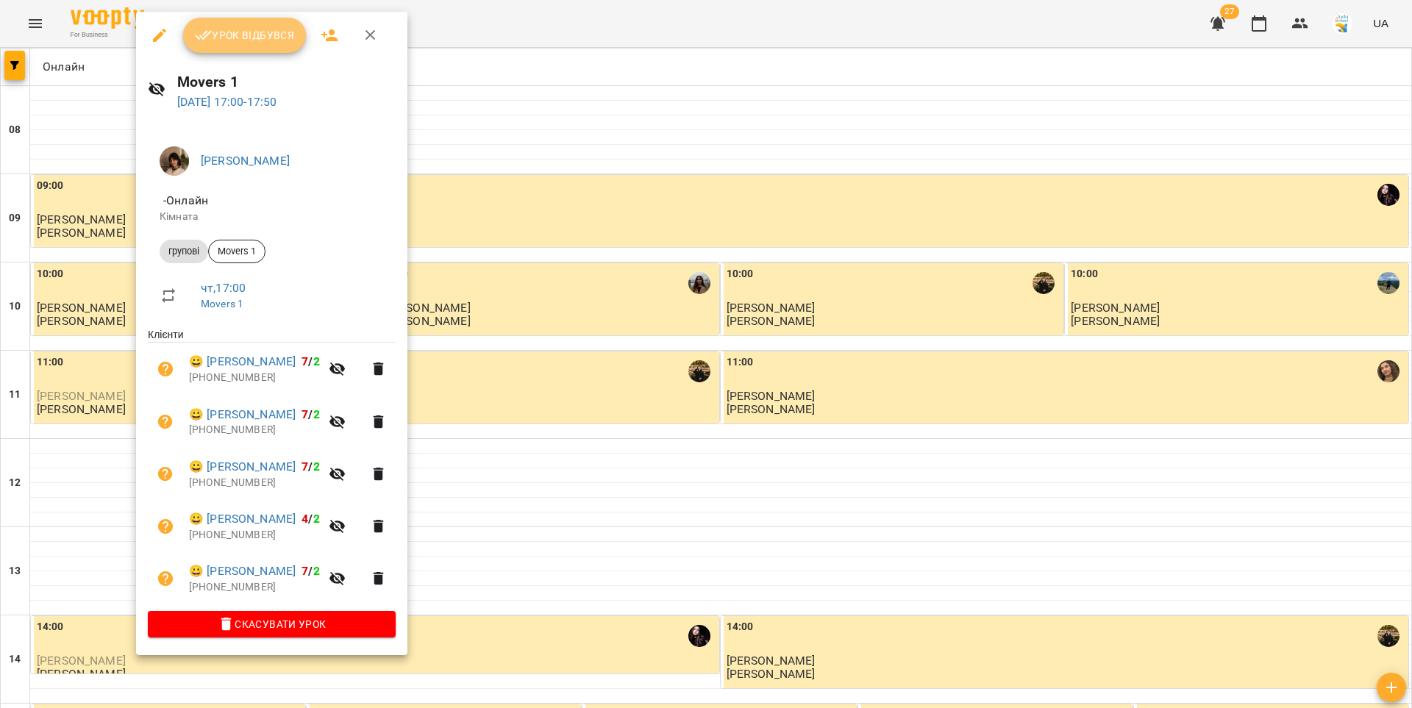
click at [234, 37] on span "Урок відбувся" at bounding box center [245, 35] width 100 height 18
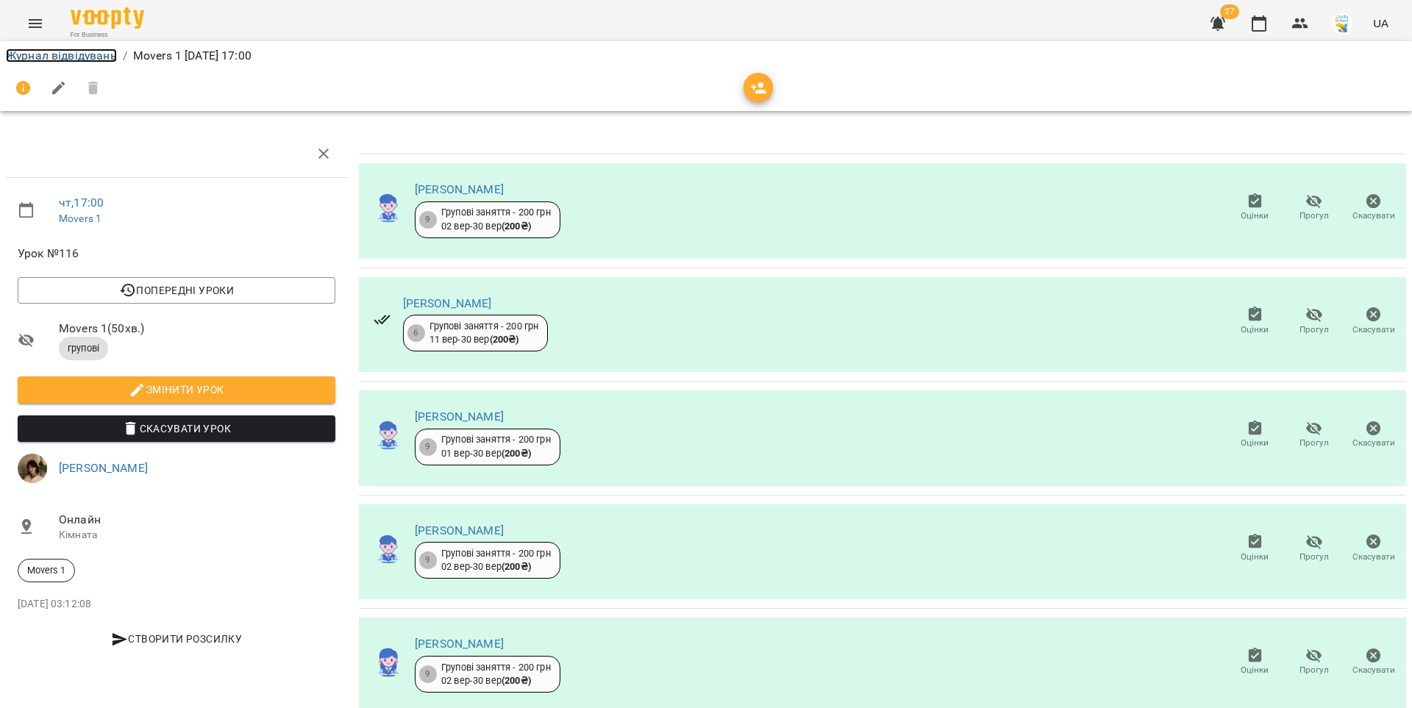
click at [101, 53] on link "Журнал відвідувань" at bounding box center [61, 56] width 111 height 14
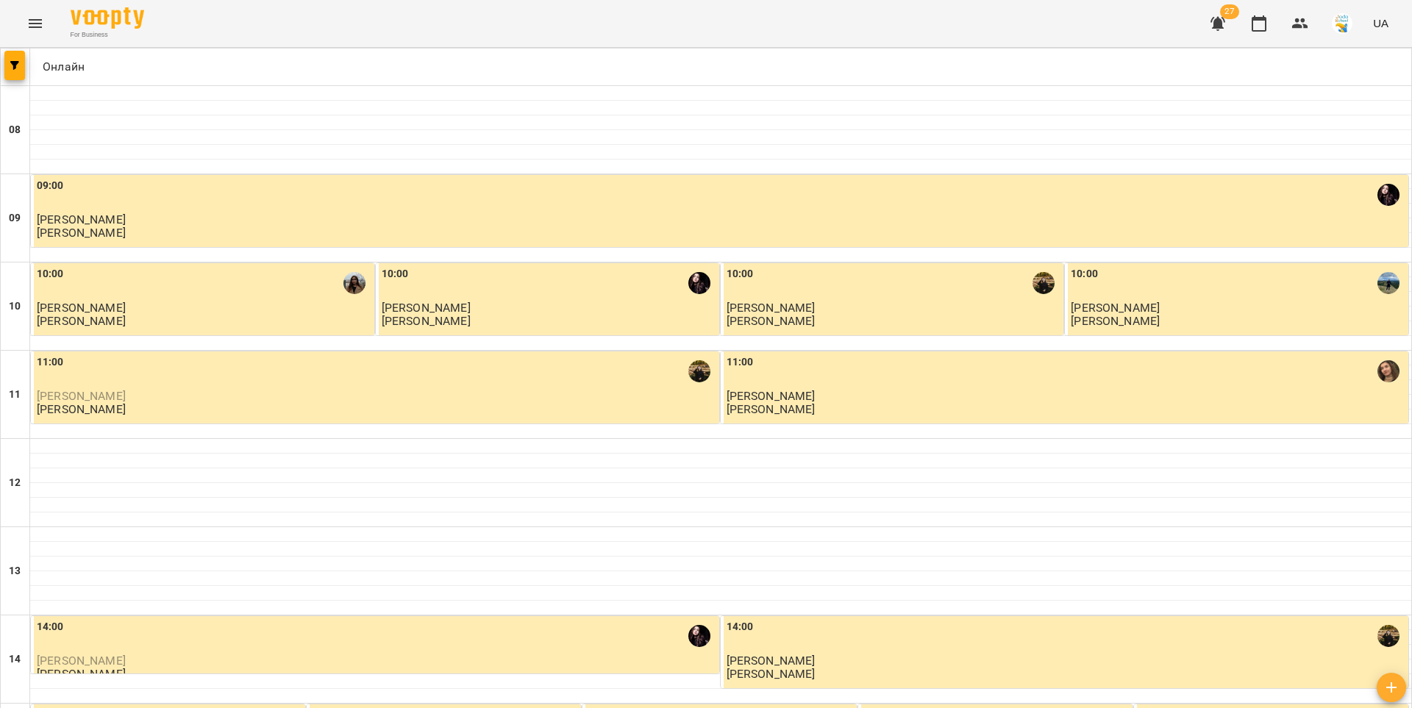
scroll to position [711, 0]
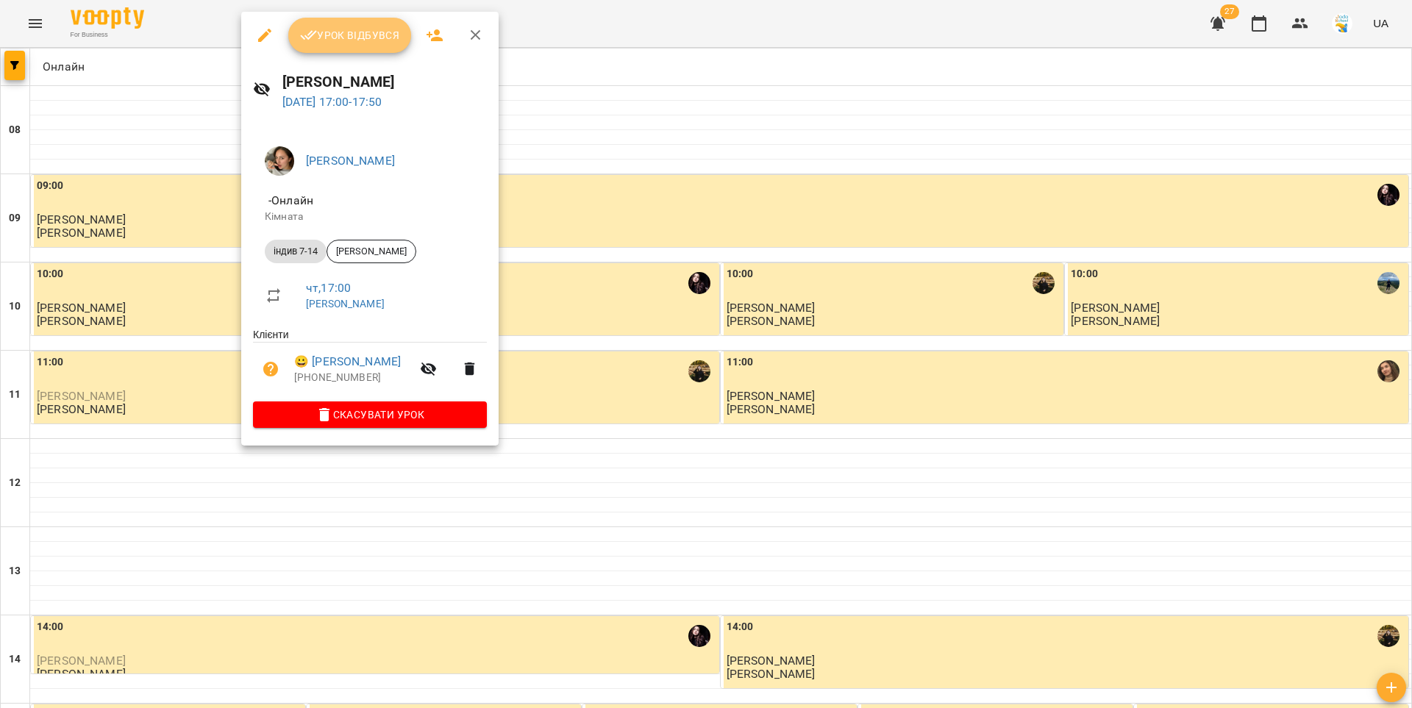
click at [351, 40] on span "Урок відбувся" at bounding box center [350, 35] width 100 height 18
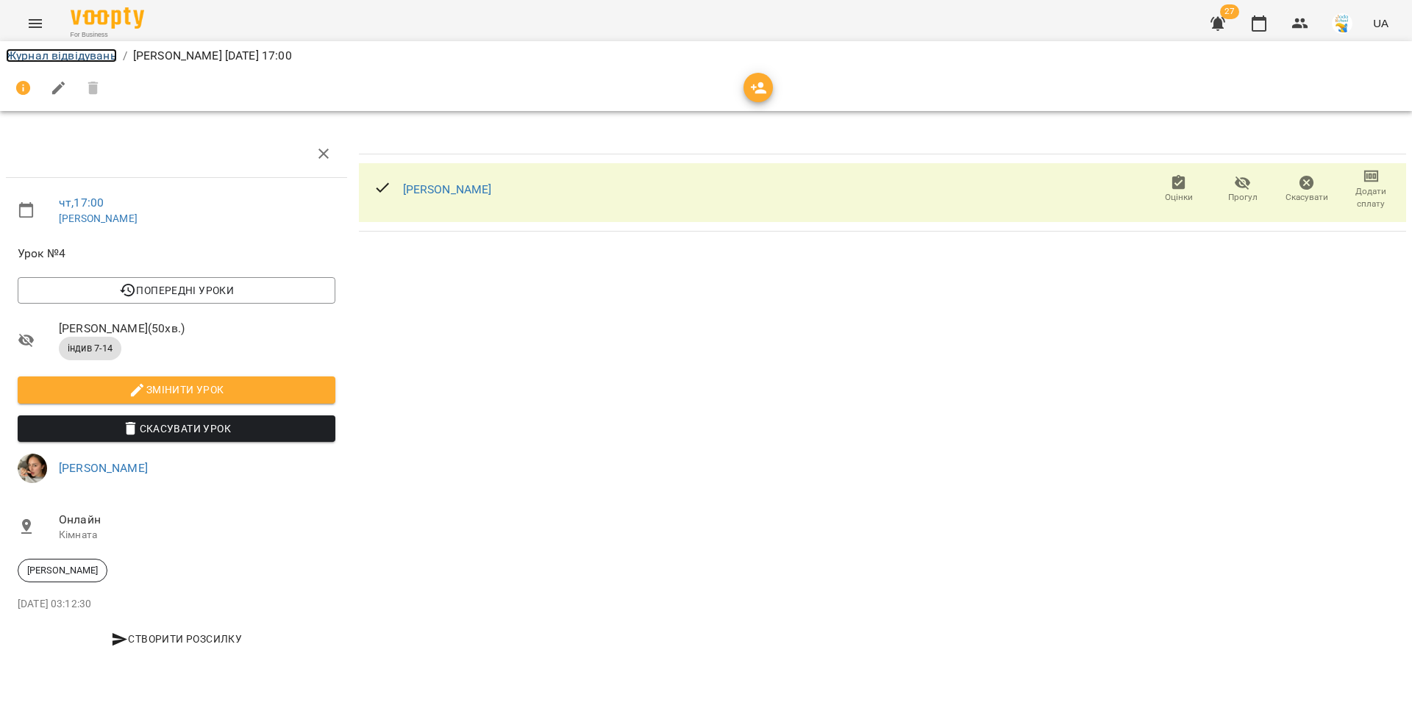
click at [101, 53] on link "Журнал відвідувань" at bounding box center [61, 56] width 111 height 14
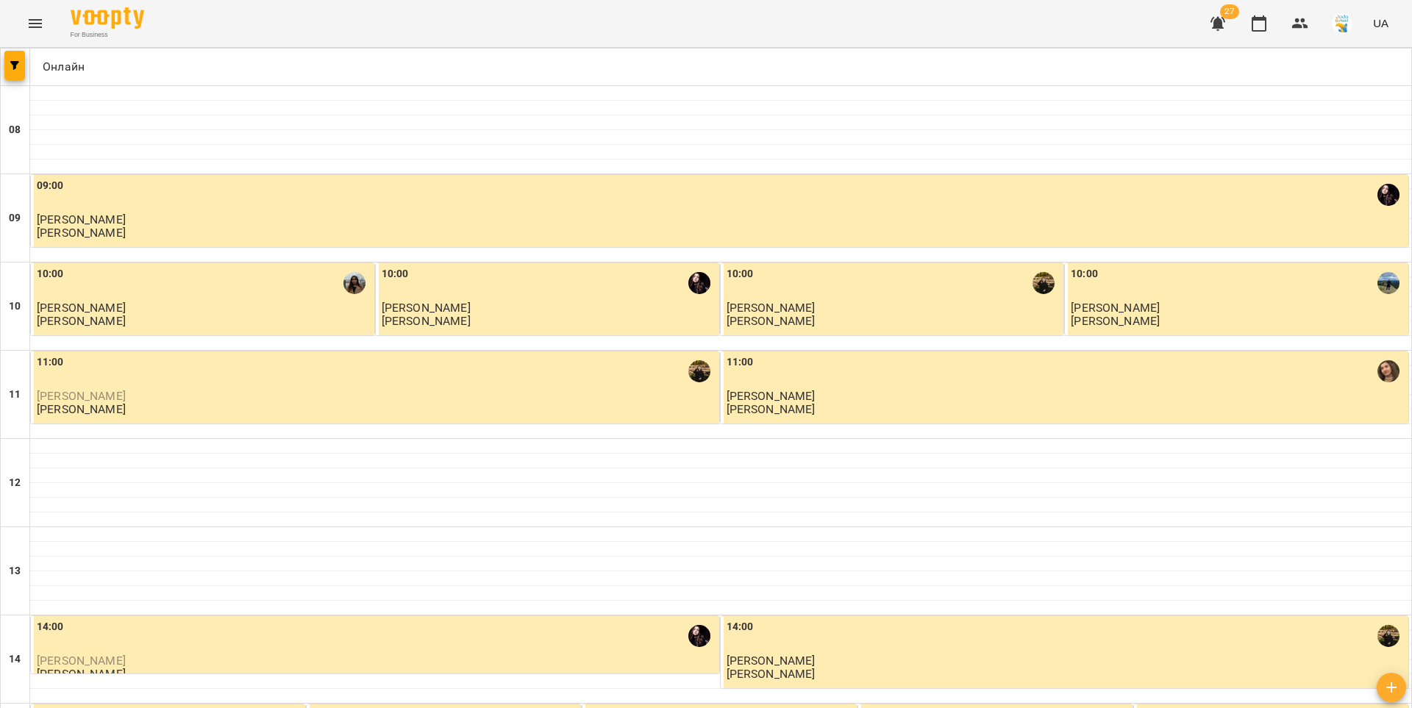
scroll to position [711, 0]
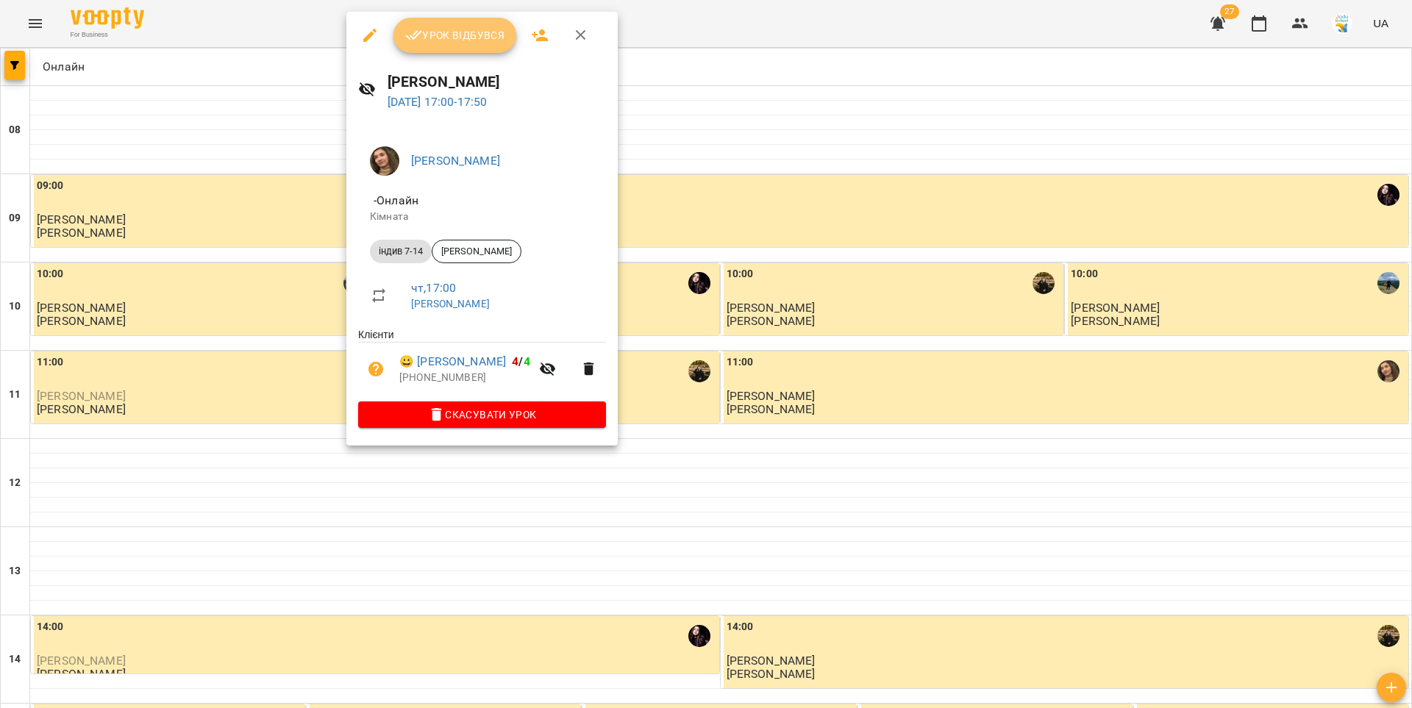
click at [432, 43] on button "Урок відбувся" at bounding box center [455, 35] width 124 height 35
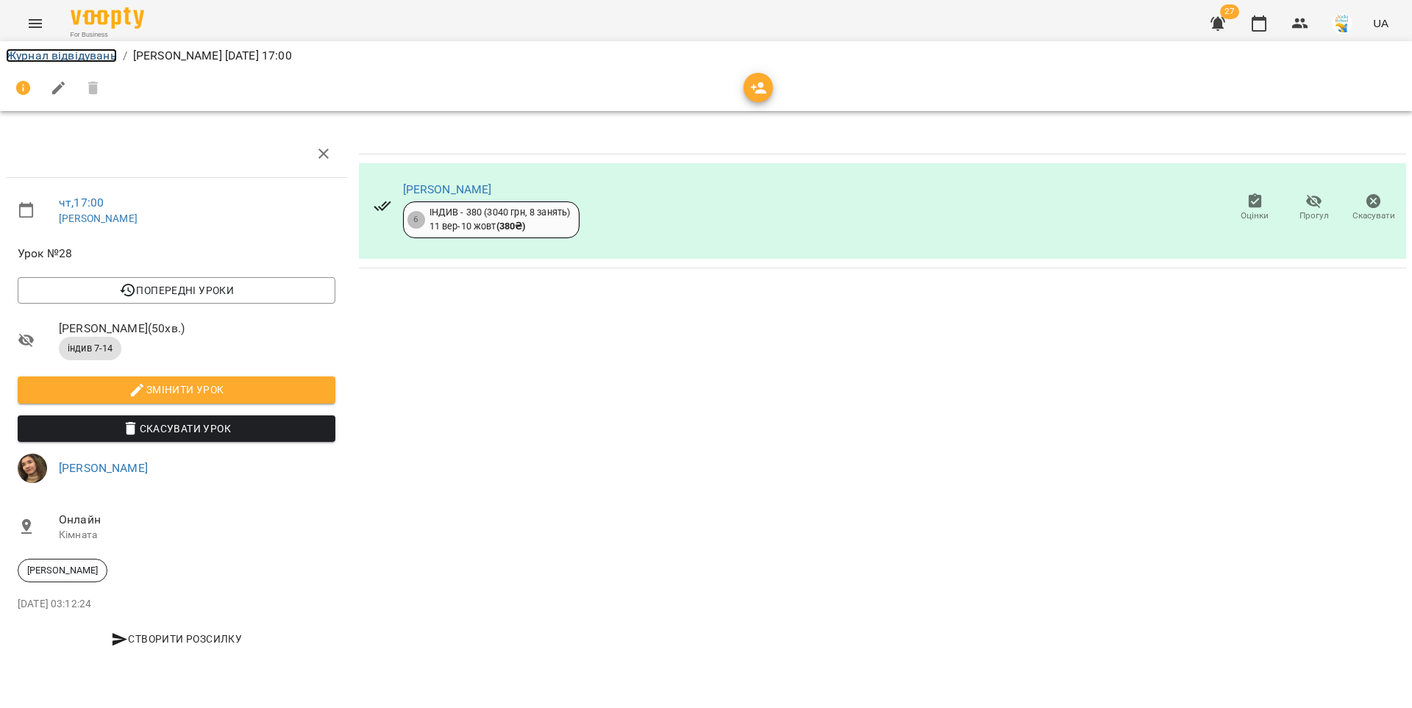
click at [90, 59] on link "Журнал відвідувань" at bounding box center [61, 56] width 111 height 14
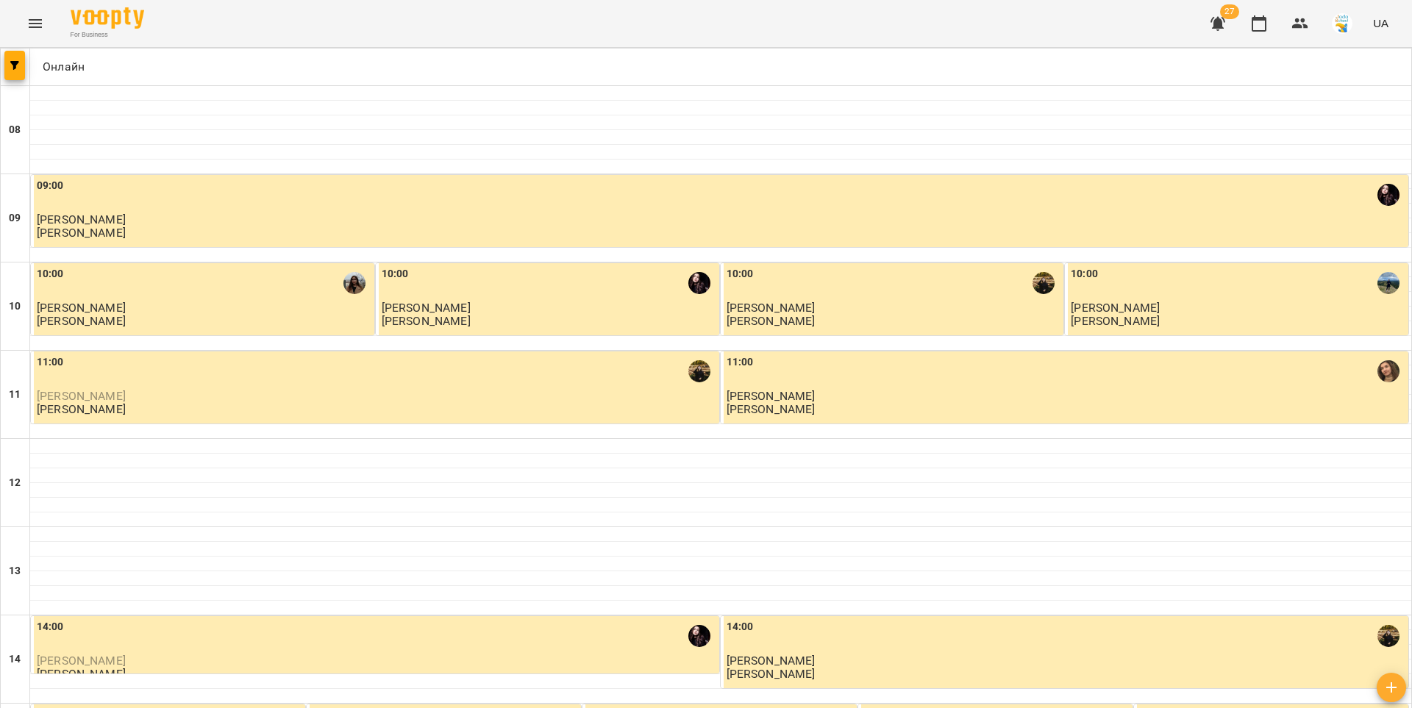
scroll to position [711, 0]
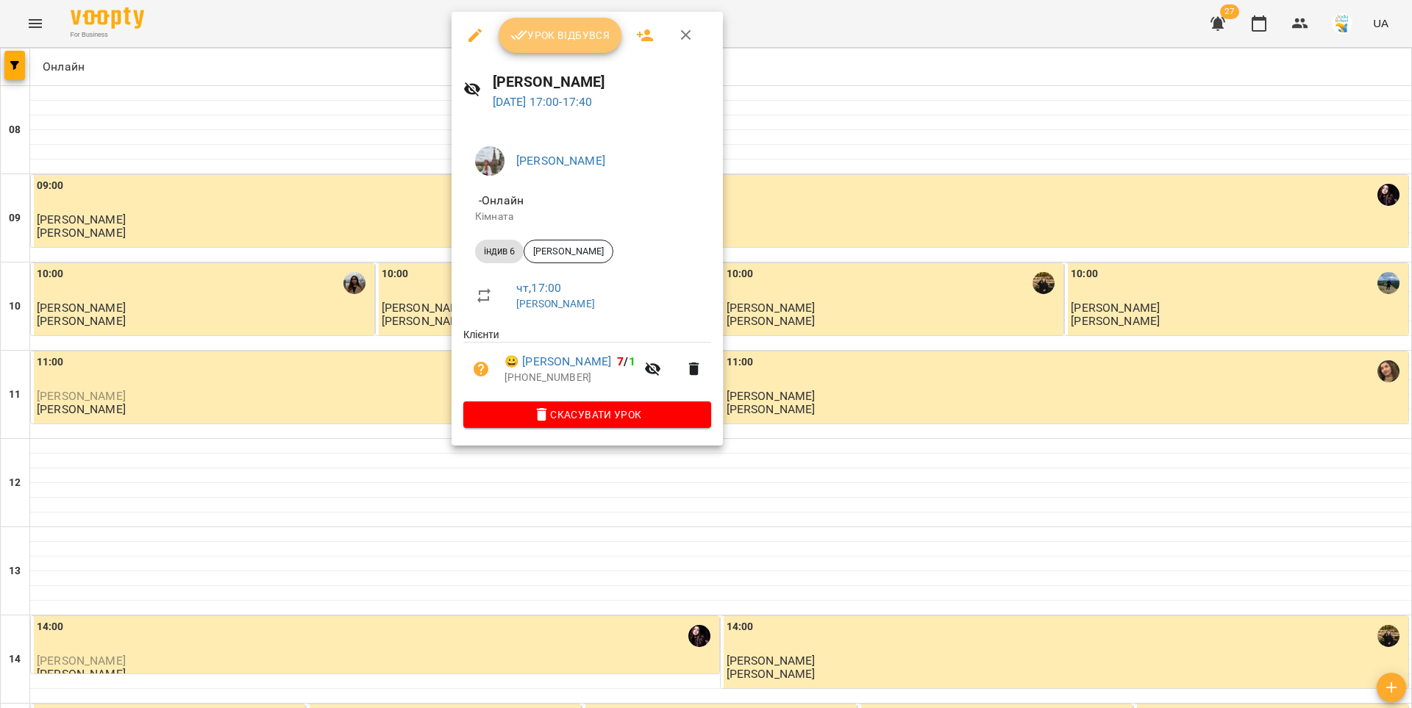
click at [538, 38] on span "Урок відбувся" at bounding box center [560, 35] width 100 height 18
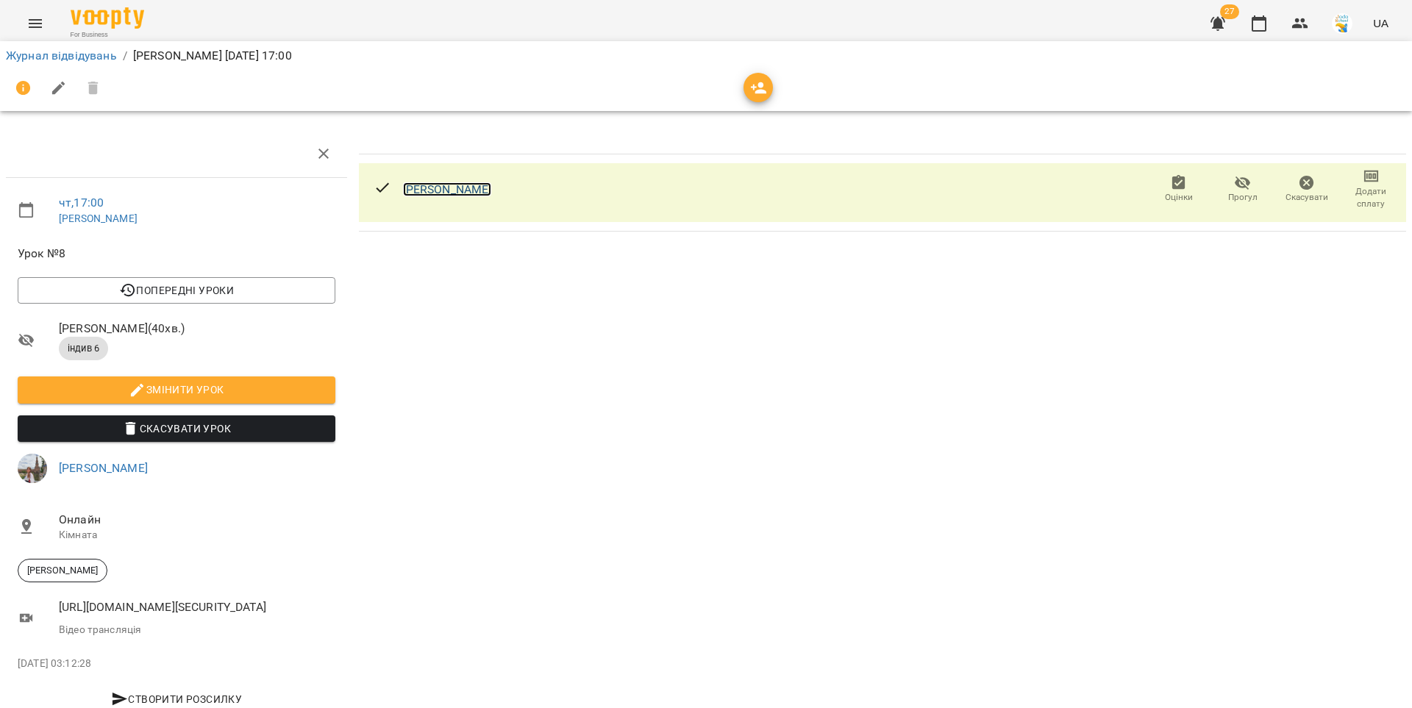
click at [424, 187] on link "[PERSON_NAME]" at bounding box center [447, 189] width 89 height 14
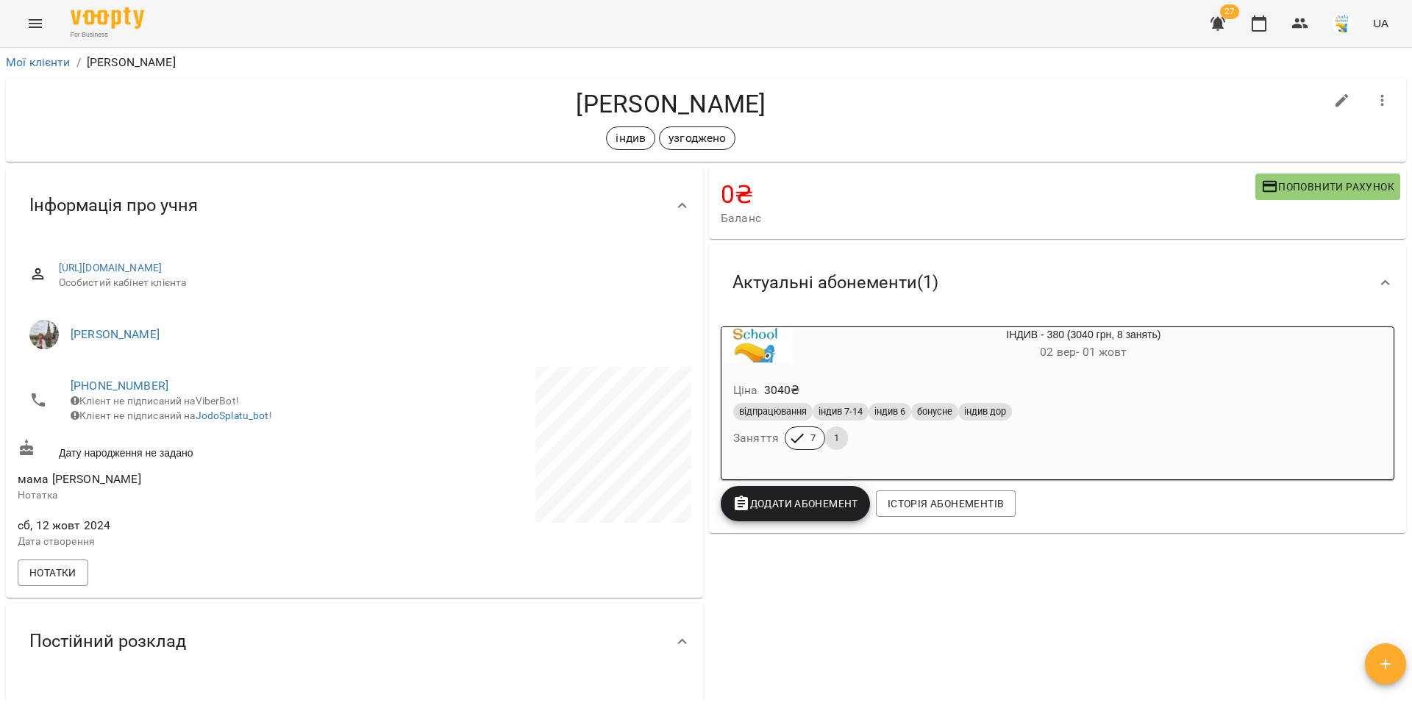
click at [913, 368] on div "Ціна 3040 ₴ відпрацювання індив 7-14 індив 6 бонусне індив дор Заняття 7 1" at bounding box center [1048, 418] width 660 height 106
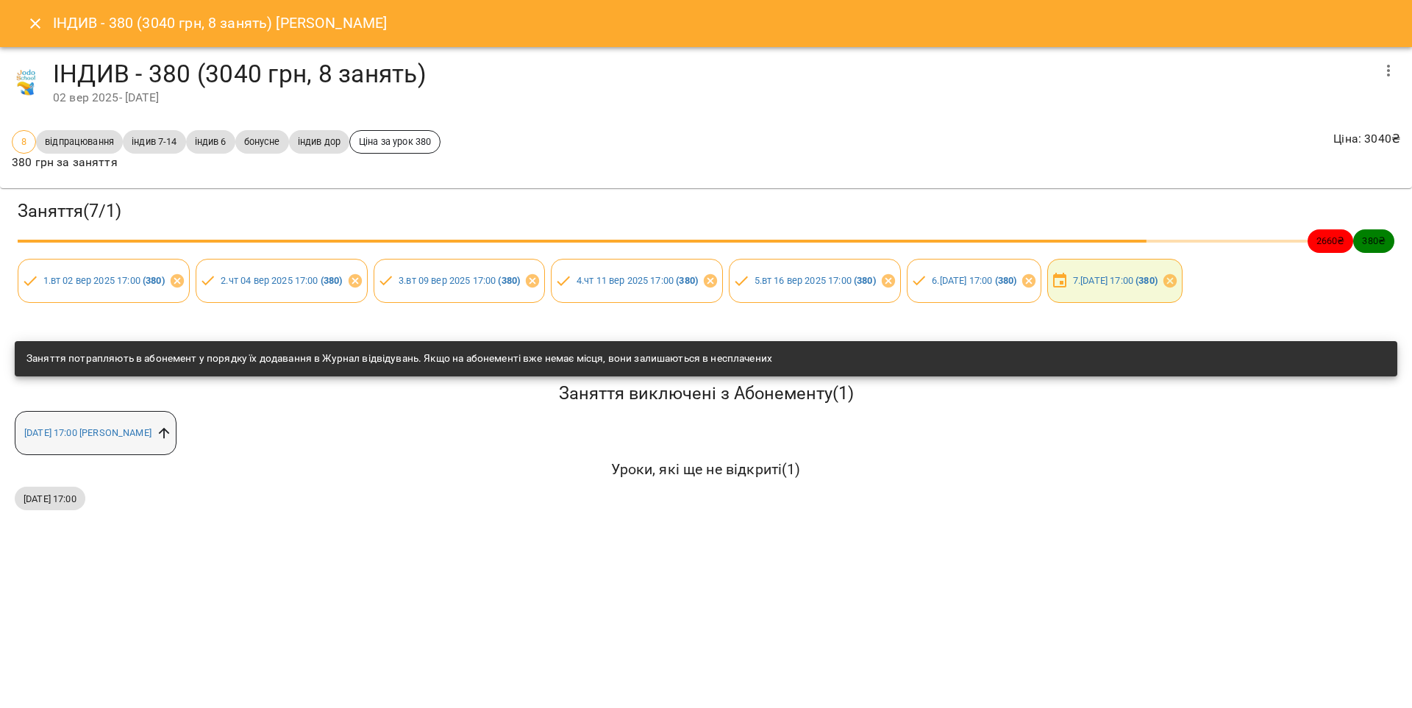
click at [170, 438] on icon at bounding box center [164, 433] width 11 height 11
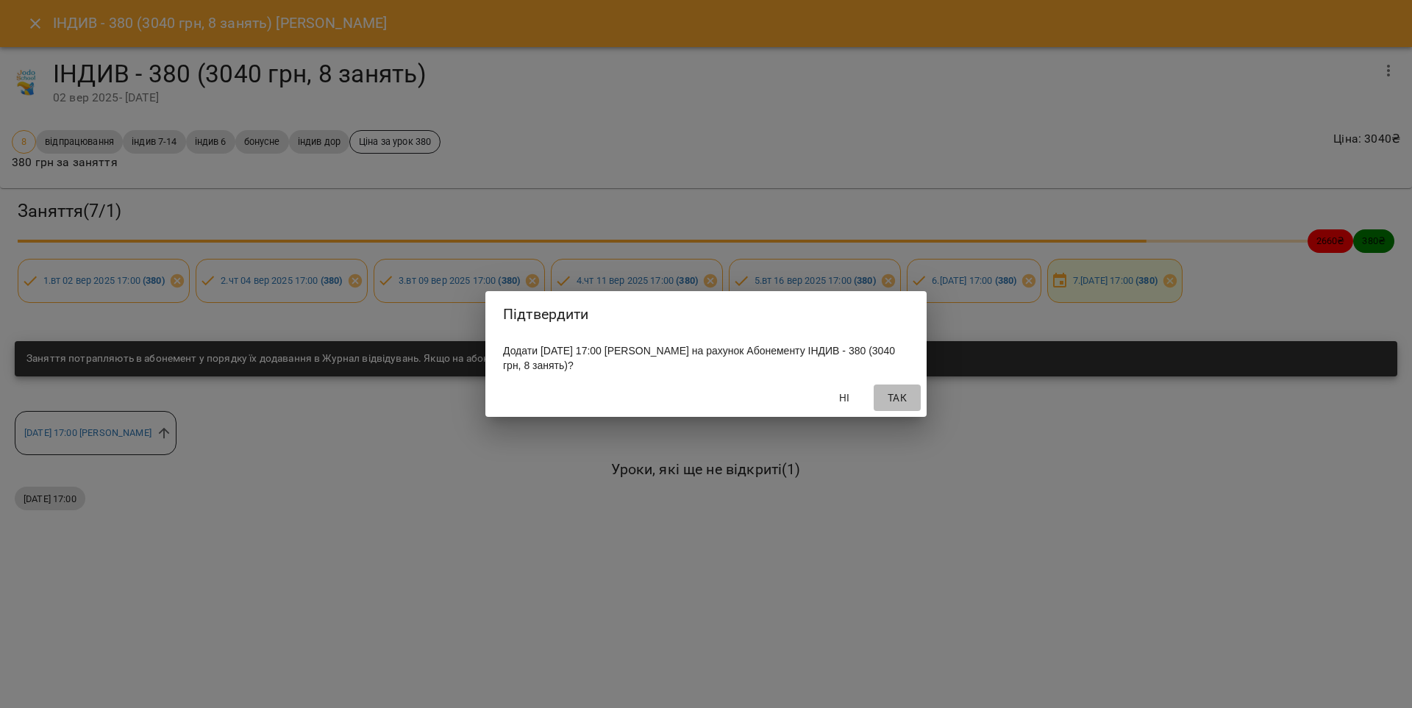
drag, startPoint x: 890, startPoint y: 395, endPoint x: 893, endPoint y: 385, distance: 10.7
click at [891, 394] on span "Так" at bounding box center [897, 398] width 35 height 18
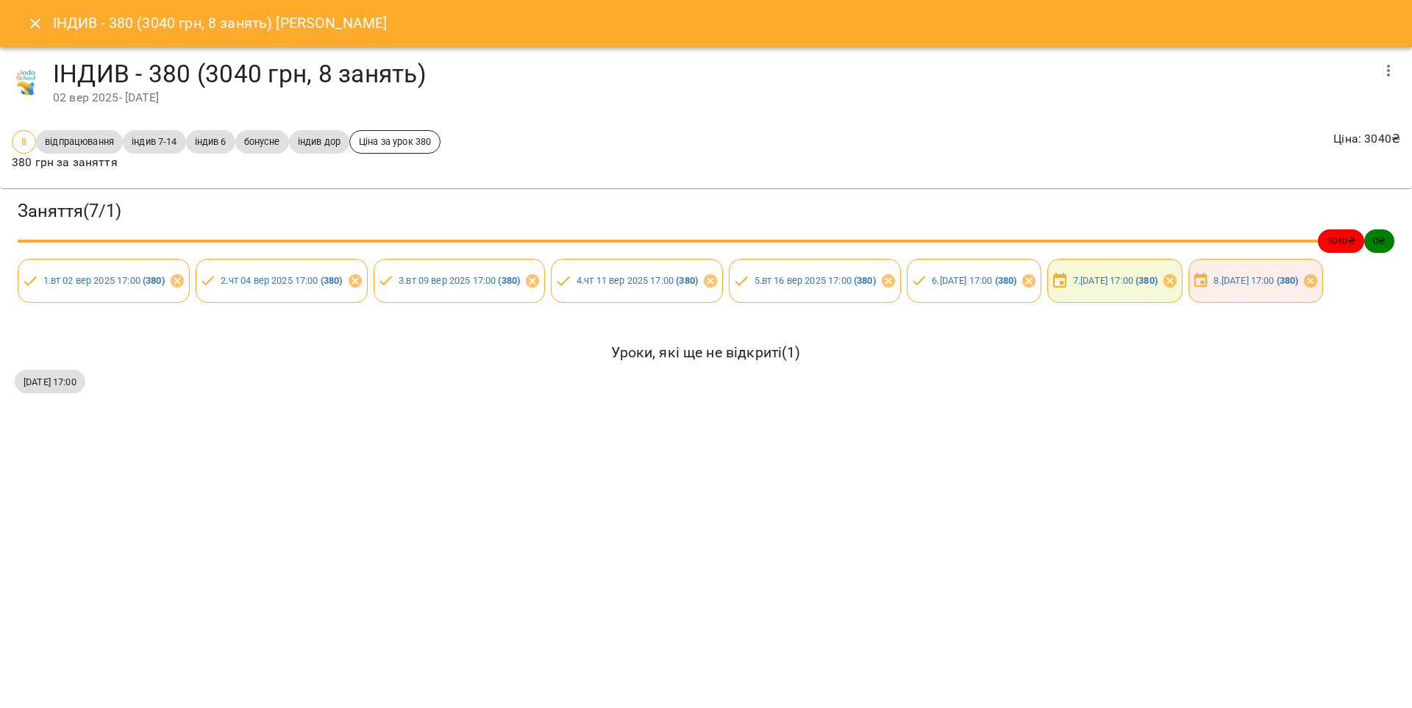
click at [35, 21] on icon "Close" at bounding box center [35, 24] width 18 height 18
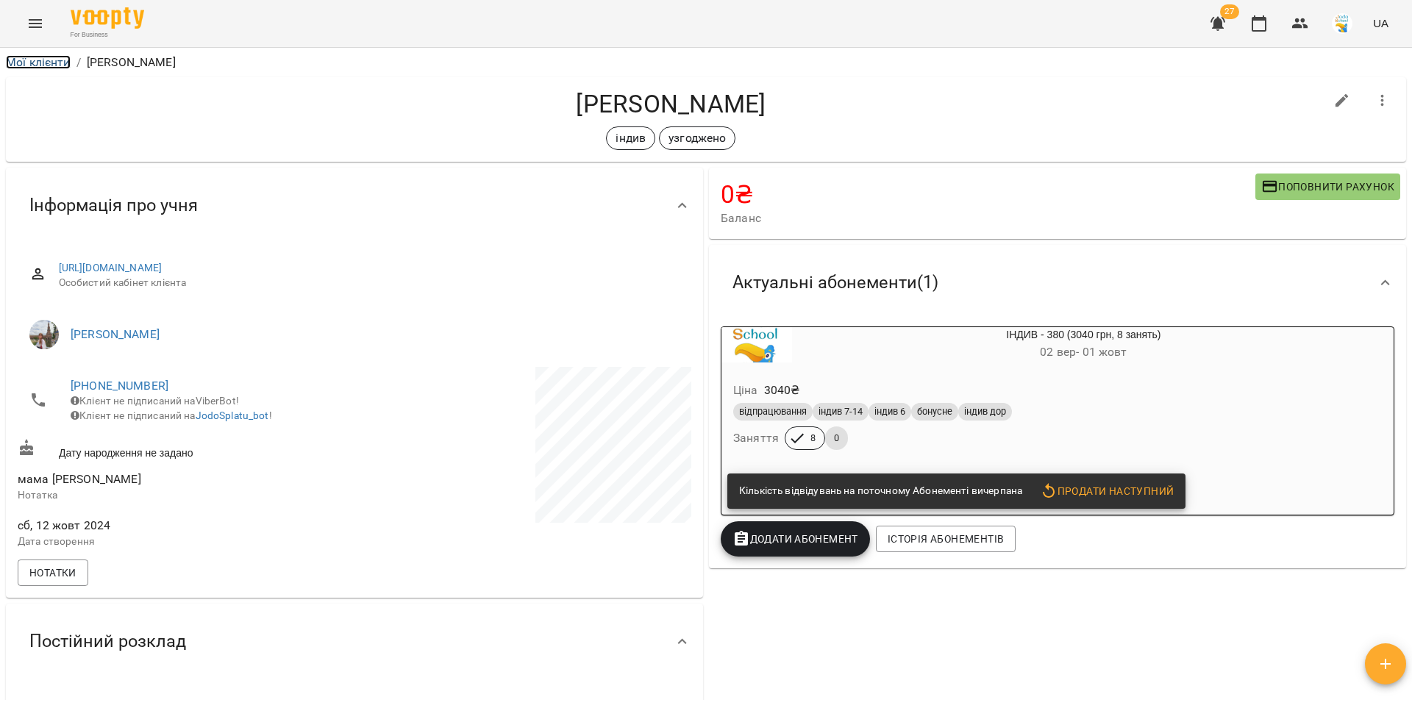
click at [57, 65] on link "Мої клієнти" at bounding box center [38, 62] width 65 height 14
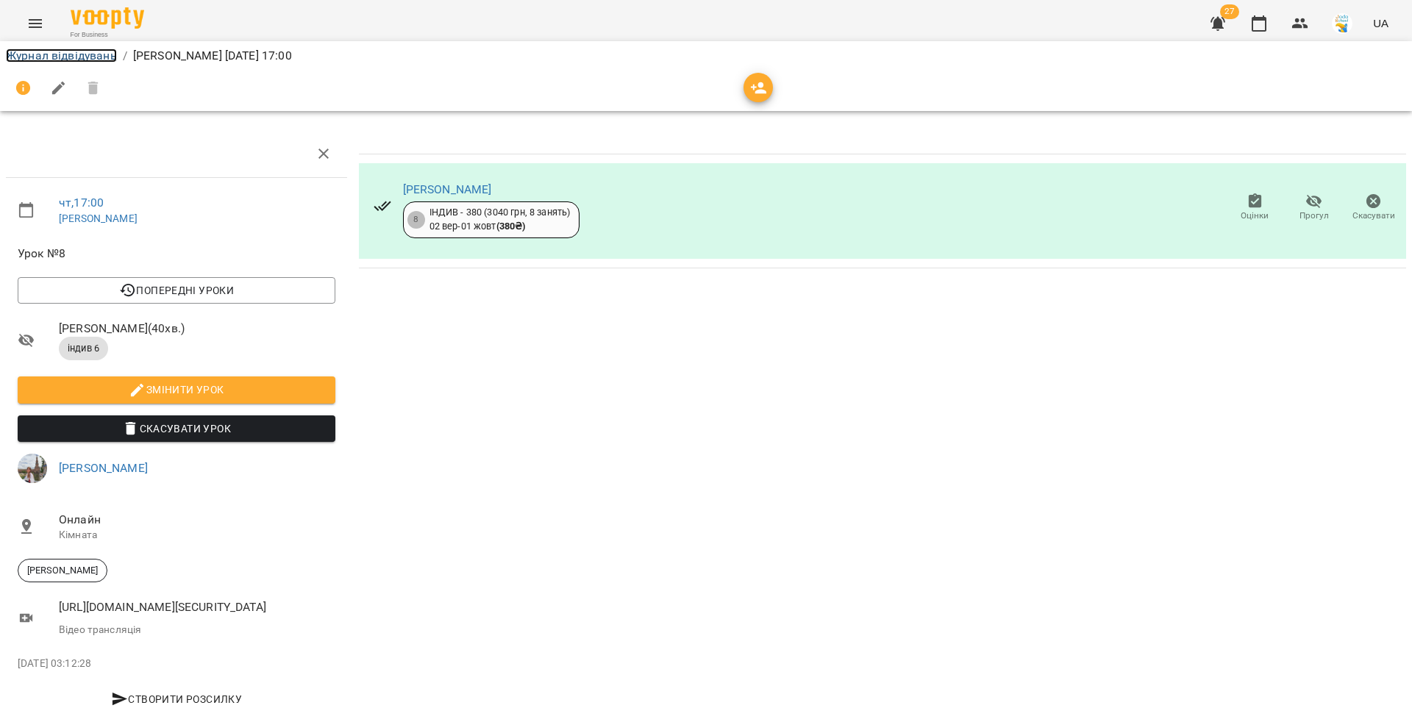
click at [86, 54] on link "Журнал відвідувань" at bounding box center [61, 56] width 111 height 14
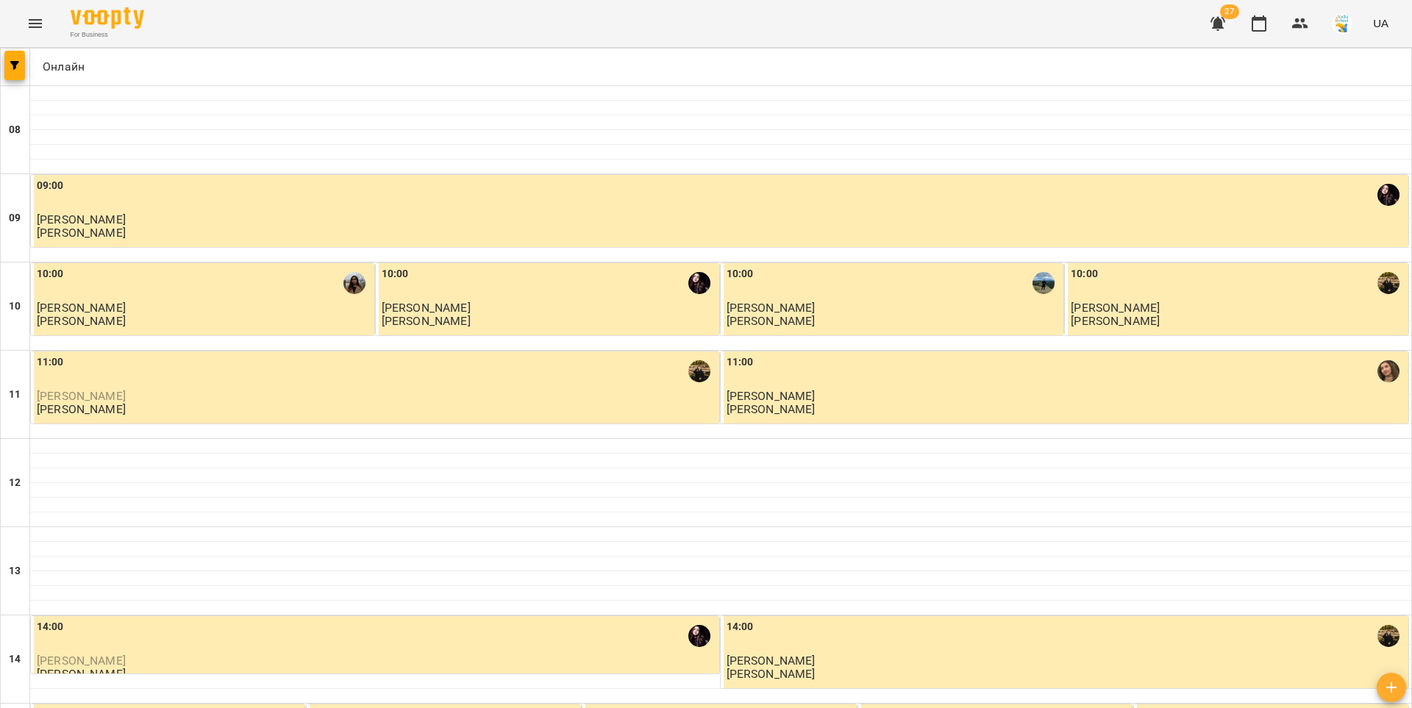
scroll to position [711, 0]
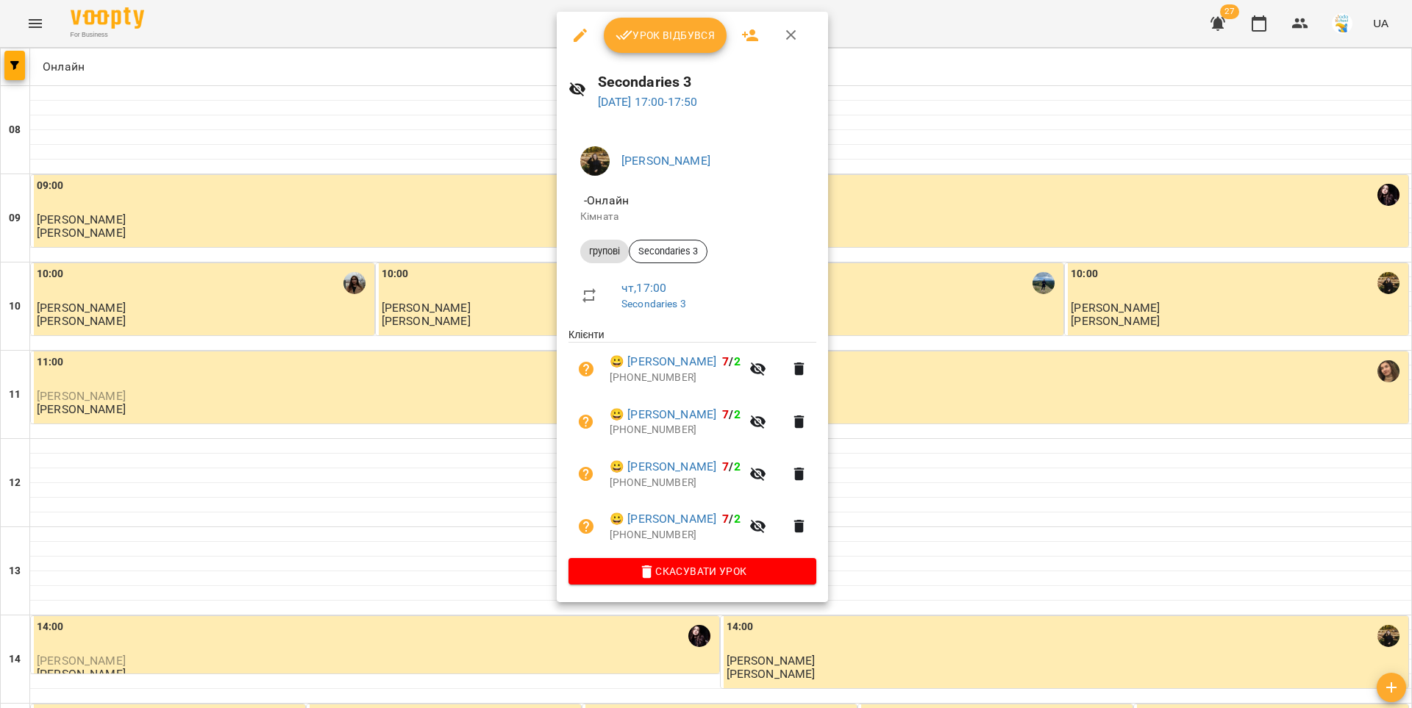
click at [679, 40] on span "Урок відбувся" at bounding box center [666, 35] width 100 height 18
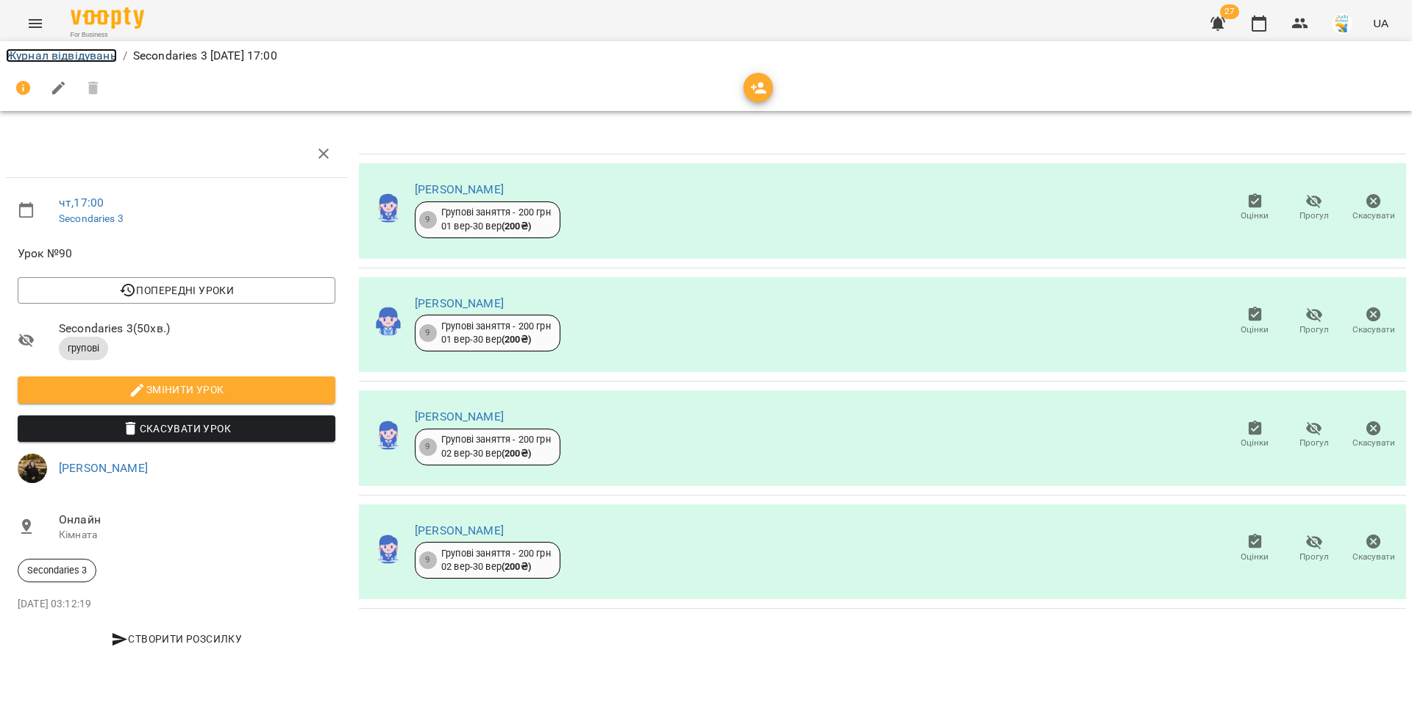
click at [113, 54] on link "Журнал відвідувань" at bounding box center [61, 56] width 111 height 14
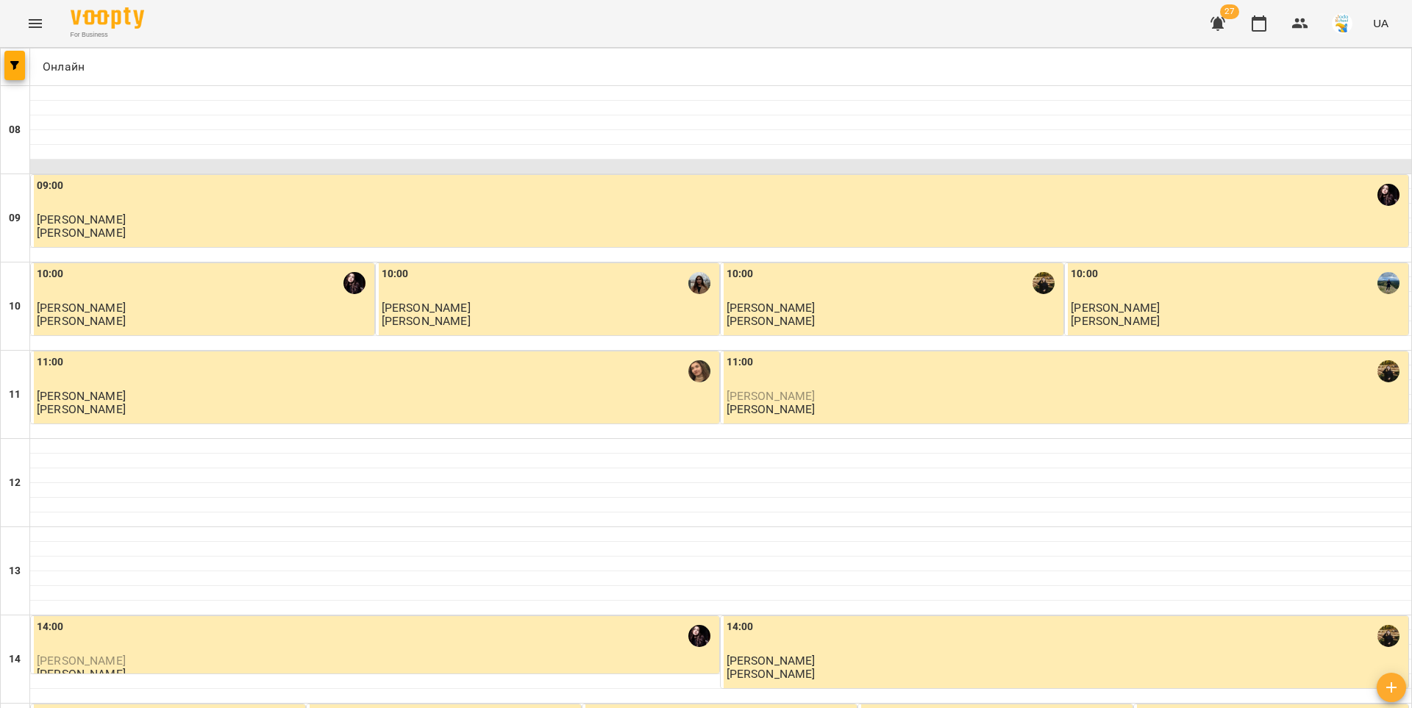
scroll to position [597, 0]
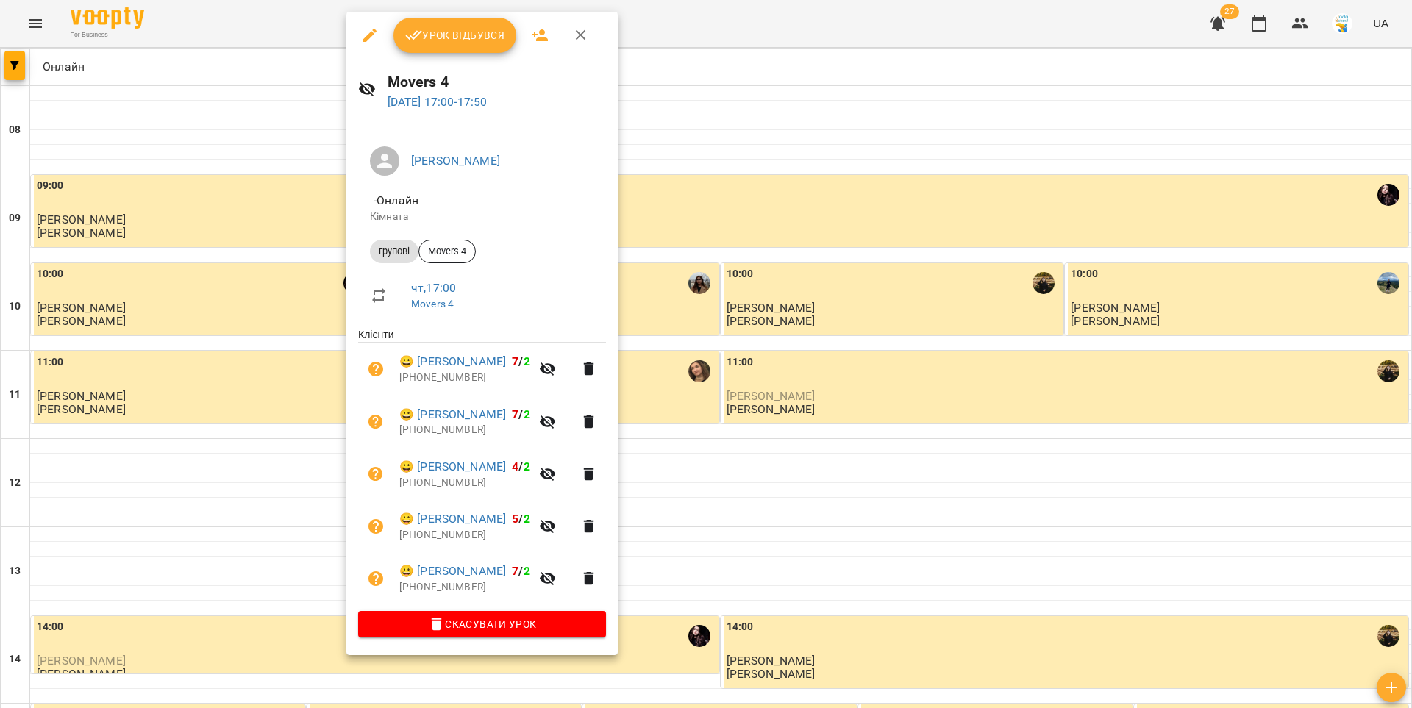
click at [470, 38] on span "Урок відбувся" at bounding box center [455, 35] width 100 height 18
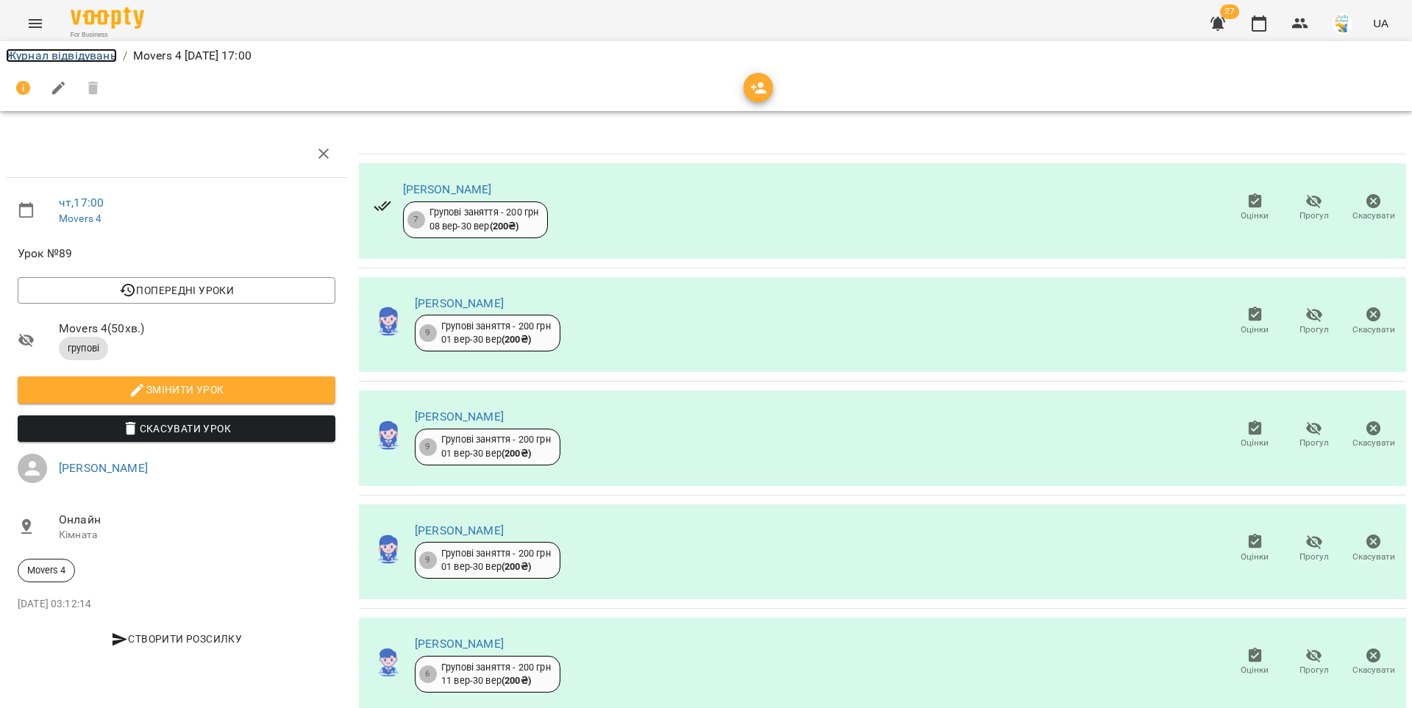
click at [68, 59] on link "Журнал відвідувань" at bounding box center [61, 56] width 111 height 14
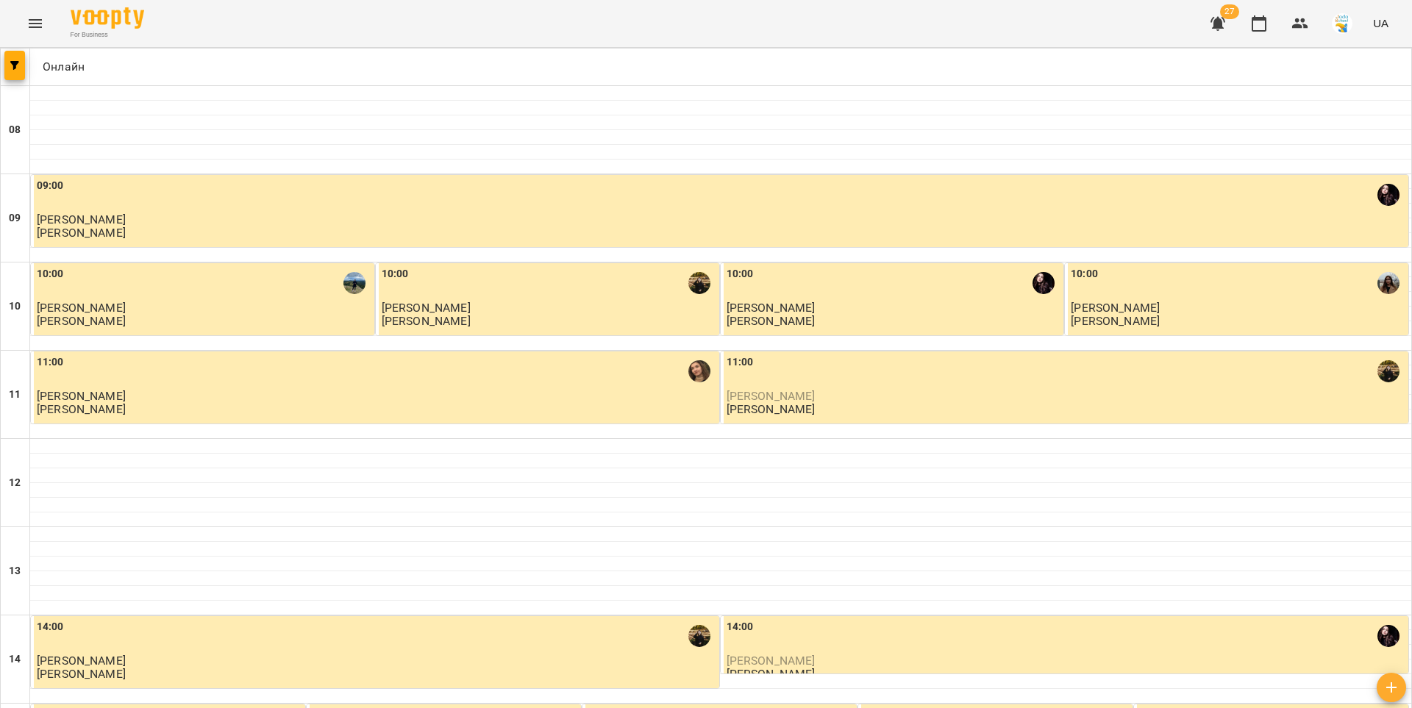
scroll to position [457, 0]
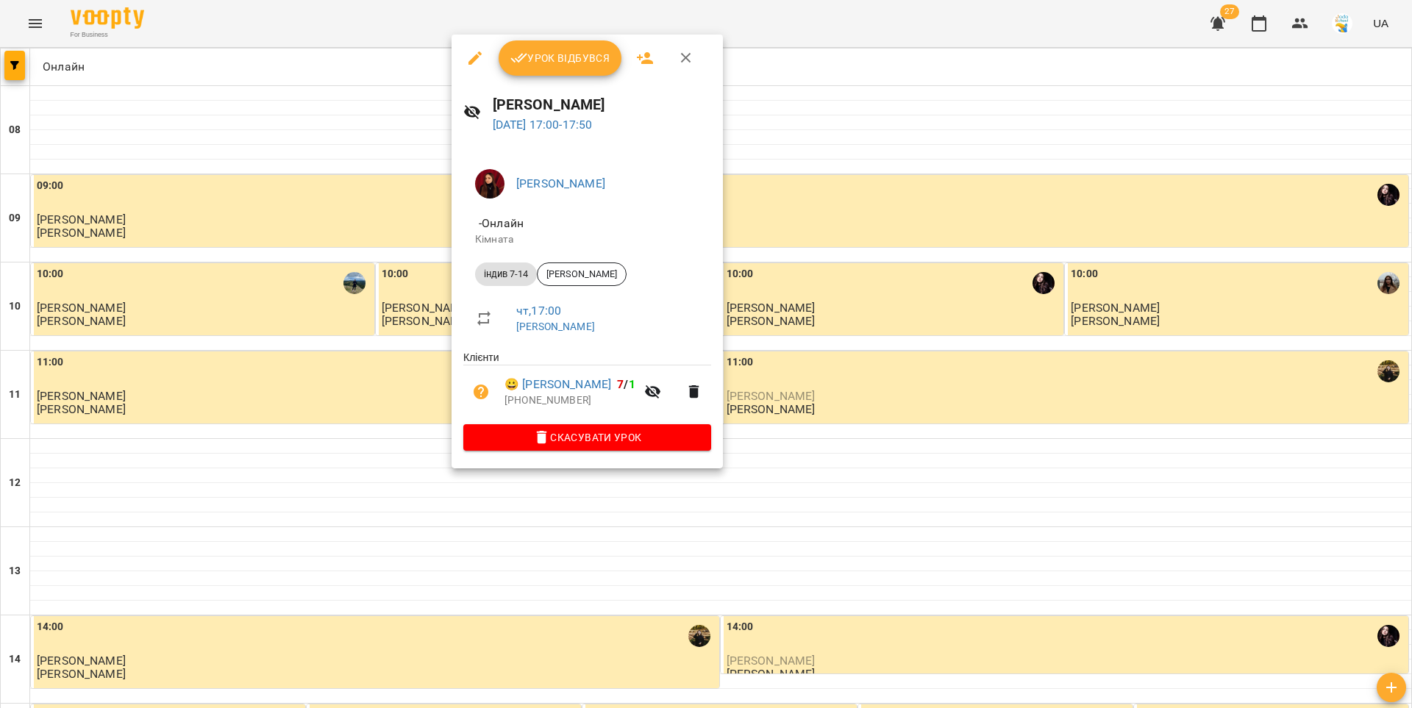
click at [559, 57] on span "Урок відбувся" at bounding box center [560, 58] width 100 height 18
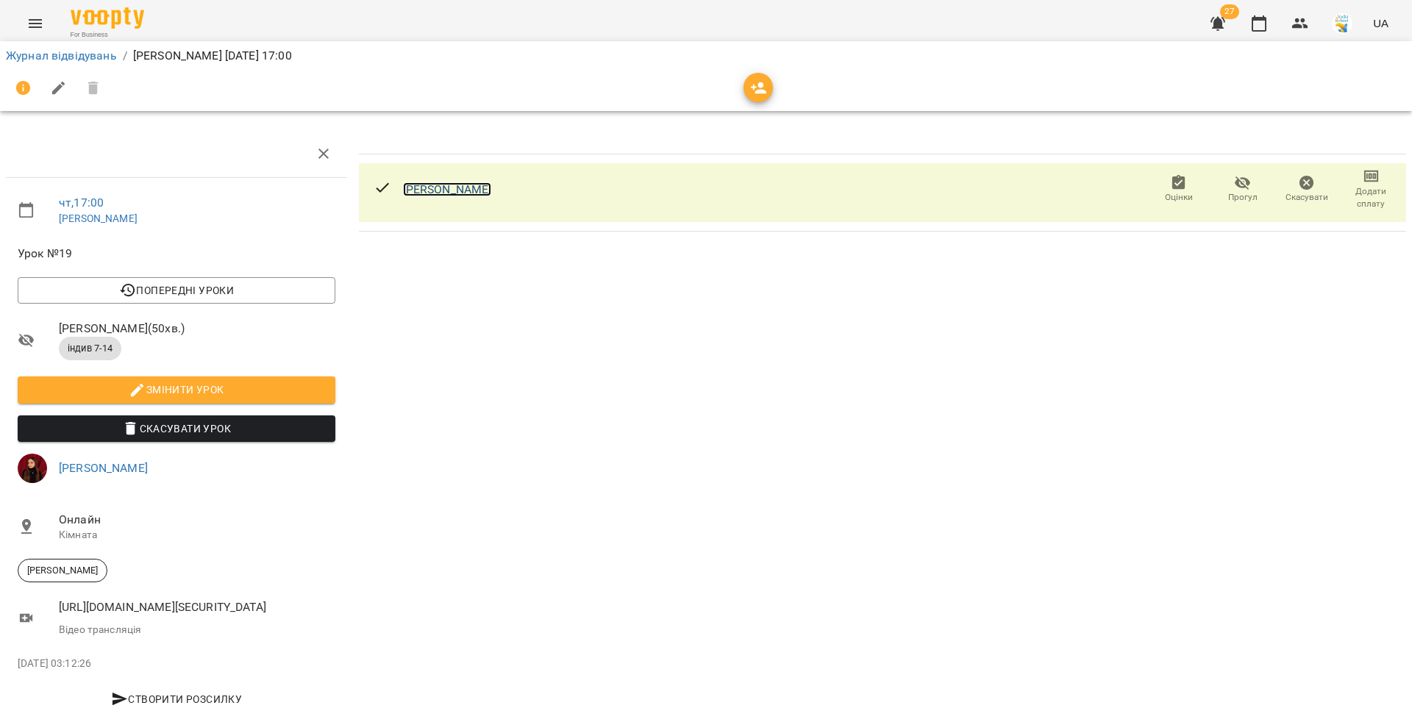
click at [460, 185] on link "[PERSON_NAME]" at bounding box center [447, 189] width 89 height 14
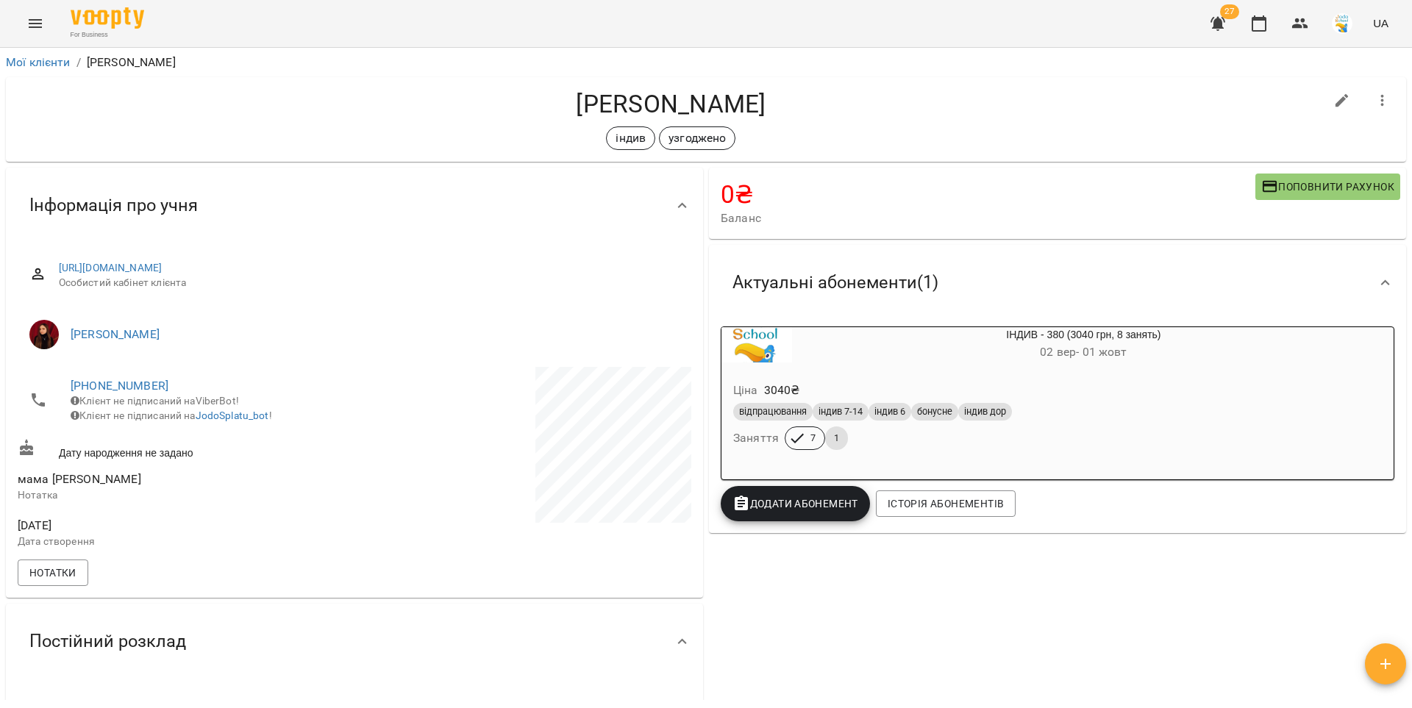
click at [841, 385] on div "Ціна 3040 ₴" at bounding box center [1048, 390] width 636 height 26
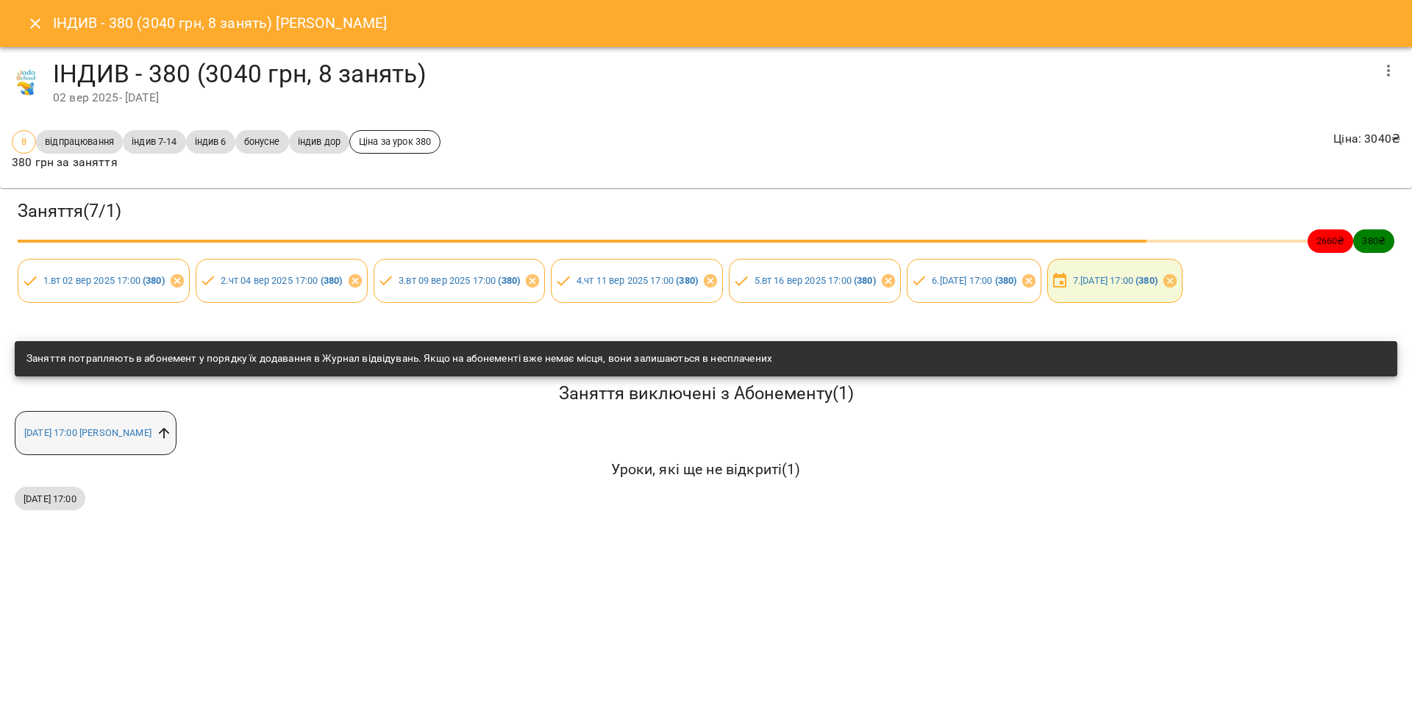
click at [172, 432] on icon at bounding box center [164, 433] width 16 height 16
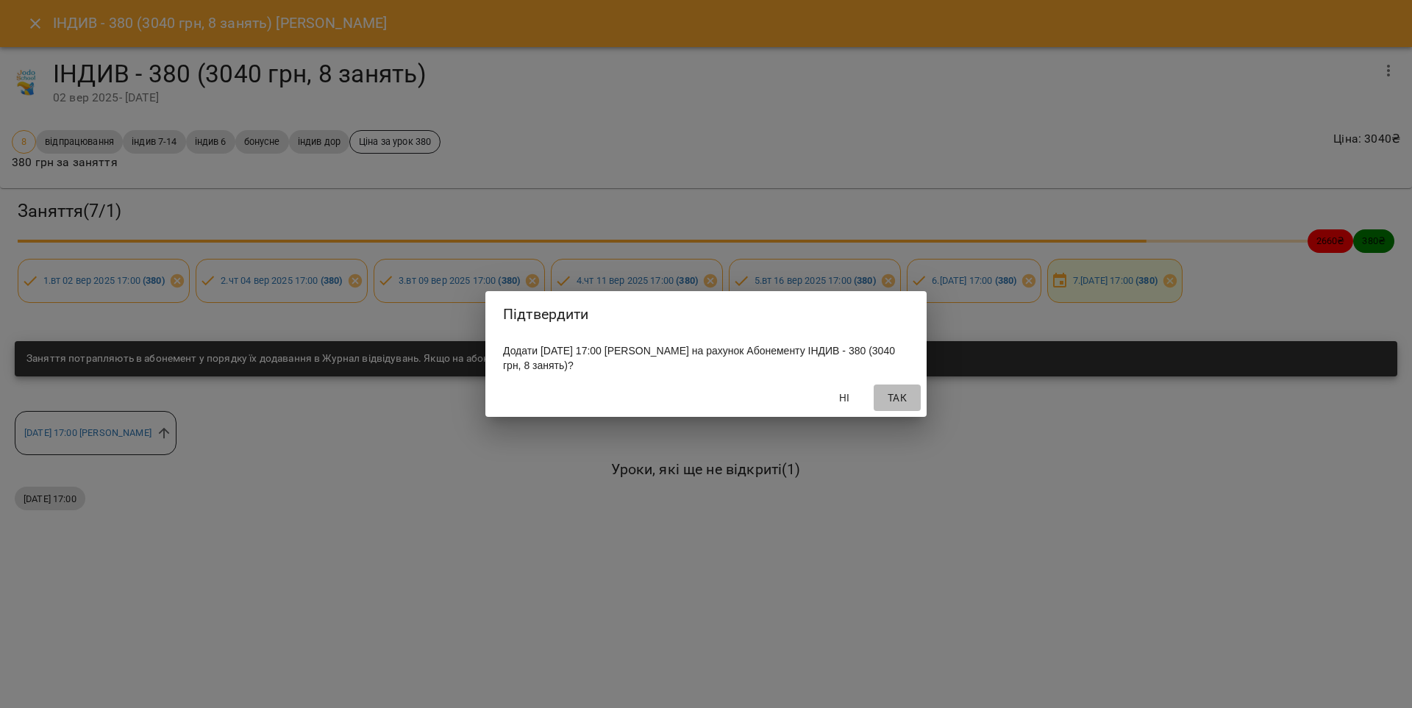
click at [905, 404] on span "Так" at bounding box center [897, 398] width 35 height 18
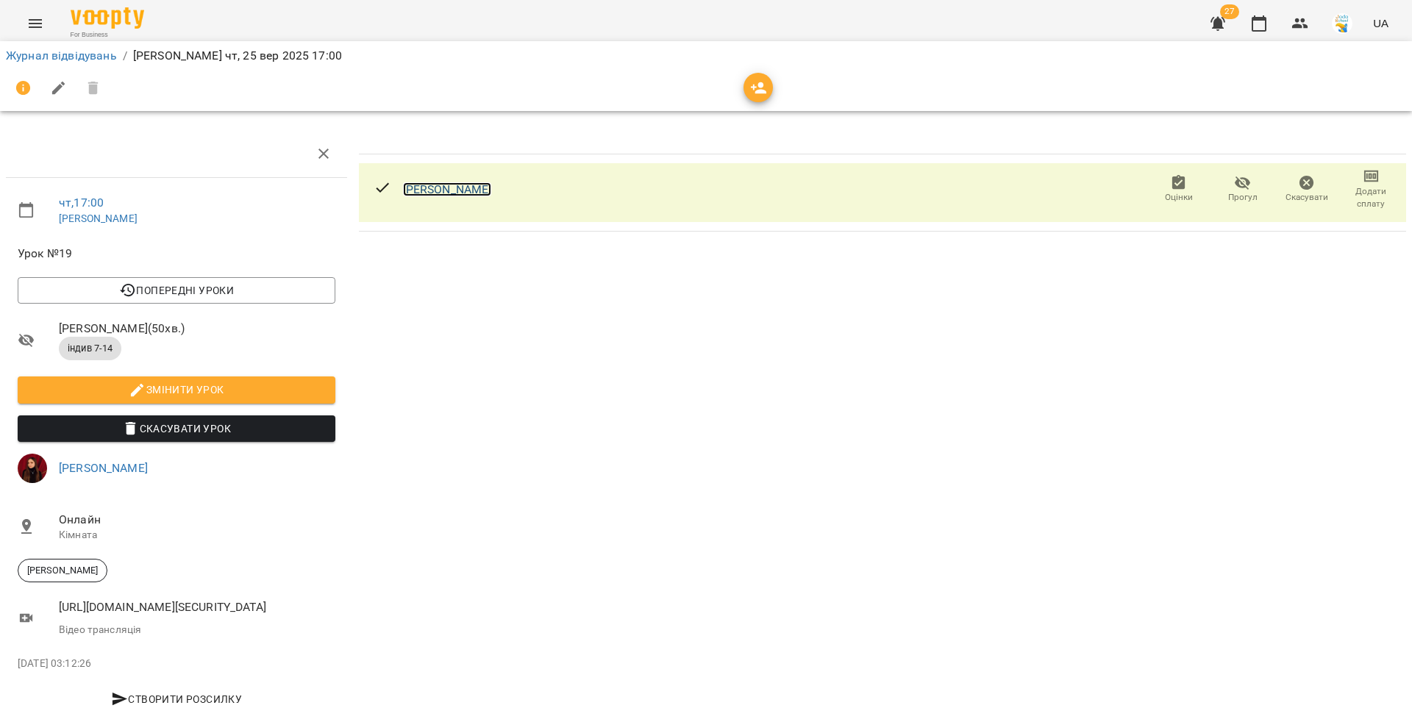
click at [490, 196] on link "[PERSON_NAME]" at bounding box center [447, 189] width 89 height 14
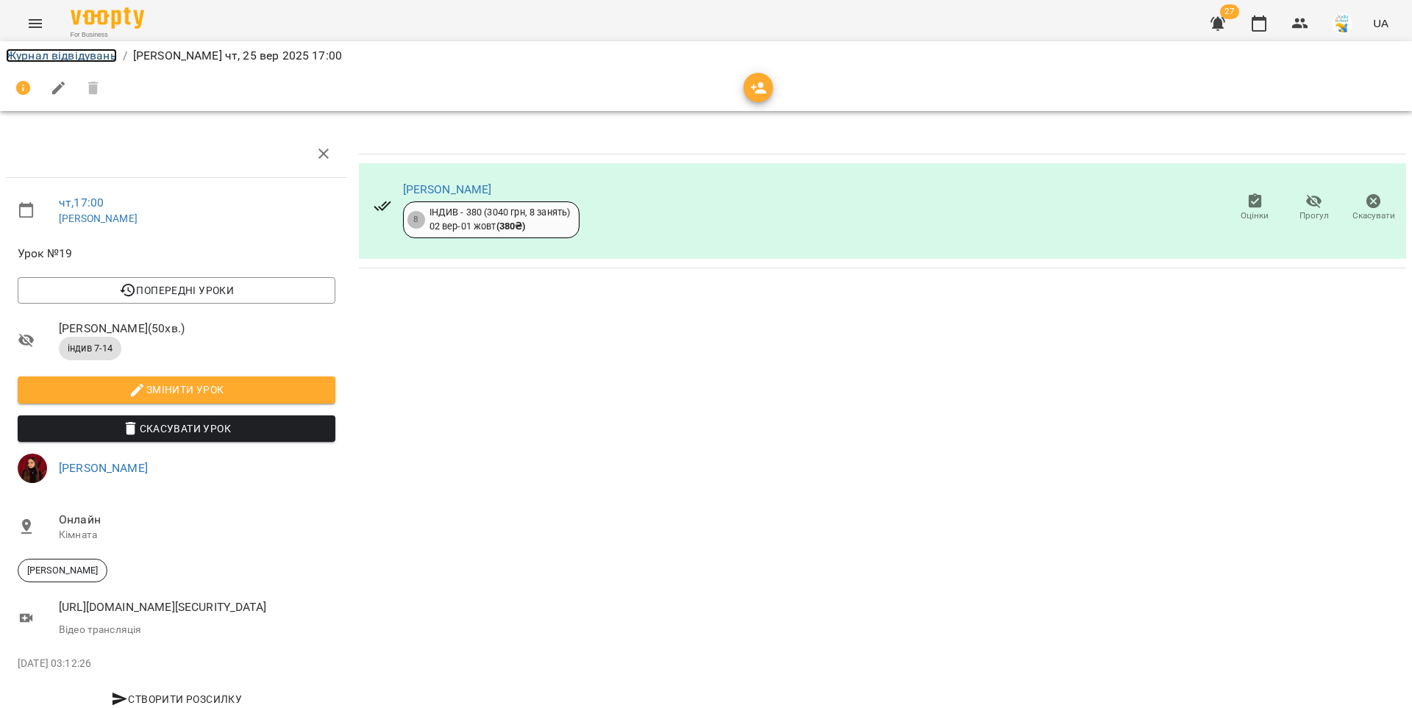
click at [102, 53] on link "Журнал відвідувань" at bounding box center [61, 56] width 111 height 14
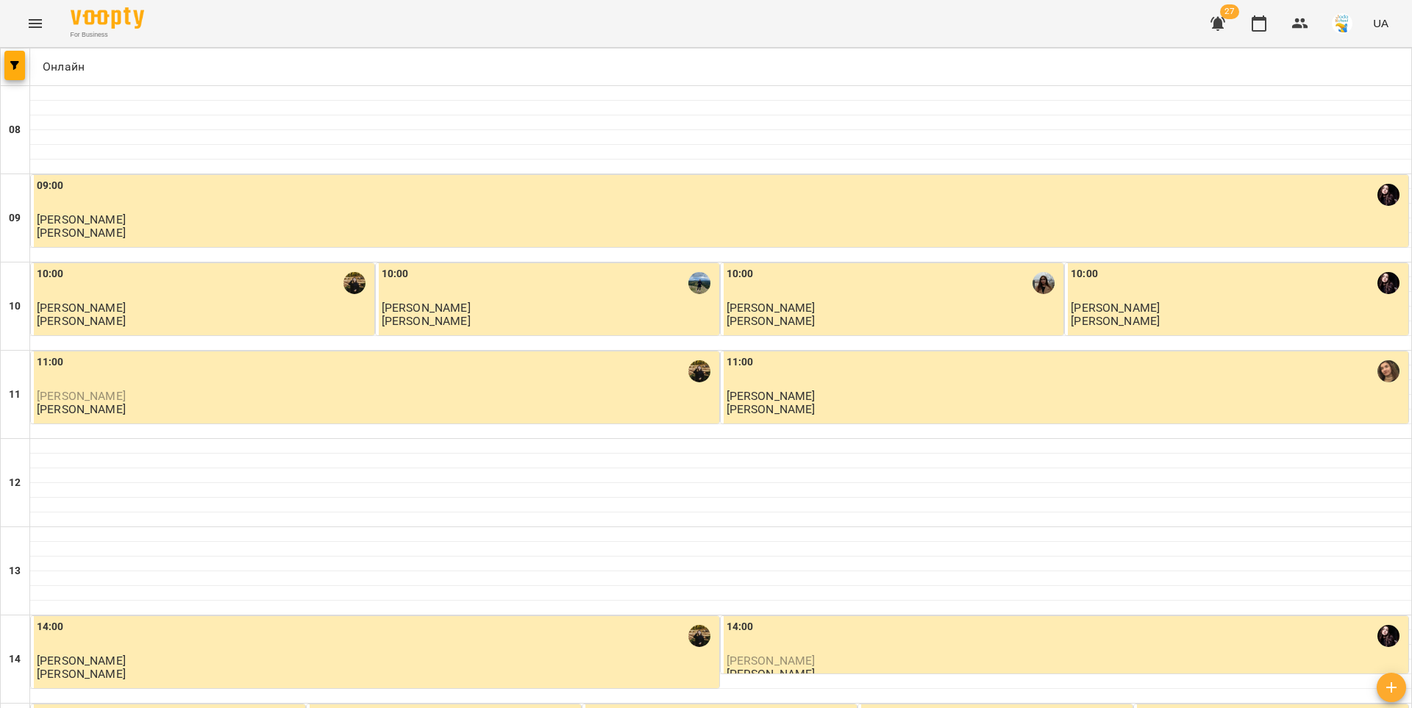
scroll to position [711, 0]
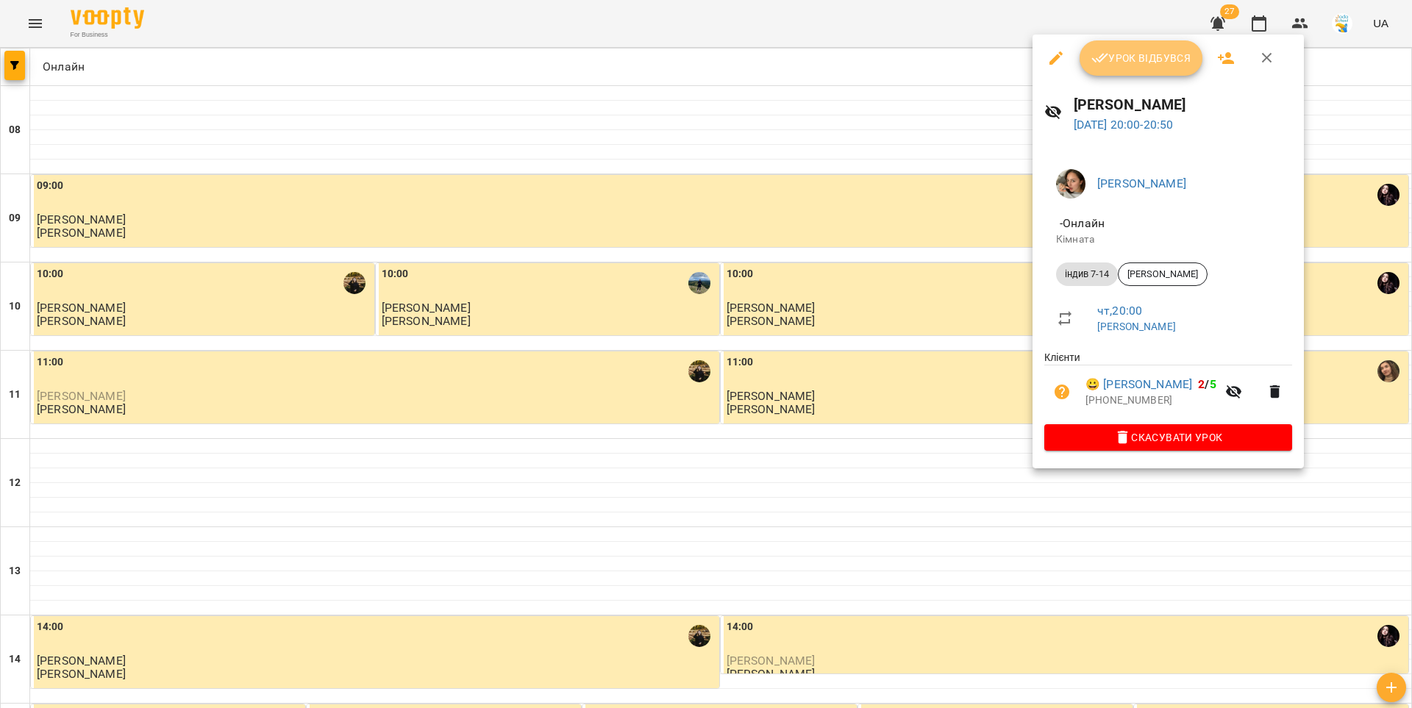
click at [1121, 63] on span "Урок відбувся" at bounding box center [1141, 58] width 100 height 18
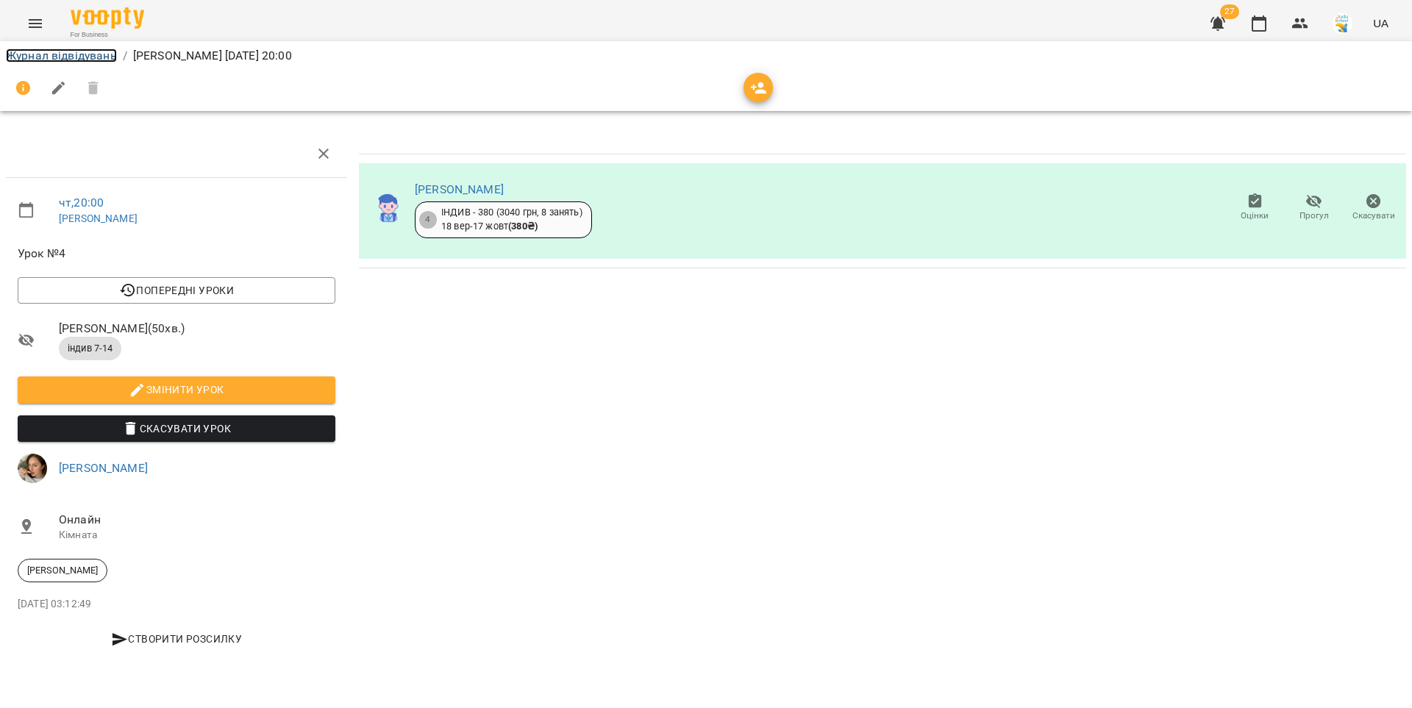
click at [74, 60] on link "Журнал відвідувань" at bounding box center [61, 56] width 111 height 14
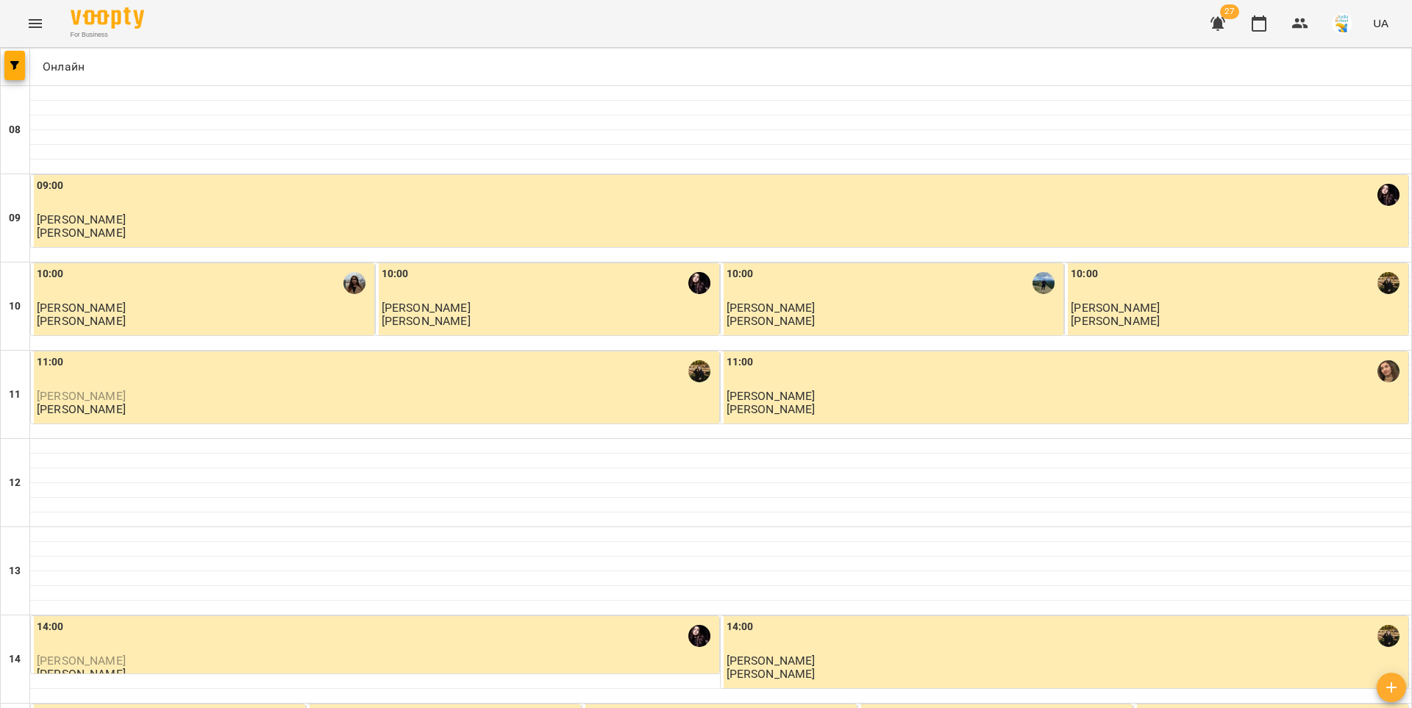
scroll to position [711, 0]
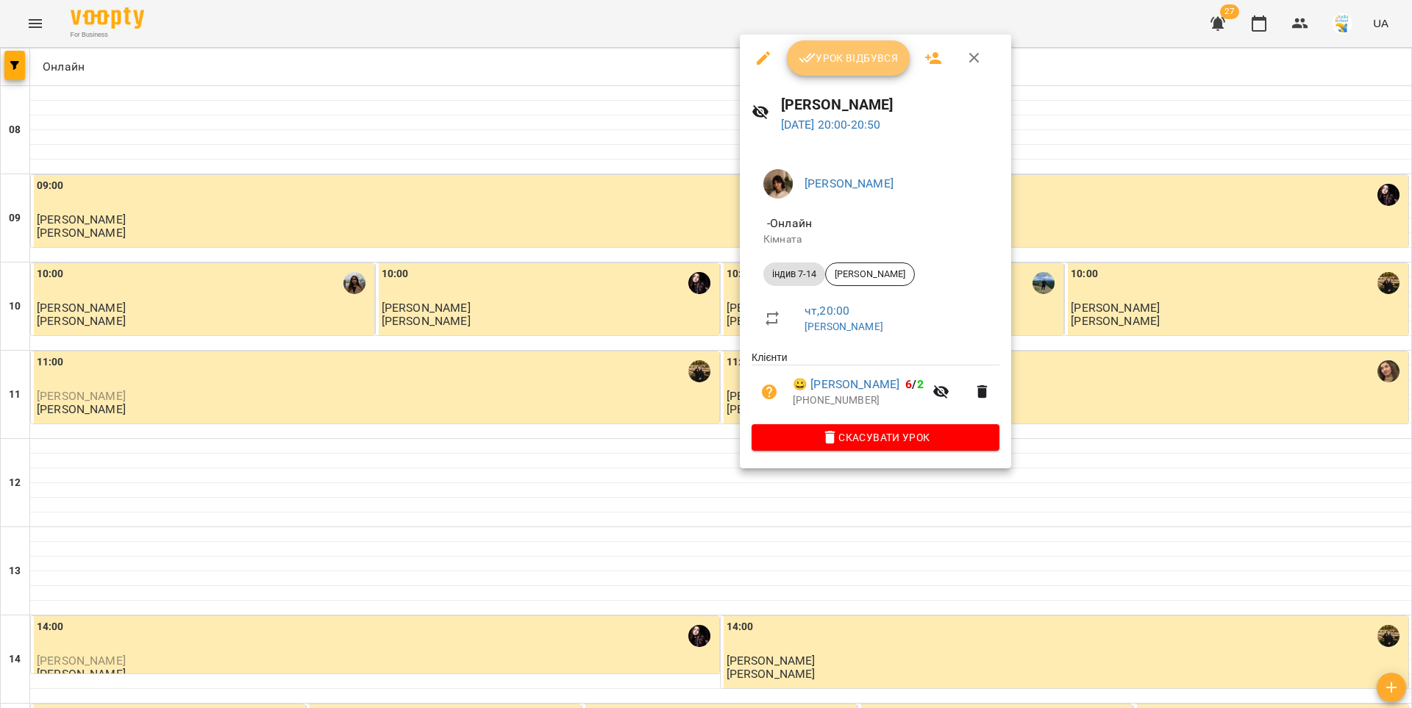
click at [818, 61] on span "Урок відбувся" at bounding box center [849, 58] width 100 height 18
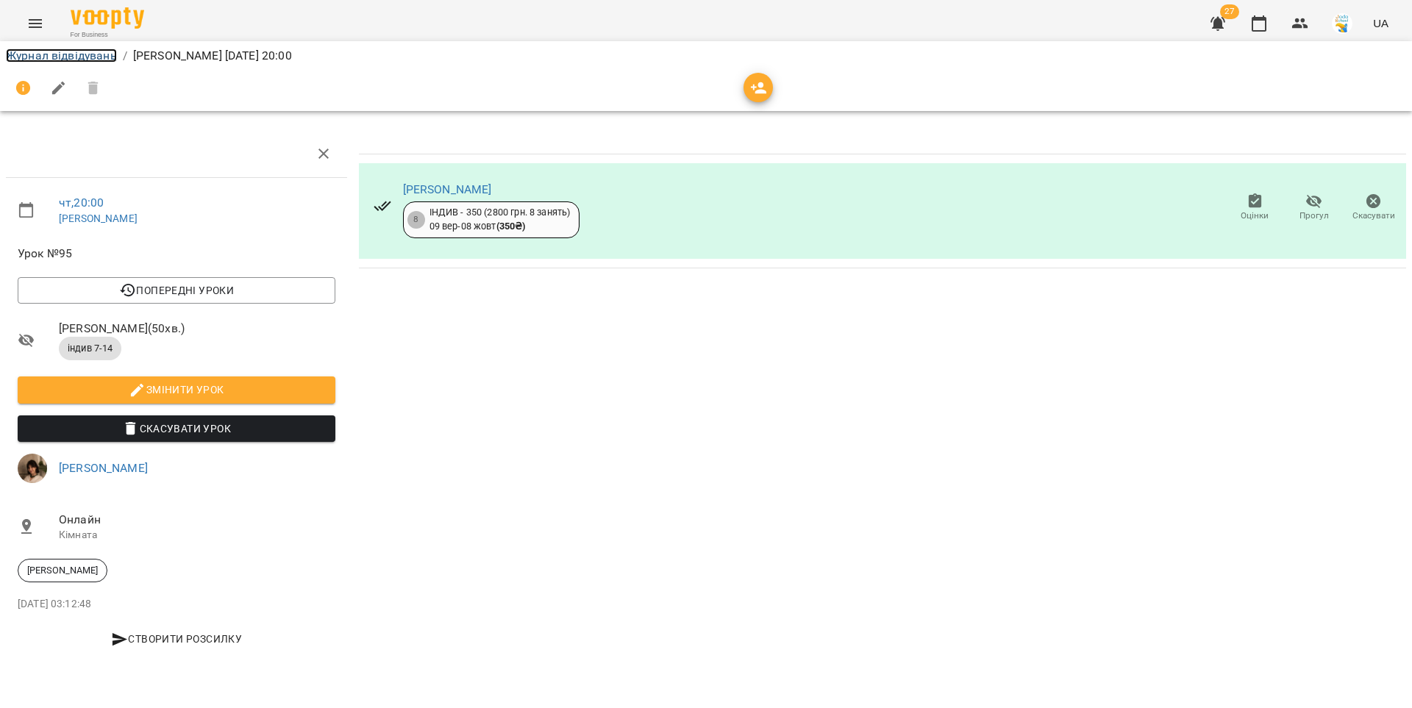
click at [90, 55] on link "Журнал відвідувань" at bounding box center [61, 56] width 111 height 14
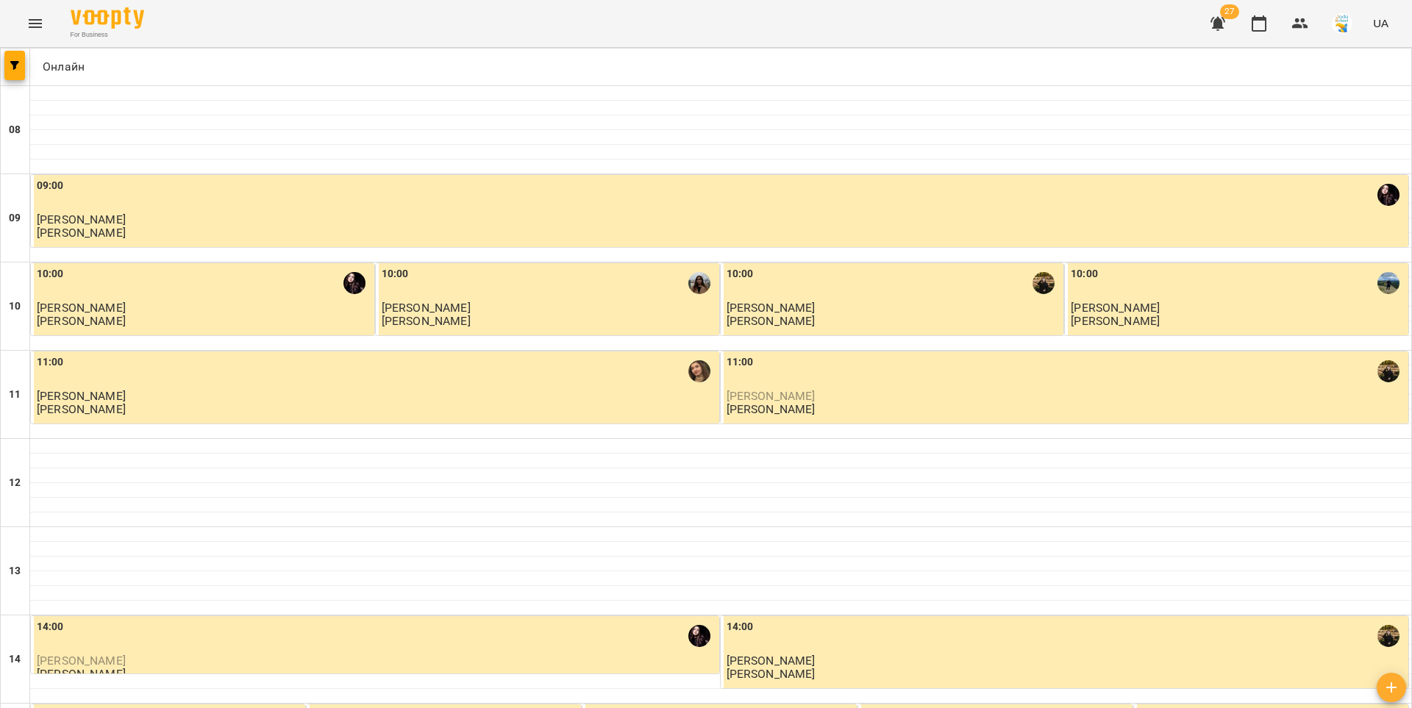
scroll to position [711, 0]
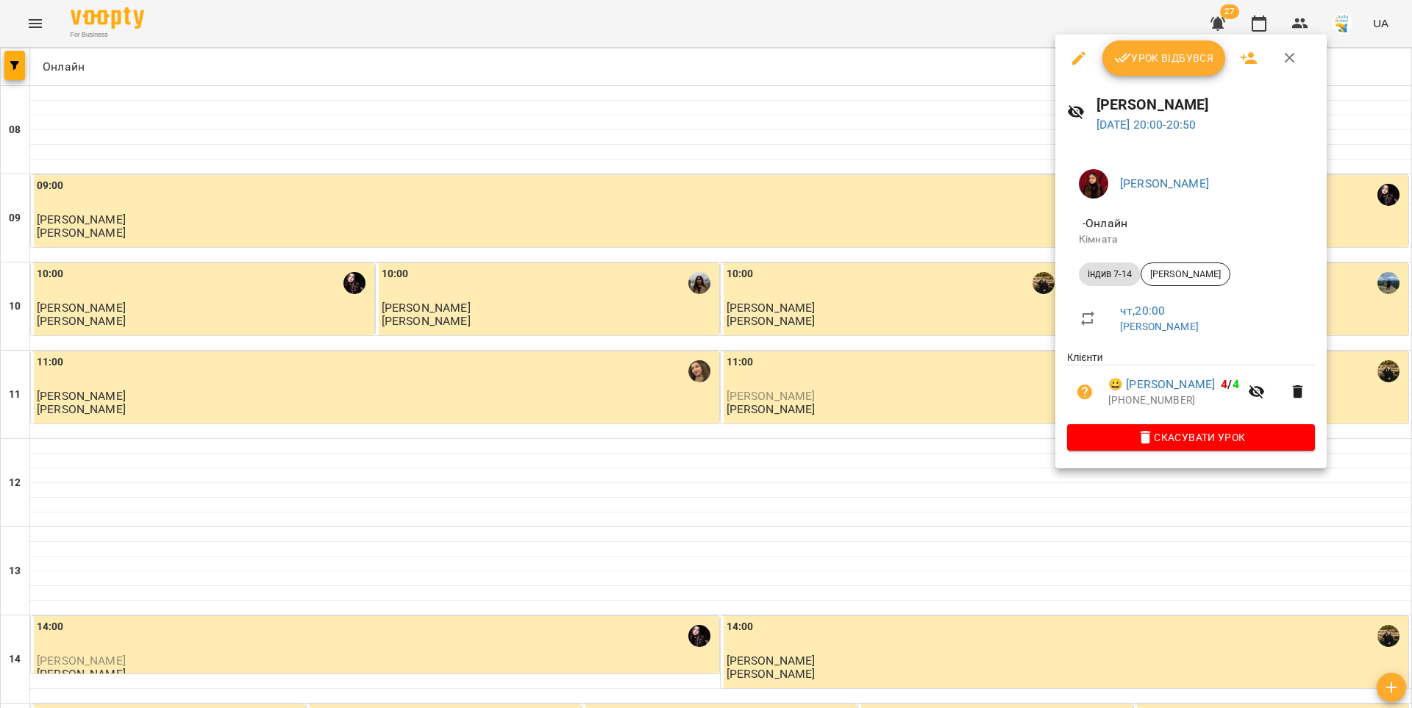
click at [1135, 64] on span "Урок відбувся" at bounding box center [1164, 58] width 100 height 18
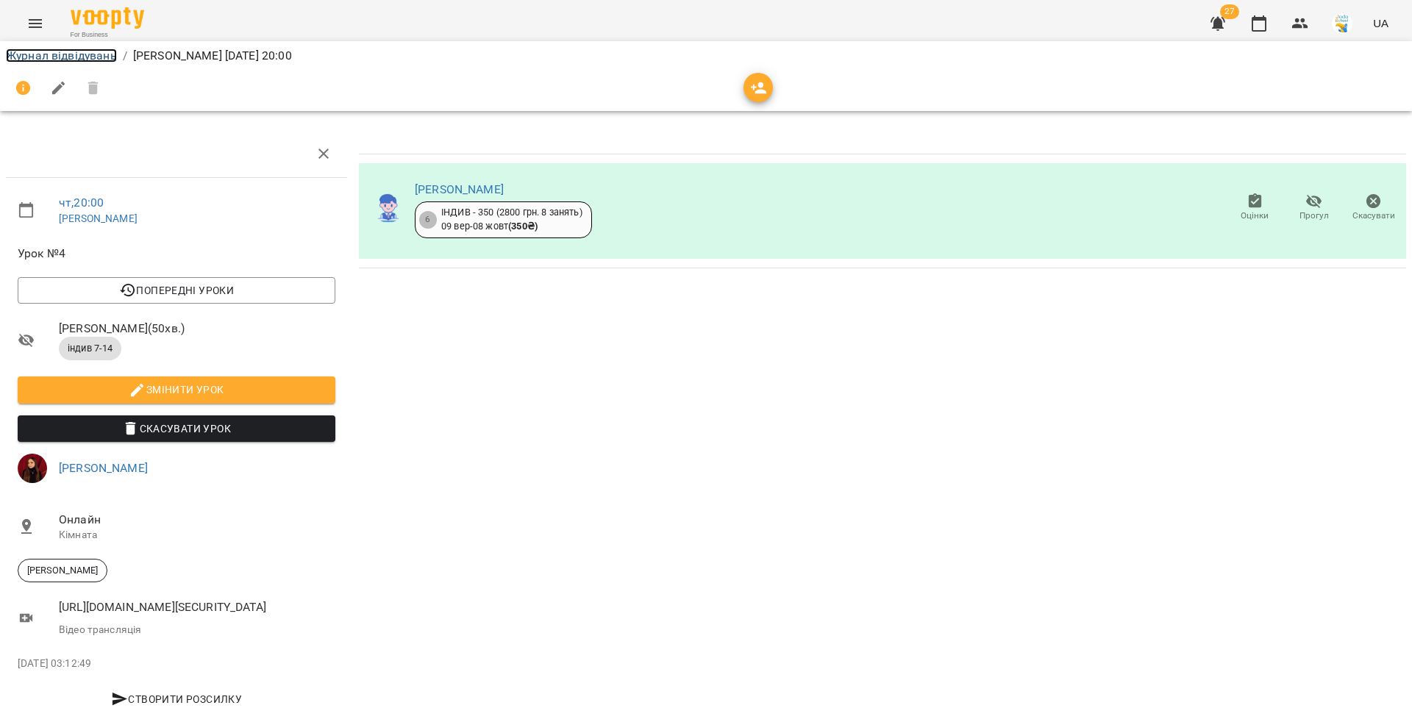
click at [101, 49] on link "Журнал відвідувань" at bounding box center [61, 56] width 111 height 14
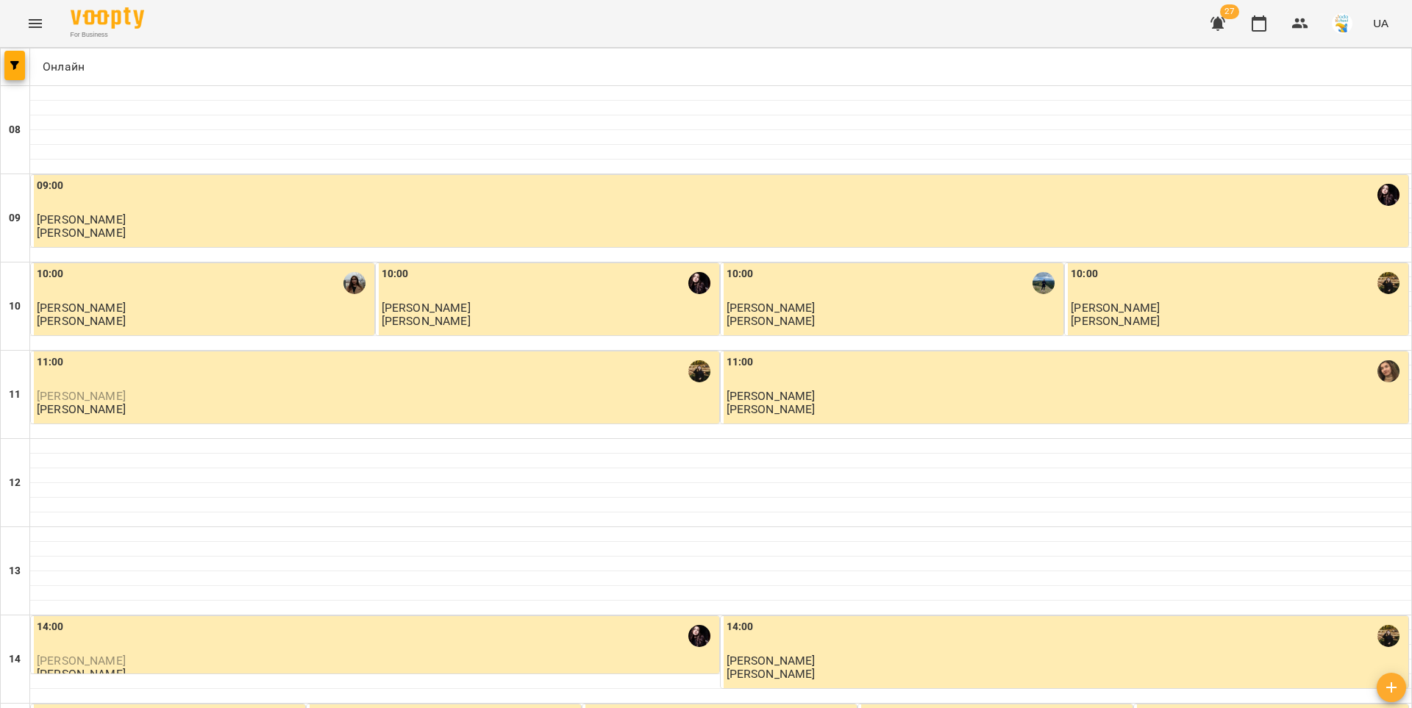
scroll to position [711, 0]
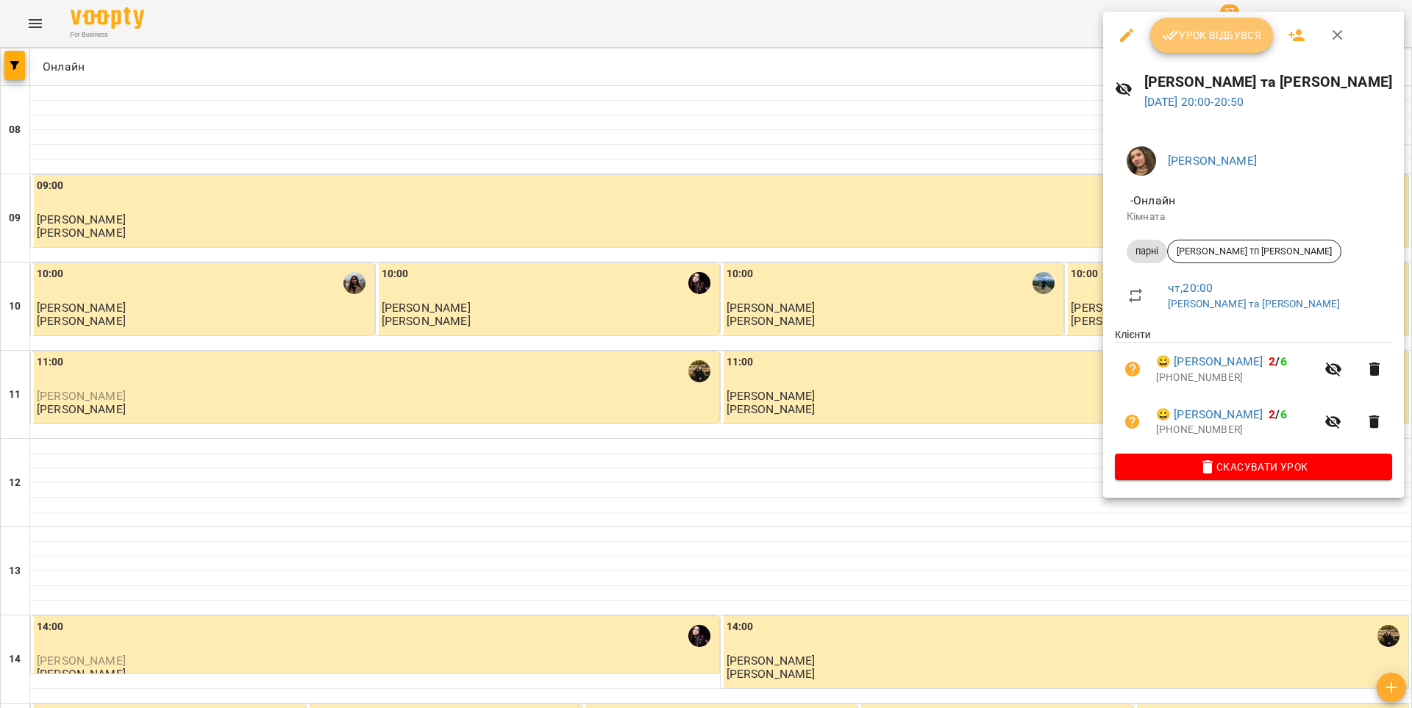
click at [1174, 40] on icon "button" at bounding box center [1171, 35] width 18 height 18
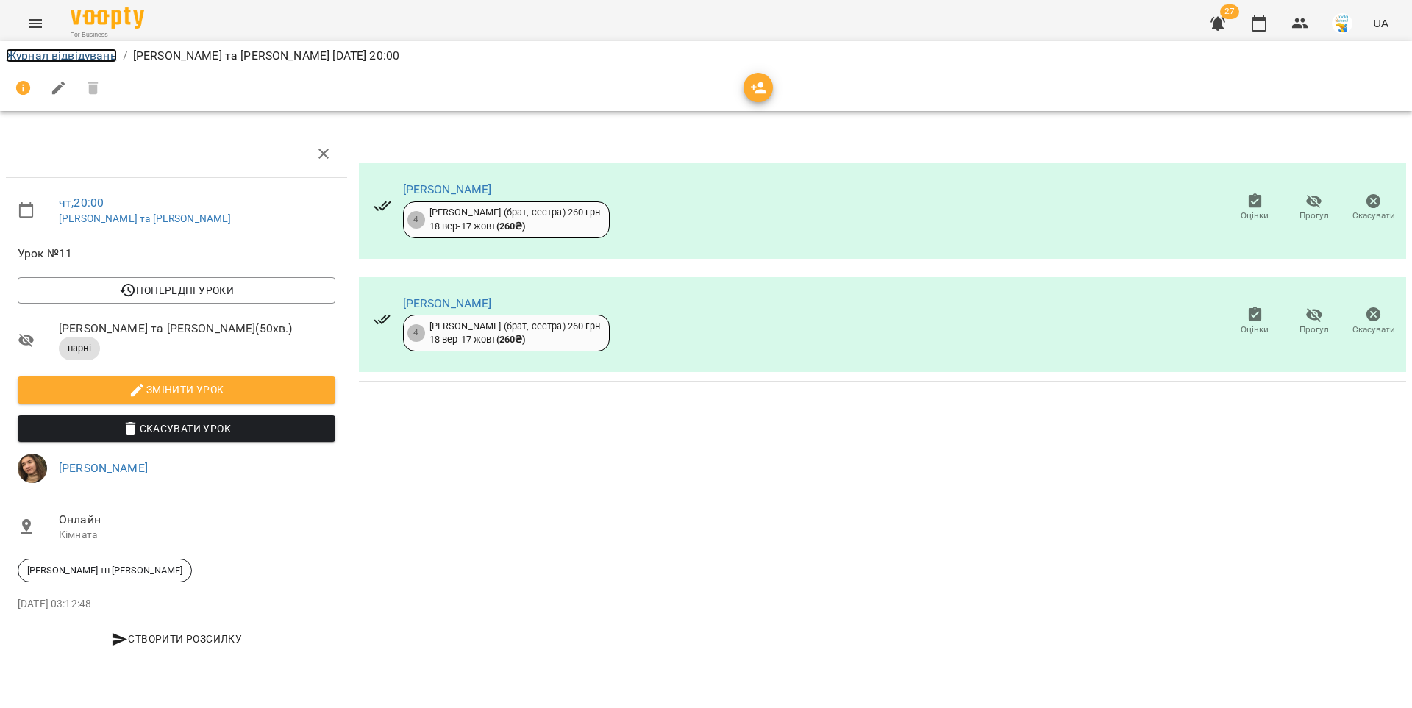
click at [81, 54] on link "Журнал відвідувань" at bounding box center [61, 56] width 111 height 14
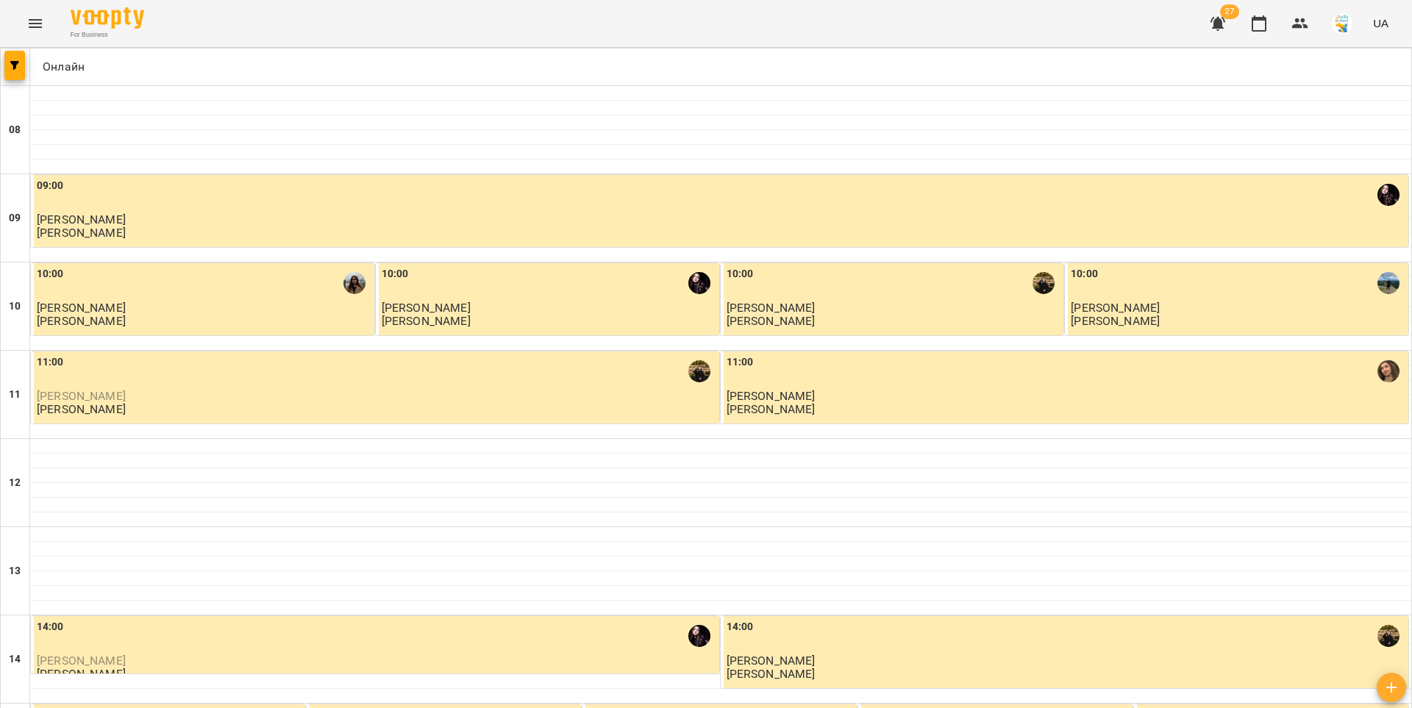
scroll to position [711, 0]
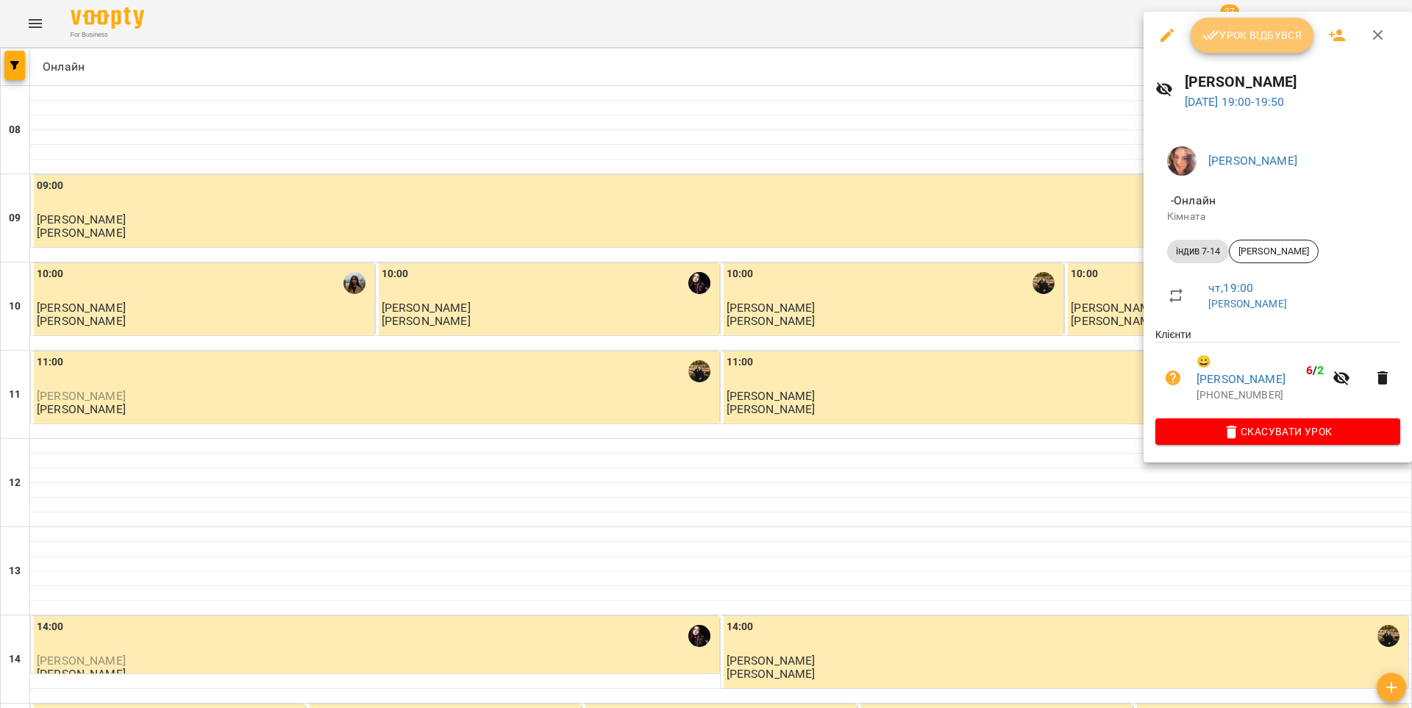
click at [1244, 43] on button "Урок відбувся" at bounding box center [1253, 35] width 124 height 35
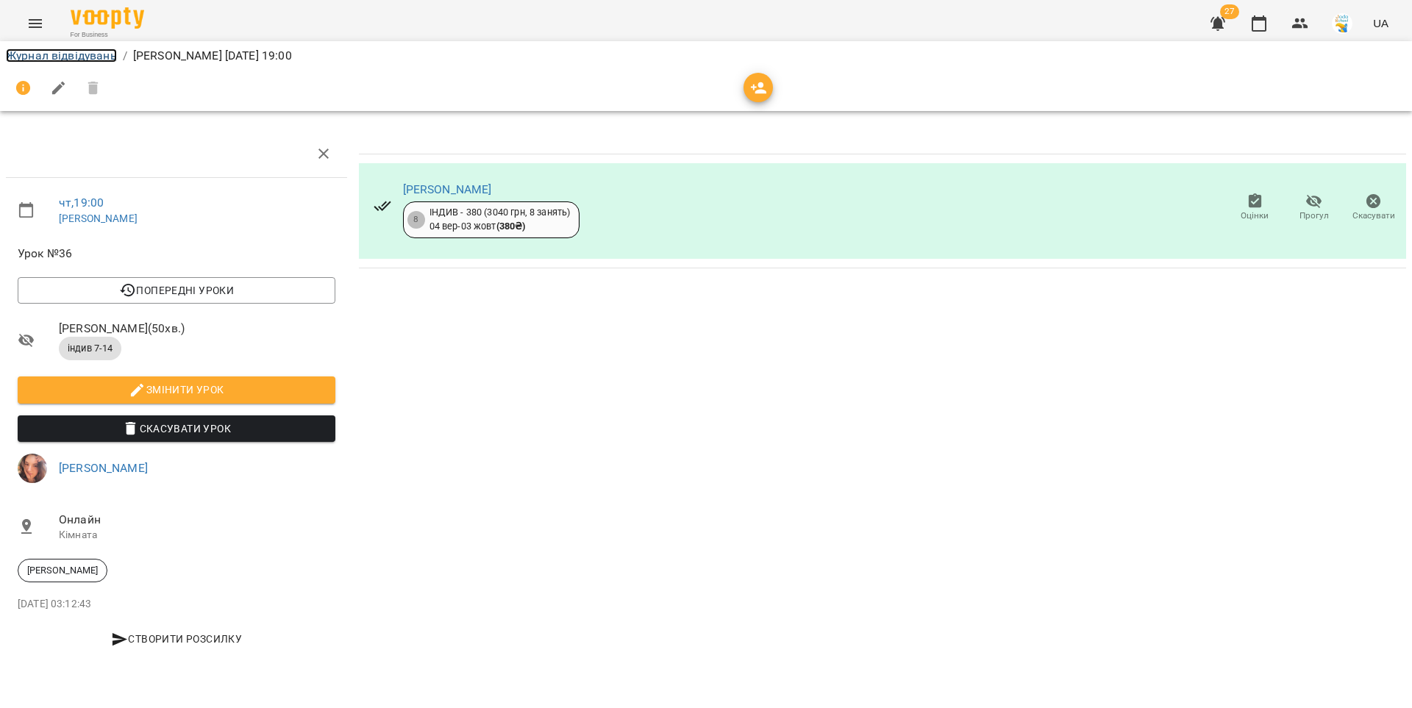
click at [96, 61] on link "Журнал відвідувань" at bounding box center [61, 56] width 111 height 14
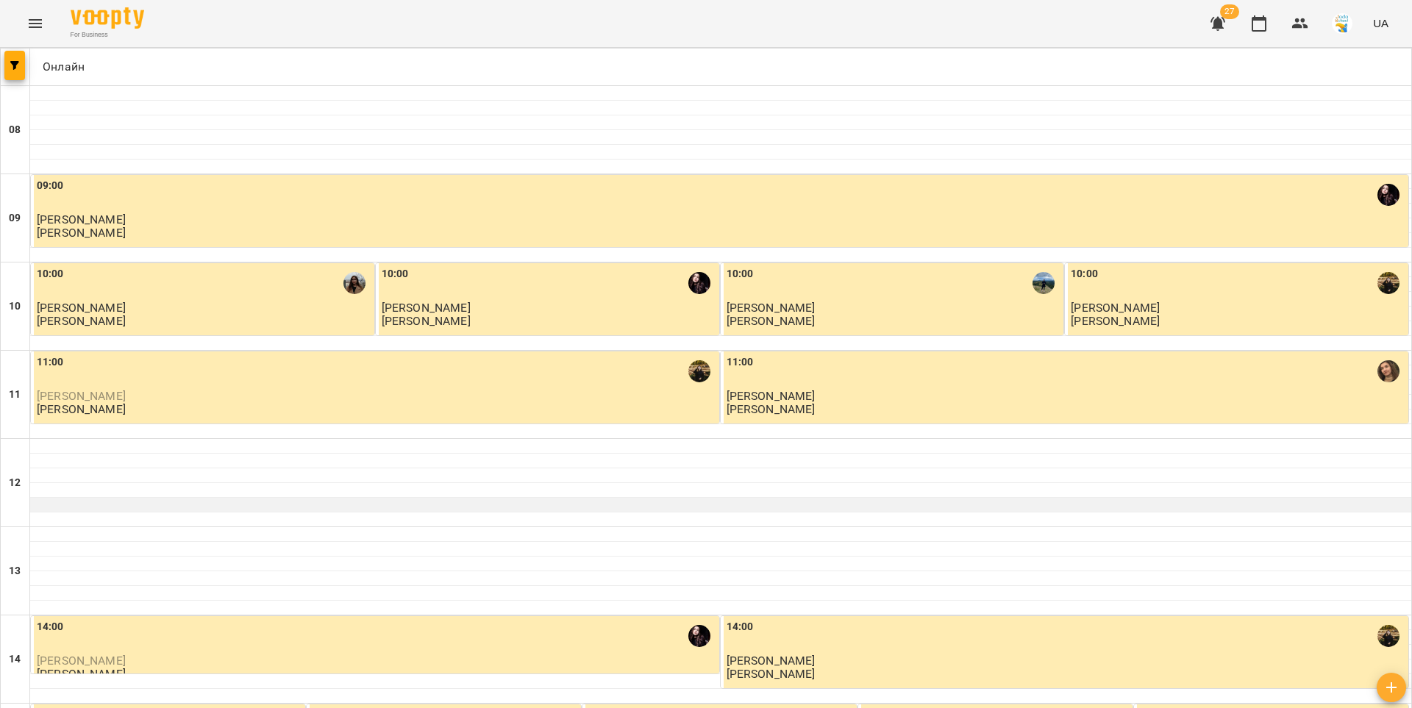
scroll to position [711, 0]
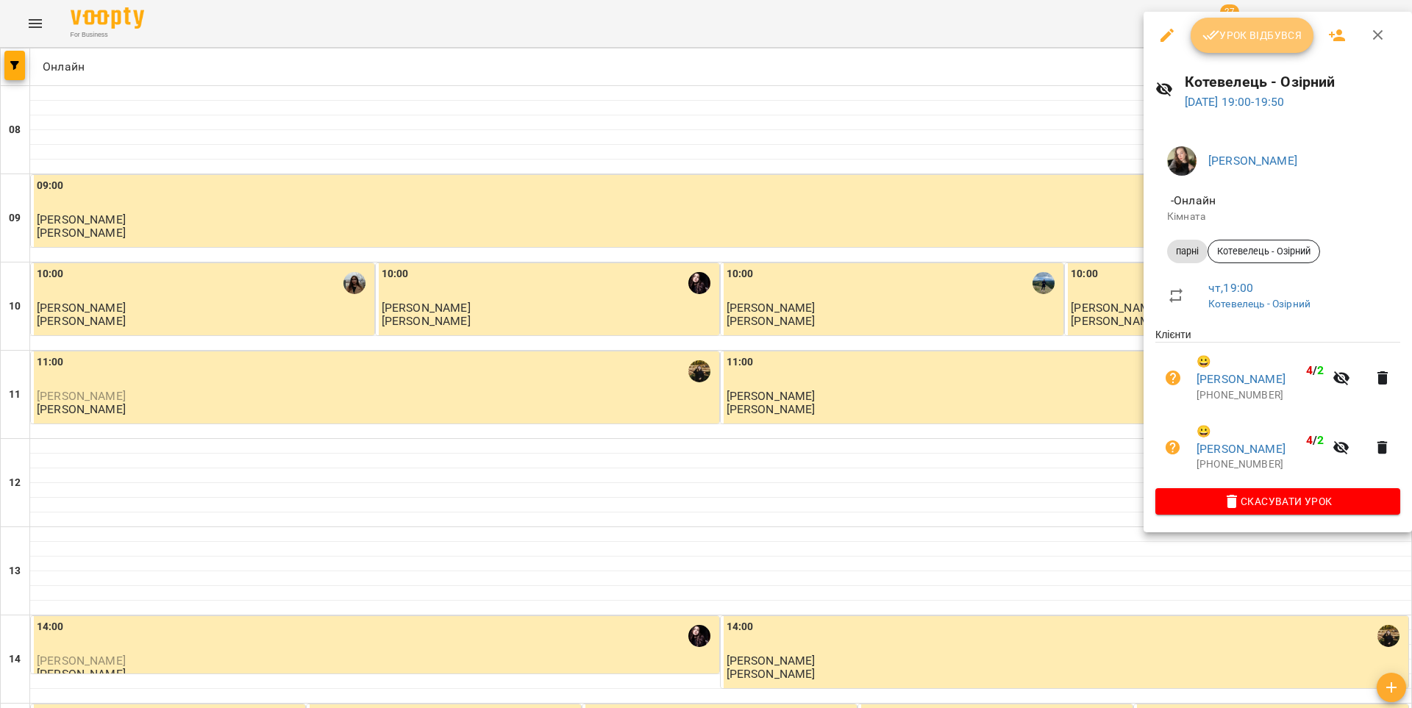
click at [1232, 43] on span "Урок відбувся" at bounding box center [1252, 35] width 100 height 18
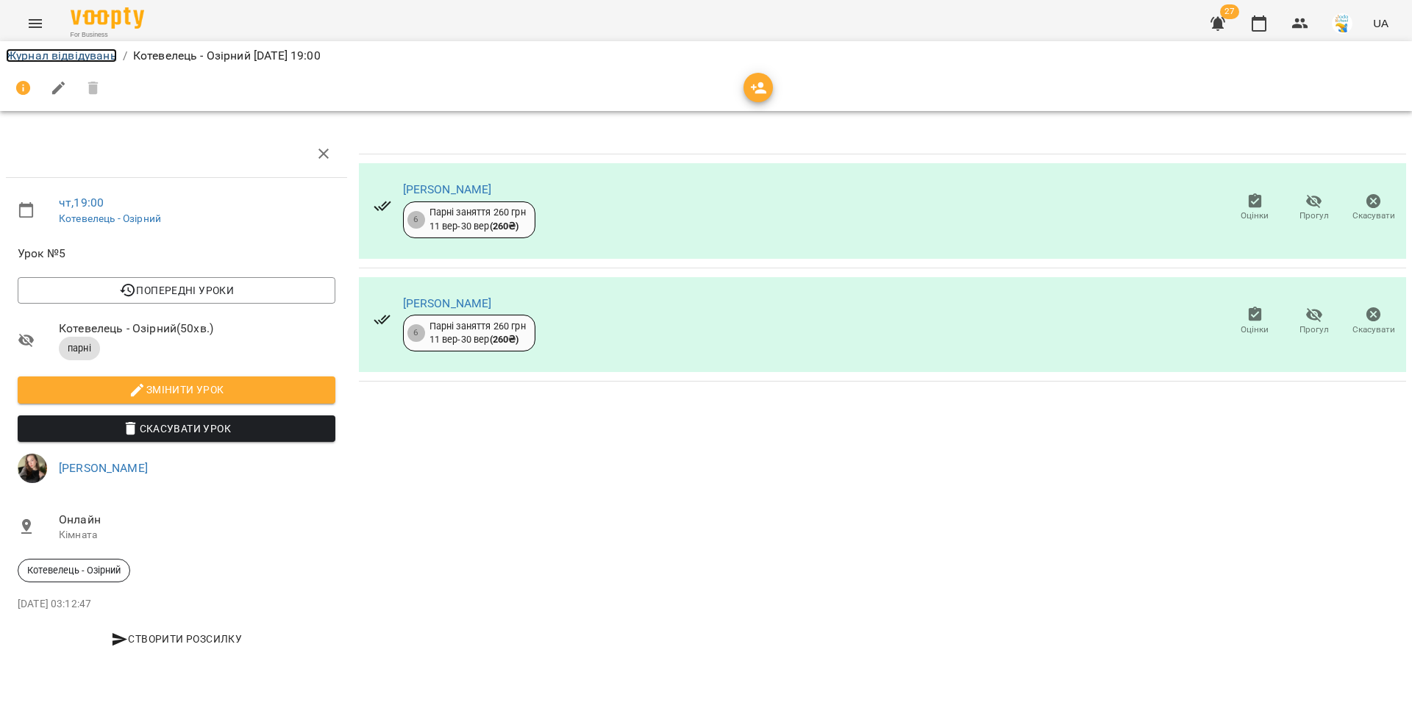
click at [92, 51] on link "Журнал відвідувань" at bounding box center [61, 56] width 111 height 14
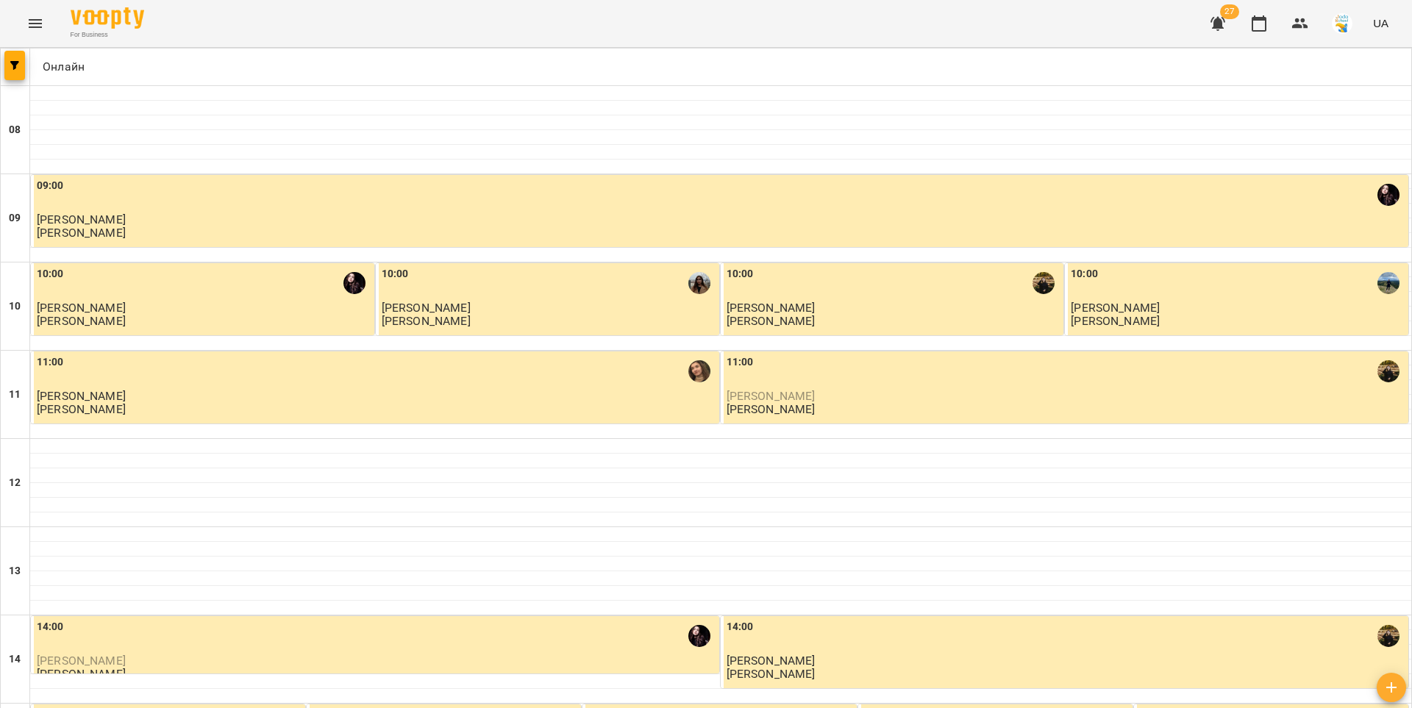
scroll to position [711, 0]
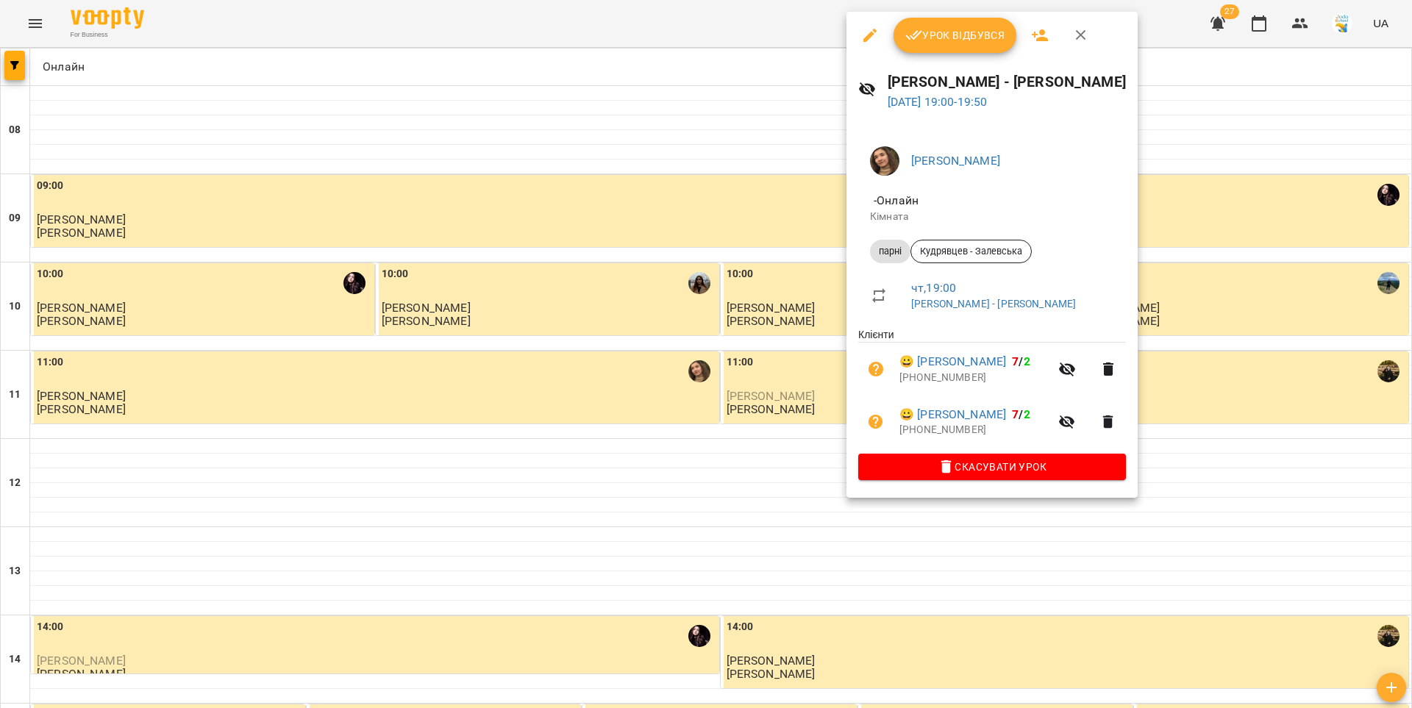
click at [922, 35] on span "Урок відбувся" at bounding box center [955, 35] width 100 height 18
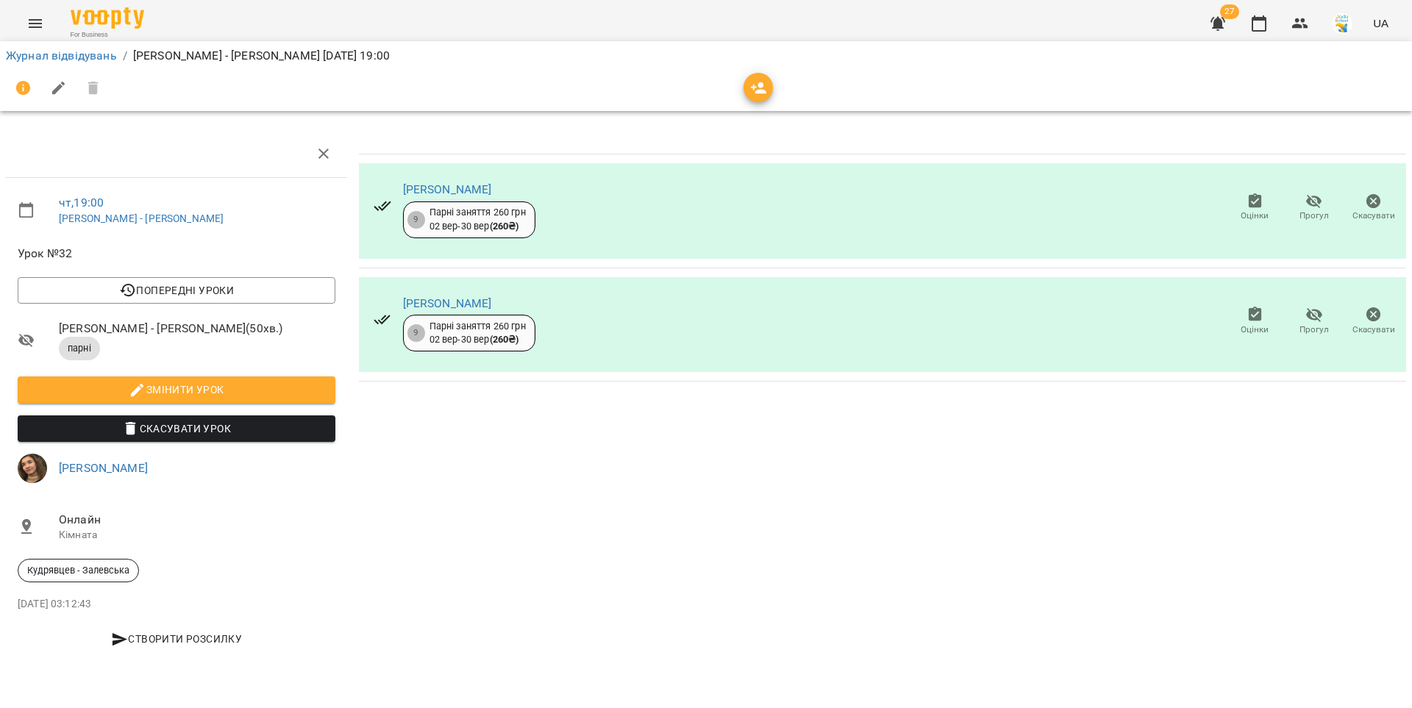
click at [68, 47] on li "Журнал відвідувань" at bounding box center [61, 56] width 111 height 18
click at [70, 54] on link "Журнал відвідувань" at bounding box center [61, 56] width 111 height 14
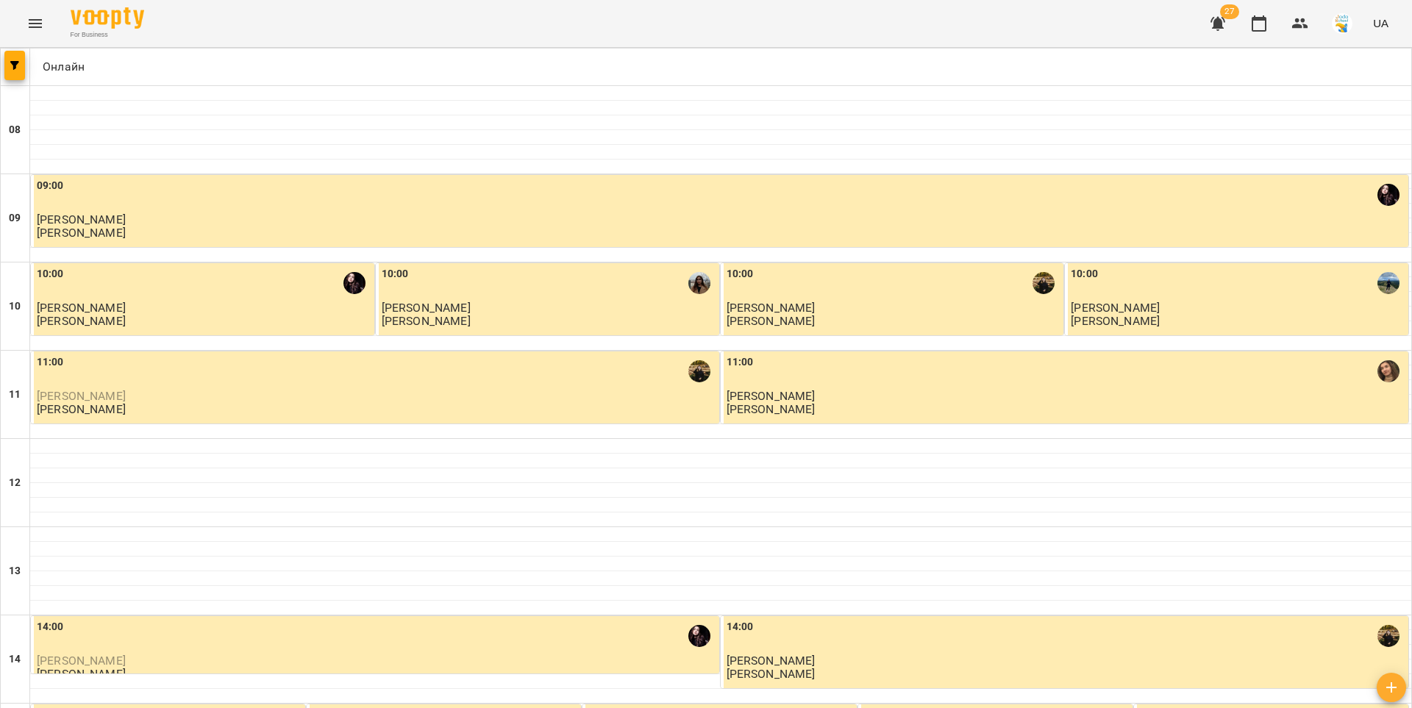
scroll to position [711, 0]
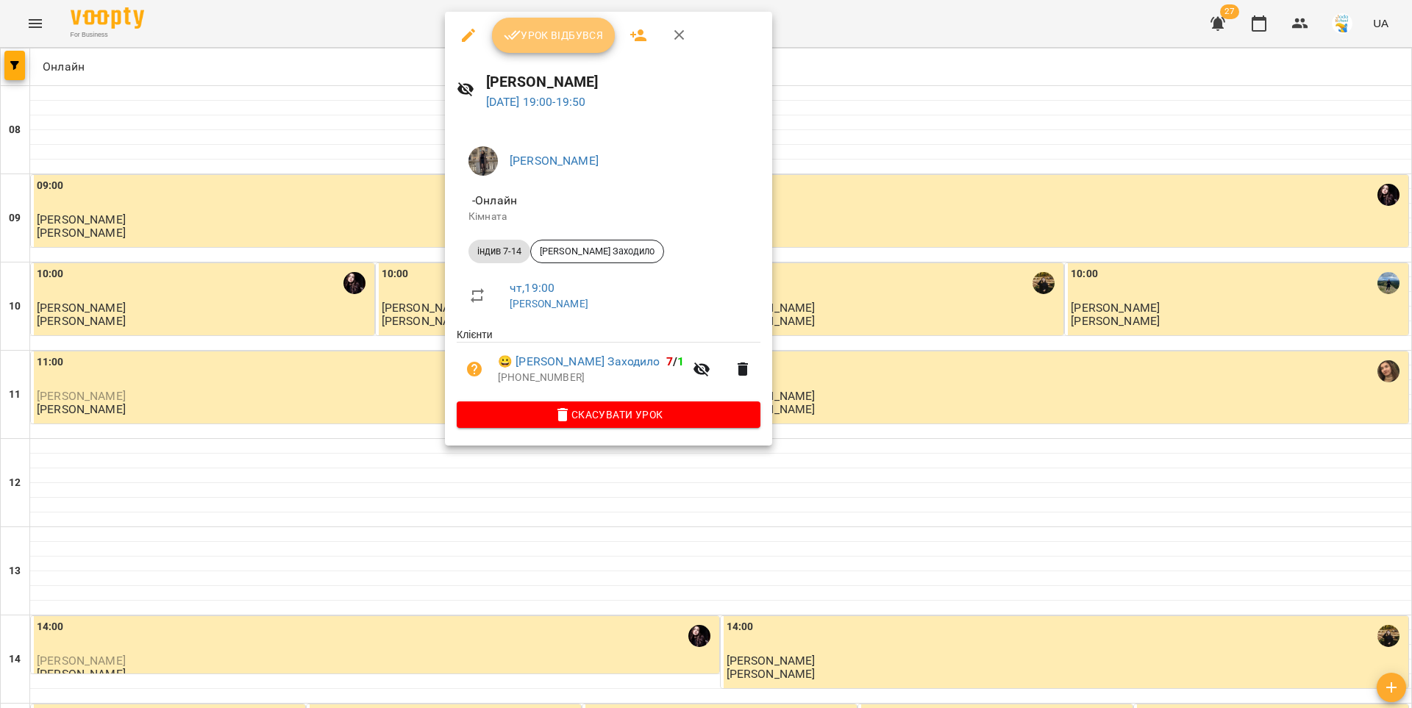
click at [552, 35] on span "Урок відбувся" at bounding box center [554, 35] width 100 height 18
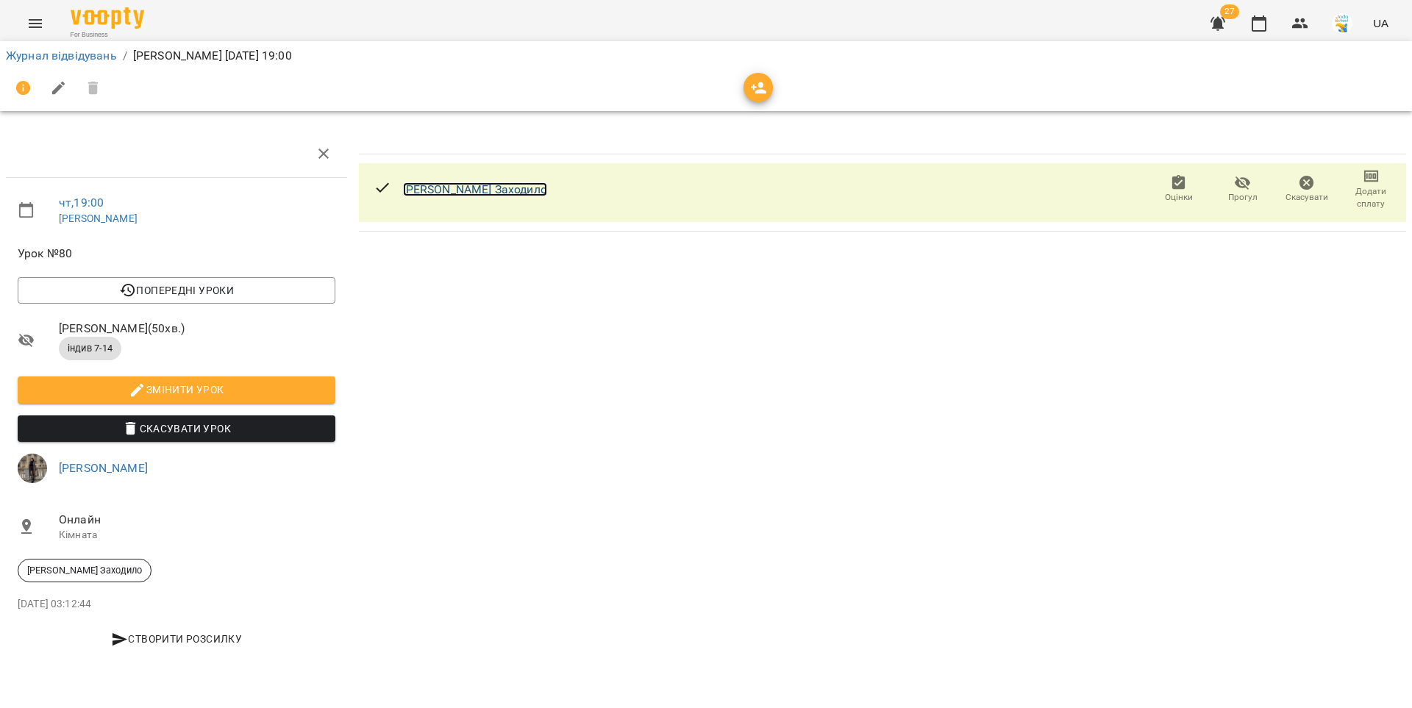
click at [434, 190] on link "[PERSON_NAME] Заходило" at bounding box center [475, 189] width 144 height 14
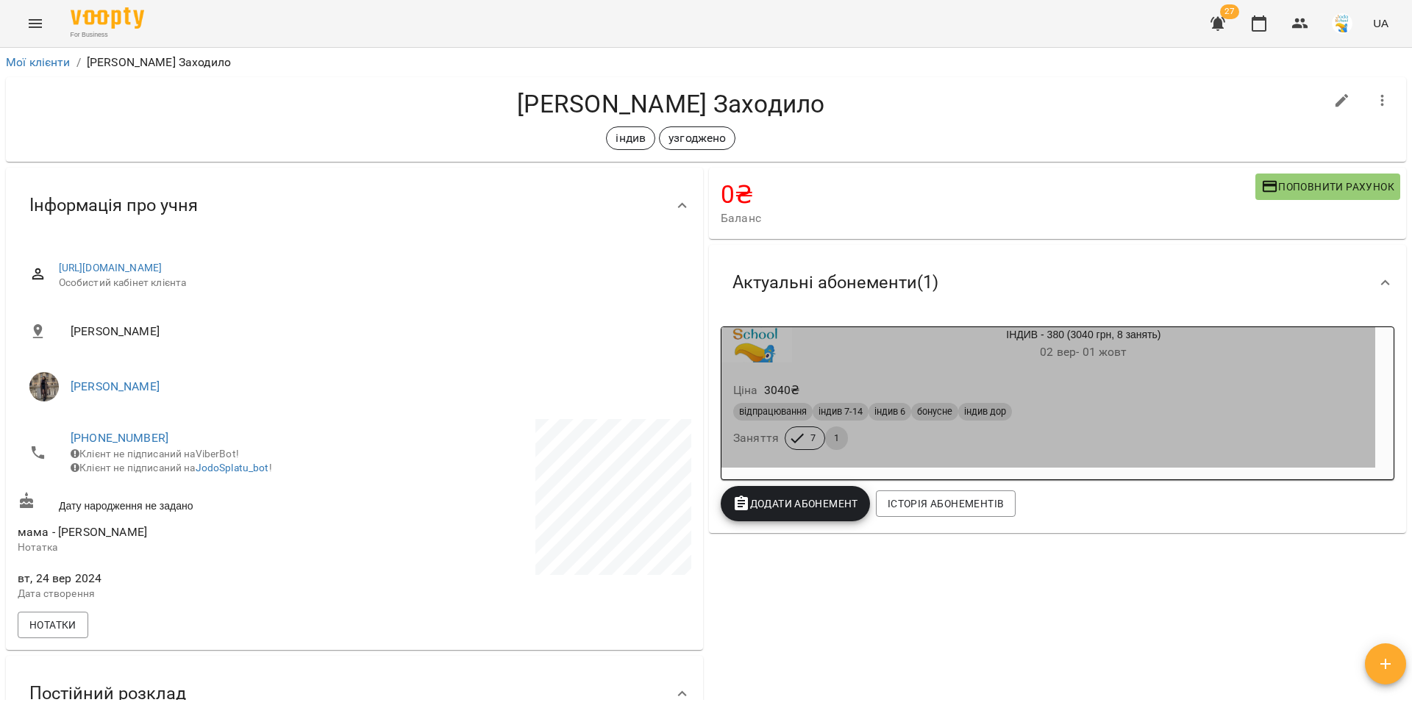
click at [1050, 376] on div "Ціна 3040 ₴ відпрацювання індив 7-14 індив 6 бонусне індив дор Заняття 7 1" at bounding box center [1048, 418] width 654 height 100
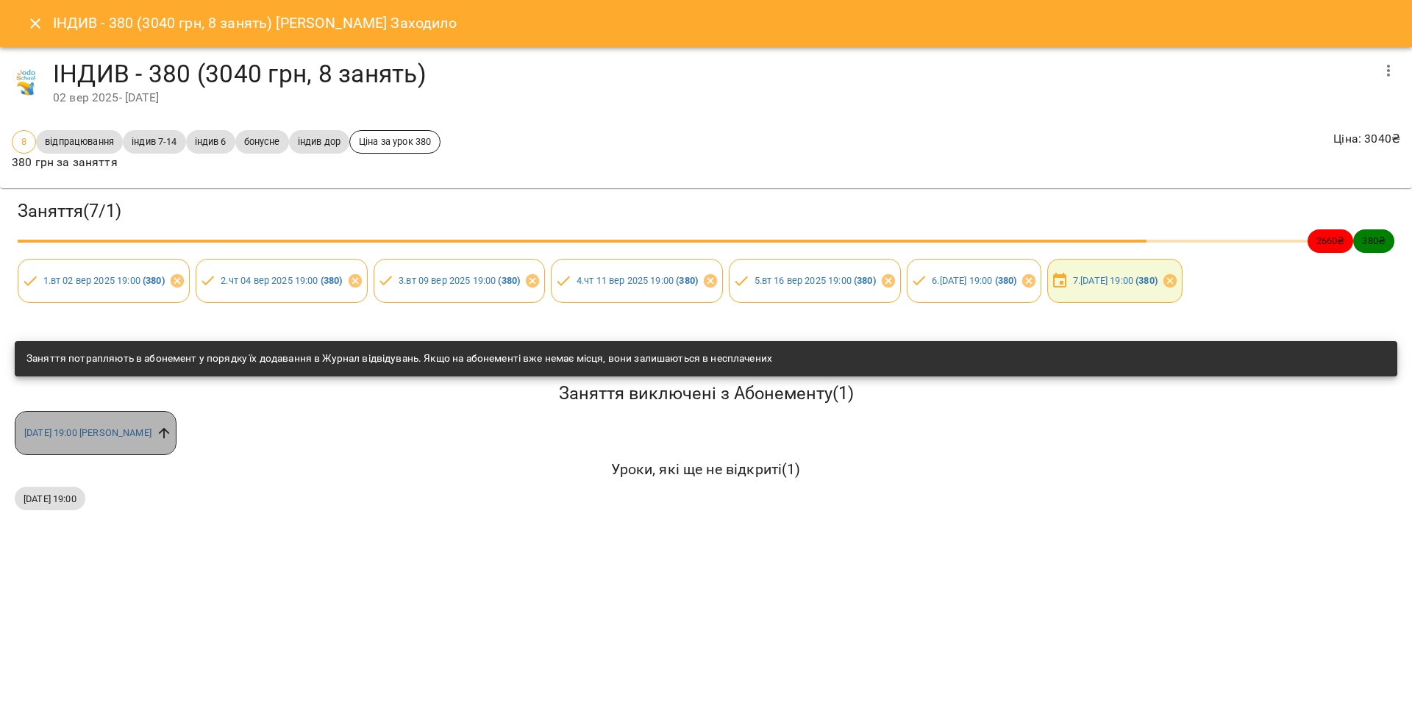
click at [172, 429] on icon at bounding box center [164, 433] width 16 height 16
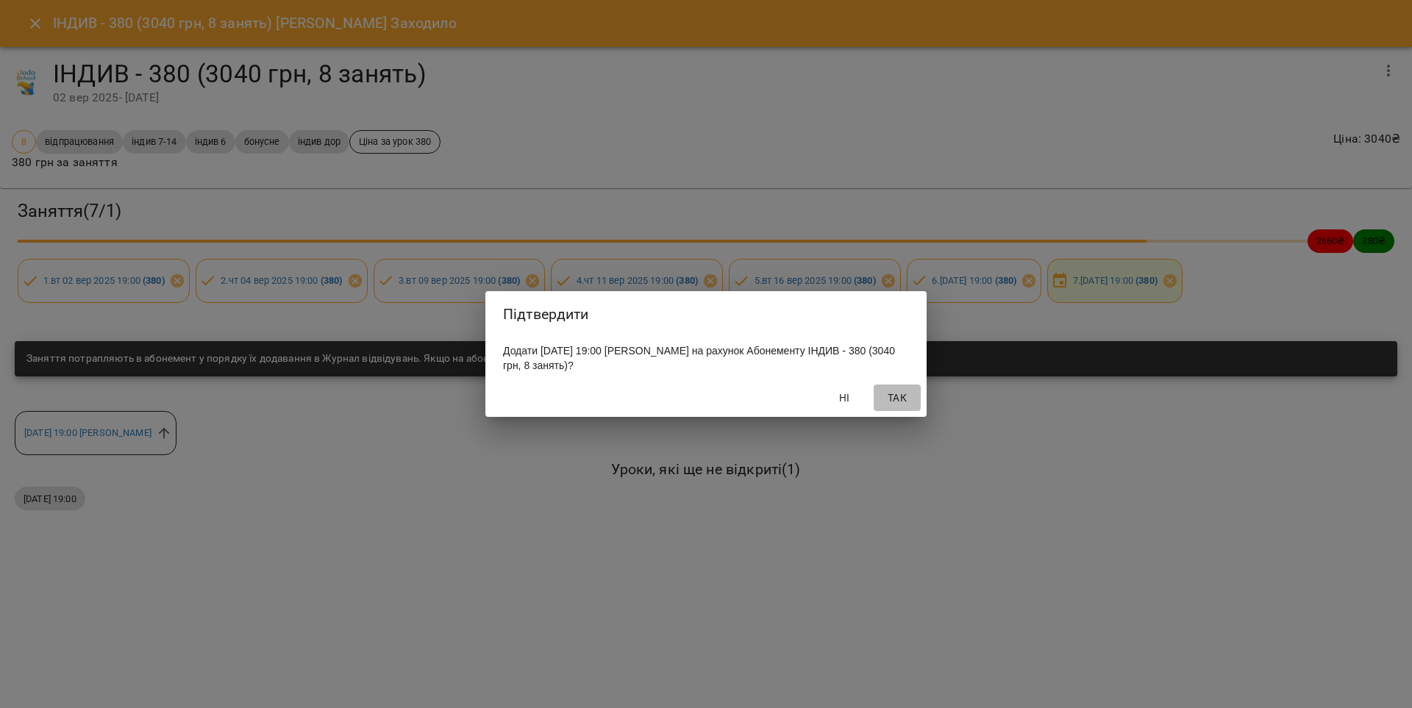
click at [889, 397] on span "Так" at bounding box center [897, 398] width 35 height 18
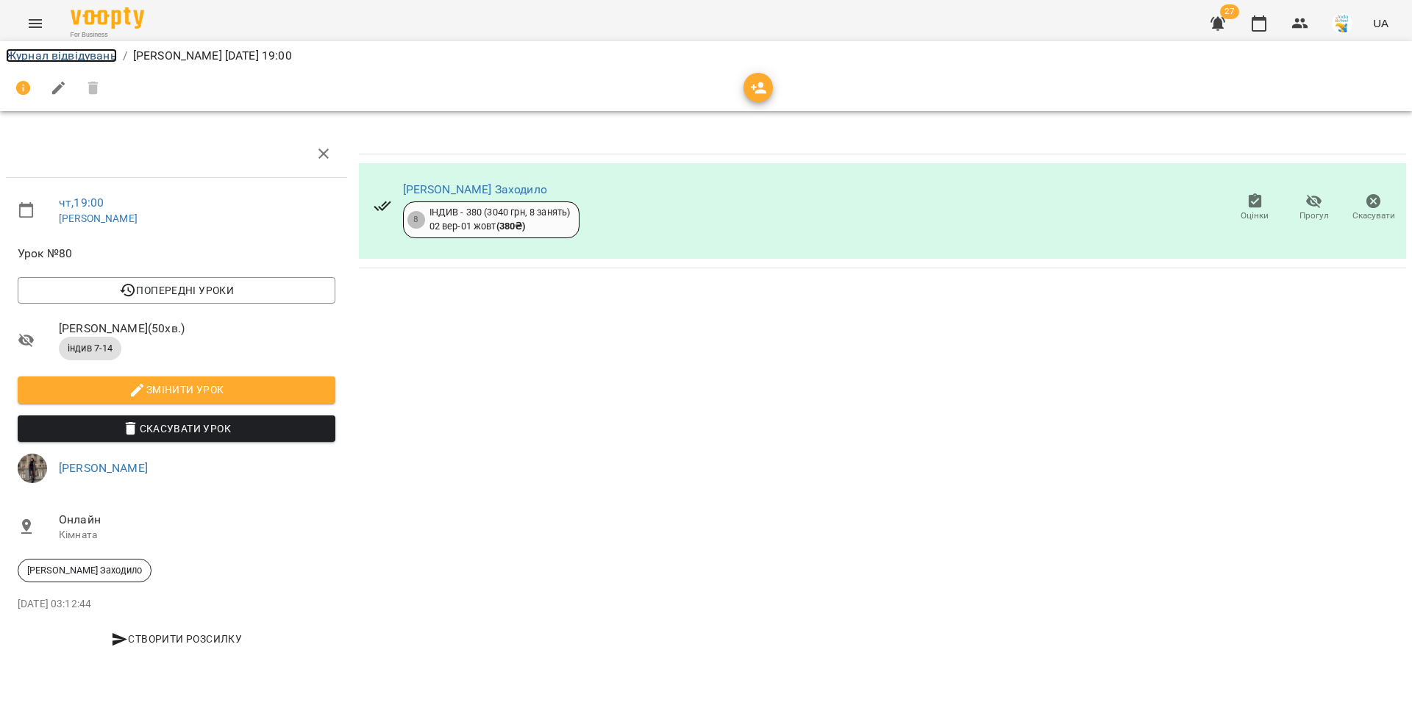
click at [40, 54] on link "Журнал відвідувань" at bounding box center [61, 56] width 111 height 14
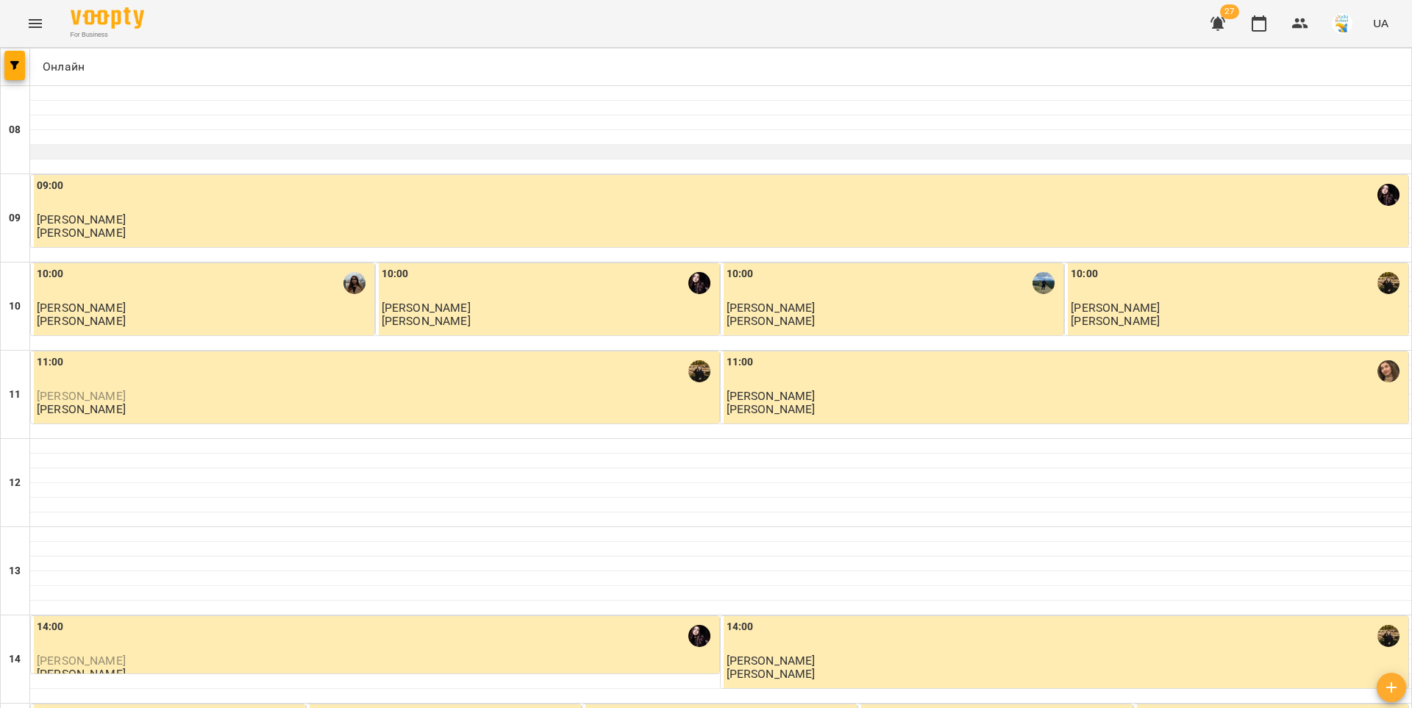
scroll to position [711, 0]
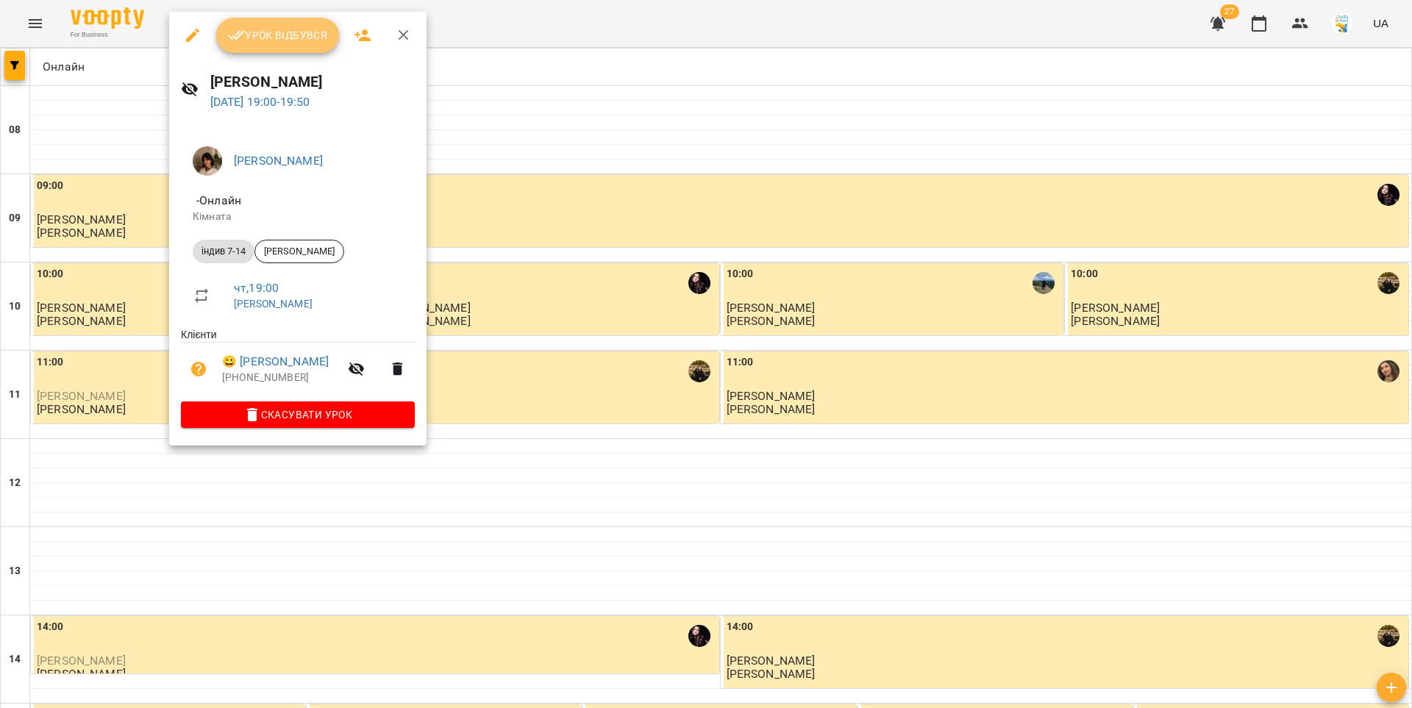
click at [274, 35] on span "Урок відбувся" at bounding box center [278, 35] width 100 height 18
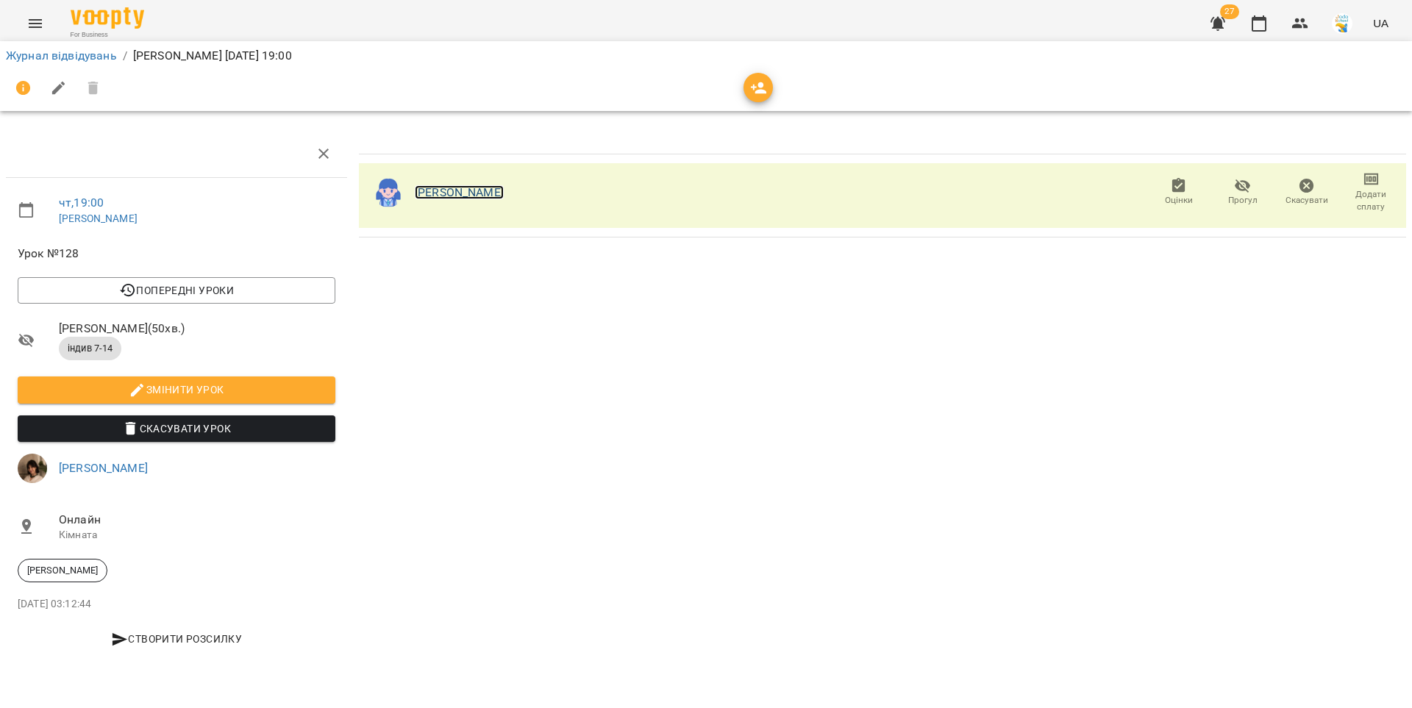
click at [502, 193] on link "[PERSON_NAME]" at bounding box center [459, 192] width 89 height 14
click at [56, 58] on link "Журнал відвідувань" at bounding box center [61, 56] width 111 height 14
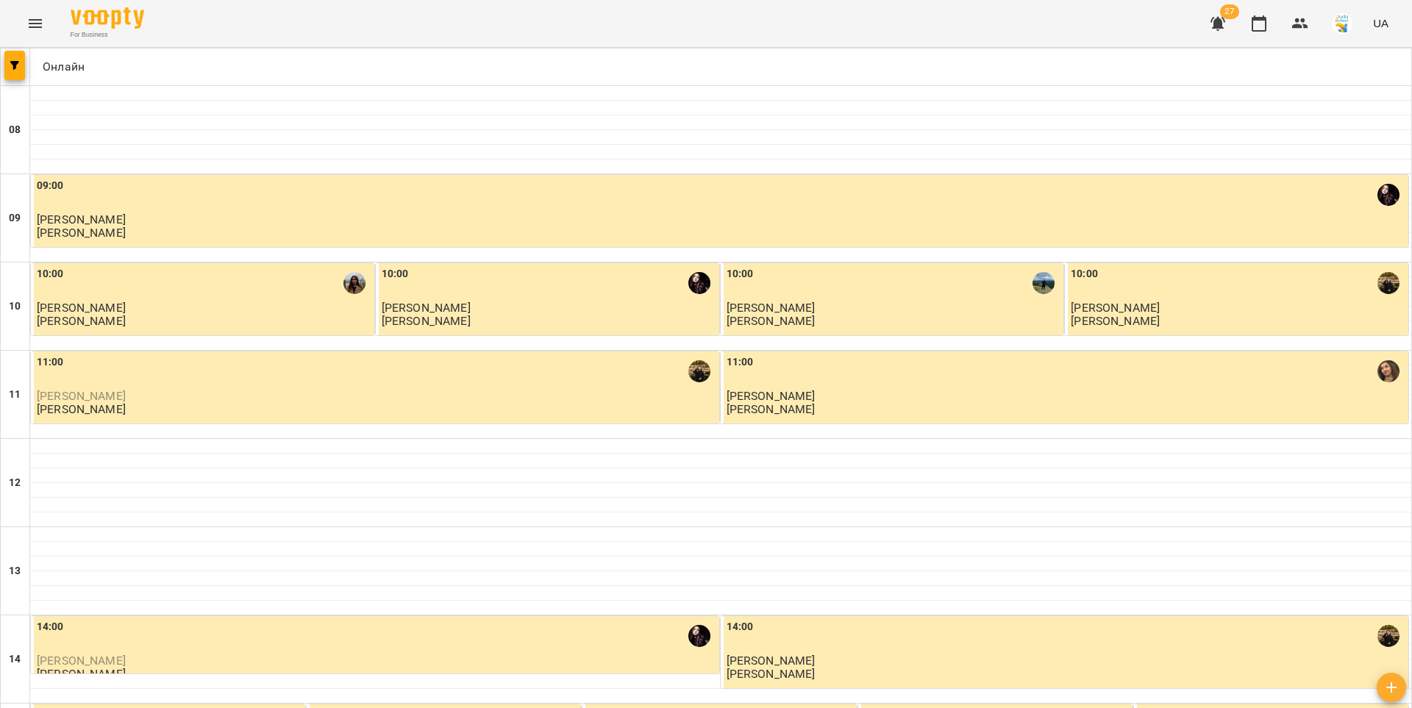
scroll to position [711, 0]
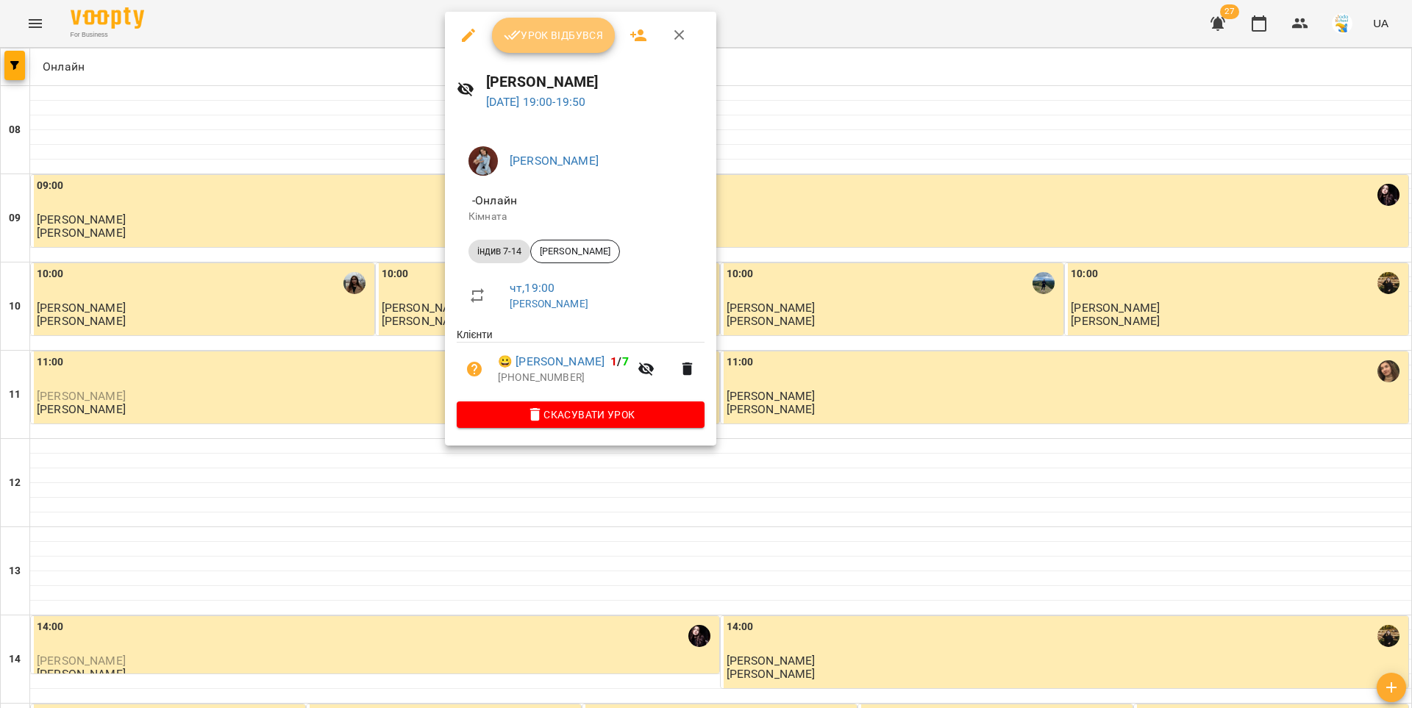
click at [543, 40] on span "Урок відбувся" at bounding box center [554, 35] width 100 height 18
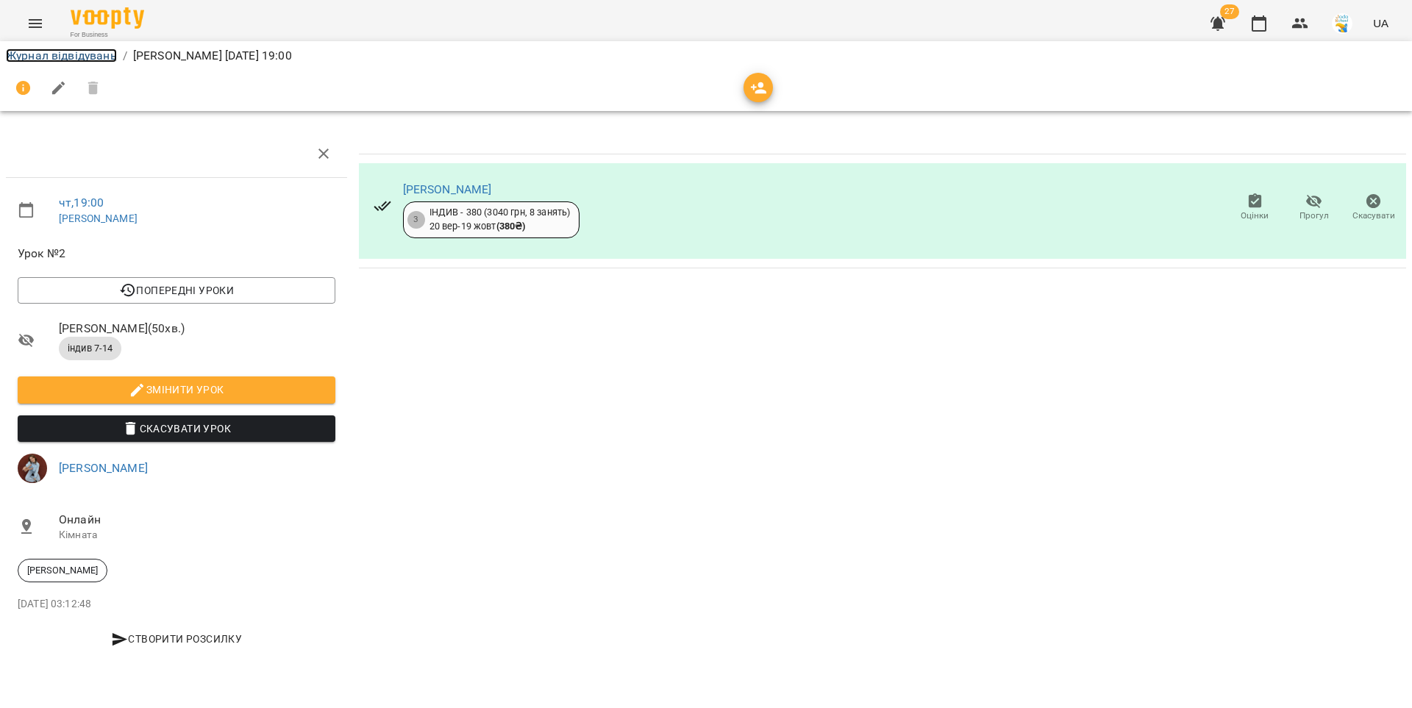
click at [106, 54] on link "Журнал відвідувань" at bounding box center [61, 56] width 111 height 14
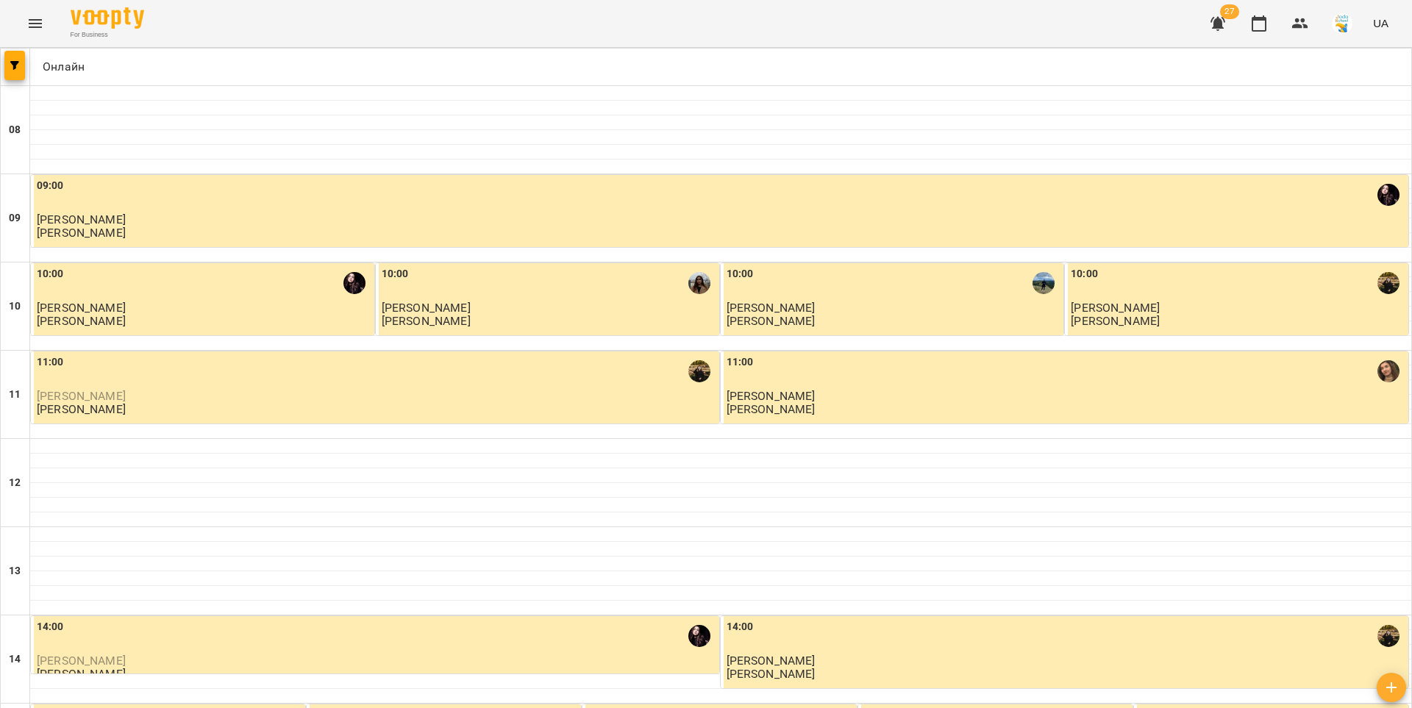
scroll to position [711, 0]
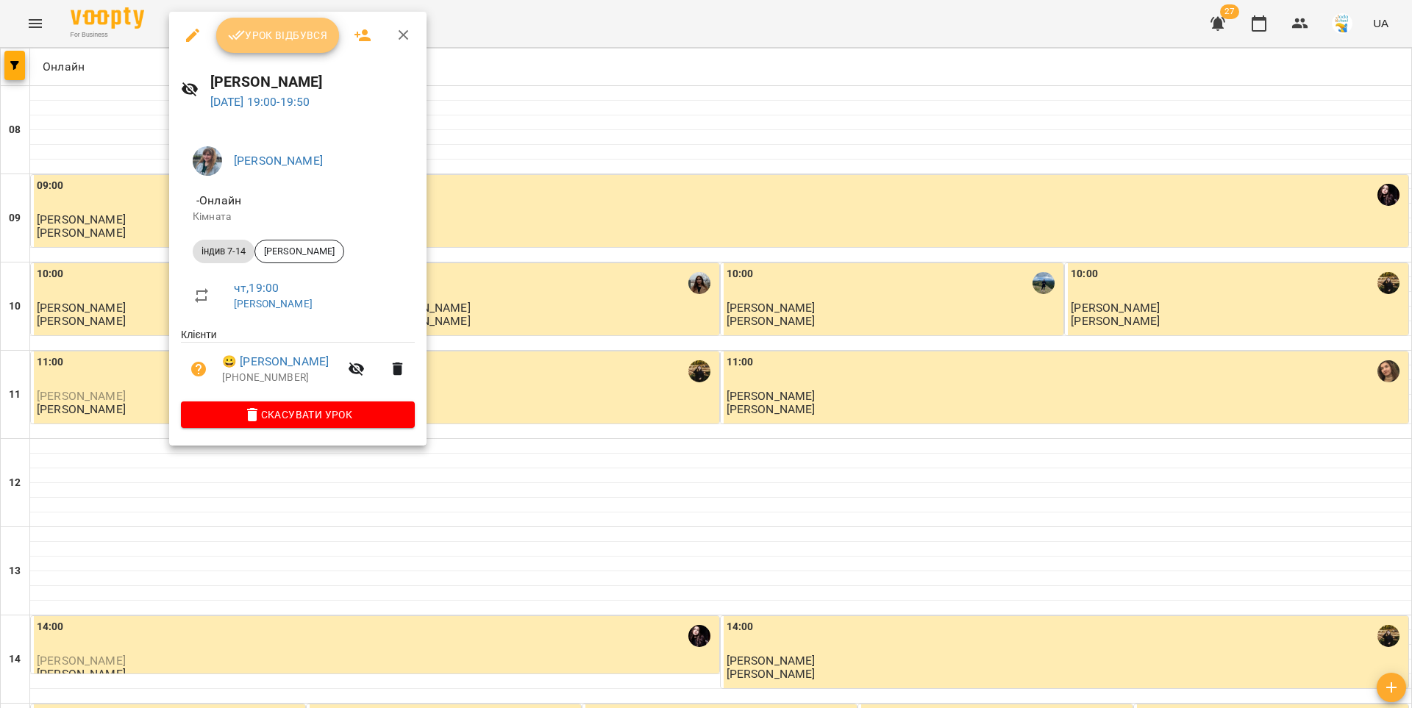
click at [262, 46] on button "Урок відбувся" at bounding box center [278, 35] width 124 height 35
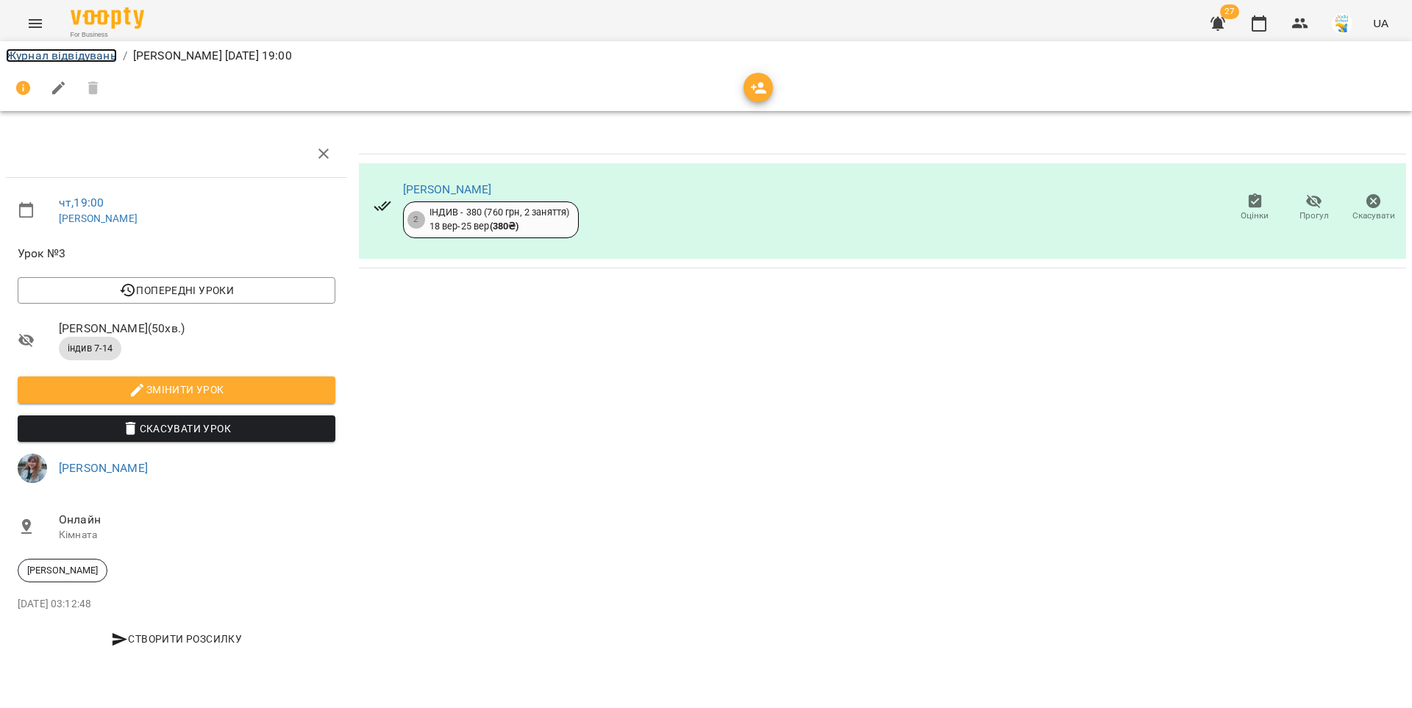
click at [86, 56] on link "Журнал відвідувань" at bounding box center [61, 56] width 111 height 14
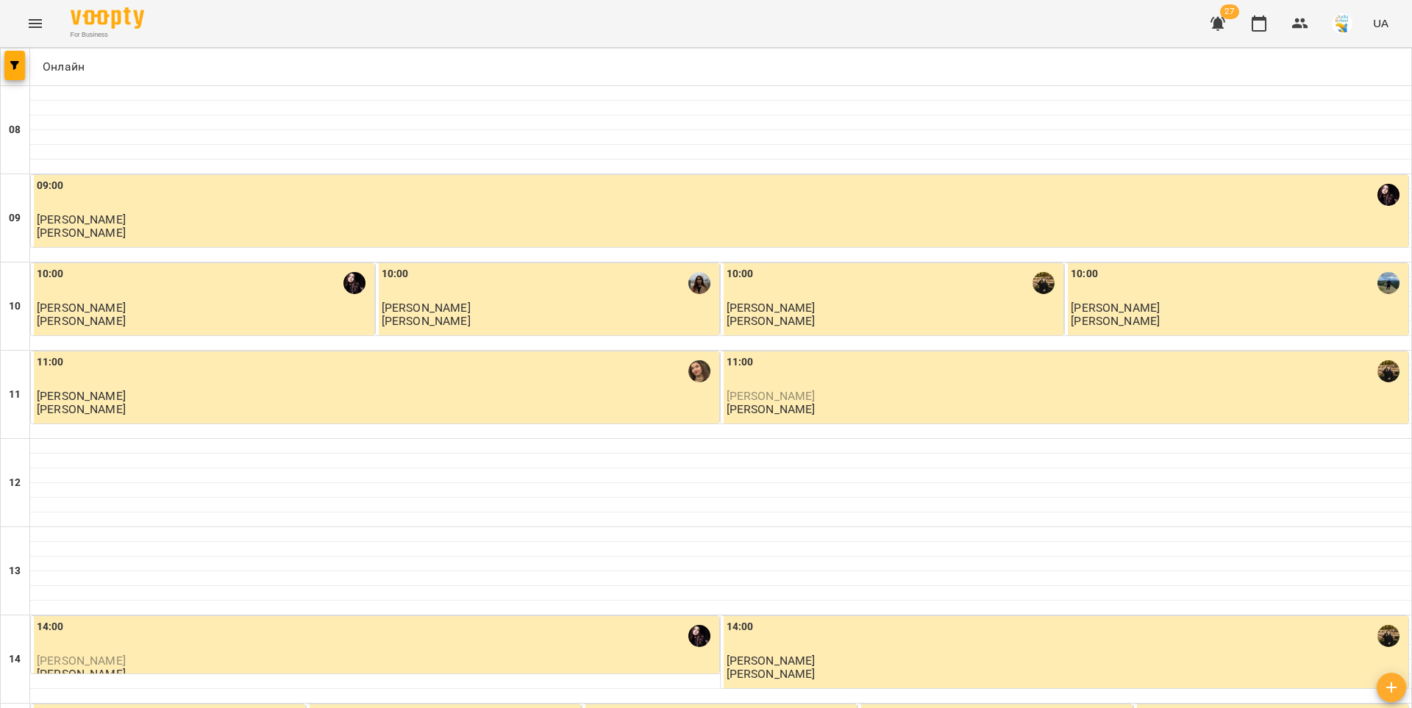
scroll to position [711, 0]
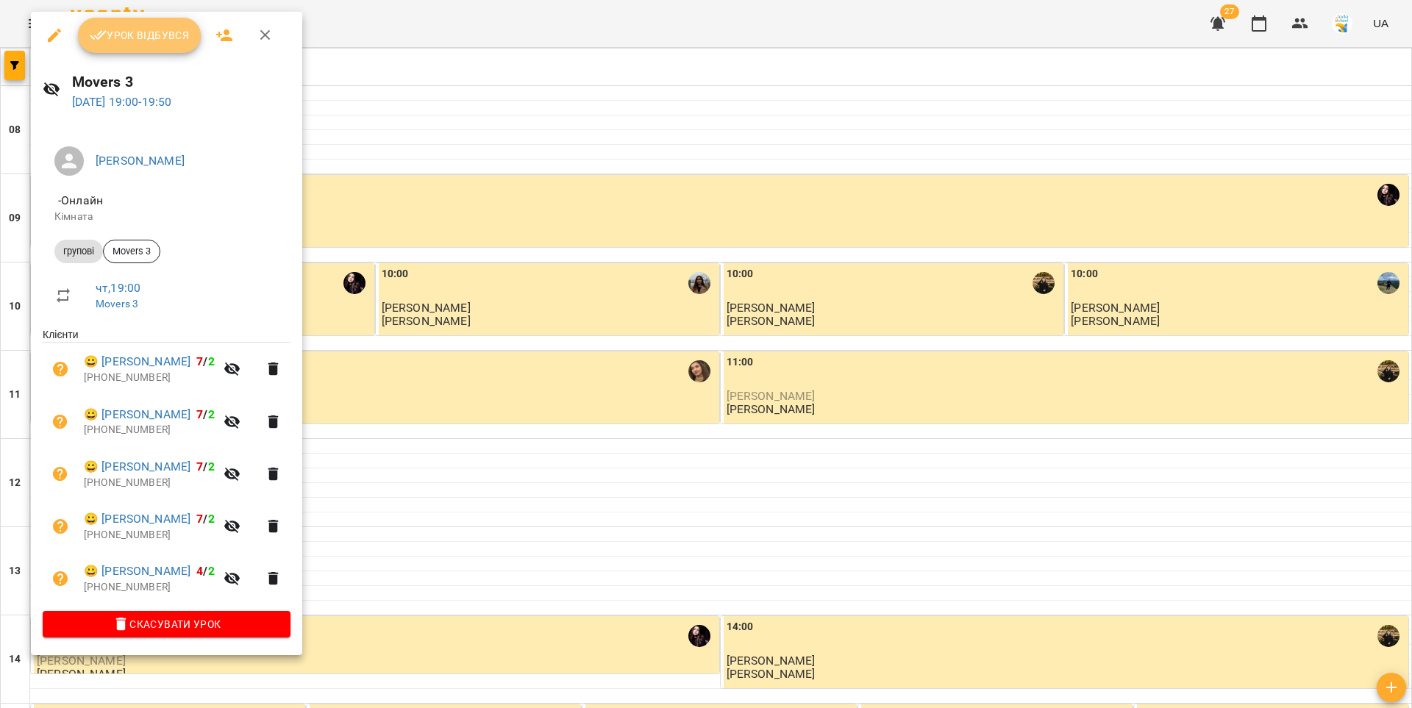
click at [151, 32] on span "Урок відбувся" at bounding box center [140, 35] width 100 height 18
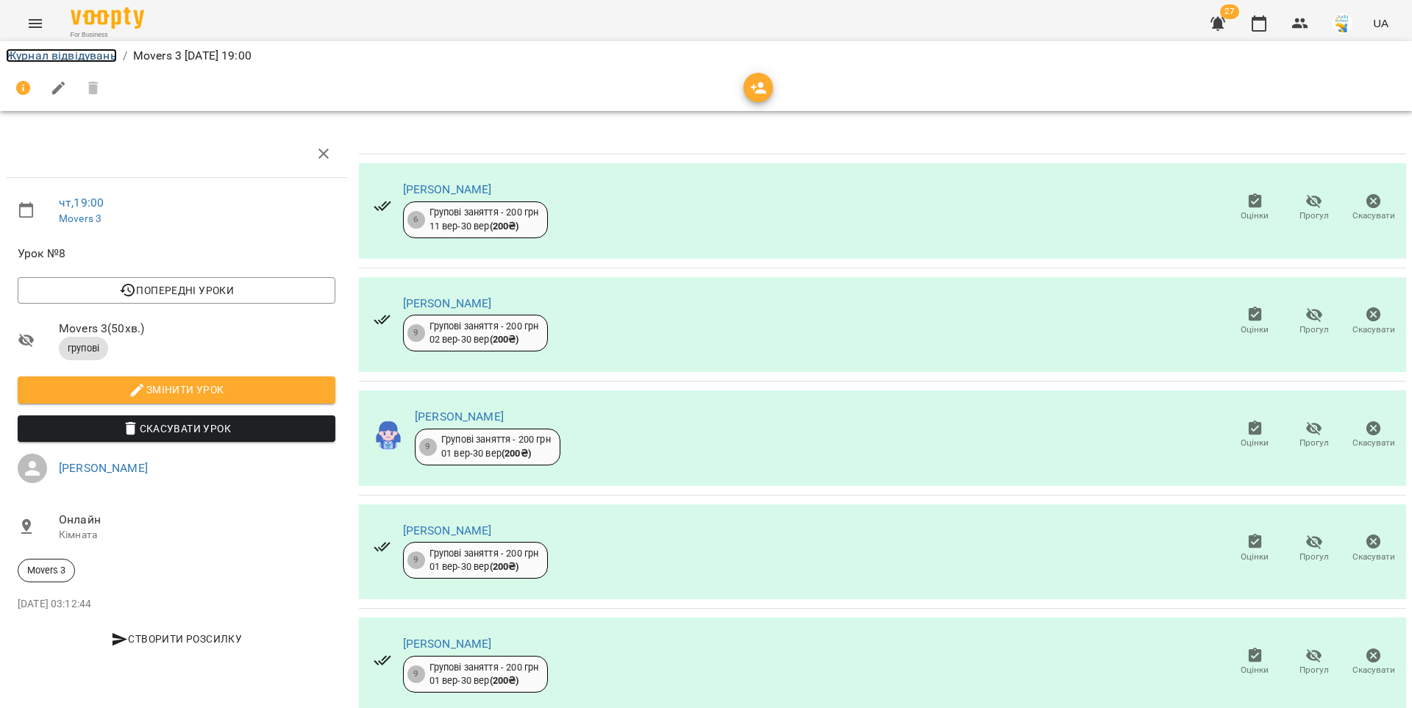
click at [82, 54] on link "Журнал відвідувань" at bounding box center [61, 56] width 111 height 14
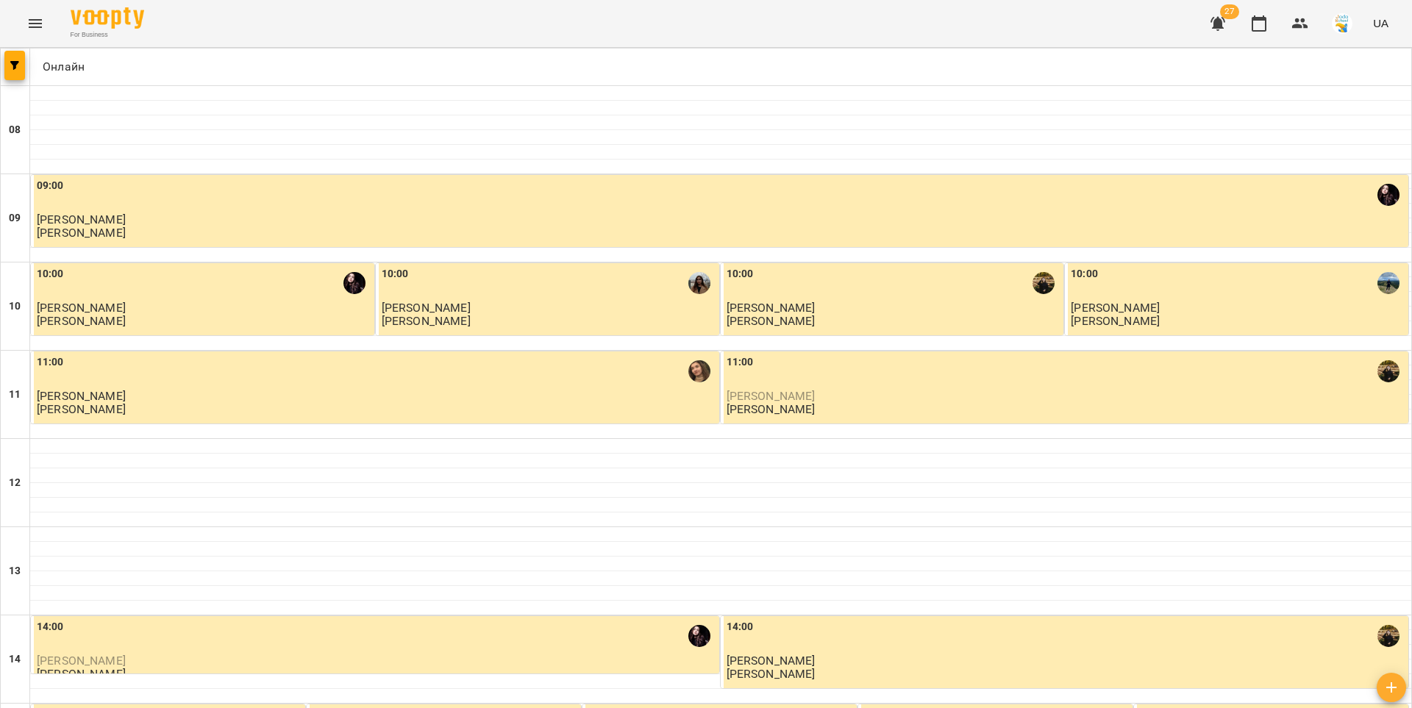
scroll to position [711, 0]
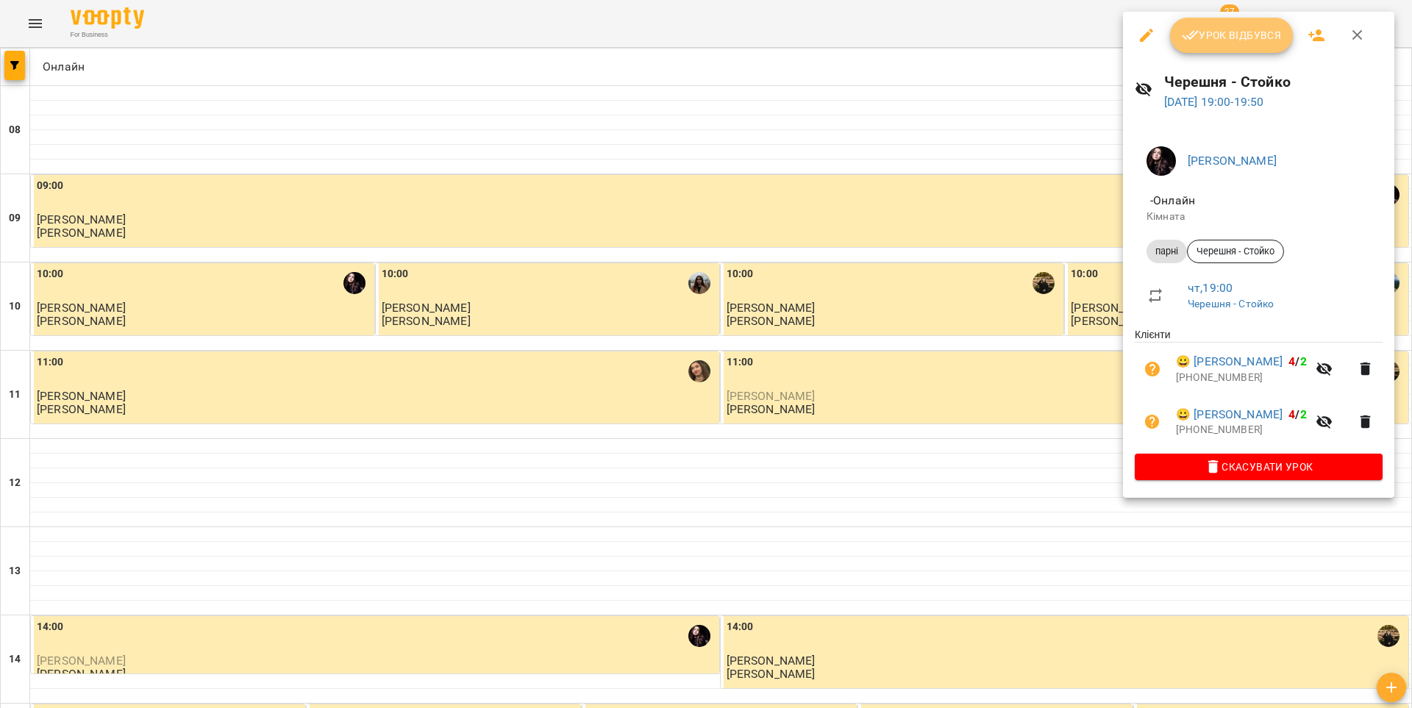
click at [1202, 39] on span "Урок відбувся" at bounding box center [1232, 35] width 100 height 18
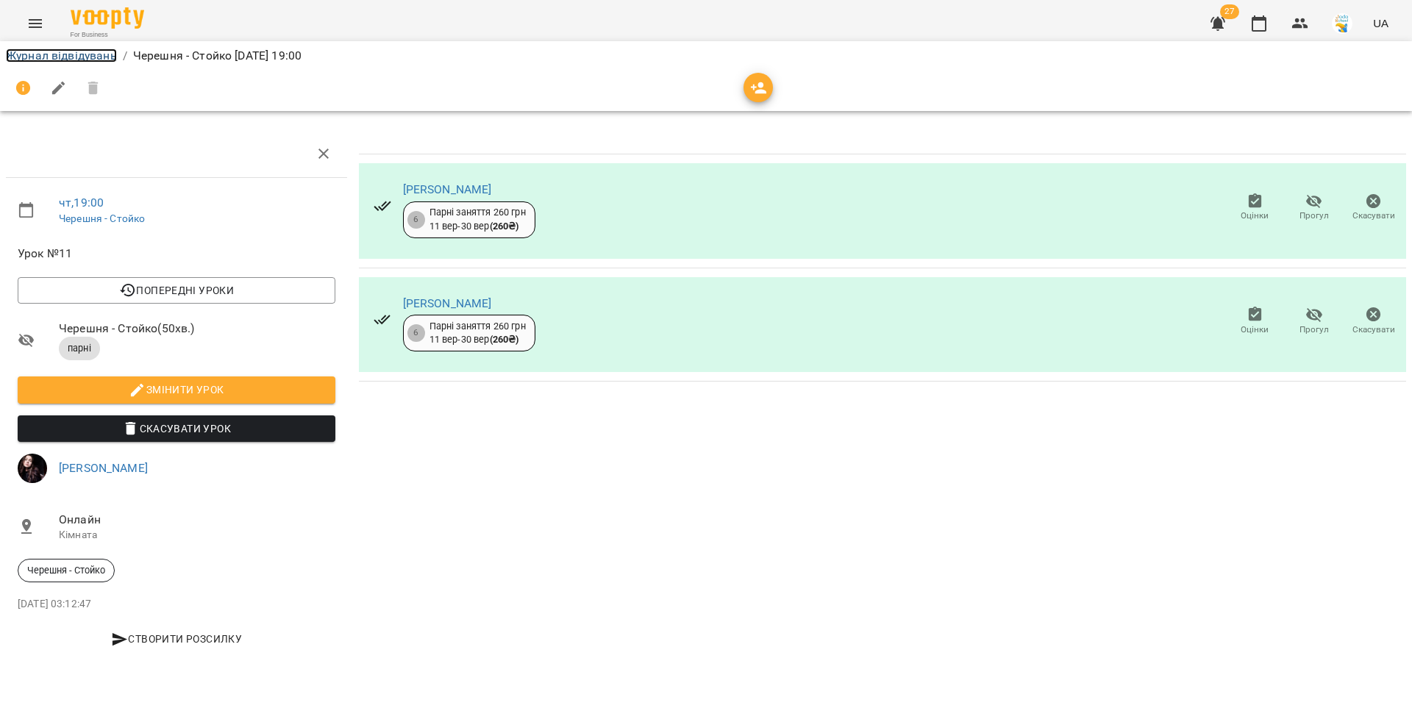
click at [29, 57] on link "Журнал відвідувань" at bounding box center [61, 56] width 111 height 14
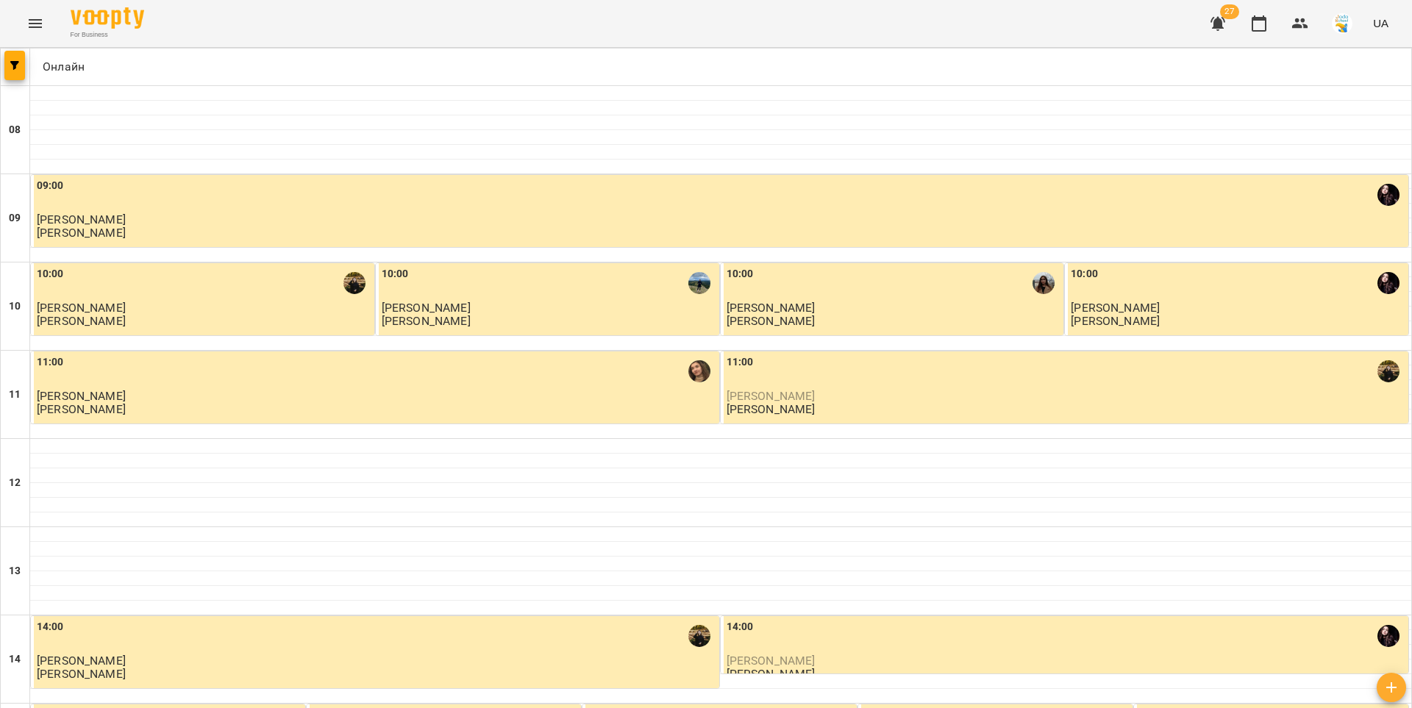
scroll to position [711, 0]
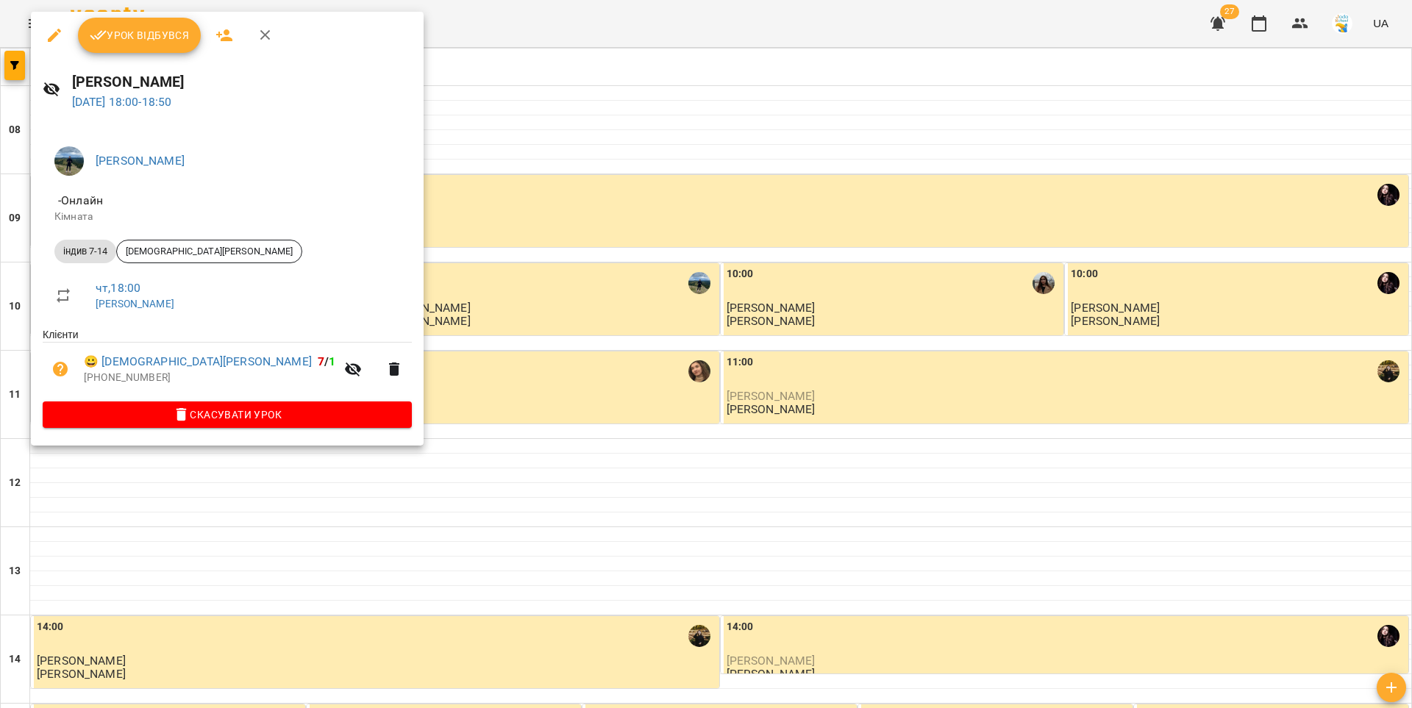
click at [122, 39] on span "Урок відбувся" at bounding box center [140, 35] width 100 height 18
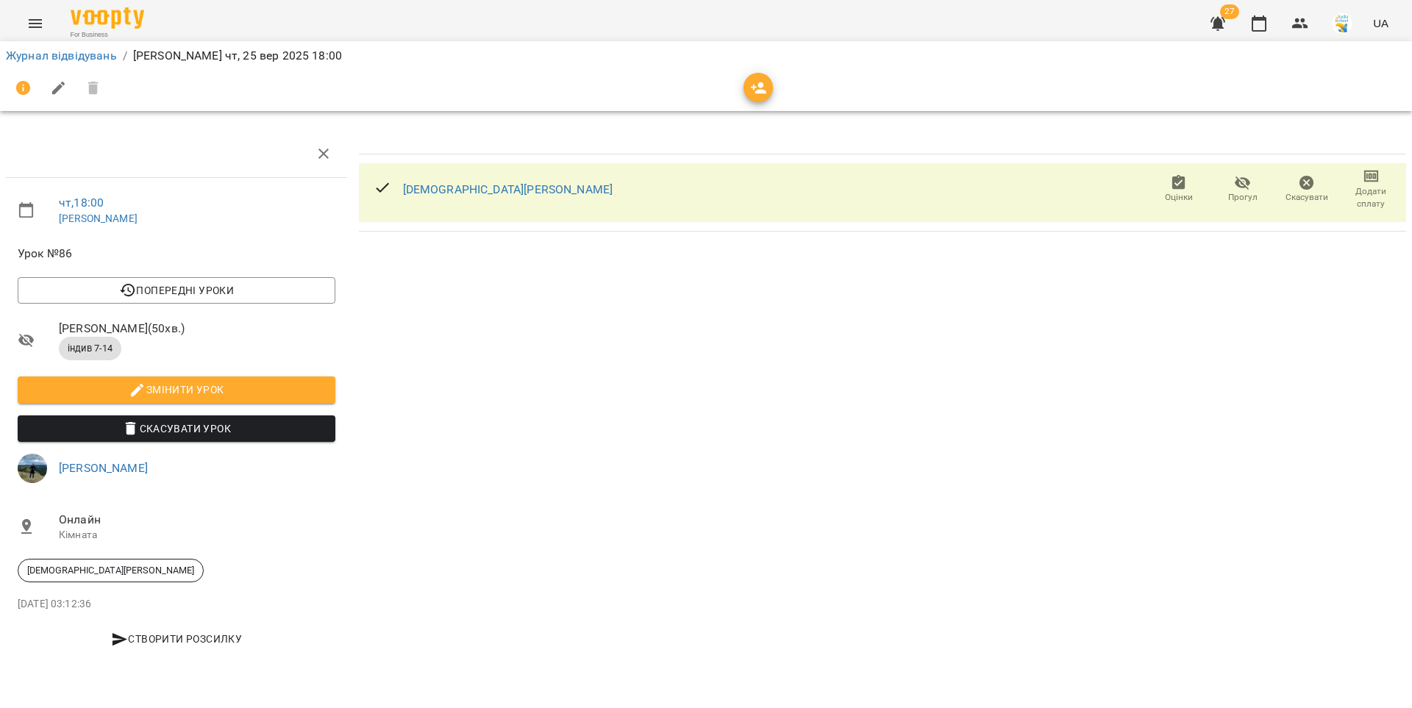
click at [556, 195] on div "Аріана Светлова Оцінки Прогул Скасувати Додати сплату" at bounding box center [882, 192] width 1047 height 59
click at [432, 190] on link "[DEMOGRAPHIC_DATA][PERSON_NAME]" at bounding box center [508, 189] width 210 height 14
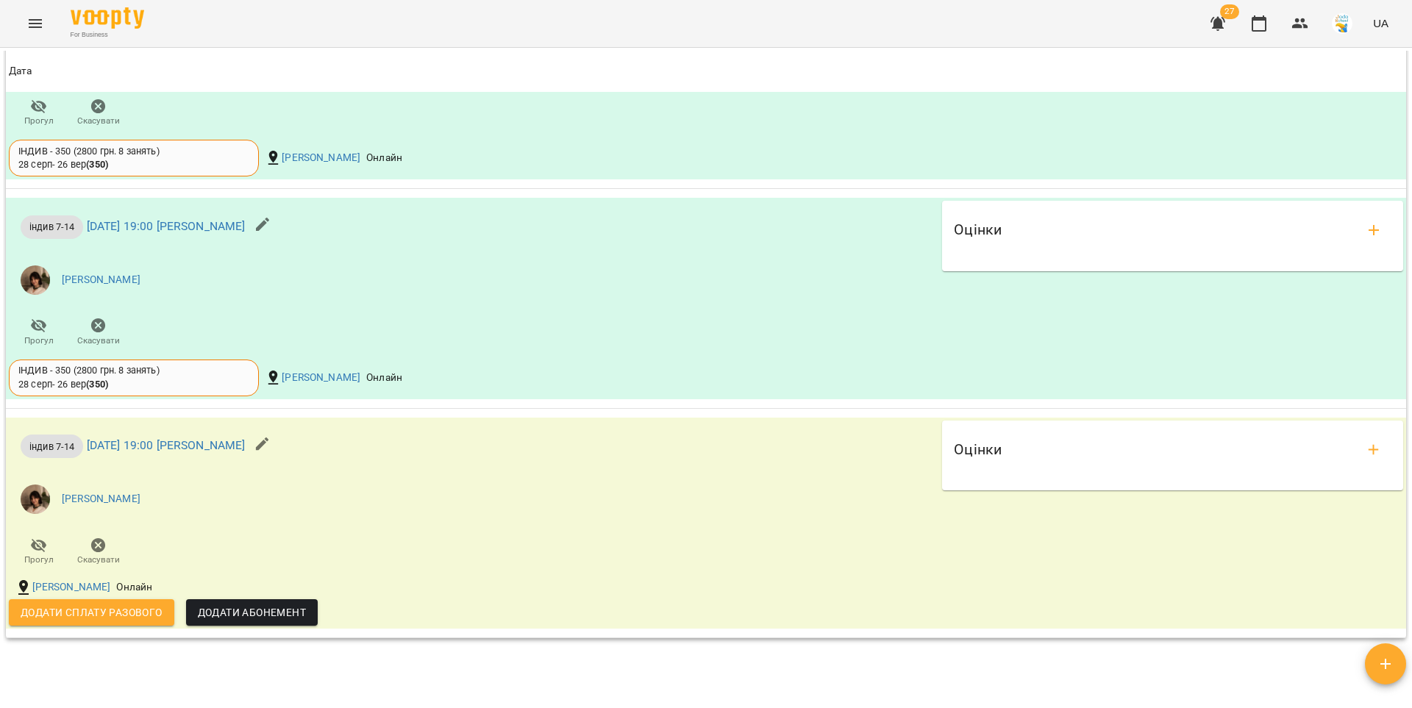
scroll to position [1441, 0]
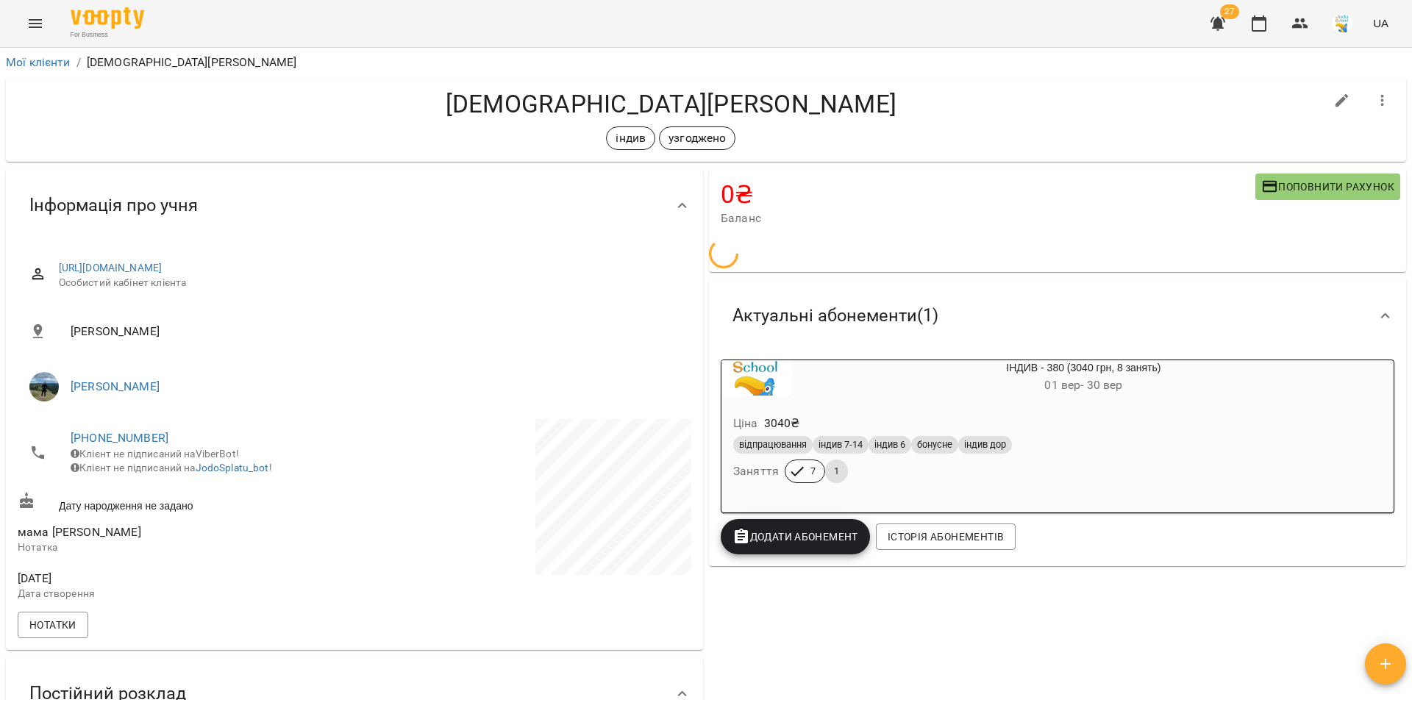
click at [878, 402] on div "Ціна 3040 ₴ відпрацювання індив 7-14 індив 6 бонусне індив дор Заняття 7 1" at bounding box center [1048, 452] width 654 height 100
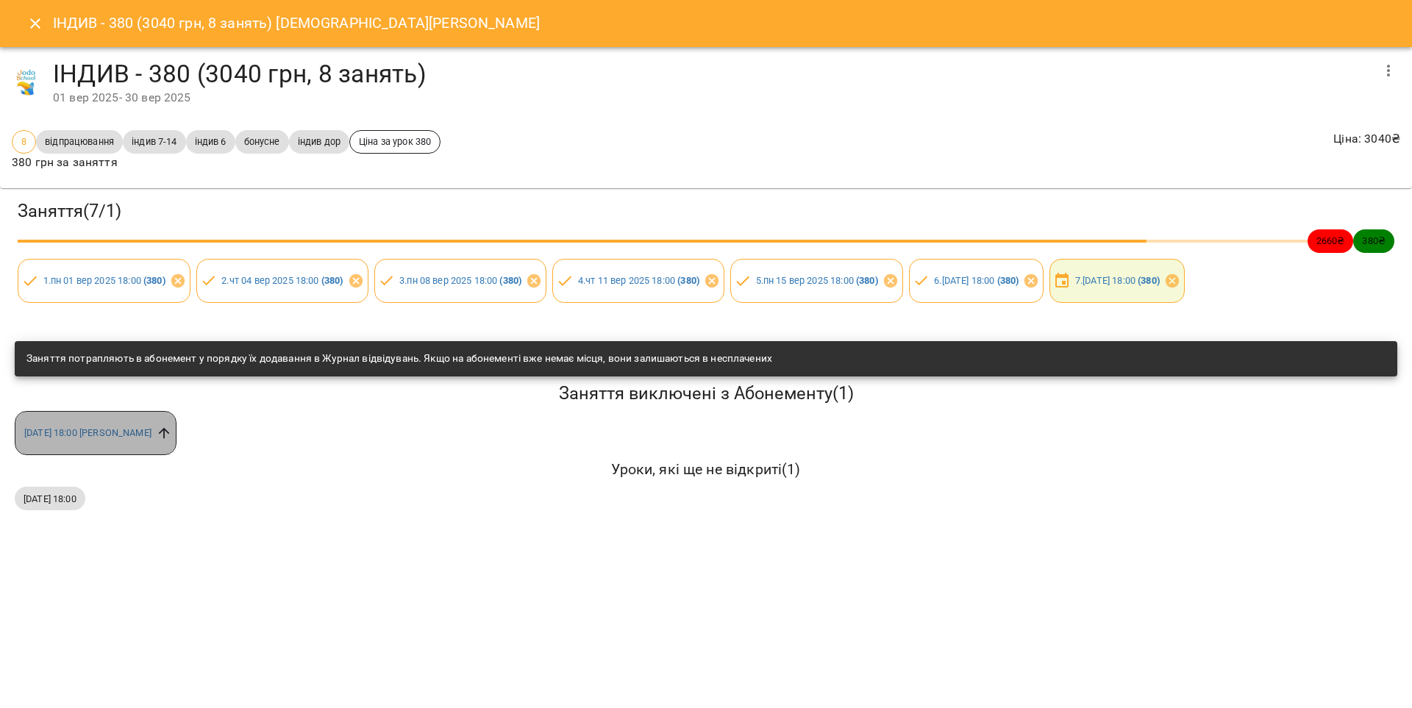
click at [172, 428] on icon at bounding box center [164, 433] width 16 height 16
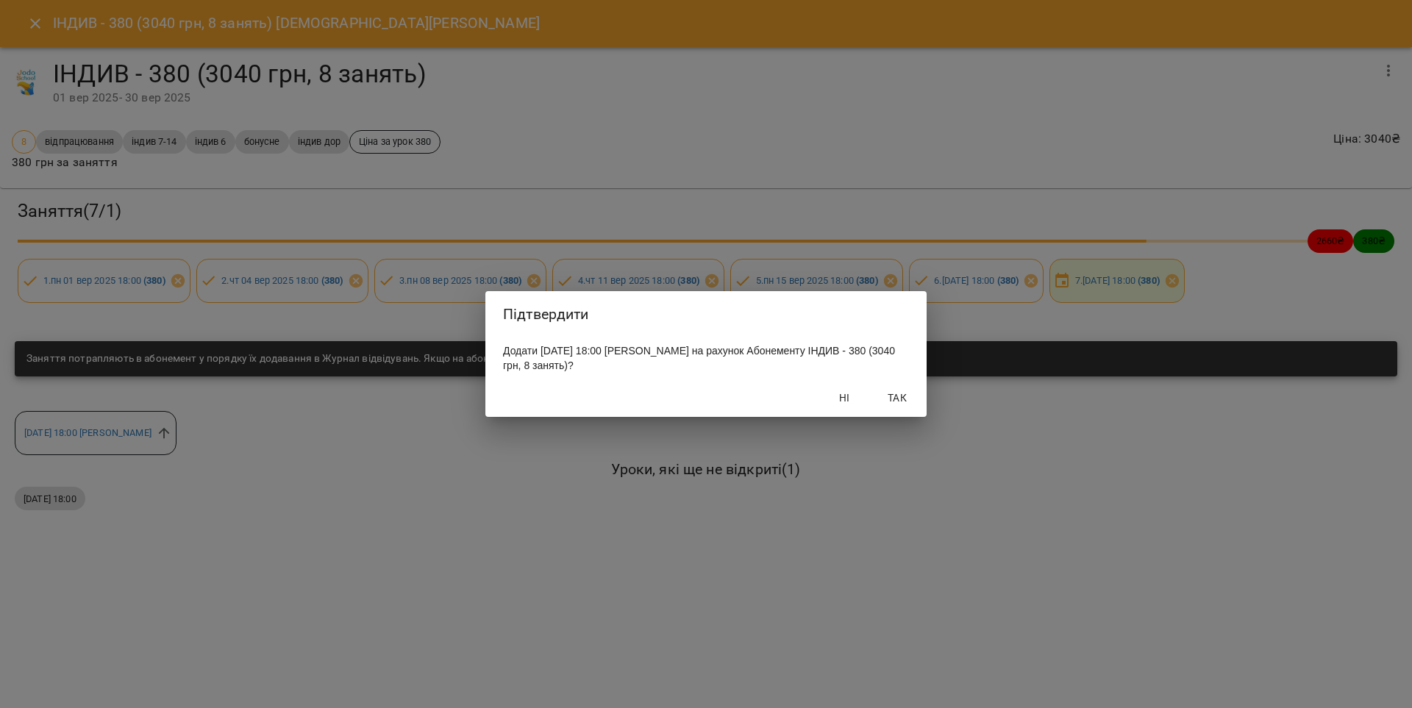
click at [891, 405] on span "Так" at bounding box center [897, 398] width 35 height 18
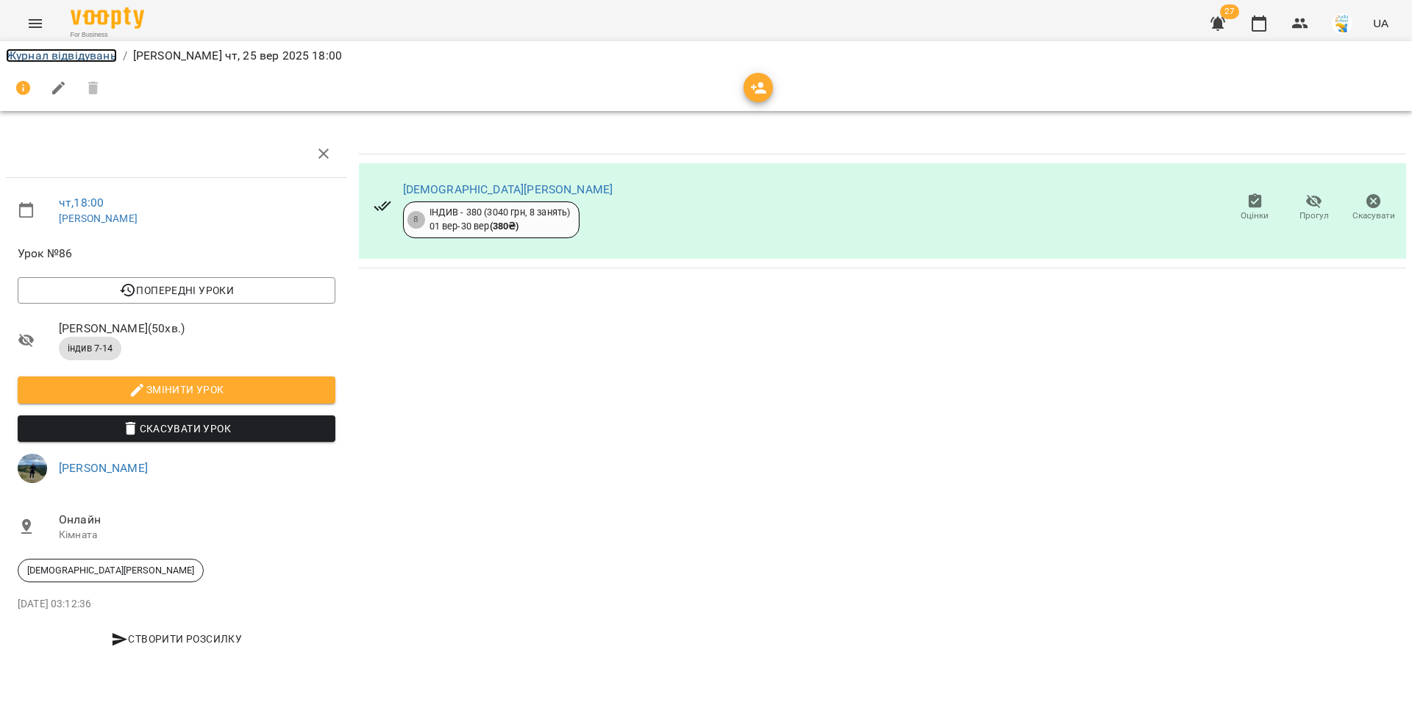
click at [93, 51] on link "Журнал відвідувань" at bounding box center [61, 56] width 111 height 14
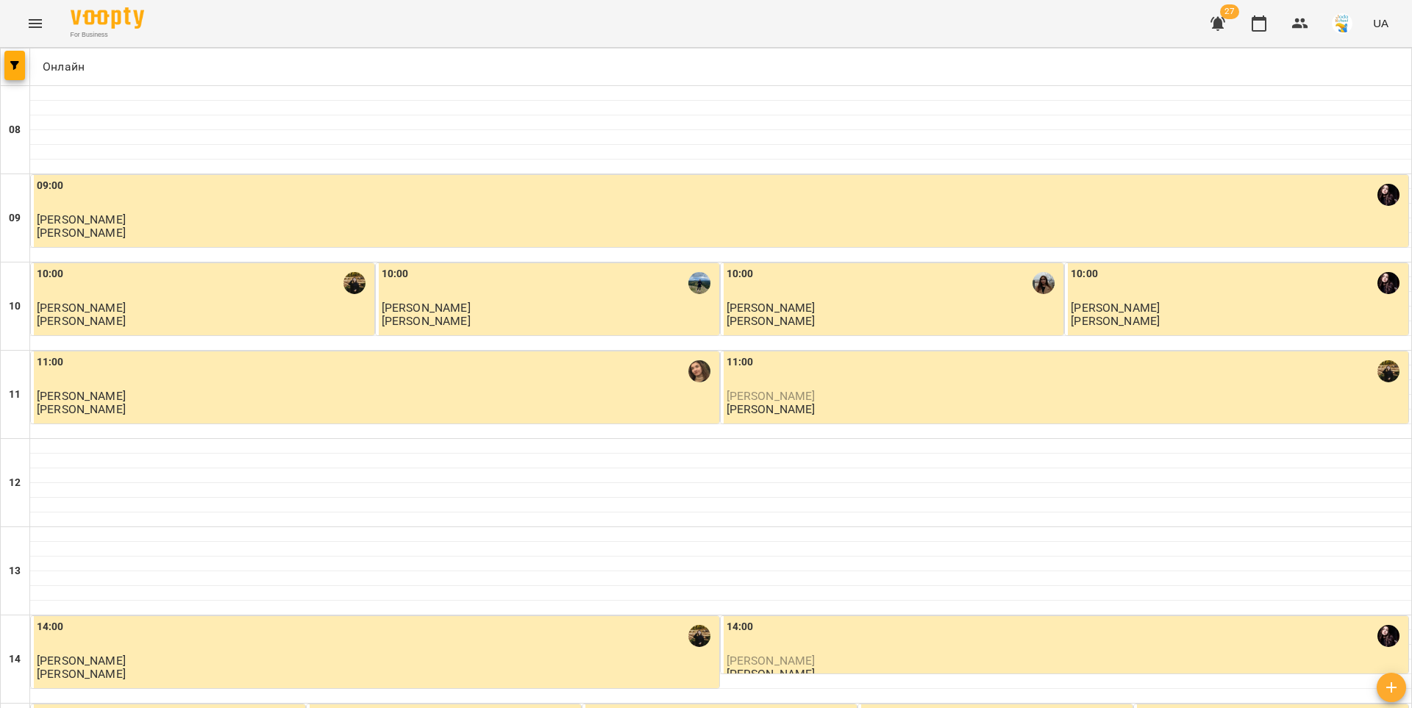
scroll to position [711, 0]
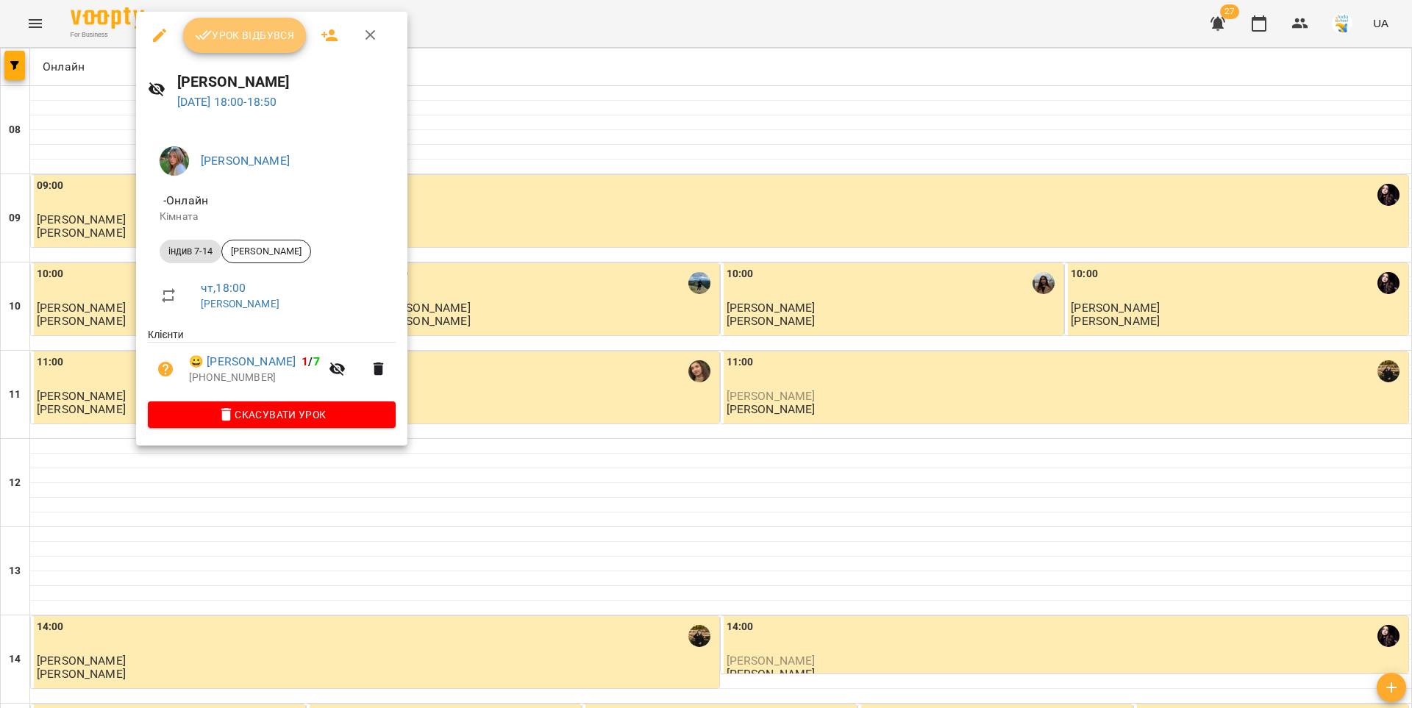
click at [231, 40] on span "Урок відбувся" at bounding box center [245, 35] width 100 height 18
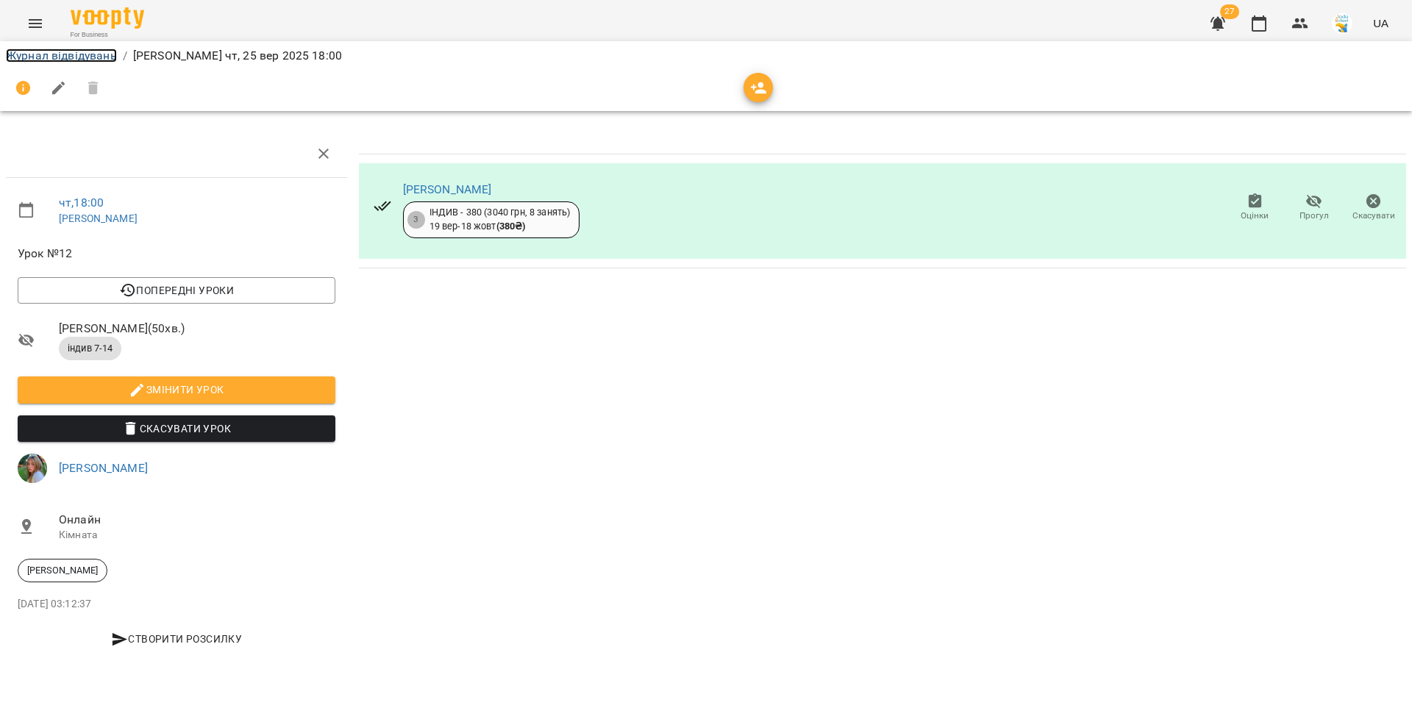
click at [85, 57] on link "Журнал відвідувань" at bounding box center [61, 56] width 111 height 14
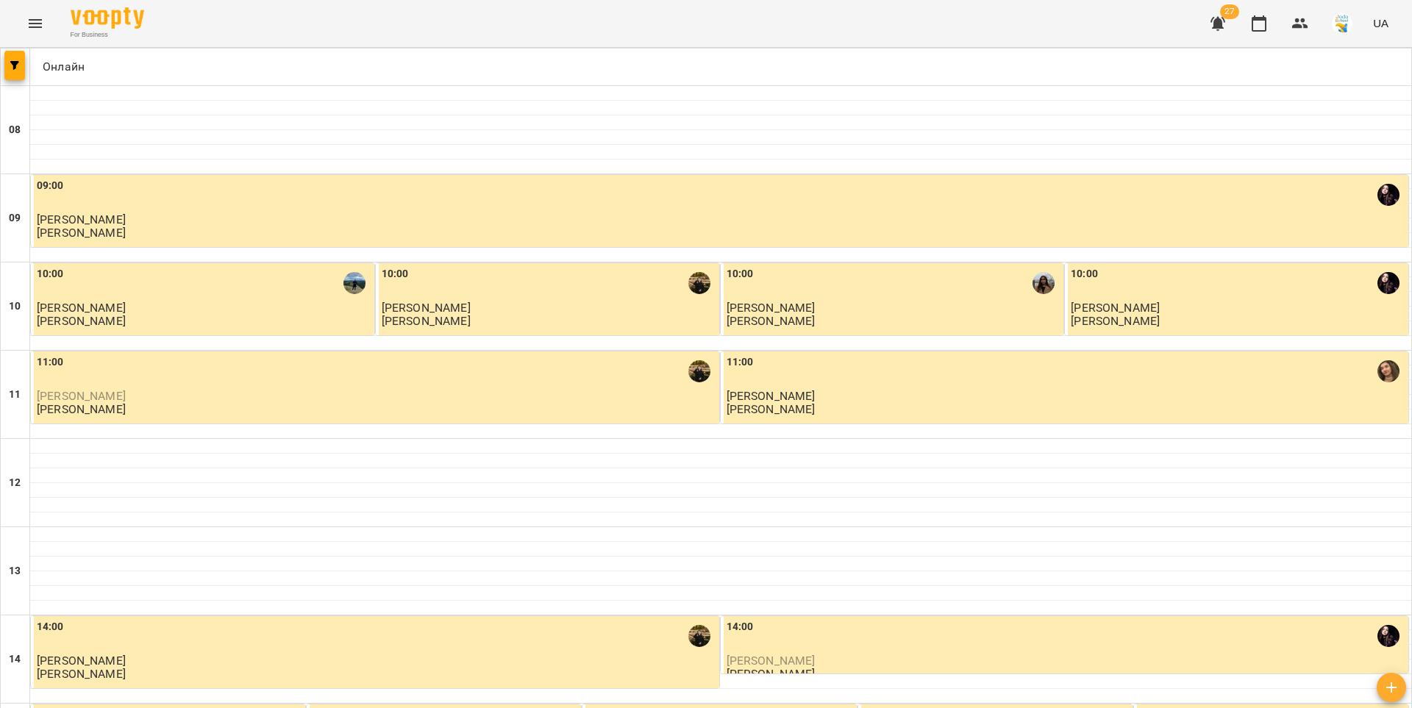
scroll to position [711, 0]
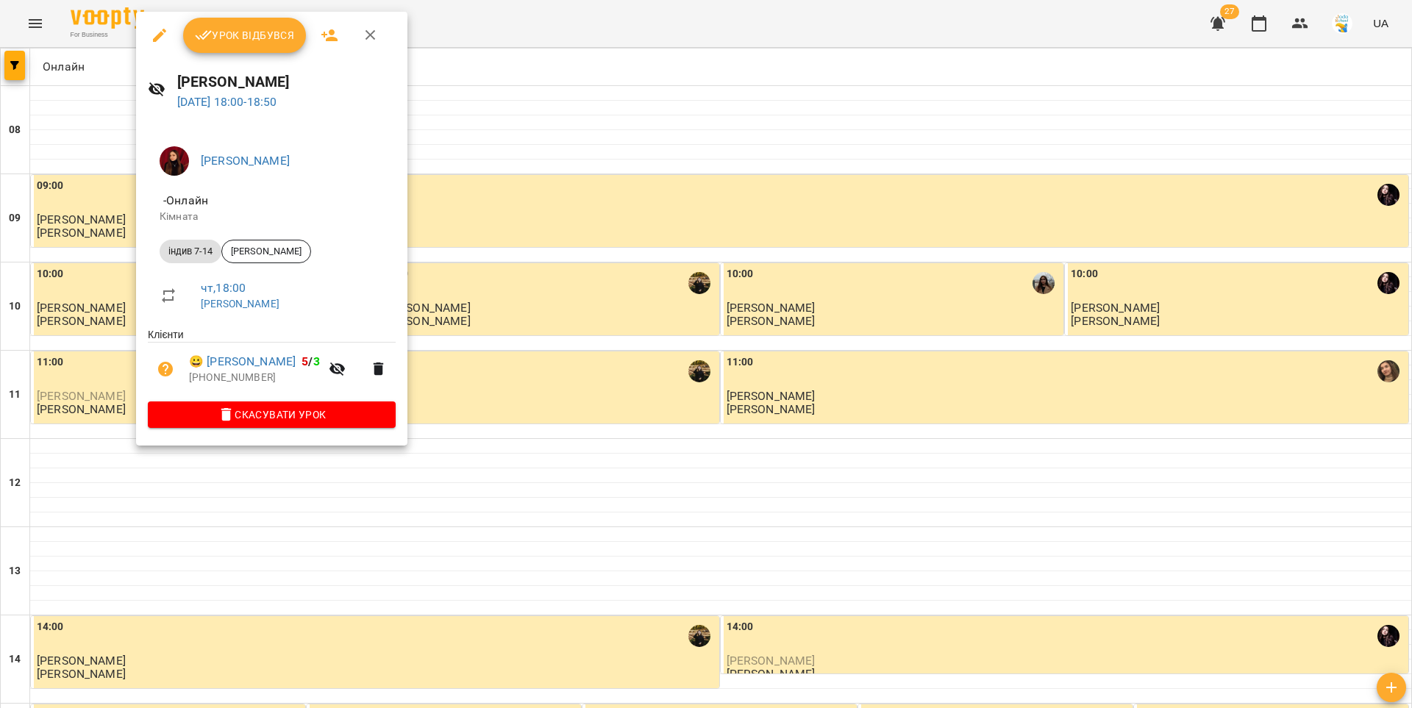
click at [219, 41] on span "Урок відбувся" at bounding box center [245, 35] width 100 height 18
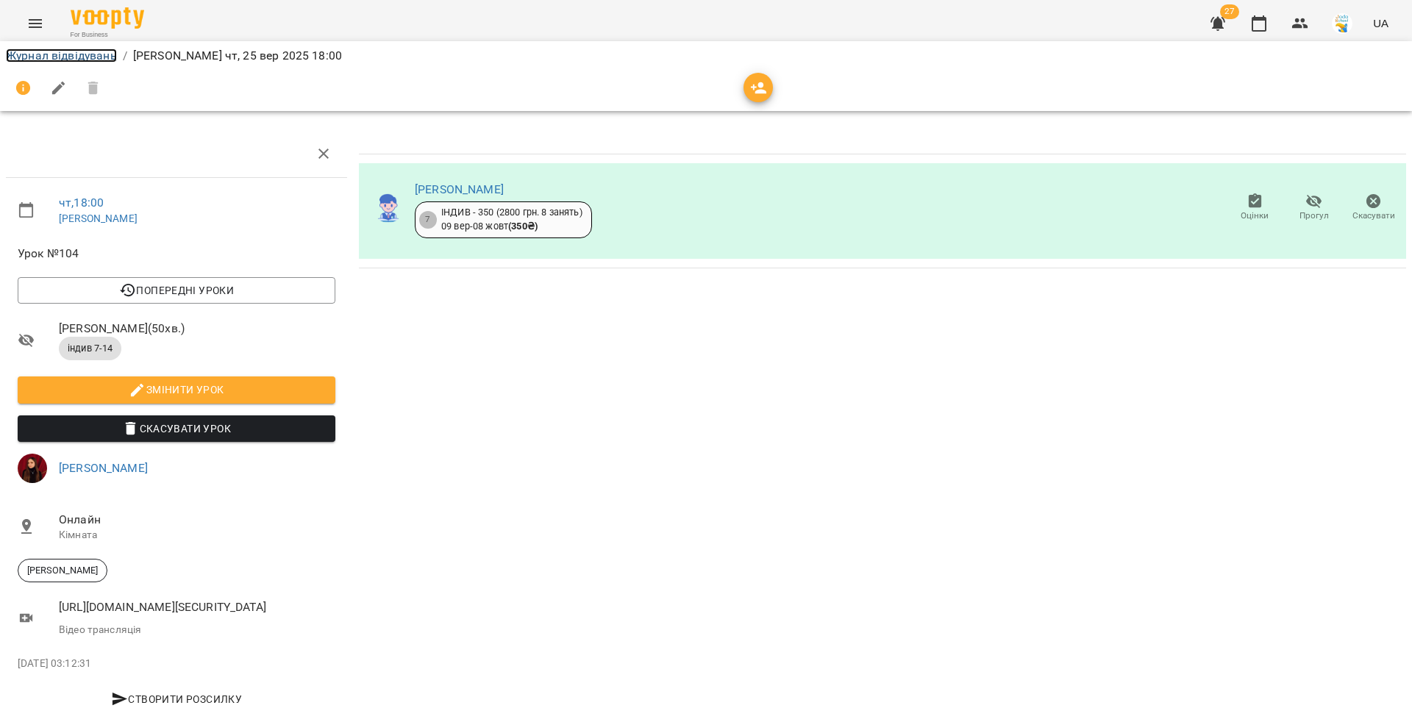
click at [96, 59] on link "Журнал відвідувань" at bounding box center [61, 56] width 111 height 14
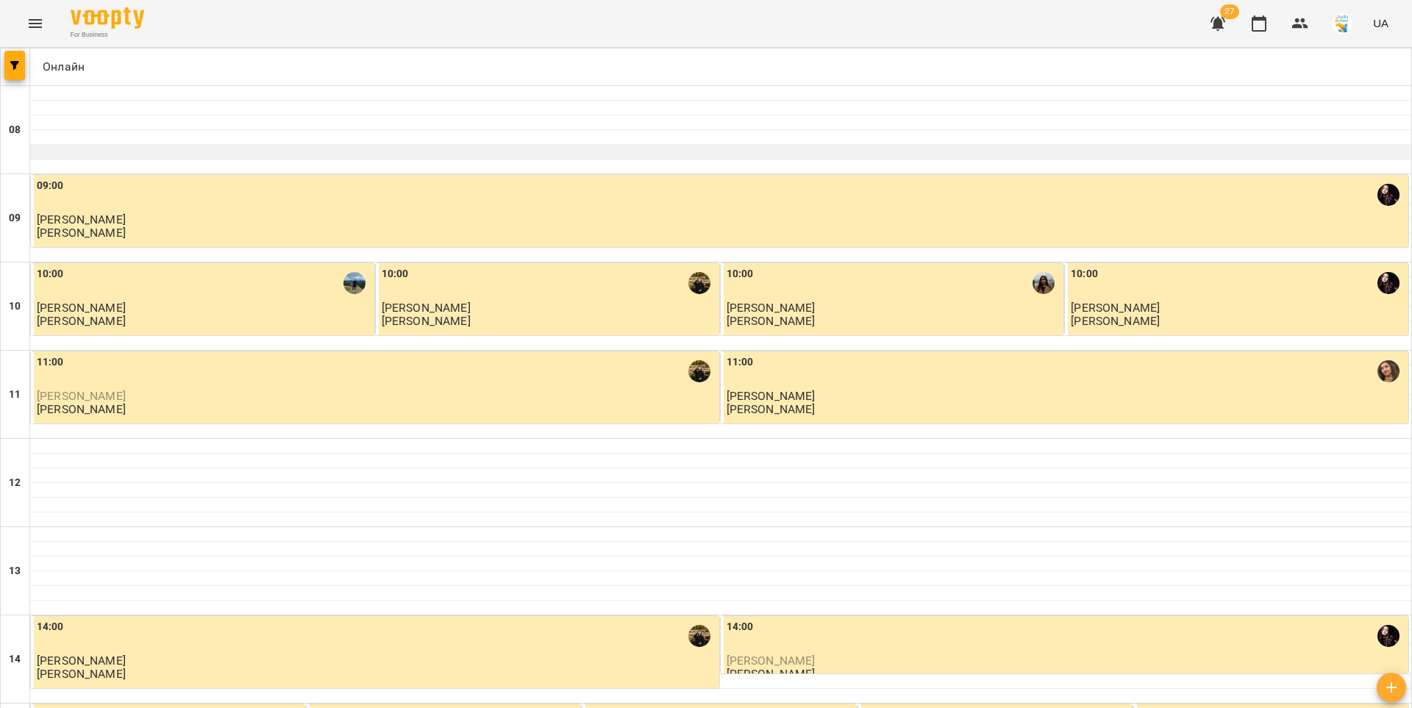
scroll to position [711, 0]
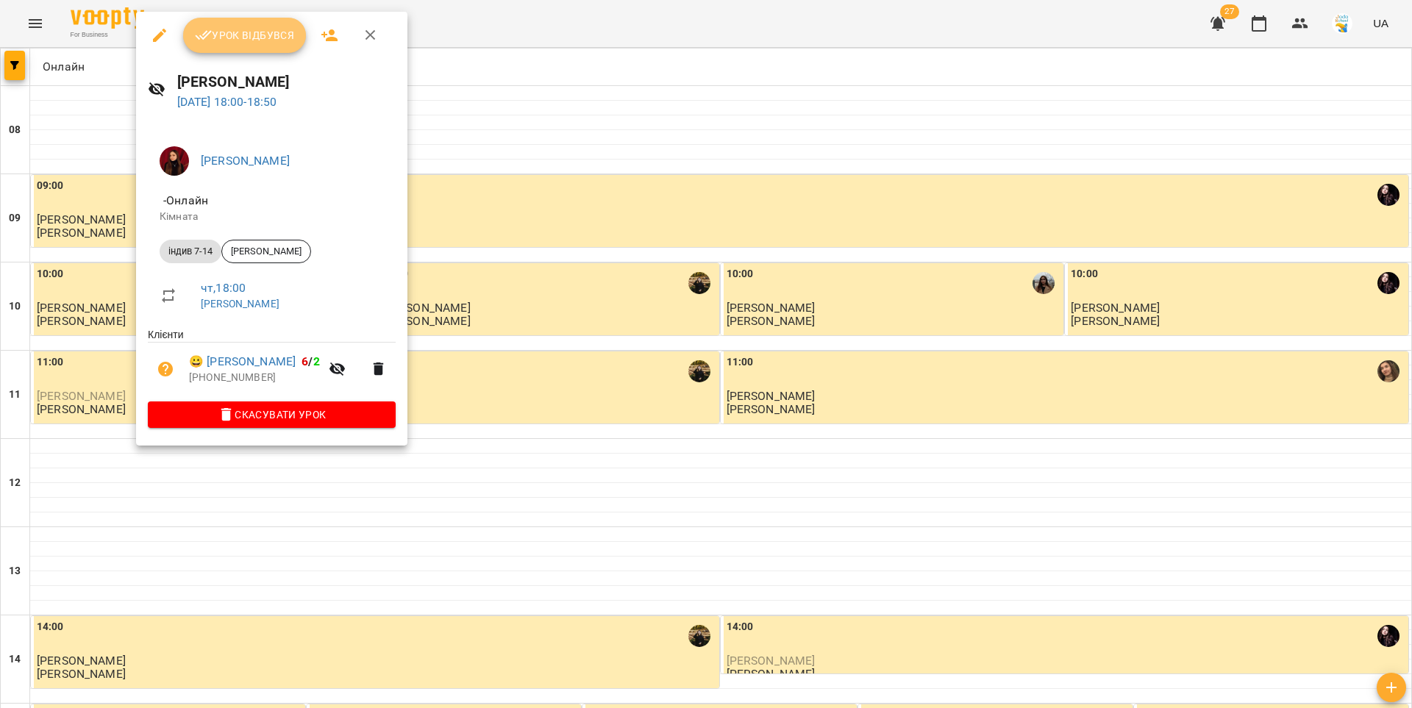
click at [227, 35] on span "Урок відбувся" at bounding box center [245, 35] width 100 height 18
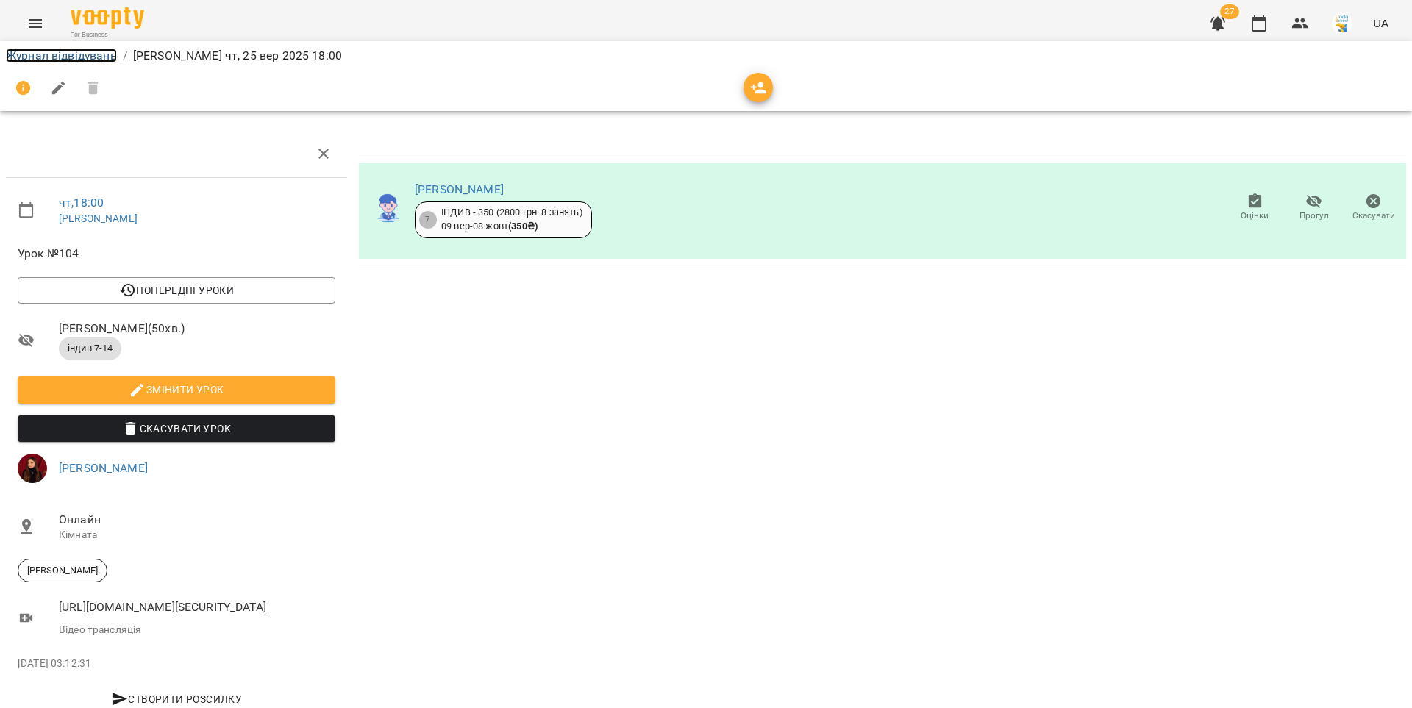
click at [104, 57] on link "Журнал відвідувань" at bounding box center [61, 56] width 111 height 14
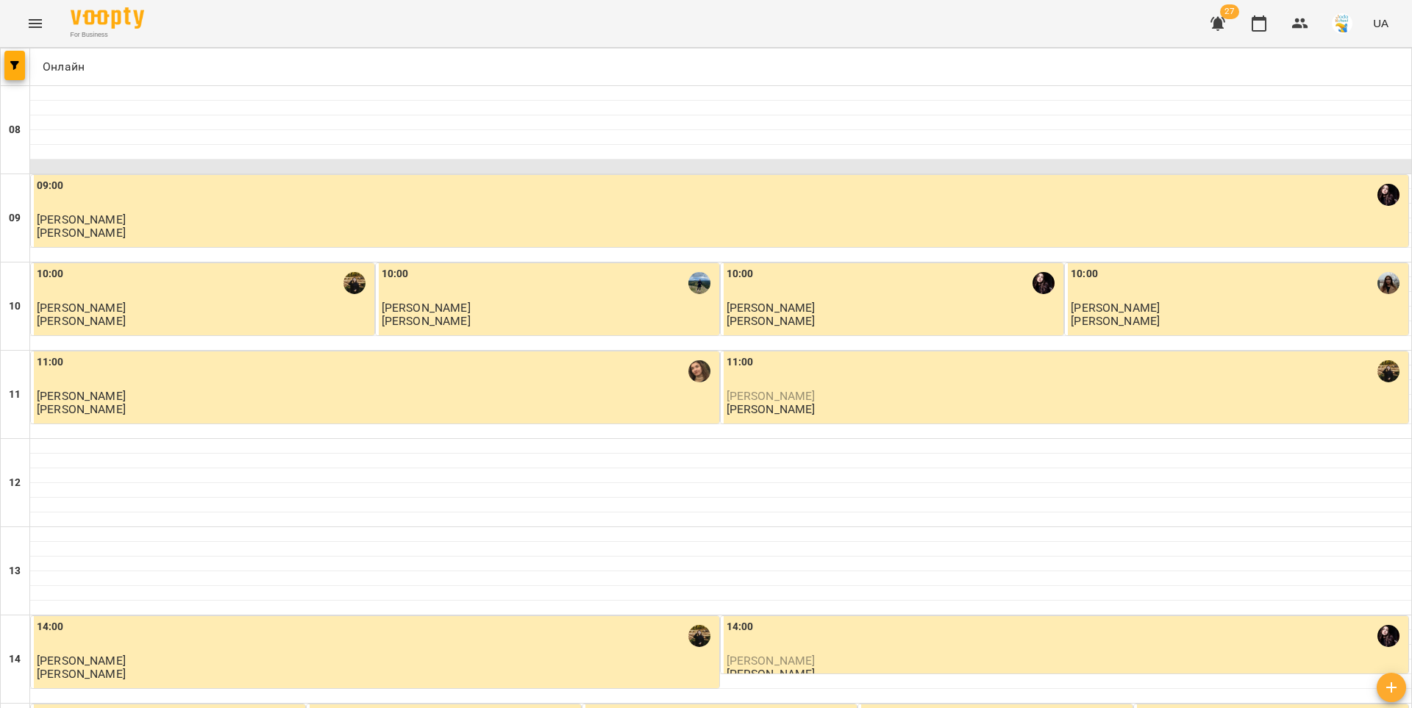
scroll to position [711, 0]
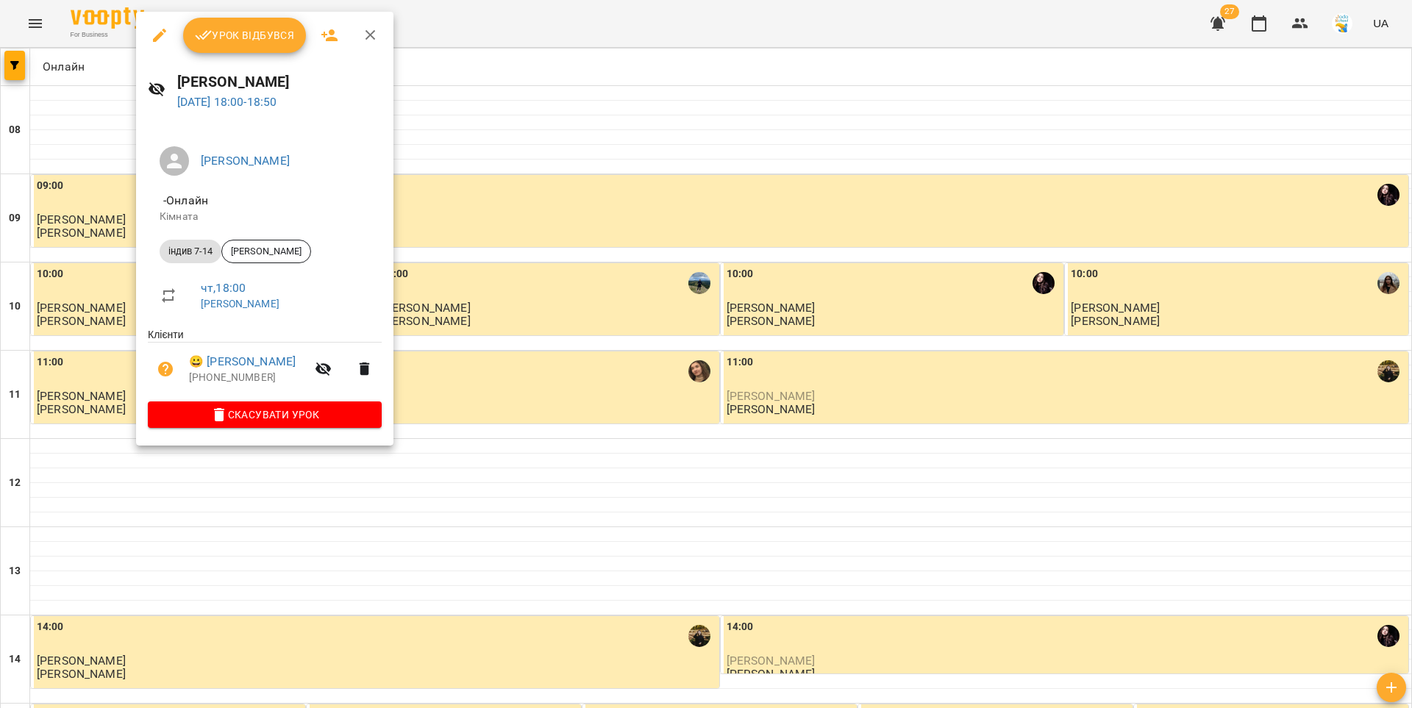
click at [237, 41] on span "Урок відбувся" at bounding box center [245, 35] width 100 height 18
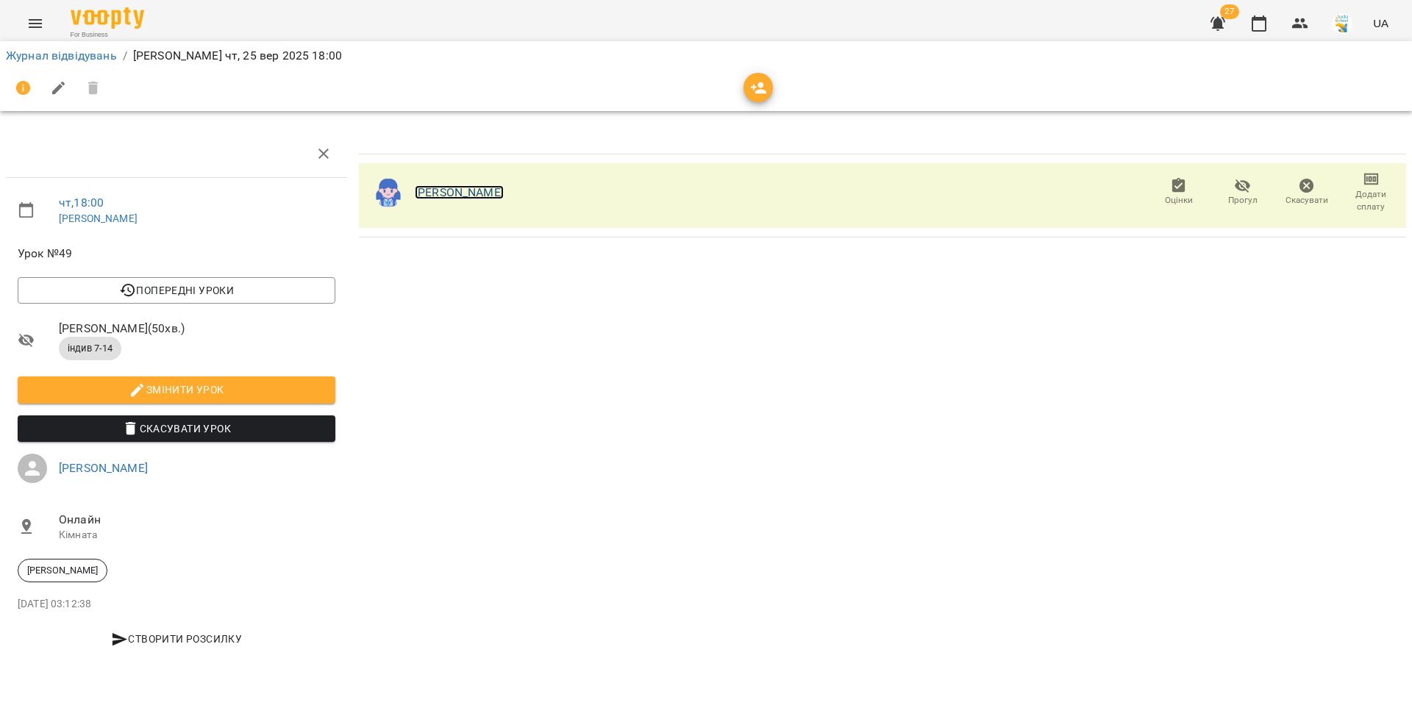
click at [492, 190] on link "[PERSON_NAME]" at bounding box center [459, 192] width 89 height 14
click at [90, 54] on link "Журнал відвідувань" at bounding box center [61, 56] width 111 height 14
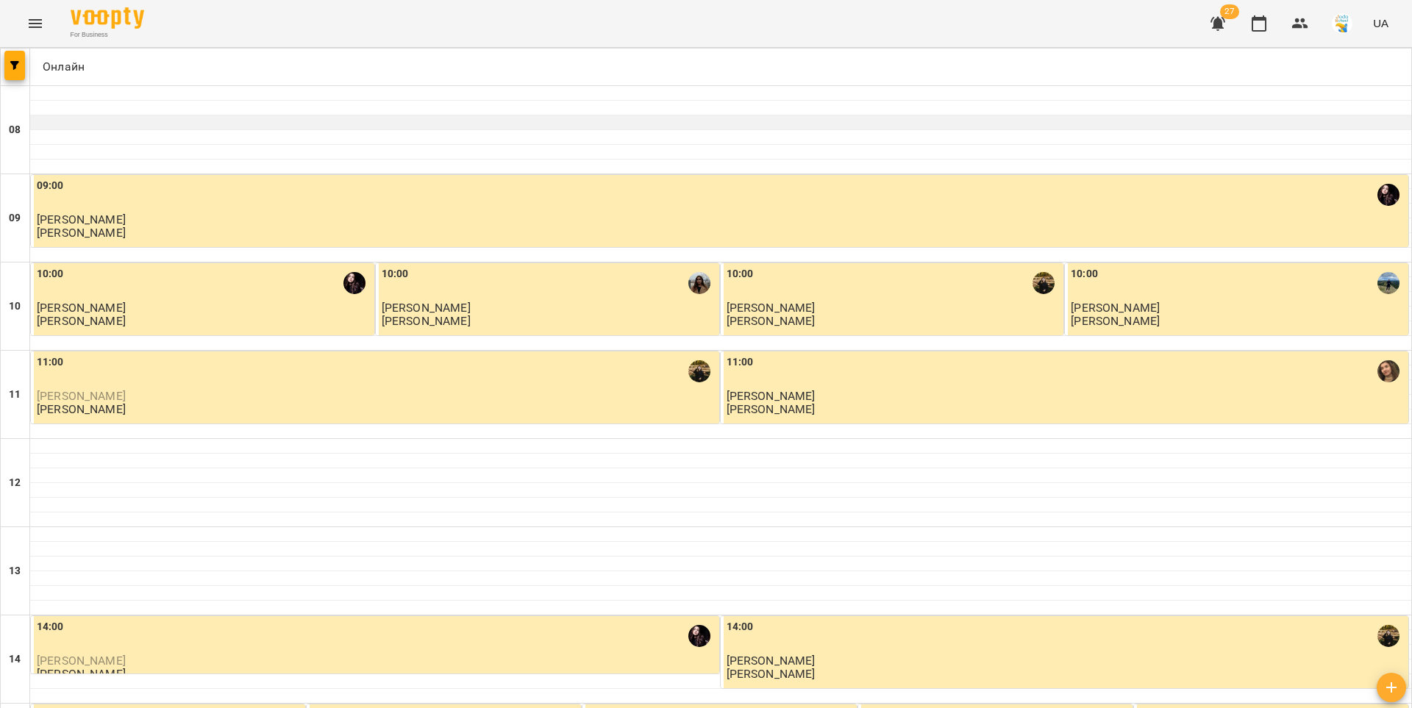
scroll to position [711, 0]
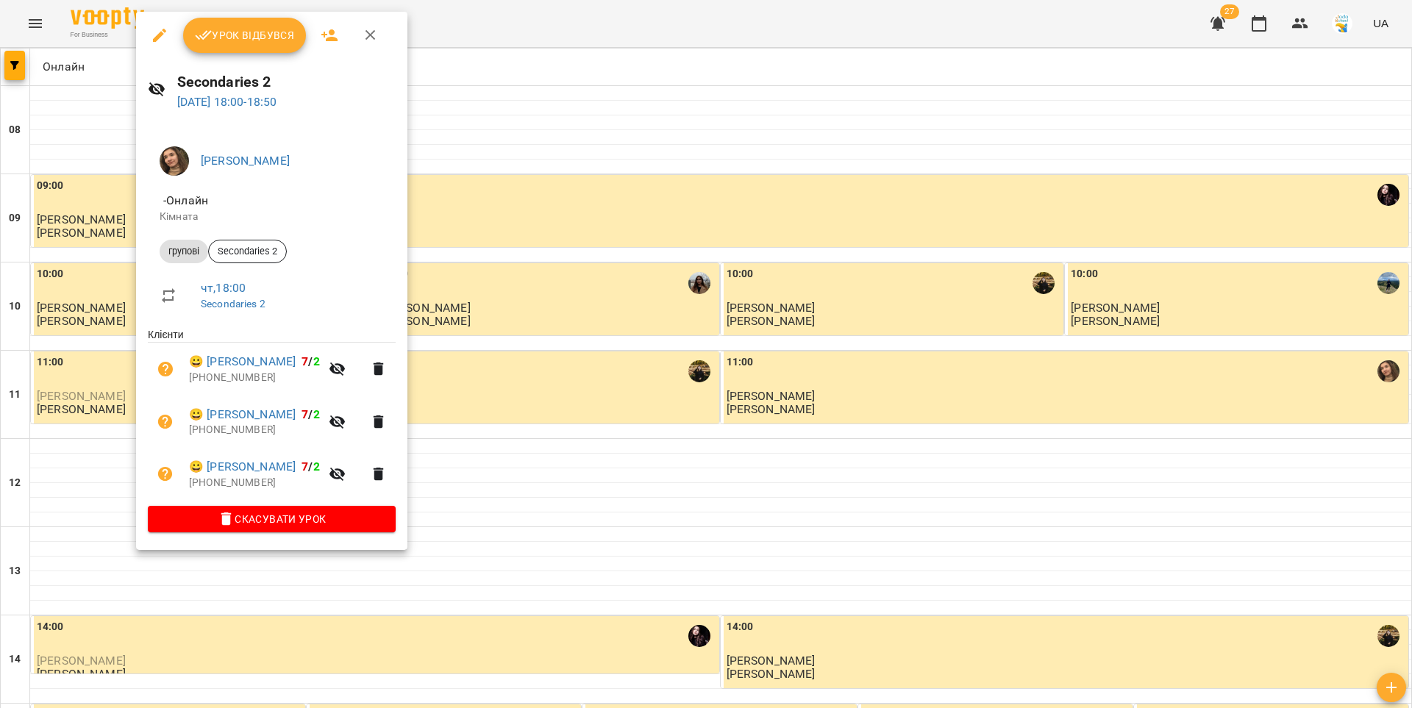
click at [221, 43] on span "Урок відбувся" at bounding box center [245, 35] width 100 height 18
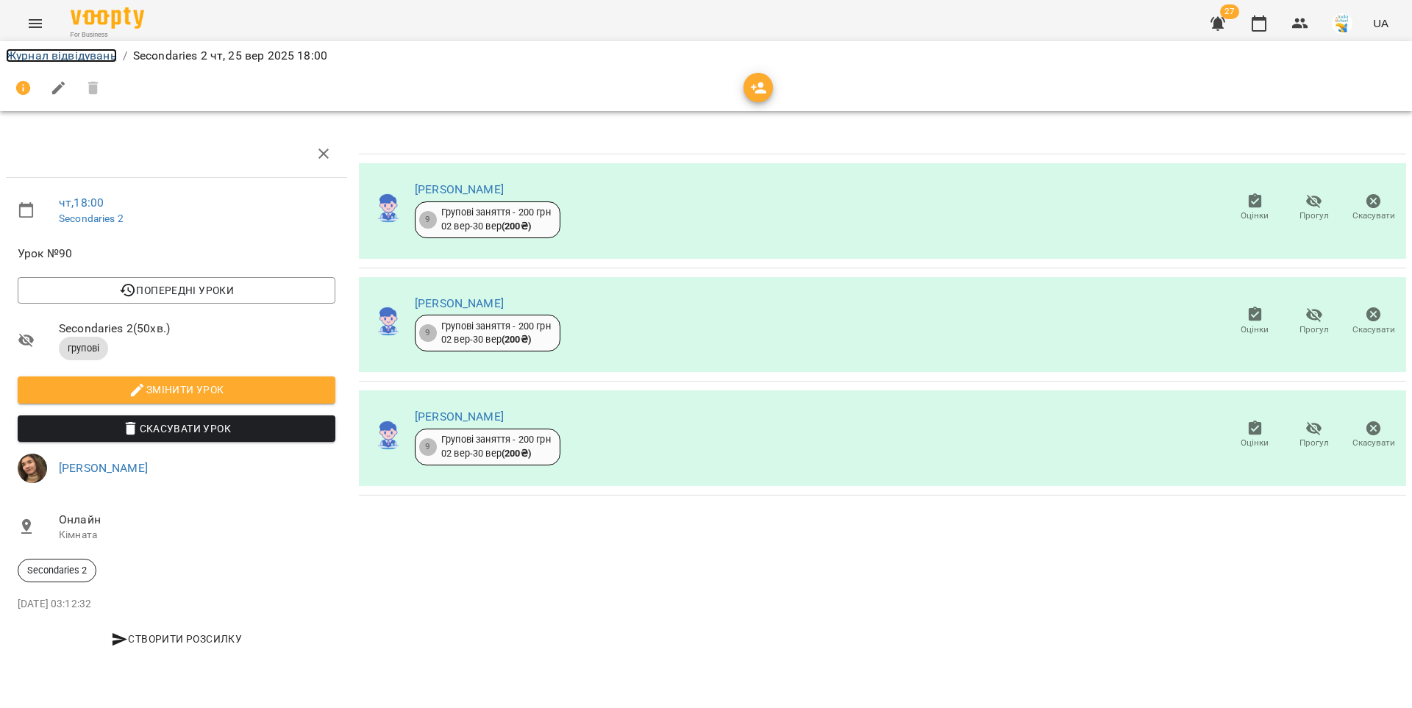
click at [94, 54] on link "Журнал відвідувань" at bounding box center [61, 56] width 111 height 14
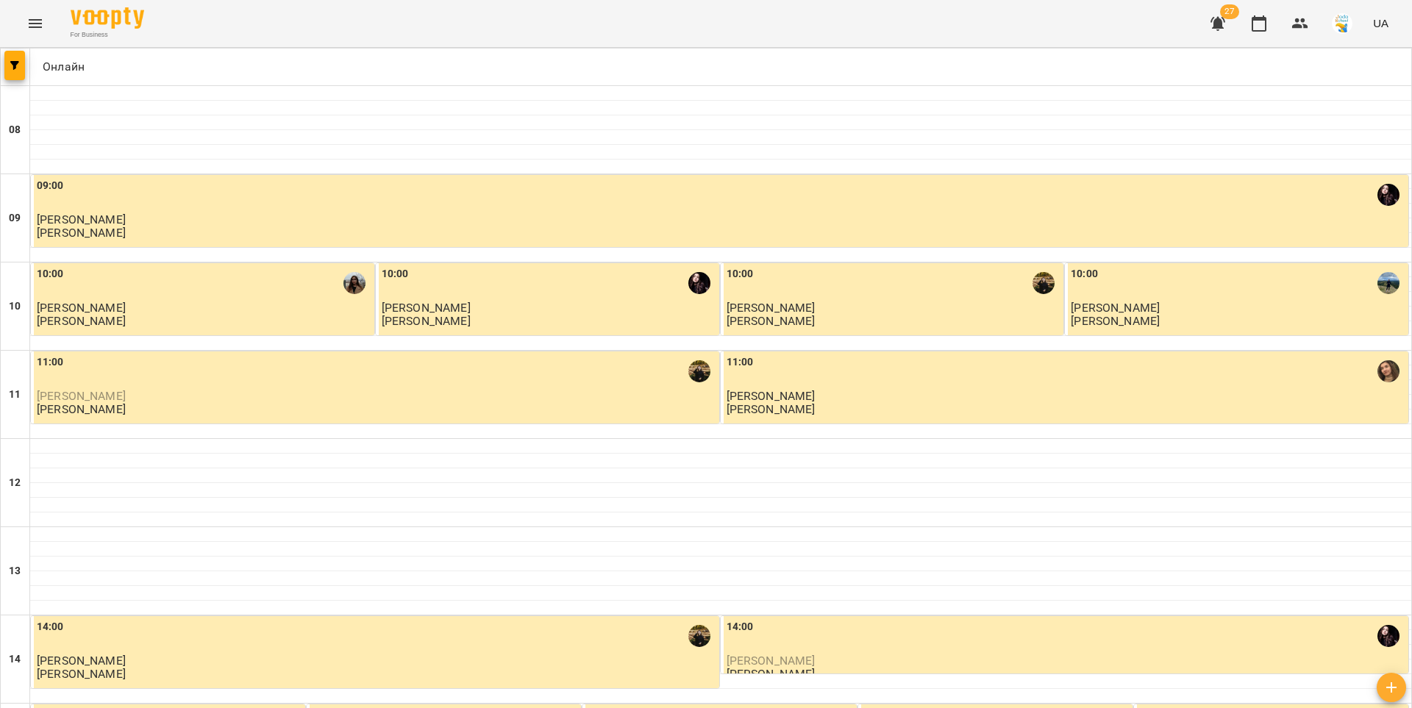
scroll to position [711, 0]
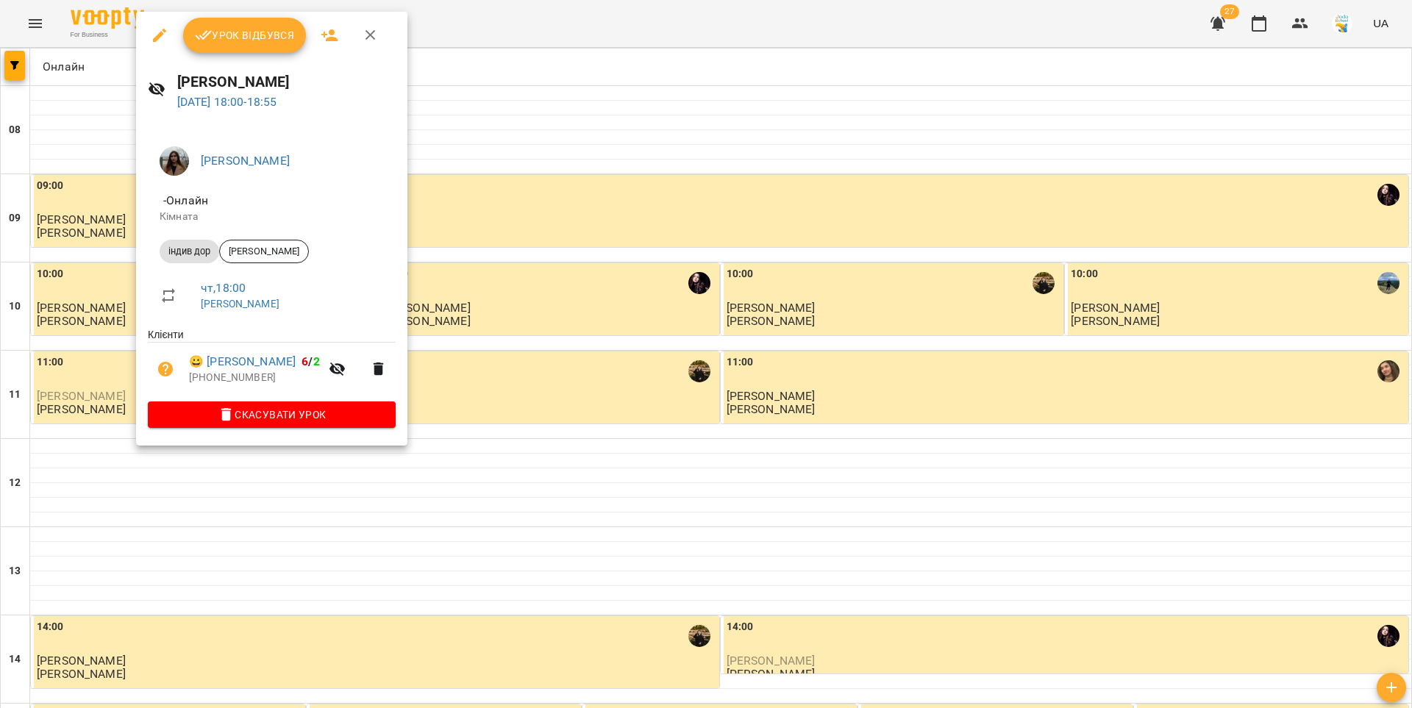
click at [246, 43] on span "Урок відбувся" at bounding box center [245, 35] width 100 height 18
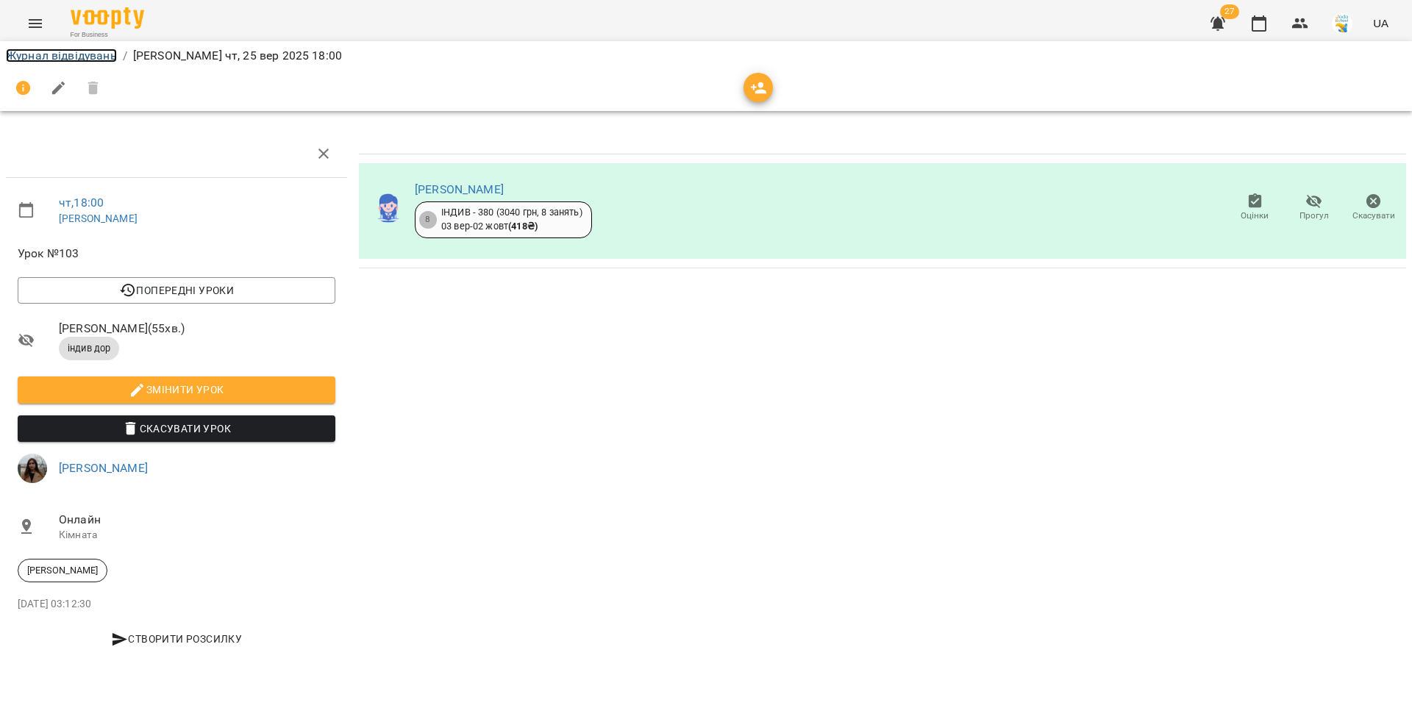
click at [102, 51] on link "Журнал відвідувань" at bounding box center [61, 56] width 111 height 14
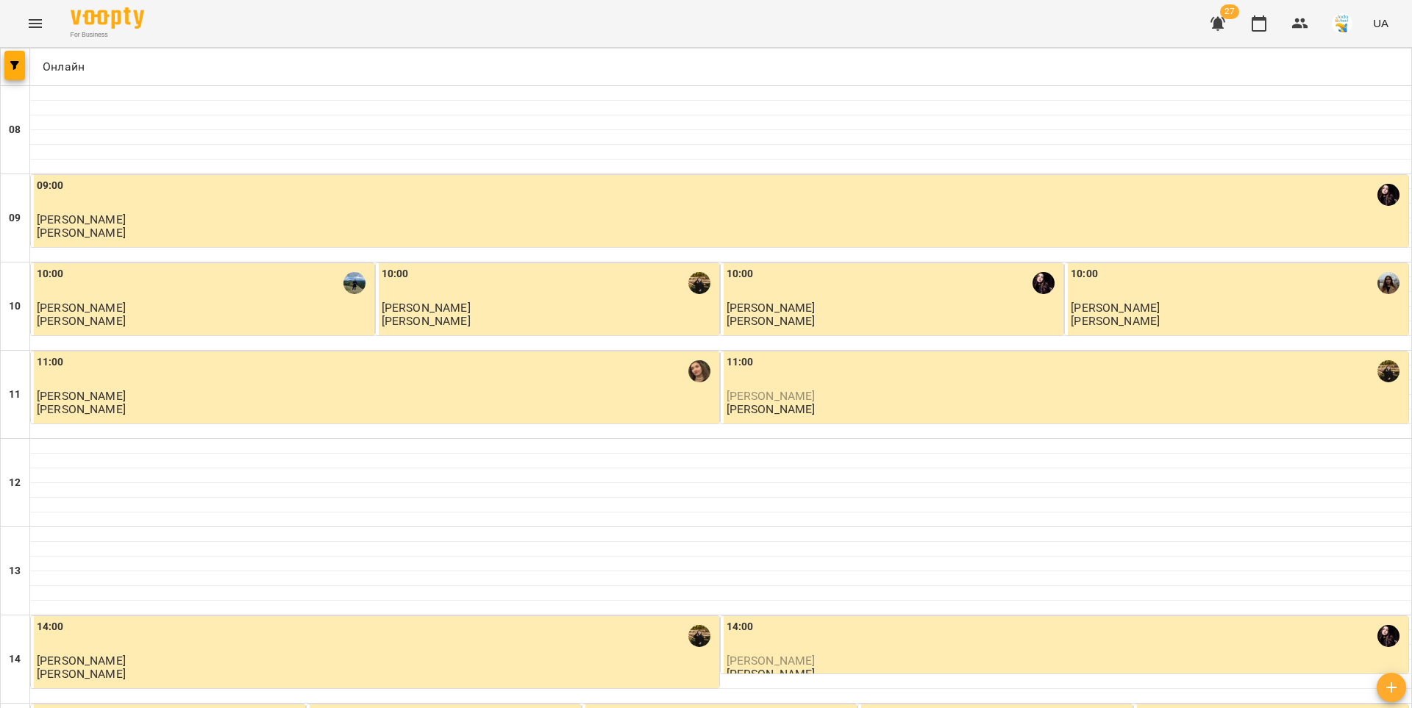
scroll to position [711, 0]
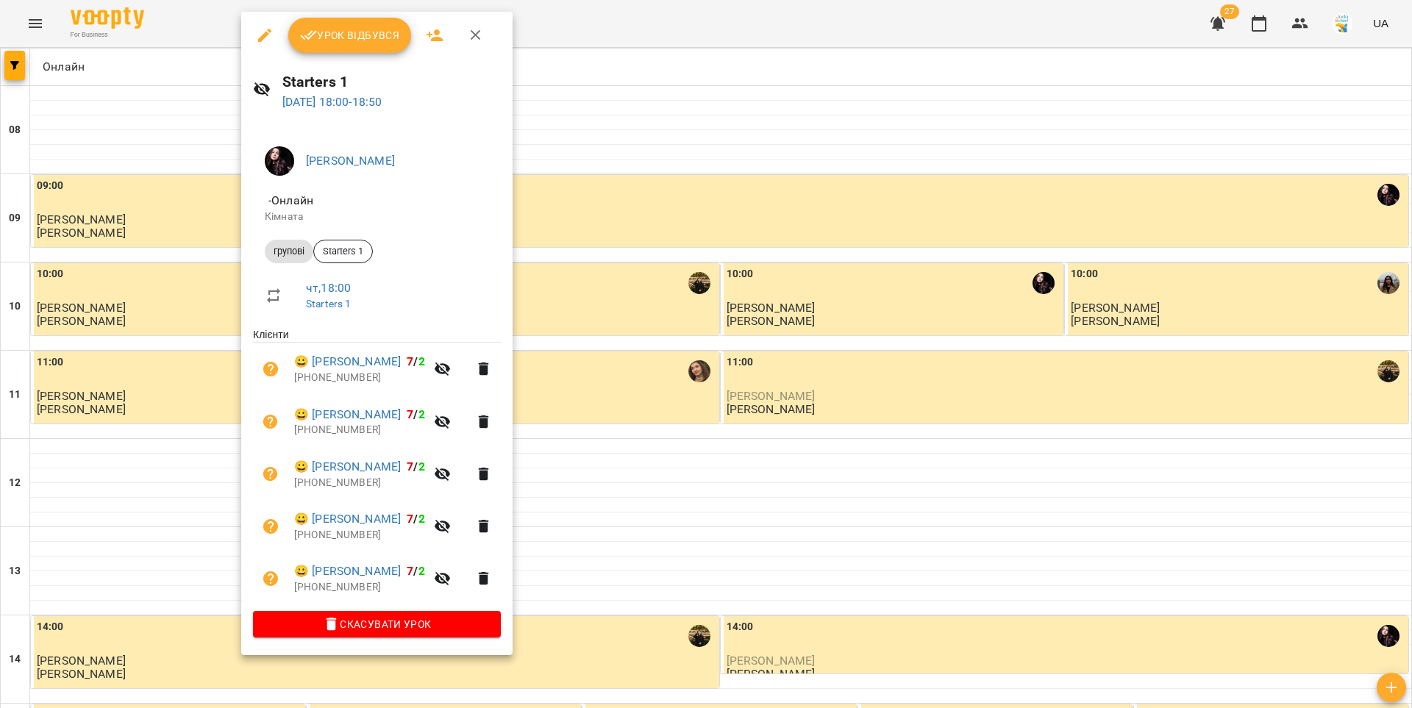
click at [350, 41] on span "Урок відбувся" at bounding box center [350, 35] width 100 height 18
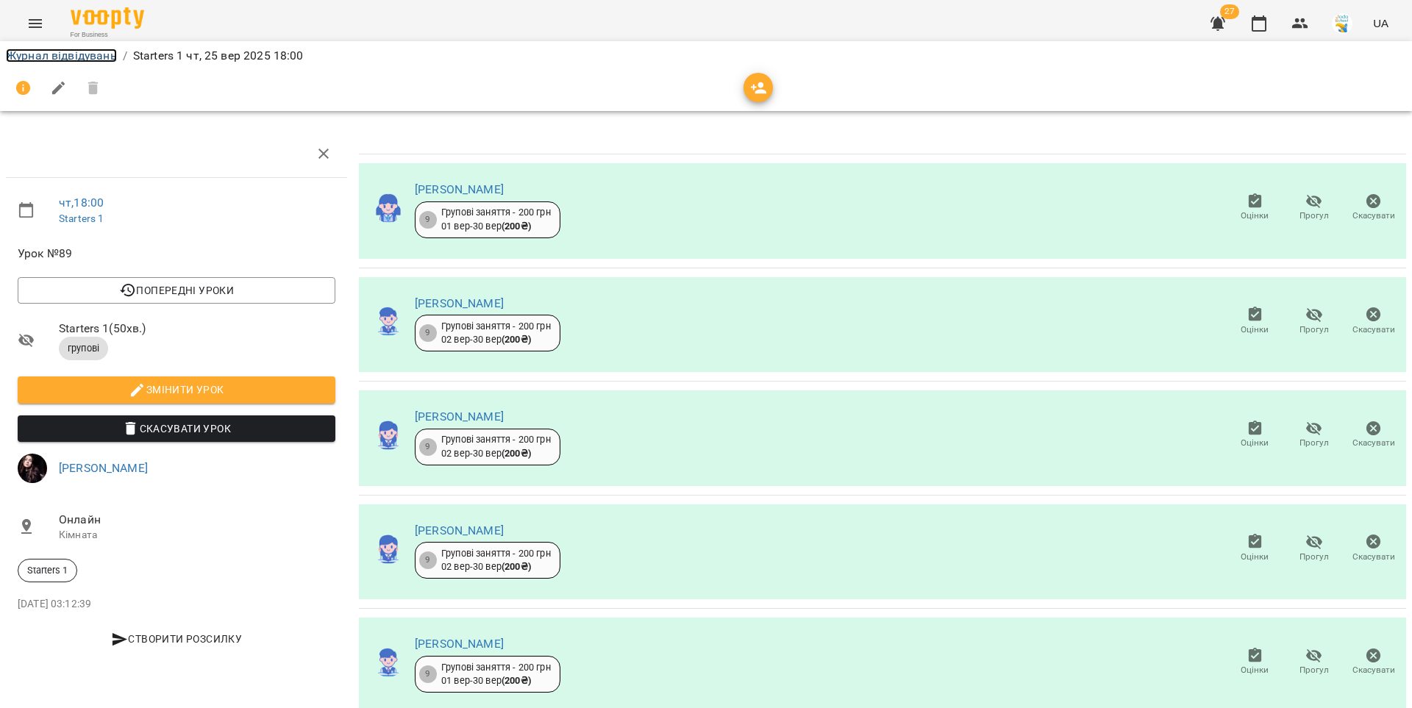
click at [103, 53] on link "Журнал відвідувань" at bounding box center [61, 56] width 111 height 14
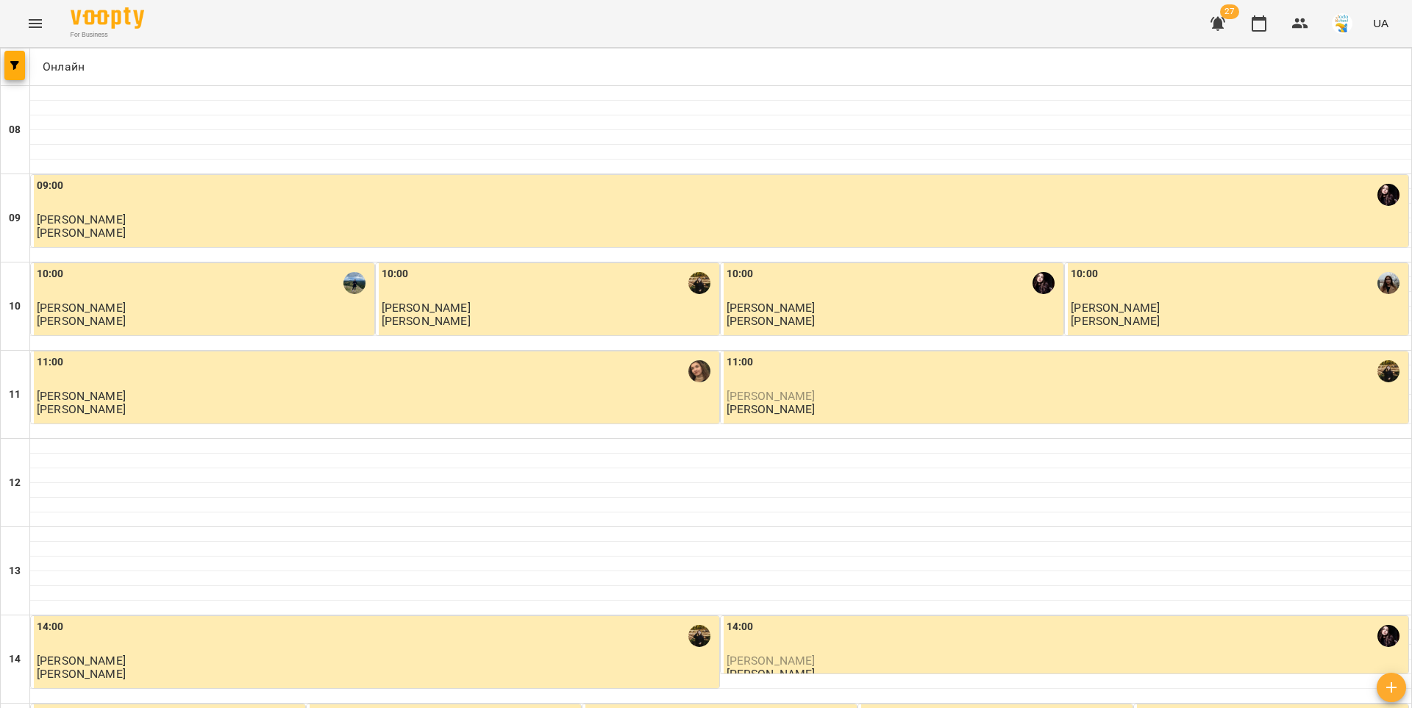
scroll to position [711, 0]
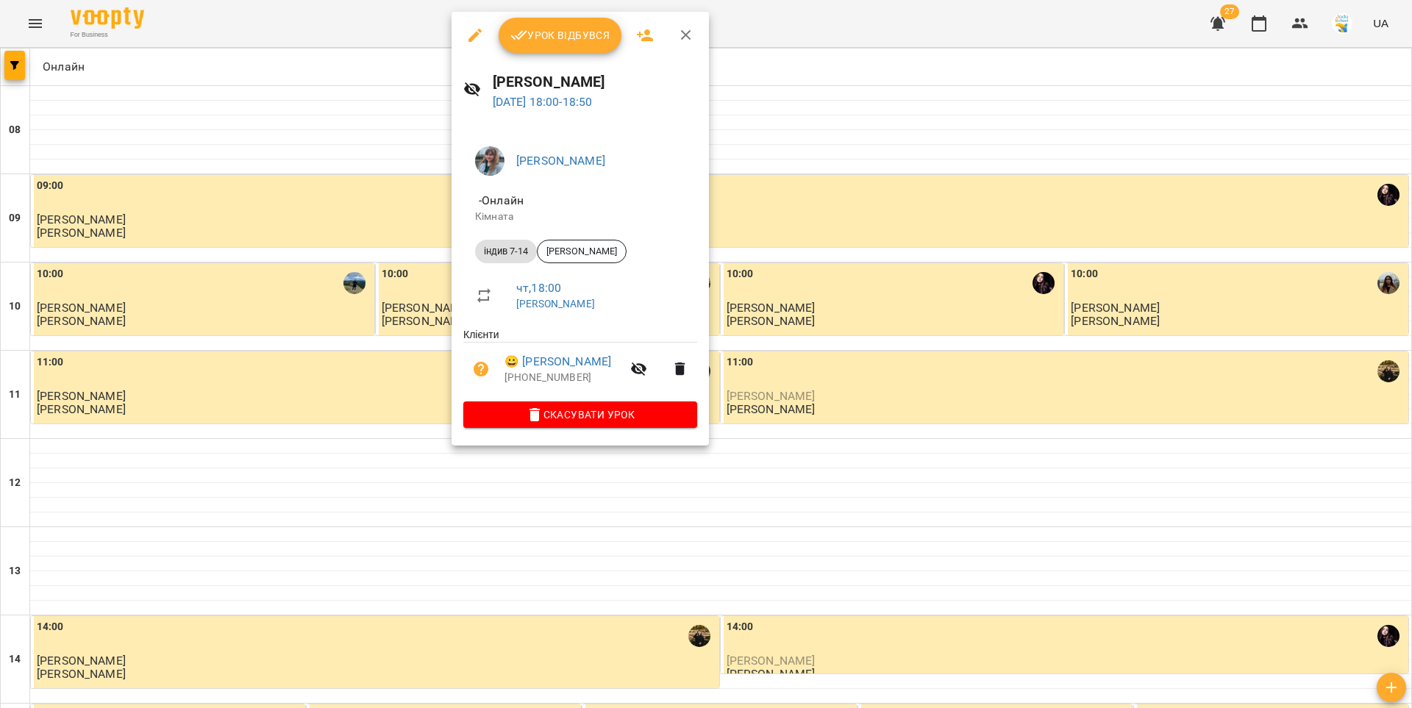
click at [558, 47] on button "Урок відбувся" at bounding box center [561, 35] width 124 height 35
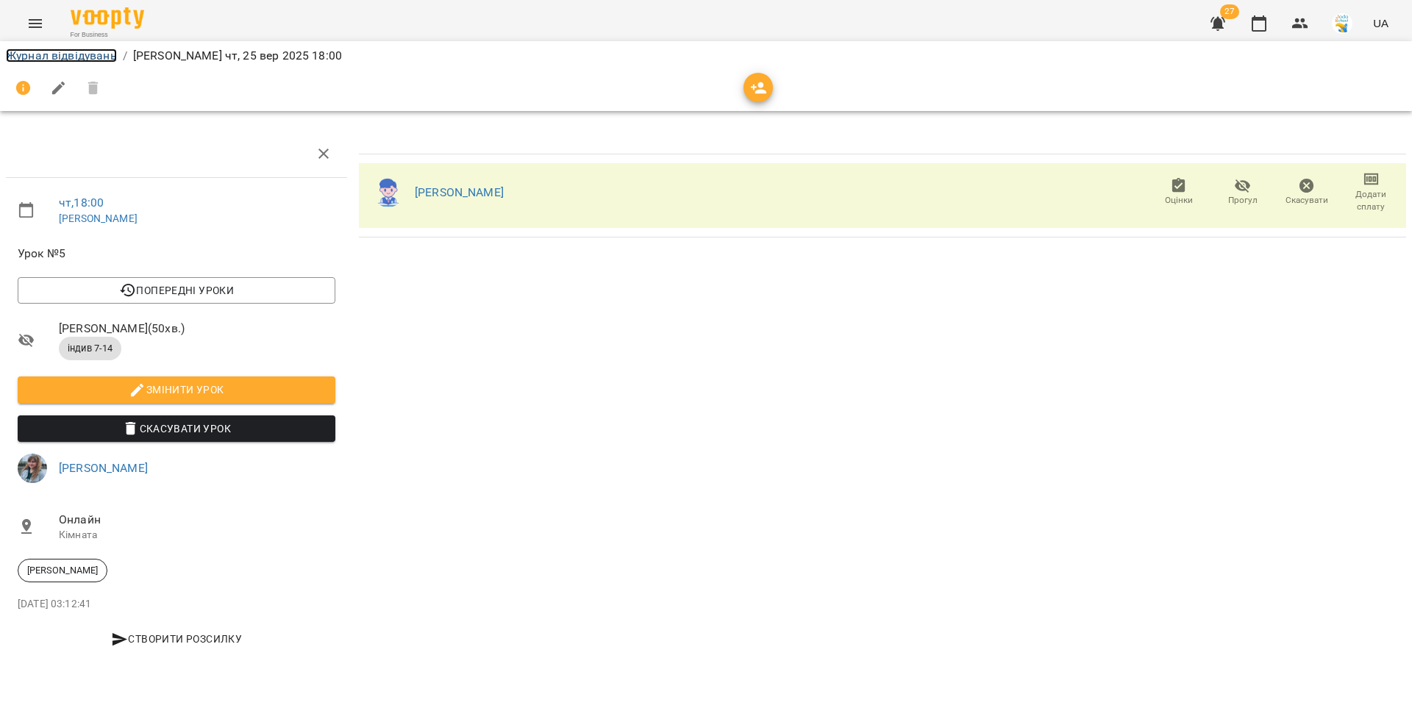
click at [87, 54] on link "Журнал відвідувань" at bounding box center [61, 56] width 111 height 14
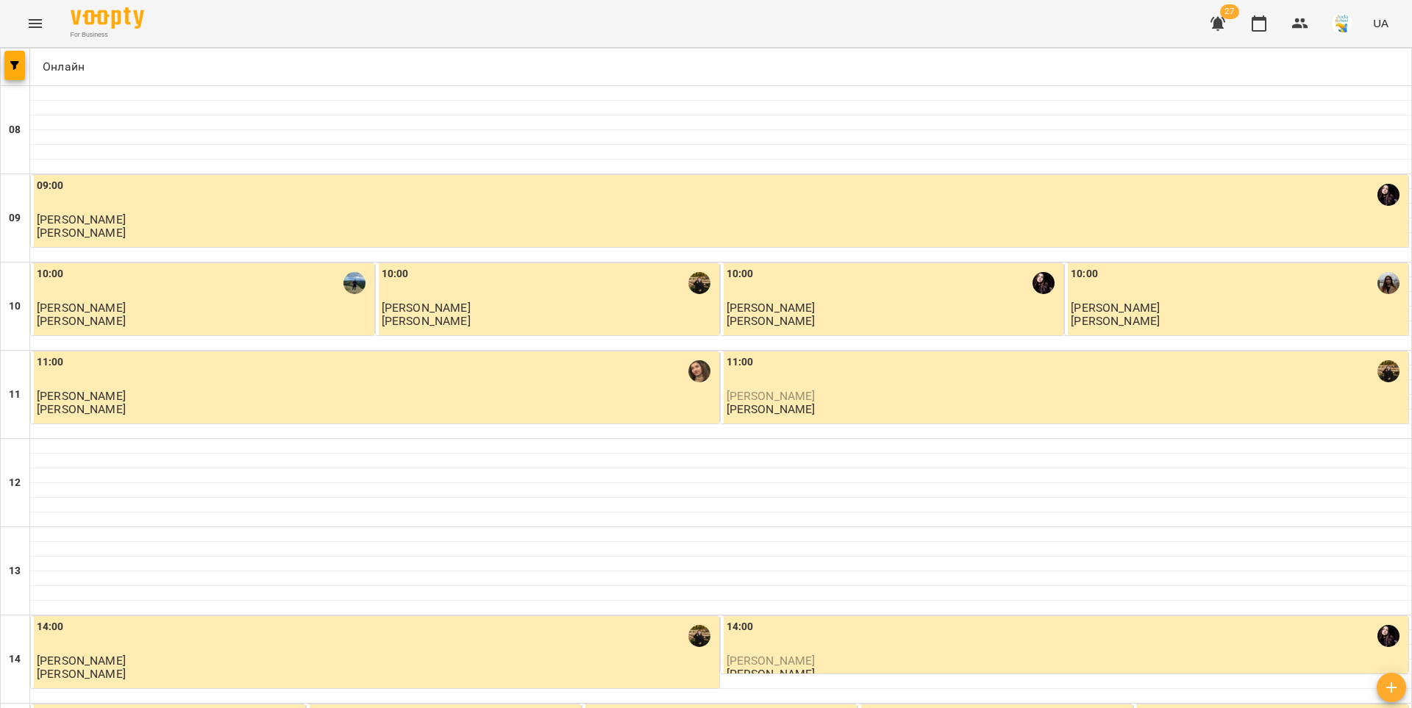
scroll to position [711, 0]
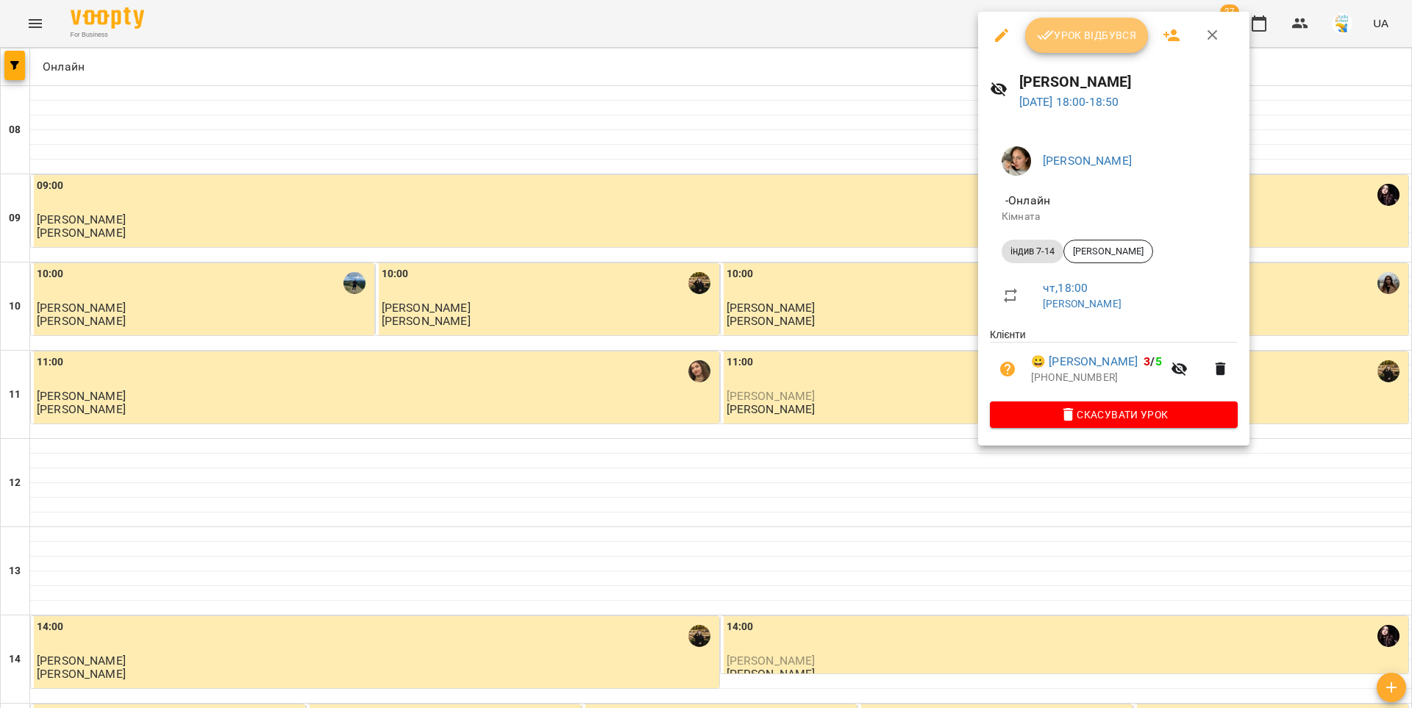
click at [1062, 36] on span "Урок відбувся" at bounding box center [1087, 35] width 100 height 18
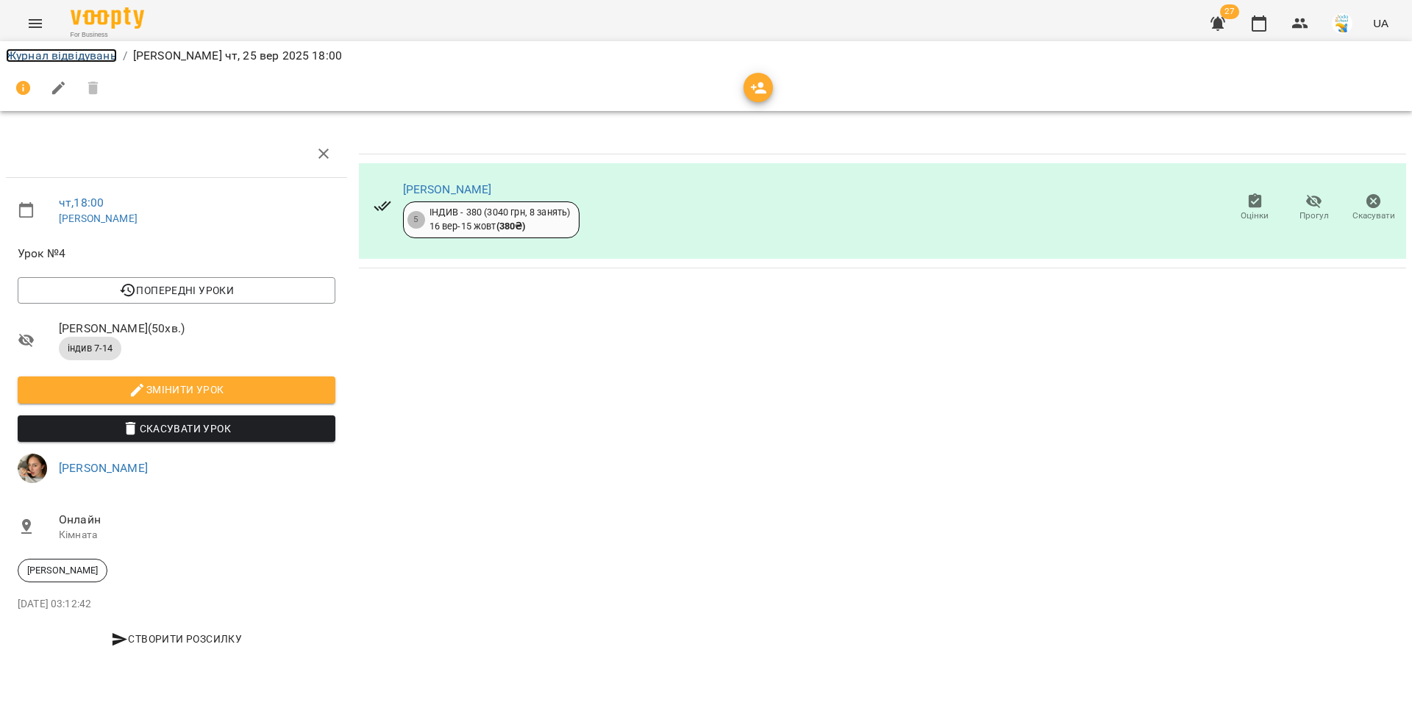
click at [51, 60] on link "Журнал відвідувань" at bounding box center [61, 56] width 111 height 14
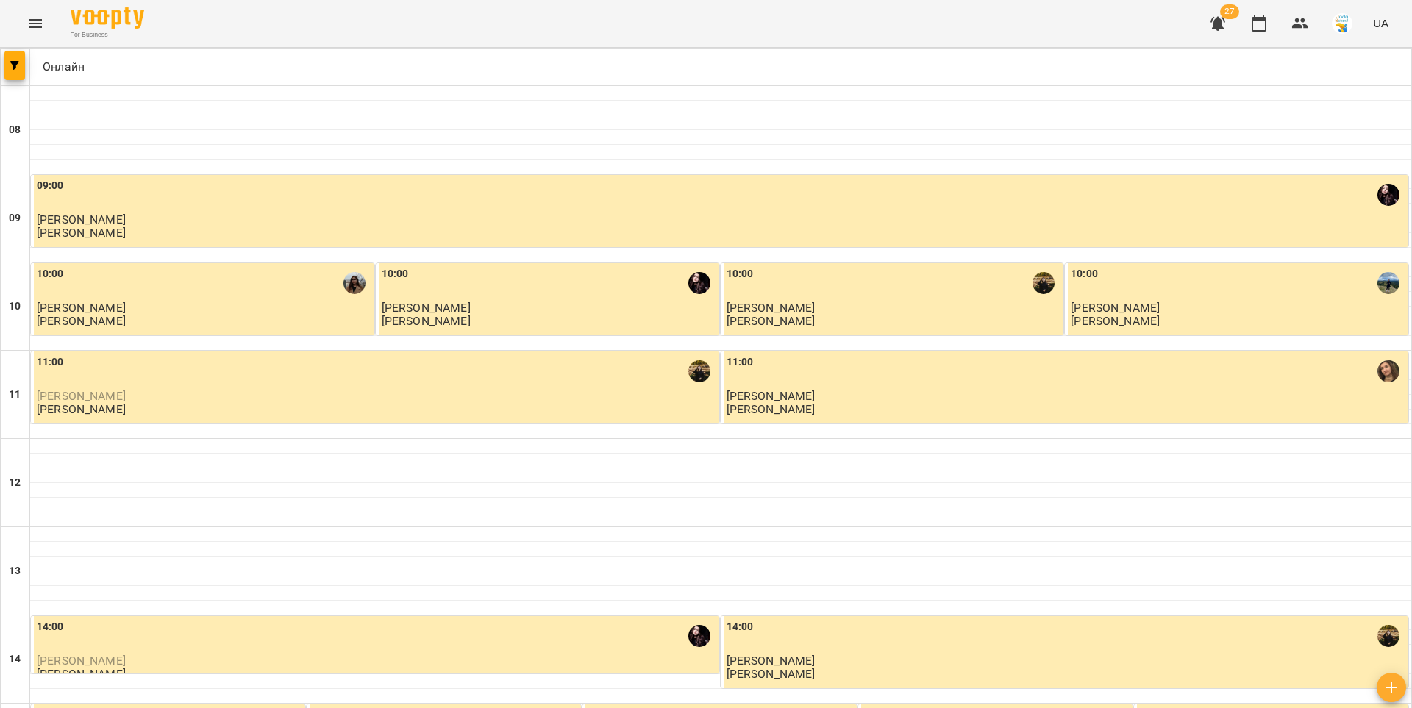
scroll to position [711, 0]
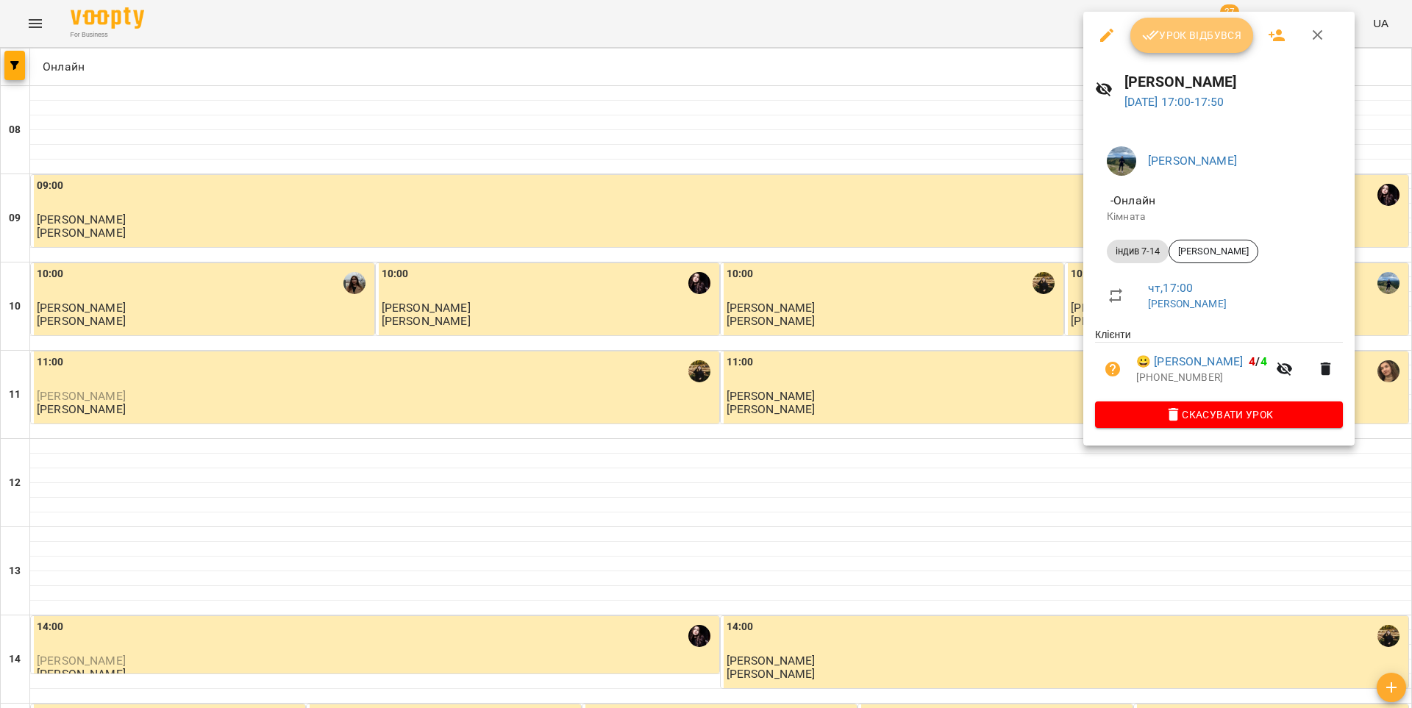
click at [1169, 44] on button "Урок відбувся" at bounding box center [1192, 35] width 124 height 35
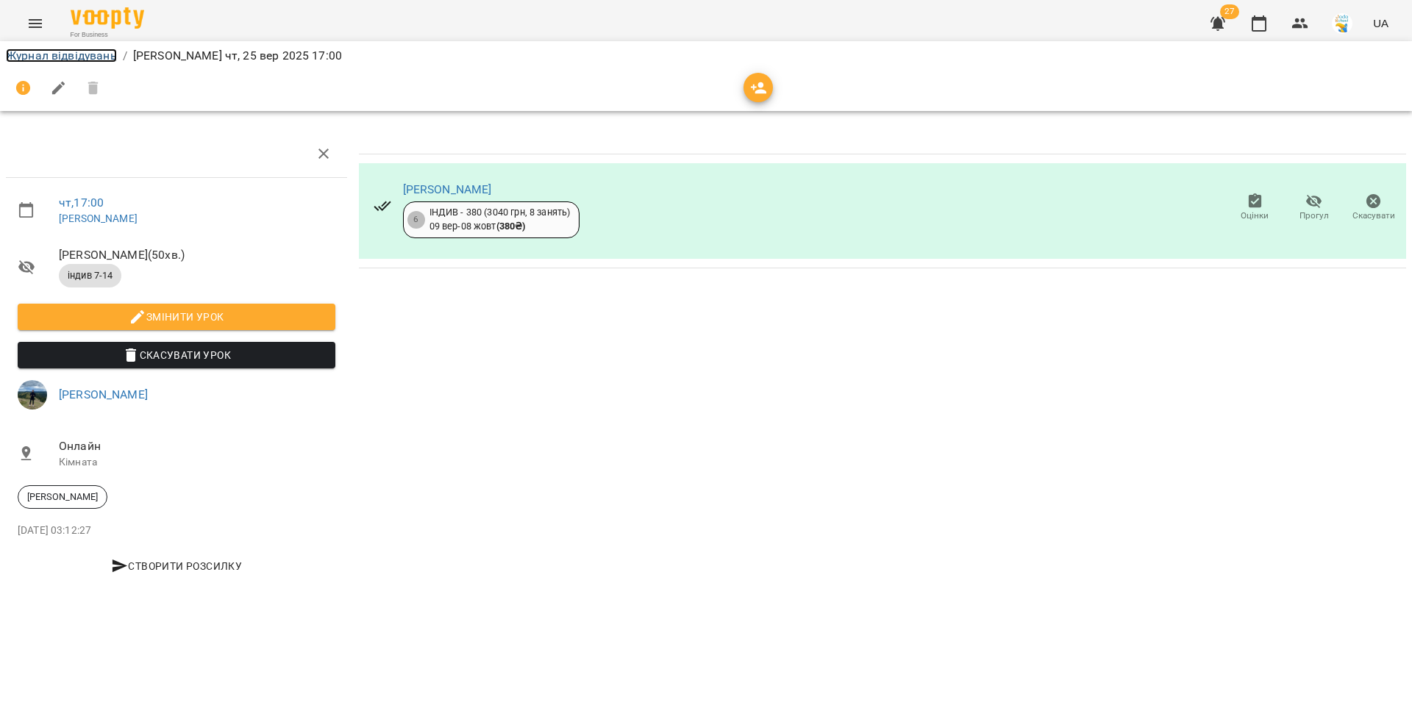
click at [85, 57] on link "Журнал відвідувань" at bounding box center [61, 56] width 111 height 14
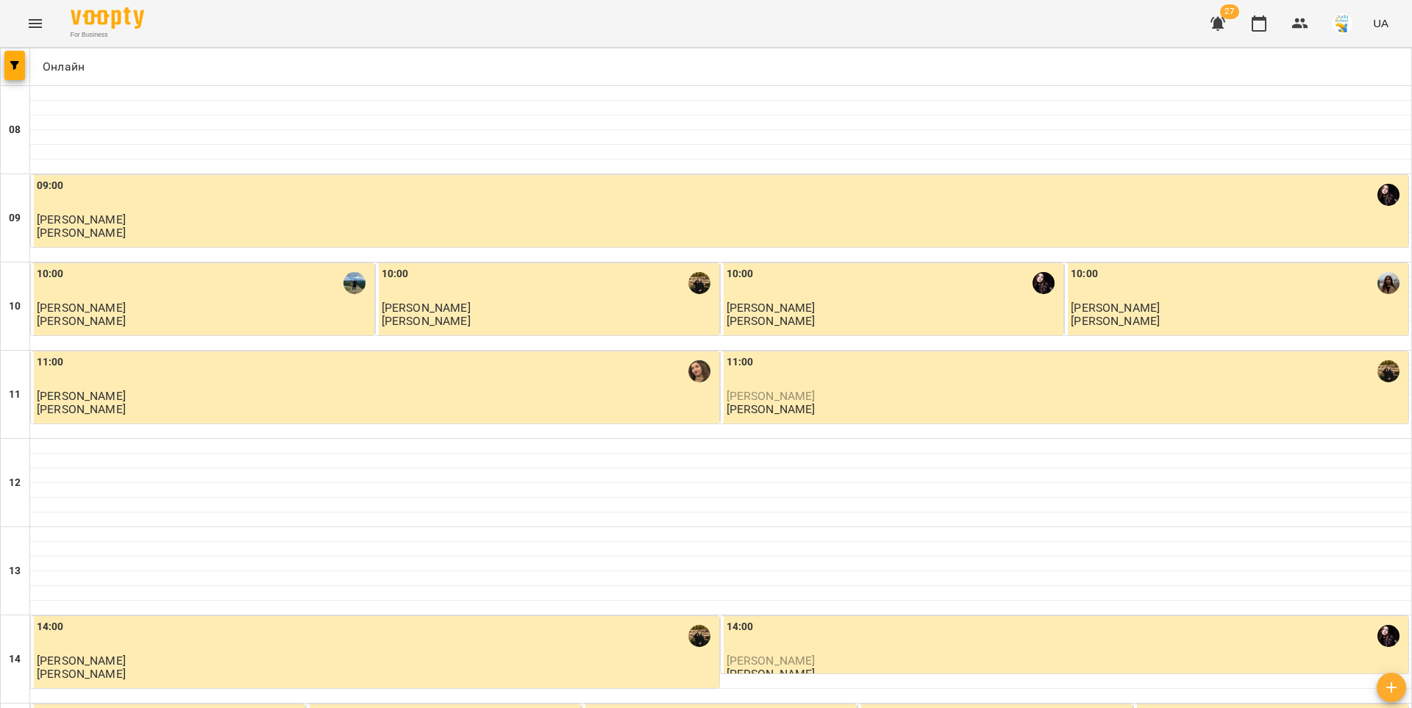
scroll to position [711, 0]
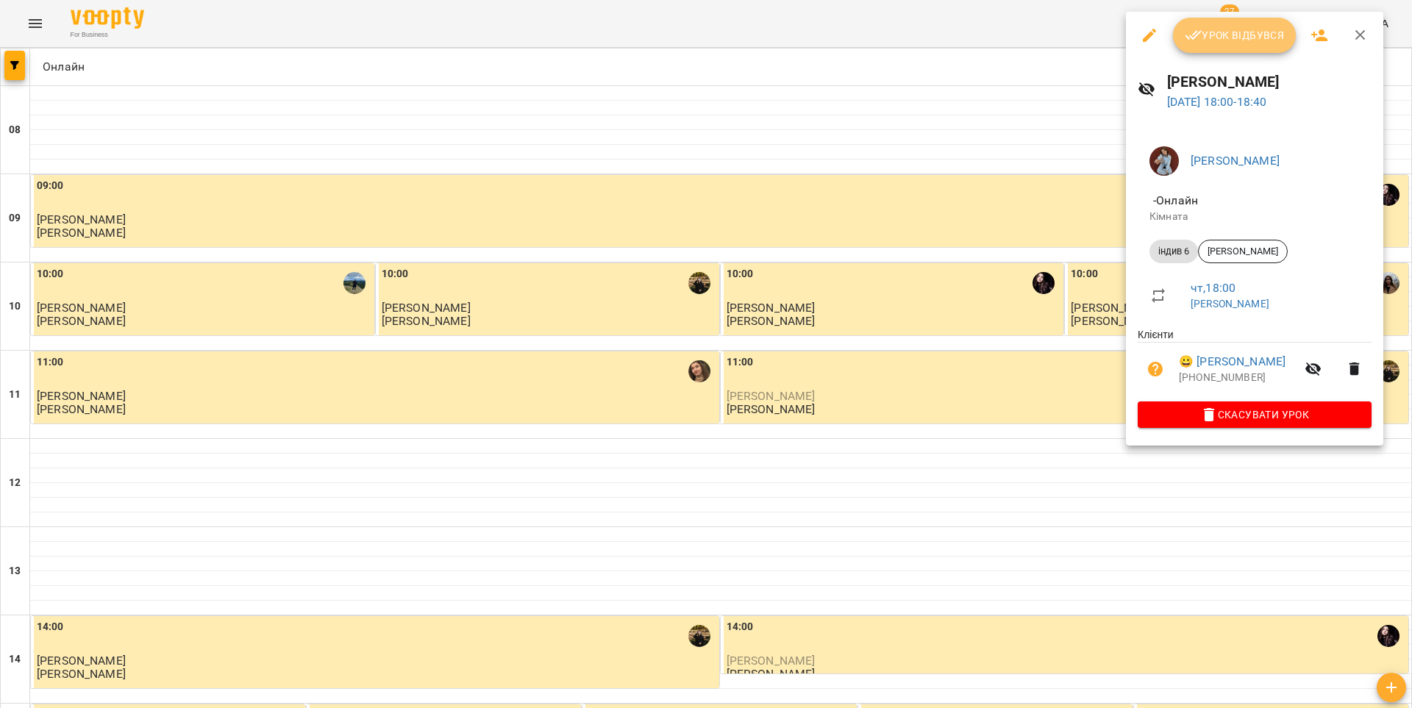
click at [1212, 43] on span "Урок відбувся" at bounding box center [1235, 35] width 100 height 18
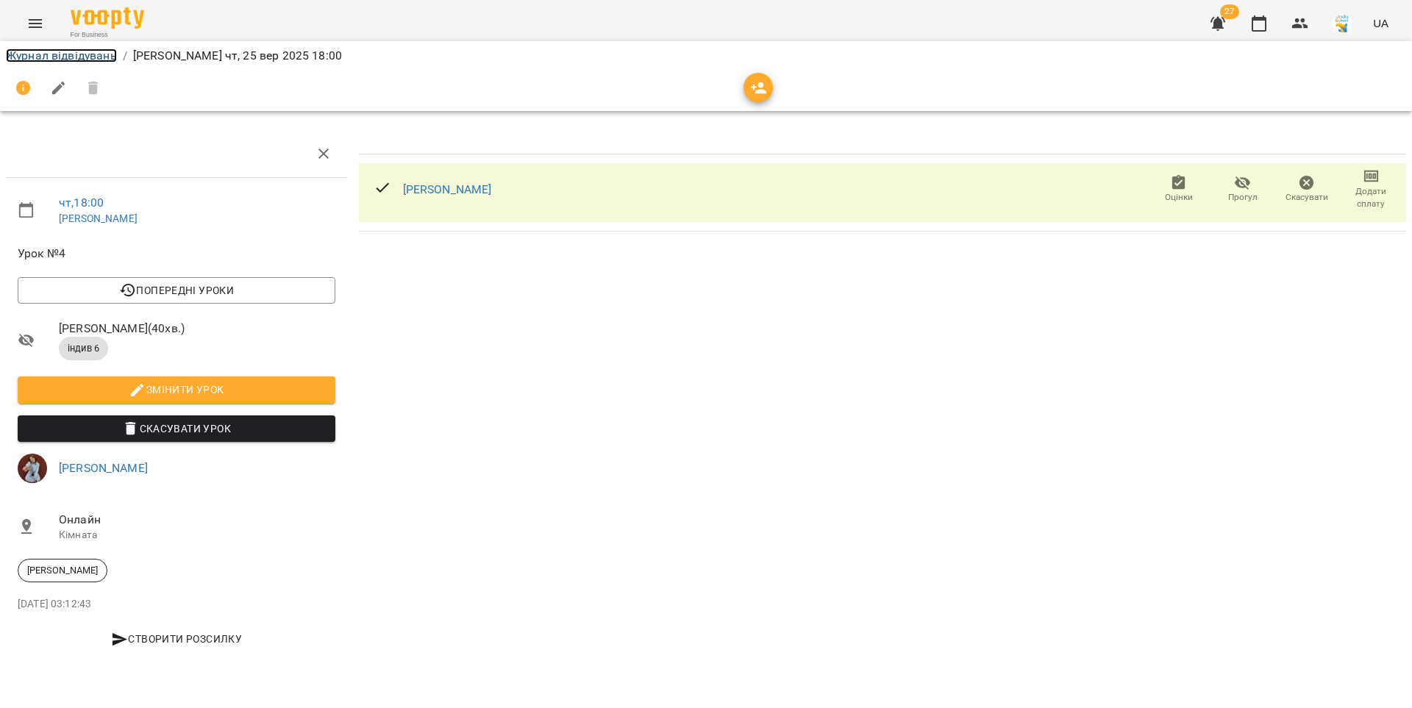
click at [67, 54] on link "Журнал відвідувань" at bounding box center [61, 56] width 111 height 14
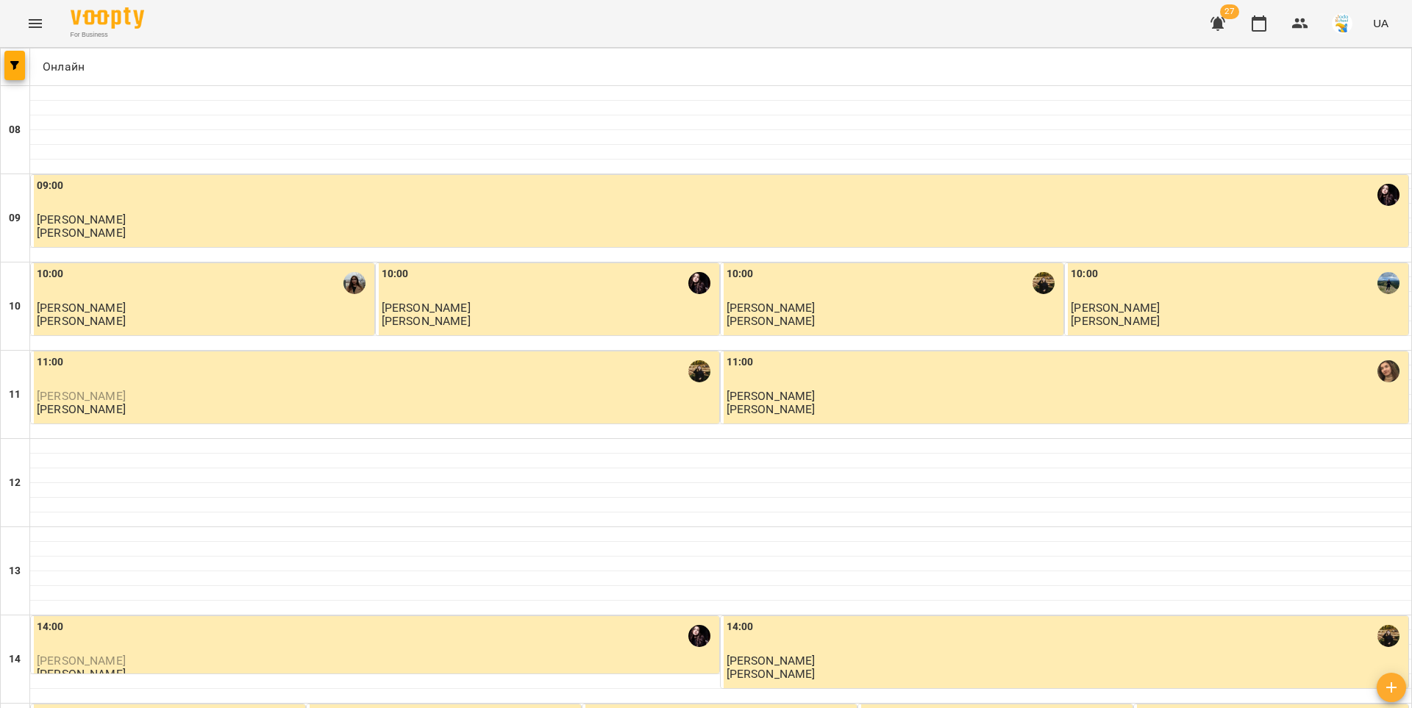
scroll to position [711, 0]
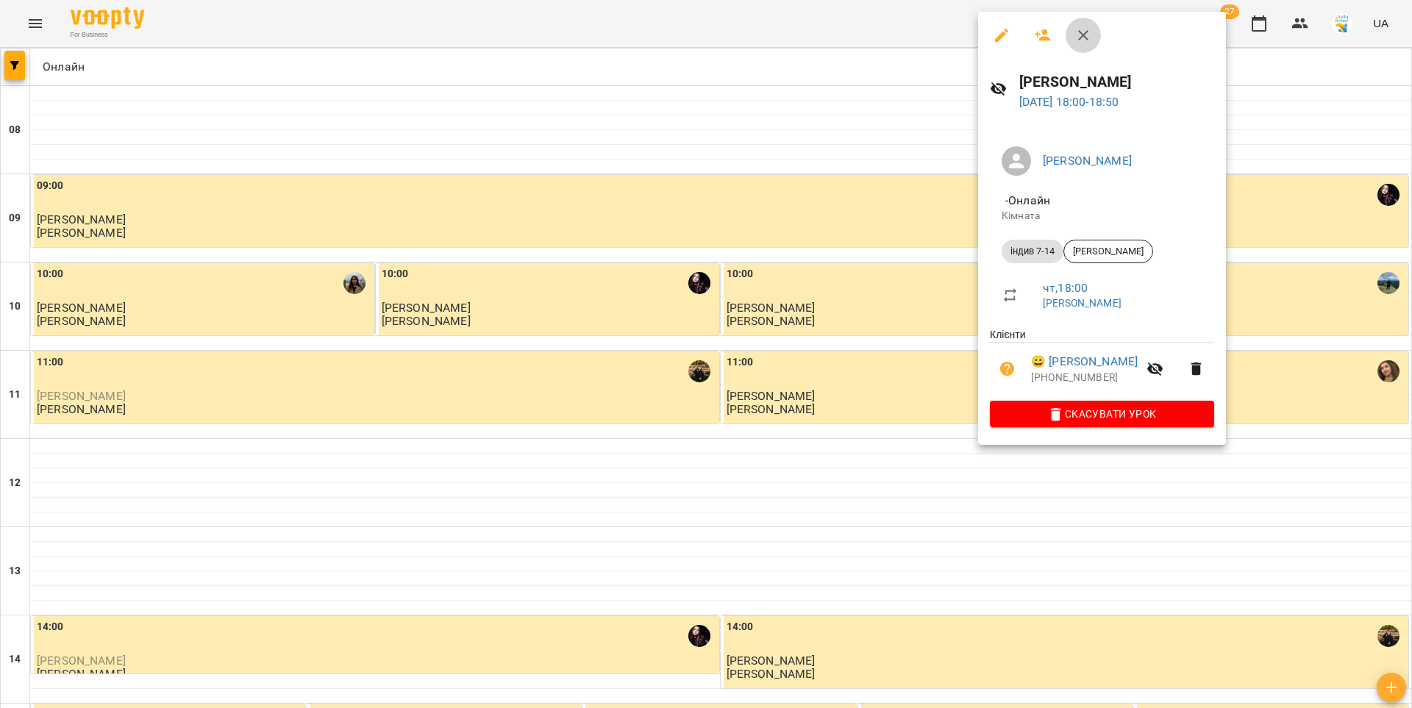
click at [1088, 39] on icon "button" at bounding box center [1083, 35] width 18 height 18
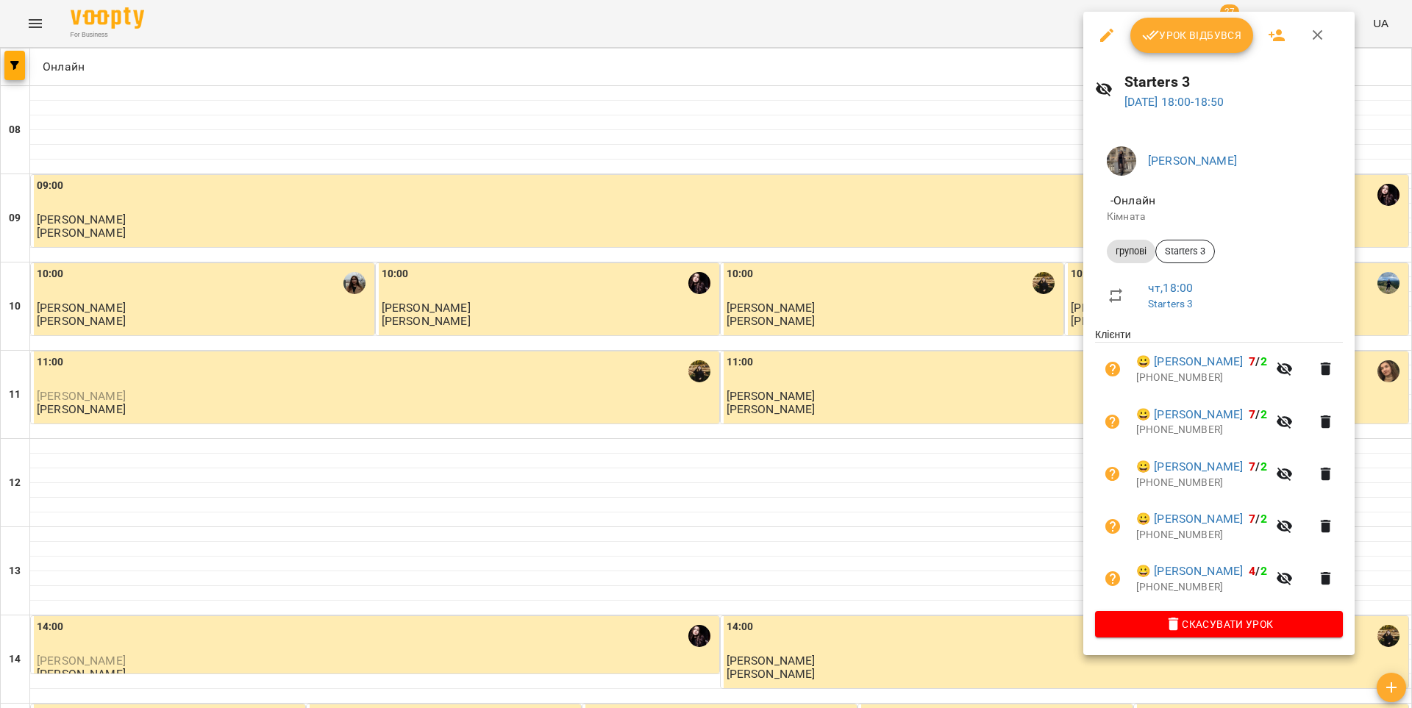
click at [1157, 31] on icon "button" at bounding box center [1150, 36] width 17 height 10
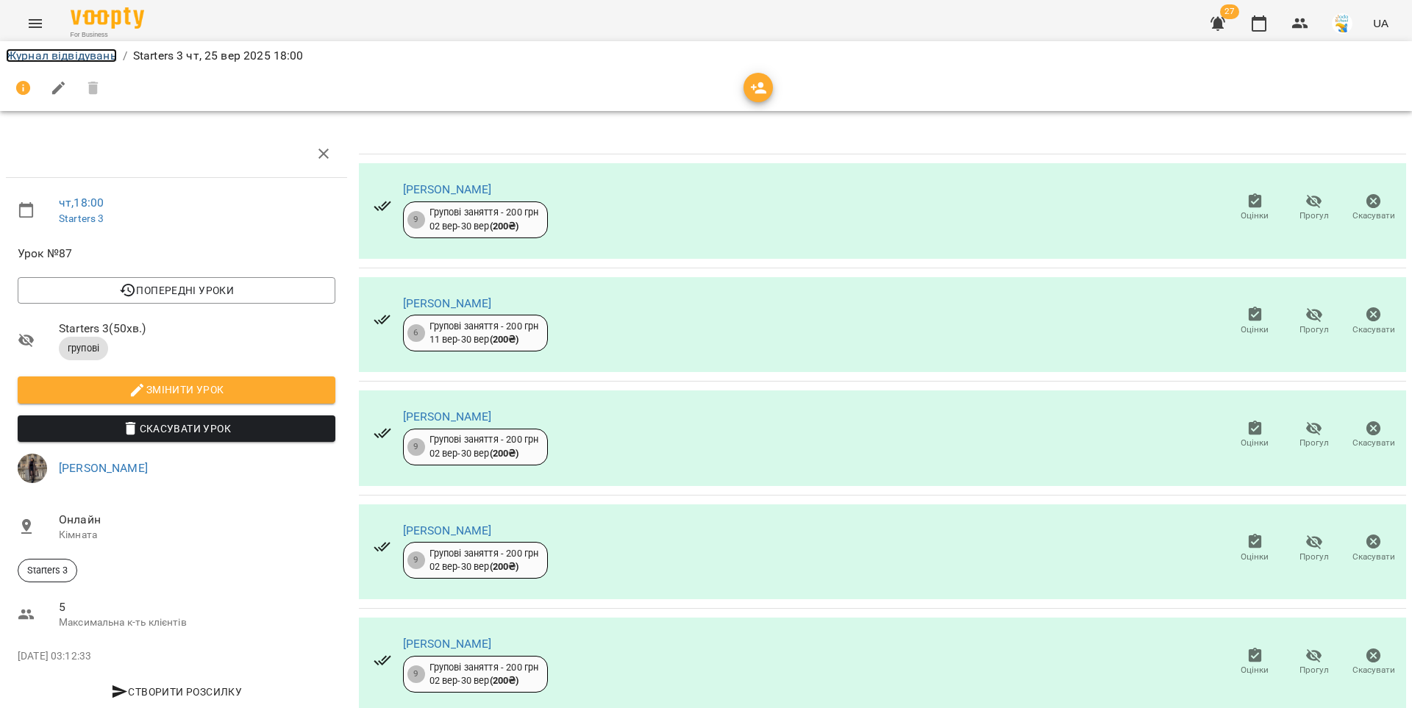
click at [32, 55] on link "Журнал відвідувань" at bounding box center [61, 56] width 111 height 14
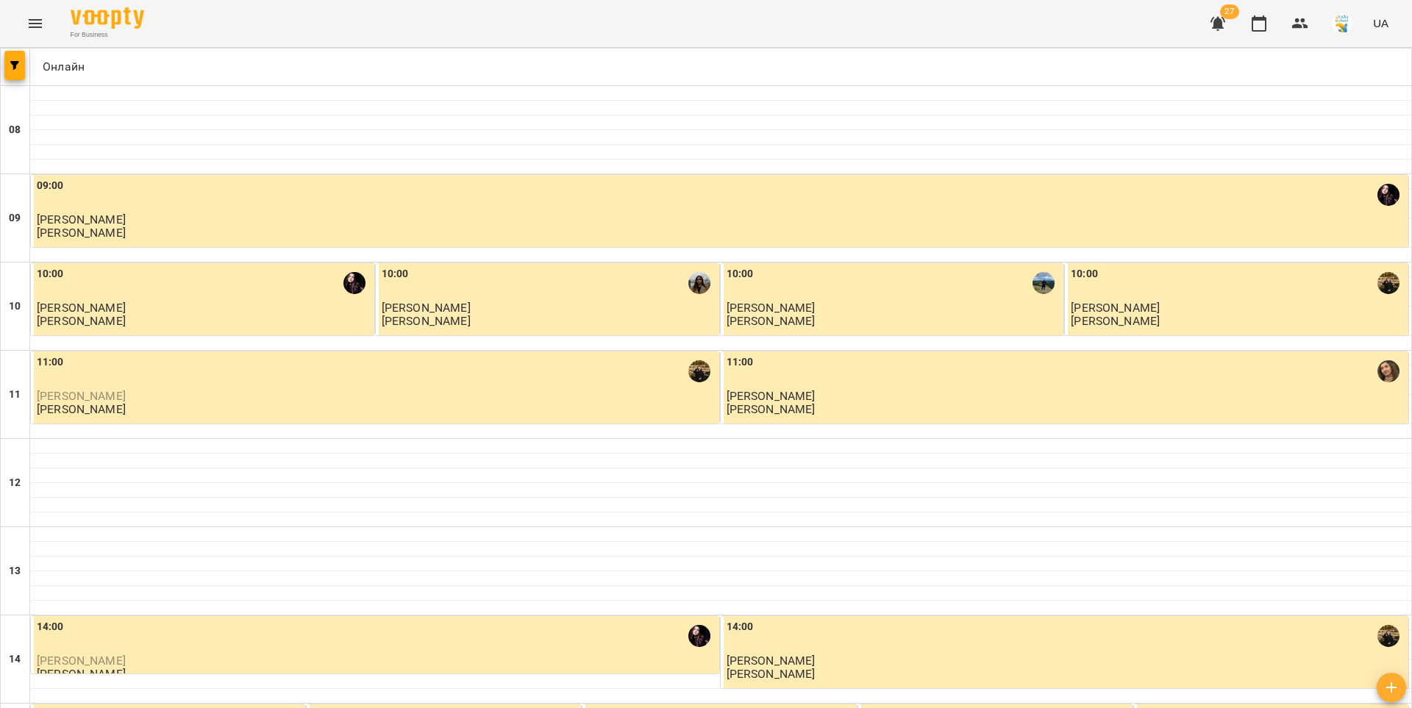
scroll to position [711, 0]
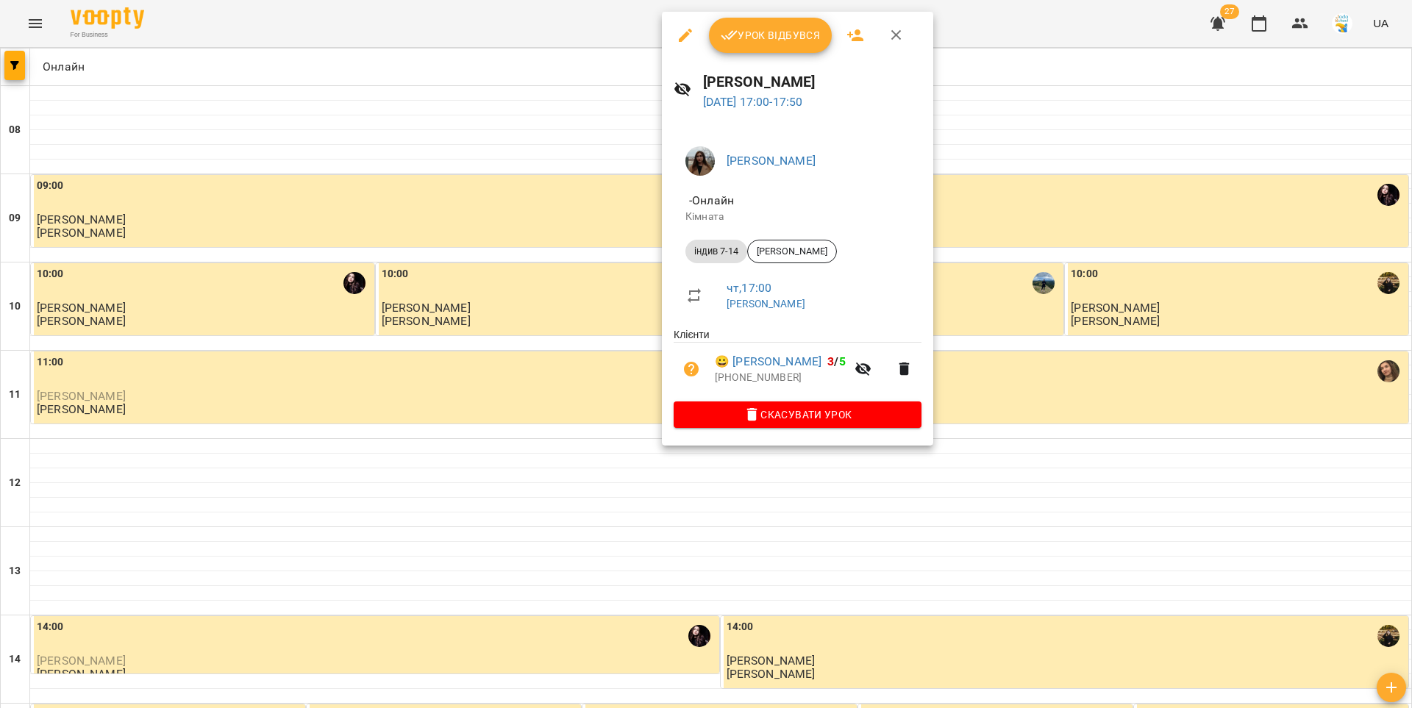
click at [742, 40] on span "Урок відбувся" at bounding box center [771, 35] width 100 height 18
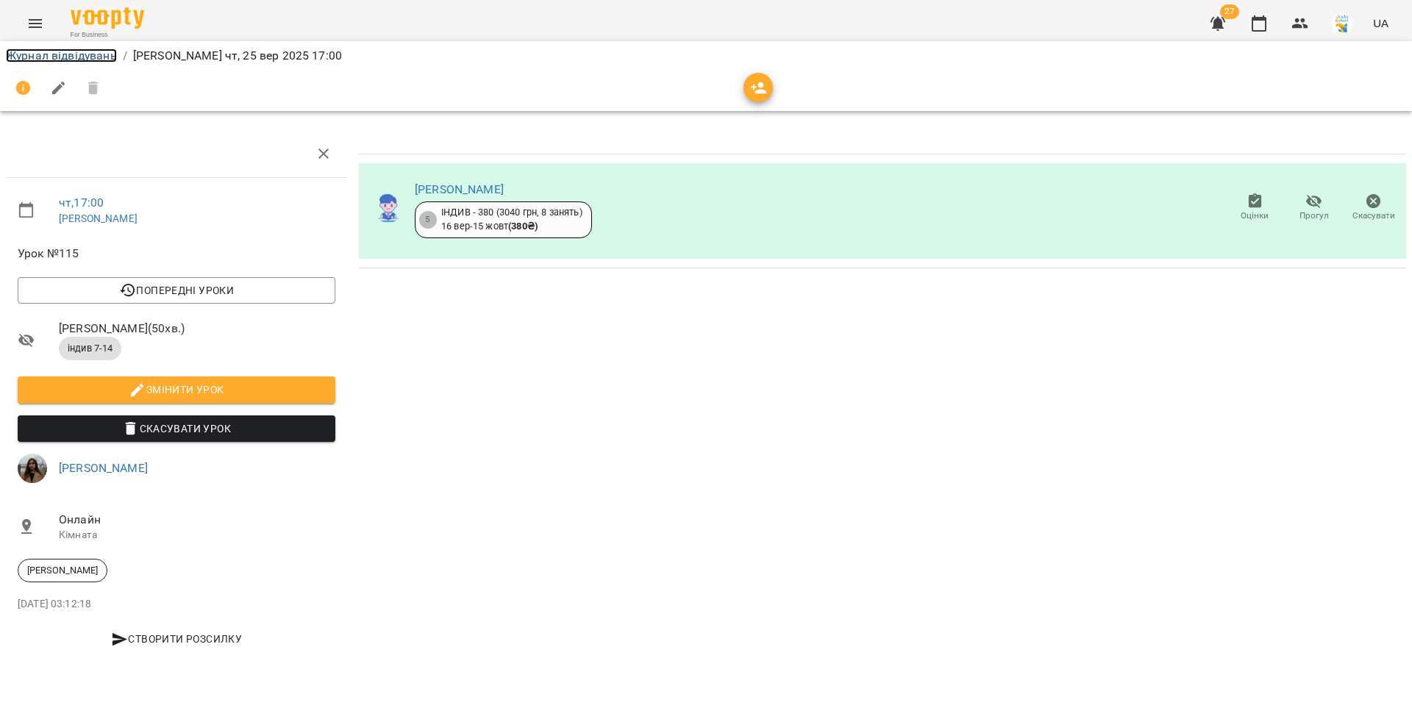
click at [99, 57] on link "Журнал відвідувань" at bounding box center [61, 56] width 111 height 14
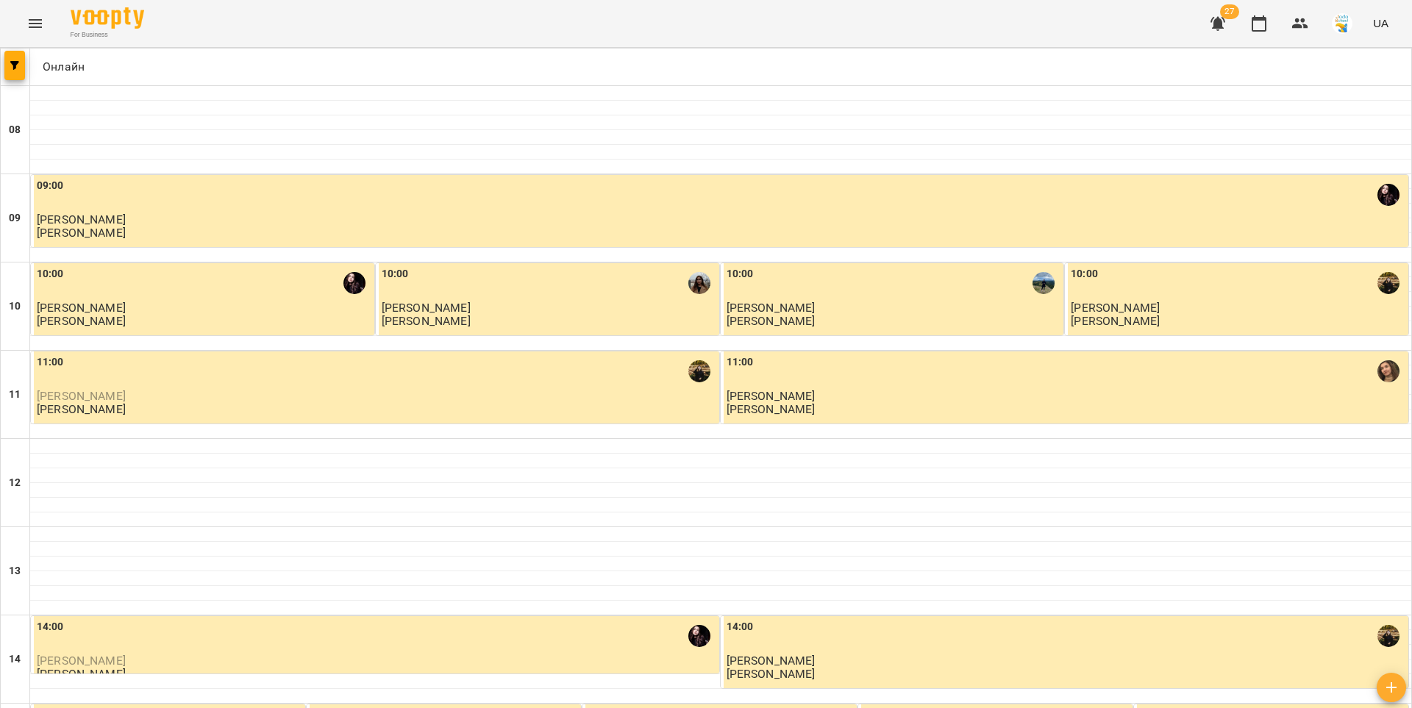
scroll to position [711, 0]
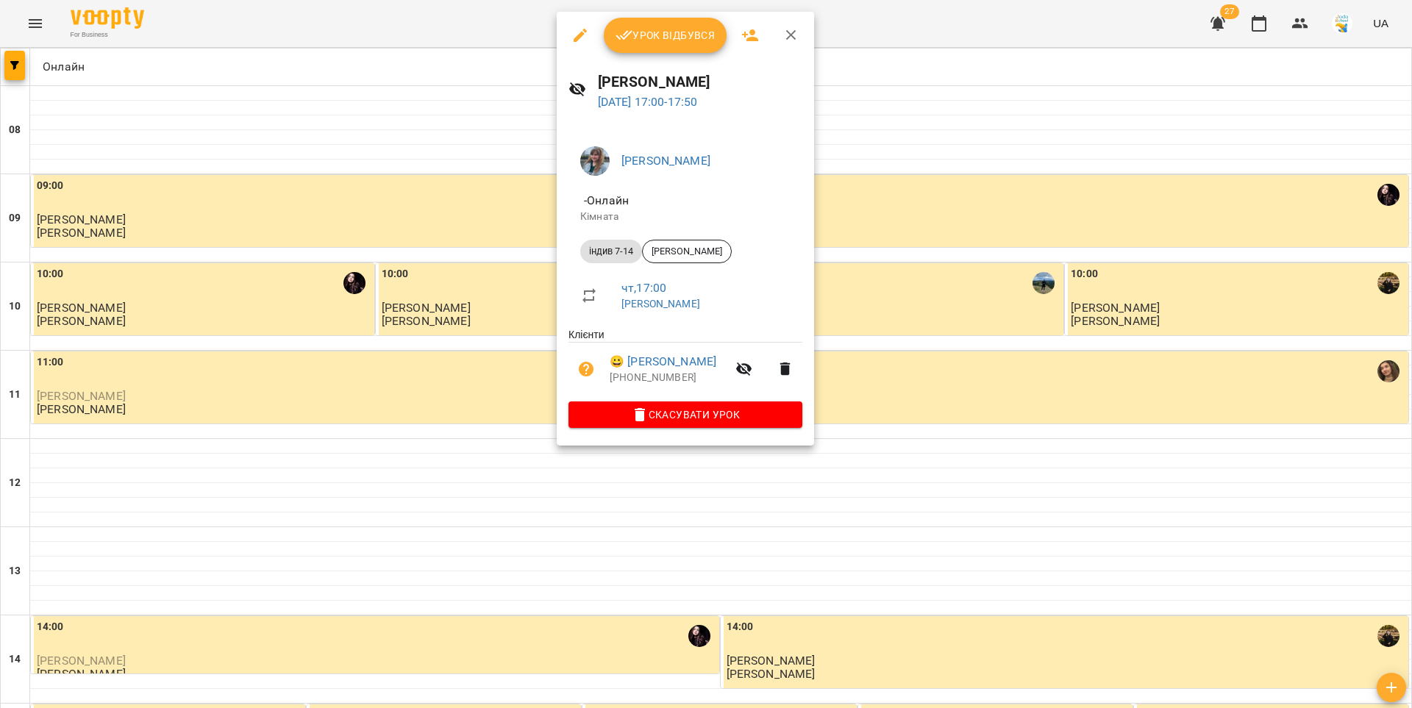
click at [653, 35] on span "Урок відбувся" at bounding box center [666, 35] width 100 height 18
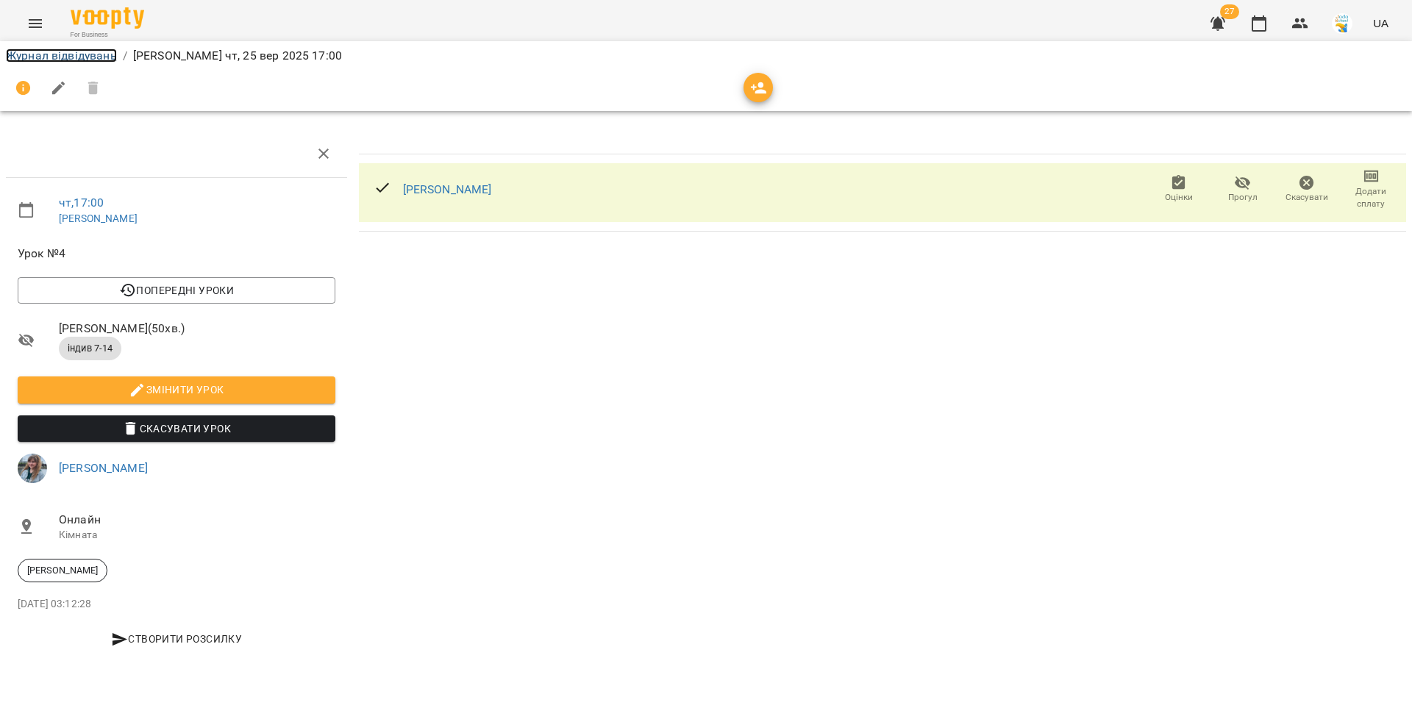
click at [74, 60] on link "Журнал відвідувань" at bounding box center [61, 56] width 111 height 14
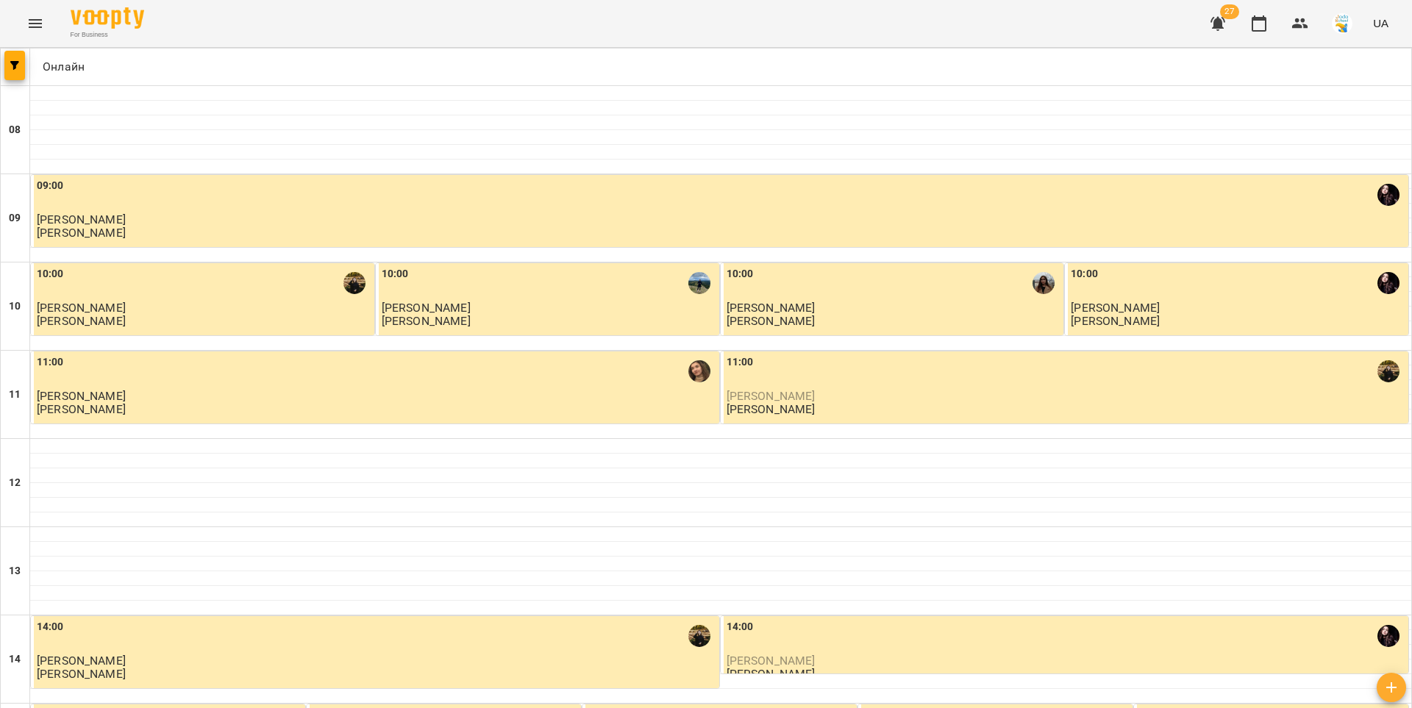
scroll to position [711, 0]
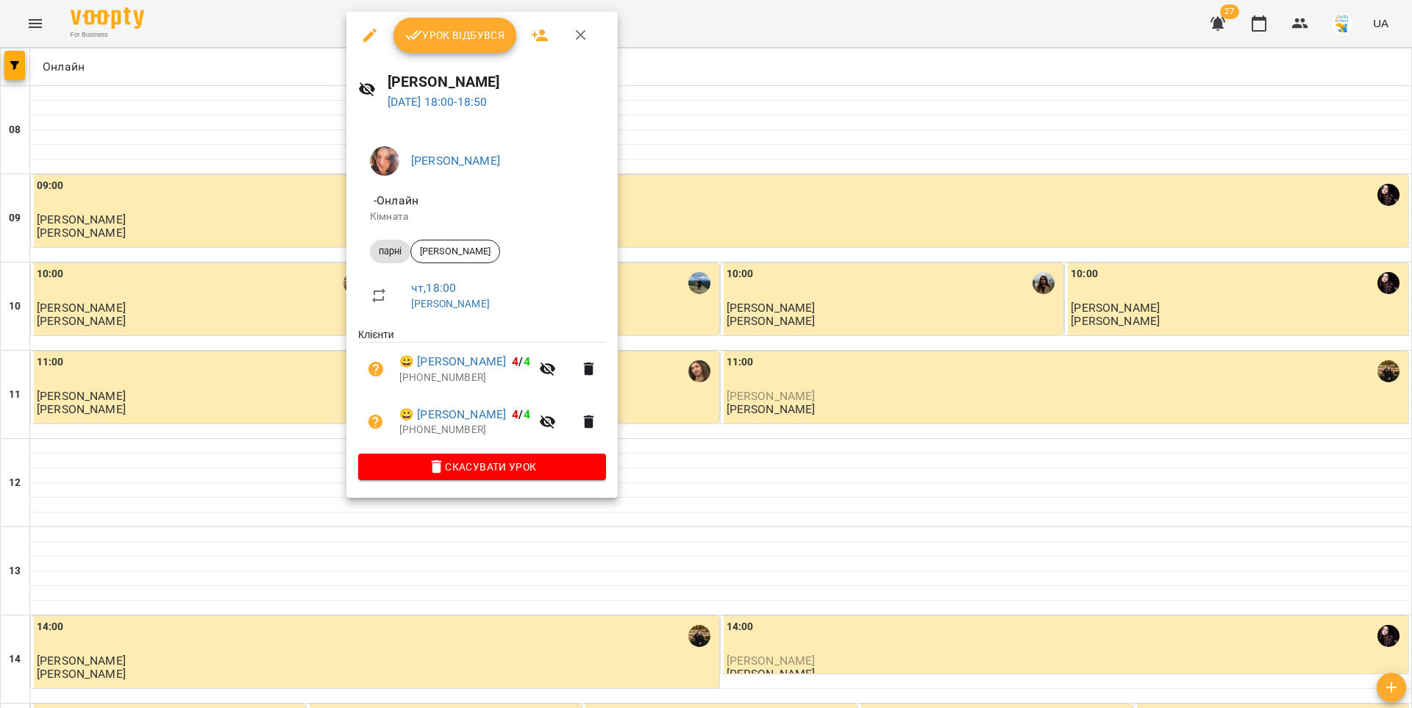
click at [431, 45] on button "Урок відбувся" at bounding box center [455, 35] width 124 height 35
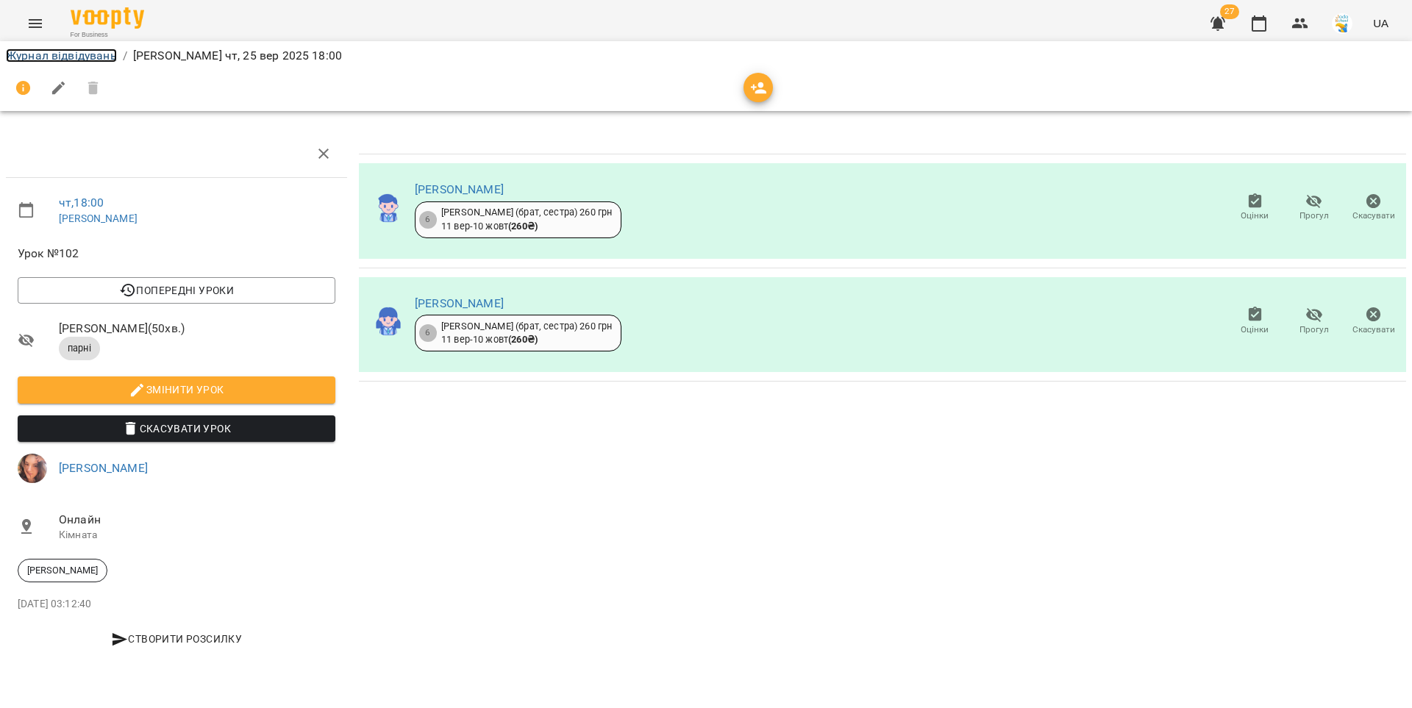
click at [73, 61] on link "Журнал відвідувань" at bounding box center [61, 56] width 111 height 14
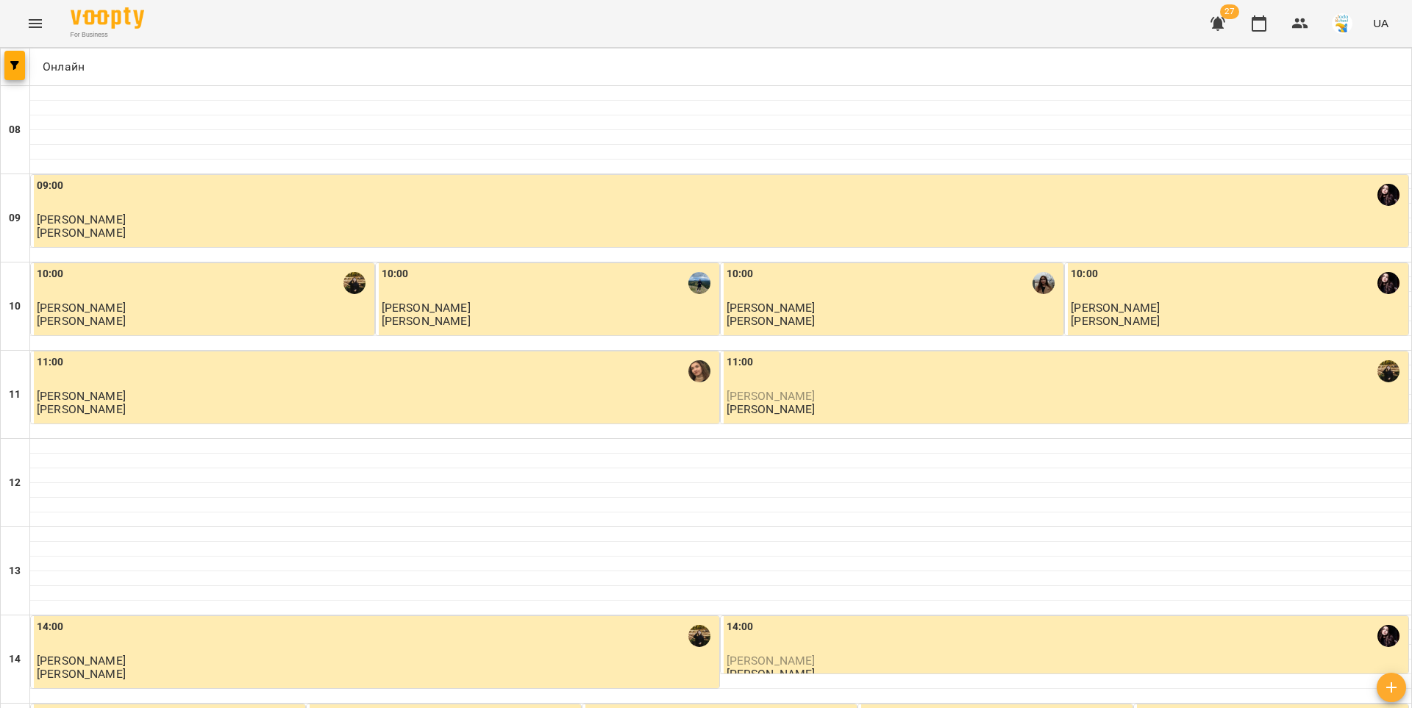
scroll to position [711, 0]
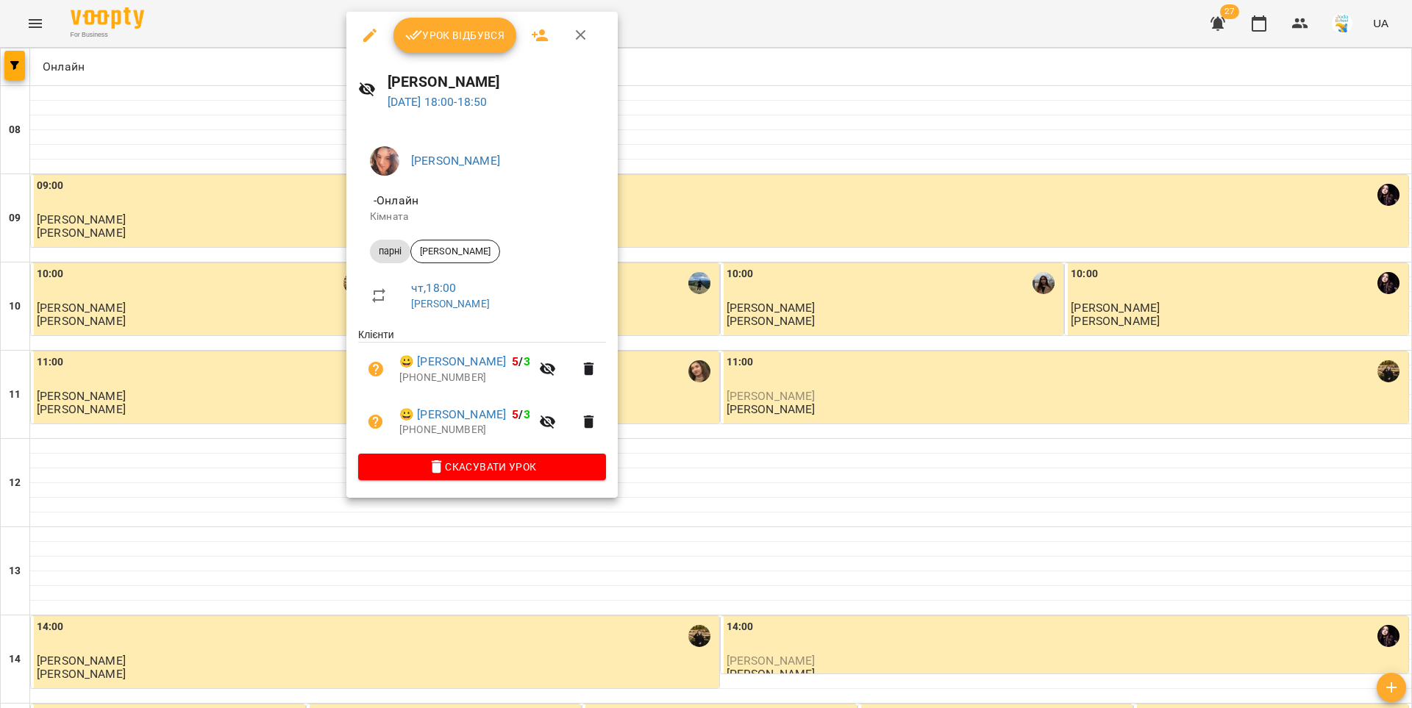
click at [427, 38] on span "Урок відбувся" at bounding box center [455, 35] width 100 height 18
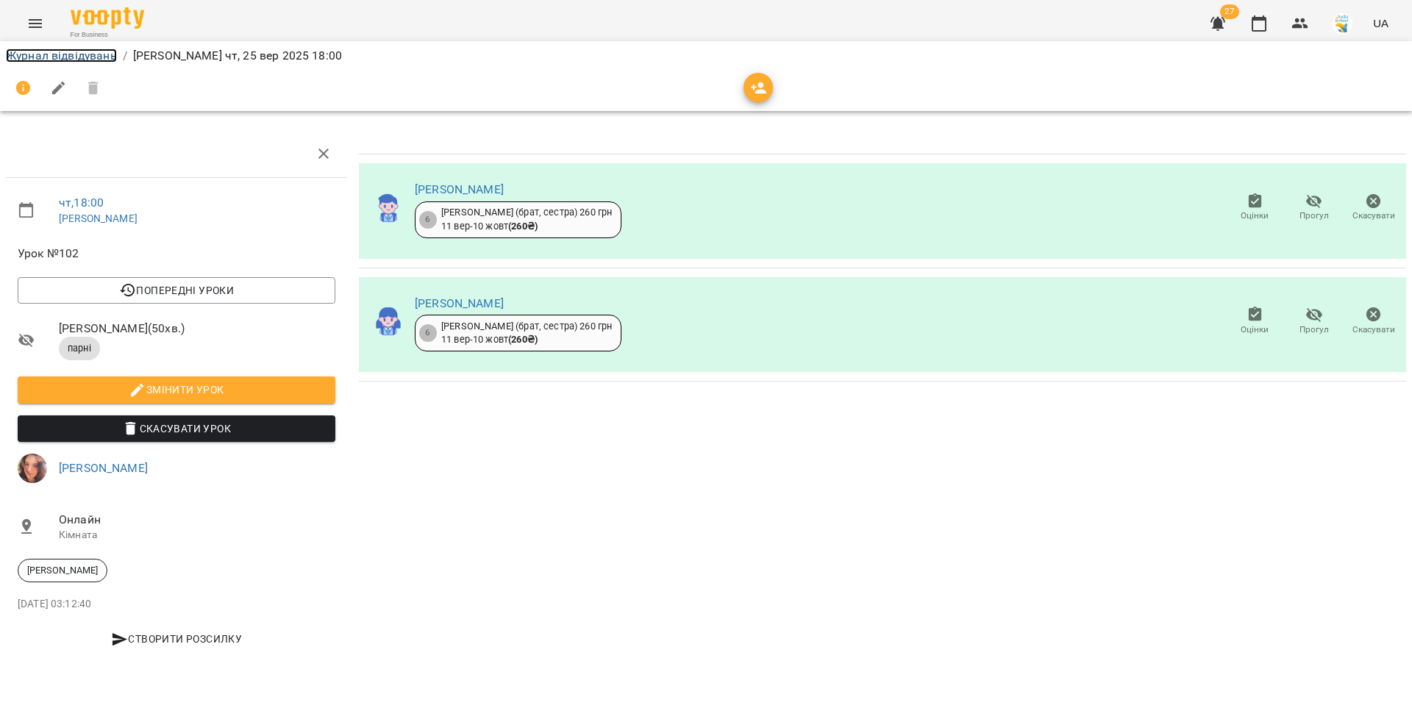
click at [96, 51] on link "Журнал відвідувань" at bounding box center [61, 56] width 111 height 14
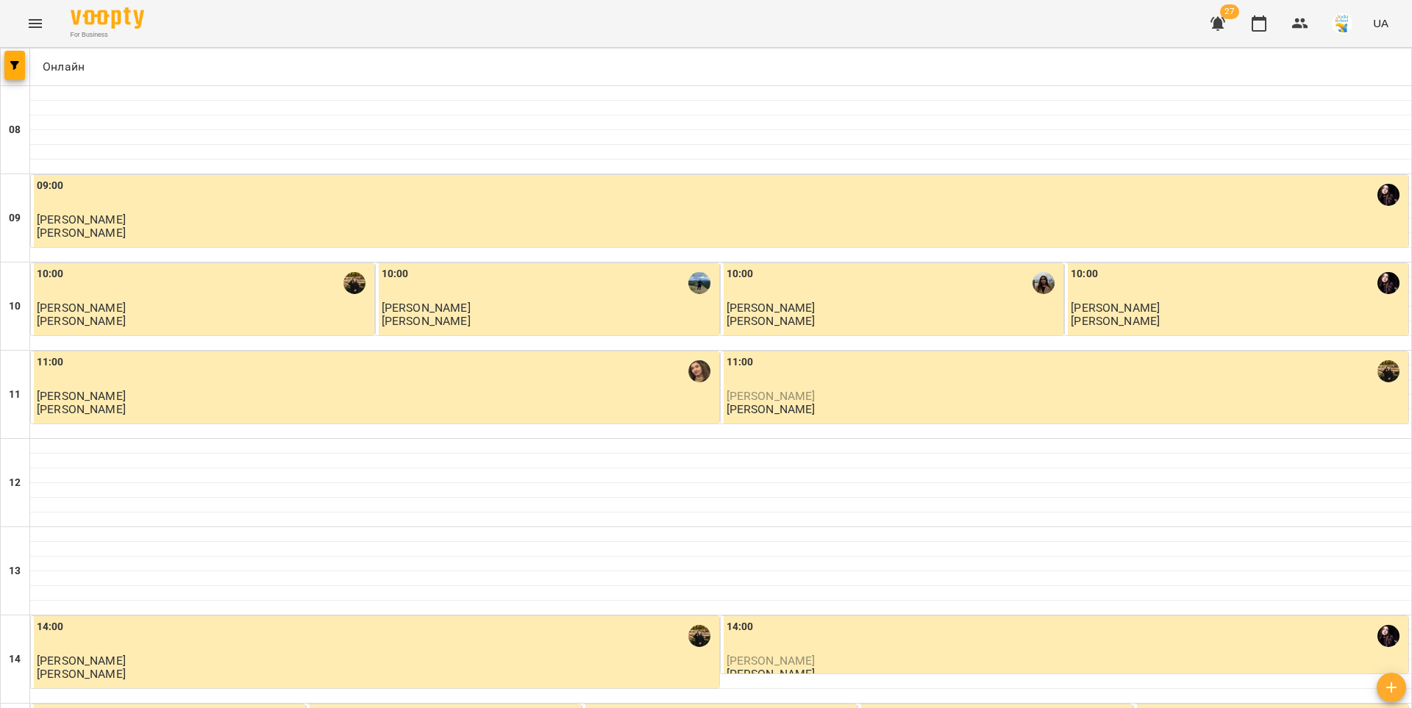
scroll to position [711, 0]
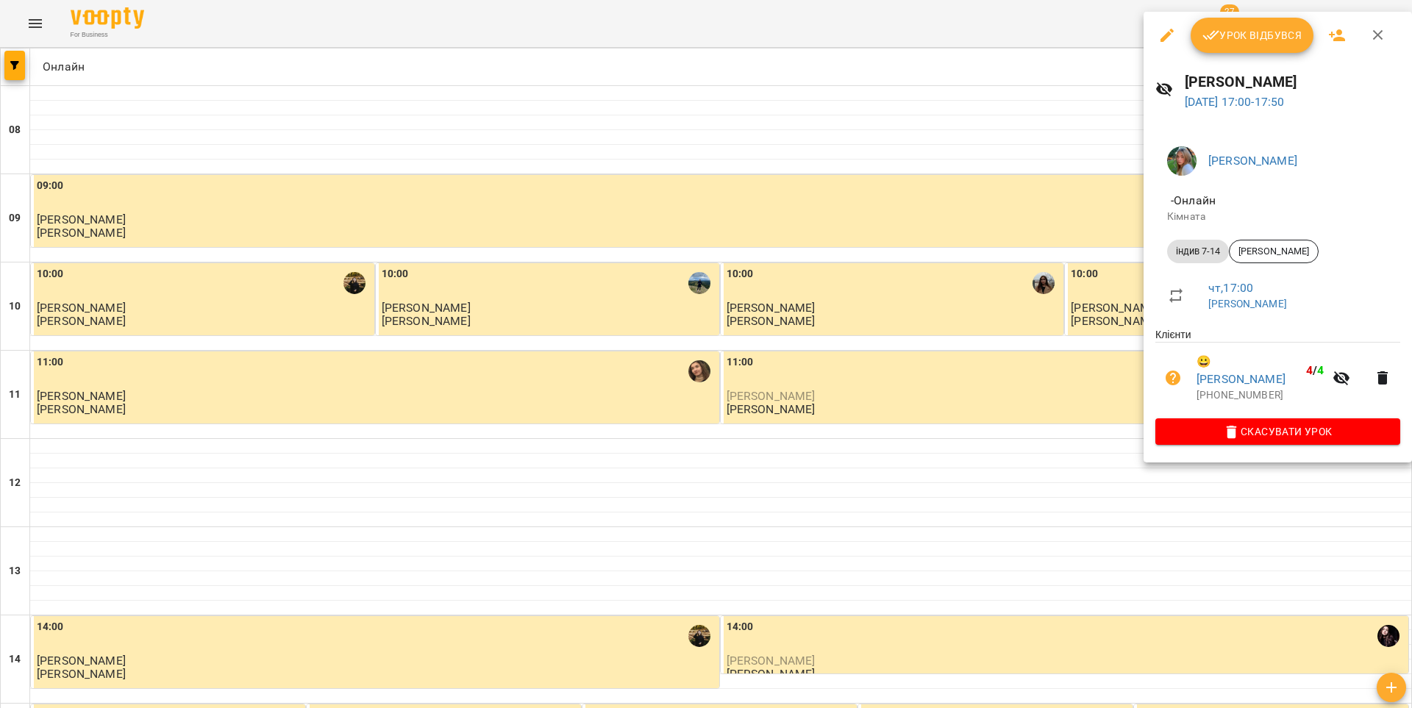
click at [1235, 36] on span "Урок відбувся" at bounding box center [1252, 35] width 100 height 18
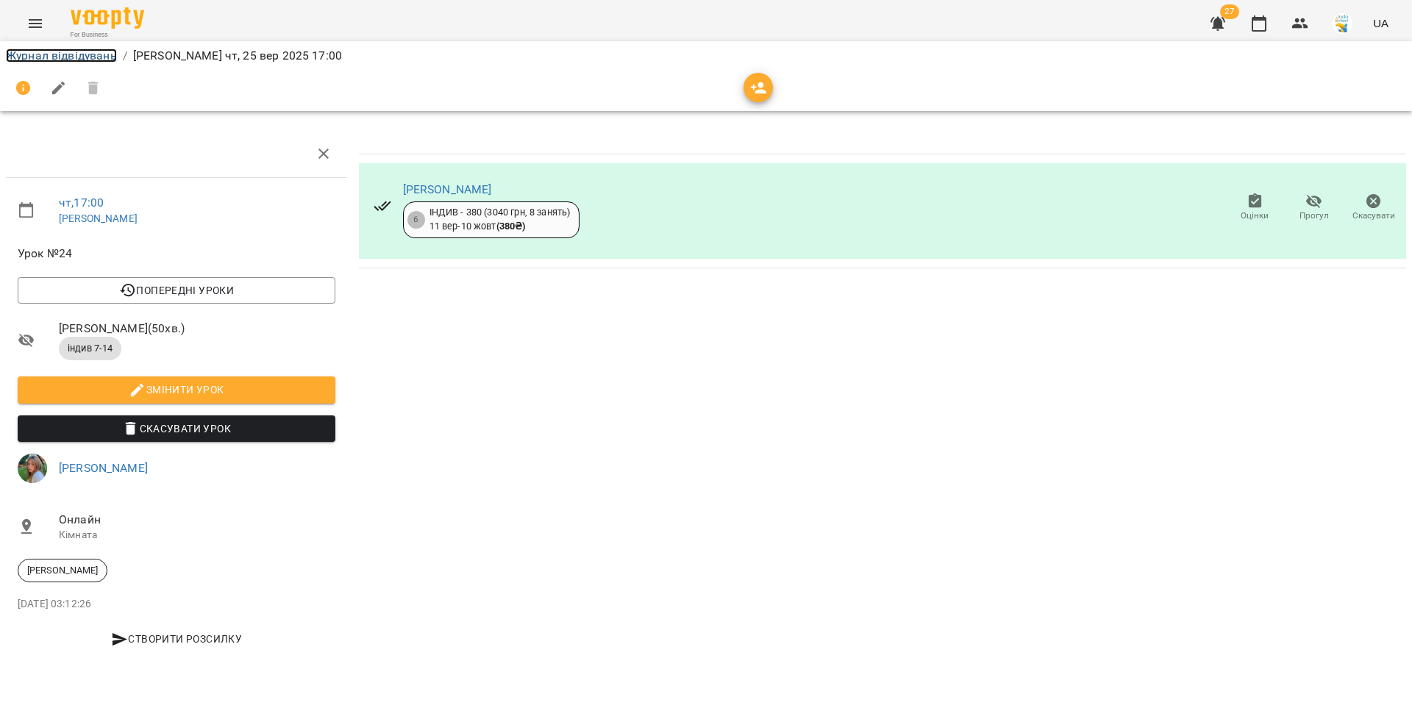
click at [57, 60] on link "Журнал відвідувань" at bounding box center [61, 56] width 111 height 14
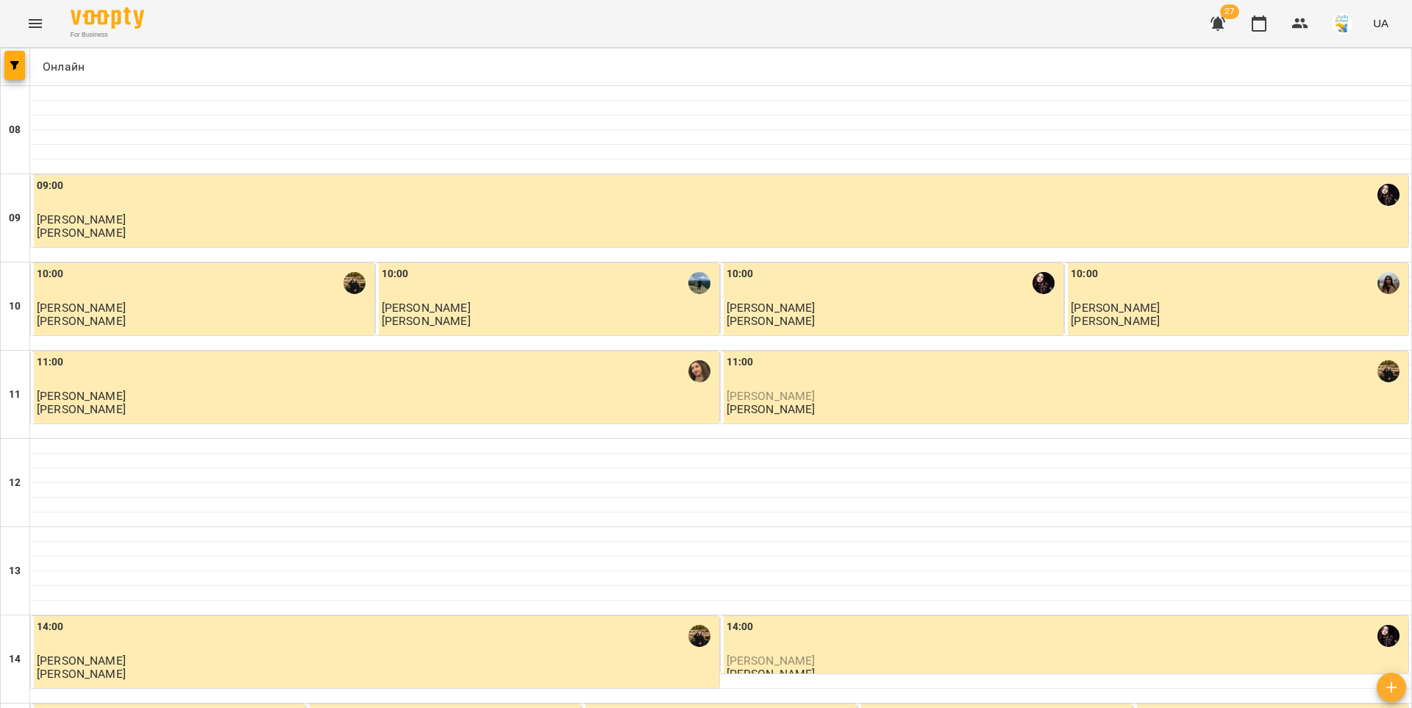
scroll to position [579, 0]
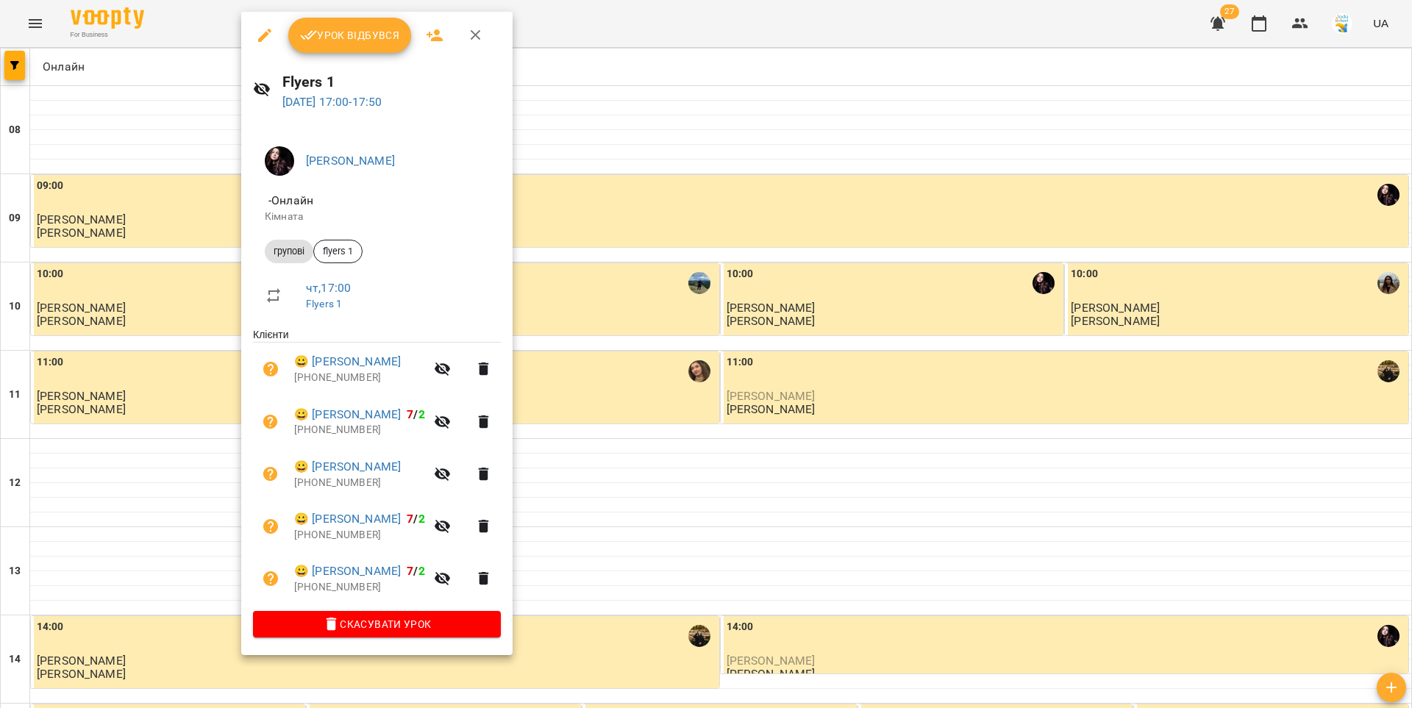
click at [336, 36] on span "Урок відбувся" at bounding box center [350, 35] width 100 height 18
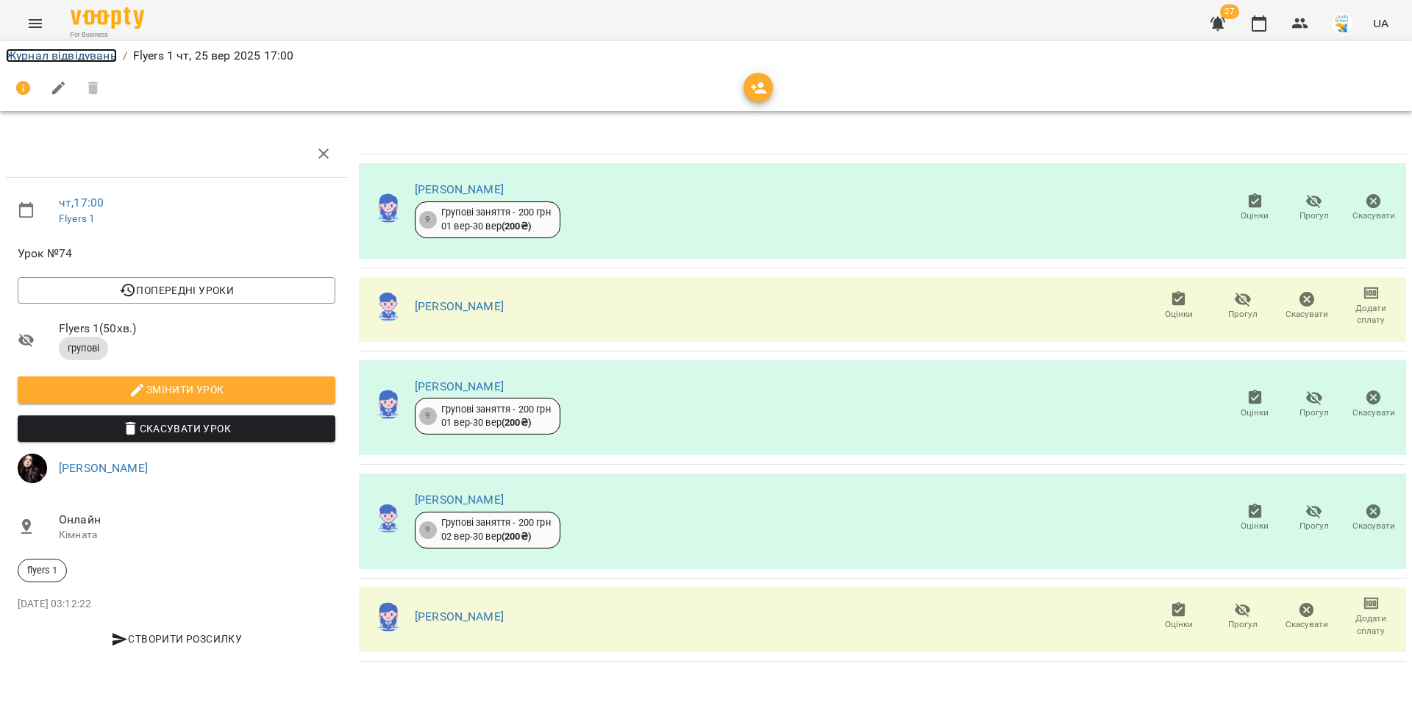
click at [64, 54] on link "Журнал відвідувань" at bounding box center [61, 56] width 111 height 14
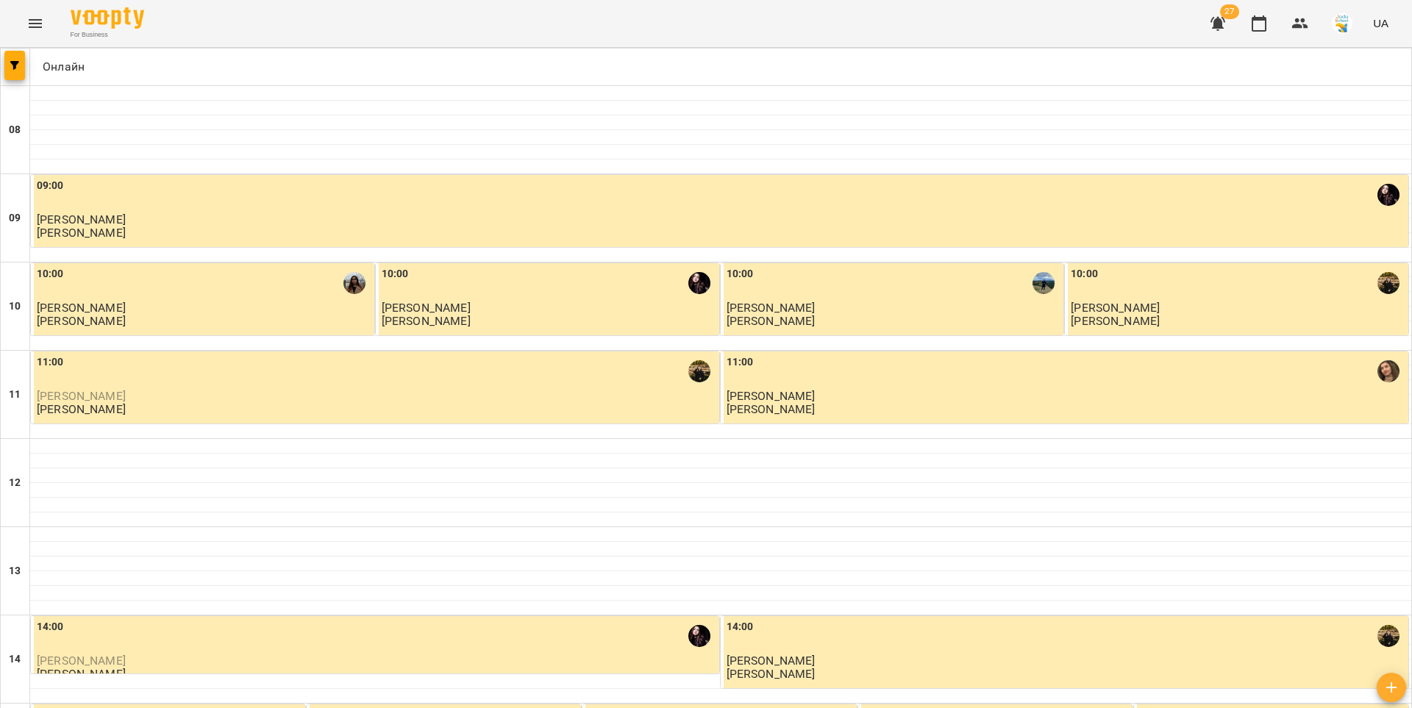
scroll to position [711, 0]
click at [1296, 22] on icon "button" at bounding box center [1300, 24] width 18 height 18
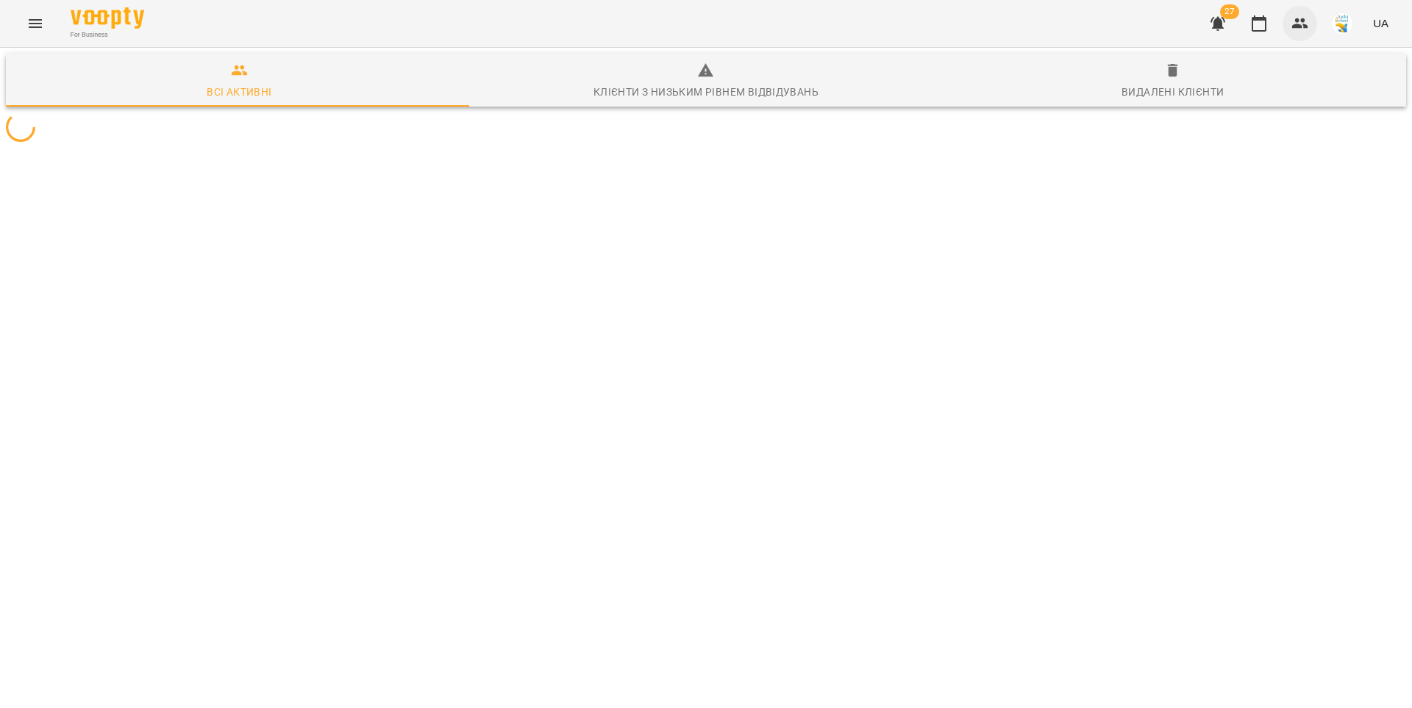
click at [1302, 27] on icon "button" at bounding box center [1300, 24] width 18 height 18
click at [1301, 25] on icon "button" at bounding box center [1300, 23] width 16 height 10
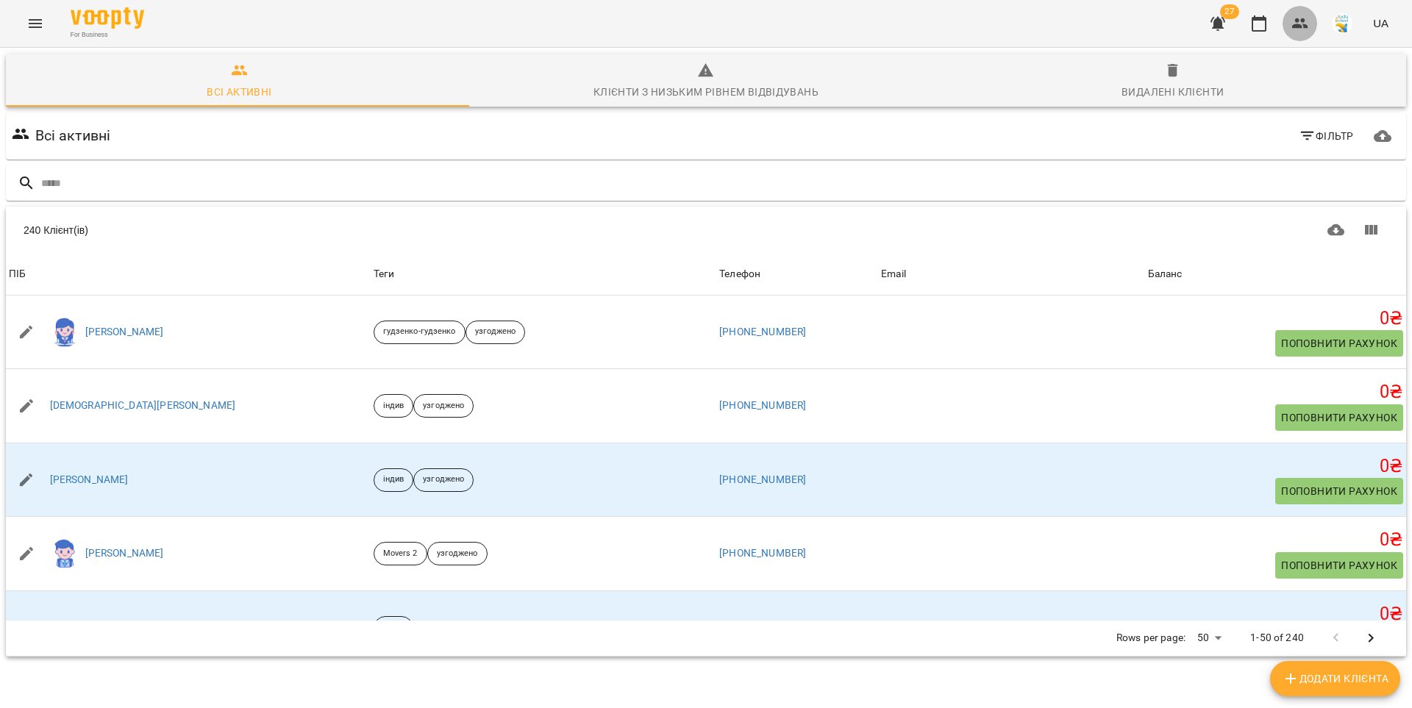
click at [1301, 25] on icon "button" at bounding box center [1300, 23] width 16 height 10
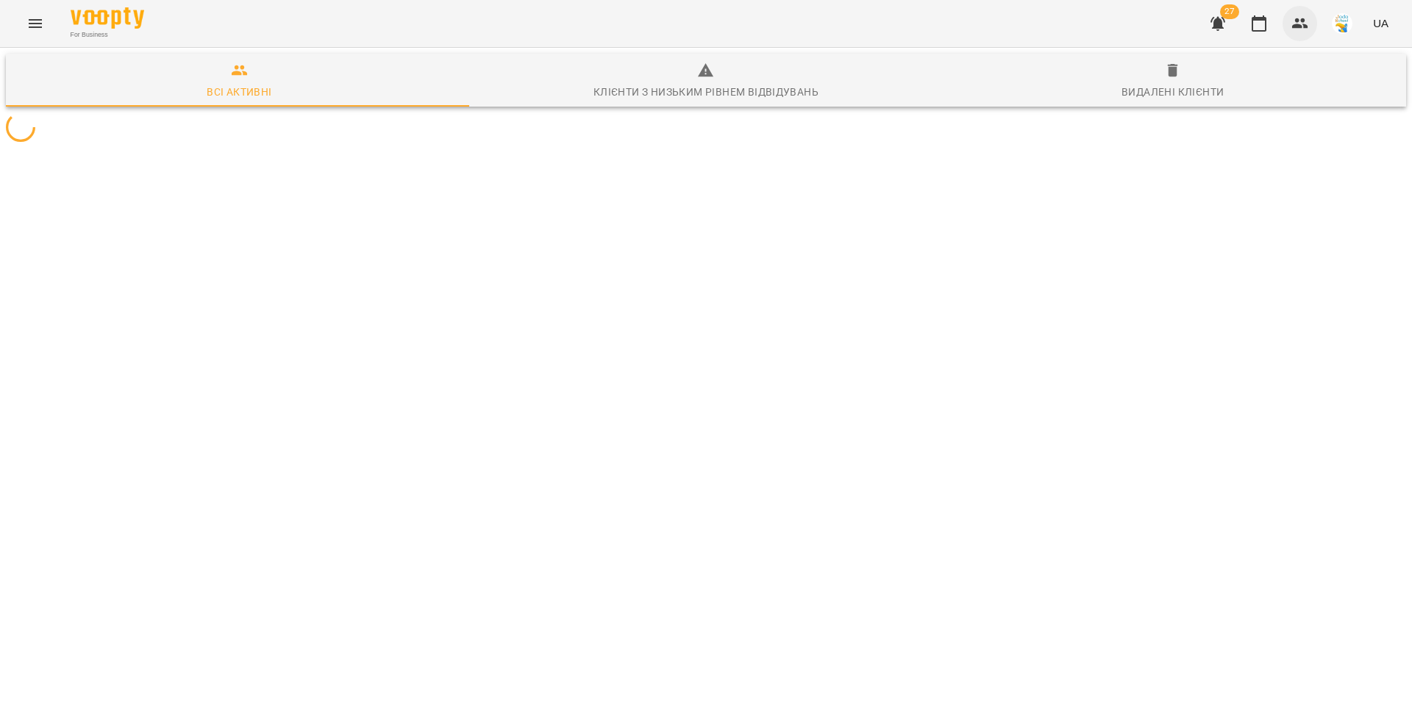
click at [1301, 25] on icon "button" at bounding box center [1300, 23] width 16 height 10
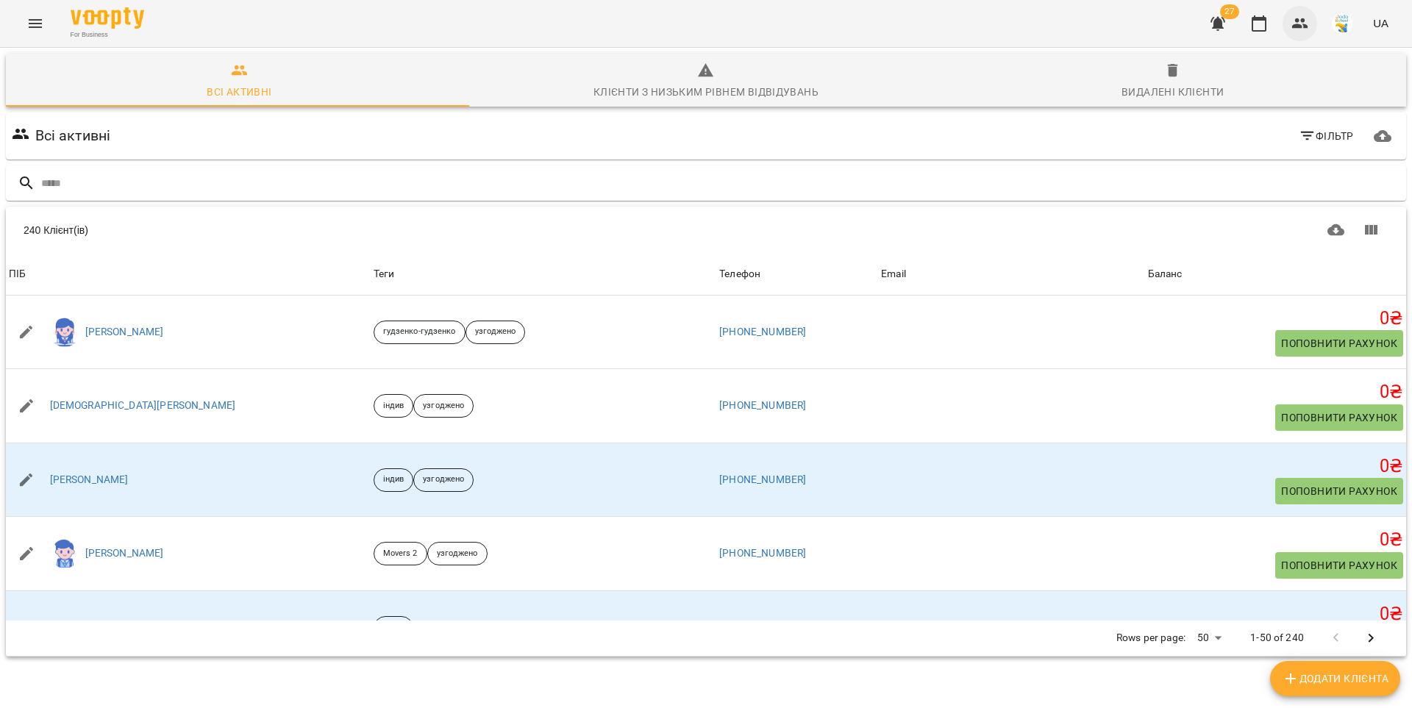
click at [1301, 25] on icon "button" at bounding box center [1300, 23] width 16 height 10
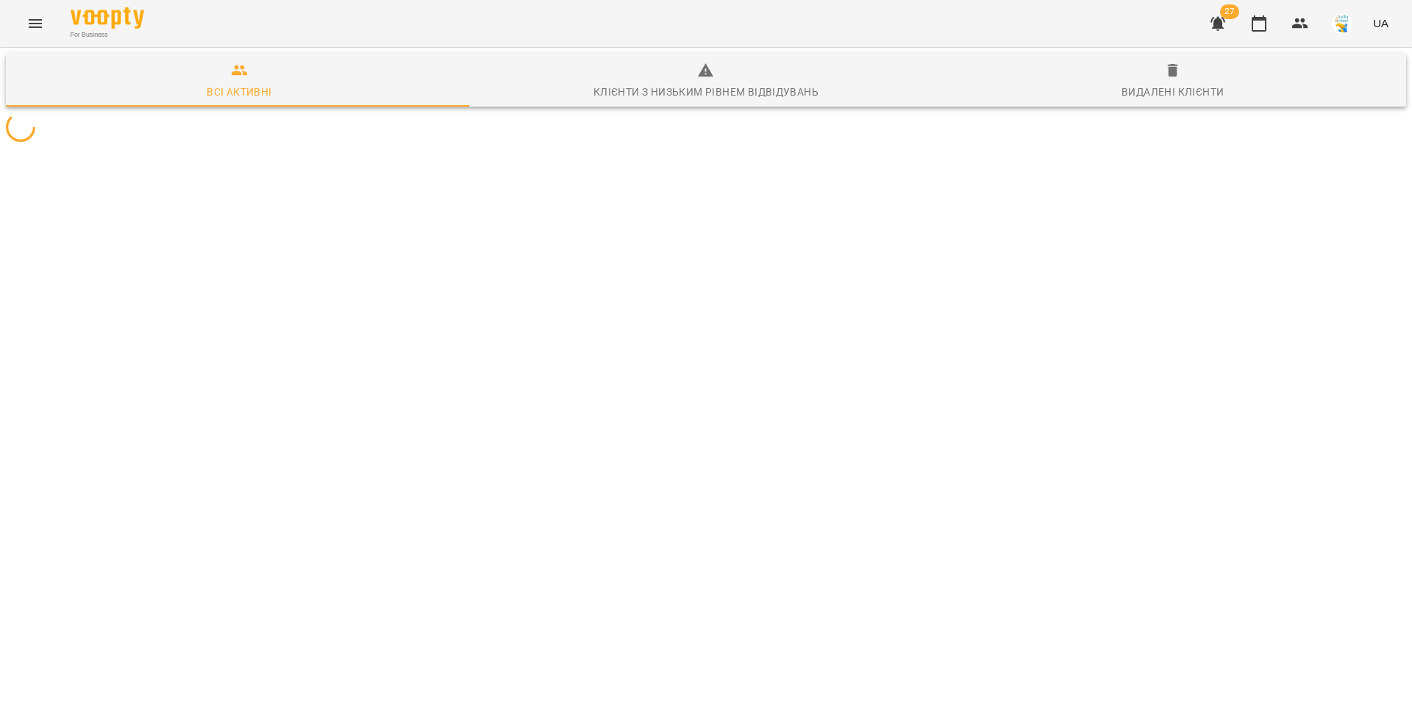
click at [1222, 27] on icon "button" at bounding box center [1217, 24] width 15 height 14
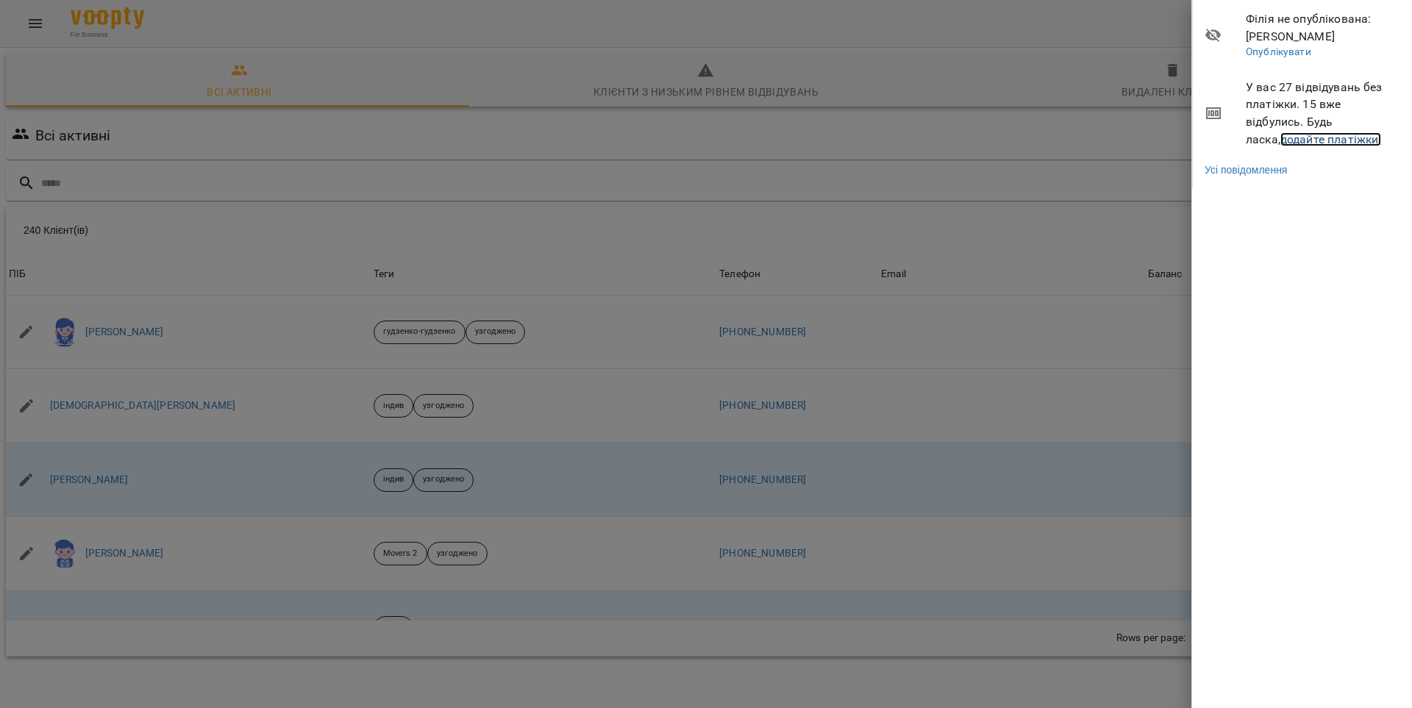
click at [1287, 139] on link "додайте платіжки!" at bounding box center [1330, 139] width 101 height 14
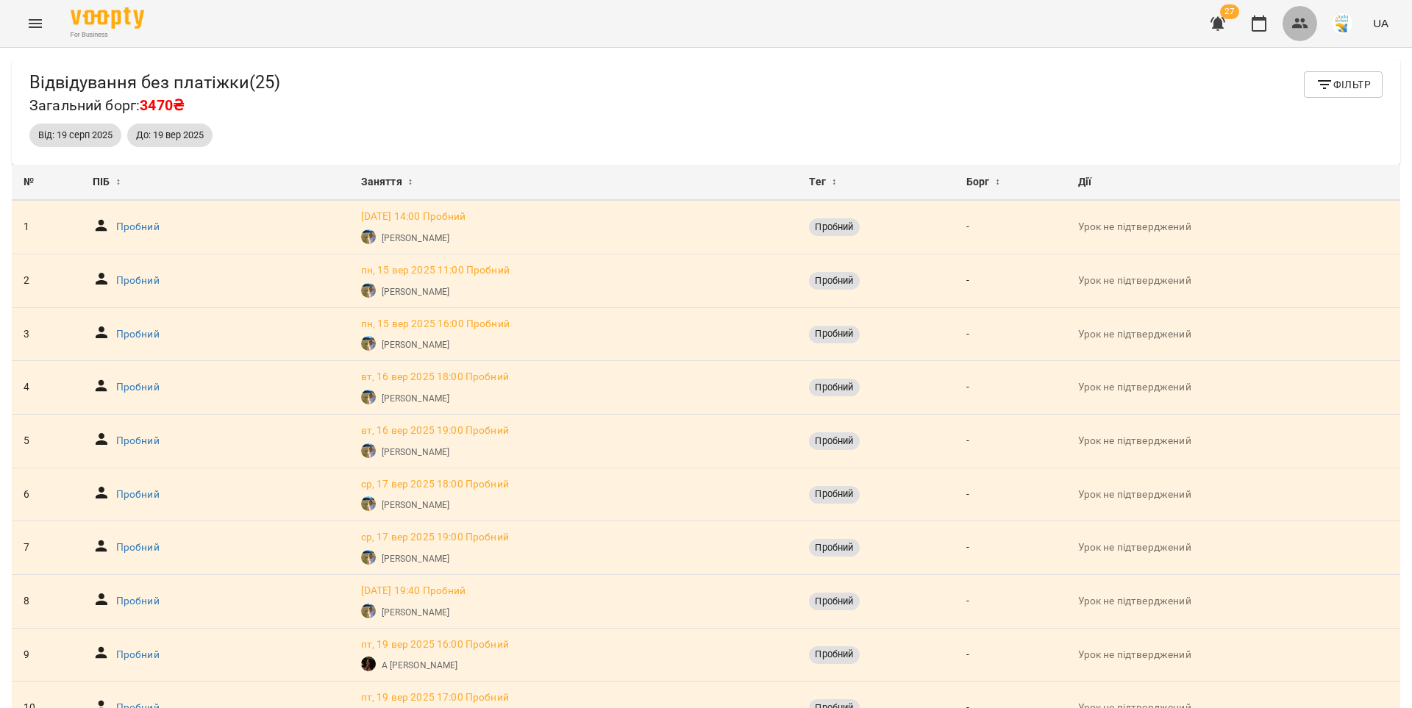
click at [1305, 26] on icon "button" at bounding box center [1300, 23] width 16 height 10
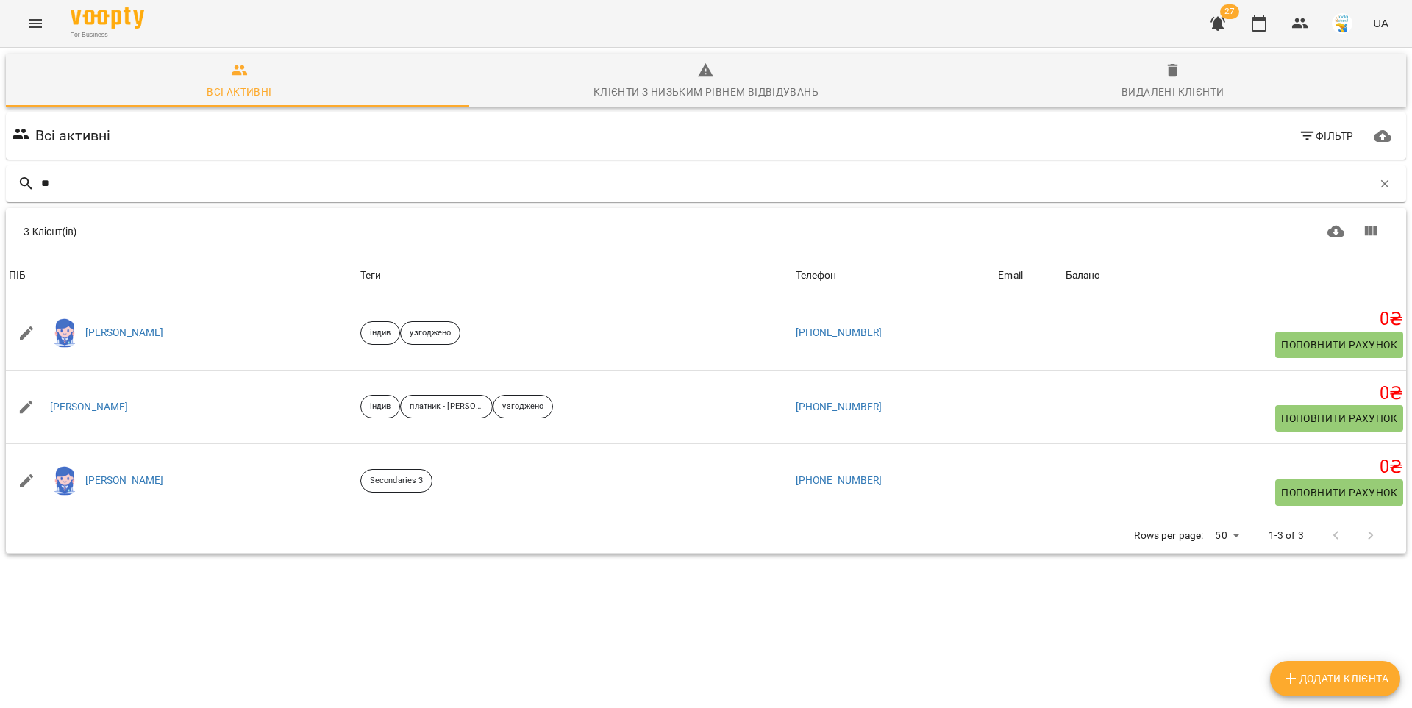
type input "***"
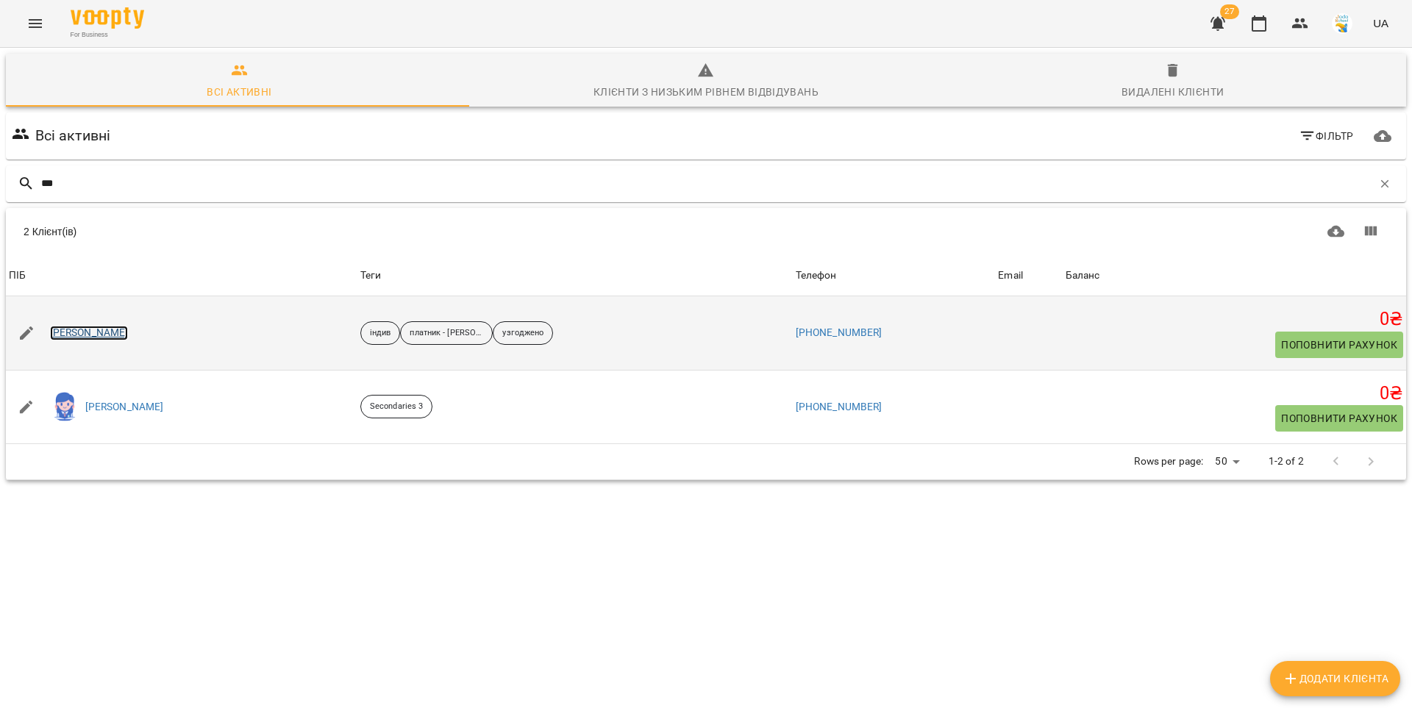
click at [78, 332] on link "Віталій Грубіш" at bounding box center [89, 333] width 79 height 15
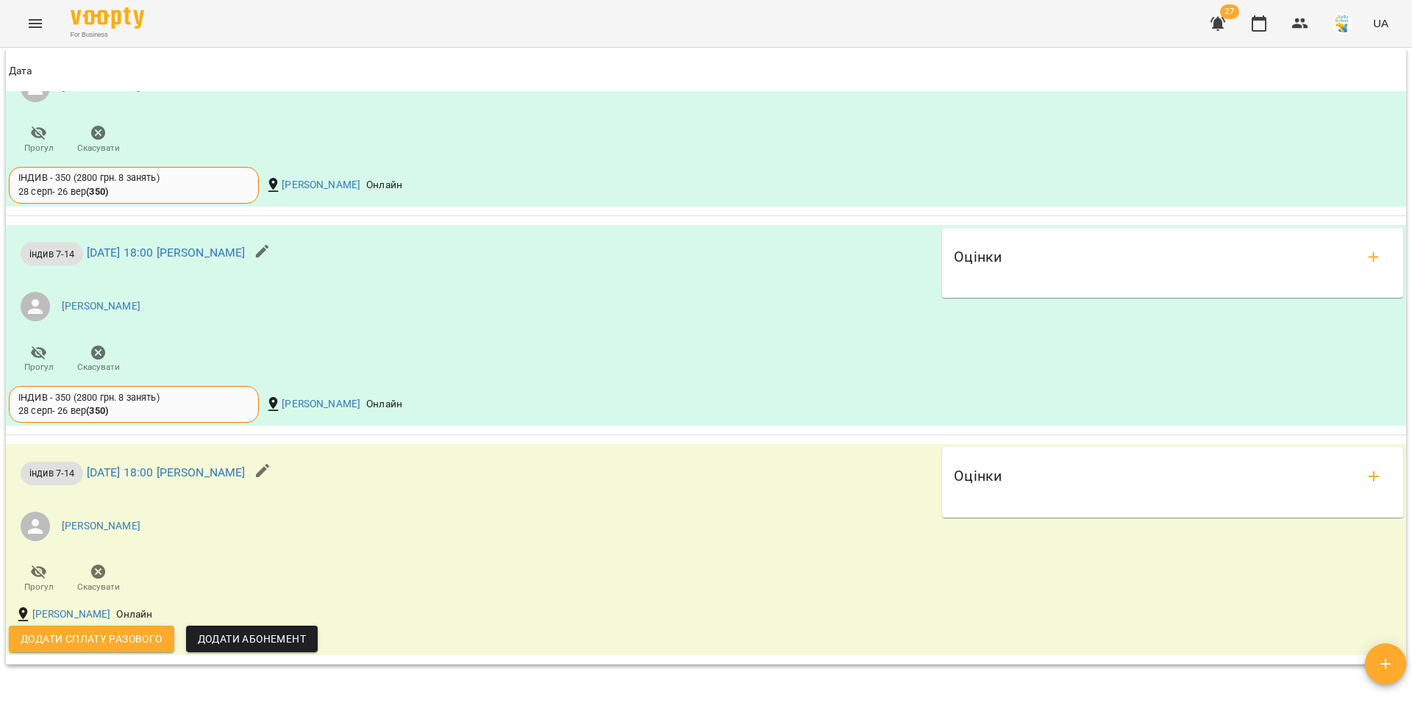
scroll to position [1533, 0]
